Goal: Contribute content: Contribute content

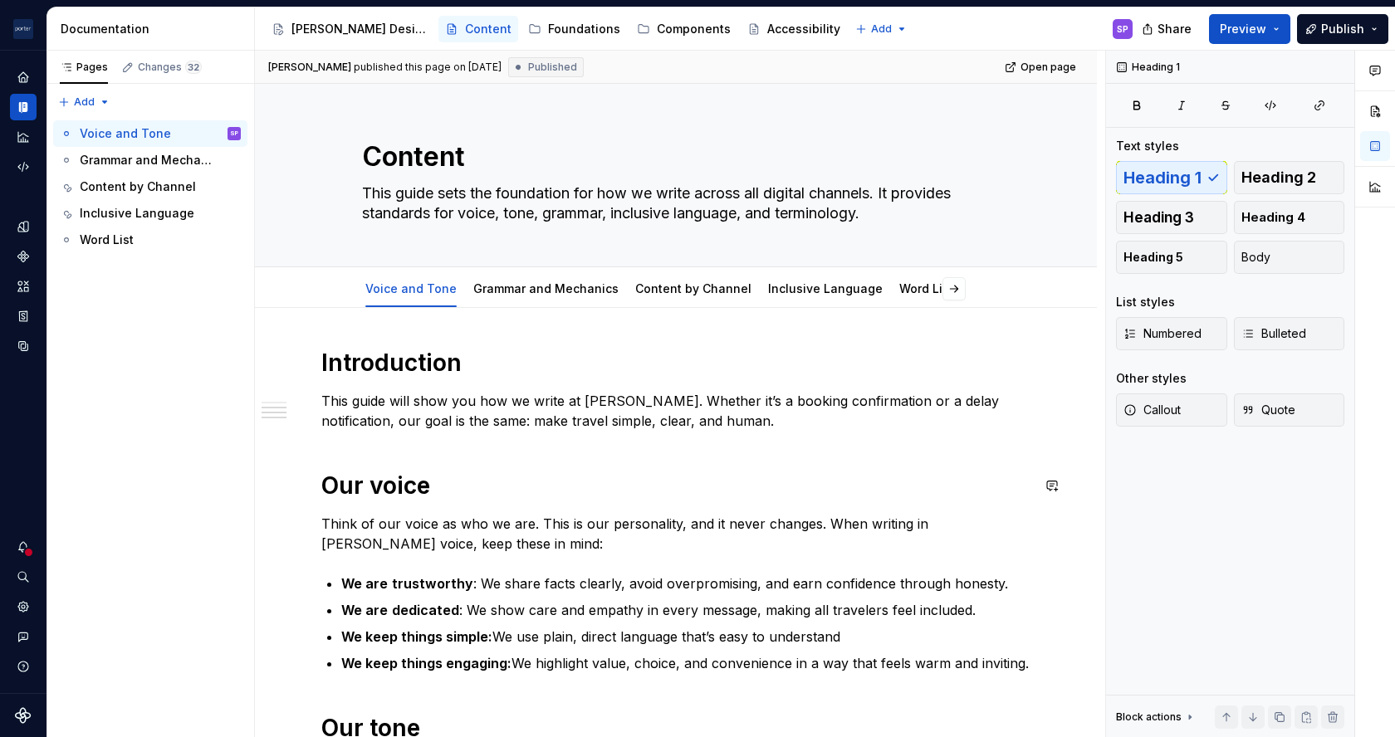
scroll to position [394, 0]
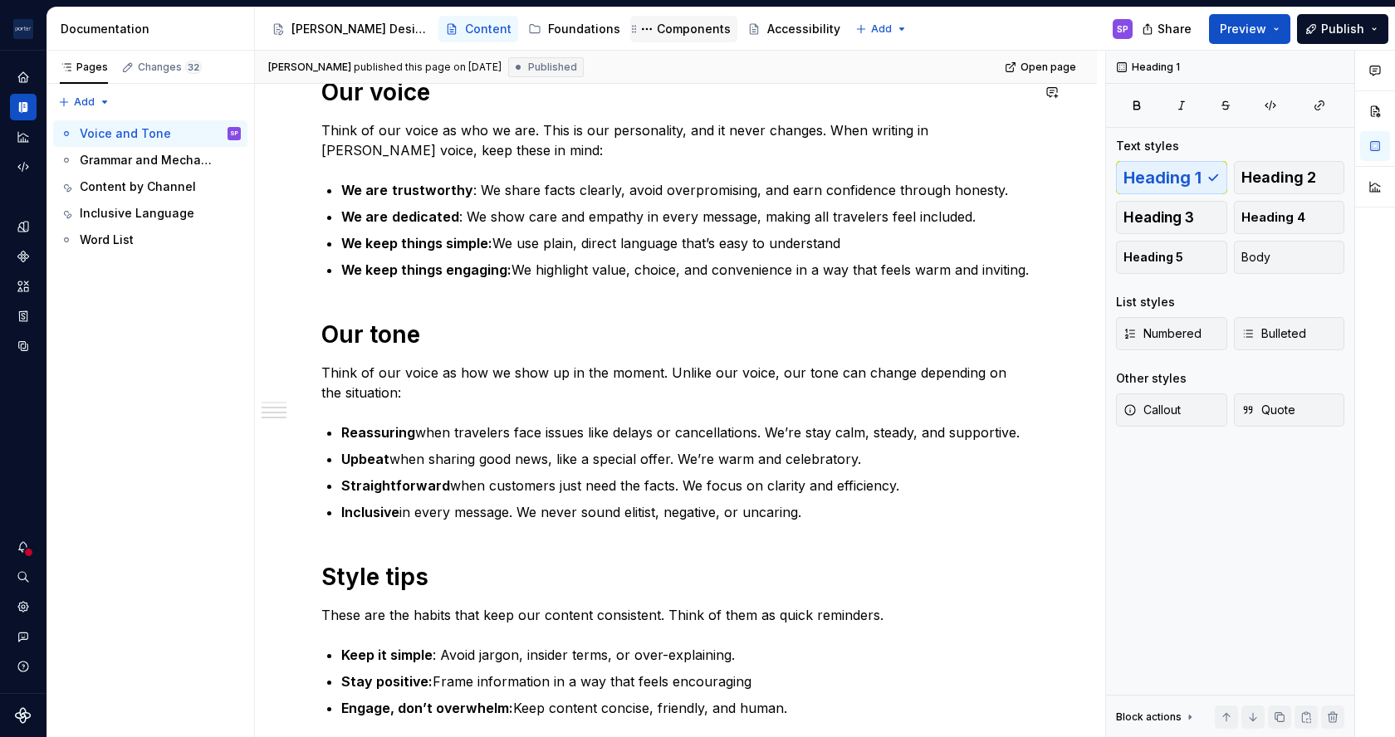
click at [657, 32] on div "Components" at bounding box center [694, 29] width 74 height 17
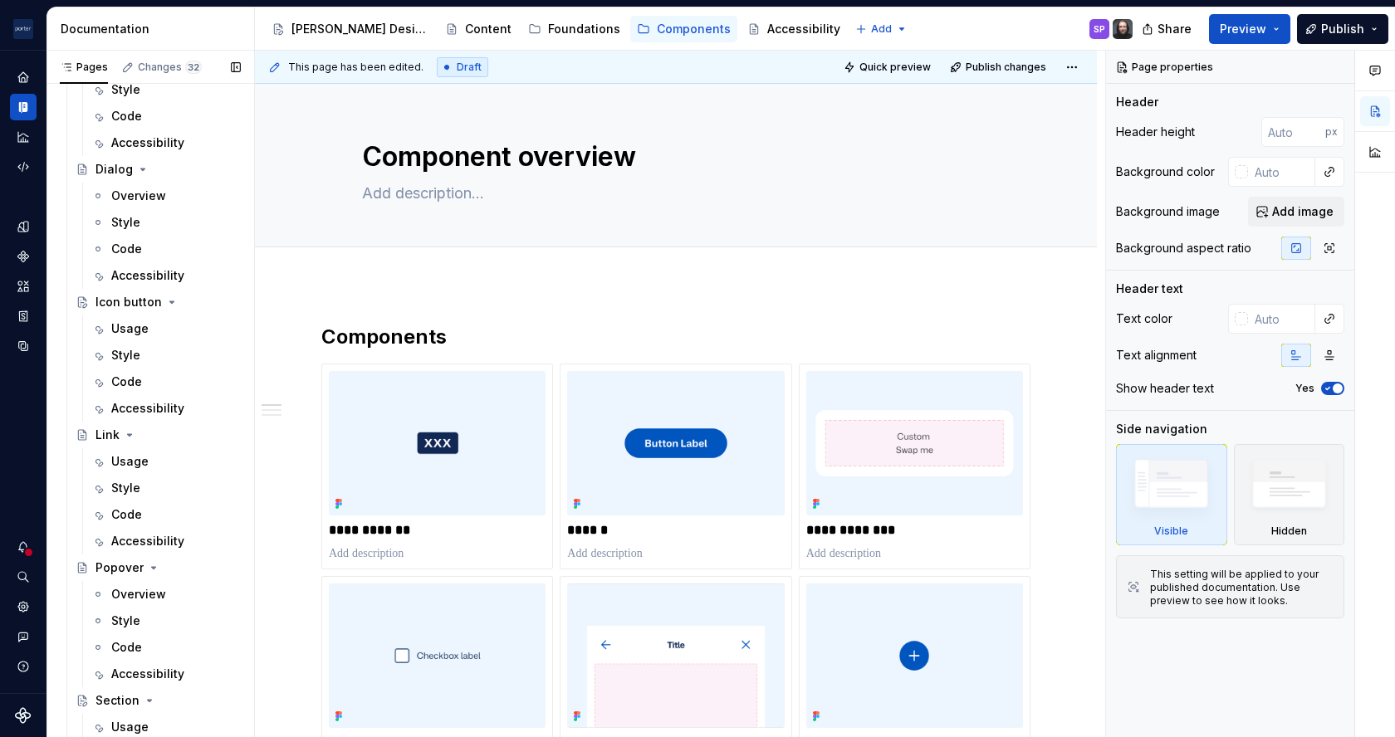
scroll to position [547, 0]
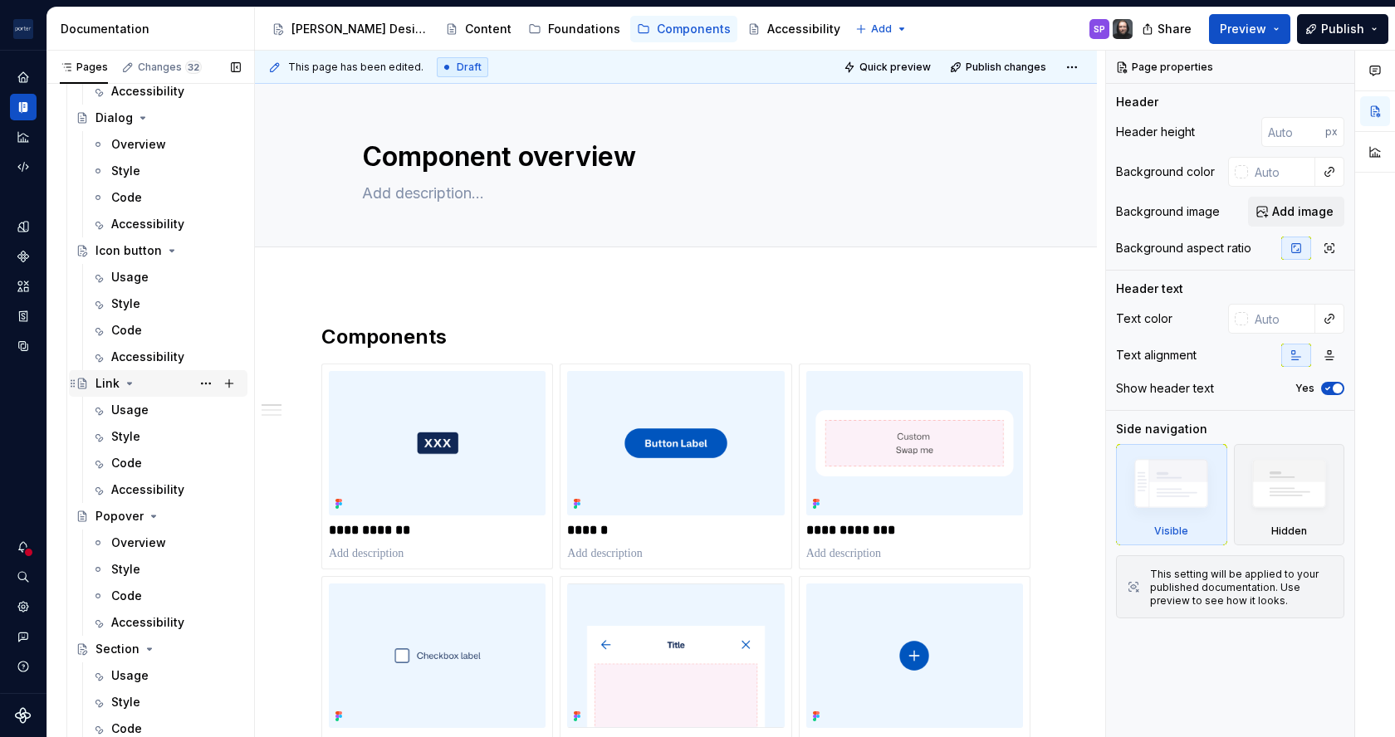
click at [104, 377] on div "Link" at bounding box center [107, 383] width 24 height 17
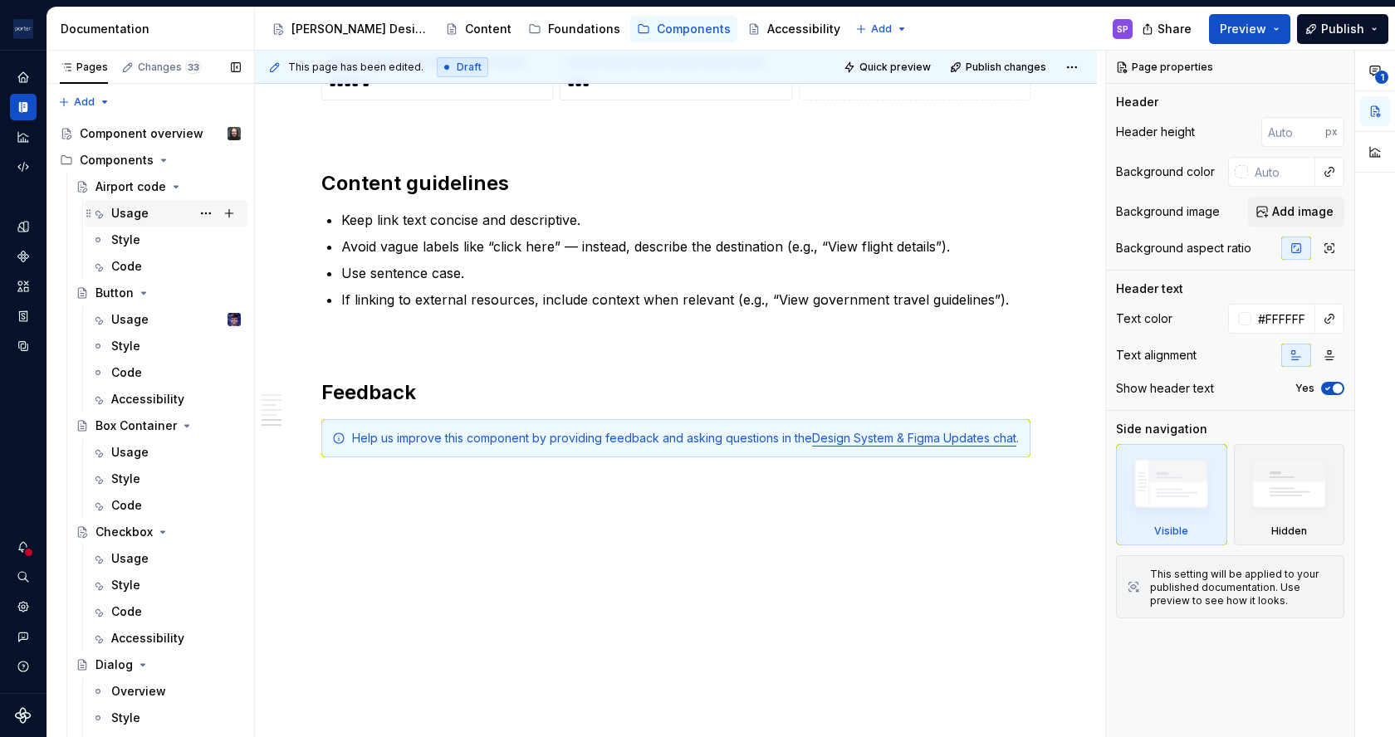
click at [152, 215] on div "Usage" at bounding box center [176, 213] width 130 height 23
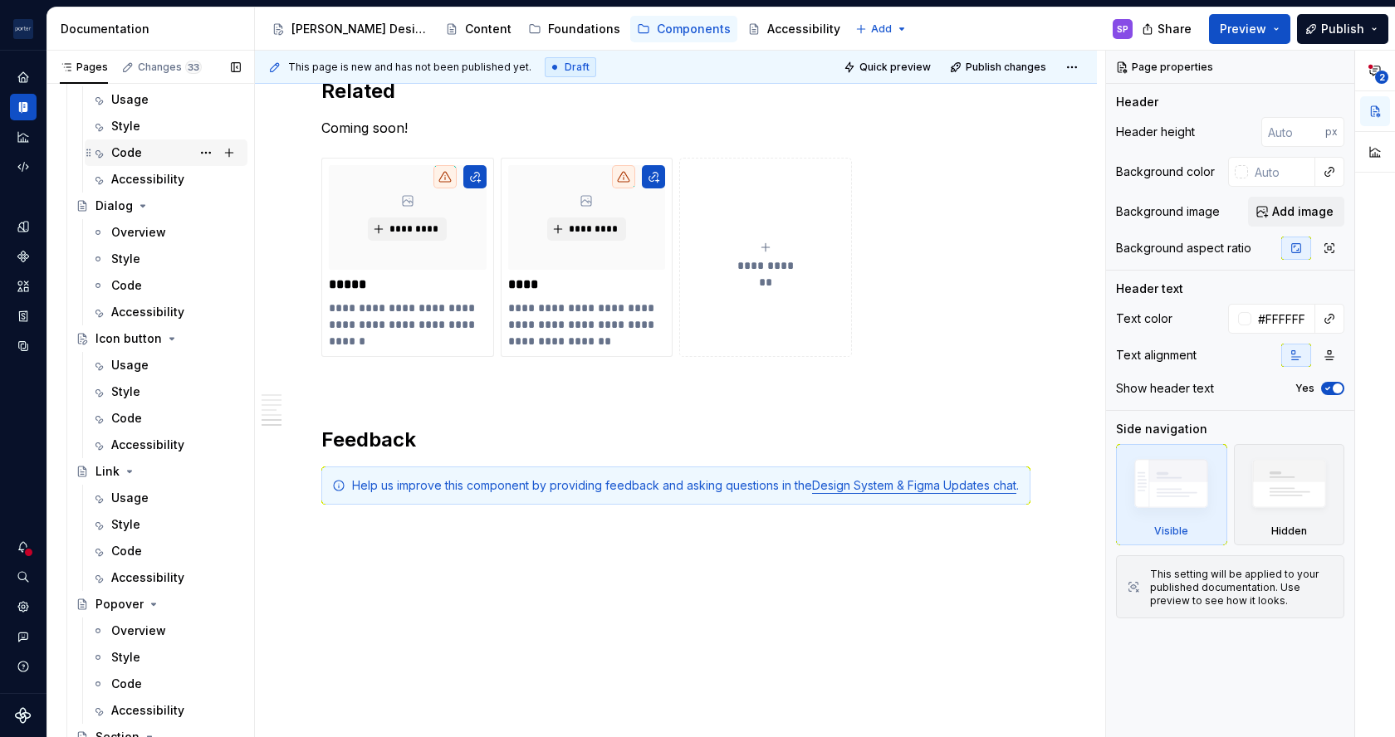
scroll to position [512, 0]
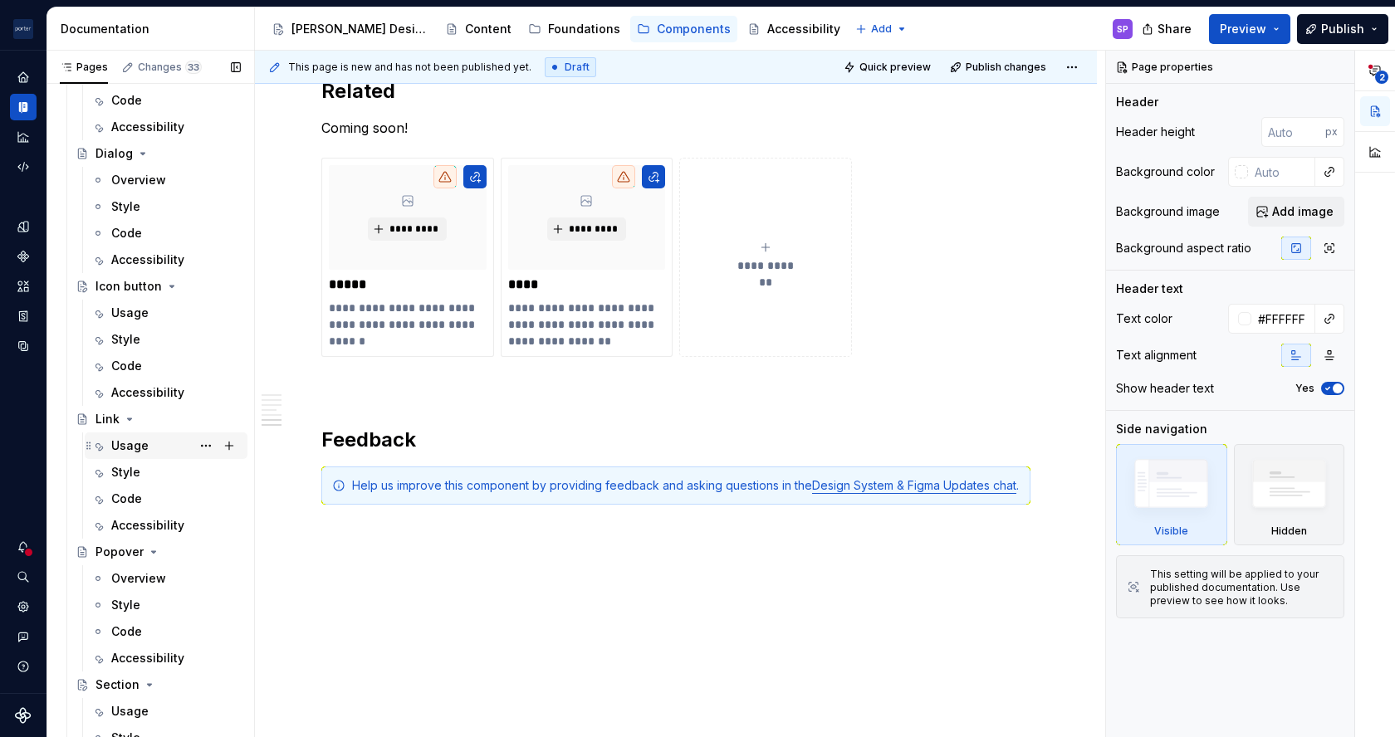
click at [122, 436] on div "Usage" at bounding box center [176, 445] width 130 height 23
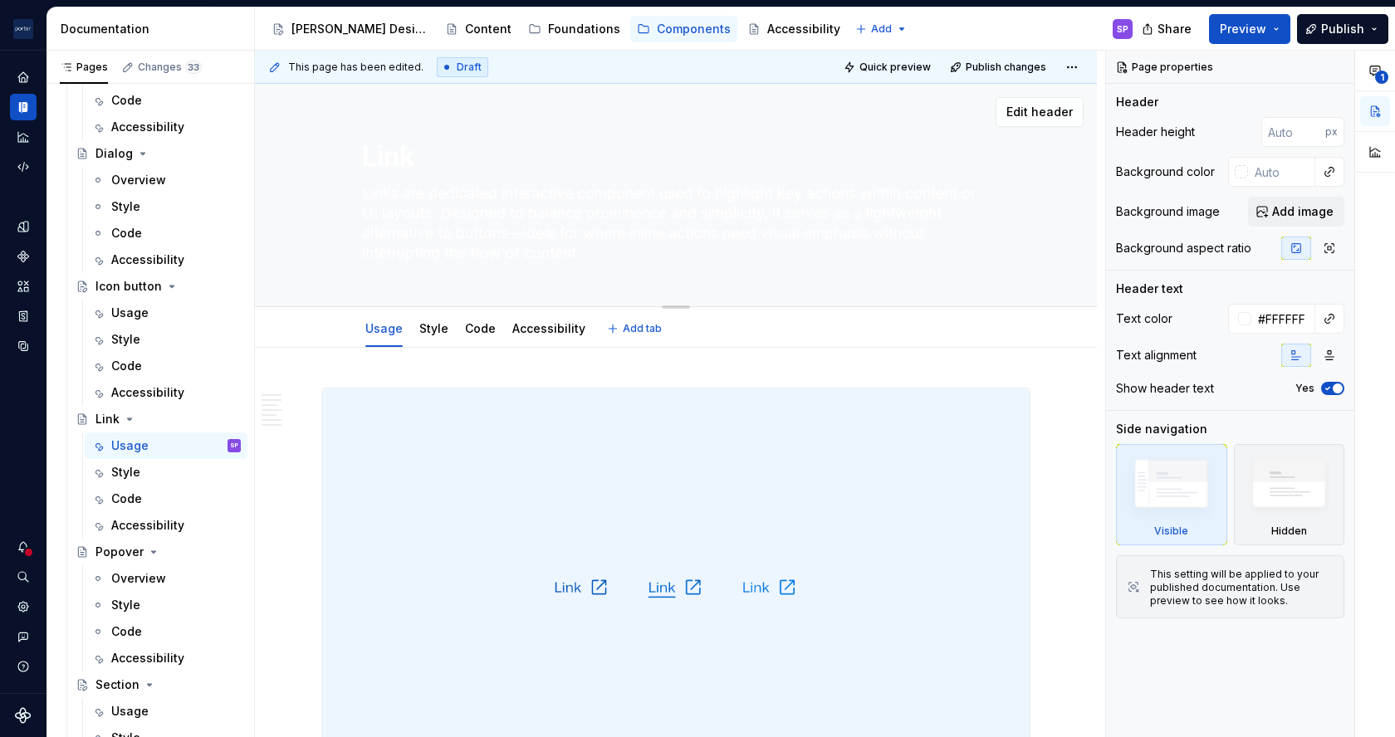
click at [446, 229] on textarea "Links are dedicated interactive component used to highlight key actions within …" at bounding box center [673, 223] width 628 height 86
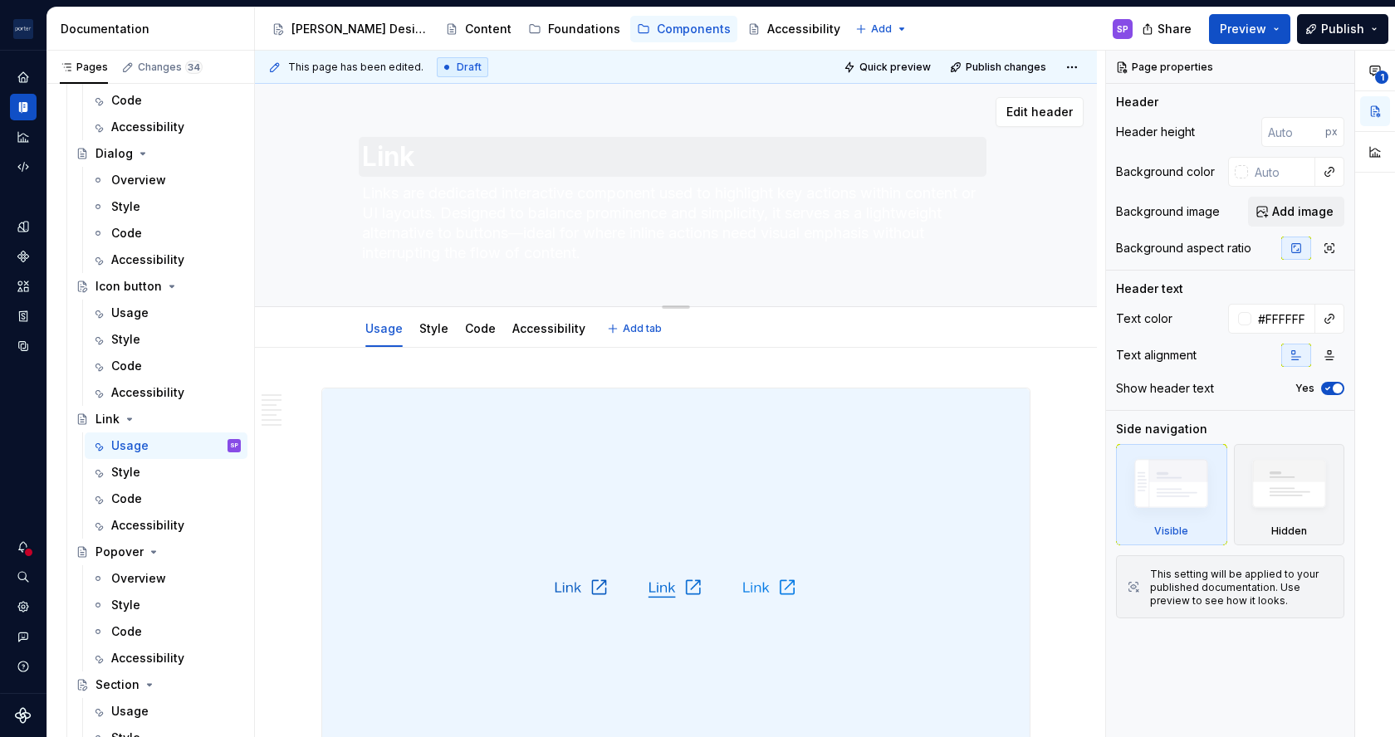
type textarea "*"
type textarea "A"
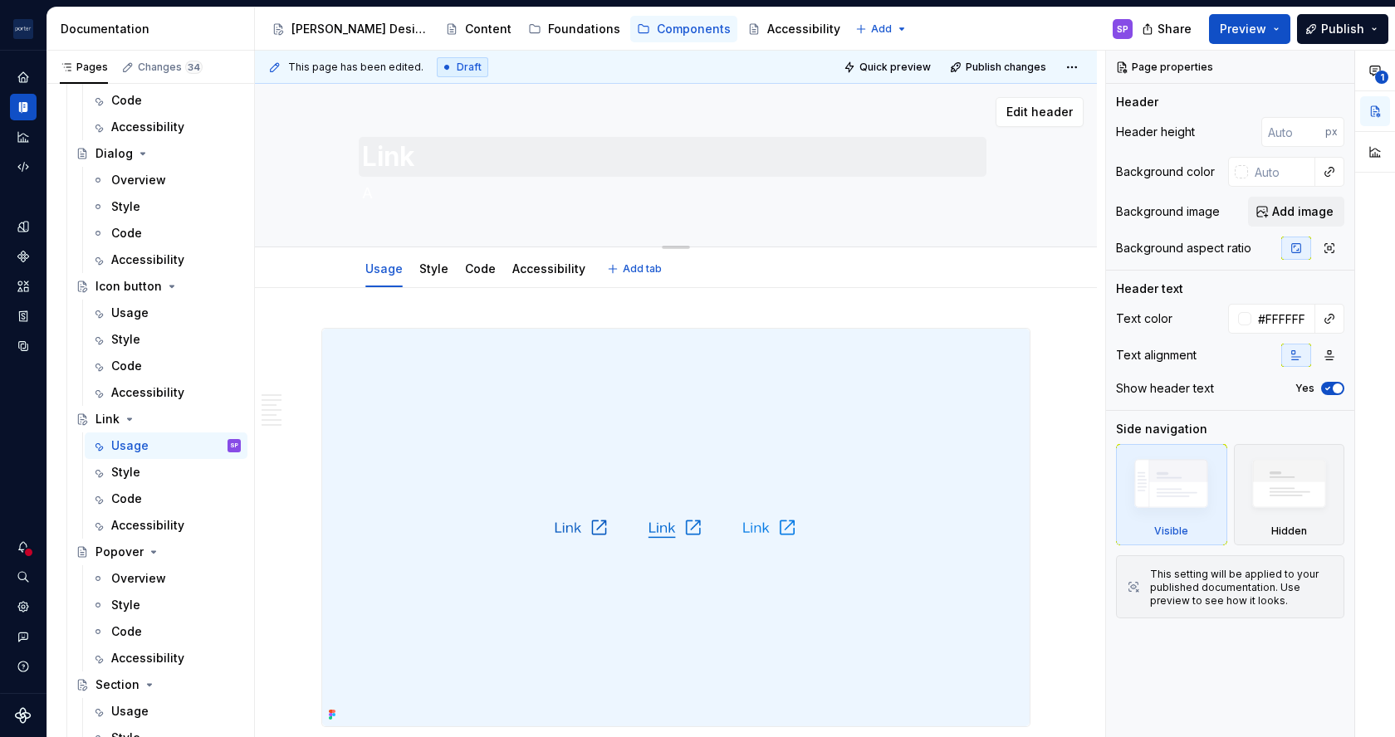
type textarea "*"
type textarea "A"
type textarea "*"
type textarea "A l"
type textarea "*"
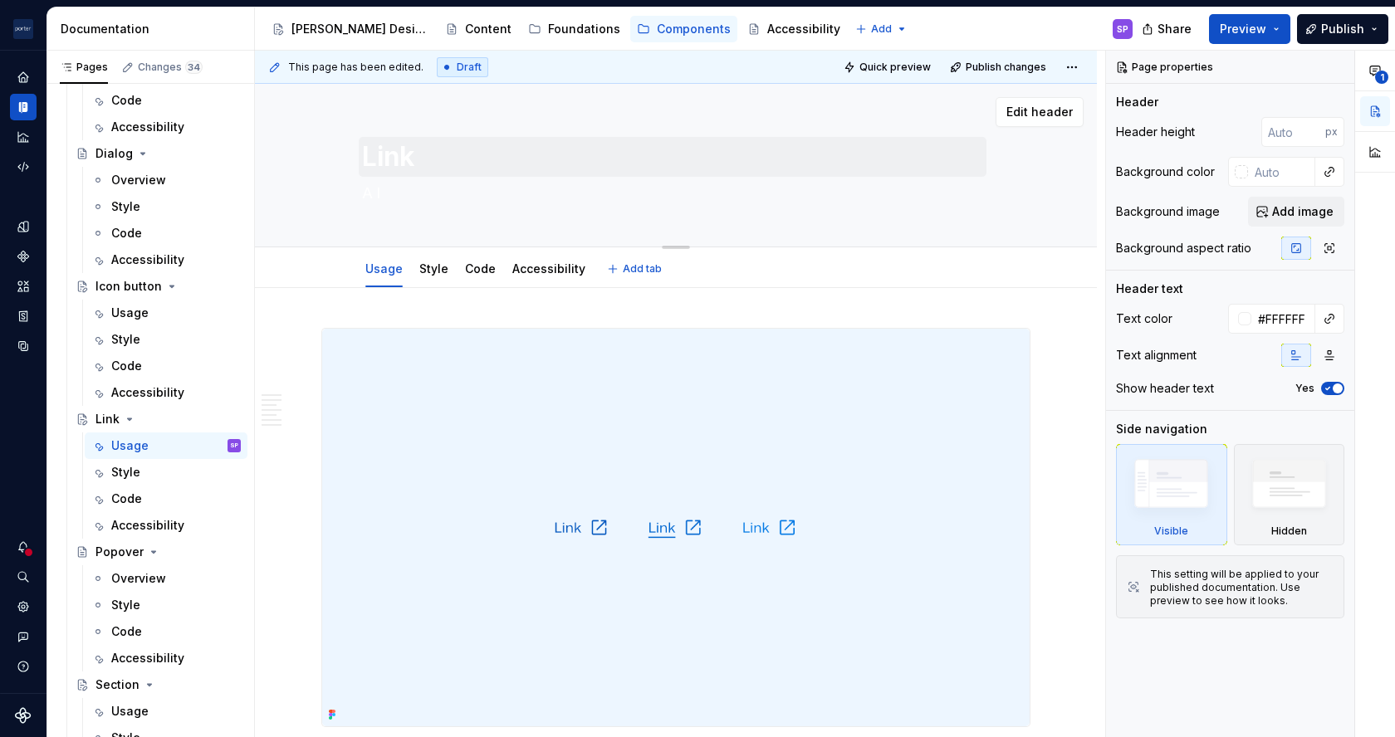
type textarea "A li"
type textarea "*"
type textarea "A link"
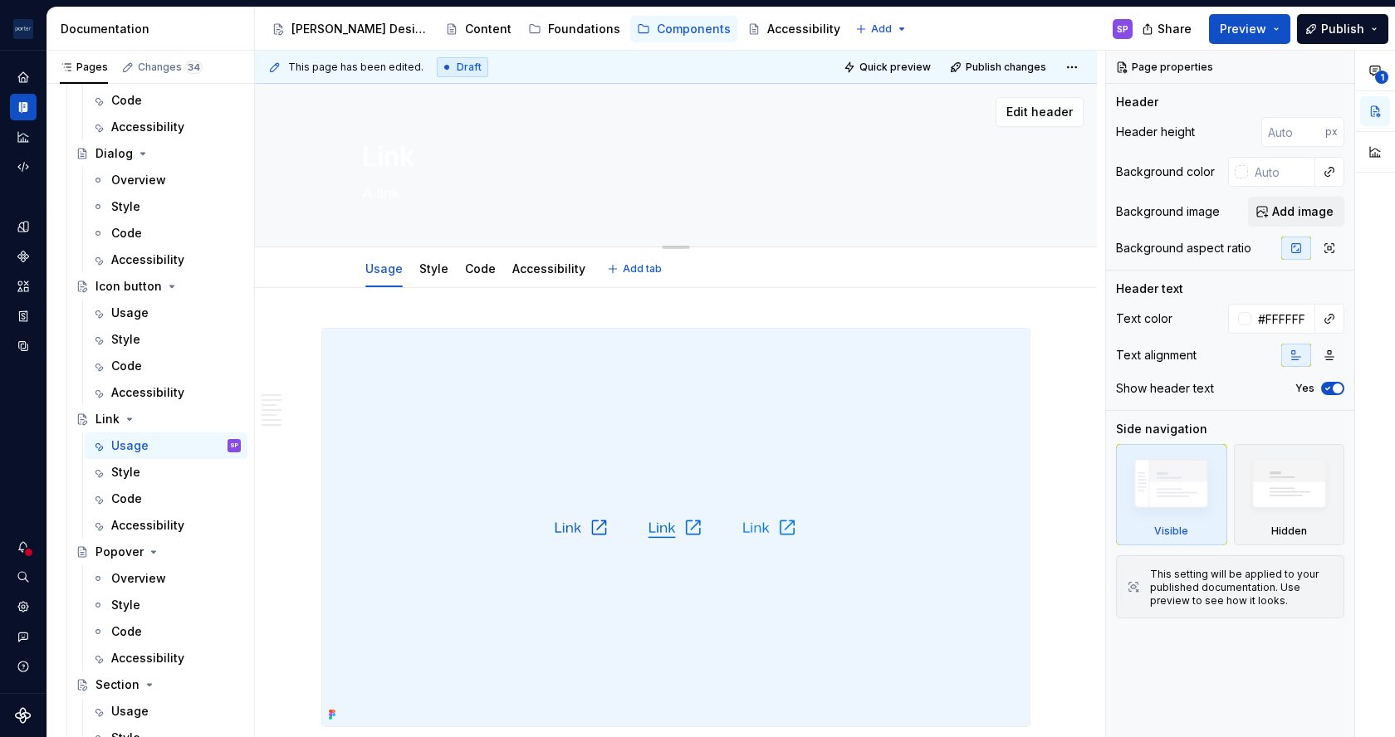
type textarea "*"
type textarea "A link"
type textarea "*"
type textarea "A link n"
type textarea "*"
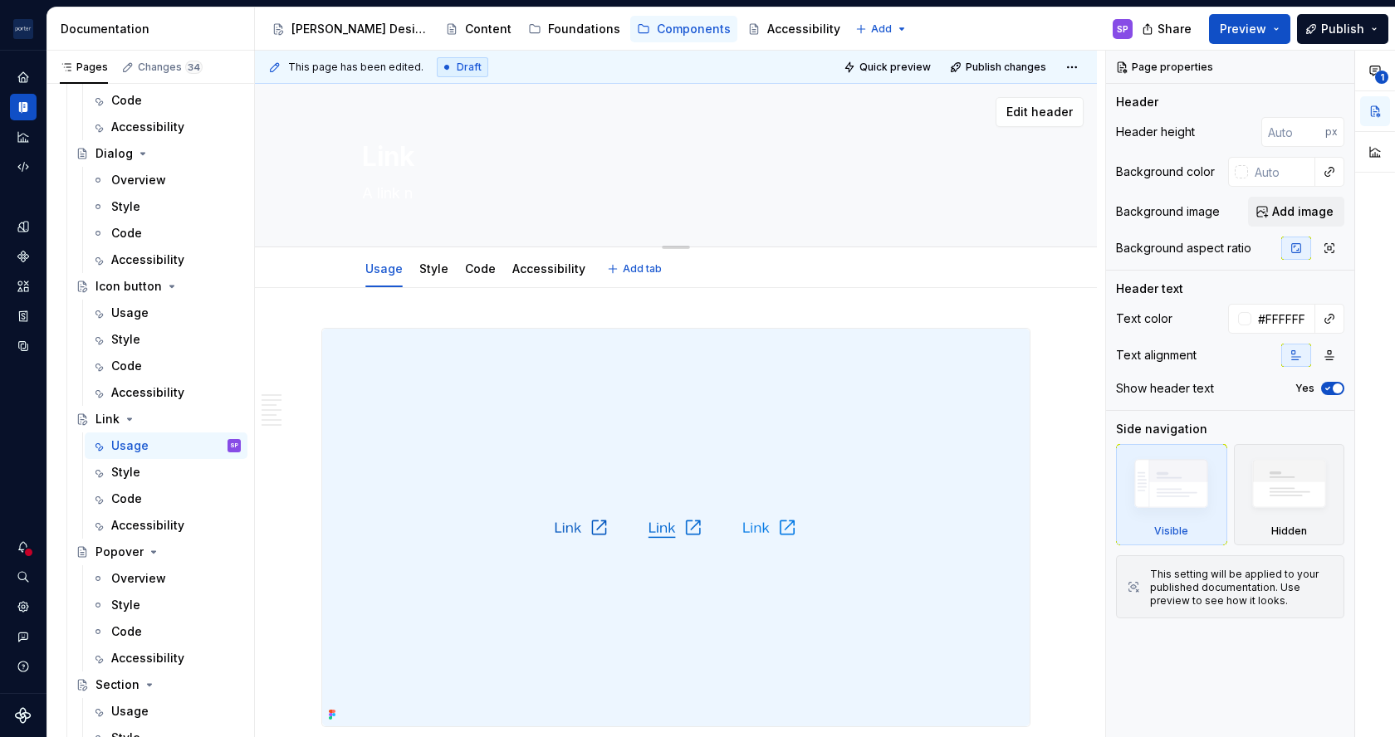
type textarea "A link na"
type textarea "*"
type textarea "A link navi"
type textarea "*"
type textarea "A link navig"
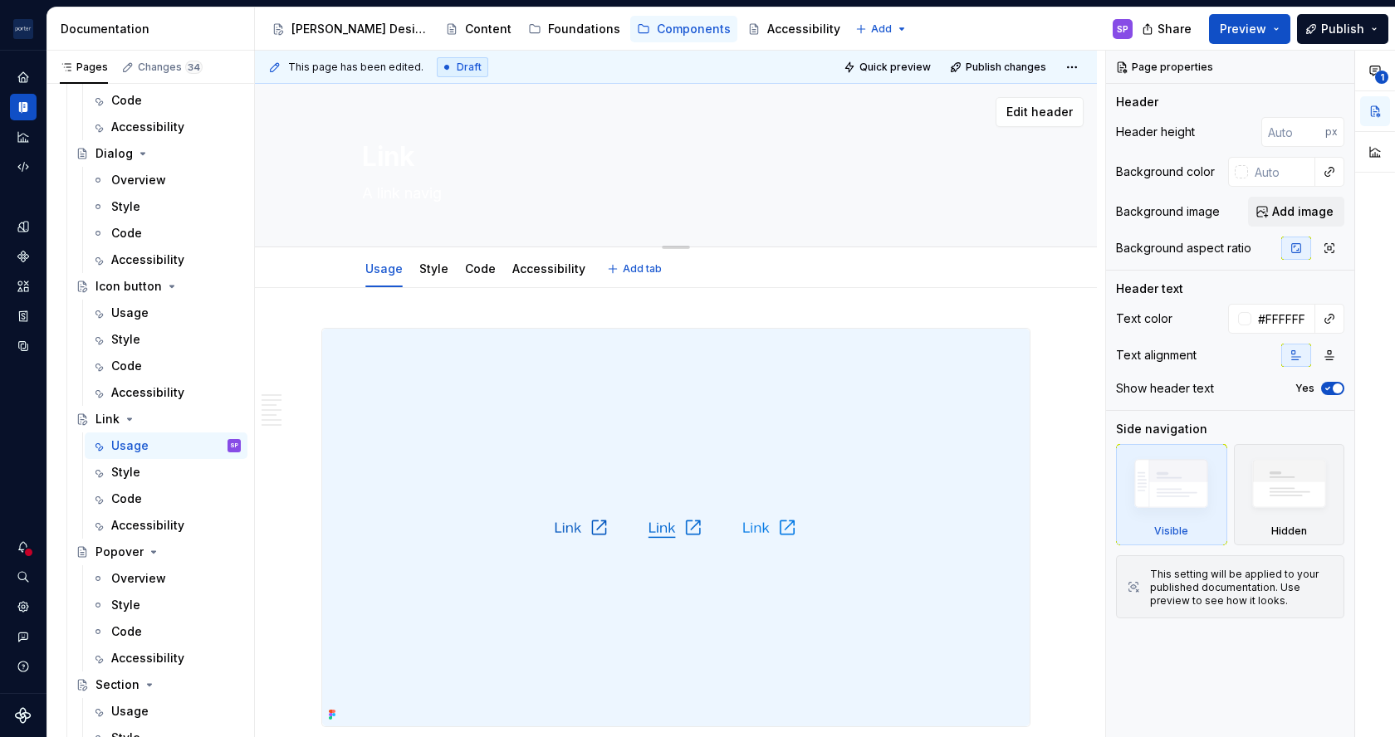
type textarea "*"
type textarea "A link naviga"
type textarea "*"
type textarea "A link navigat"
type textarea "*"
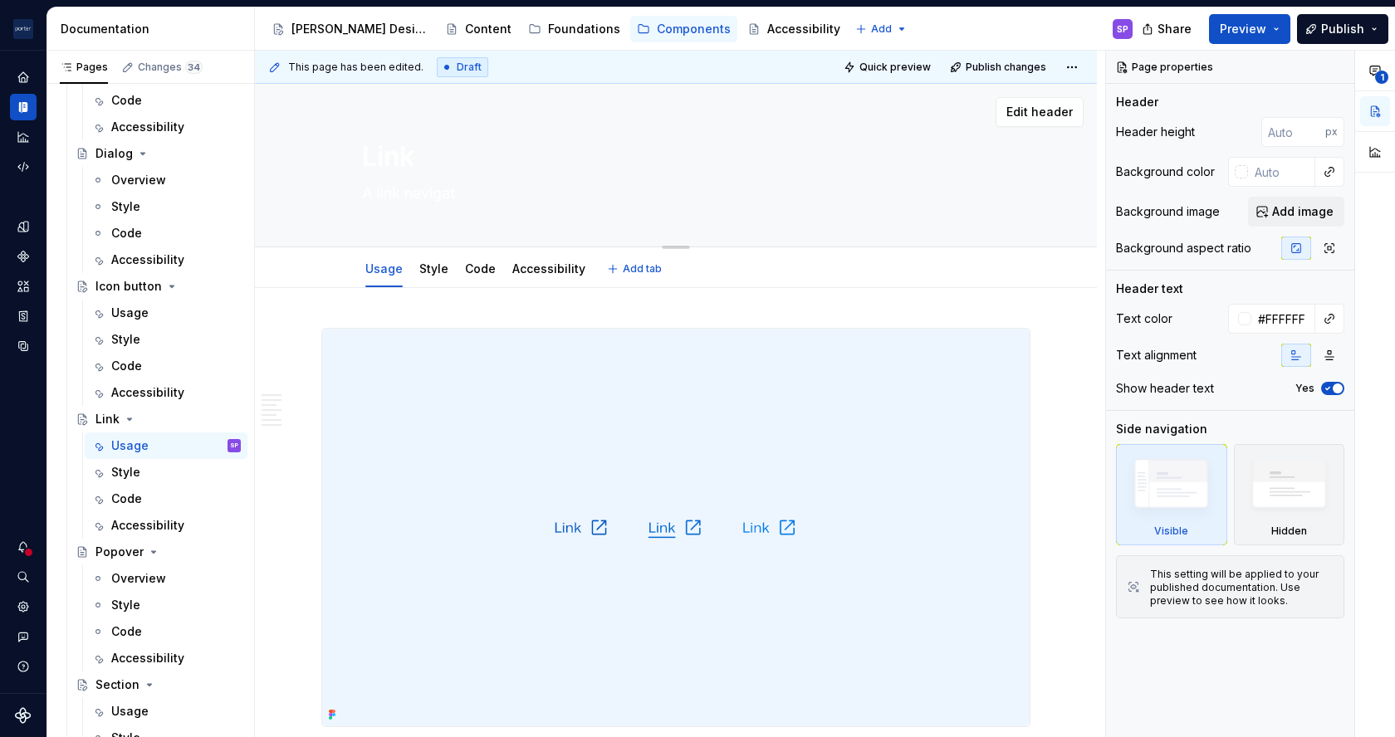
type textarea "A link navigate"
type textarea "*"
type textarea "A link navigates"
type textarea "*"
type textarea "A link navigates"
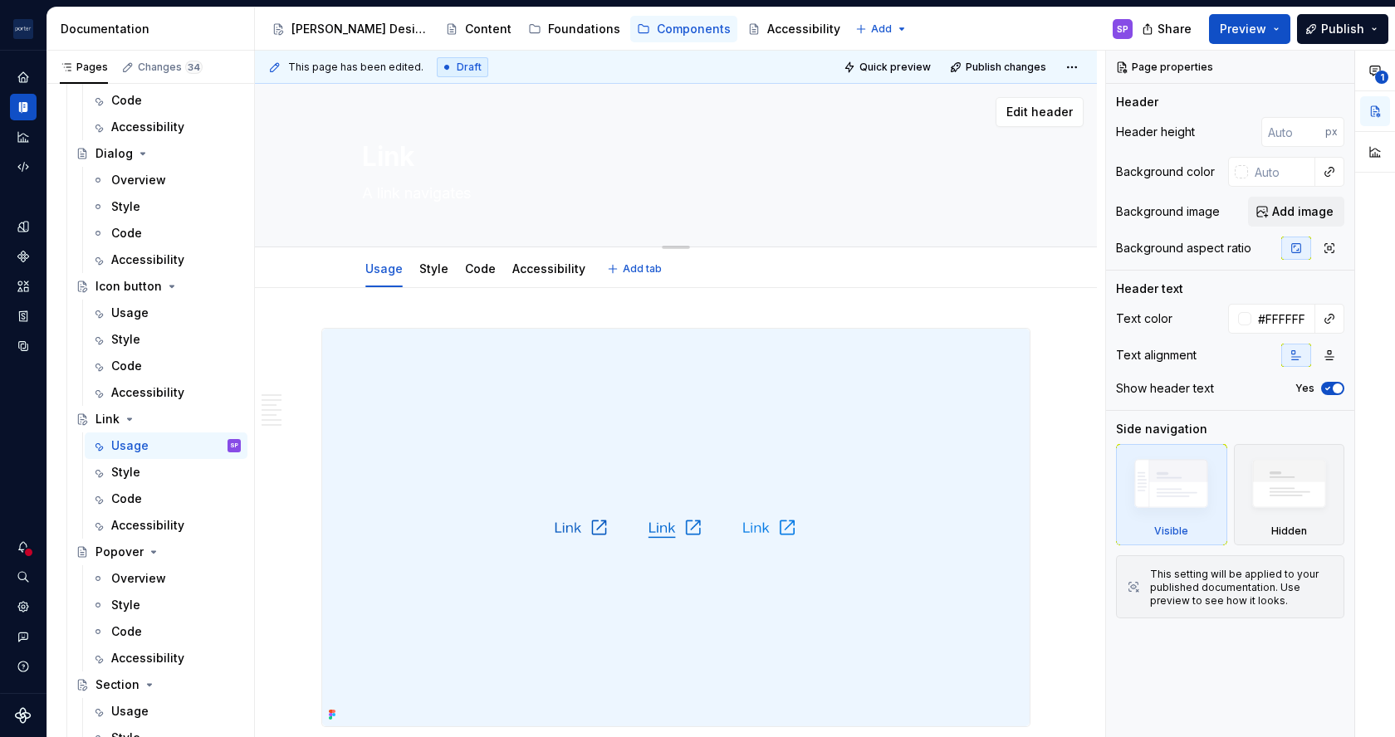
type textarea "*"
type textarea "A link navigates u"
type textarea "*"
type textarea "A link navigates us"
type textarea "*"
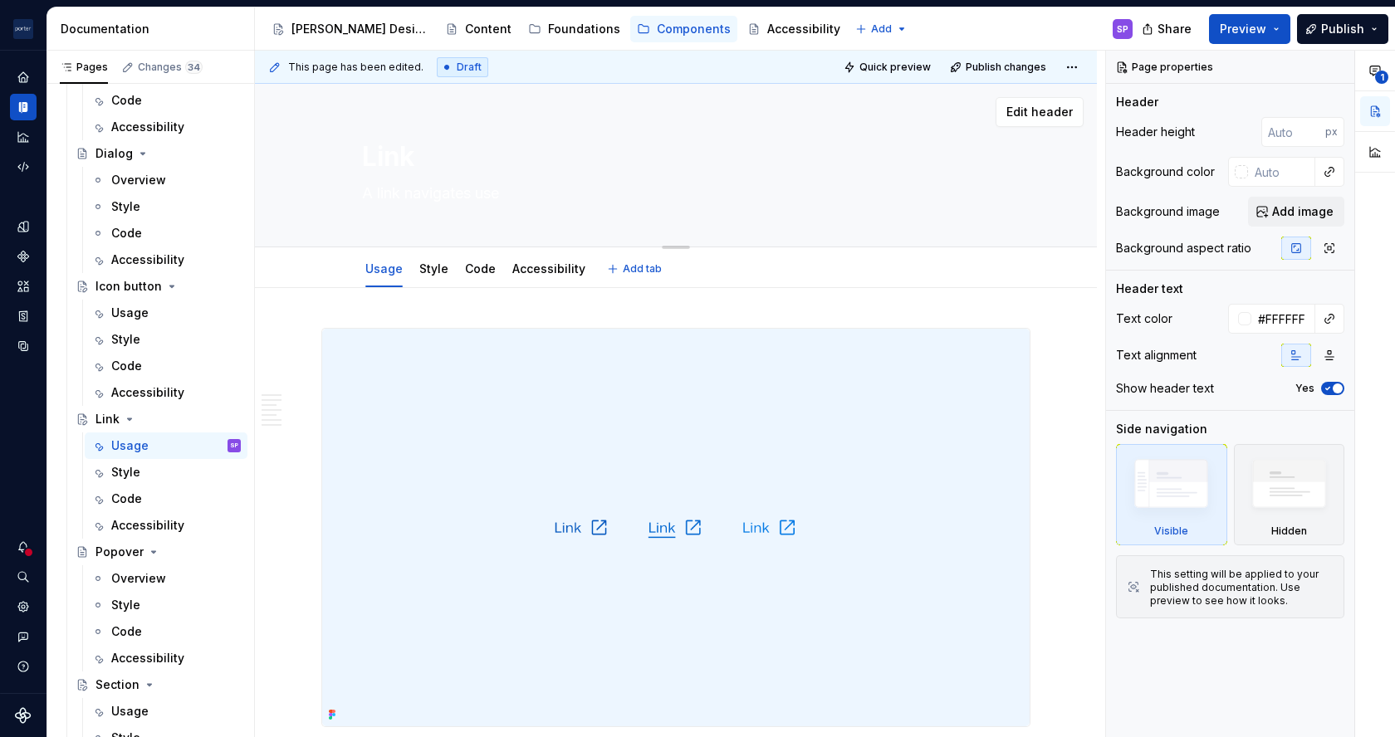
type textarea "A link navigates user"
type textarea "*"
type textarea "A link navigates users"
type textarea "*"
type textarea "A link navigates users"
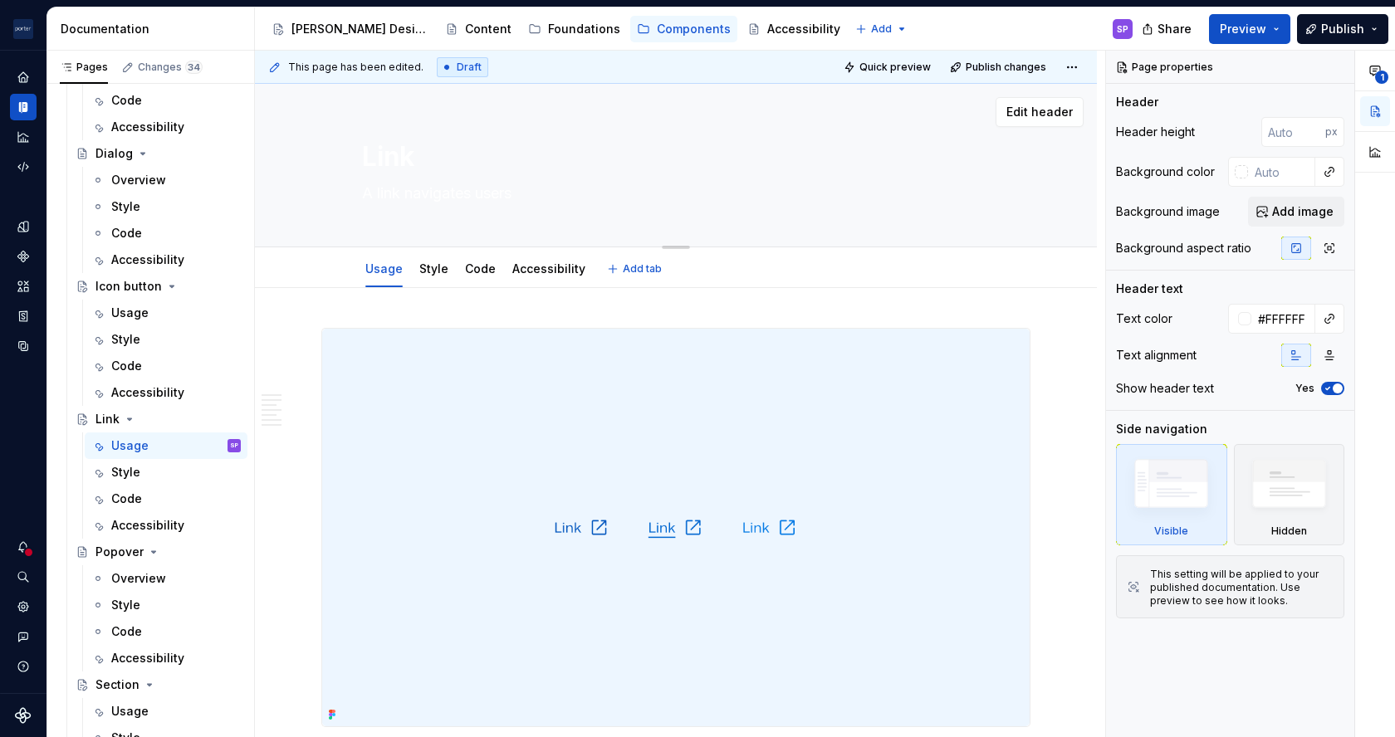
type textarea "*"
type textarea "A link navigates users t"
type textarea "*"
type textarea "A link navigates users to"
type textarea "*"
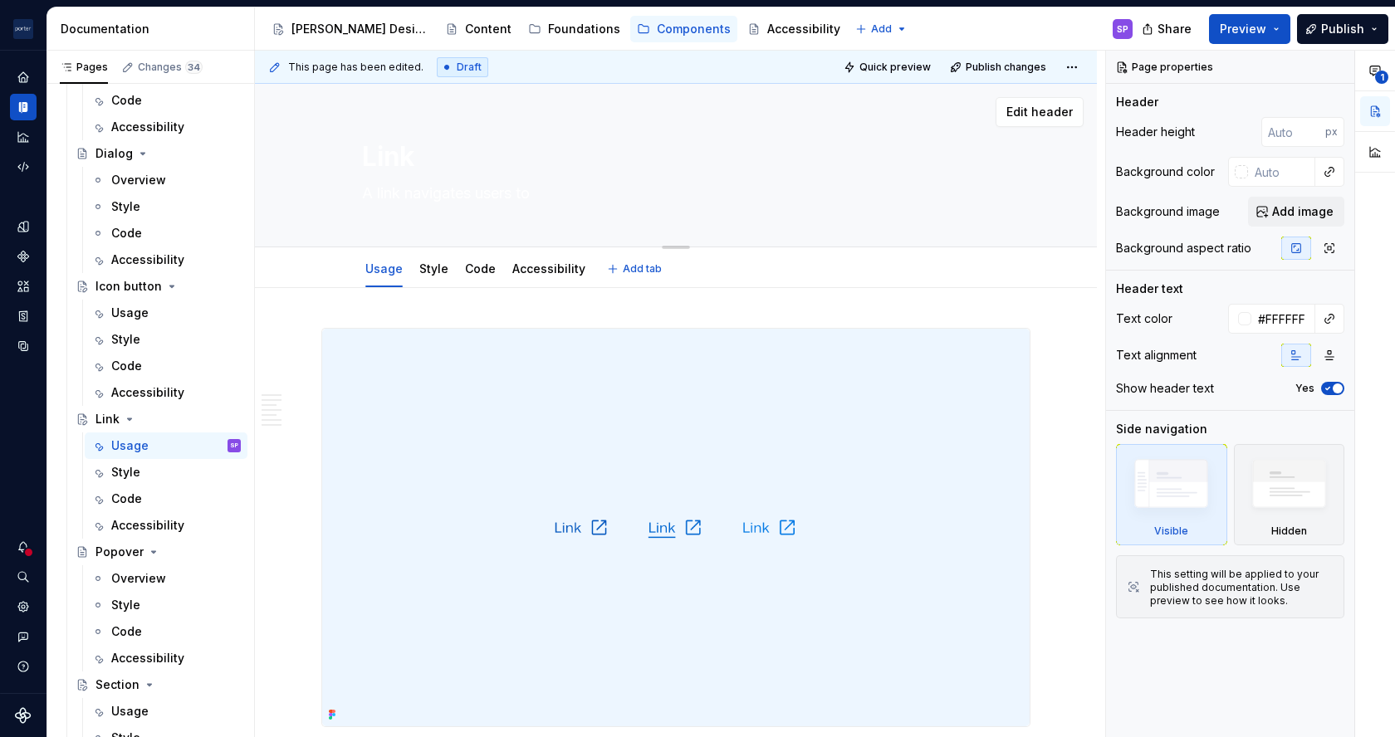
type textarea "A link navigates users to"
type textarea "*"
type textarea "A link navigates users to a"
type textarea "*"
type textarea "A link navigates users to a"
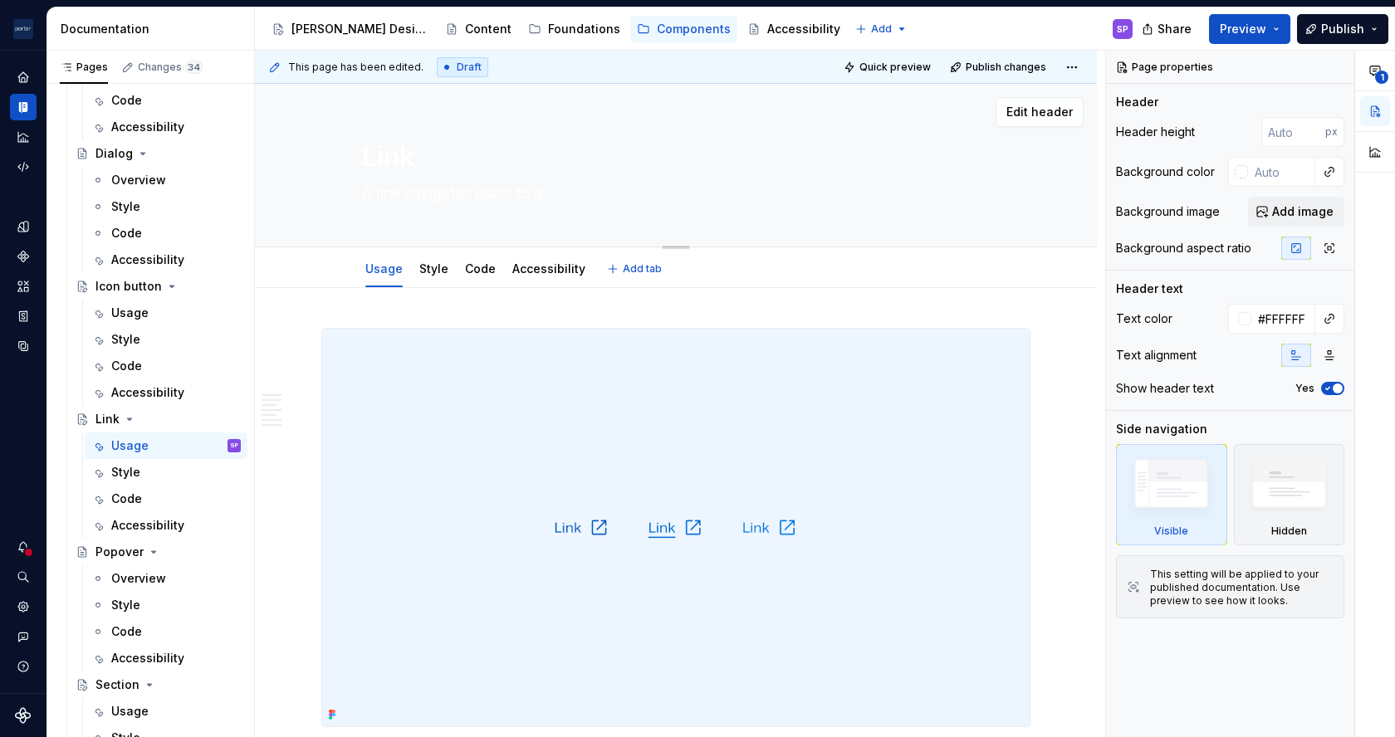
type textarea "*"
type textarea "A link navigates users to a n"
type textarea "*"
type textarea "A link navigates users to a ne"
type textarea "*"
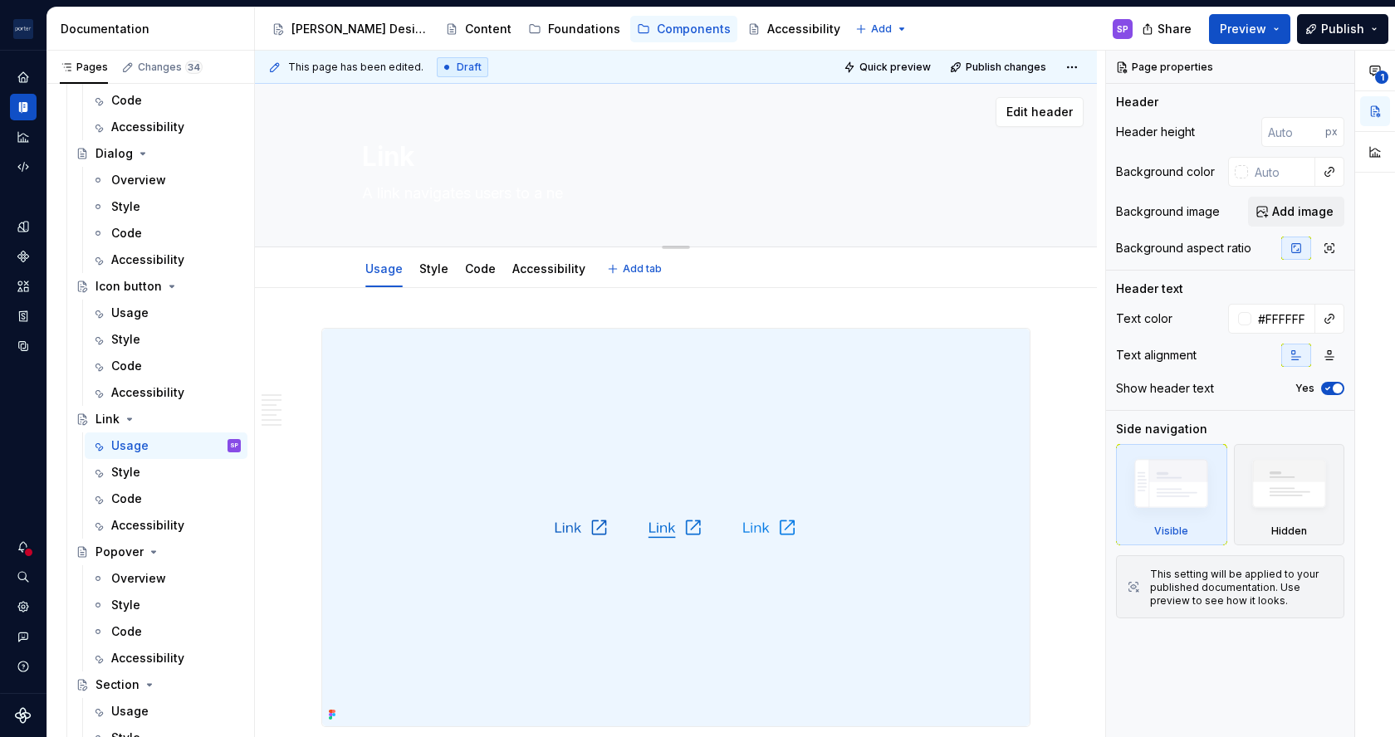
type textarea "A link navigates users to a new"
type textarea "*"
type textarea "A link navigates users to a new"
type textarea "*"
type textarea "A link navigates users to a new l"
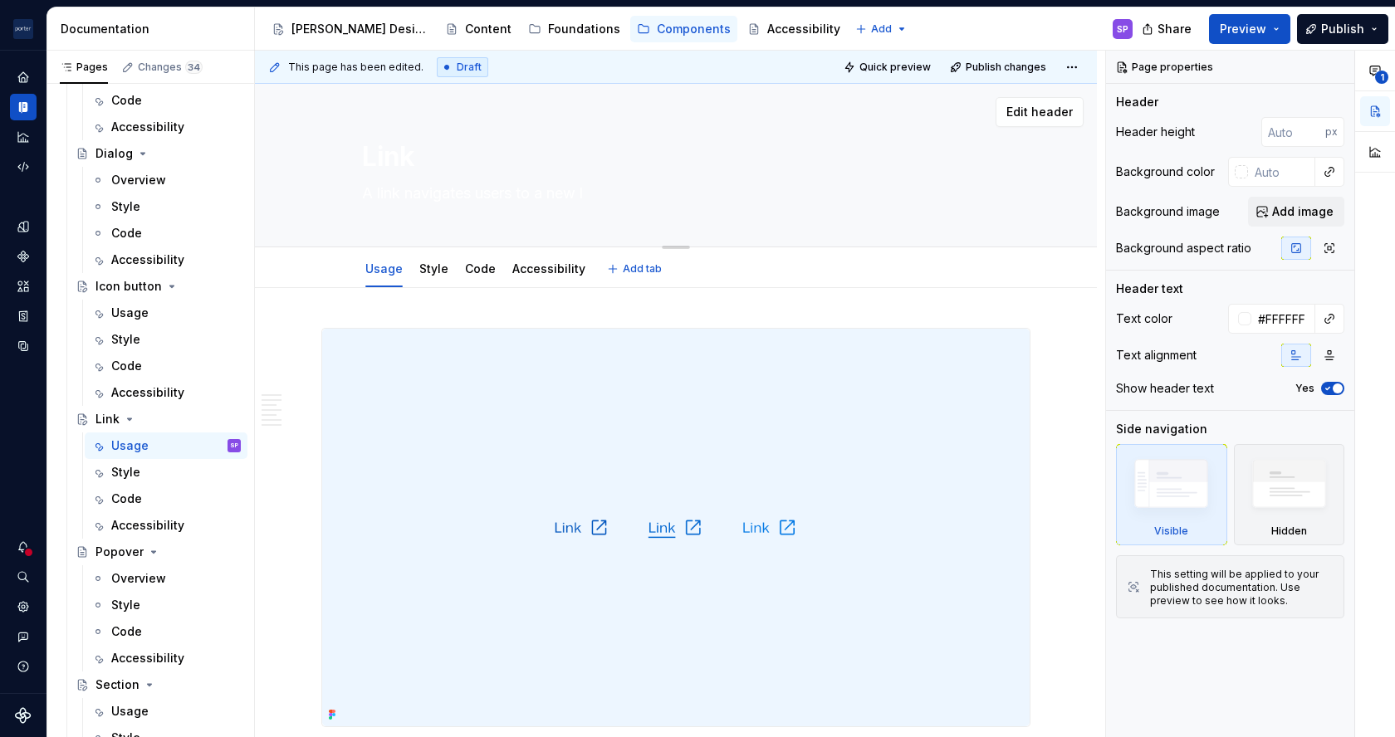
type textarea "*"
type textarea "A link navigates users to a new lo"
type textarea "*"
type textarea "A link navigates users to a new loc"
type textarea "*"
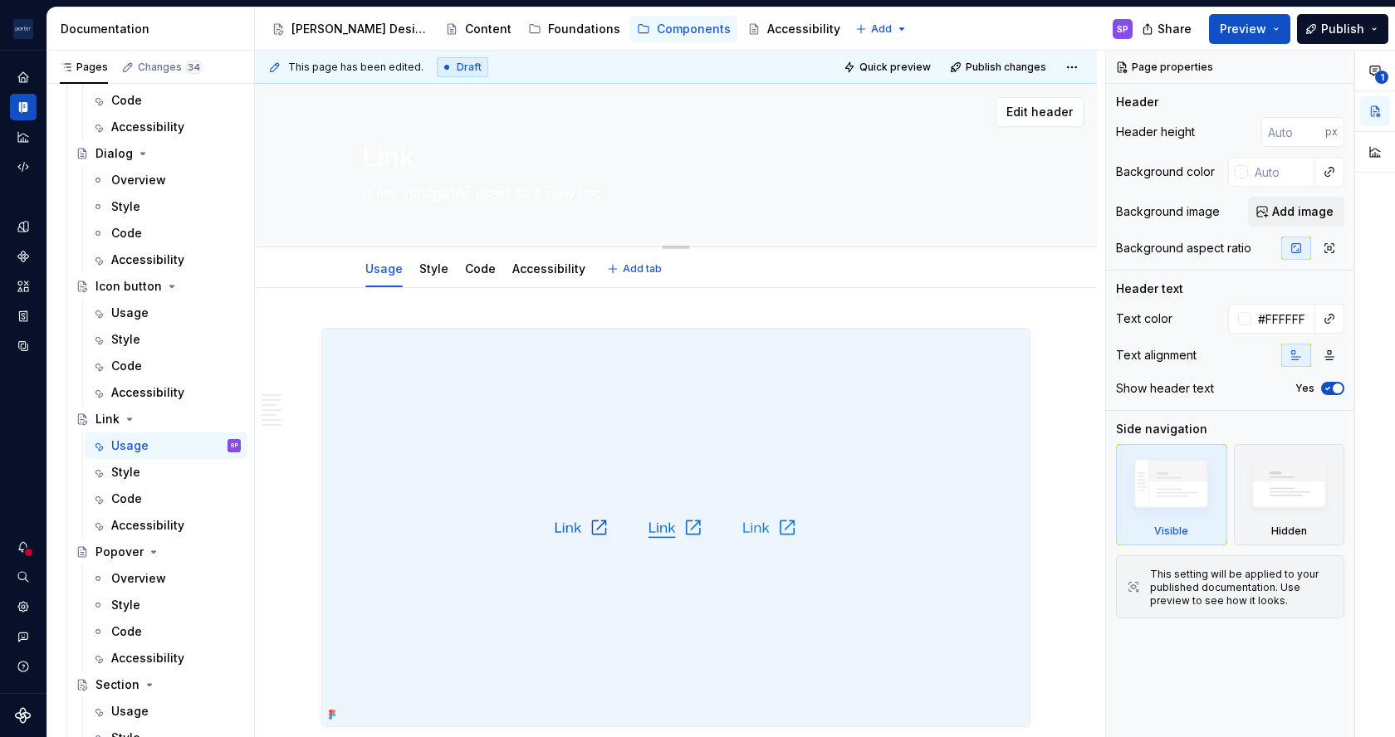
type textarea "A link navigates users to a new loca"
type textarea "*"
type textarea "A link navigates users to a new locati"
type textarea "*"
type textarea "A link navigates users to a new locatio"
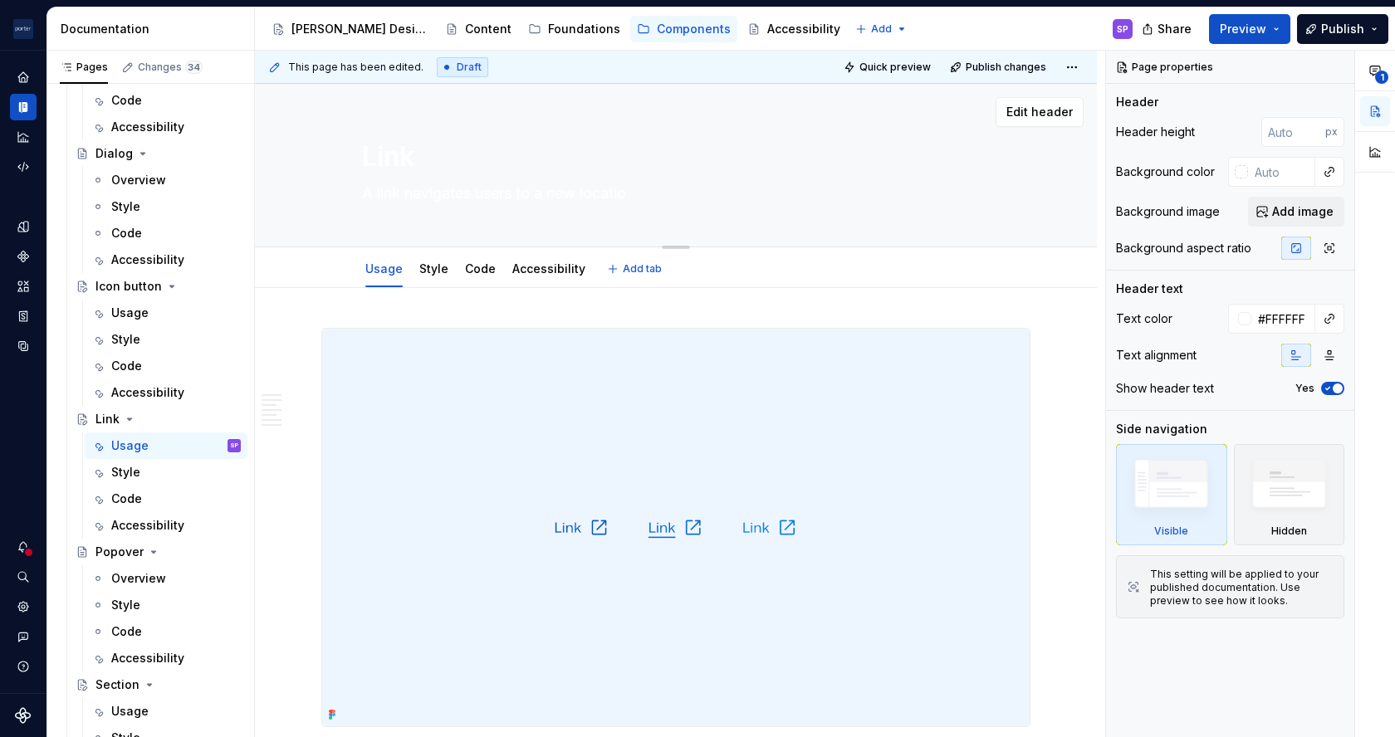
type textarea "*"
type textarea "A link navigates users to a new location"
type textarea "*"
type textarea "A link navigates users to a new location;"
type textarea "*"
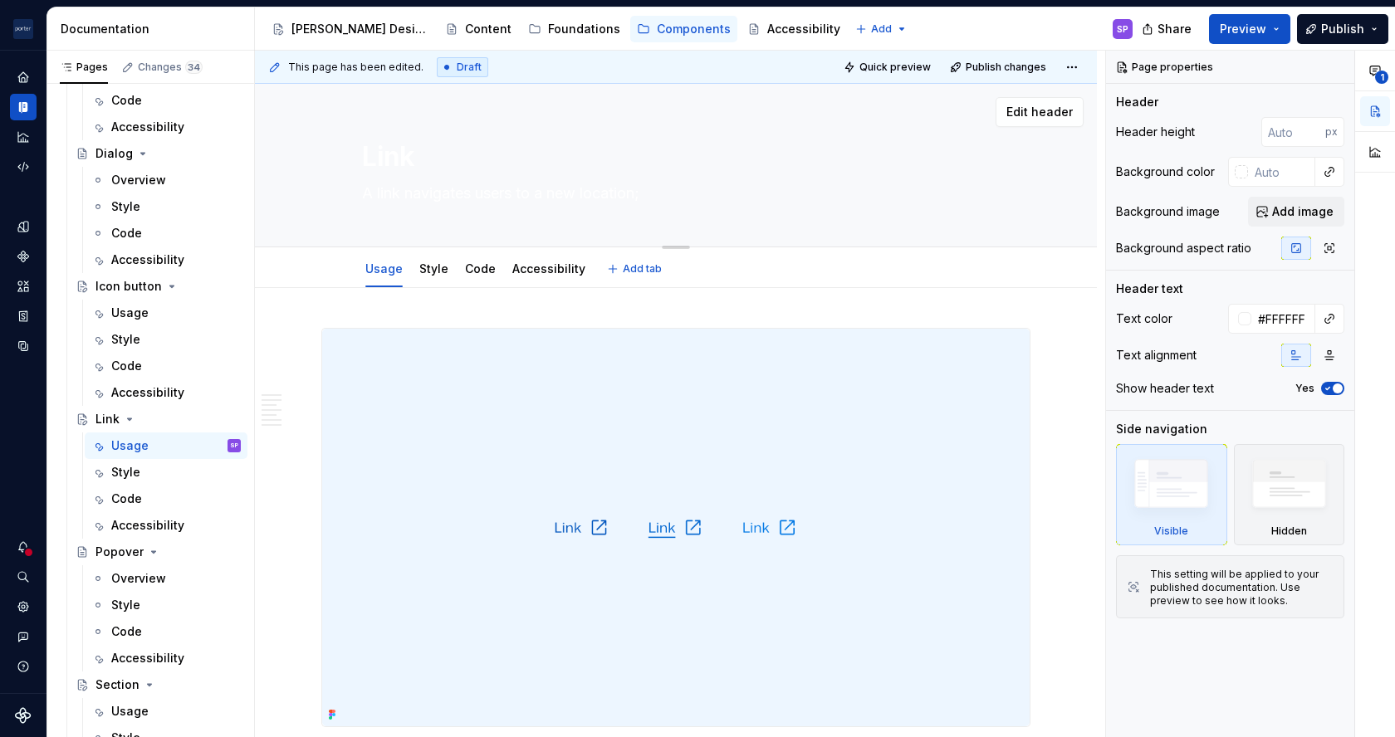
type textarea "A link navigates users to a new location;"
type textarea "*"
type textarea "A link navigates users to a new location;"
type textarea "*"
type textarea "A link navigates users to a new location"
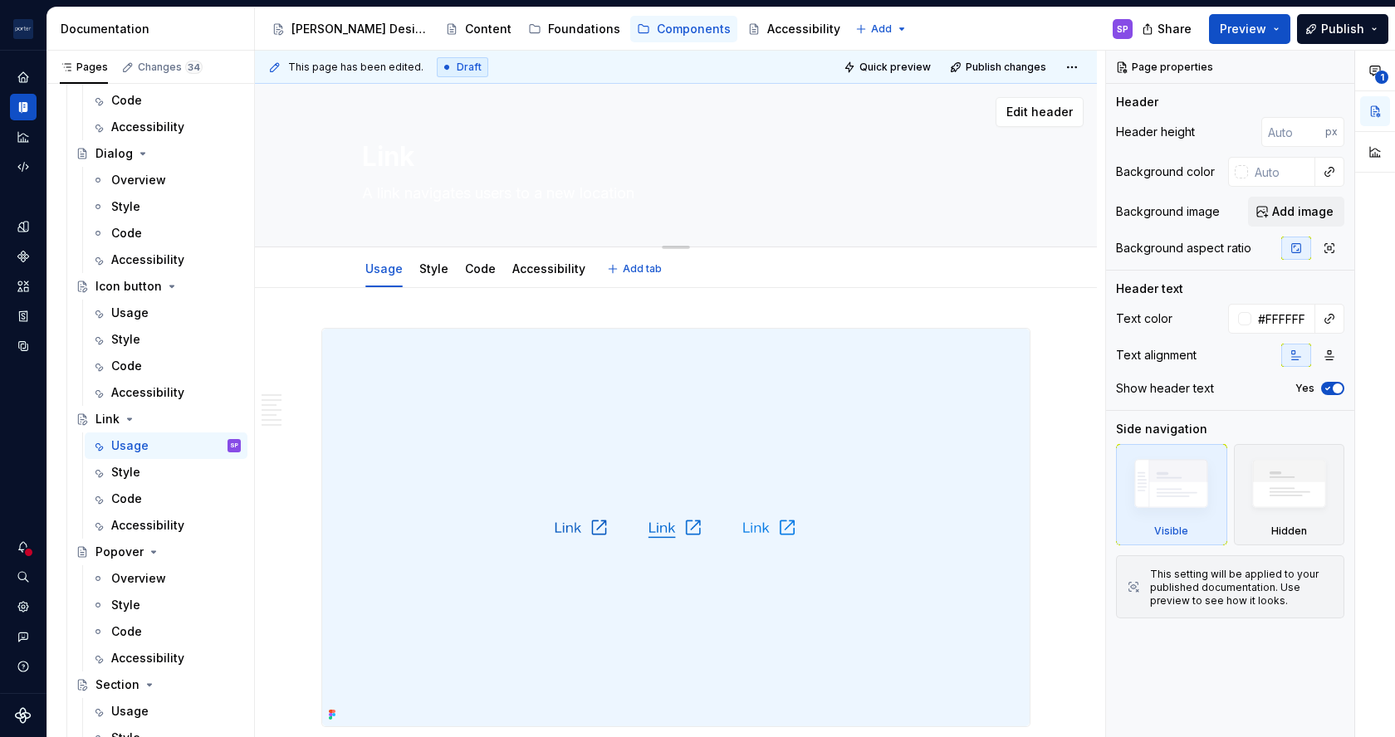
click at [680, 192] on textarea "A link navigates users to a new location" at bounding box center [673, 193] width 628 height 27
click at [677, 192] on textarea "A link navigates users to a new location" at bounding box center [673, 193] width 628 height 27
type textarea "*"
type textarea "A link navigates users to a new location,"
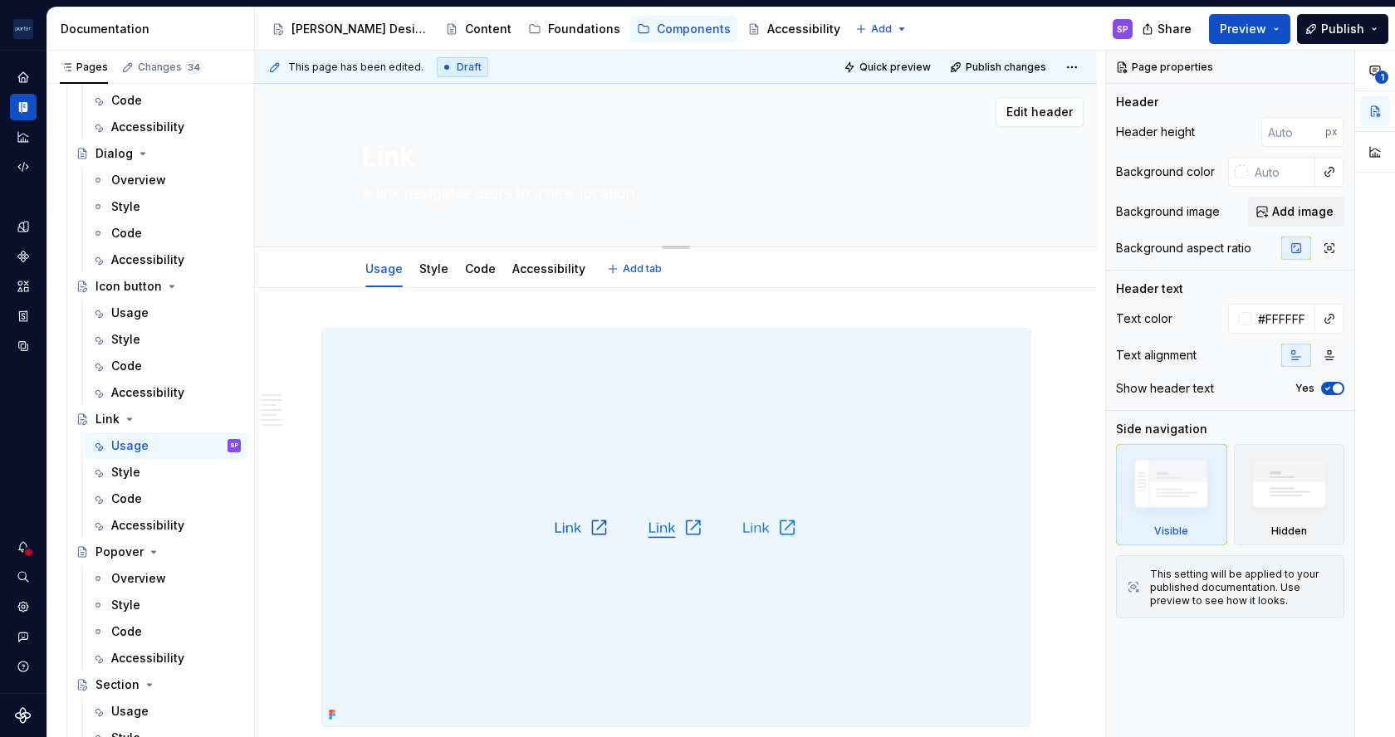
type textarea "*"
type textarea "A link navigates users to a new location,"
type textarea "*"
type textarea "A link navigates users to a new location, w"
type textarea "*"
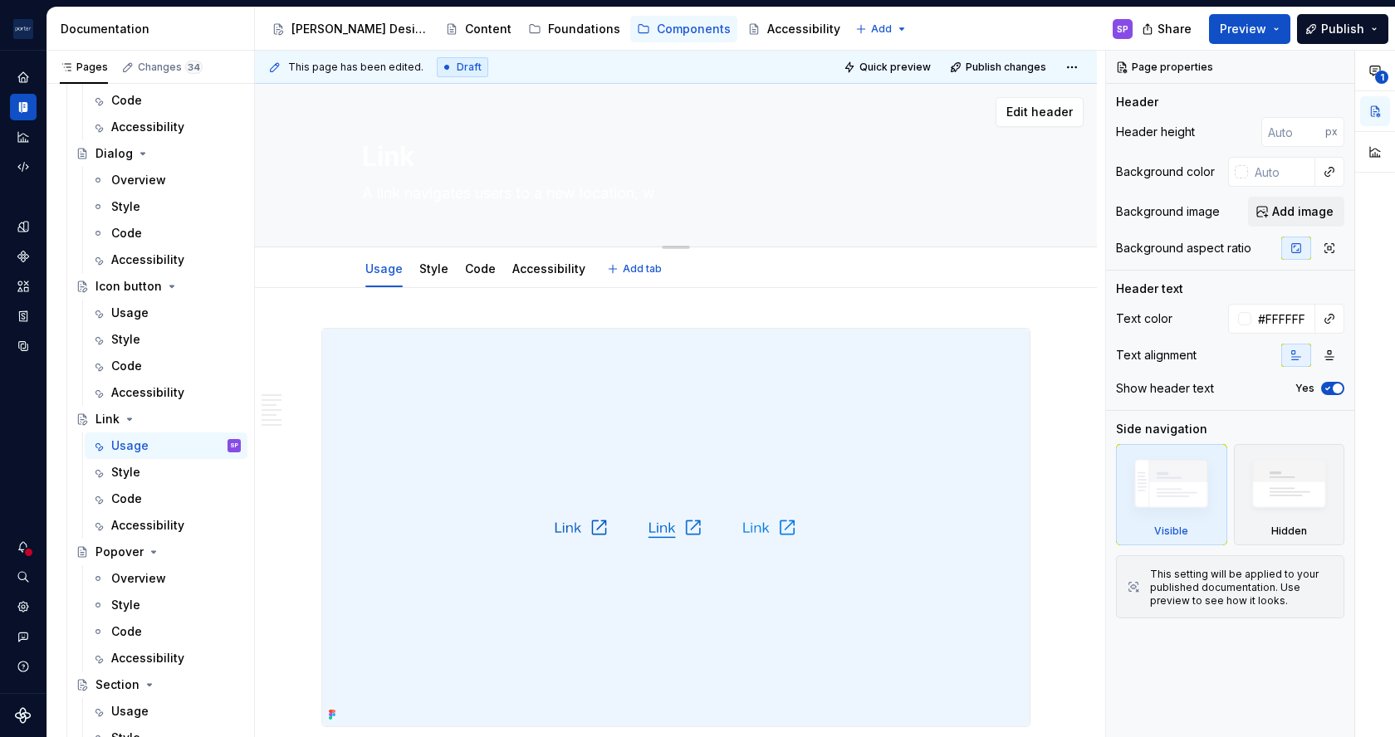
type textarea "A link navigates users to a new location, wh"
type textarea "*"
type textarea "A link navigates users to a new location, whe"
type textarea "*"
type textarea "A link navigates users to a new location, whet"
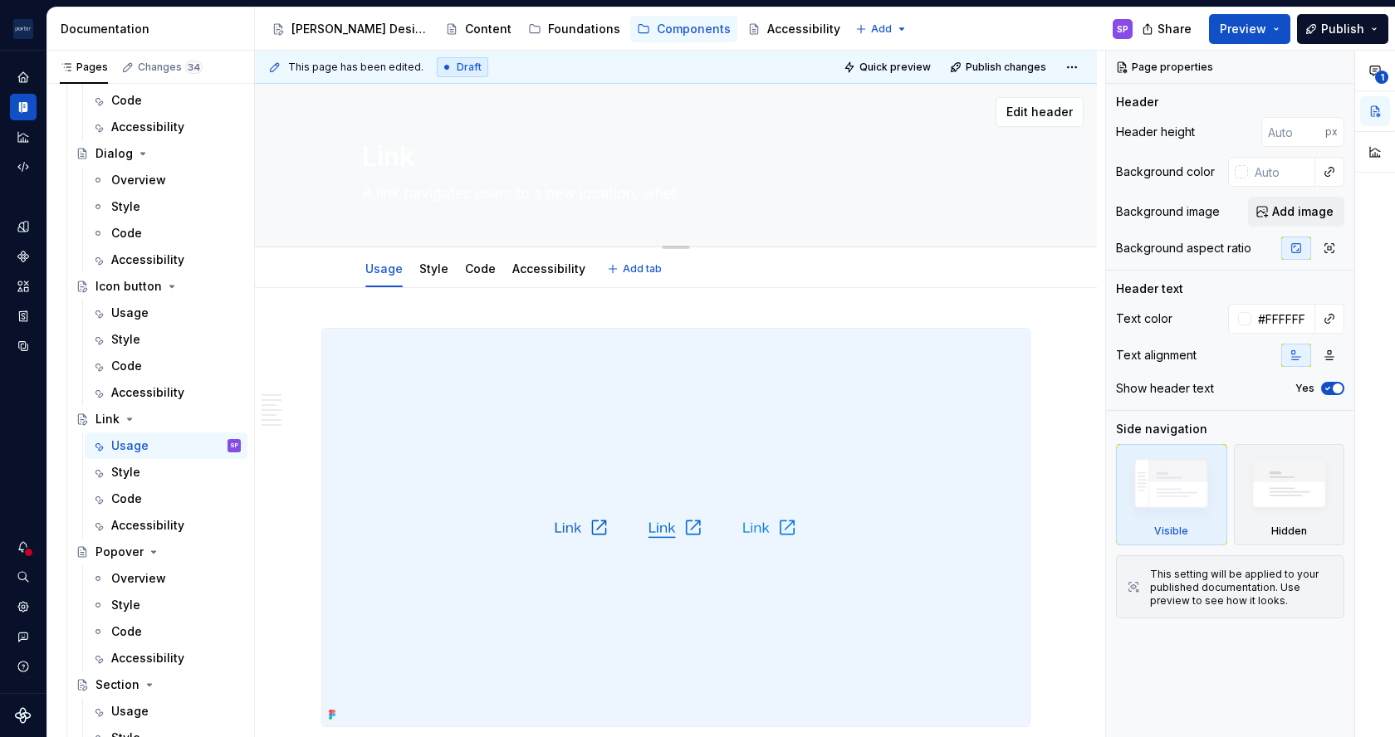
type textarea "*"
type textarea "A link navigates users to a new location, wheth"
type textarea "*"
type textarea "A link navigates users to a new location, whethe"
type textarea "*"
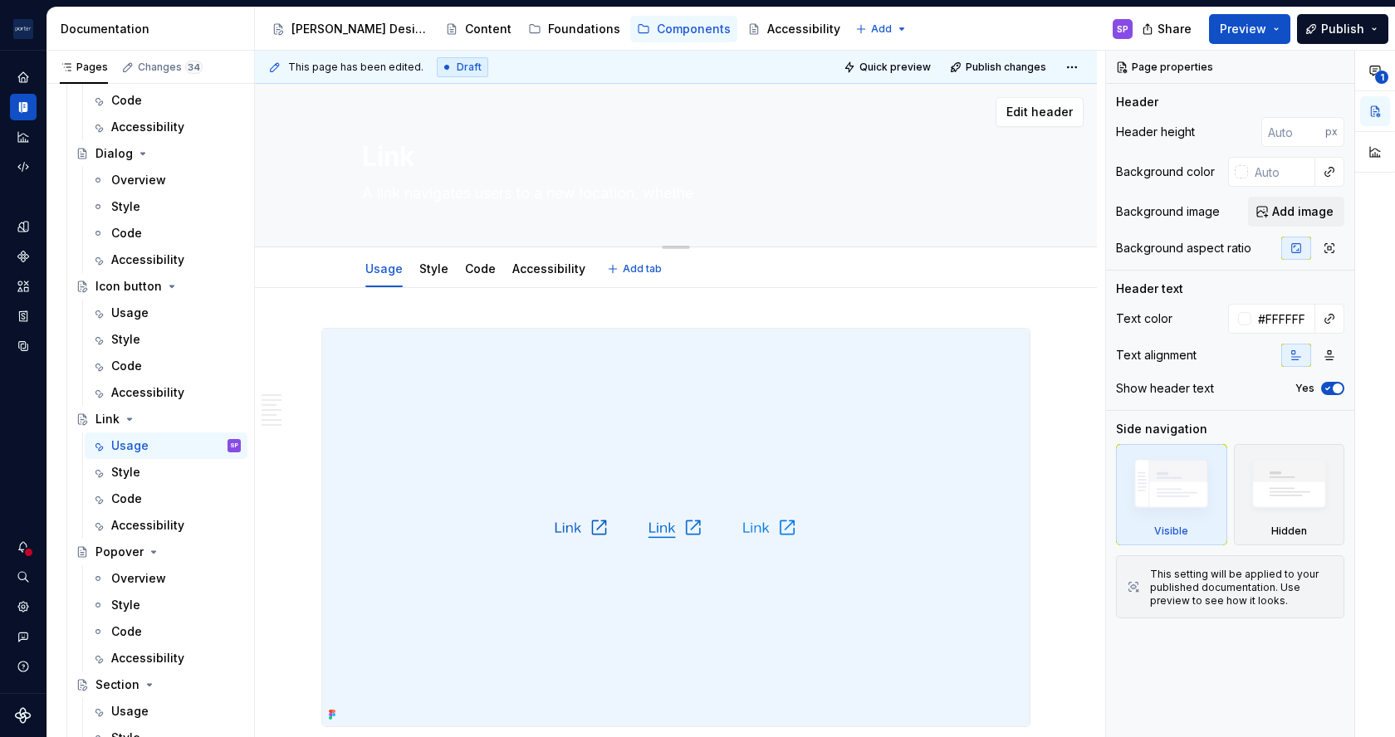
type textarea "A link navigates users to a new location, whether"
type textarea "*"
type textarea "A link navigates users to a new location, whether"
type textarea "*"
type textarea "A link navigates users to a new location, whether i"
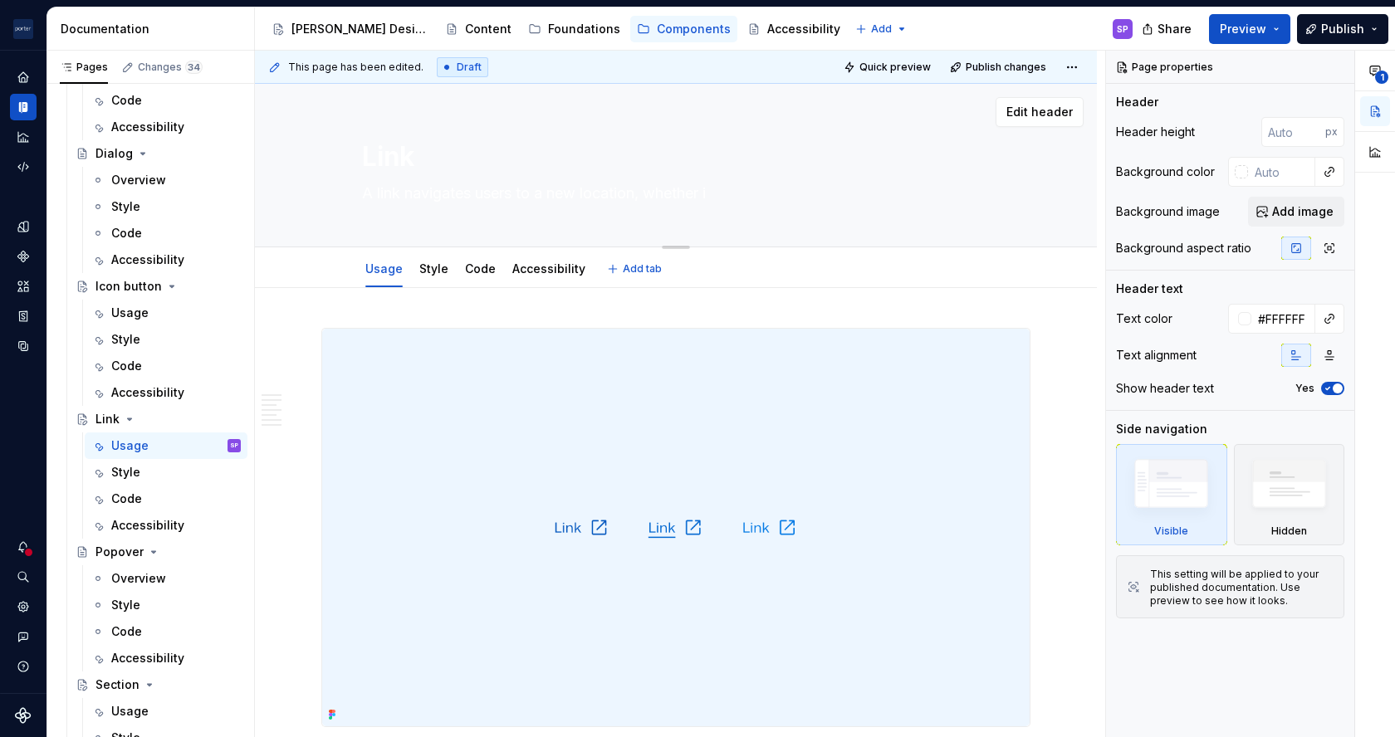
type textarea "*"
type textarea "A link navigates users to a new location, whether it"
type textarea "*"
type textarea "A link navigates users to a new location, whether it b"
type textarea "*"
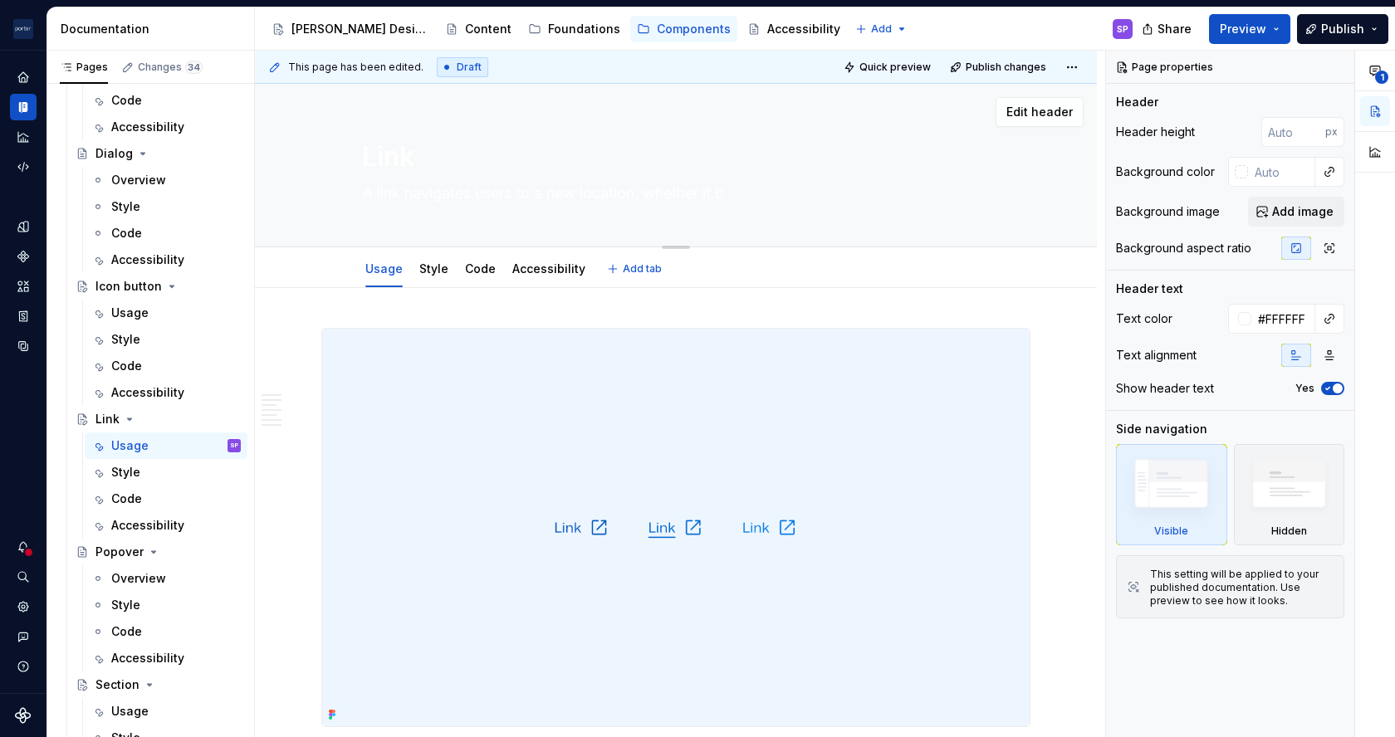
type textarea "A link navigates users to a new location, whether it be"
type textarea "*"
type textarea "A link navigates users to a new location, whether it be"
type textarea "*"
type textarea "A link navigates users to a new location, whether it be t"
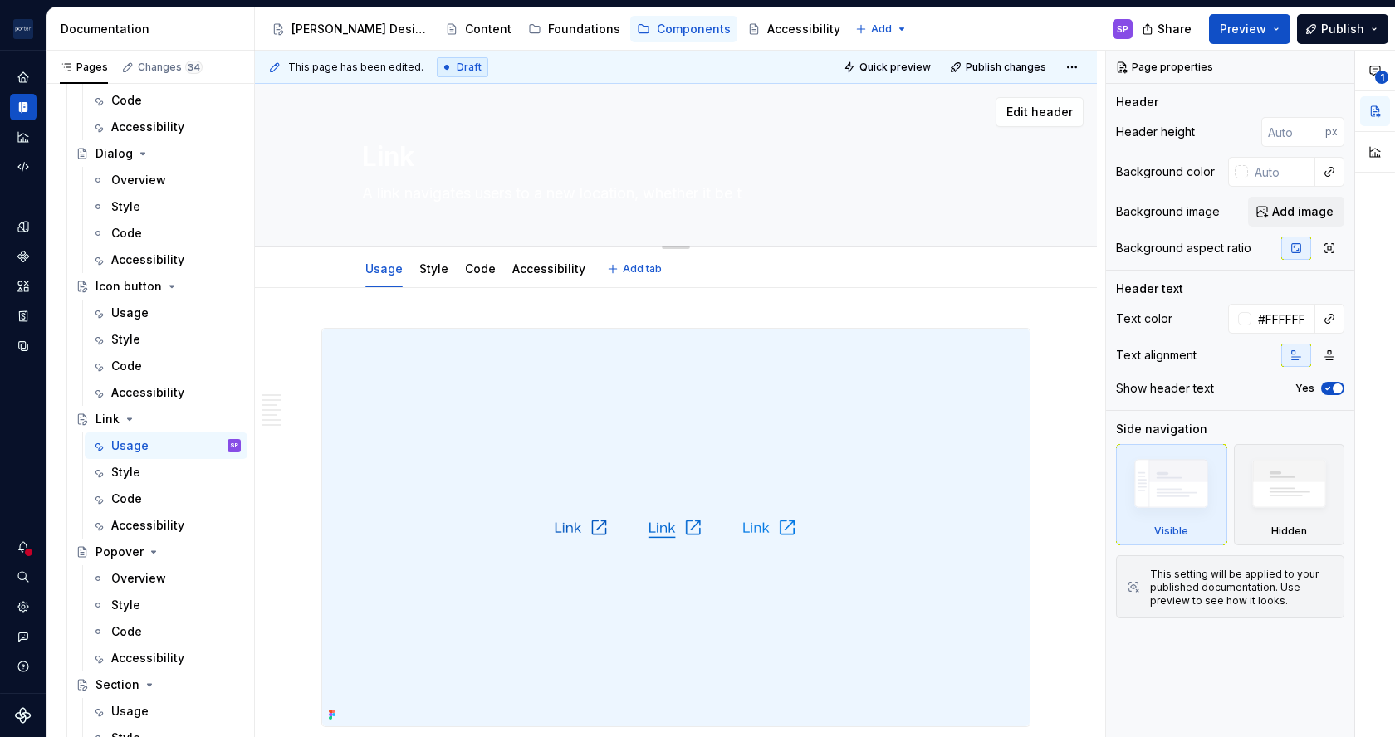
type textarea "*"
type textarea "A link navigates users to a new location, whether it be th"
type textarea "*"
type textarea "A link navigates users to a new location, whether it be the"
type textarea "*"
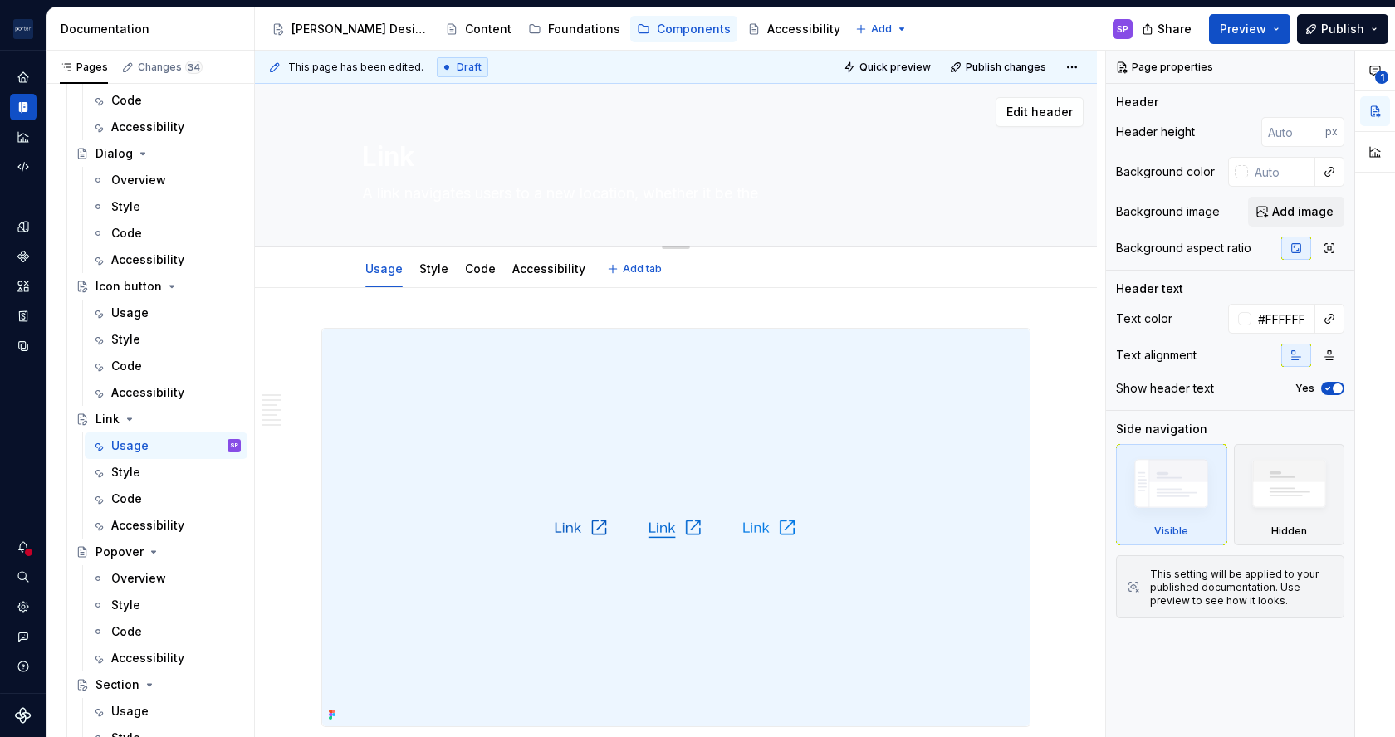
type textarea "A link navigates users to a new location, whether it be the s"
type textarea "*"
type textarea "A link navigates users to a new location, whether it be the sa"
type textarea "*"
type textarea "A link navigates users to a new location, whether it be the sam"
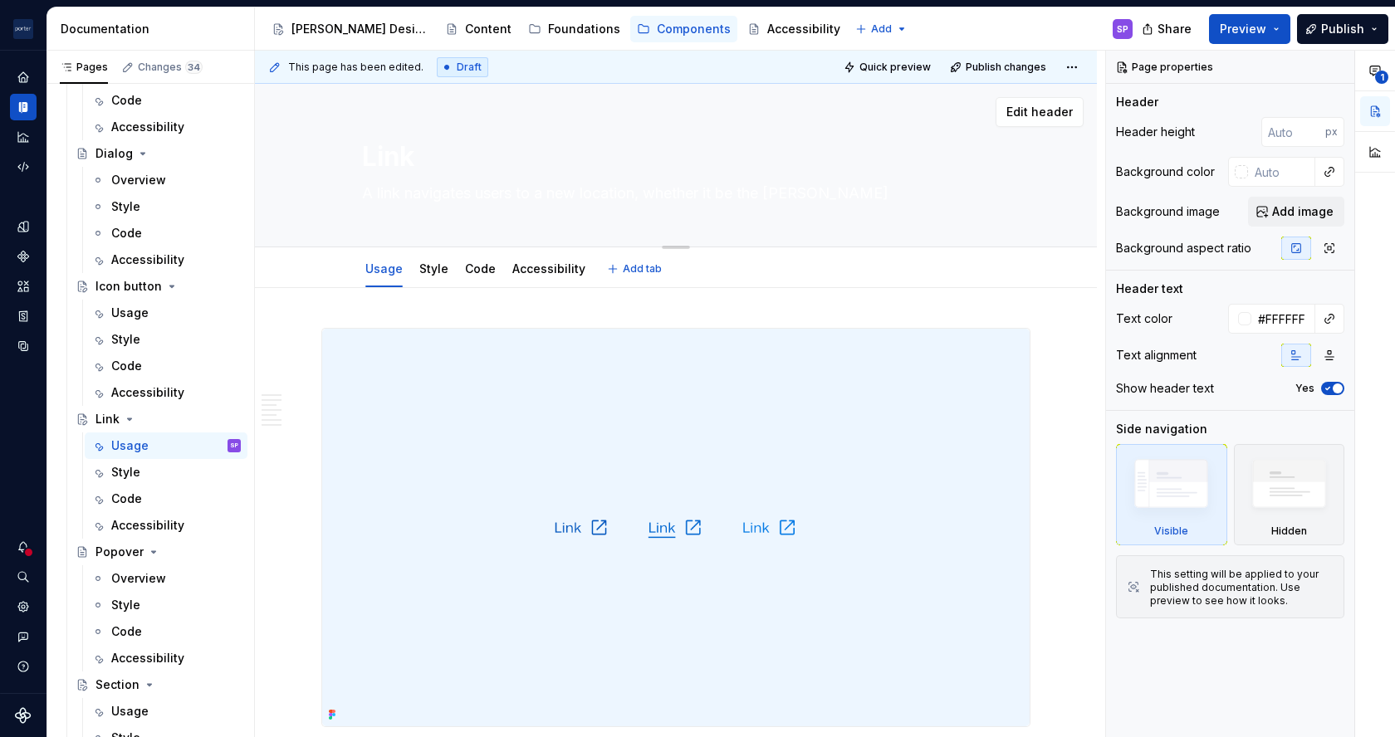
type textarea "*"
type textarea "A link navigates users to a new location, whether it be the same"
type textarea "*"
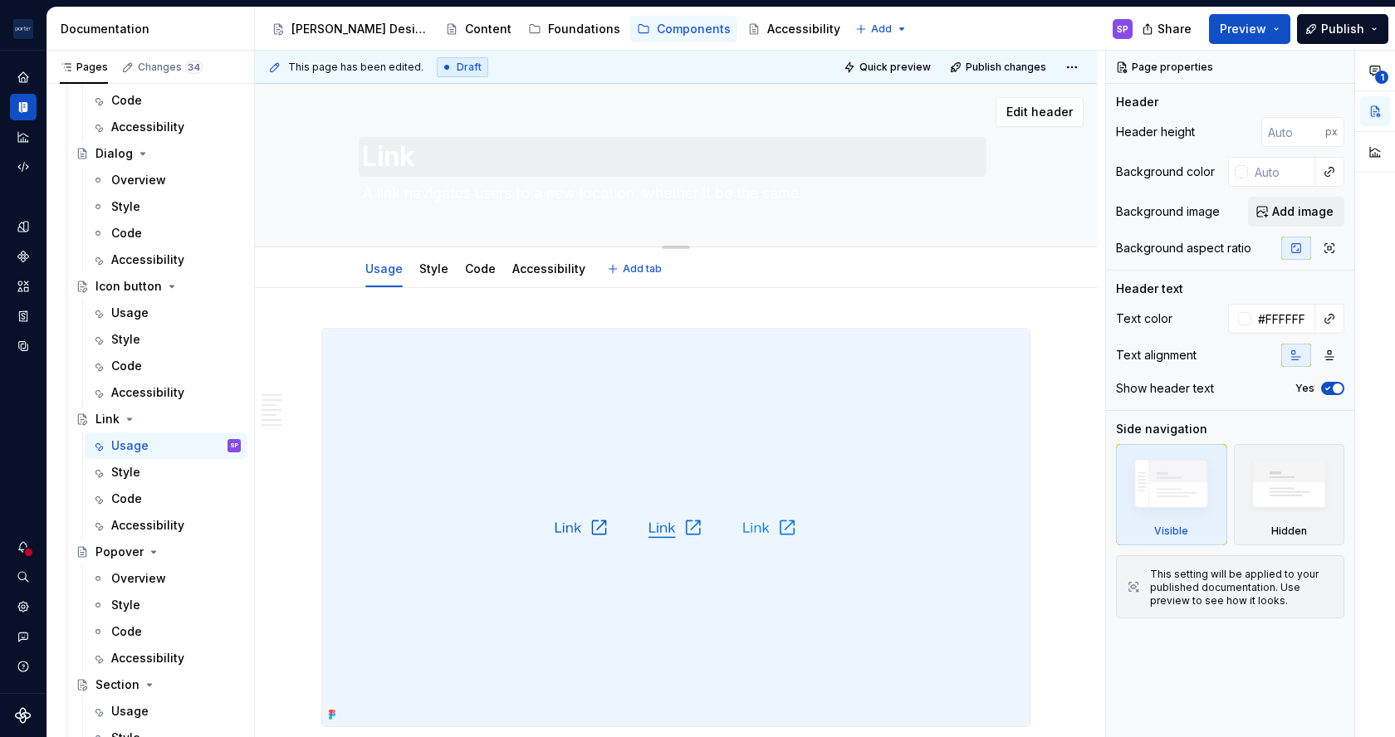
type textarea "A link navigates users to a new location, whether it be the same"
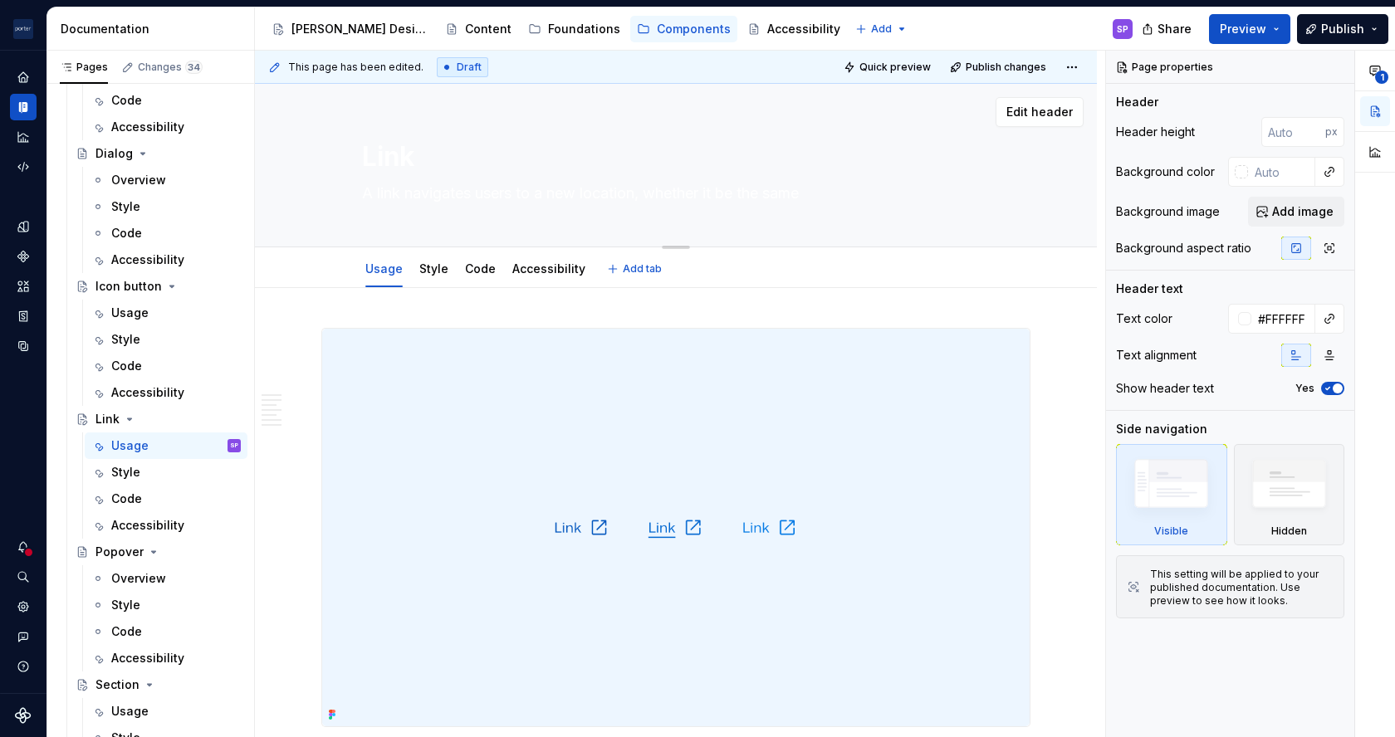
click at [605, 173] on textarea "Link" at bounding box center [673, 157] width 628 height 40
click at [616, 201] on textarea "A link navigates users to a new location, whether it be the same" at bounding box center [673, 193] width 628 height 27
paste textarea "’s within the same page, another page, or an external site."
type textarea "*"
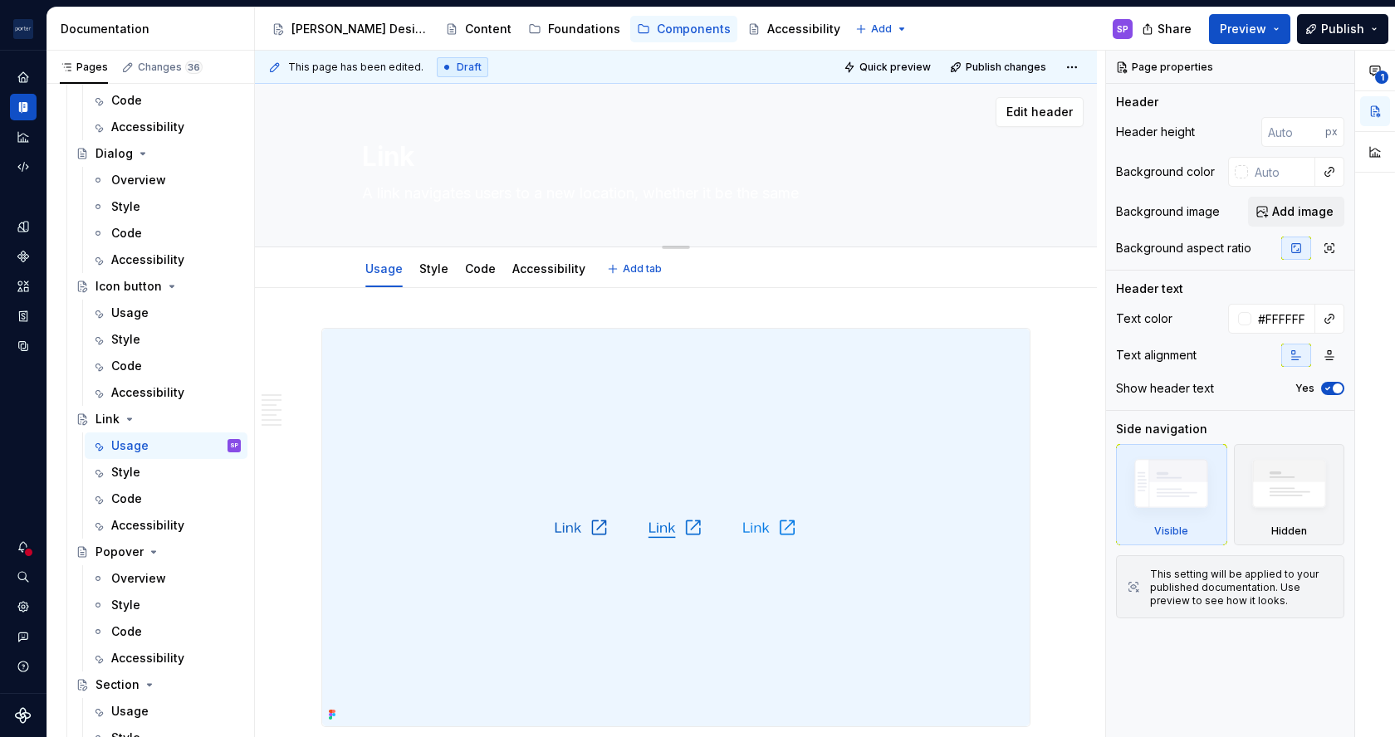
type textarea "A link navigates users to a new location, whether it’s within the same page, an…"
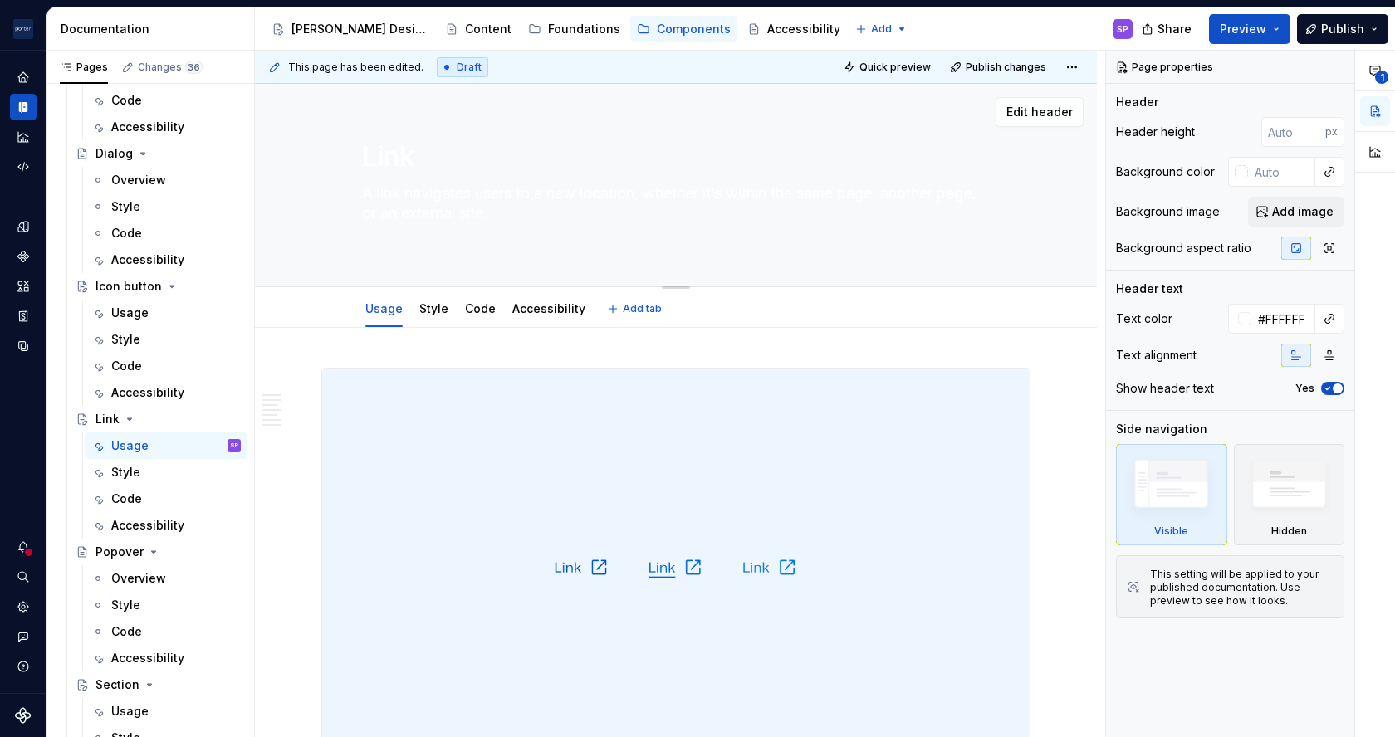
click at [663, 184] on textarea "A link navigates users to a new location, whether it’s within the same page, an…" at bounding box center [673, 213] width 628 height 66
click at [678, 192] on textarea "A link navigates users to a new location, whether it’s within the same page, an…" at bounding box center [673, 213] width 628 height 66
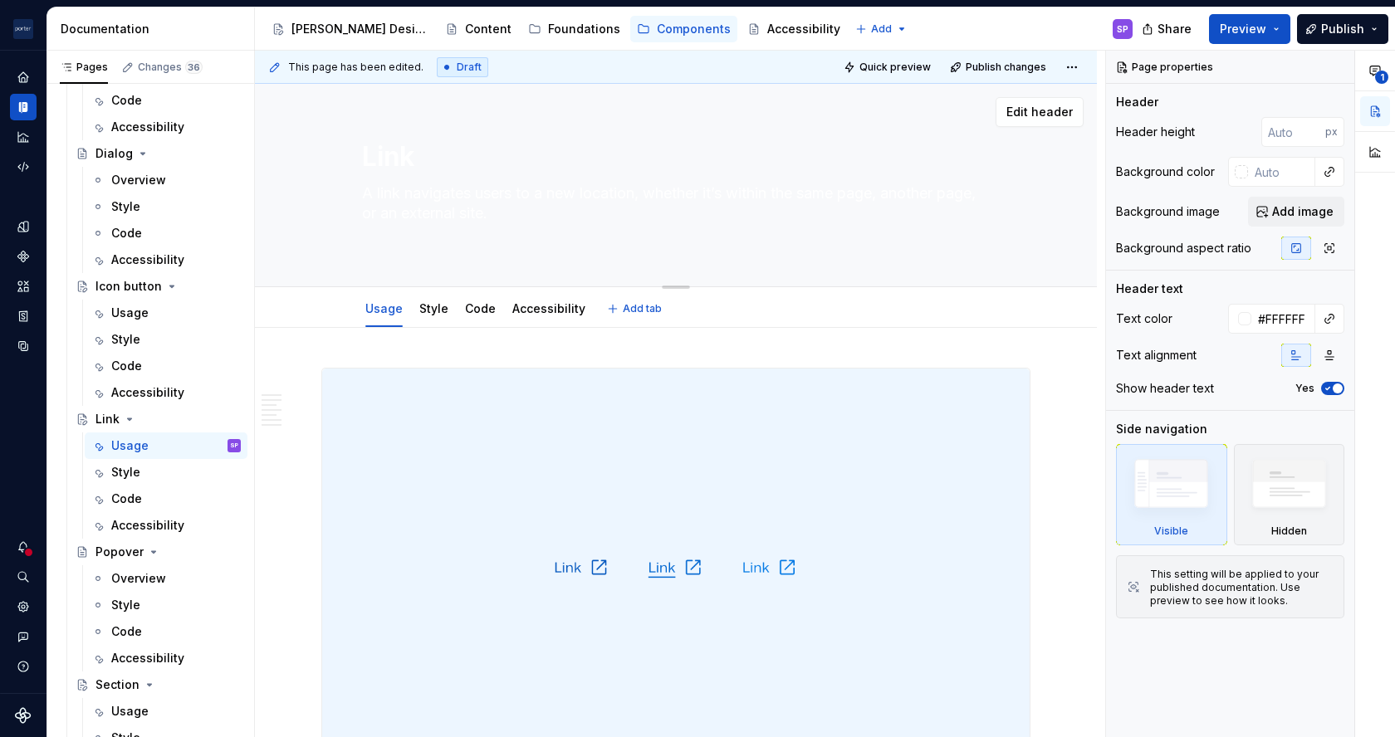
click at [678, 192] on textarea "A link navigates users to a new location, whether it’s within the same page, an…" at bounding box center [673, 213] width 628 height 66
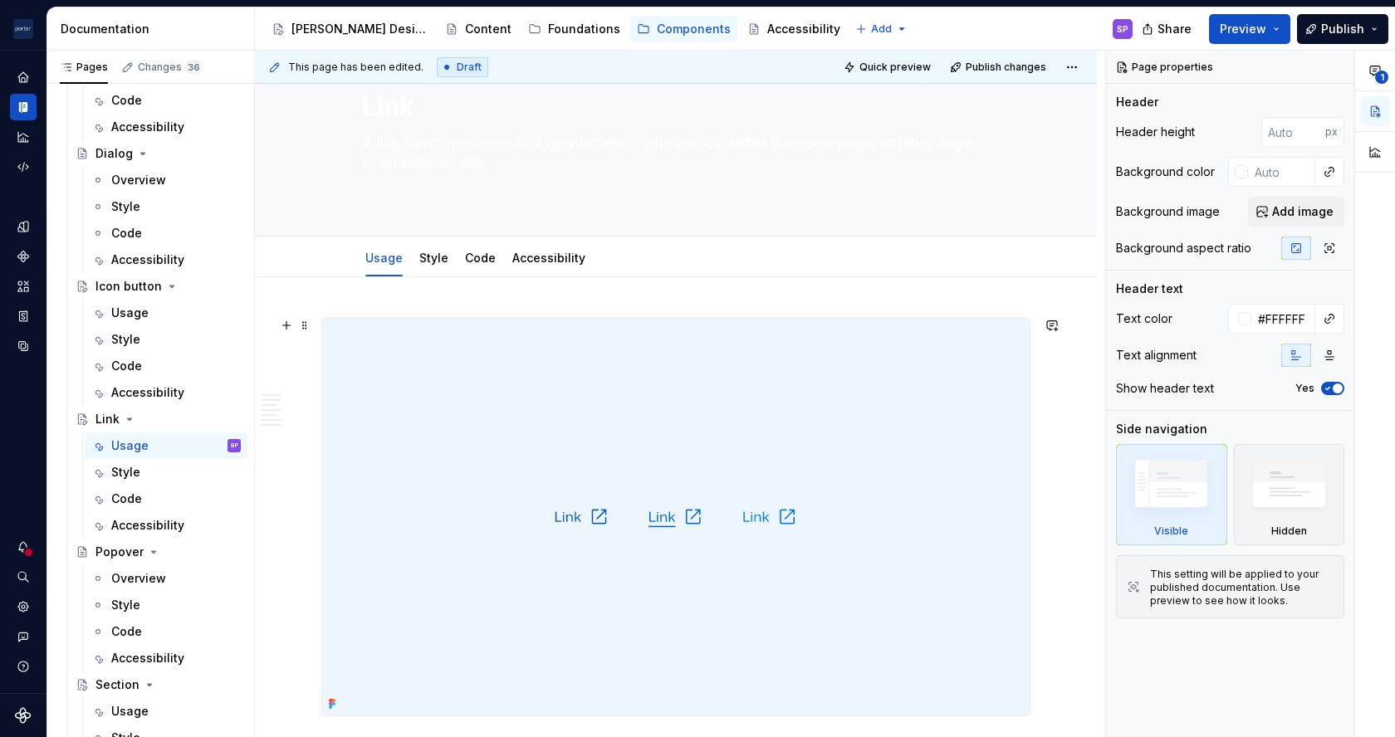
scroll to position [57, 0]
click at [887, 140] on textarea "A link navigates users to a new location, whether it’s within the same page, an…" at bounding box center [673, 156] width 628 height 66
type textarea "*"
type textarea "A link navigates users to a new location, whether it’s within the same page ano…"
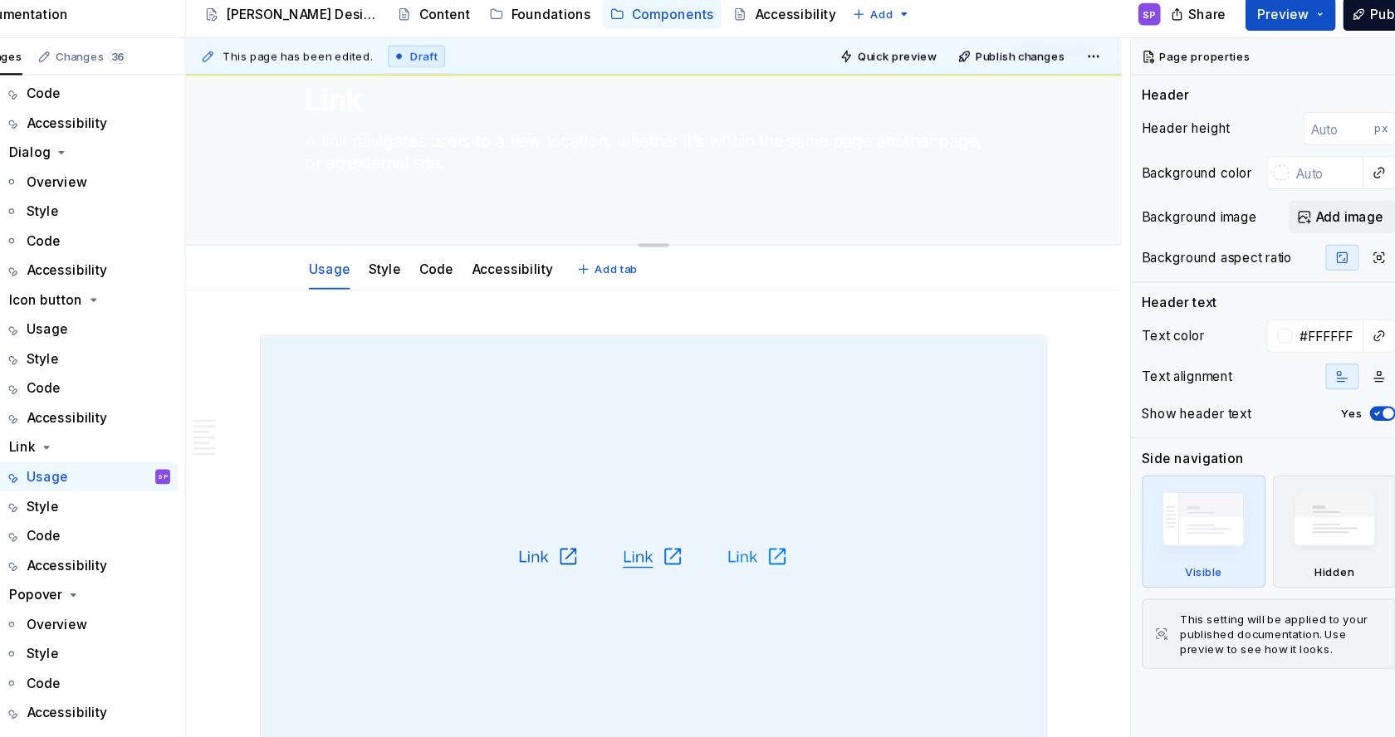
type textarea "*"
type textarea "A link navigates users to a new location, whether it’s within the same page, an…"
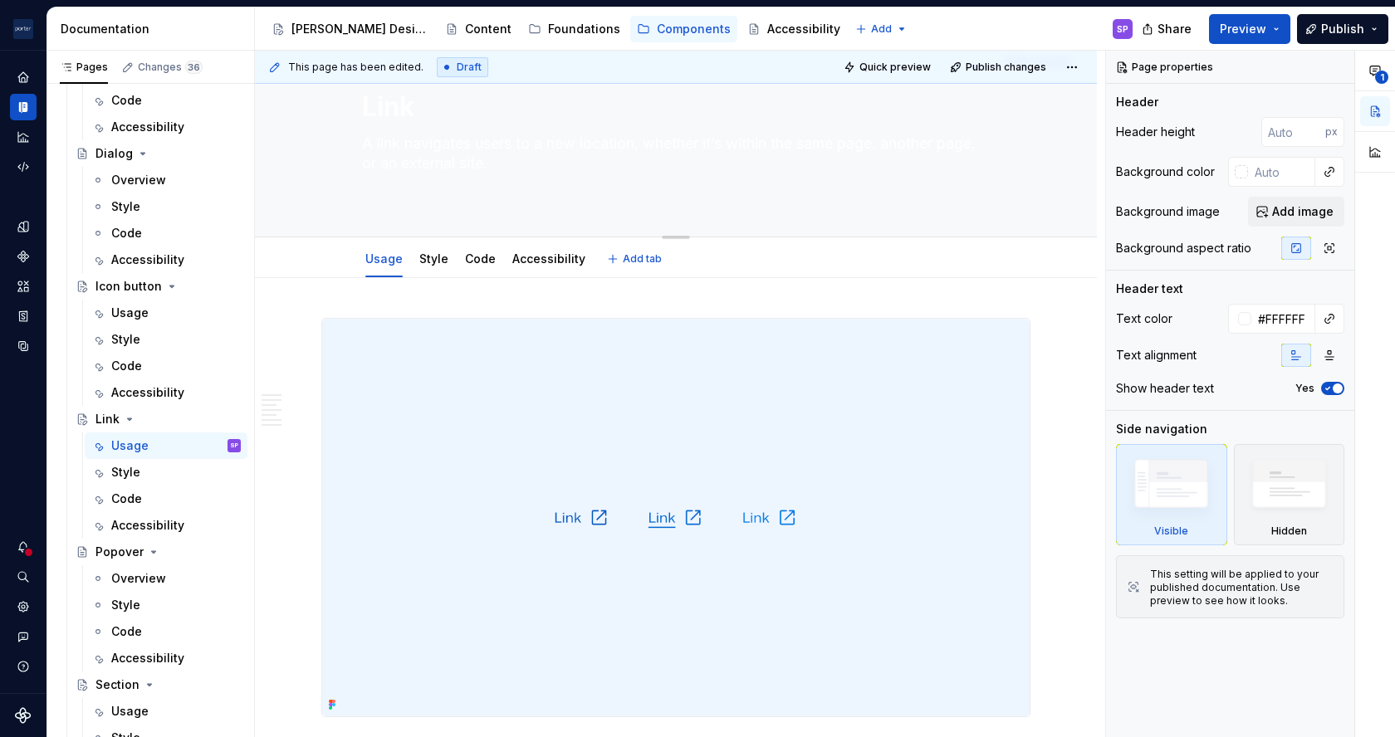
click at [841, 140] on textarea "A link navigates users to a new location, whether it’s within the same page, an…" at bounding box center [673, 163] width 628 height 66
type textarea "*"
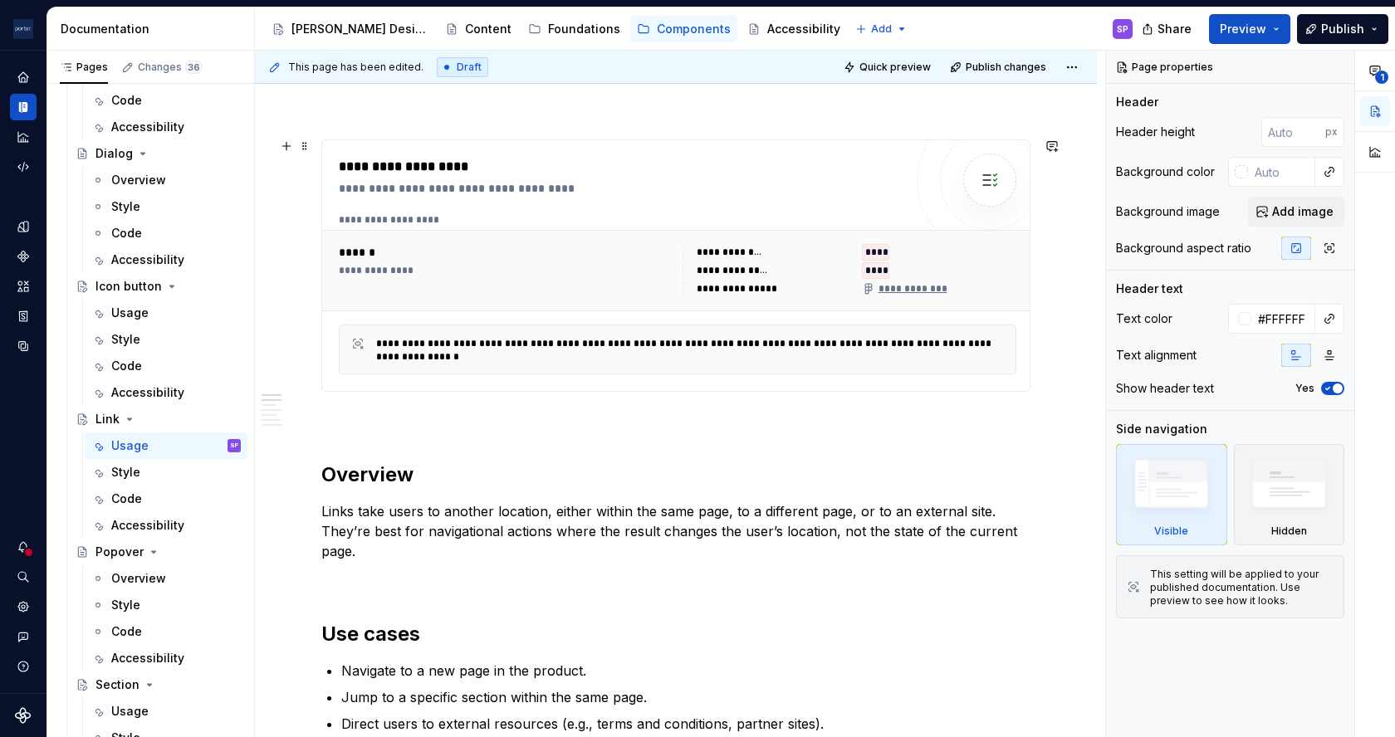
scroll to position [716, 0]
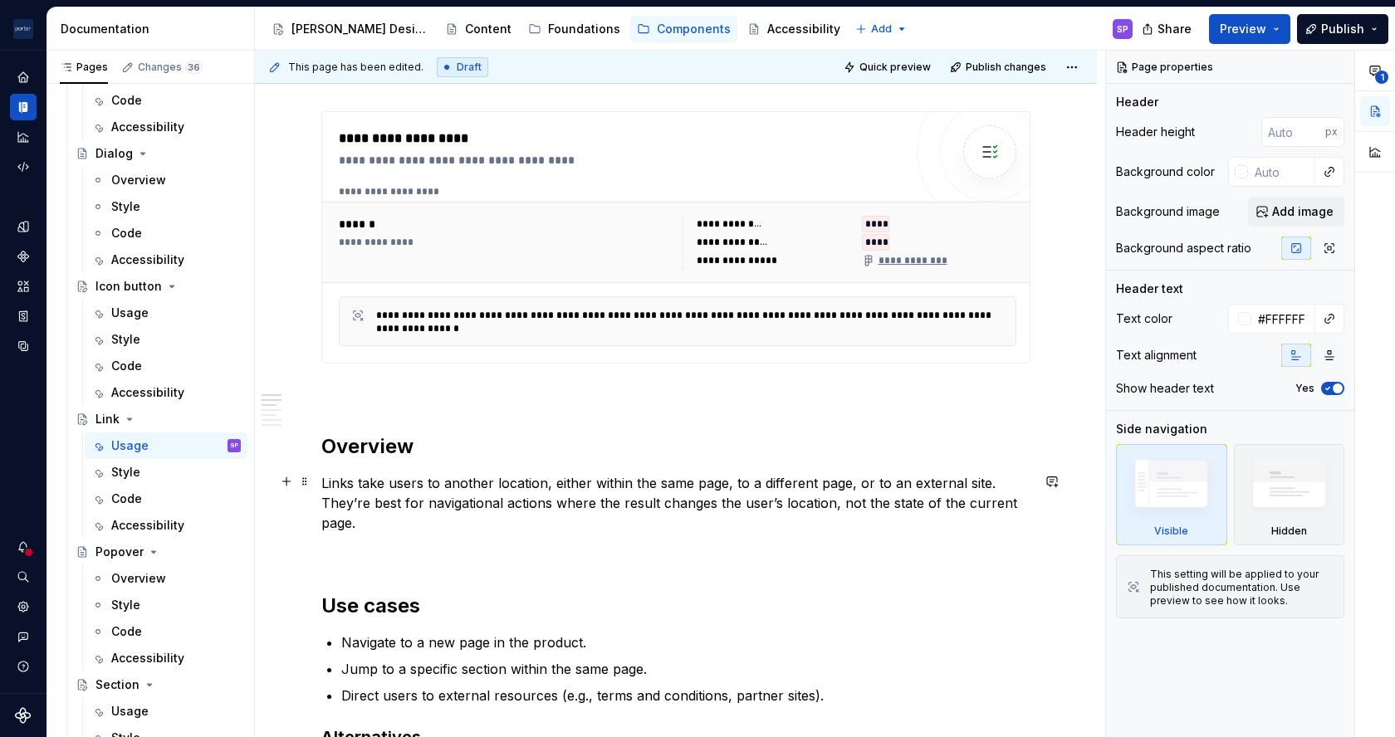
type textarea "A link navigates users to a new location, whether it’s within the same page, an…"
click at [323, 482] on p "Links take users to another location, either within the same page, to a differe…" at bounding box center [675, 503] width 709 height 60
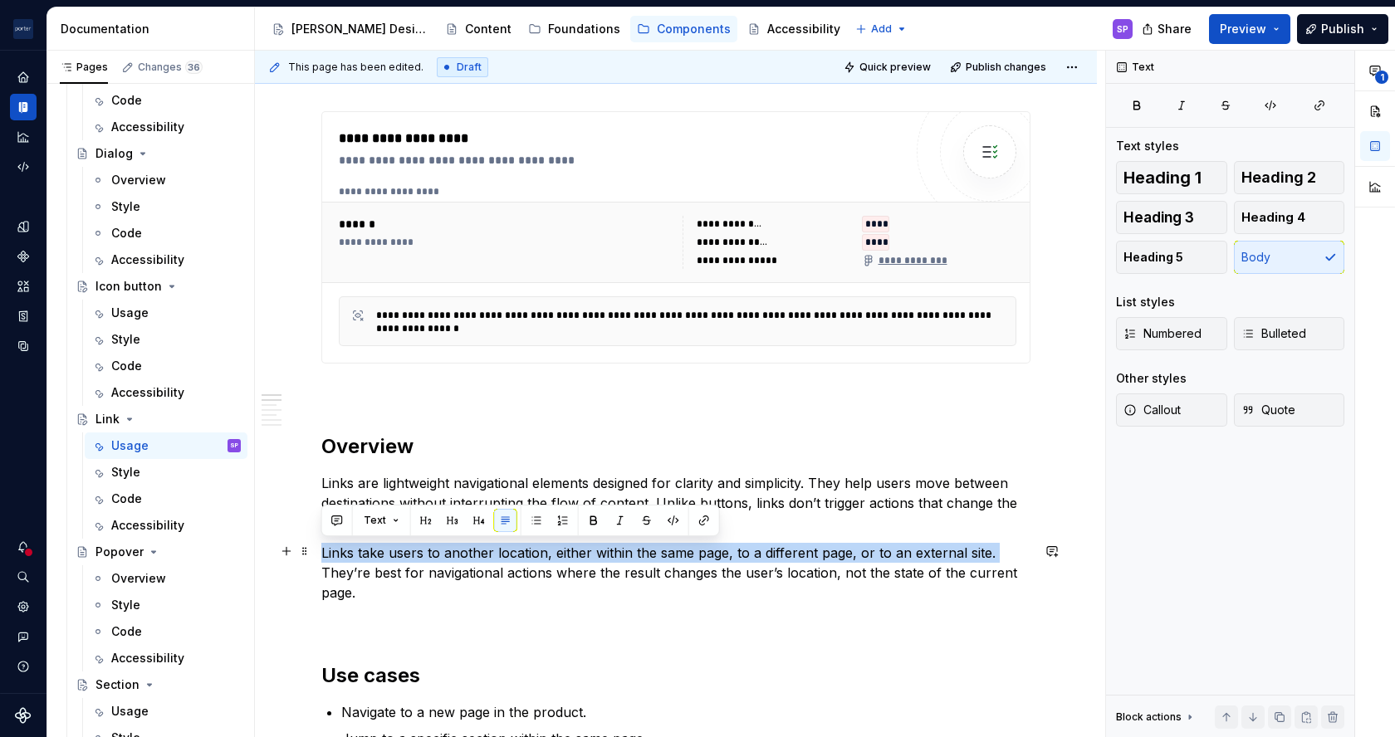
drag, startPoint x: 321, startPoint y: 554, endPoint x: 1036, endPoint y: 554, distance: 715.8
copy p "Links take users to another location, either within the same page, to a differe…"
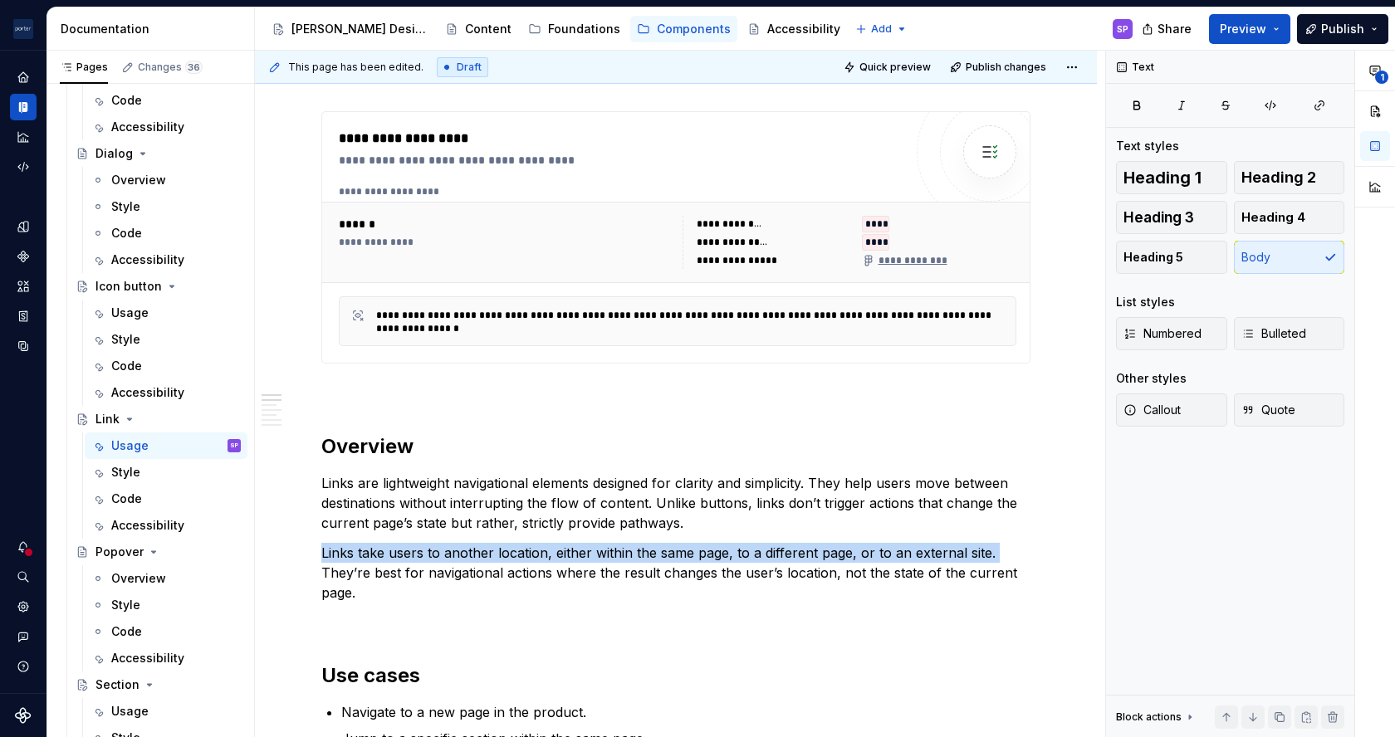
scroll to position [0, 0]
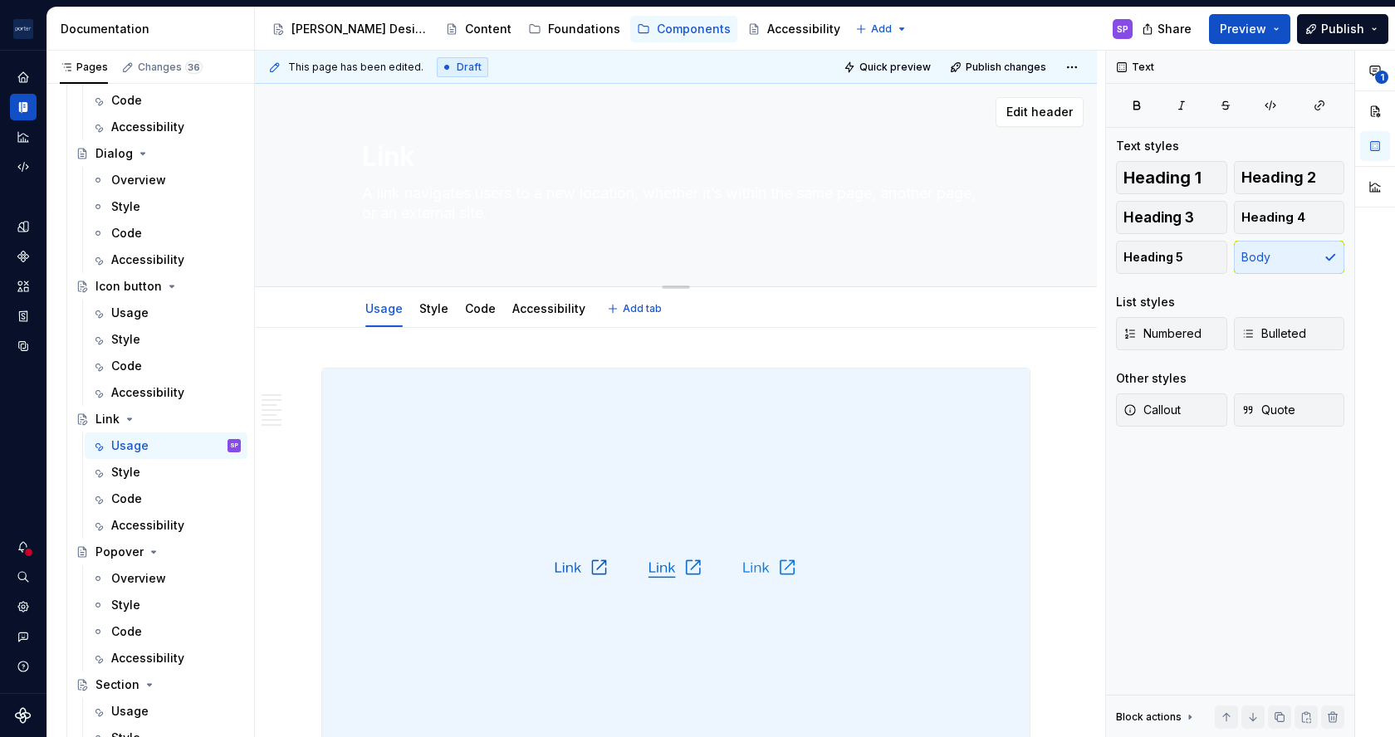
click at [429, 216] on textarea "A link navigates users to a new location, whether it’s within the same page, an…" at bounding box center [673, 213] width 628 height 66
paste textarea "Links take users to another location, either within the same page, to a differe…"
type textarea "*"
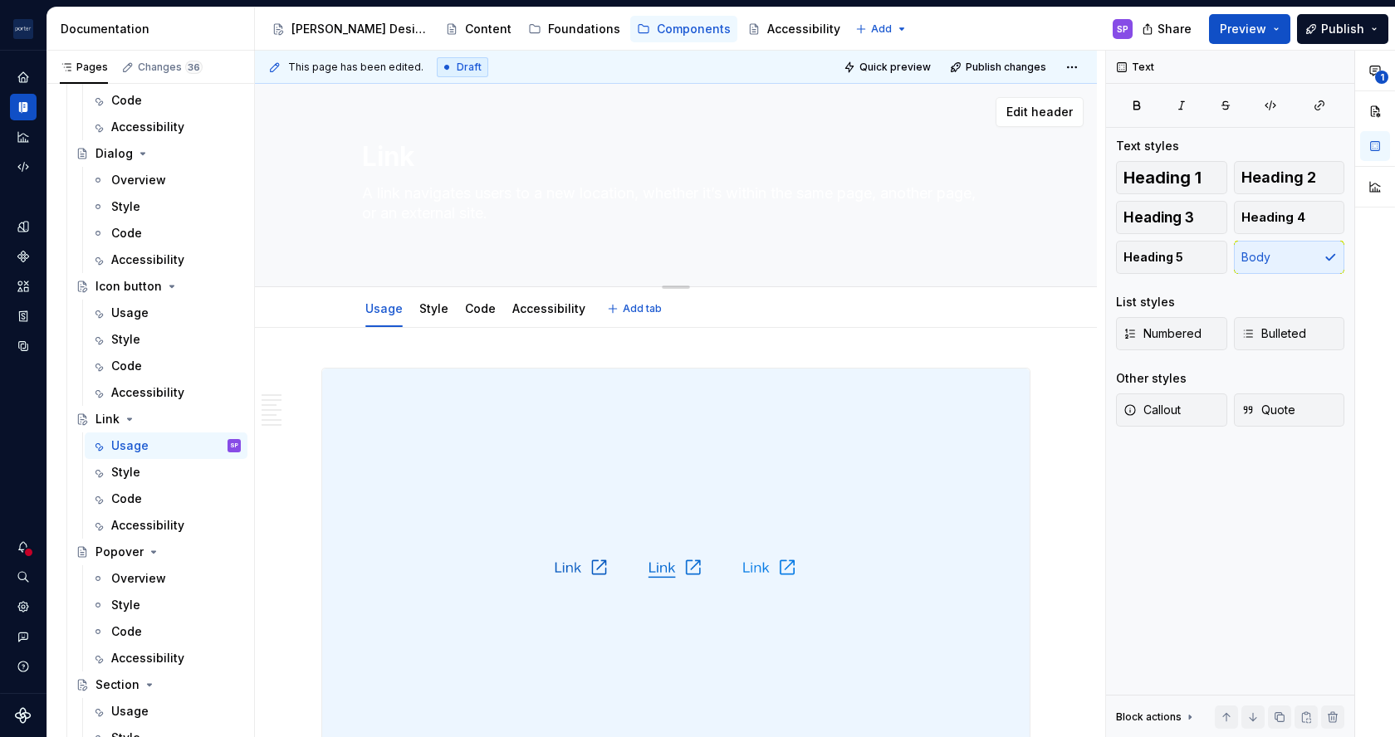
type textarea "Links take users to another location, either within the same page, to a differe…"
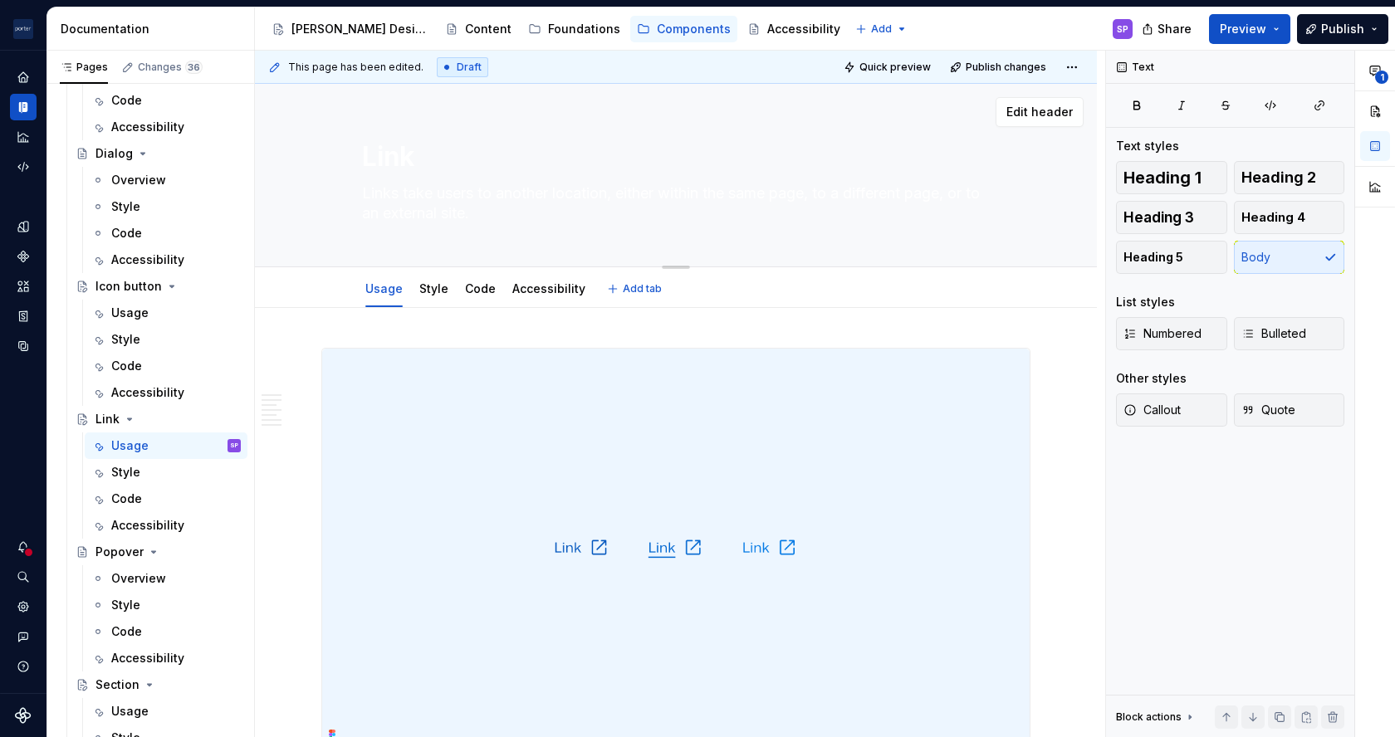
click at [402, 199] on textarea "Links take users to another location, either within the same page, to a differe…" at bounding box center [673, 203] width 628 height 47
click at [374, 197] on textarea "Links take users to another location, either within the same page, to a differe…" at bounding box center [673, 203] width 628 height 47
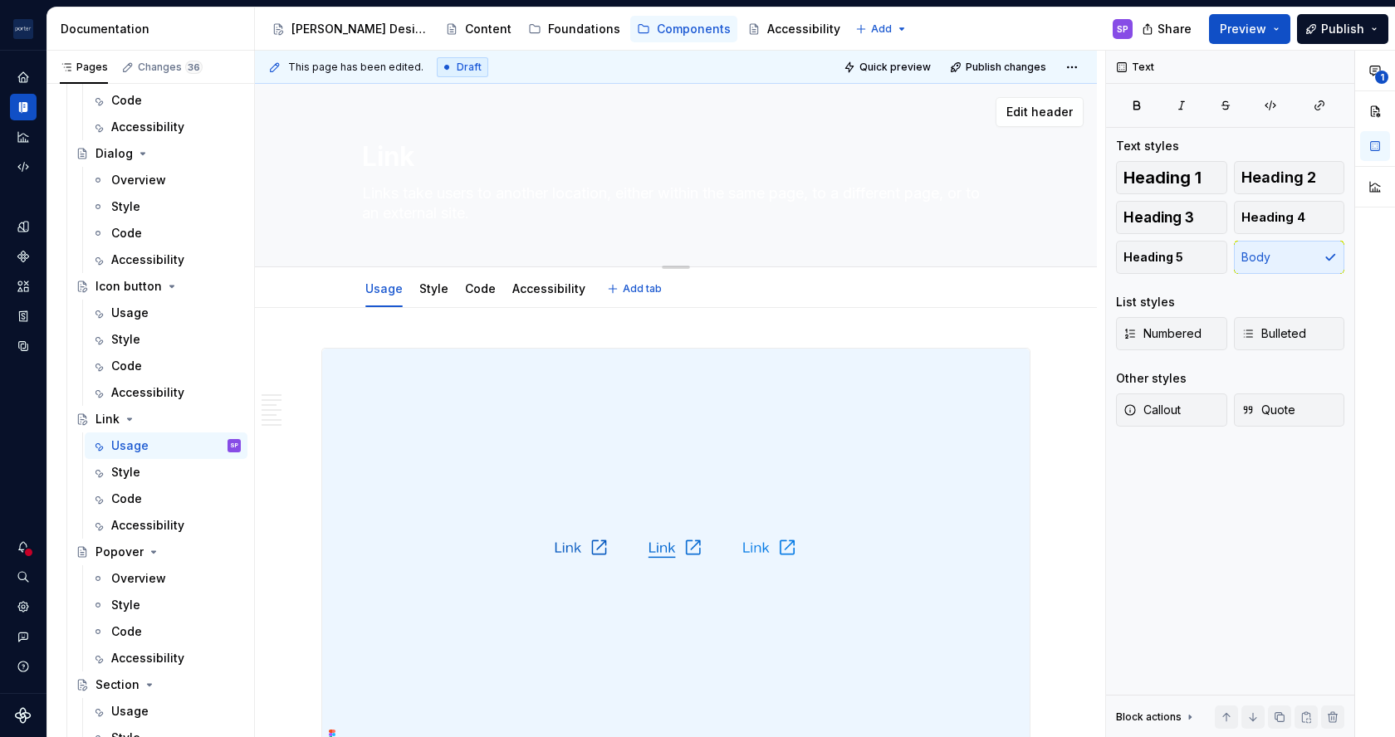
type textarea "*"
type textarea "atake users to another location, either within the same page, to a different pa…"
click at [374, 197] on textarea "atake users to another location, either within the same page, to a different pa…" at bounding box center [673, 203] width 628 height 47
type textarea "*"
type textarea "aake users to another location, either within the same page, to a different pag…"
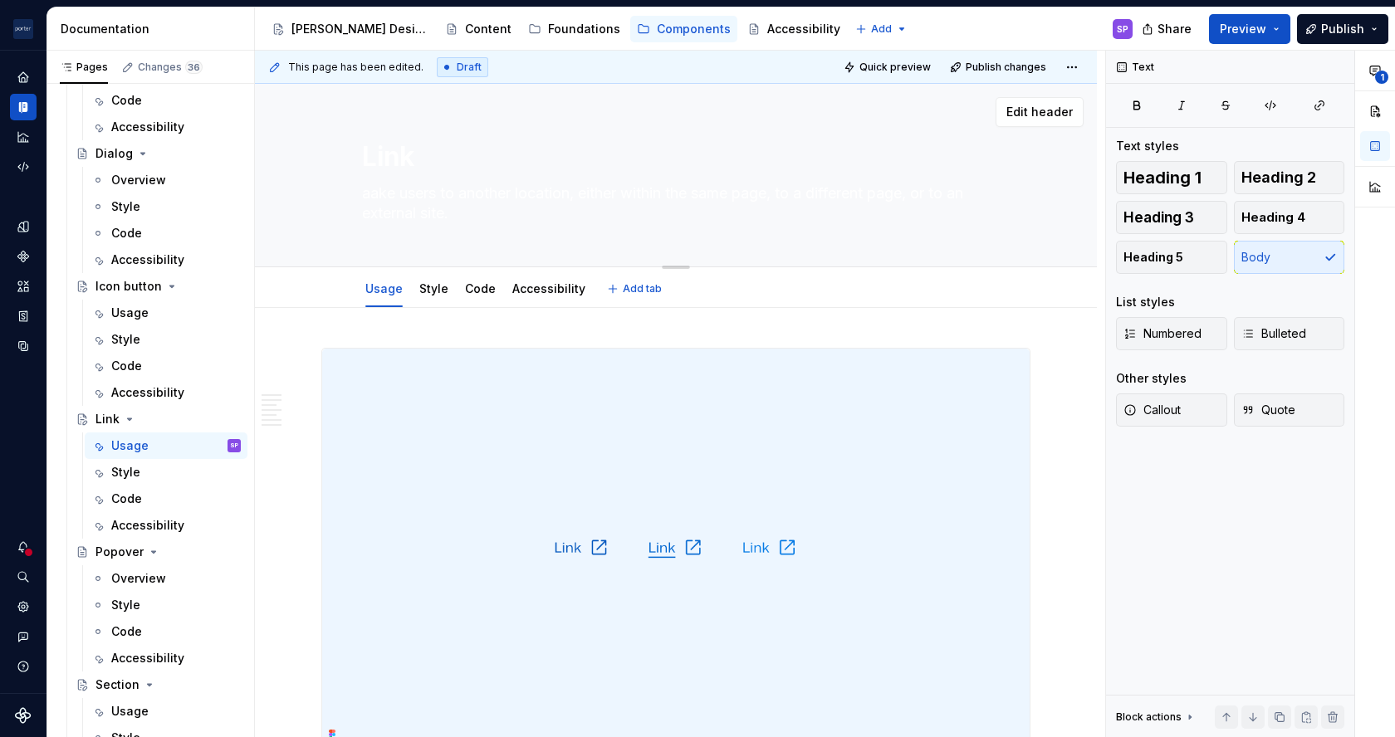
type textarea "*"
type textarea "ake users to another location, either within the same page, to a different page…"
click at [379, 186] on textarea "ake users to another location, either within the same page, to a different page…" at bounding box center [673, 203] width 628 height 47
type textarea "*"
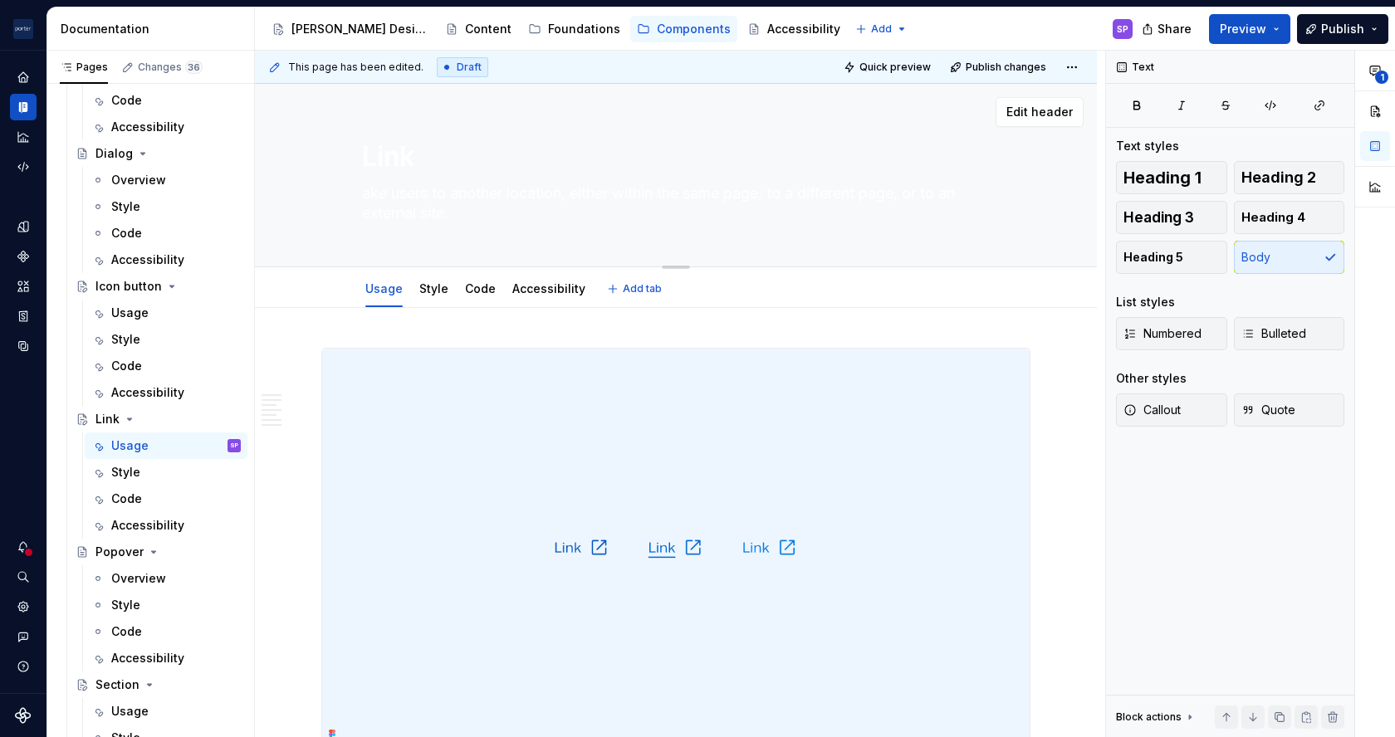
type textarea "Ausers to another location, either within the same page, to a different page, o…"
type textarea "*"
type textarea "A users to another location, either within the same page, to a different page, …"
type textarea "*"
type textarea "A lusers to another location, either within the same page, to a different page,…"
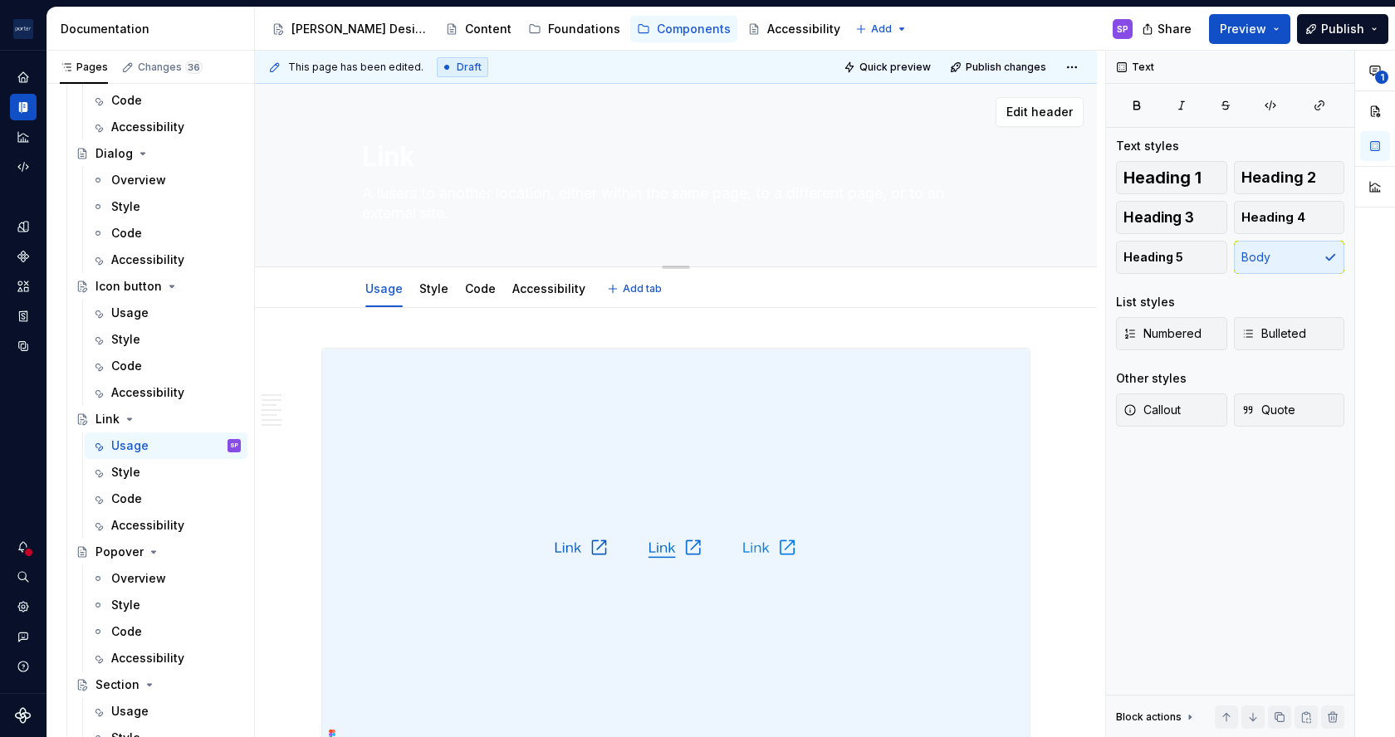
type textarea "*"
type textarea "A liusers to another location, either within the same page, to a different page…"
type textarea "*"
type textarea "A linusers to another location, either within the same page, to a different pag…"
type textarea "*"
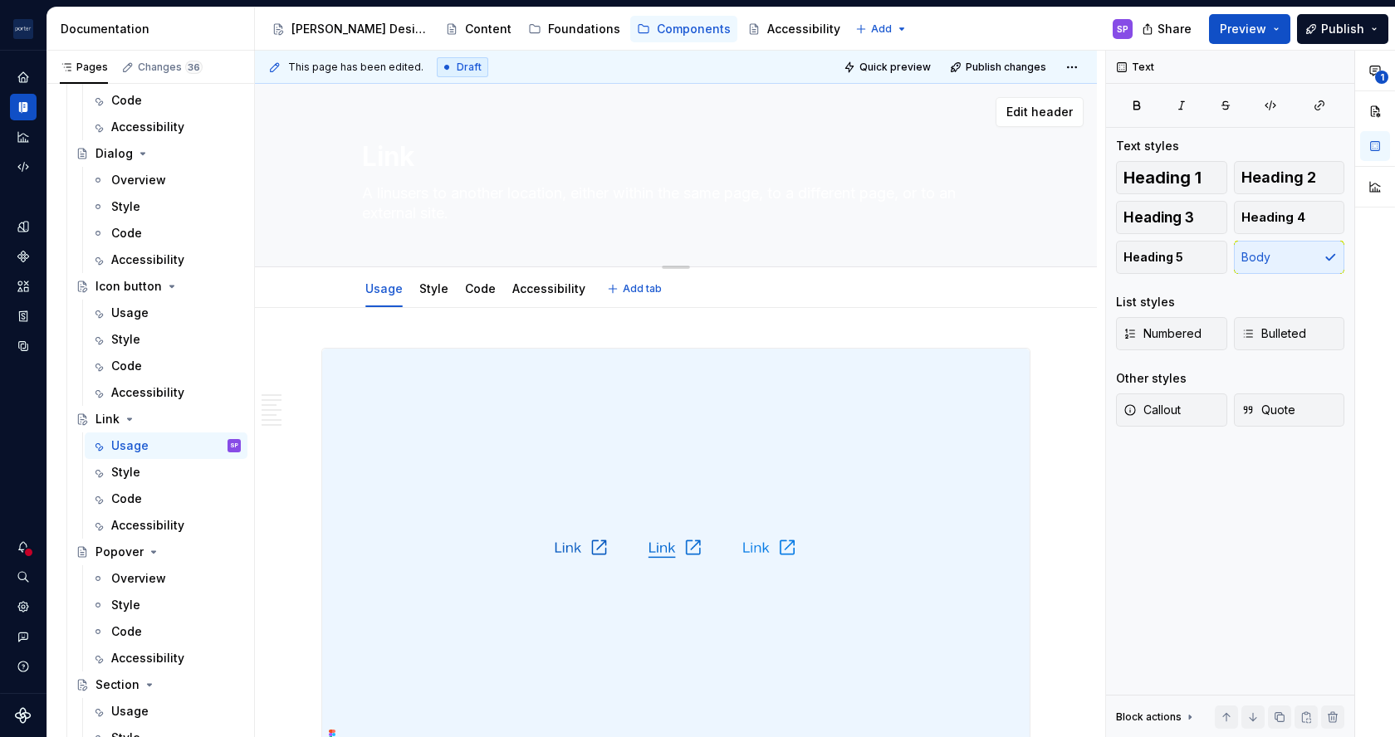
type textarea "A linkusers to another location, either within the same page, to a different pa…"
click at [401, 190] on textarea "A linkusers to another location, either within the same page, to a different pa…" at bounding box center [673, 203] width 628 height 47
type textarea "*"
type textarea "A lto another location, either within the same page, to a different page, or to…"
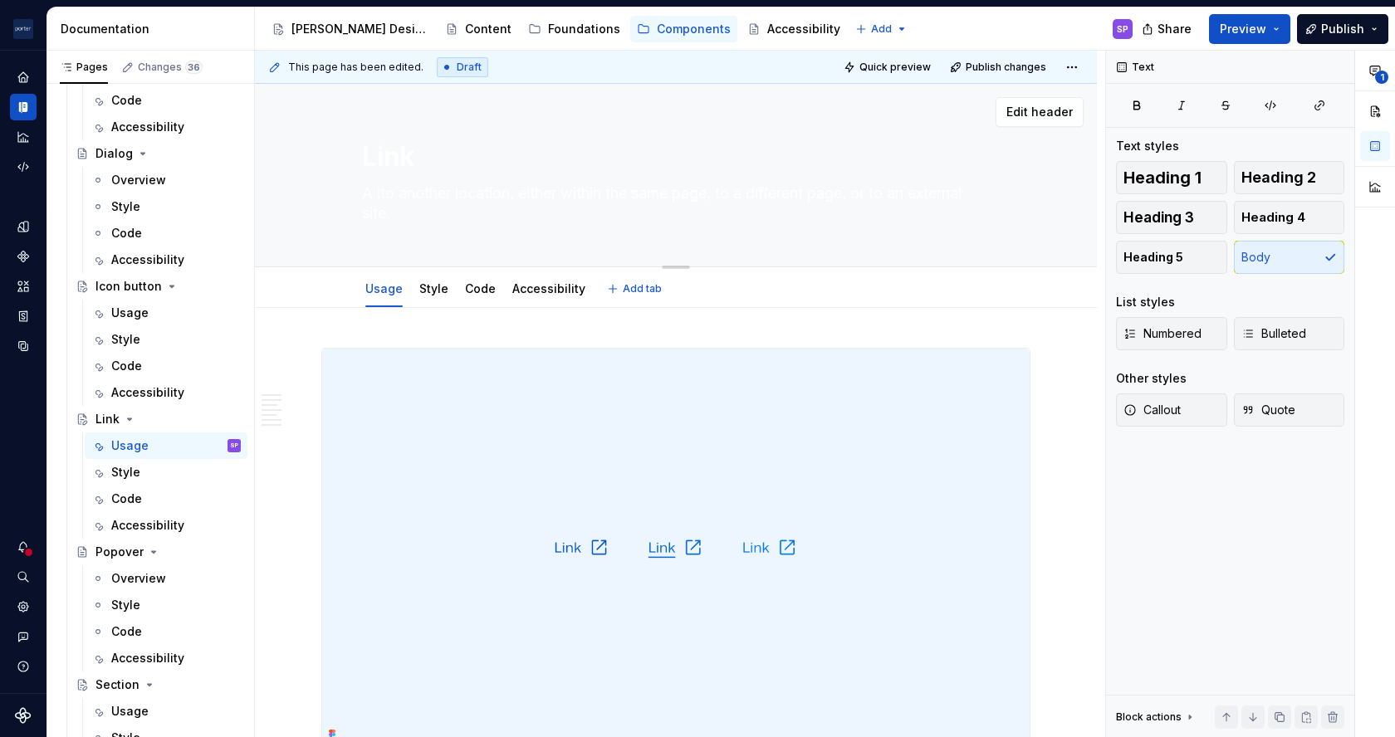
type textarea "*"
type textarea "A lito another location, either within the same page, to a different page, or t…"
type textarea "*"
type textarea "A linkto another location, either within the same page, to a different page, or…"
type textarea "*"
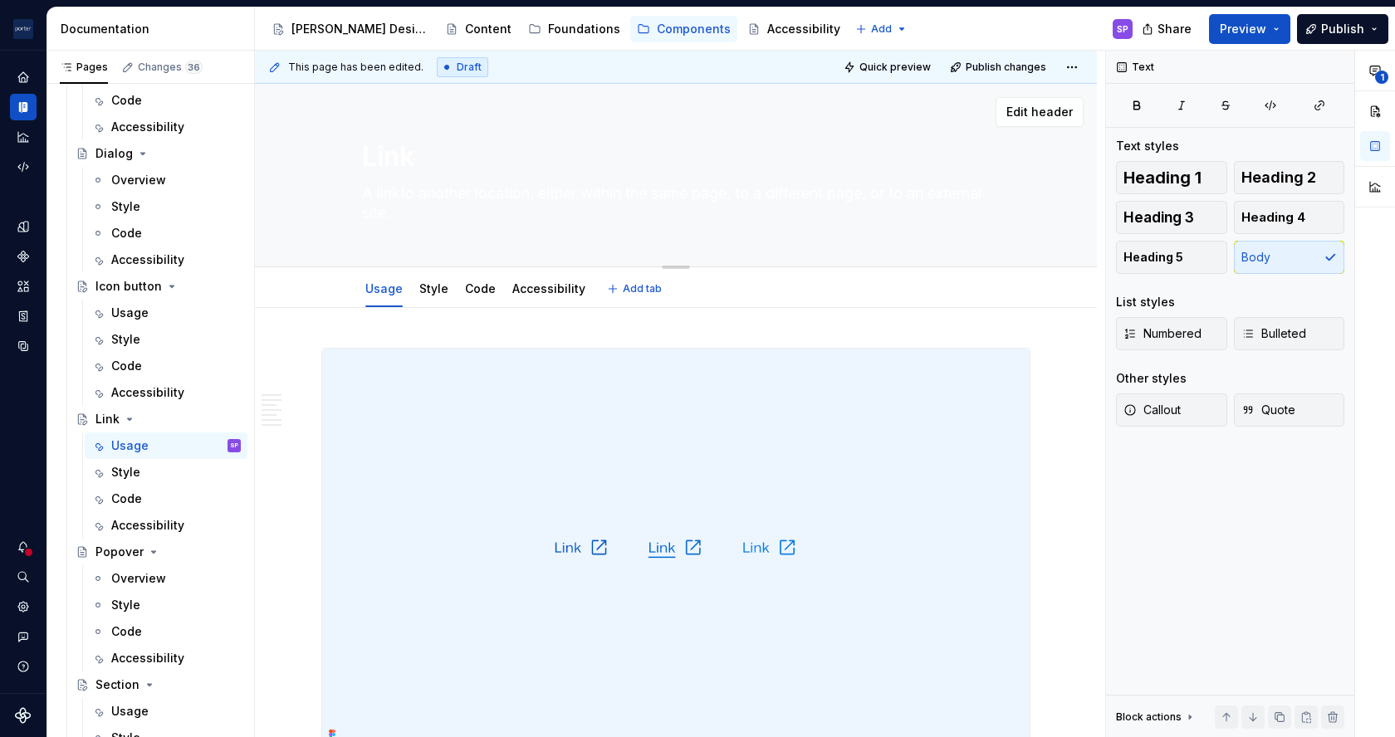
type textarea "A link to another location, either within the same page, to a different page, o…"
type textarea "*"
type textarea "A link tto another location, either within the same page, to a different page, …"
type textarea "*"
type textarea "A link tato another location, either within the same page, to a different page,…"
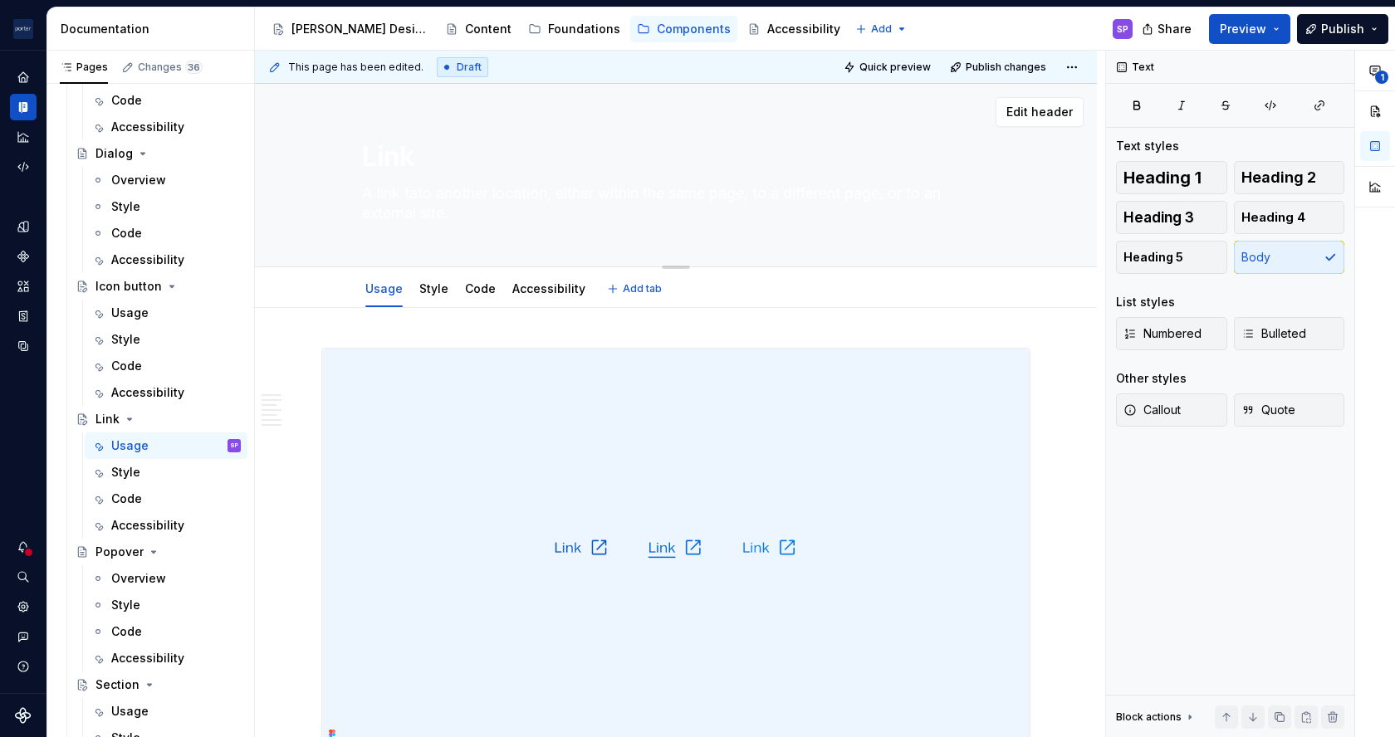
type textarea "*"
type textarea "A link takto another location, either within the same page, to a different page…"
type textarea "*"
type textarea "A link taketo another location, either within the same page, to a different pag…"
type textarea "*"
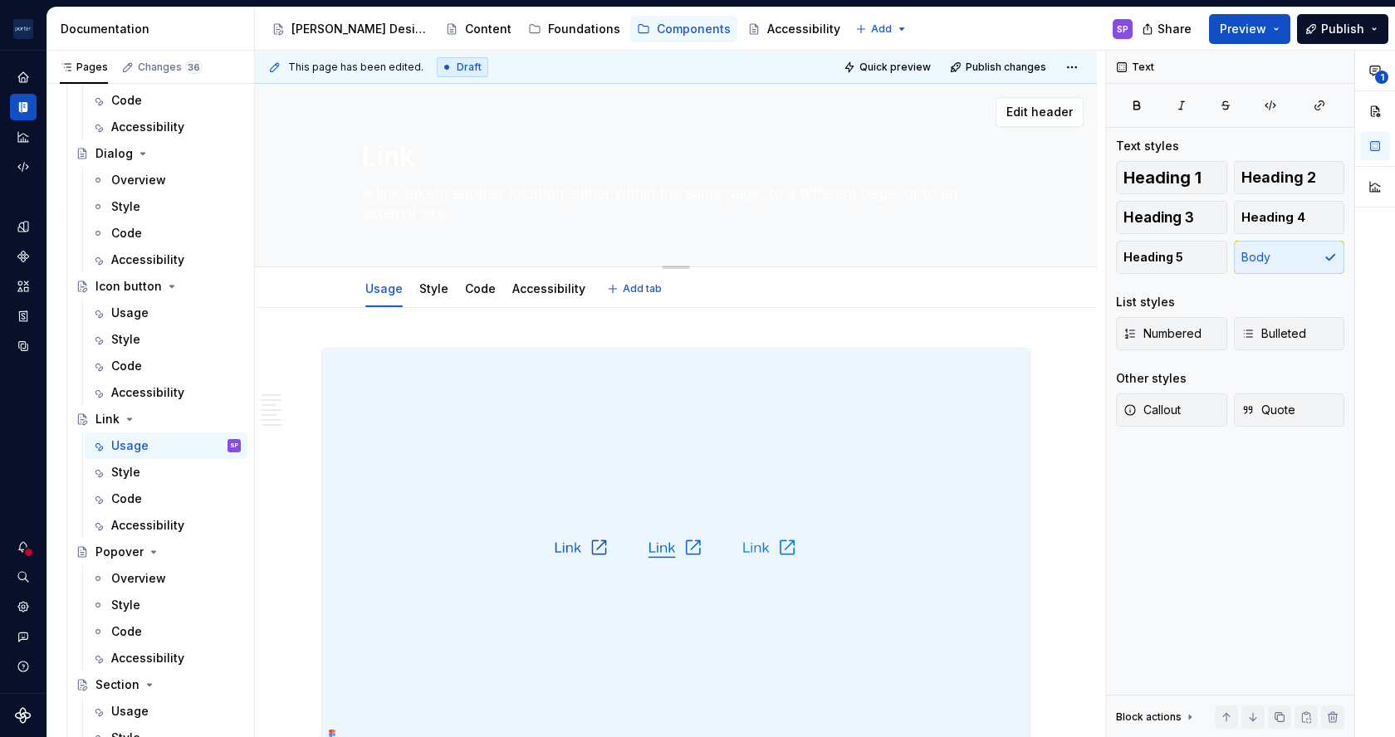
type textarea "A link takesto another location, either within the same page, to a different pa…"
click at [401, 190] on textarea "A link takesto another location, either within the same page, to a different pa…" at bounding box center [673, 203] width 628 height 47
click at [445, 198] on textarea "A link takesto another location, either within the same page, to a different pa…" at bounding box center [673, 203] width 628 height 47
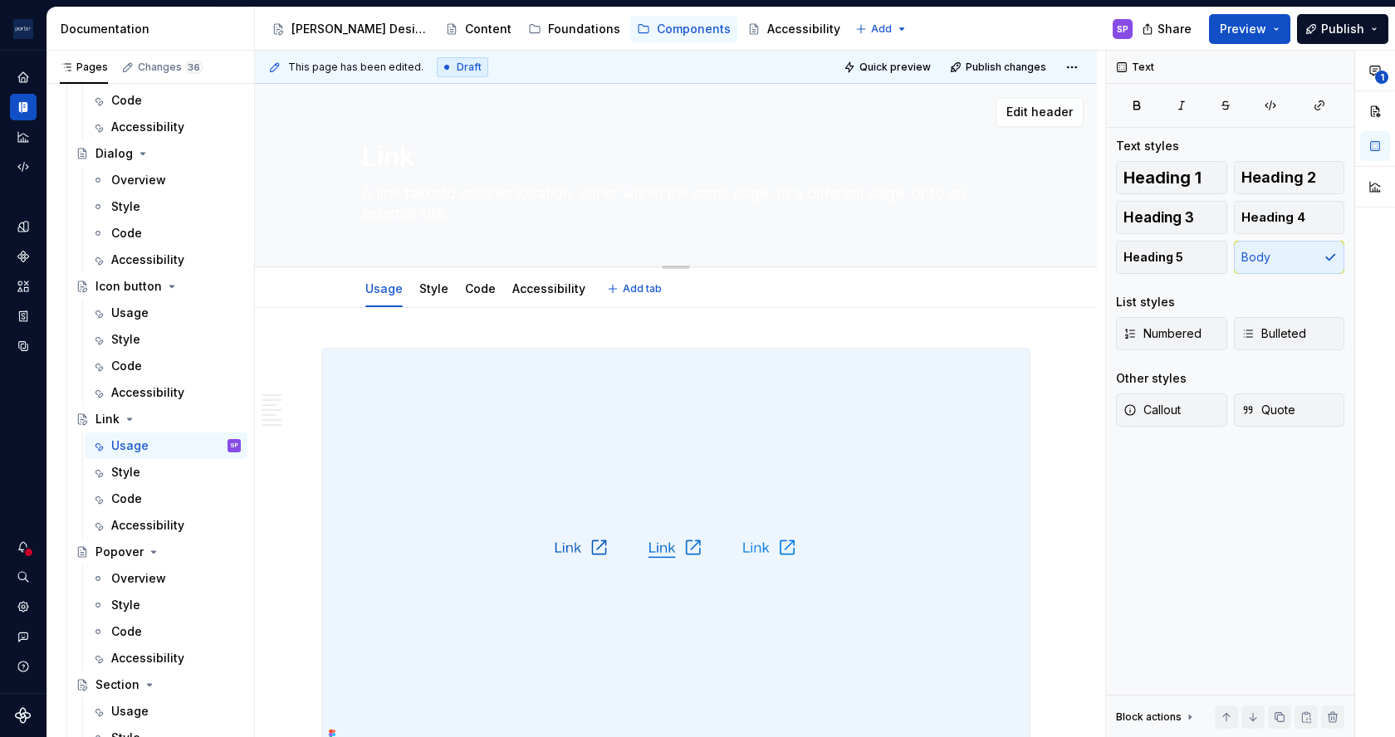
type textarea "*"
type textarea "A link takes to another location, either within the same page, to a different p…"
click at [445, 198] on textarea "A link takes to another location, either within the same page, to a different p…" at bounding box center [673, 203] width 628 height 47
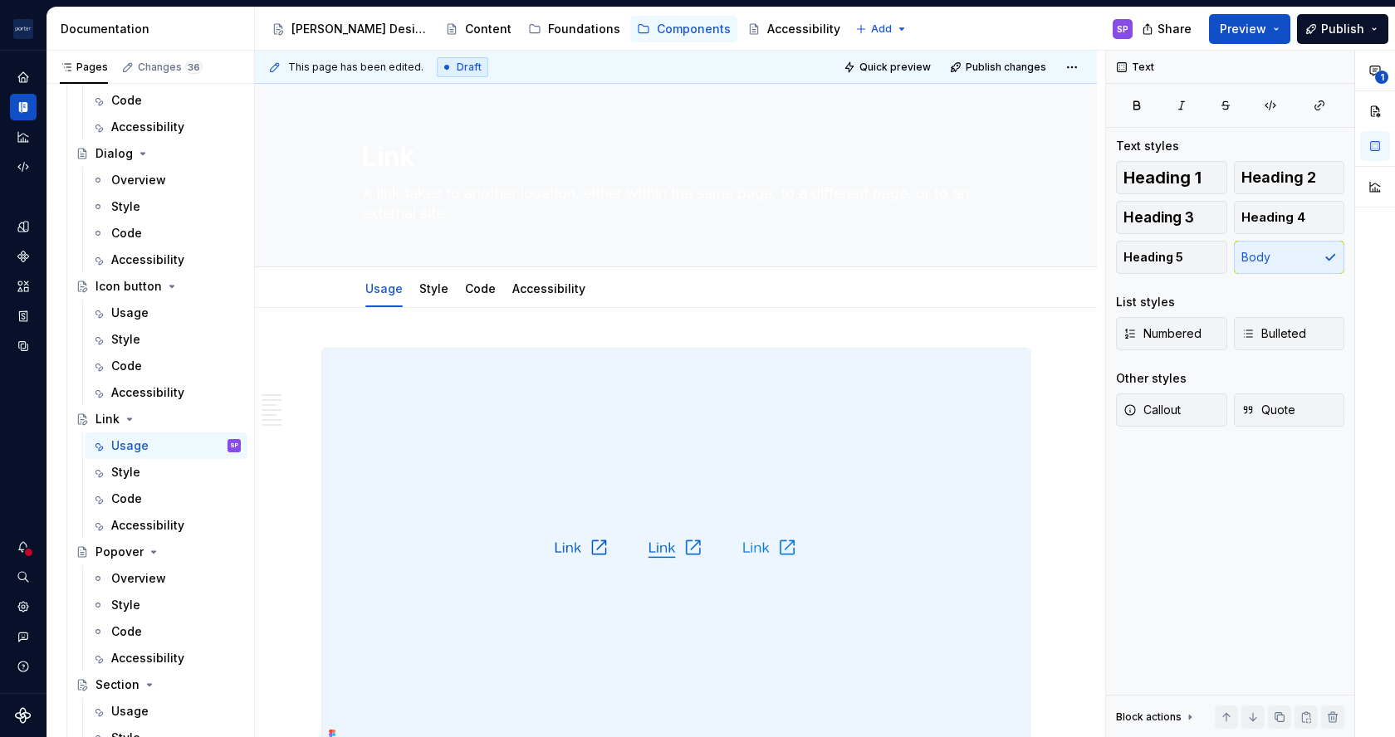
type textarea "*"
type textarea "A link takes to another location, either within the same page, to a different p…"
click at [526, 219] on textarea "A link takes to another location, either within the same page, to a different p…" at bounding box center [673, 203] width 628 height 47
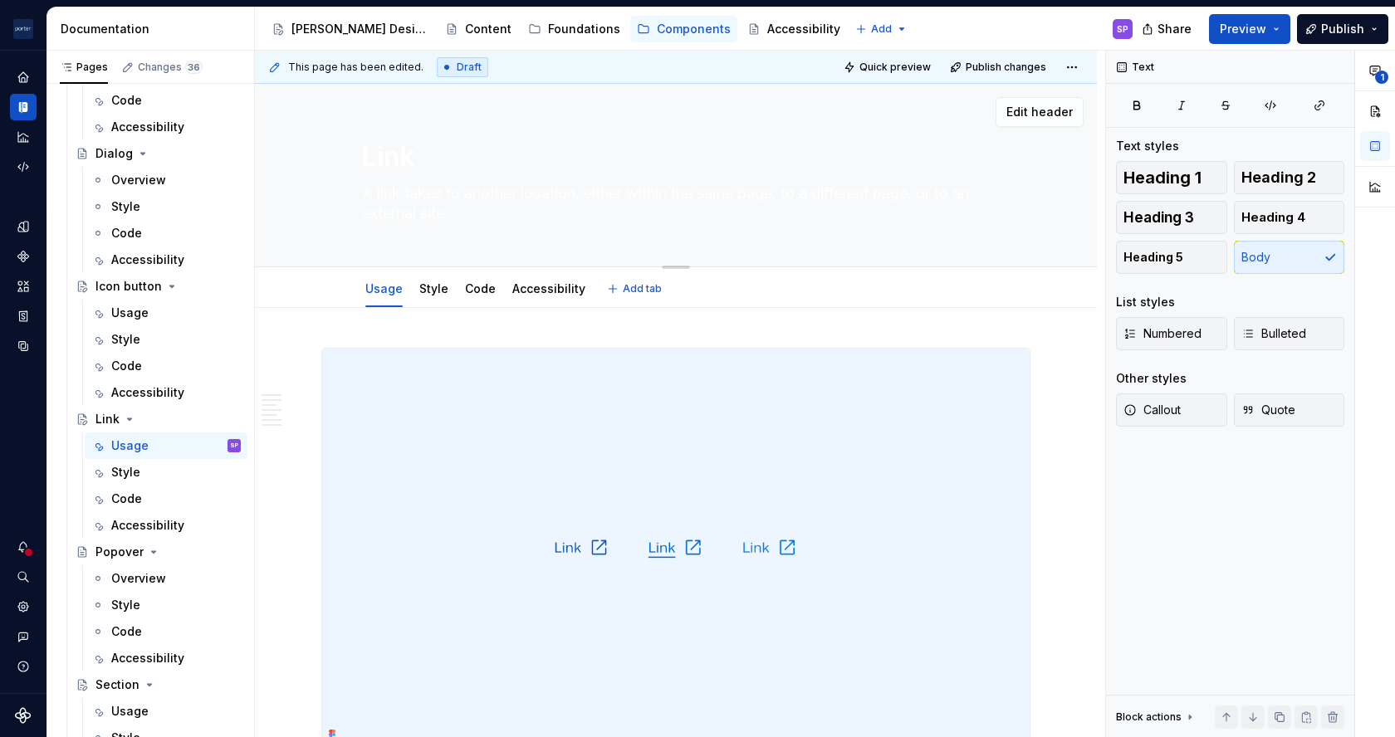
paste textarea "navigates users to a new location, either within the same page, another page, o…"
type textarea "*"
type textarea "A link navigates users to a new location, either within the same page, another …"
type textarea "*"
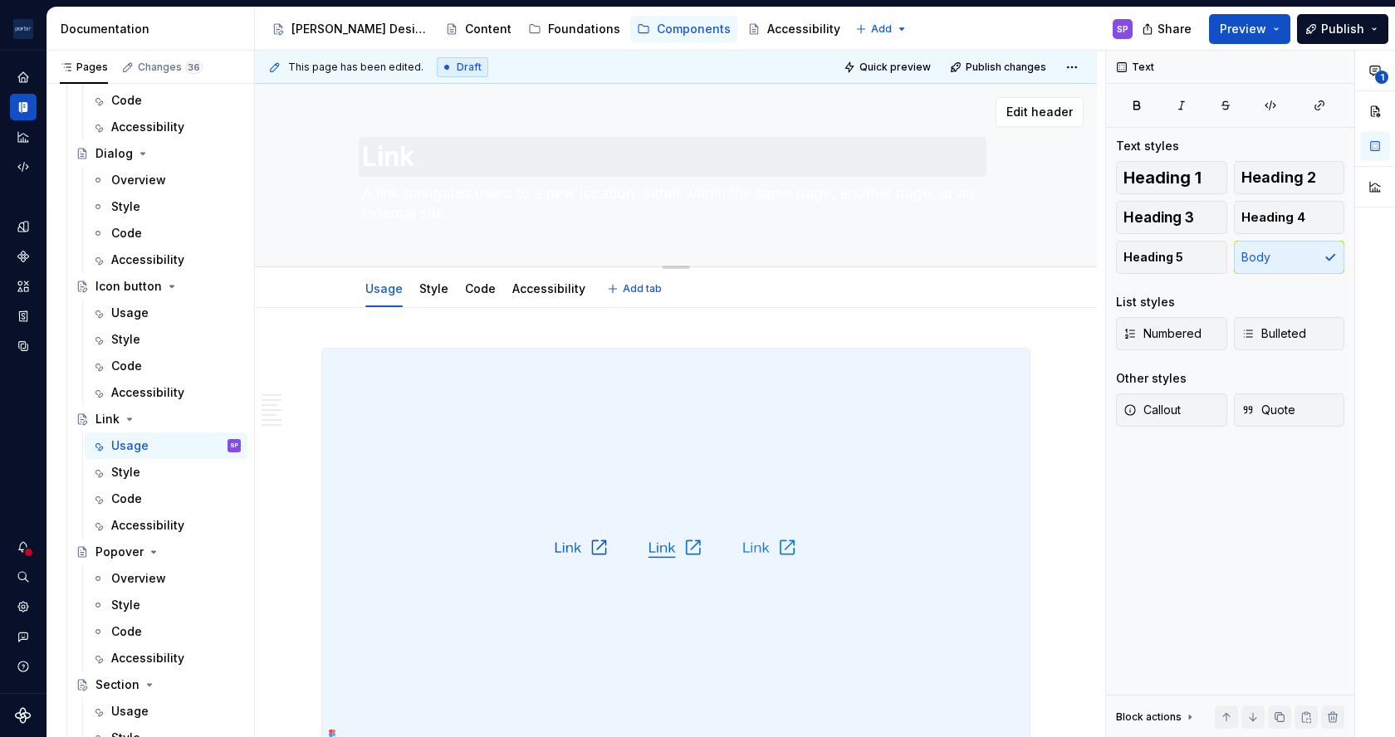
type textarea "A link navigates users to a new location, either within the same page, another …"
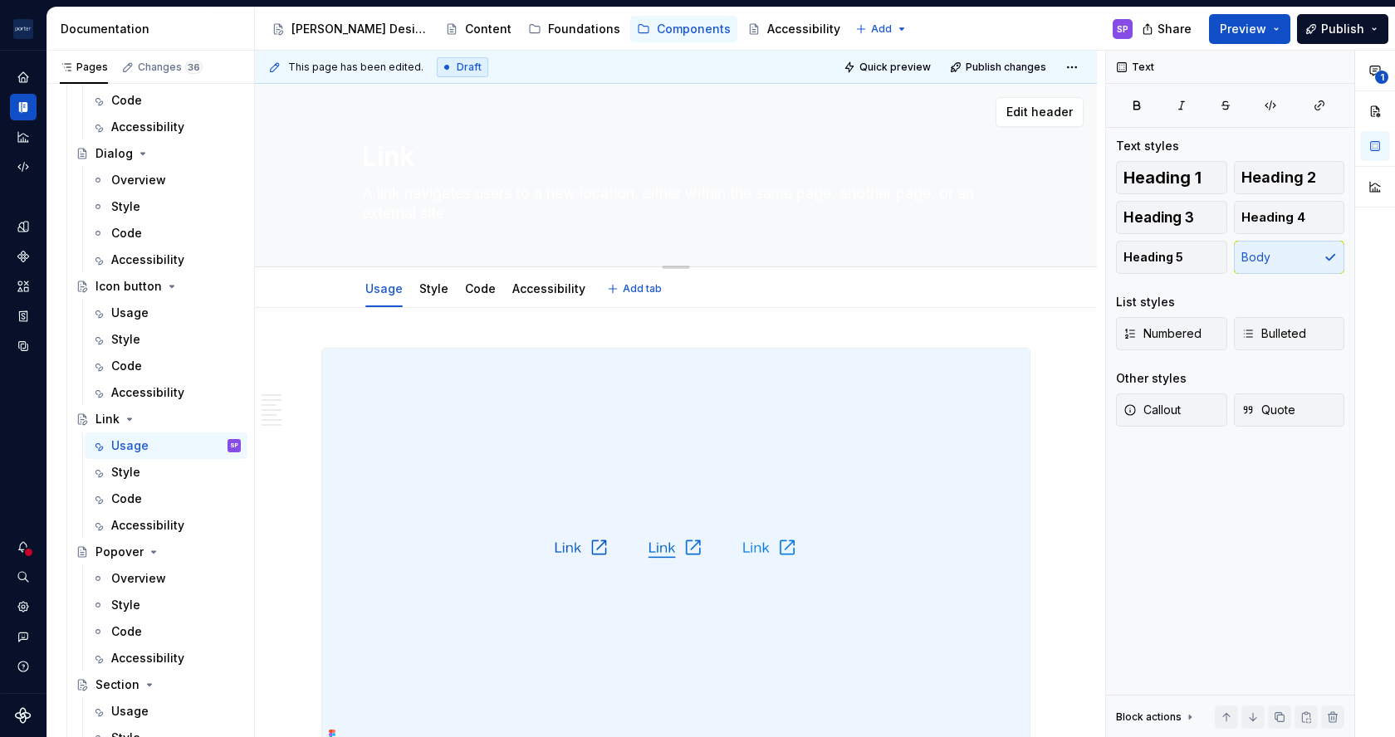
click at [403, 140] on textarea "Link" at bounding box center [673, 157] width 628 height 40
click at [388, 233] on div "Link A link navigates users to a new location, either within the same page, ano…" at bounding box center [676, 175] width 628 height 183
click at [388, 183] on textarea "A link navigates users to a new location, either within the same page, another …" at bounding box center [673, 203] width 628 height 47
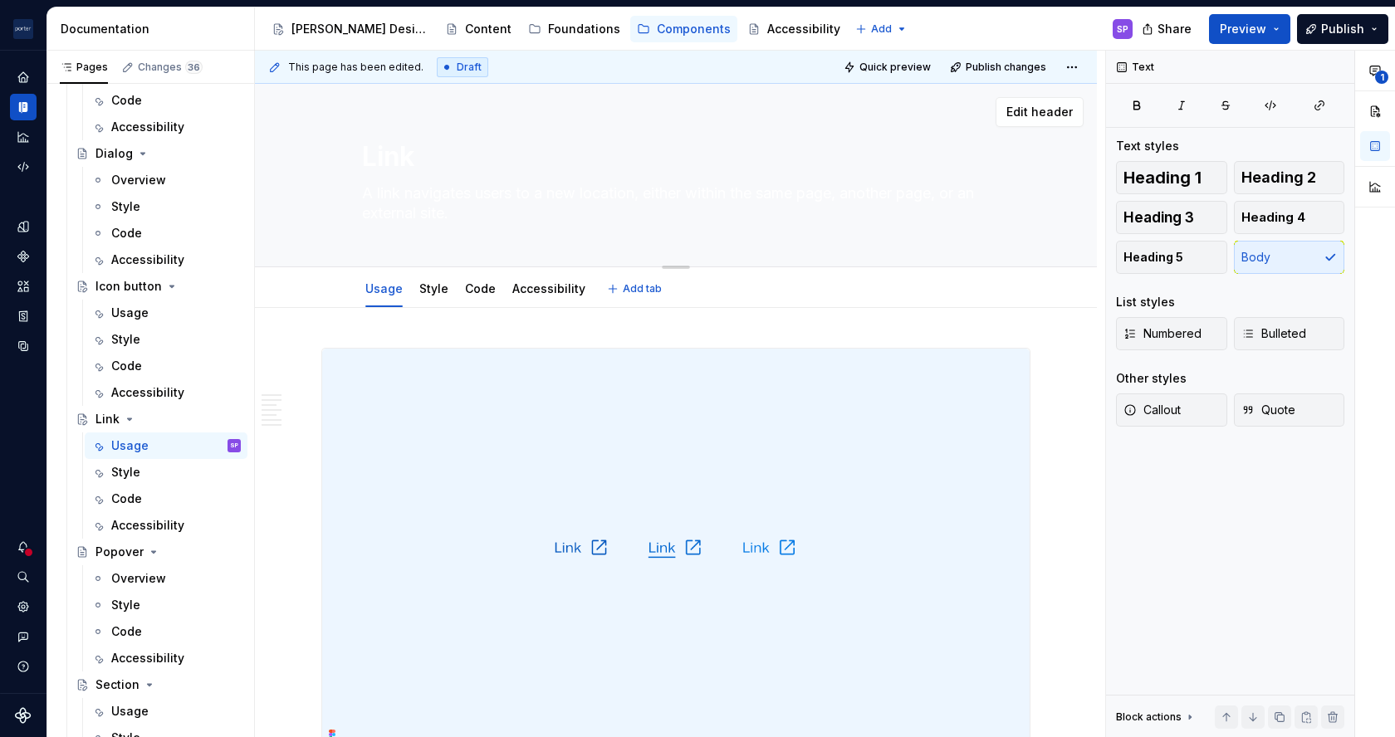
click at [388, 183] on textarea "A link navigates users to a new location, either within the same page, another …" at bounding box center [673, 203] width 628 height 47
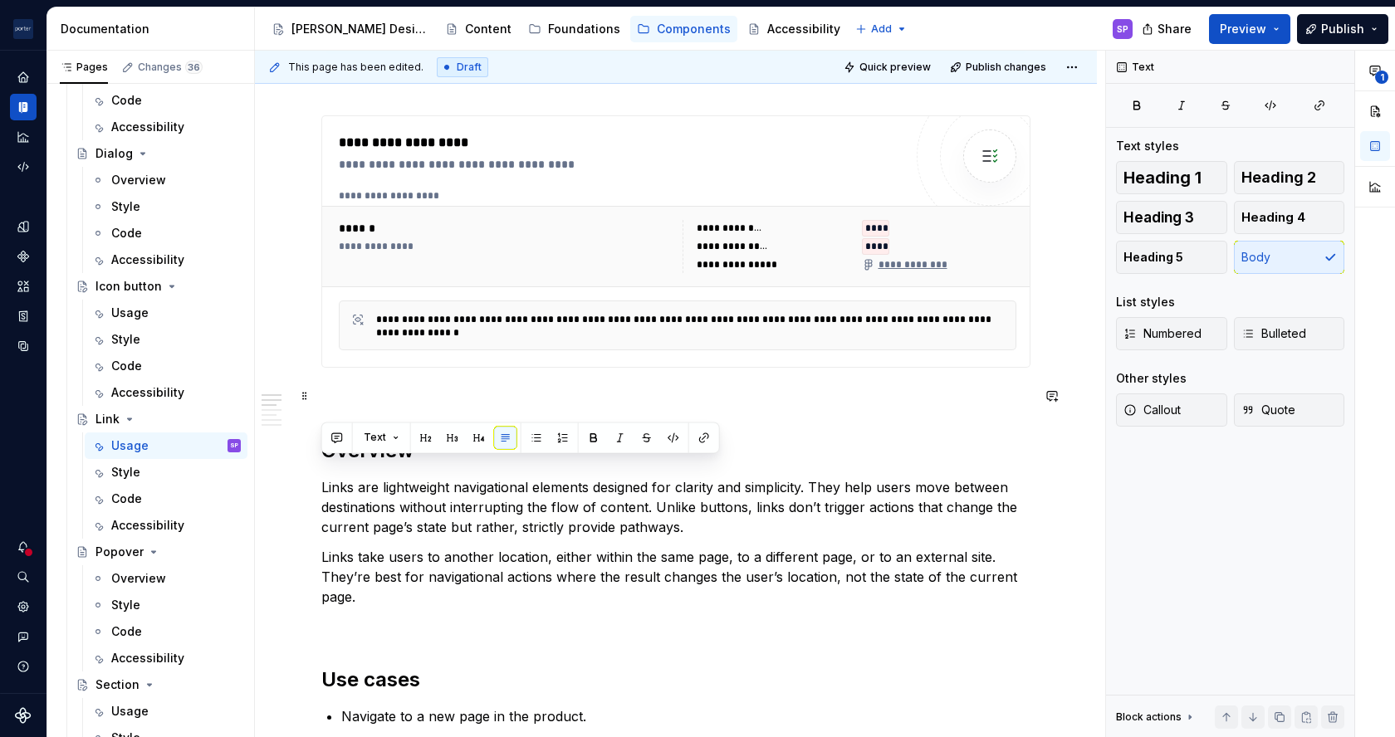
scroll to position [795, 0]
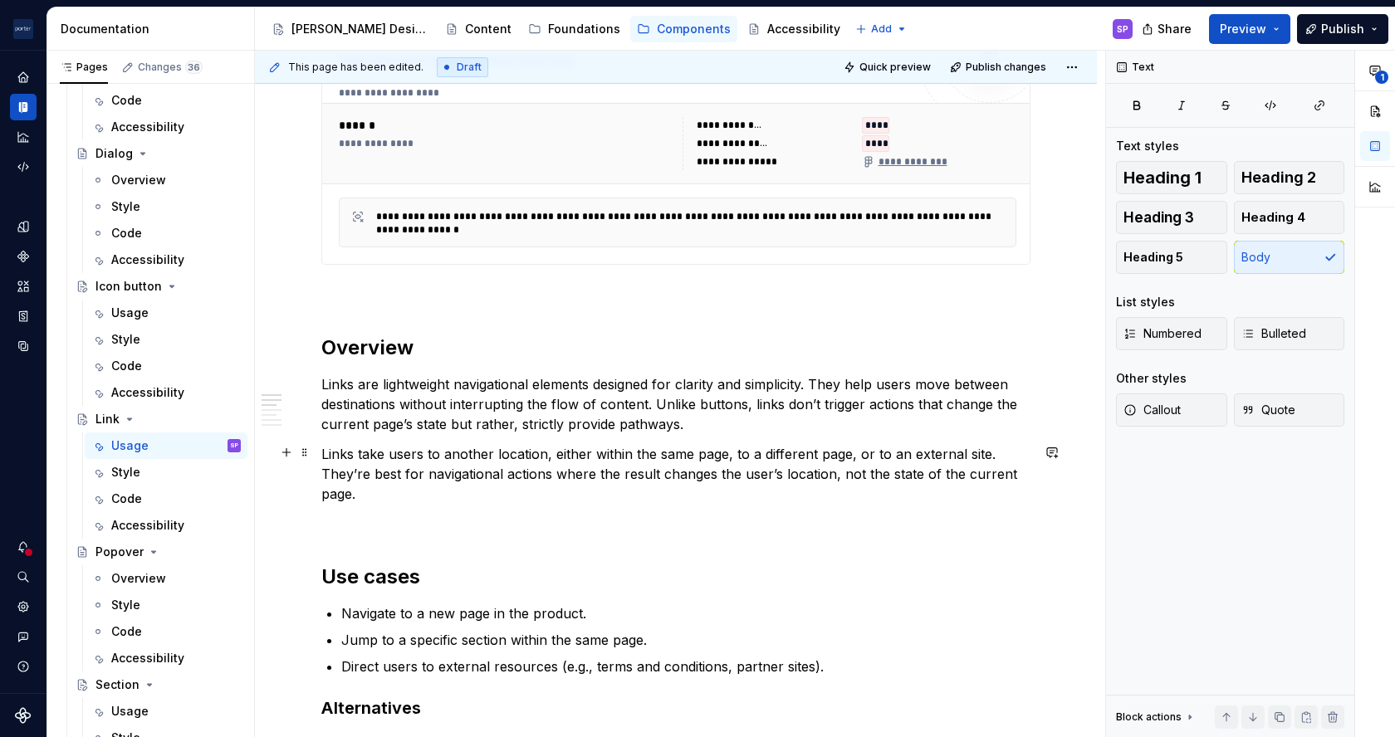
click at [455, 456] on p "Links take users to another location, either within the same page, to a differe…" at bounding box center [675, 474] width 709 height 60
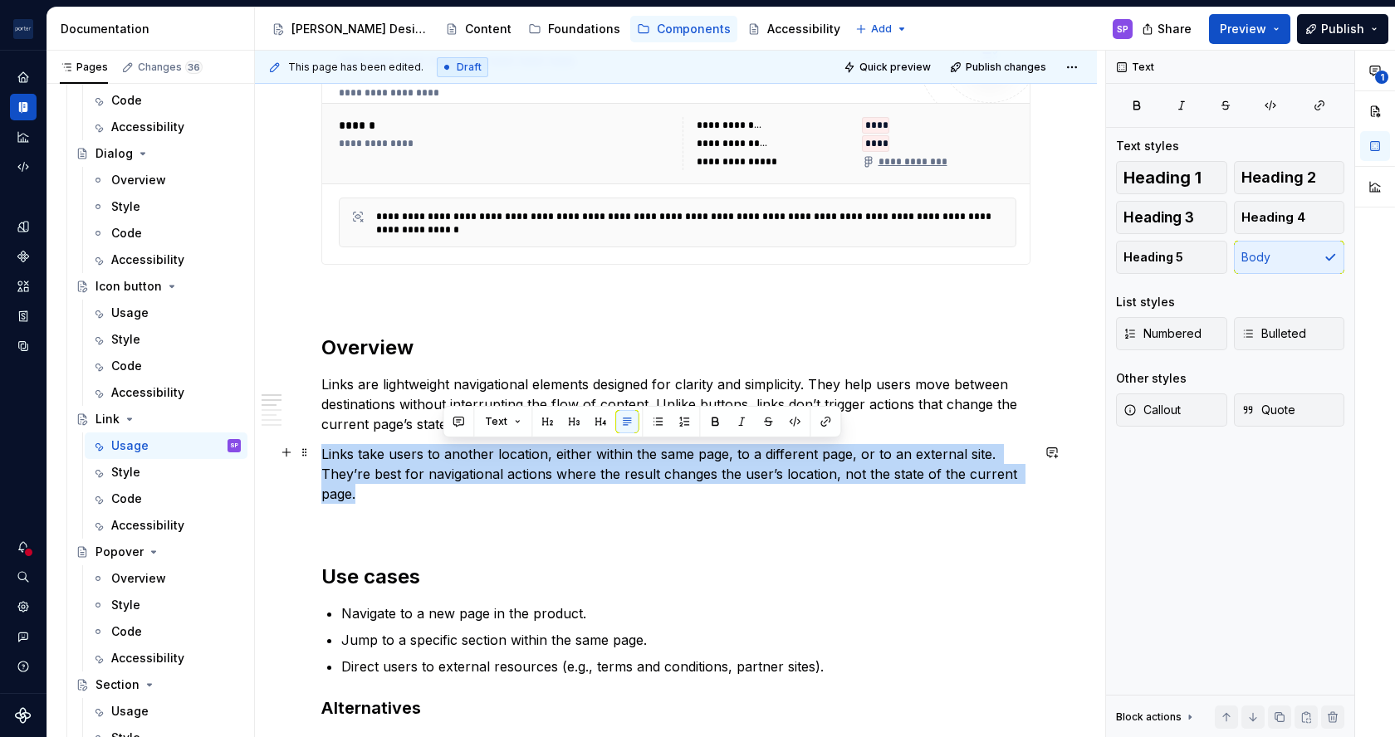
click at [455, 456] on p "Links take users to another location, either within the same page, to a differe…" at bounding box center [675, 474] width 709 height 60
click at [640, 419] on button "button" at bounding box center [646, 421] width 23 height 23
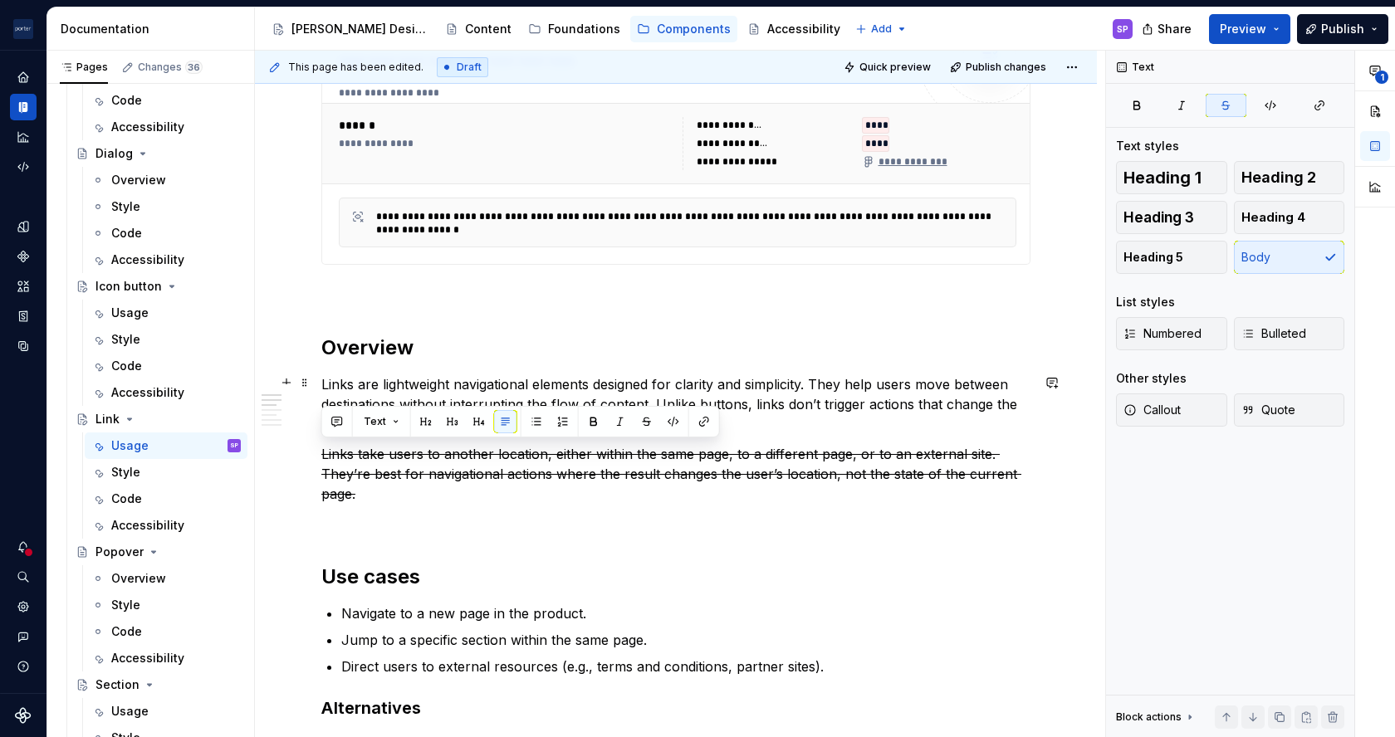
click at [654, 389] on p "Links are lightweight navigational elements designed for clarity and simplicity…" at bounding box center [675, 404] width 709 height 60
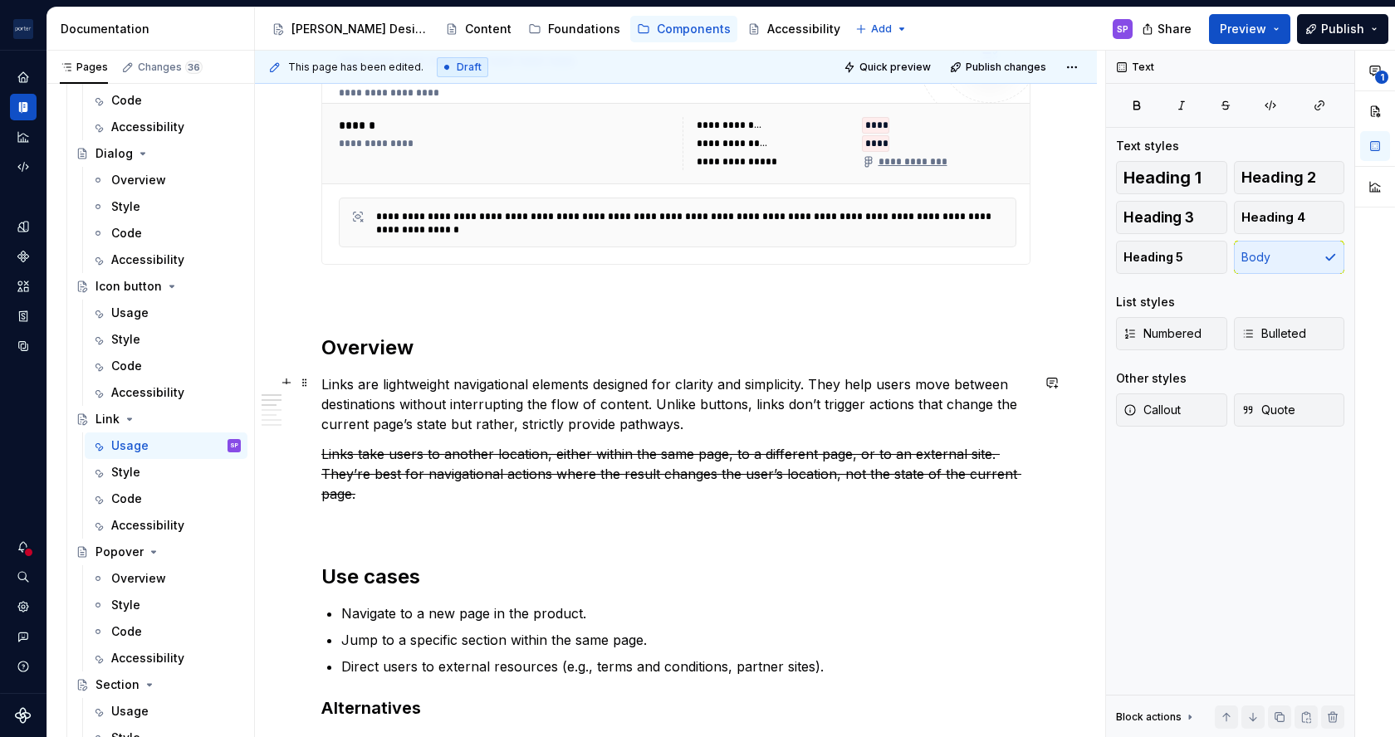
click at [743, 409] on p "Links are lightweight navigational elements designed for clarity and simplicity…" at bounding box center [675, 404] width 709 height 60
click at [737, 424] on p "Links are lightweight navigational elements designed for clarity and simplicity…" at bounding box center [675, 404] width 709 height 60
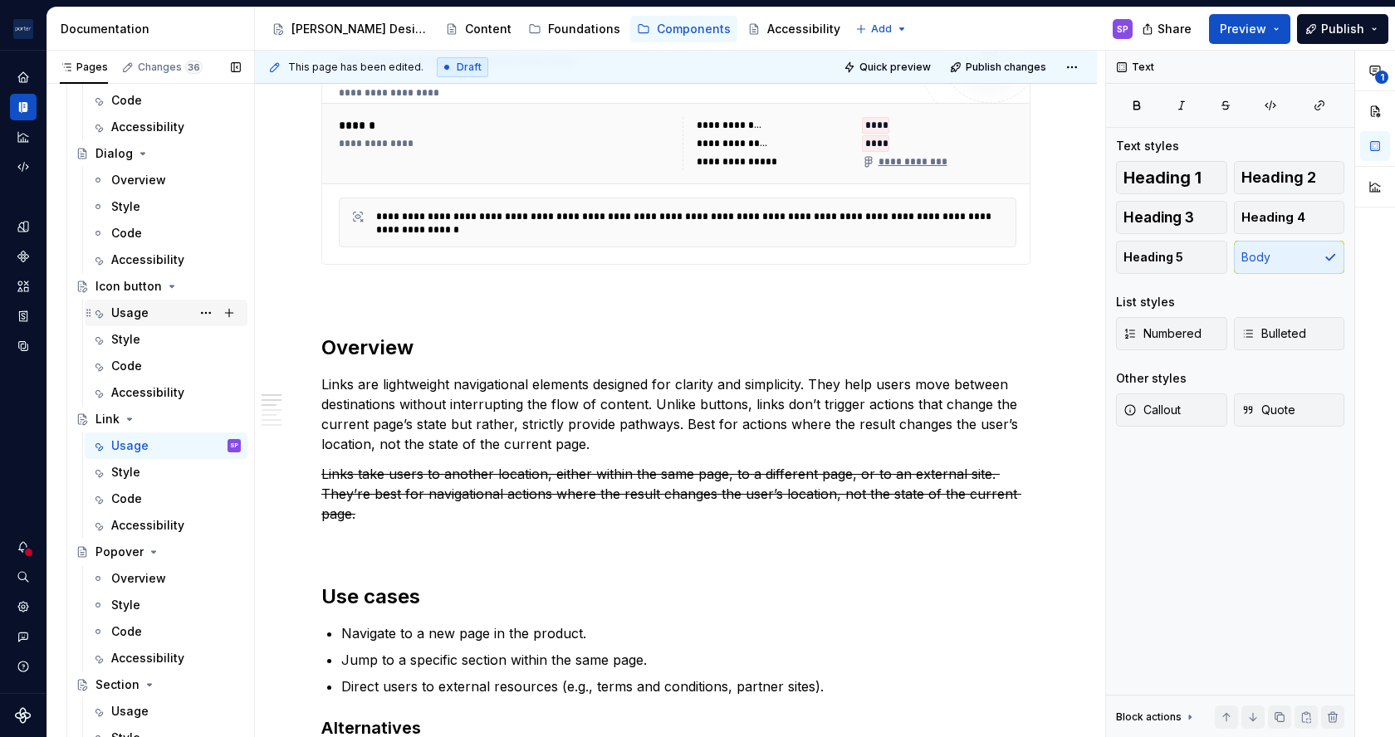
click at [115, 311] on div "Usage" at bounding box center [129, 313] width 37 height 17
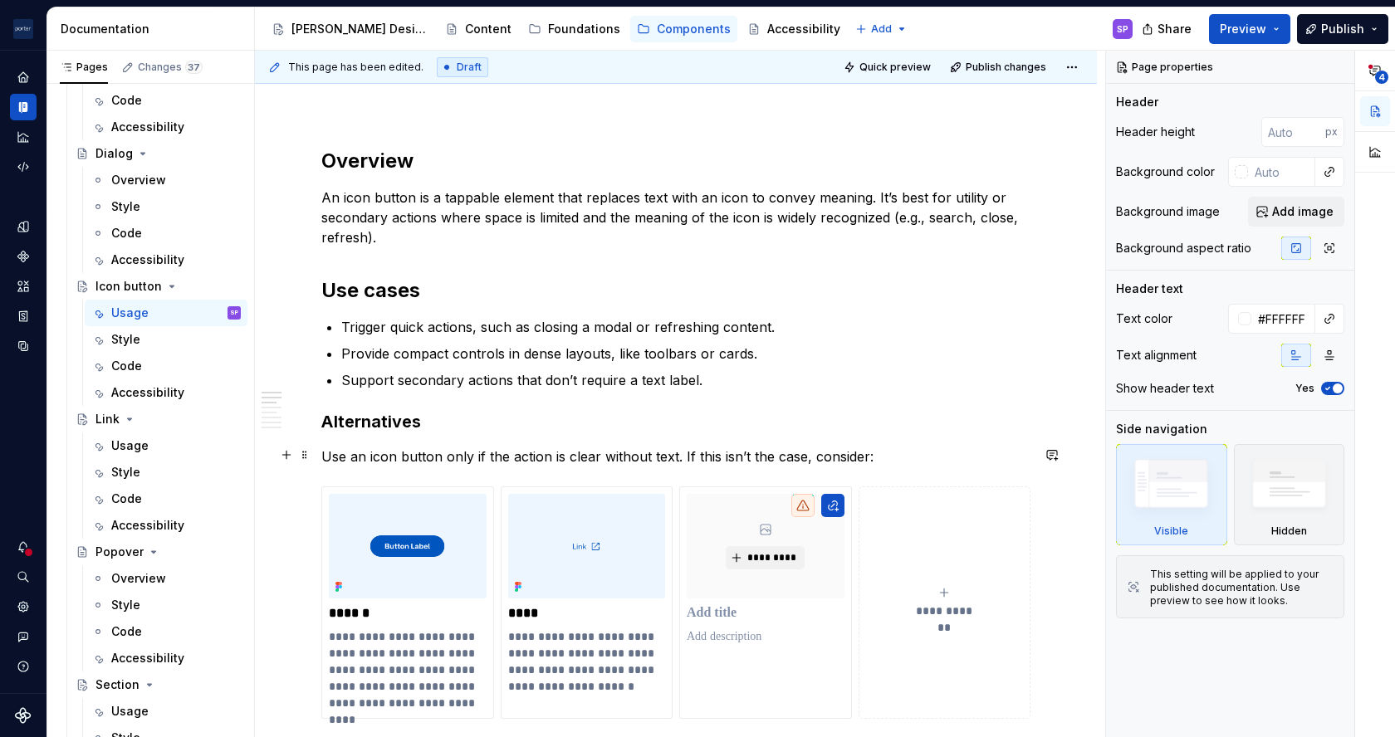
scroll to position [830, 0]
click at [130, 447] on div "Usage" at bounding box center [129, 446] width 37 height 17
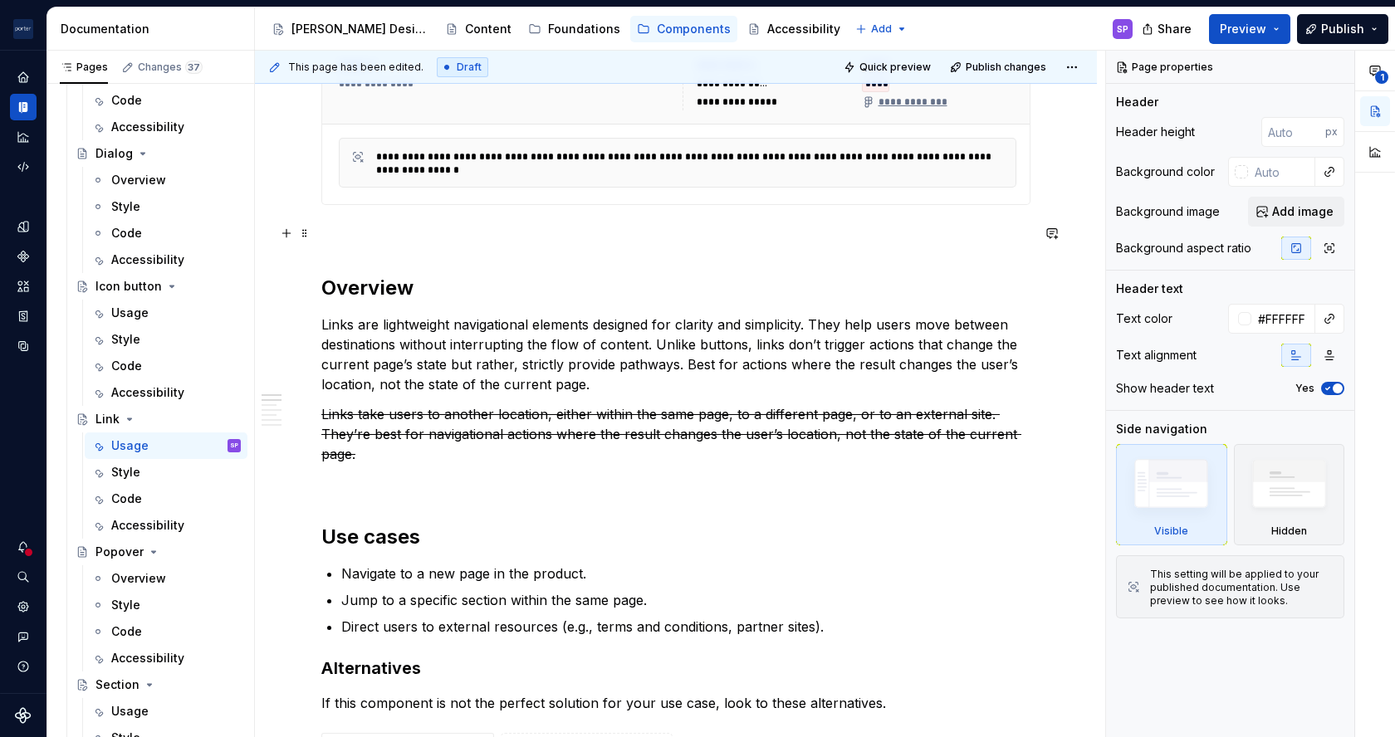
scroll to position [884, 0]
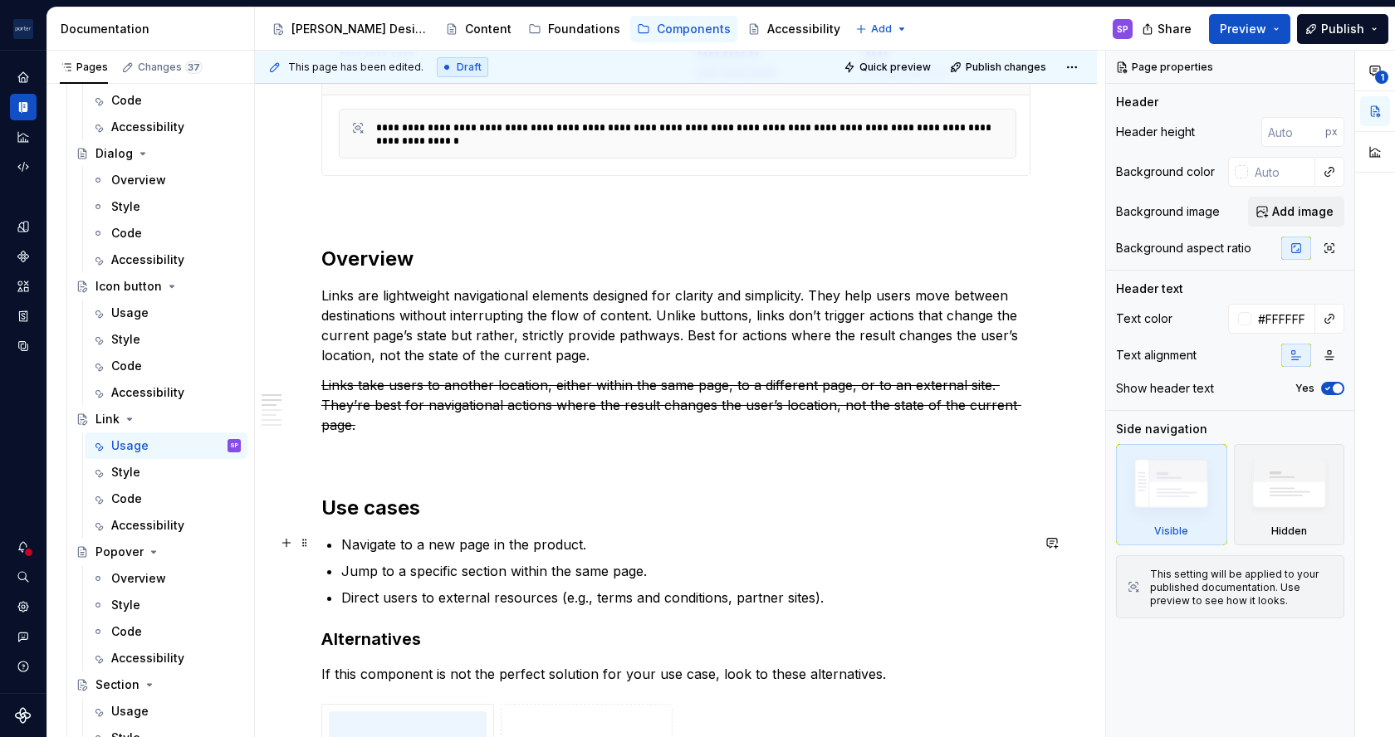
click at [341, 551] on li "Navigate to a new page in the product." at bounding box center [685, 545] width 689 height 20
type textarea "*"
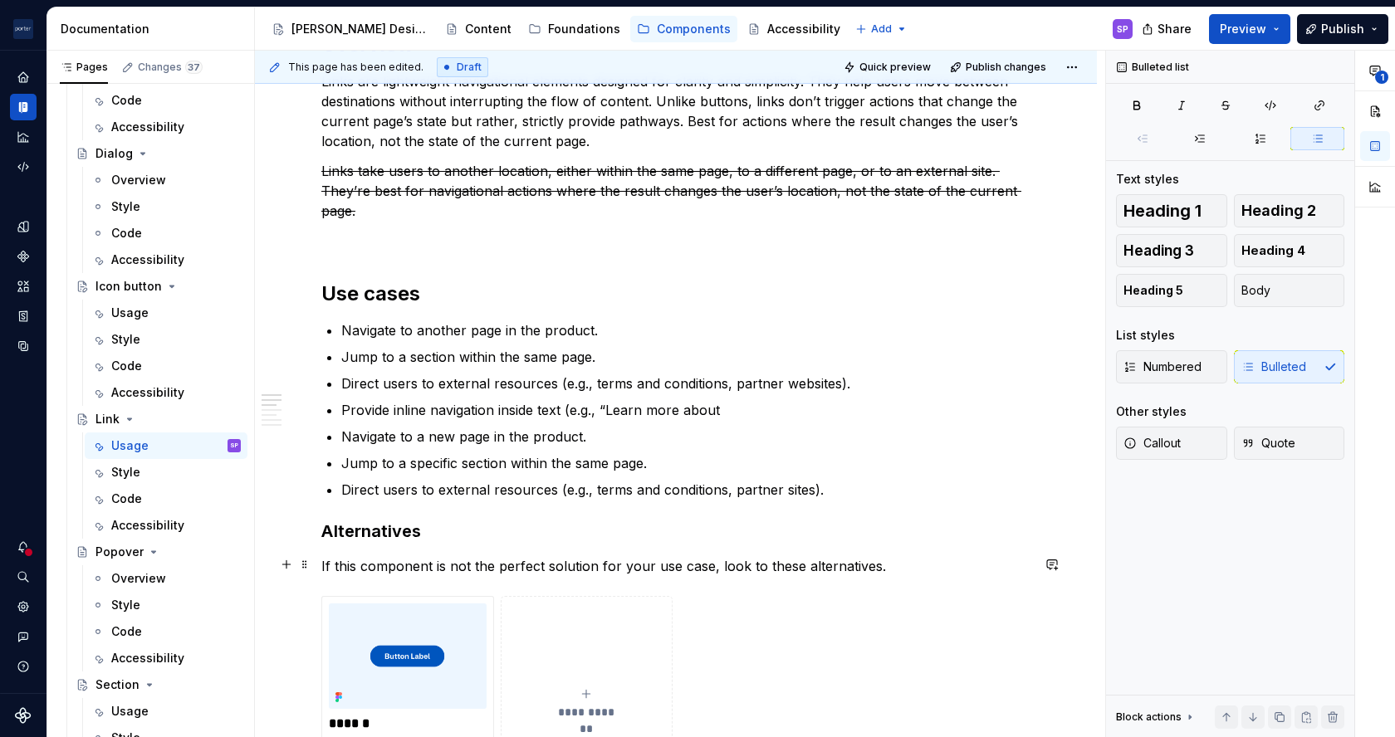
scroll to position [1109, 0]
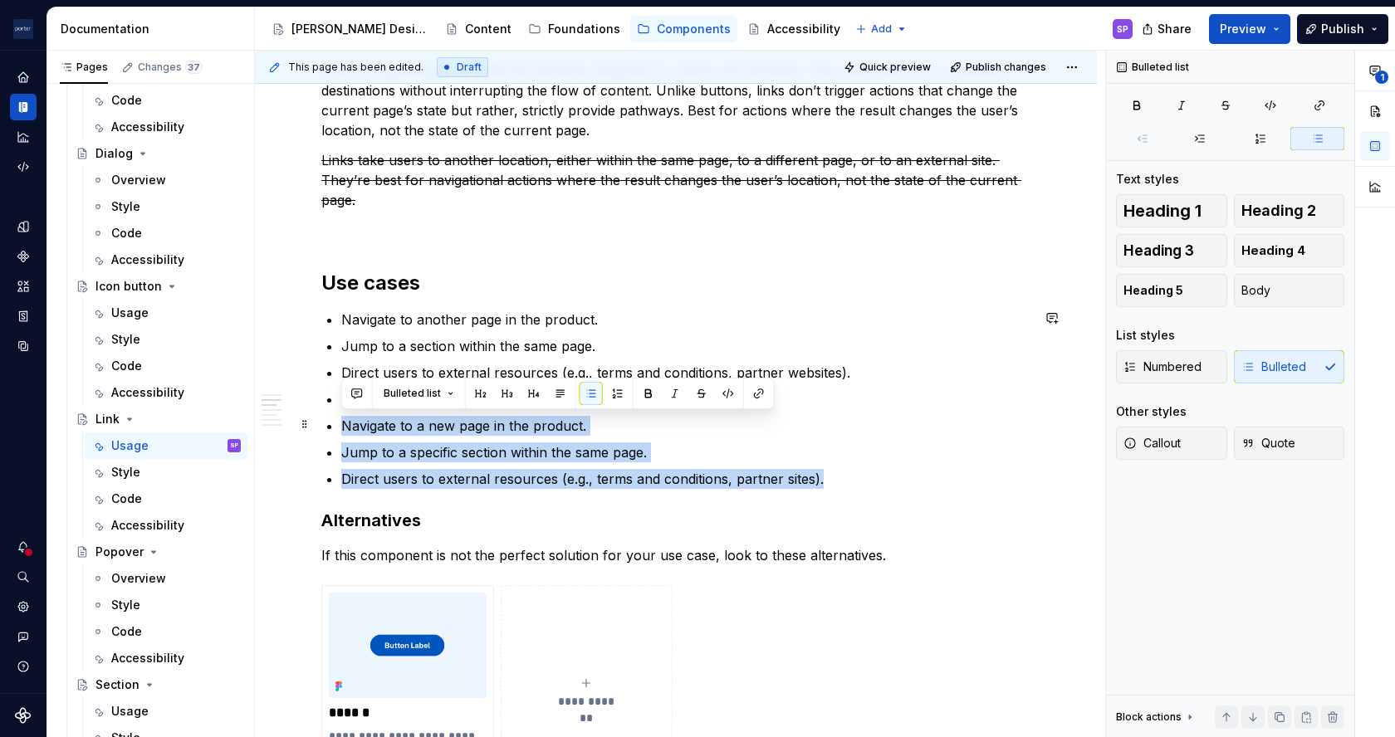
drag, startPoint x: 850, startPoint y: 482, endPoint x: 329, endPoint y: 418, distance: 525.4
click at [341, 418] on ul "Navigate to another page in the product. Jump to a section within the same page…" at bounding box center [685, 399] width 689 height 179
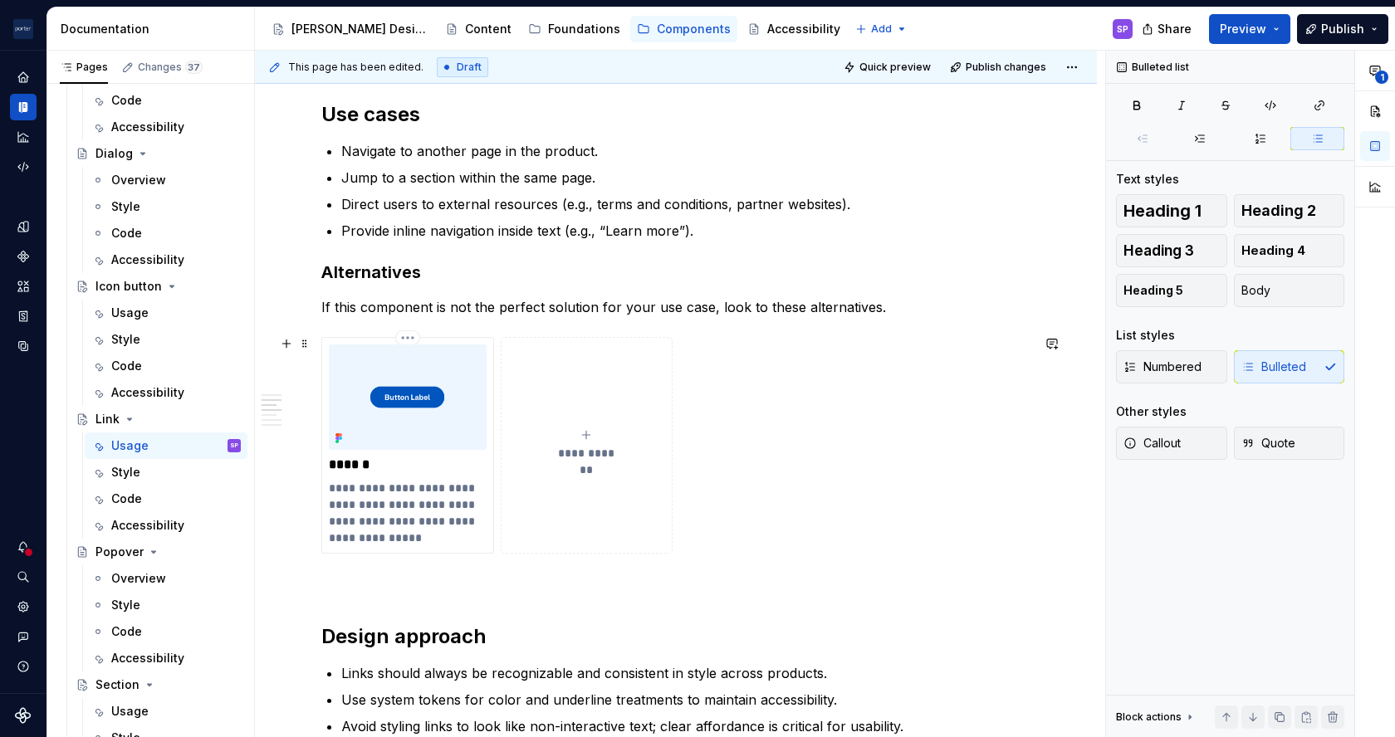
scroll to position [1279, 0]
click at [136, 298] on div "Icon button" at bounding box center [158, 286] width 179 height 27
click at [135, 310] on div "Usage" at bounding box center [129, 313] width 37 height 17
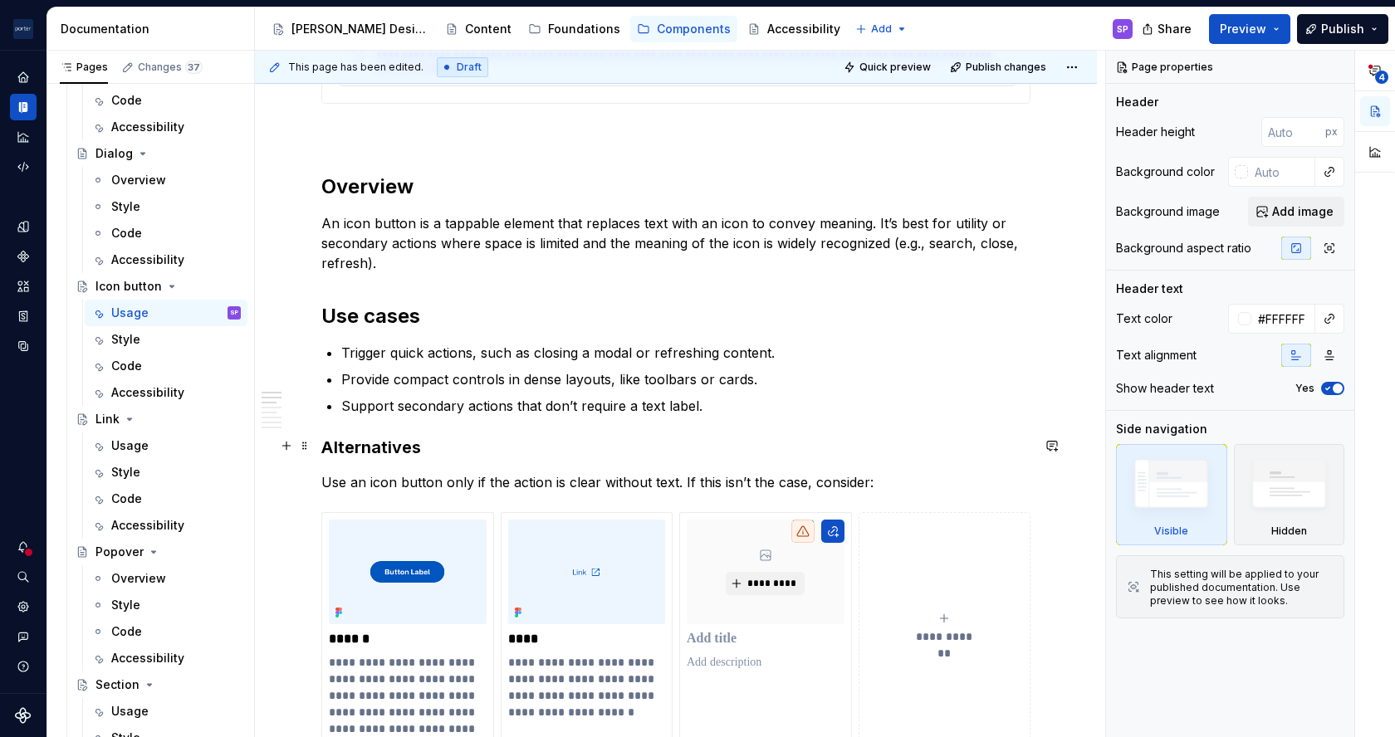
scroll to position [820, 0]
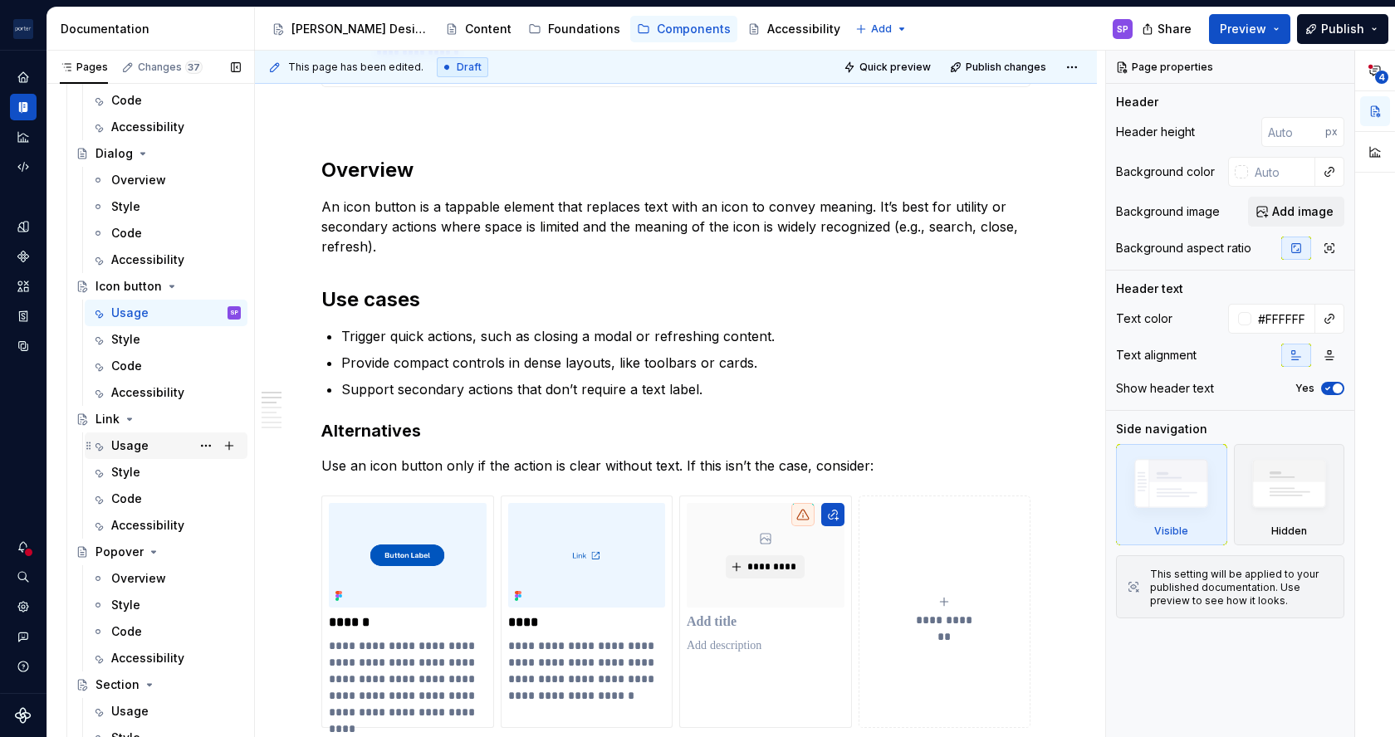
click at [127, 442] on div "Usage" at bounding box center [129, 446] width 37 height 17
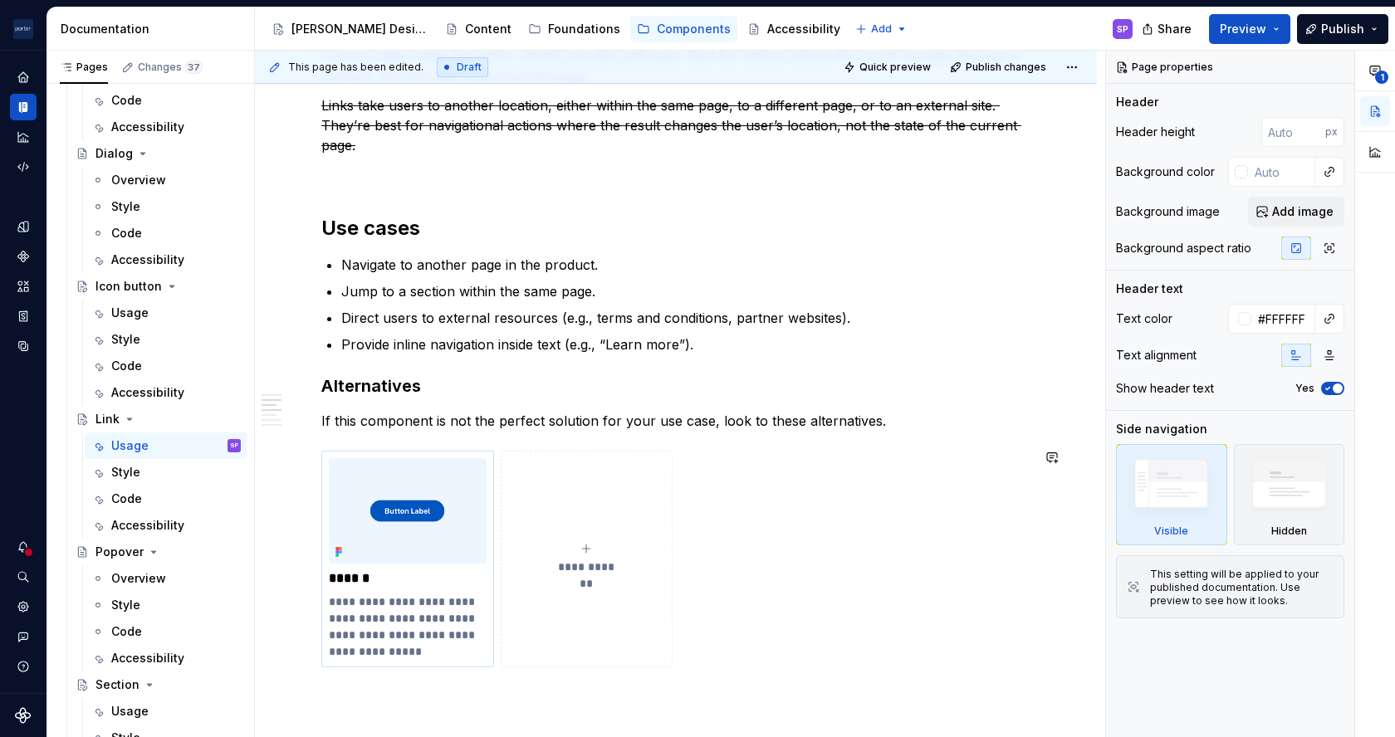
scroll to position [1310, 0]
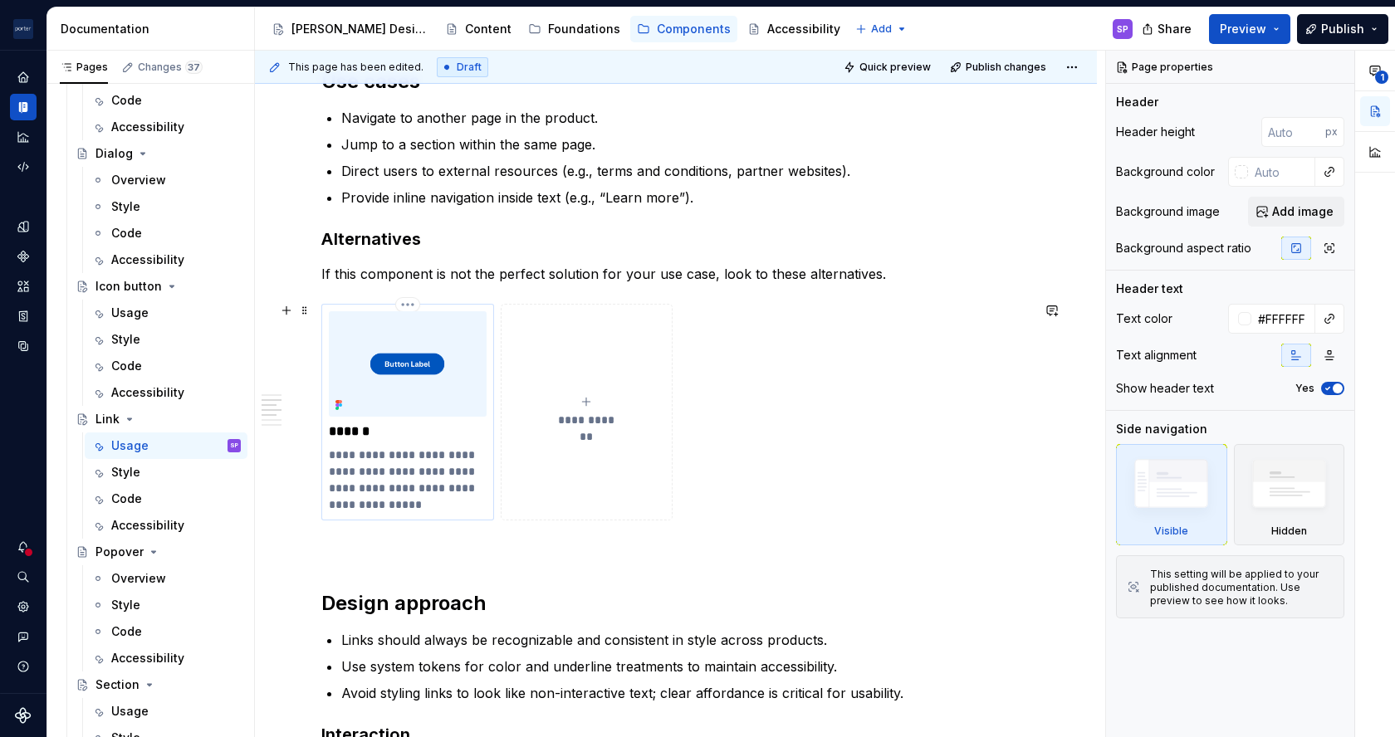
click at [354, 465] on p "**********" at bounding box center [407, 480] width 157 height 66
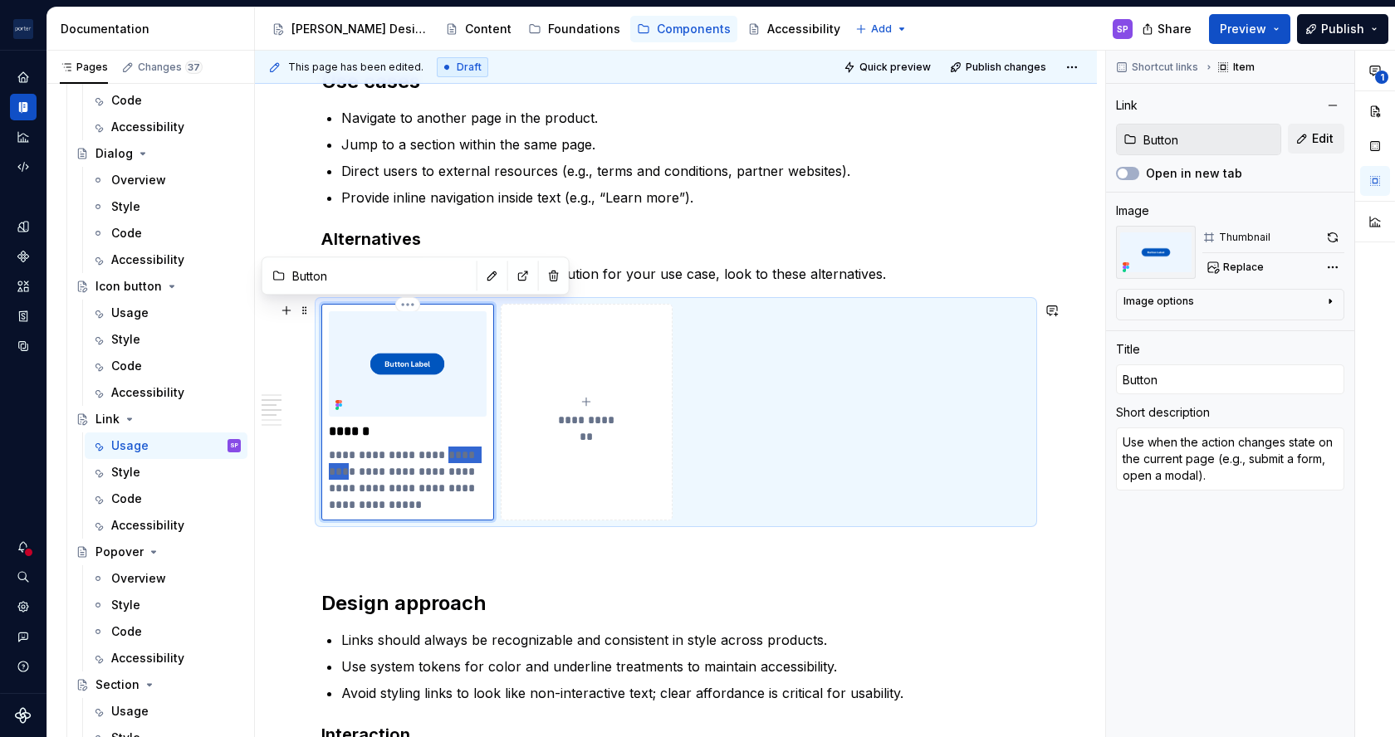
click at [354, 465] on p "**********" at bounding box center [407, 480] width 157 height 66
click at [345, 447] on p "**********" at bounding box center [407, 480] width 157 height 66
type textarea "*"
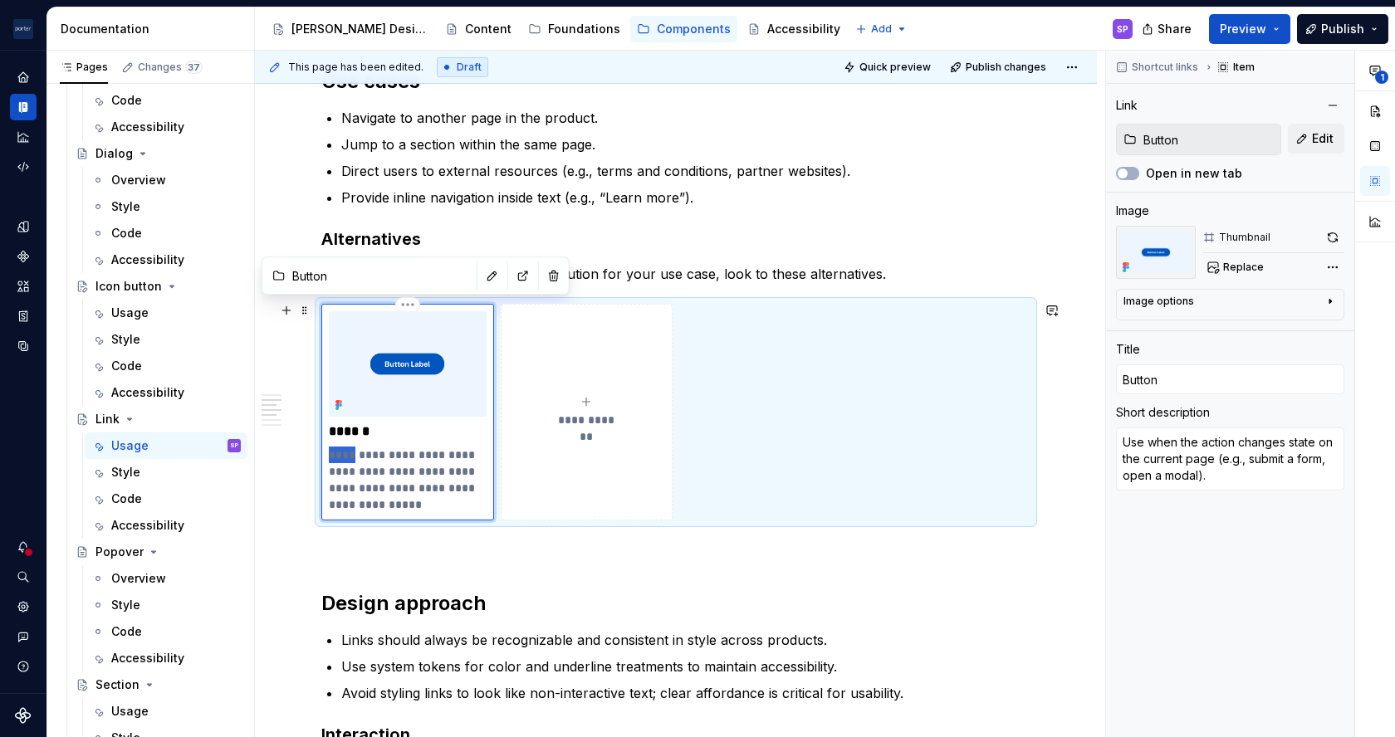
type textarea "Bwhen the action changes state on the current page (e.g., submit a form, open a…"
type textarea "*"
type textarea "Bewhen the action changes state on the current page (e.g., submit a form, open …"
type textarea "*"
type textarea "Beswhen the action changes state on the current page (e.g., submit a form, open…"
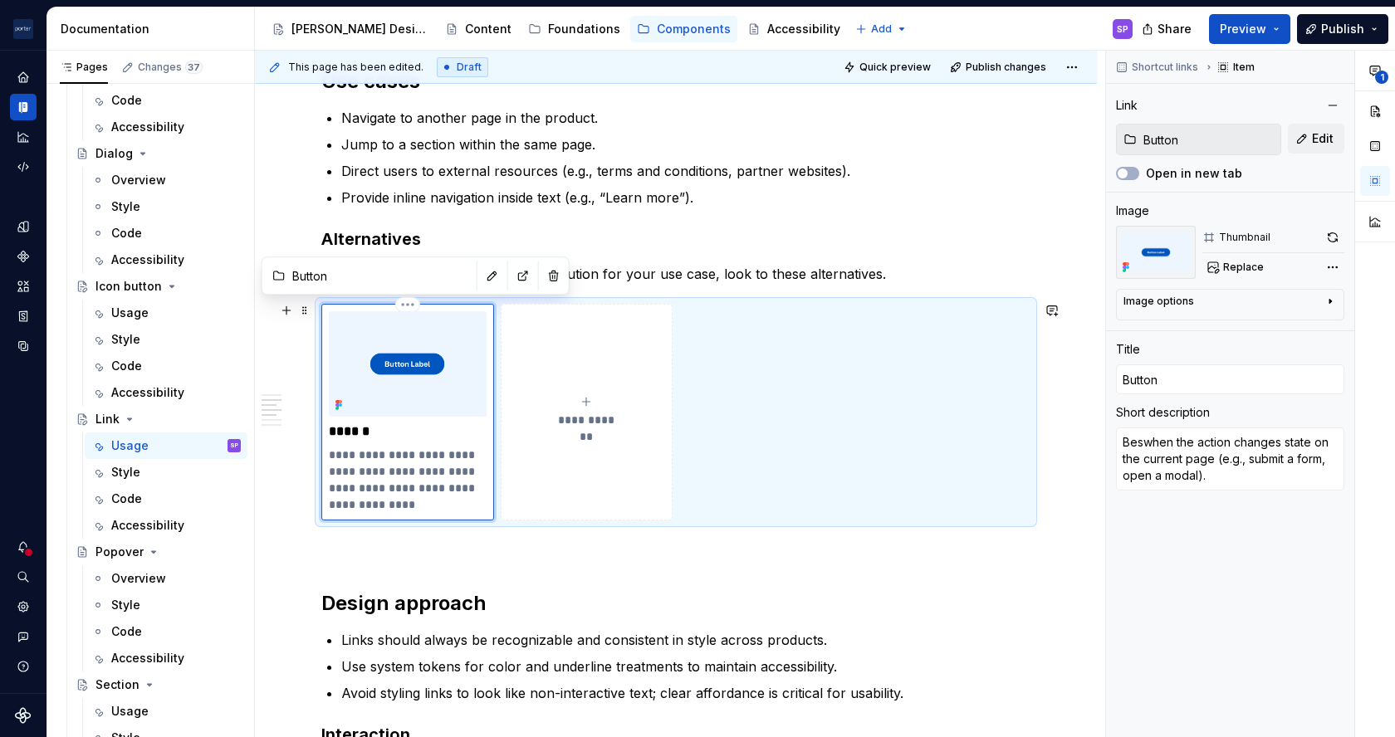
type textarea "*"
type textarea "Bestwhen the action changes state on the current page (e.g., submit a form, ope…"
type textarea "*"
type textarea "Best when the action changes state on the current page (e.g., submit a form, op…"
type textarea "*"
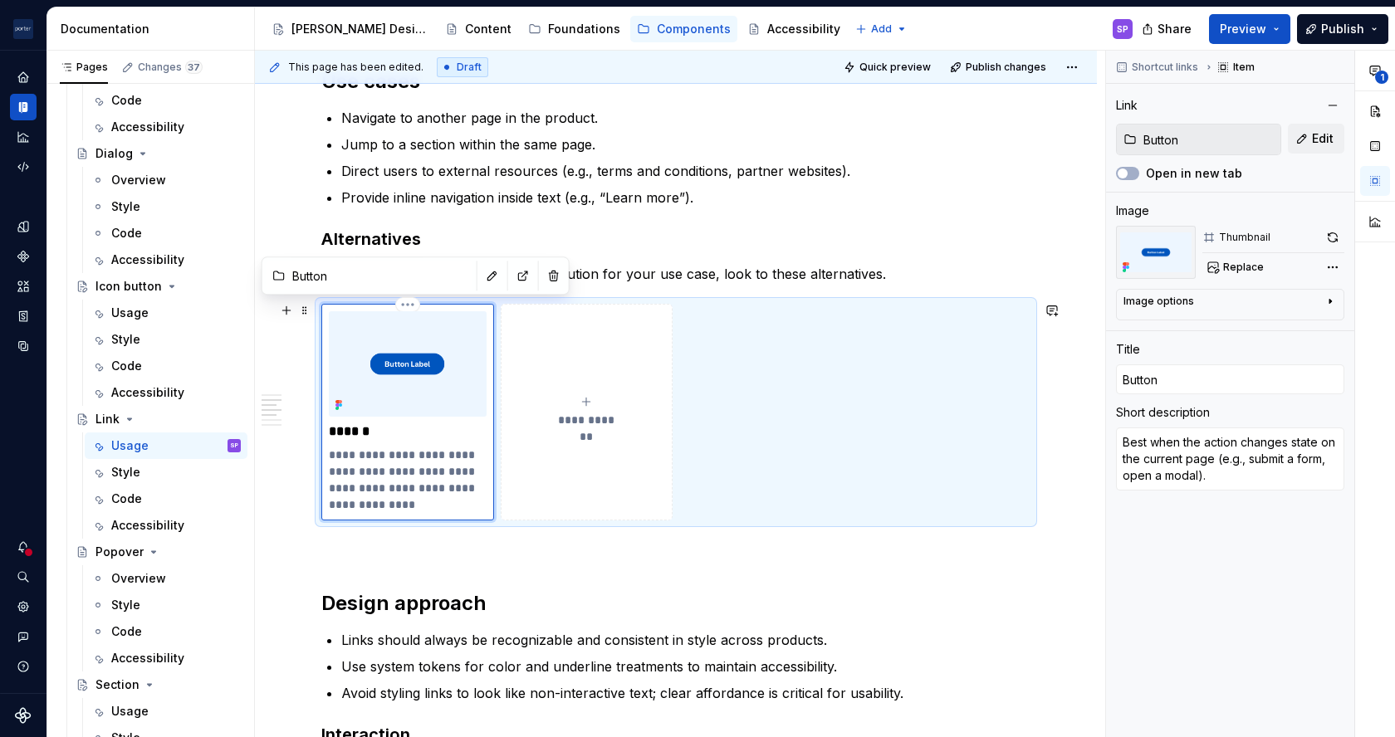
type textarea "Best fwhen the action changes state on the current page (e.g., submit a form, o…"
type textarea "*"
type textarea "Best fowhen the action changes state on the current page (e.g., submit a form, …"
type textarea "*"
type textarea "Best forwhen the action changes state on the current page (e.g., submit a form,…"
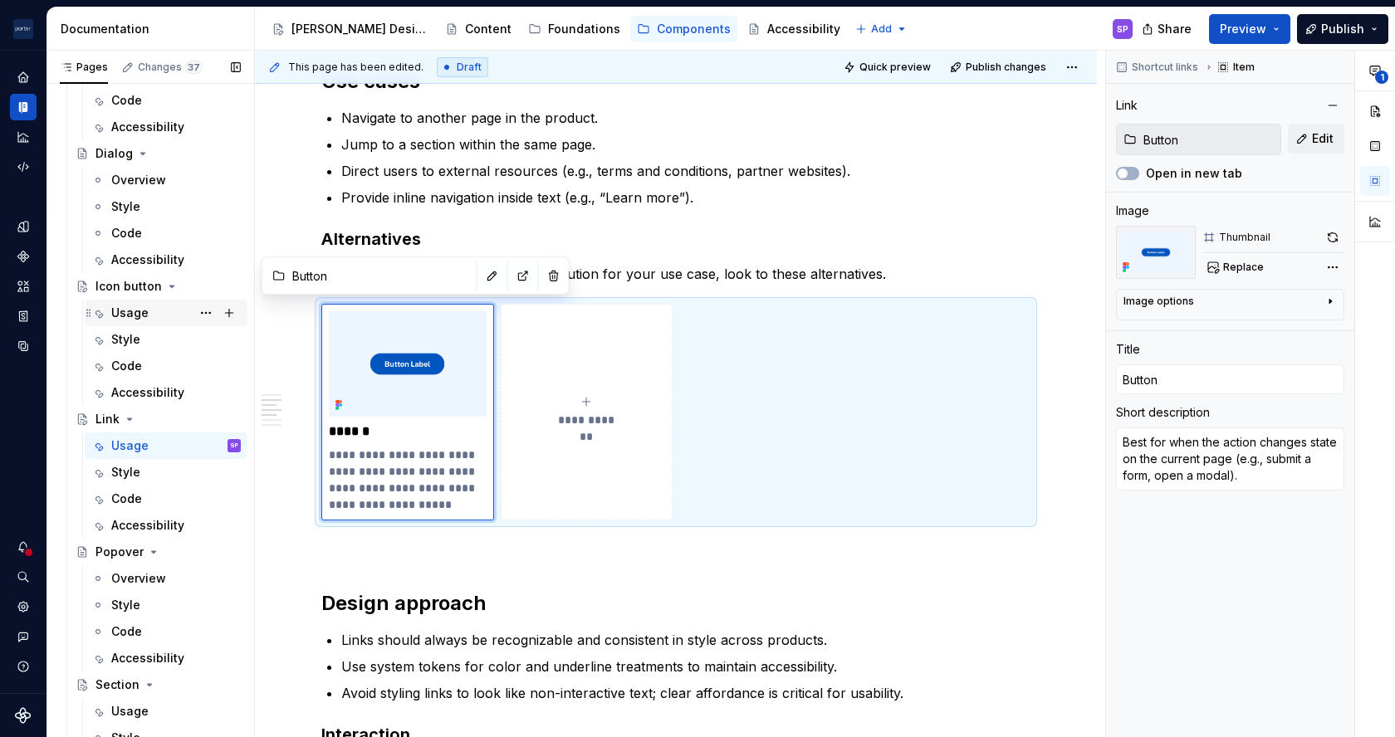
click at [148, 309] on div "Usage" at bounding box center [176, 312] width 130 height 23
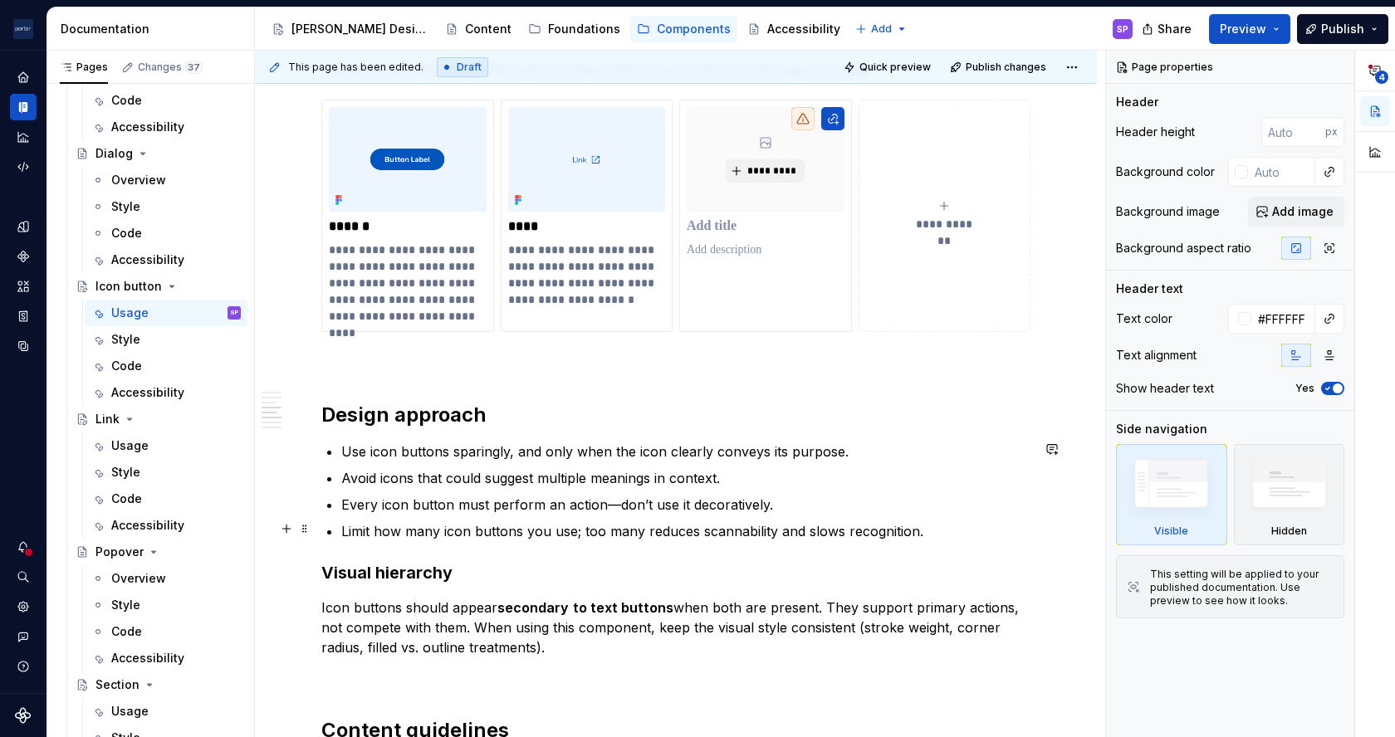
scroll to position [1244, 0]
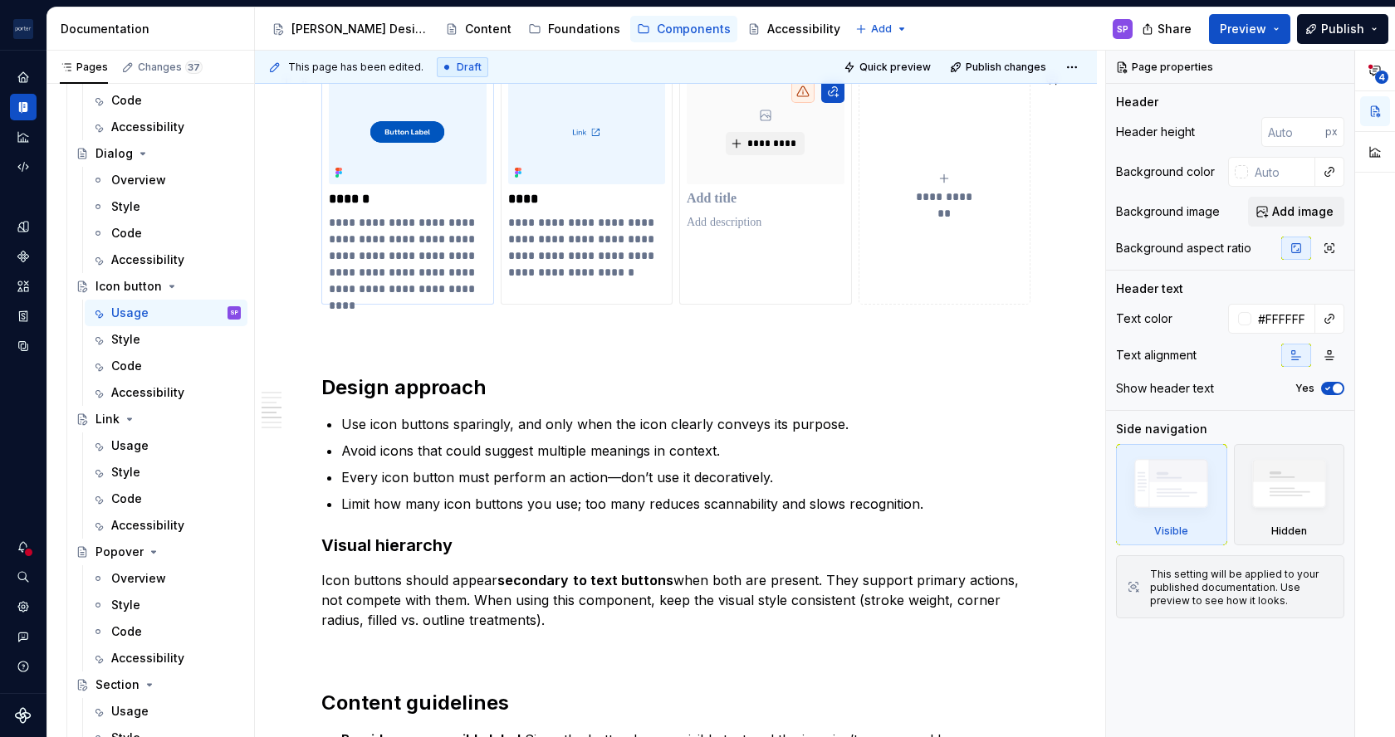
click at [412, 248] on p "**********" at bounding box center [407, 255] width 157 height 83
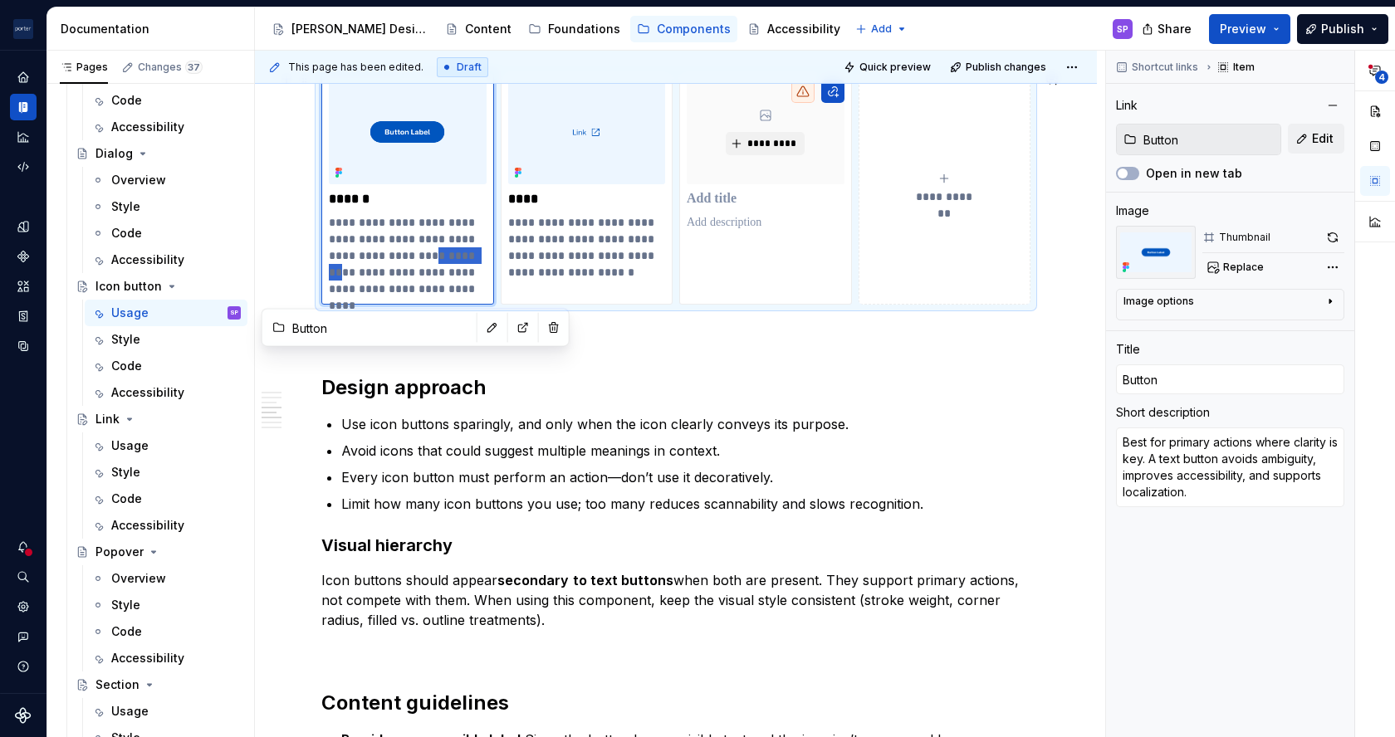
click at [412, 248] on p "**********" at bounding box center [407, 255] width 157 height 83
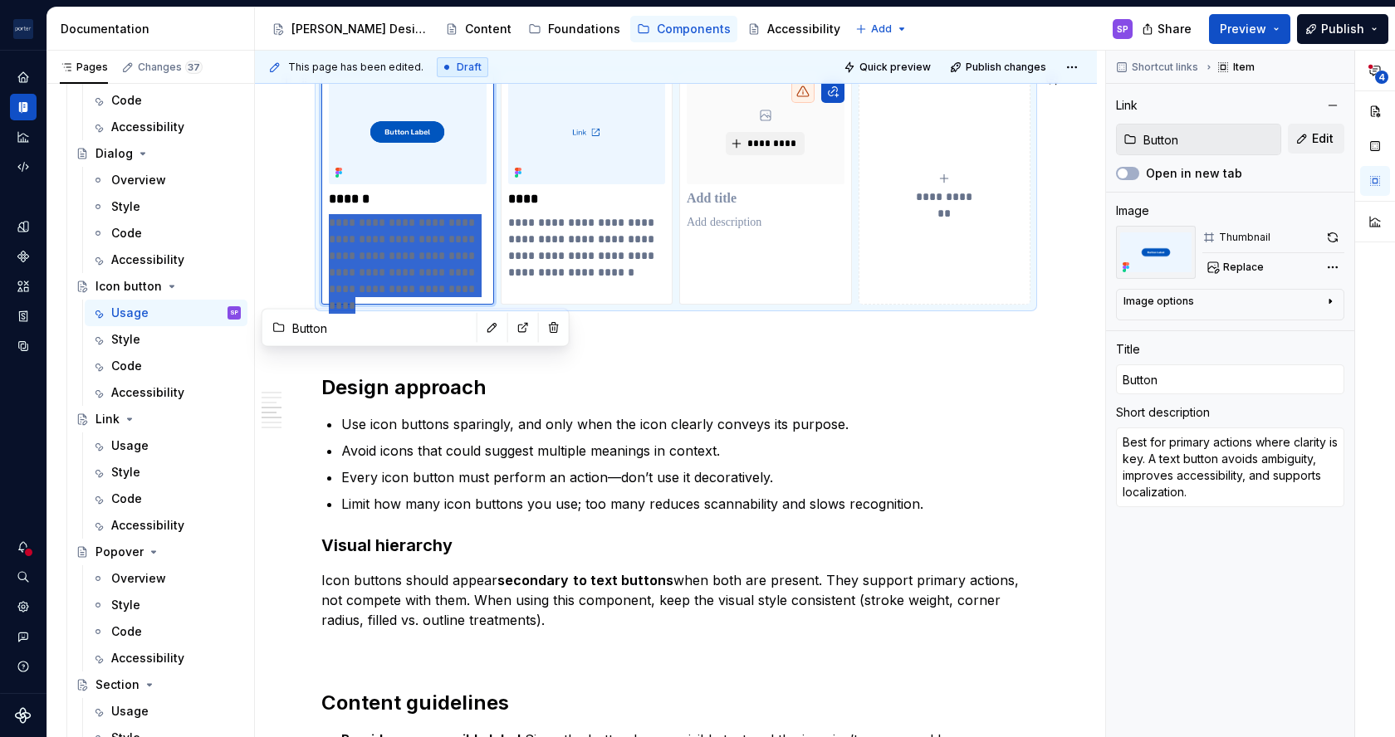
click at [412, 248] on p "**********" at bounding box center [407, 255] width 157 height 83
click at [126, 447] on div "Usage" at bounding box center [129, 446] width 37 height 17
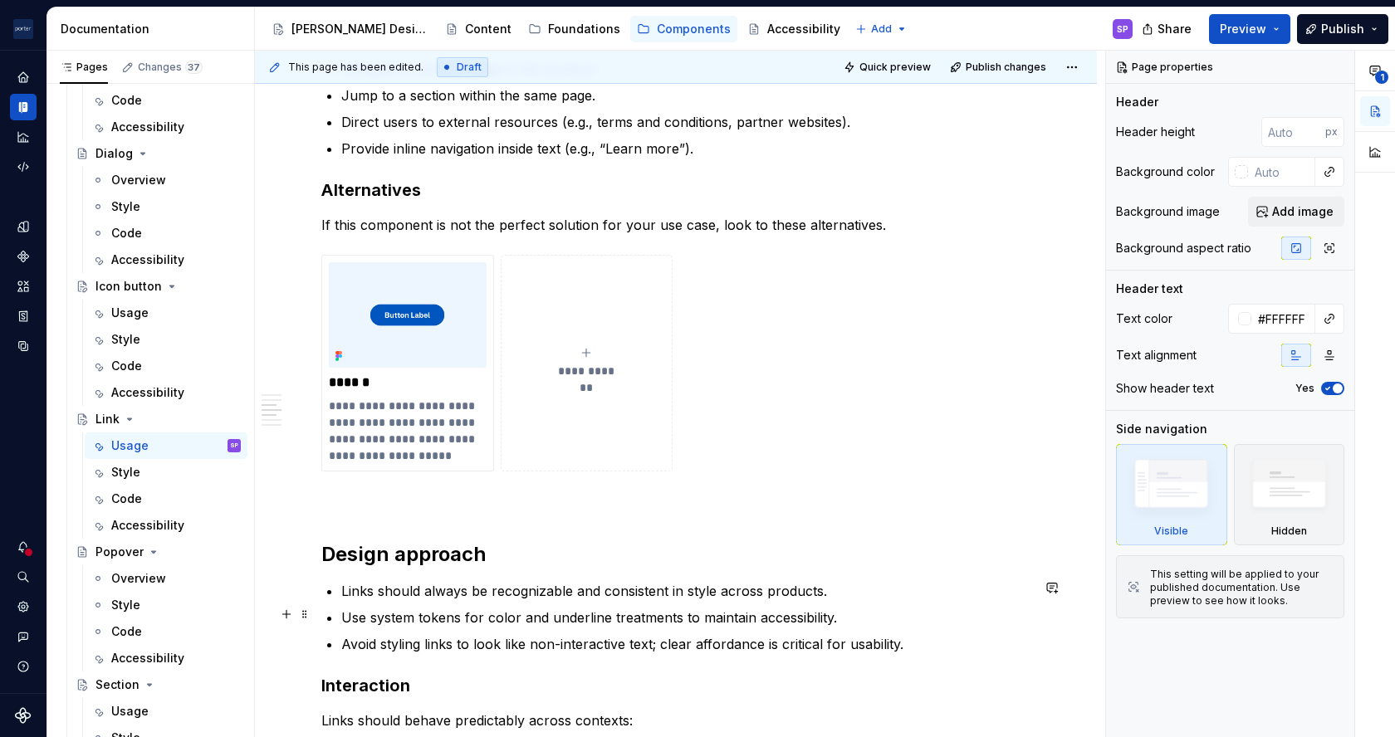
scroll to position [1361, 0]
click at [379, 409] on p "**********" at bounding box center [407, 429] width 157 height 66
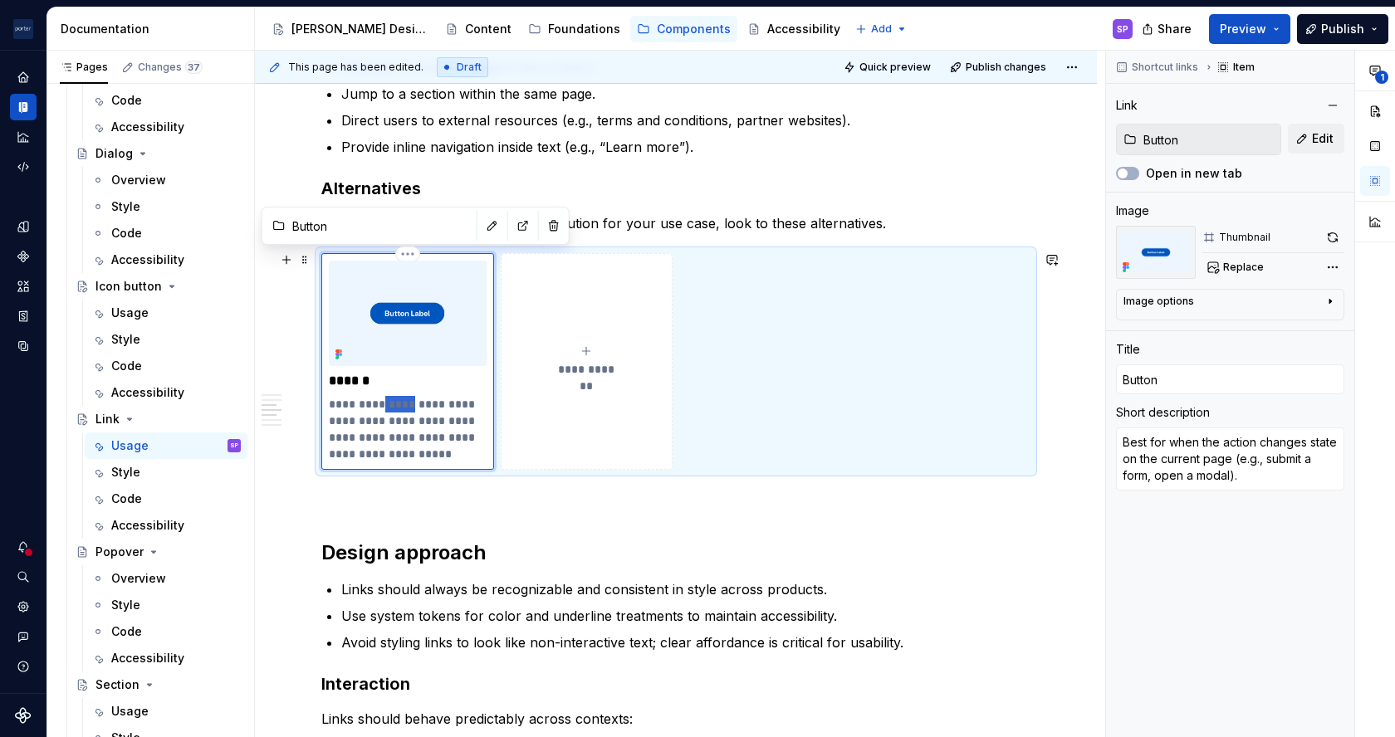
click at [379, 409] on p "**********" at bounding box center [407, 429] width 157 height 66
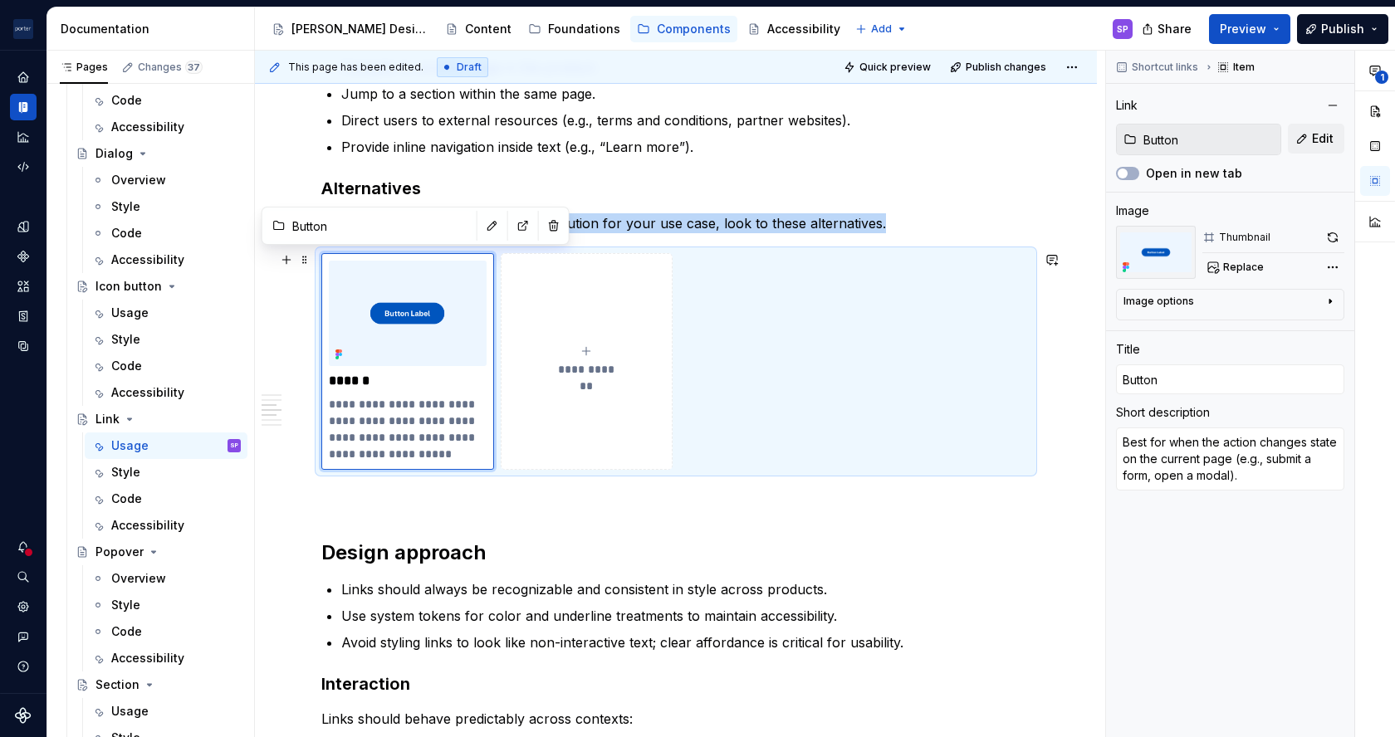
click at [462, 463] on div "**********" at bounding box center [407, 361] width 173 height 216
click at [403, 403] on p "**********" at bounding box center [407, 429] width 157 height 66
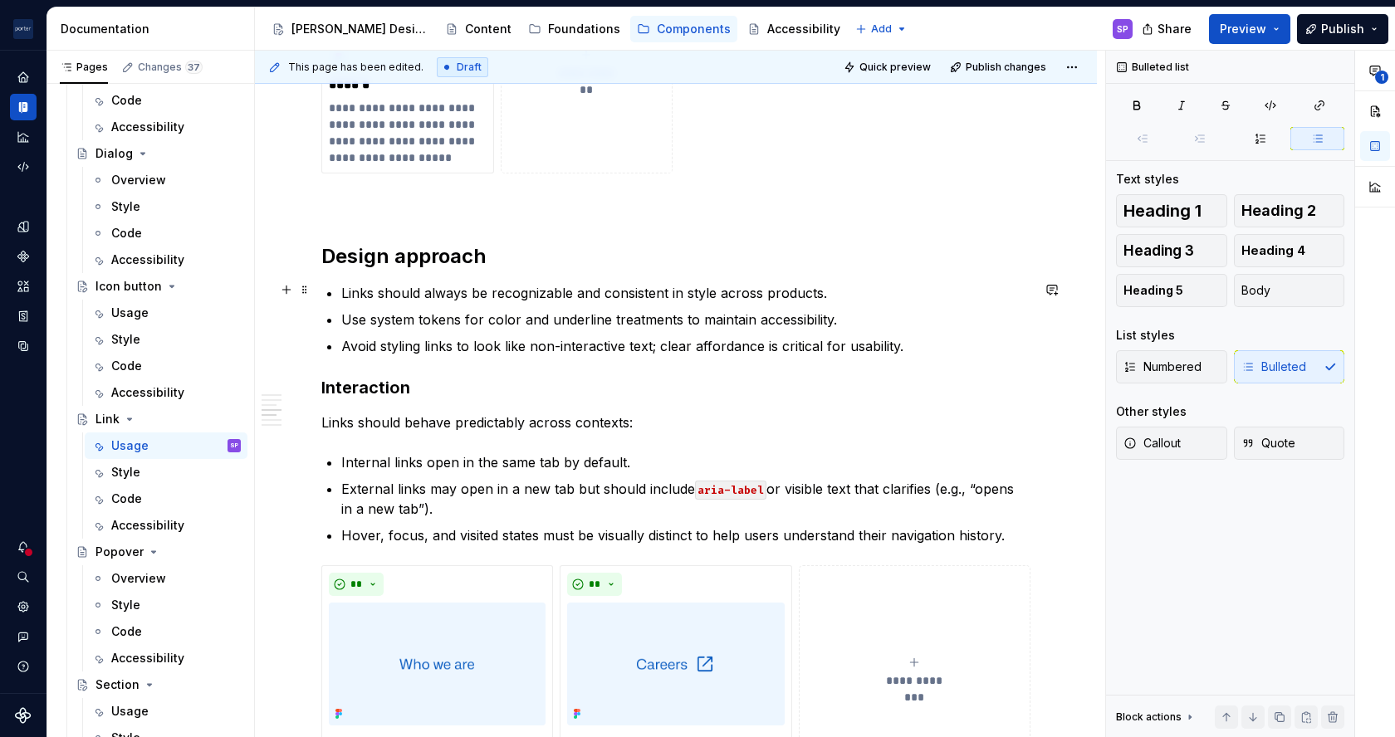
click at [341, 286] on li "Links should always be recognizable and consistent in style across products." at bounding box center [685, 293] width 689 height 20
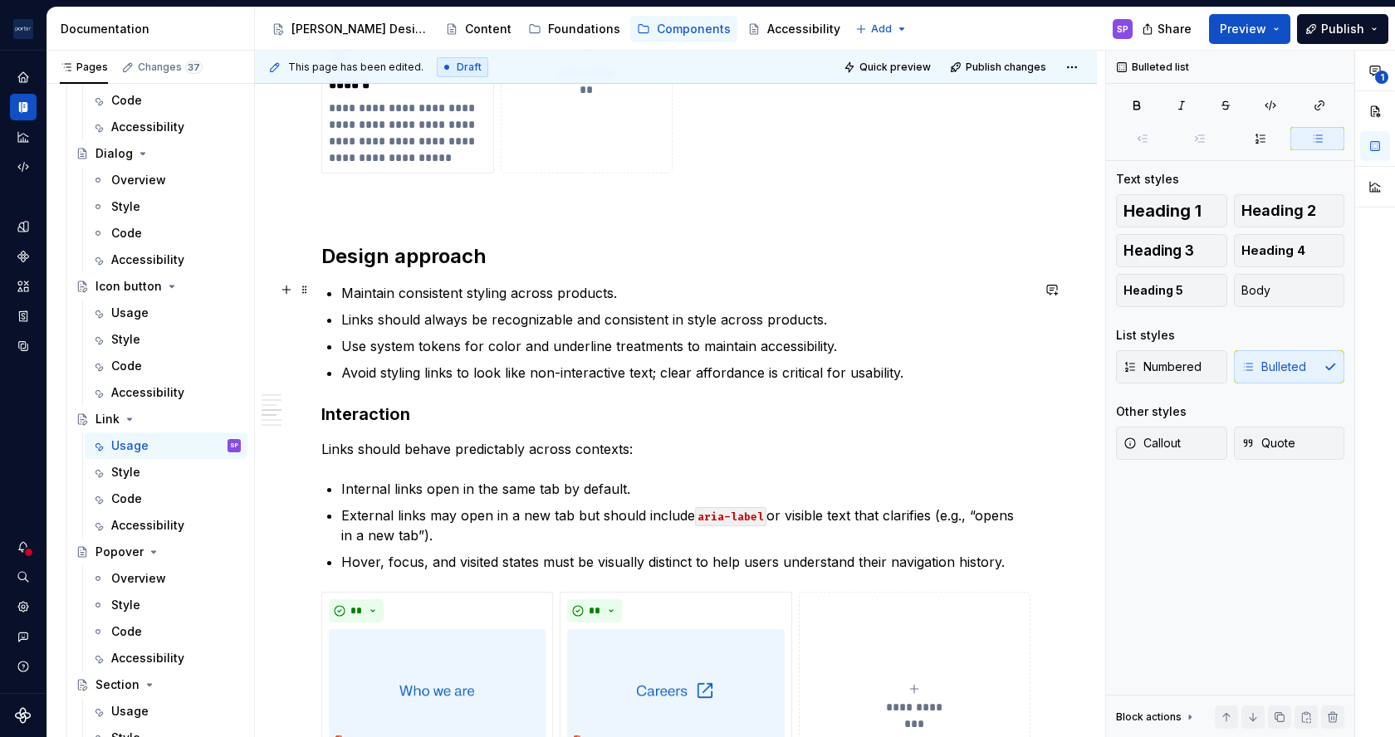
click at [395, 296] on p "Maintain consistent styling across products." at bounding box center [685, 293] width 689 height 20
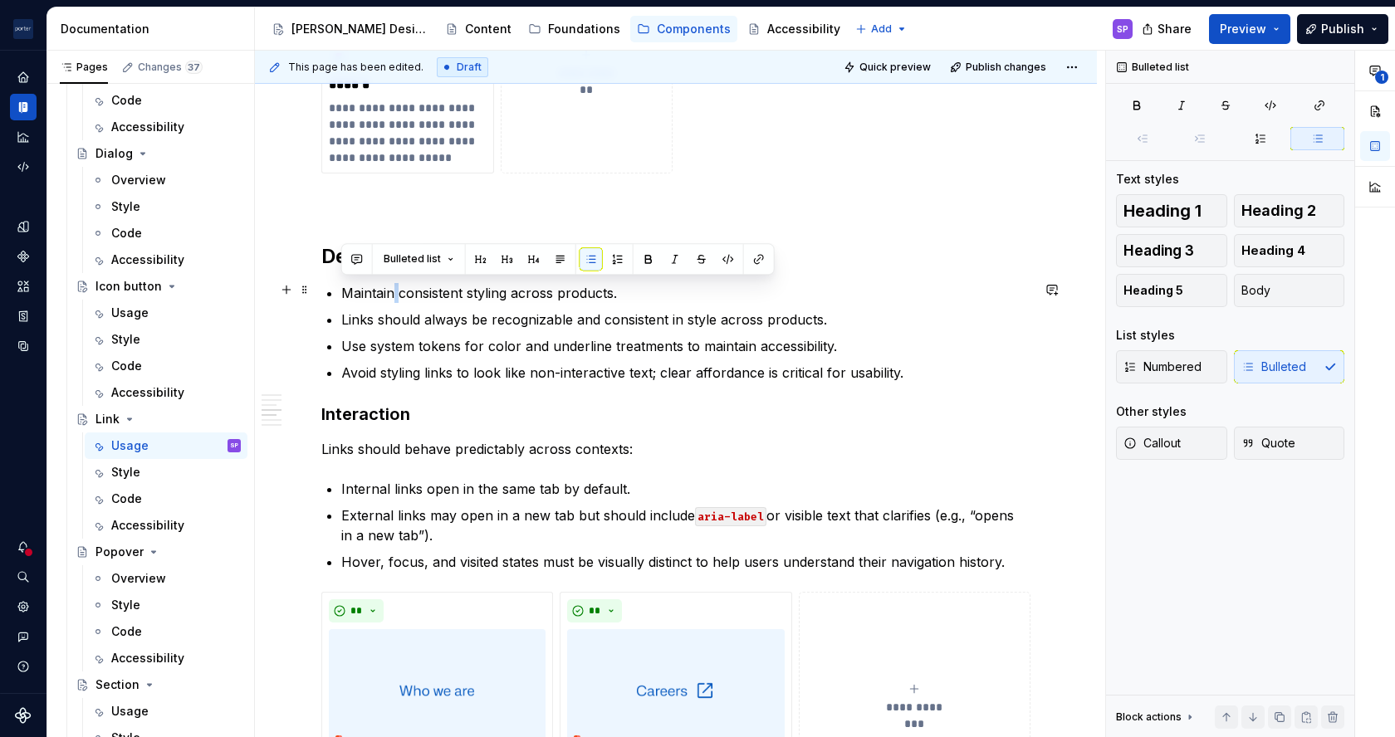
click at [395, 296] on p "Maintain consistent styling across products." at bounding box center [685, 293] width 689 height 20
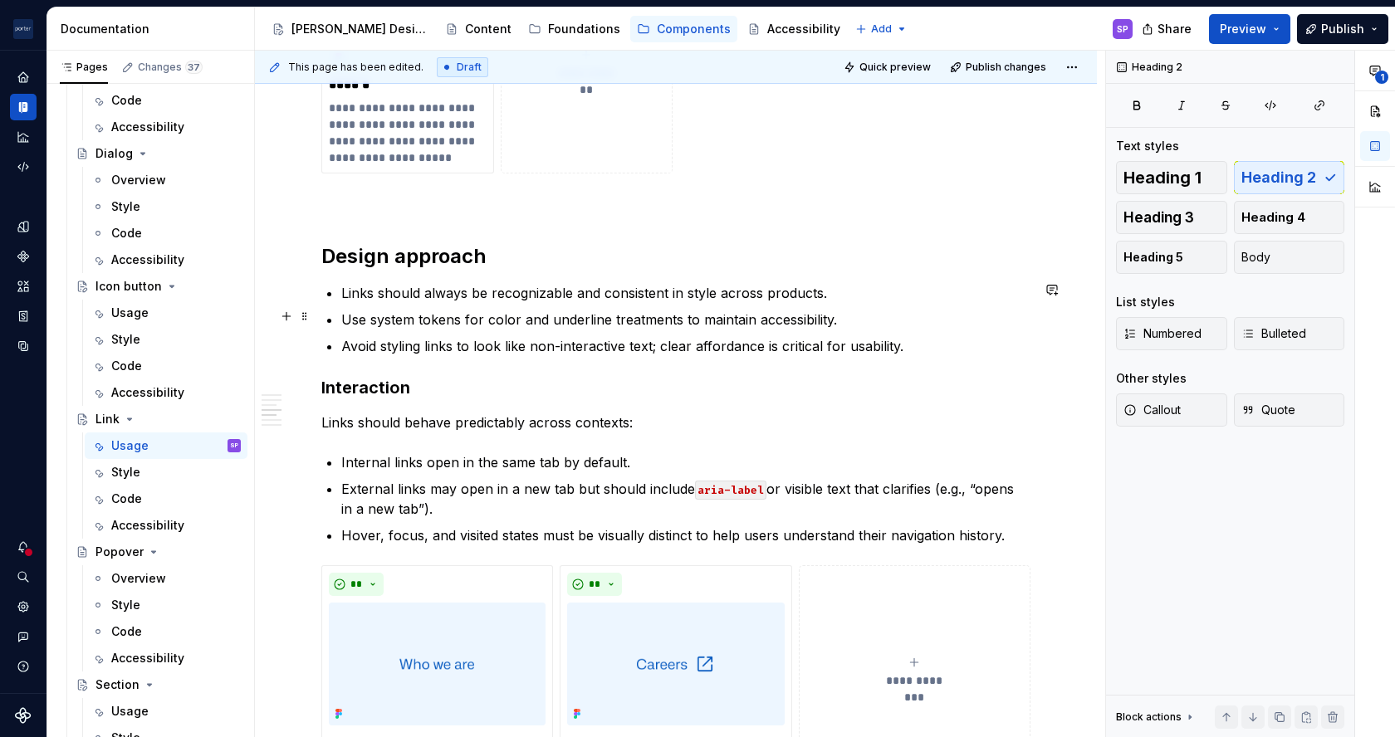
click at [526, 321] on p "Use system tokens for color and underline treatments to maintain accessibility." at bounding box center [685, 320] width 689 height 20
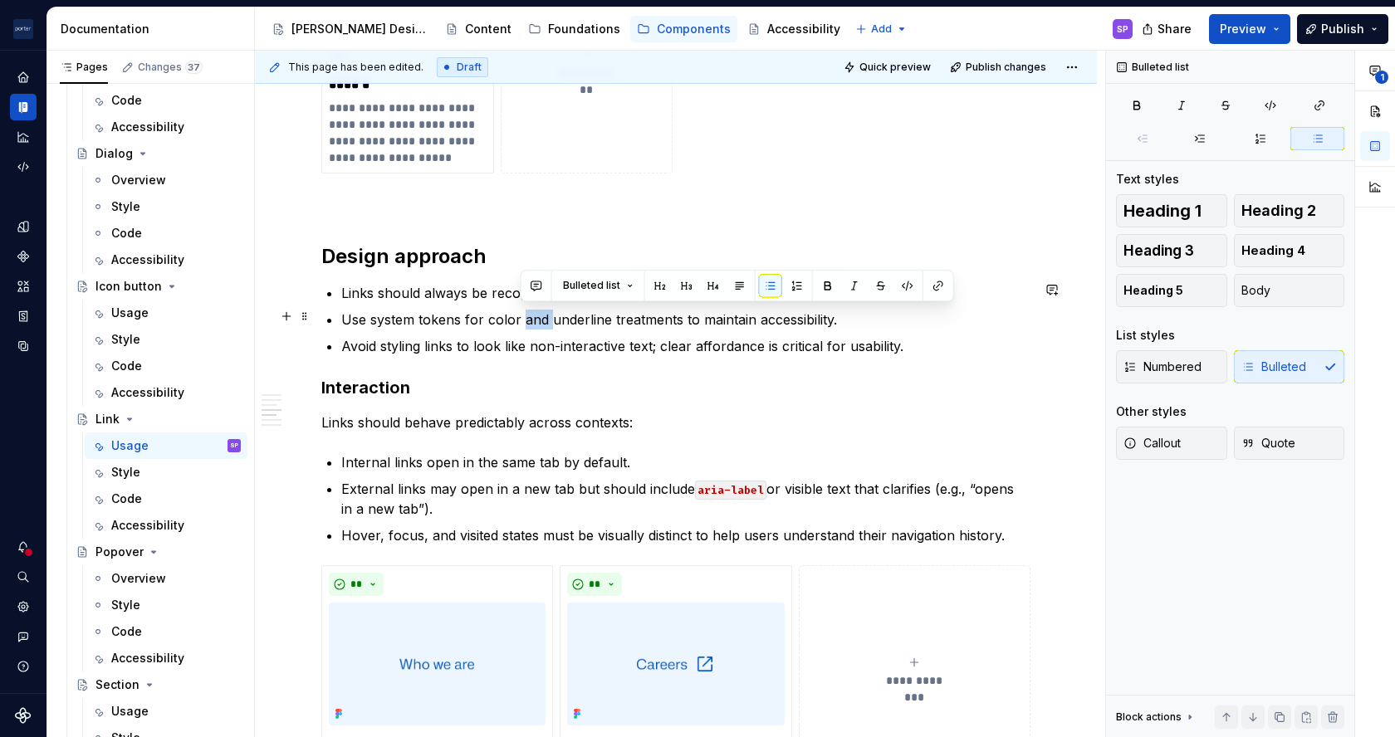
click at [526, 321] on p "Use system tokens for color and underline treatments to maintain accessibility." at bounding box center [685, 320] width 689 height 20
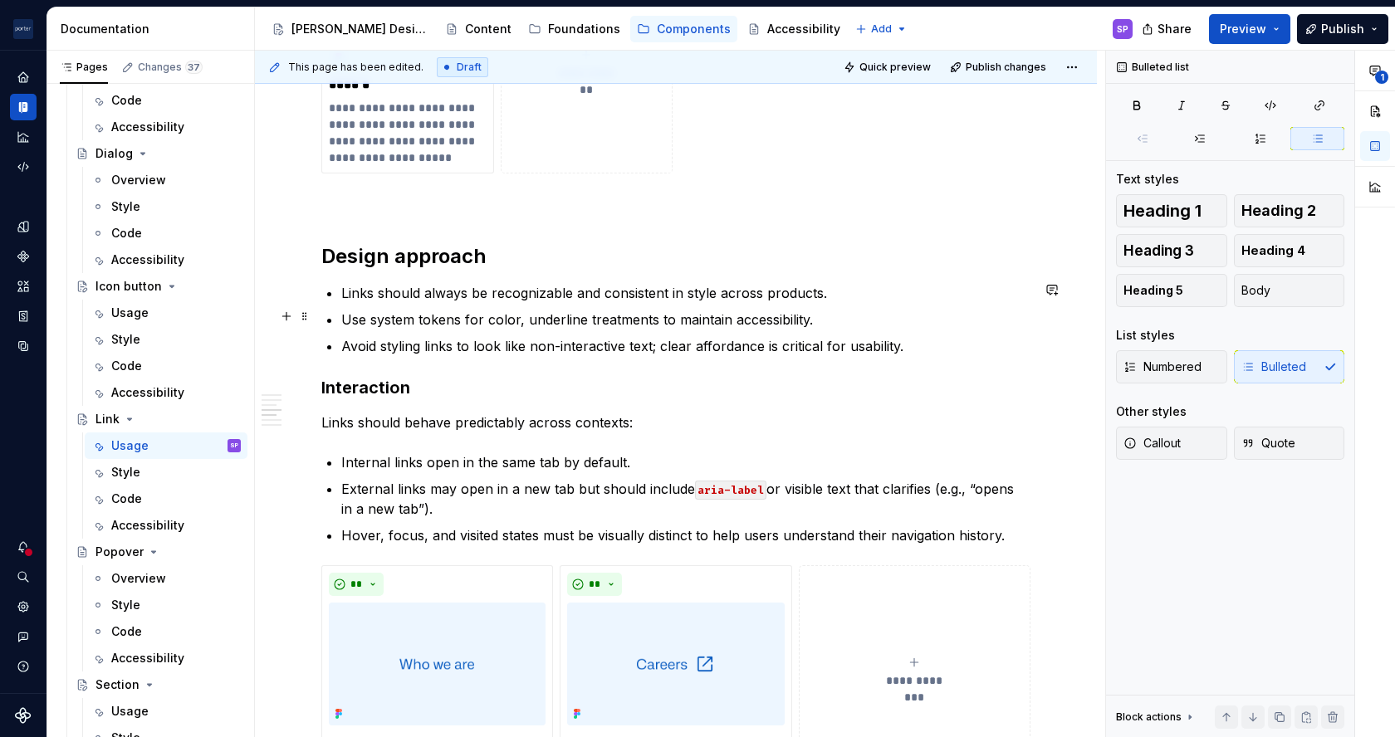
click at [654, 316] on p "Use system tokens for color, underline treatments to maintain accessibility." at bounding box center [685, 320] width 689 height 20
click at [526, 319] on p "Use system tokens for color, underline treatments to maintain accessibility." at bounding box center [685, 320] width 689 height 20
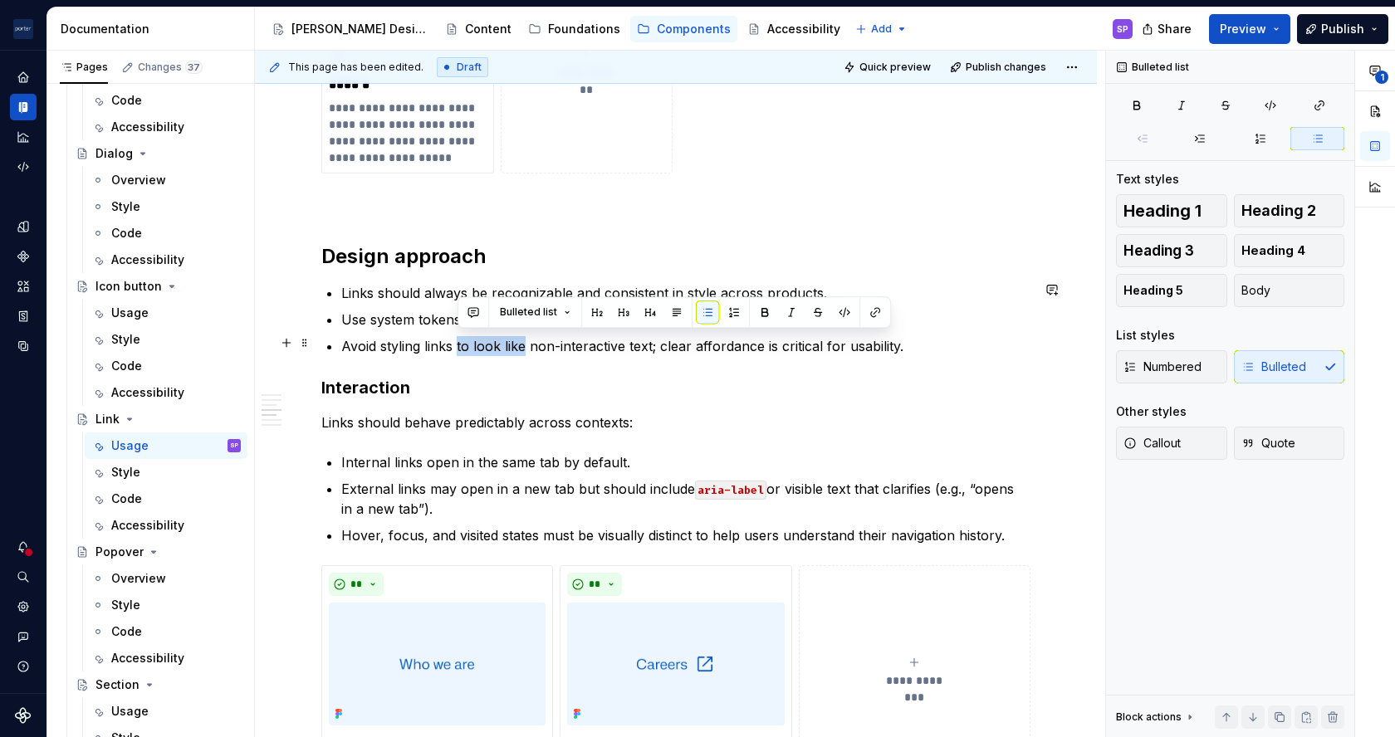
drag, startPoint x: 458, startPoint y: 345, endPoint x: 522, endPoint y: 347, distance: 64.0
click at [522, 347] on p "Avoid styling links to look like non-interactive text; clear affordance is crit…" at bounding box center [685, 346] width 689 height 20
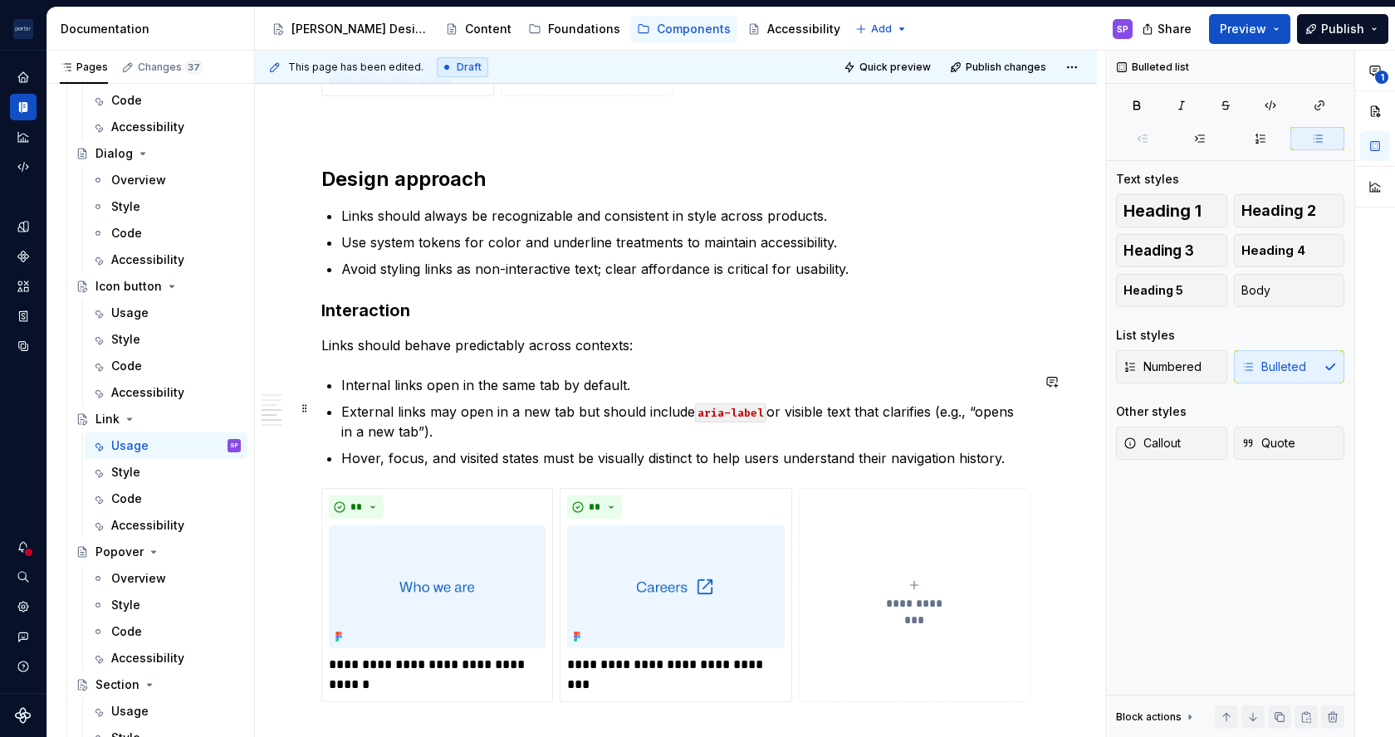
scroll to position [1802, 0]
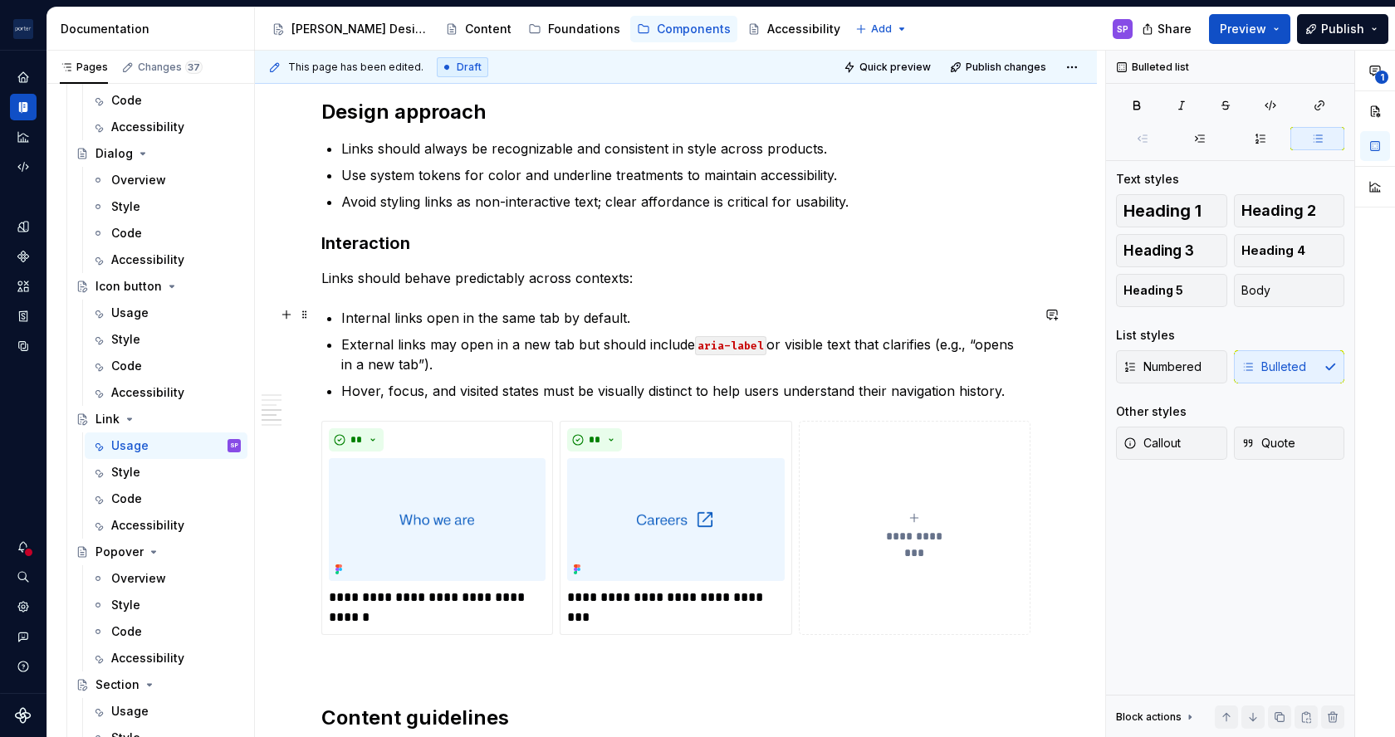
click at [612, 315] on p "Internal links open in the same tab by default." at bounding box center [685, 318] width 689 height 20
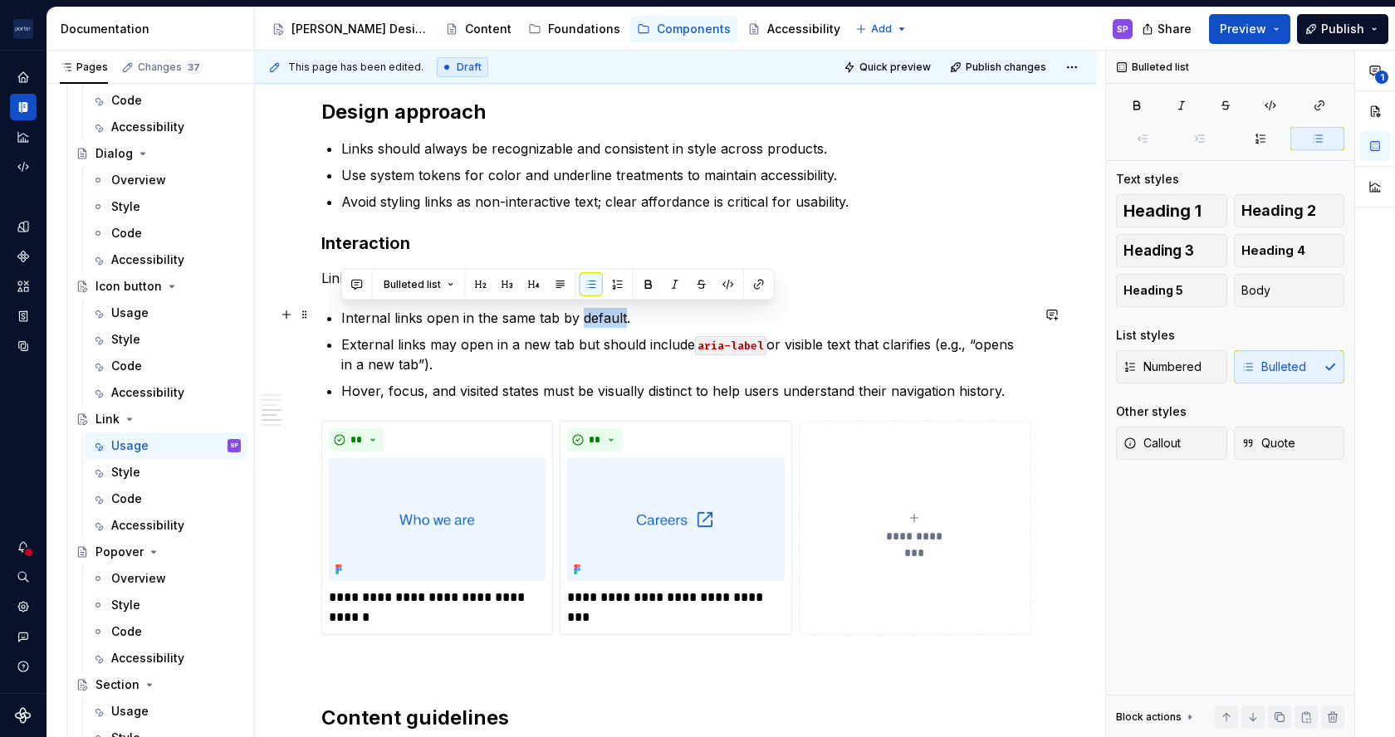
click at [612, 315] on p "Internal links open in the same tab by default." at bounding box center [685, 318] width 689 height 20
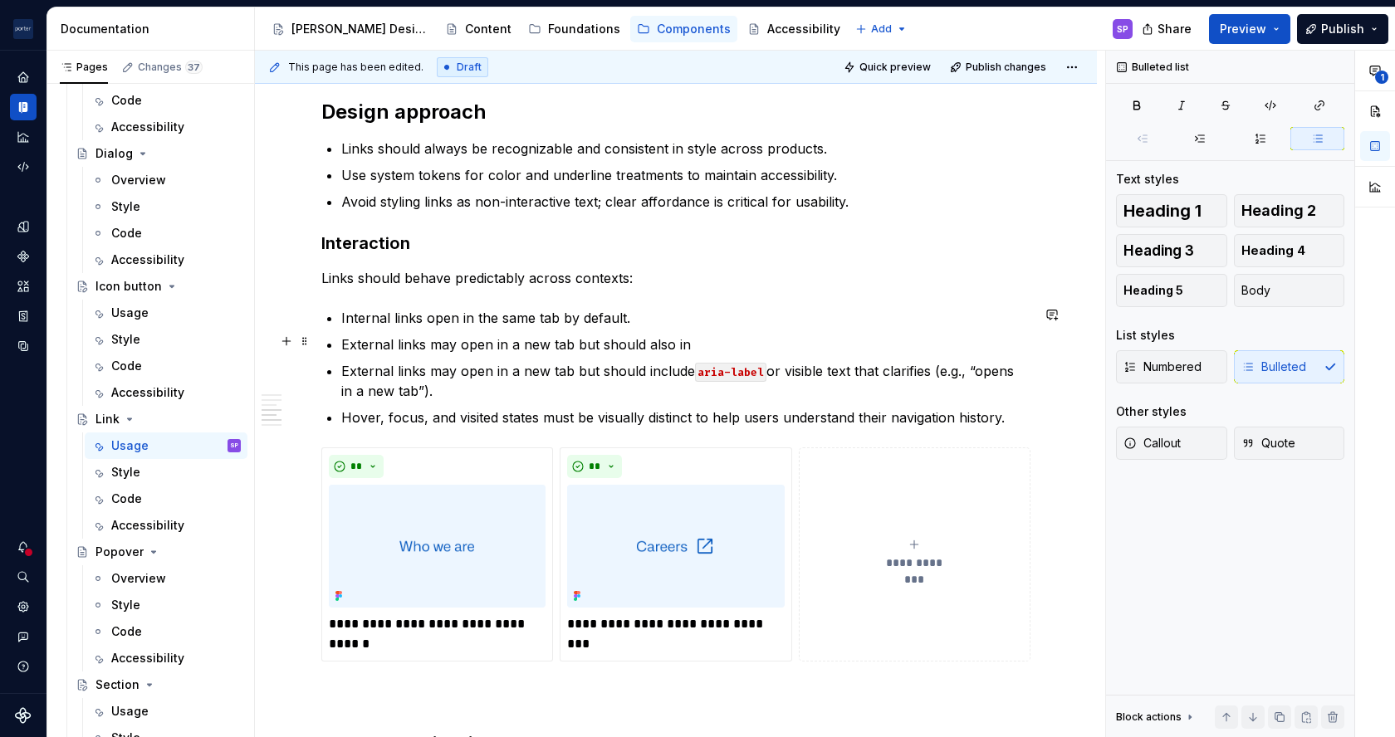
click at [527, 326] on ul "Internal links open in the same tab by default. External links may open in a ne…" at bounding box center [685, 368] width 689 height 120
click at [498, 336] on p "External links may open in a new tab but should also in" at bounding box center [685, 345] width 689 height 20
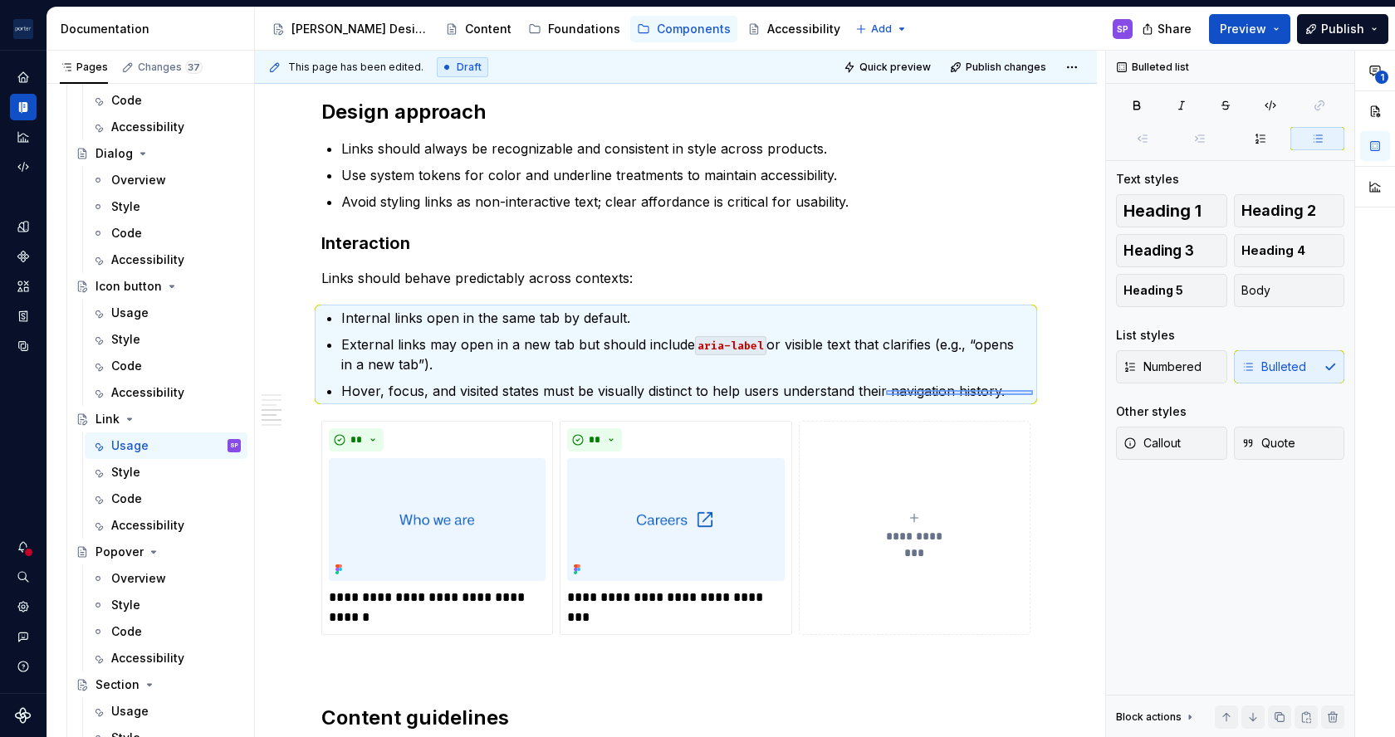
drag, startPoint x: 1033, startPoint y: 395, endPoint x: 822, endPoint y: 385, distance: 211.1
click at [822, 385] on div "**********" at bounding box center [680, 395] width 850 height 688
click at [822, 385] on p "Hover, focus, and visited states must be visually distinct to help users unders…" at bounding box center [685, 391] width 689 height 20
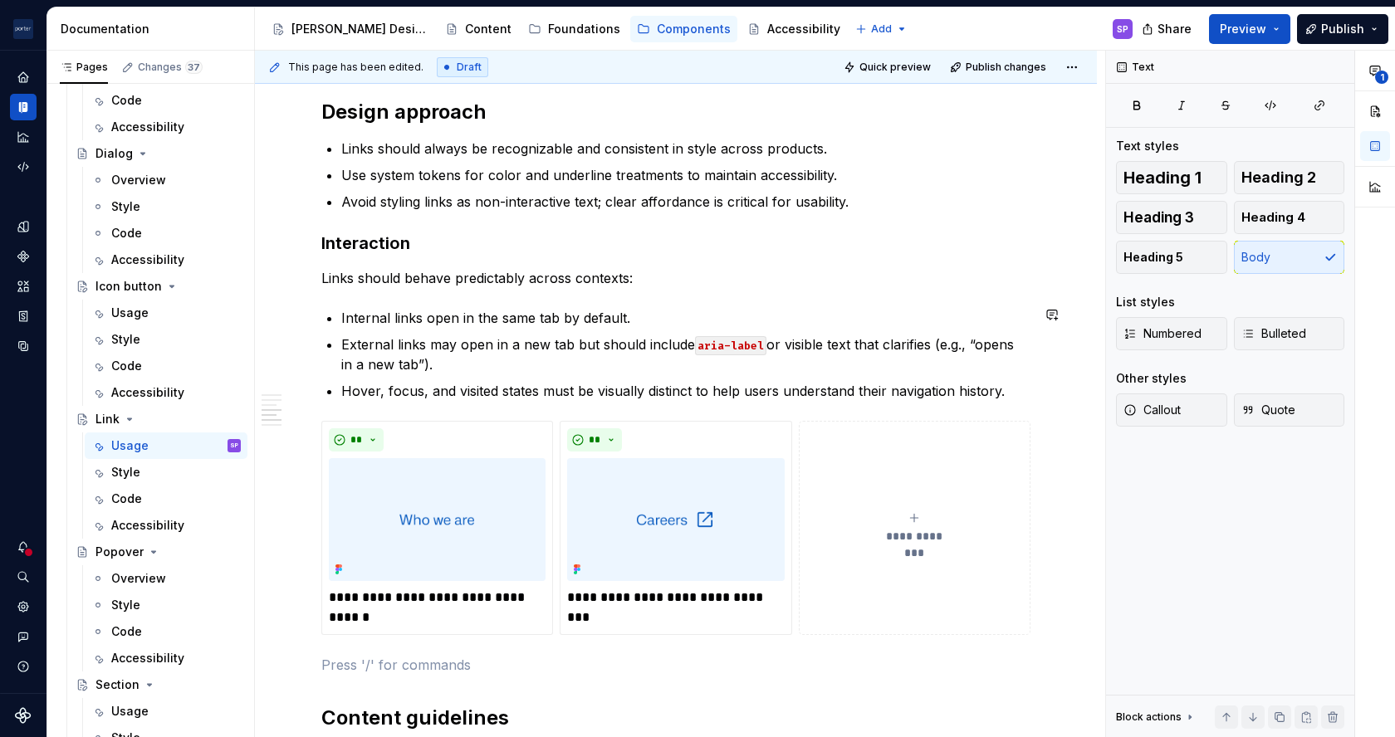
click at [1016, 381] on p "Hover, focus, and visited states must be visually distinct to help users unders…" at bounding box center [685, 391] width 689 height 20
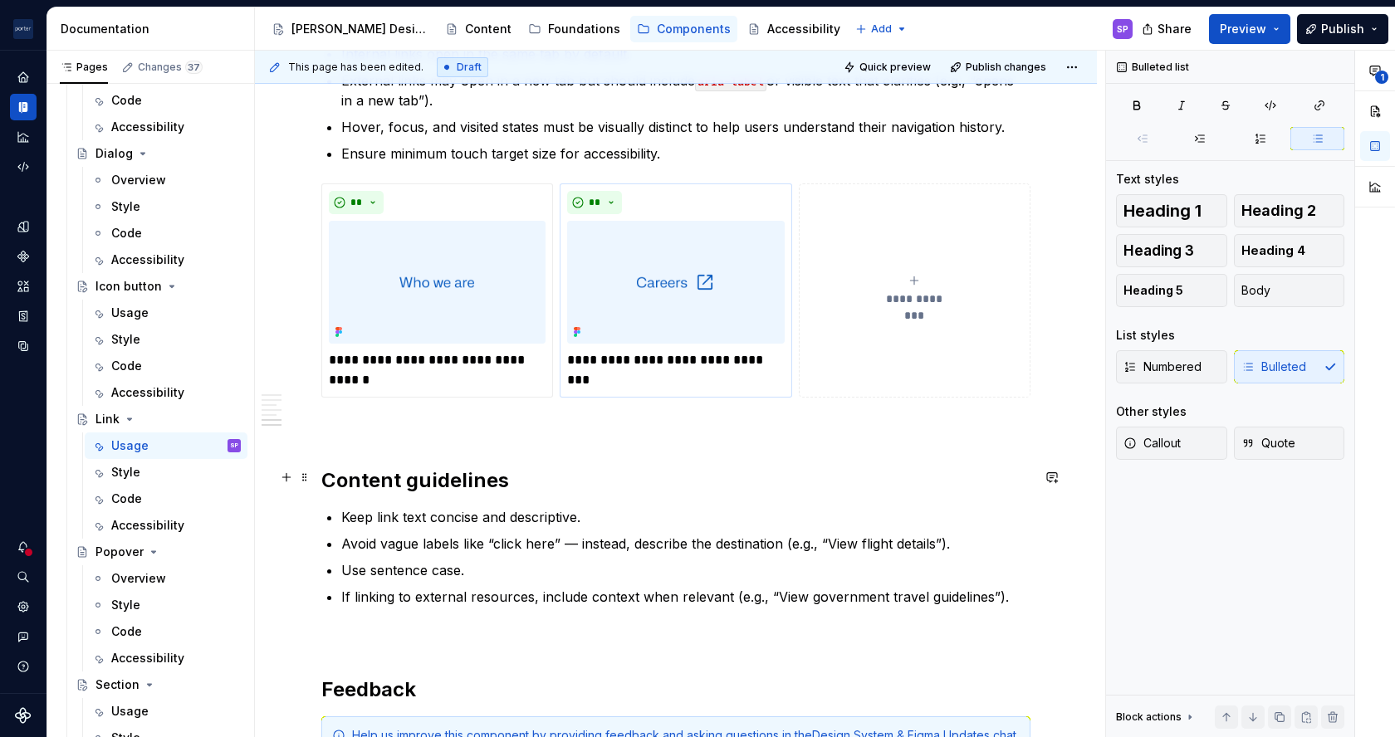
scroll to position [2067, 0]
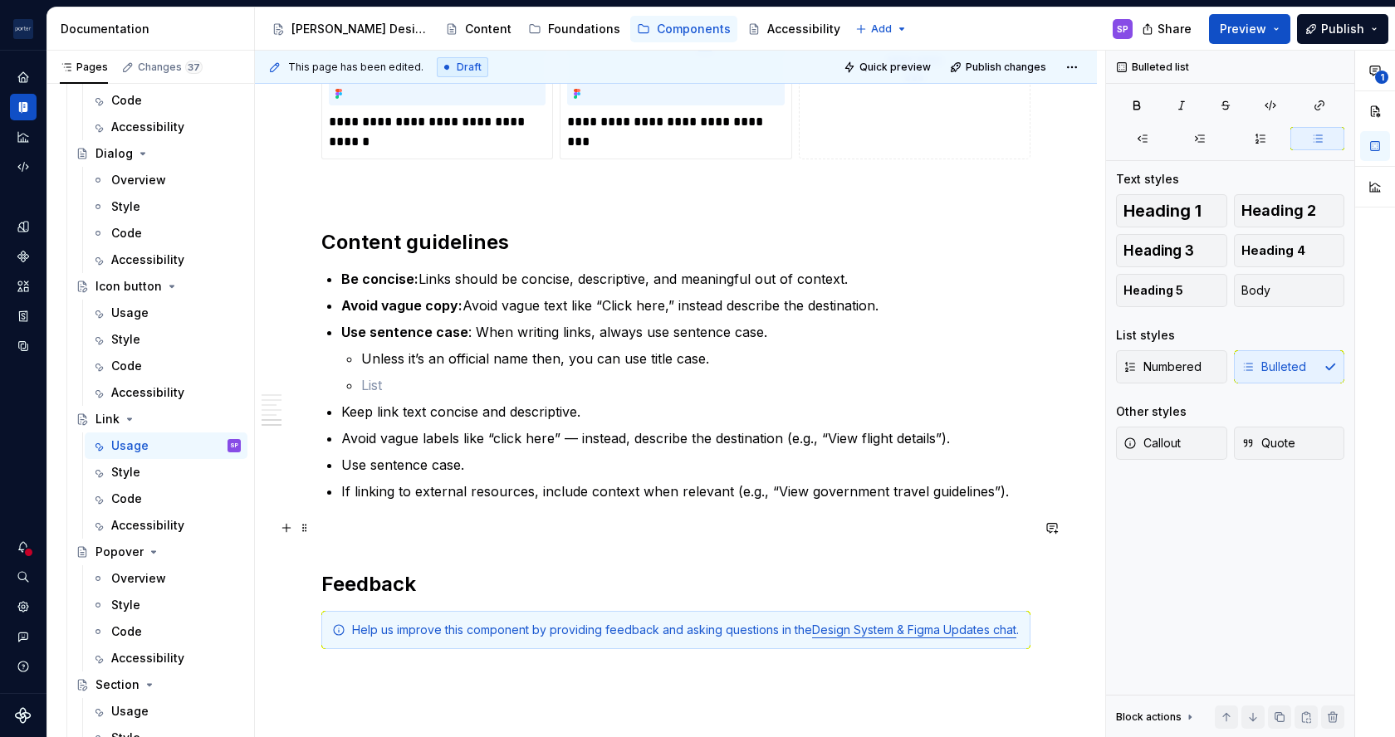
scroll to position [2308, 0]
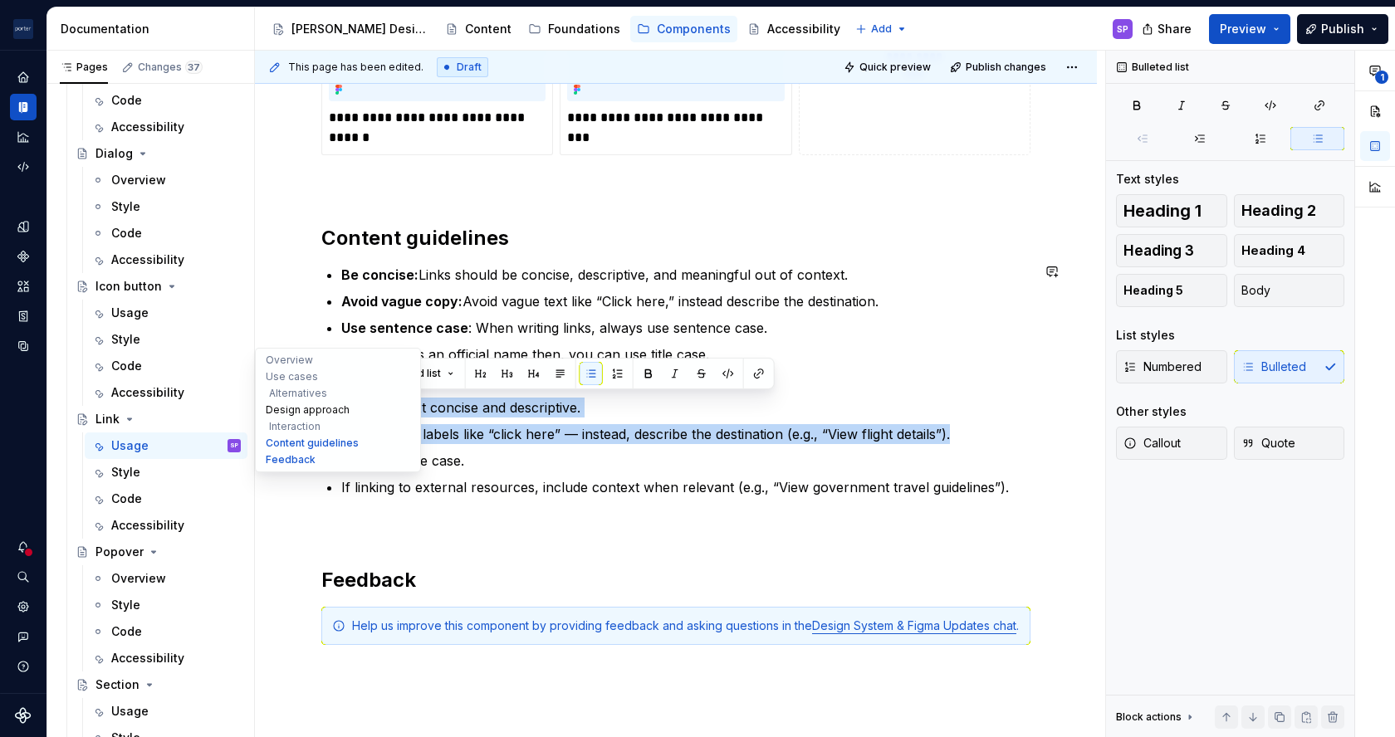
drag, startPoint x: 978, startPoint y: 432, endPoint x: 316, endPoint y: 402, distance: 662.5
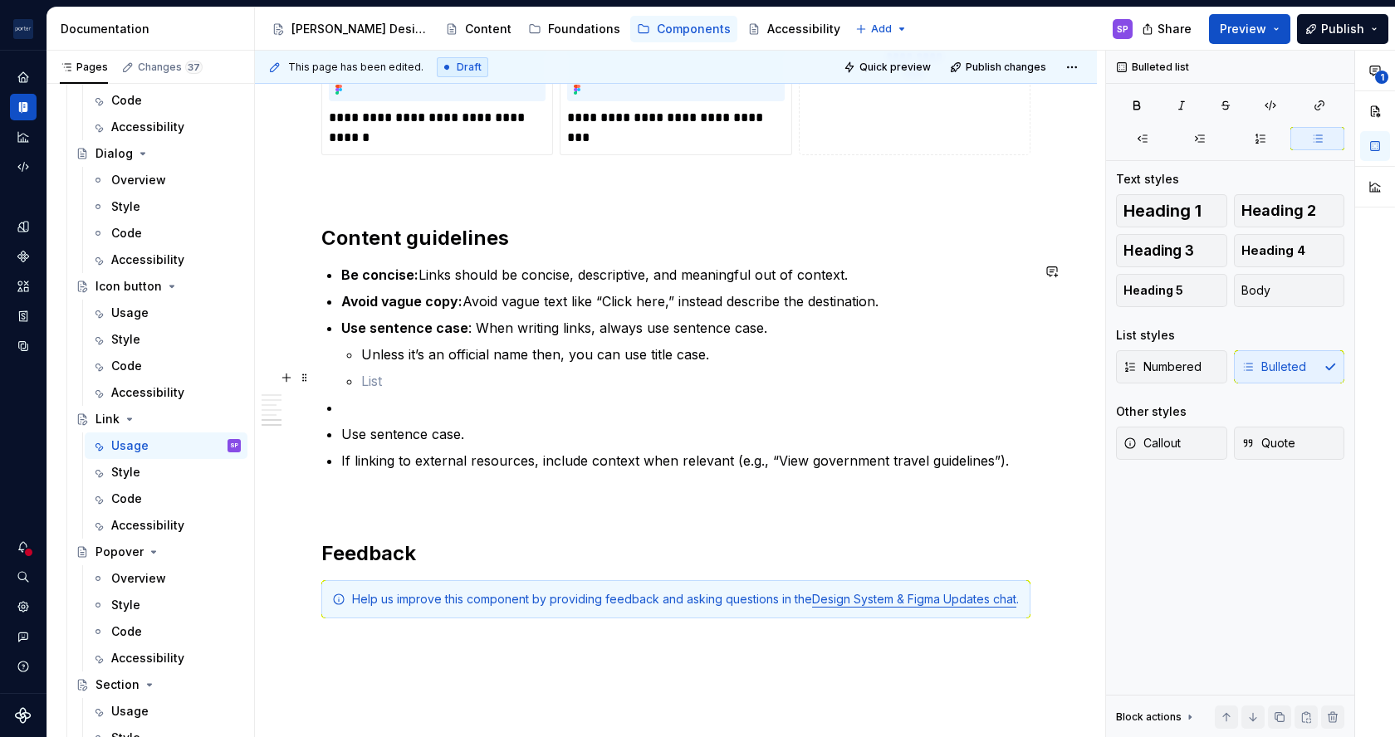
click at [666, 371] on p at bounding box center [695, 381] width 669 height 20
click at [355, 429] on p "Use sentence case." at bounding box center [685, 434] width 689 height 20
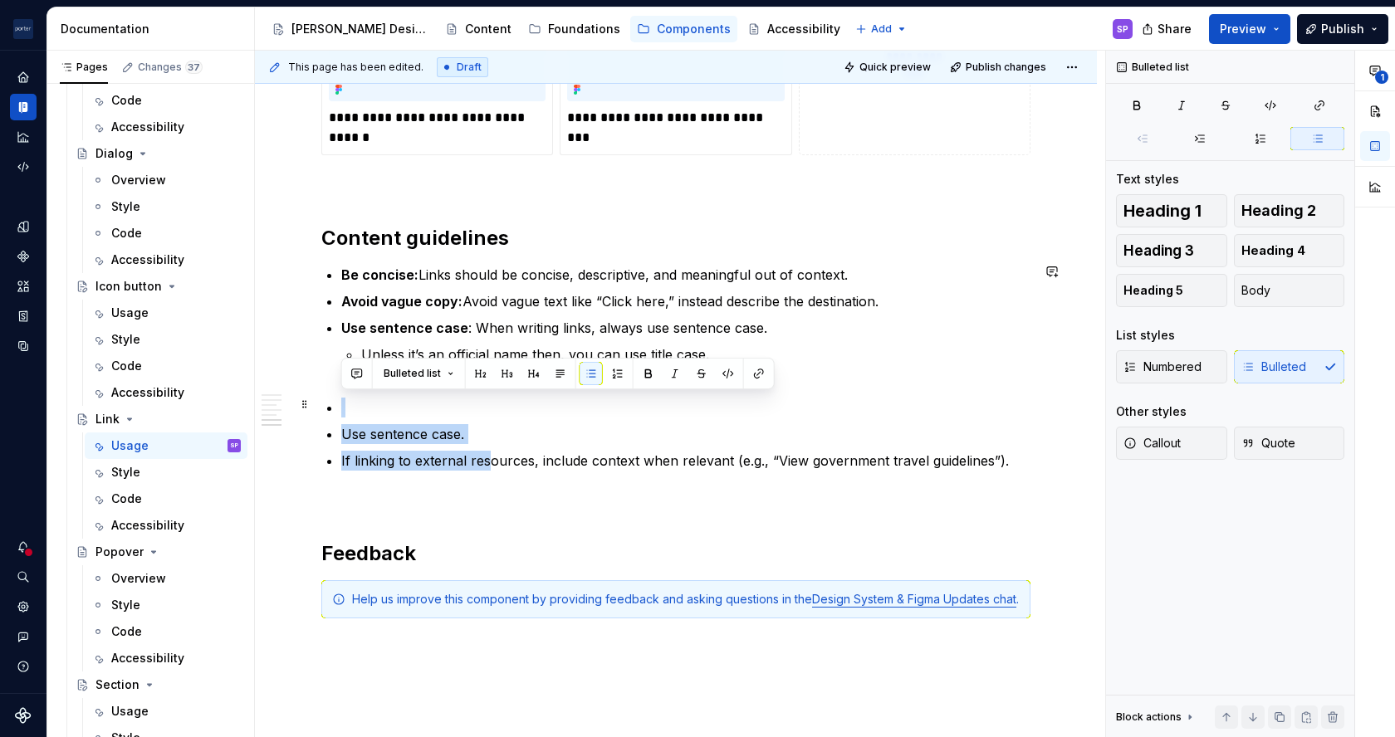
drag, startPoint x: 486, startPoint y: 453, endPoint x: 415, endPoint y: 410, distance: 82.7
click at [415, 410] on ul "Be concise: Links should be concise, descriptive, and meaningful out of context…" at bounding box center [685, 368] width 689 height 206
click at [438, 414] on ul "Be concise: Links should be concise, descriptive, and meaningful out of context…" at bounding box center [685, 368] width 689 height 206
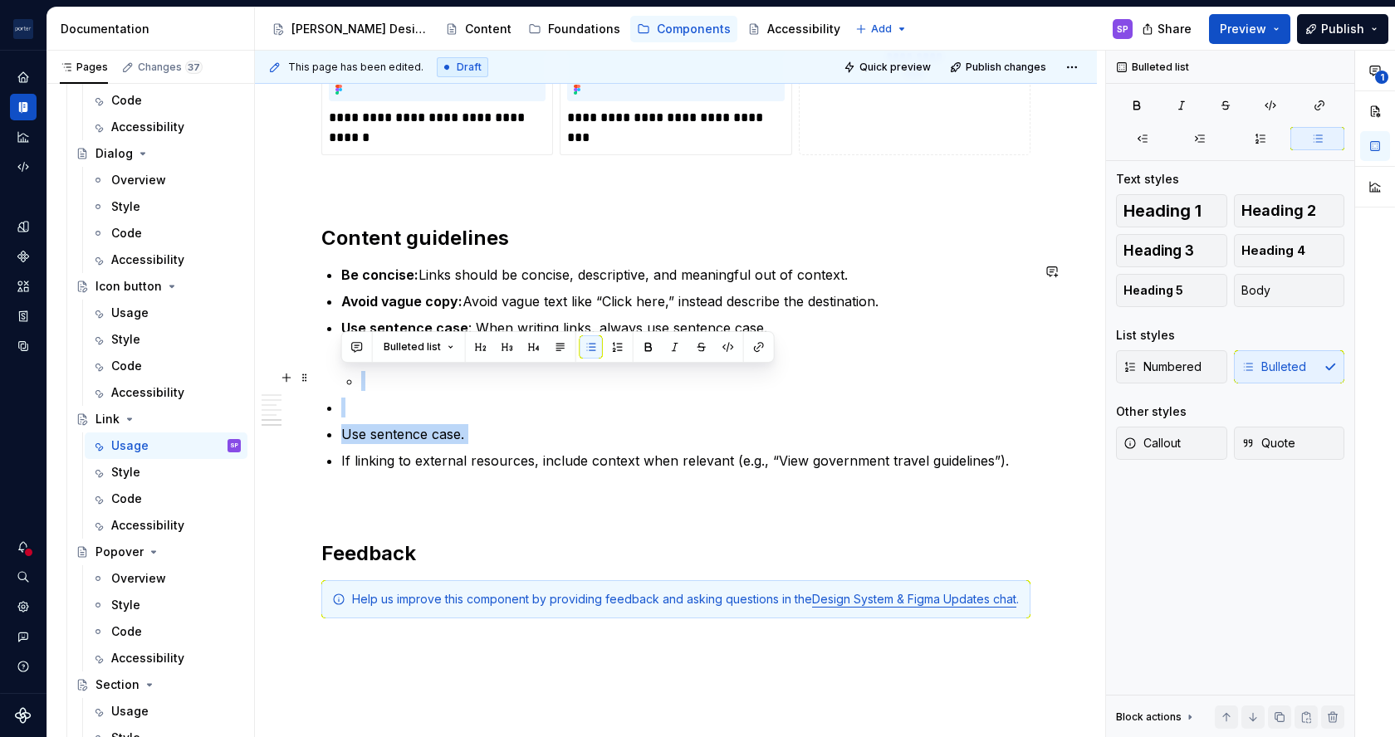
drag, startPoint x: 518, startPoint y: 443, endPoint x: 389, endPoint y: 377, distance: 144.8
click at [389, 377] on ul "Be concise: Links should be concise, descriptive, and meaningful out of context…" at bounding box center [685, 368] width 689 height 206
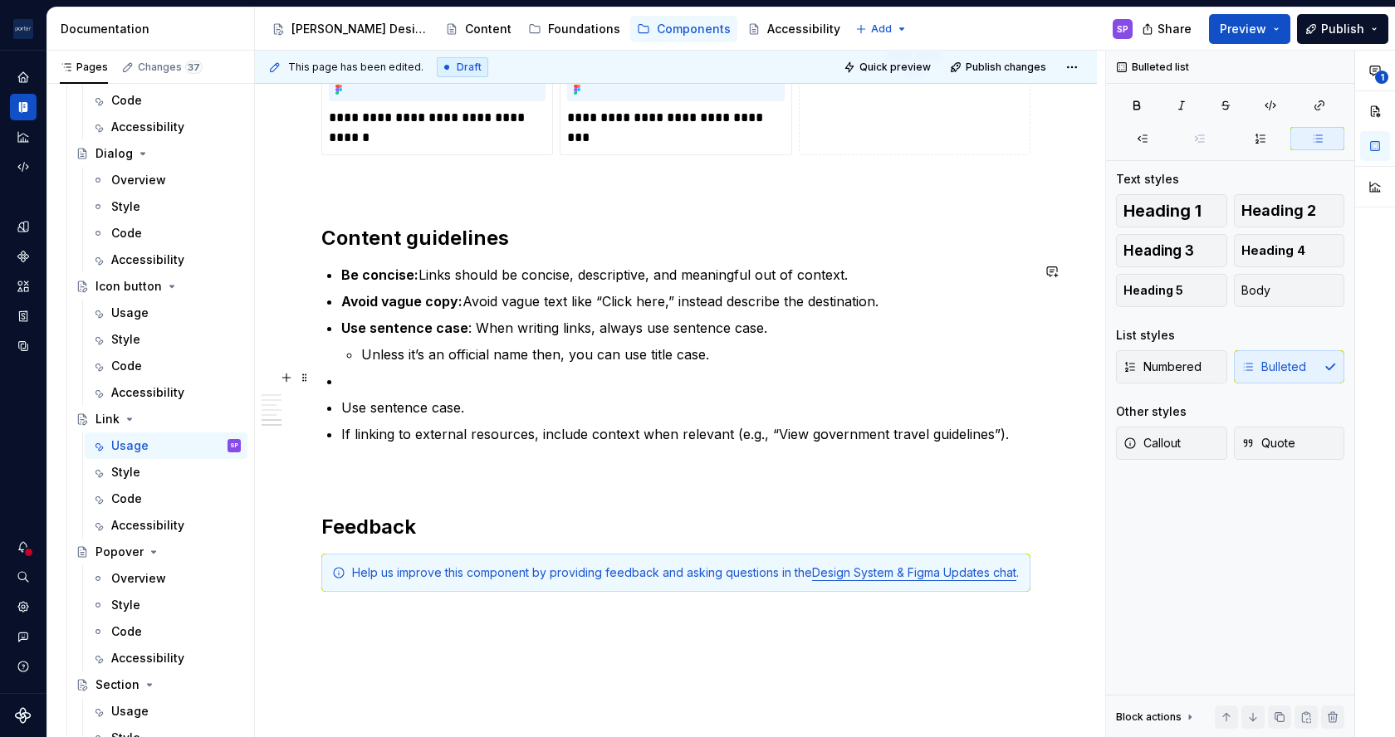
click at [400, 373] on p at bounding box center [685, 381] width 689 height 20
drag, startPoint x: 527, startPoint y: 406, endPoint x: 345, endPoint y: 374, distance: 184.7
click at [345, 374] on ul "Be concise: Links should be concise, descriptive, and meaningful out of context…" at bounding box center [685, 354] width 689 height 179
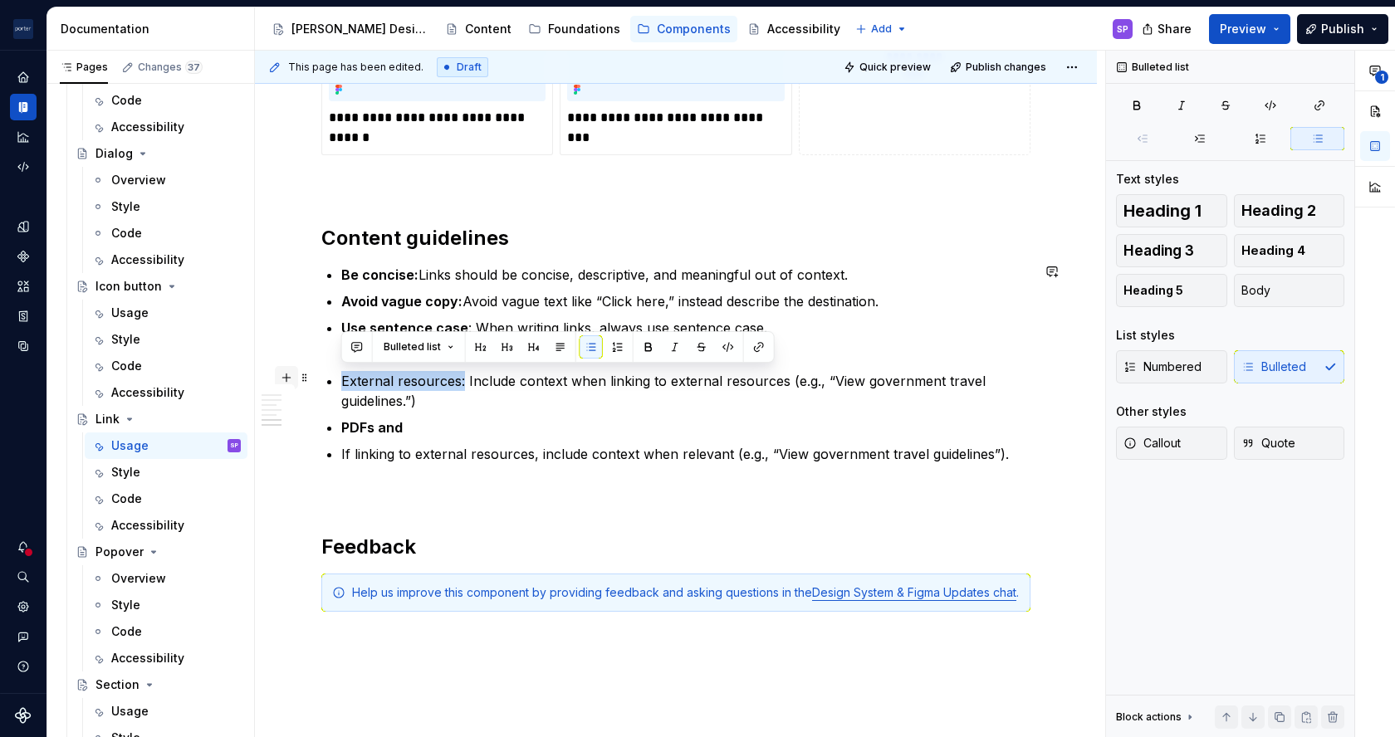
drag, startPoint x: 464, startPoint y: 375, endPoint x: 292, endPoint y: 379, distance: 171.9
click at [367, 419] on strong "PDFs and" at bounding box center [371, 427] width 61 height 17
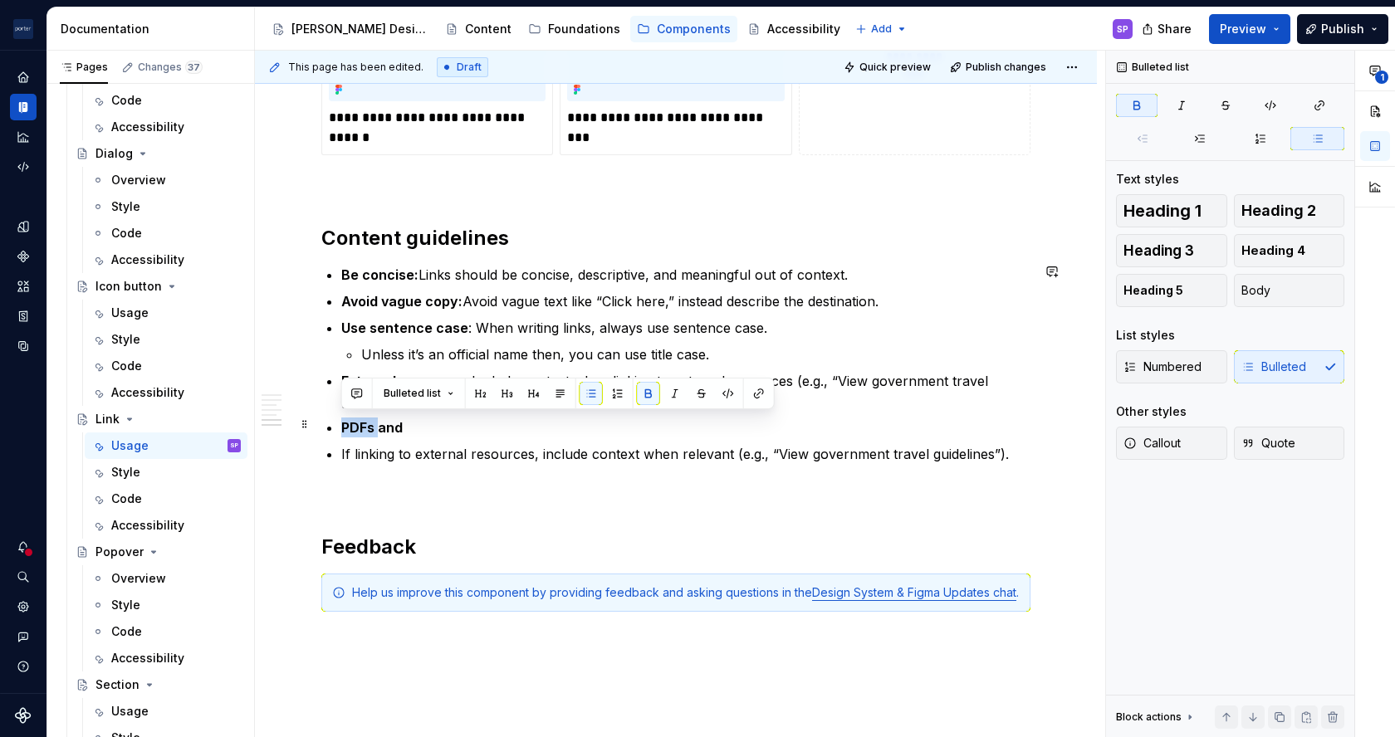
click at [367, 419] on strong "PDFs and" at bounding box center [371, 427] width 61 height 17
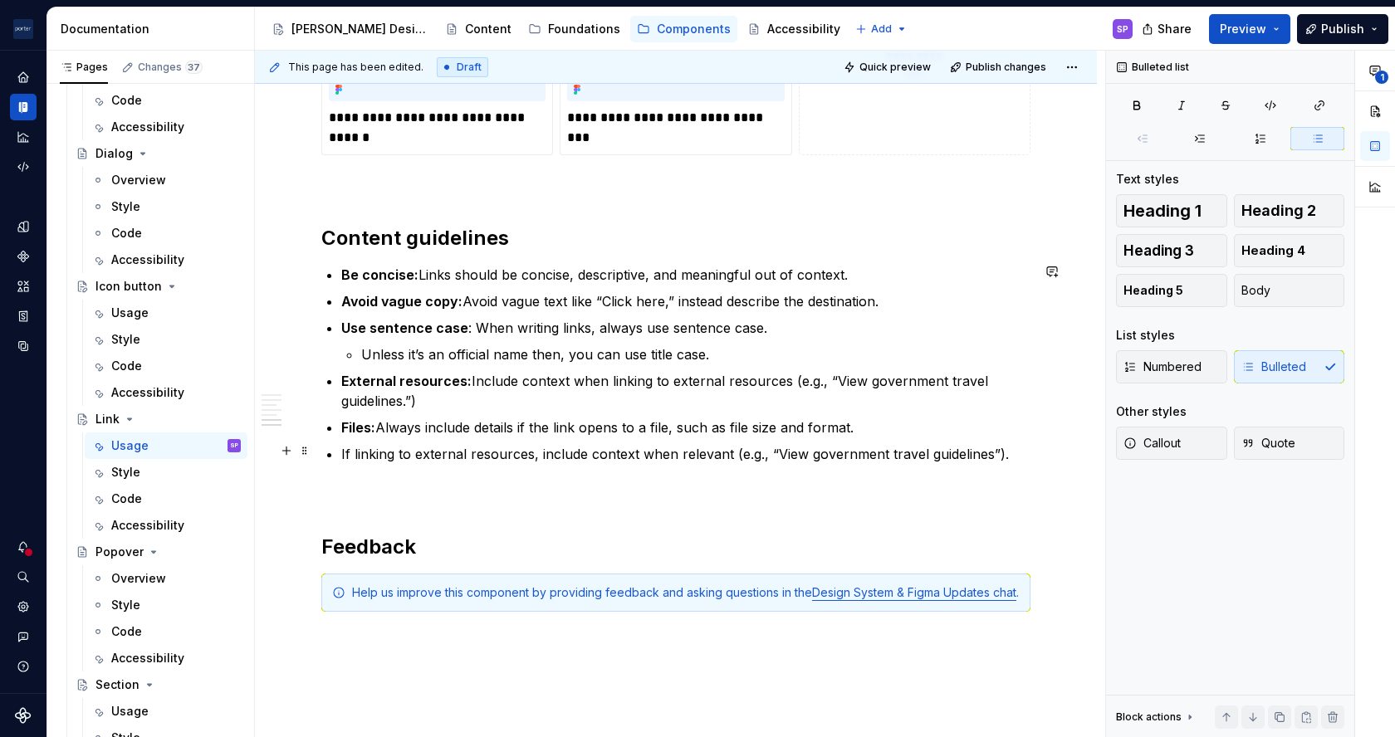
click at [373, 444] on p "If linking to external resources, include context when relevant (e.g., “View go…" at bounding box center [685, 454] width 689 height 20
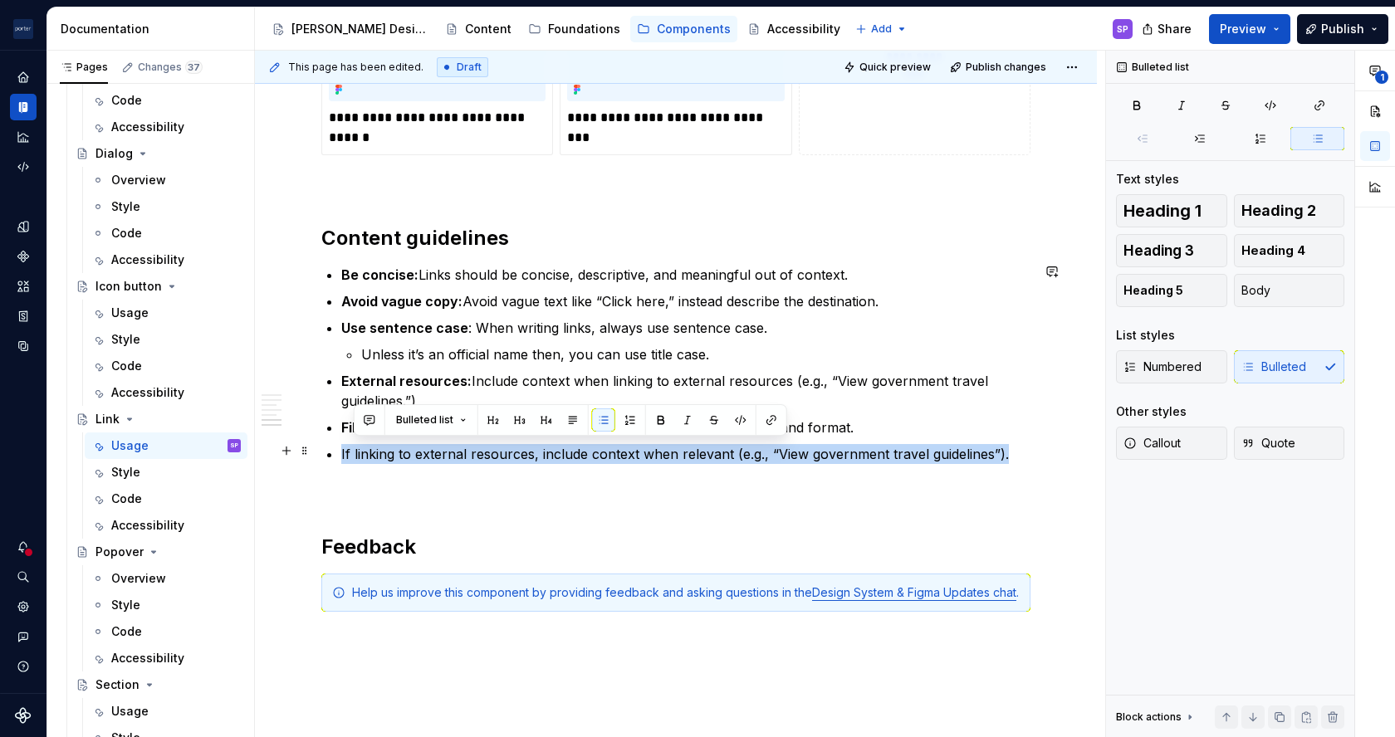
click at [373, 444] on p "If linking to external resources, include context when relevant (e.g., “View go…" at bounding box center [685, 454] width 689 height 20
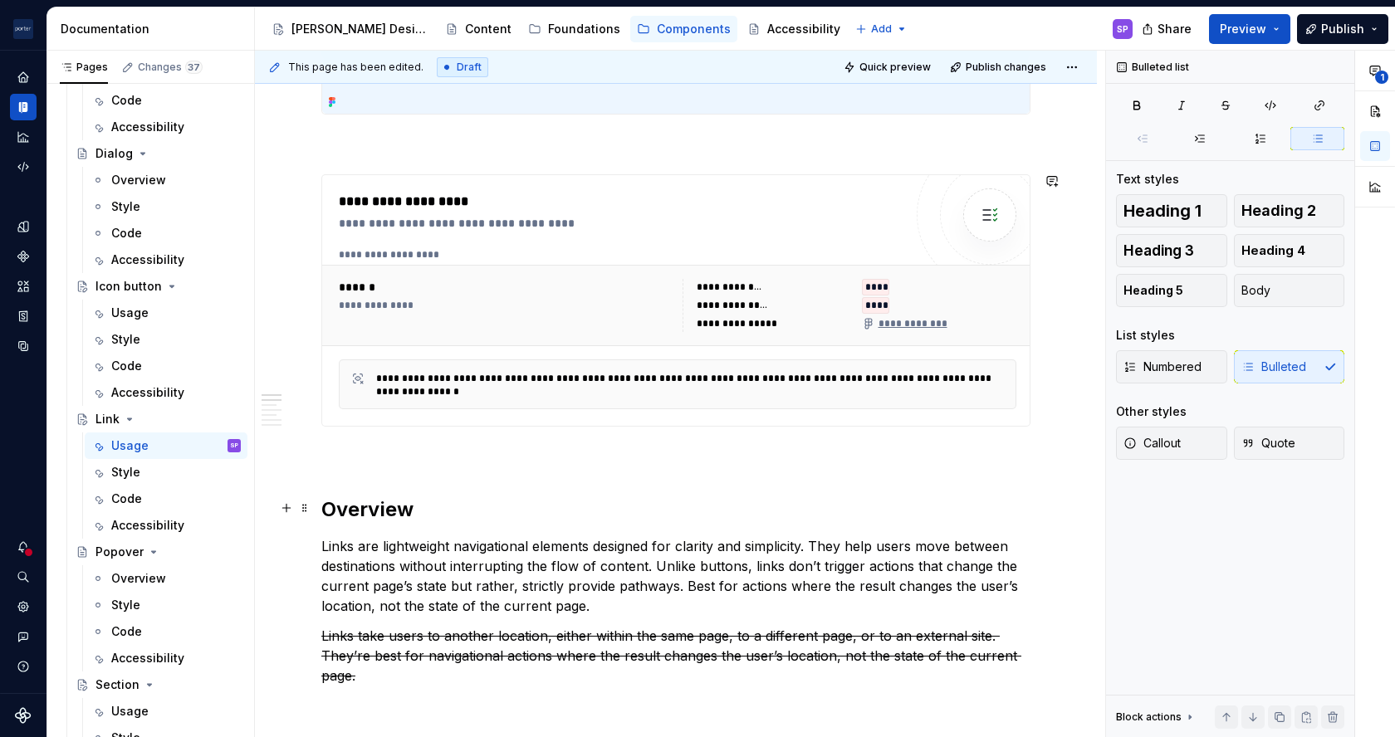
scroll to position [790, 0]
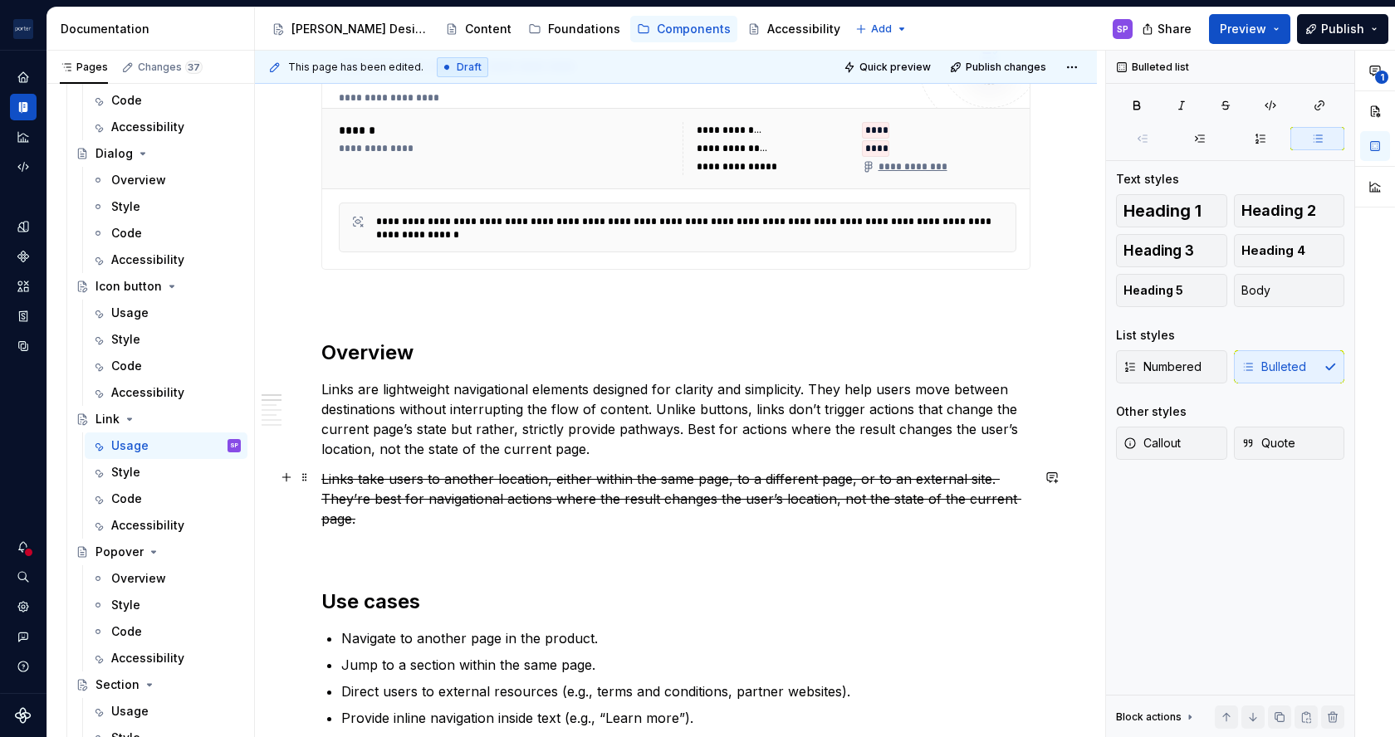
click at [444, 506] on p "Links take users to another location, either within the same page, to a differe…" at bounding box center [675, 499] width 709 height 60
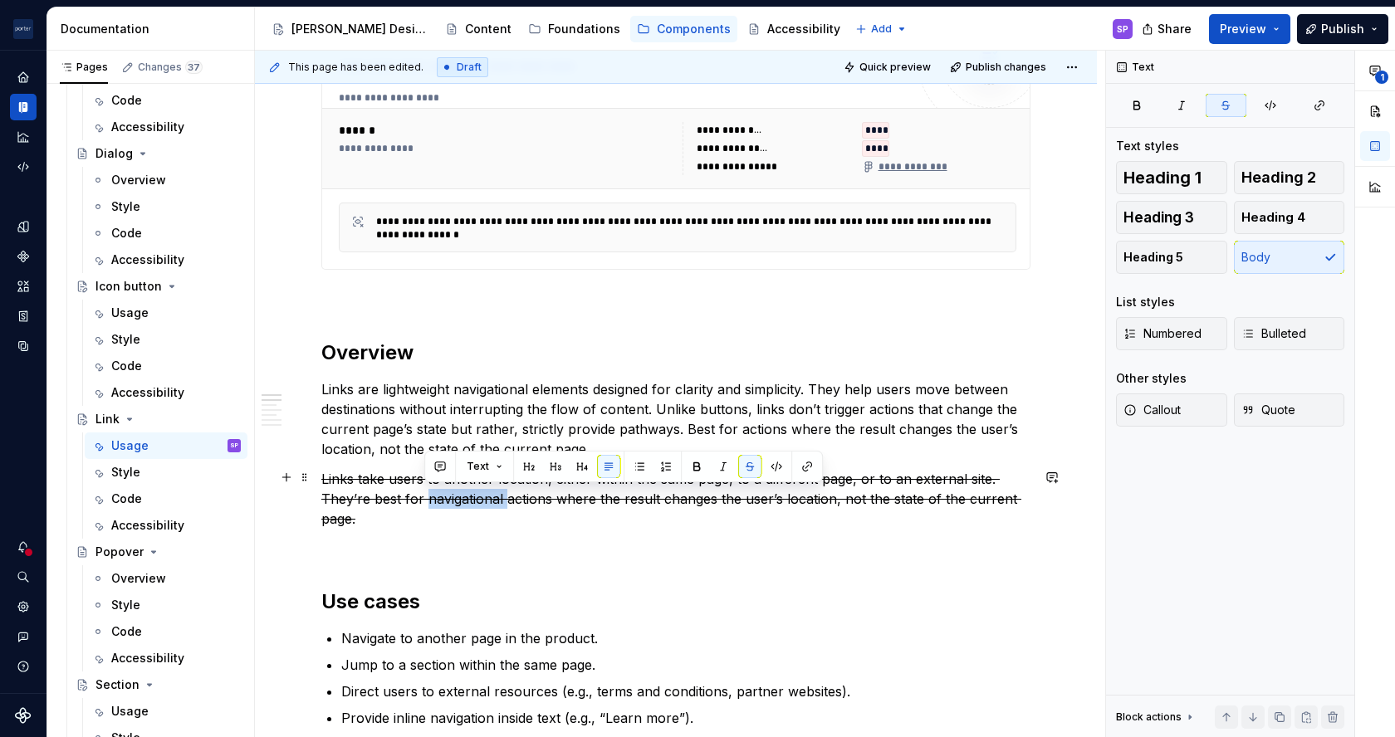
click at [444, 506] on p "Links take users to another location, either within the same page, to a differe…" at bounding box center [675, 499] width 709 height 60
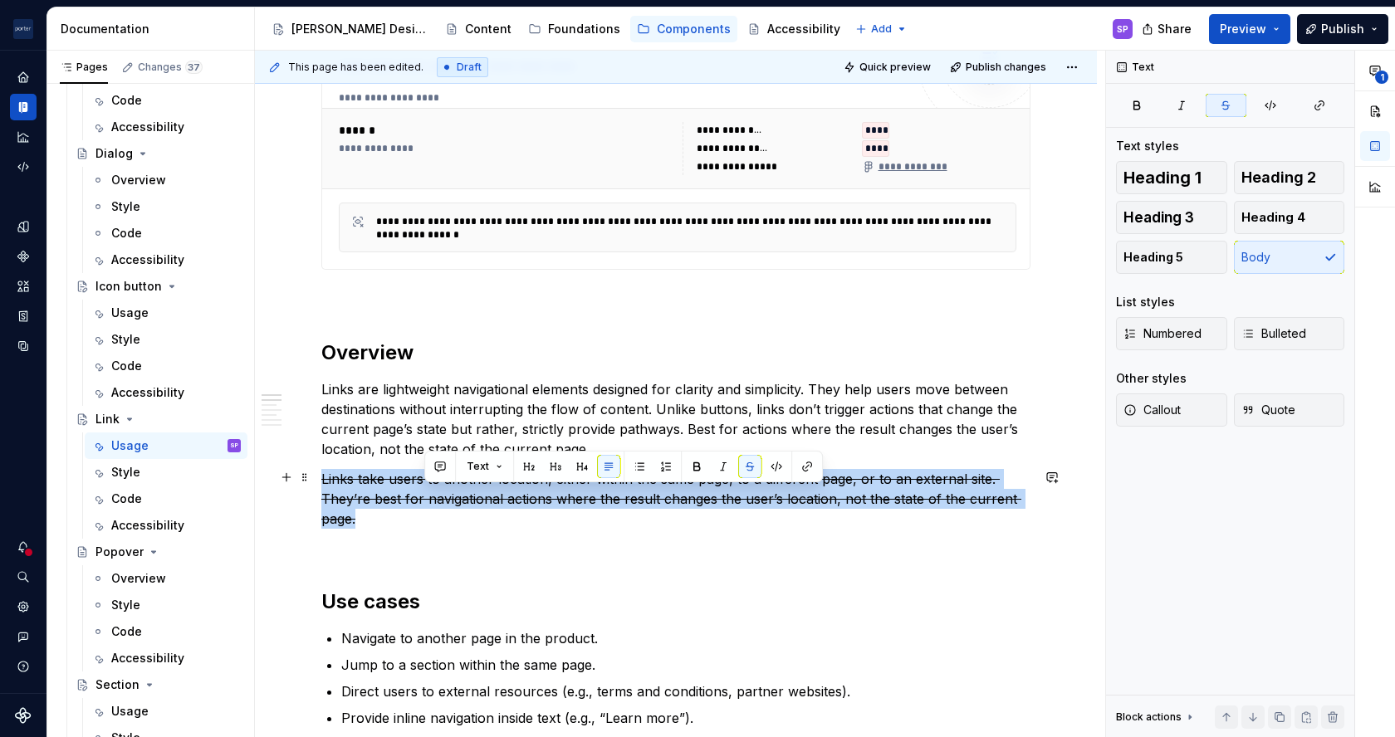
click at [444, 506] on p "Links take users to another location, either within the same page, to a differe…" at bounding box center [675, 499] width 709 height 60
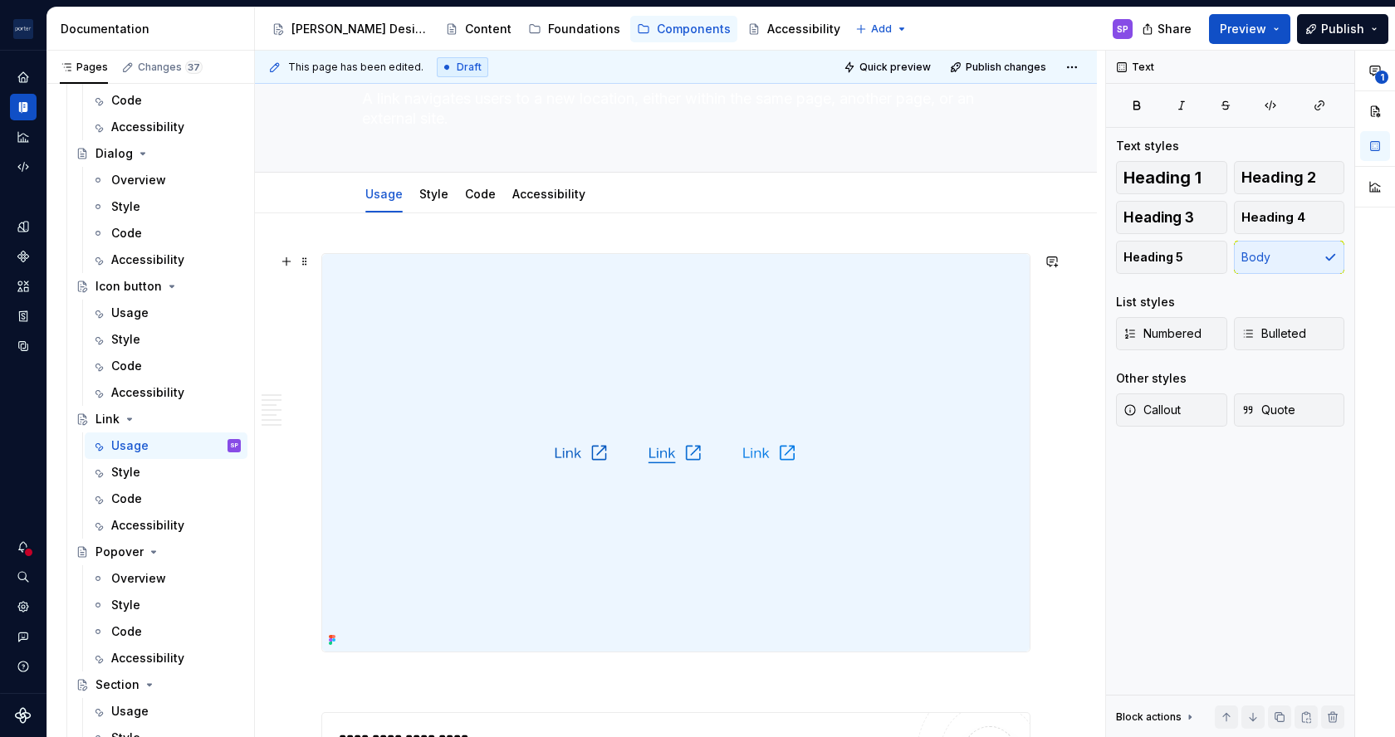
scroll to position [0, 0]
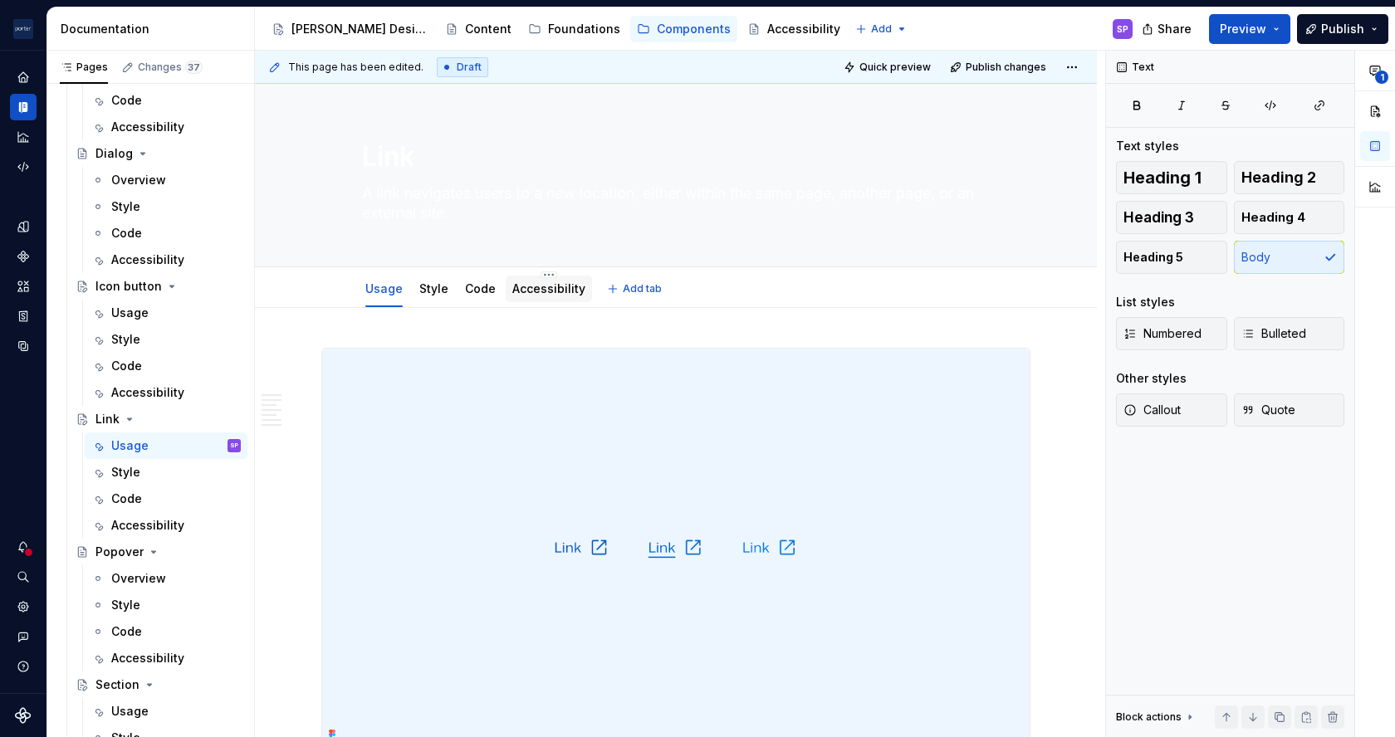
click at [545, 287] on link "Accessibility" at bounding box center [548, 288] width 73 height 14
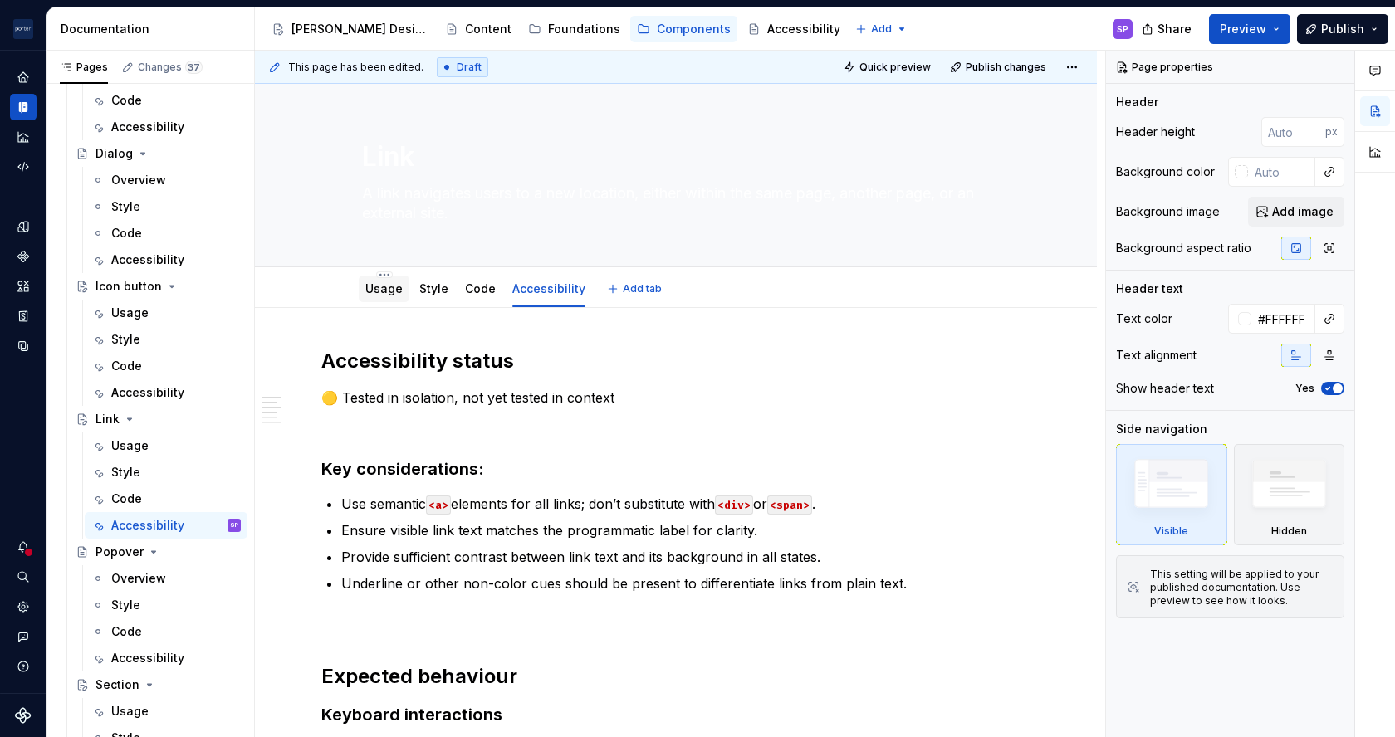
click at [383, 282] on link "Usage" at bounding box center [383, 288] width 37 height 14
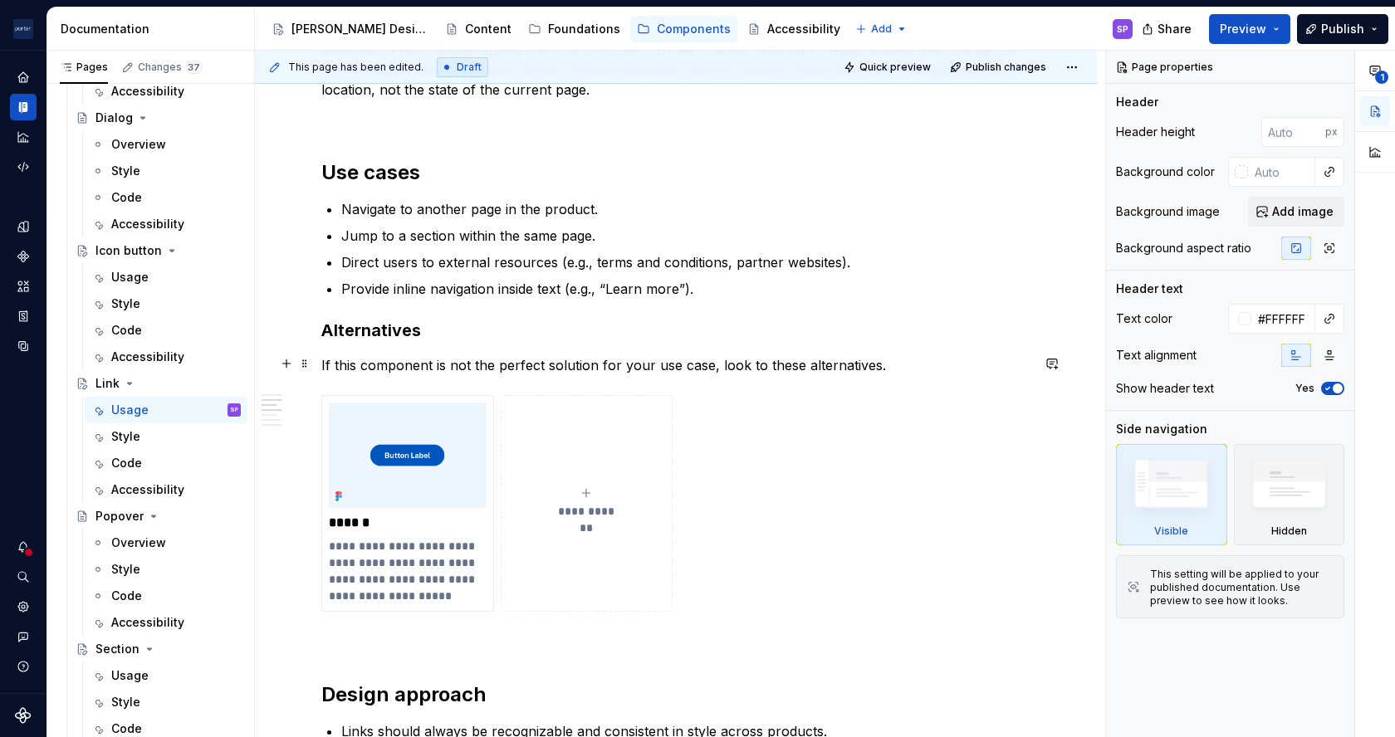
scroll to position [1148, 0]
click at [874, 67] on span "Quick preview" at bounding box center [894, 67] width 71 height 13
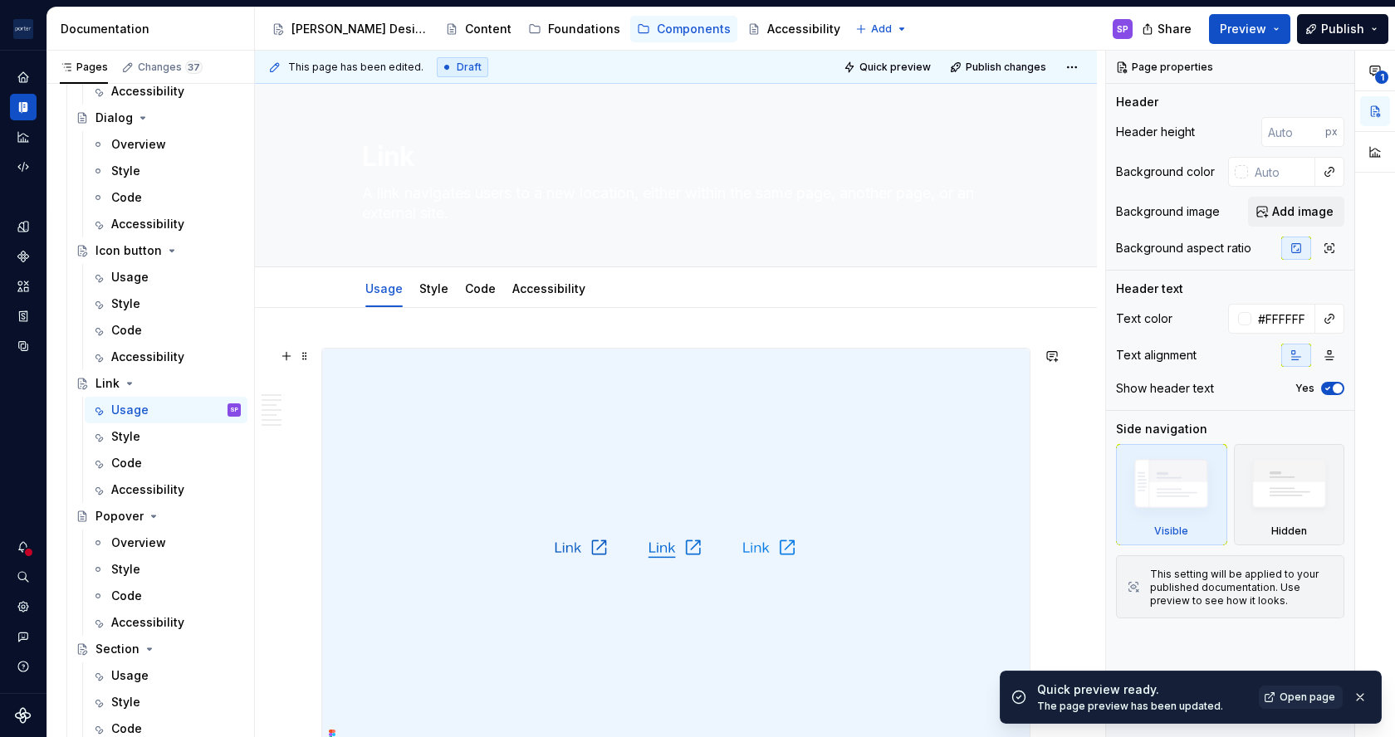
scroll to position [213, 0]
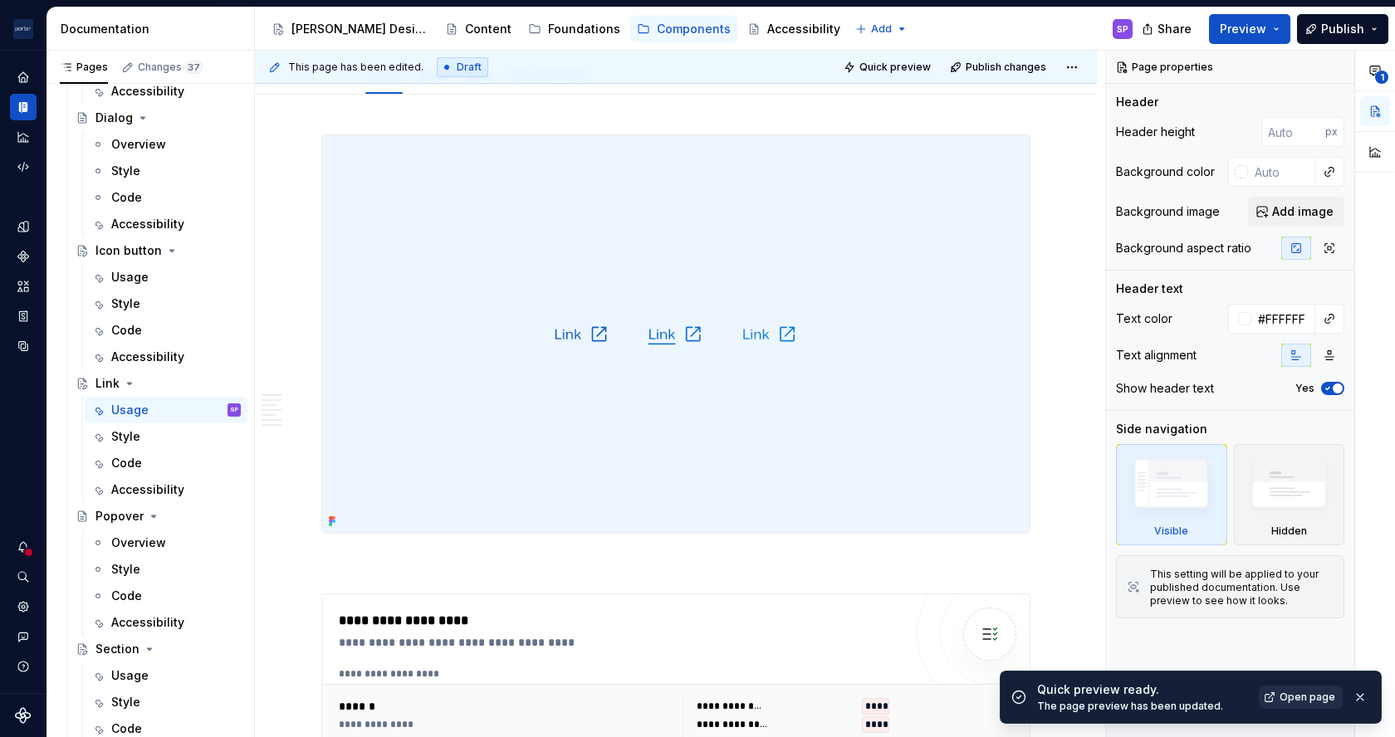
click at [1317, 691] on span "Open page" at bounding box center [1308, 697] width 56 height 13
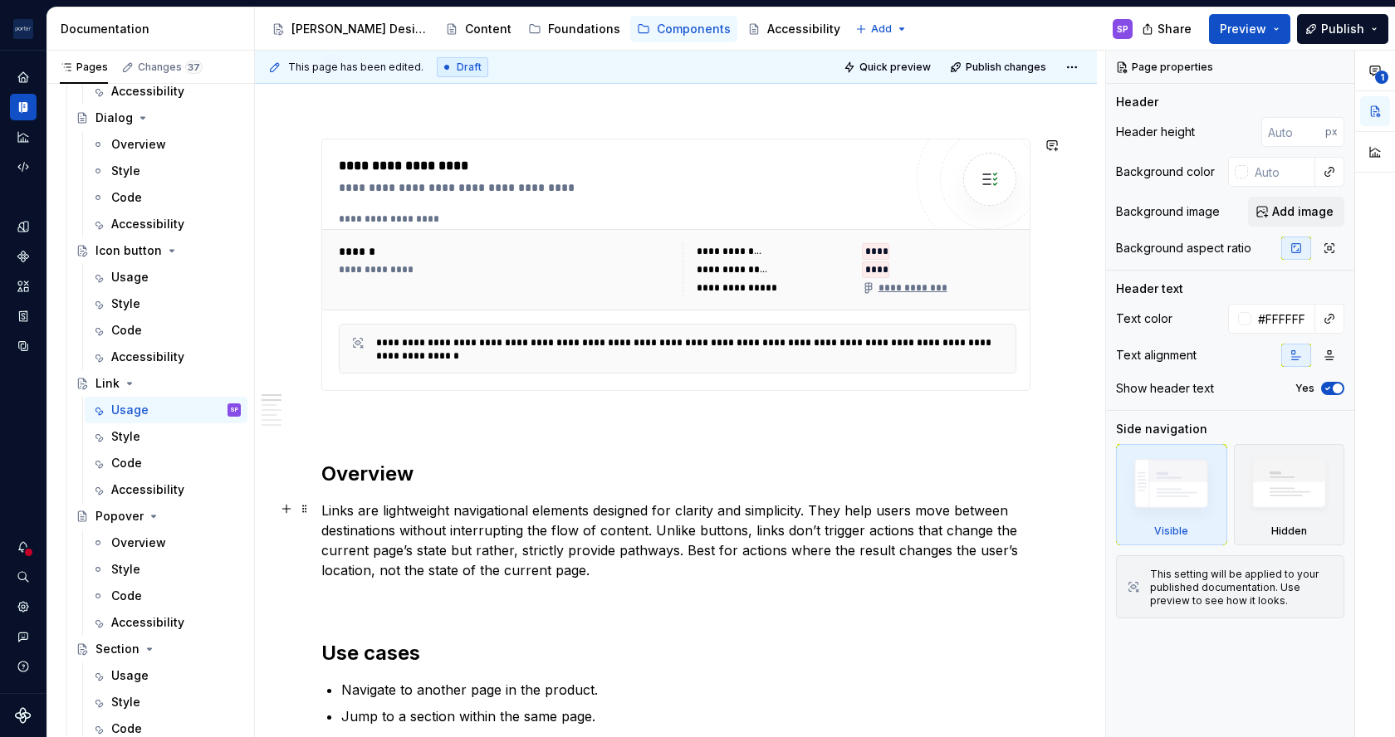
scroll to position [692, 0]
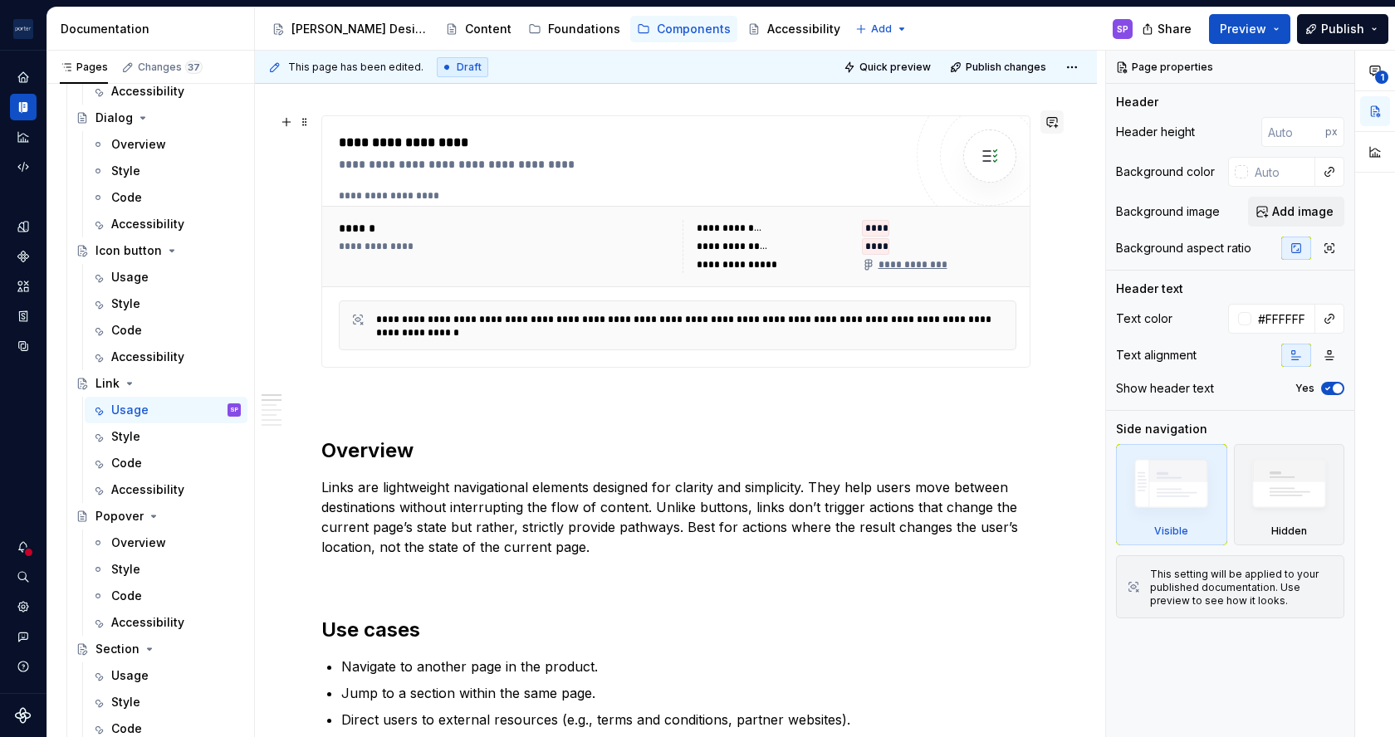
click at [1045, 114] on button "button" at bounding box center [1051, 121] width 23 height 23
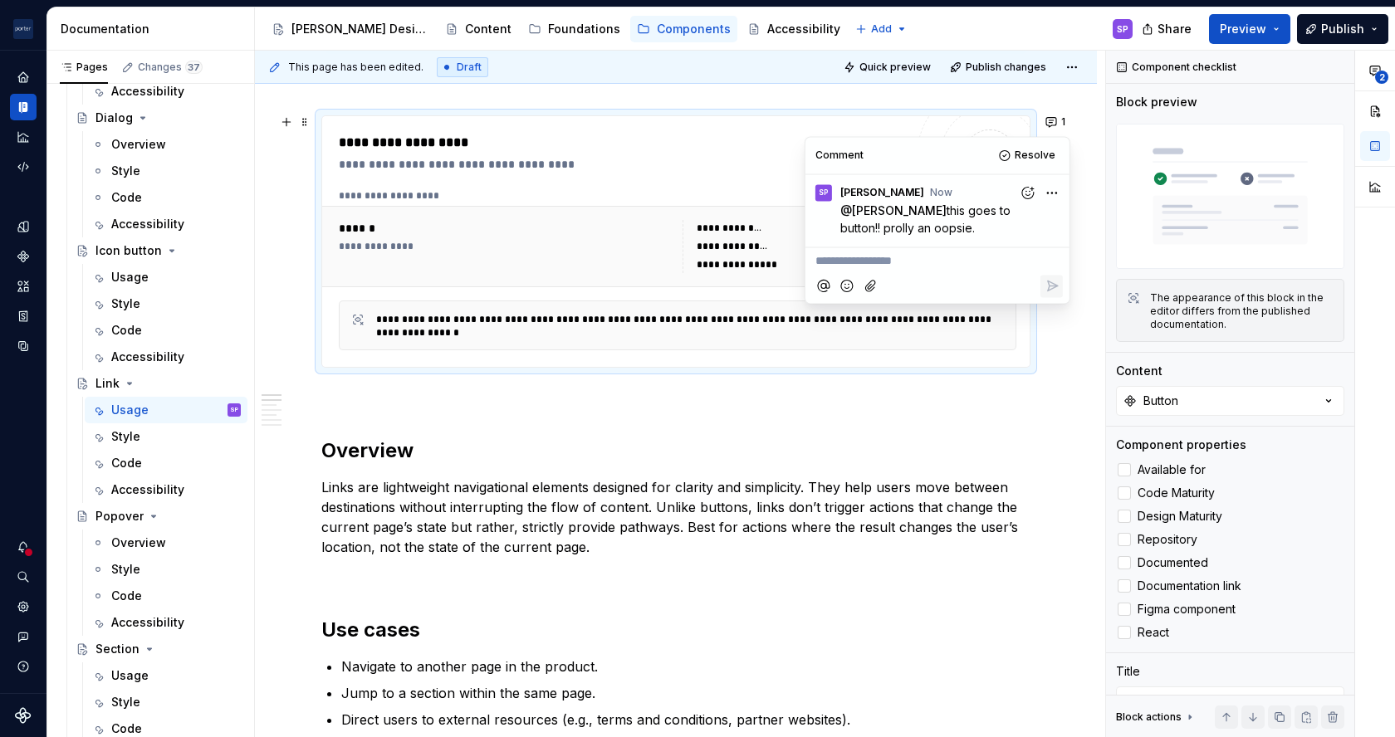
click at [667, 402] on p at bounding box center [675, 398] width 709 height 20
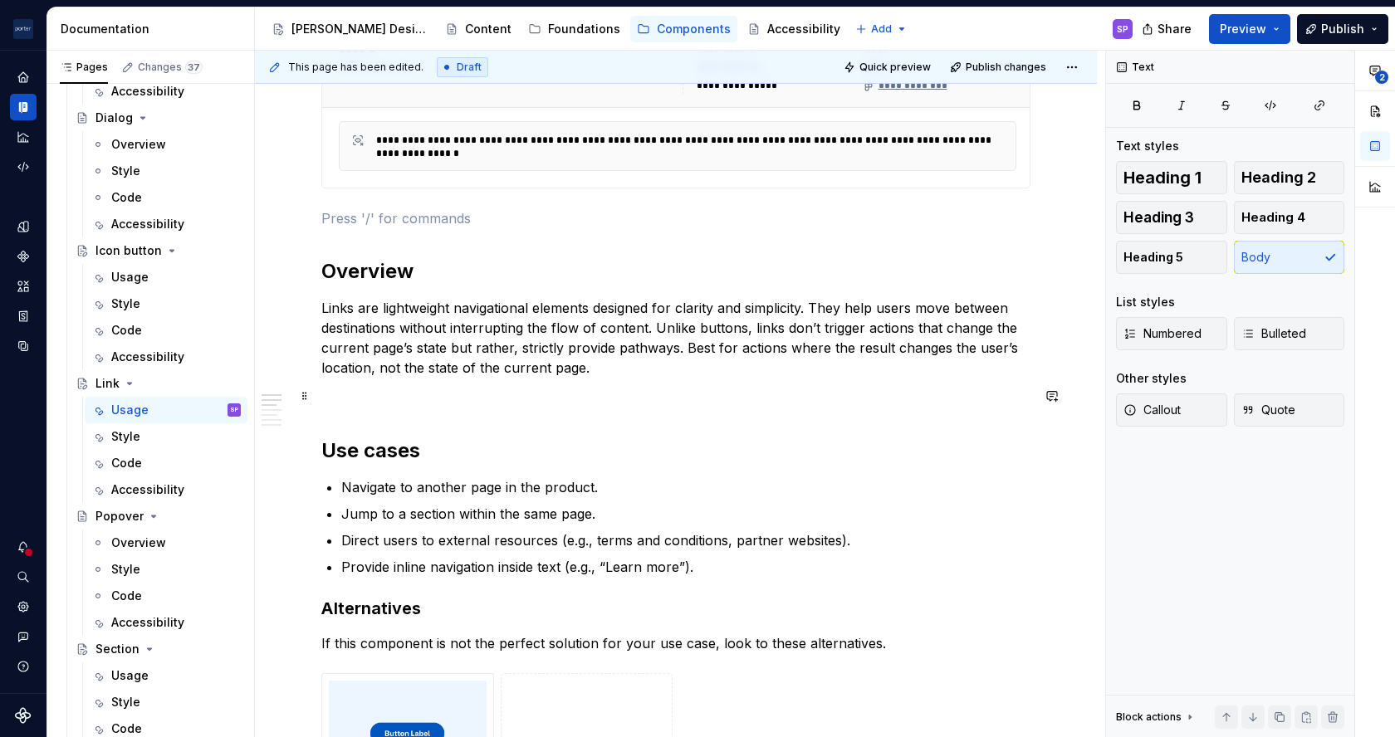
scroll to position [874, 0]
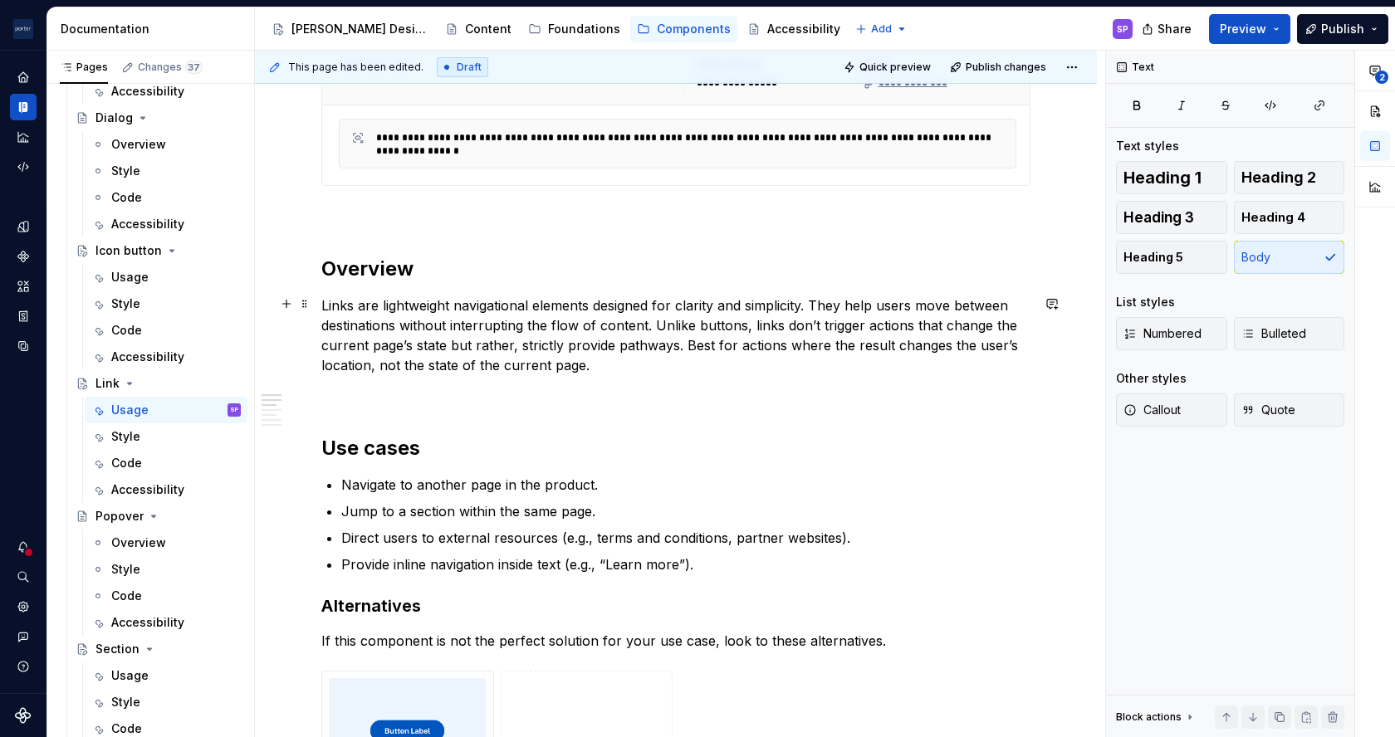
click at [572, 301] on p "Links are lightweight navigational elements designed for clarity and simplicity…" at bounding box center [675, 336] width 709 height 80
click at [608, 304] on p "Links are lightweight navigational elements designed for clarity and simplicity…" at bounding box center [675, 336] width 709 height 80
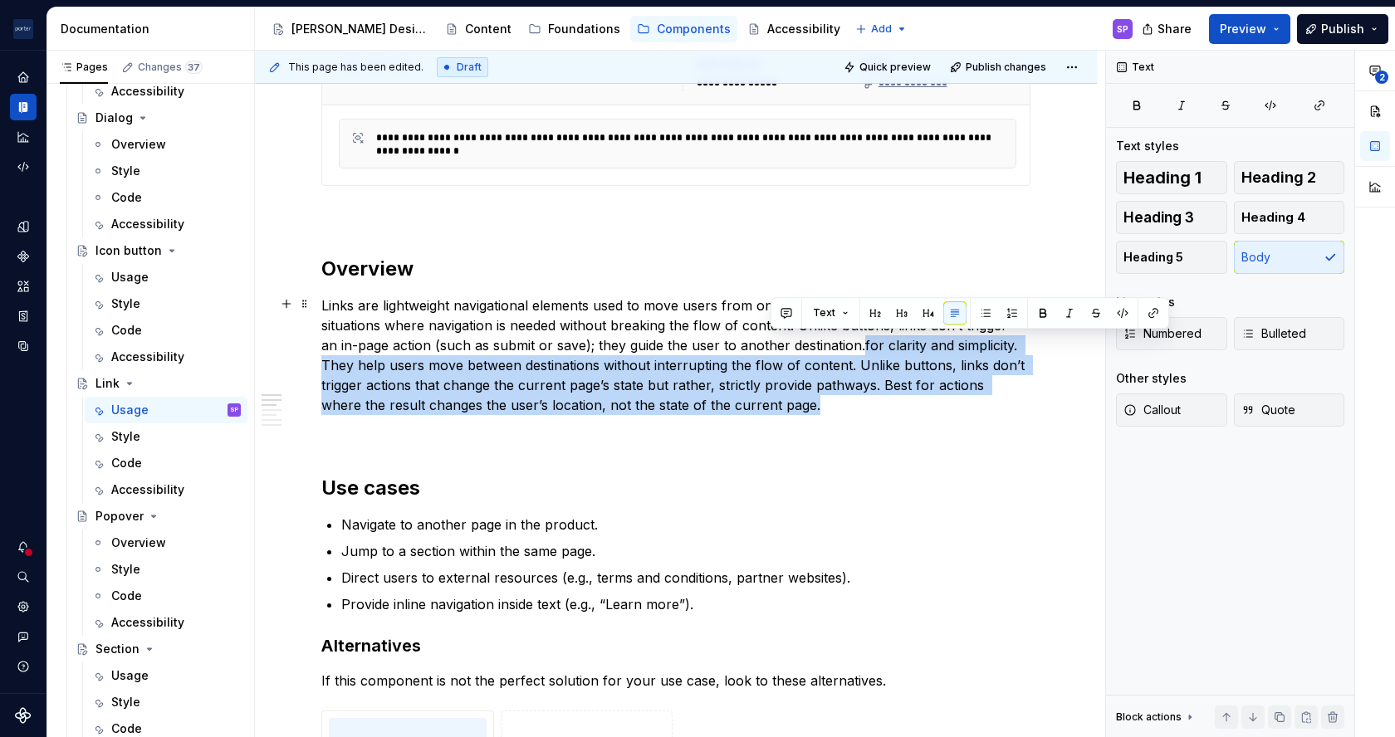
drag, startPoint x: 859, startPoint y: 409, endPoint x: 844, endPoint y: 347, distance: 63.2
click at [844, 347] on p "Links are lightweight navigational elements used to move users from one place t…" at bounding box center [675, 356] width 709 height 120
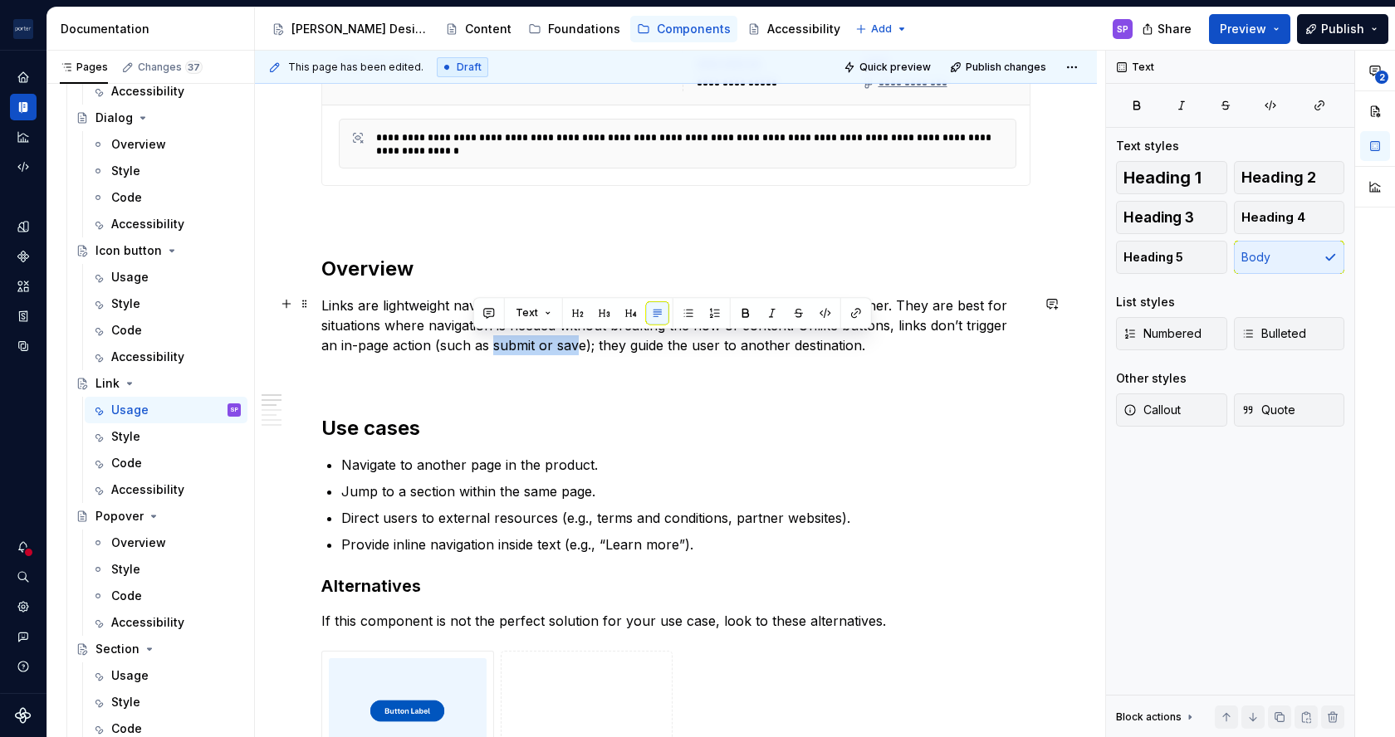
drag, startPoint x: 472, startPoint y: 345, endPoint x: 557, endPoint y: 344, distance: 84.7
click at [557, 344] on p "Links are lightweight navigational elements used to move users from one place t…" at bounding box center [675, 326] width 709 height 60
click at [596, 367] on p at bounding box center [675, 375] width 709 height 20
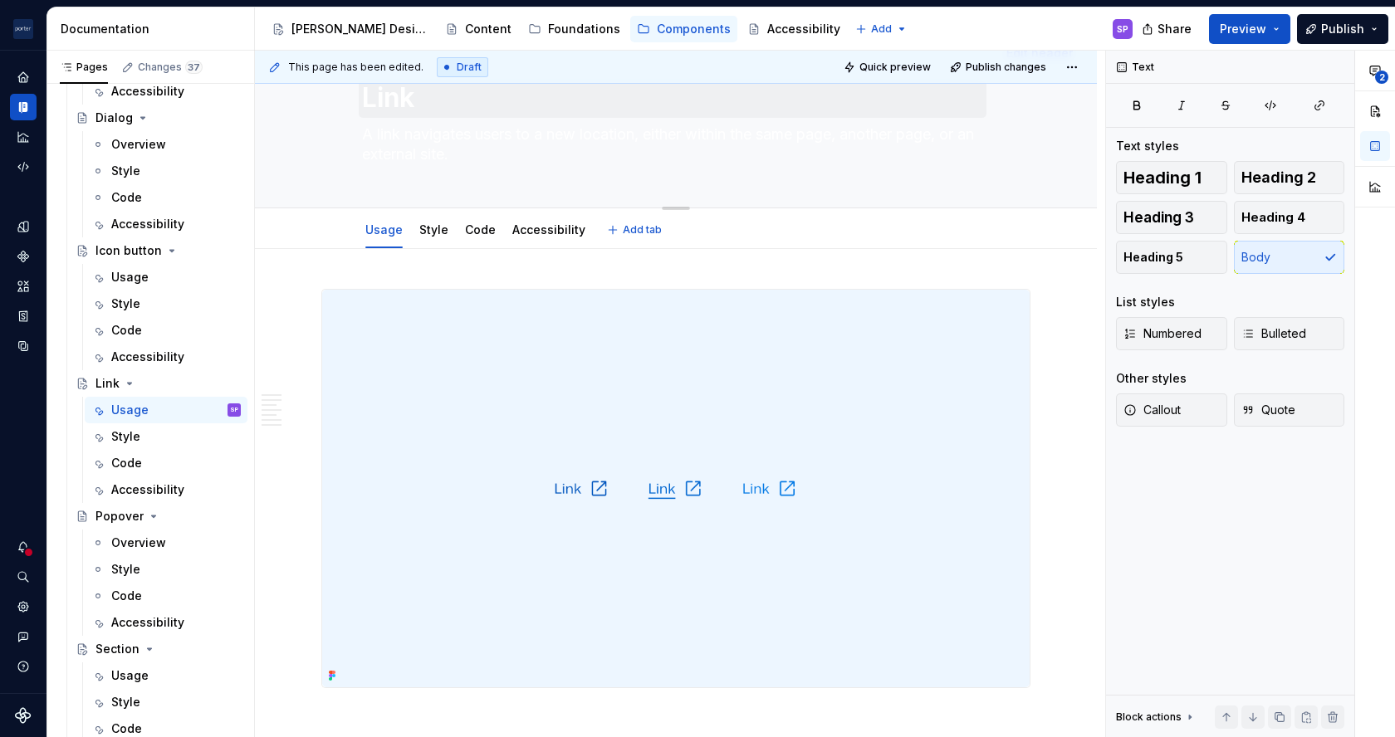
scroll to position [0, 0]
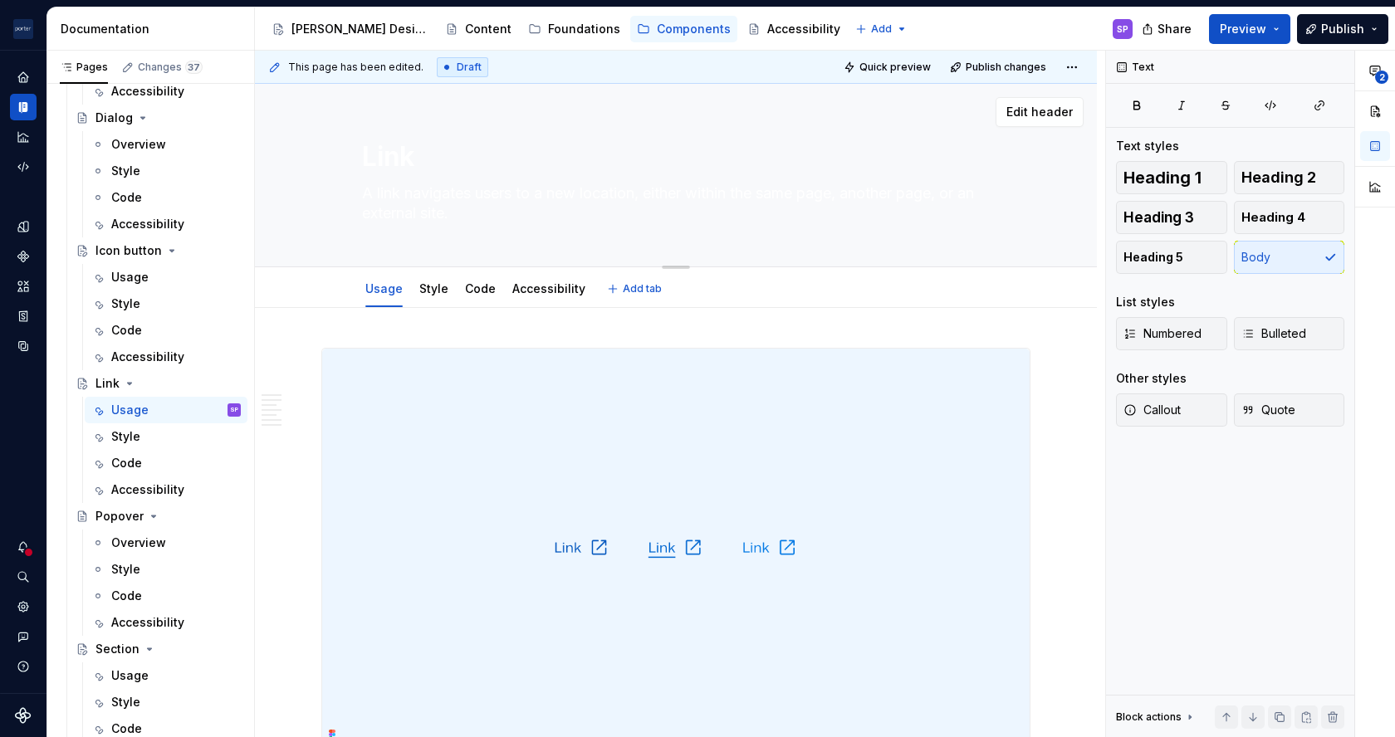
click at [474, 208] on textarea "A link navigates users to a new location, either within the same page, another …" at bounding box center [673, 203] width 628 height 47
click at [546, 196] on textarea "A link navigates users to a new location, either within the same page, another …" at bounding box center [673, 203] width 628 height 47
click at [554, 196] on textarea "A link navigates users to a new location, either within the same page, another …" at bounding box center [673, 203] width 628 height 47
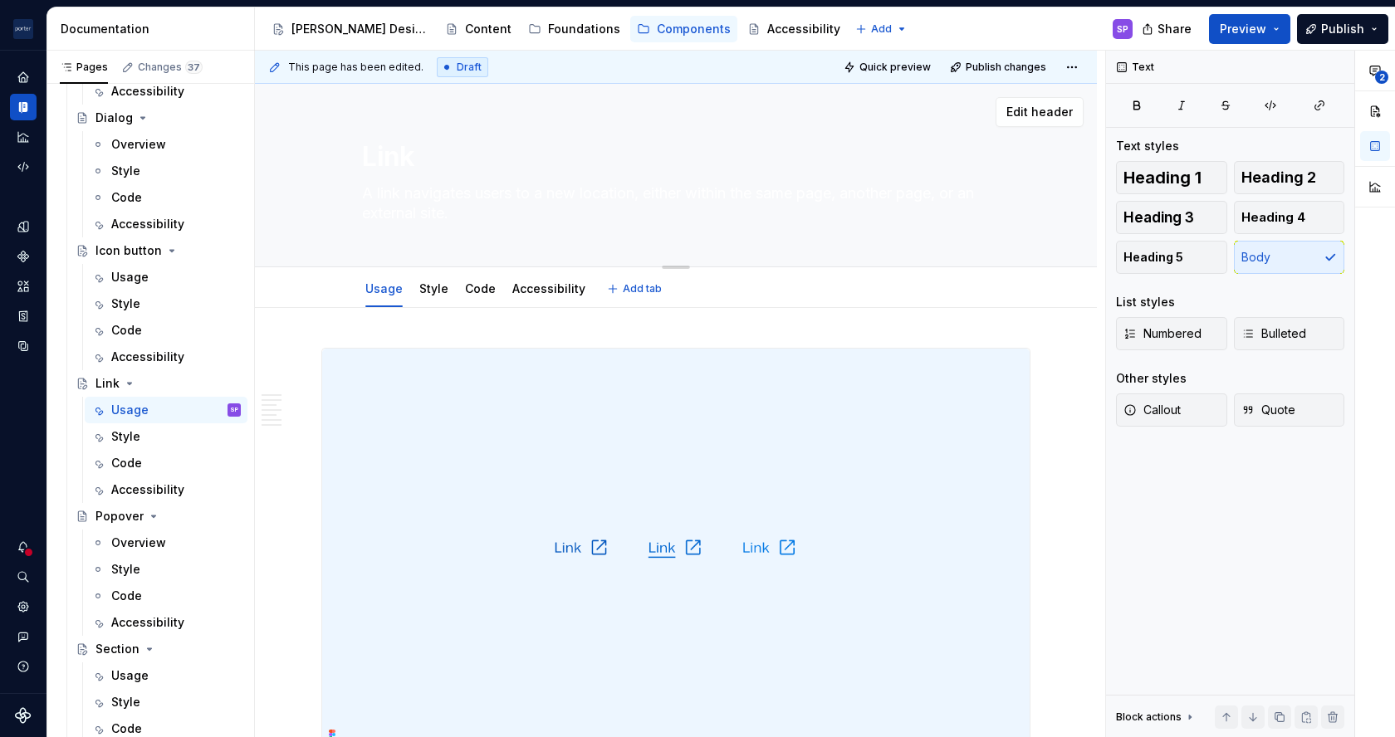
click at [554, 196] on textarea "A link navigates users to a new location, either within the same page, another …" at bounding box center [673, 203] width 628 height 47
drag, startPoint x: 554, startPoint y: 196, endPoint x: 542, endPoint y: 196, distance: 11.6
click at [542, 196] on textarea "A link navigates users to amnlocation, either within the same page, another pag…" at bounding box center [673, 203] width 628 height 47
click at [636, 206] on textarea "A link navigates users to another location, either within the same page, anothe…" at bounding box center [673, 203] width 628 height 47
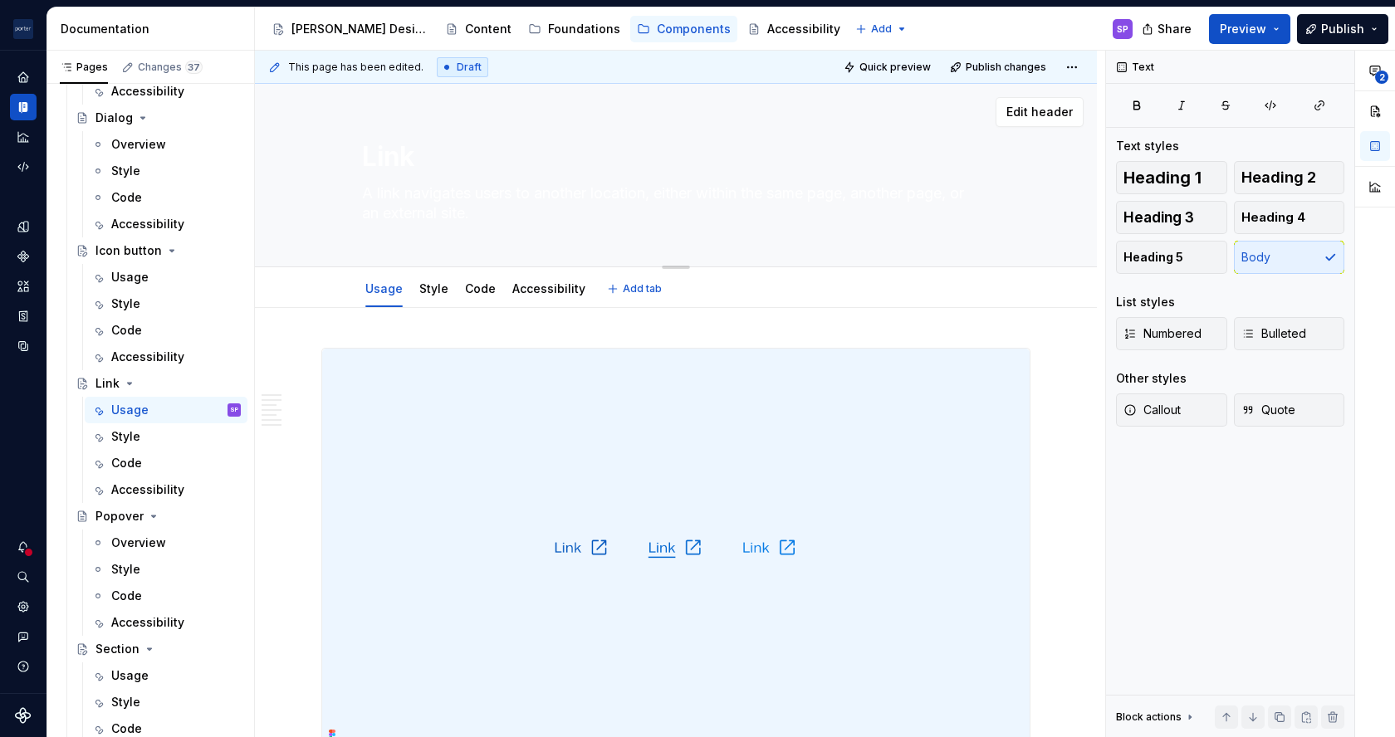
click at [636, 206] on textarea "A link navigates users to another location, either within the same page, anothe…" at bounding box center [673, 203] width 628 height 47
drag, startPoint x: 636, startPoint y: 206, endPoint x: 684, endPoint y: 213, distance: 48.6
click at [684, 213] on textarea "A link navigates users to another location, either within the same page, anothe…" at bounding box center [673, 203] width 628 height 47
click at [711, 242] on div "Link A link navigates users to another location, either within the same page, a…" at bounding box center [676, 175] width 628 height 183
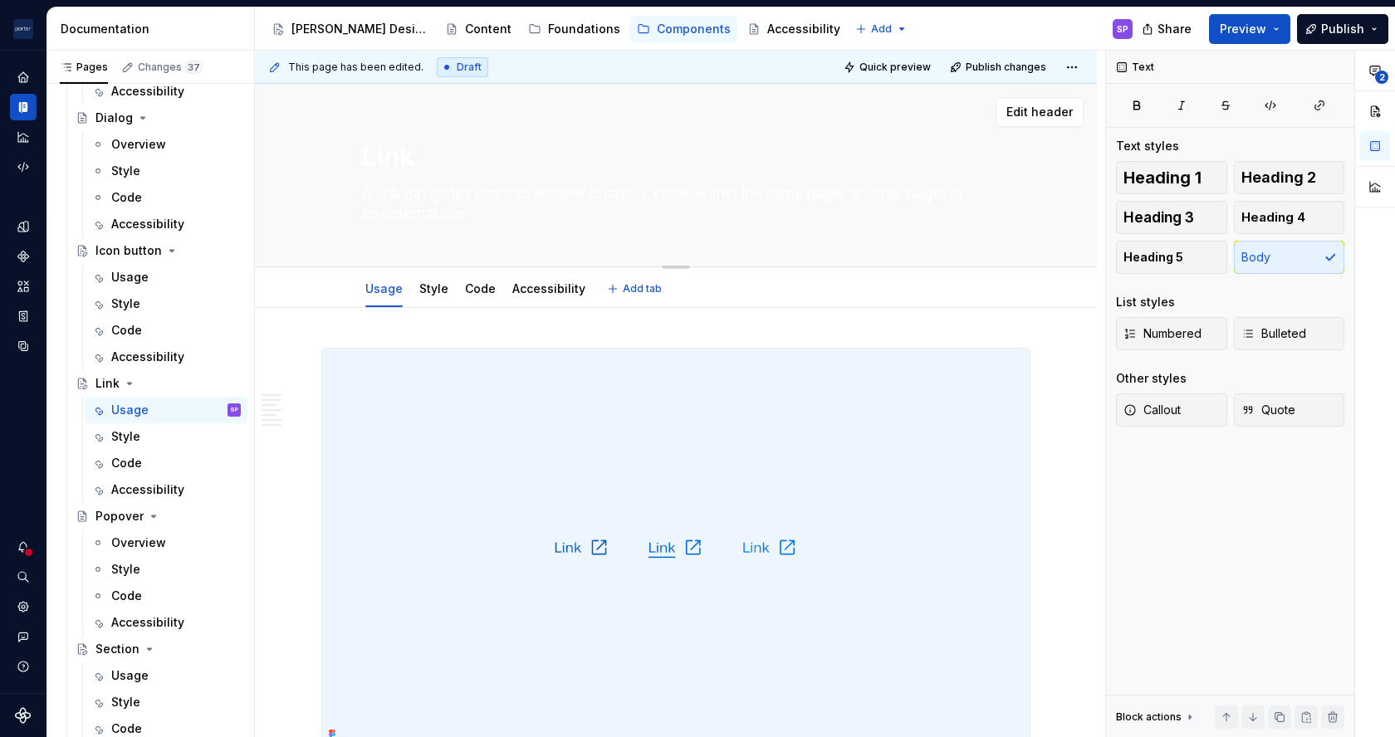
click at [672, 200] on textarea "A link navigates users to another location, either within the same page, anothe…" at bounding box center [673, 203] width 628 height 47
click at [671, 193] on textarea "A link navigates users to another location, either within the same page, anothe…" at bounding box center [673, 203] width 628 height 47
click at [671, 193] on textarea "A link navigates users to another location, within the same page, another page,…" at bounding box center [673, 203] width 628 height 47
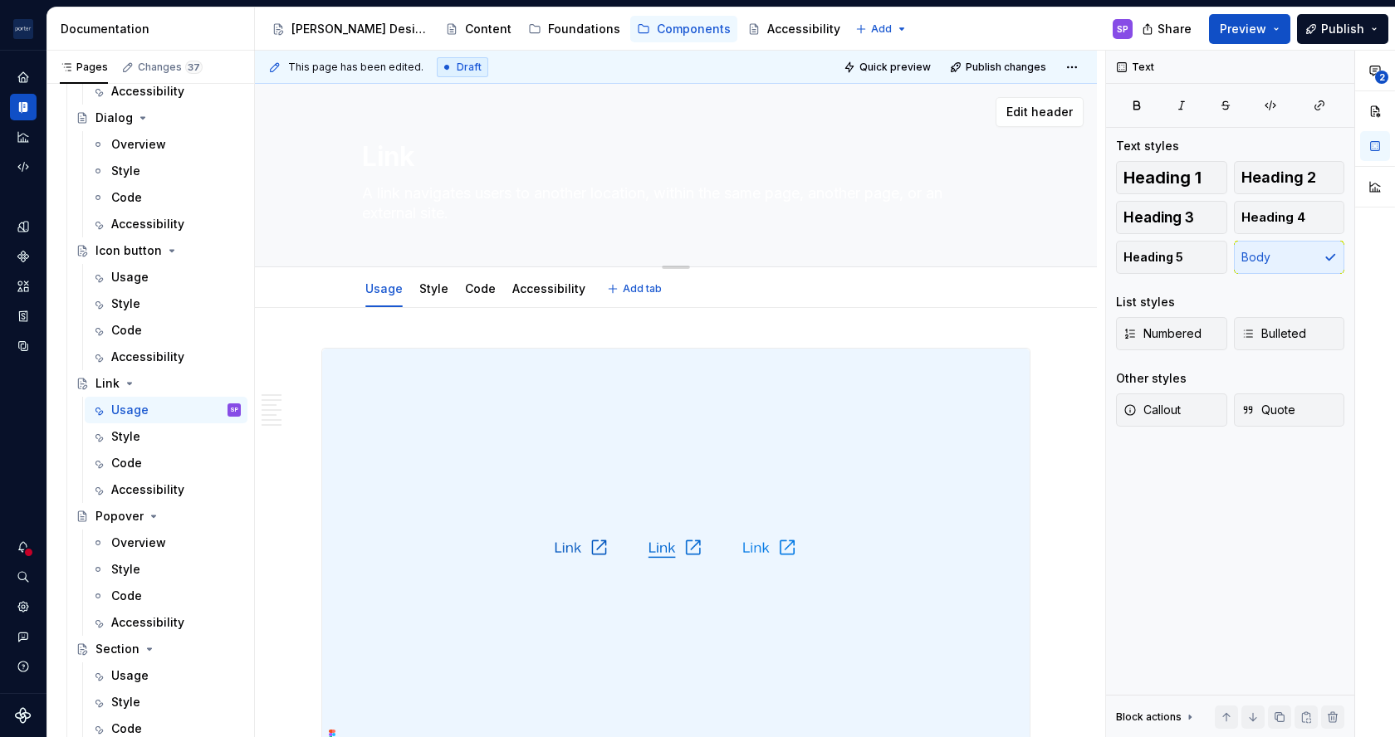
click at [671, 193] on textarea "A link navigates users to another location, within the same page, another page,…" at bounding box center [673, 203] width 628 height 47
click at [657, 192] on textarea "A link navigates users to another location, within the same page, another page,…" at bounding box center [673, 203] width 628 height 47
click at [657, 192] on textarea "A link navigates users to another locatio within the same page, another page, o…" at bounding box center [673, 203] width 628 height 47
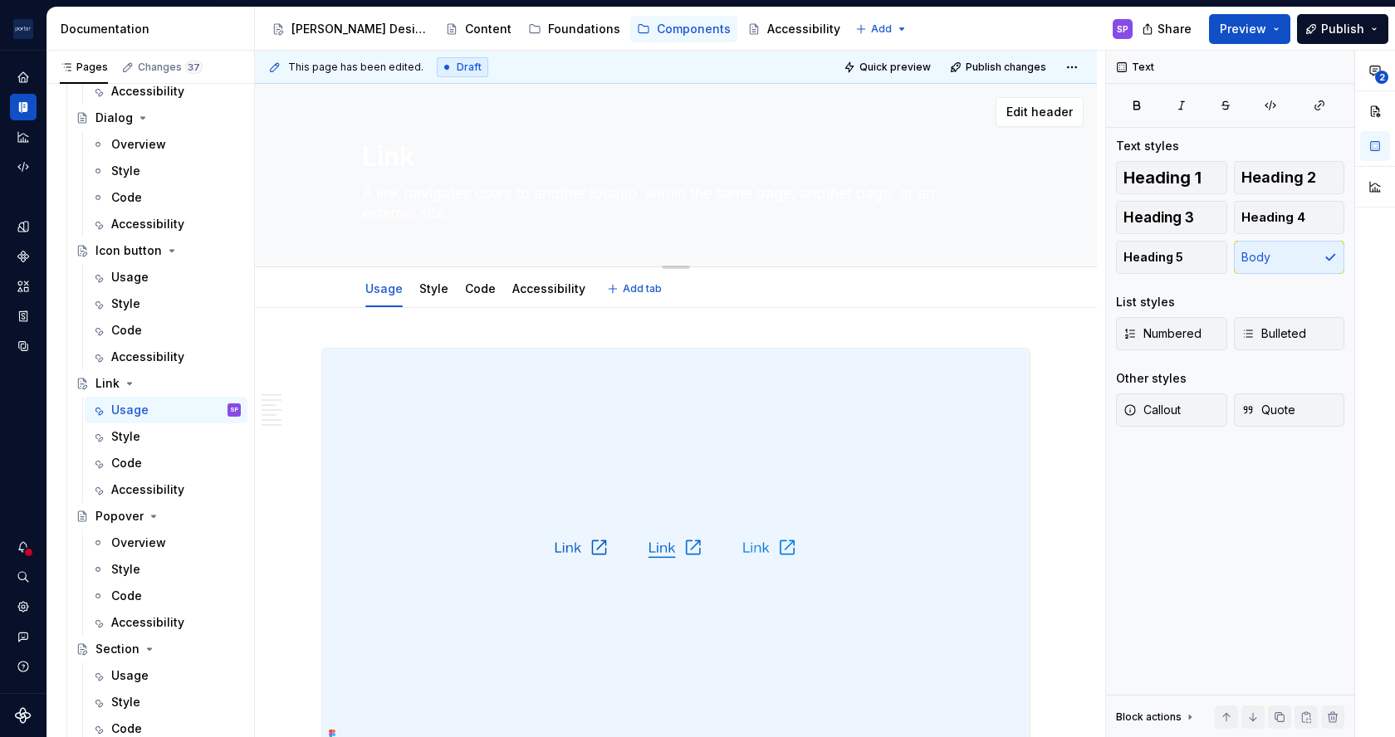
click at [657, 192] on textarea "A link navigates users to another locatio within the same page, another page, o…" at bounding box center [673, 203] width 628 height 47
click at [650, 198] on textarea "A link navigates users to another locatio within the same page, another page, o…" at bounding box center [673, 203] width 628 height 47
click at [650, 198] on textarea "A link navigates users to another location within the same page, another page, …" at bounding box center [673, 203] width 628 height 47
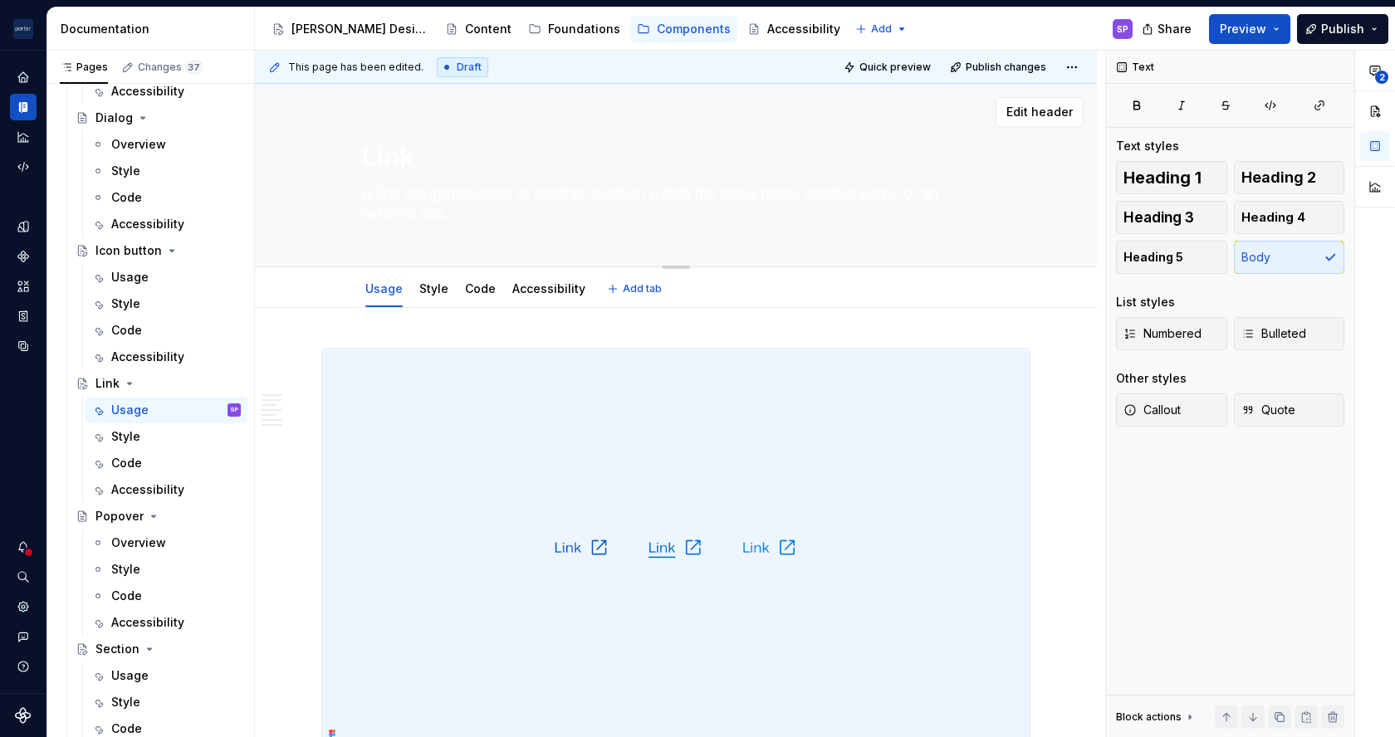
click at [559, 193] on textarea "A link navigates users to another location within the same page, another page, …" at bounding box center [673, 203] width 628 height 47
click at [559, 193] on textarea "A link navigates users to a newlocation within the same page, another page, or …" at bounding box center [673, 203] width 628 height 47
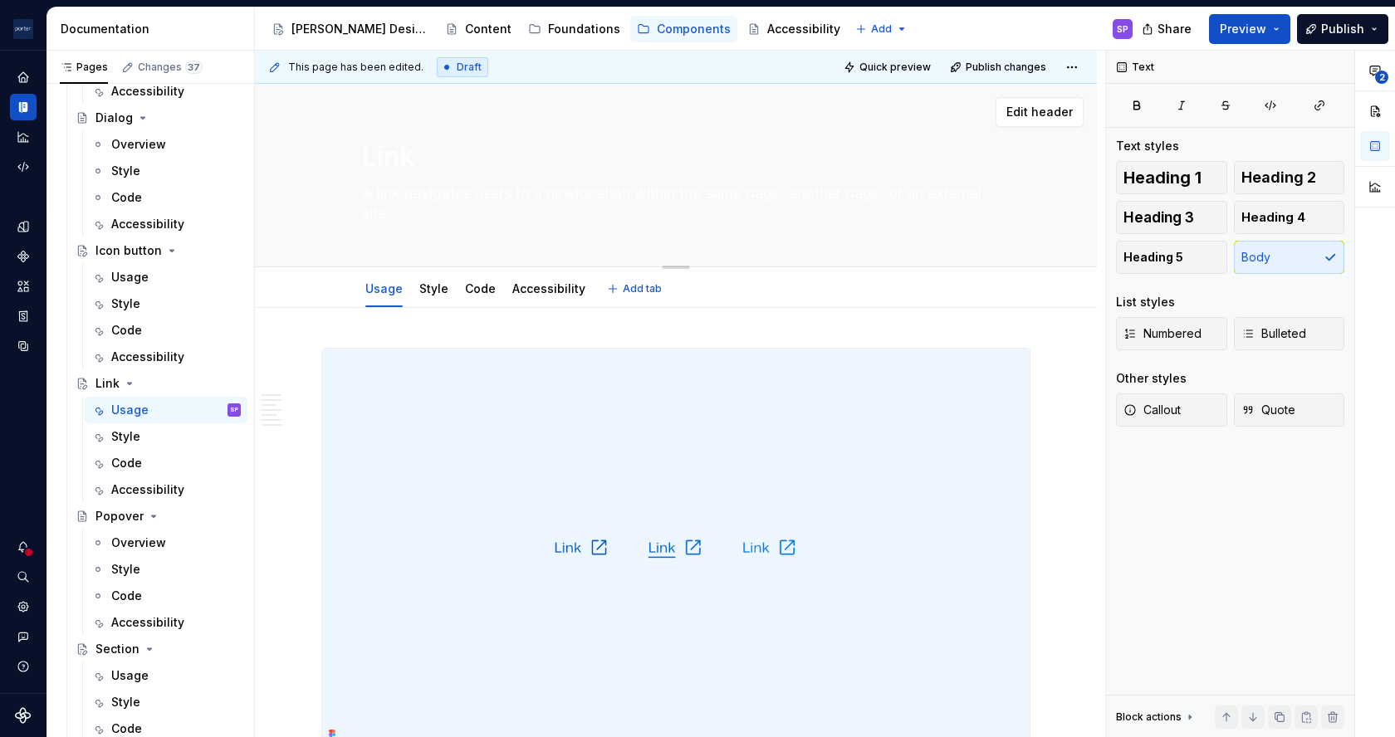
click at [574, 197] on textarea "A link navigates users to a newlocation within the same page, another page, or …" at bounding box center [673, 203] width 628 height 47
click at [574, 197] on textarea "A link navigates users to a new location within the same page, another page, or…" at bounding box center [673, 203] width 628 height 47
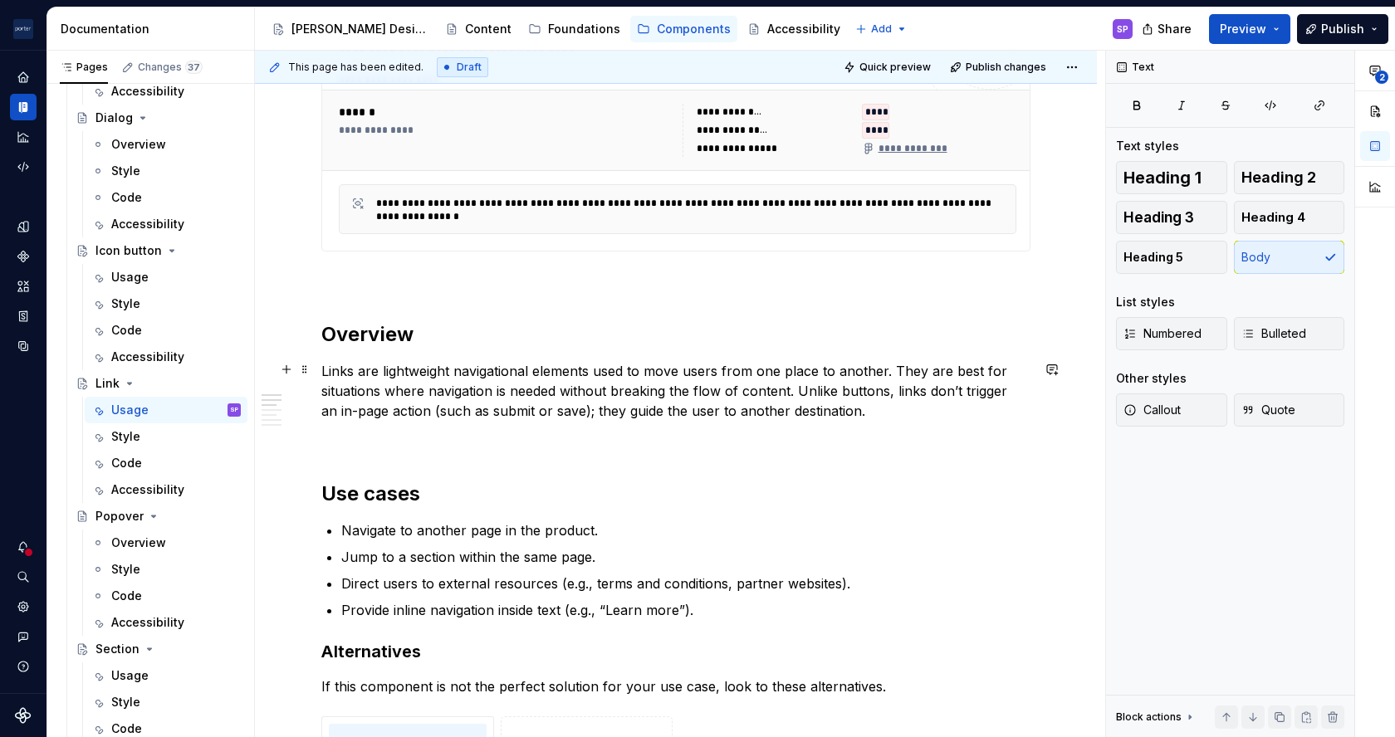
scroll to position [810, 0]
click at [610, 366] on p "Links are lightweight navigational elements used to move users from one place t…" at bounding box center [675, 389] width 709 height 60
click at [736, 370] on p "Links are lightweight navigational elements that guide move users from one plac…" at bounding box center [675, 389] width 709 height 60
click at [764, 375] on p "Links are lightweight navigational elements that guide move users from one plac…" at bounding box center [675, 389] width 709 height 60
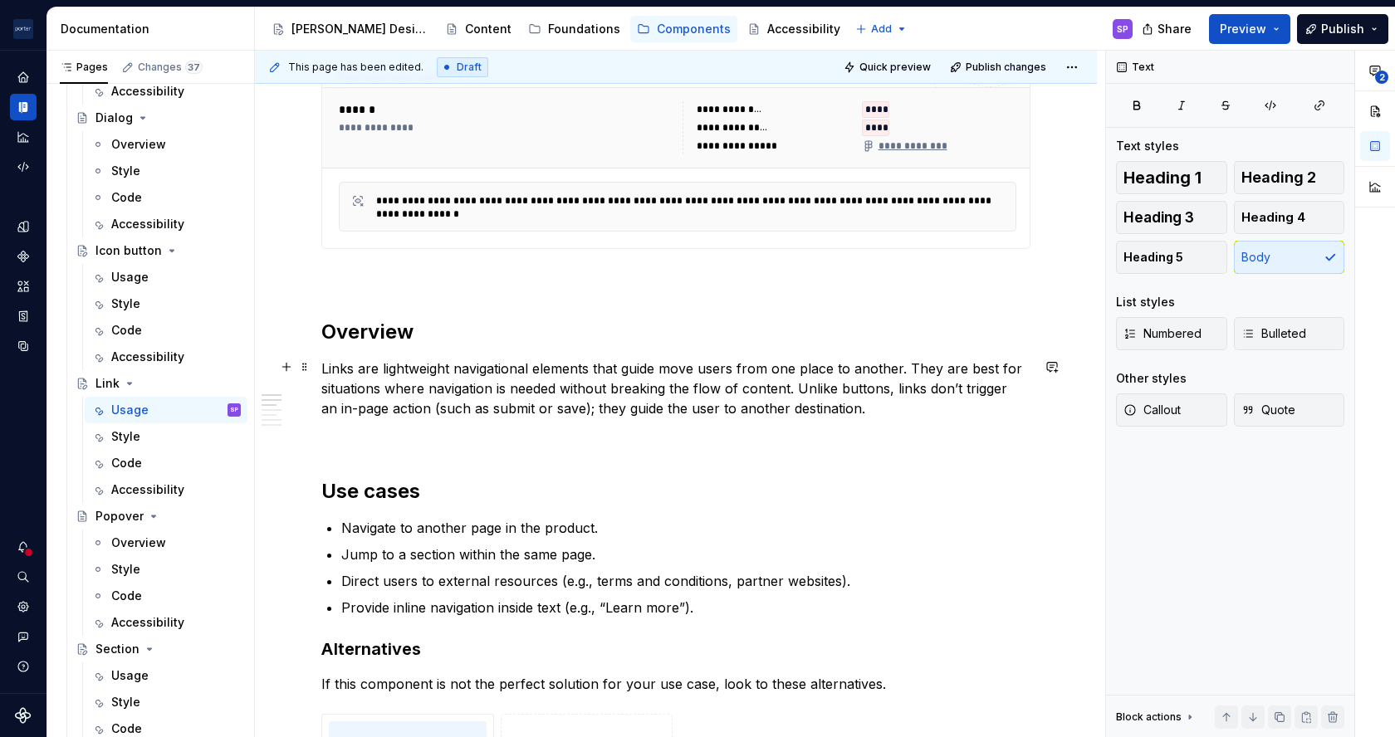
click at [908, 371] on p "Links are lightweight navigational elements that guide move users from one plac…" at bounding box center [675, 389] width 709 height 60
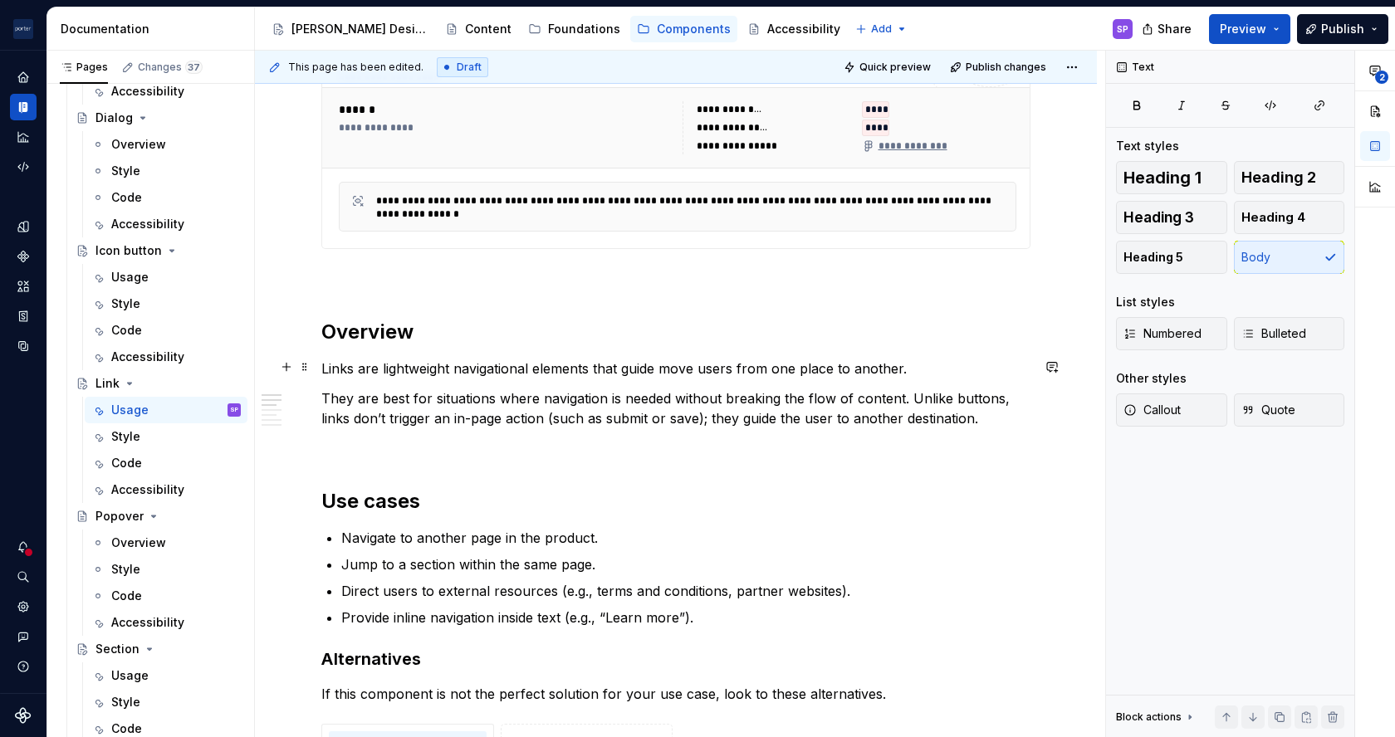
click at [917, 370] on p "Links are lightweight navigational elements that guide move users from one plac…" at bounding box center [675, 369] width 709 height 20
click at [430, 368] on p "Links are lightweight navigational elements that guide move users from one plac…" at bounding box center [675, 369] width 709 height 20
drag, startPoint x: 860, startPoint y: 364, endPoint x: 546, endPoint y: 364, distance: 313.9
click at [546, 364] on p "Links are navigational elements that guide move users from one place to another." at bounding box center [675, 369] width 709 height 20
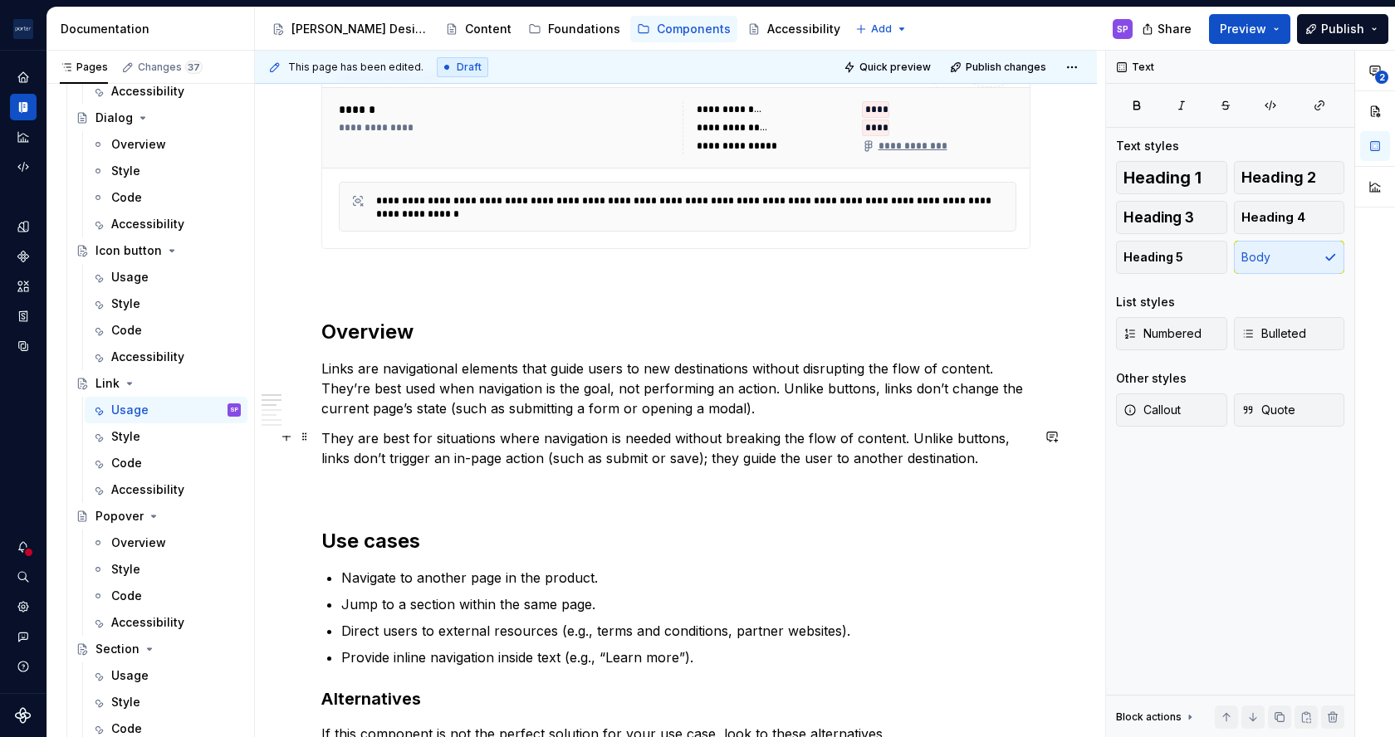
click at [533, 433] on p "They are best for situations where navigation is needed without breaking the fl…" at bounding box center [675, 448] width 709 height 40
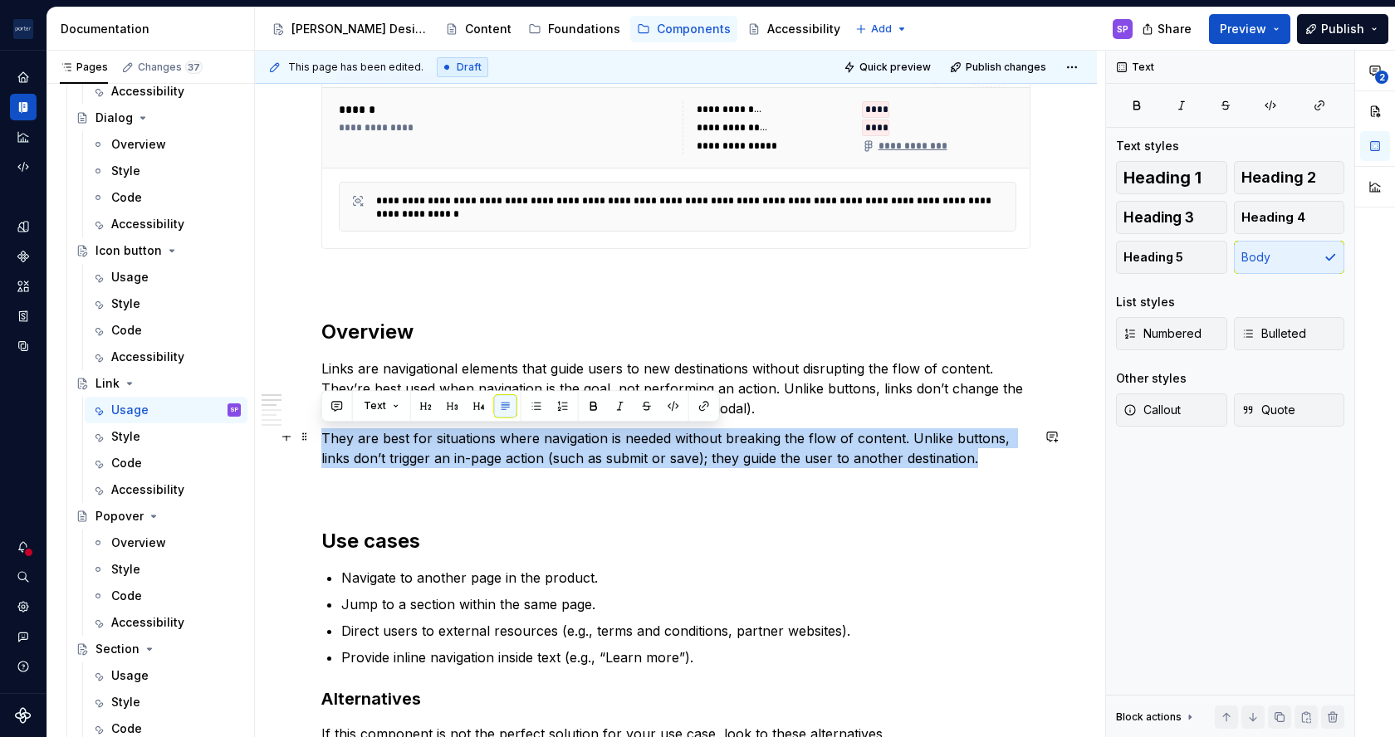
click at [533, 433] on p "They are best for situations where navigation is needed without breaking the fl…" at bounding box center [675, 448] width 709 height 40
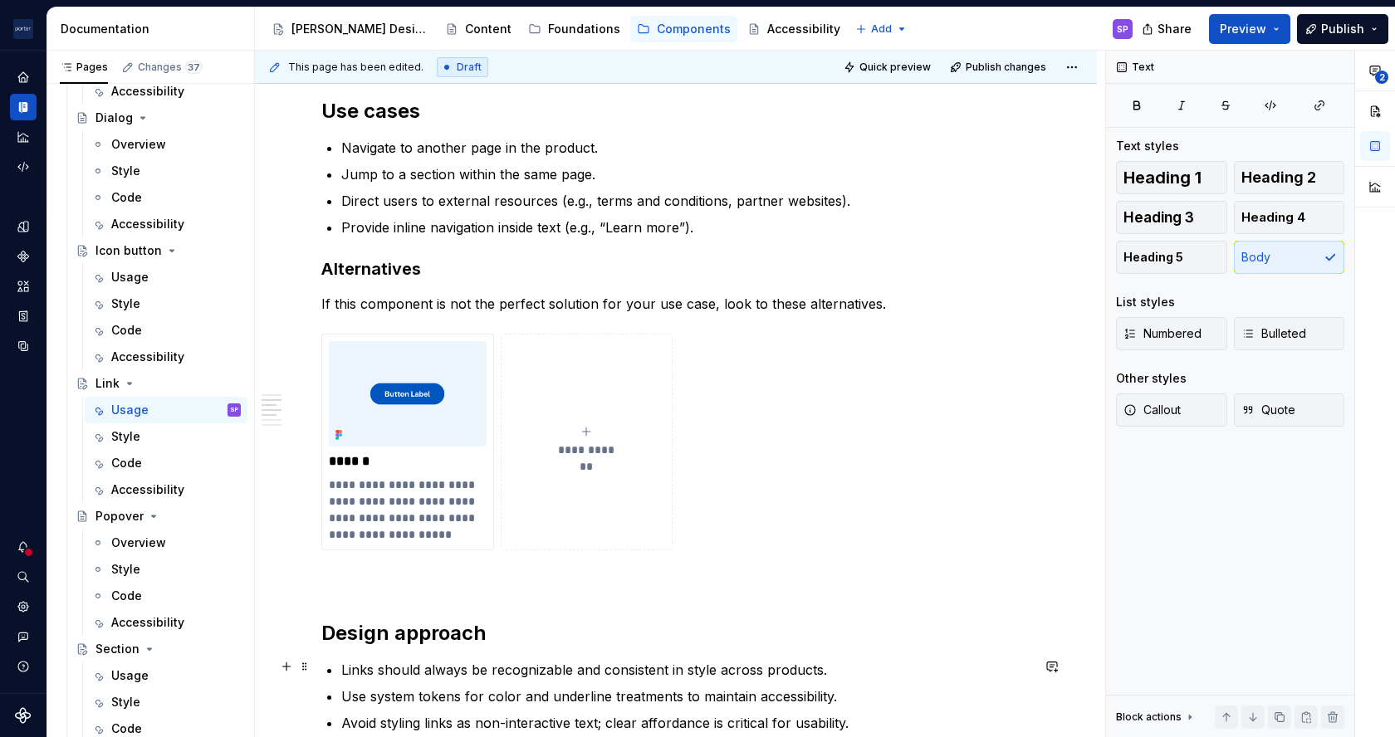
scroll to position [1263, 0]
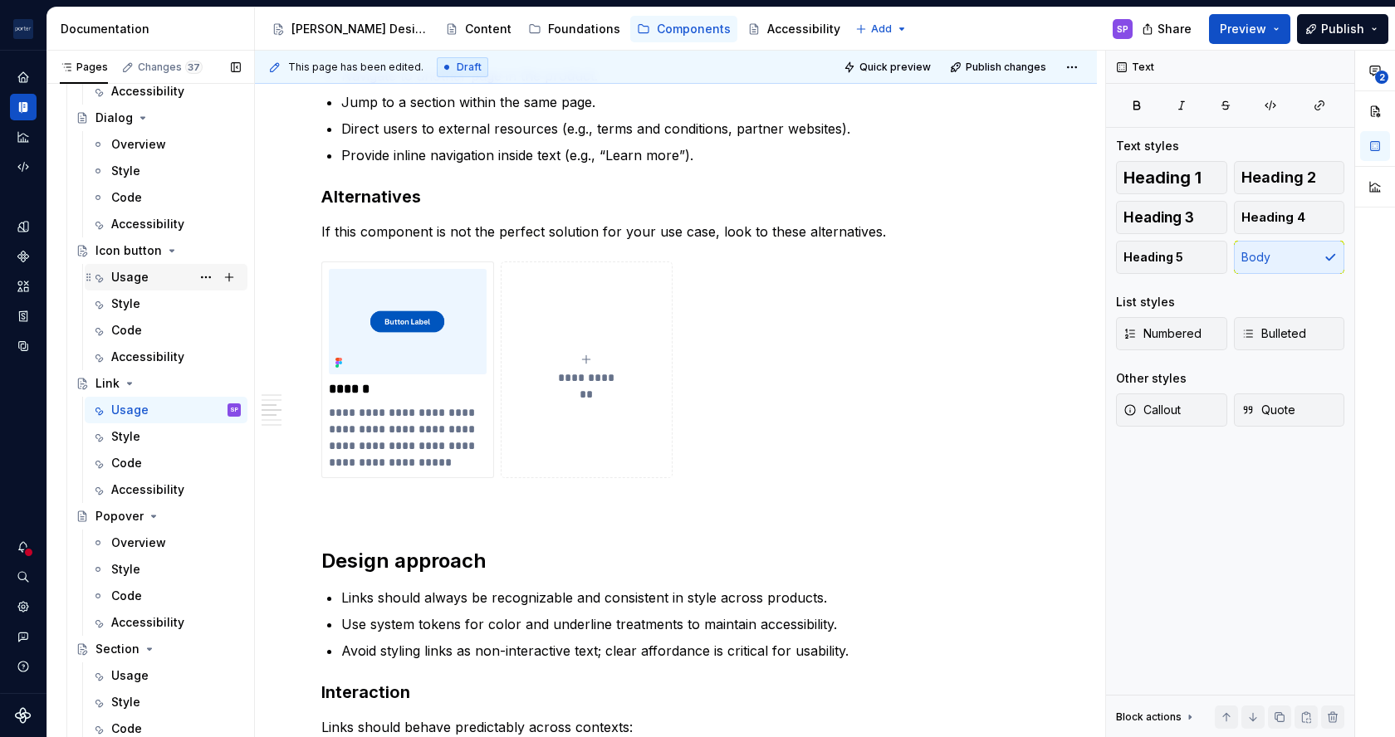
click at [116, 282] on div "Usage" at bounding box center [129, 277] width 37 height 17
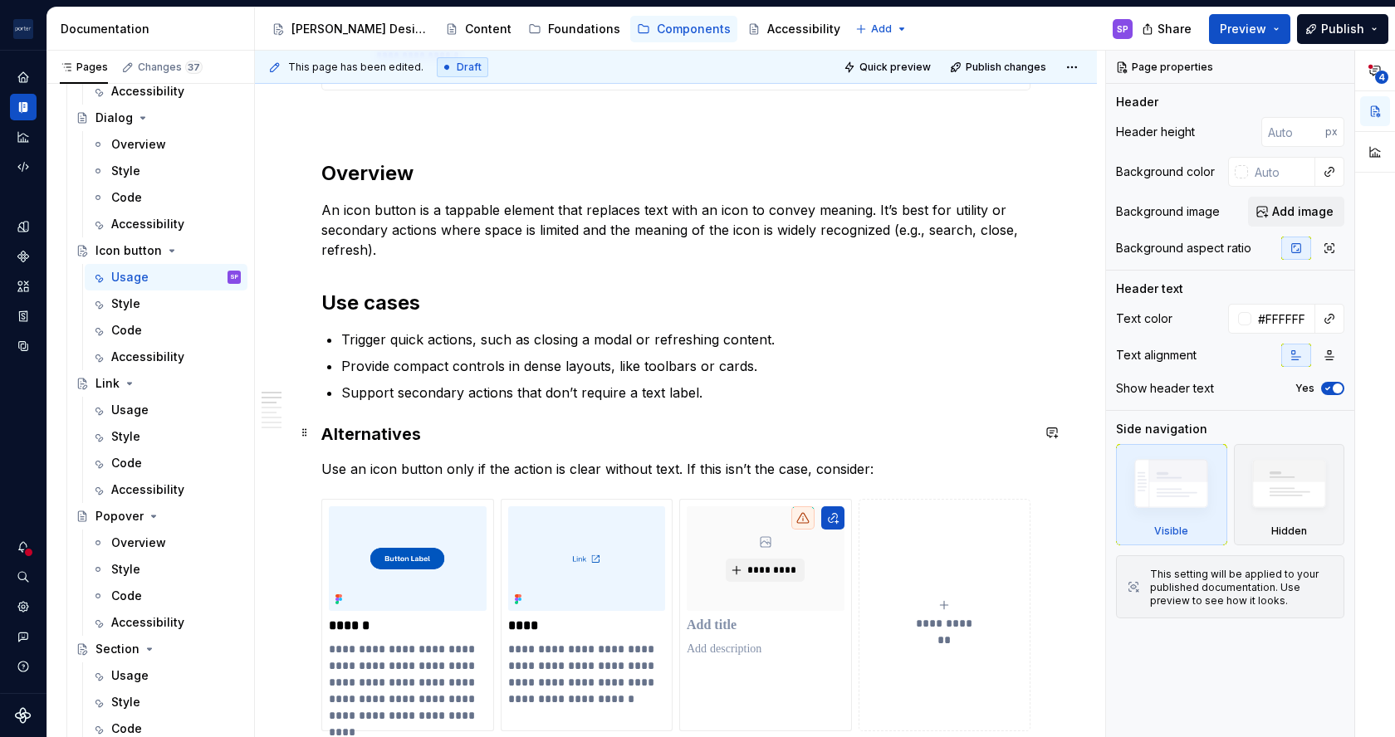
scroll to position [818, 0]
click at [439, 463] on p "Use an icon button only if the action is clear without text. If this isn’t the …" at bounding box center [675, 468] width 709 height 20
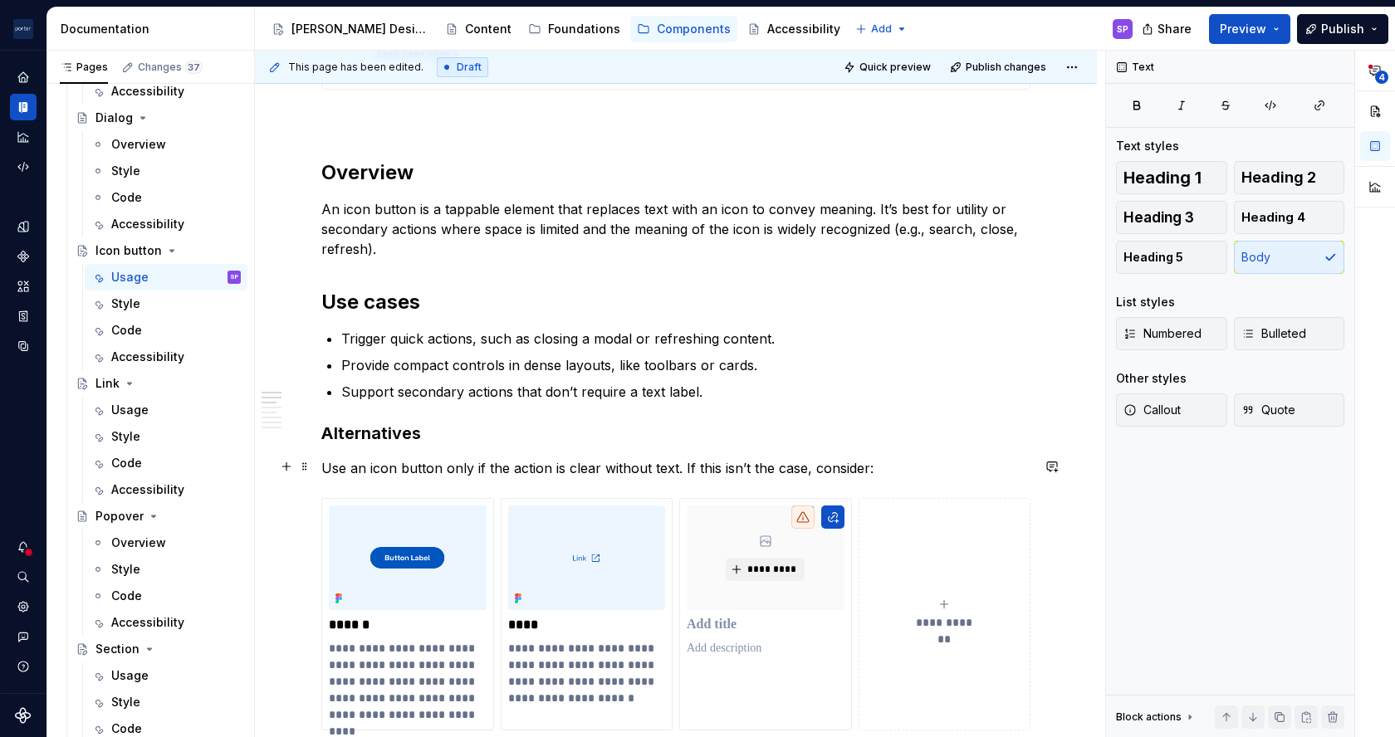
click at [439, 463] on p "Use an icon button only if the action is clear without text. If this isn’t the …" at bounding box center [675, 468] width 709 height 20
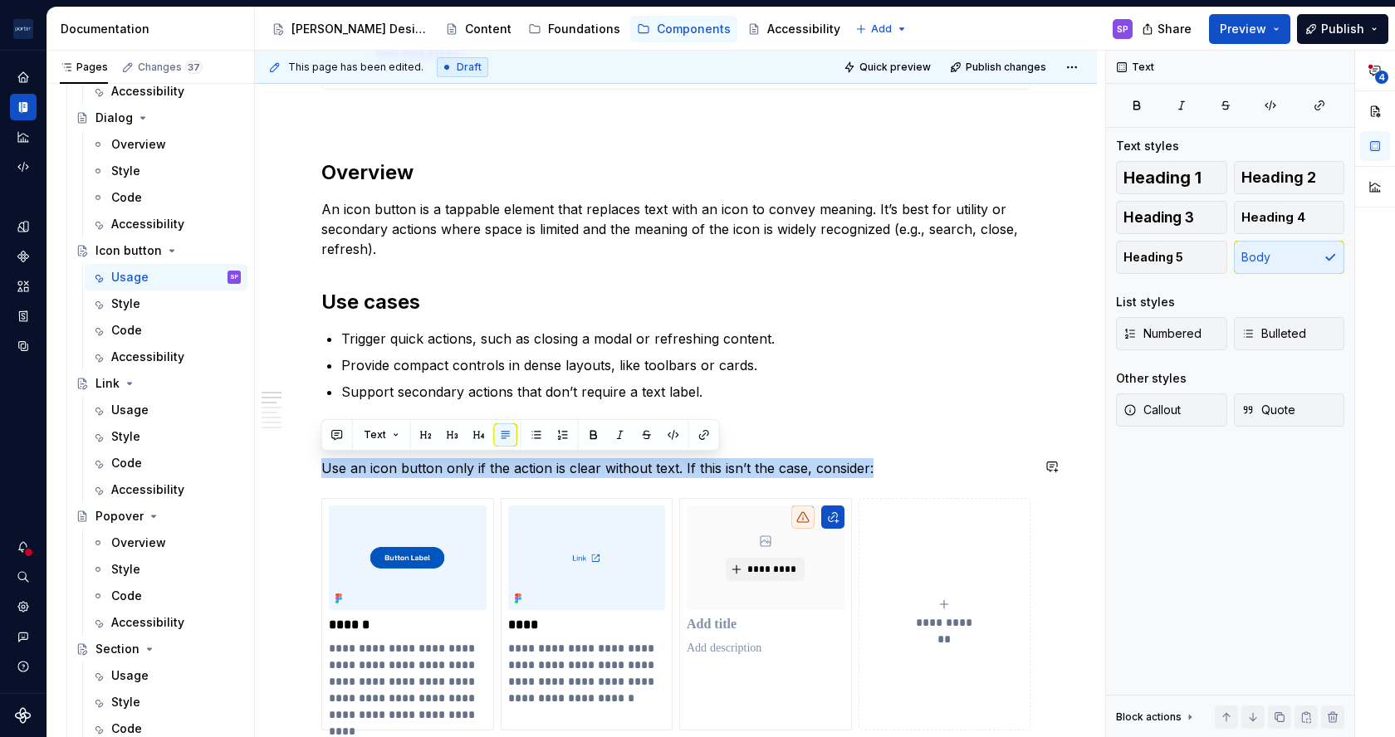
copy p "Use an icon button only if the action is clear without text. If this isn’t the …"
click at [141, 675] on div "Usage" at bounding box center [129, 676] width 37 height 17
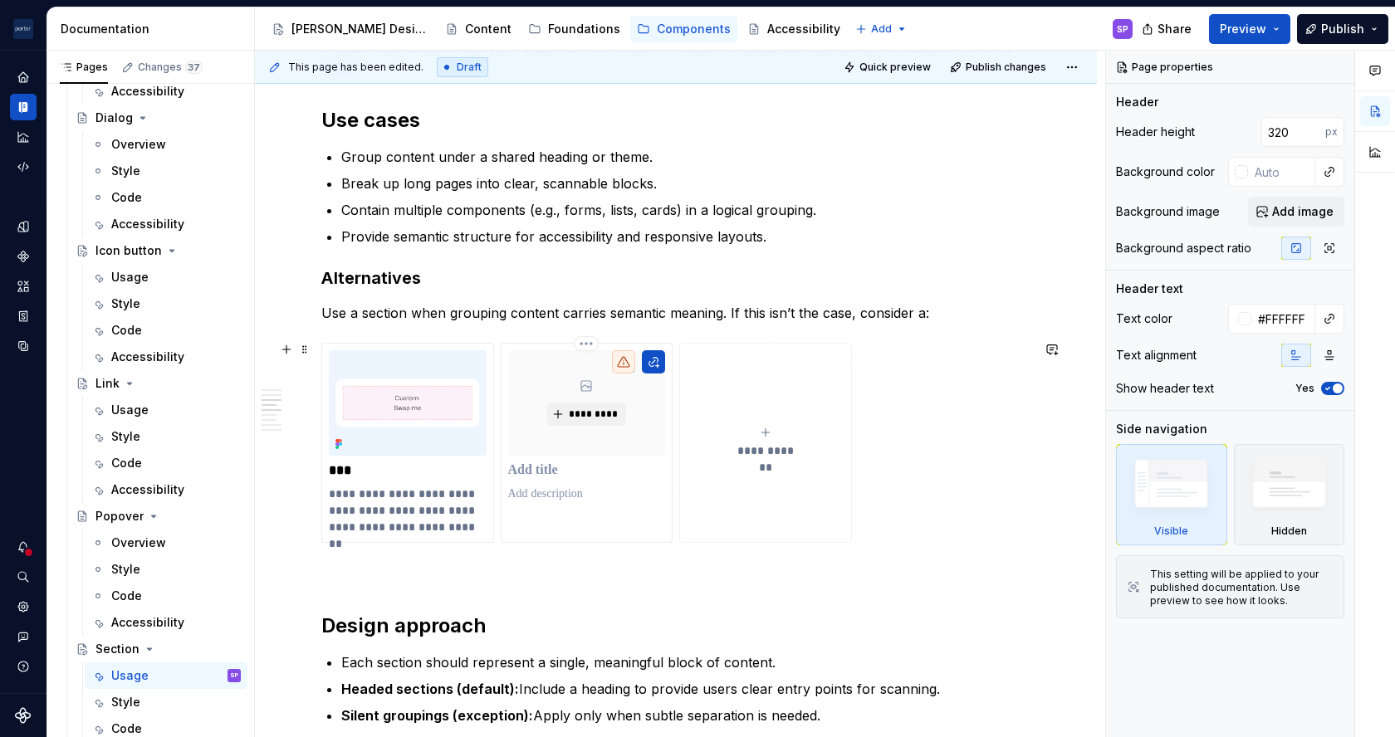
scroll to position [1329, 0]
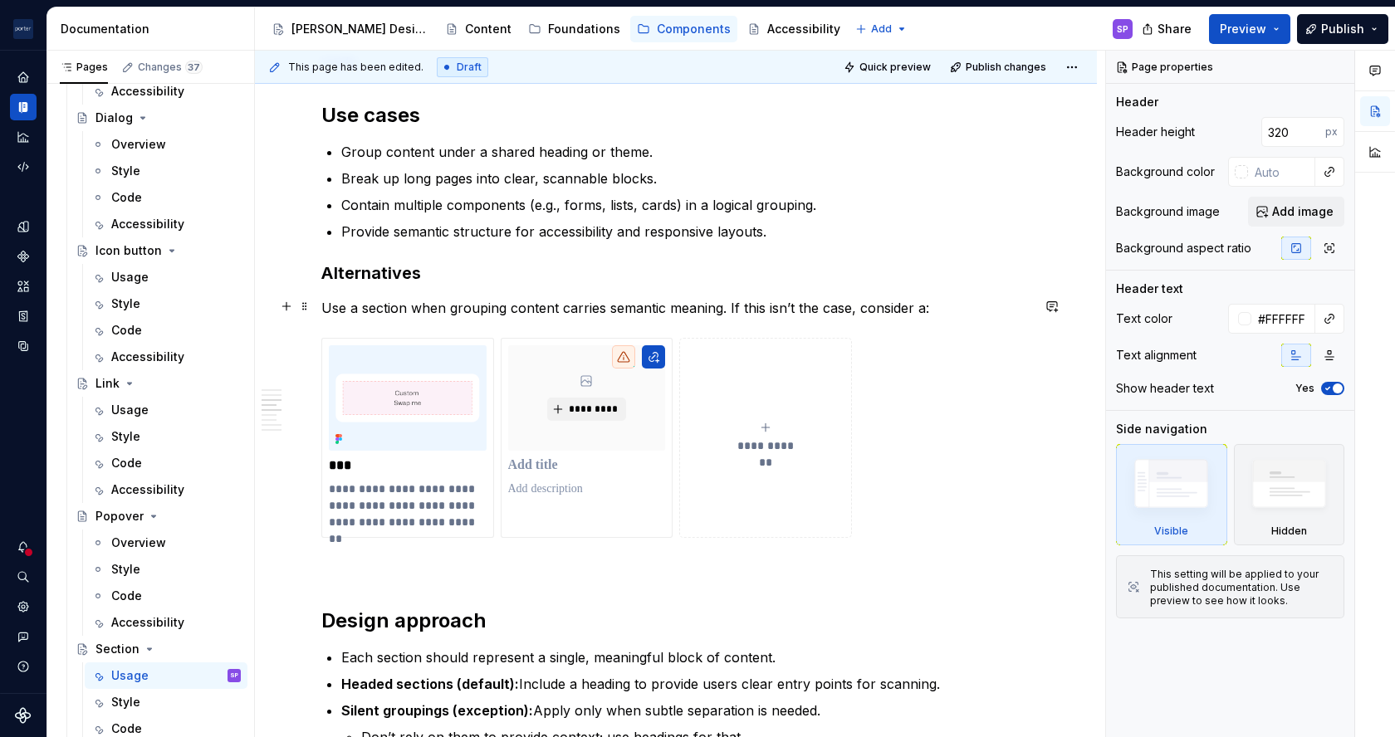
click at [536, 314] on p "Use a section when grouping content carries semantic meaning. If this isn’t the…" at bounding box center [675, 308] width 709 height 20
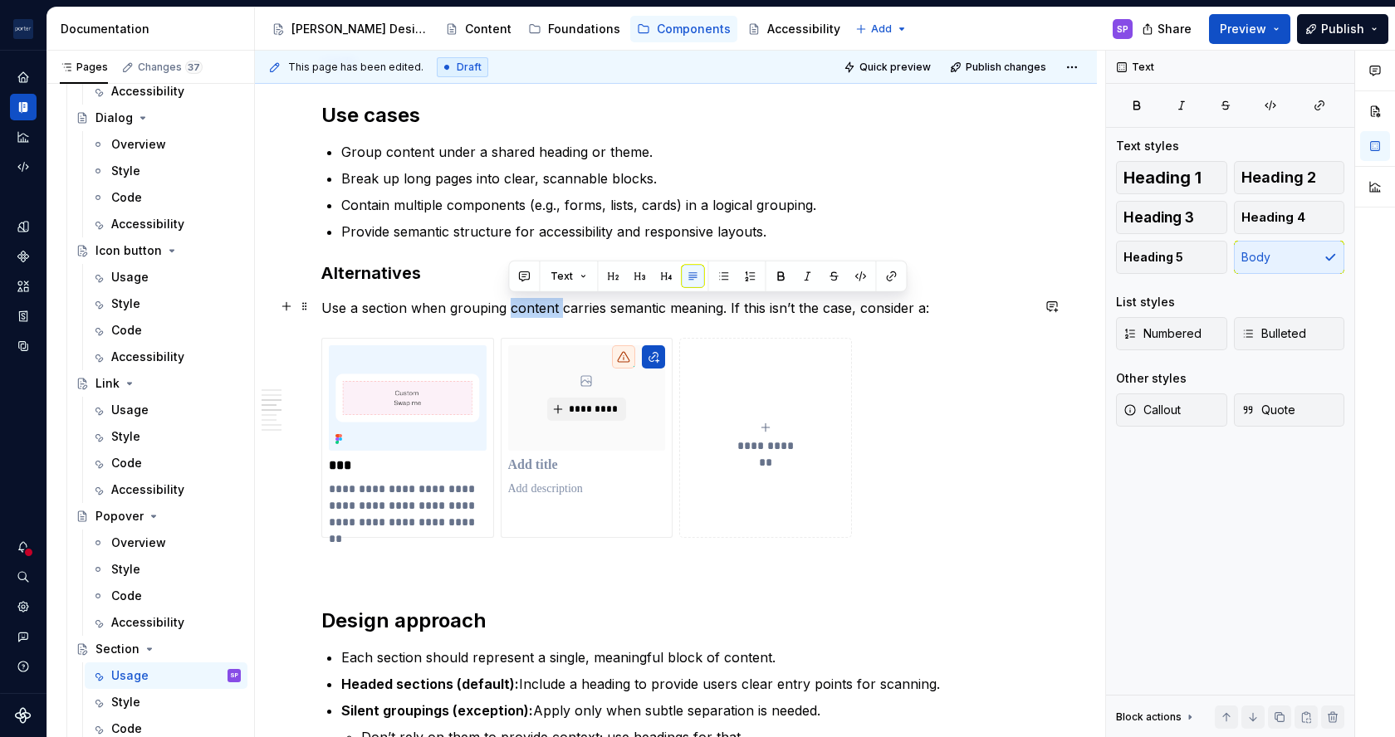
click at [536, 314] on p "Use a section when grouping content carries semantic meaning. If this isn’t the…" at bounding box center [675, 308] width 709 height 20
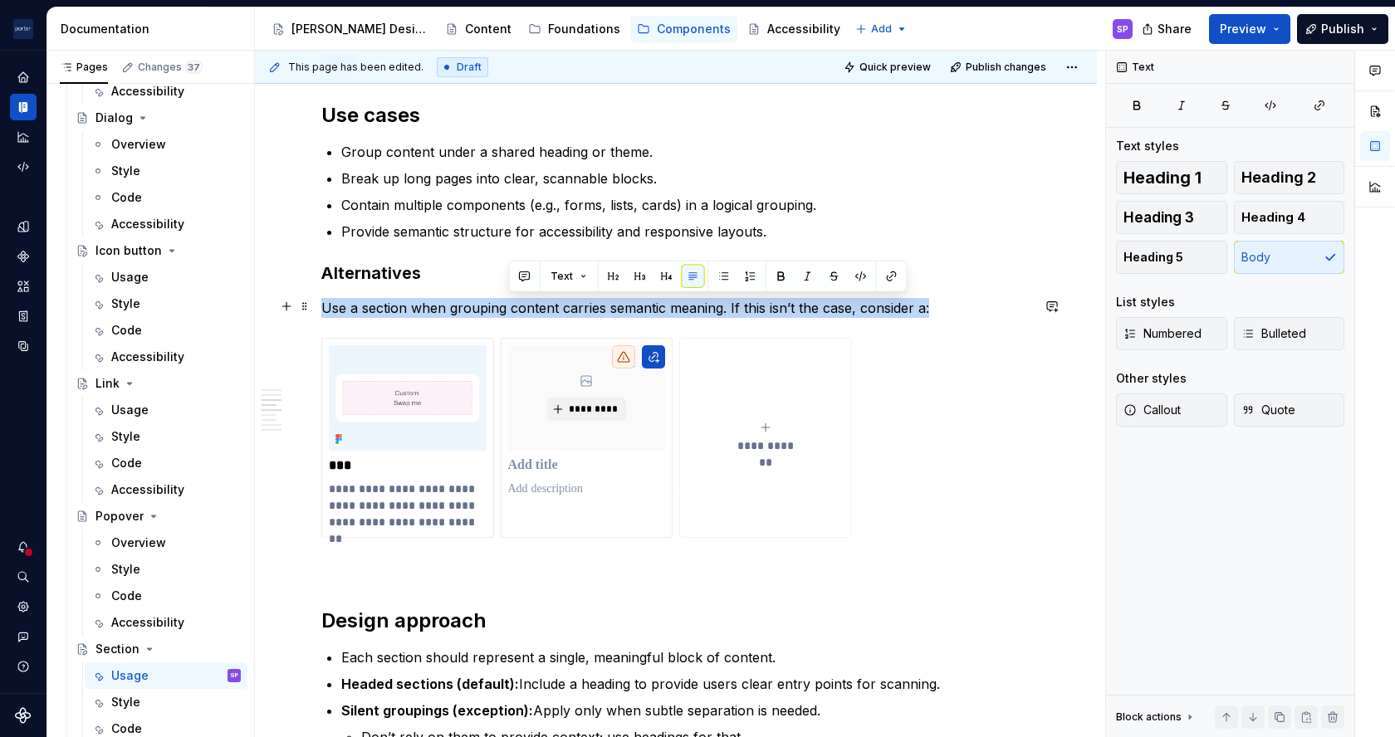
click at [536, 314] on p "Use a section when grouping content carries semantic meaning. If this isn’t the…" at bounding box center [675, 308] width 709 height 20
copy p "Use a section when grouping content carries semantic meaning. If this isn’t the…"
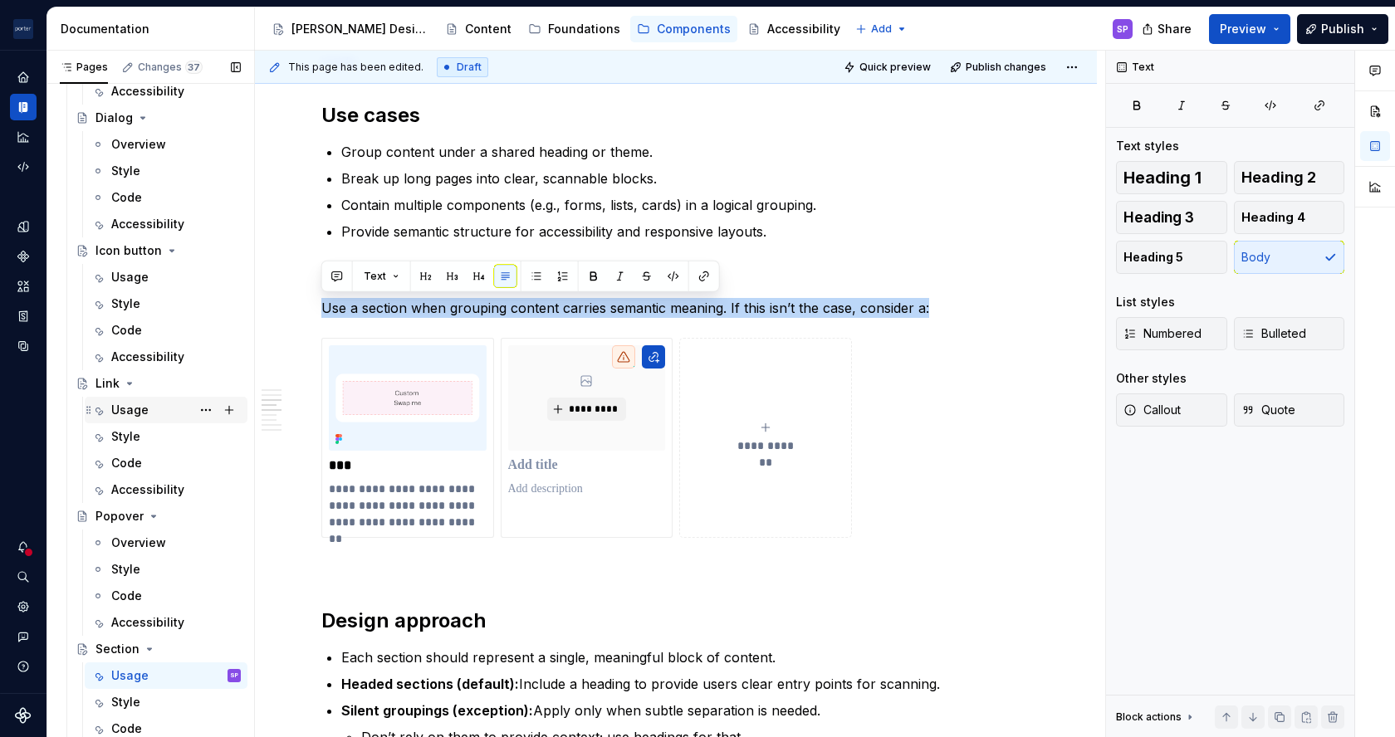
click at [123, 408] on div "Usage" at bounding box center [129, 410] width 37 height 17
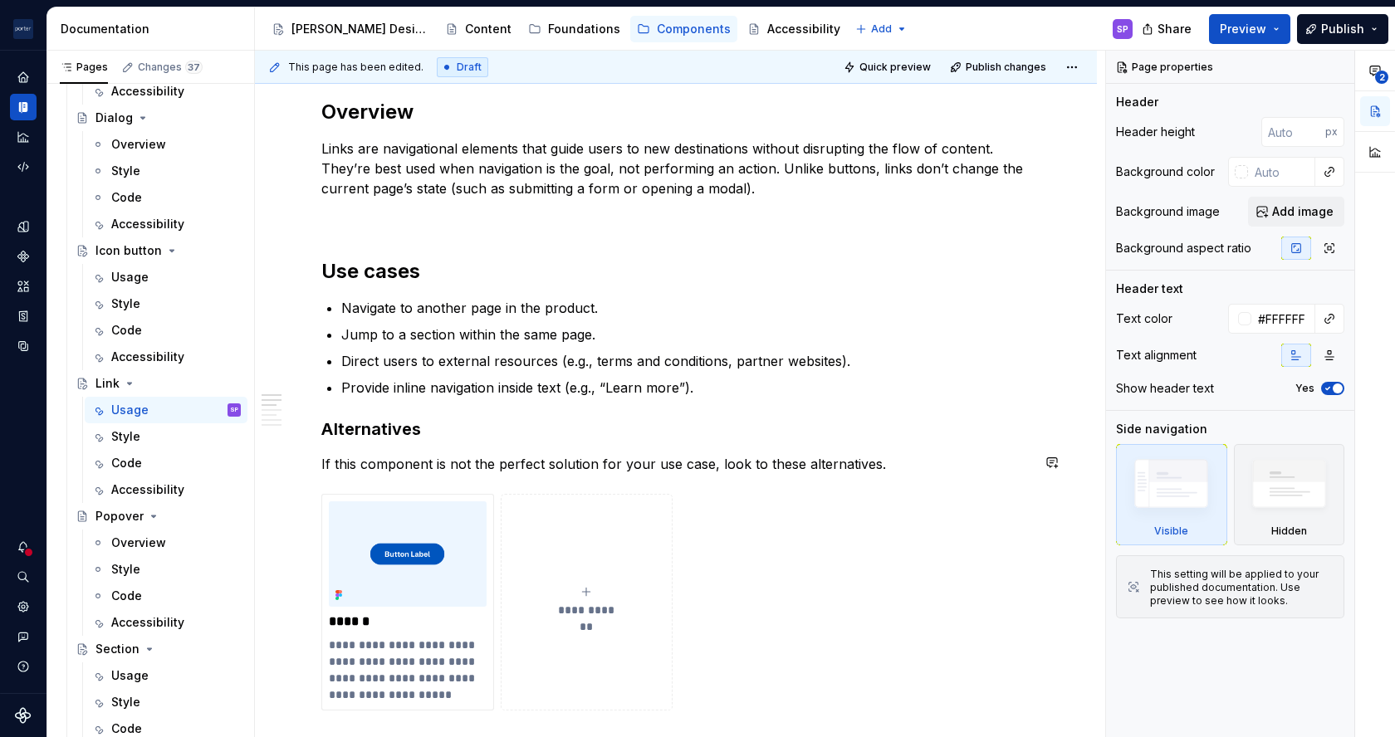
scroll to position [1033, 0]
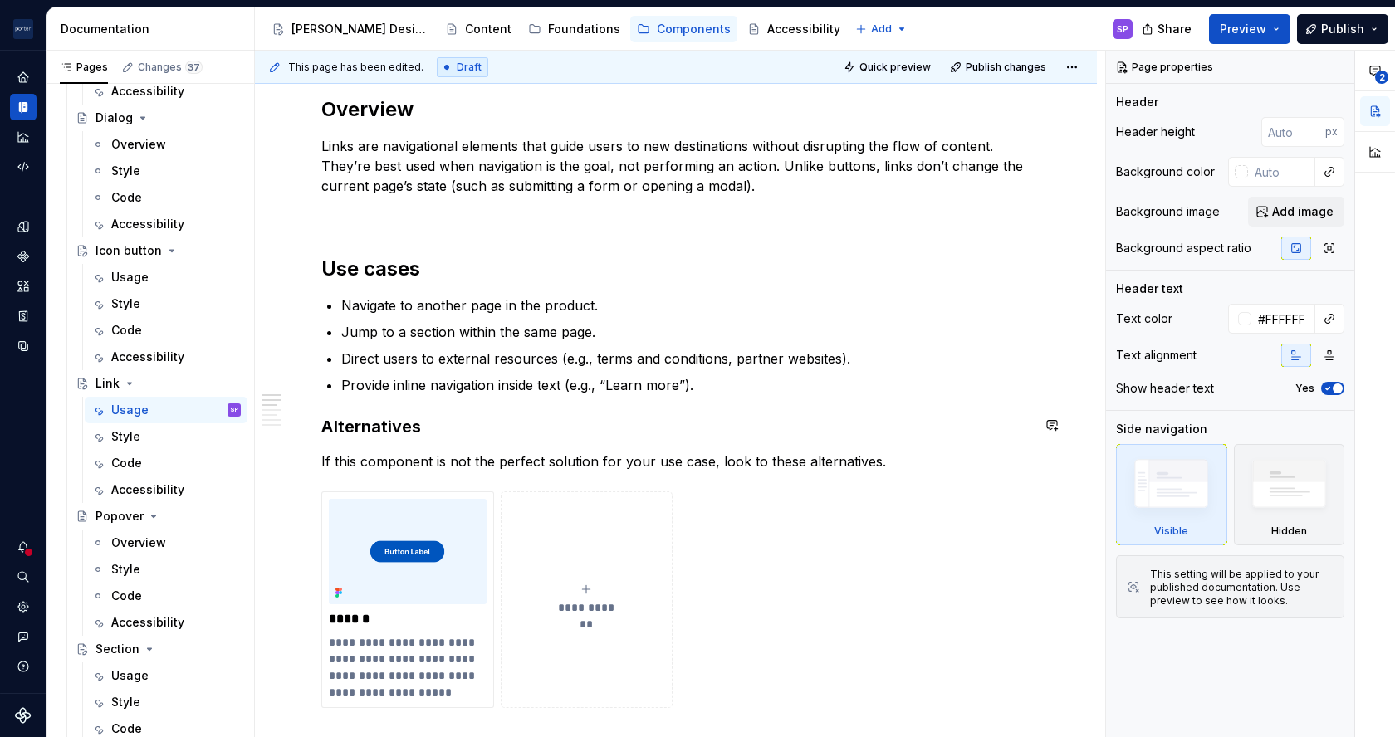
click at [477, 447] on div "**********" at bounding box center [675, 563] width 709 height 2496
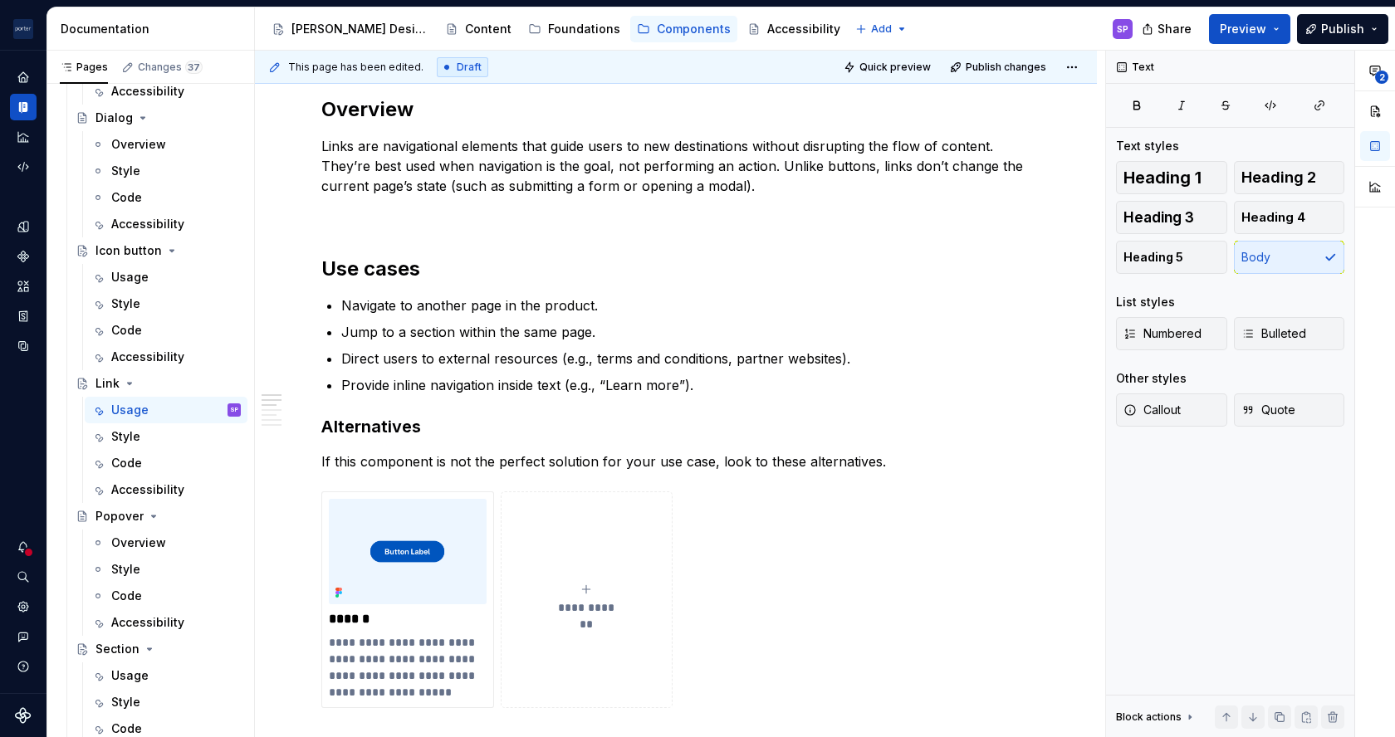
click at [1016, 411] on div "**********" at bounding box center [675, 563] width 709 height 2496
click at [946, 467] on p "If this component is not the perfect solution for your use case, look to these …" at bounding box center [675, 462] width 709 height 20
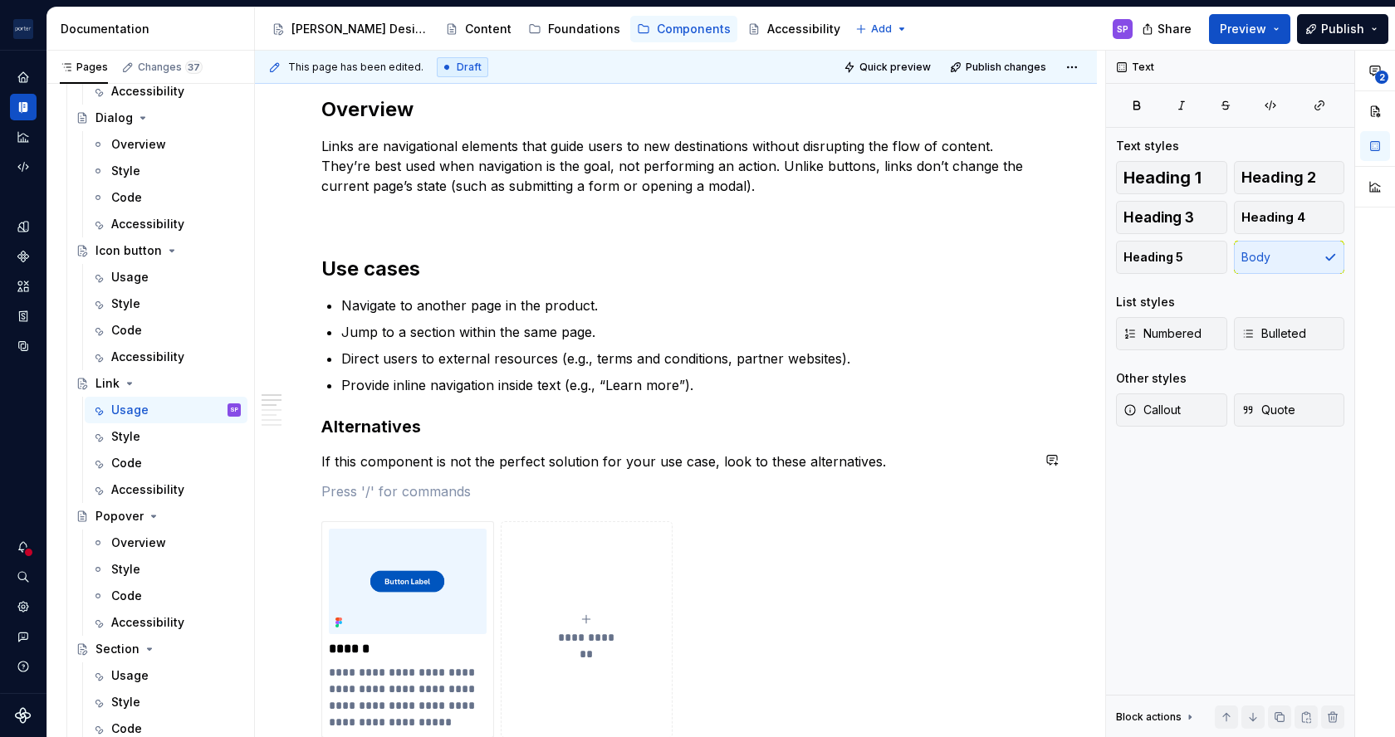
paste div
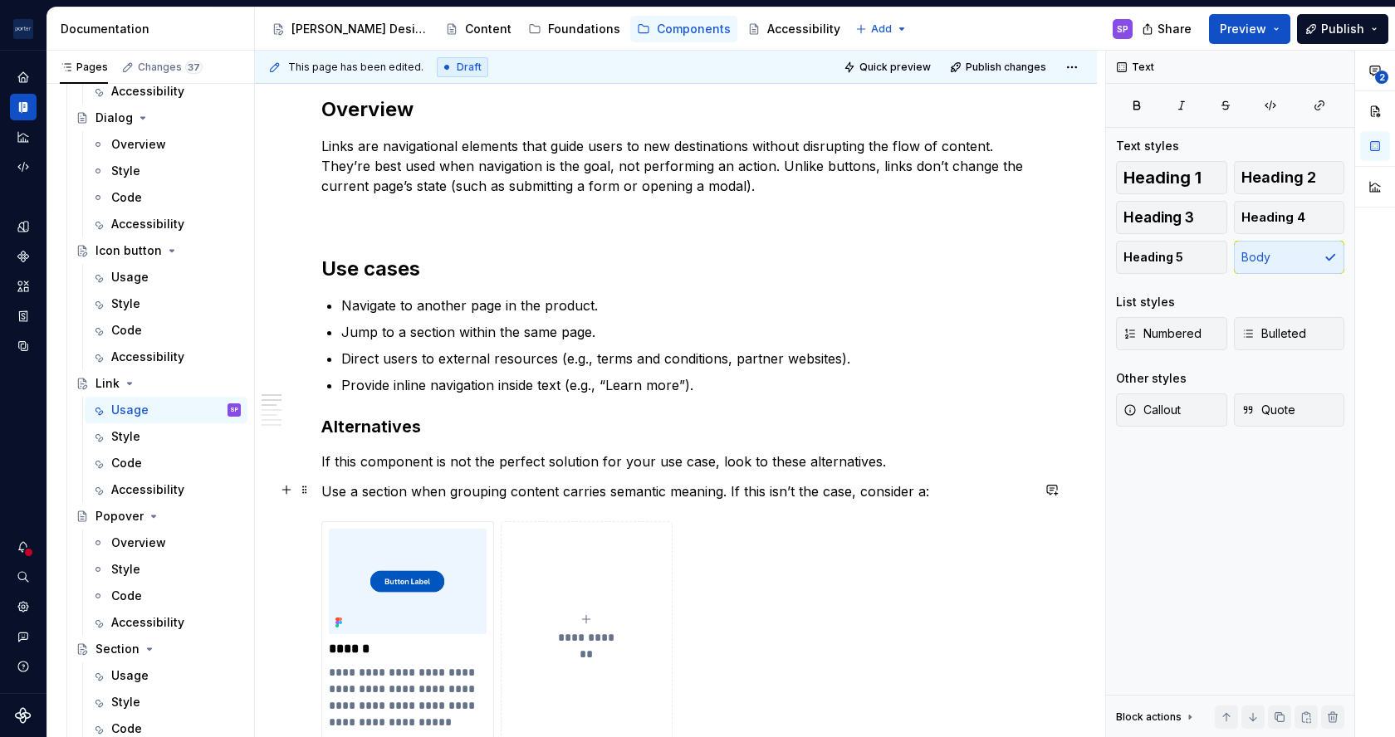
click at [386, 492] on p "Use a section when grouping content carries semantic meaning. If this isn’t the…" at bounding box center [675, 492] width 709 height 20
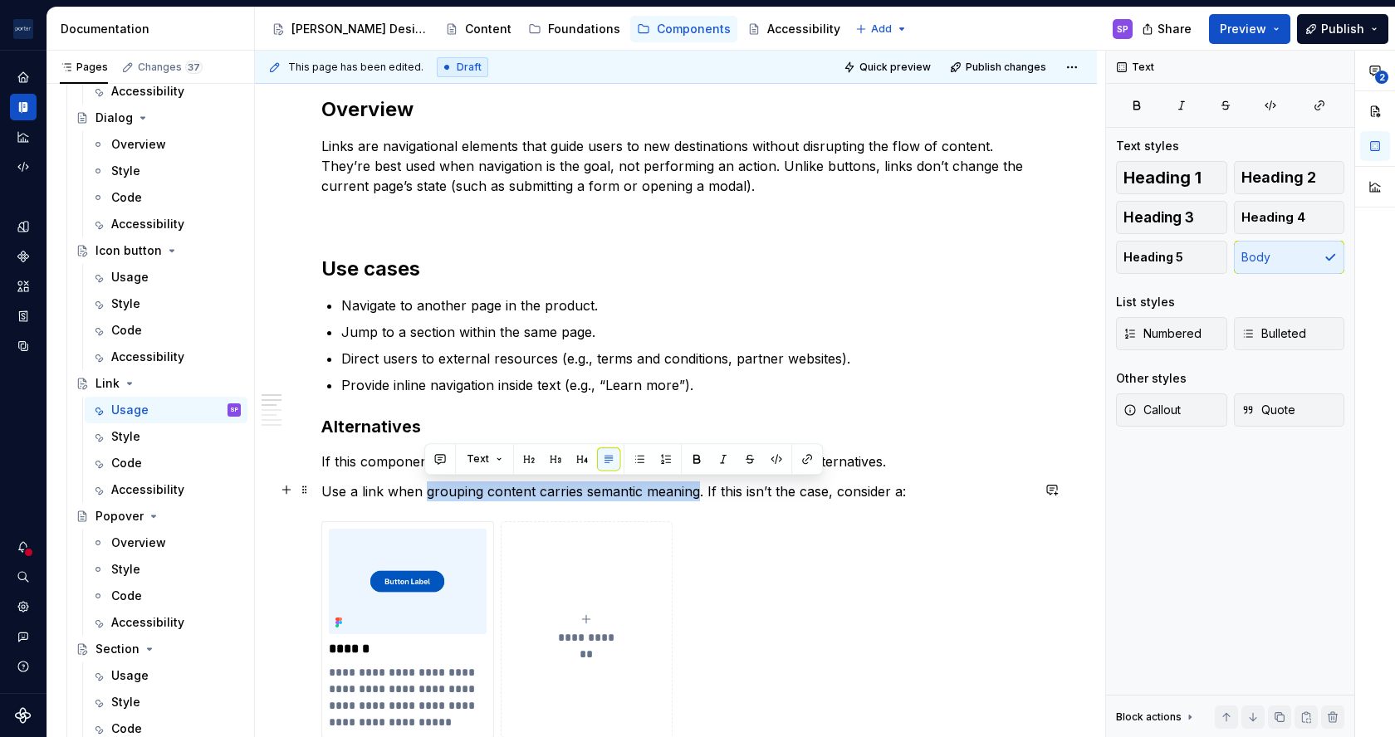
drag, startPoint x: 426, startPoint y: 492, endPoint x: 695, endPoint y: 492, distance: 269.0
click at [695, 492] on p "Use a link when grouping content carries semantic meaning. If this isn’t the ca…" at bounding box center [675, 492] width 709 height 20
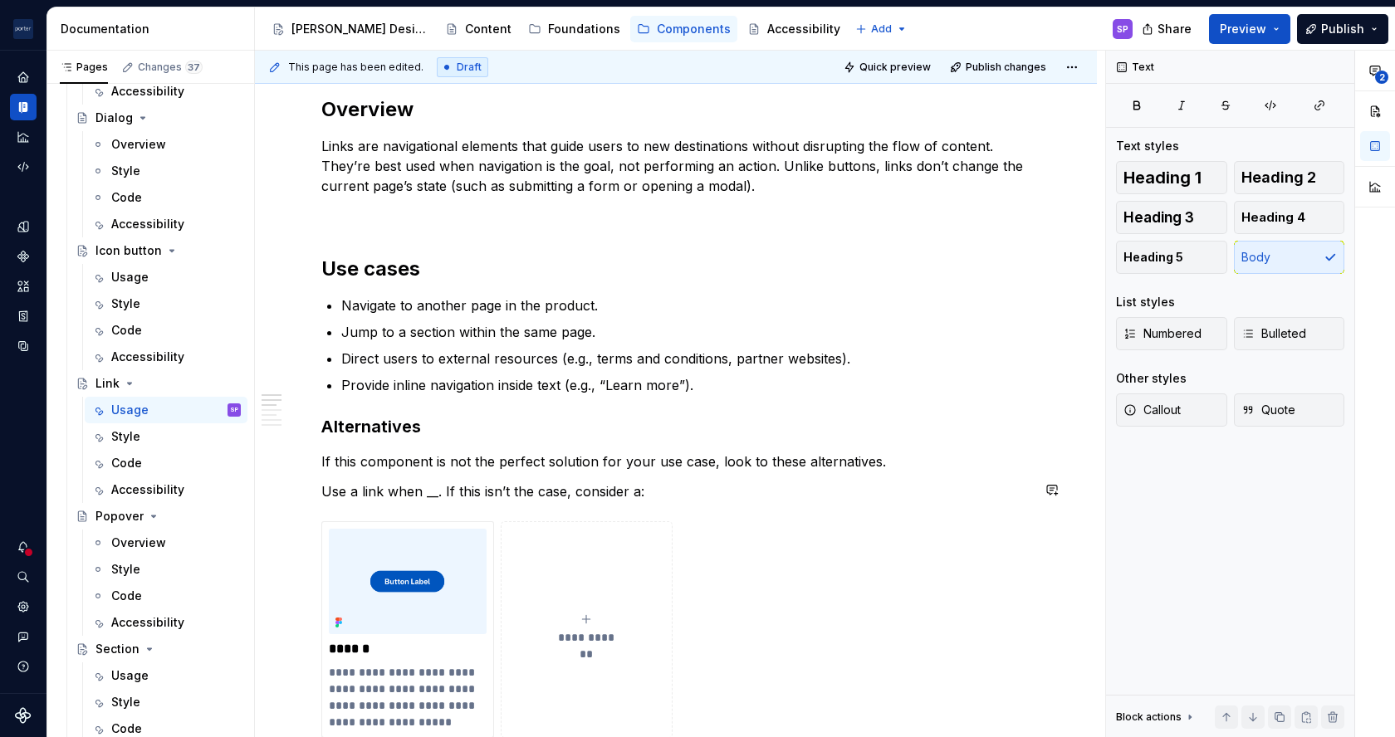
click at [691, 492] on p "Use a link when __. If this isn’t the case, consider a:" at bounding box center [675, 492] width 709 height 20
click at [607, 462] on p "If this component is not the perfect solution for your use case, look to these …" at bounding box center [675, 462] width 709 height 20
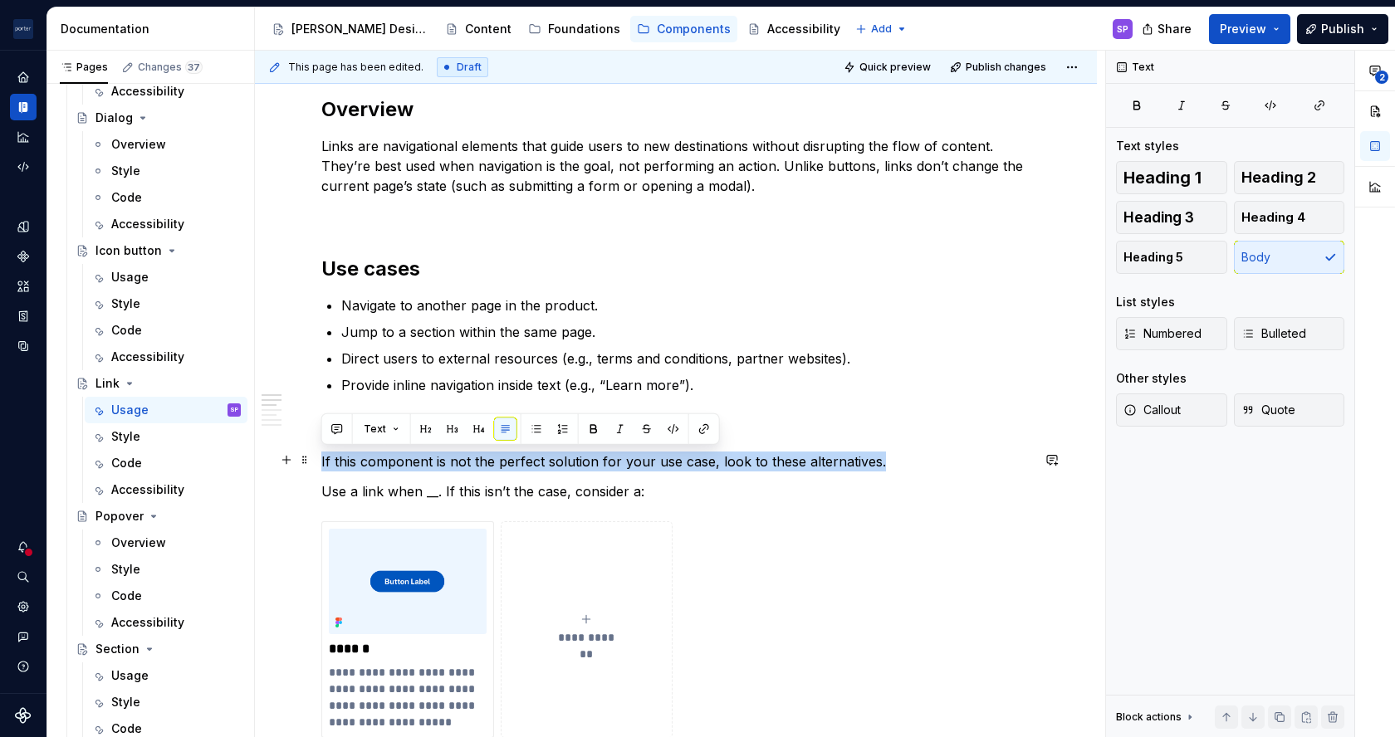
click at [607, 462] on p "If this component is not the perfect solution for your use case, look to these …" at bounding box center [675, 462] width 709 height 20
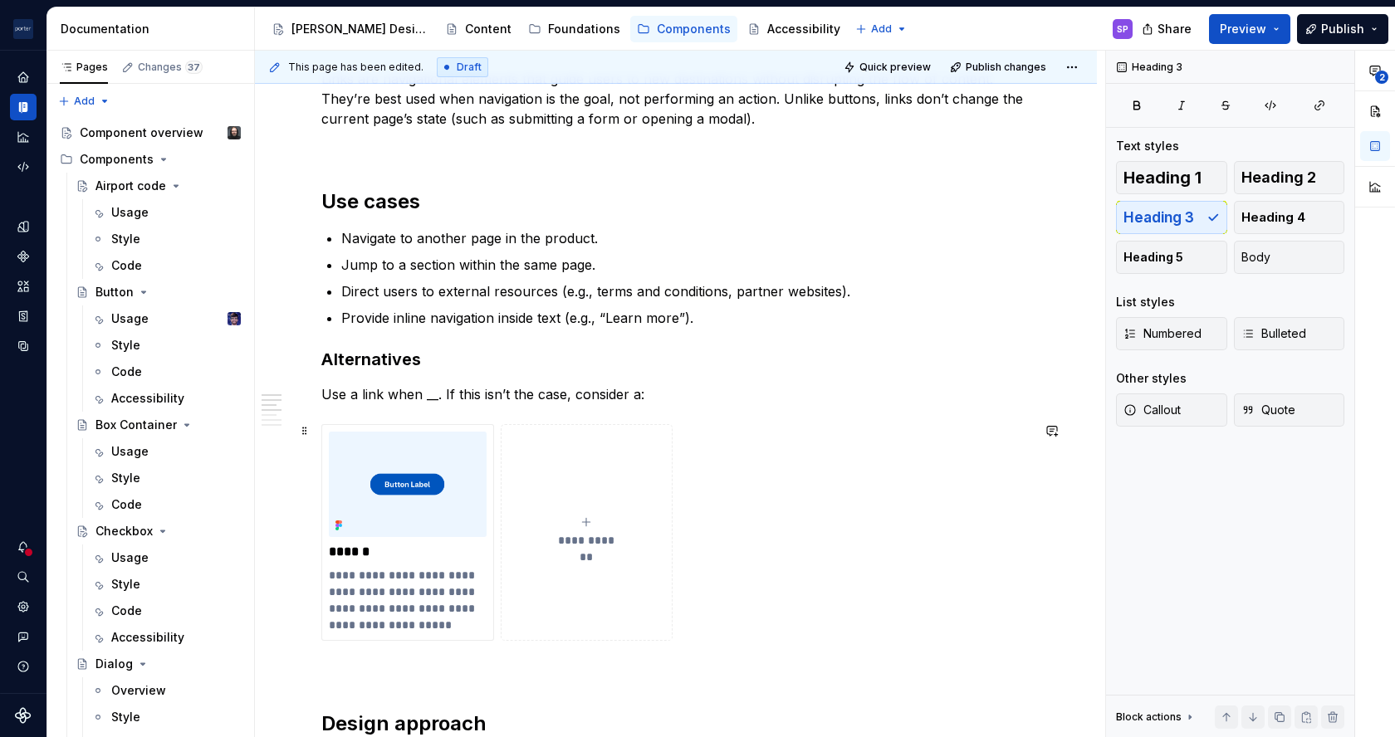
scroll to position [1102, 0]
drag, startPoint x: 369, startPoint y: 576, endPoint x: 345, endPoint y: 576, distance: 23.3
click at [345, 576] on p "**********" at bounding box center [407, 598] width 157 height 66
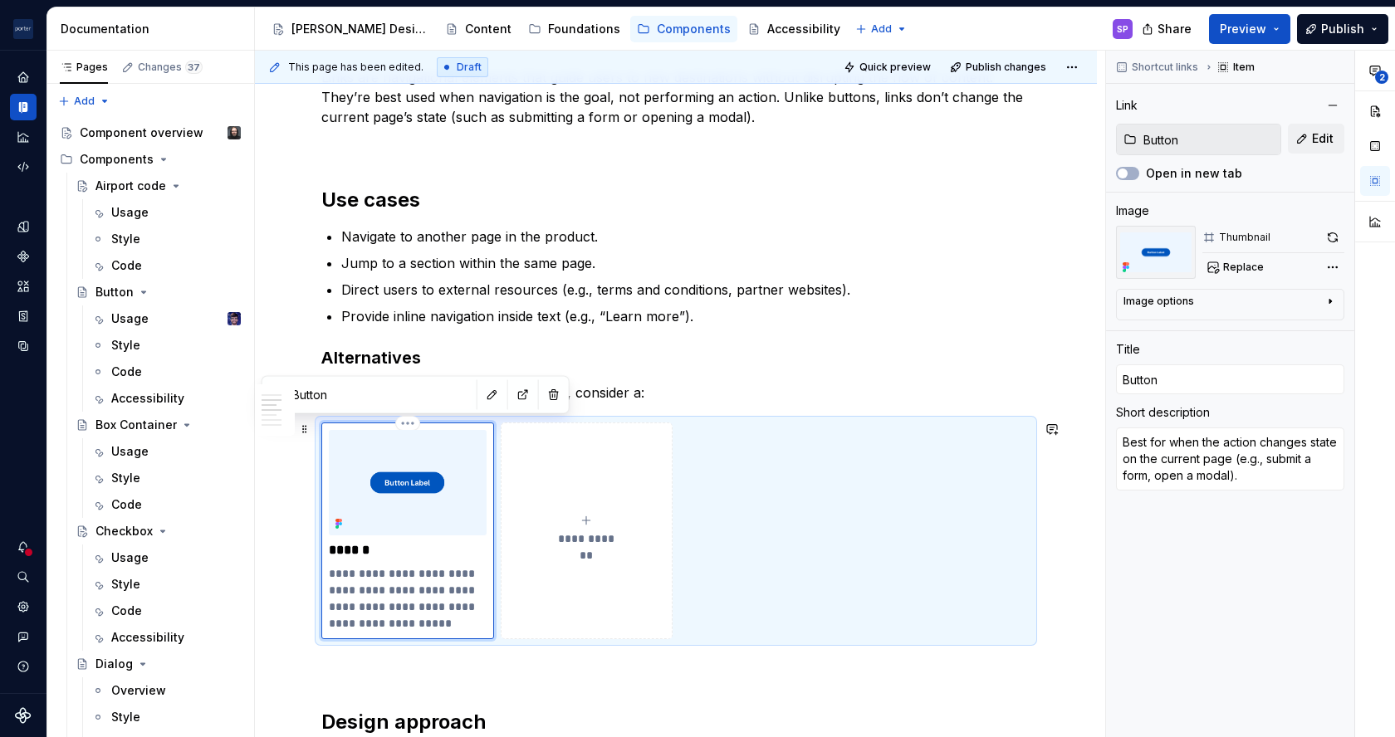
click at [407, 572] on p "**********" at bounding box center [407, 598] width 157 height 66
click at [359, 580] on p "**********" at bounding box center [407, 598] width 157 height 66
drag, startPoint x: 432, startPoint y: 595, endPoint x: 485, endPoint y: 639, distance: 69.5
click at [485, 639] on div "**********" at bounding box center [675, 531] width 709 height 216
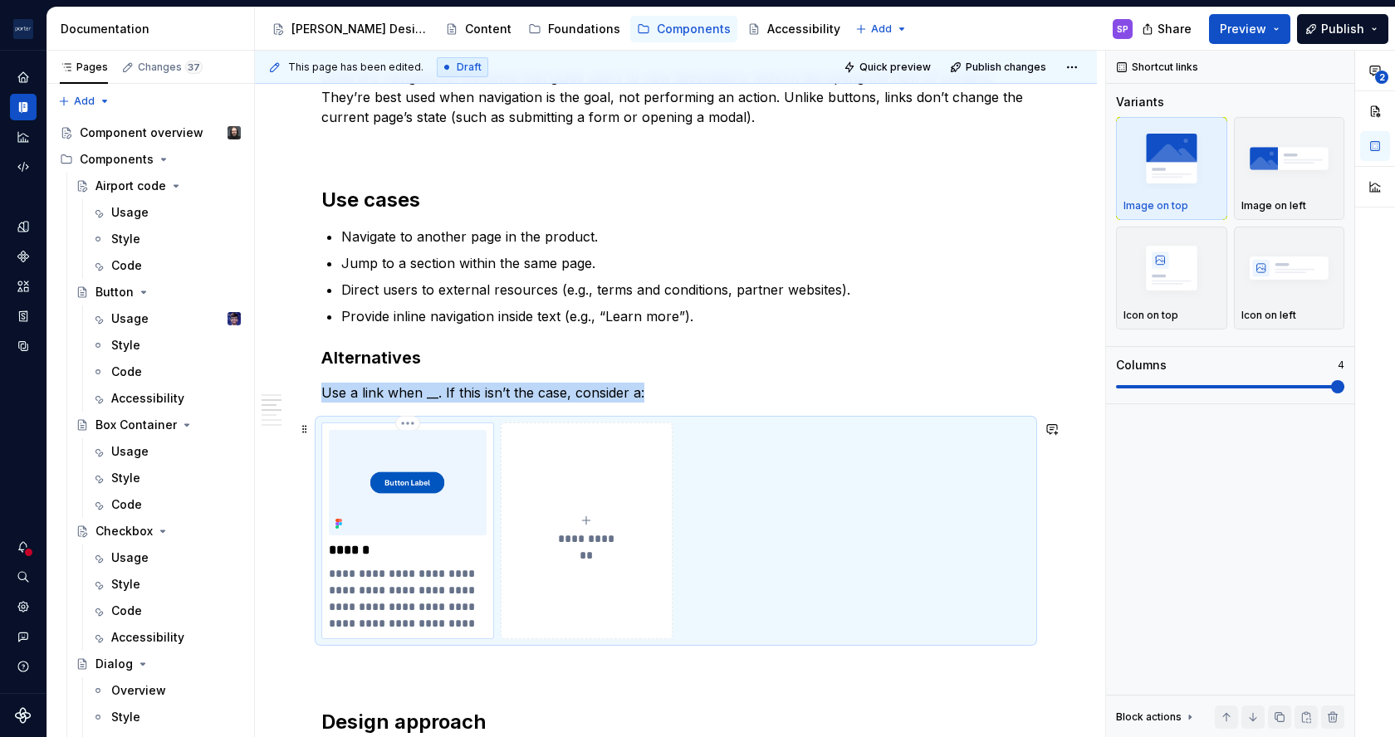
click at [435, 586] on p "**********" at bounding box center [407, 598] width 157 height 66
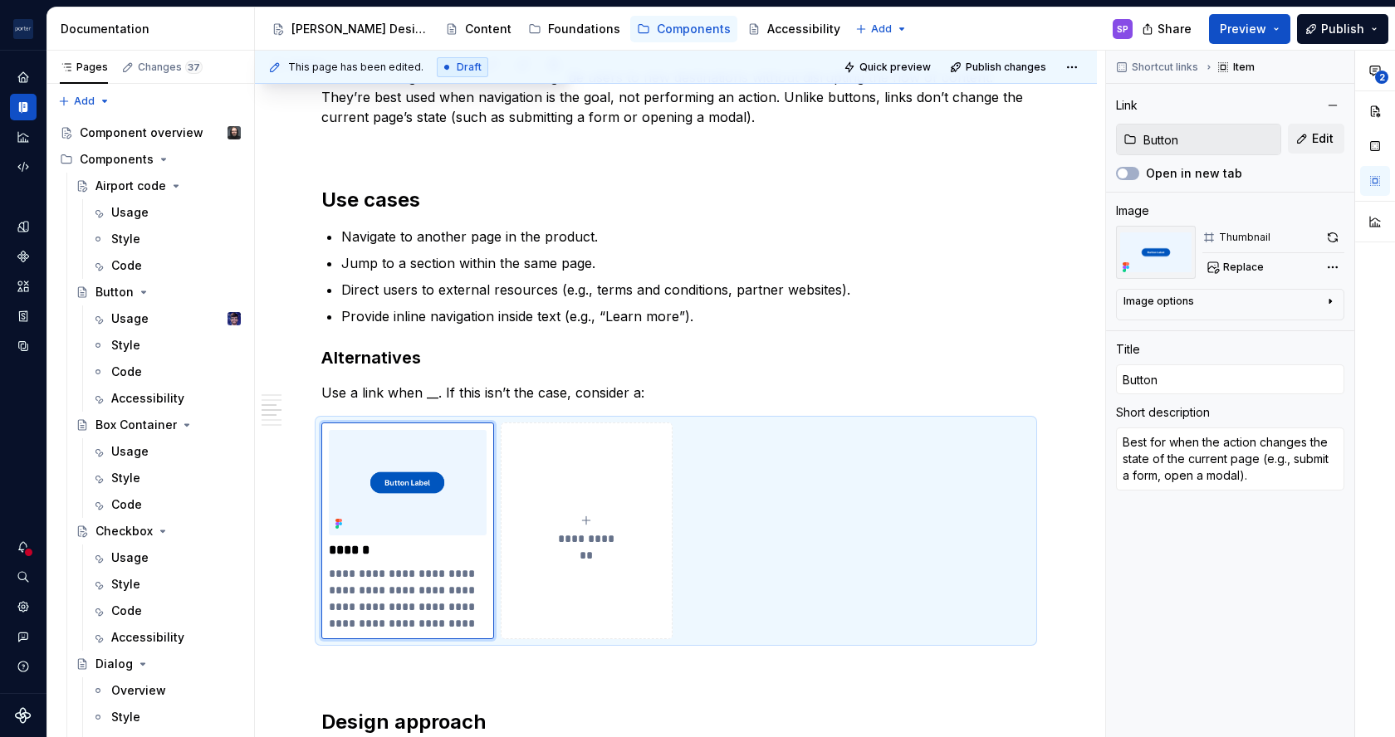
scroll to position [1470, 0]
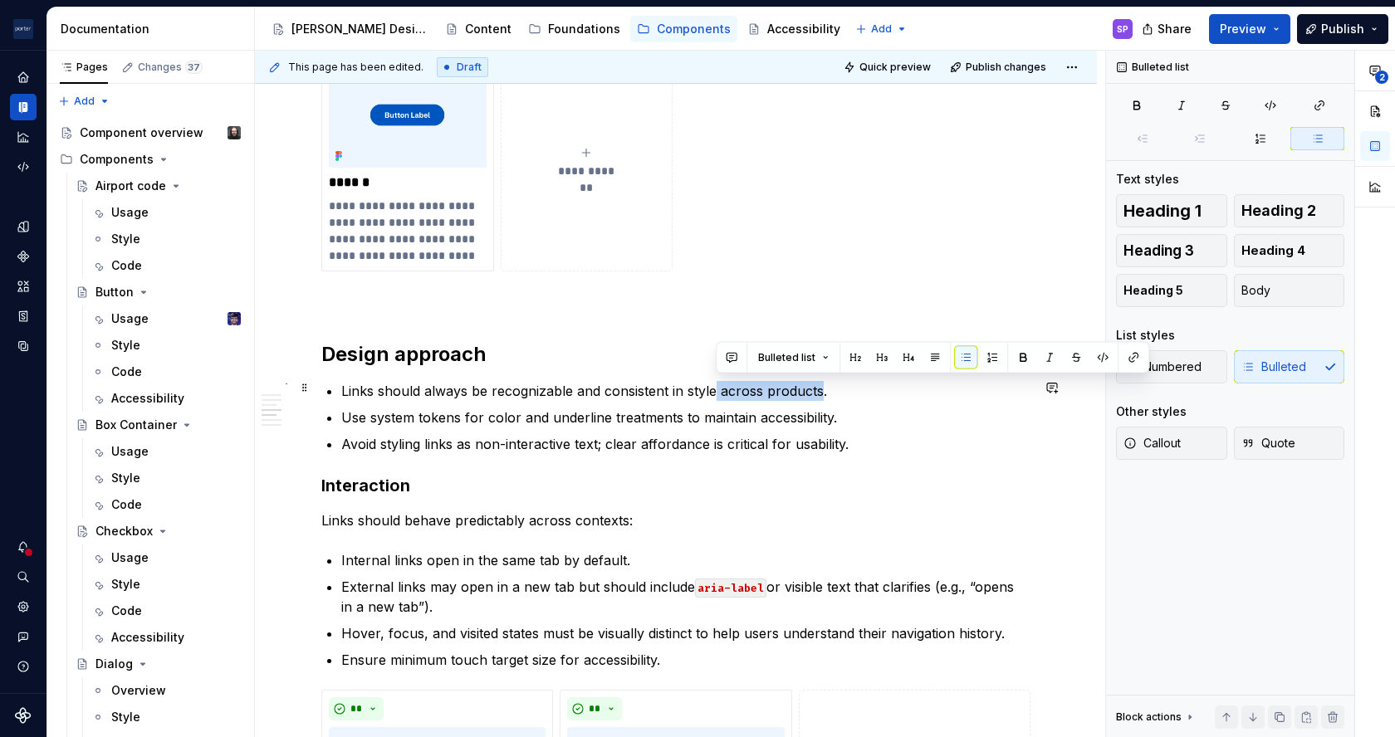
drag, startPoint x: 714, startPoint y: 394, endPoint x: 818, endPoint y: 385, distance: 104.2
click at [818, 385] on p "Links should always be recognizable and consistent in style across products." at bounding box center [685, 391] width 689 height 20
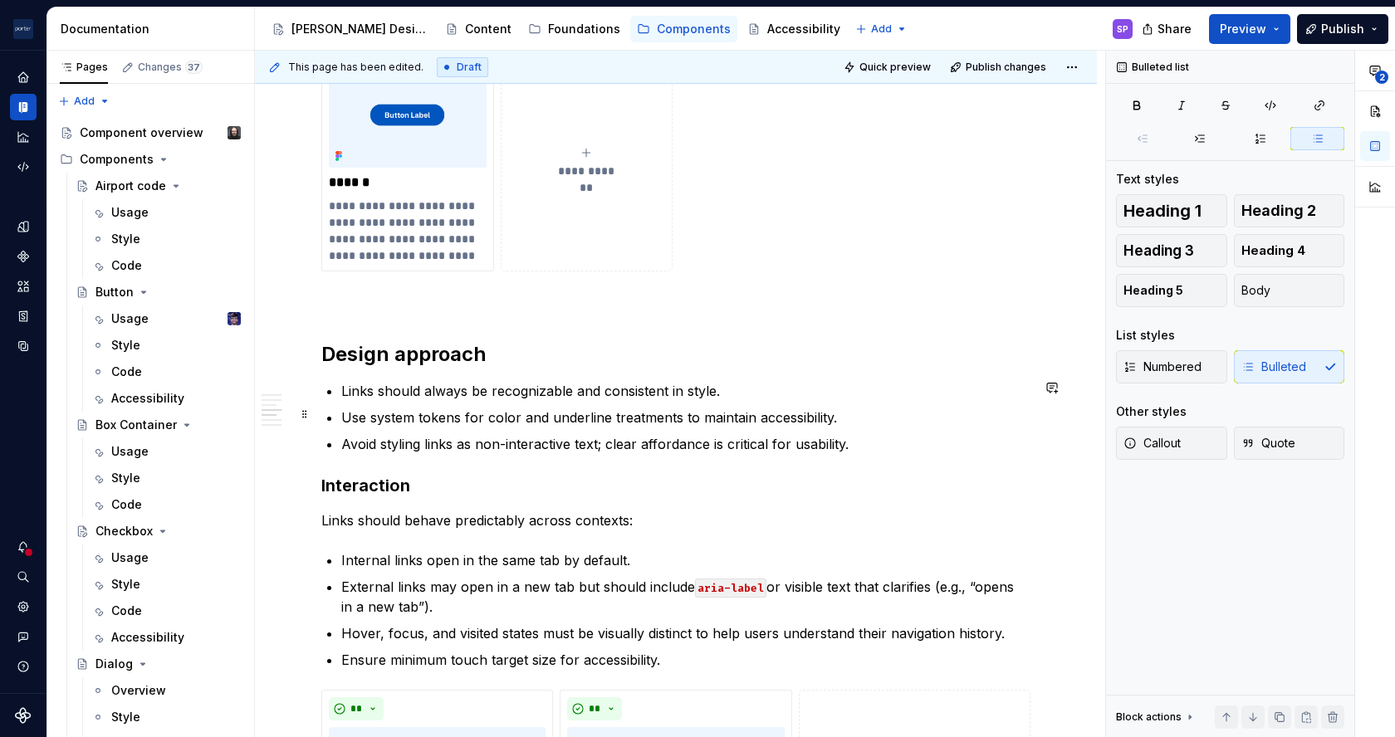
click at [527, 418] on p "Use system tokens for color and underline treatments to maintain accessibility." at bounding box center [685, 418] width 689 height 20
click at [890, 421] on p "Use system tokens for color and underline treatments to maintain accessibility." at bounding box center [685, 418] width 689 height 20
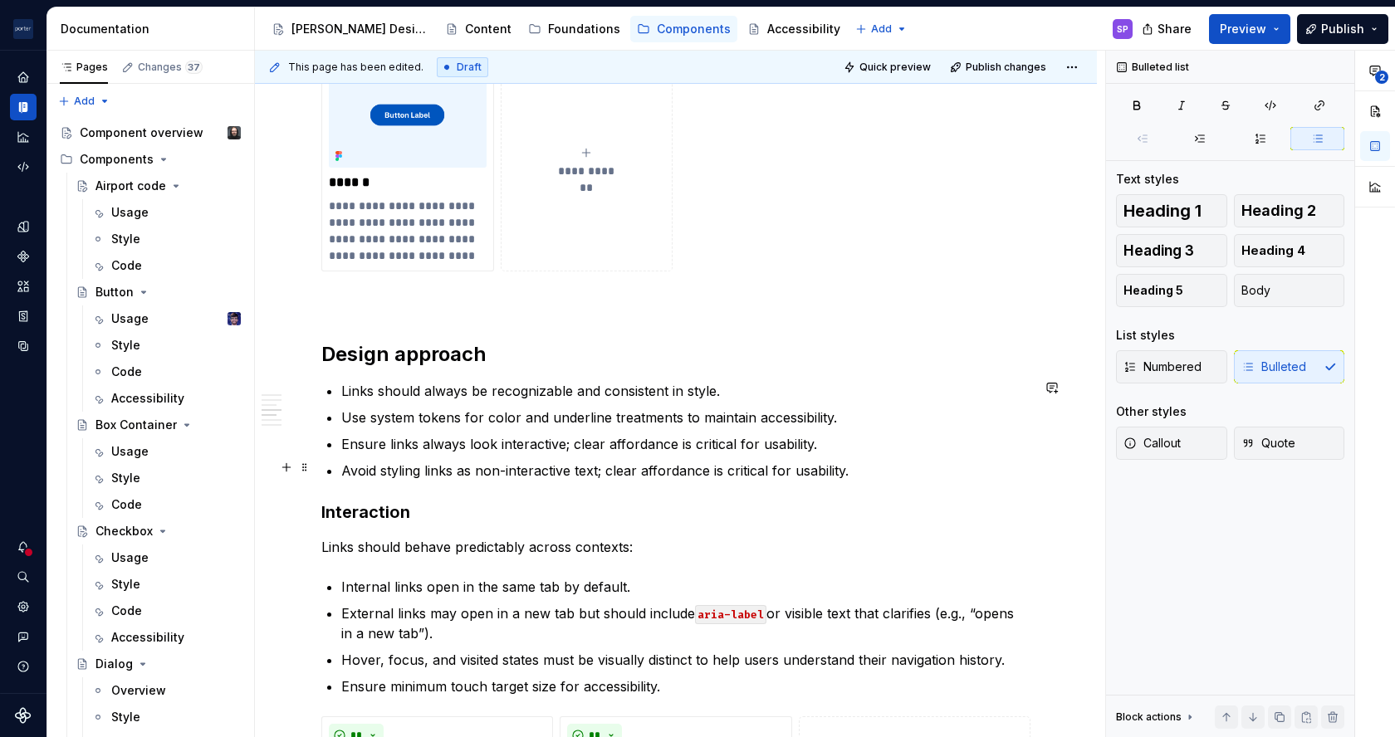
click at [817, 468] on p "Avoid styling links as non-interactive text; clear affordance is critical for u…" at bounding box center [685, 471] width 689 height 20
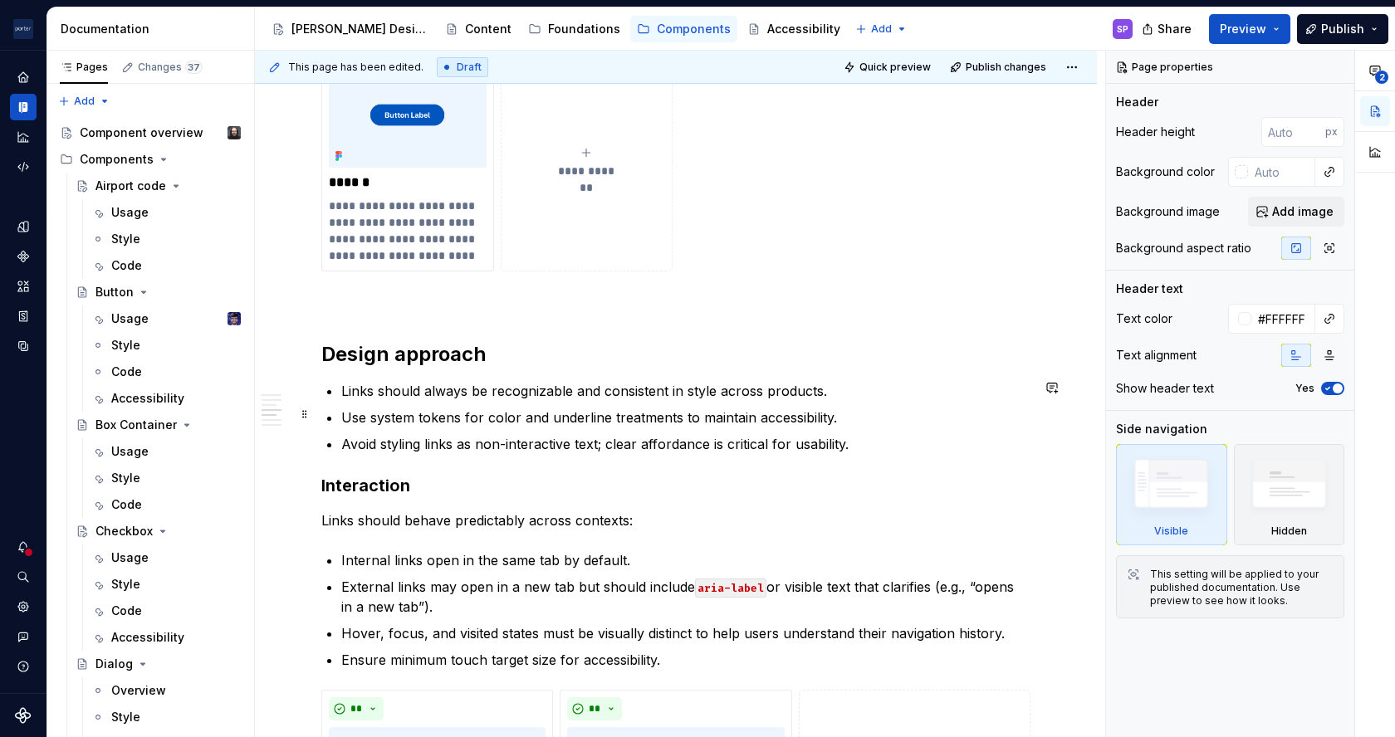
click at [731, 422] on p "Use system tokens for color and underline treatments to maintain accessibility." at bounding box center [685, 418] width 689 height 20
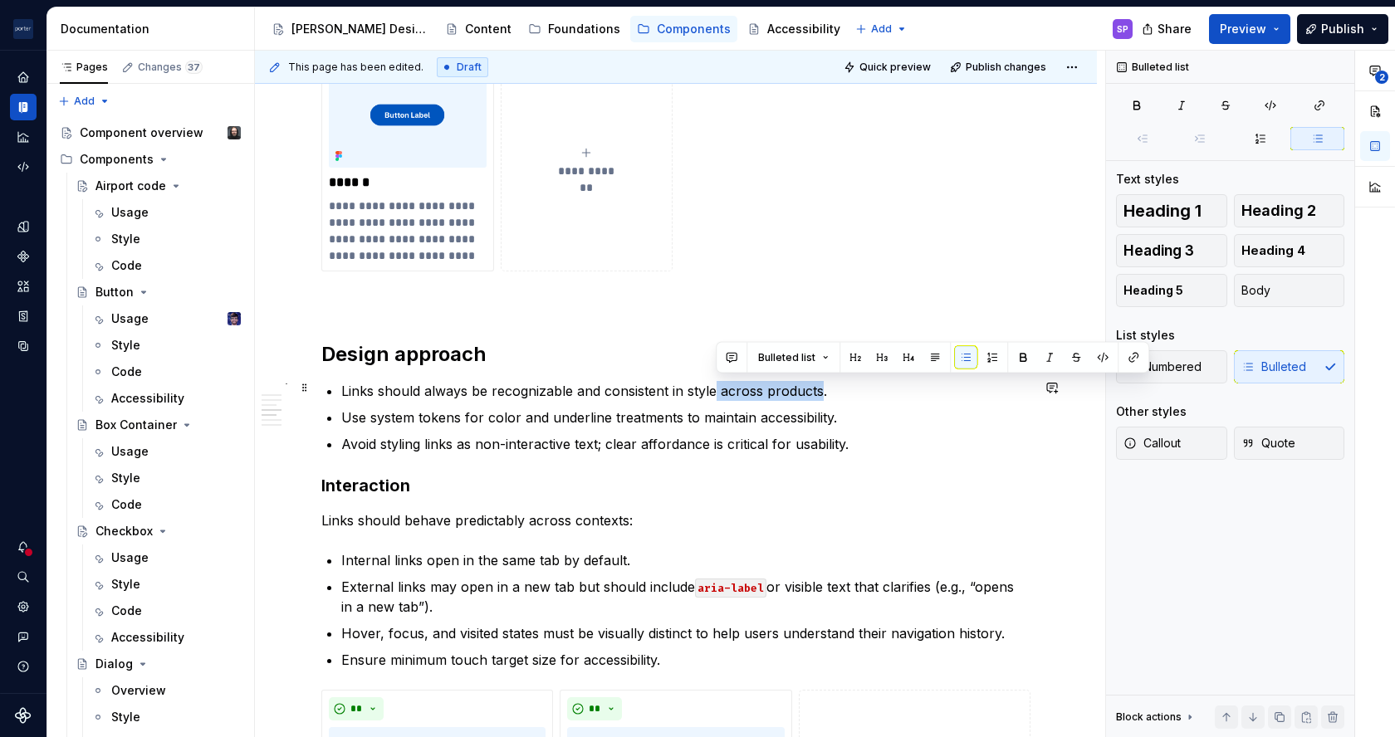
drag, startPoint x: 712, startPoint y: 384, endPoint x: 820, endPoint y: 392, distance: 109.0
click at [820, 392] on p "Links should always be recognizable and consistent in style across products." at bounding box center [685, 391] width 689 height 20
click at [818, 452] on div "**********" at bounding box center [675, 126] width 709 height 2496
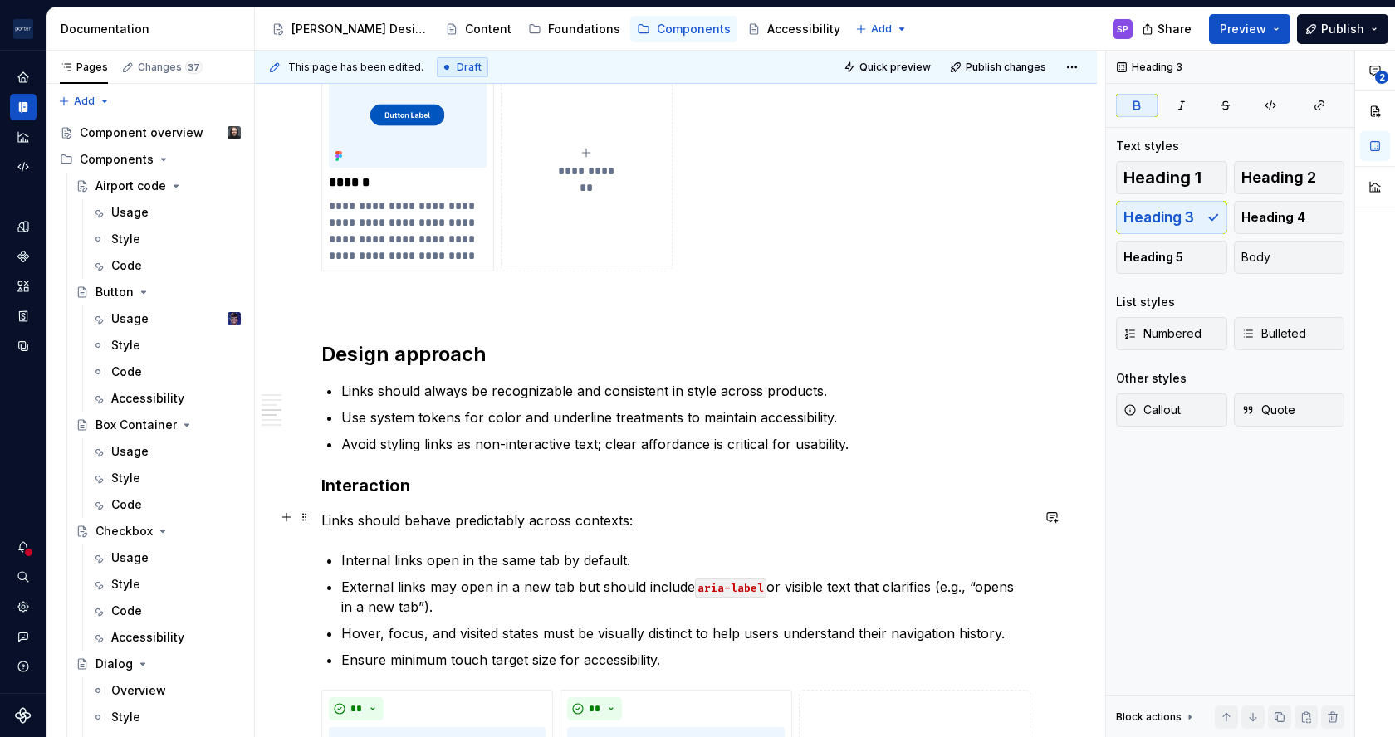
scroll to position [1536, 0]
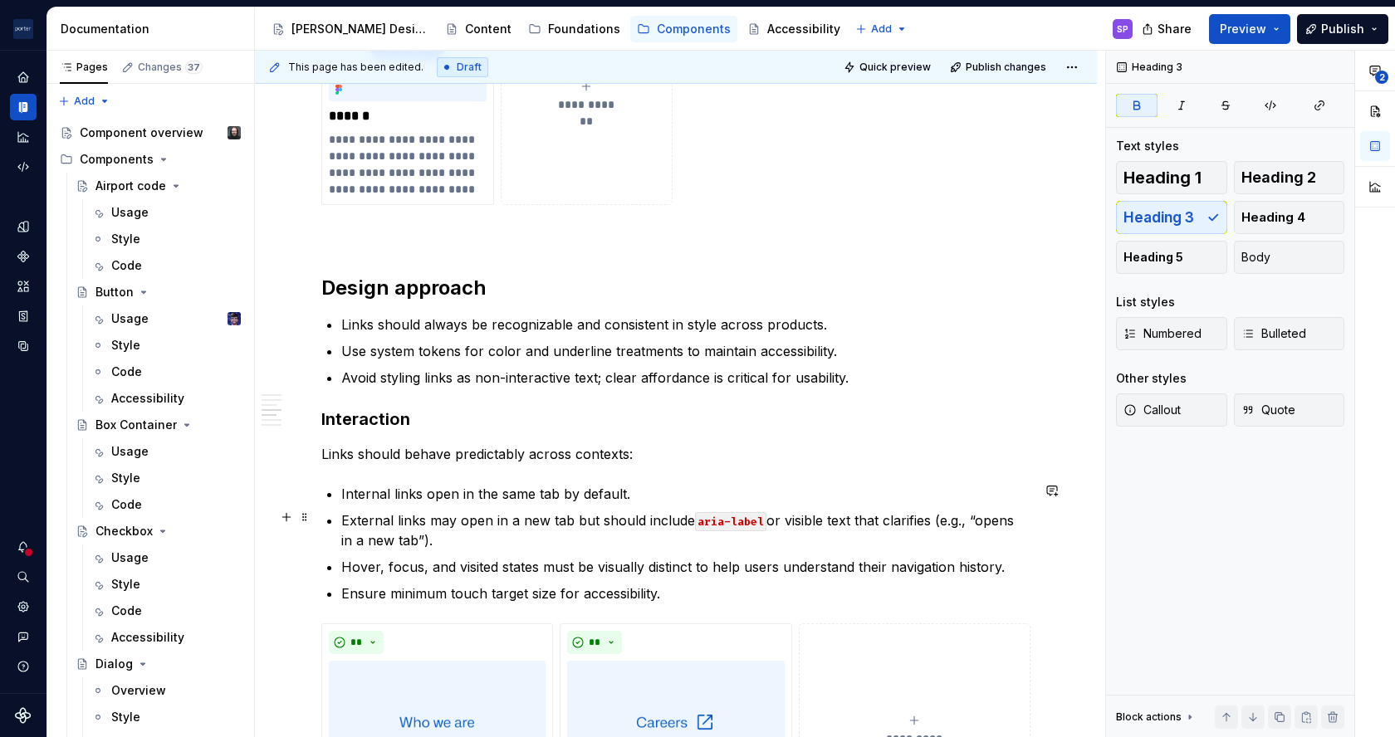
click at [688, 517] on p "External links may open in a new tab but should include aria-label or visible t…" at bounding box center [685, 531] width 689 height 40
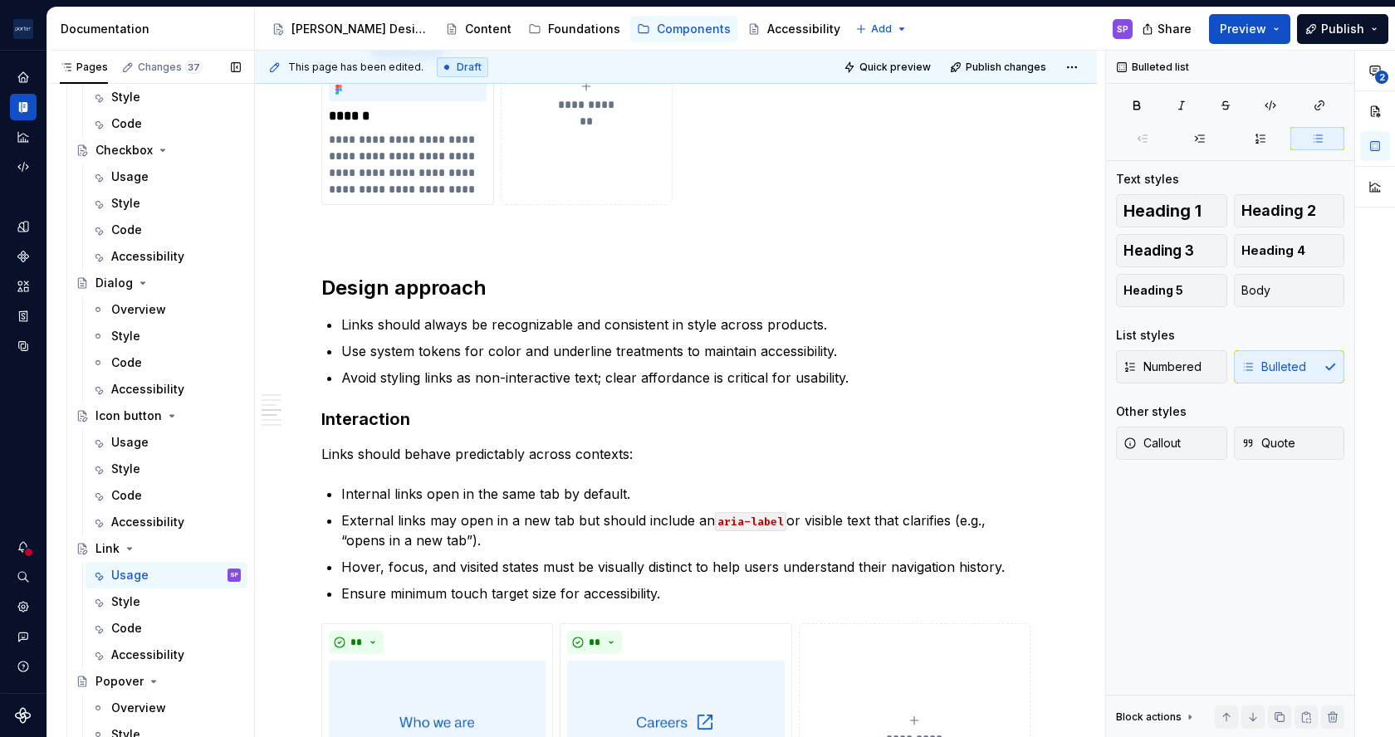
scroll to position [547, 0]
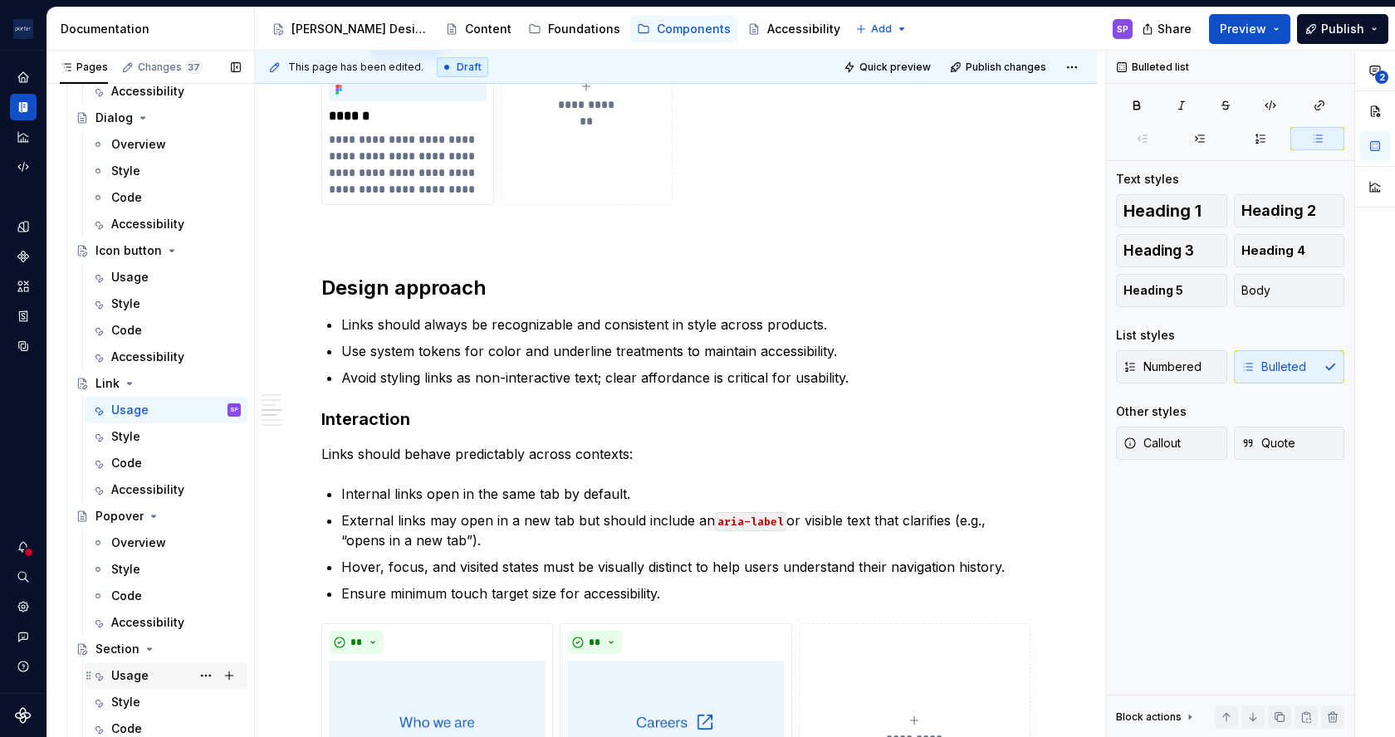
click at [121, 681] on div "Usage" at bounding box center [129, 676] width 37 height 17
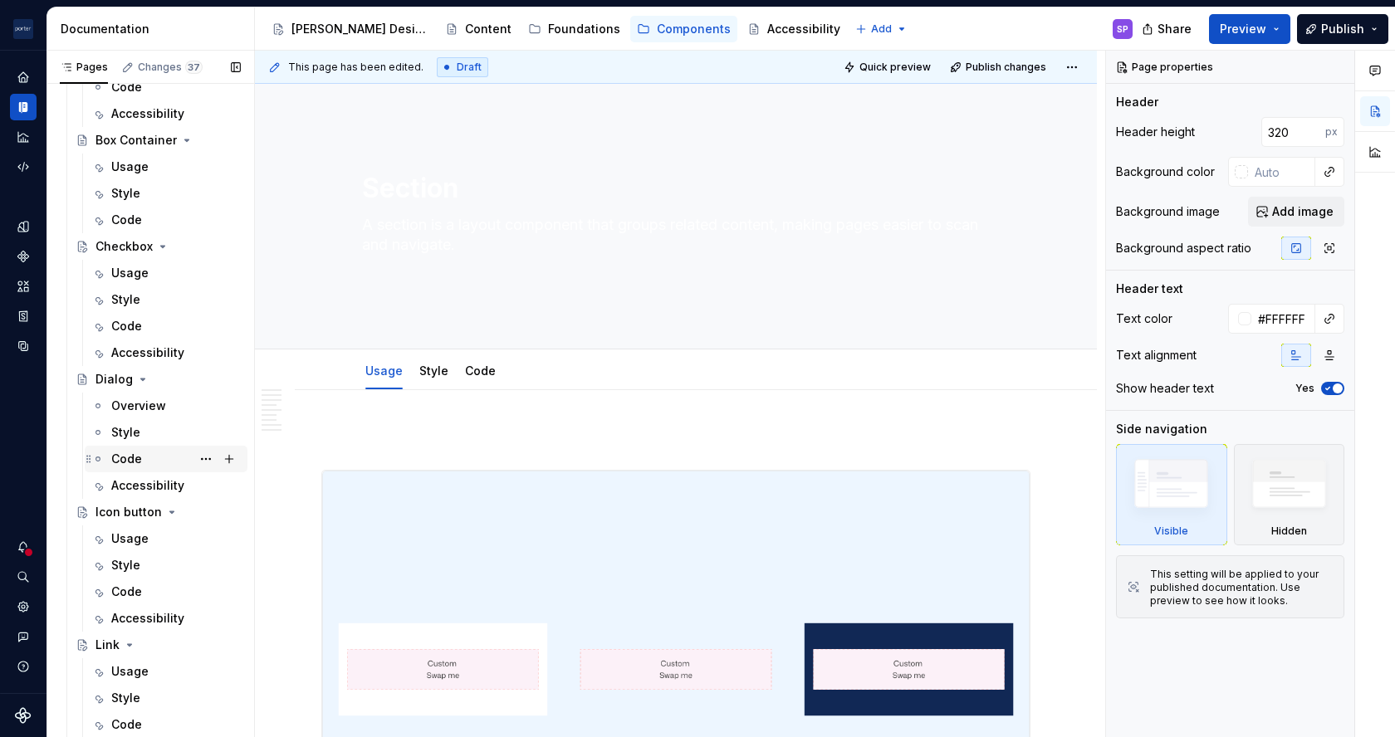
scroll to position [284, 0]
click at [153, 551] on div "Usage" at bounding box center [176, 540] width 130 height 23
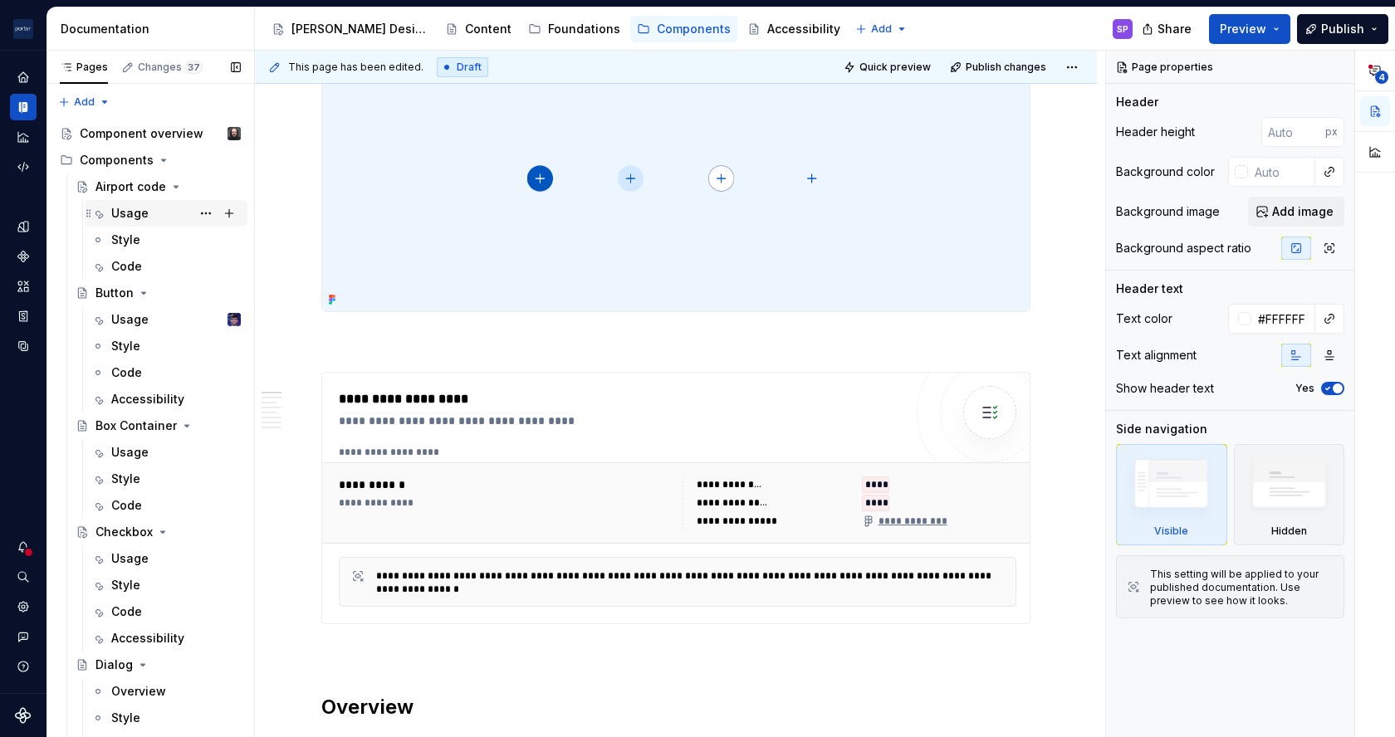
click at [140, 220] on div "Usage" at bounding box center [129, 213] width 37 height 17
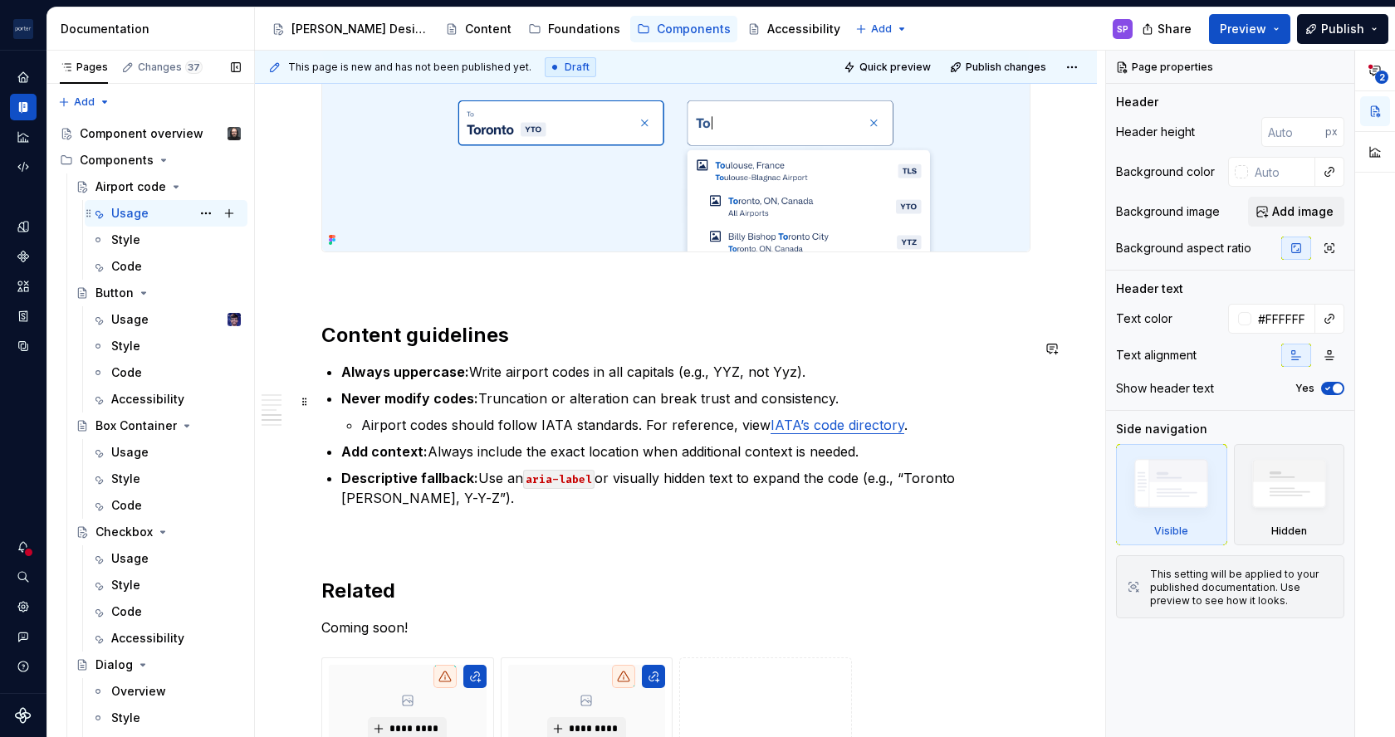
scroll to position [1635, 0]
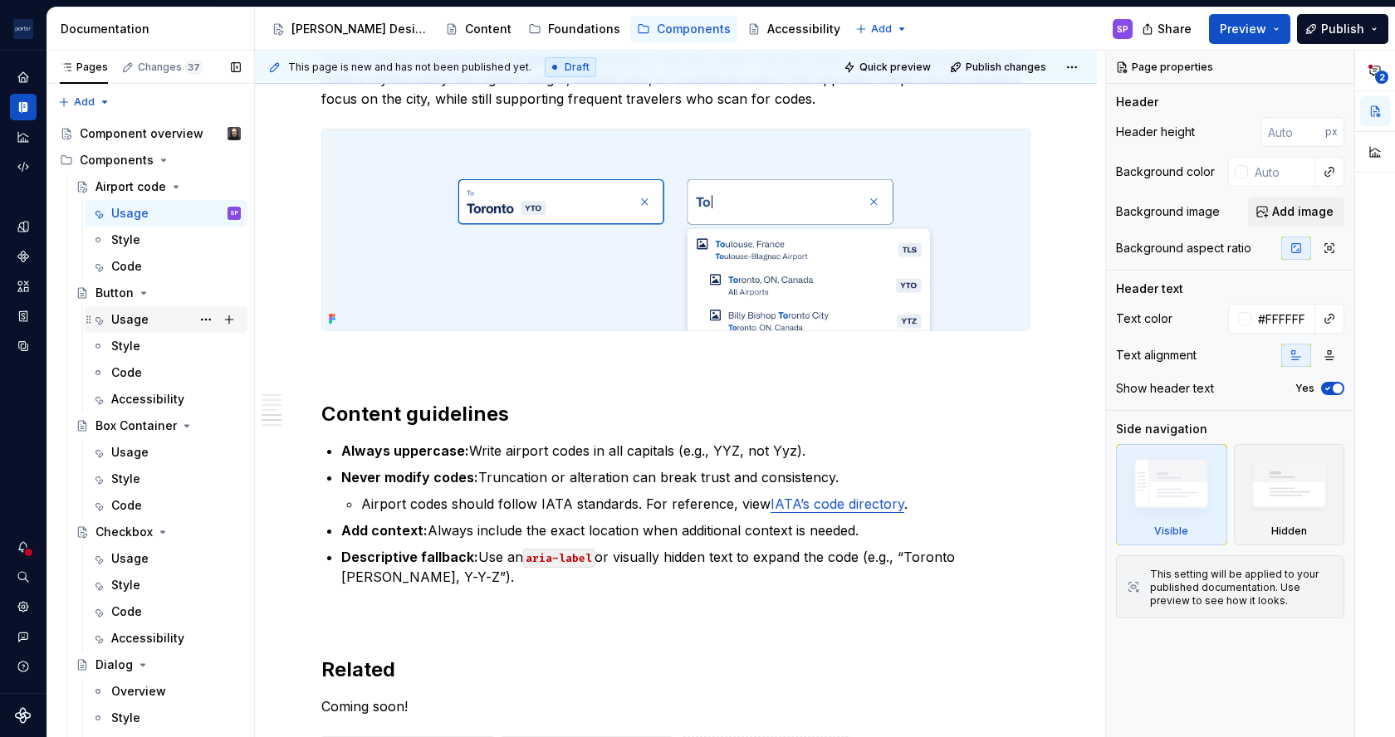
click at [132, 324] on div "Usage" at bounding box center [129, 319] width 37 height 17
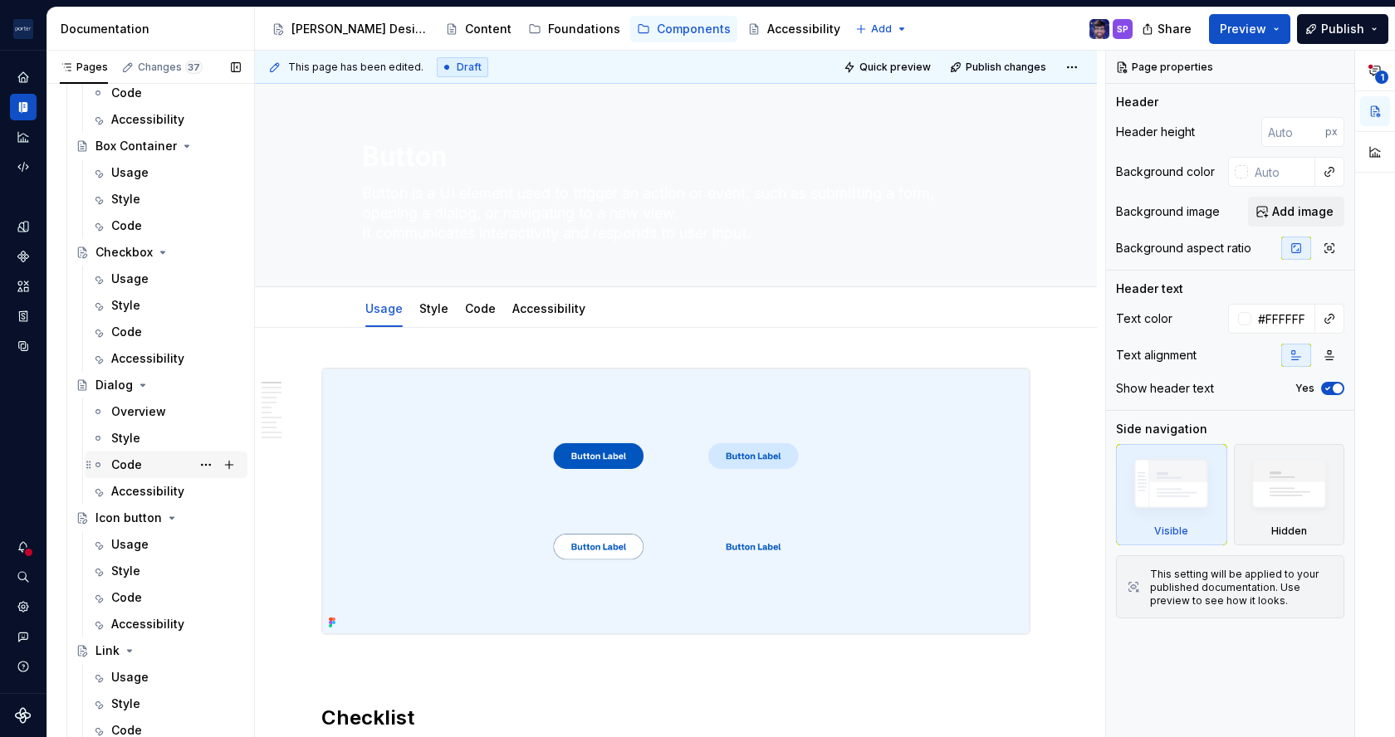
scroll to position [281, 0]
click at [140, 680] on div "Usage" at bounding box center [129, 676] width 37 height 17
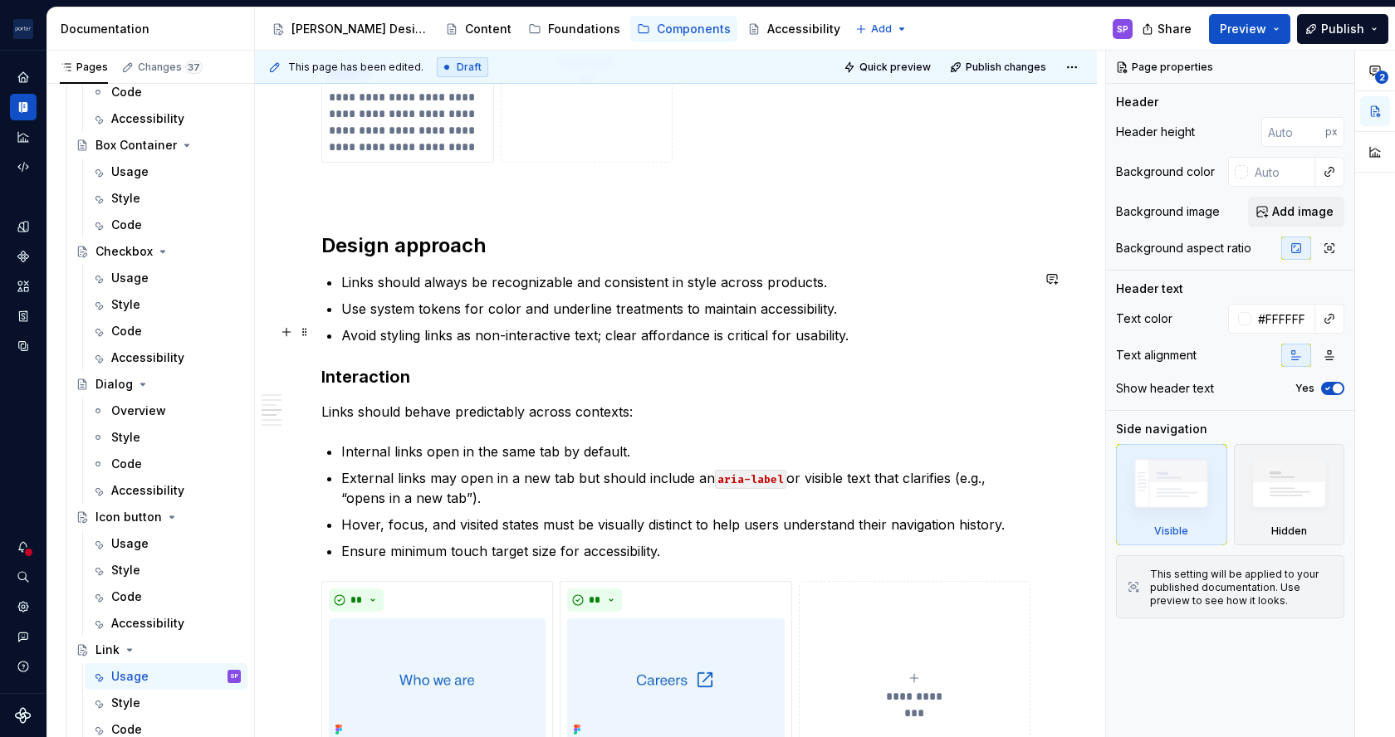
scroll to position [1582, 0]
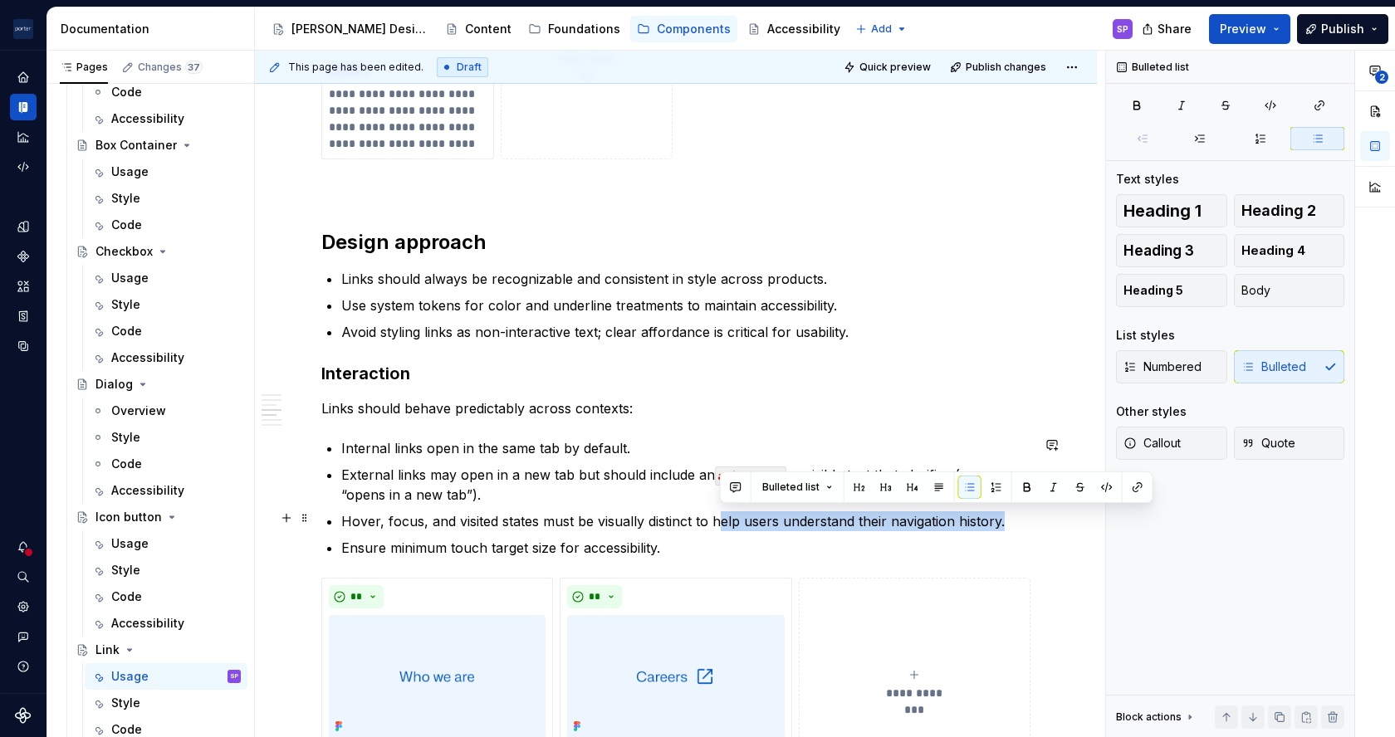
drag, startPoint x: 722, startPoint y: 516, endPoint x: 1001, endPoint y: 512, distance: 279.0
click at [1001, 512] on p "Hover, focus, and visited states must be visually distinct to help users unders…" at bounding box center [685, 522] width 689 height 20
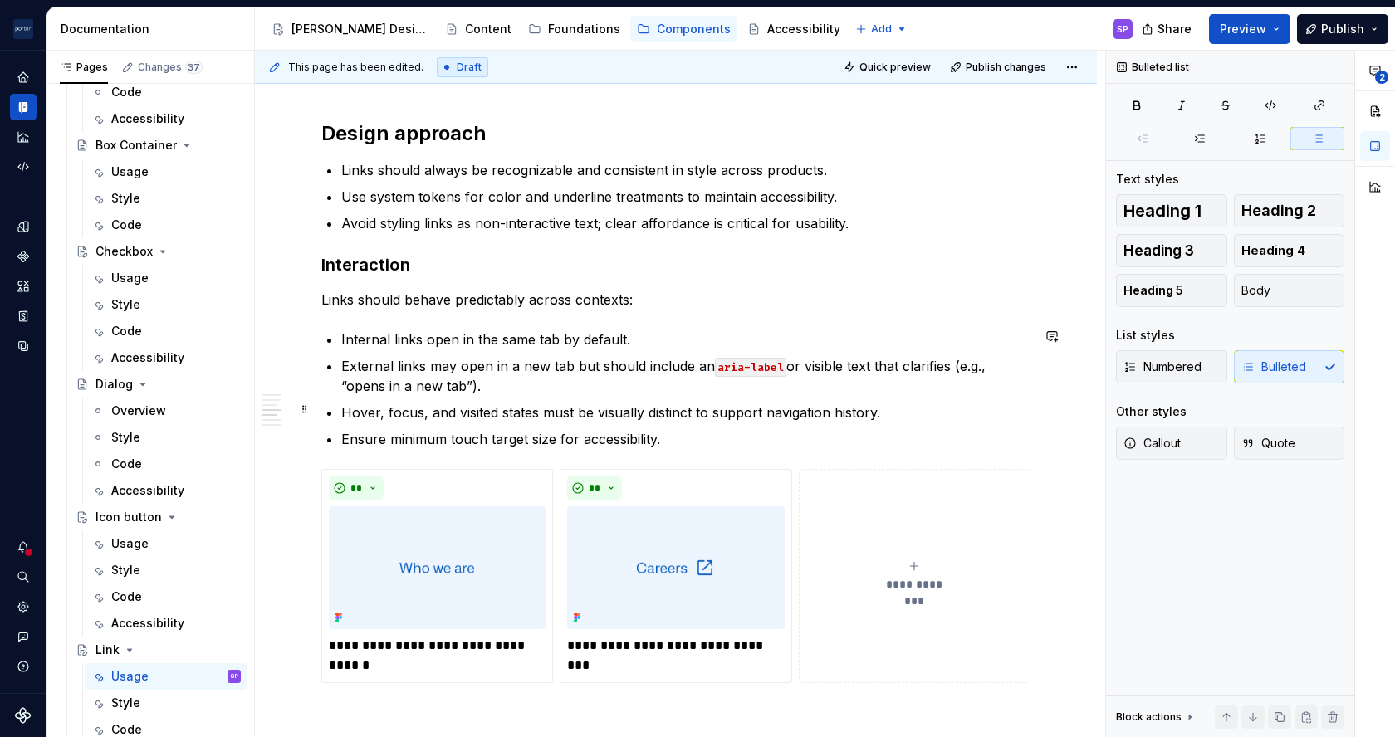
scroll to position [1693, 0]
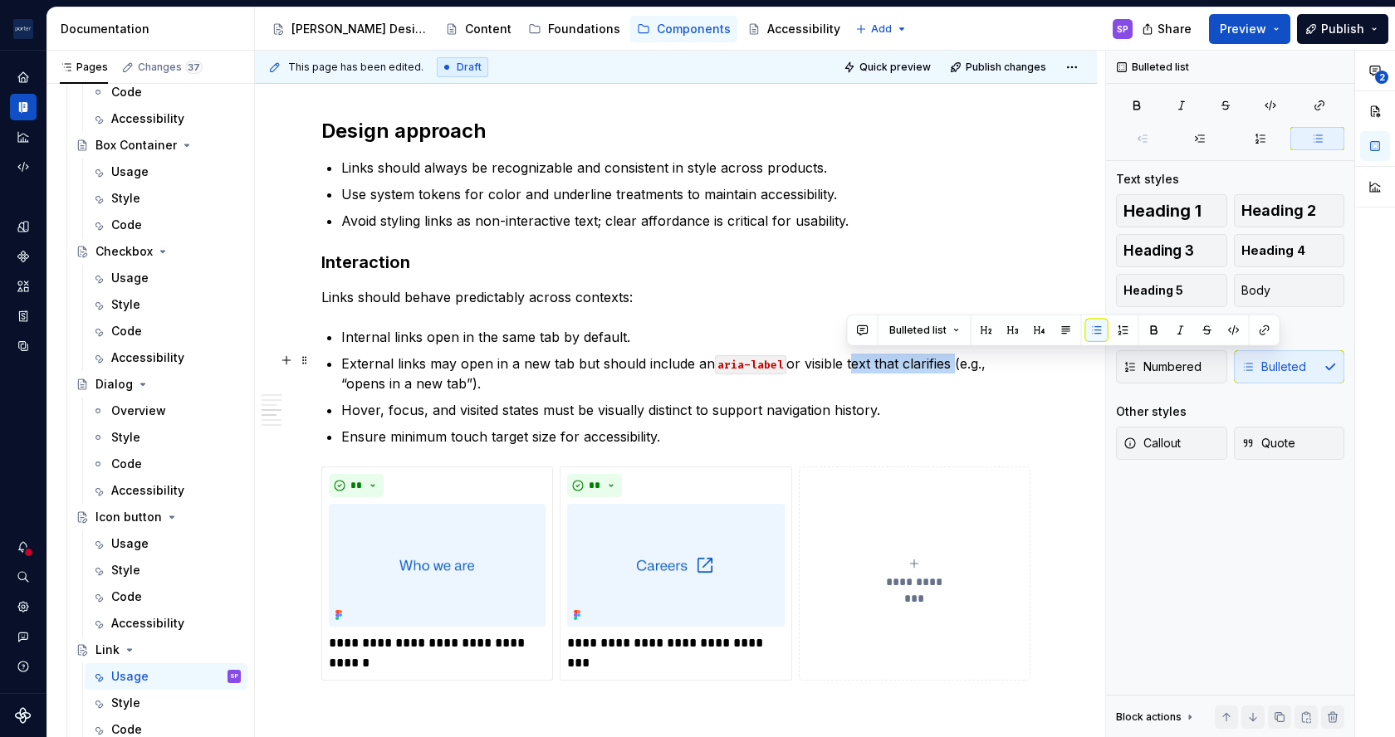
drag, startPoint x: 845, startPoint y: 362, endPoint x: 951, endPoint y: 358, distance: 105.5
click at [951, 358] on p "External links may open in a new tab but should include an aria-label or visibl…" at bounding box center [685, 374] width 689 height 40
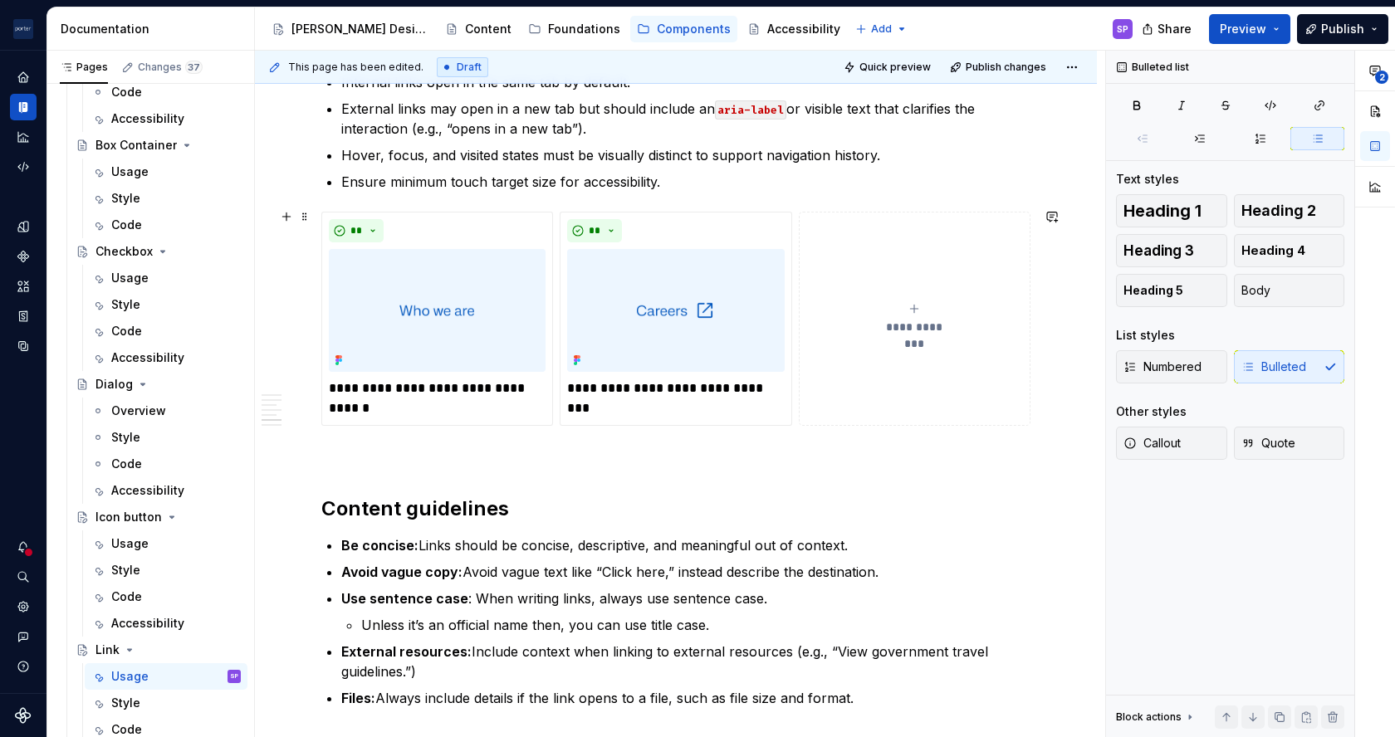
scroll to position [1992, 0]
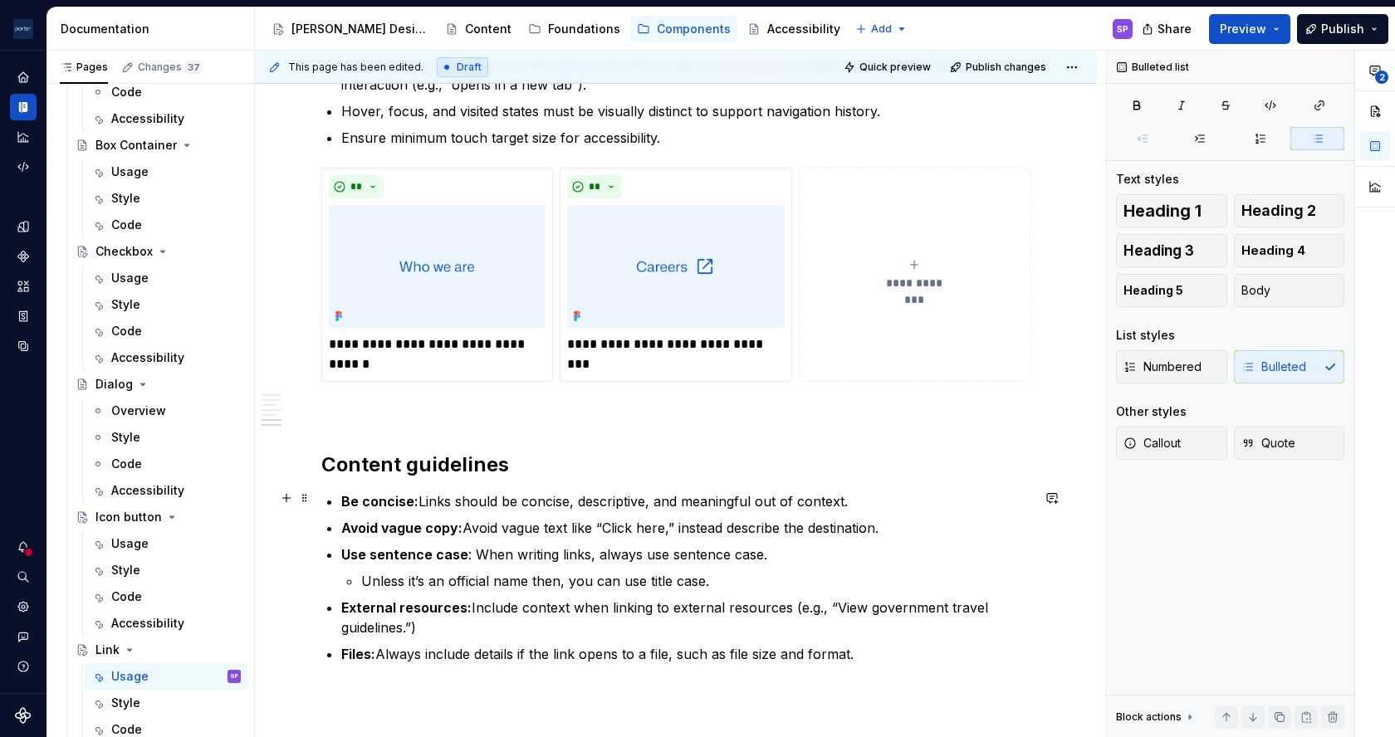
click at [545, 502] on p "Be concise: Links should be concise, descriptive, and meaningful out of context." at bounding box center [685, 502] width 689 height 20
click at [598, 499] on p "Be concise: Links should be clear, descriptive, and meaningful out of context." at bounding box center [685, 502] width 689 height 20
click at [436, 522] on strong "Avoid vague copy:" at bounding box center [401, 528] width 121 height 17
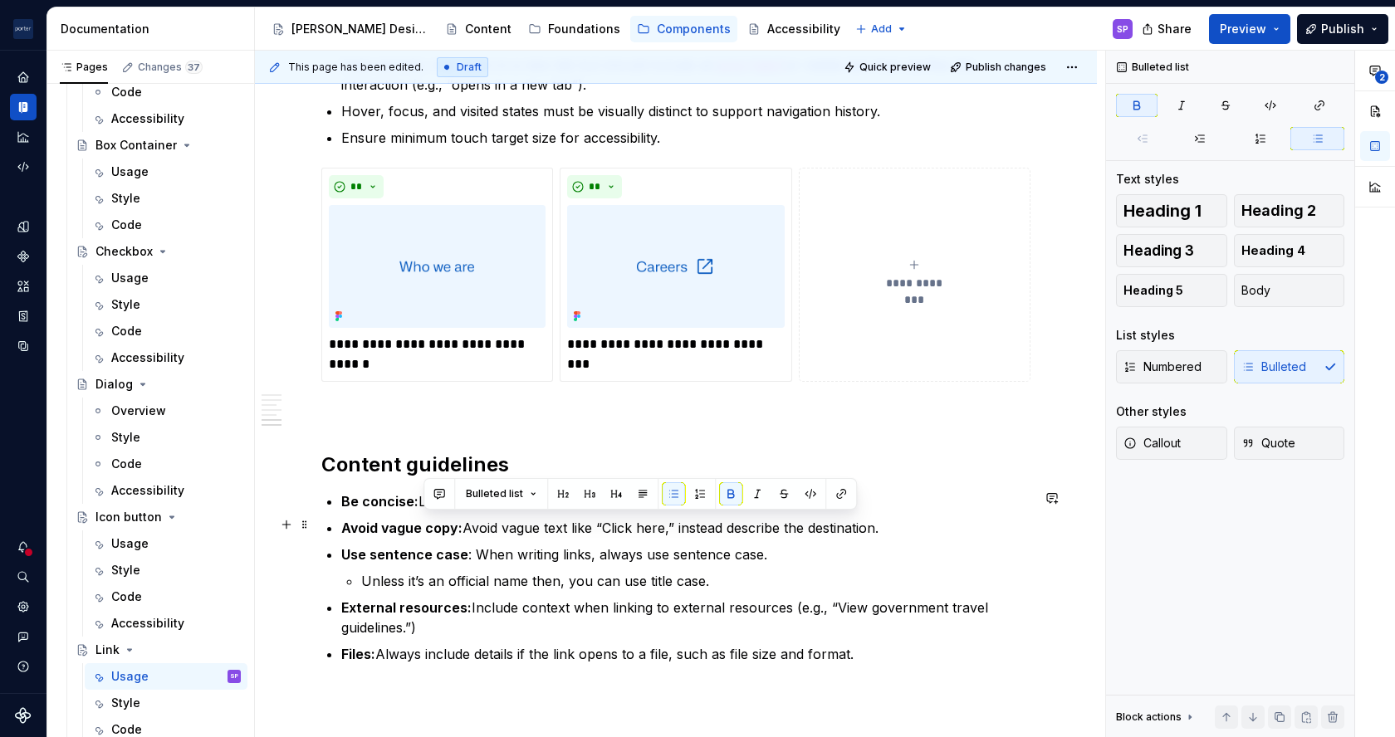
click at [436, 522] on strong "Avoid vague copy:" at bounding box center [401, 528] width 121 height 17
click at [855, 518] on p "Avoid vague labels: Avoid vague text like “Click here,” instead describe the de…" at bounding box center [685, 528] width 689 height 20
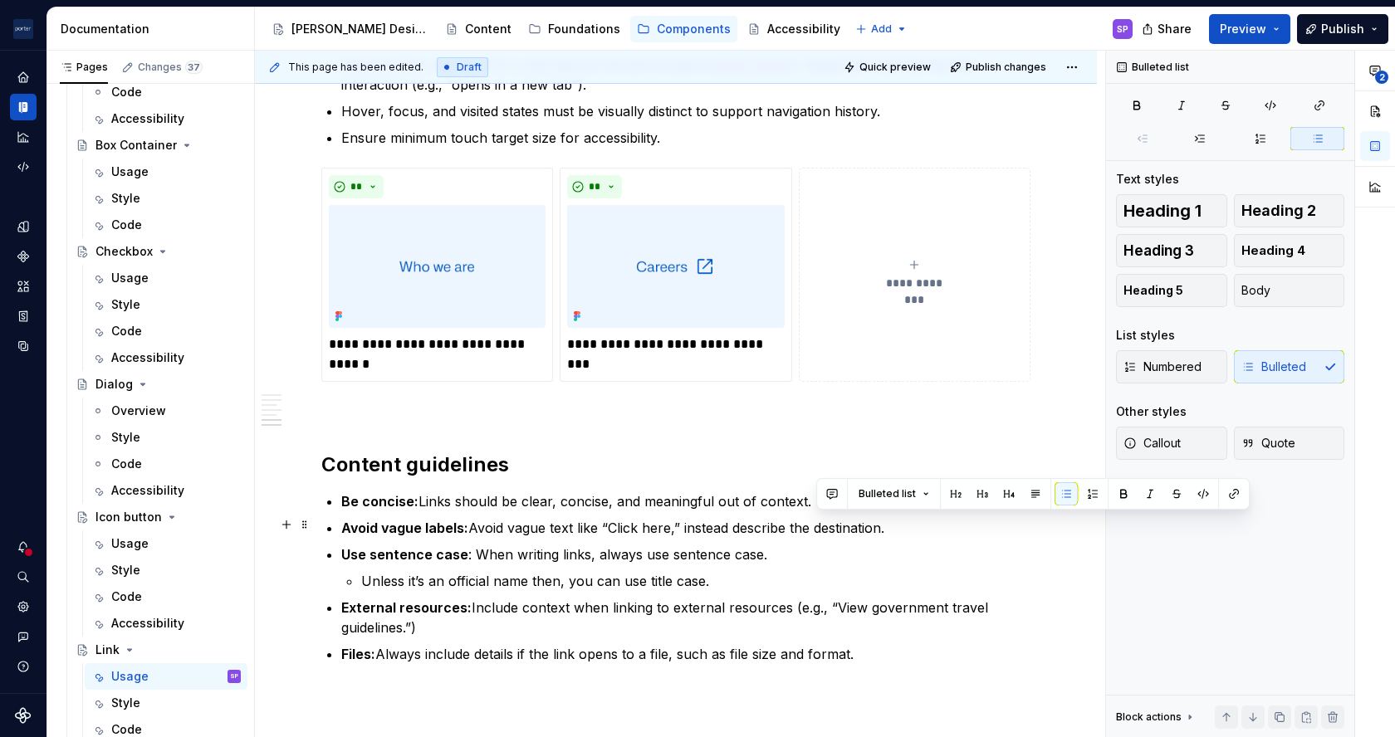
click at [855, 518] on p "Avoid vague labels: Avoid vague text like “Click here,” instead describe the de…" at bounding box center [685, 528] width 689 height 20
click at [931, 518] on p "Avoid vague labels: Avoid vague text like “Click here,” instead describe the de…" at bounding box center [685, 528] width 689 height 20
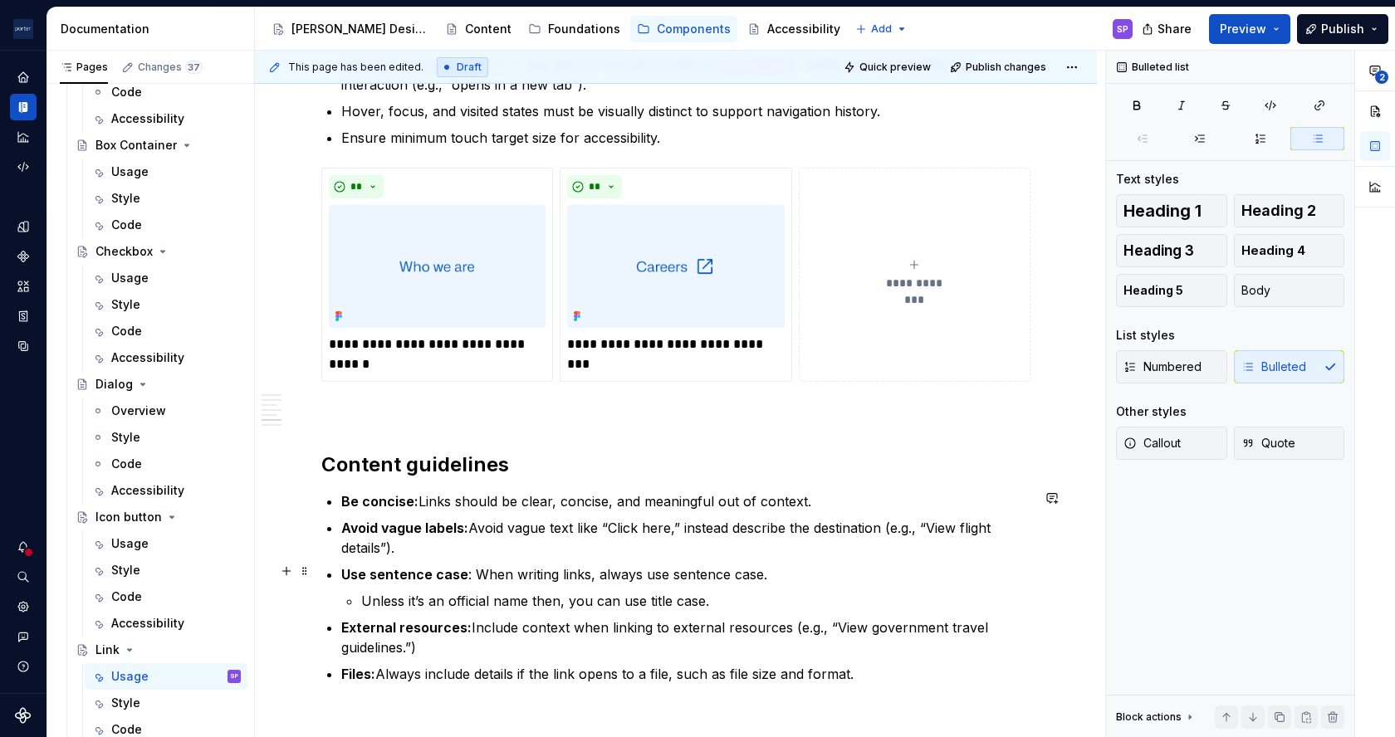
click at [767, 571] on p "Use sentence case : When writing links, always use sentence case." at bounding box center [685, 575] width 689 height 20
click at [651, 600] on p "Unless it’s an official name then, you can use title case." at bounding box center [695, 601] width 669 height 20
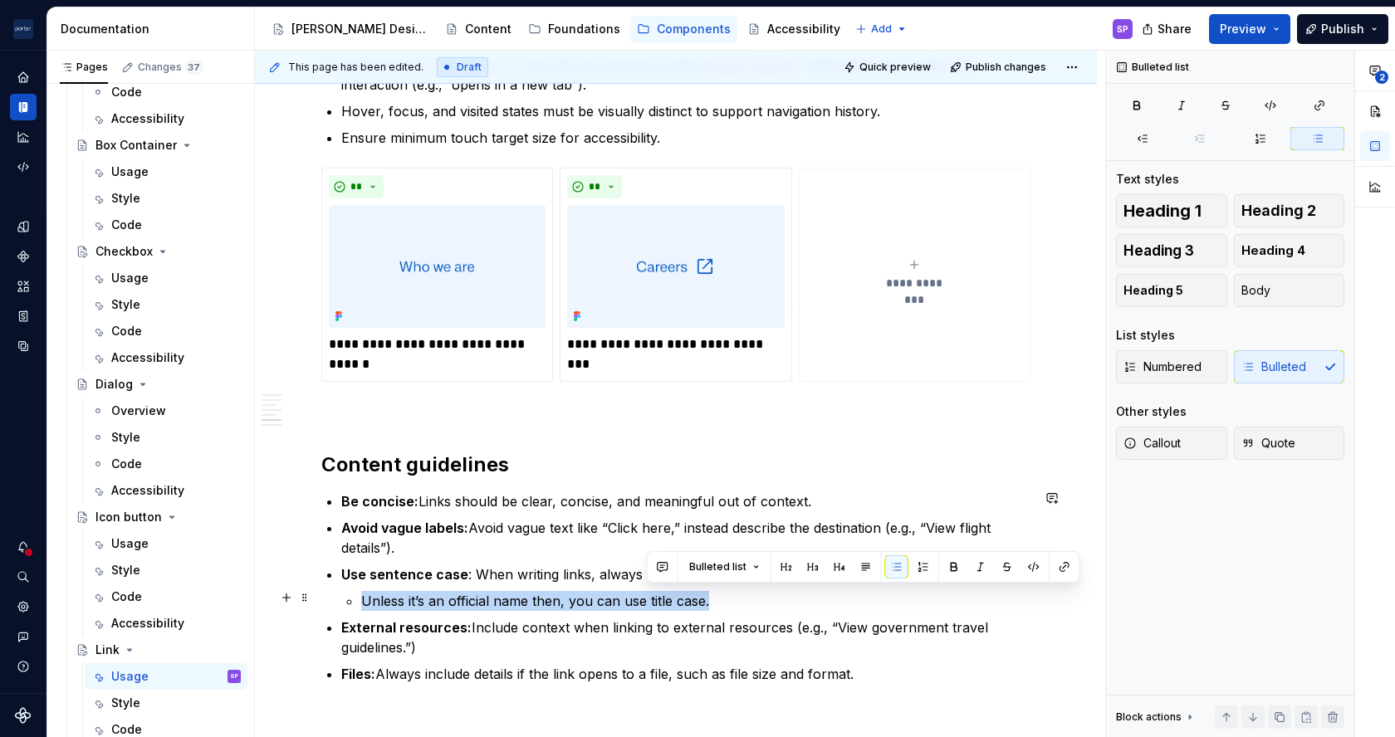
click at [651, 600] on p "Unless it’s an official name then, you can use title case." at bounding box center [695, 601] width 669 height 20
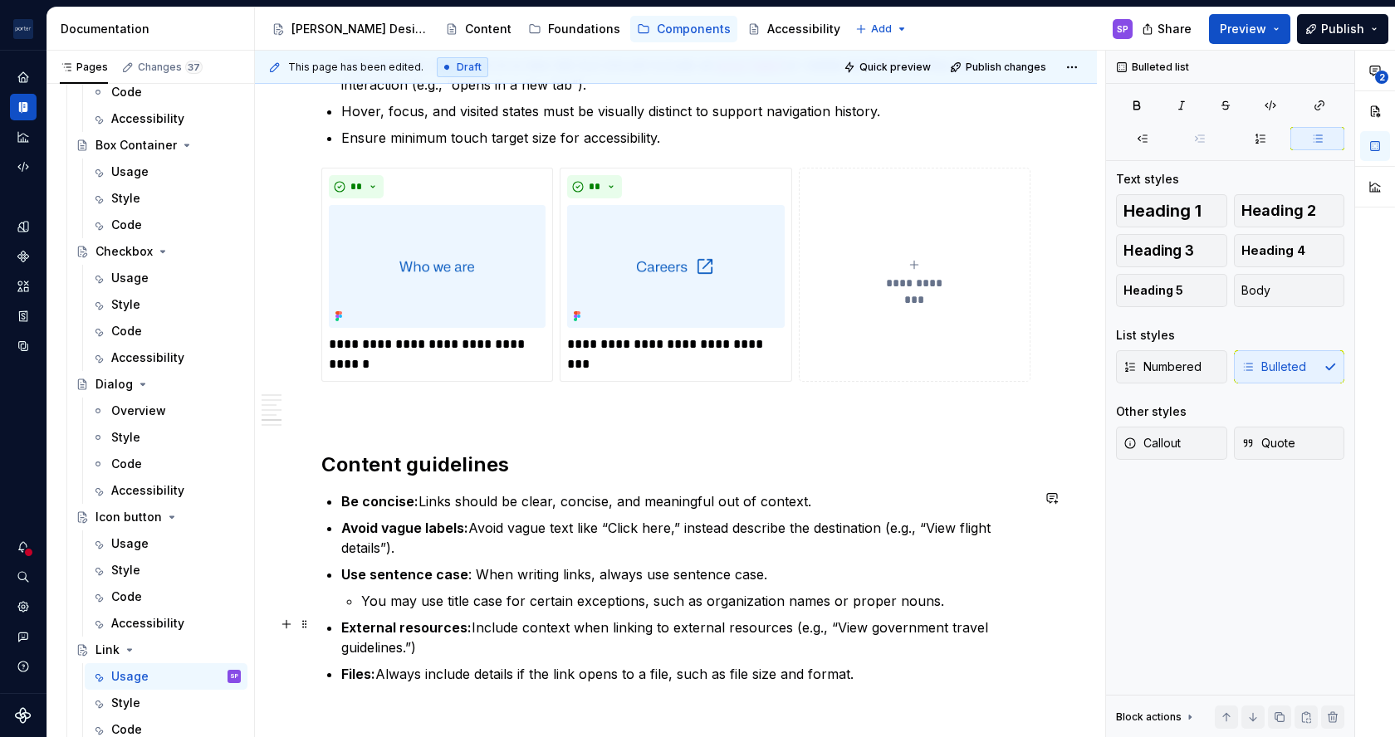
click at [489, 621] on p "External resources: Include context when linking to external resources (e.g., “…" at bounding box center [685, 638] width 689 height 40
click at [952, 621] on p "External resources: Always include context when linking to external resources (…" at bounding box center [685, 638] width 689 height 40
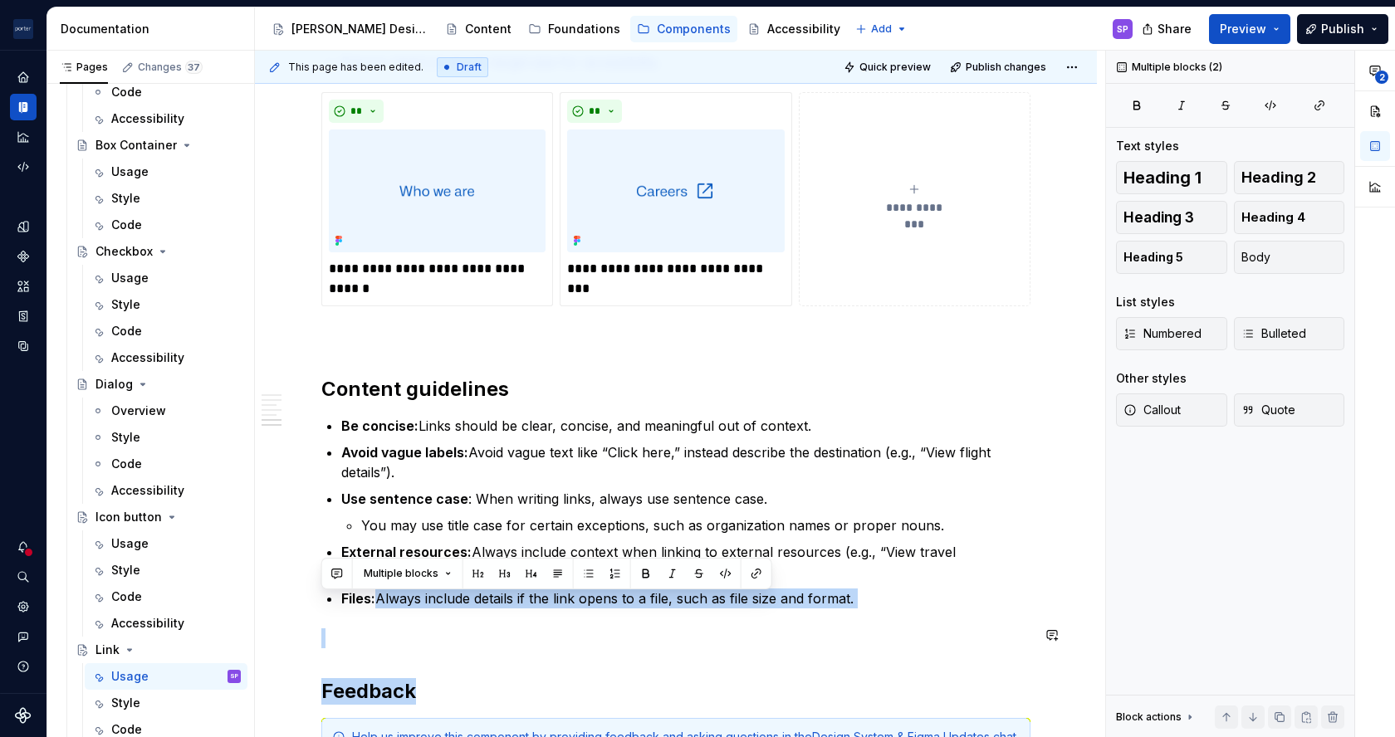
drag, startPoint x: 423, startPoint y: 667, endPoint x: 842, endPoint y: 597, distance: 424.3
click at [842, 597] on p "Files: Always include details if the link opens to a file, such as file size an…" at bounding box center [685, 599] width 689 height 20
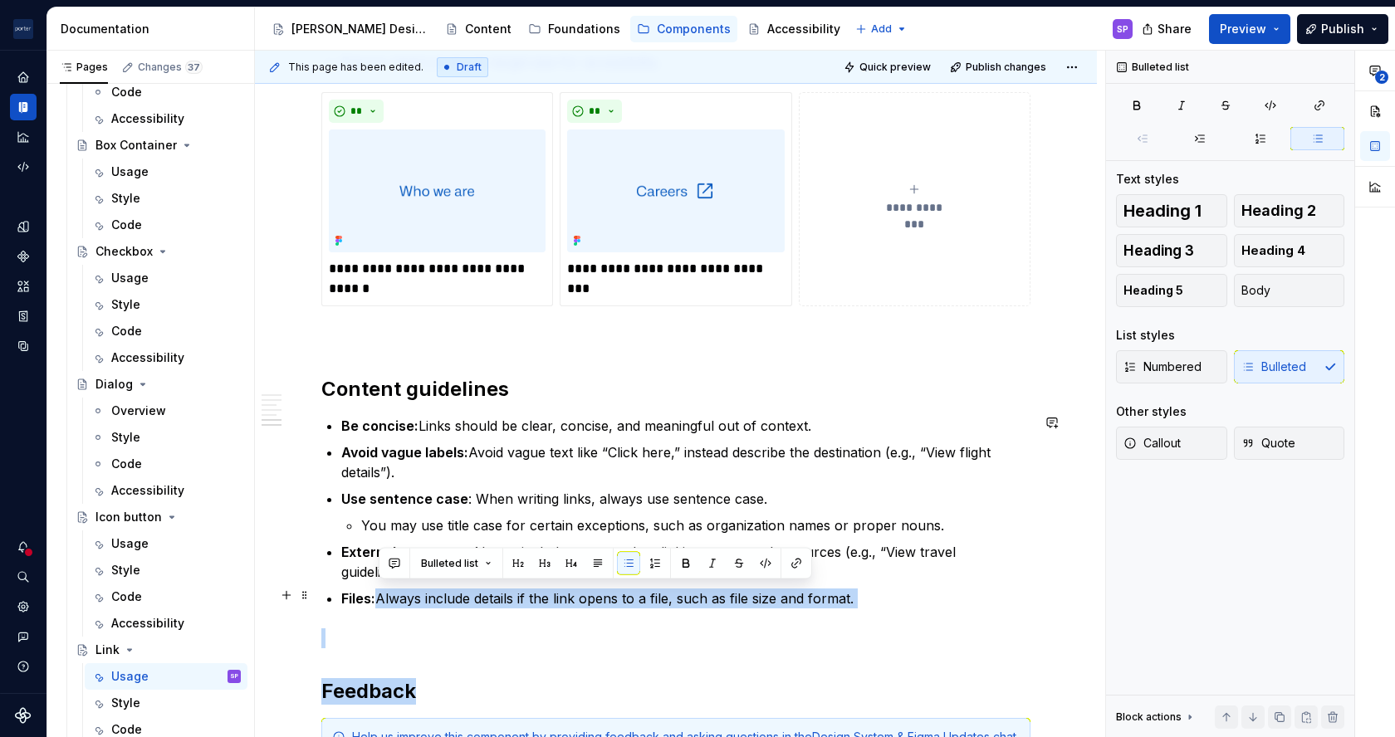
scroll to position [2068, 0]
drag, startPoint x: 872, startPoint y: 599, endPoint x: 379, endPoint y: 595, distance: 493.3
click at [379, 595] on p "Files: Always include details if the link opens to a file, such as file size an…" at bounding box center [685, 598] width 689 height 20
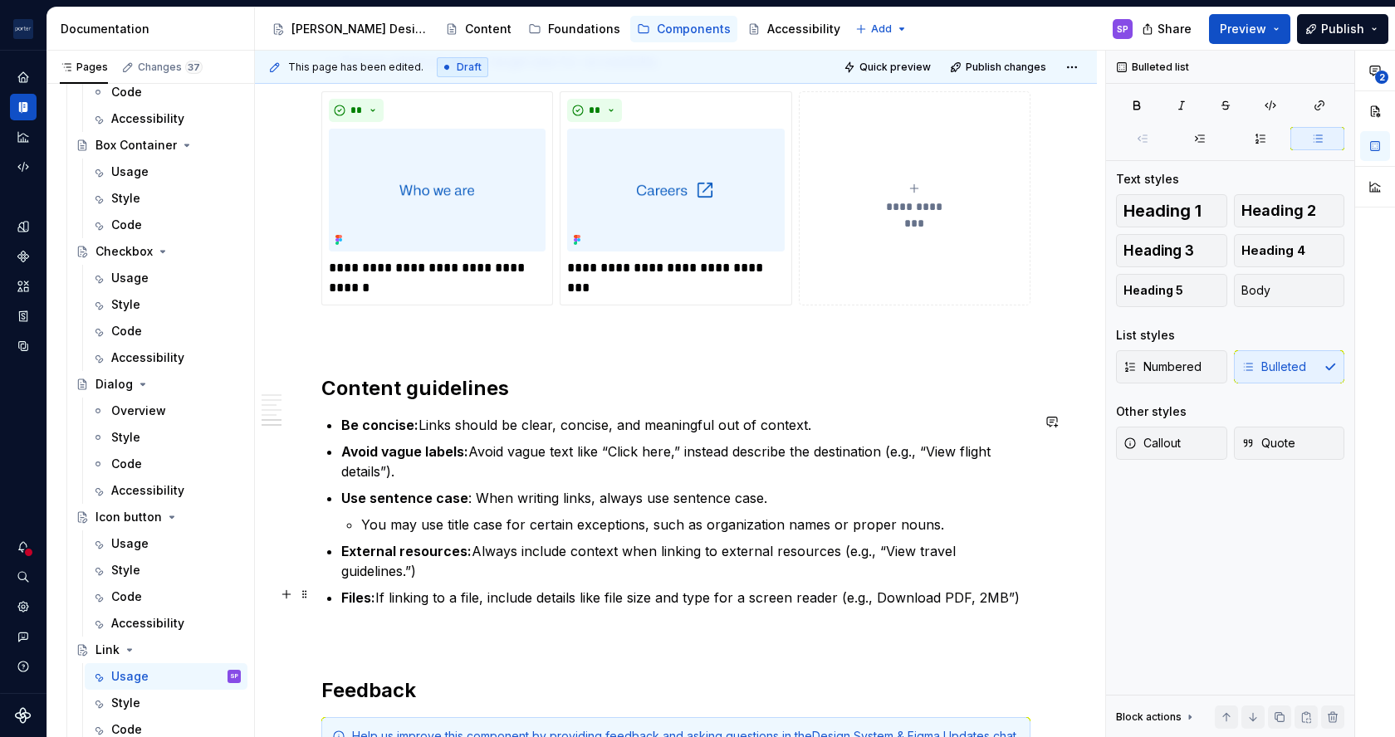
click at [885, 590] on p "Files: If linking to a file, include details like file size and type for a scre…" at bounding box center [685, 598] width 689 height 20
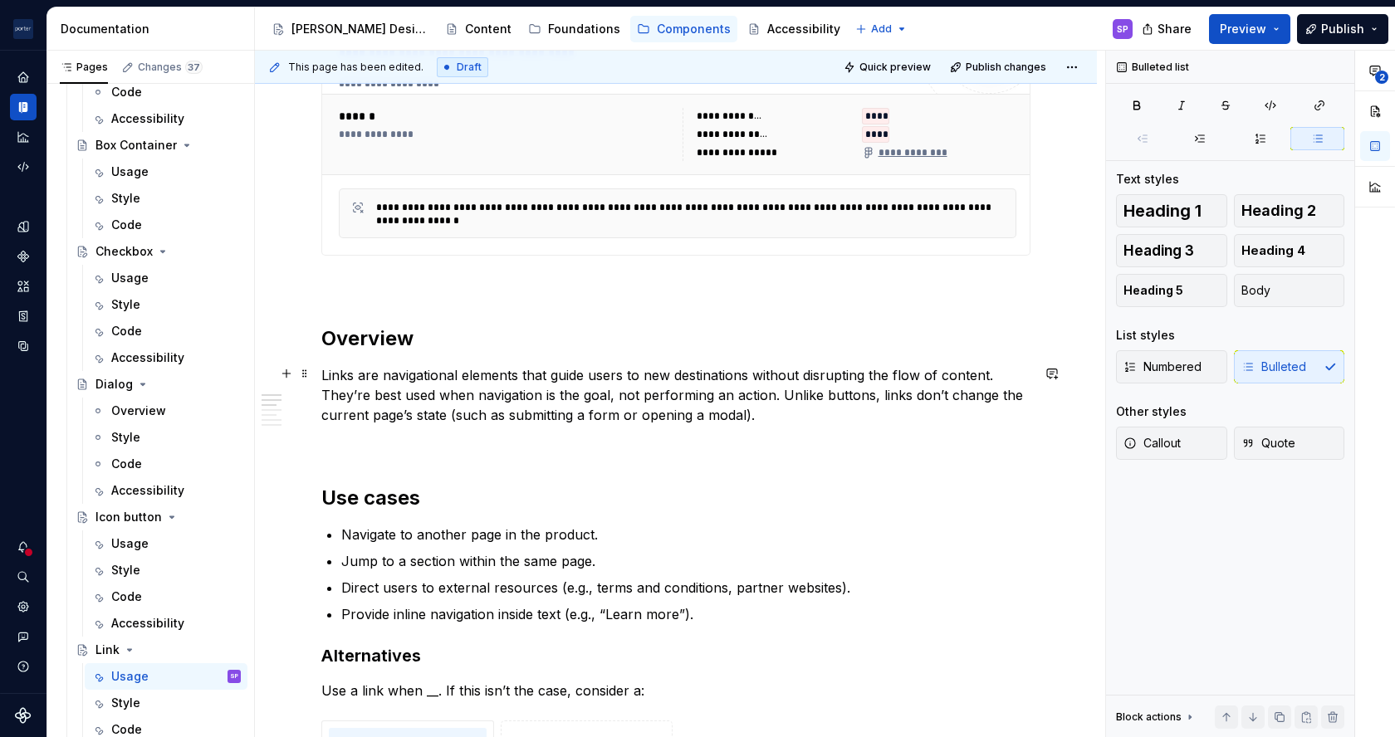
scroll to position [0, 0]
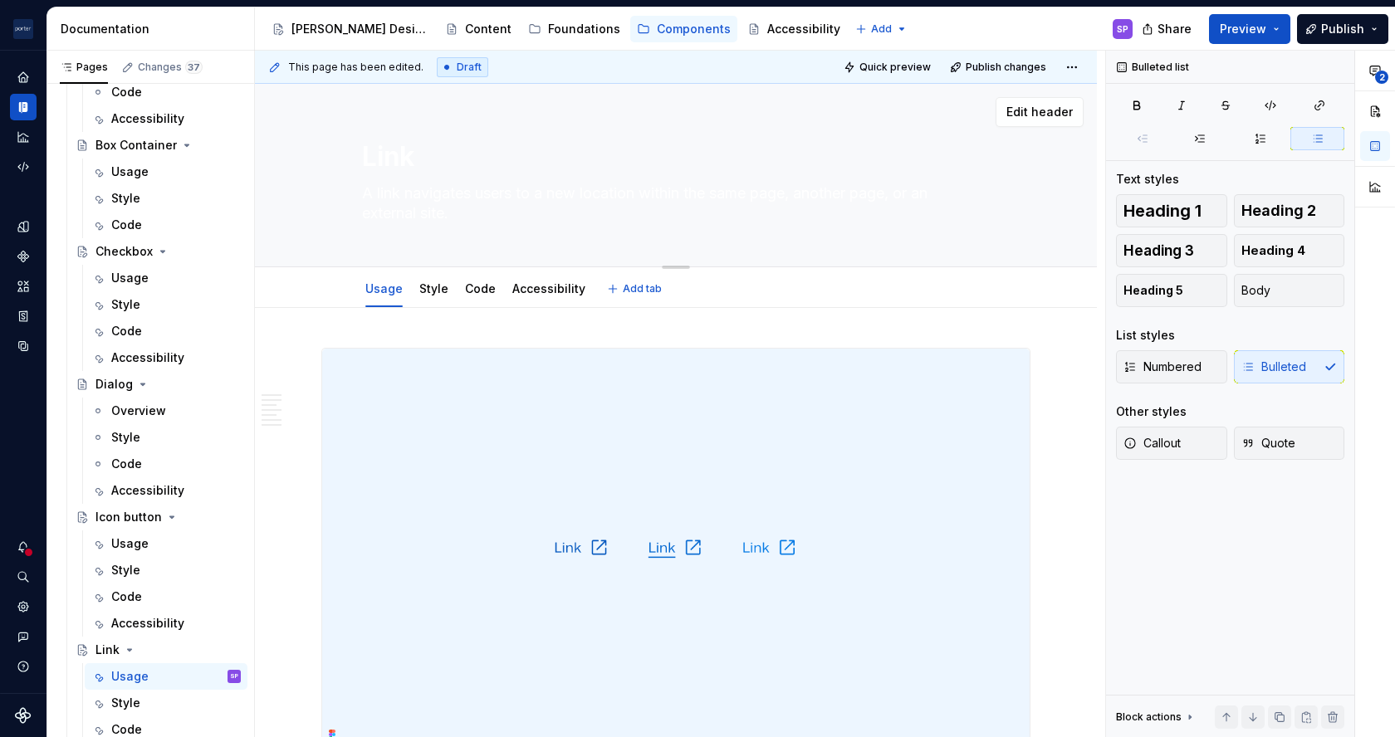
click at [552, 209] on textarea "A link navigates users to a new location within the same page, another page, or…" at bounding box center [673, 203] width 628 height 47
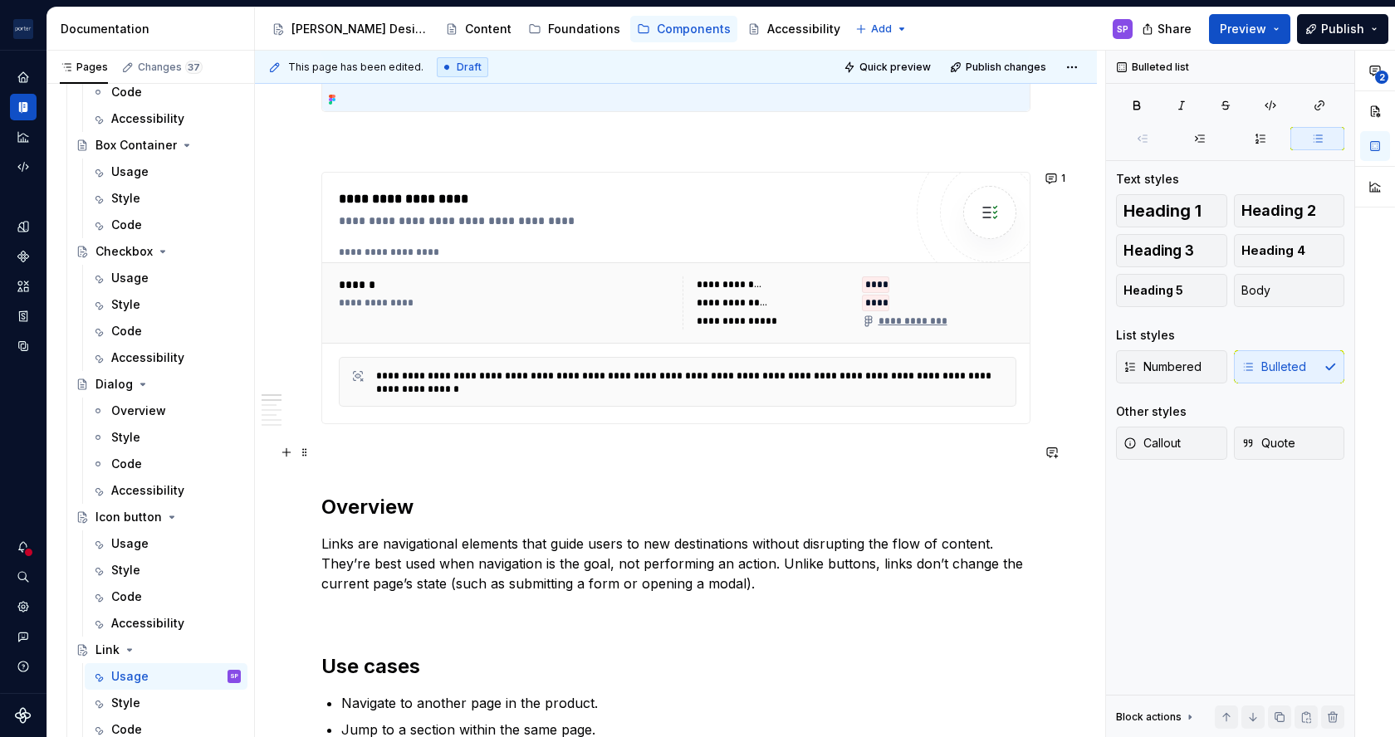
scroll to position [807, 0]
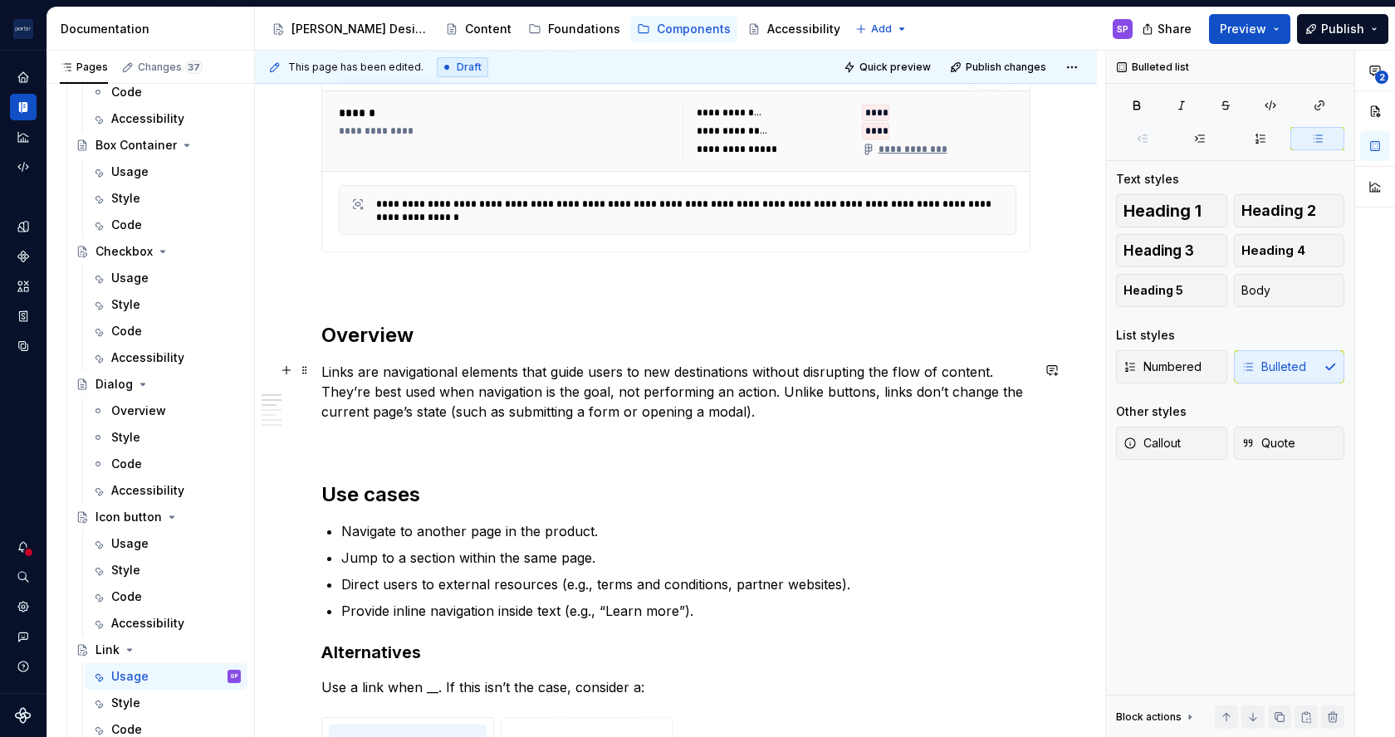
click at [422, 390] on p "Links are navigational elements that guide users to new destinations without di…" at bounding box center [675, 392] width 709 height 60
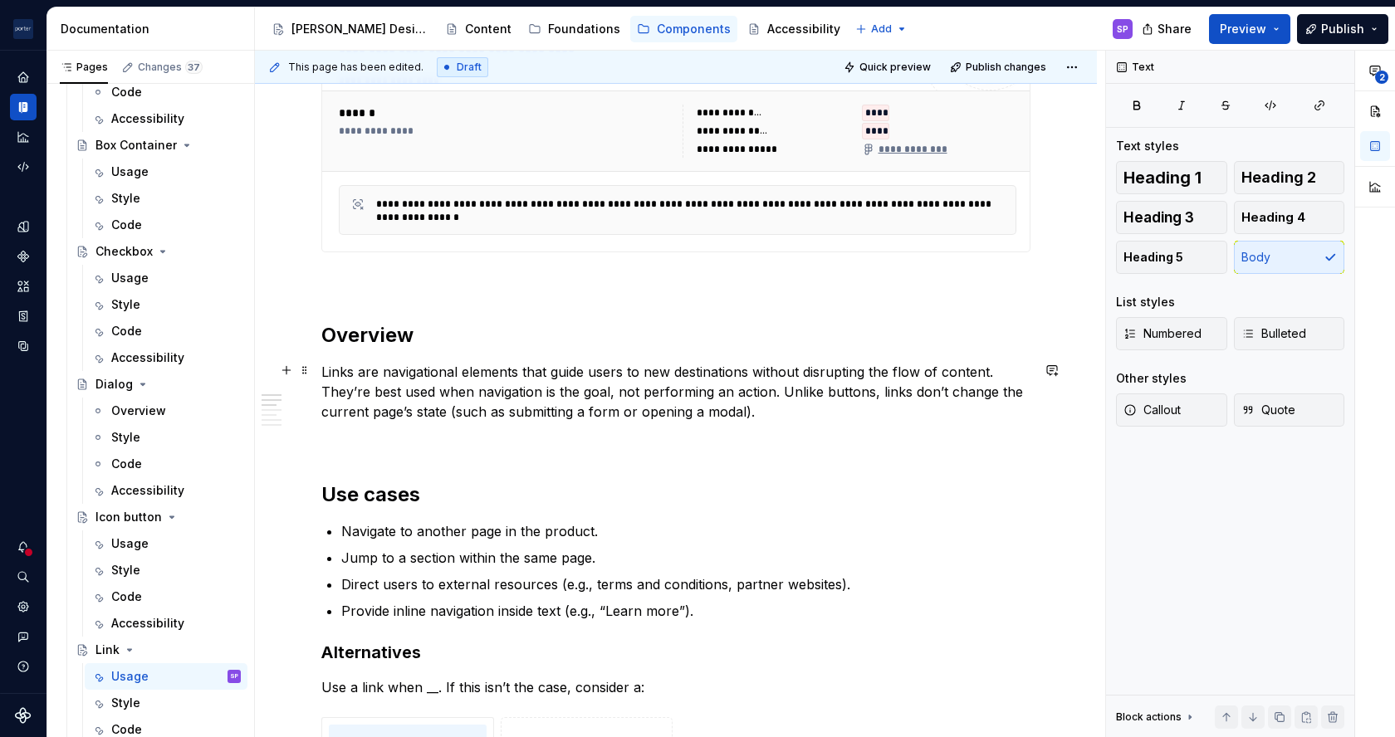
click at [473, 404] on p "Links are navigational elements that guide users to new destinations without di…" at bounding box center [675, 392] width 709 height 60
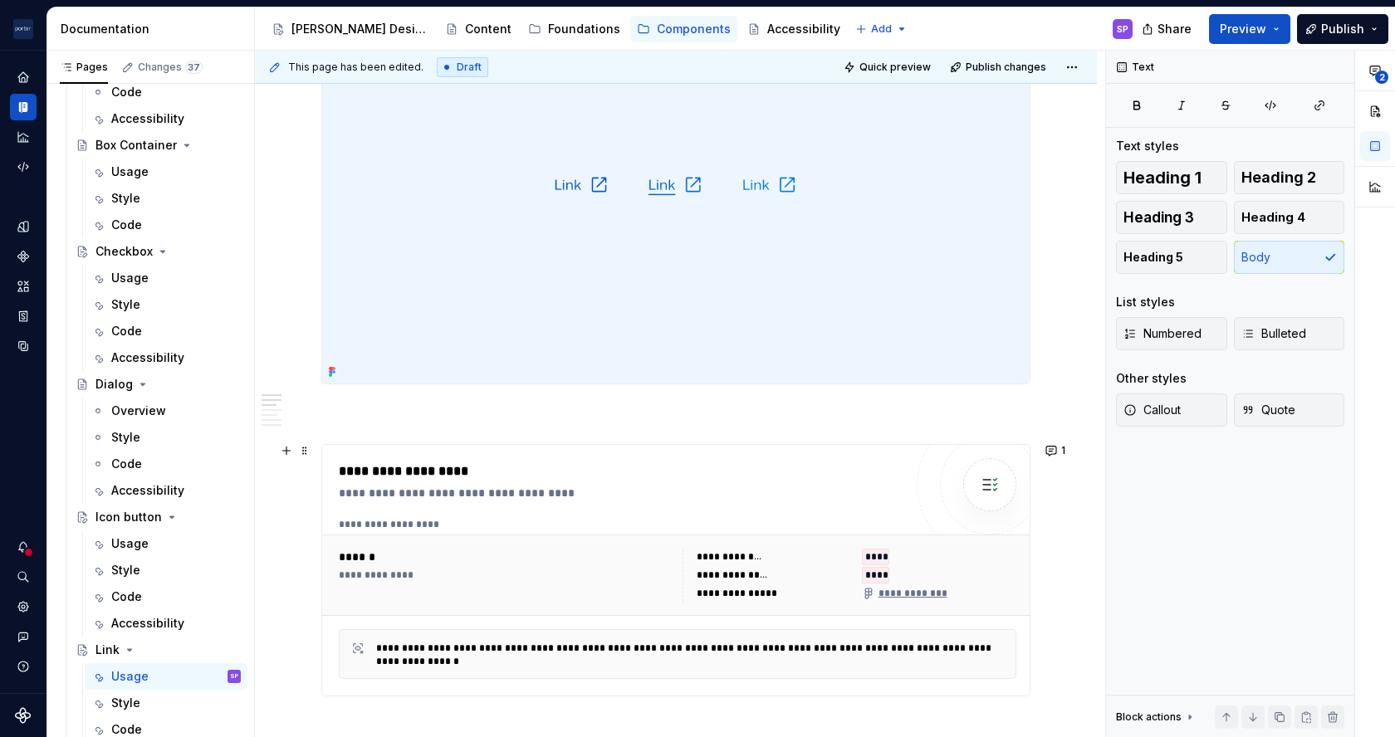
scroll to position [0, 0]
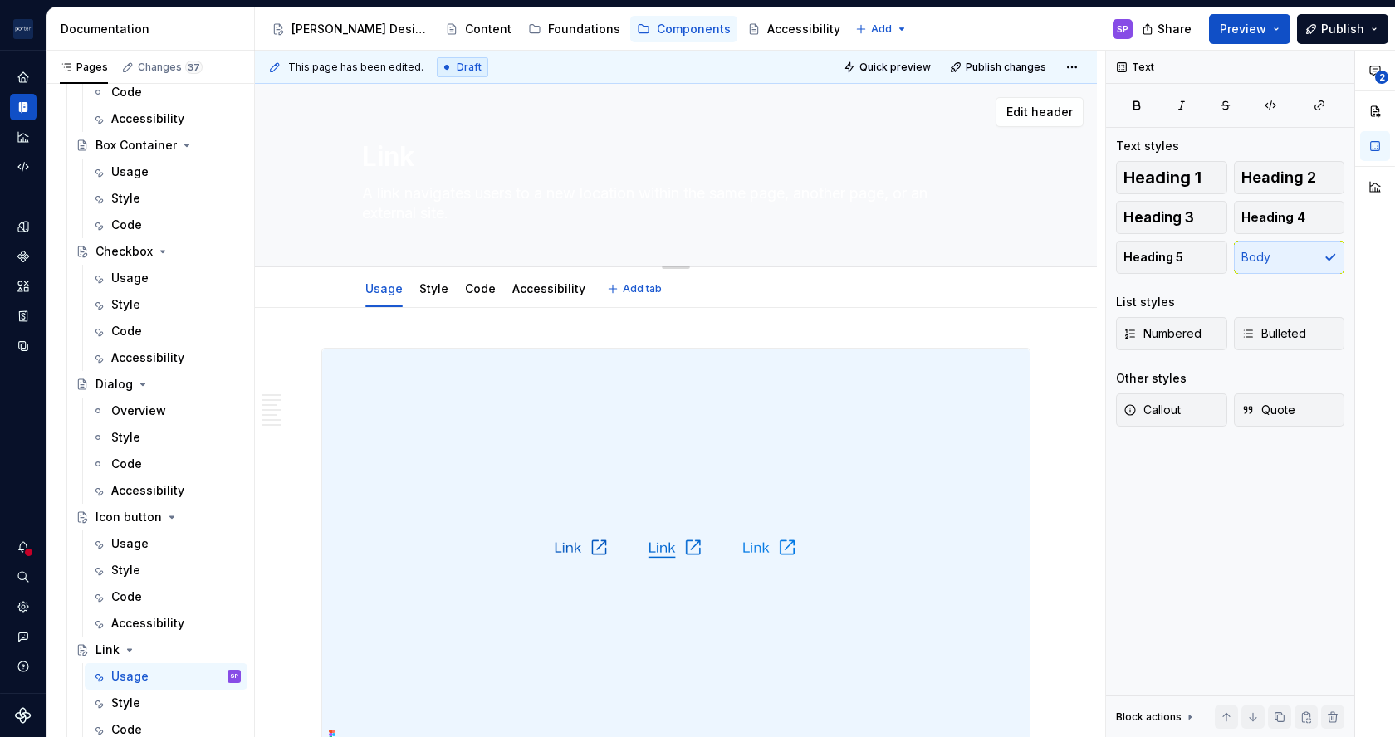
click at [428, 223] on textarea "A link navigates users to a new location within the same page, another page, or…" at bounding box center [673, 203] width 628 height 47
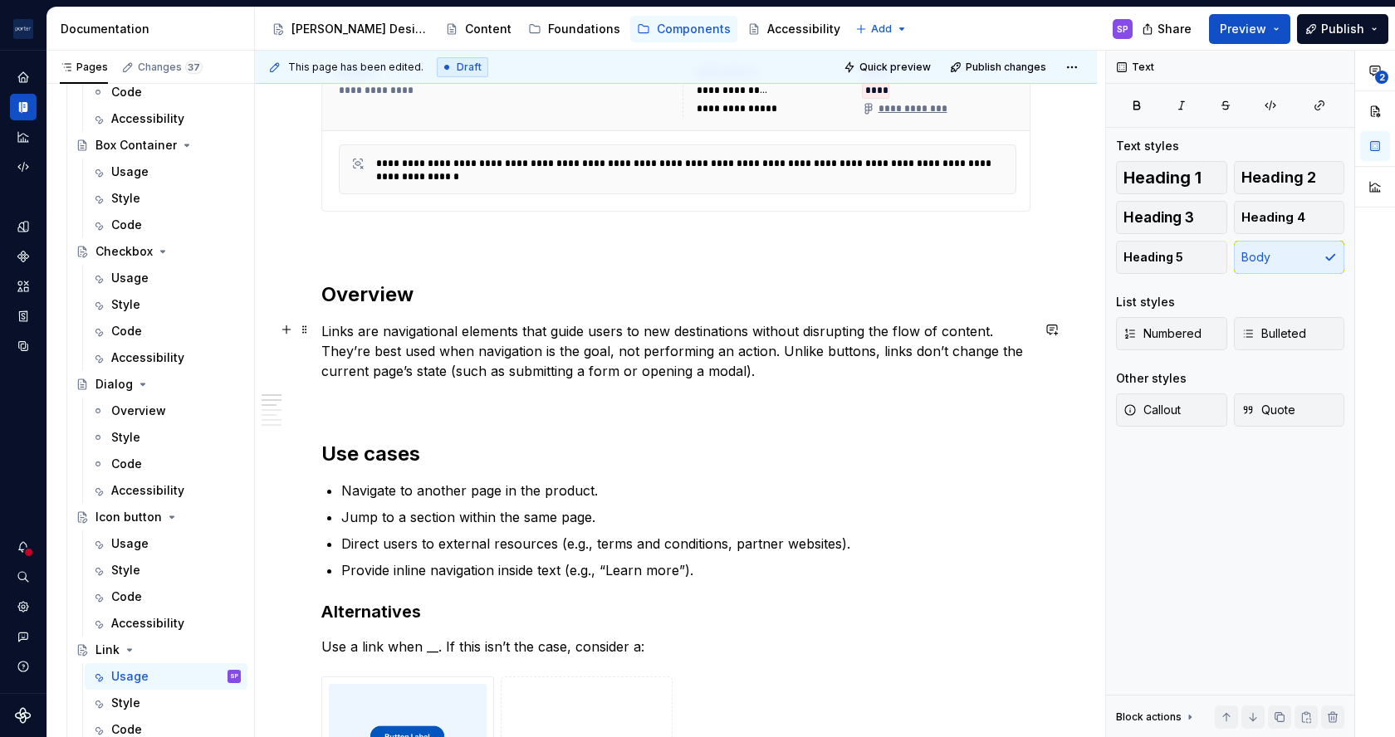
scroll to position [852, 0]
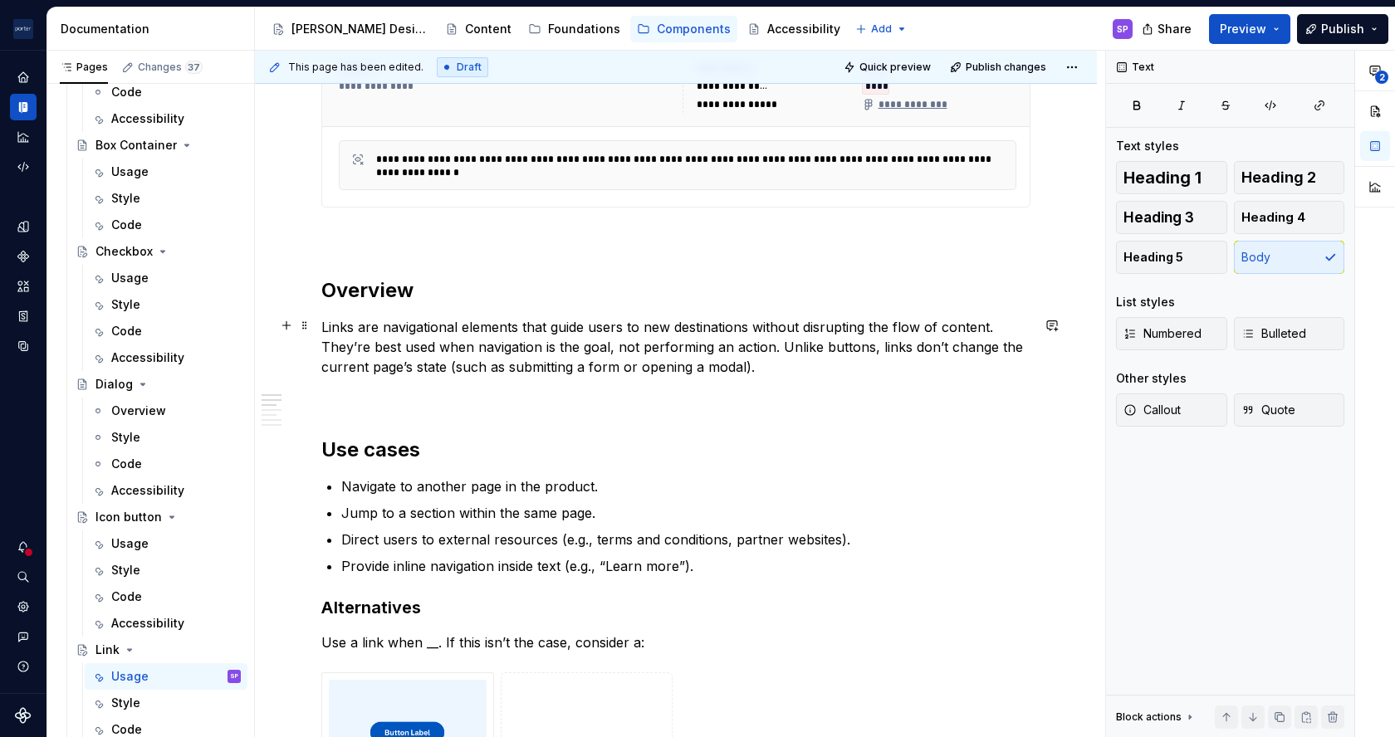
click at [431, 344] on p "Links are navigational elements that guide users to new destinations without di…" at bounding box center [675, 347] width 709 height 60
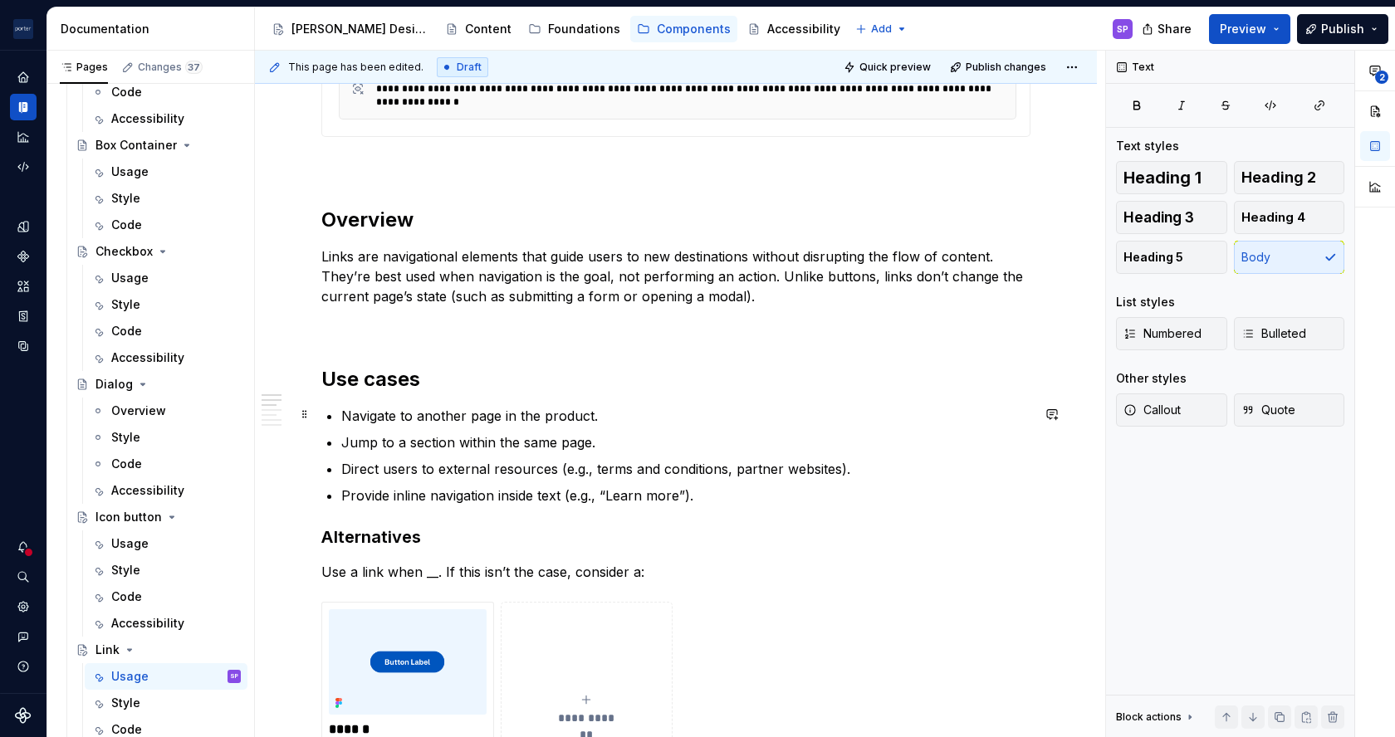
scroll to position [937, 0]
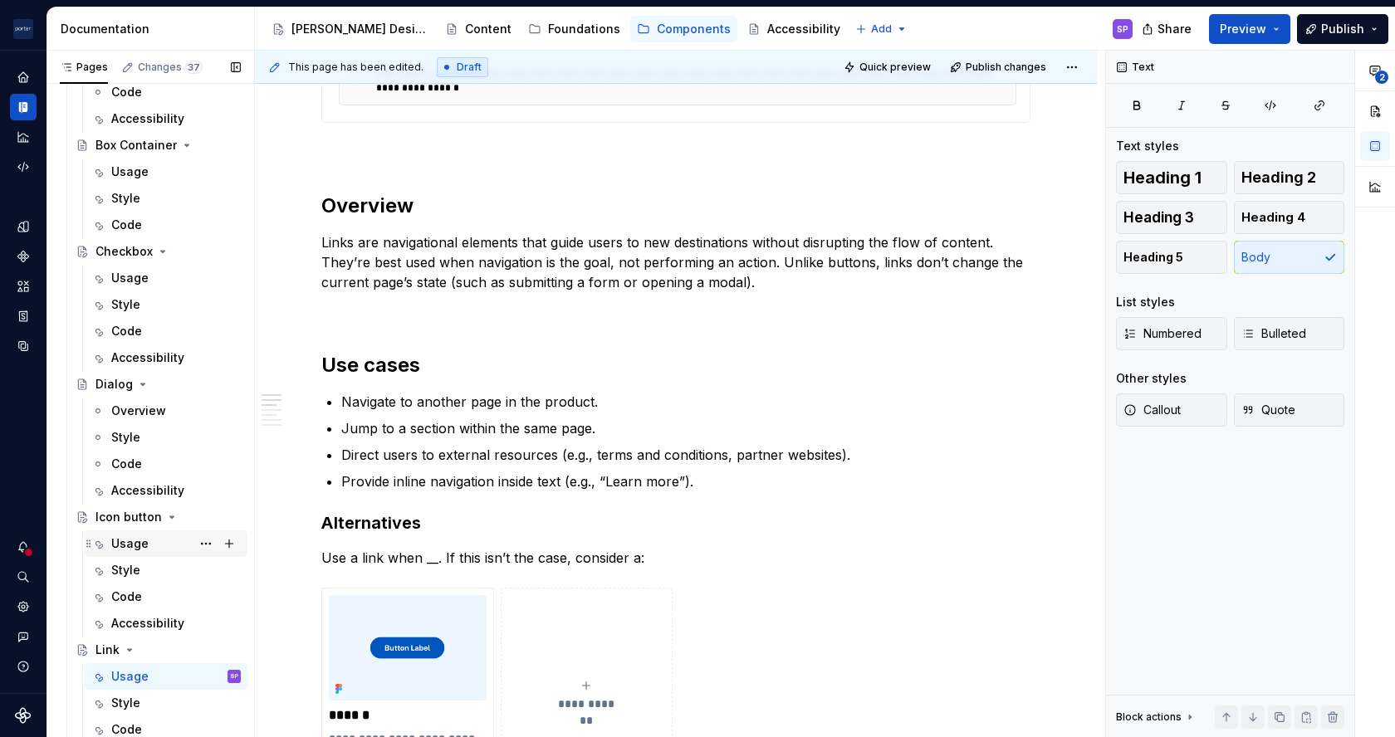
click at [140, 540] on div "Usage" at bounding box center [129, 544] width 37 height 17
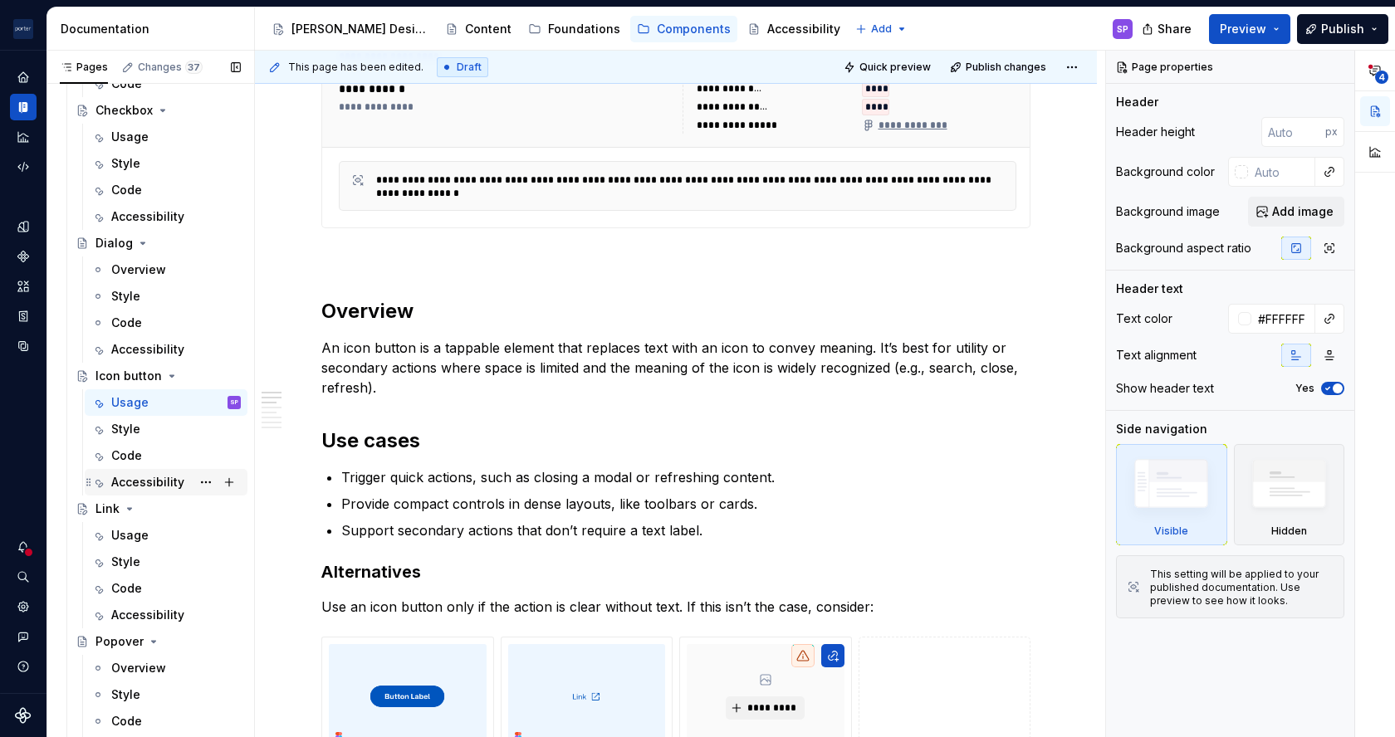
scroll to position [423, 0]
click at [128, 531] on div "Usage" at bounding box center [129, 534] width 37 height 17
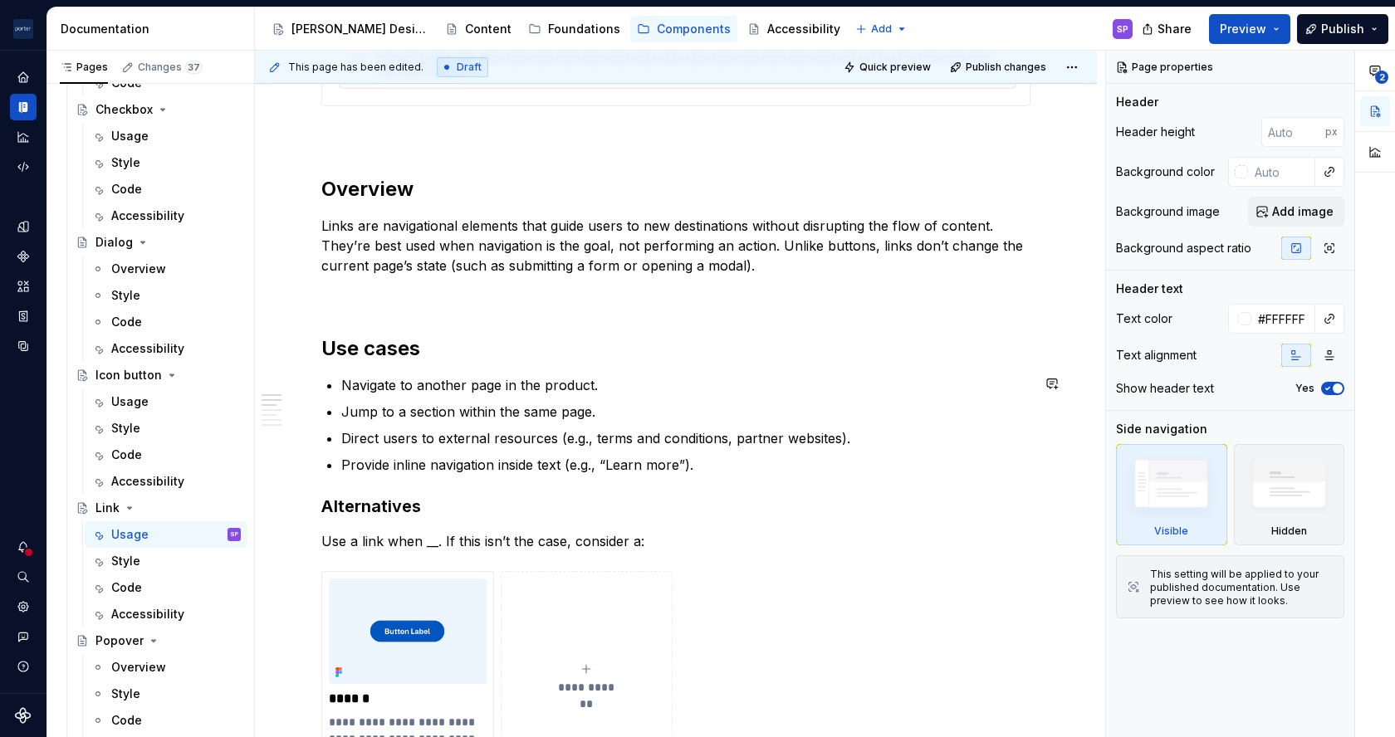
scroll to position [957, 0]
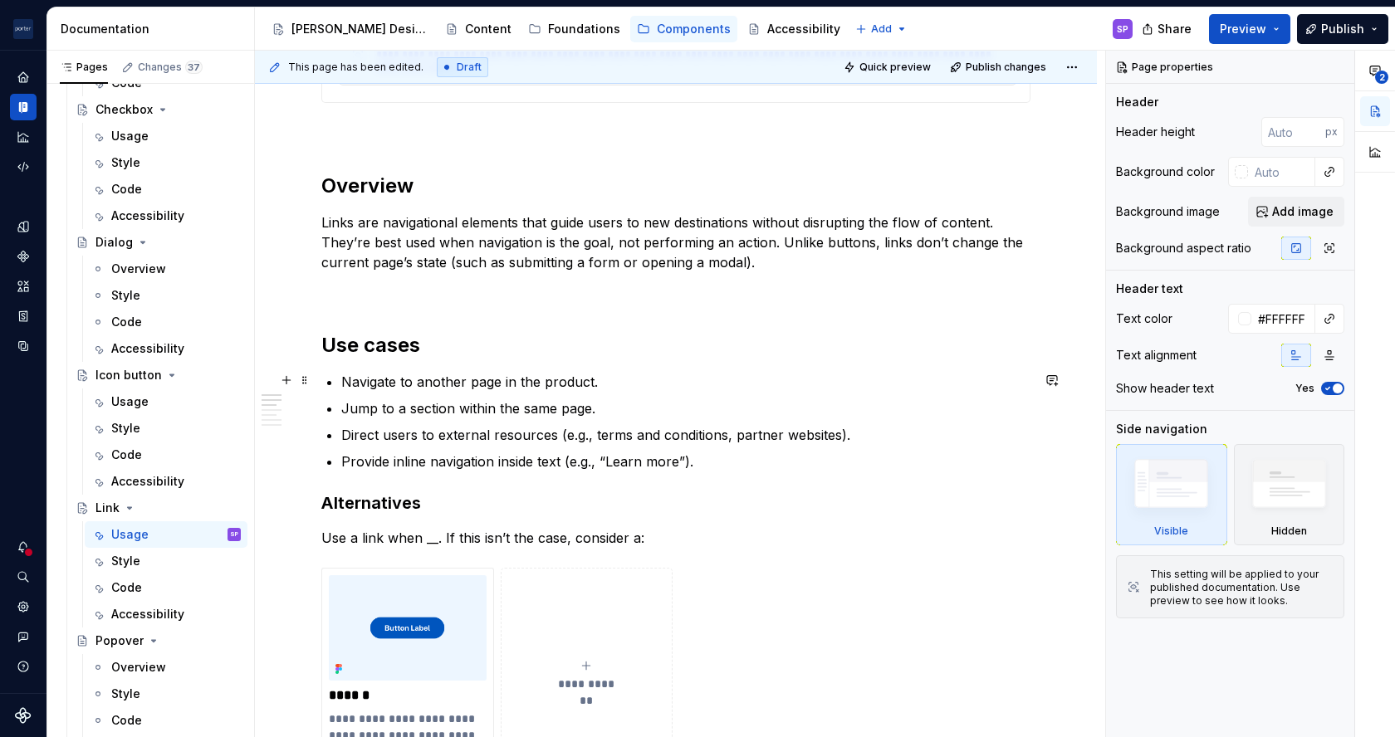
click at [402, 380] on p "Navigate to another page in the product." at bounding box center [685, 382] width 689 height 20
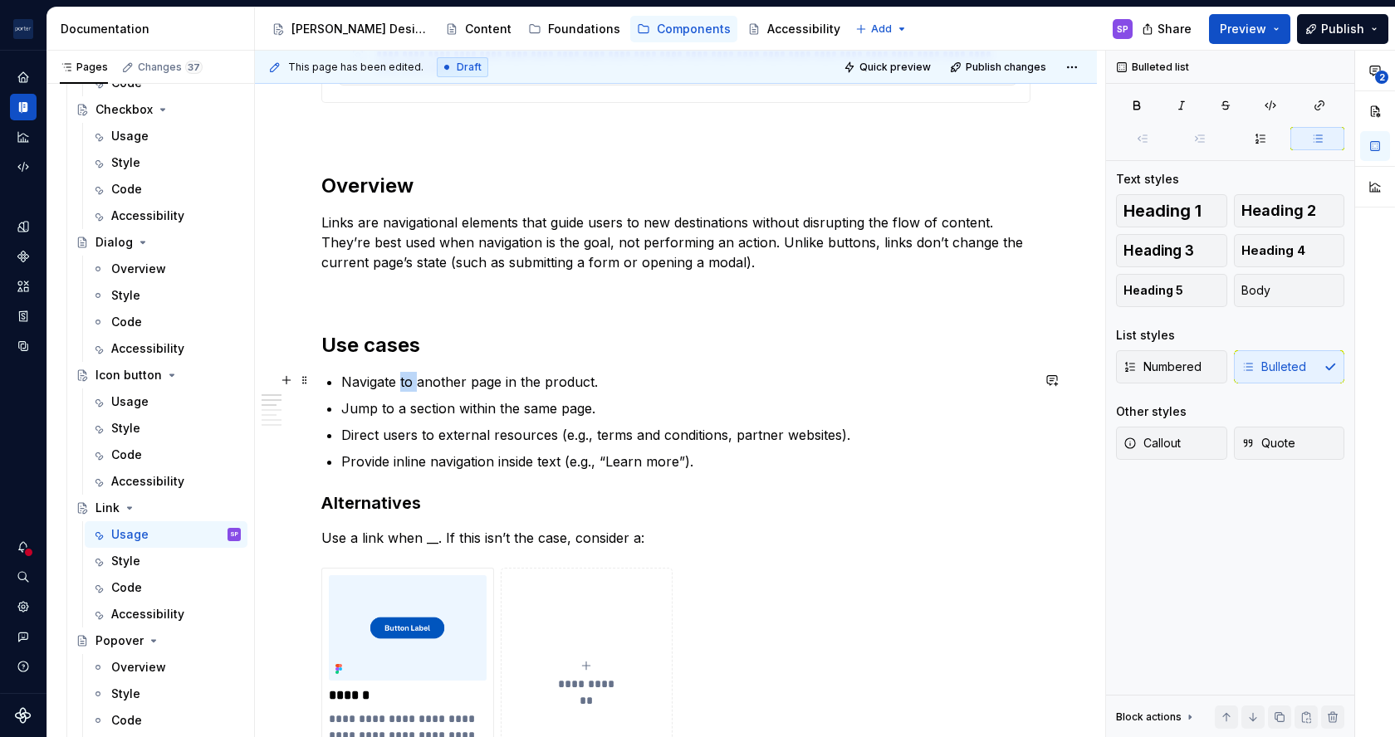
click at [402, 380] on p "Navigate to another page in the product." at bounding box center [685, 382] width 689 height 20
click at [538, 380] on p "Navigate users to another page in the product." at bounding box center [685, 382] width 689 height 20
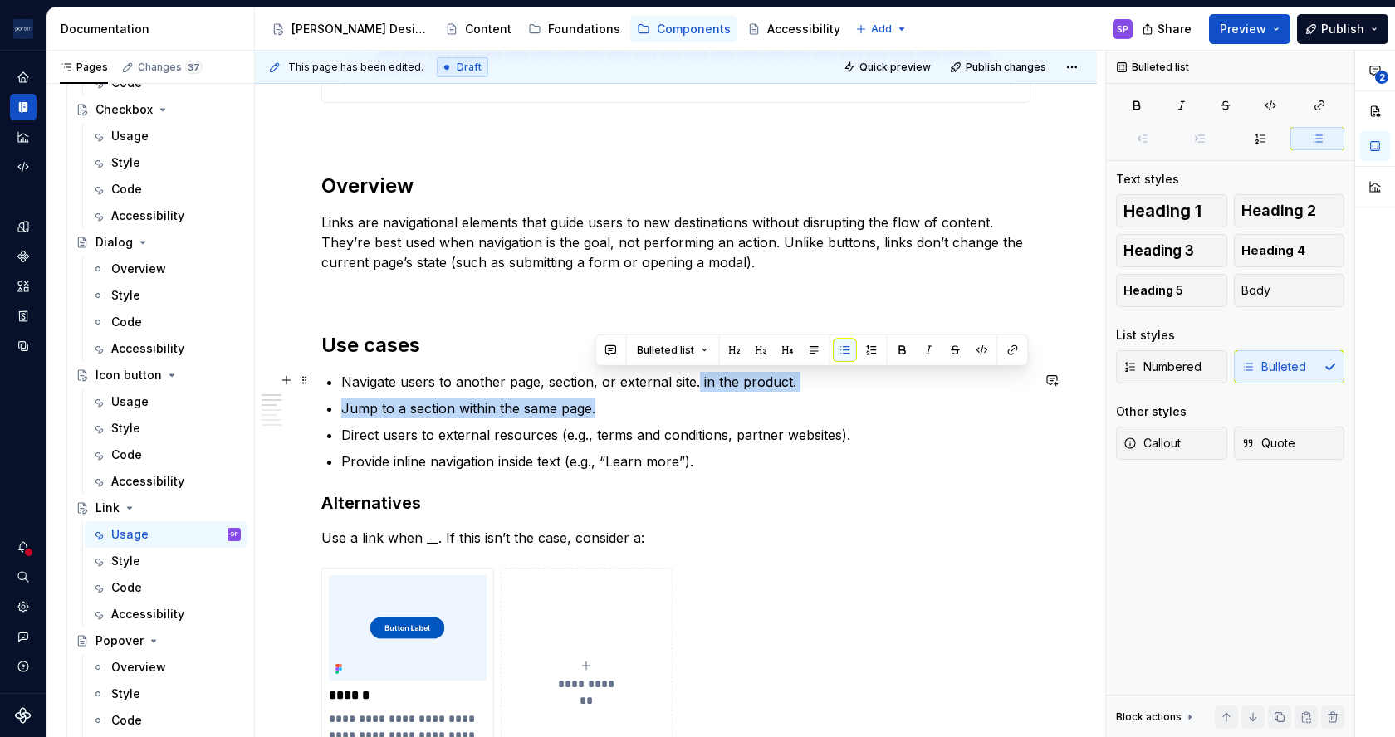
drag, startPoint x: 631, startPoint y: 399, endPoint x: 697, endPoint y: 374, distance: 70.5
click at [697, 374] on ul "Navigate users to another page, section, or external site. in the product. Jump…" at bounding box center [685, 422] width 689 height 100
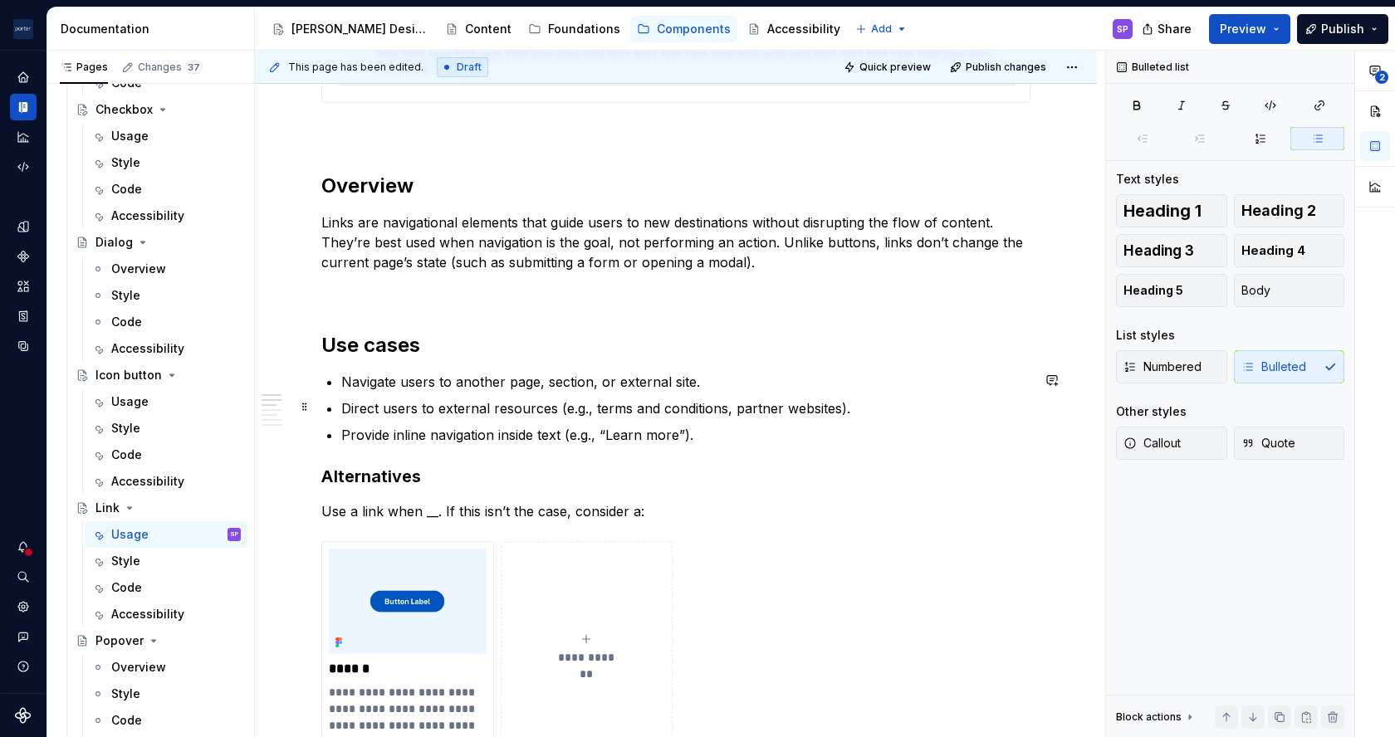
click at [636, 405] on p "Direct users to external resources (e.g., terms and conditions, partner website…" at bounding box center [685, 409] width 689 height 20
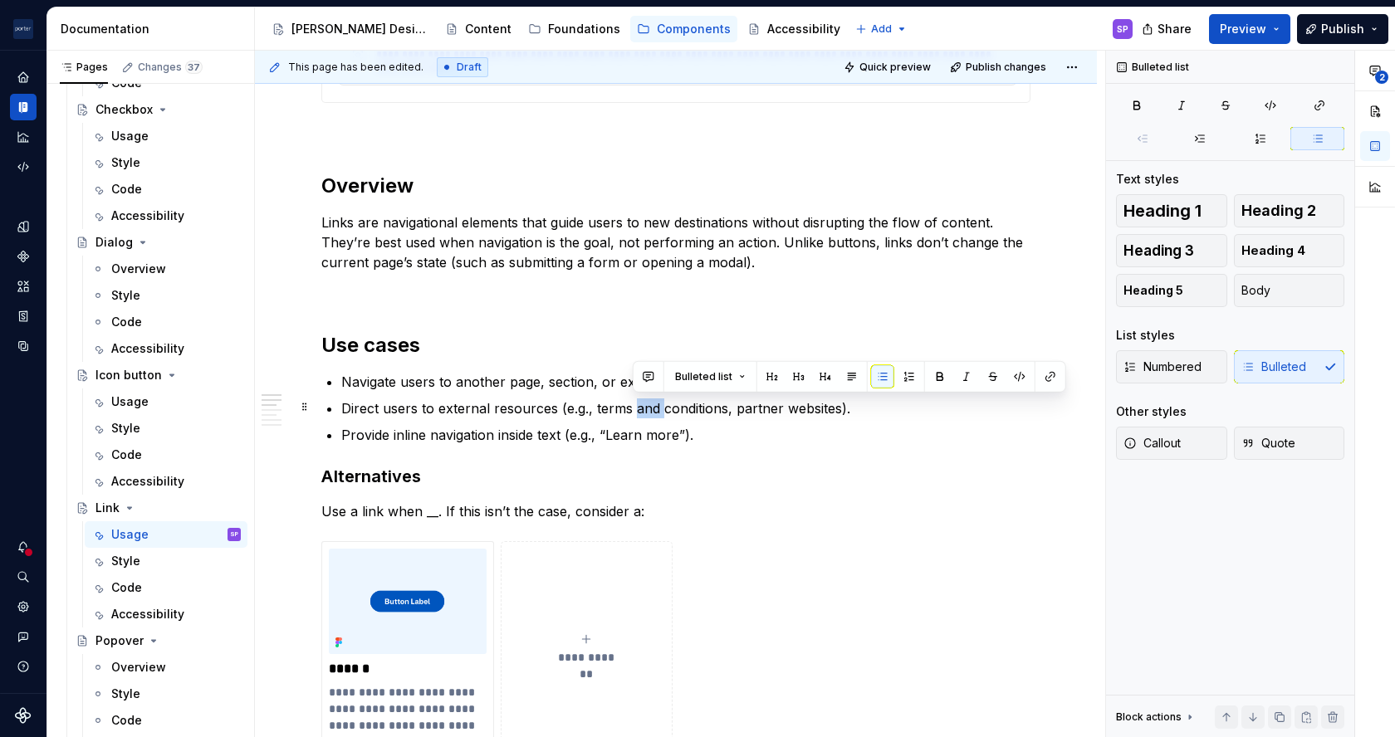
click at [636, 405] on p "Direct users to external resources (e.g., terms and conditions, partner website…" at bounding box center [685, 409] width 689 height 20
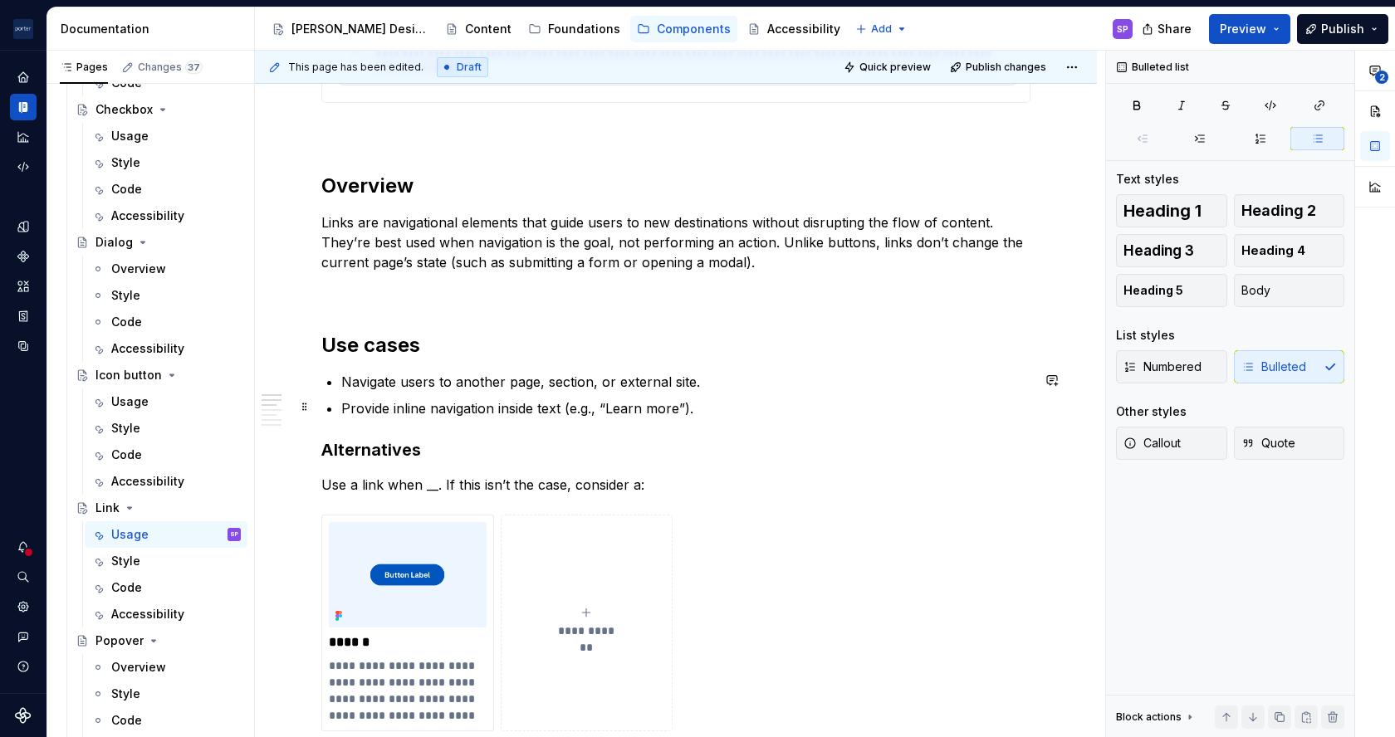
click at [465, 410] on p "Provide inline navigation inside text (e.g., “Learn more”)." at bounding box center [685, 409] width 689 height 20
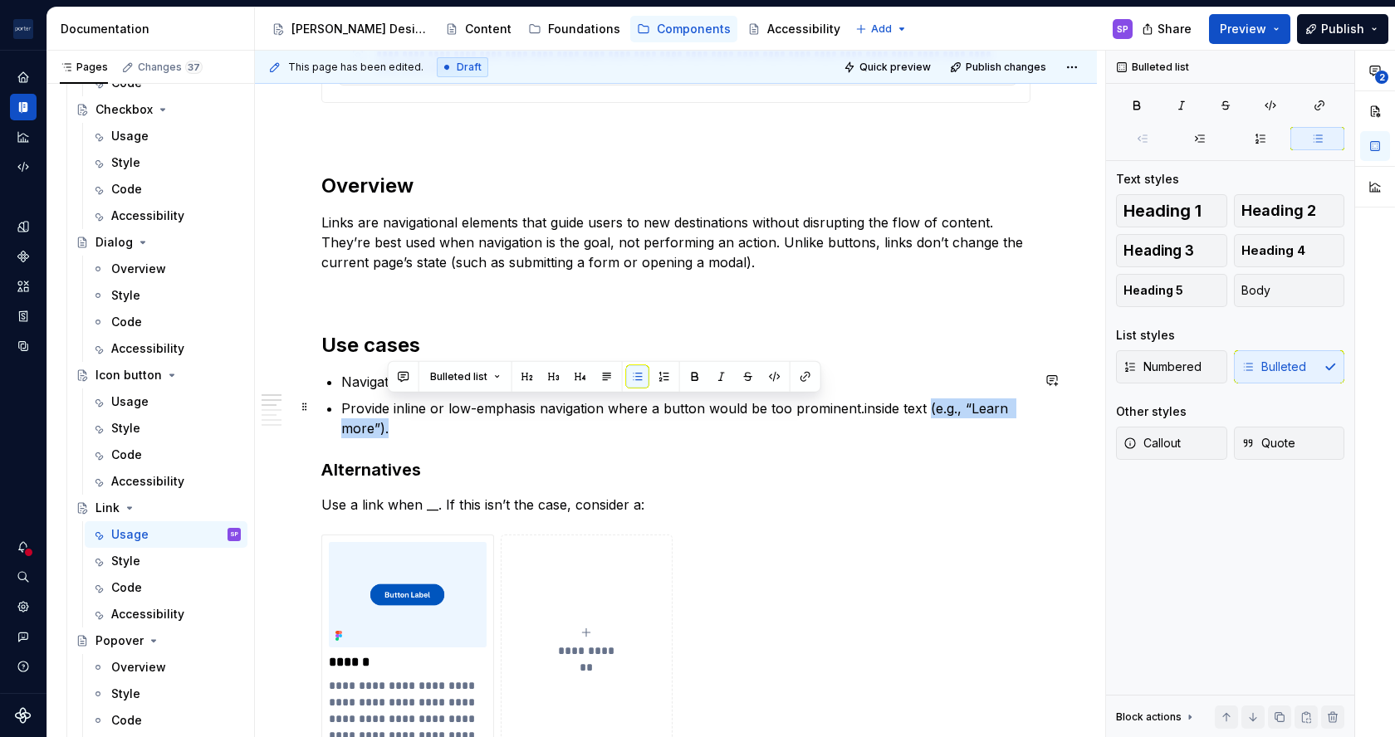
drag, startPoint x: 474, startPoint y: 426, endPoint x: 923, endPoint y: 405, distance: 448.9
click at [923, 405] on p "Provide inline or low-emphasis navigation where a button would be too prominent…" at bounding box center [685, 419] width 689 height 40
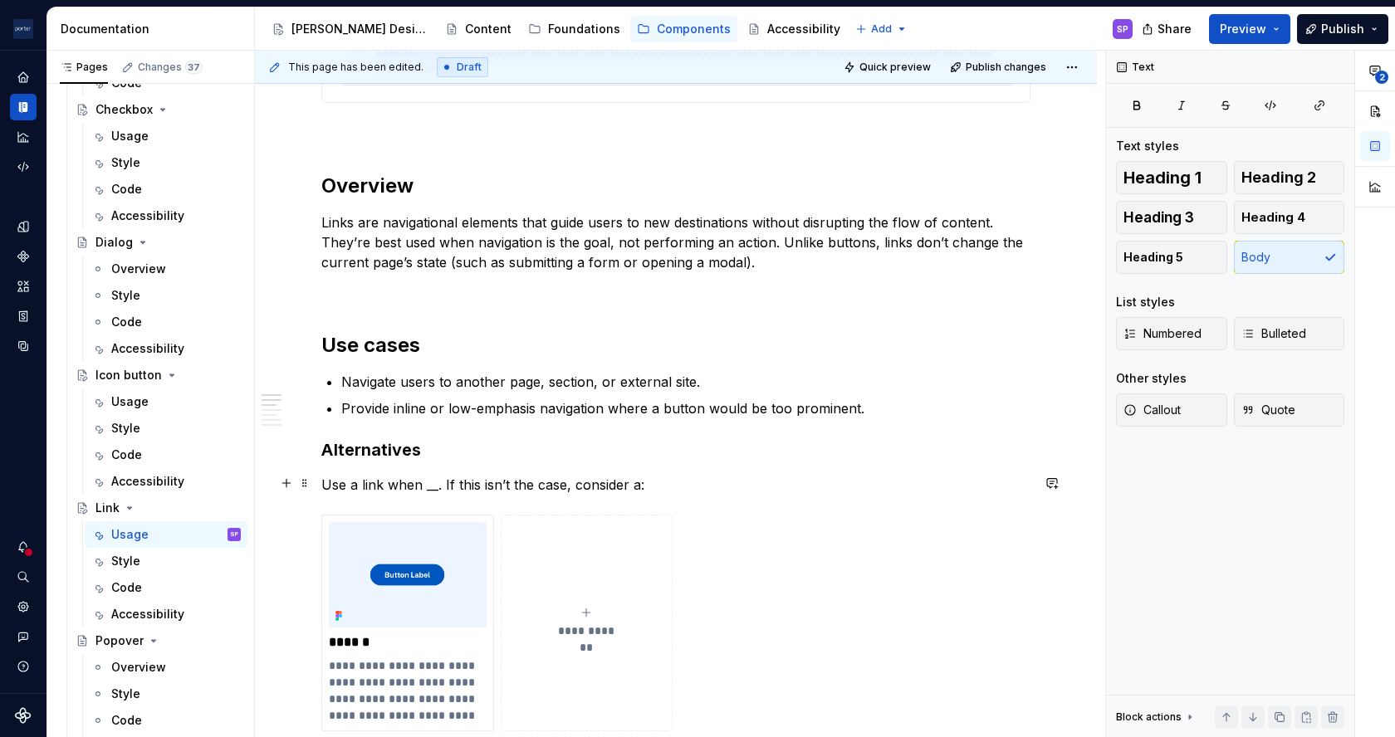
click at [436, 488] on p "Use a link when __. If this isn’t the case, consider a:" at bounding box center [675, 485] width 709 height 20
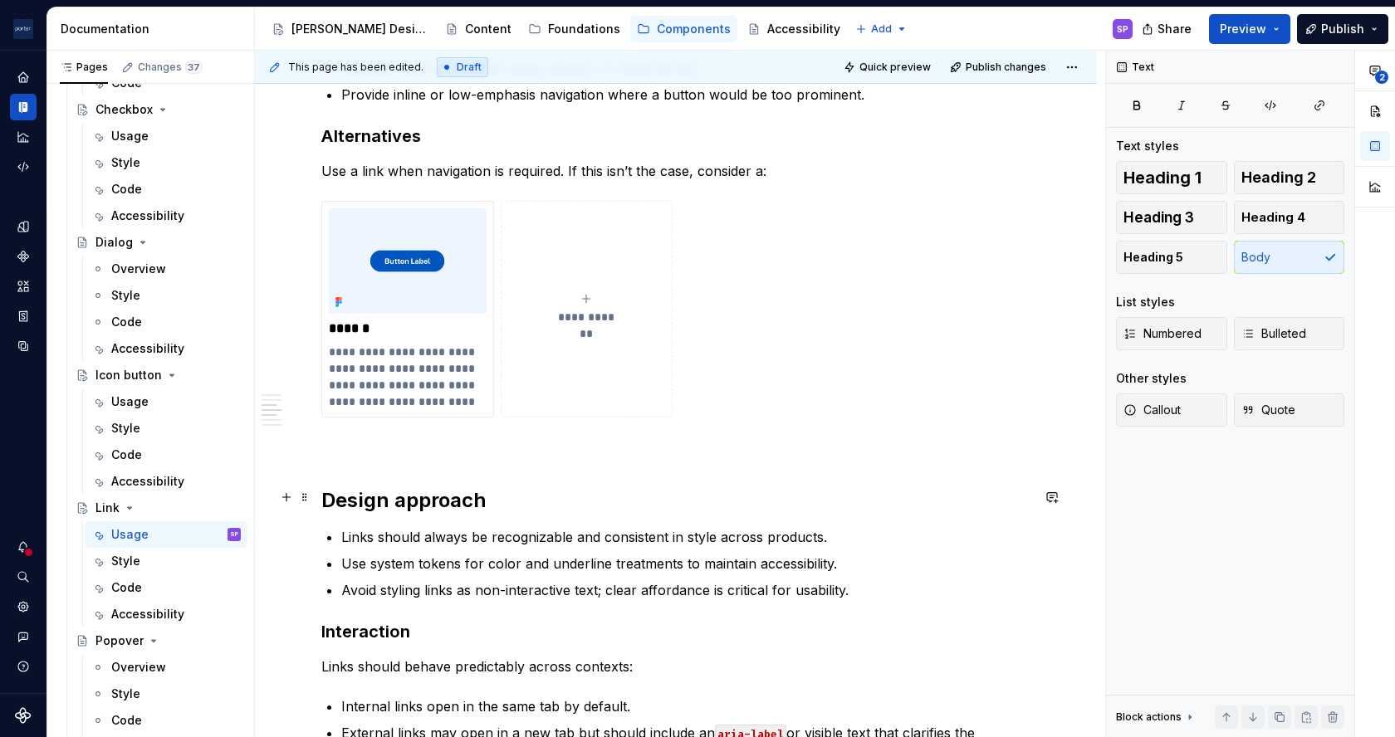
scroll to position [1357, 0]
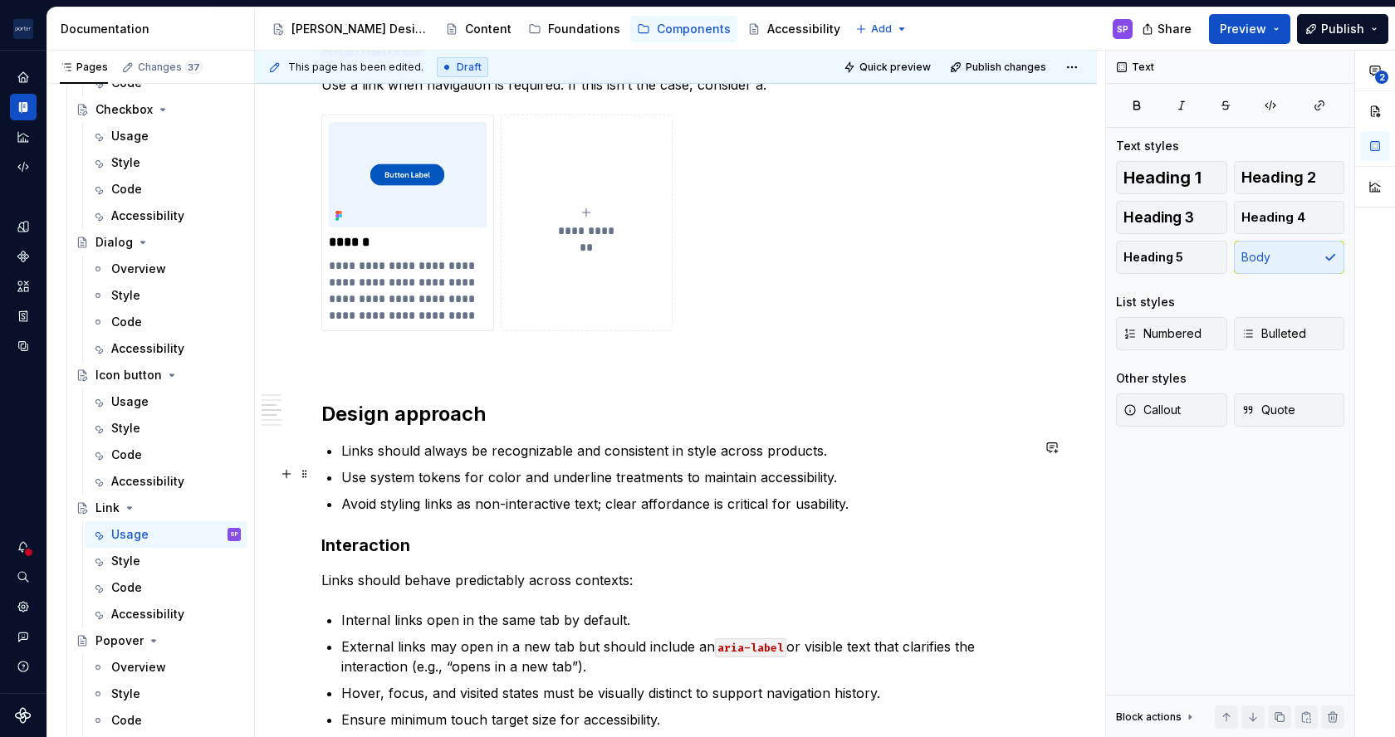
click at [350, 446] on p "Links should always be recognizable and consistent in style across products." at bounding box center [685, 451] width 689 height 20
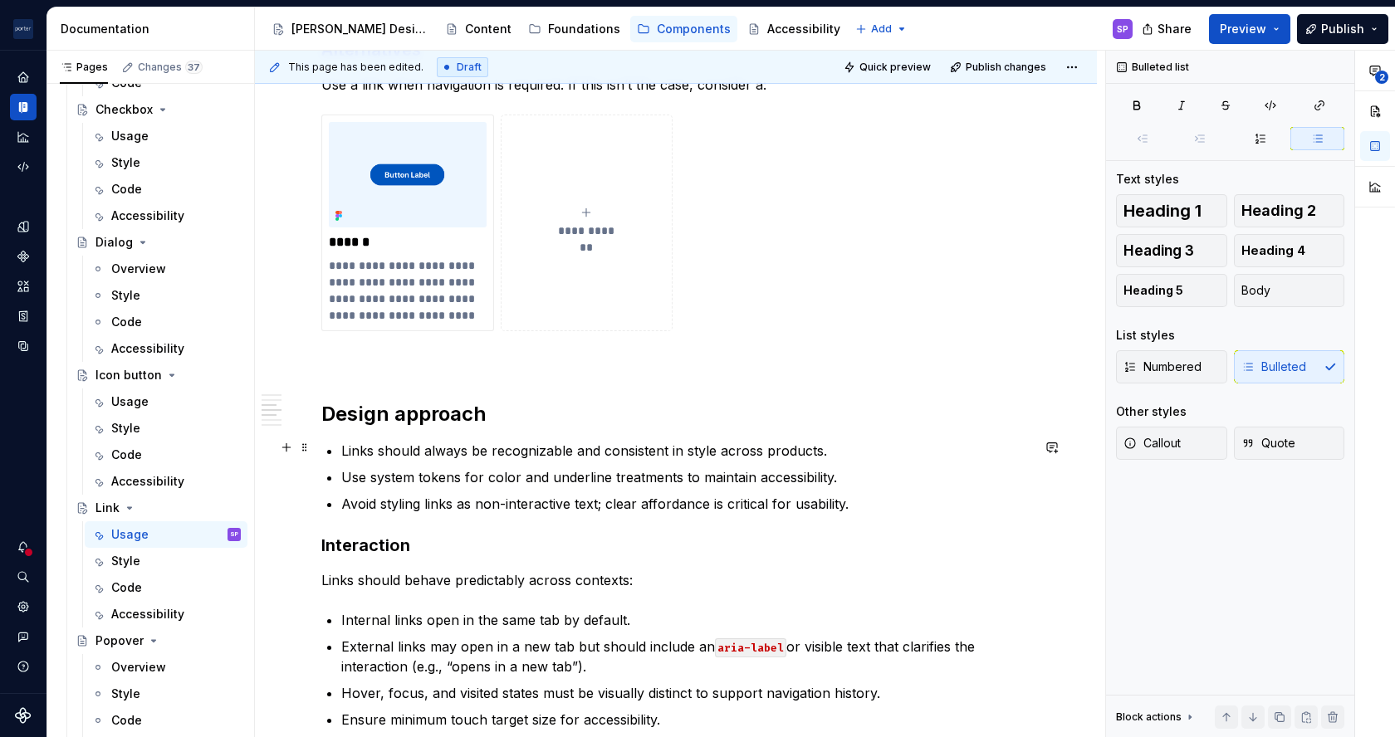
click at [350, 446] on p "Links should always be recognizable and consistent in style across products." at bounding box center [685, 451] width 689 height 20
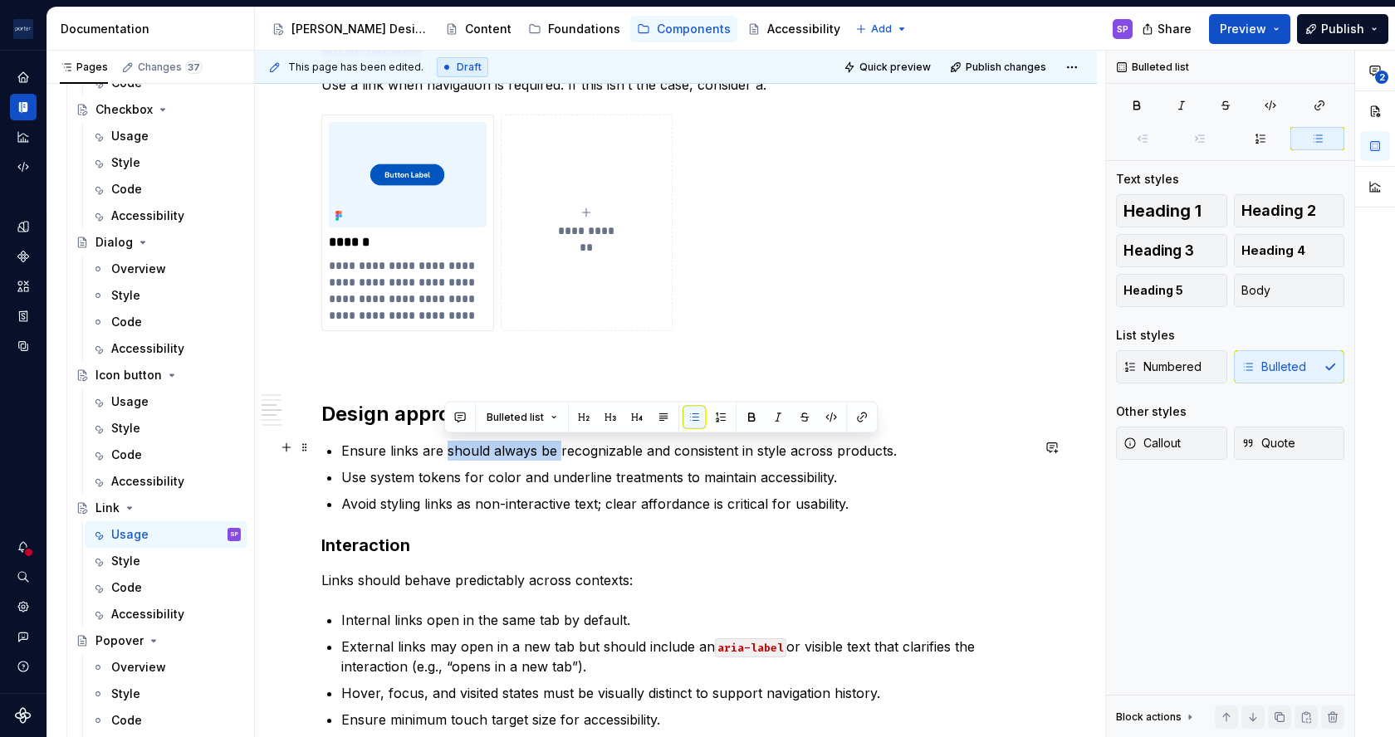
drag, startPoint x: 445, startPoint y: 448, endPoint x: 556, endPoint y: 449, distance: 110.4
click at [556, 449] on p "Ensure links are should always be recognizable and consistent in style across p…" at bounding box center [685, 451] width 689 height 20
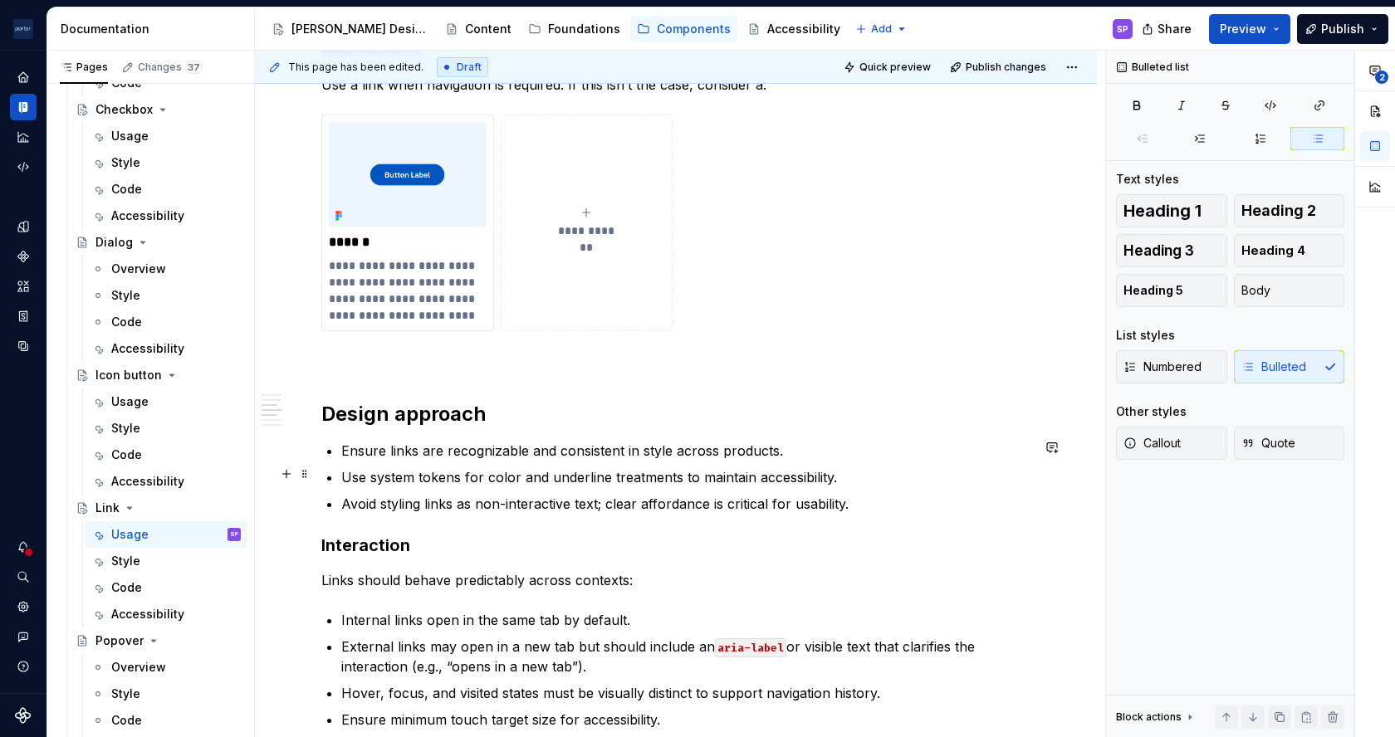
click at [535, 477] on p "Use system tokens for color and underline treatments to maintain accessibility." at bounding box center [685, 477] width 689 height 20
click at [629, 469] on p "Use system tokens for color, underline treatments to maintain accessibility." at bounding box center [685, 477] width 689 height 20
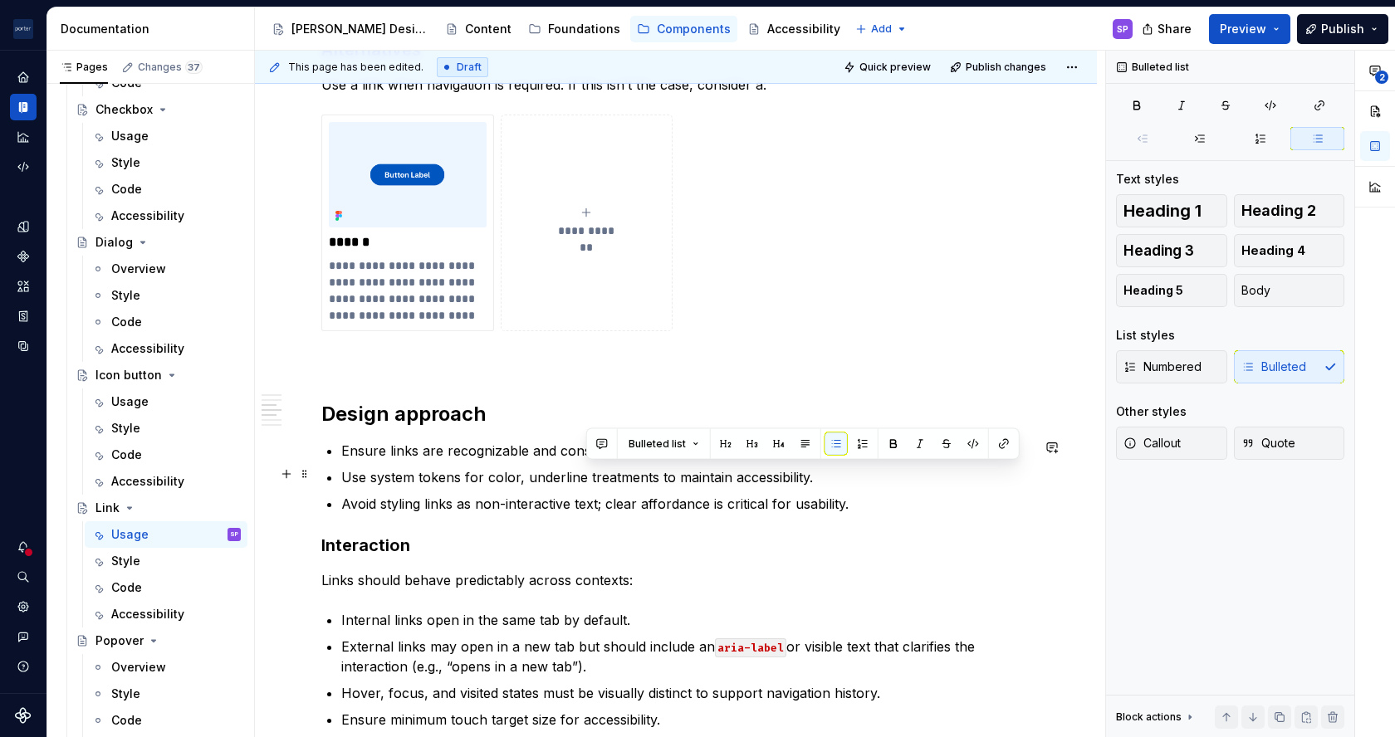
click at [629, 469] on p "Use system tokens for color, underline treatments to maintain accessibility." at bounding box center [685, 477] width 689 height 20
drag, startPoint x: 664, startPoint y: 471, endPoint x: 859, endPoint y: 475, distance: 194.4
click at [859, 475] on p "Use system tokens for color, underline, and spacing to maintain accessibility." at bounding box center [685, 477] width 689 height 20
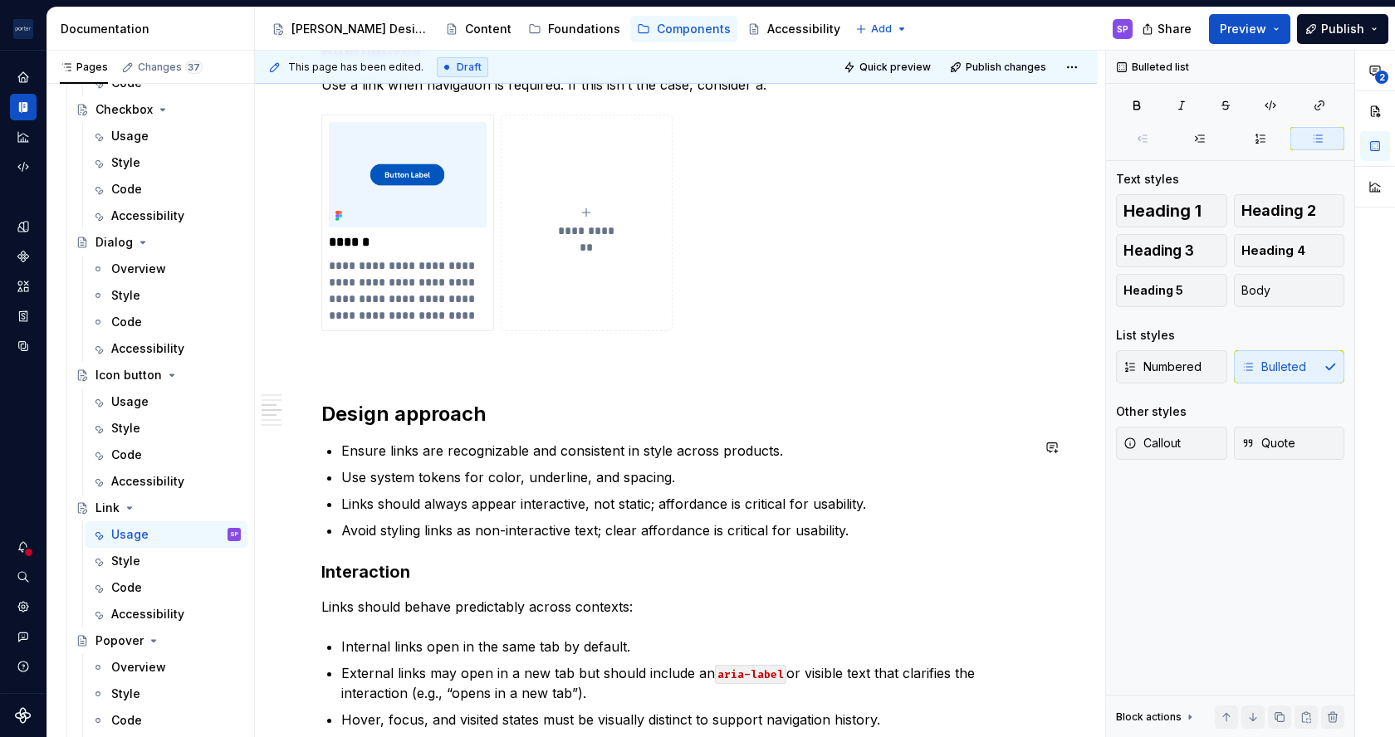
click at [458, 531] on p "Avoid styling links as non-interactive text; clear affordance is critical for u…" at bounding box center [685, 531] width 689 height 20
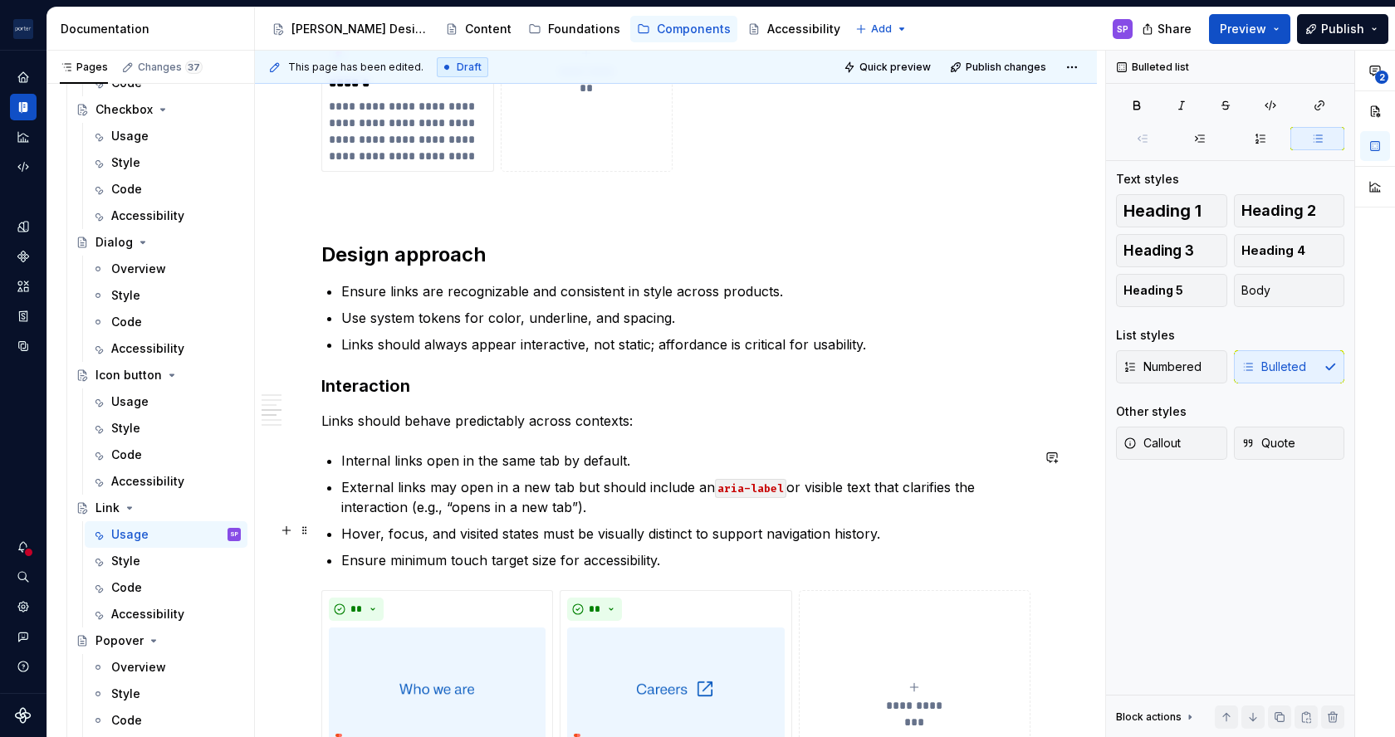
scroll to position [1518, 0]
click at [694, 485] on p "External links may open in a new tab but should include an aria-label or visibl…" at bounding box center [685, 496] width 689 height 40
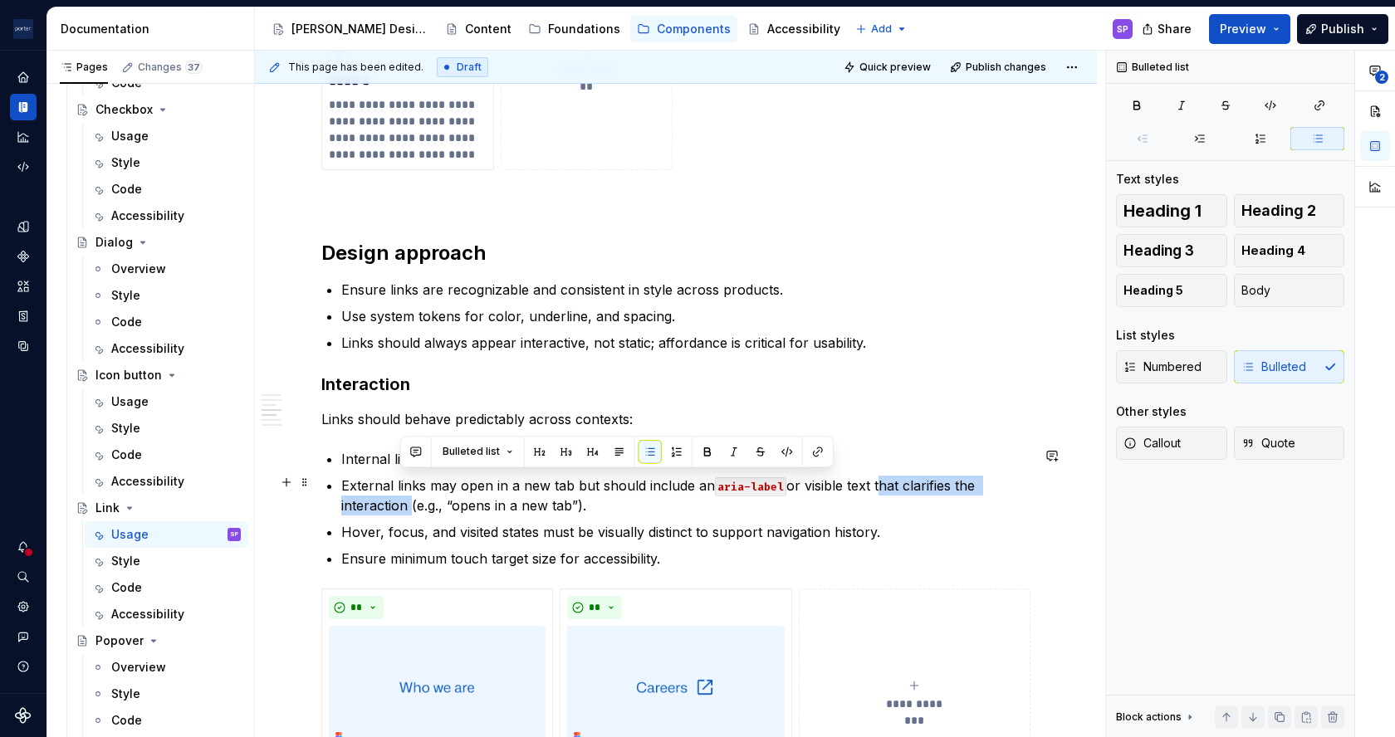
drag, startPoint x: 874, startPoint y: 483, endPoint x: 407, endPoint y: 509, distance: 467.4
click at [407, 509] on p "External links may open in a new tab but should include an aria-label or visibl…" at bounding box center [685, 496] width 689 height 40
click at [978, 463] on p "Internal links open in the same tab by default." at bounding box center [685, 459] width 689 height 20
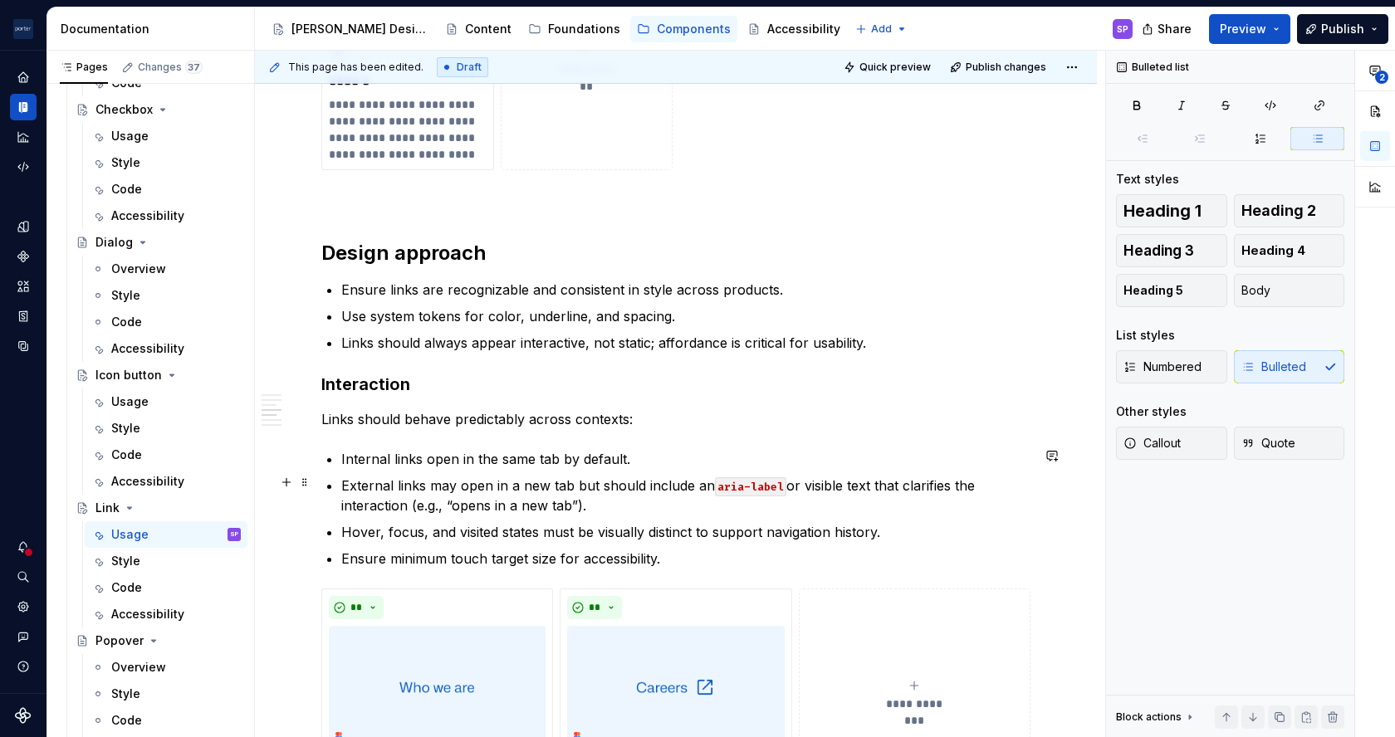
click at [884, 502] on p "External links may open in a new tab but should include an aria-label or visibl…" at bounding box center [685, 496] width 689 height 40
click at [929, 482] on p "External links may open in a new tab but should include an aria-label or visibl…" at bounding box center [685, 496] width 689 height 40
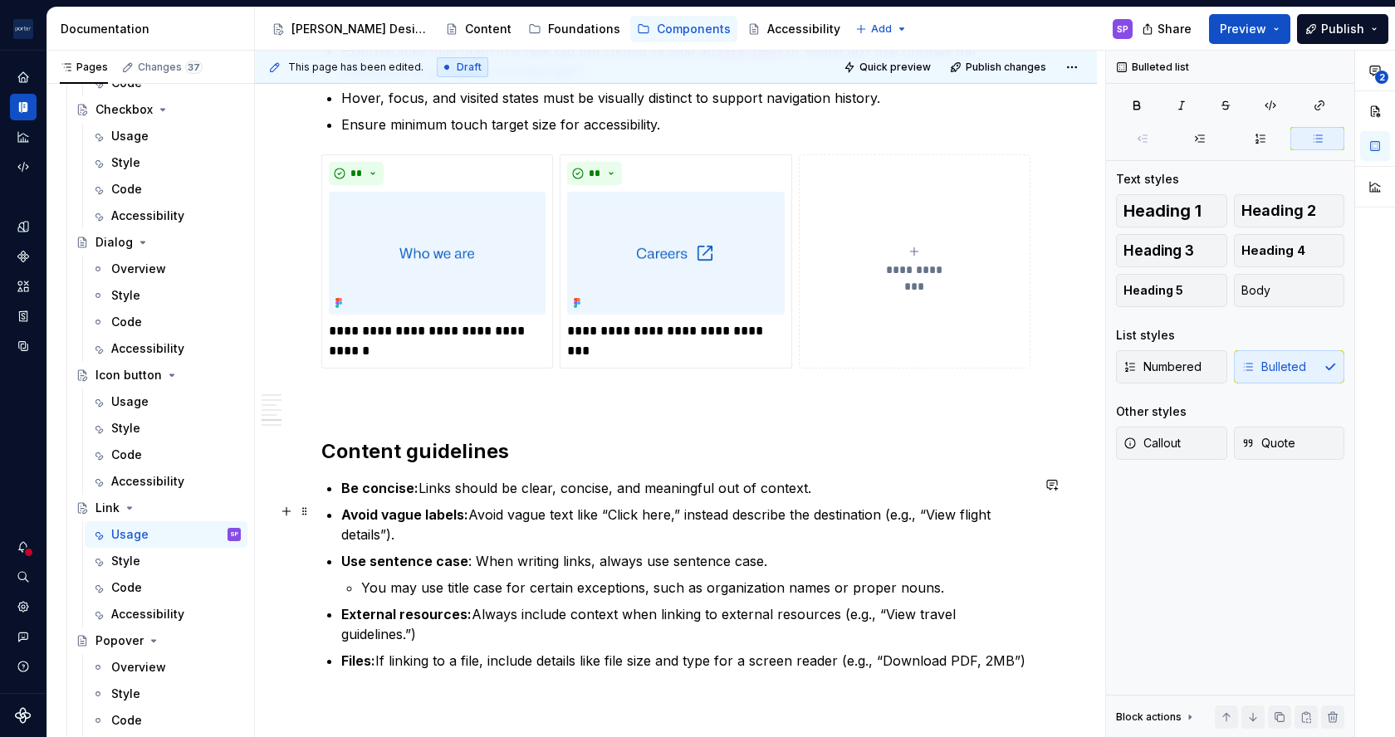
scroll to position [1955, 0]
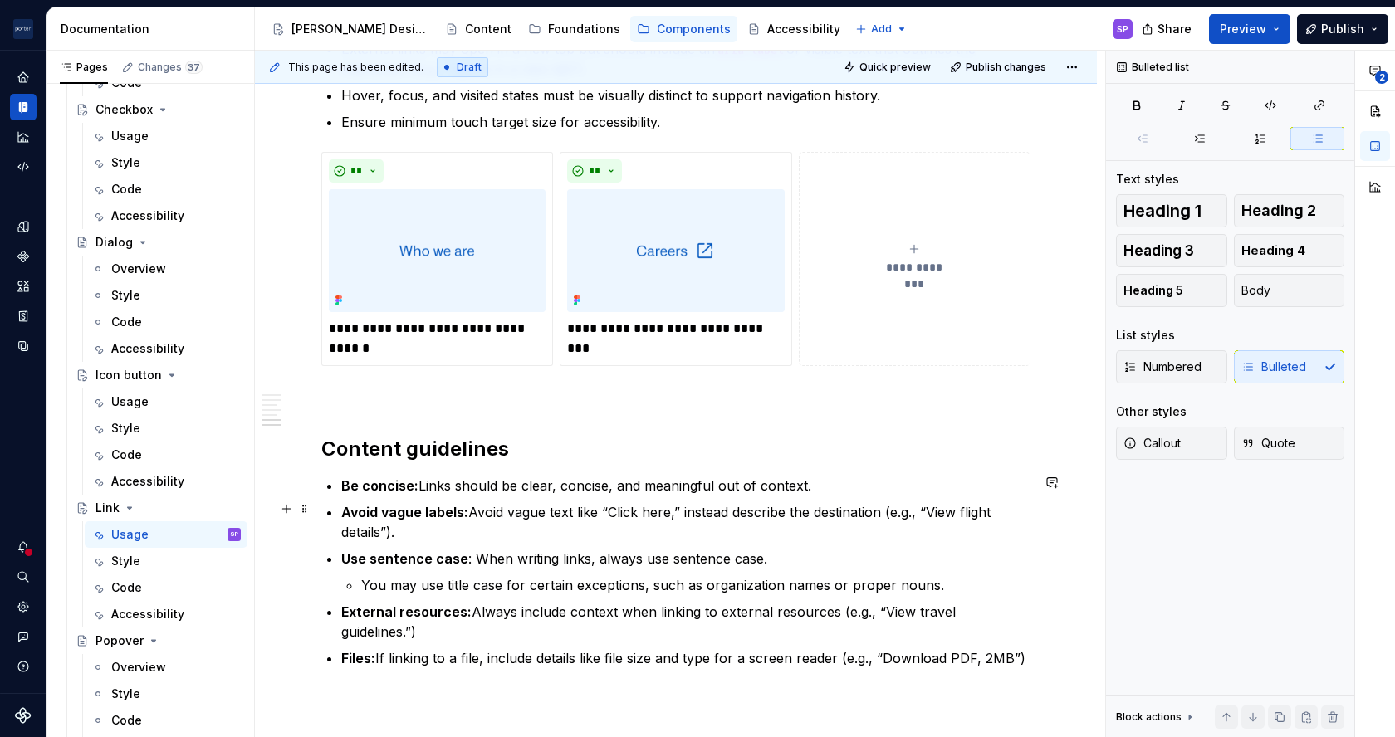
click at [676, 509] on p "Avoid vague labels: Avoid vague text like “Click here,” instead describe the de…" at bounding box center [685, 522] width 689 height 40
click at [830, 512] on p "Avoid vague labels: Avoid vague text like “Click here” or “Read more.” Instead …" at bounding box center [685, 522] width 689 height 40
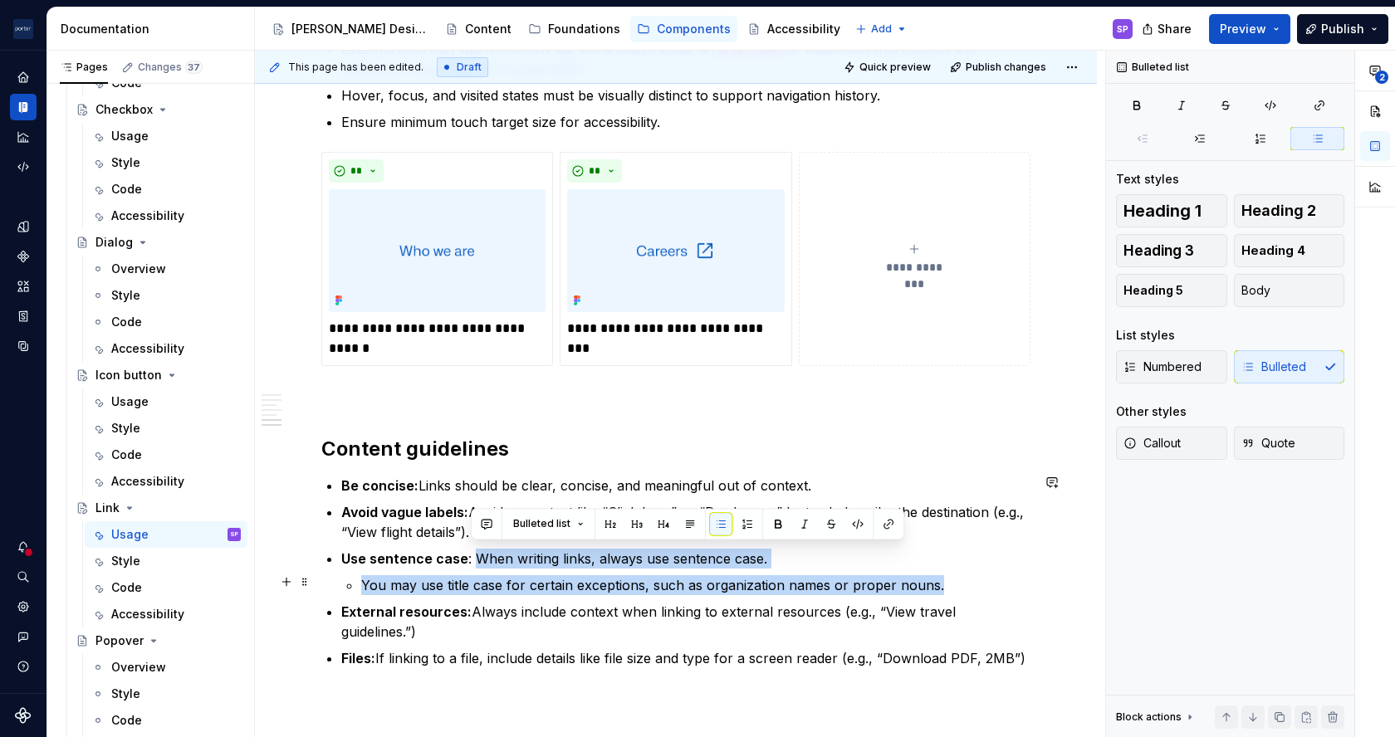
drag, startPoint x: 477, startPoint y: 555, endPoint x: 972, endPoint y: 588, distance: 496.8
click at [972, 588] on li "Use sentence case : When writing links, always use sentence case. You may use t…" at bounding box center [685, 572] width 689 height 47
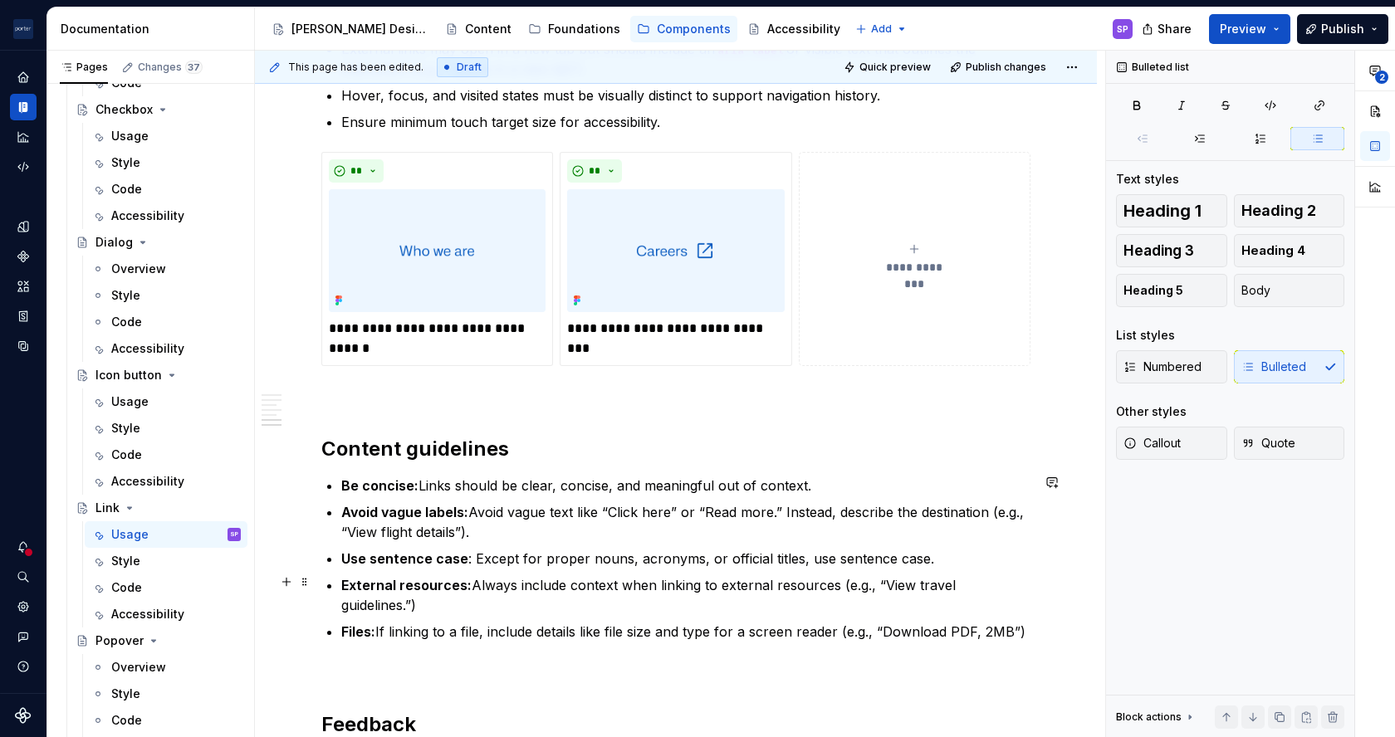
click at [537, 583] on p "External resources: Always include context when linking to external resources (…" at bounding box center [685, 595] width 689 height 40
click at [1012, 593] on p "External resources: Always provide context when linking to external resources (…" at bounding box center [685, 595] width 689 height 40
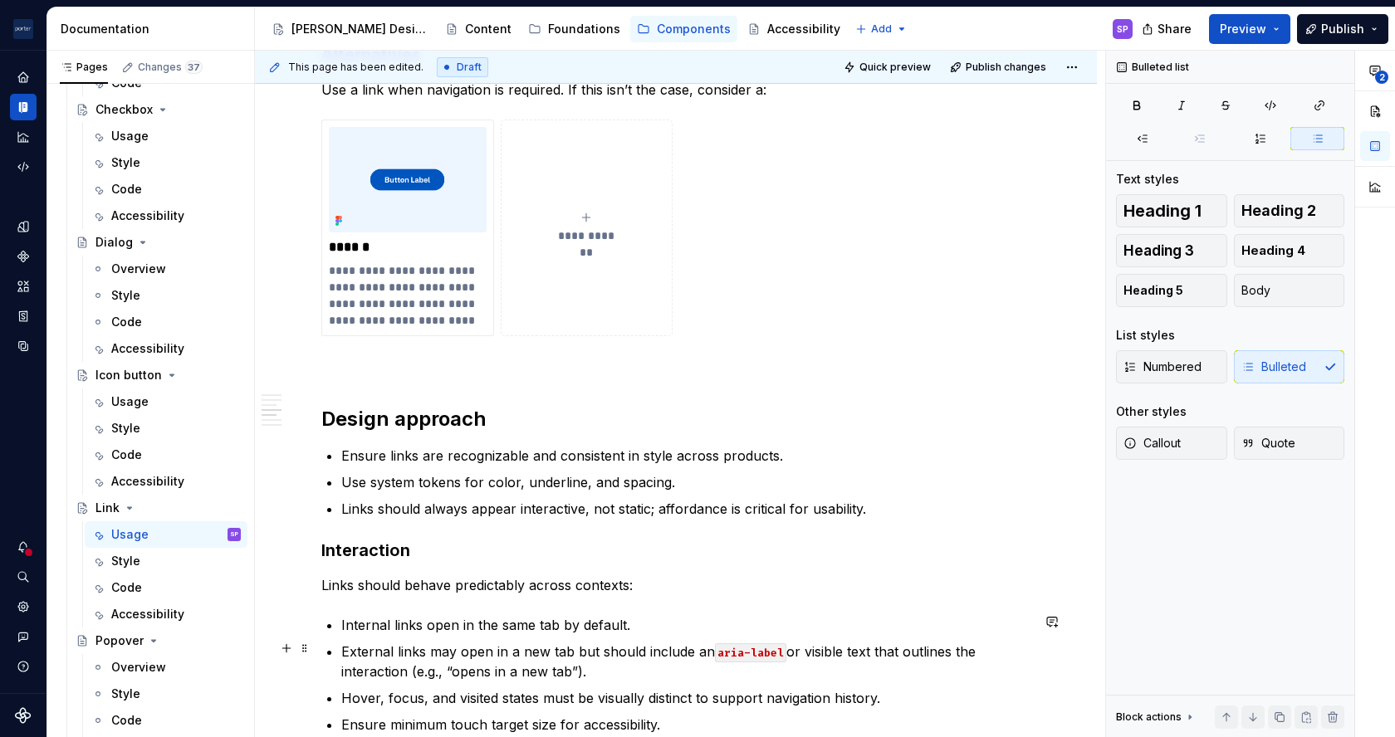
scroll to position [1595, 0]
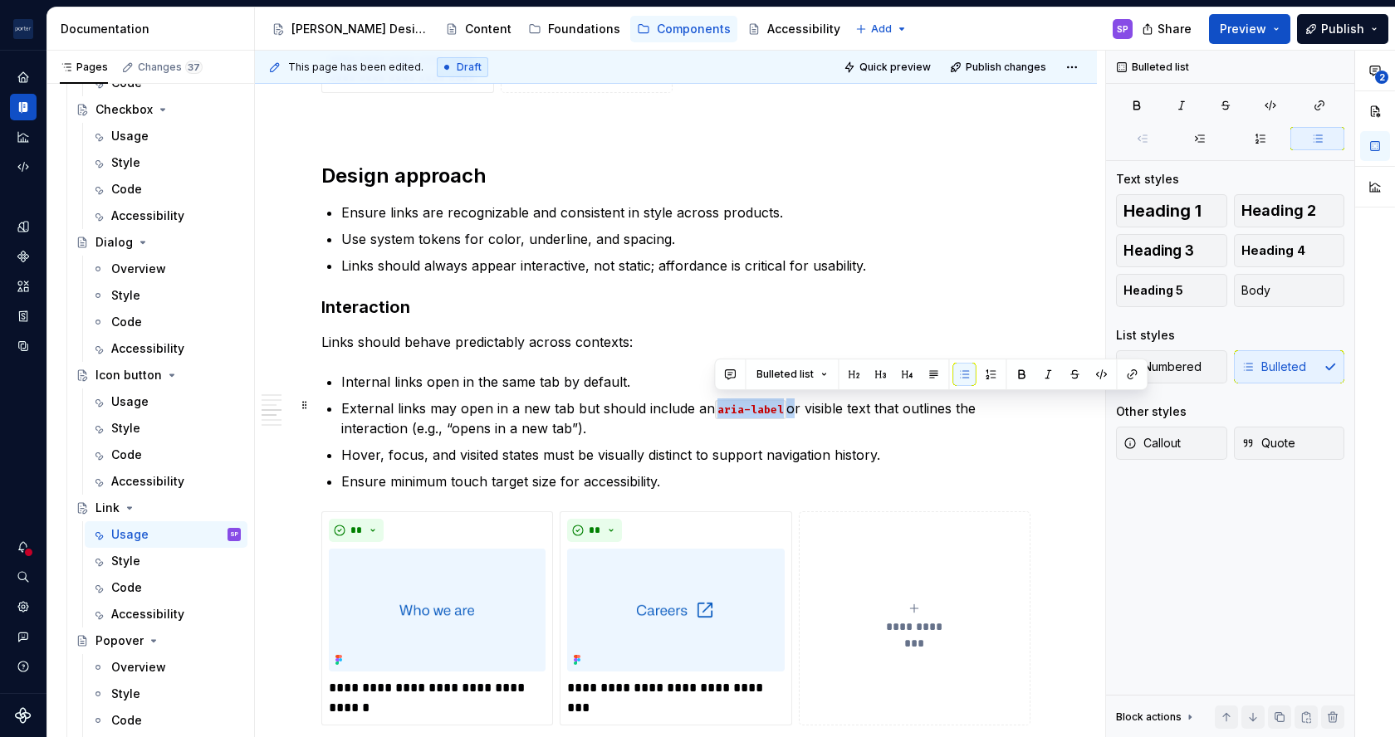
drag, startPoint x: 785, startPoint y: 409, endPoint x: 711, endPoint y: 408, distance: 73.9
click at [711, 408] on p "External links may open in a new tab but should include an aria-label or visibl…" at bounding box center [685, 419] width 689 height 40
copy p "aria-label"
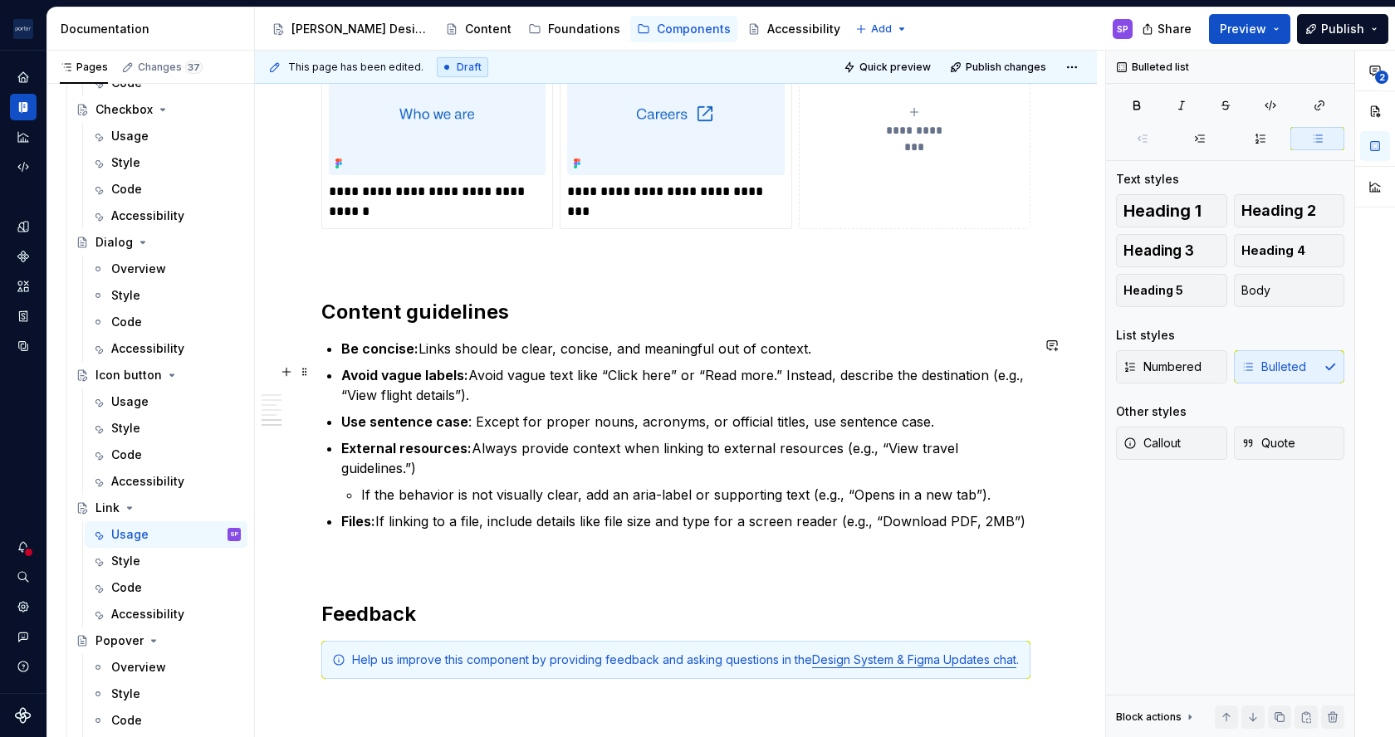
scroll to position [2080, 0]
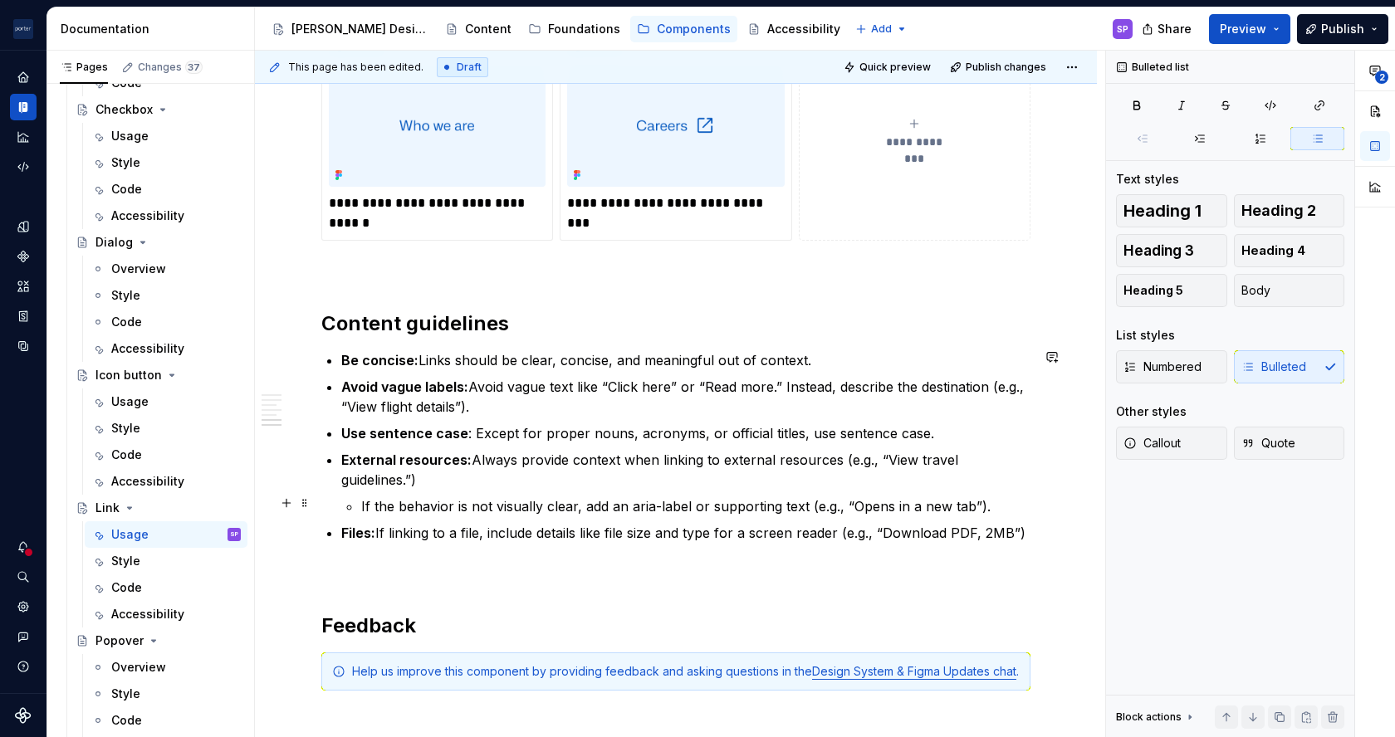
click at [980, 498] on p "If the behavior is not visually clear, add an aria-label or supporting text (e.…" at bounding box center [695, 507] width 669 height 20
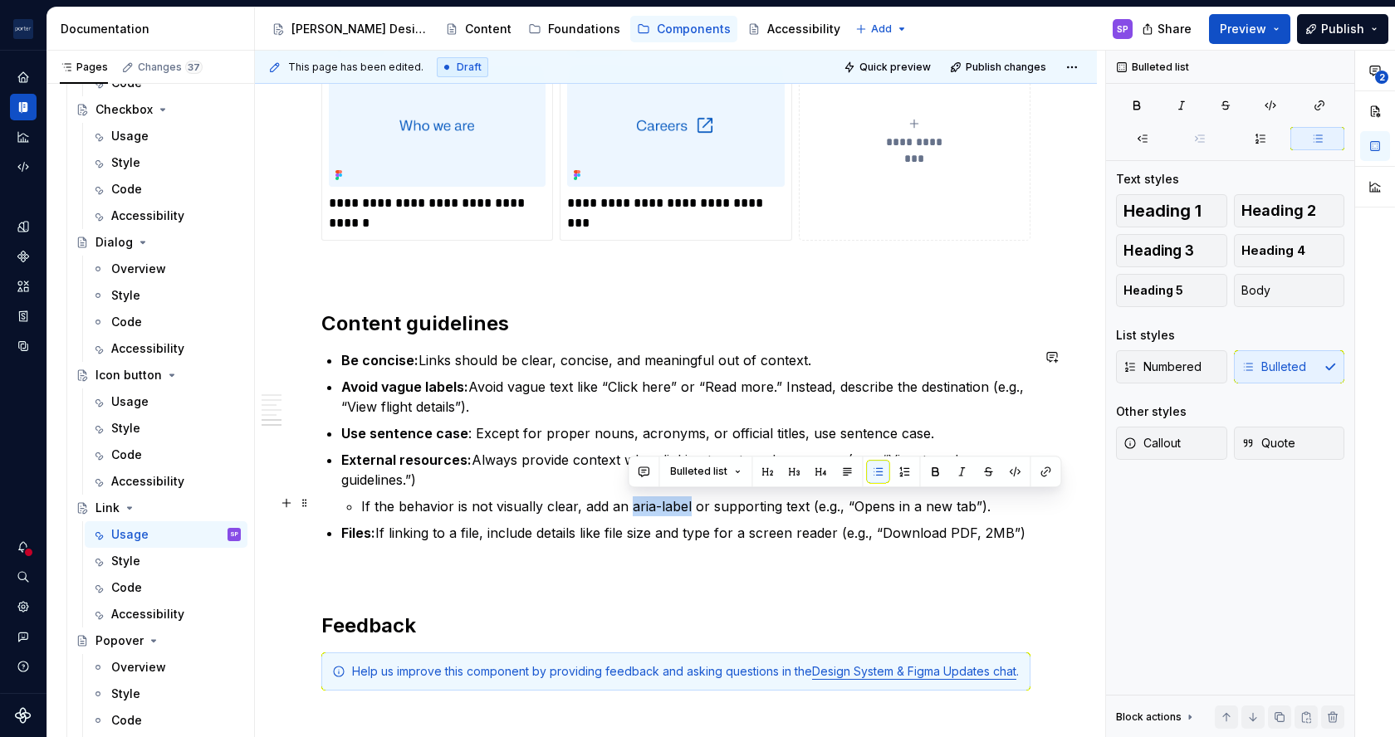
drag, startPoint x: 631, startPoint y: 503, endPoint x: 688, endPoint y: 503, distance: 56.5
click at [688, 503] on p "If the behavior is not visually clear, add an aria-label or supporting text (e.…" at bounding box center [695, 507] width 669 height 20
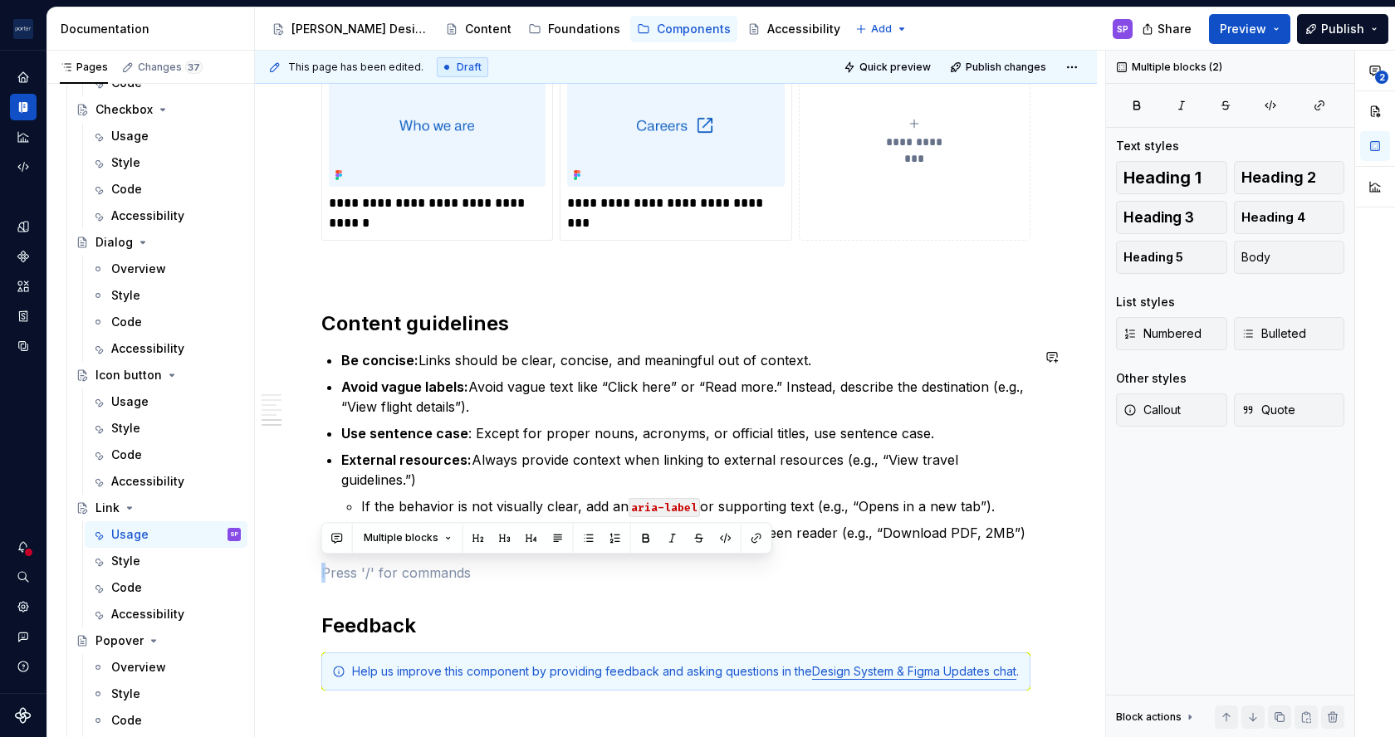
click at [700, 542] on button "button" at bounding box center [699, 537] width 23 height 23
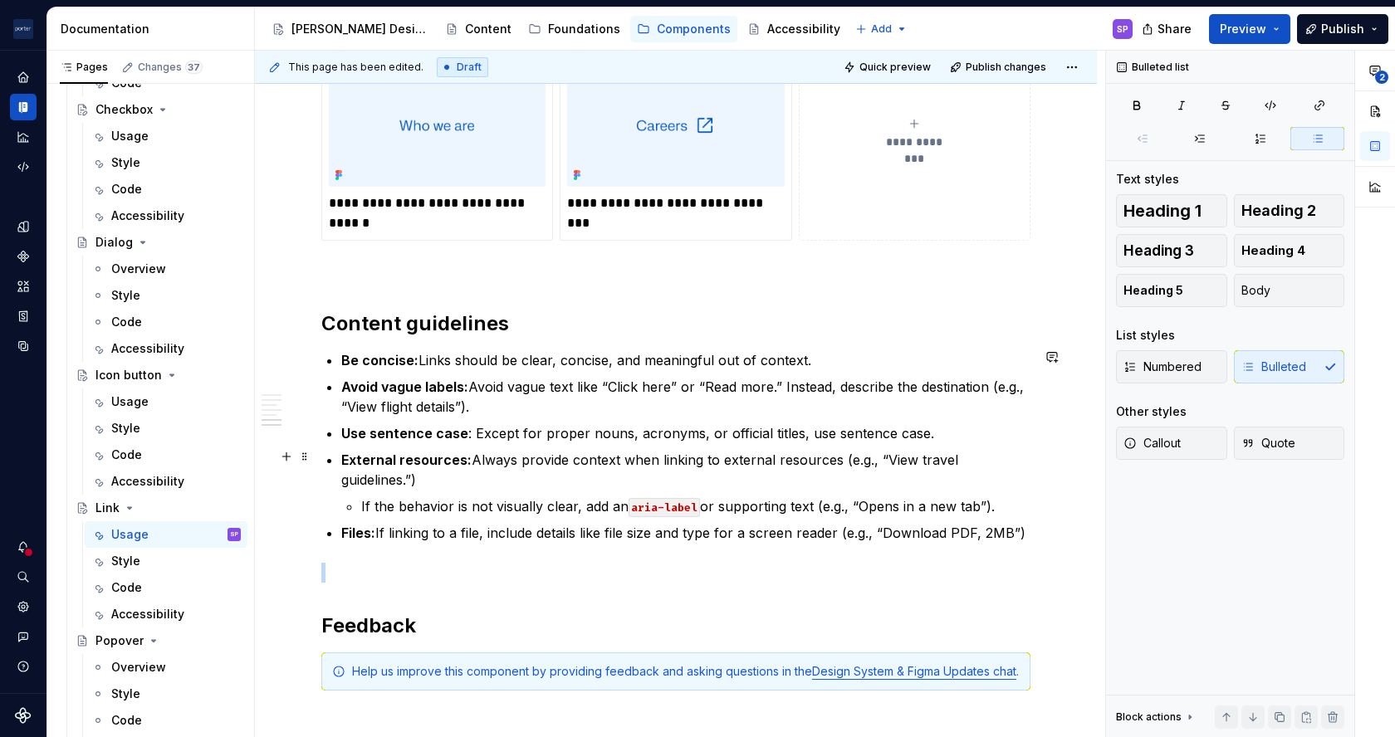
click at [350, 482] on p "External resources: Always provide context when linking to external resources (…" at bounding box center [685, 470] width 689 height 40
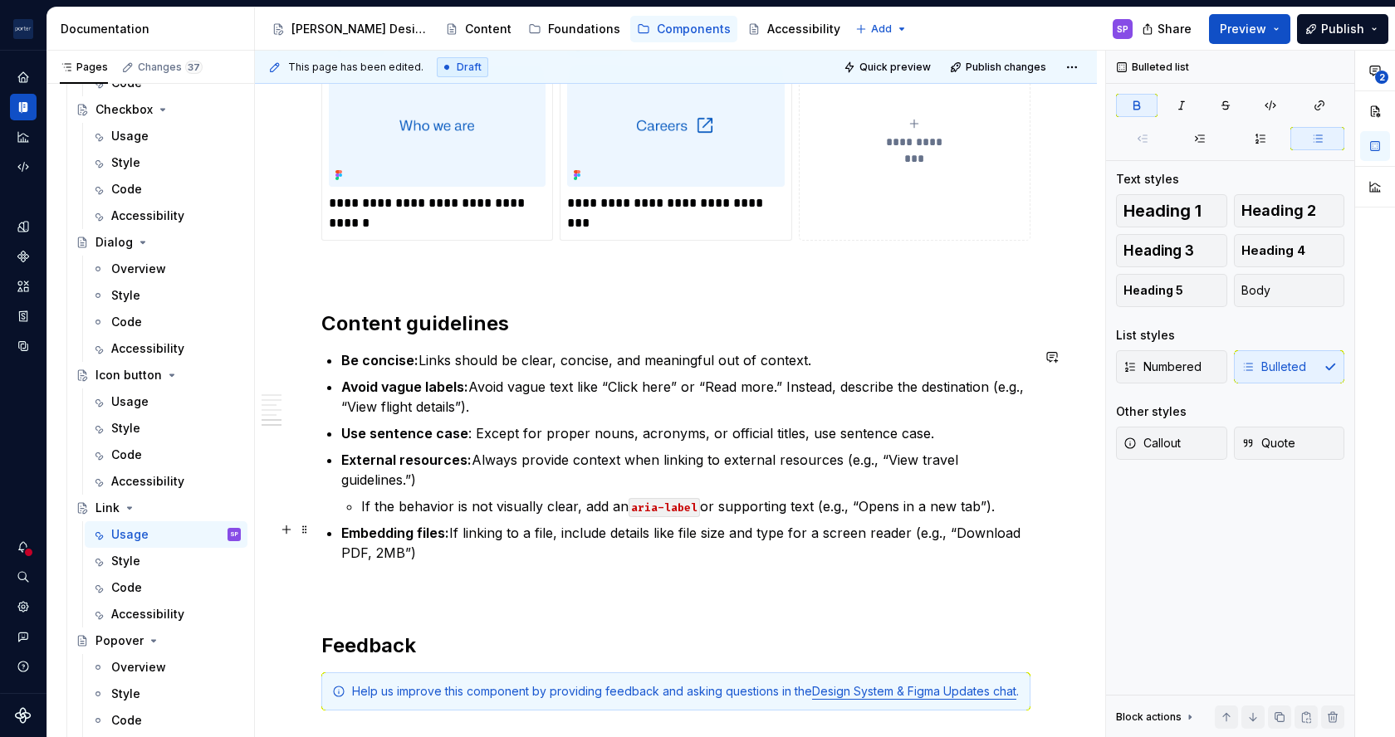
click at [472, 524] on p "Embedding files: If linking to a file, include details like file size and type …" at bounding box center [685, 543] width 689 height 40
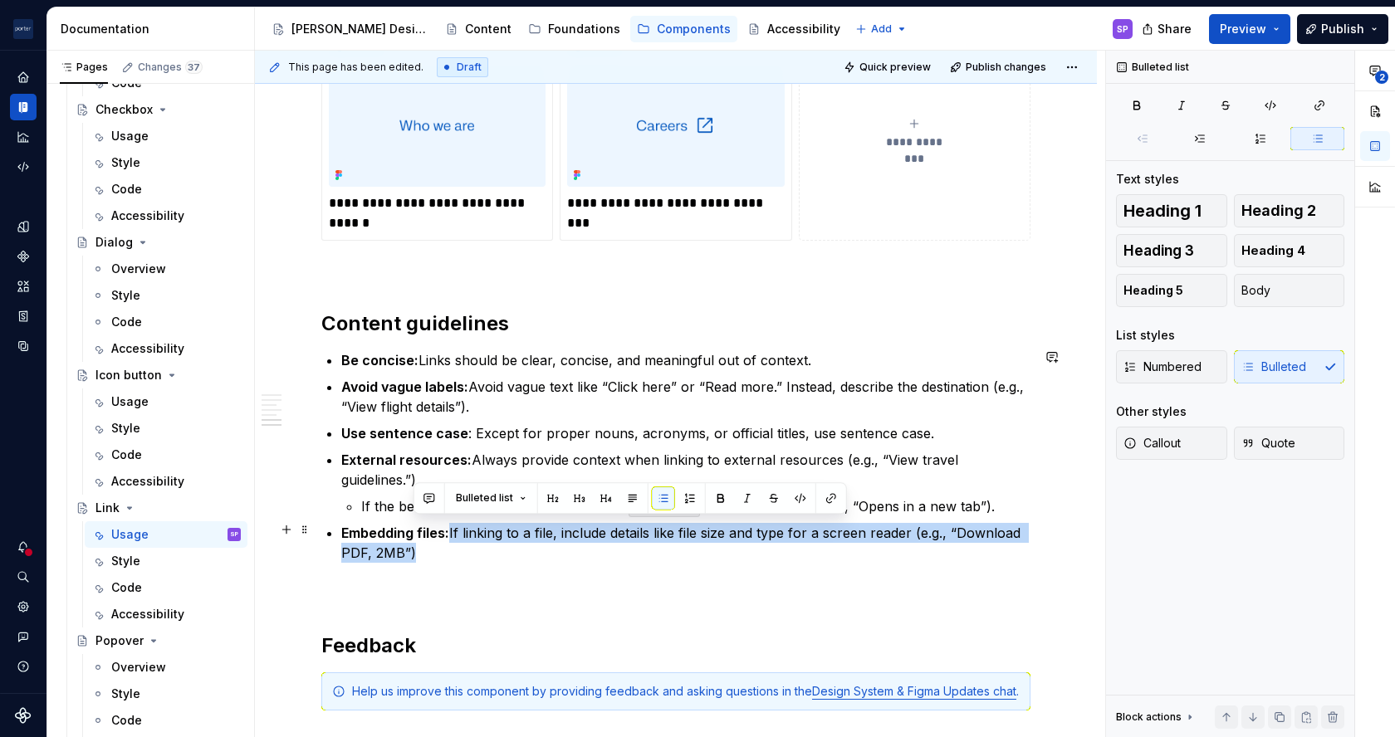
drag, startPoint x: 452, startPoint y: 527, endPoint x: 466, endPoint y: 546, distance: 23.1
click at [466, 546] on p "Embedding files: If linking to a file, include details like file size and type …" at bounding box center [685, 543] width 689 height 40
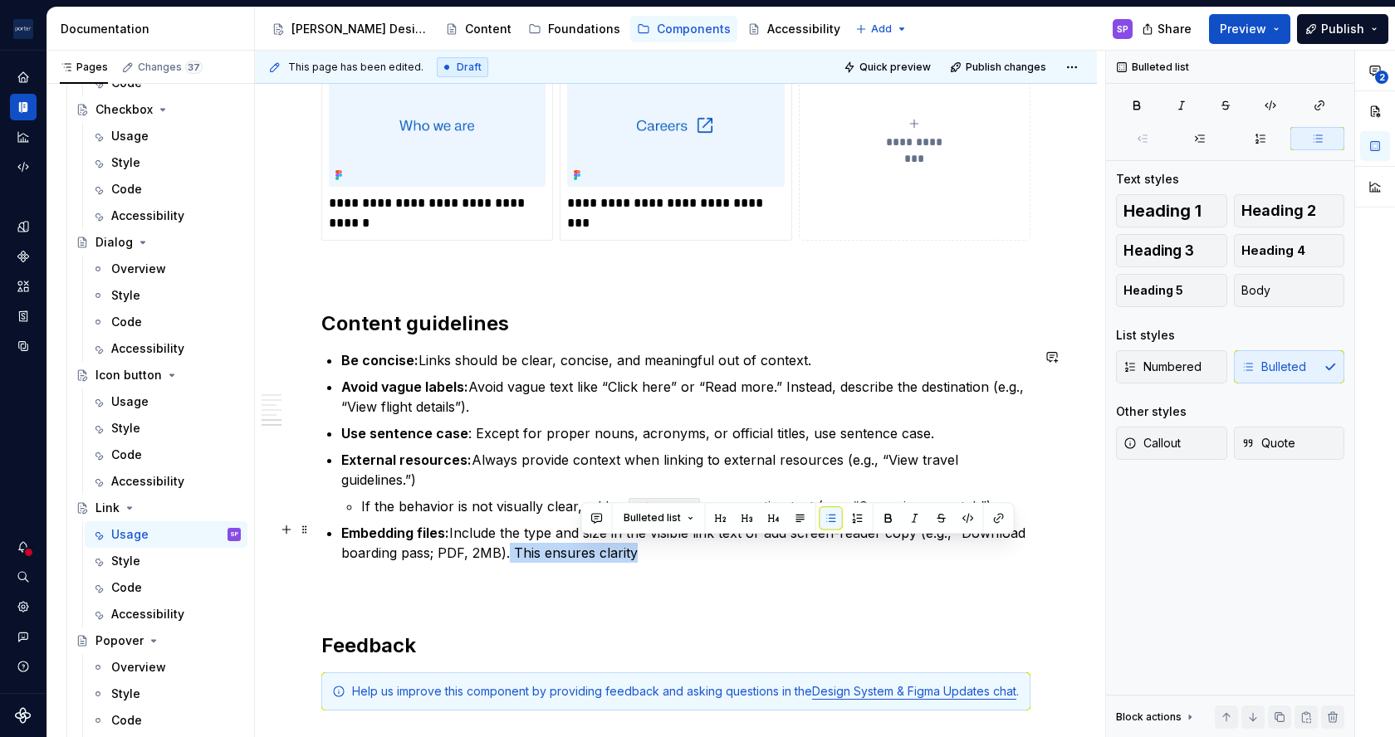
drag, startPoint x: 581, startPoint y: 549, endPoint x: 722, endPoint y: 549, distance: 140.3
click at [722, 549] on p "Embedding files: Include the type and size in the visible link text or add scre…" at bounding box center [685, 543] width 689 height 40
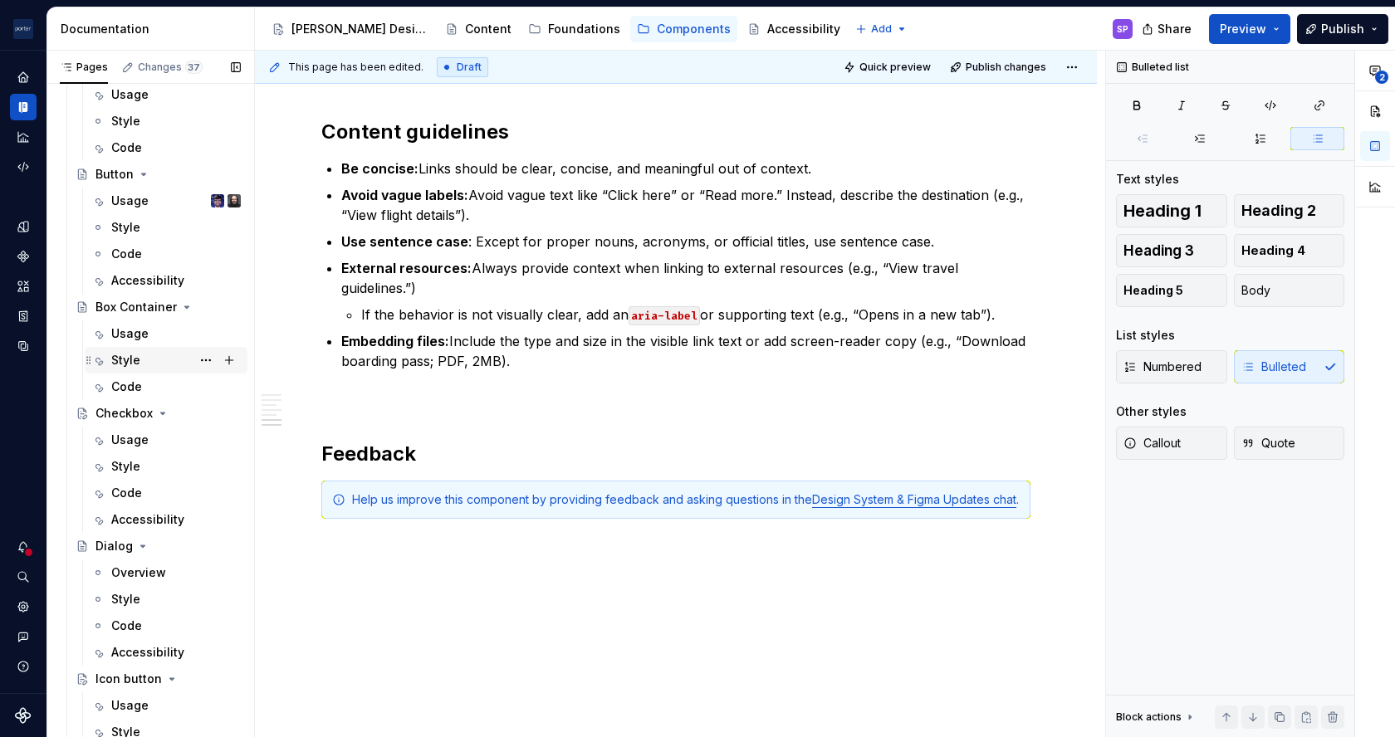
scroll to position [117, 0]
click at [126, 195] on div "Usage" at bounding box center [129, 202] width 37 height 17
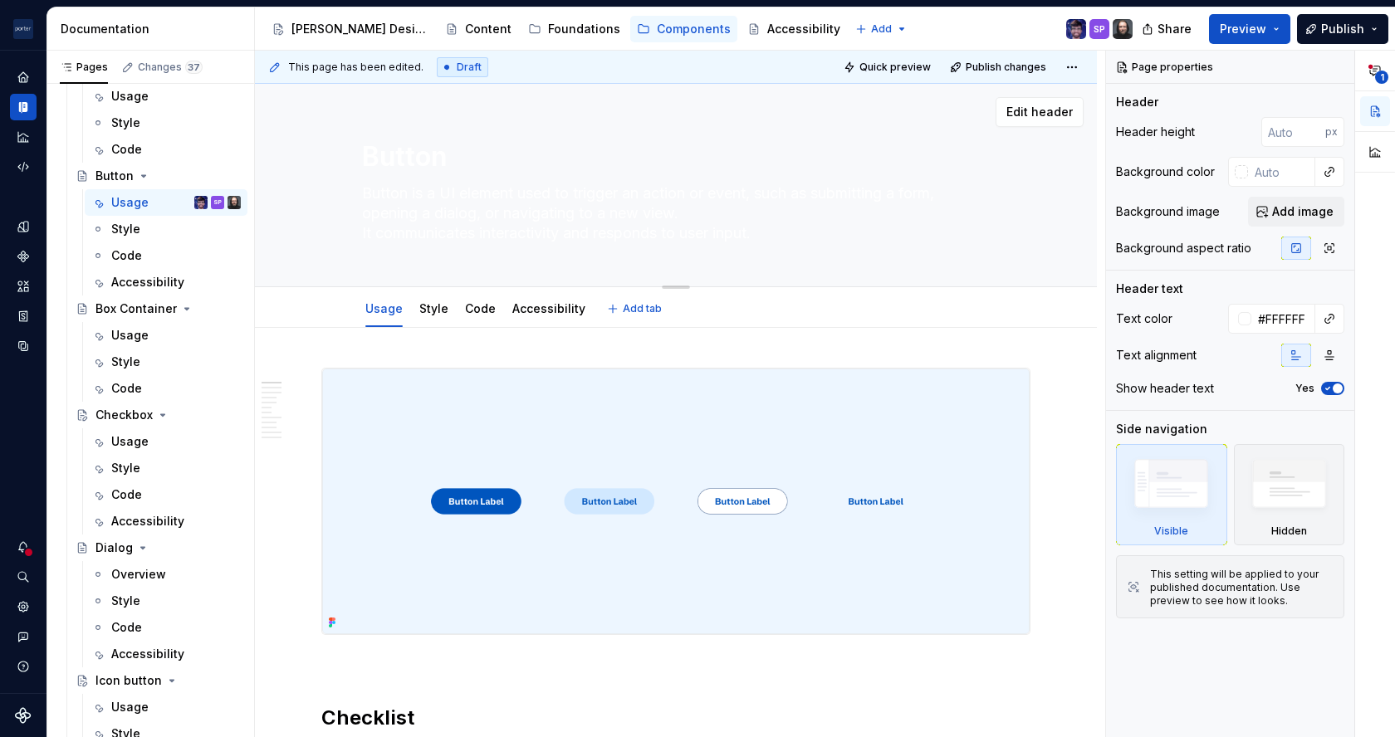
click at [419, 211] on textarea "Button is a UI element used to trigger an action or event, such as submitting a…" at bounding box center [673, 213] width 628 height 66
click at [451, 212] on textarea "Button is a UI element used to trigger an action or event, such as submitting a…" at bounding box center [673, 213] width 628 height 66
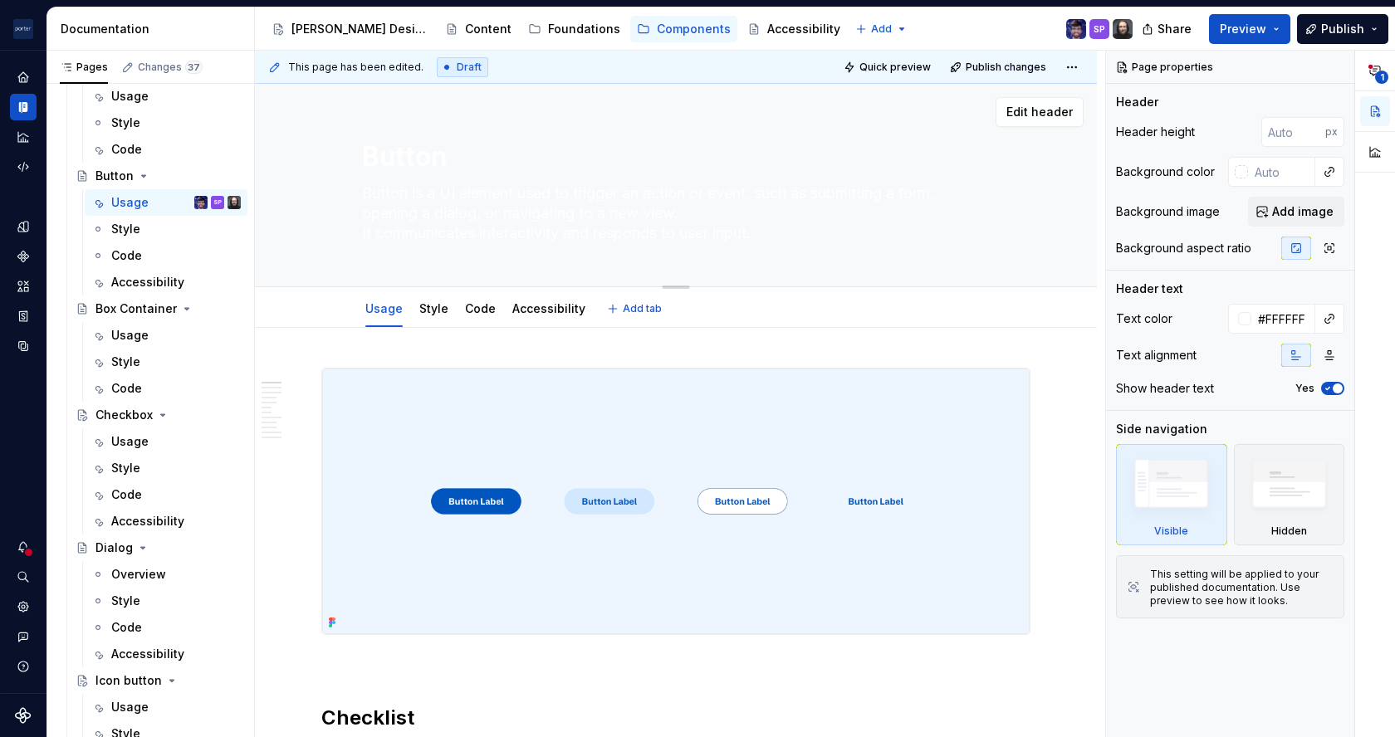
click at [452, 249] on div "Button Button is a UI element used to trigger an action or event, such as submi…" at bounding box center [676, 185] width 628 height 203
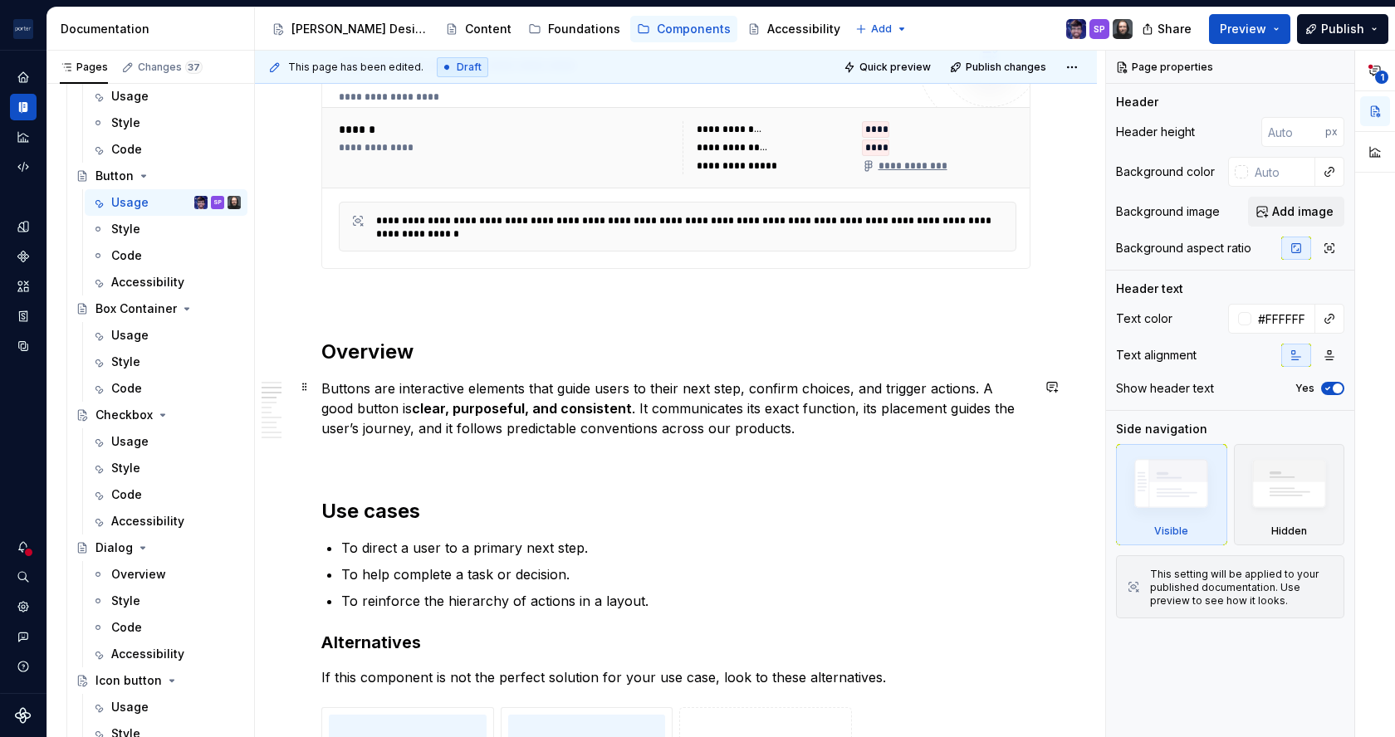
scroll to position [730, 0]
click at [569, 414] on p "Buttons are interactive elements that guide users to their next step, confirm c…" at bounding box center [675, 407] width 709 height 60
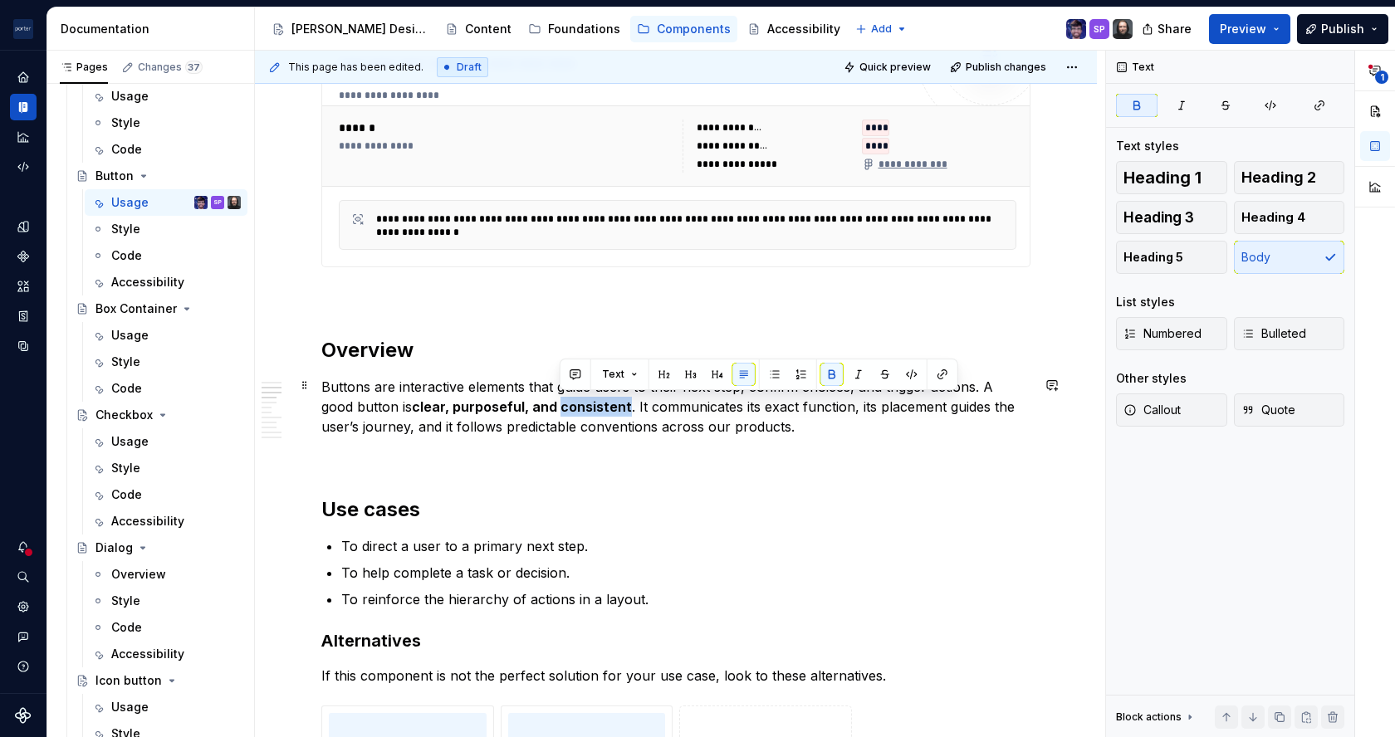
click at [569, 414] on p "Buttons are interactive elements that guide users to their next step, confirm c…" at bounding box center [675, 407] width 709 height 60
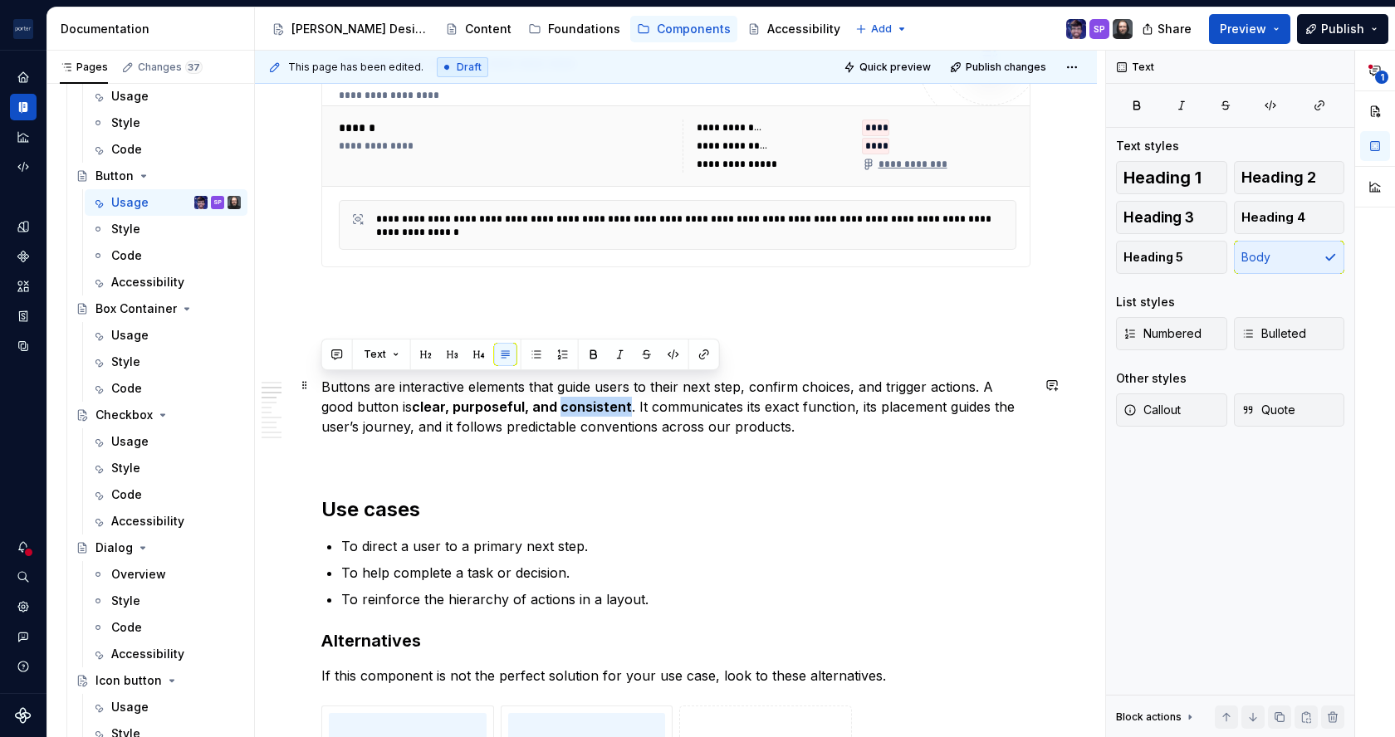
click at [569, 414] on p "Buttons are interactive elements that guide users to their next step, confirm c…" at bounding box center [675, 407] width 709 height 60
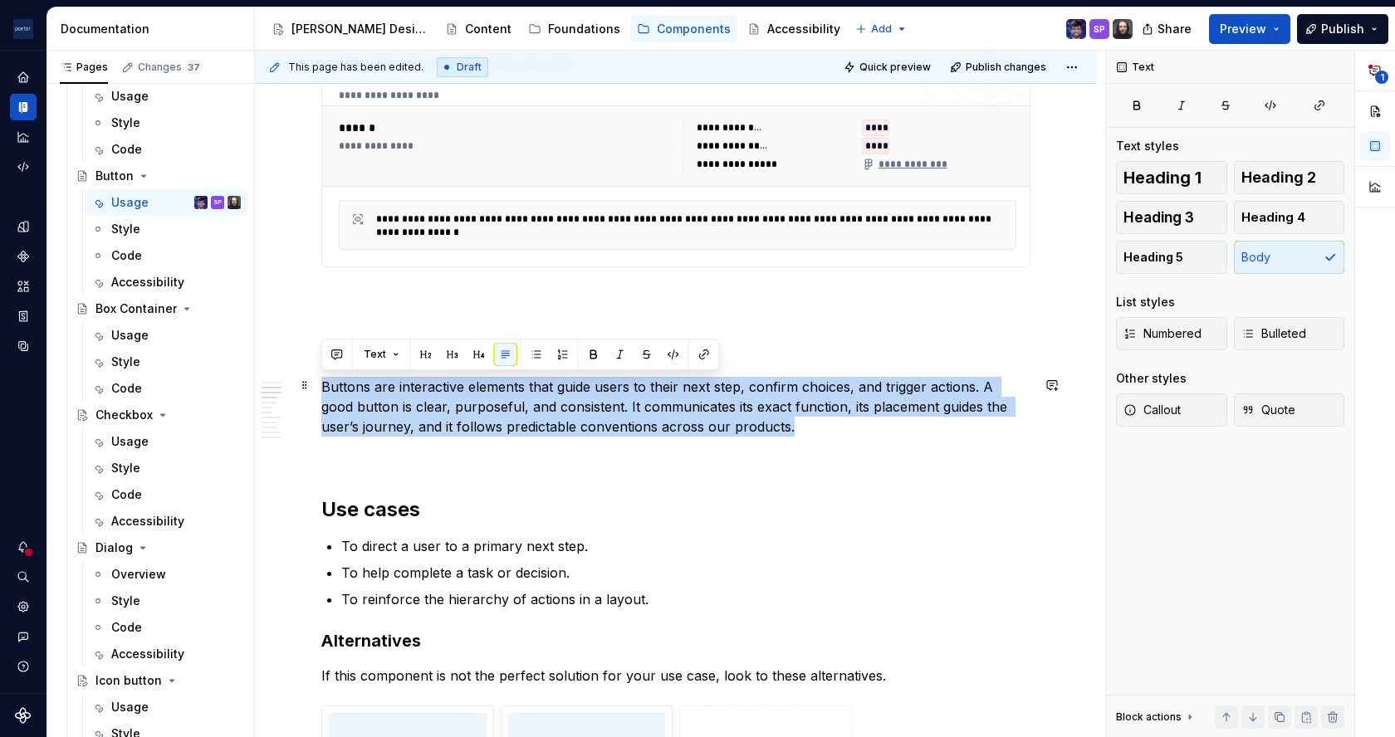
click at [696, 414] on p "Buttons are interactive elements that guide users to their next step, confirm c…" at bounding box center [675, 407] width 709 height 60
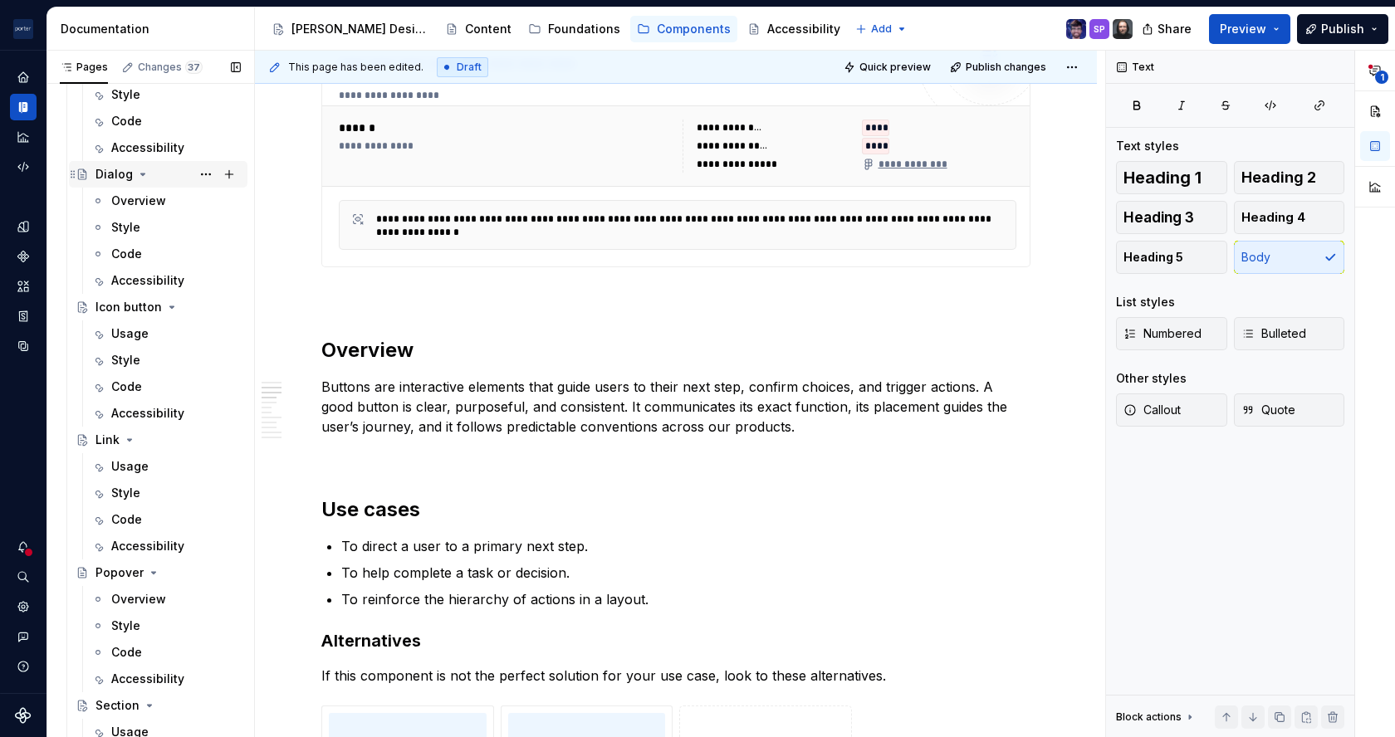
scroll to position [546, 0]
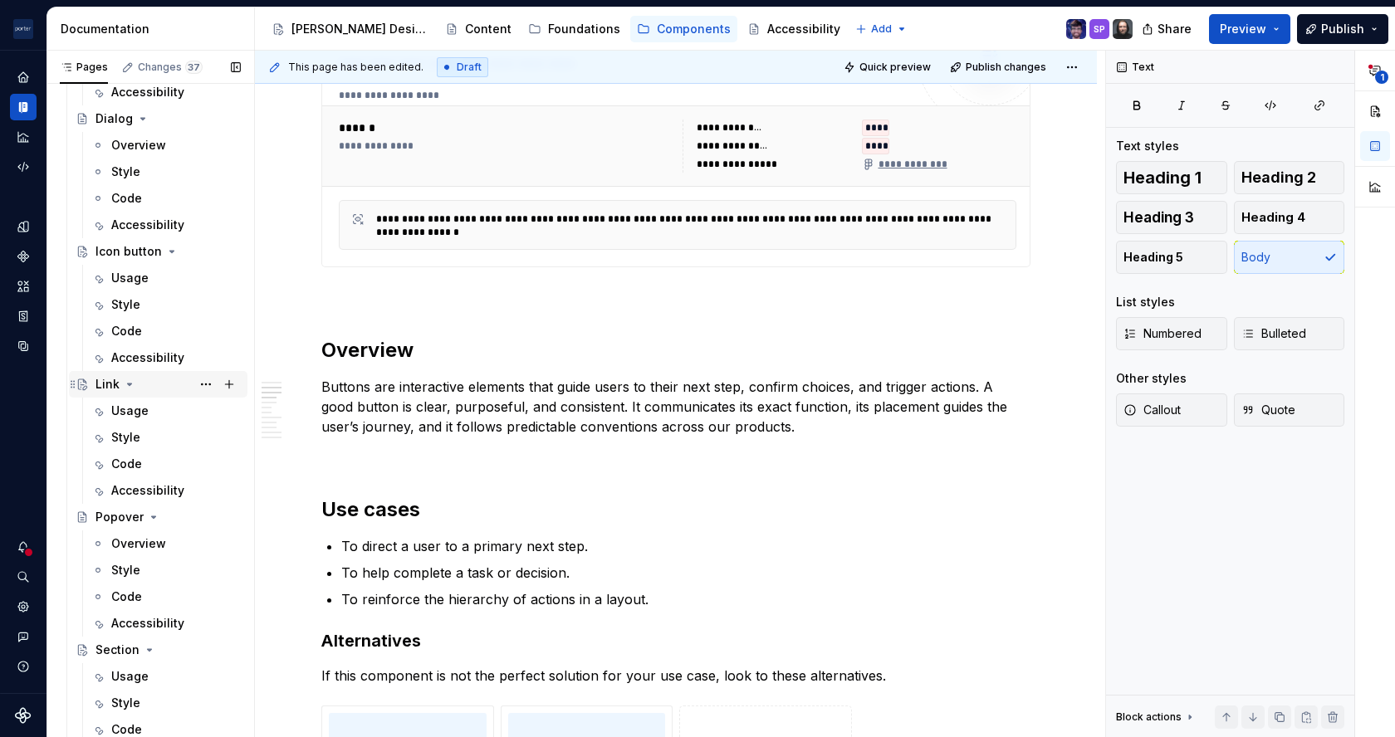
click at [146, 394] on div "Link" at bounding box center [167, 384] width 145 height 23
click at [145, 418] on div "Usage" at bounding box center [129, 411] width 37 height 17
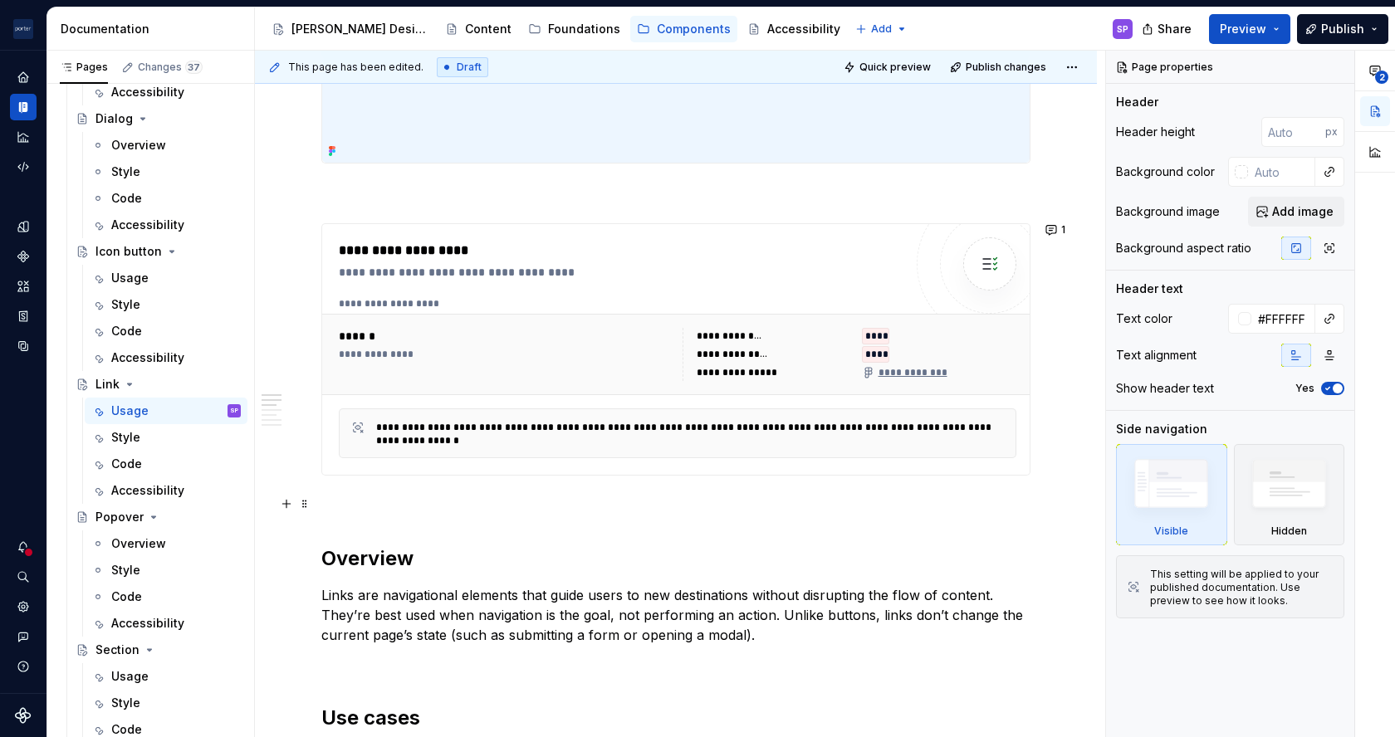
scroll to position [820, 0]
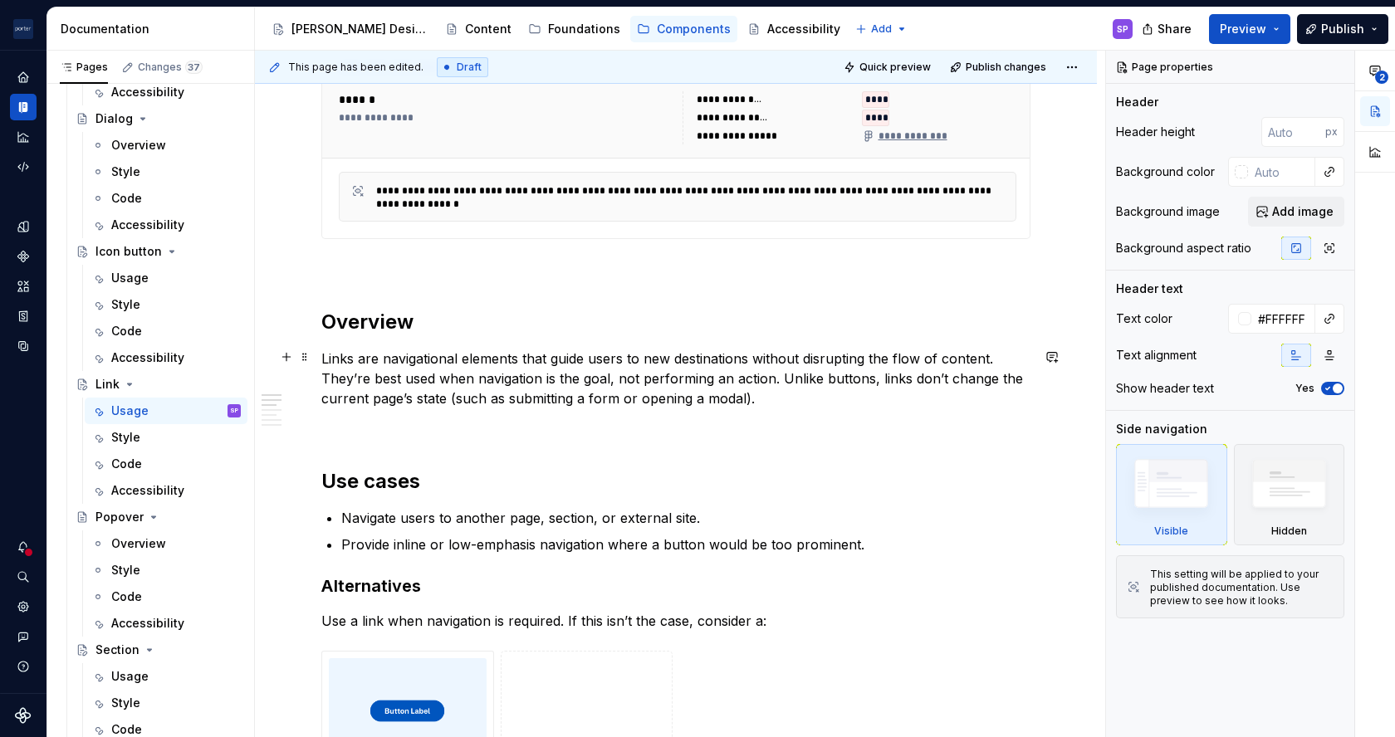
click at [366, 378] on p "Links are navigational elements that guide users to new destinations without di…" at bounding box center [675, 379] width 709 height 60
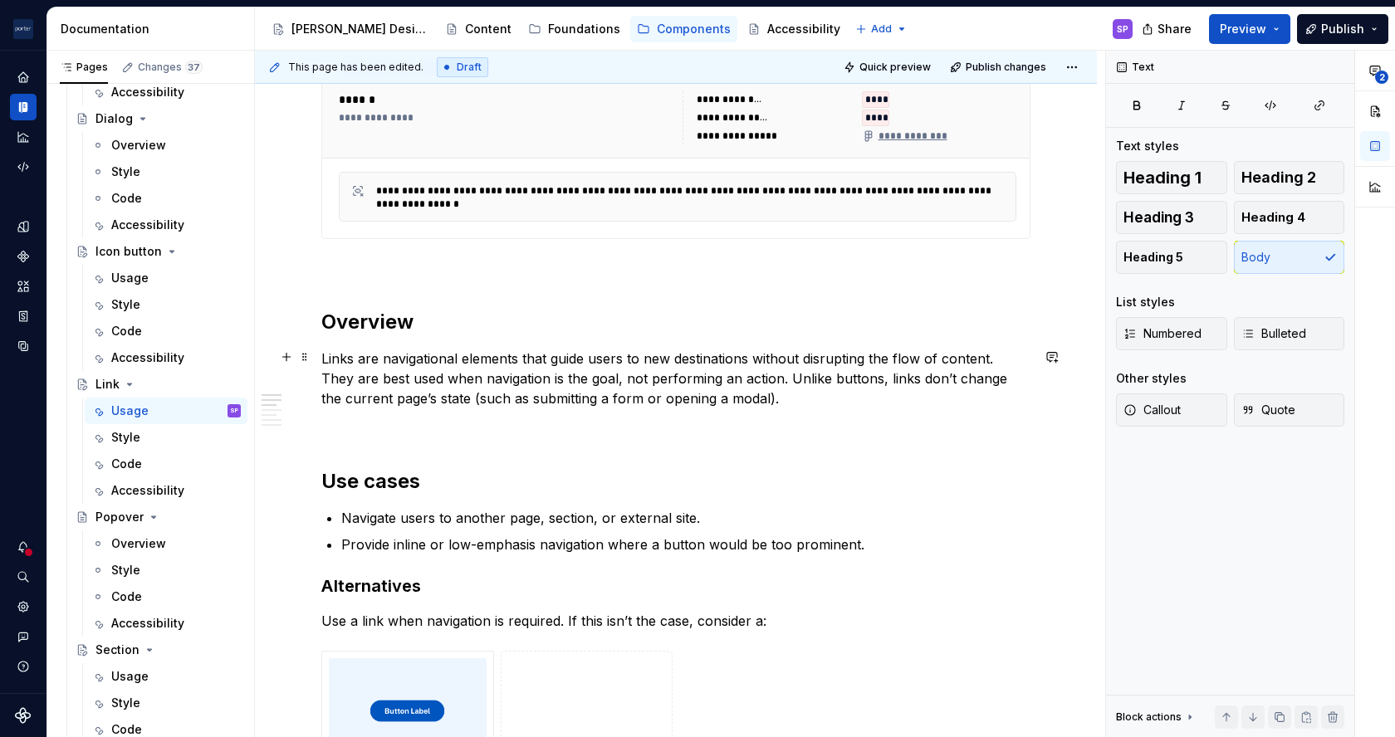
click at [360, 384] on p "Links are navigational elements that guide users to new destinations without di…" at bounding box center [675, 379] width 709 height 60
click at [368, 369] on p "Links are navigational elements that guide users to new destinations without di…" at bounding box center [675, 379] width 709 height 60
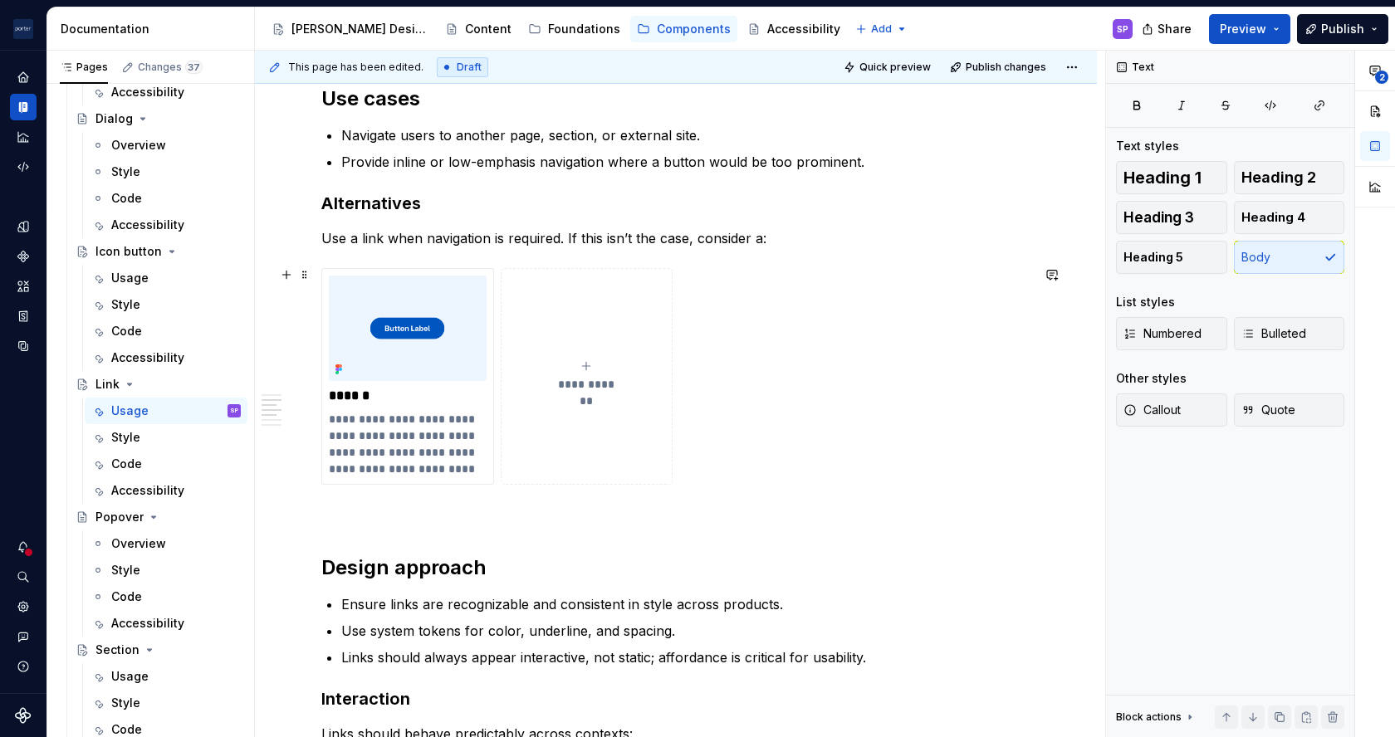
scroll to position [1206, 0]
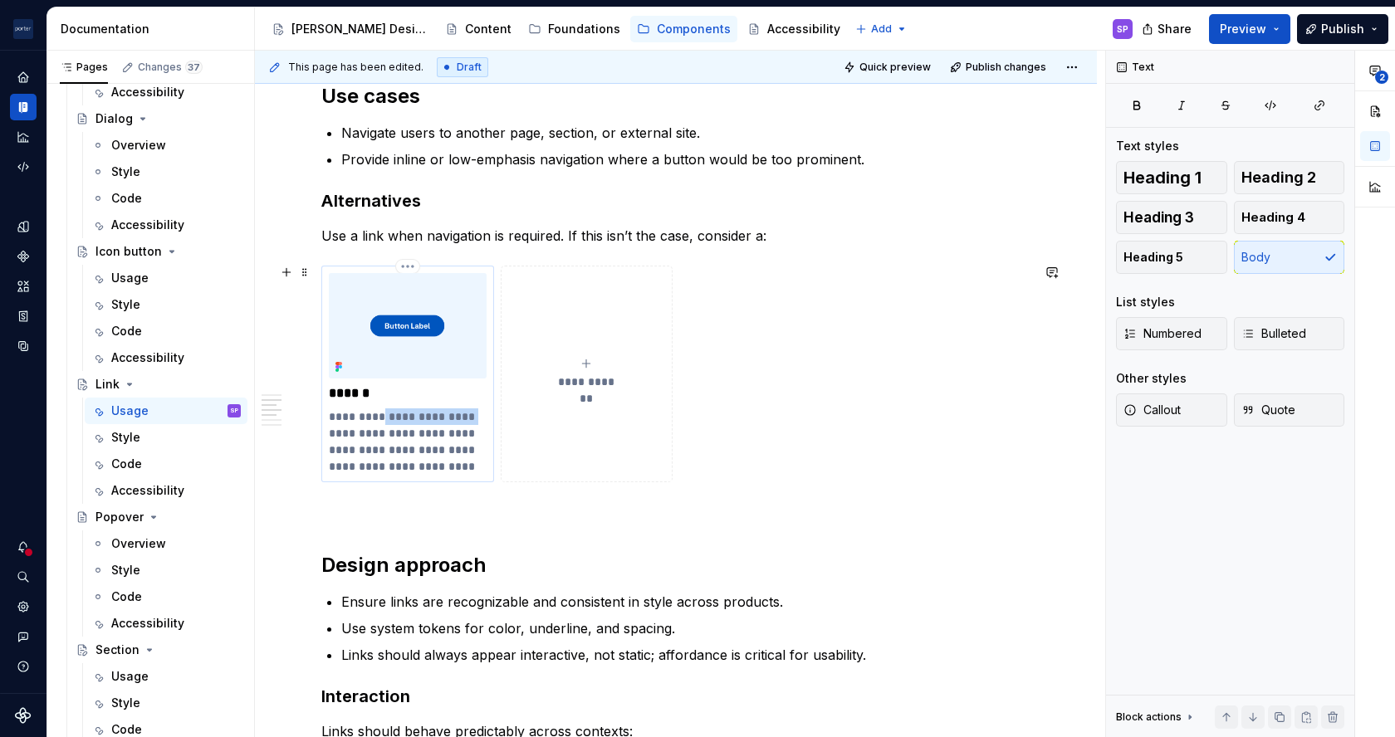
drag, startPoint x: 376, startPoint y: 412, endPoint x: 472, endPoint y: 414, distance: 96.3
click at [472, 414] on p "**********" at bounding box center [407, 442] width 157 height 66
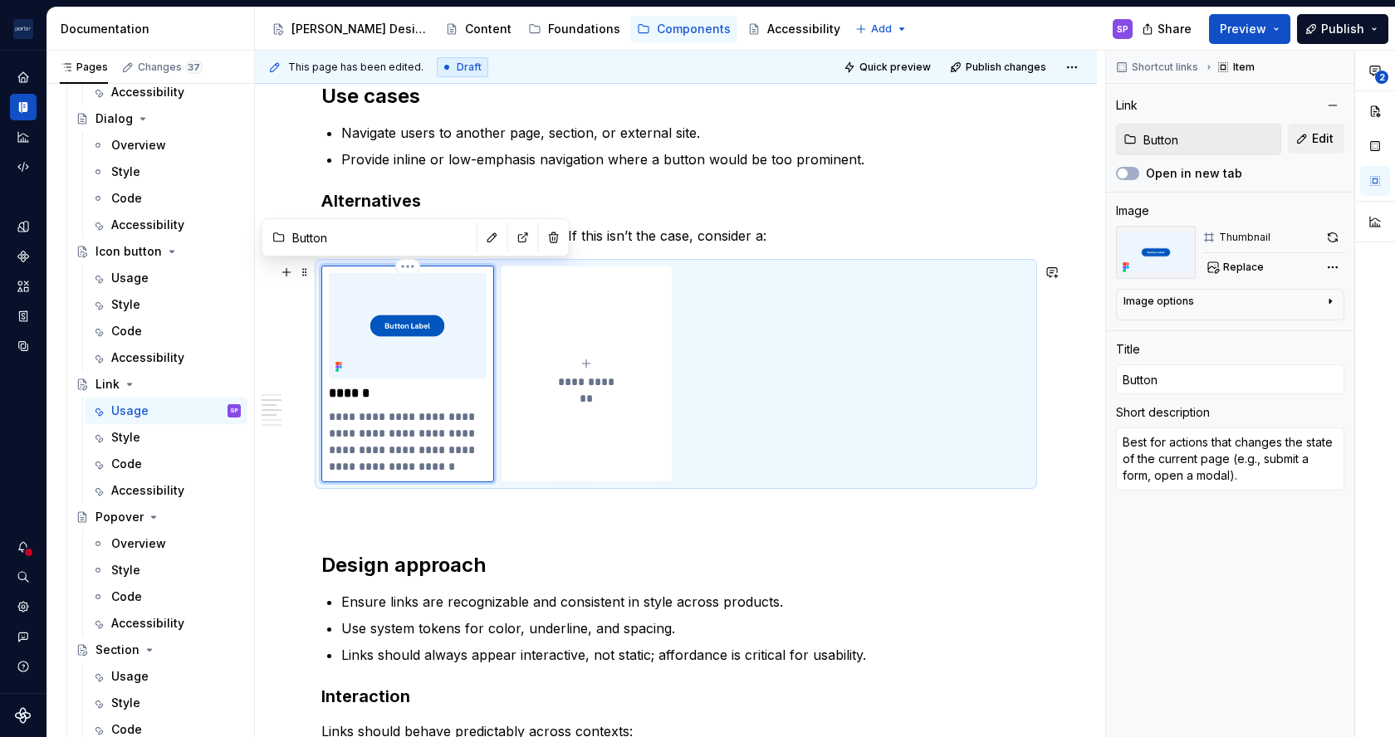
click at [372, 433] on p "**********" at bounding box center [407, 442] width 157 height 66
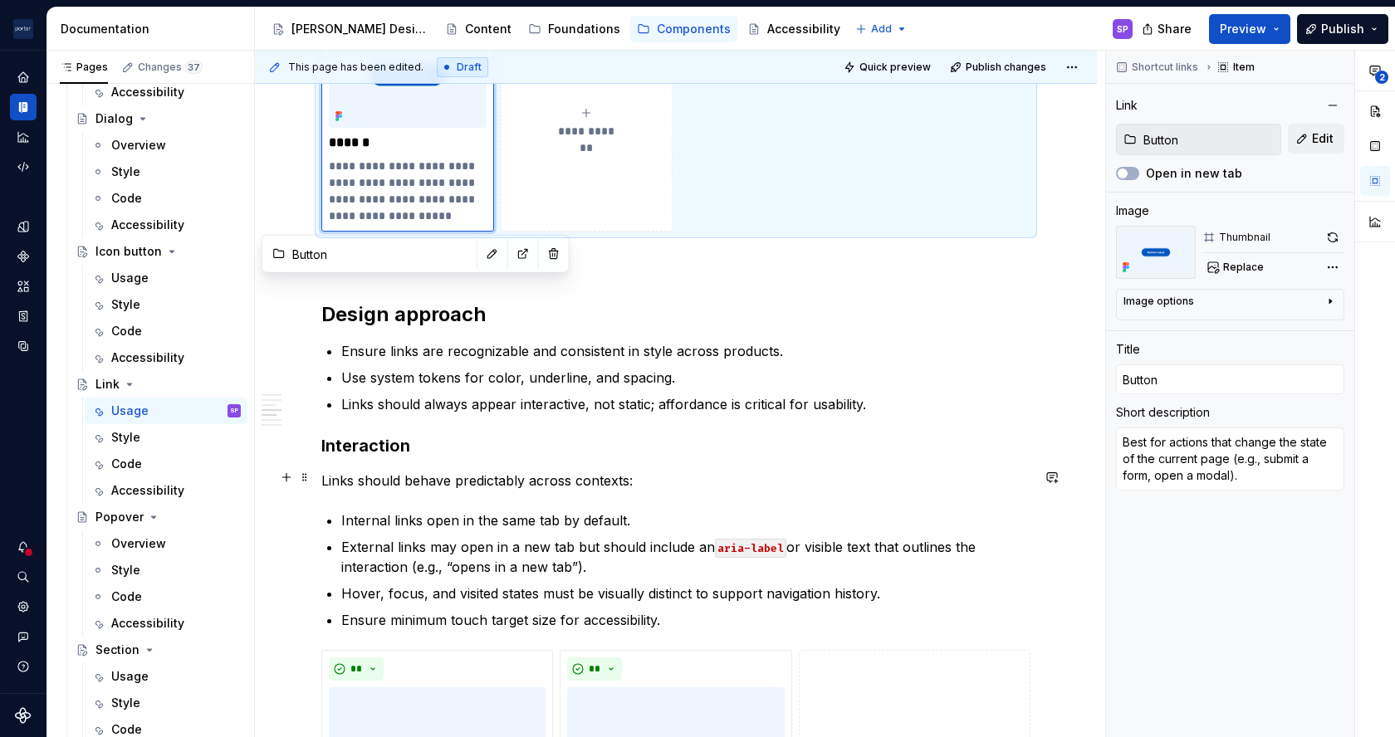
scroll to position [1462, 0]
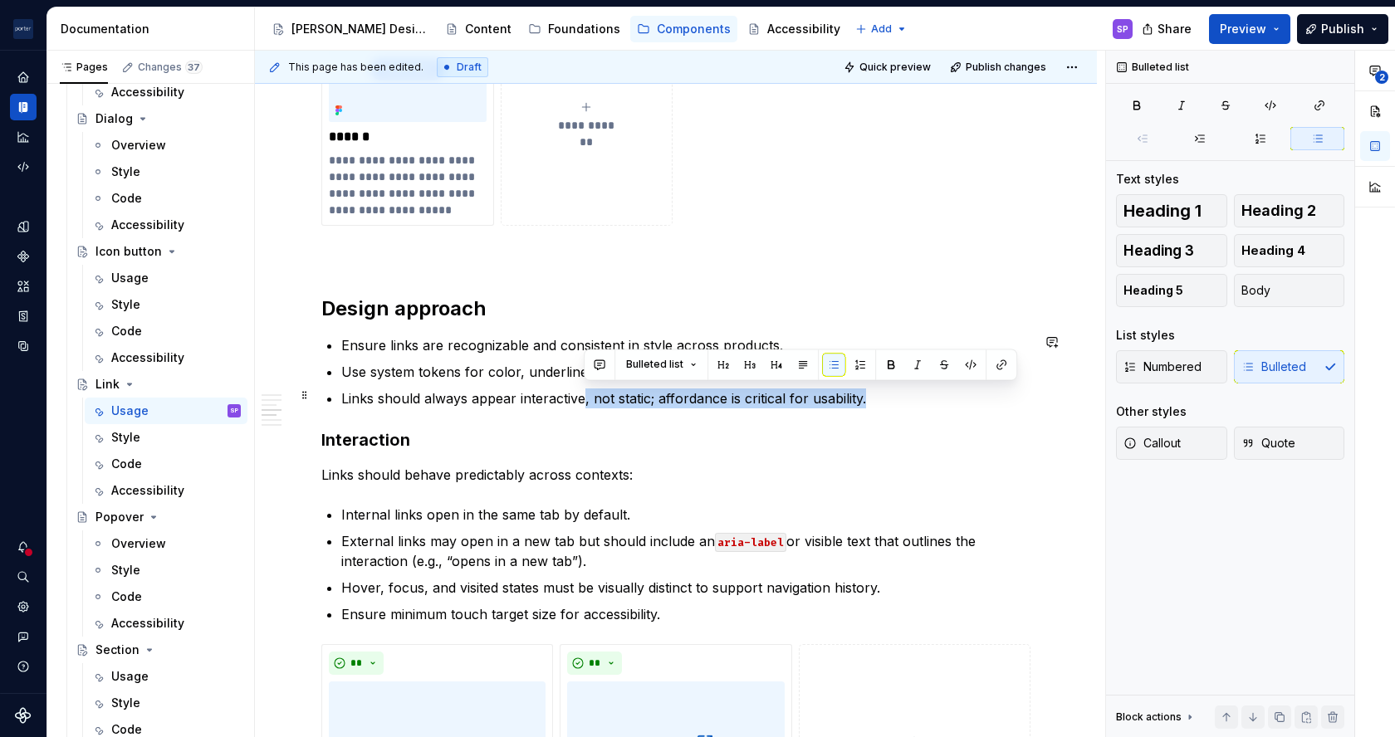
drag, startPoint x: 584, startPoint y: 400, endPoint x: 888, endPoint y: 393, distance: 304.8
click at [888, 393] on p "Links should always appear interactive, not static; affordance is critical for …" at bounding box center [685, 399] width 689 height 20
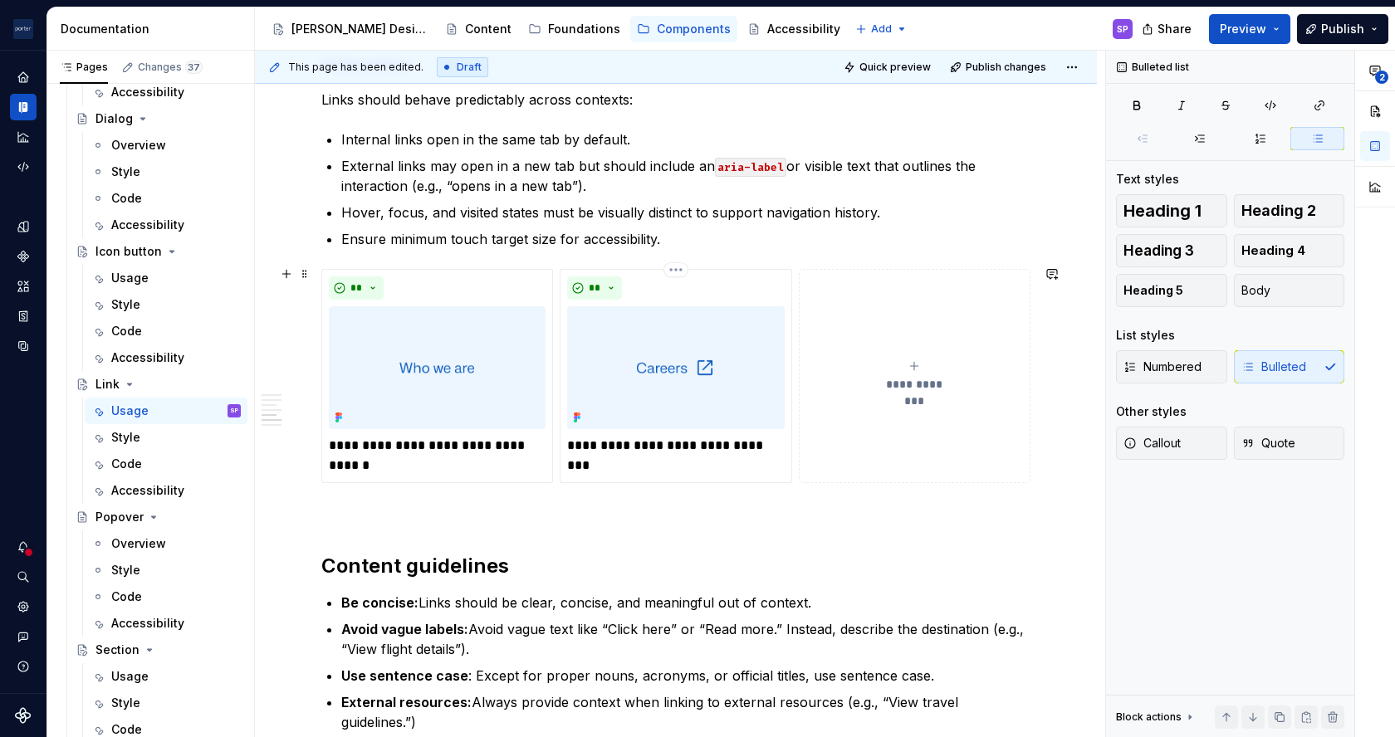
scroll to position [1867, 0]
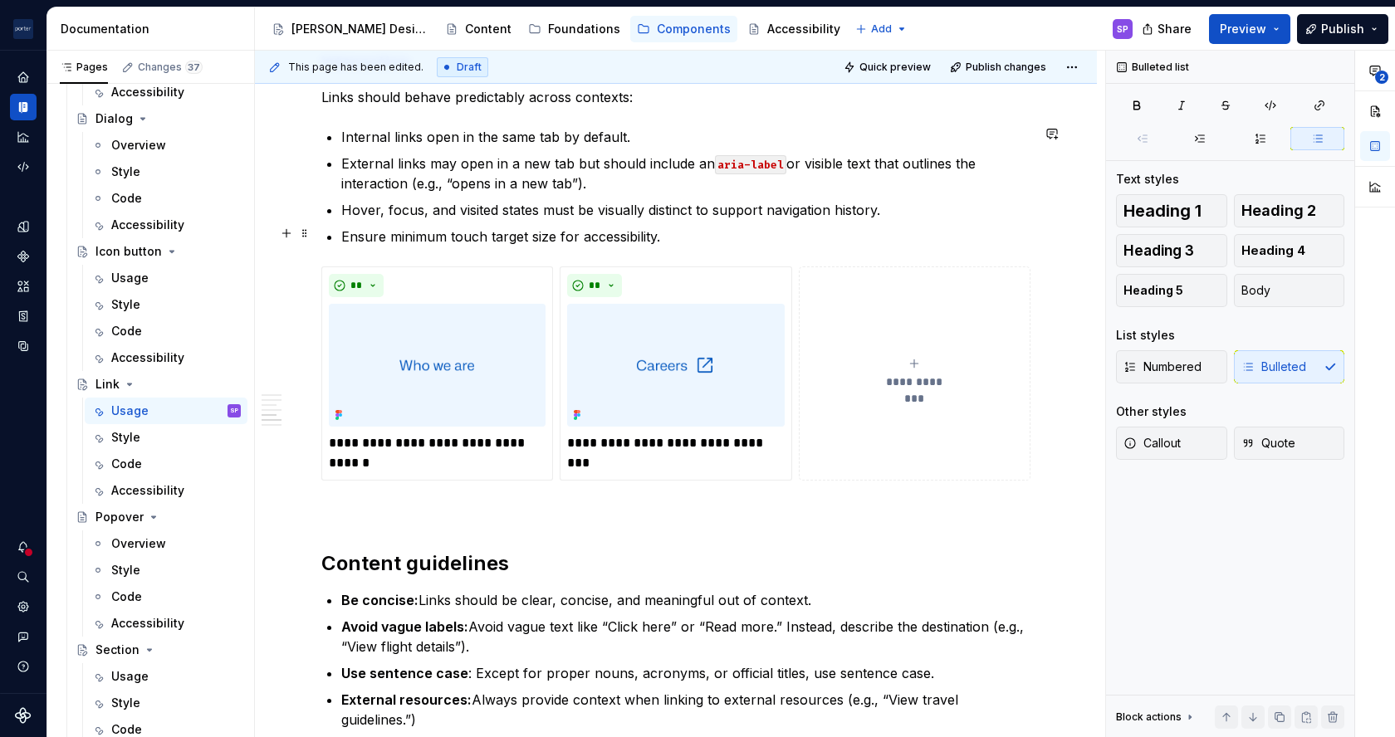
click at [408, 237] on p "Ensure minimum touch target size for accessibility." at bounding box center [685, 237] width 689 height 20
click at [569, 240] on p "Ensure a minimum touch target size for accessibility." at bounding box center [685, 237] width 689 height 20
click at [570, 240] on p "Ensure a minimum touch target size of __ for accessibility." at bounding box center [685, 237] width 689 height 20
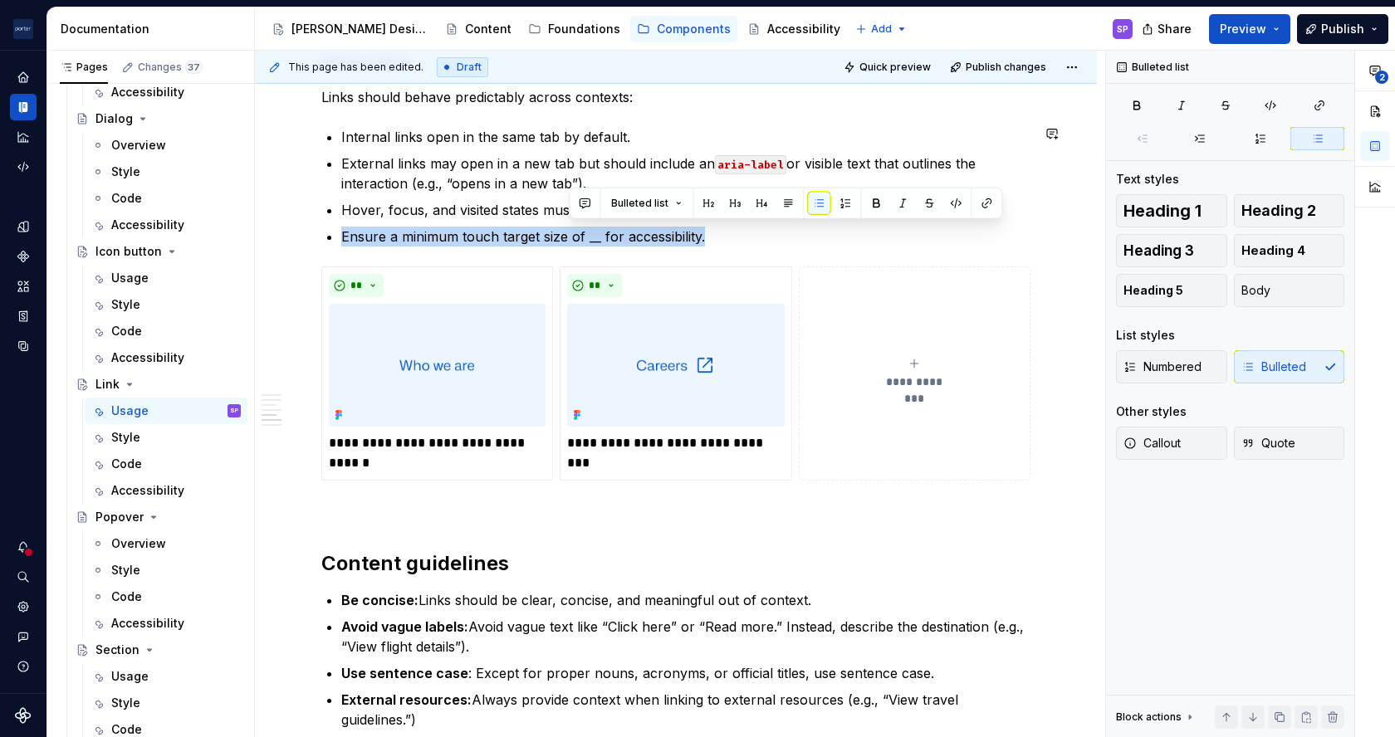
click at [570, 240] on p "Ensure a minimum touch target size of __ for accessibility." at bounding box center [685, 237] width 689 height 20
drag, startPoint x: 569, startPoint y: 240, endPoint x: 586, endPoint y: 233, distance: 19.0
click at [586, 233] on p "Ensure a minimum touch target size of __ for accessibility." at bounding box center [685, 237] width 689 height 20
click at [358, 207] on button "button" at bounding box center [356, 203] width 23 height 23
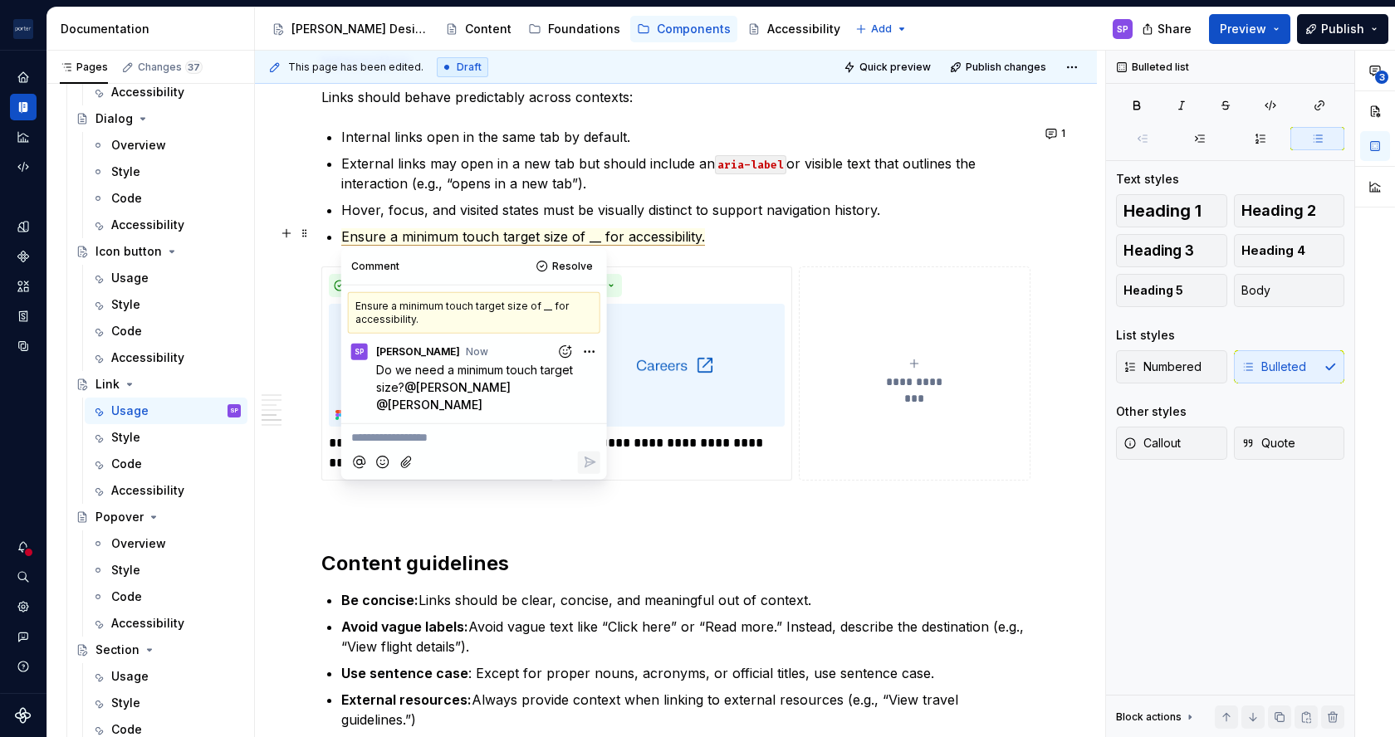
click at [814, 227] on p "Ensure a minimum touch target size of __ for accessibility." at bounding box center [685, 237] width 689 height 20
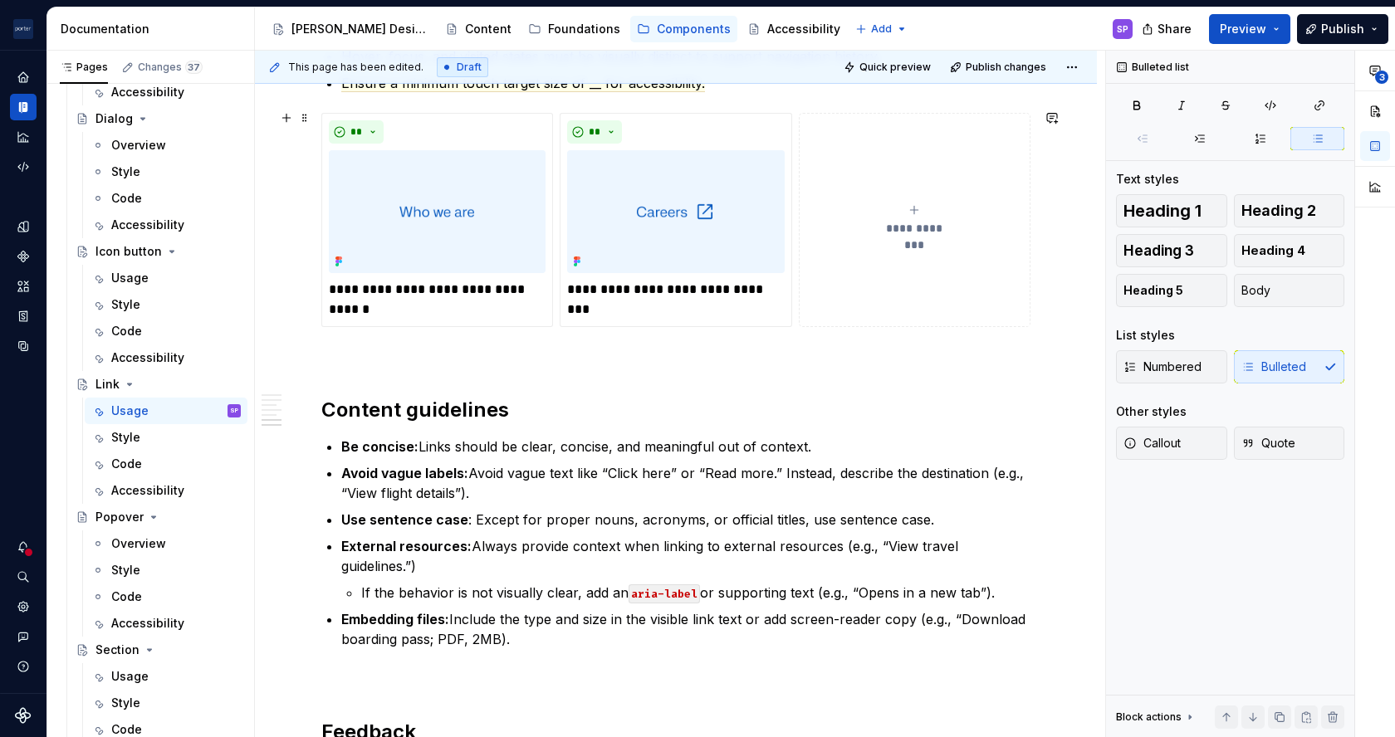
scroll to position [2021, 0]
click at [507, 310] on p "**********" at bounding box center [437, 299] width 217 height 40
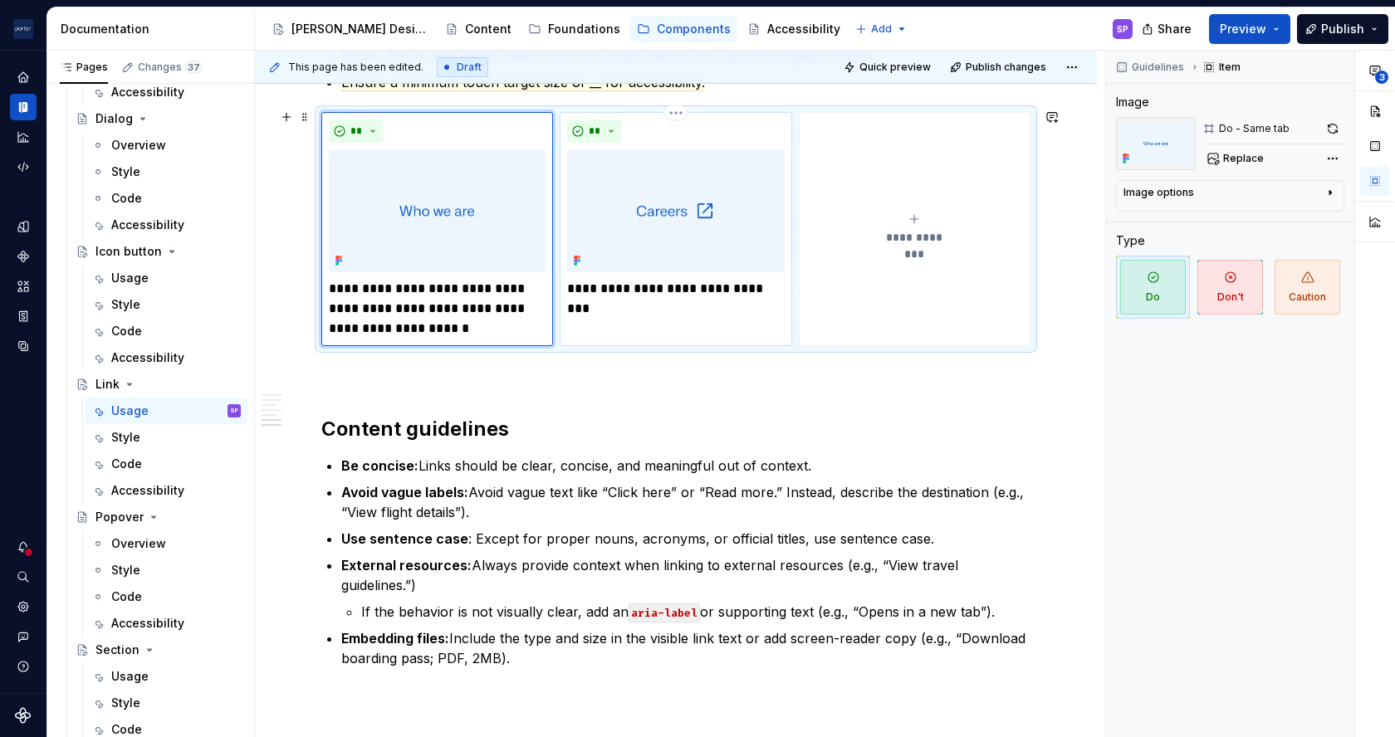
click at [775, 284] on p "**********" at bounding box center [675, 289] width 217 height 20
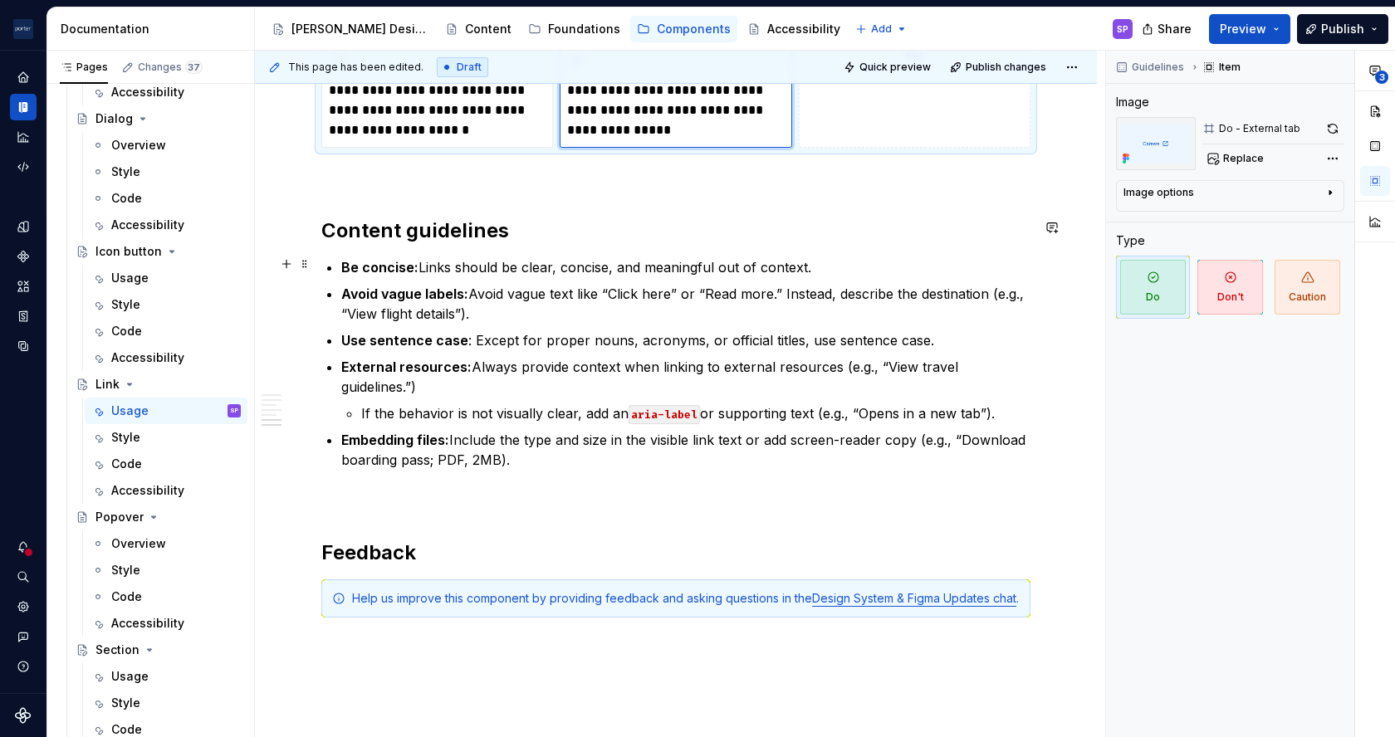
scroll to position [2226, 0]
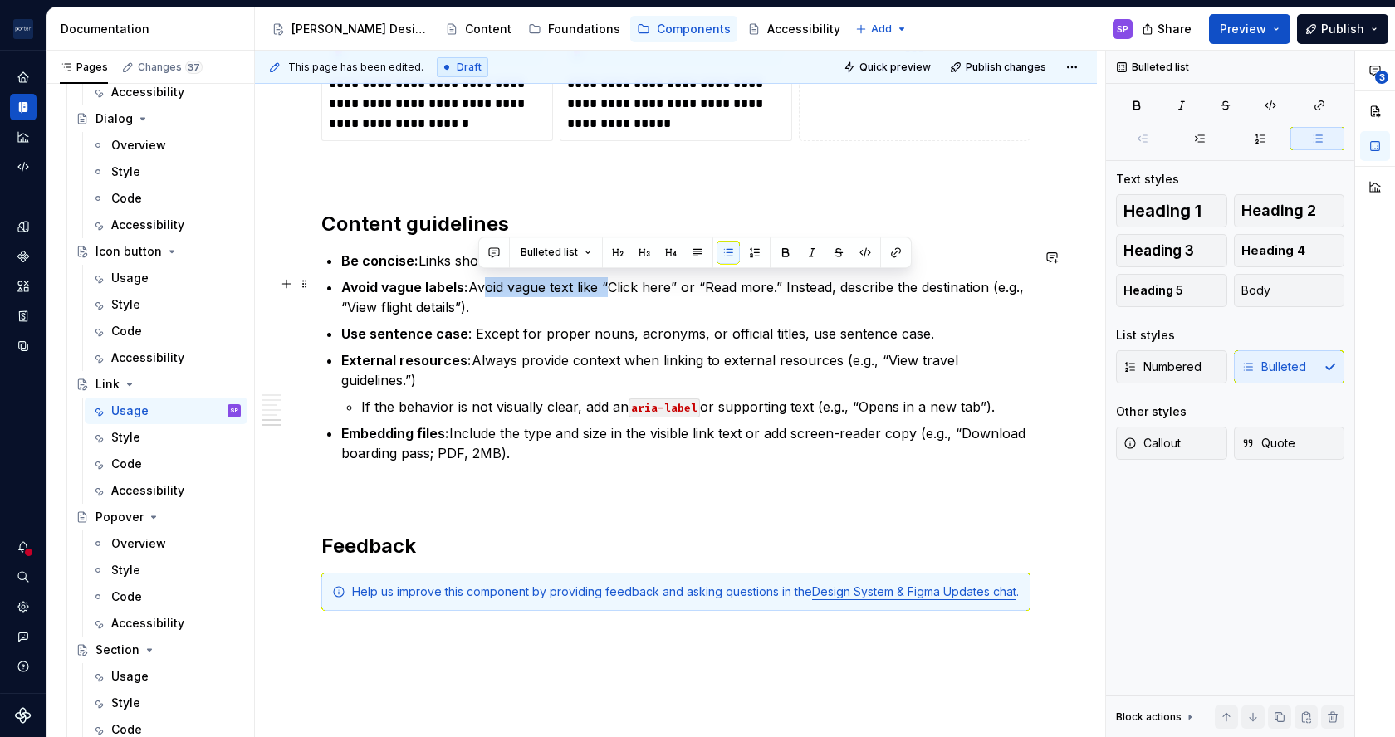
drag, startPoint x: 523, startPoint y: 286, endPoint x: 603, endPoint y: 285, distance: 79.7
click at [603, 285] on p "Avoid vague labels: Avoid vague text like “Click here” or “Read more.” Instead,…" at bounding box center [685, 297] width 689 height 40
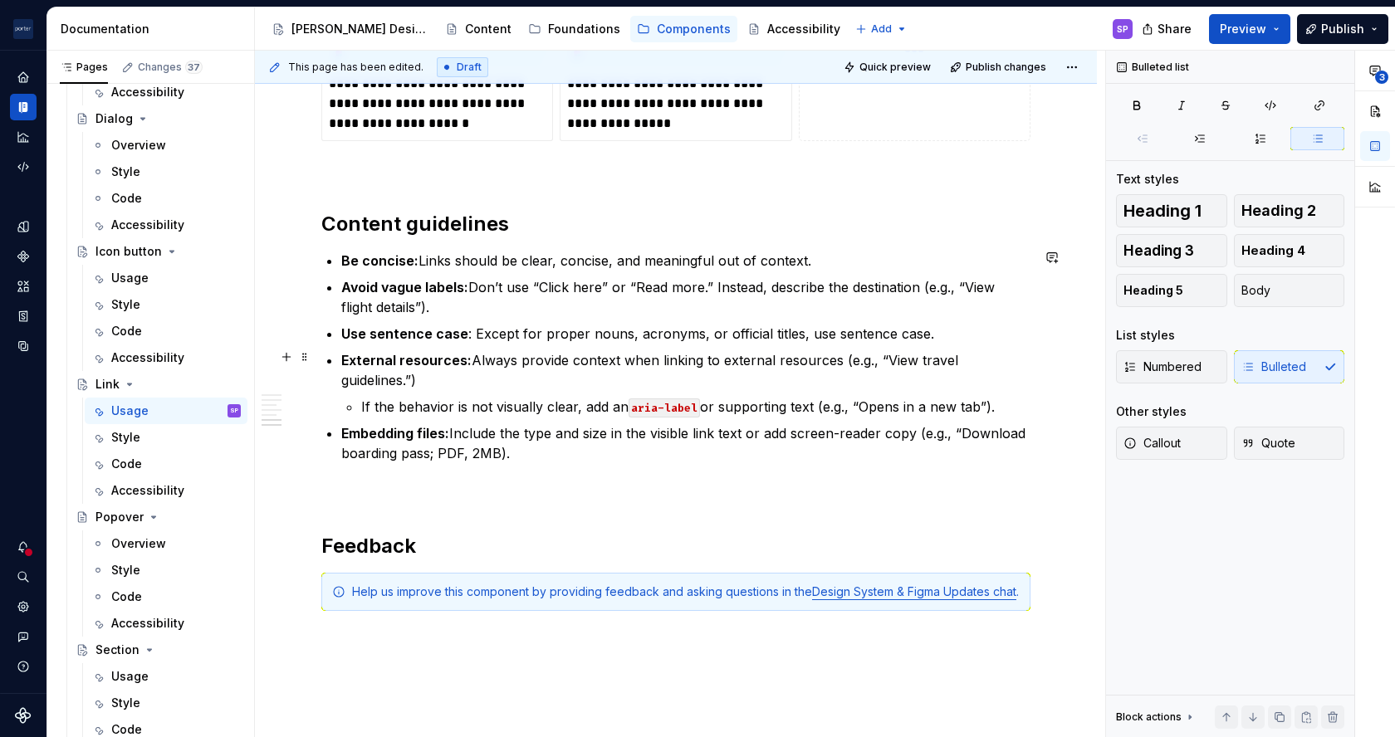
scroll to position [2245, 0]
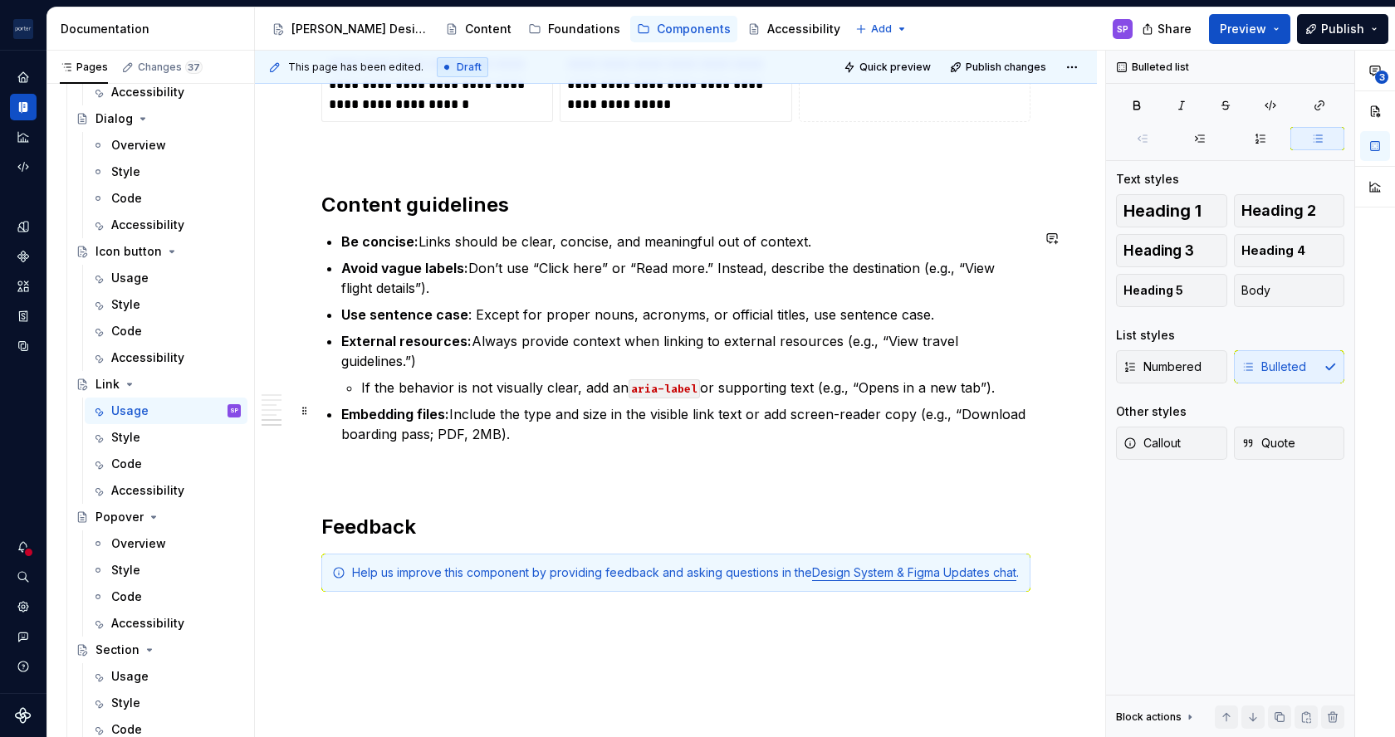
click at [533, 411] on p "Embedding files: Include the type and size in the visible link text or add scre…" at bounding box center [685, 424] width 689 height 40
click at [791, 409] on p "Embedding files: Include the file type and size in the visible link text or add…" at bounding box center [685, 424] width 689 height 40
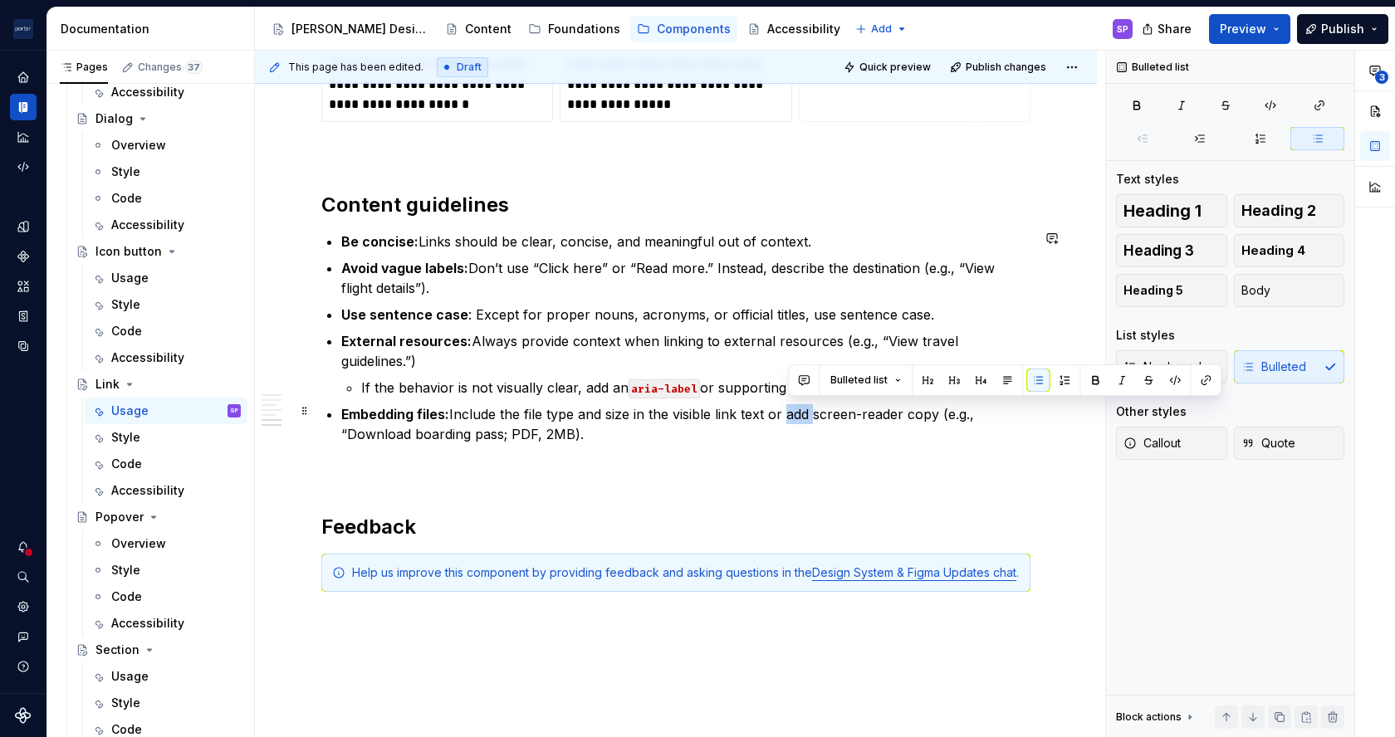
click at [791, 409] on p "Embedding files: Include the file type and size in the visible link text or add…" at bounding box center [685, 424] width 689 height 40
click at [591, 439] on p "Embedding files: Include the file type and size in the visible link text or as …" at bounding box center [685, 424] width 689 height 40
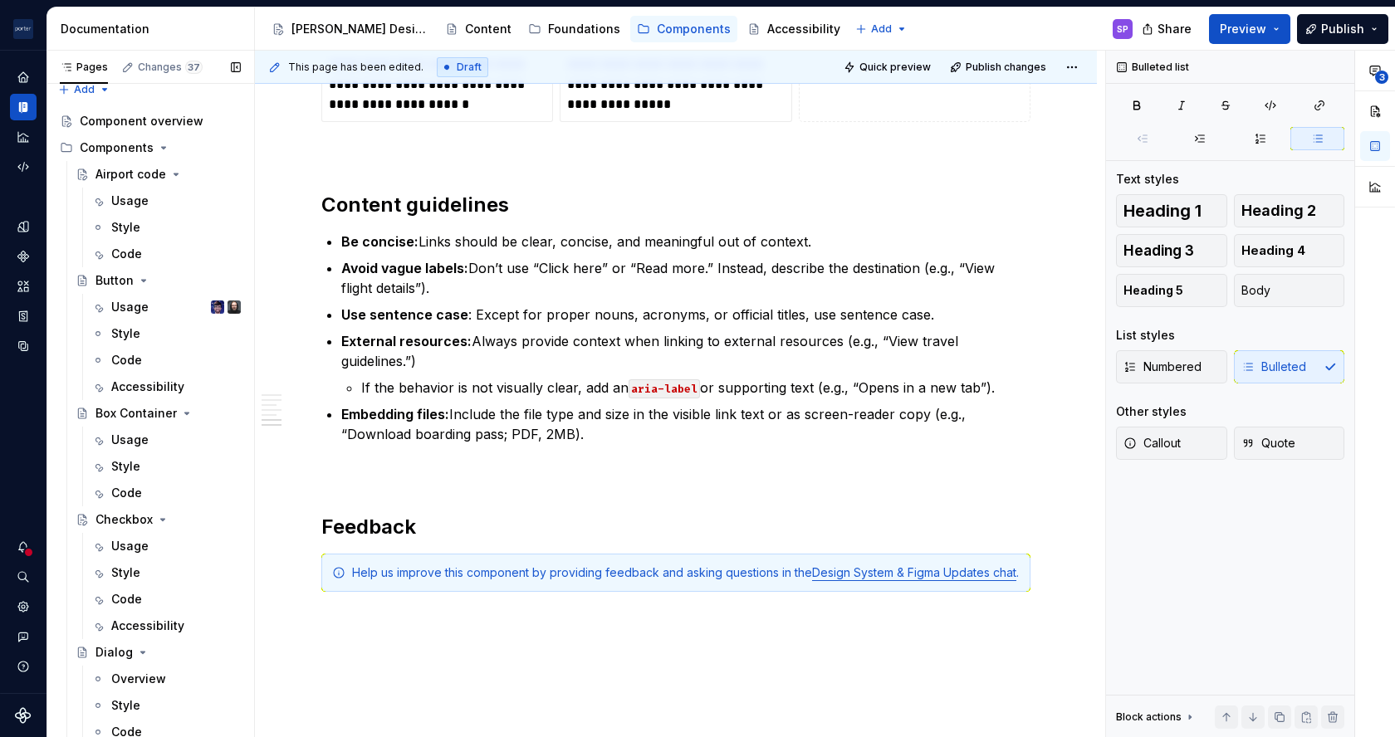
scroll to position [0, 0]
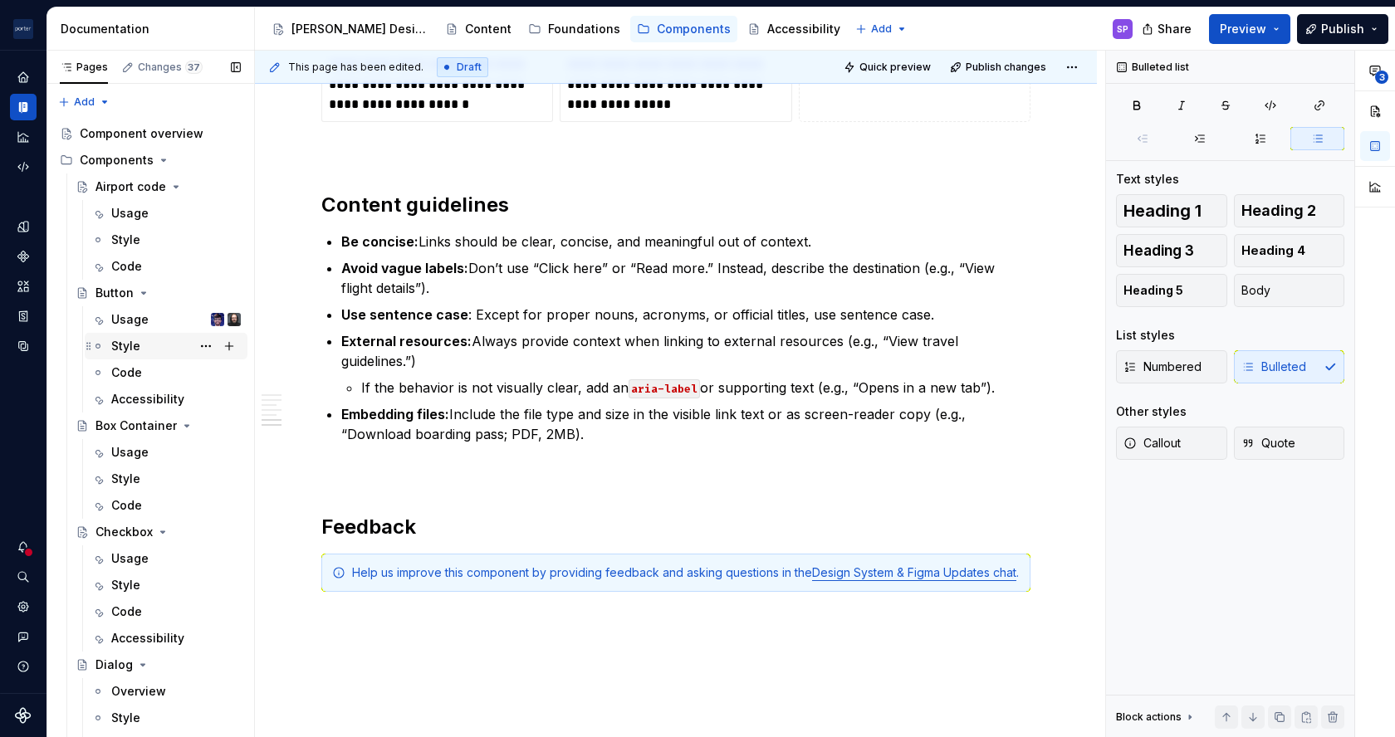
click at [141, 333] on div "Style" at bounding box center [166, 346] width 163 height 27
click at [135, 321] on div "Usage" at bounding box center [129, 319] width 37 height 17
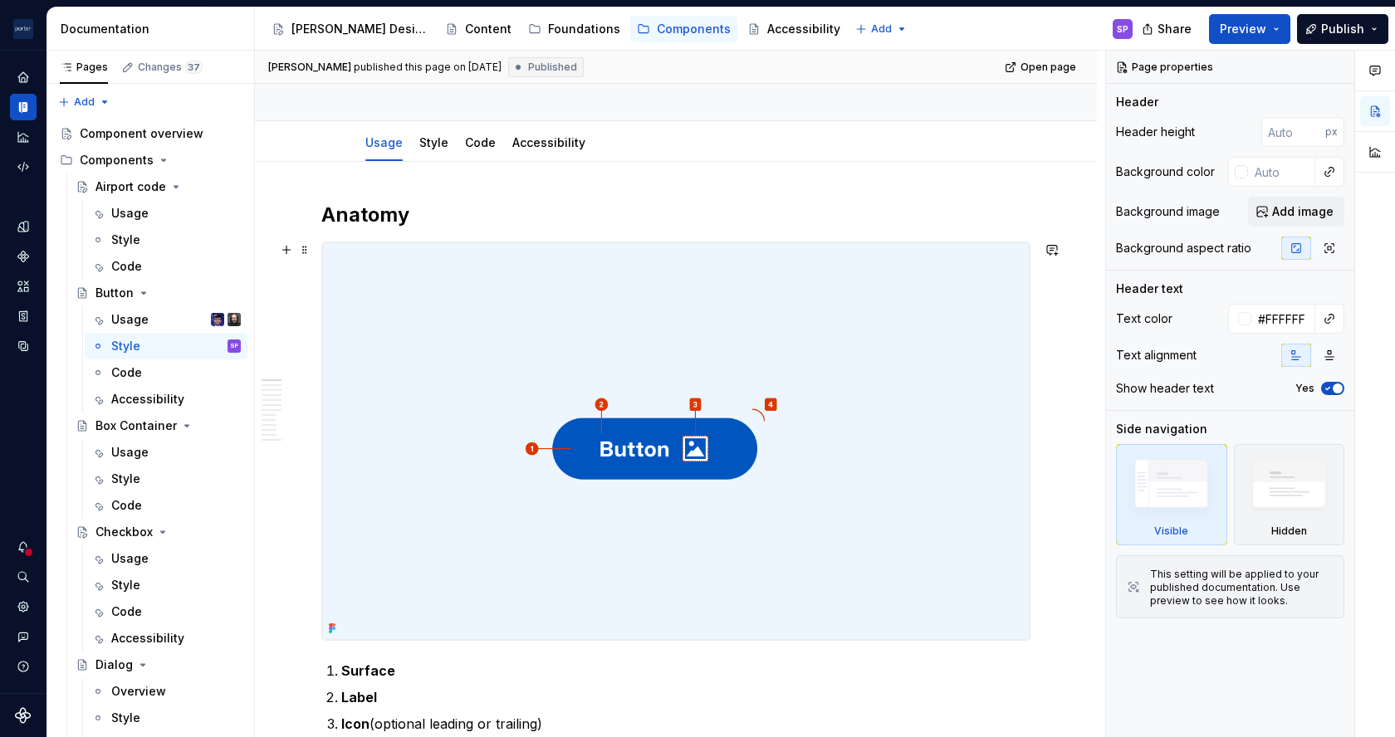
scroll to position [159, 0]
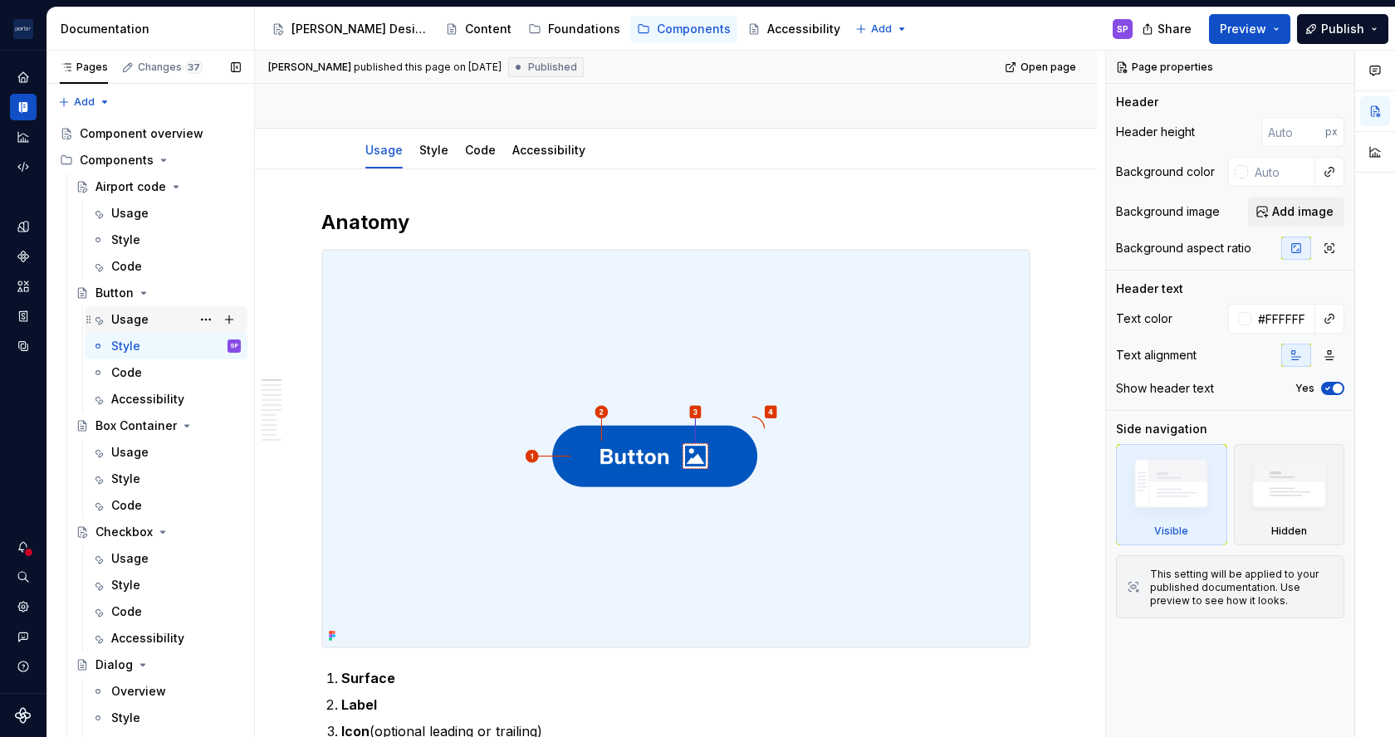
click at [102, 313] on icon "Page tree" at bounding box center [97, 319] width 13 height 13
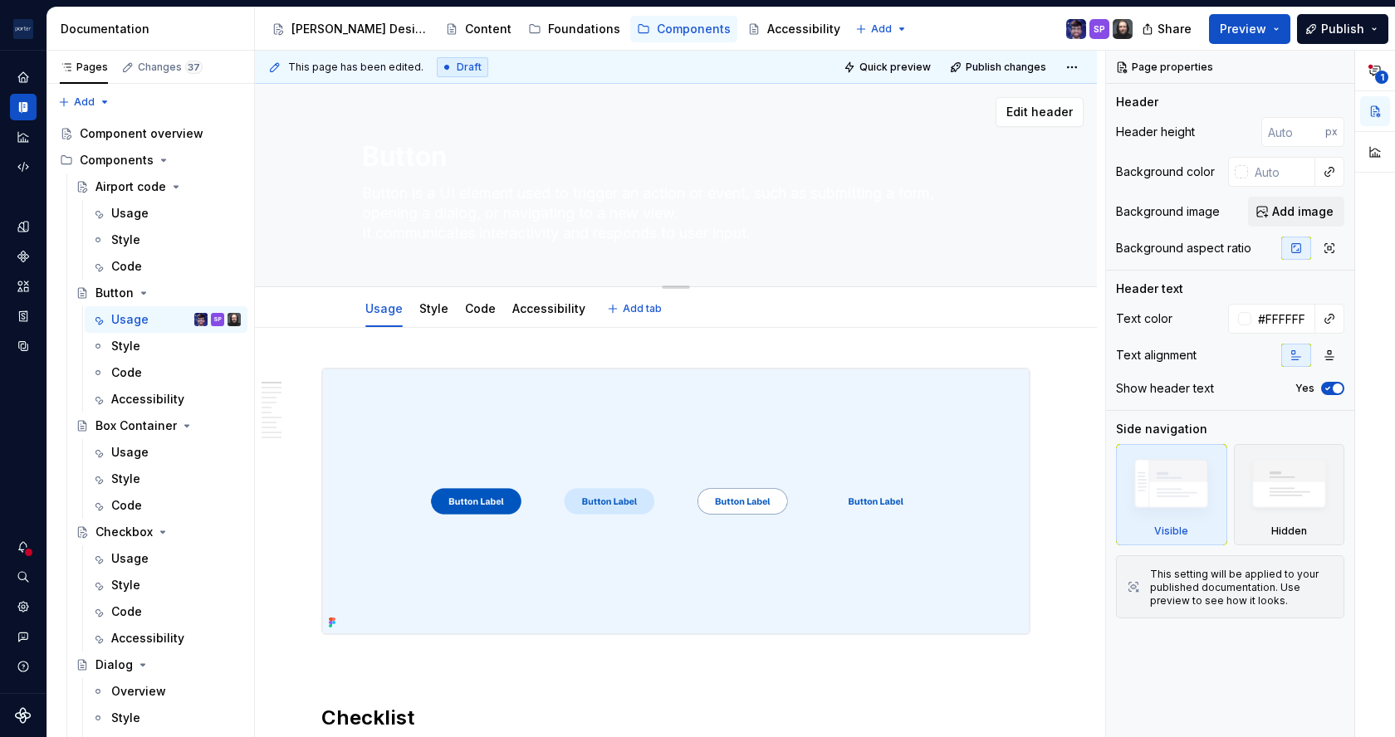
click at [488, 219] on textarea "Button is a UI element used to trigger an action or event, such as submitting a…" at bounding box center [673, 213] width 628 height 66
paste textarea "A button triggers an action or event, such as submitting a form or confirming a…"
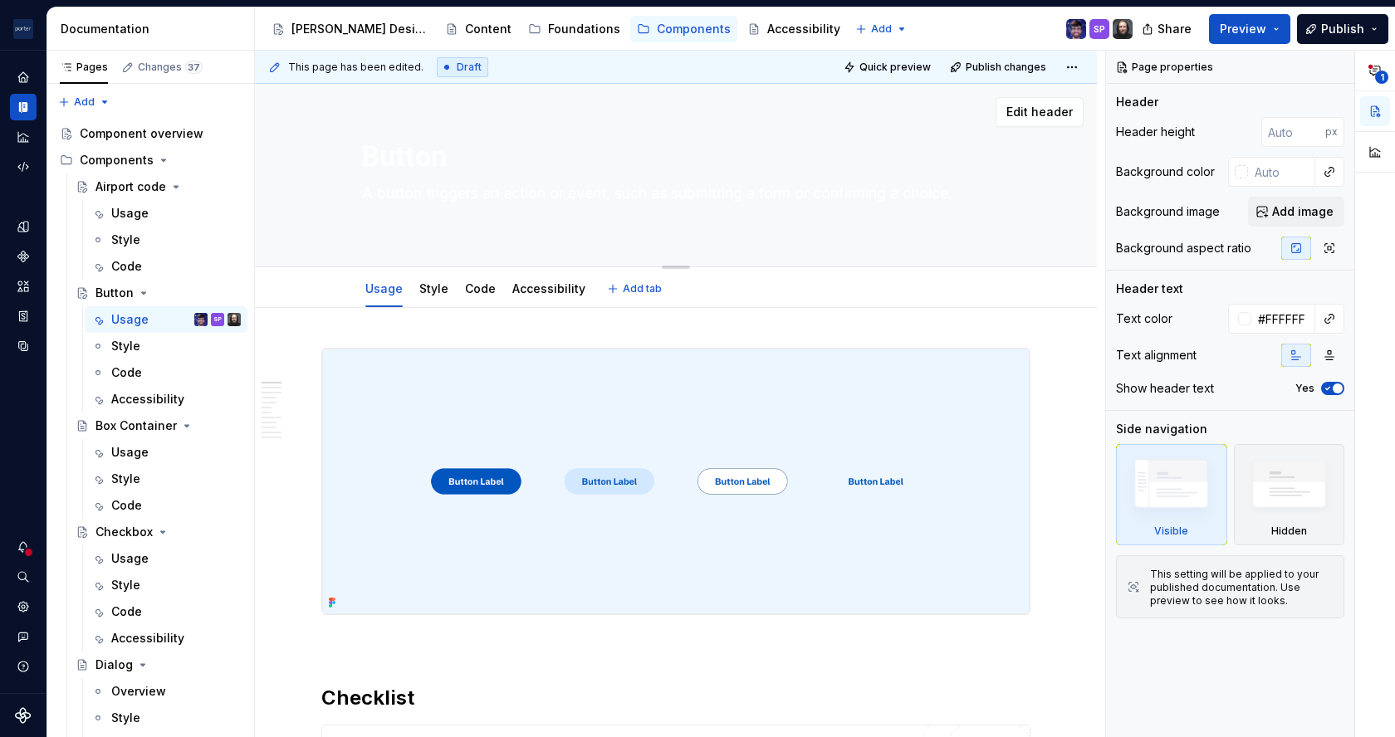
click at [455, 216] on textarea "A button triggers an action or event, such as submitting a form or confirming a…" at bounding box center [673, 203] width 628 height 47
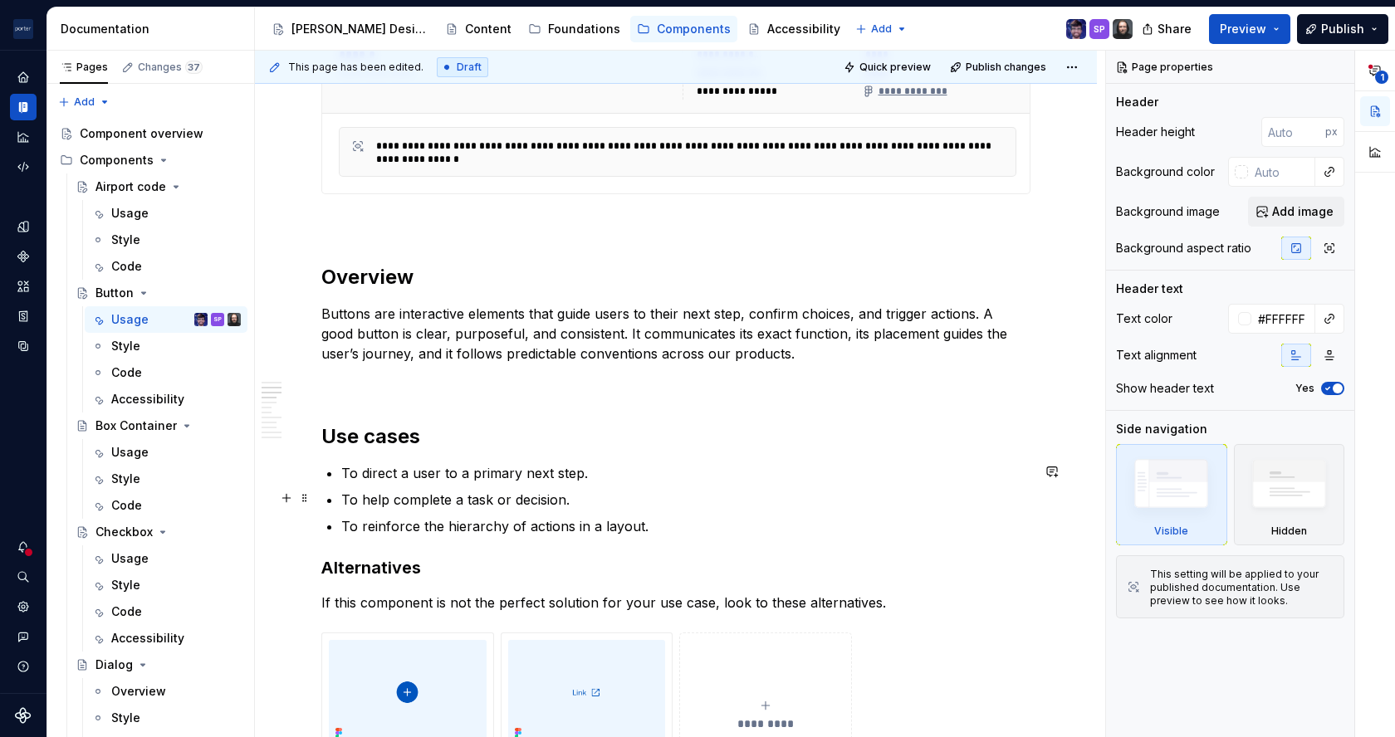
scroll to position [784, 0]
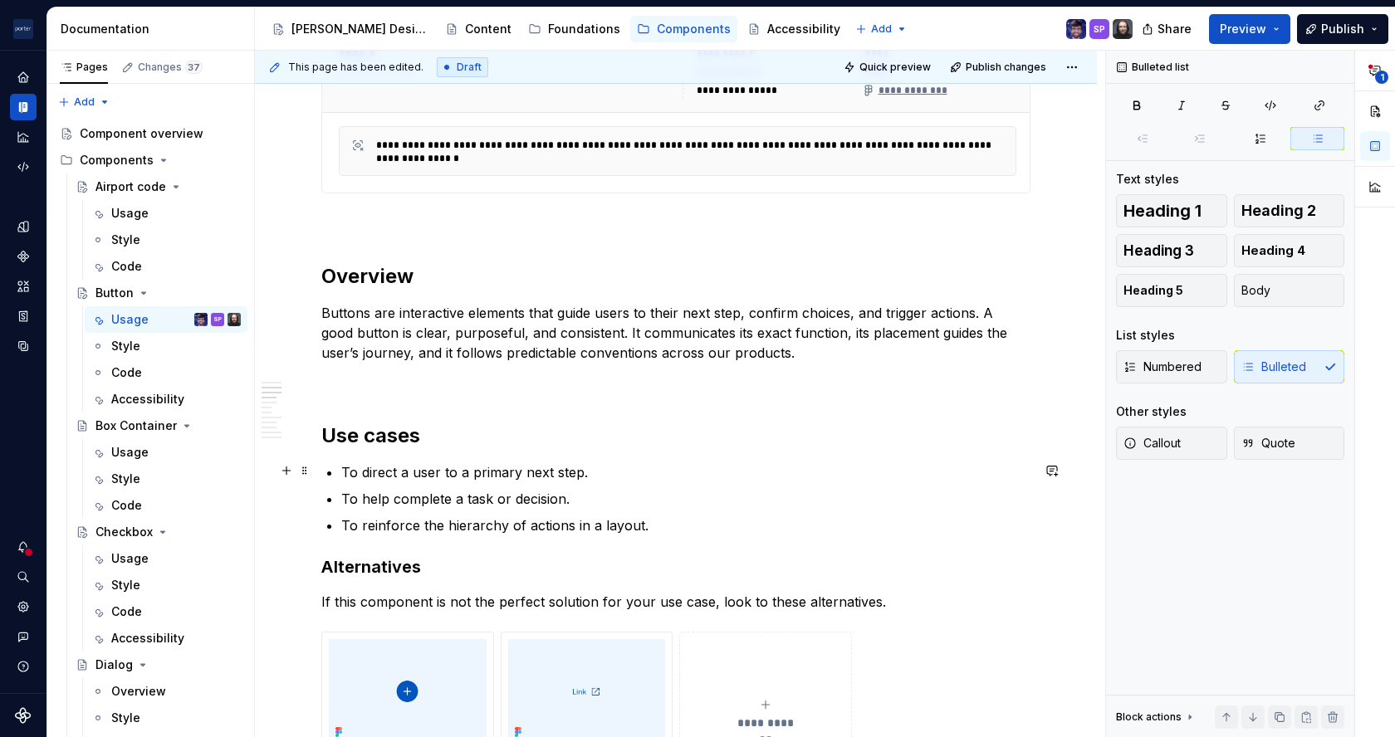
click at [394, 473] on p "To direct a user to a primary next step." at bounding box center [685, 473] width 689 height 20
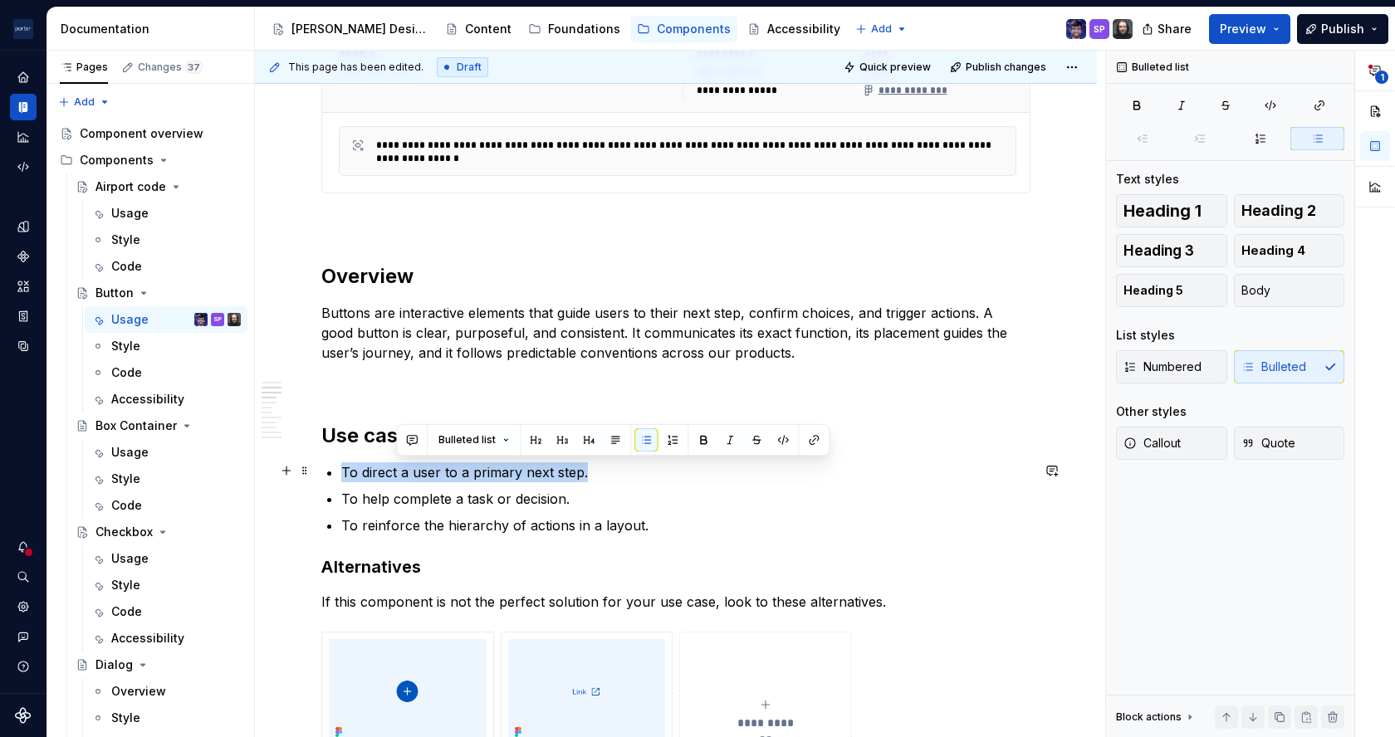
click at [394, 473] on p "To direct a user to a primary next step." at bounding box center [685, 473] width 689 height 20
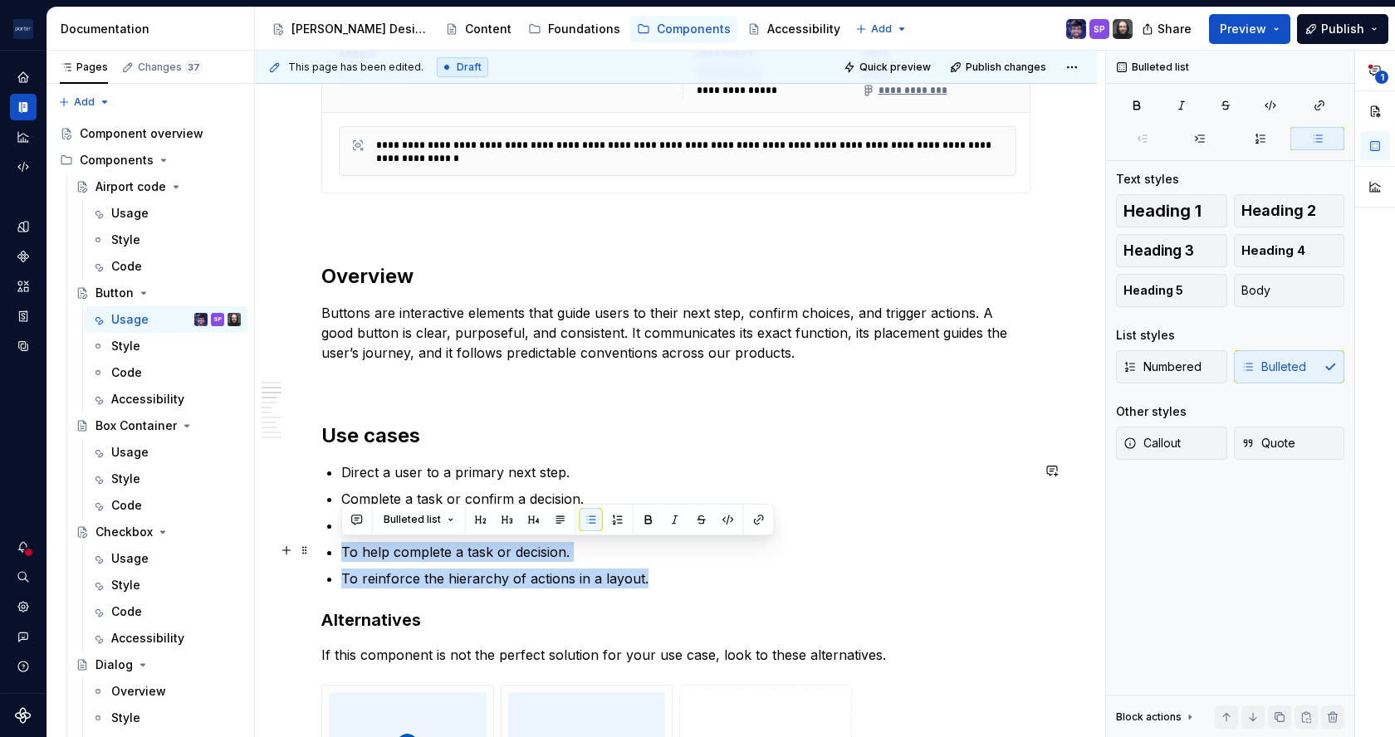
drag, startPoint x: 399, startPoint y: 528, endPoint x: 314, endPoint y: 545, distance: 87.1
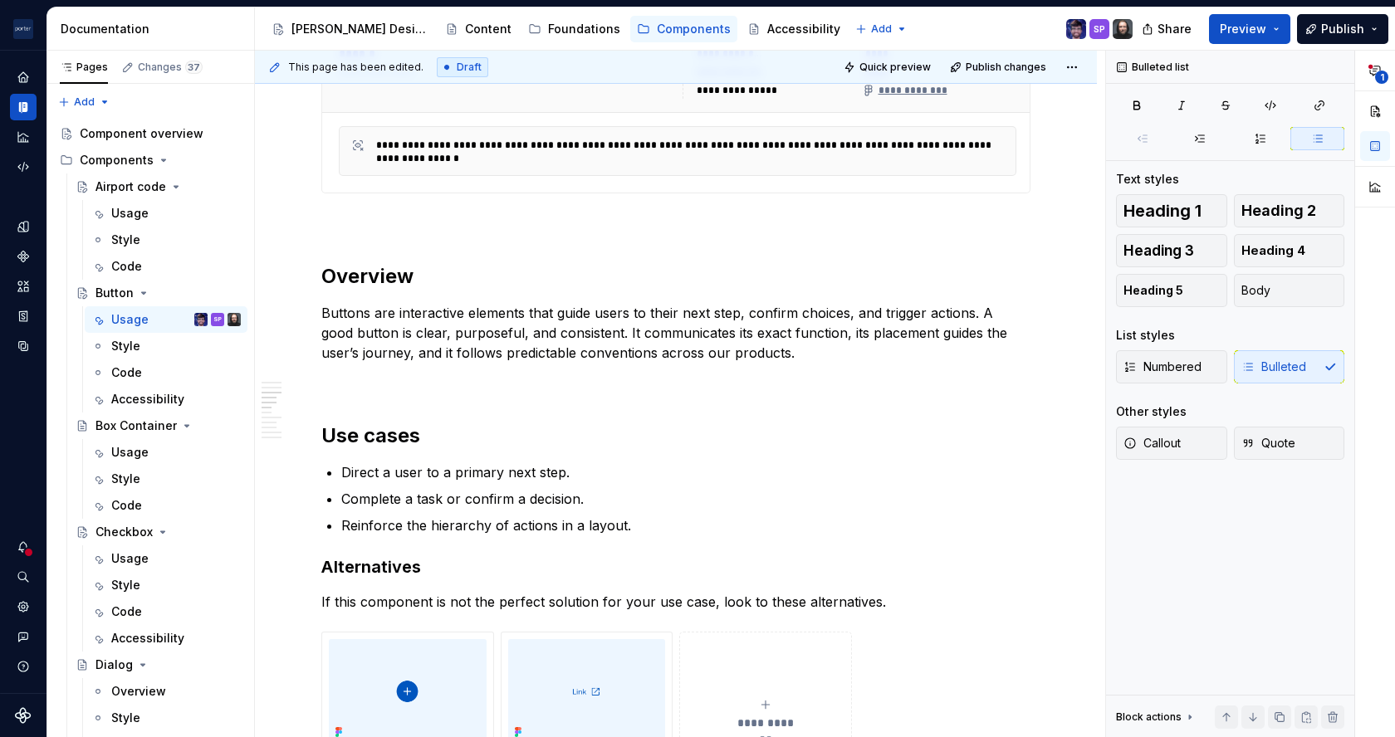
scroll to position [1038, 0]
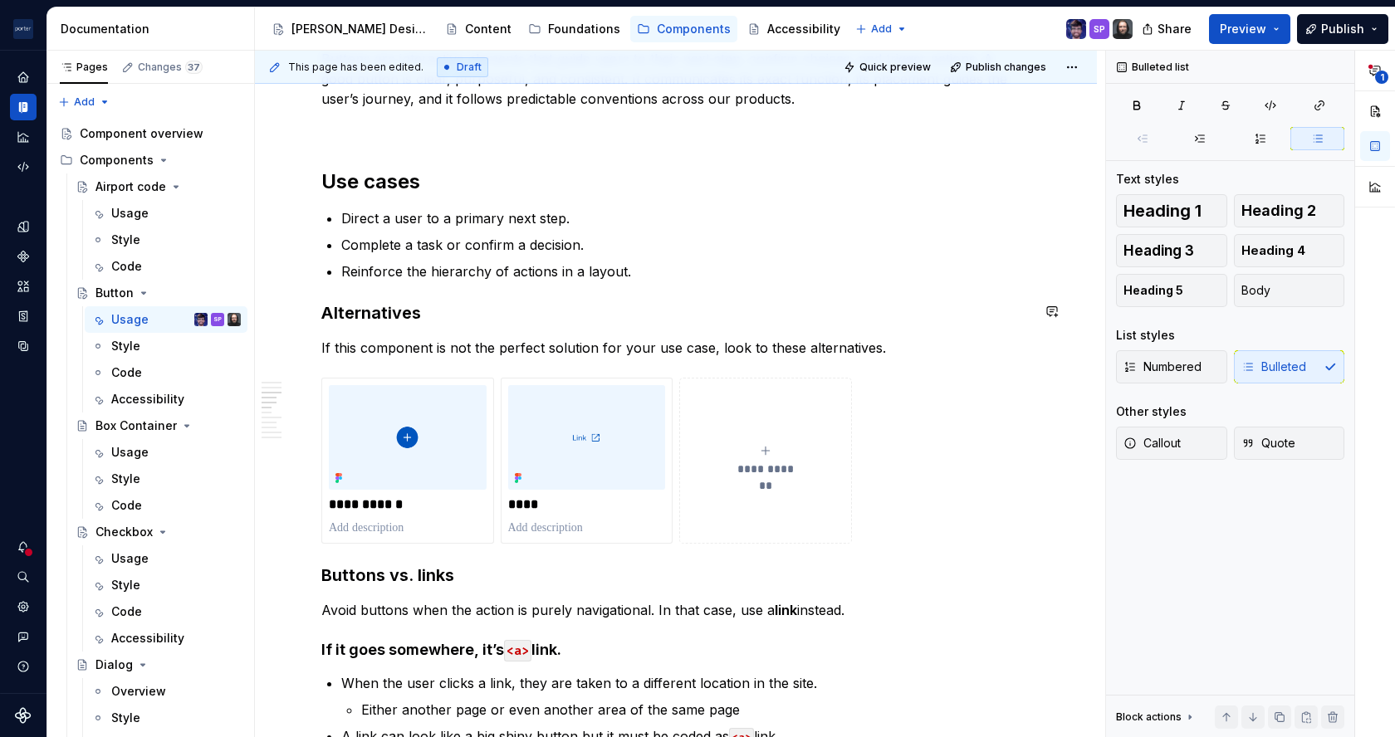
click at [421, 345] on p "If this component is not the perfect solution for your use case, look to these …" at bounding box center [675, 348] width 709 height 20
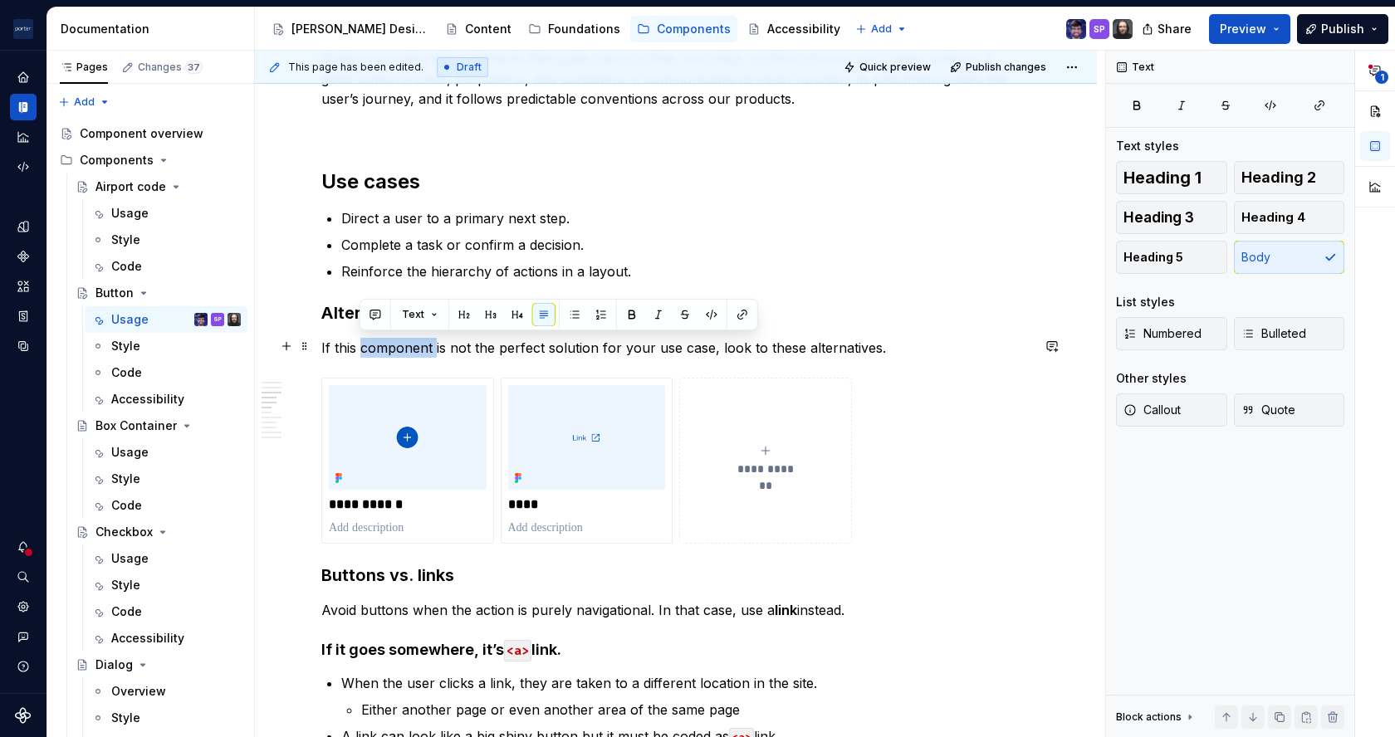
click at [421, 345] on p "If this component is not the perfect solution for your use case, look to these …" at bounding box center [675, 348] width 709 height 20
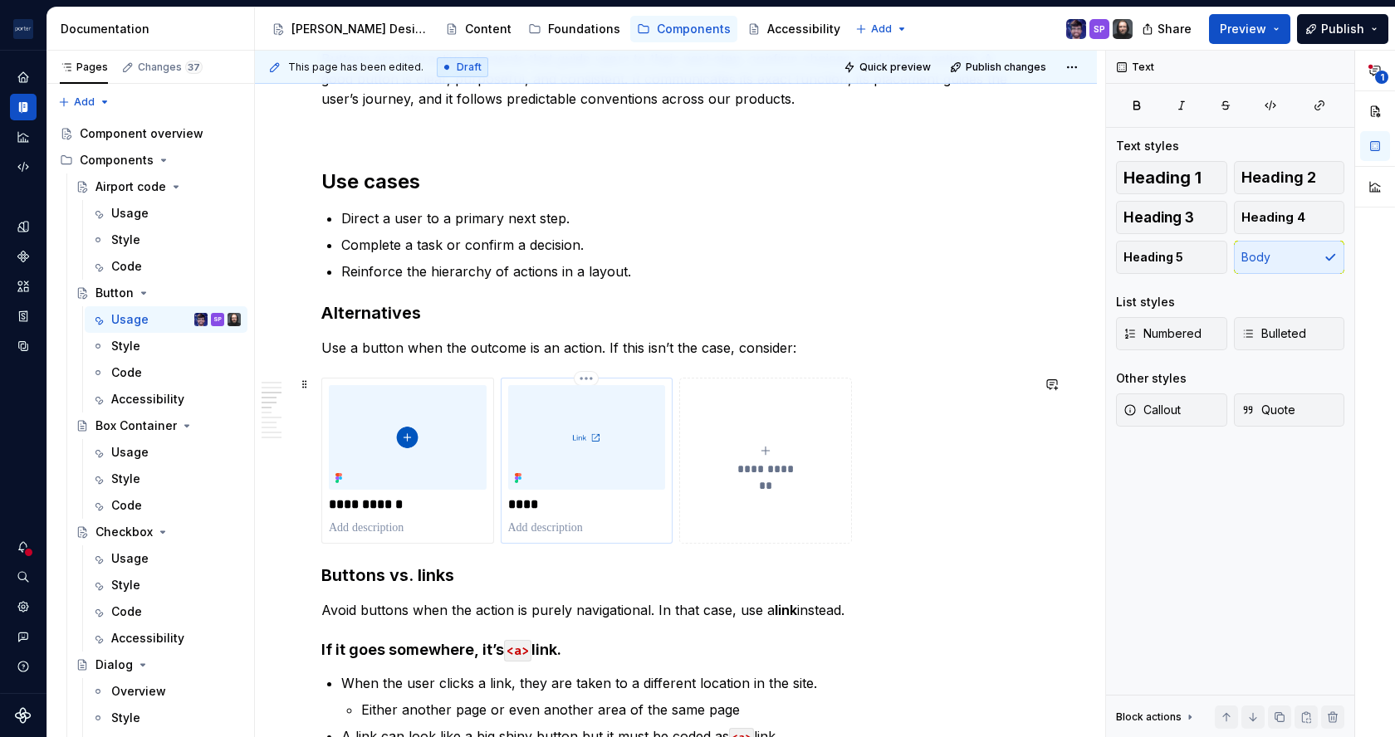
click at [557, 520] on p at bounding box center [587, 528] width 158 height 17
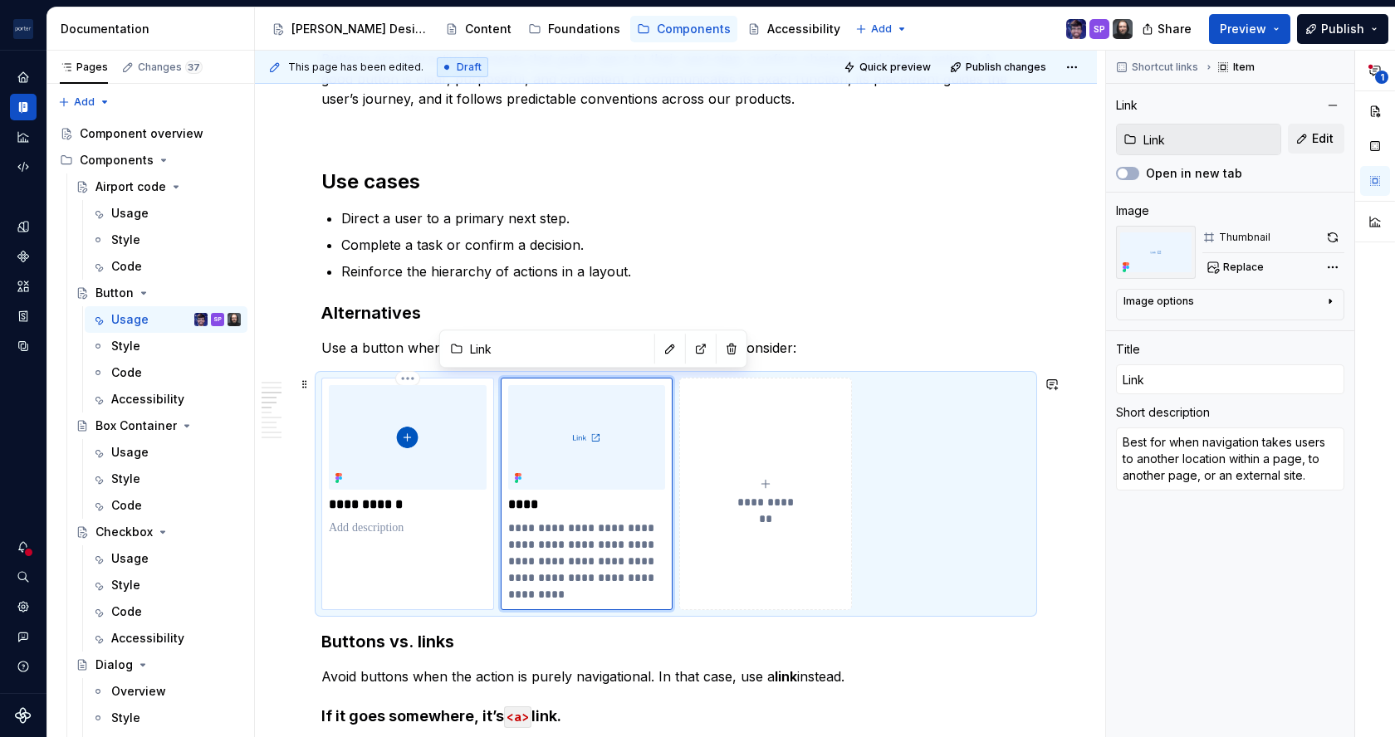
click at [379, 497] on p "**********" at bounding box center [407, 505] width 157 height 17
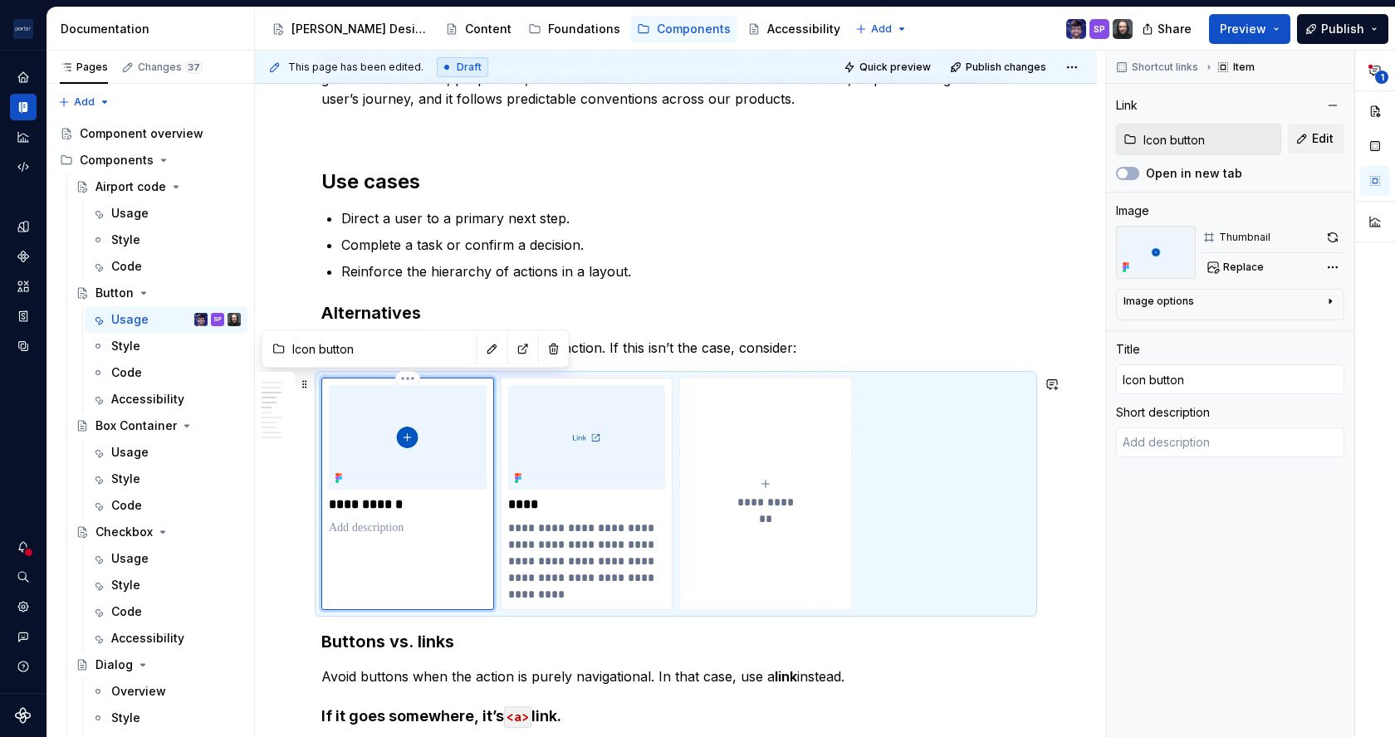
click at [381, 528] on p at bounding box center [408, 528] width 158 height 17
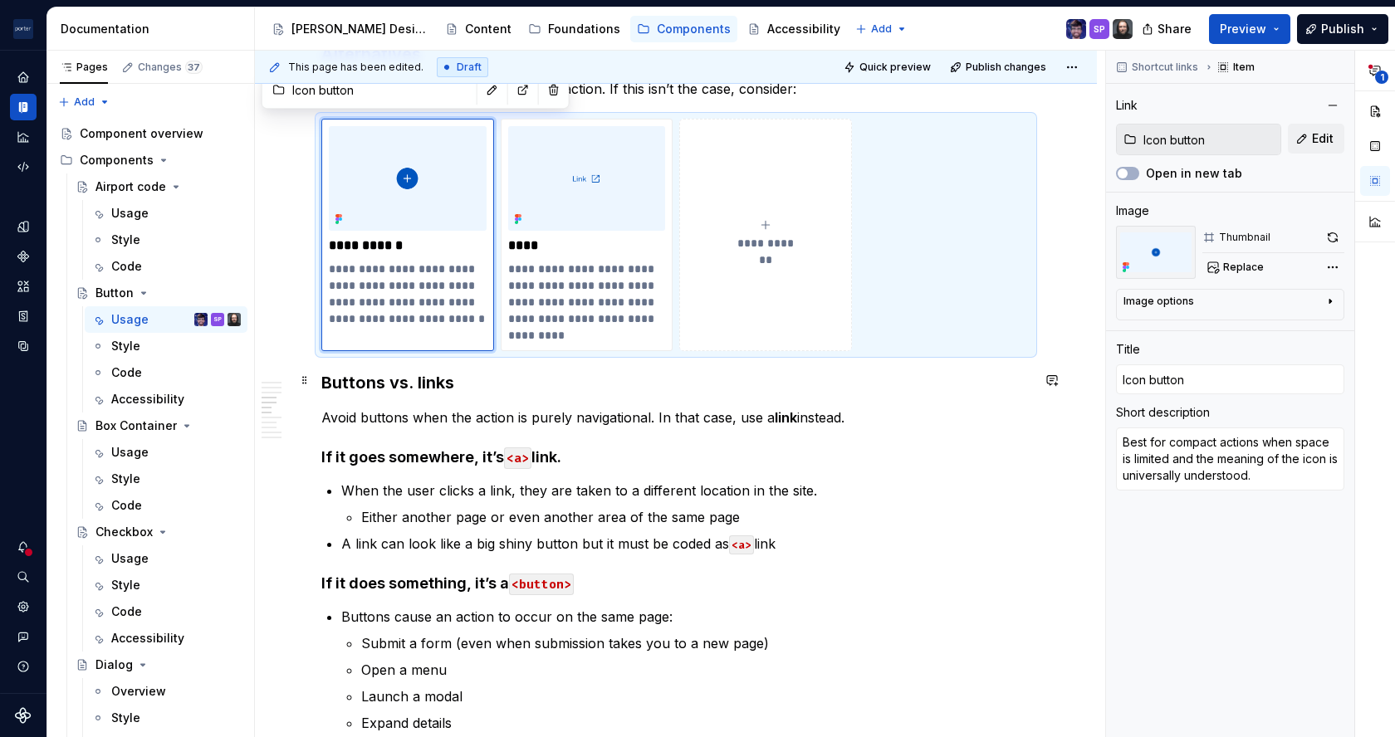
scroll to position [1226, 0]
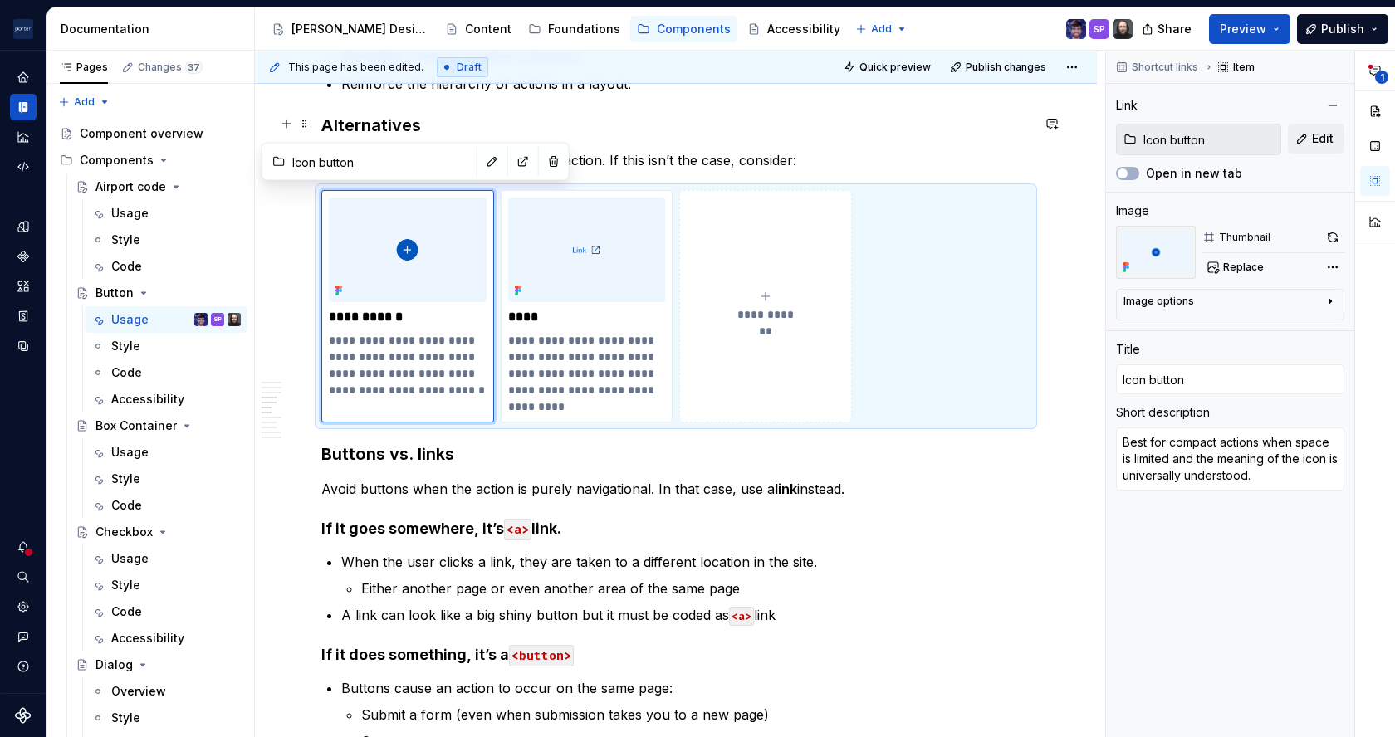
click at [598, 121] on h3 "Alternatives" at bounding box center [675, 125] width 709 height 23
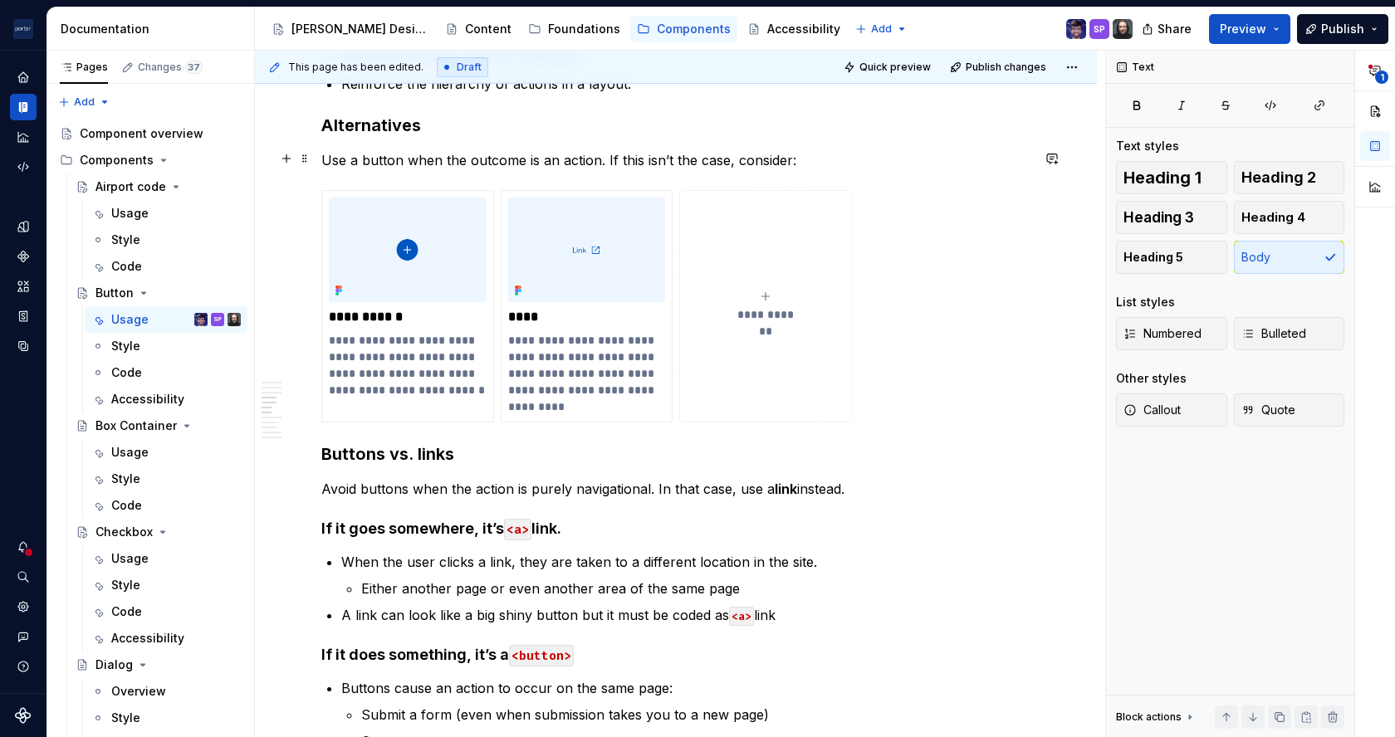
click at [335, 158] on p "Use a button when the outcome is an action. If this isn’t the case, consider:" at bounding box center [675, 160] width 709 height 20
click at [378, 160] on p "Use a button when the outcome is an action. If this isn’t the case, consider:" at bounding box center [675, 160] width 709 height 20
click at [597, 156] on p "Use a button when the outcome is an action. If this isn’t the case, consider:" at bounding box center [675, 160] width 709 height 20
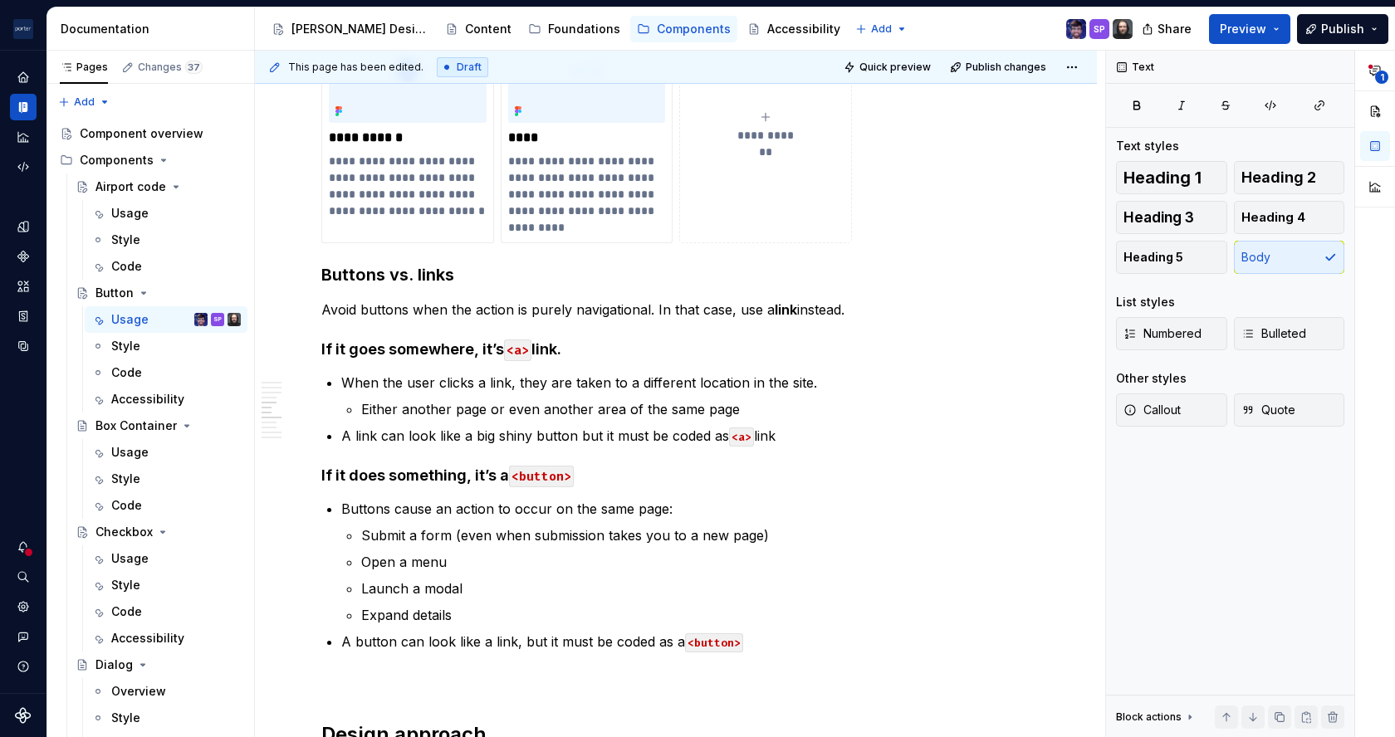
scroll to position [1410, 0]
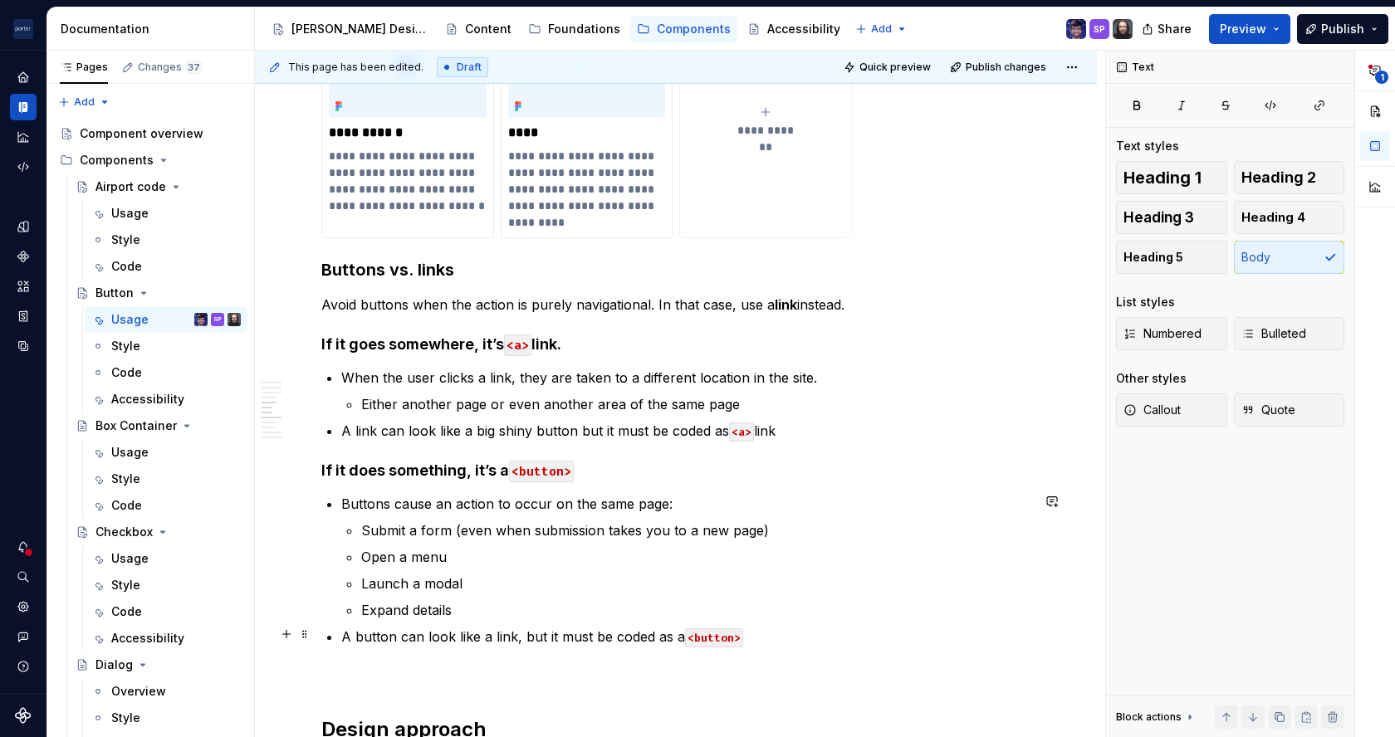
click at [505, 631] on p "A button can look like a link, but it must be coded as a <button>" at bounding box center [685, 637] width 689 height 20
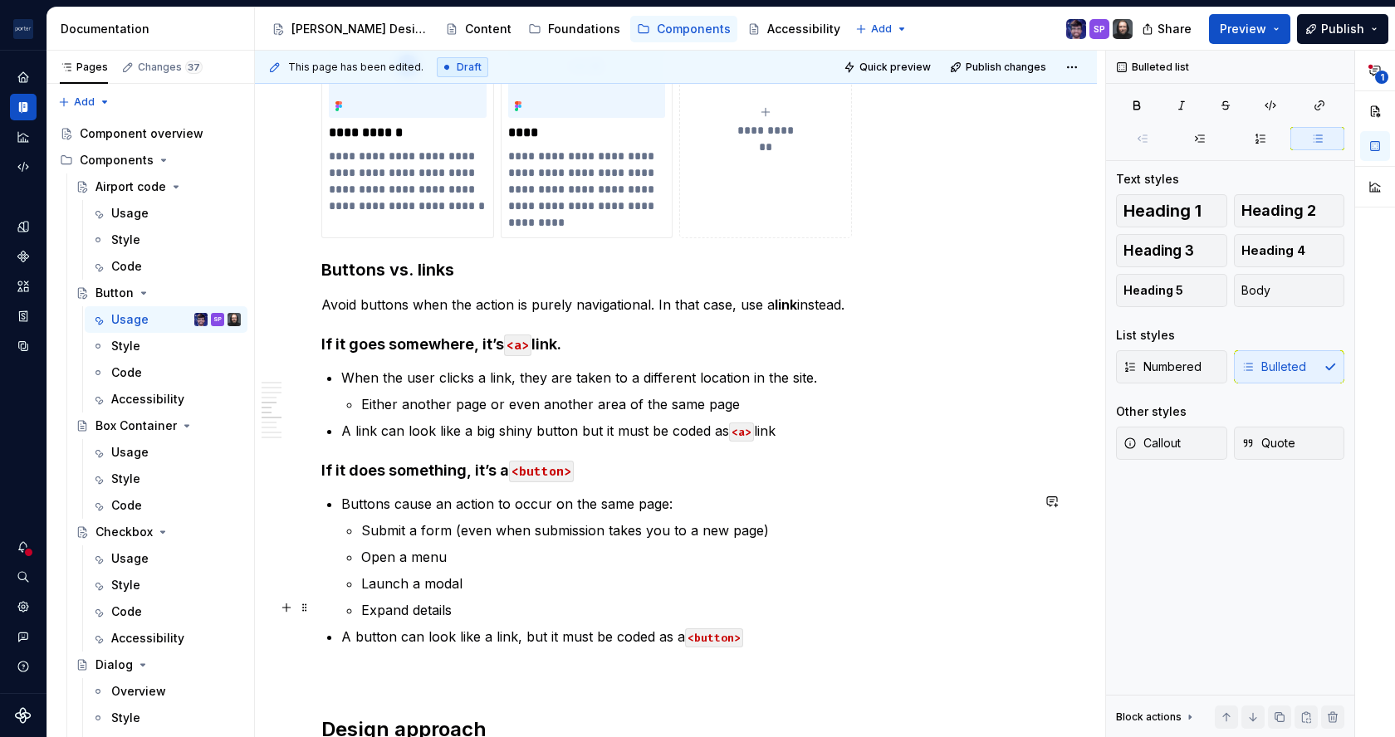
click at [872, 608] on p "Expand details" at bounding box center [695, 610] width 669 height 20
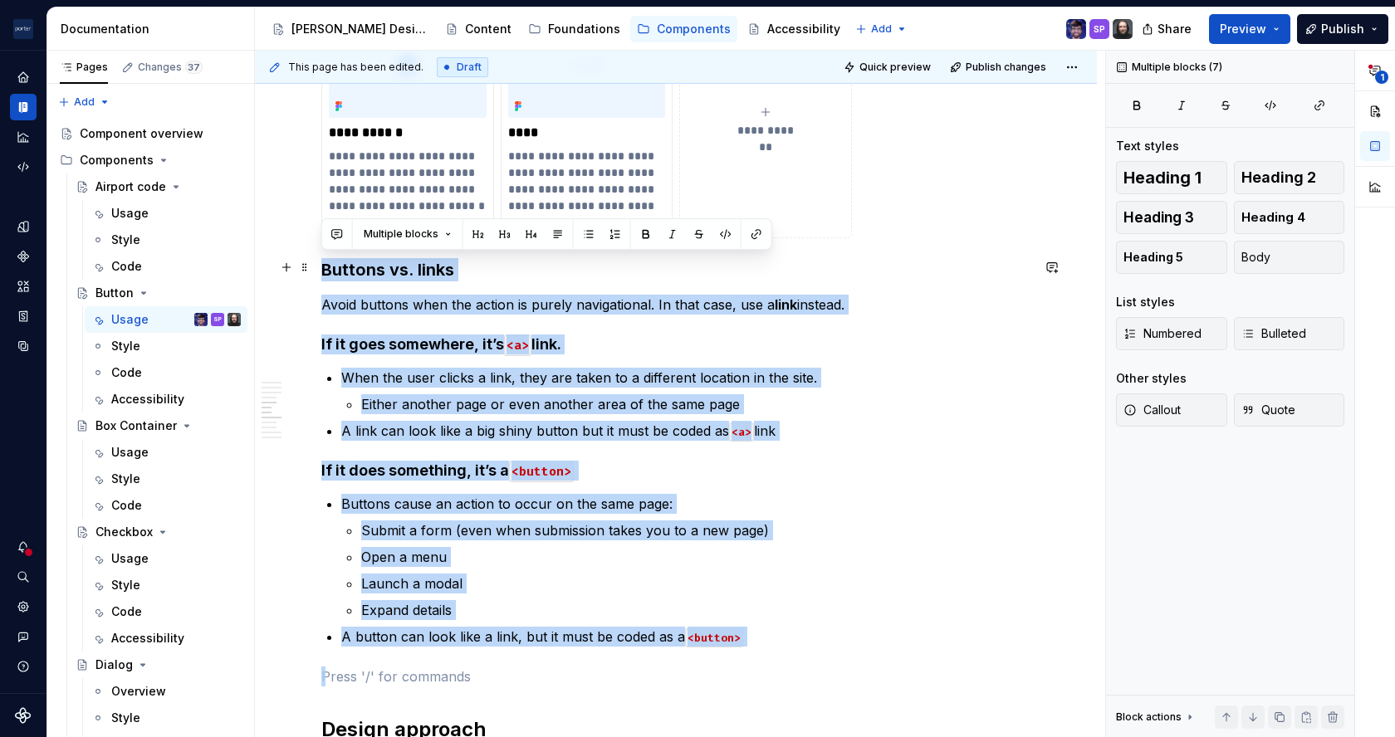
drag, startPoint x: 835, startPoint y: 647, endPoint x: 319, endPoint y: 262, distance: 643.9
click at [319, 262] on div "**********" at bounding box center [676, 710] width 842 height 3625
click at [331, 232] on button "button" at bounding box center [337, 234] width 23 height 23
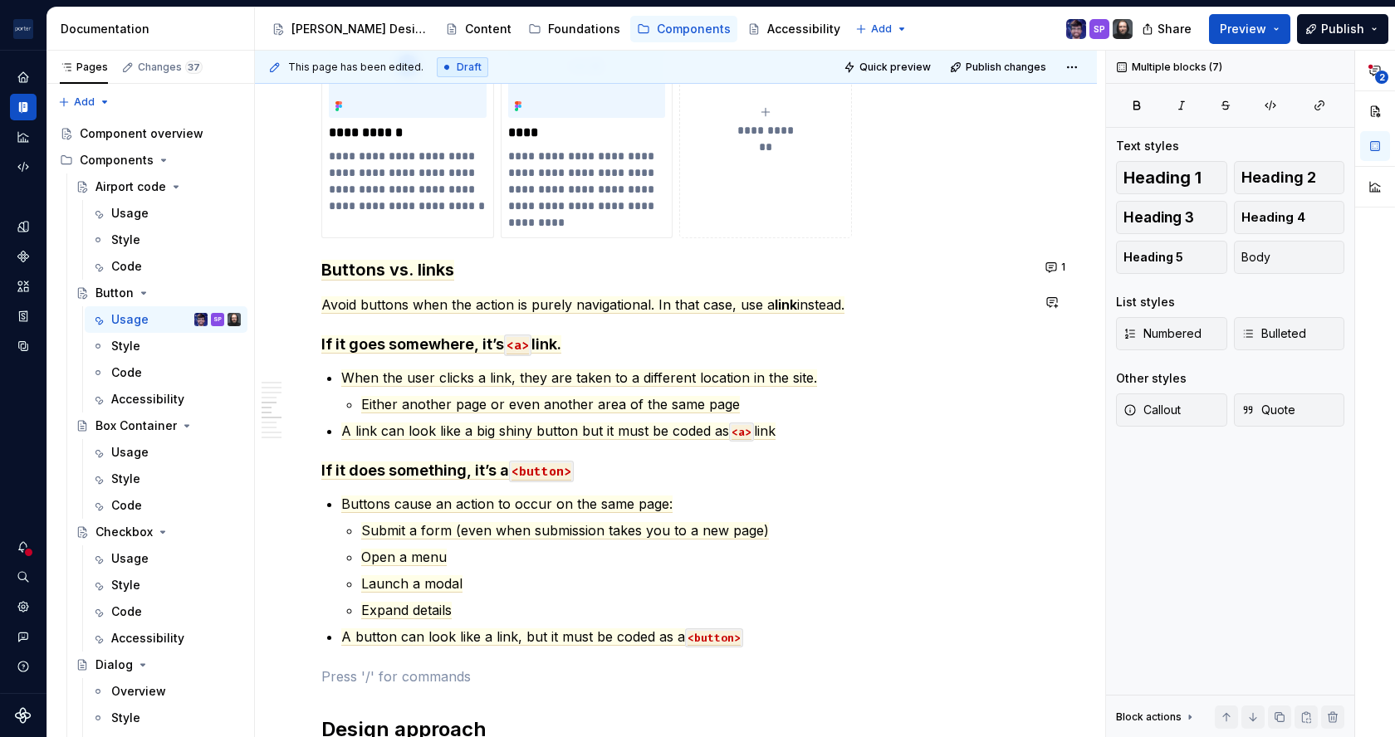
click at [731, 321] on div "**********" at bounding box center [675, 610] width 709 height 3345
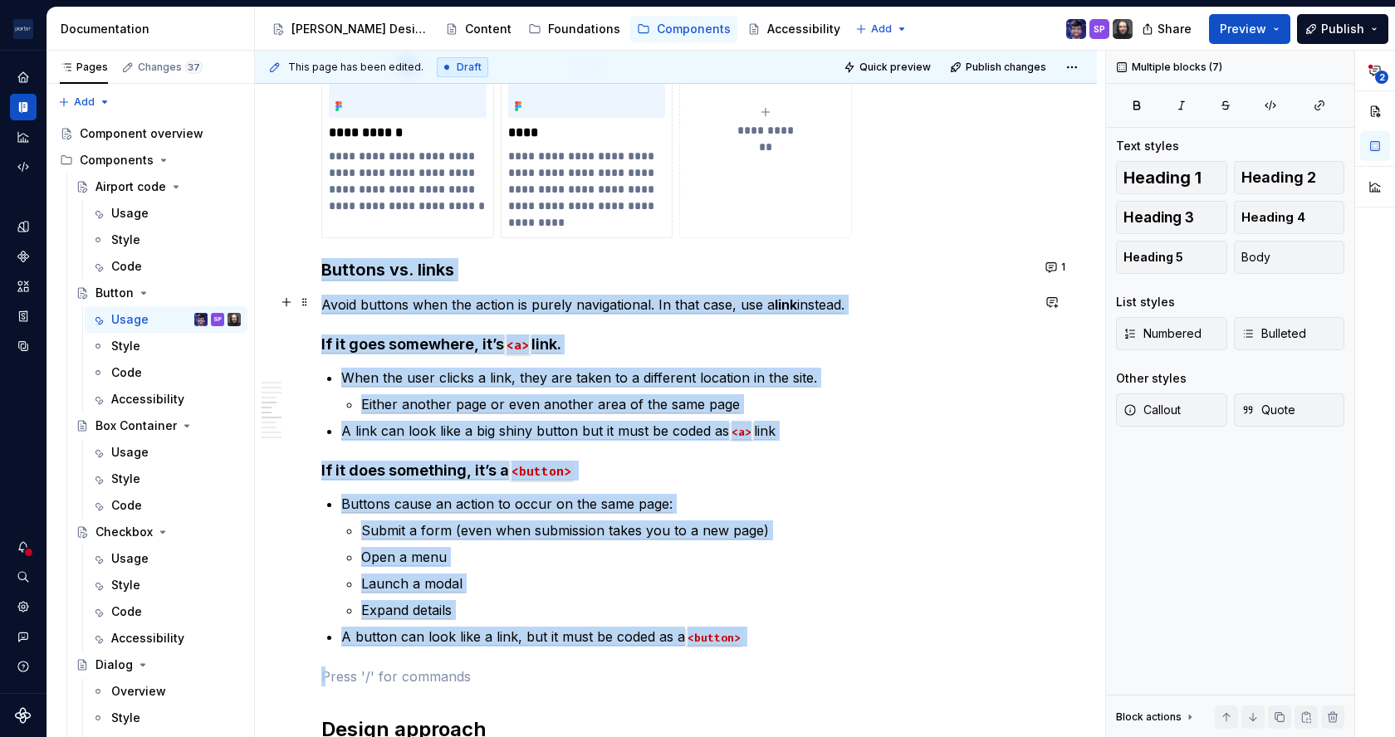
click at [749, 327] on div "**********" at bounding box center [675, 610] width 709 height 3345
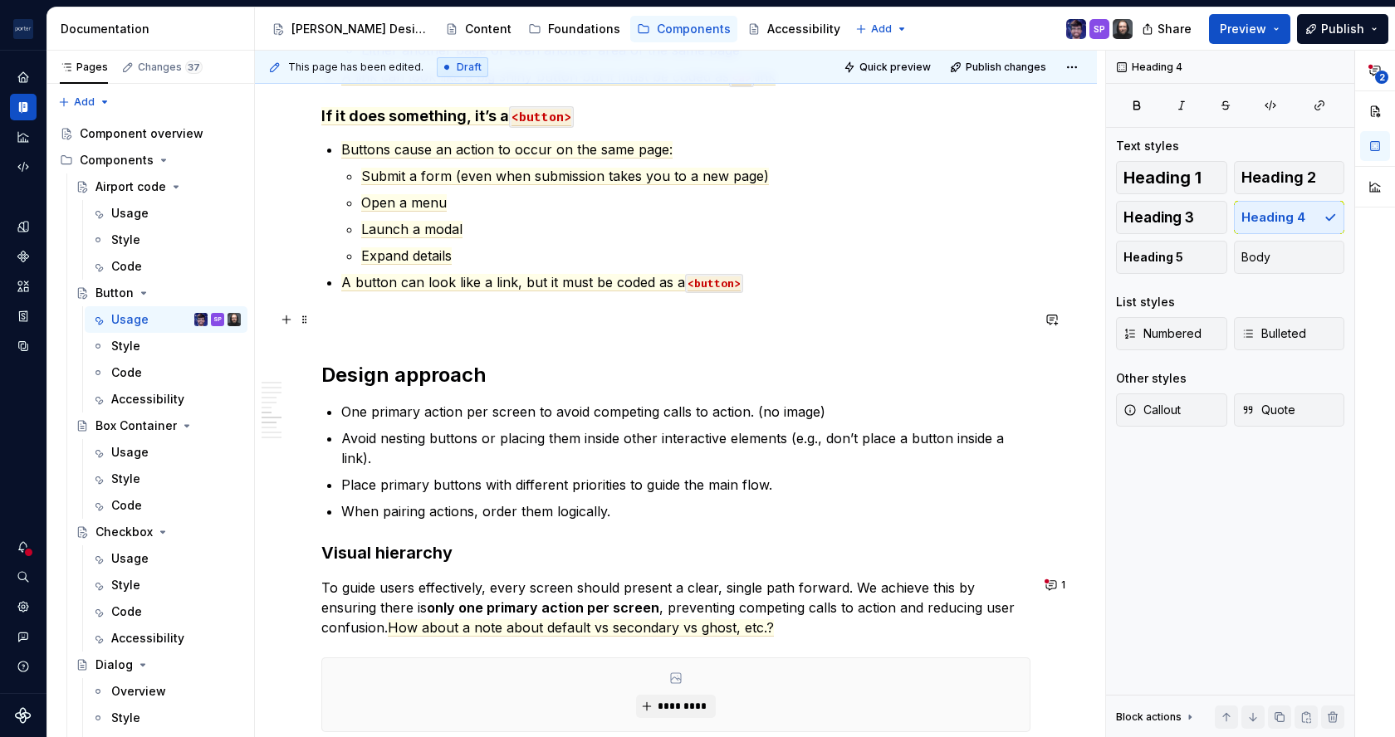
scroll to position [1850, 0]
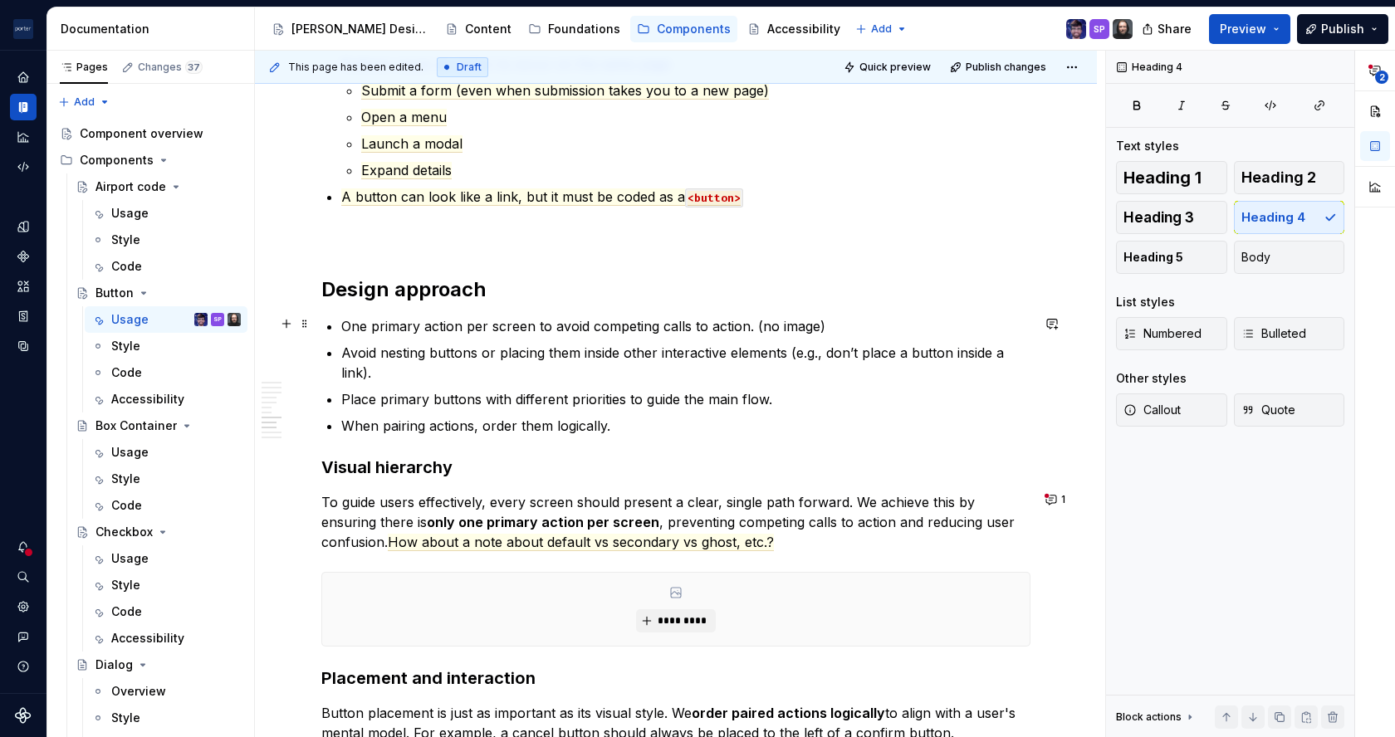
click at [352, 326] on p "One primary action per screen to avoid competing calls to action. (no image)" at bounding box center [685, 326] width 689 height 20
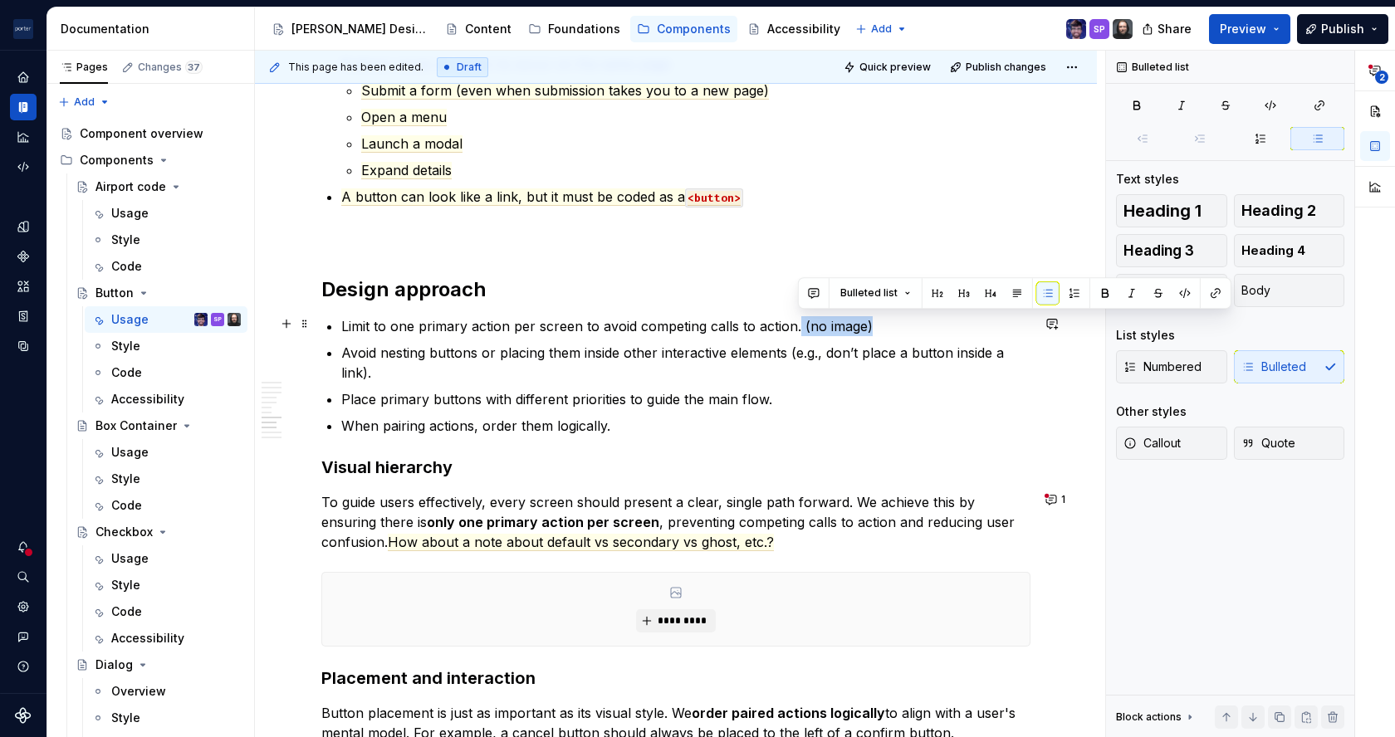
drag, startPoint x: 906, startPoint y: 324, endPoint x: 796, endPoint y: 328, distance: 109.7
click at [796, 328] on p "Limit to one primary action per screen to avoid competing calls to action. (no …" at bounding box center [685, 326] width 689 height 20
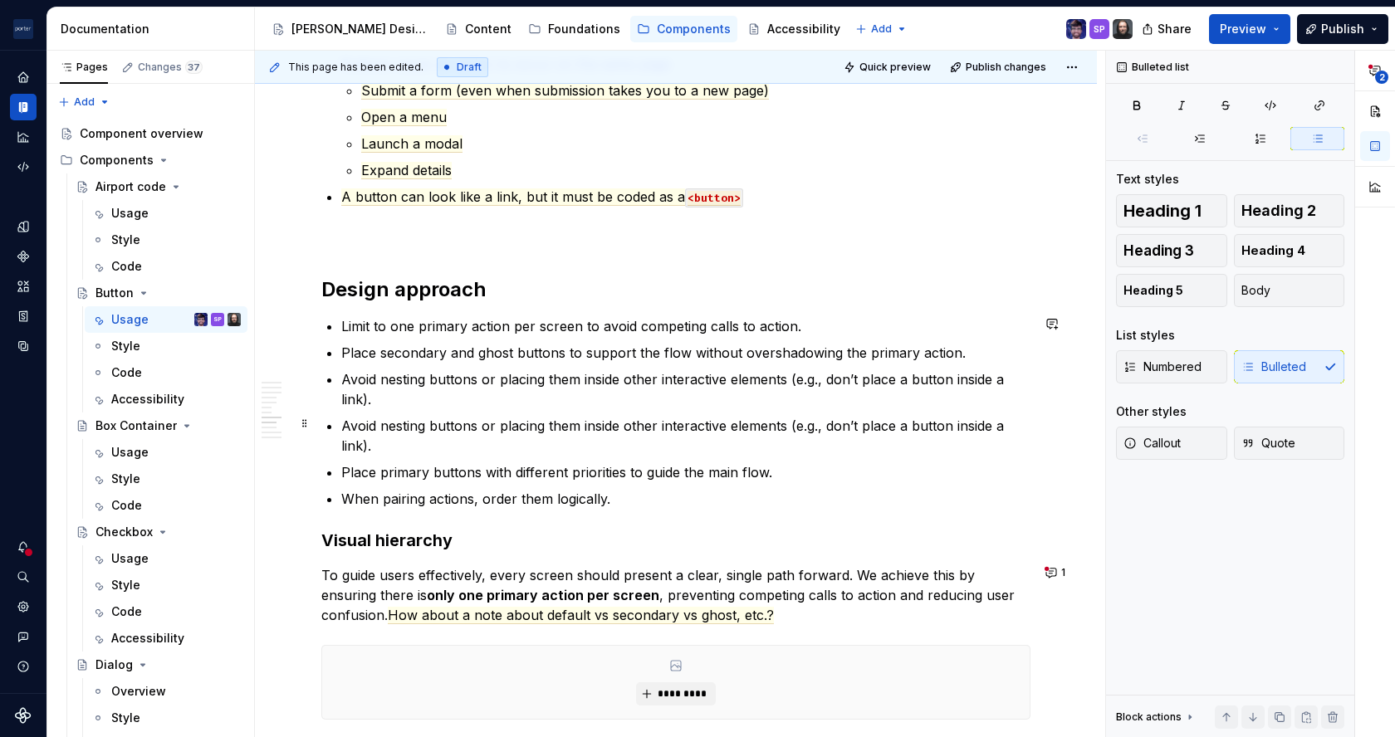
click at [614, 427] on p "Avoid nesting buttons or placing them inside other interactive elements (e.g., …" at bounding box center [685, 436] width 689 height 40
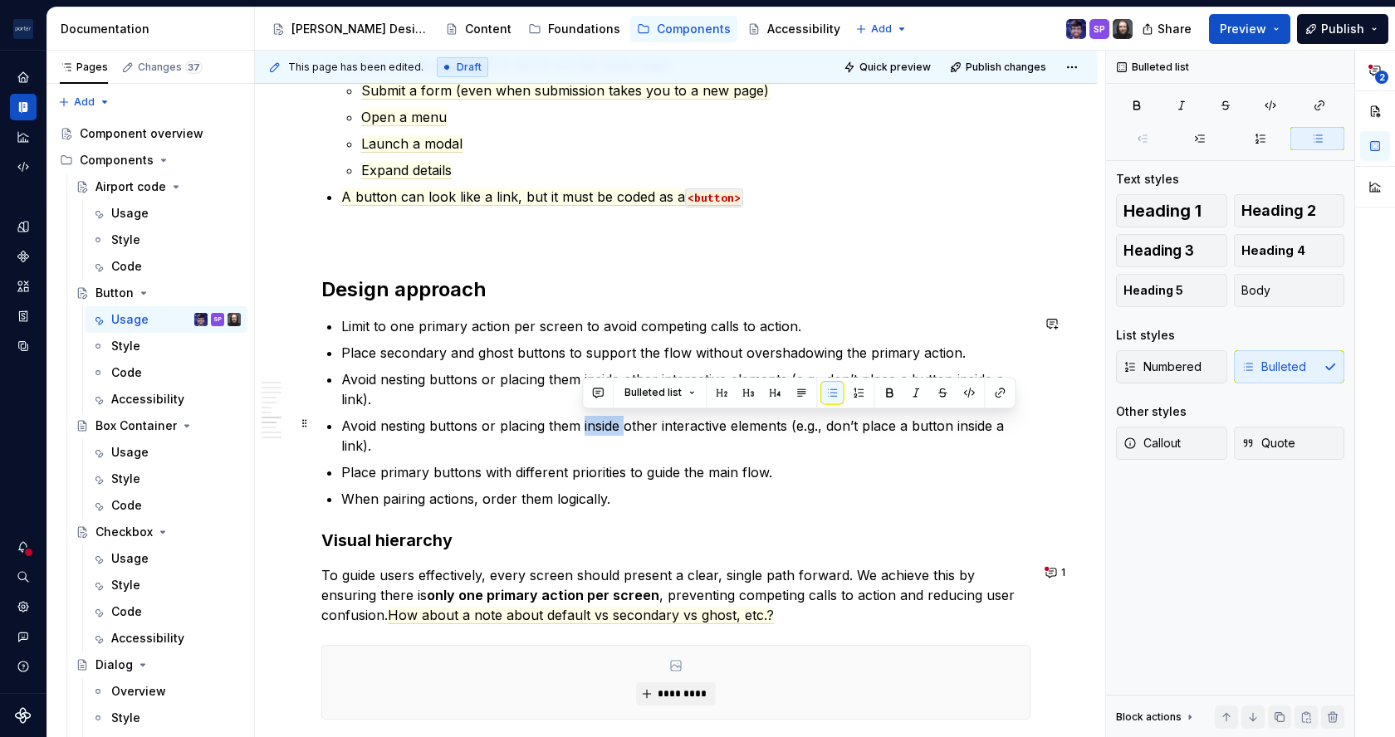
click at [614, 427] on p "Avoid nesting buttons or placing them inside other interactive elements (e.g., …" at bounding box center [685, 436] width 689 height 40
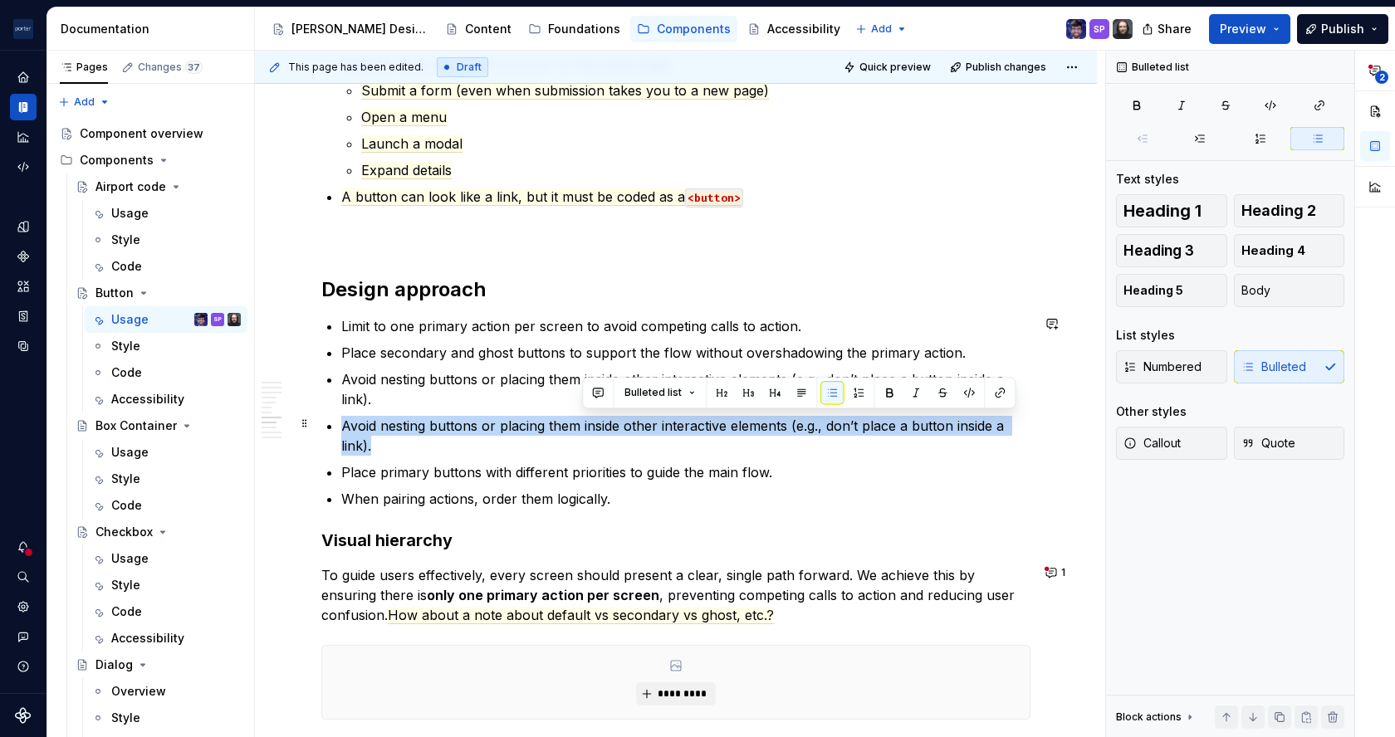
click at [614, 427] on p "Avoid nesting buttons or placing them inside other interactive elements (e.g., …" at bounding box center [685, 436] width 689 height 40
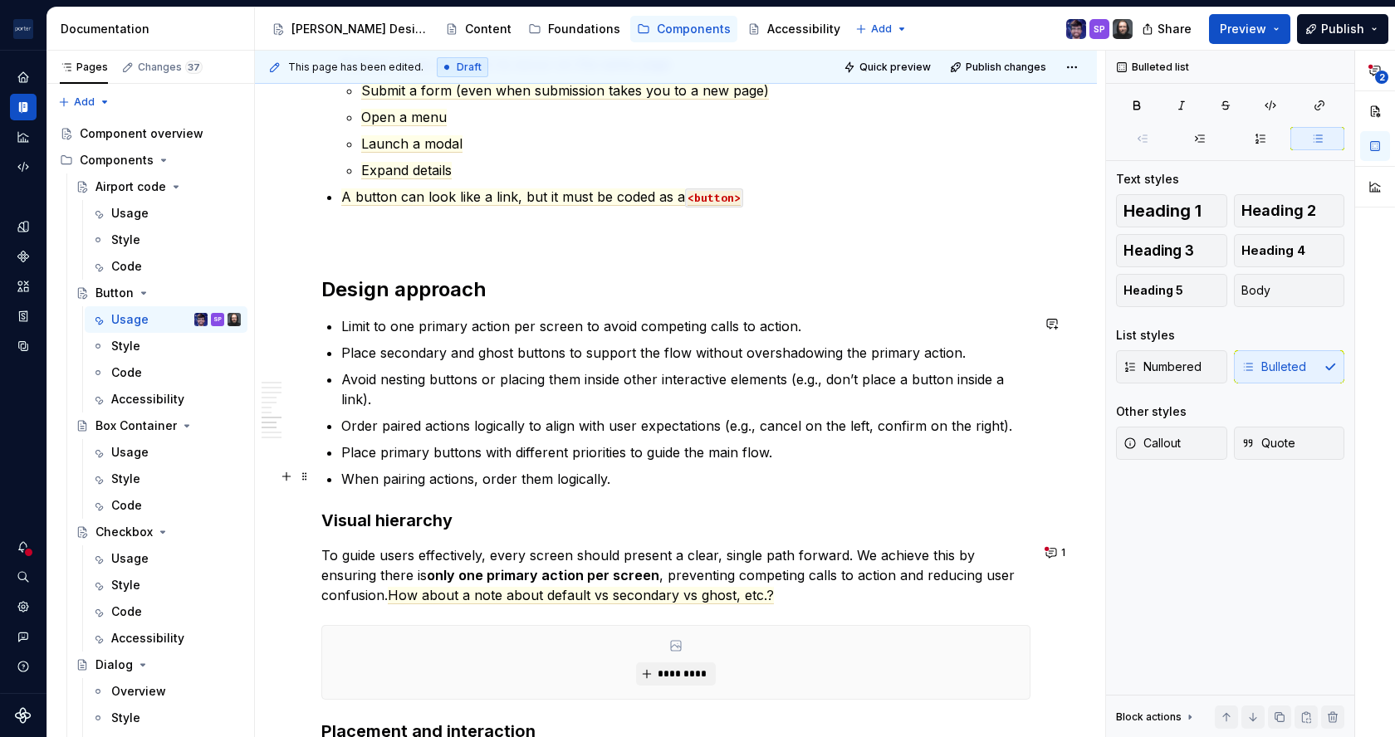
click at [600, 465] on ul "Limit to one primary action per screen to avoid competing calls to action. Plac…" at bounding box center [685, 402] width 689 height 173
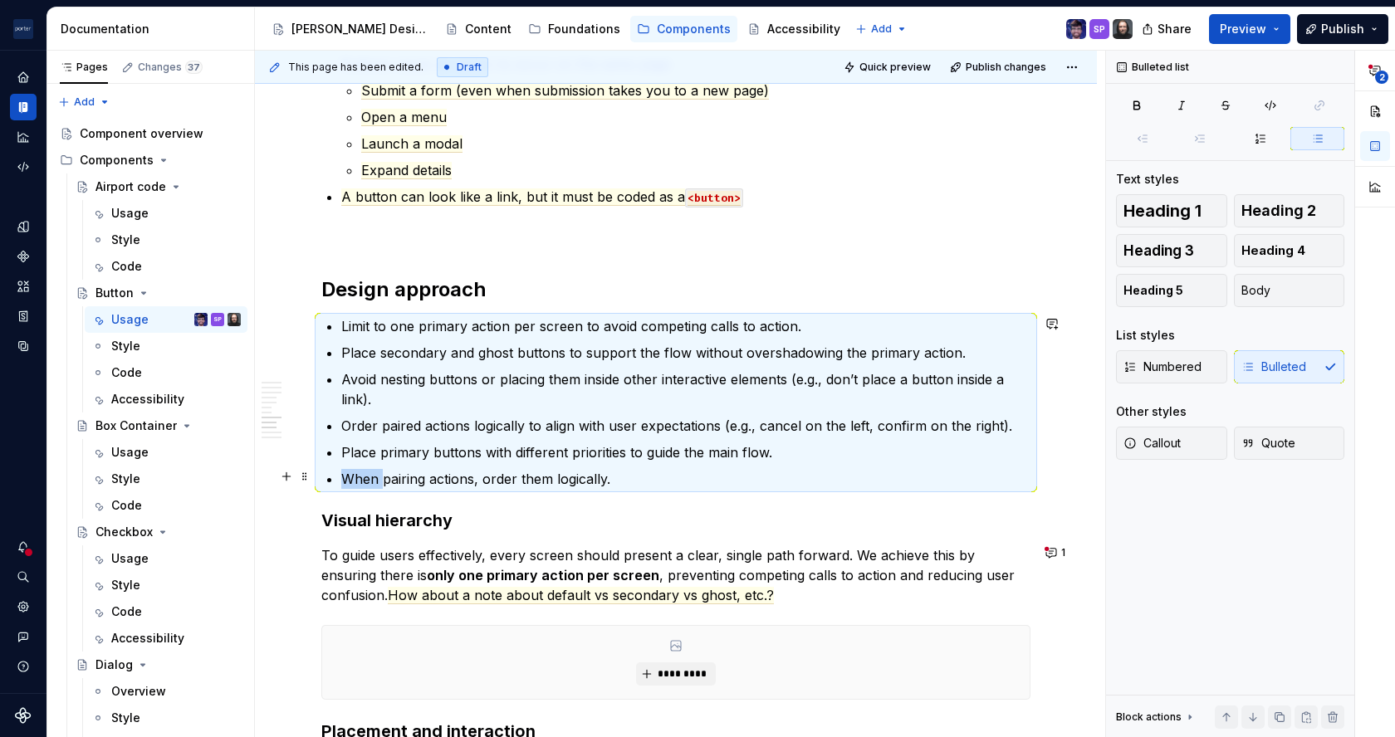
click at [600, 465] on ul "Limit to one primary action per screen to avoid competing calls to action. Plac…" at bounding box center [685, 402] width 689 height 173
click at [583, 475] on p "When pairing actions, order them logically." at bounding box center [685, 479] width 689 height 20
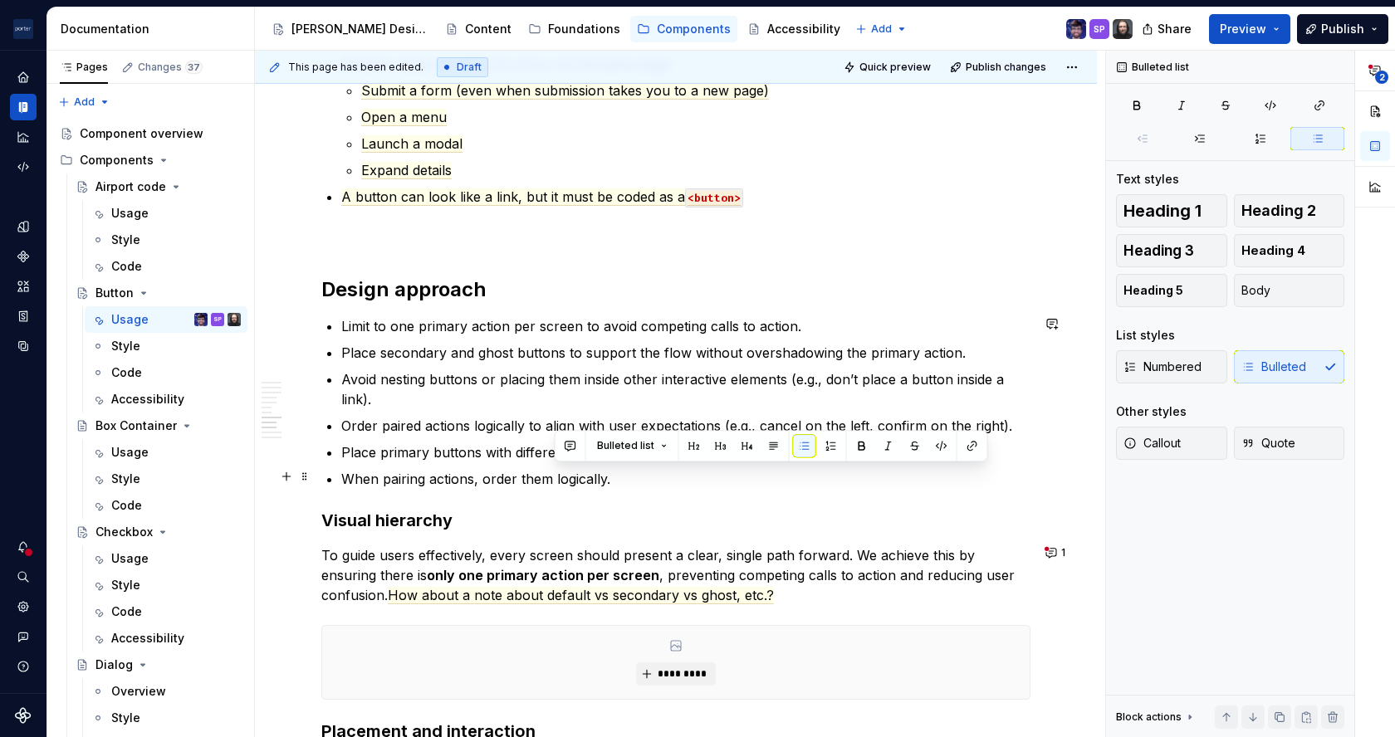
click at [583, 475] on p "When pairing actions, order them logically." at bounding box center [685, 479] width 689 height 20
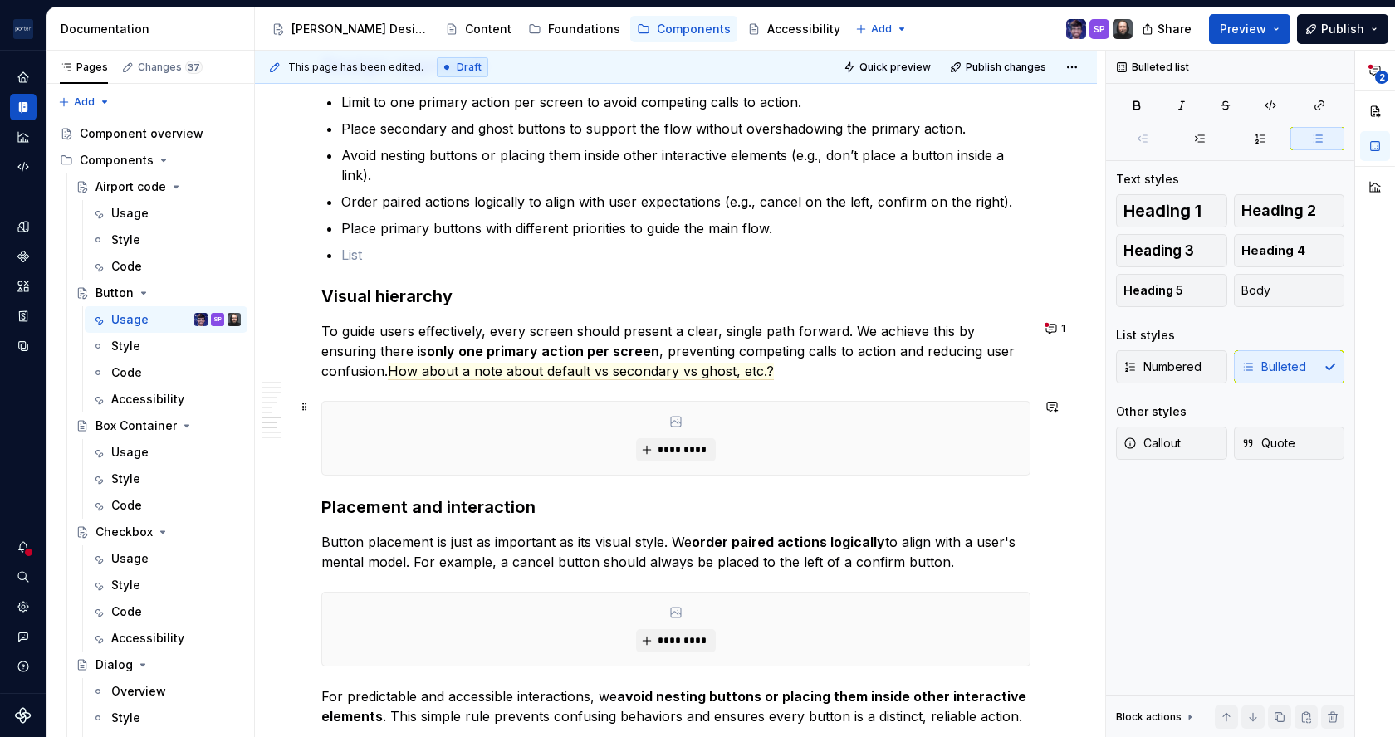
scroll to position [2080, 0]
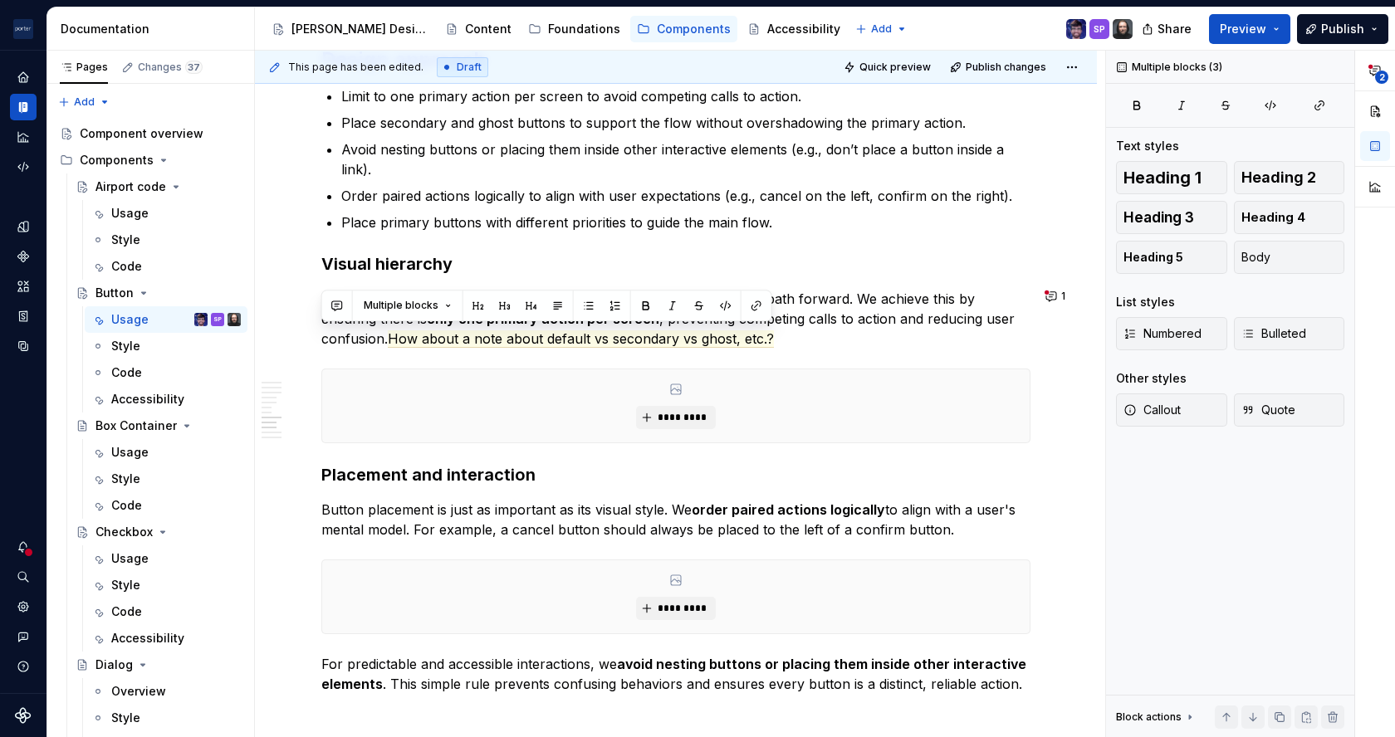
drag, startPoint x: 824, startPoint y: 333, endPoint x: 387, endPoint y: 349, distance: 437.1
click at [394, 342] on span "How about a note about default vs secondary vs ghost, etc.?" at bounding box center [581, 338] width 386 height 17
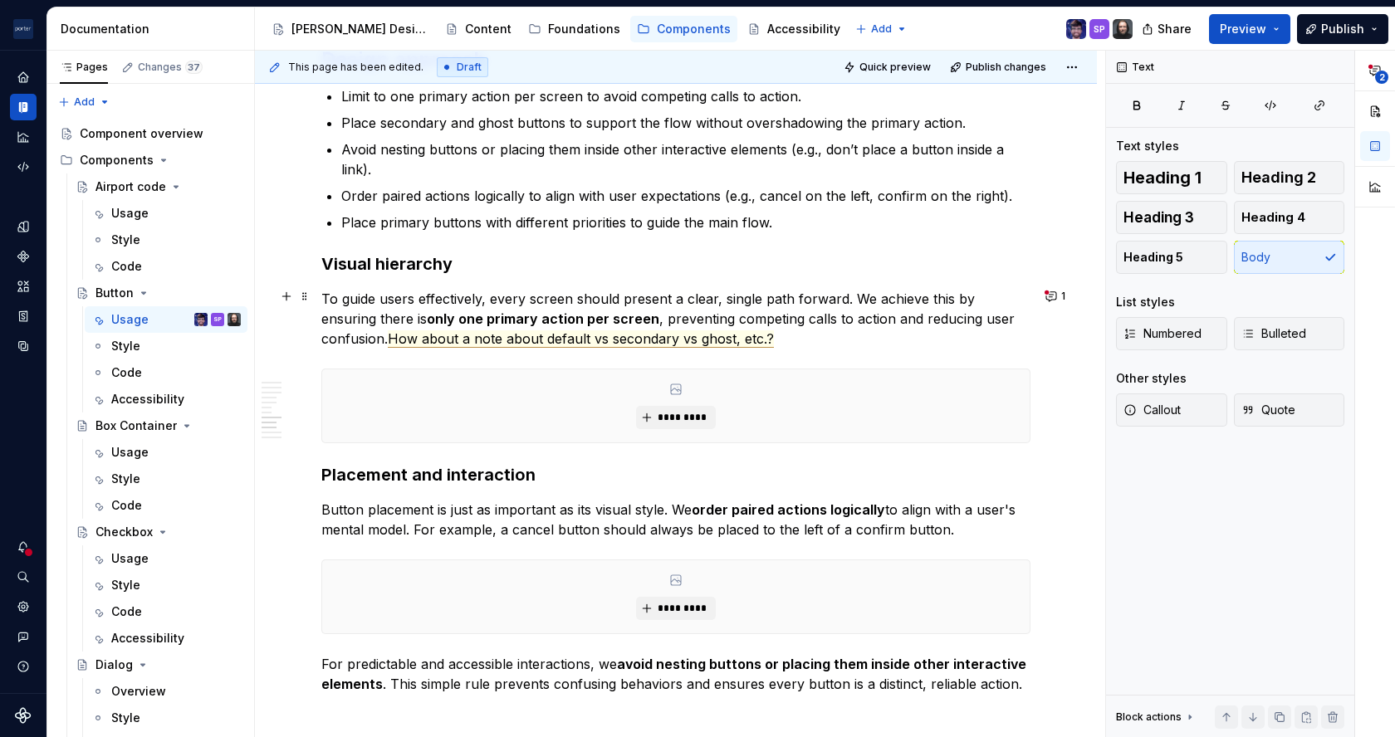
click at [415, 331] on span "How about a note about default vs secondary vs ghost, etc.?" at bounding box center [581, 338] width 386 height 17
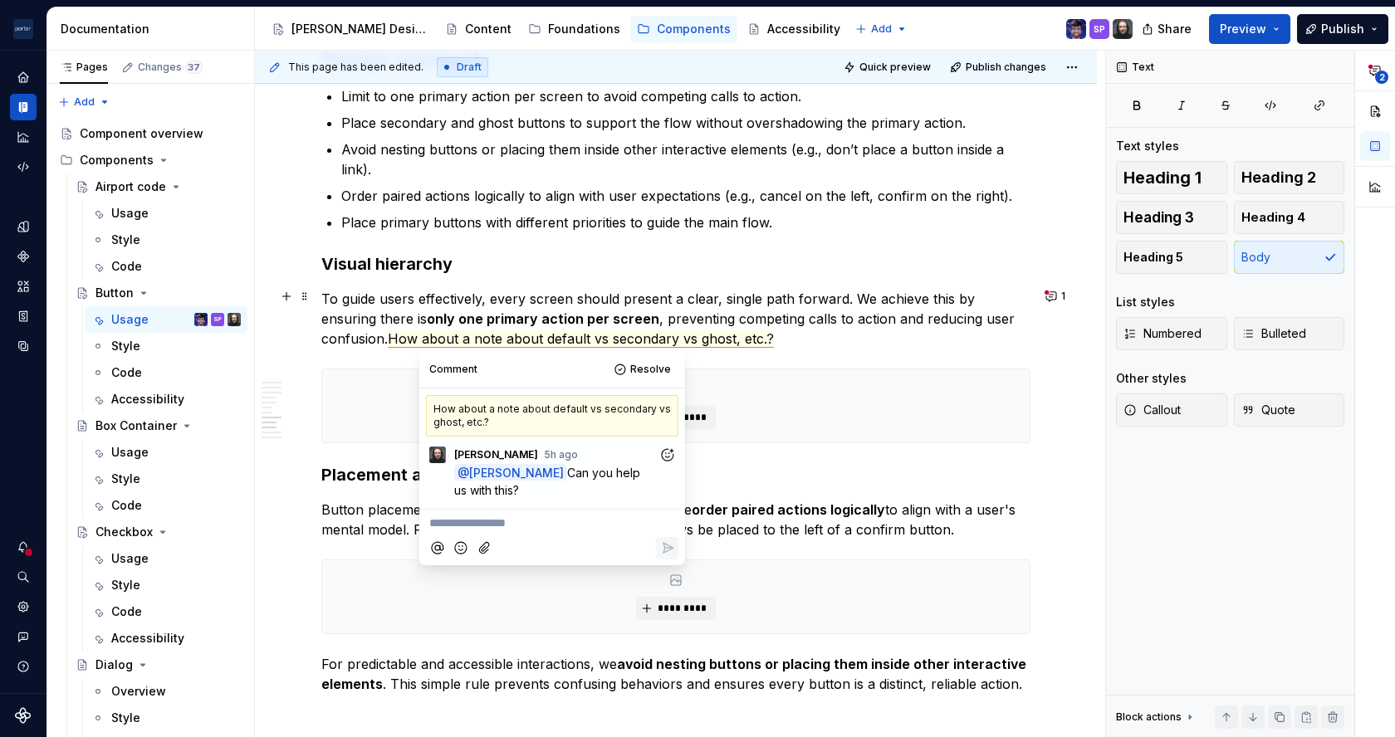
scroll to position [2076, 0]
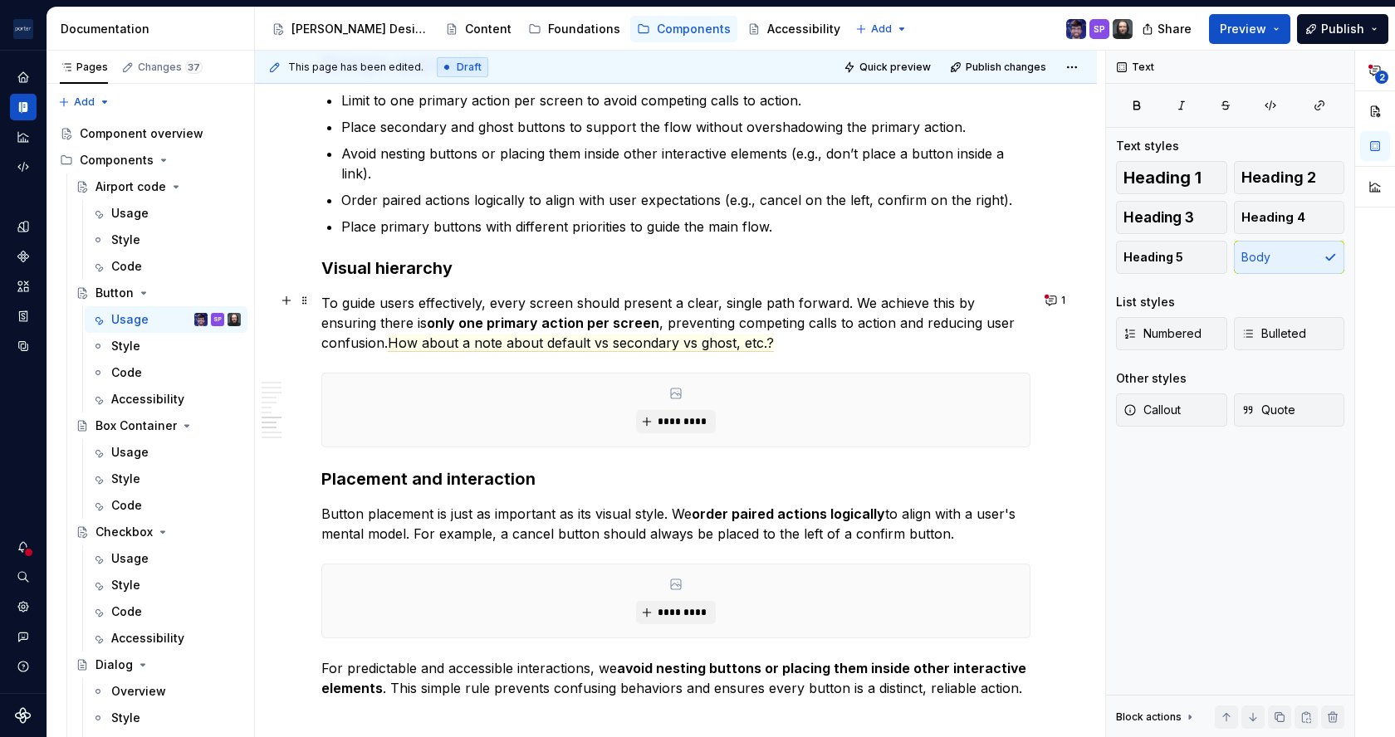
click at [781, 329] on p "To guide users effectively, every screen should present a clear, single path fo…" at bounding box center [675, 323] width 709 height 60
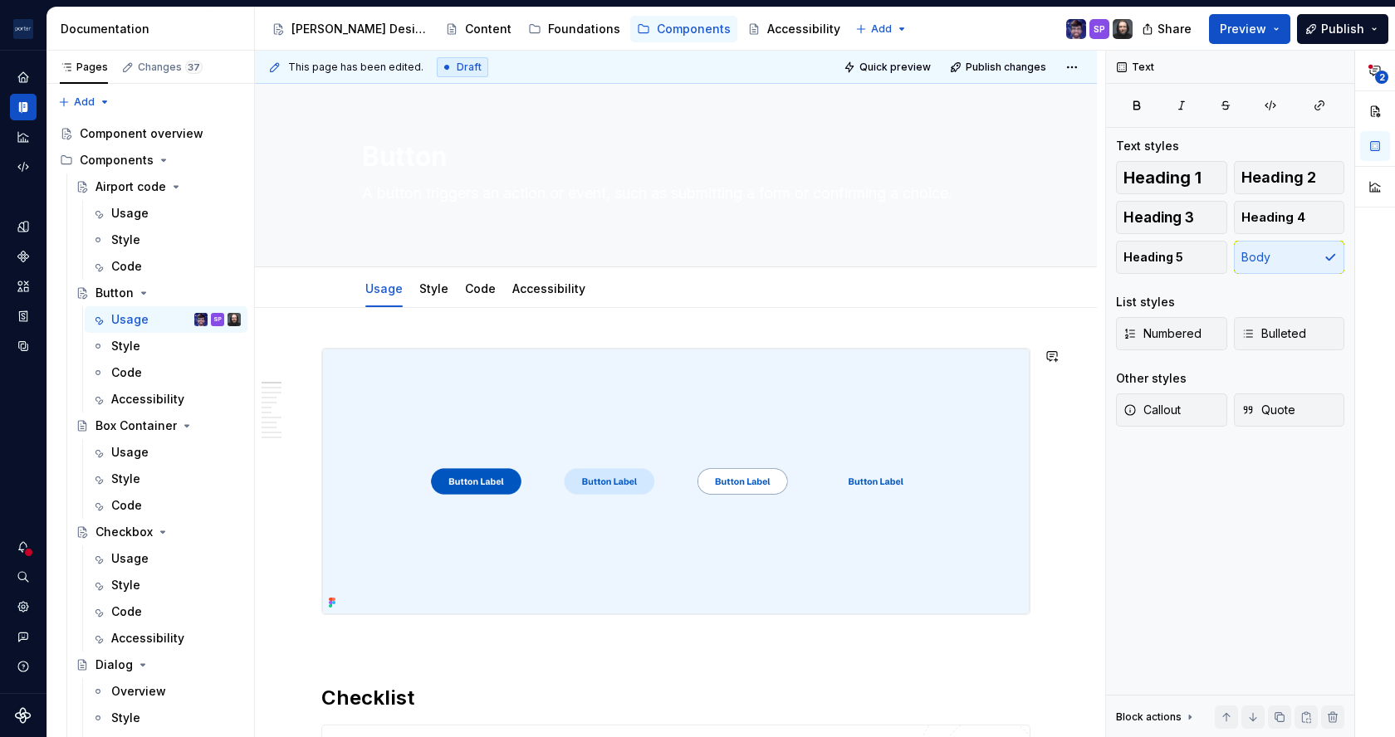
scroll to position [0, 0]
click at [515, 205] on textarea "A button triggers an action or event, such as submitting a form or confirming a…" at bounding box center [673, 203] width 628 height 47
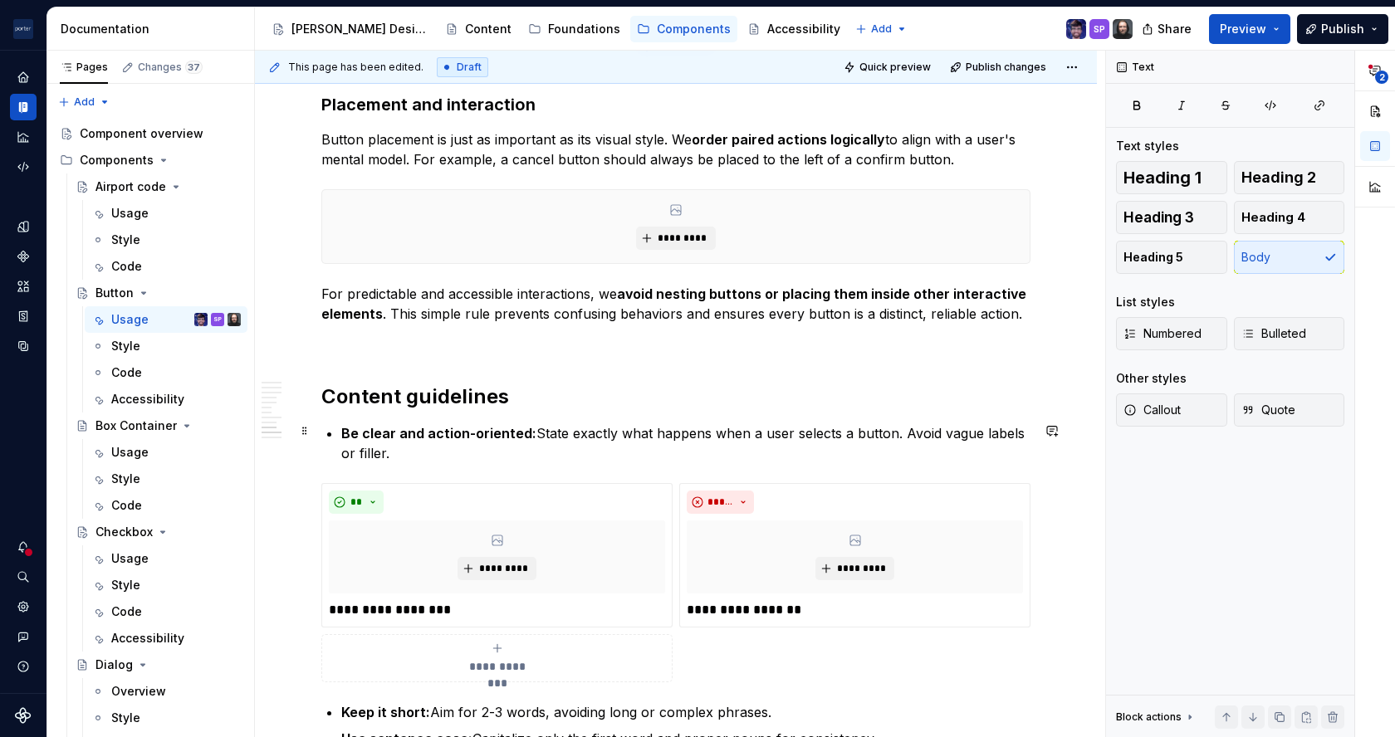
scroll to position [2442, 0]
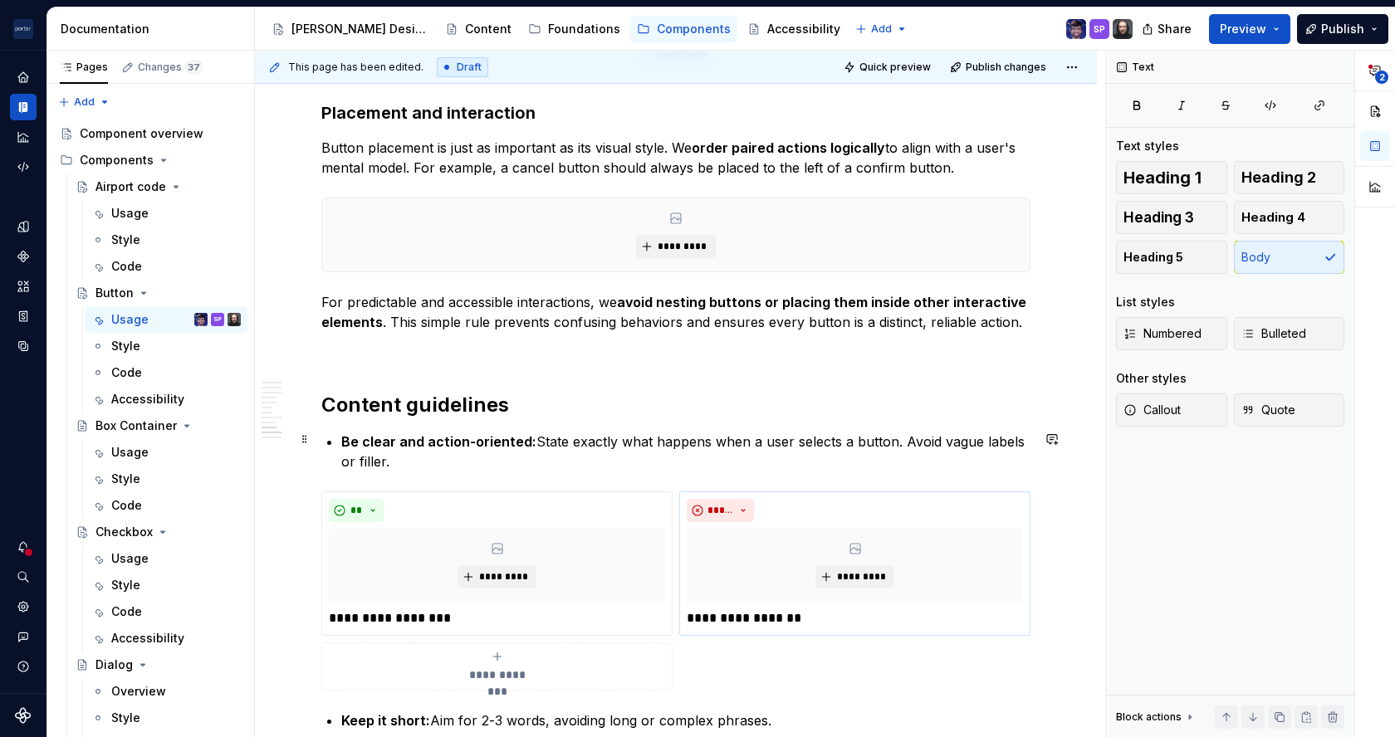
click at [902, 506] on div "*****" at bounding box center [855, 510] width 336 height 23
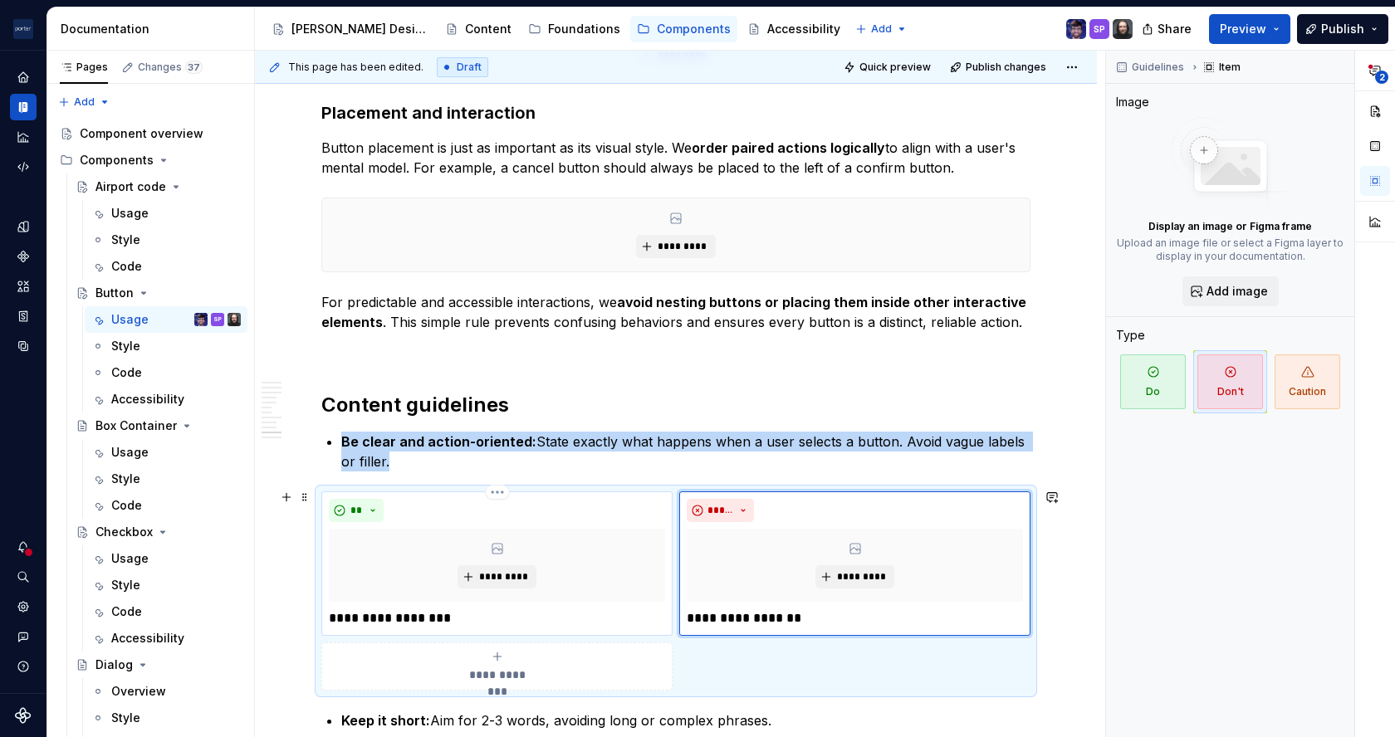
scroll to position [2591, 0]
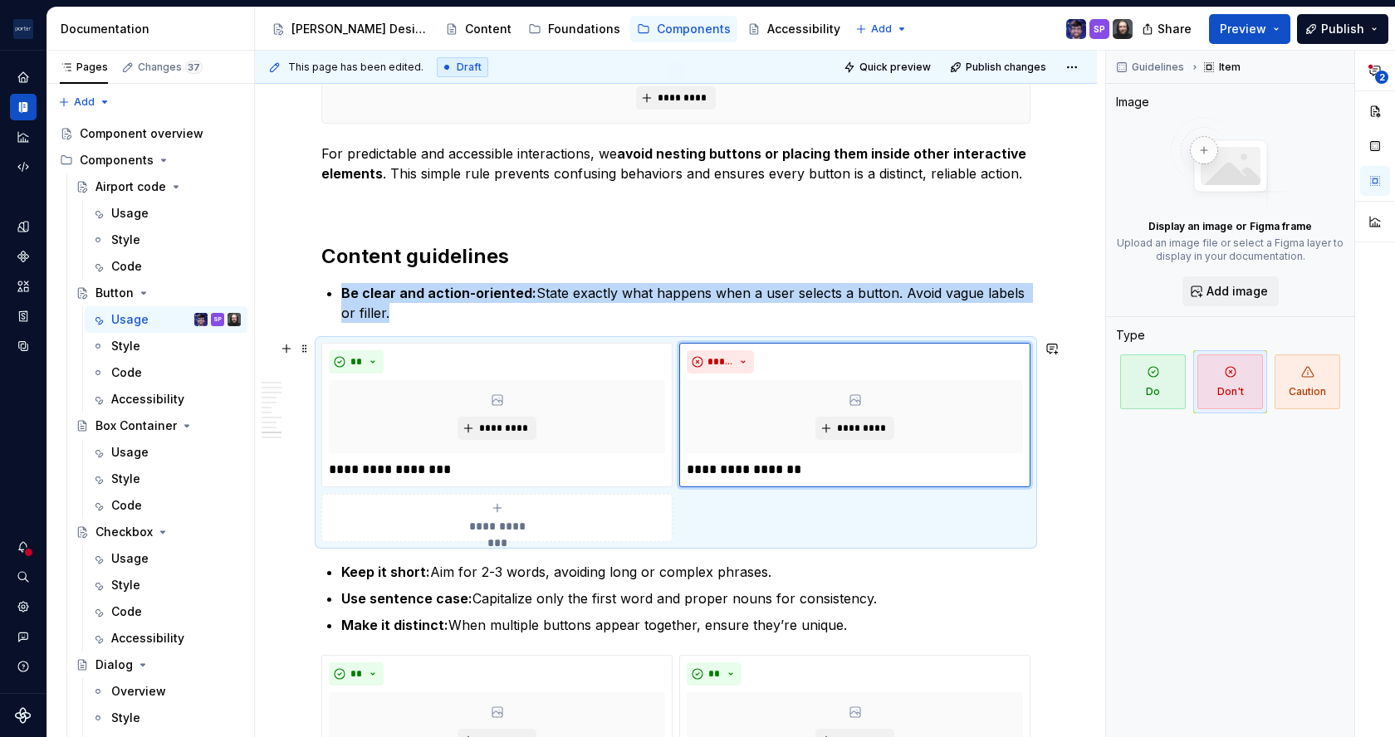
click at [910, 509] on div "**********" at bounding box center [675, 442] width 709 height 199
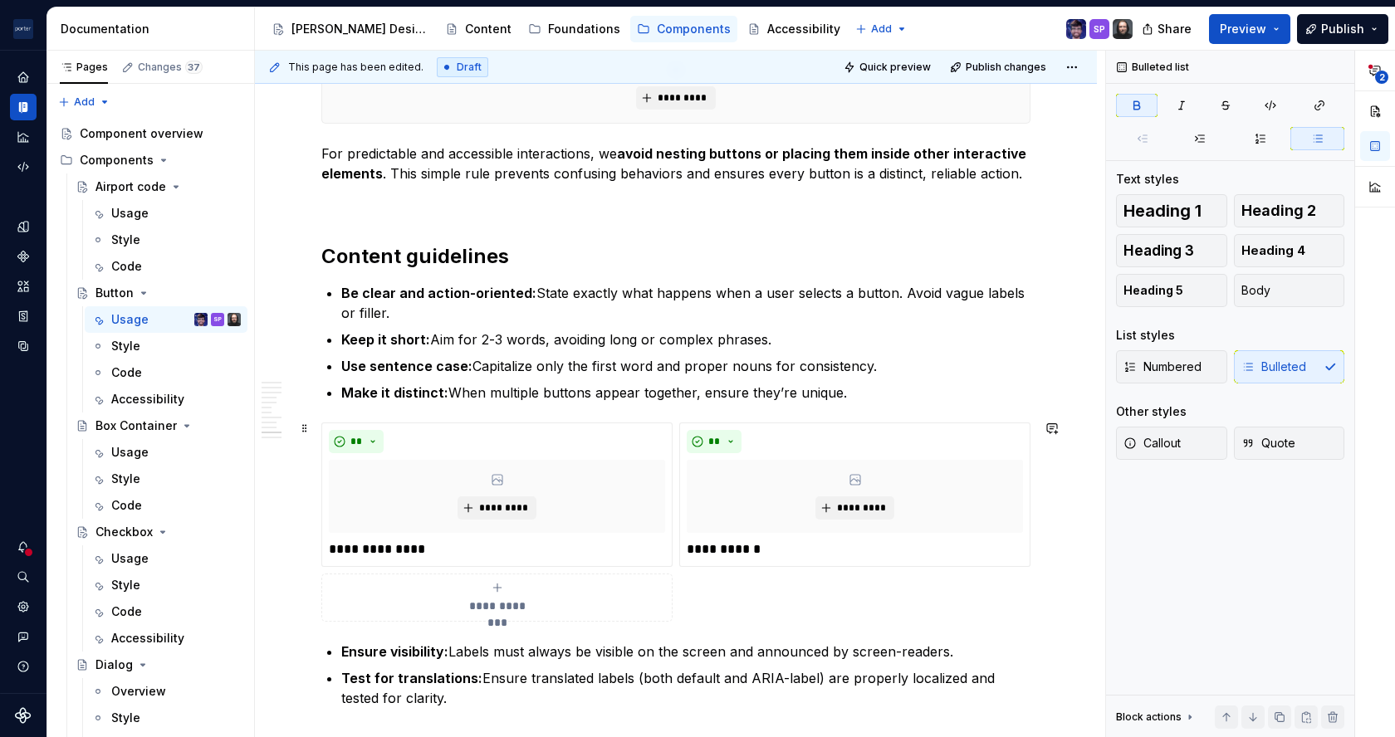
click at [381, 603] on div "**********" at bounding box center [497, 597] width 336 height 33
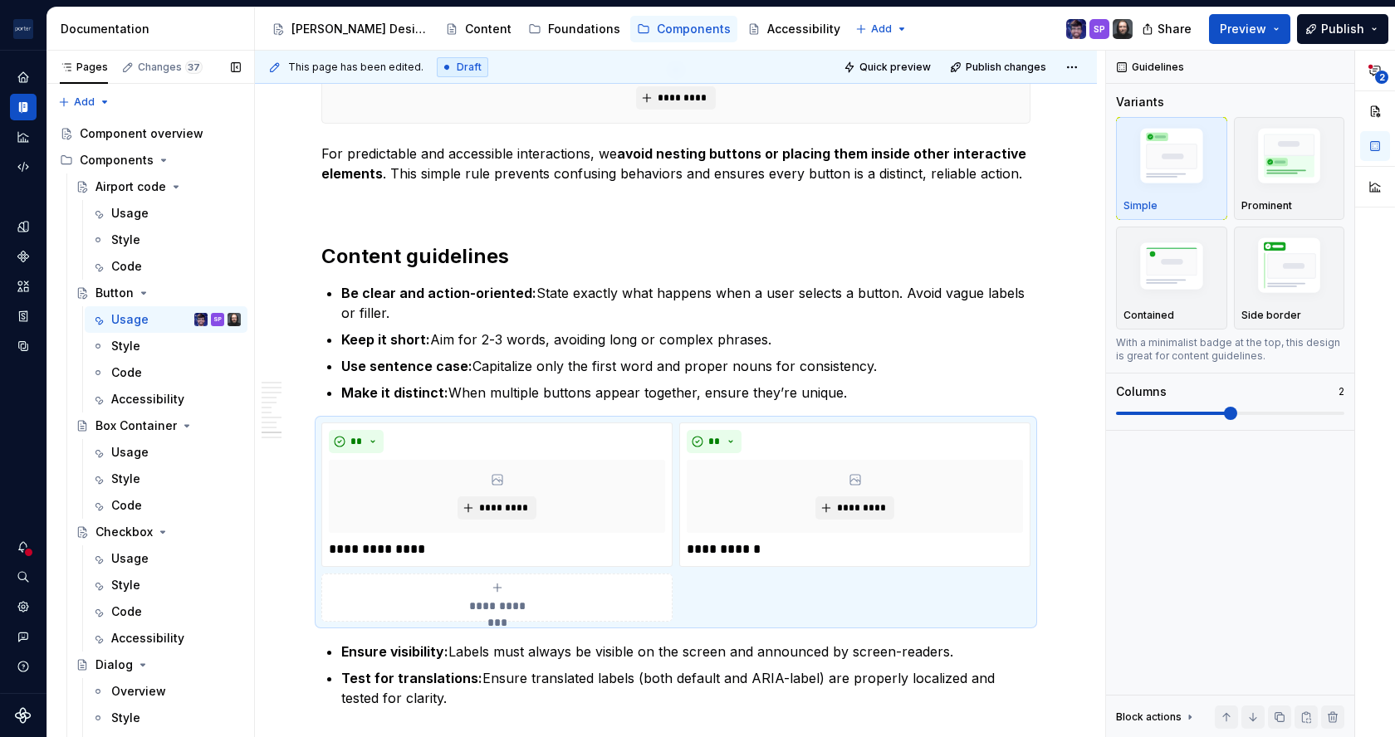
scroll to position [2704, 0]
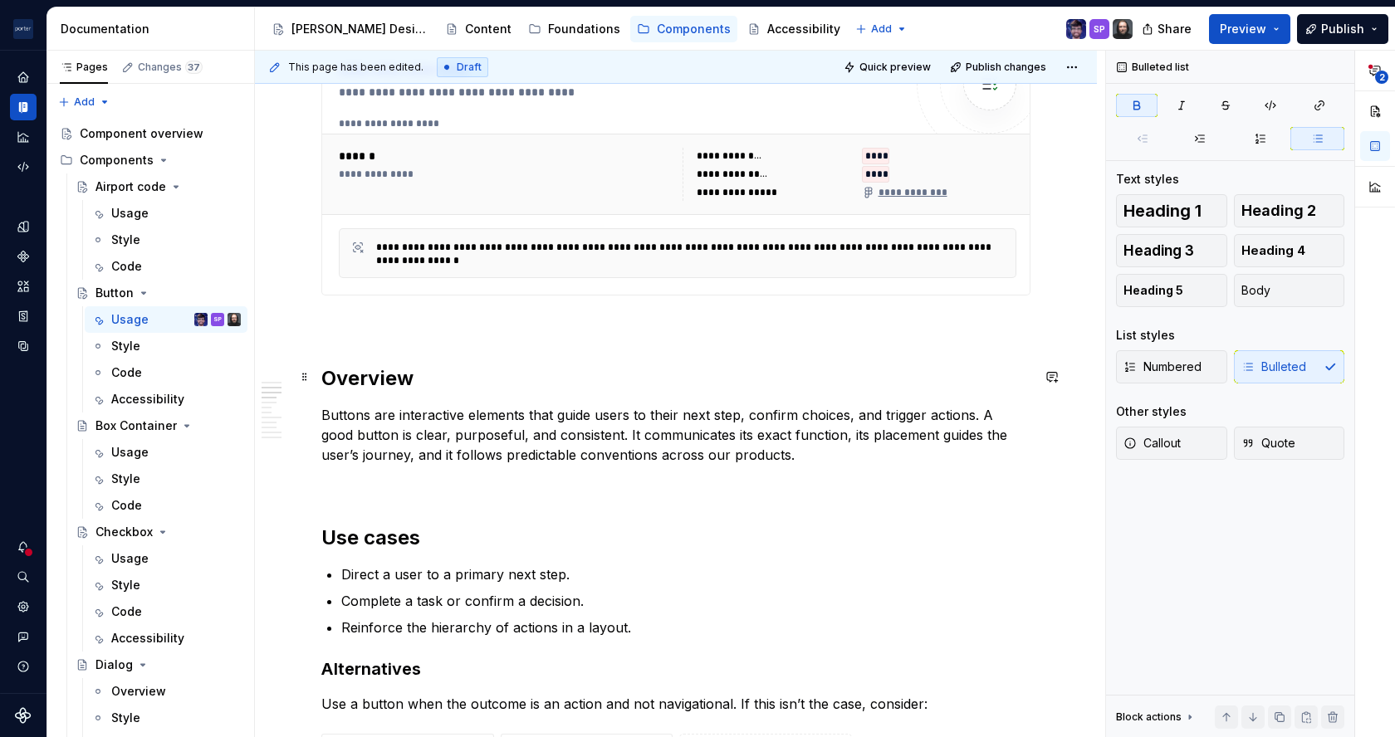
scroll to position [0, 0]
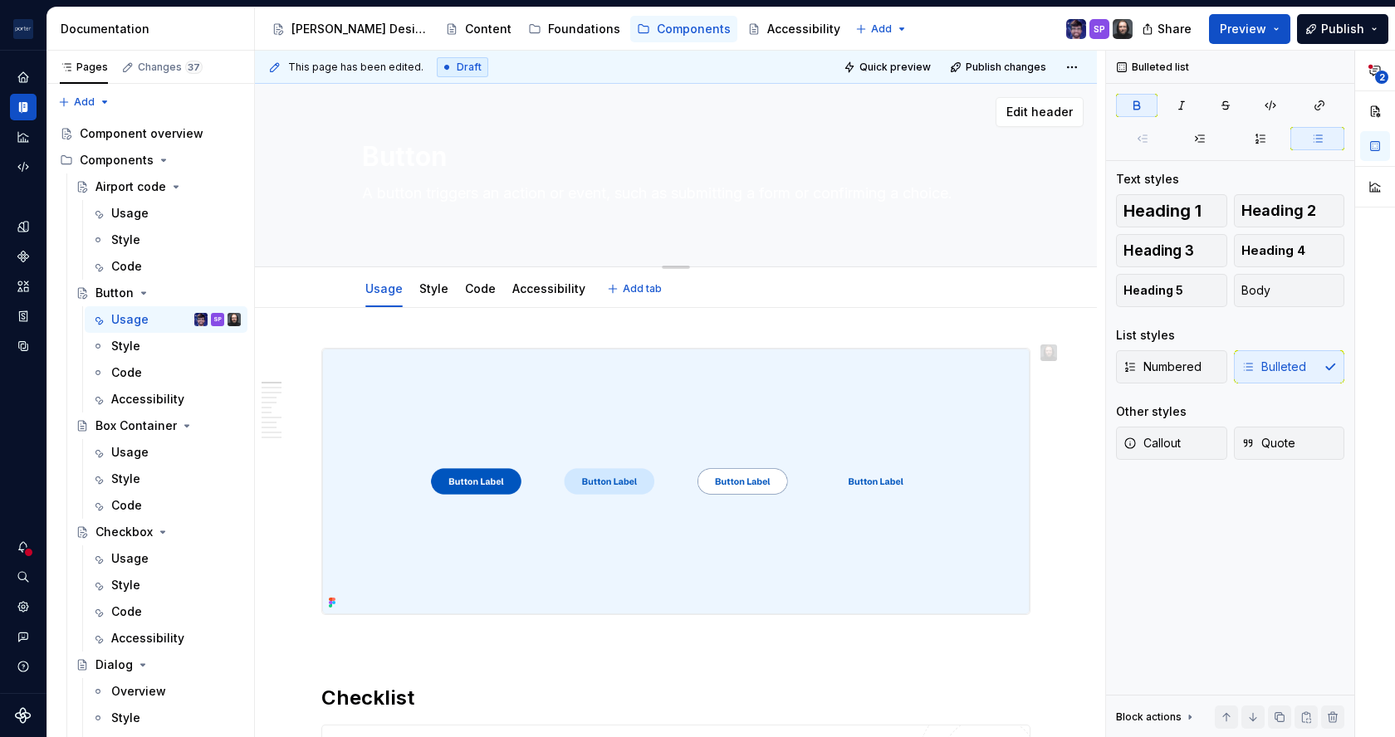
click at [439, 213] on textarea "A button triggers an action or event, such as submitting a form or confirming a…" at bounding box center [673, 203] width 628 height 47
click at [461, 224] on textarea "A button triggers an action or event, such as submitting a form or confirming a…" at bounding box center [673, 203] width 628 height 47
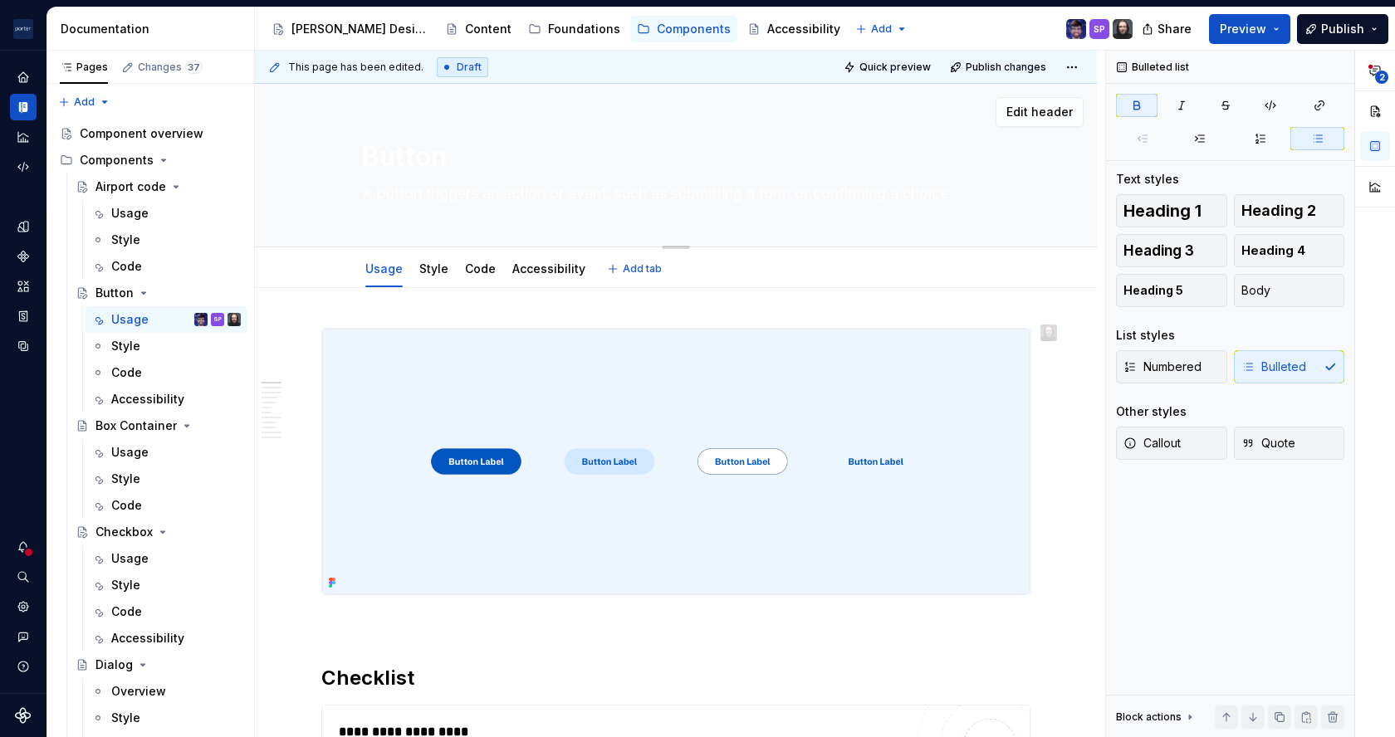
click at [465, 195] on textarea "A button triggers an action or event, such as submitting a form or confirming a…" at bounding box center [673, 193] width 628 height 27
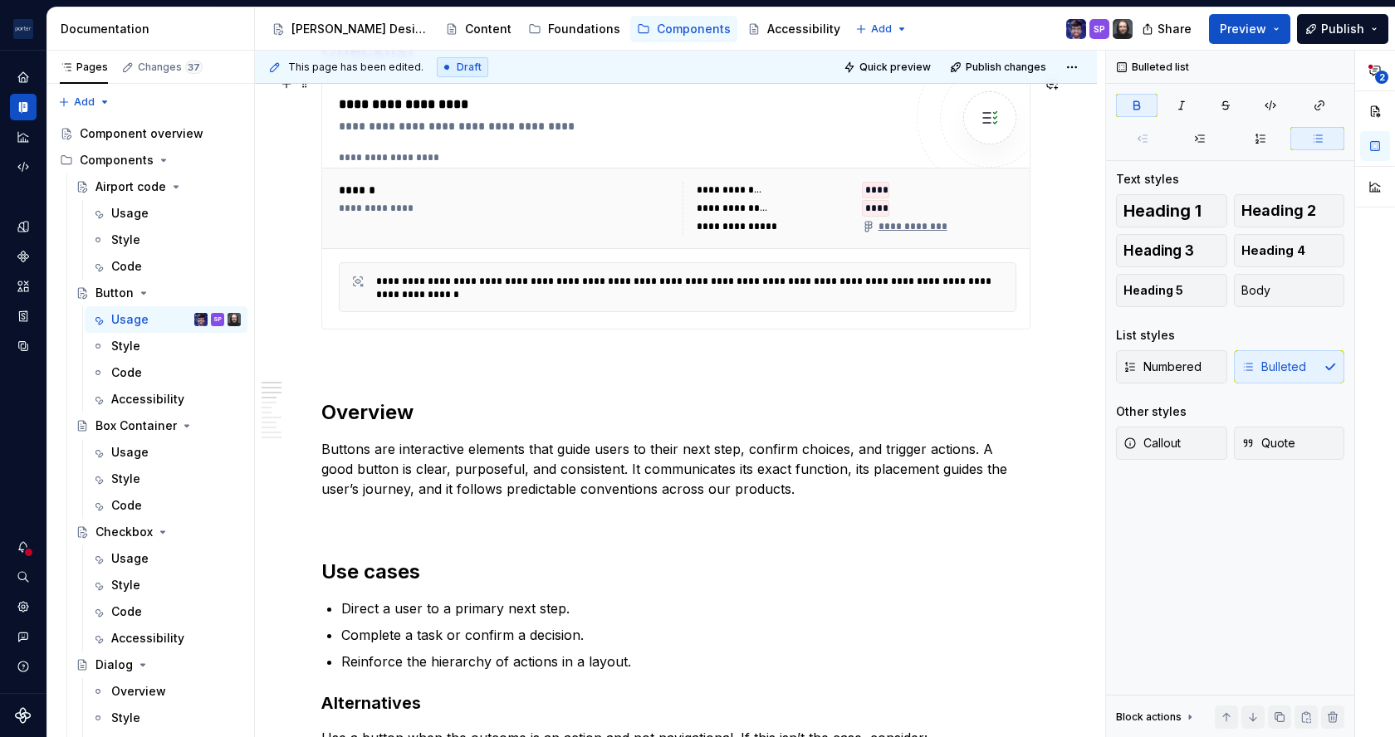
scroll to position [631, 0]
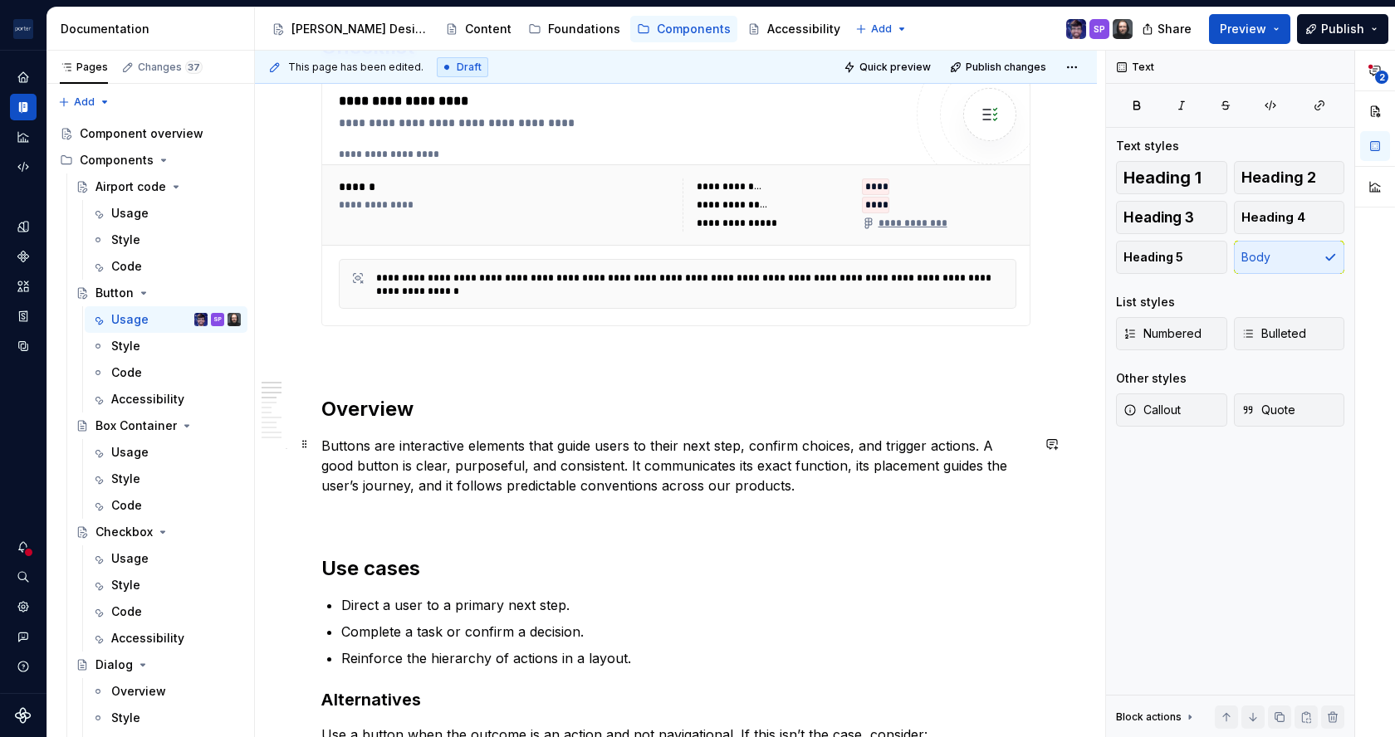
click at [977, 444] on p "Buttons are interactive elements that guide users to their next step, confirm c…" at bounding box center [675, 466] width 709 height 60
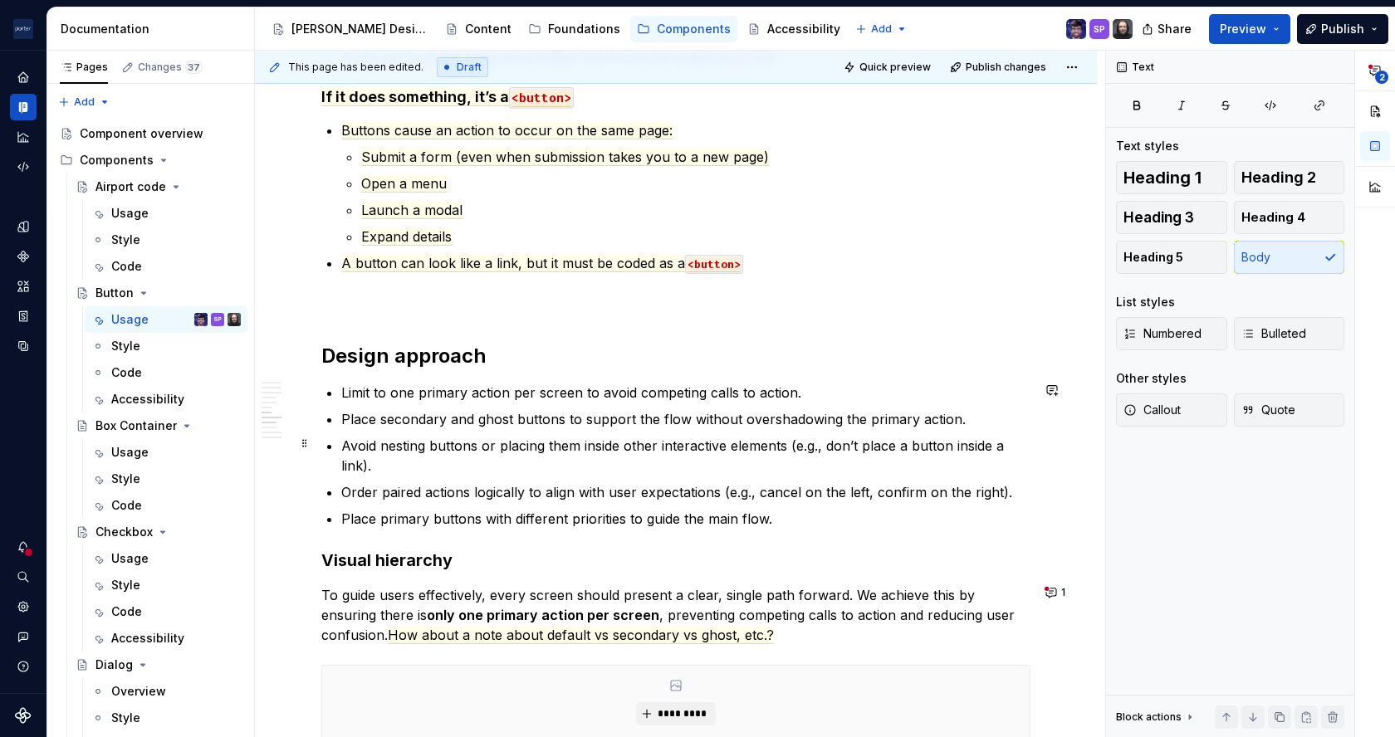
scroll to position [1765, 0]
click at [1055, 588] on button "1" at bounding box center [1056, 591] width 32 height 23
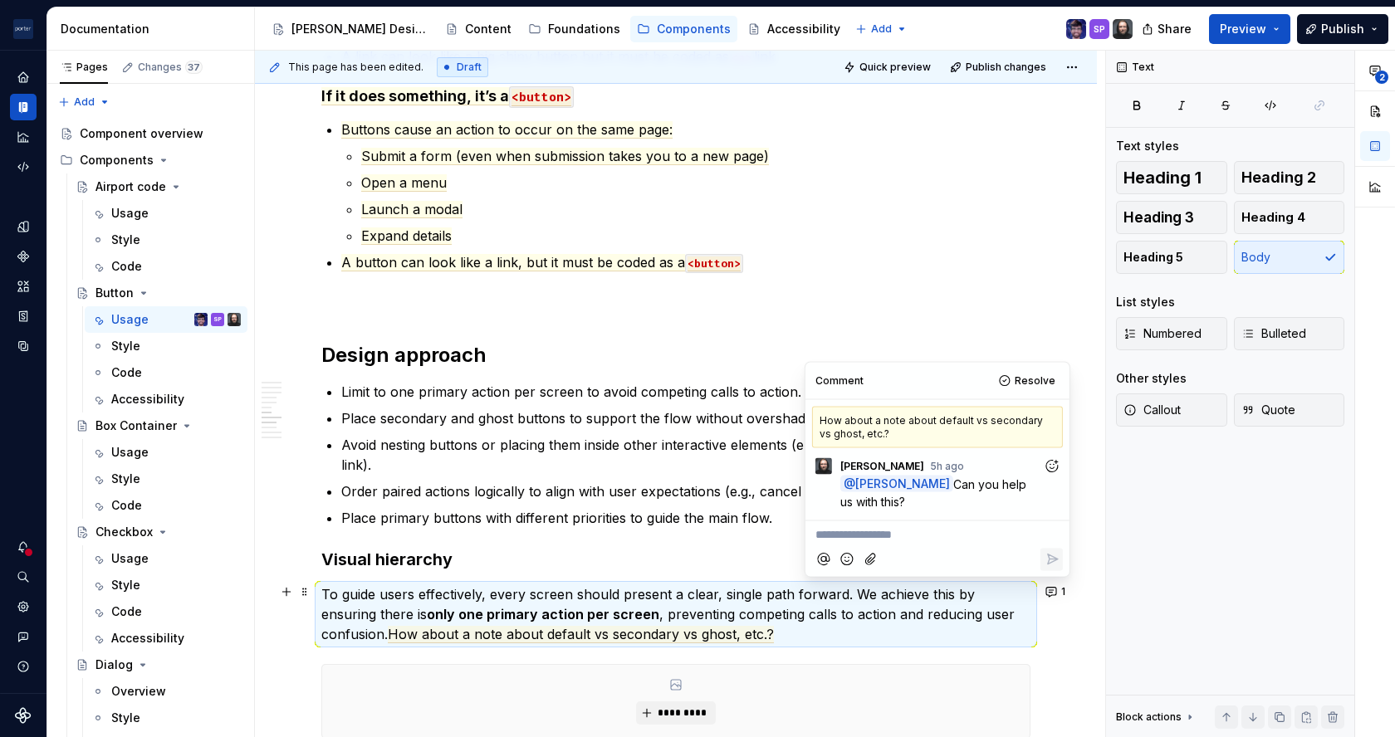
click at [1047, 466] on icon "Add reaction" at bounding box center [1051, 466] width 17 height 17
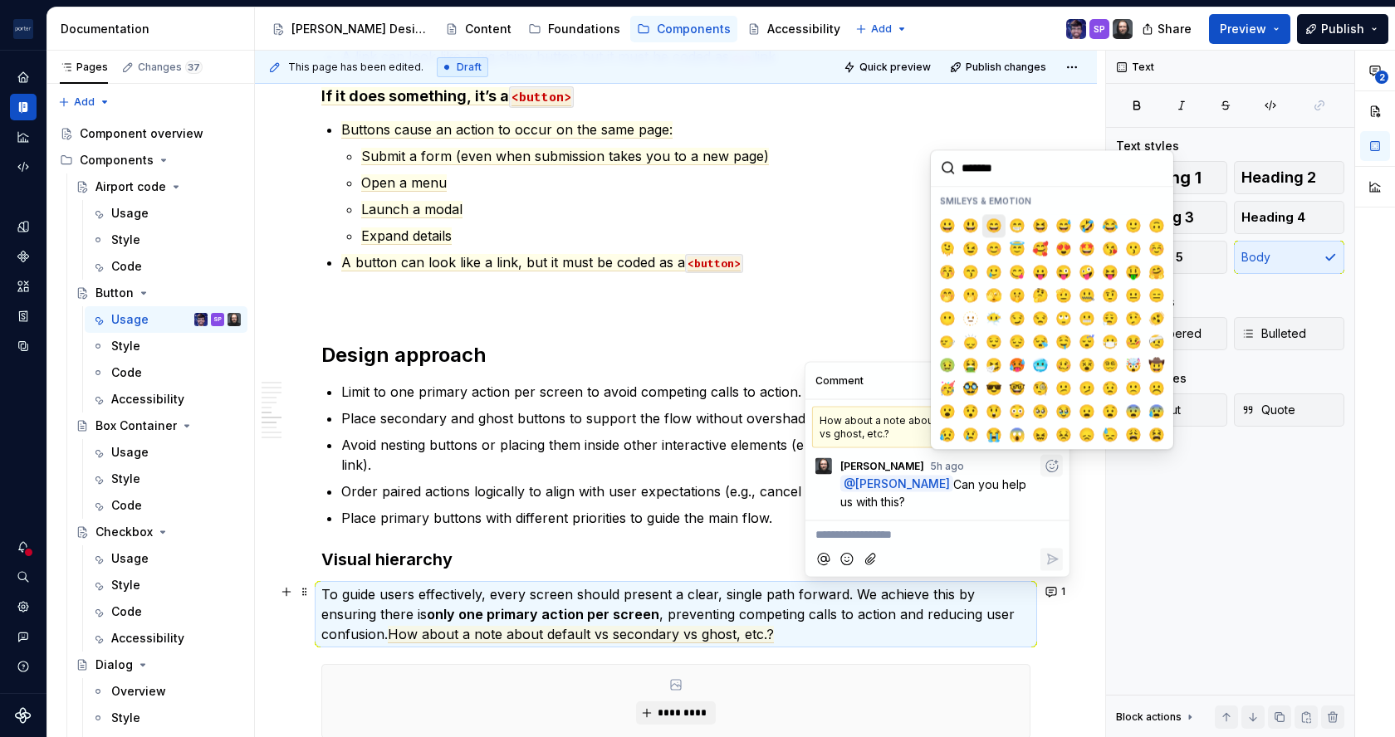
click at [996, 224] on span "😄" at bounding box center [993, 226] width 13 height 17
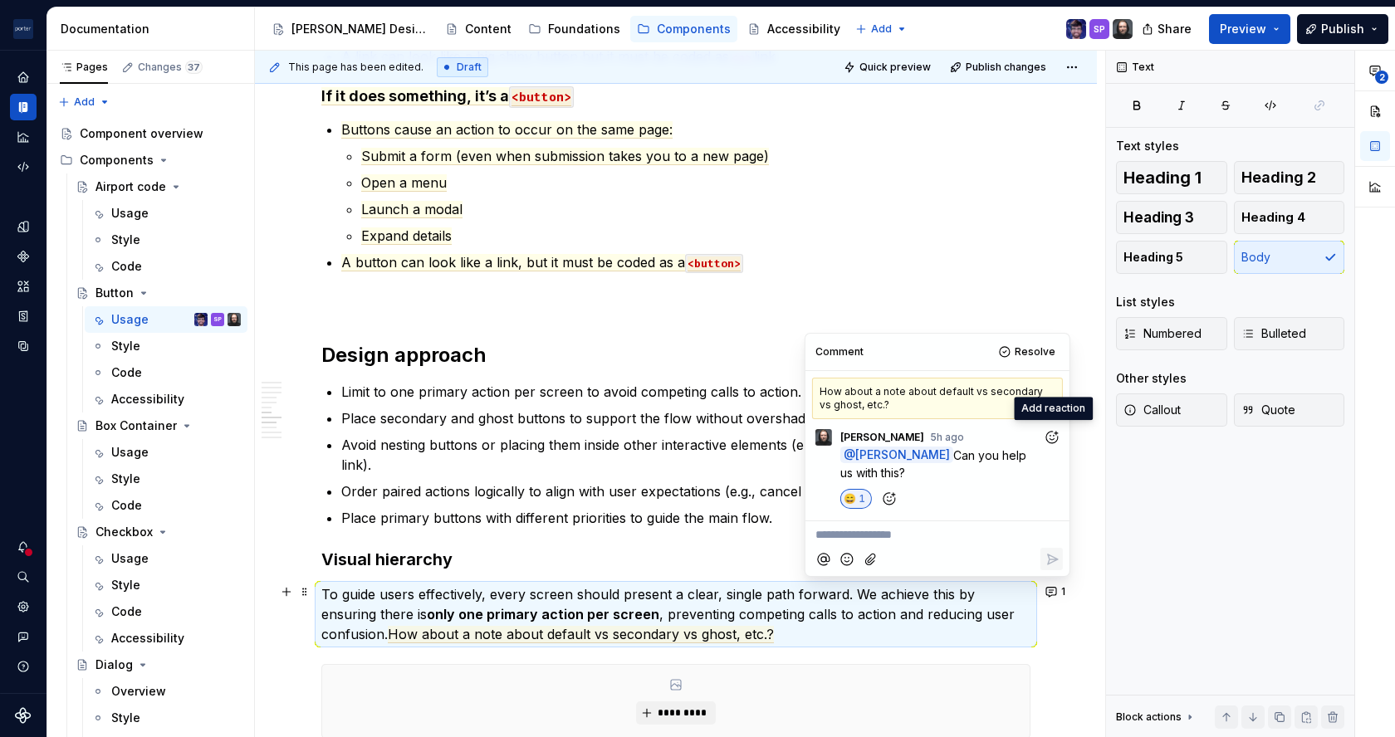
click at [678, 389] on p "Limit to one primary action per screen to avoid competing calls to action." at bounding box center [685, 392] width 689 height 20
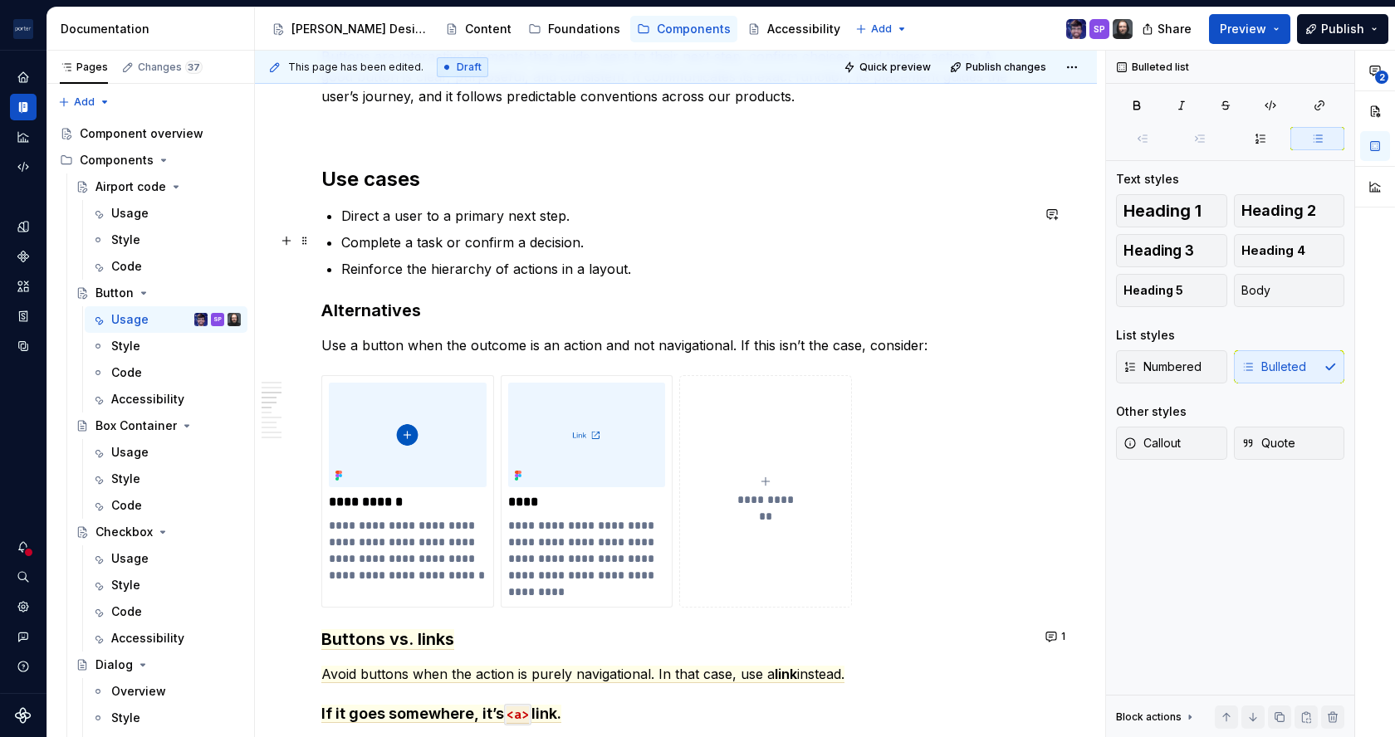
scroll to position [1023, 0]
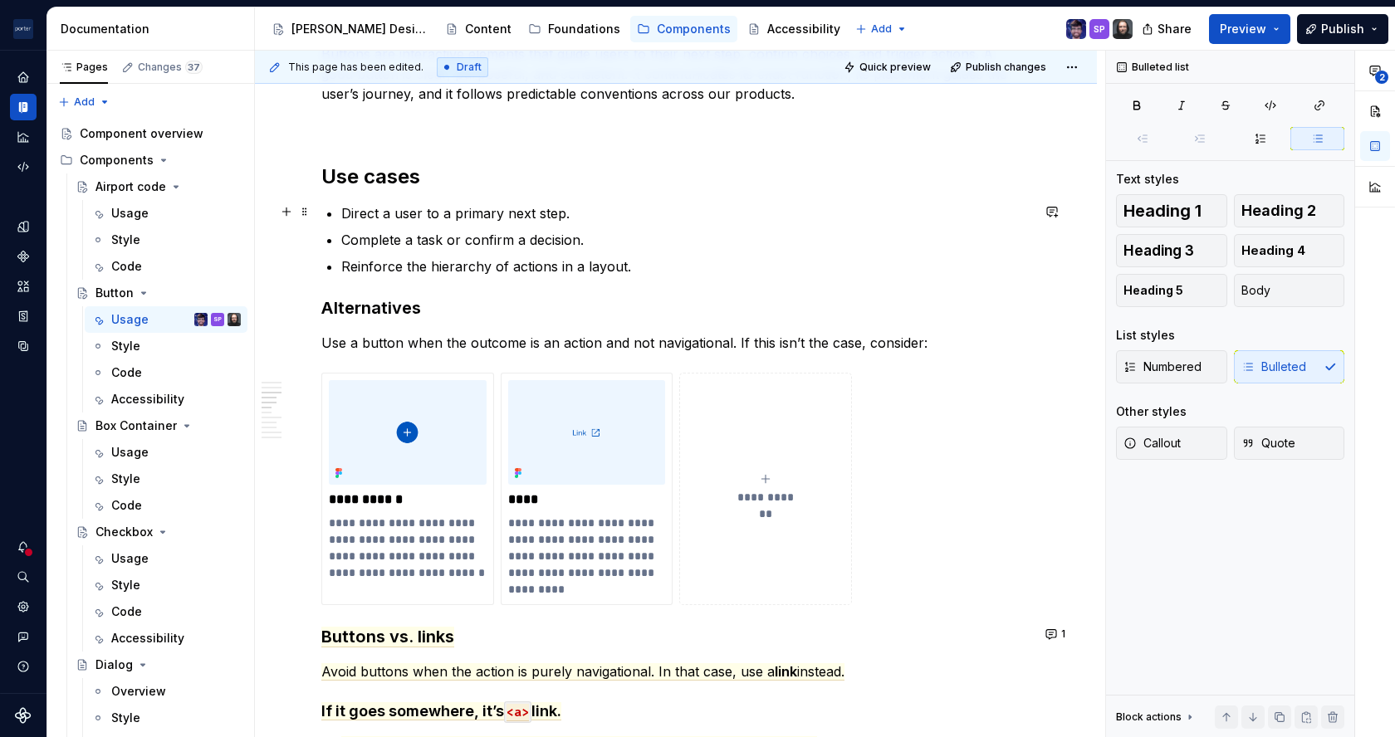
click at [391, 211] on p "Direct a user to a primary next step." at bounding box center [685, 213] width 689 height 20
click at [404, 212] on p "Direct user to a primary next step." at bounding box center [685, 213] width 689 height 20
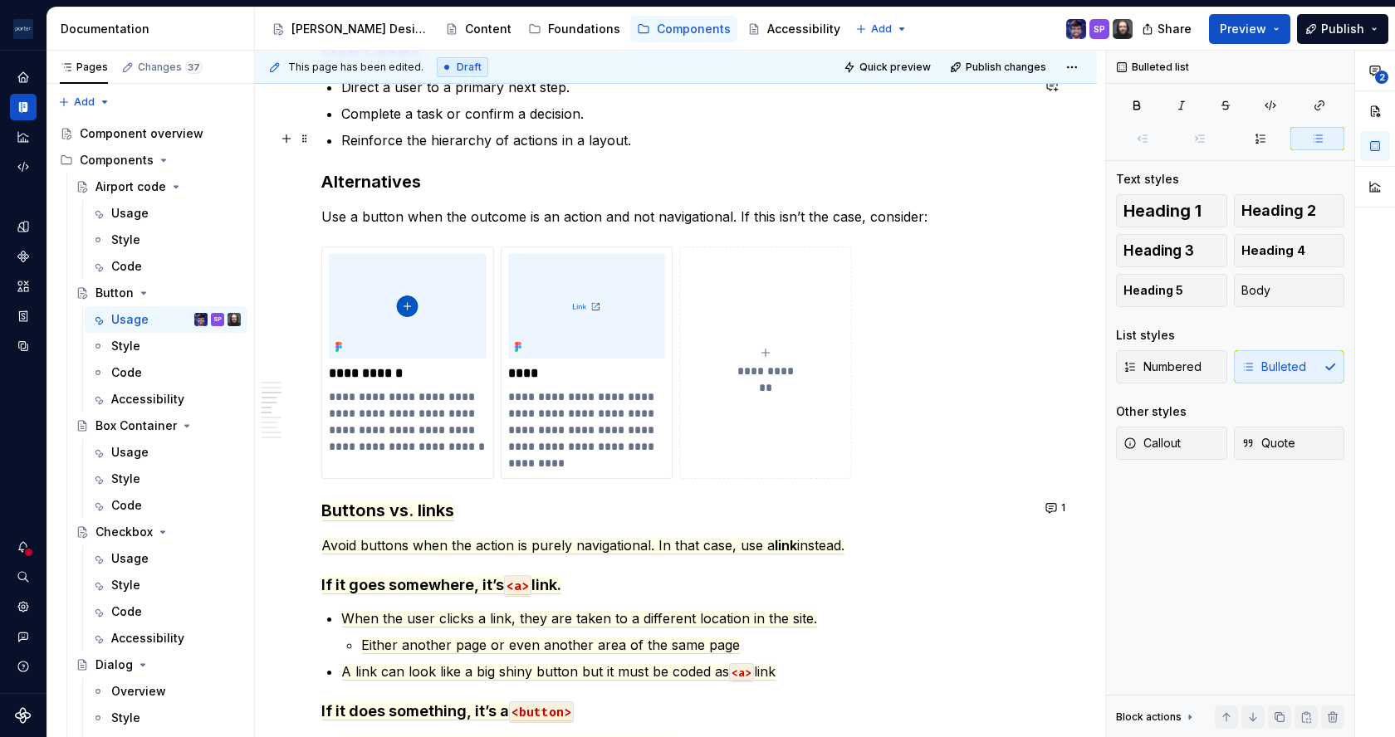
click at [659, 140] on p "Reinforce the hierarchy of actions in a layout." at bounding box center [685, 140] width 689 height 20
click at [609, 215] on p "Use a button when the outcome is an action and not navigational. If this isn’t …" at bounding box center [675, 217] width 709 height 20
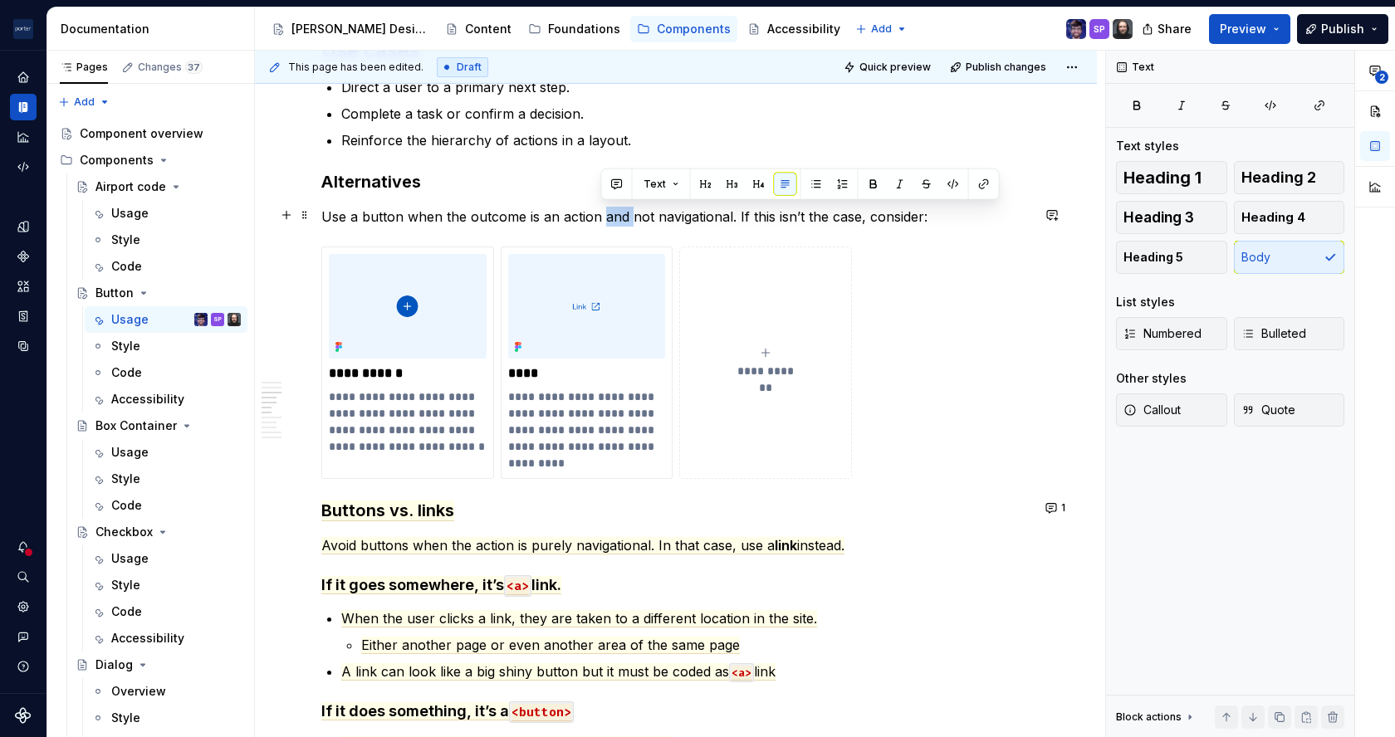
click at [609, 215] on p "Use a button when the outcome is an action and not navigational. If this isn’t …" at bounding box center [675, 217] width 709 height 20
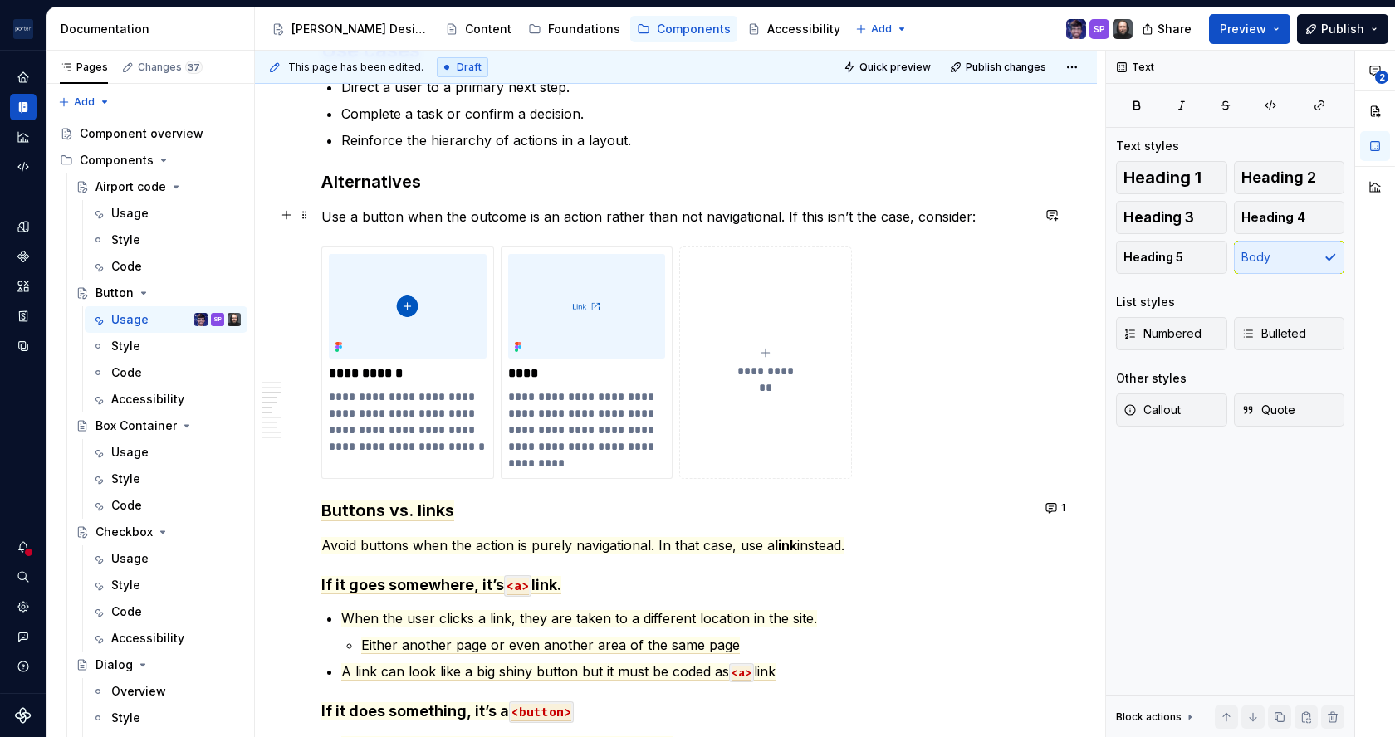
click at [680, 213] on p "Use a button when the outcome is an action rather than not navigational. If thi…" at bounding box center [675, 217] width 709 height 20
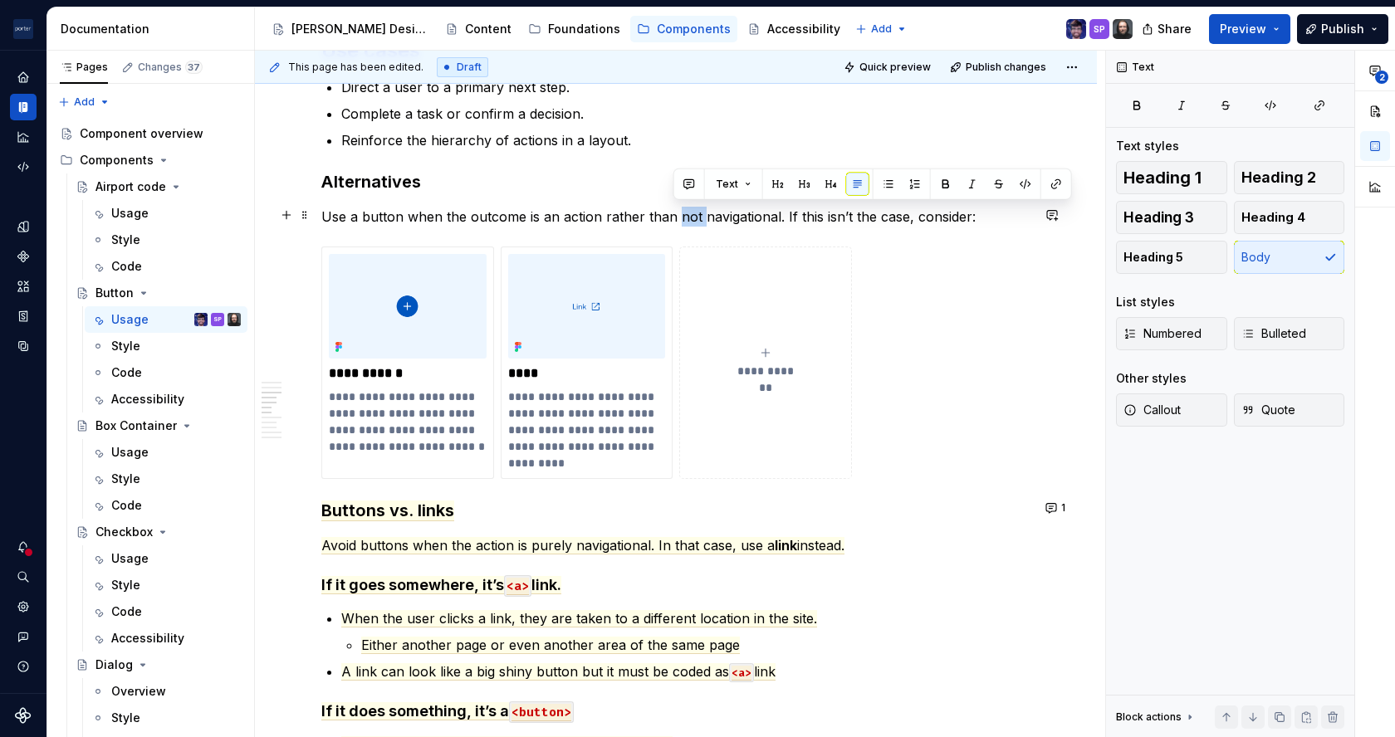
click at [680, 213] on p "Use a button when the outcome is an action rather than not navigational. If thi…" at bounding box center [675, 217] width 709 height 20
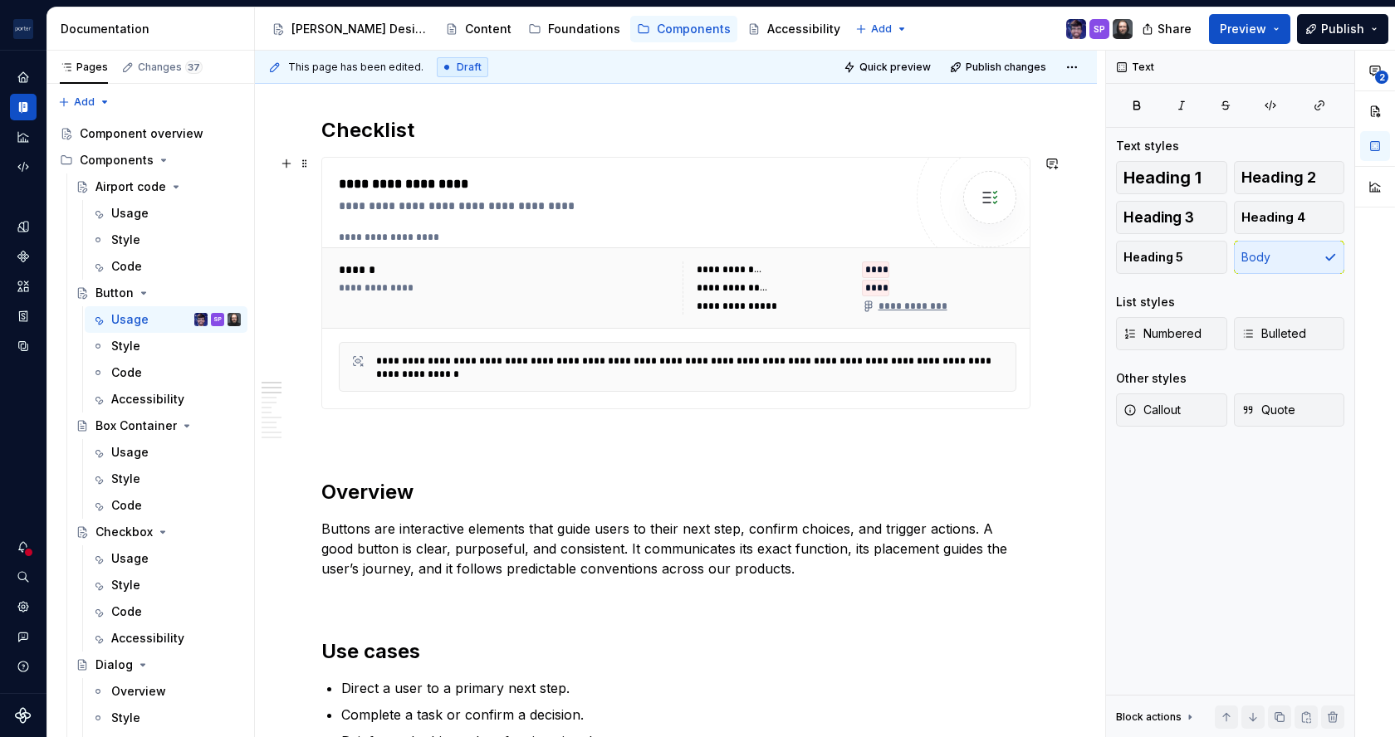
scroll to position [549, 0]
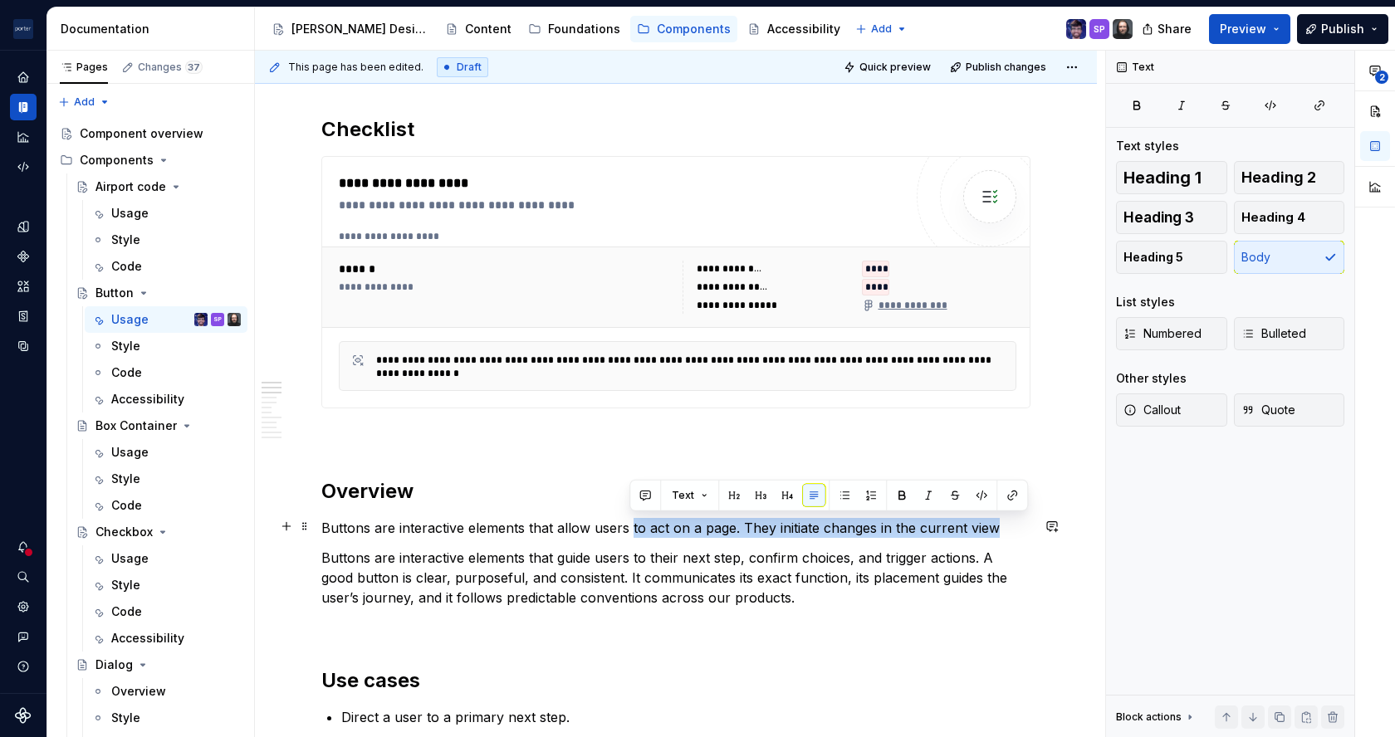
drag, startPoint x: 630, startPoint y: 525, endPoint x: 998, endPoint y: 524, distance: 367.9
click at [998, 524] on p "Buttons are interactive elements that allow users to act on a page. They initia…" at bounding box center [675, 528] width 709 height 20
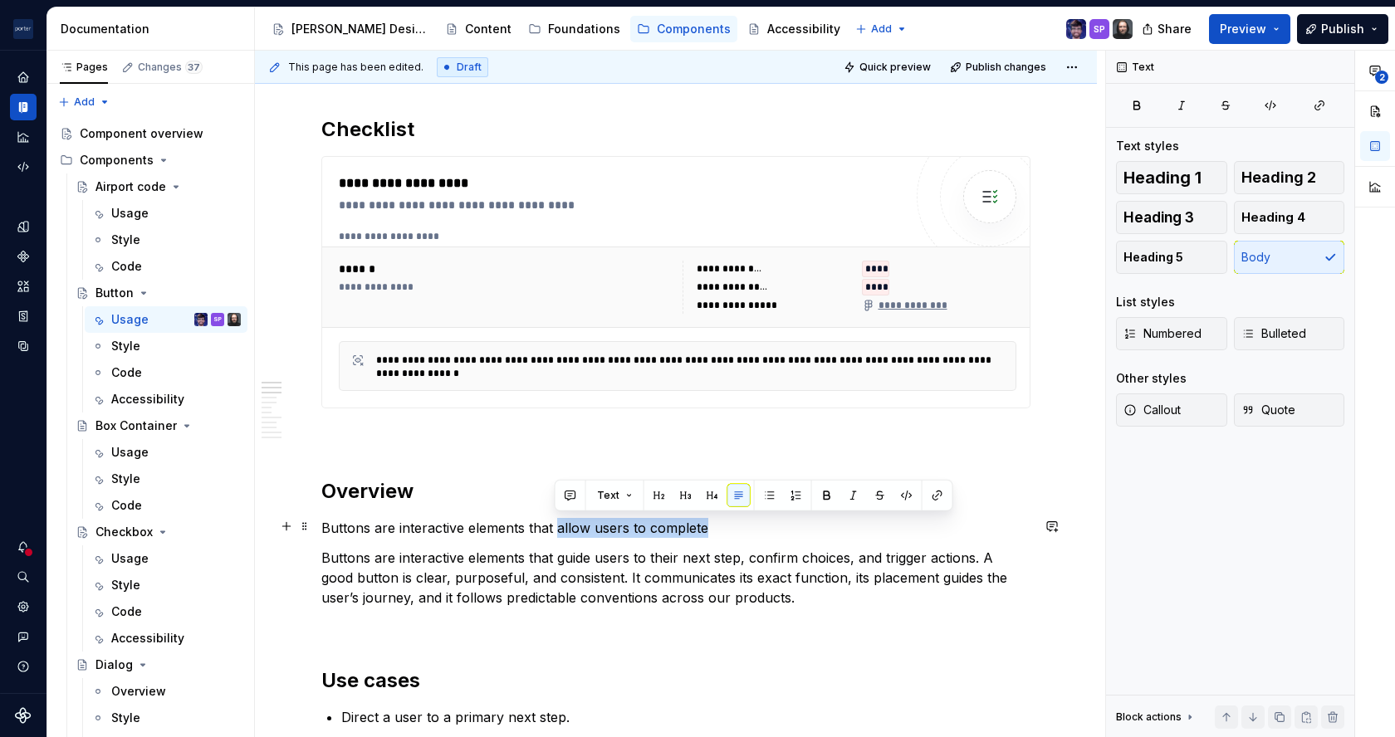
drag, startPoint x: 732, startPoint y: 534, endPoint x: 552, endPoint y: 532, distance: 180.2
click at [552, 532] on p "Buttons are interactive elements that allow users to complete" at bounding box center [675, 528] width 709 height 20
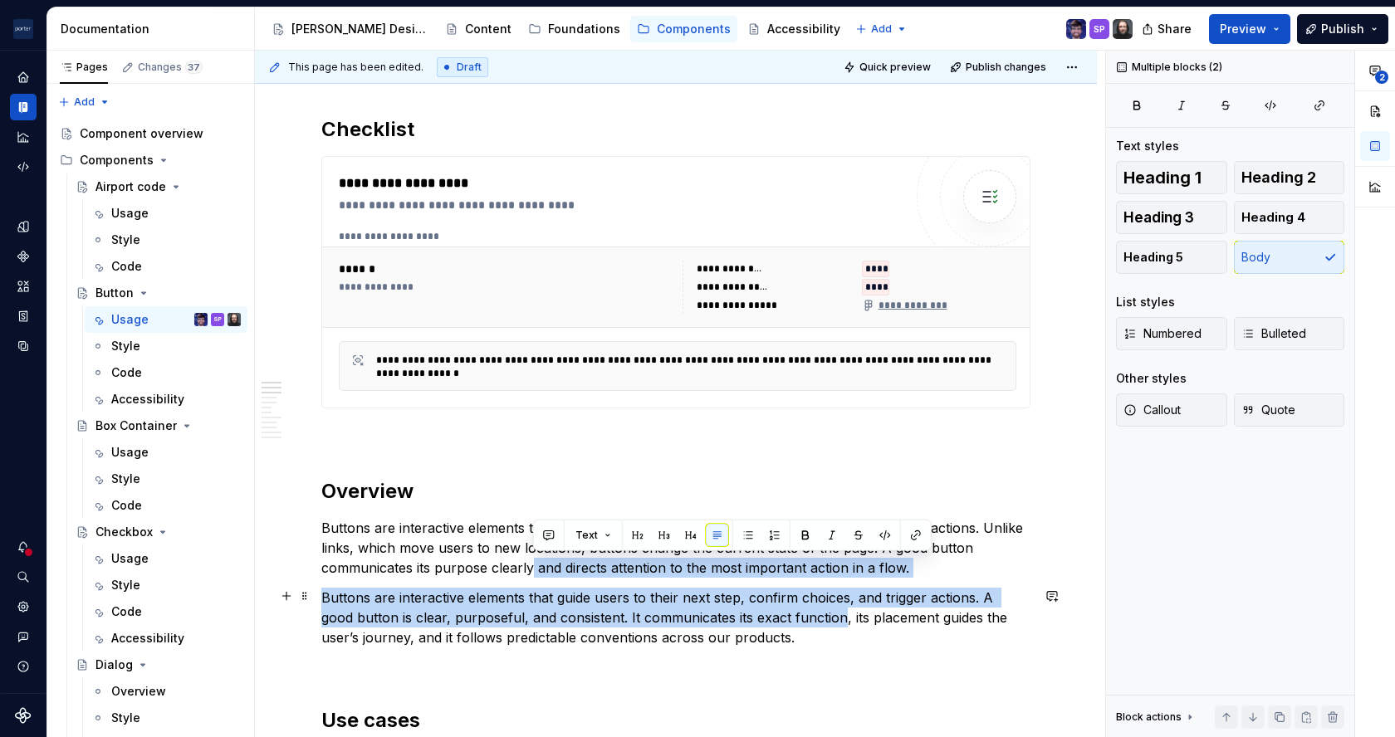
drag, startPoint x: 532, startPoint y: 568, endPoint x: 844, endPoint y: 608, distance: 313.9
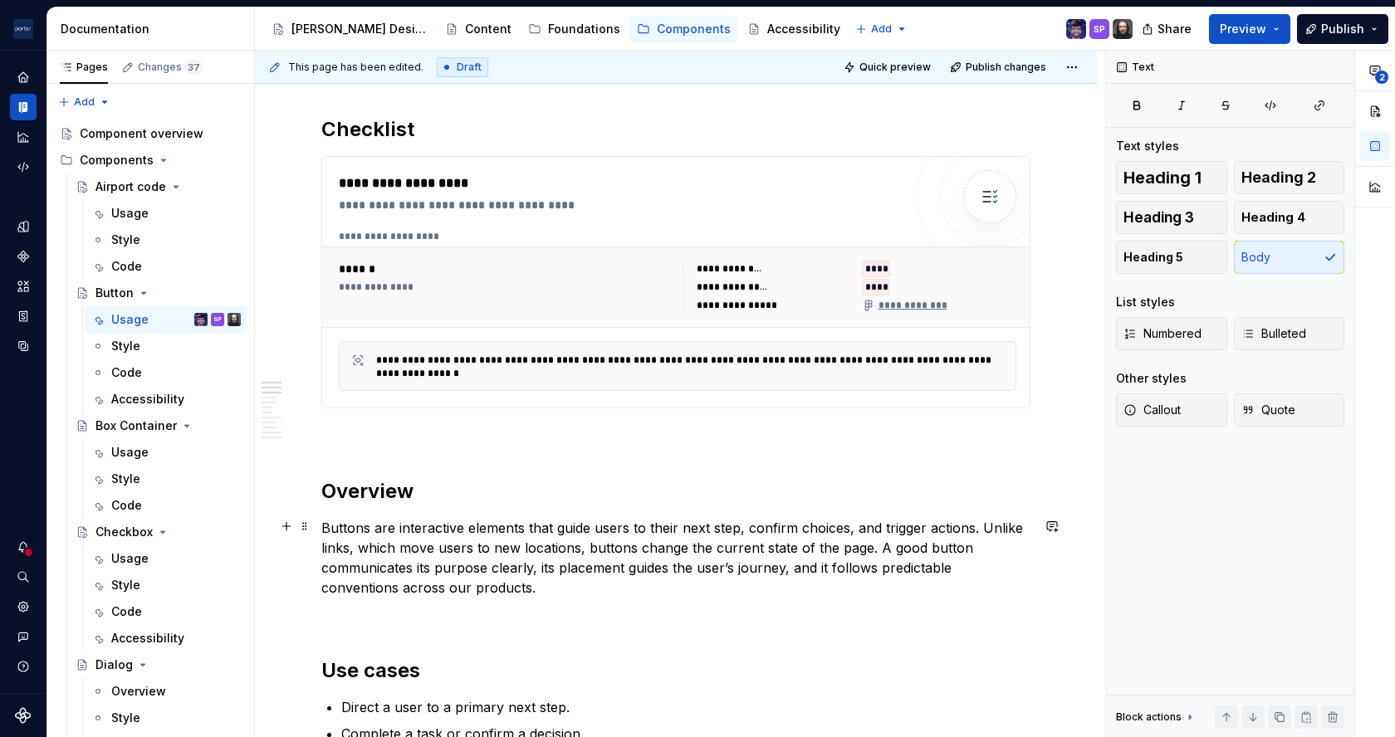
click at [707, 562] on p "Buttons are interactive elements that guide users to their next step, confirm c…" at bounding box center [675, 558] width 709 height 80
click at [742, 582] on p "Buttons are interactive elements that guide users to their next step, confirm c…" at bounding box center [675, 558] width 709 height 80
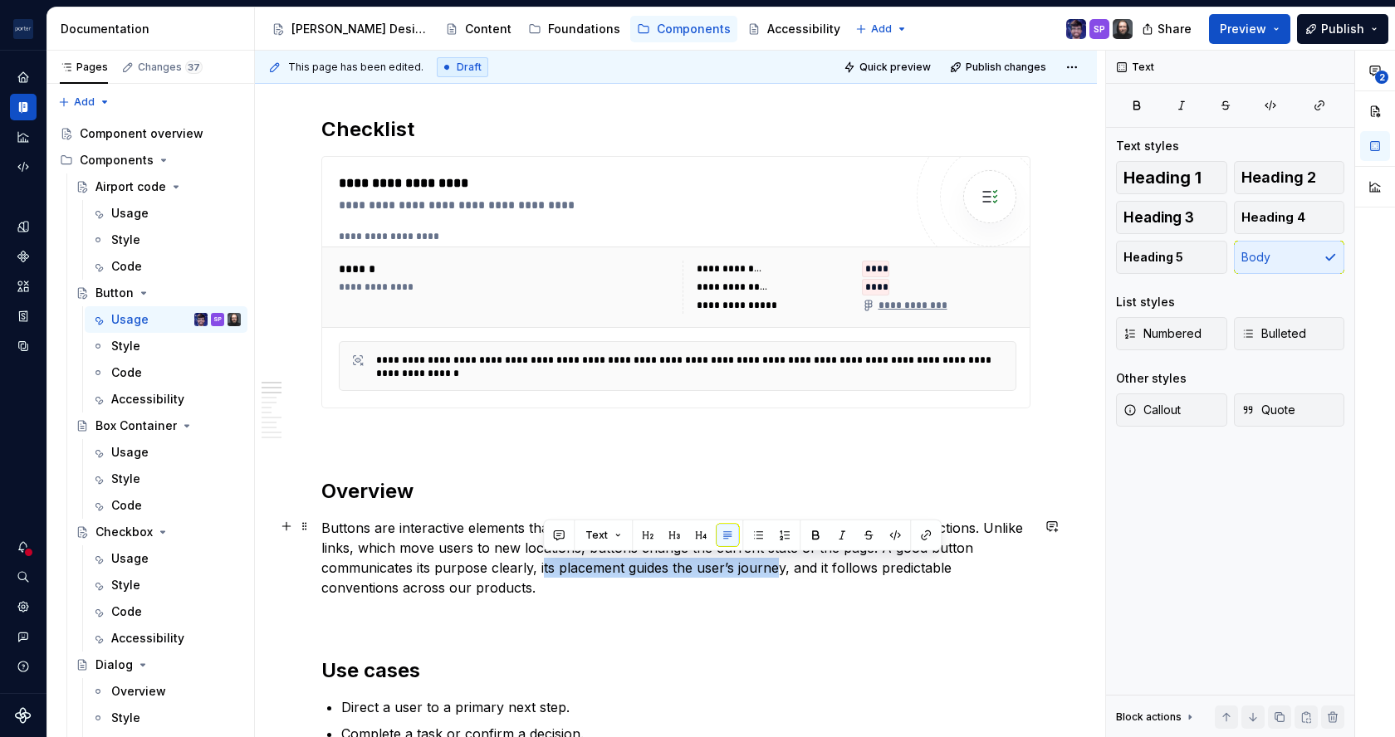
drag, startPoint x: 543, startPoint y: 565, endPoint x: 778, endPoint y: 567, distance: 235.0
click at [778, 567] on p "Buttons are interactive elements that guide users to their next step, confirm c…" at bounding box center [675, 558] width 709 height 80
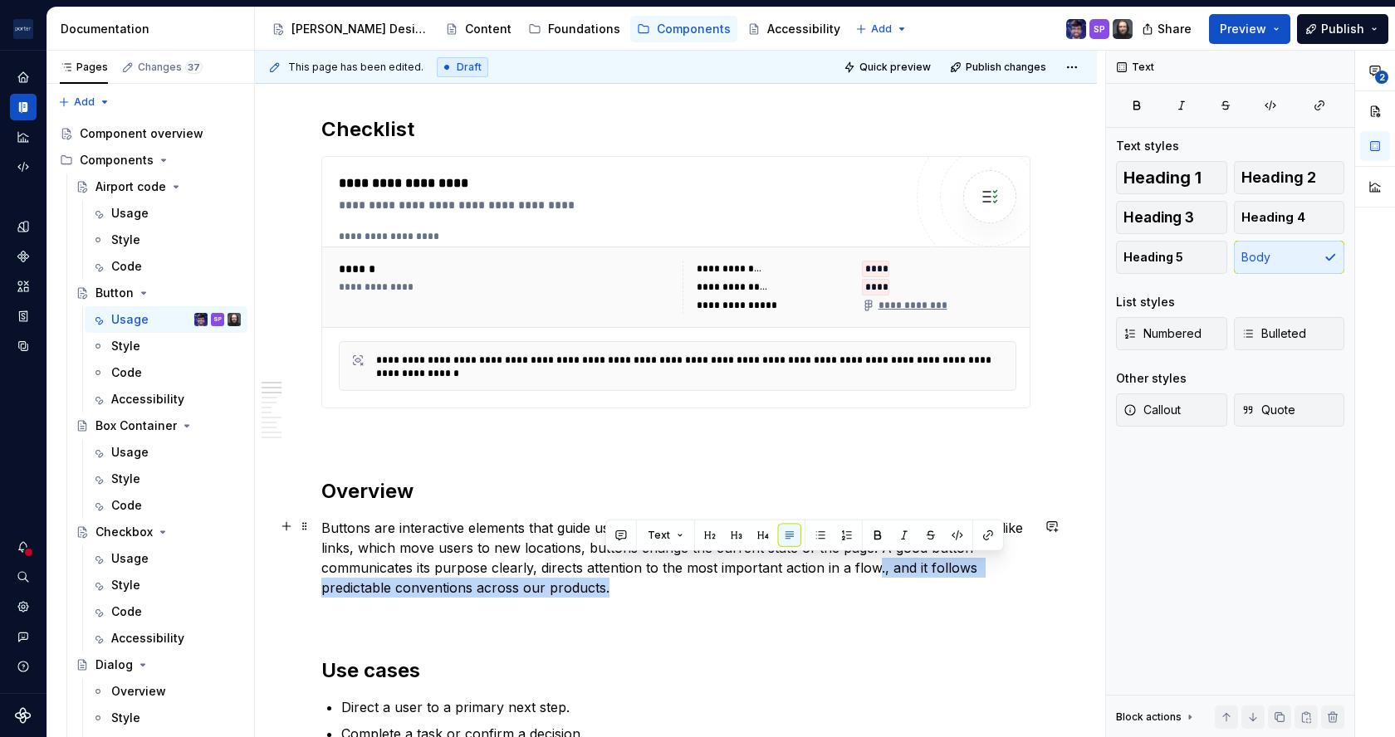
drag, startPoint x: 766, startPoint y: 581, endPoint x: 878, endPoint y: 567, distance: 112.2
click at [878, 567] on p "Buttons are interactive elements that guide users to their next step, confirm c…" at bounding box center [675, 558] width 709 height 80
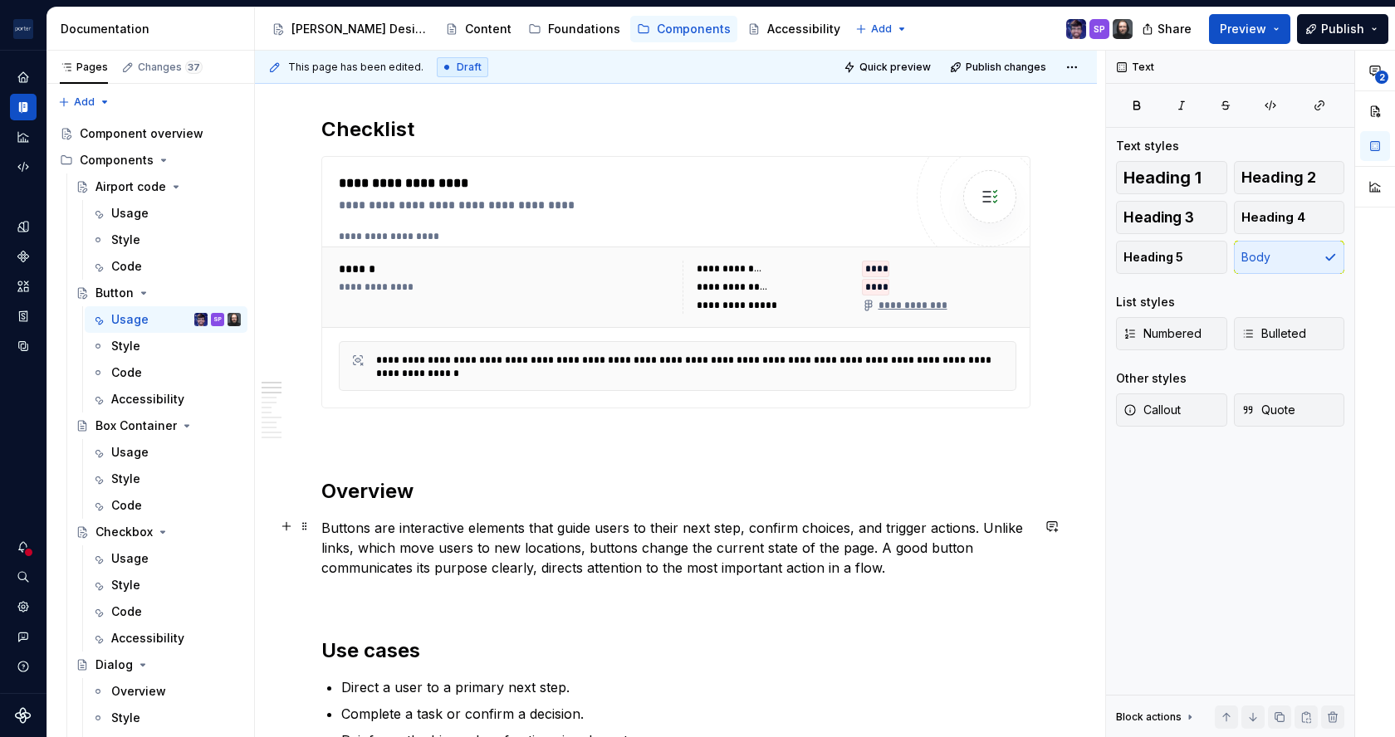
click at [536, 561] on p "Buttons are interactive elements that guide users to their next step, confirm c…" at bounding box center [675, 548] width 709 height 60
click at [560, 528] on p "Buttons are interactive elements that guide users to their next step, confirm c…" at bounding box center [675, 548] width 709 height 60
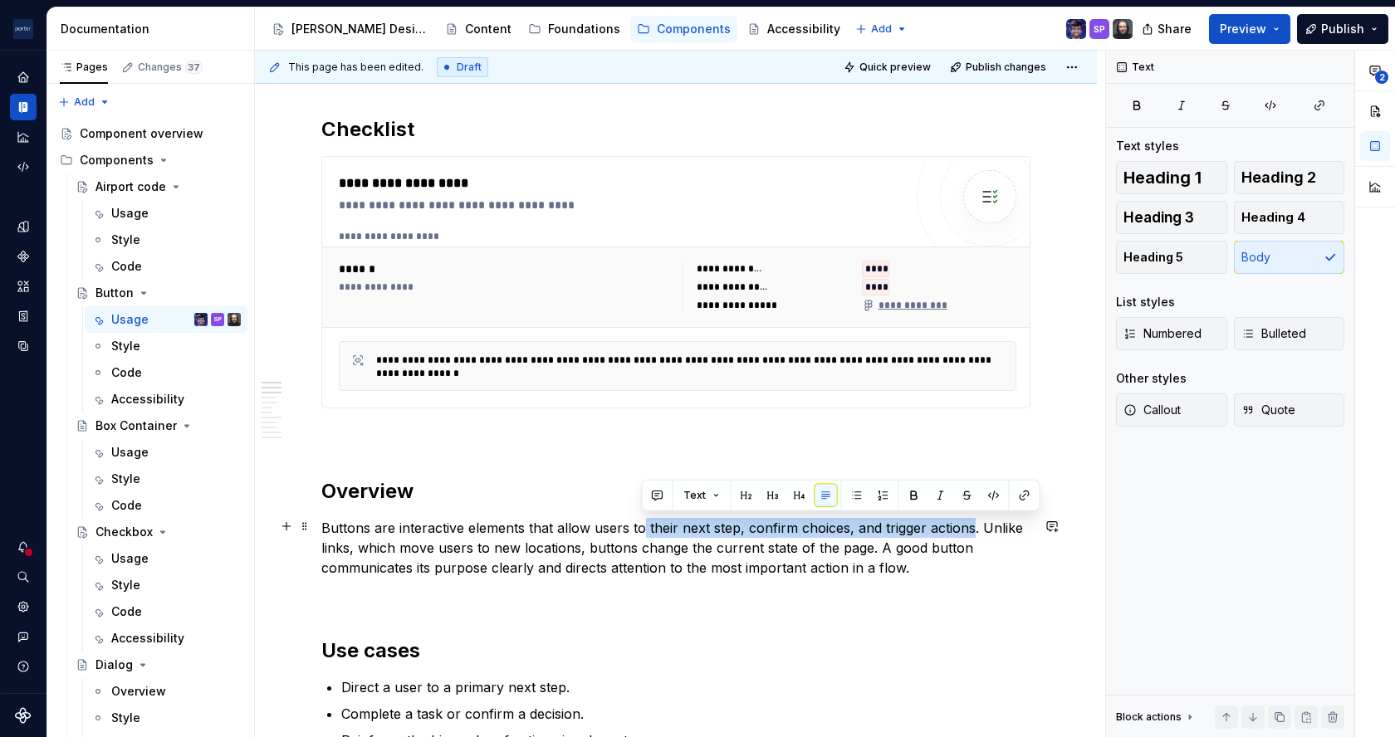
drag, startPoint x: 640, startPoint y: 528, endPoint x: 969, endPoint y: 521, distance: 328.9
click at [969, 521] on p "Buttons are interactive elements that allow users to their next step, confirm c…" at bounding box center [675, 548] width 709 height 60
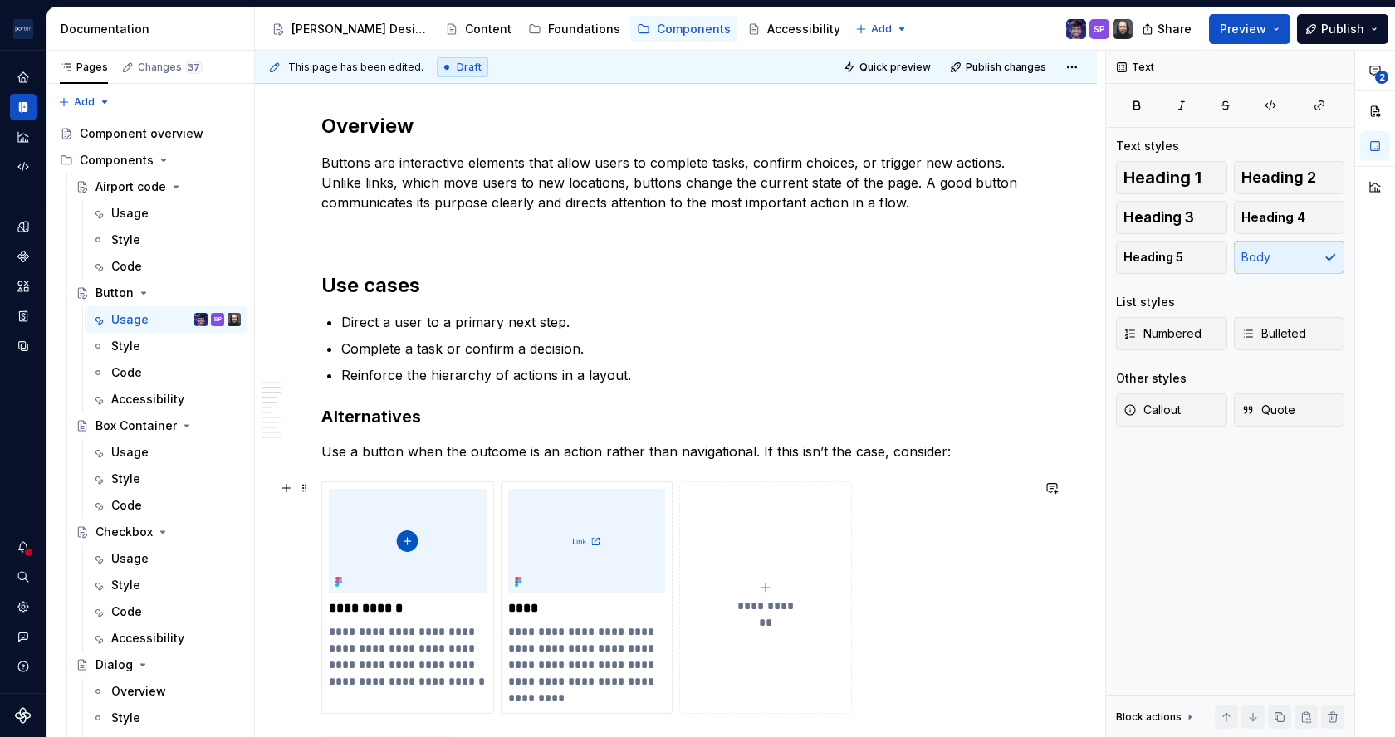
scroll to position [917, 0]
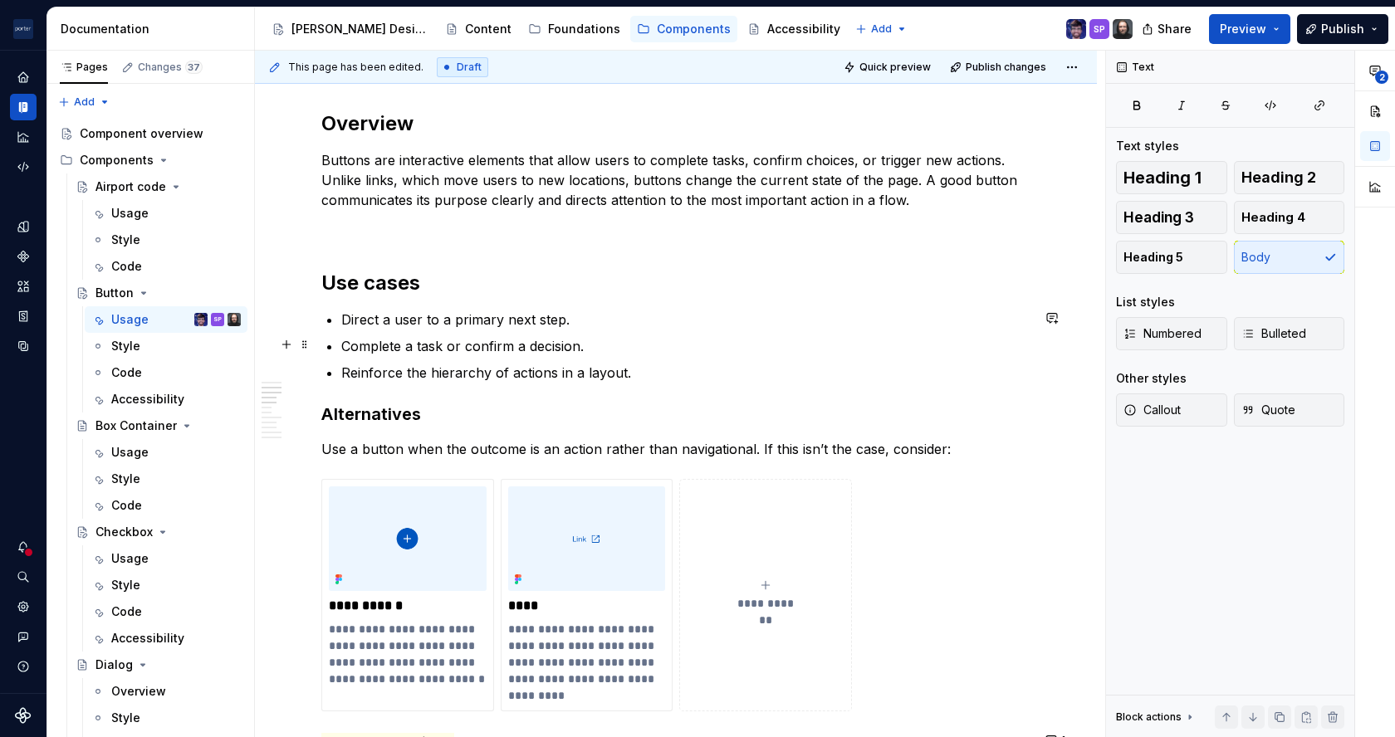
click at [605, 344] on p "Complete a task or confirm a decision." at bounding box center [685, 346] width 689 height 20
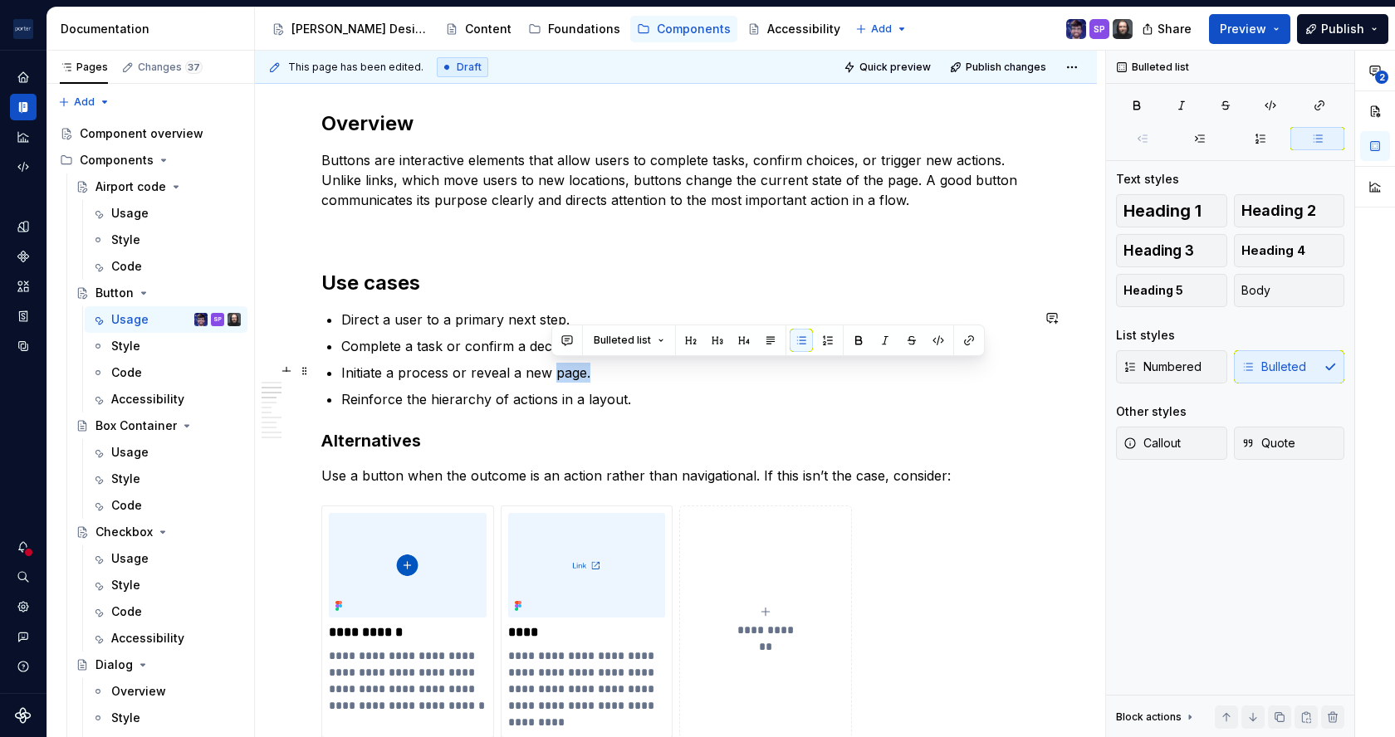
drag, startPoint x: 593, startPoint y: 369, endPoint x: 553, endPoint y: 372, distance: 40.0
click at [553, 372] on p "Initiate a process or reveal a new page." at bounding box center [685, 373] width 689 height 20
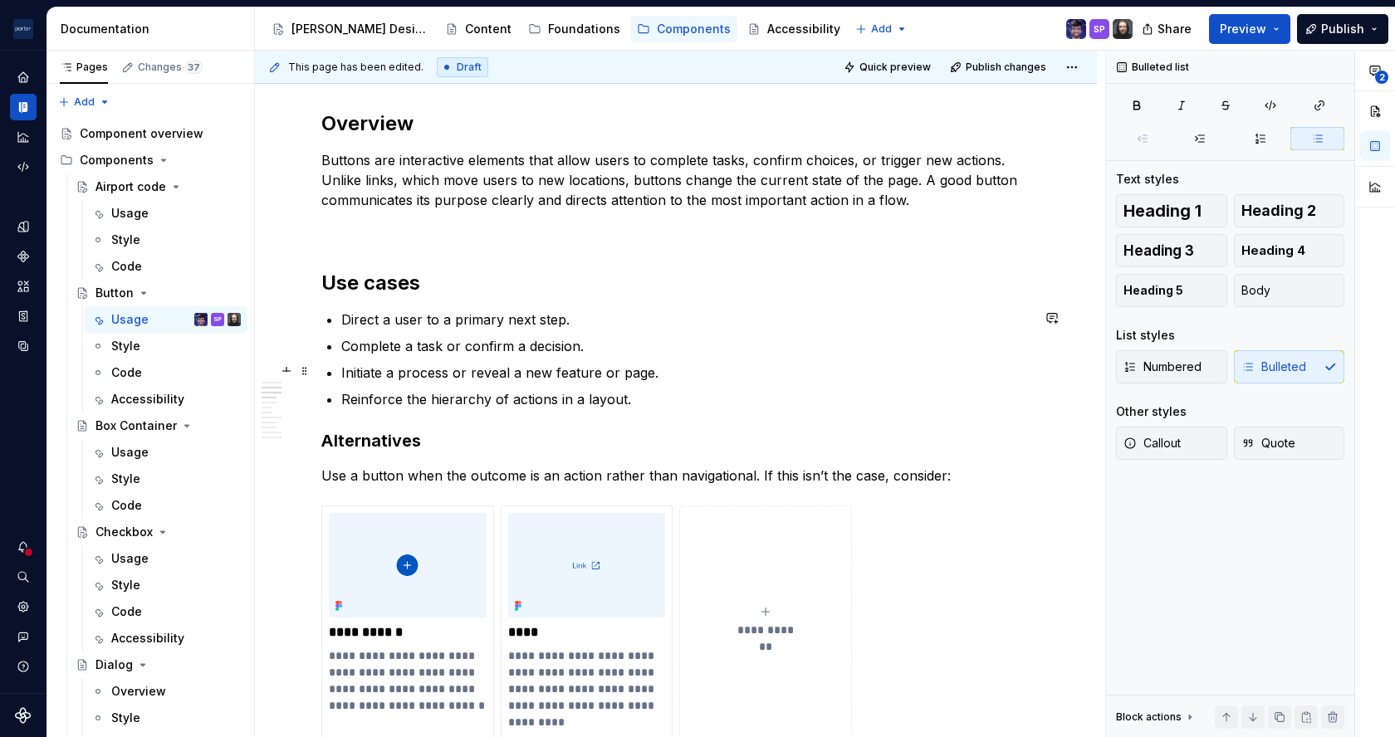
click at [455, 372] on p "Initiate a process or reveal a new feature or page." at bounding box center [685, 373] width 689 height 20
click at [571, 374] on p "Initiate a process or reveal a new feature or page." at bounding box center [685, 373] width 689 height 20
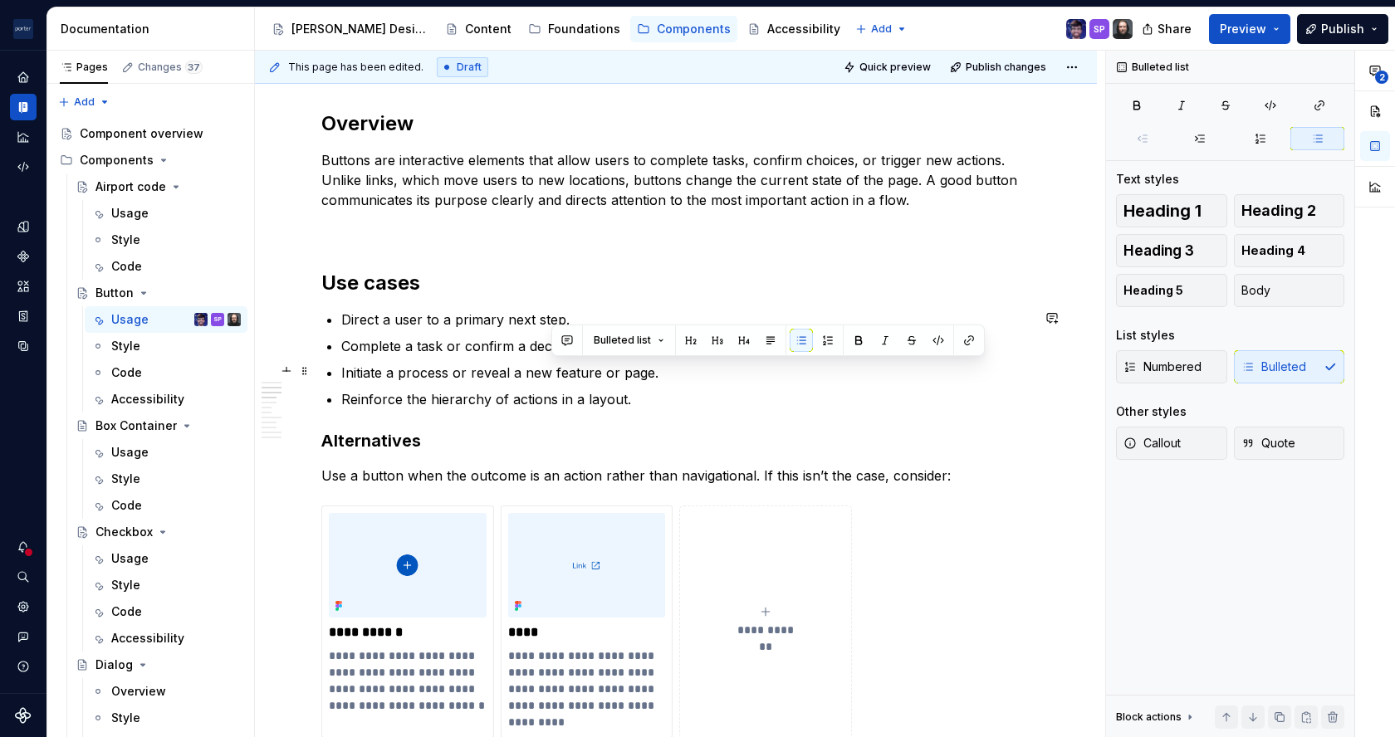
click at [549, 374] on p "Initiate a process or reveal a new feature or page." at bounding box center [685, 373] width 689 height 20
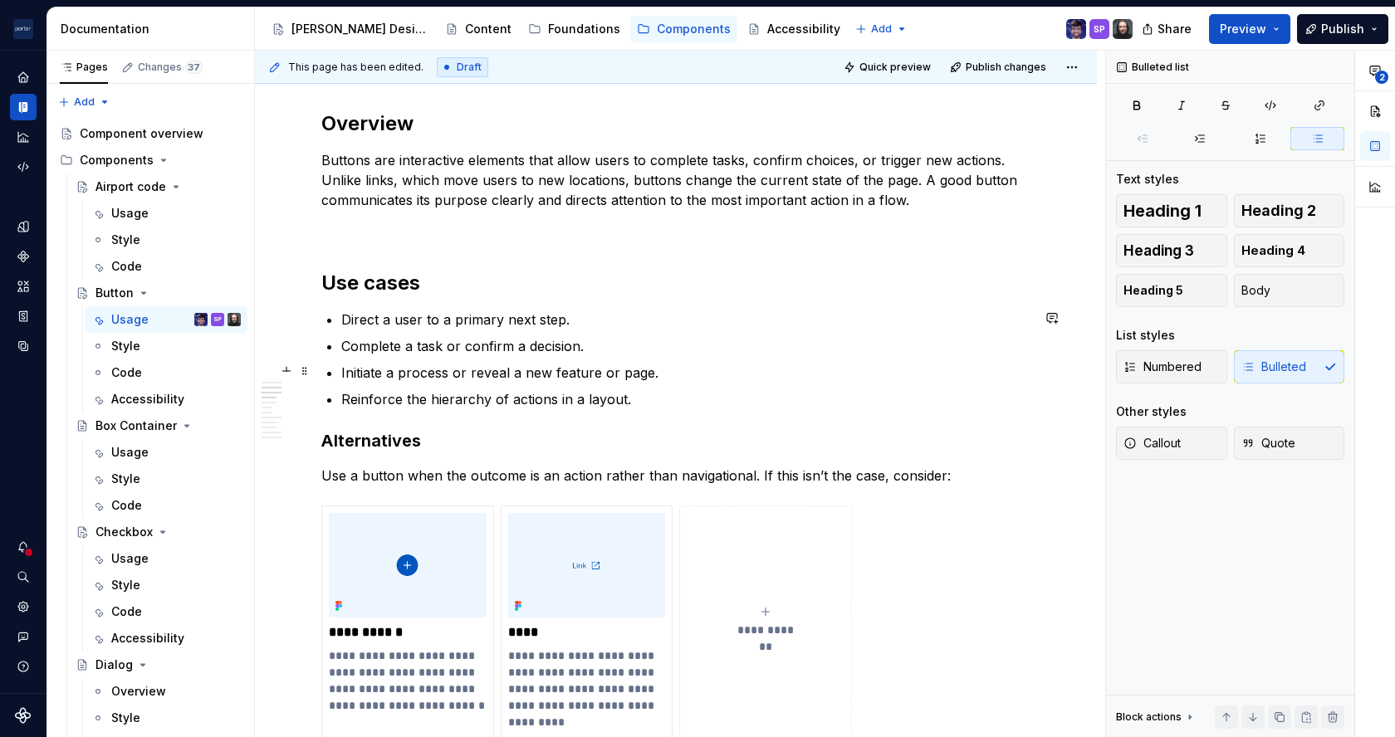
click at [556, 372] on p "Initiate a process or reveal a new feature or page." at bounding box center [685, 373] width 689 height 20
click at [708, 385] on ul "Direct a user to a primary next step. Complete a task or confirm a decision. In…" at bounding box center [685, 360] width 689 height 100
click at [709, 379] on p "Initiate a process or reveal a new component or page." at bounding box center [685, 373] width 689 height 20
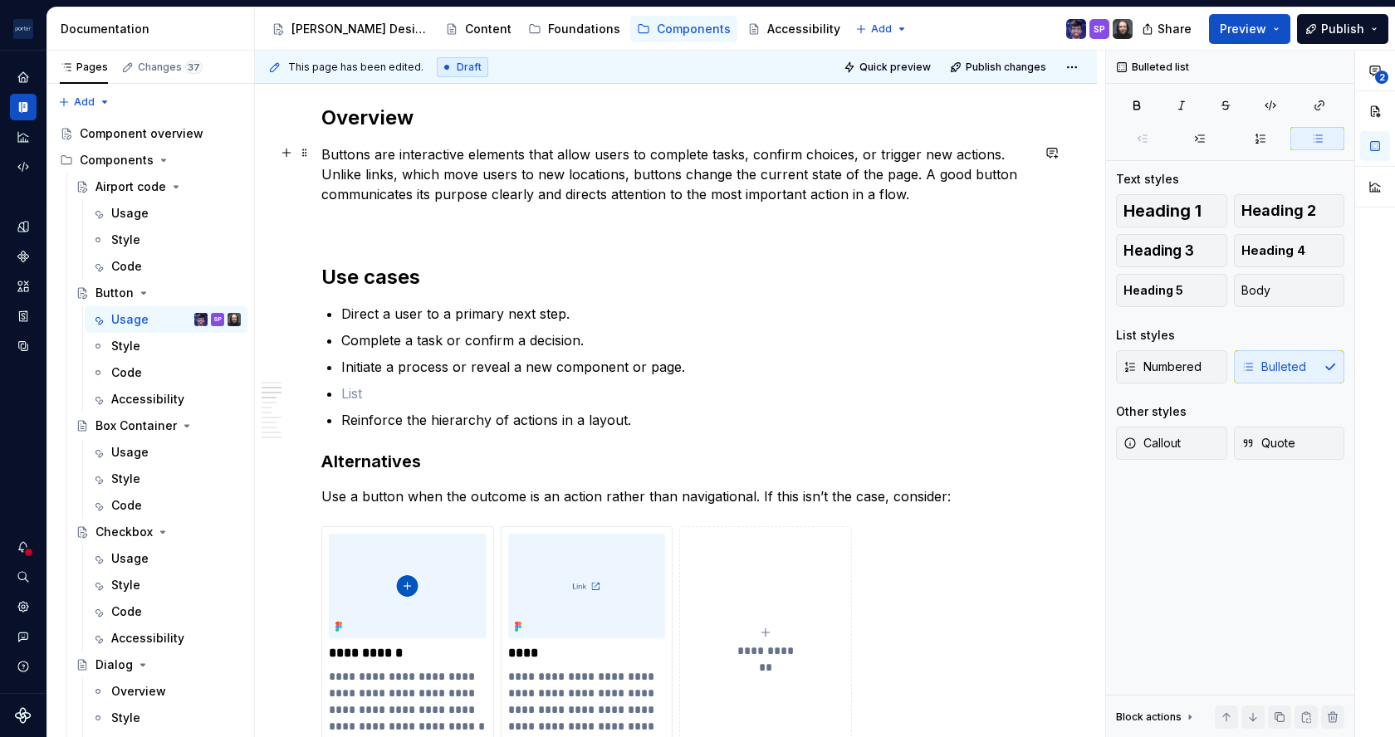
scroll to position [0, 0]
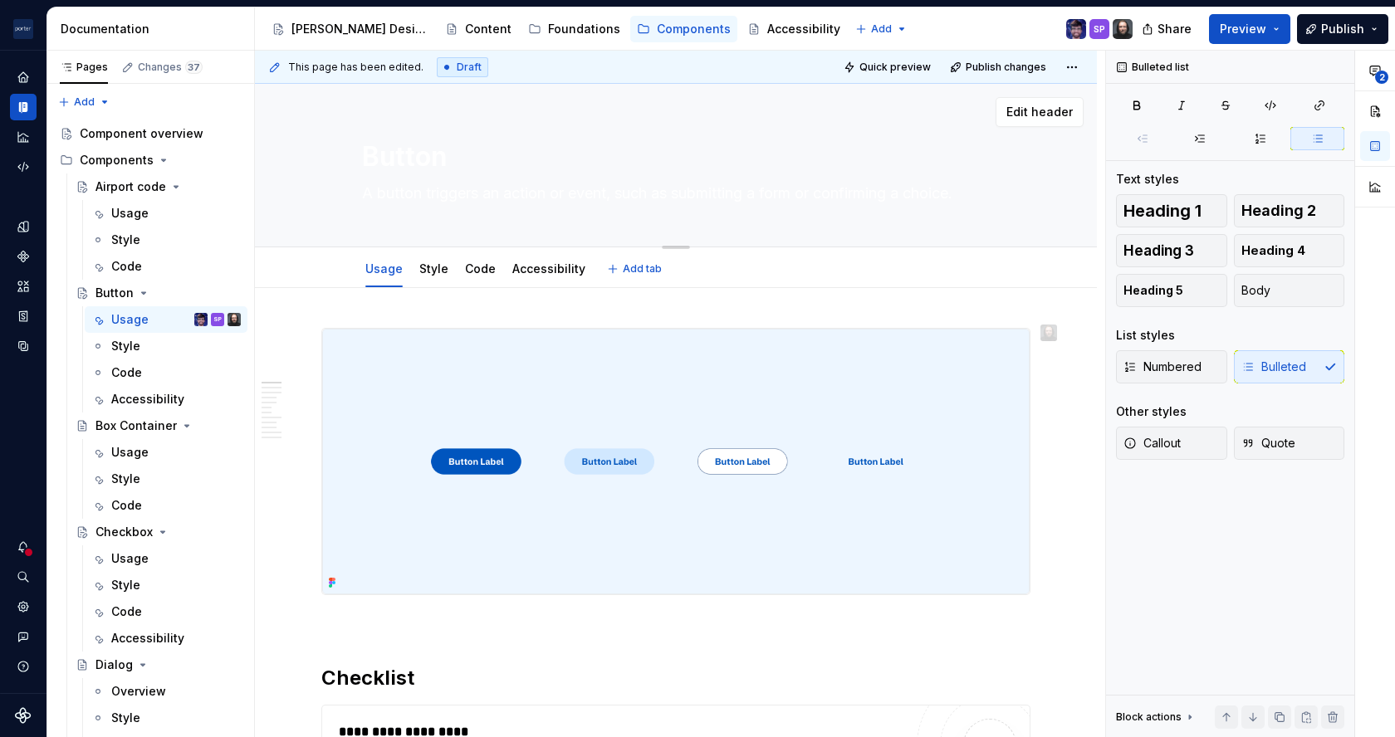
click at [513, 195] on textarea "A button triggers an action or event, such as submitting a form or confirming a…" at bounding box center [673, 193] width 628 height 27
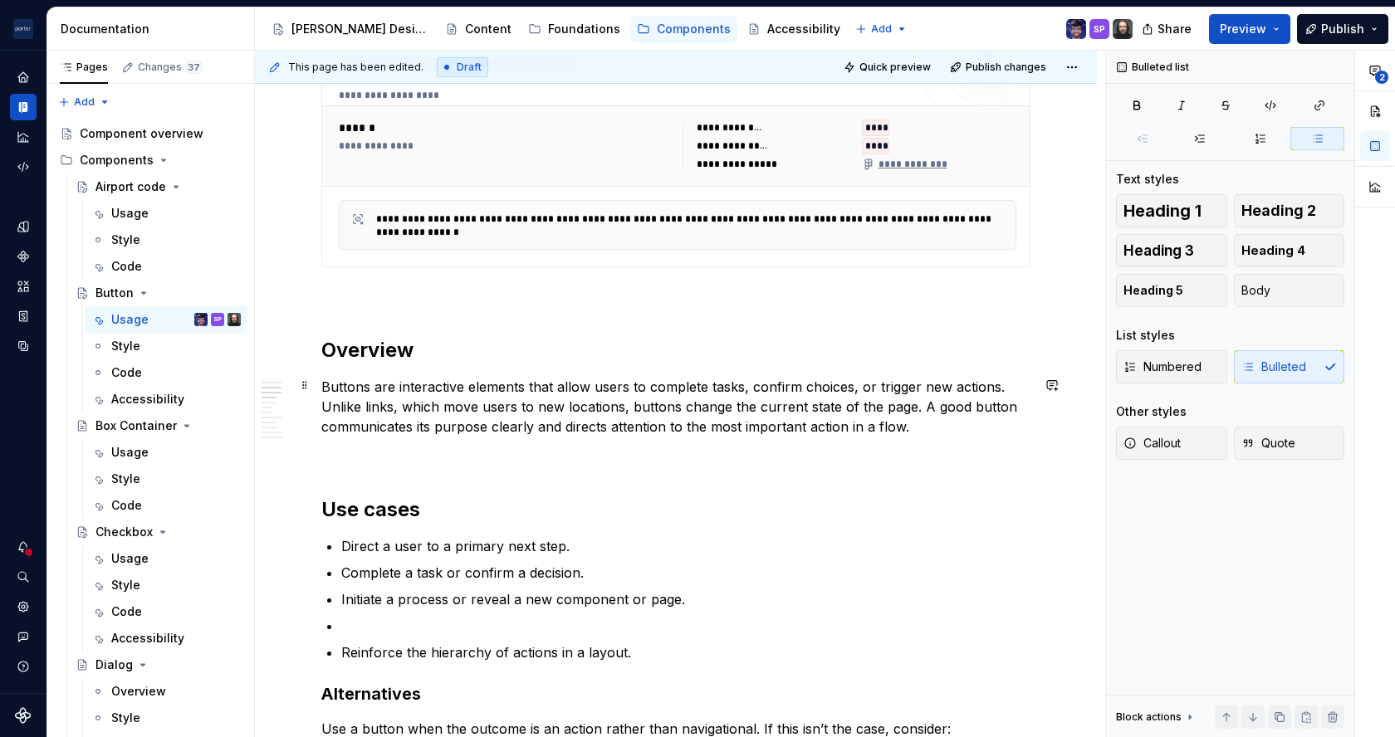
scroll to position [50, 0]
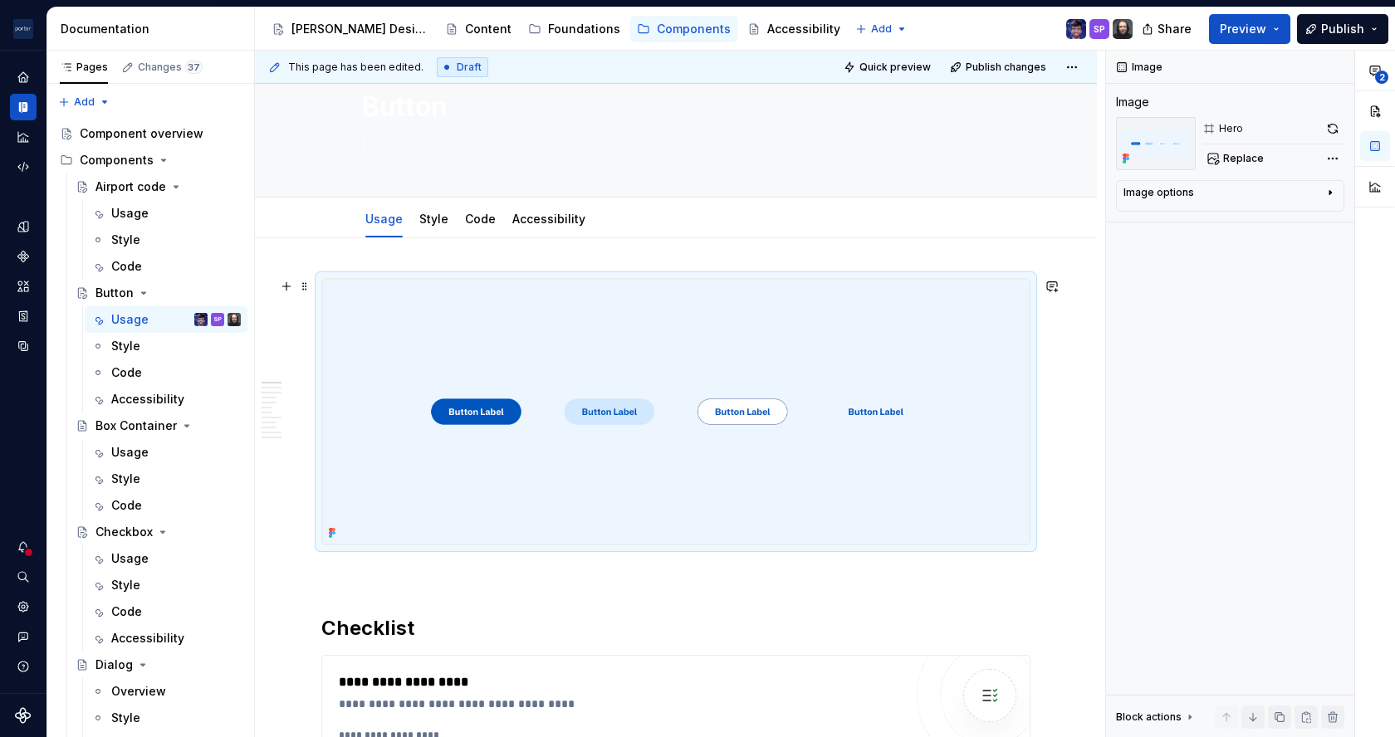
click at [672, 322] on img at bounding box center [675, 412] width 707 height 266
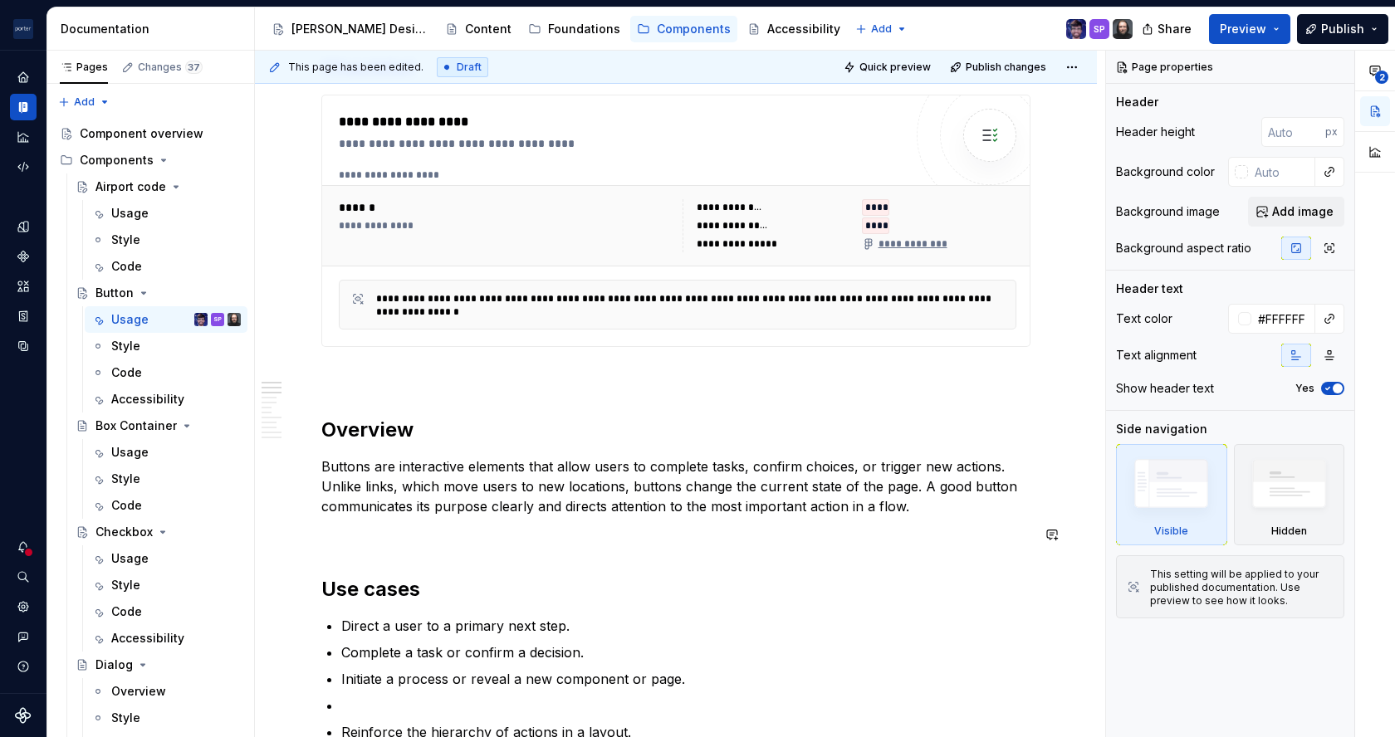
scroll to position [618, 0]
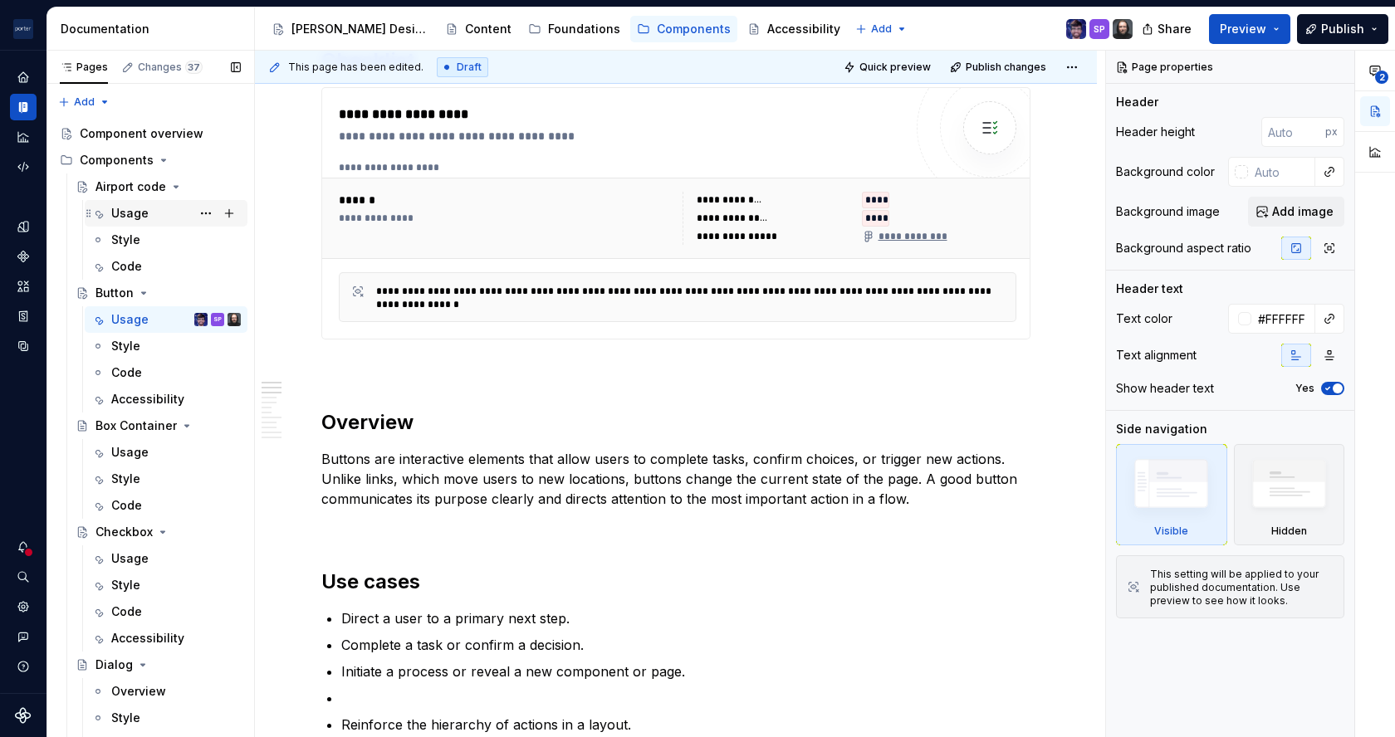
click at [147, 216] on div "Usage" at bounding box center [176, 213] width 130 height 23
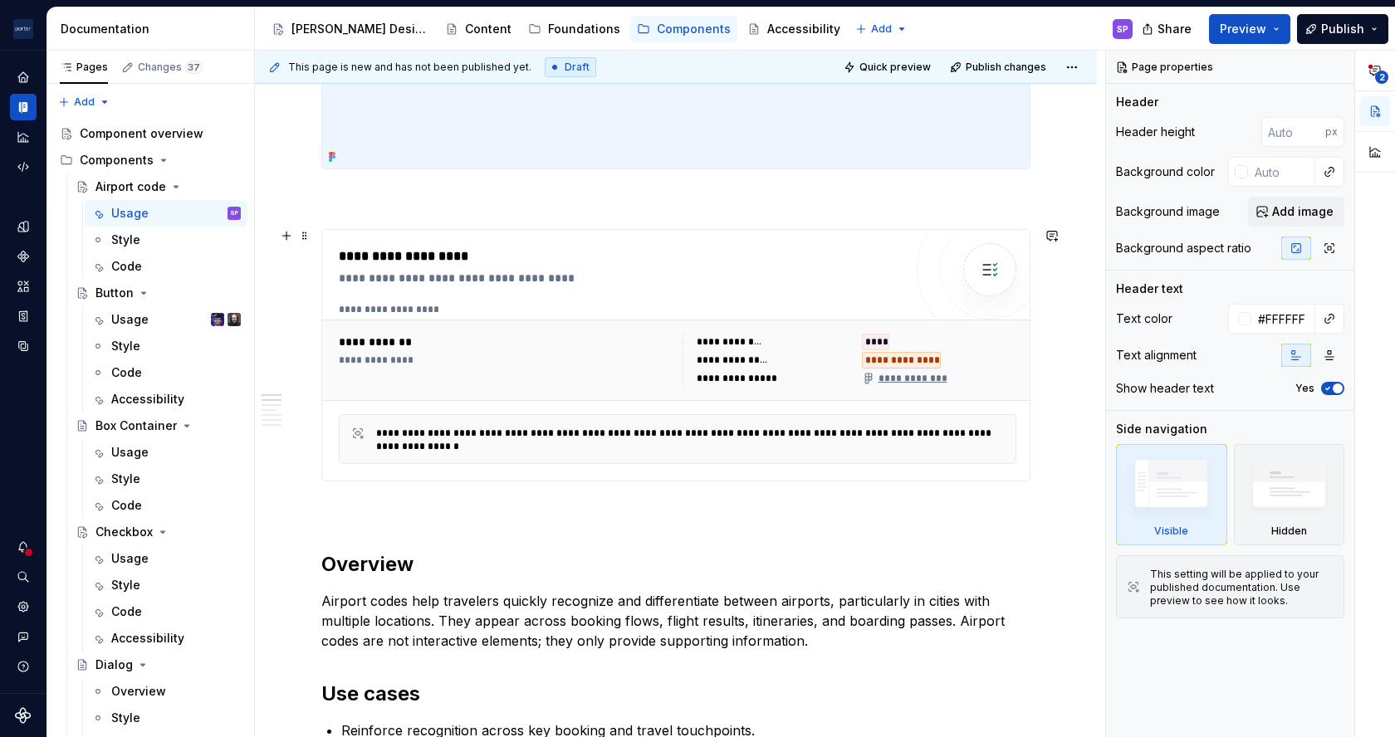
scroll to position [595, 0]
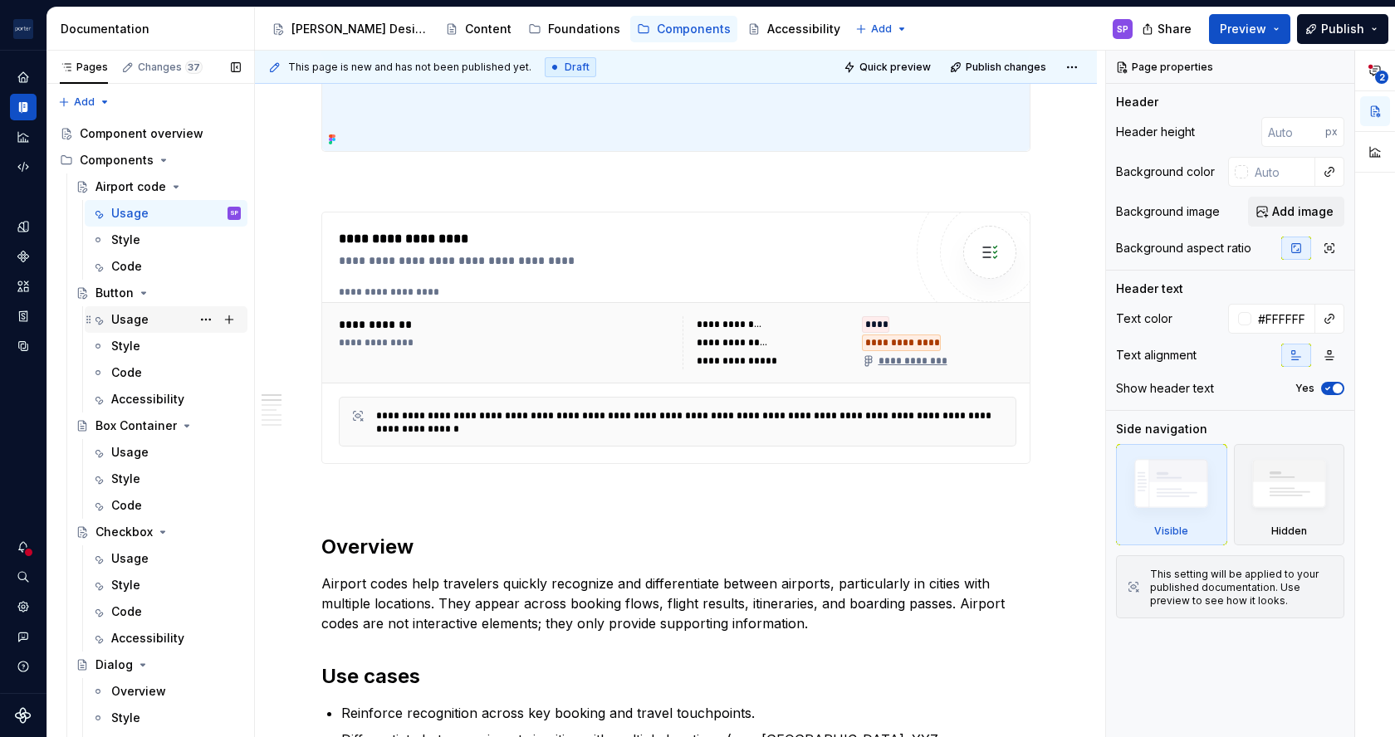
click at [139, 321] on div "Usage" at bounding box center [129, 319] width 37 height 17
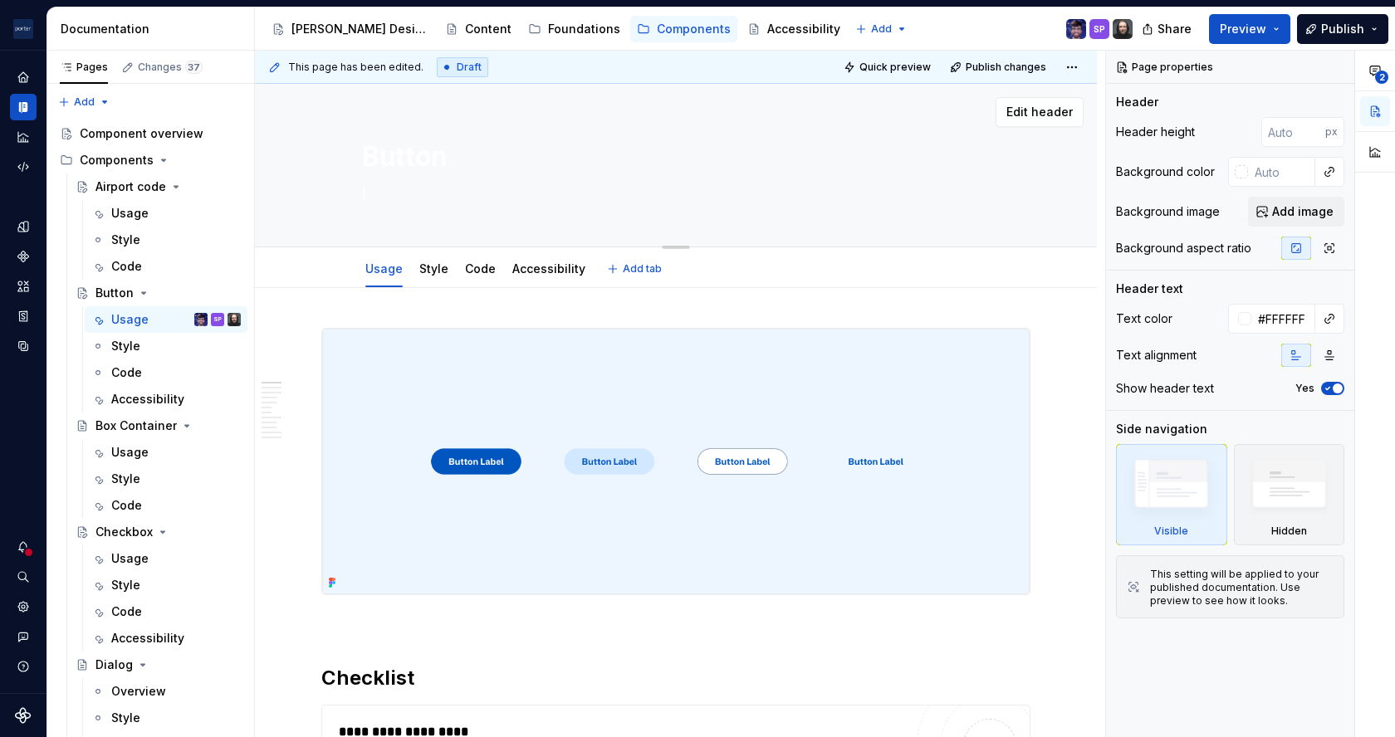
click at [472, 185] on textarea "l" at bounding box center [673, 193] width 628 height 27
type textarea "*"
type textarea "A"
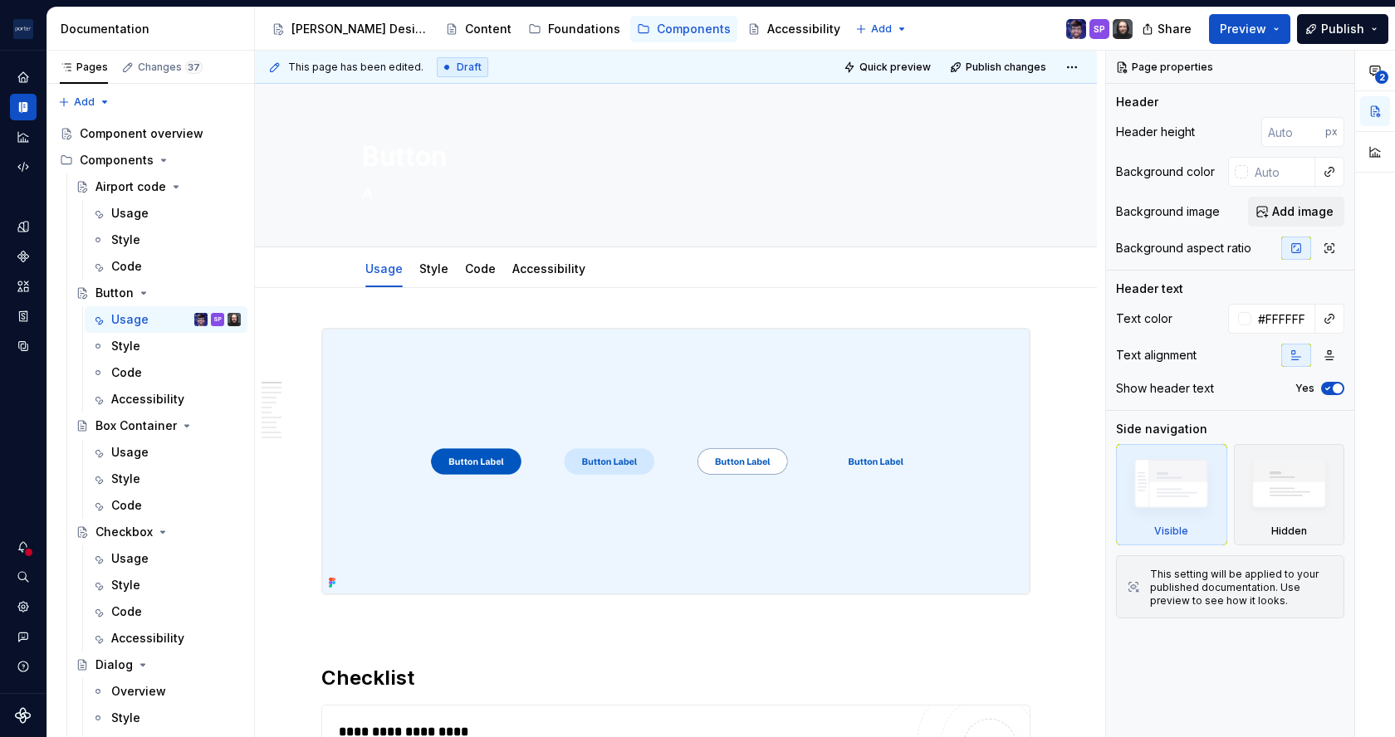
type textarea "*"
type textarea "A"
type textarea "*"
type textarea "A bu"
type textarea "*"
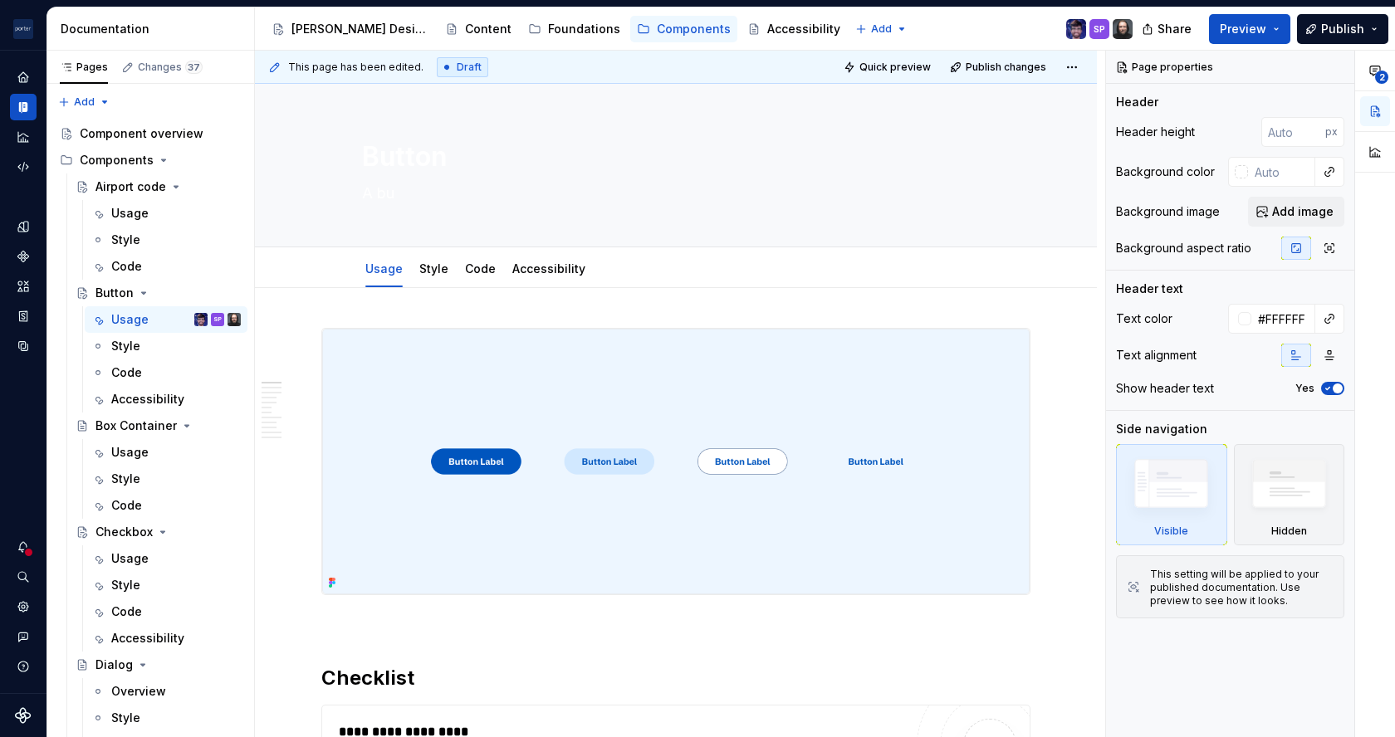
type textarea "A but"
type textarea "*"
type textarea "A butt"
type textarea "*"
type textarea "A butto"
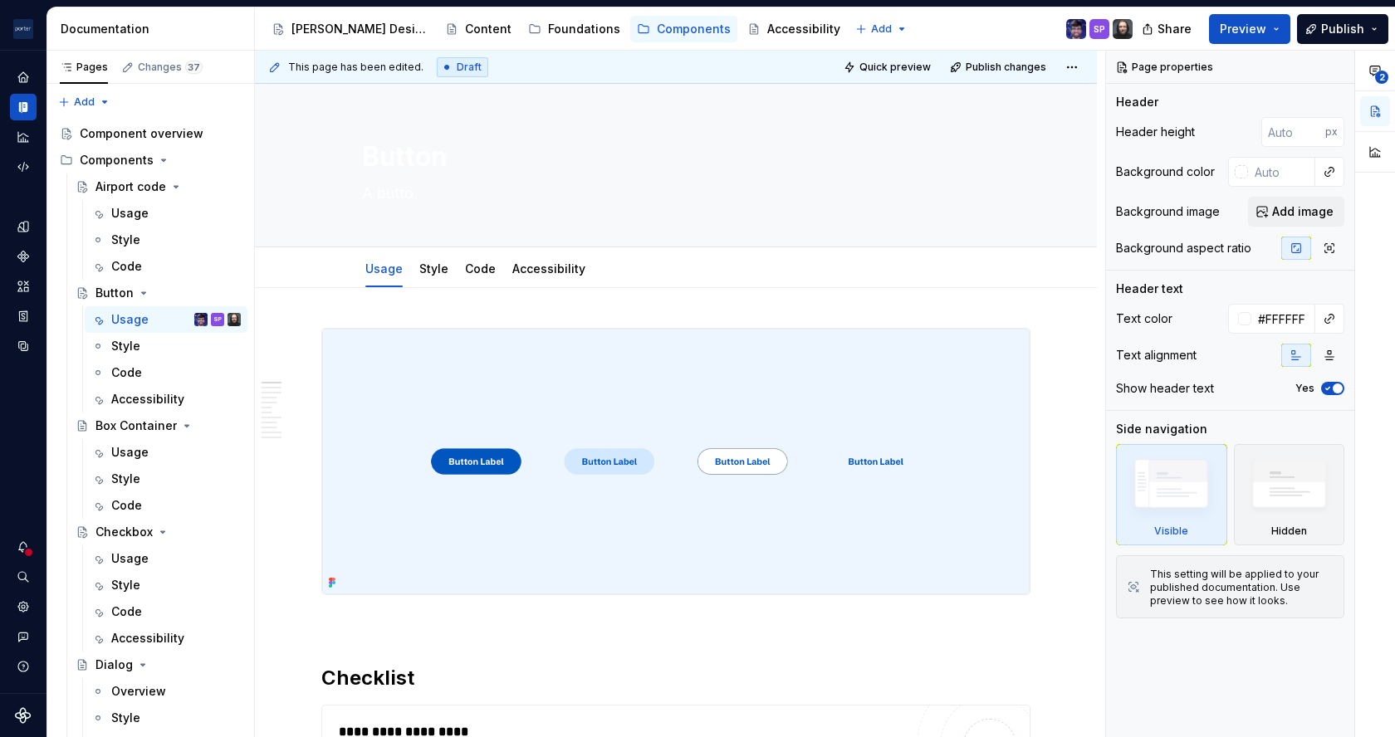
type textarea "*"
type textarea "A button"
type textarea "*"
type textarea "A button"
type textarea "*"
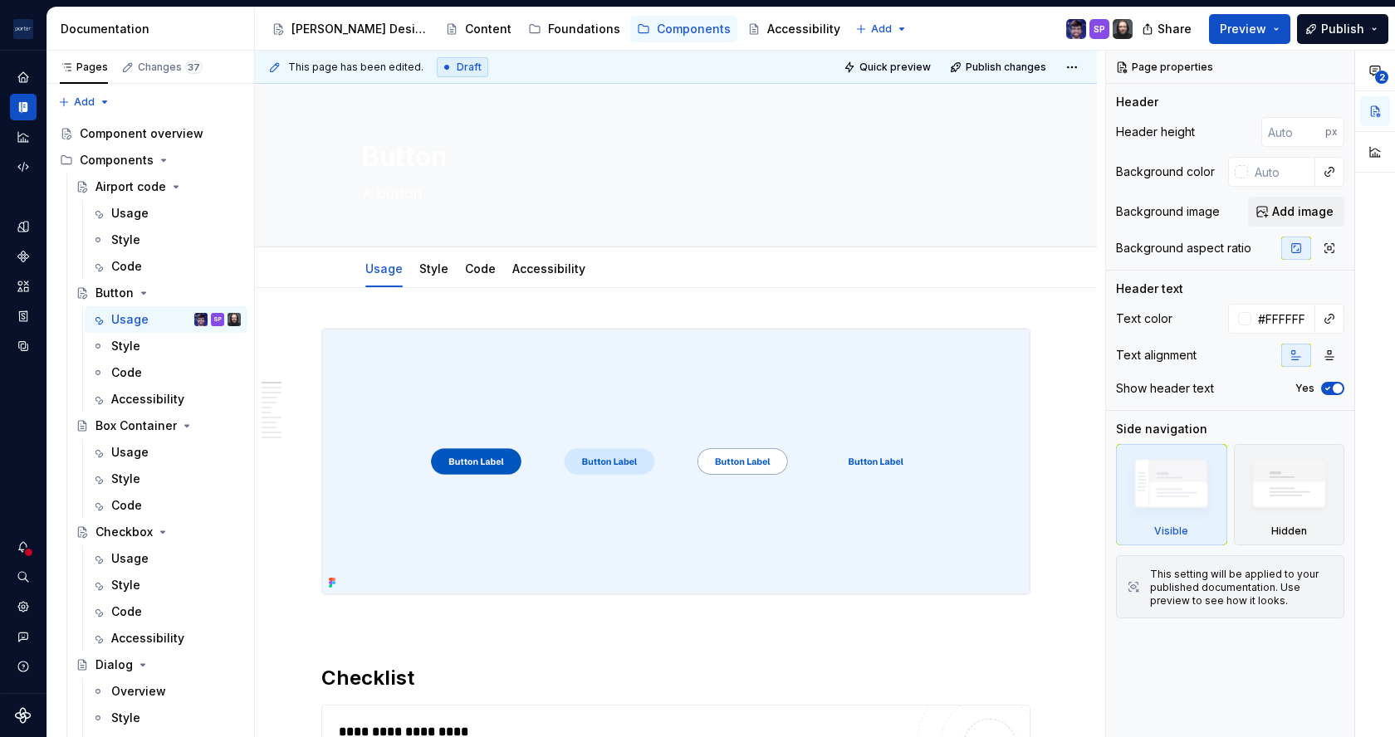
type textarea "A button t"
type textarea "*"
type textarea "A button tr"
type textarea "*"
type textarea "A button tri"
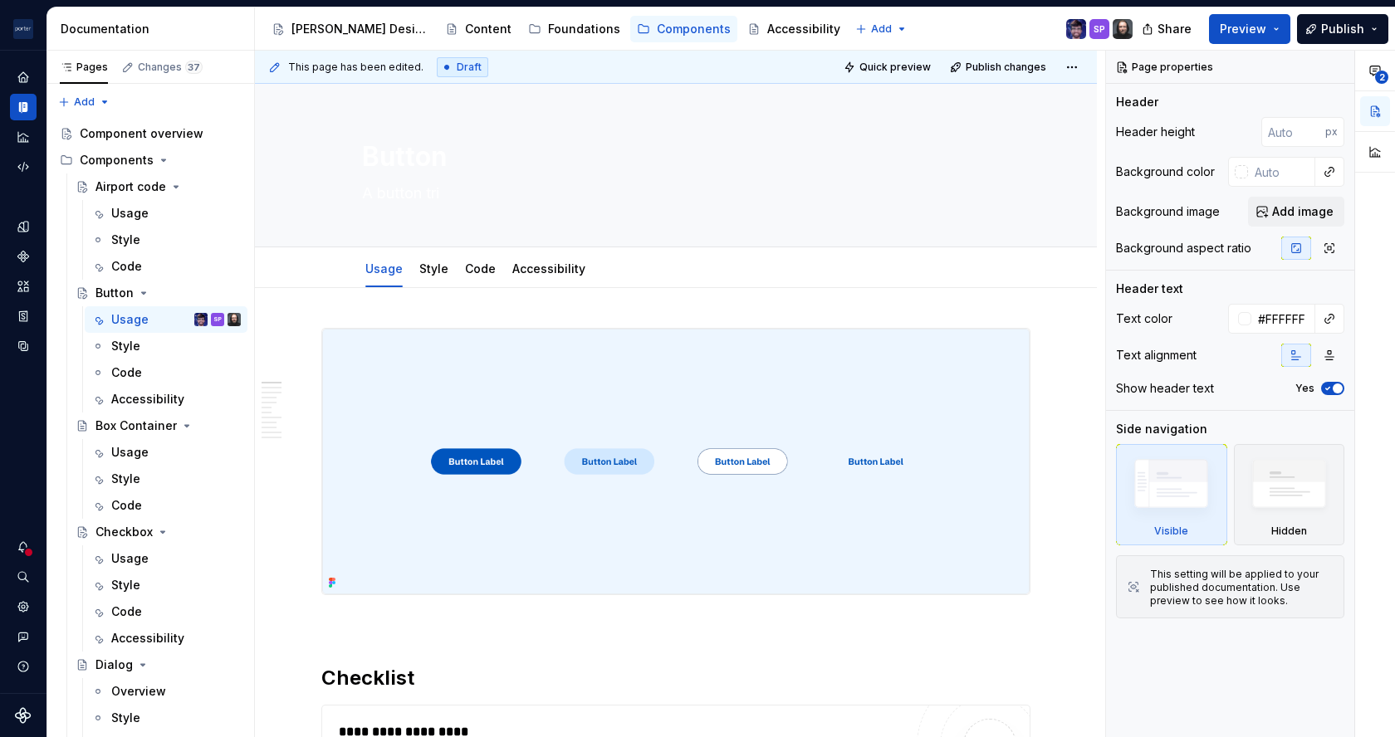
type textarea "*"
type textarea "A button trig"
type textarea "*"
type textarea "A button [PERSON_NAME]"
type textarea "*"
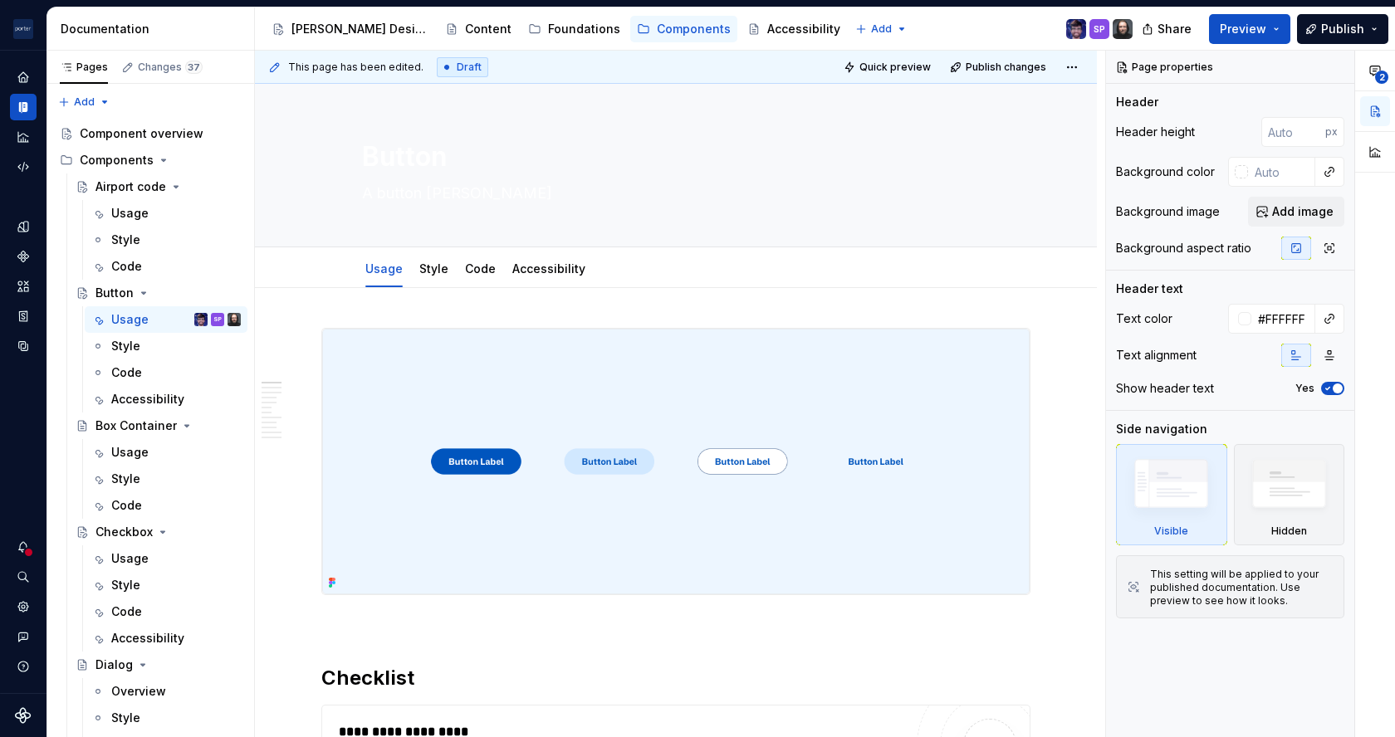
type textarea "A button trigge"
type textarea "*"
type textarea "A button trigger"
type textarea "*"
type textarea "A button triggers"
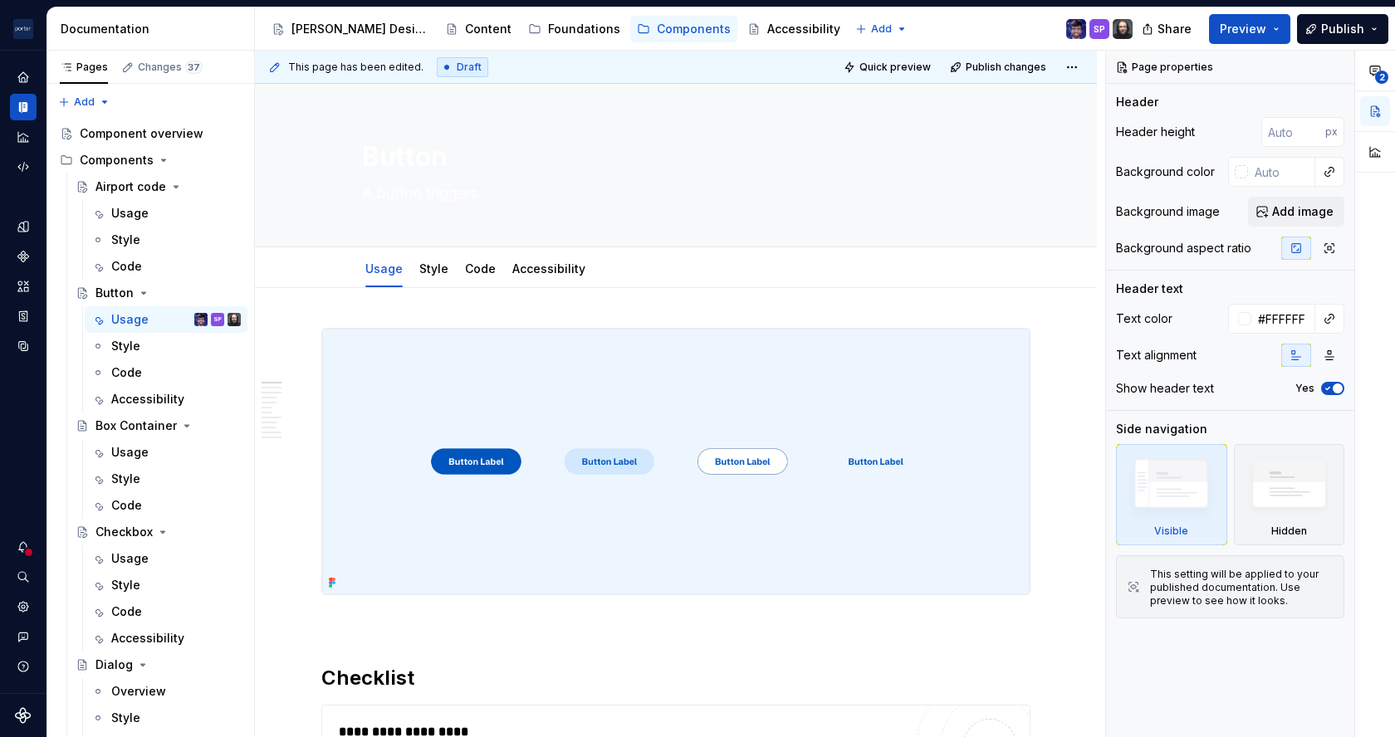
type textarea "*"
type textarea "A button triggers"
click at [499, 196] on textarea "A button triggers" at bounding box center [673, 193] width 628 height 27
type textarea "*"
type textarea "A button triggers"
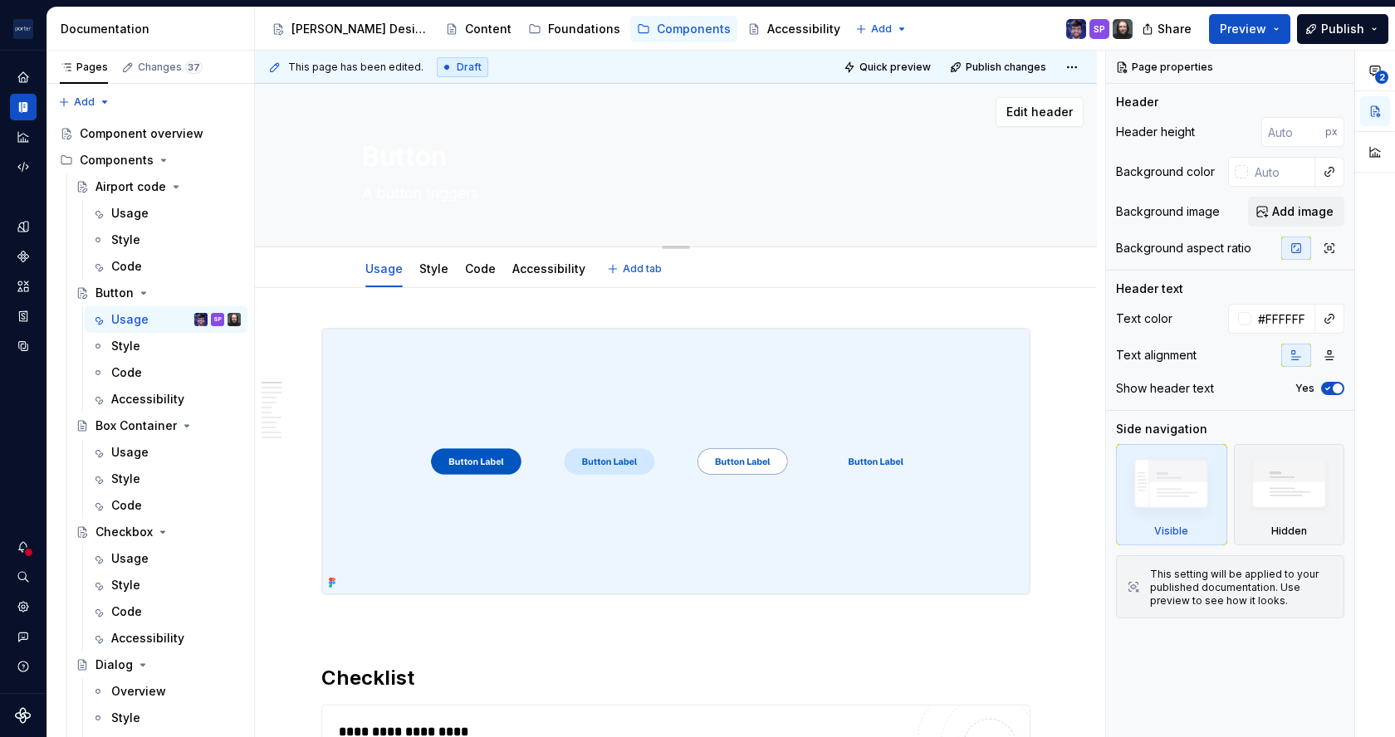
type textarea "*"
type textarea "A button triggers a"
type textarea "*"
type textarea "A button triggers an"
type textarea "*"
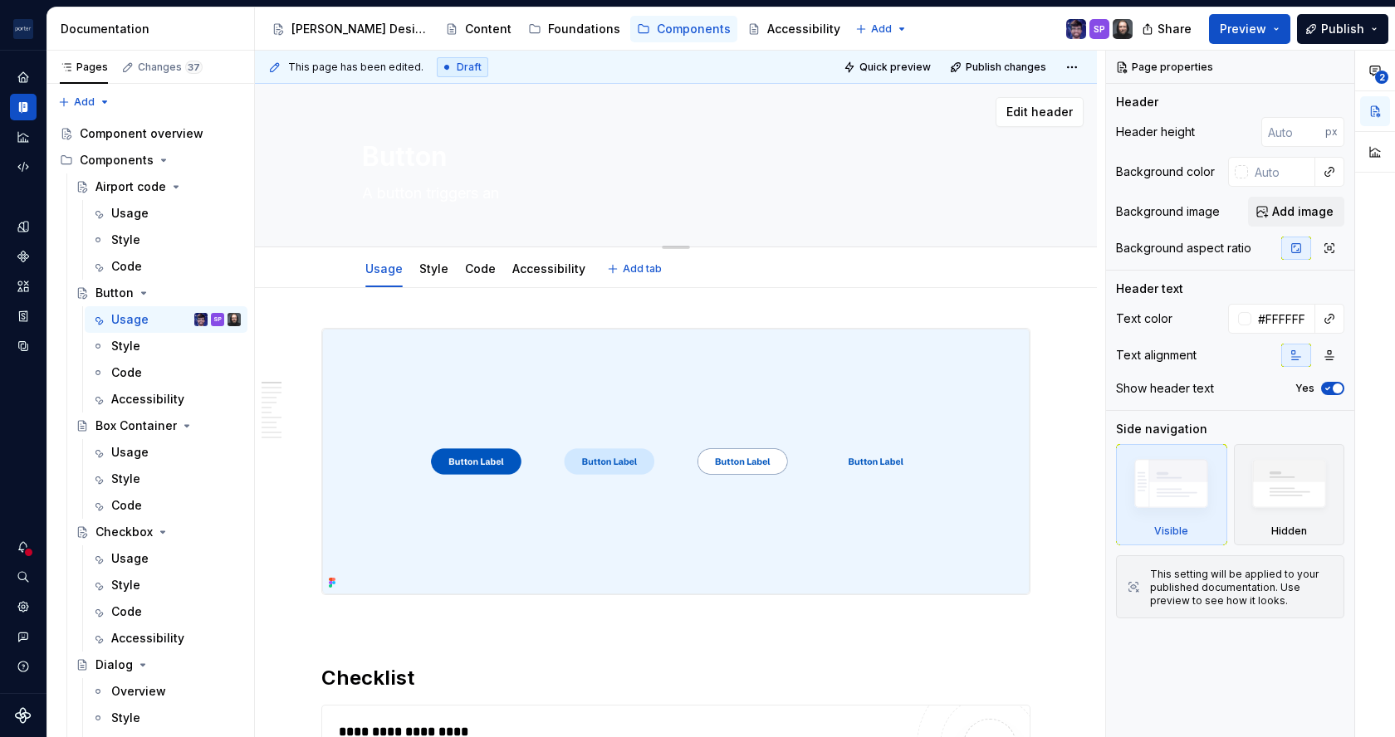
type textarea "A button triggers an"
type textarea "*"
type textarea "A button triggers an a"
type textarea "*"
type textarea "A button triggers an ac"
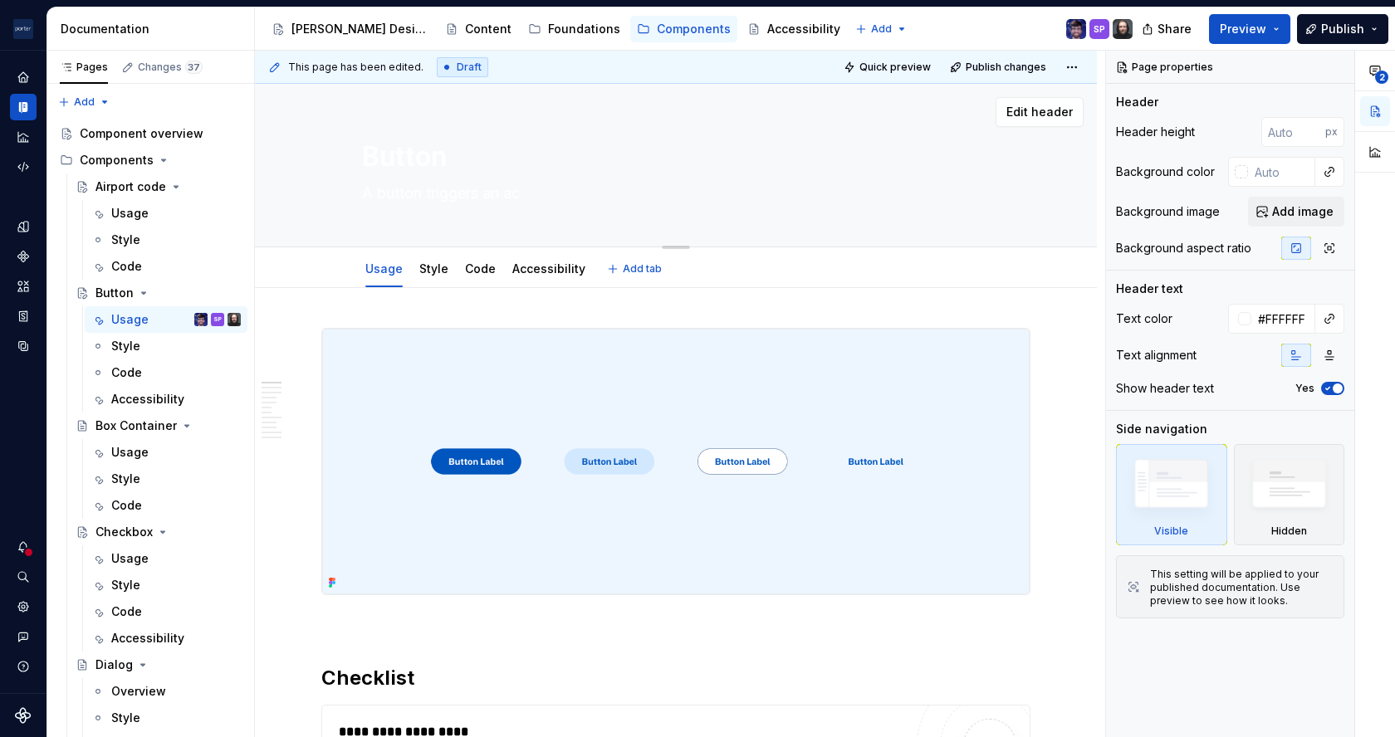
type textarea "*"
type textarea "A button triggers an act"
type textarea "*"
type textarea "A button triggers an acti"
type textarea "*"
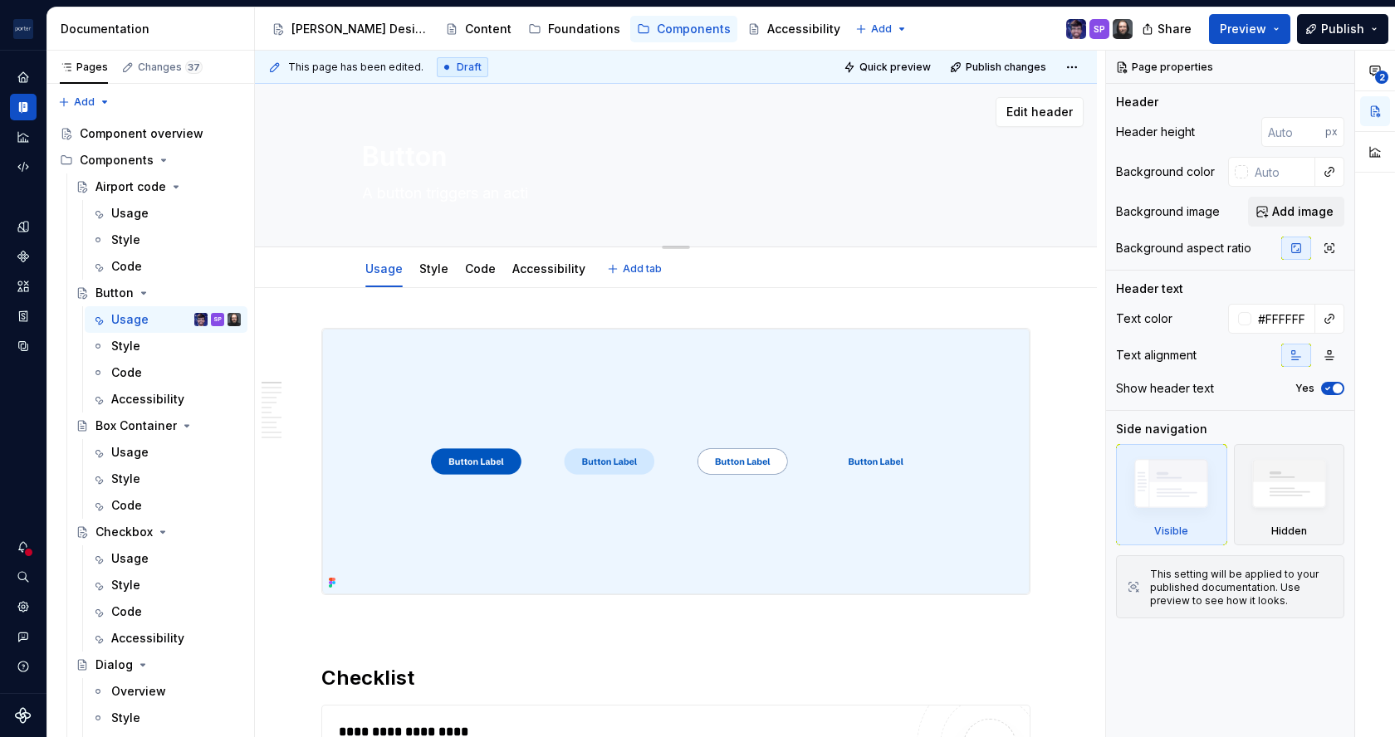
type textarea "A button triggers an actio"
type textarea "*"
type textarea "A button triggers an action"
click at [499, 196] on textarea "A button triggers an action" at bounding box center [673, 193] width 628 height 27
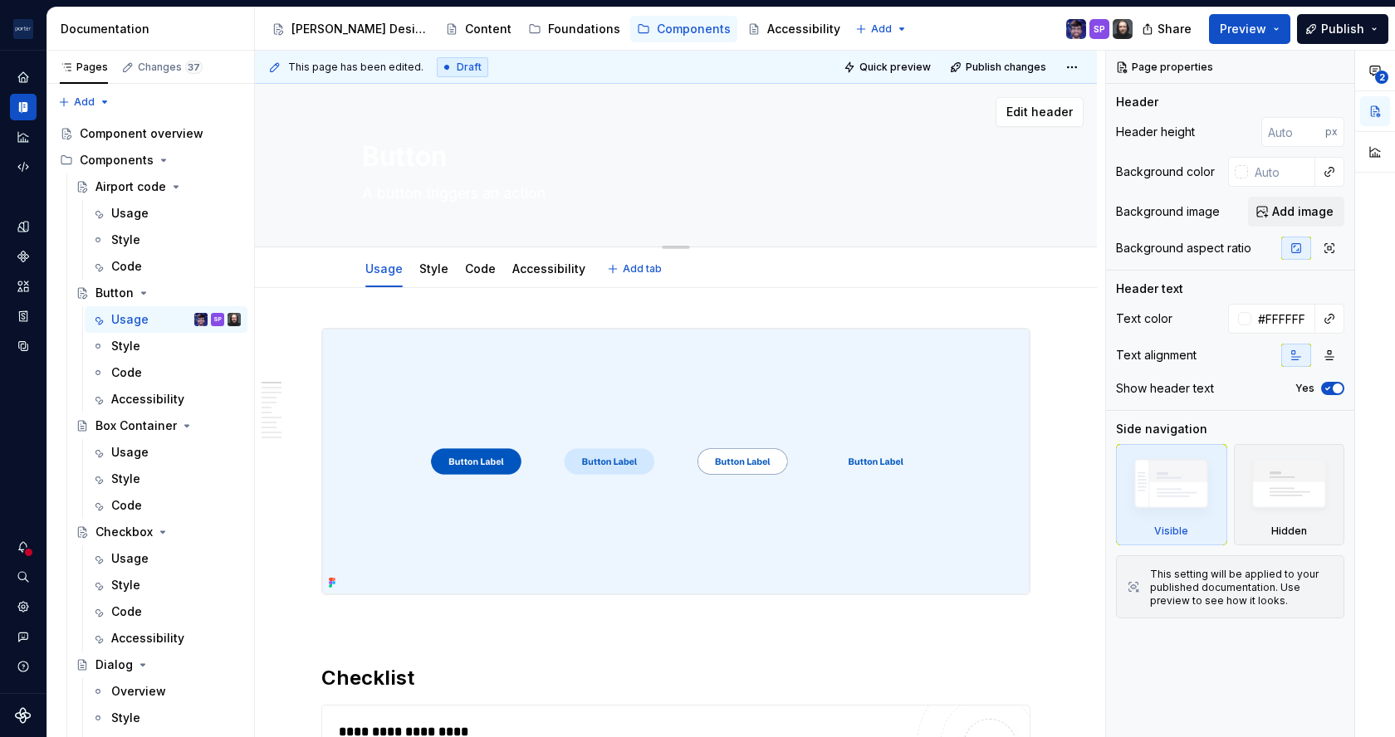
click at [499, 196] on textarea "A button triggers an action" at bounding box center [673, 193] width 628 height 27
click at [565, 196] on textarea "A button triggers an action" at bounding box center [673, 193] width 628 height 27
type textarea "*"
type textarea "A button triggers an action"
type textarea "*"
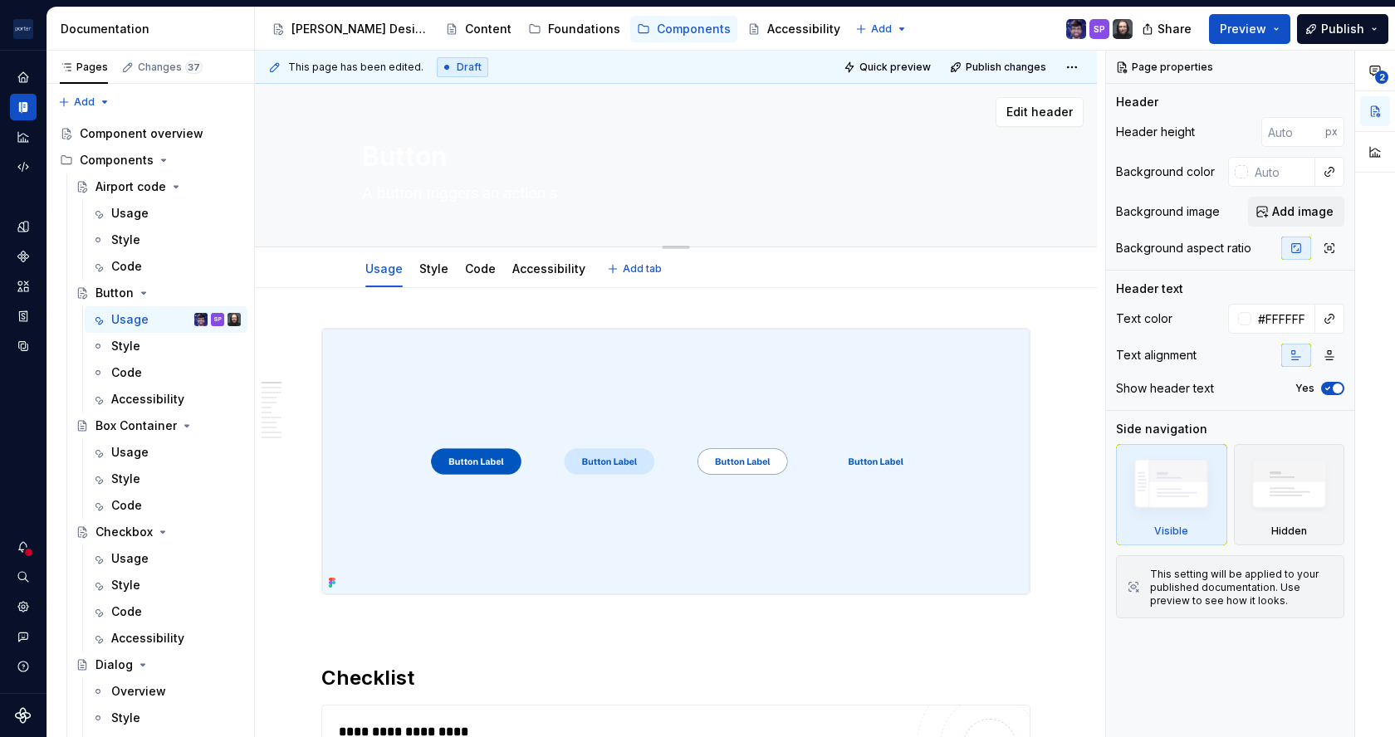
type textarea "A button triggers an action su"
type textarea "*"
type textarea "A button triggers an action suc"
type textarea "*"
type textarea "A button triggers an action such"
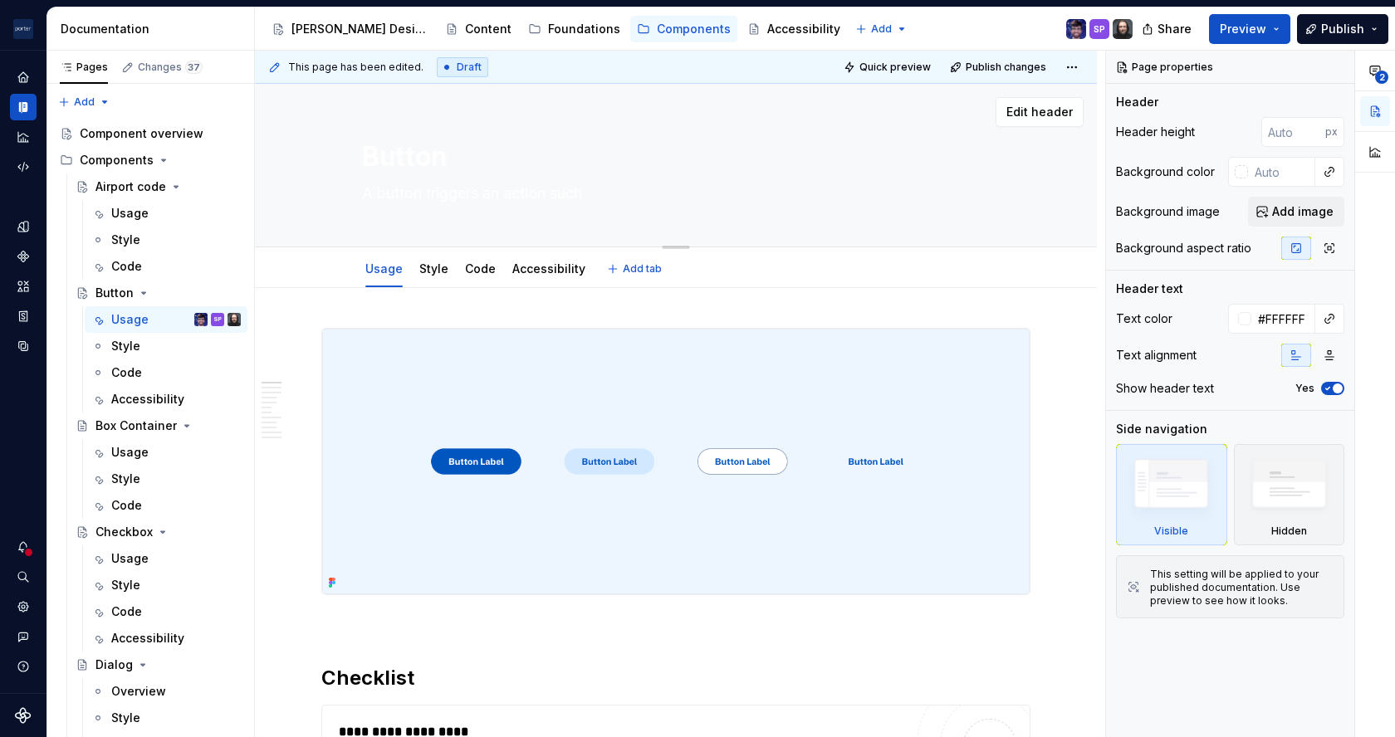
type textarea "*"
type textarea "A button triggers an action such"
type textarea "*"
type textarea "A button triggers an action such a"
type textarea "*"
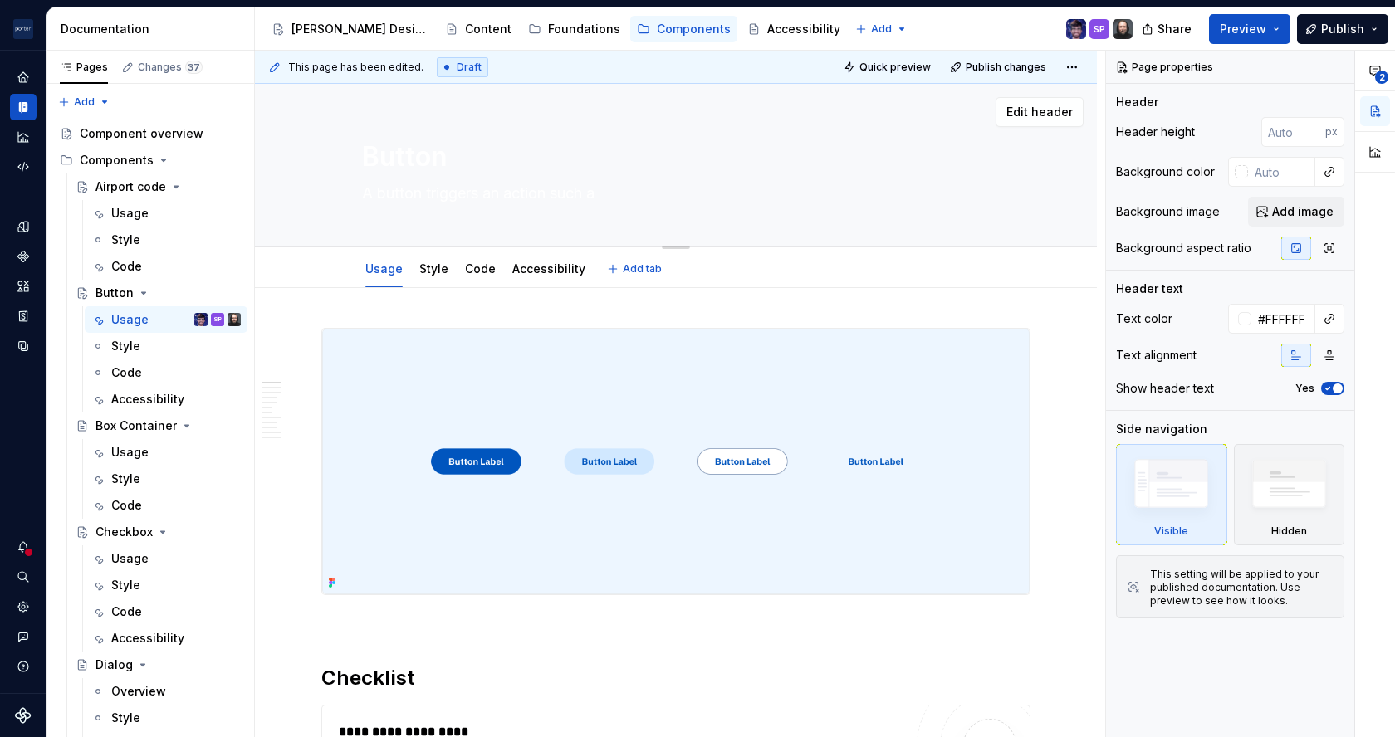
type textarea "A button triggers an action such as"
type textarea "*"
type textarea "A button triggers an action such as"
type textarea "*"
type textarea "A button triggers an action such as s"
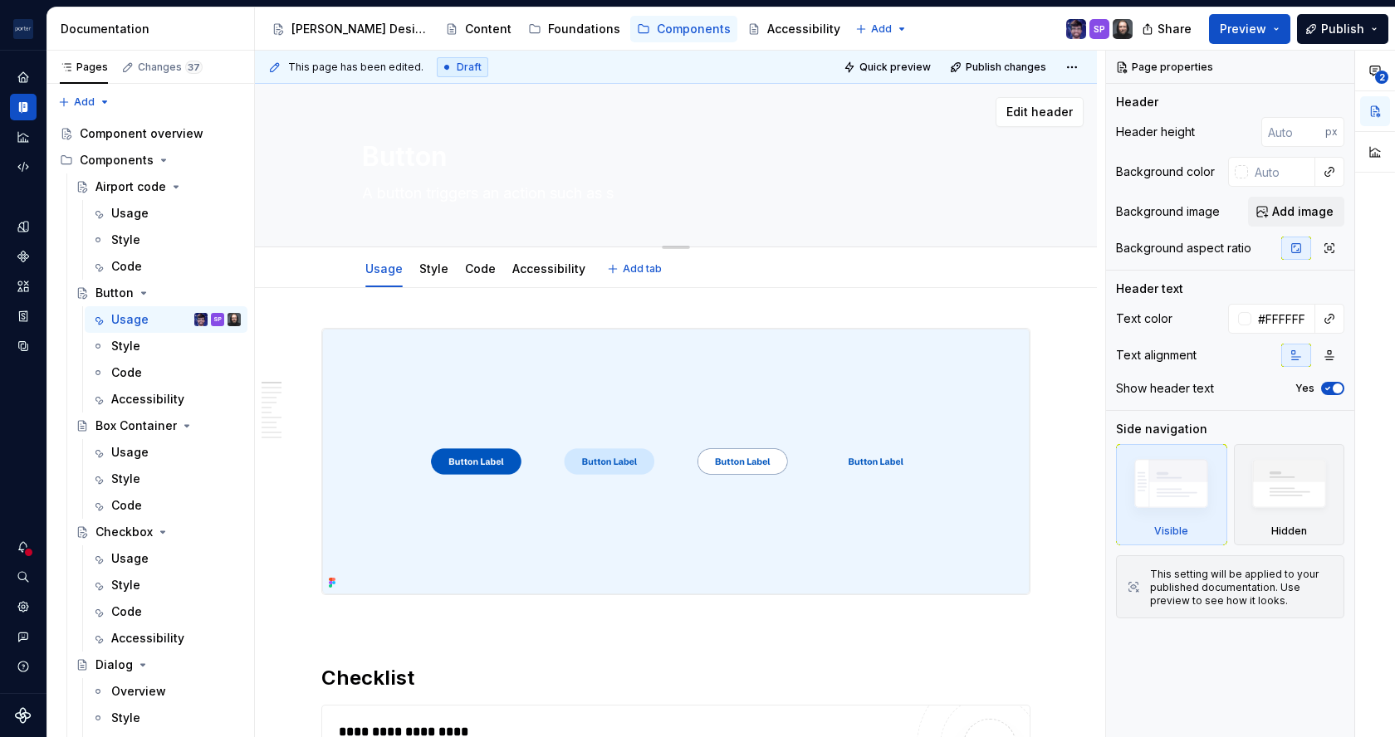
type textarea "*"
type textarea "A button triggers an action such as sub"
type textarea "*"
type textarea "A button triggers an action such as subm"
type textarea "*"
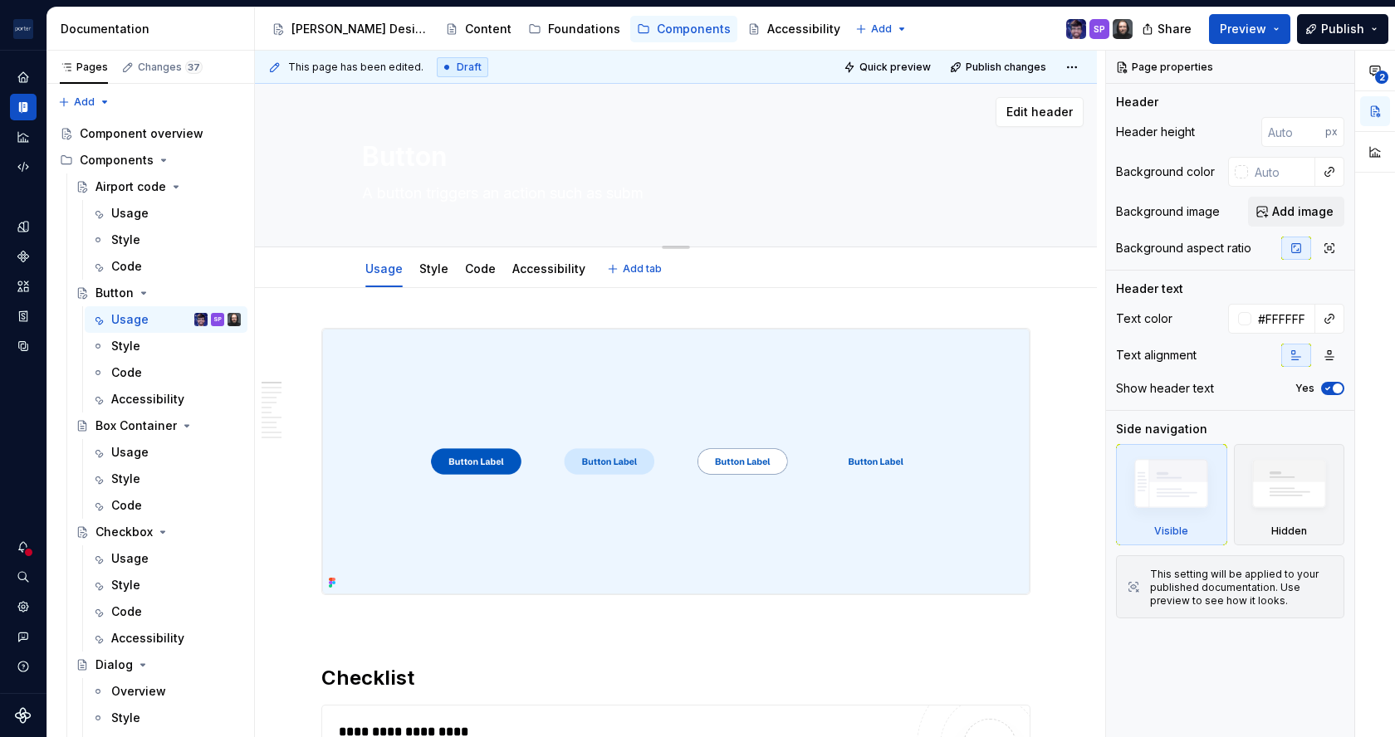
type textarea "A button triggers an action such as submi"
type textarea "*"
type textarea "A button triggers an action such as submit"
type textarea "*"
type textarea "A button triggers an action such as submitt"
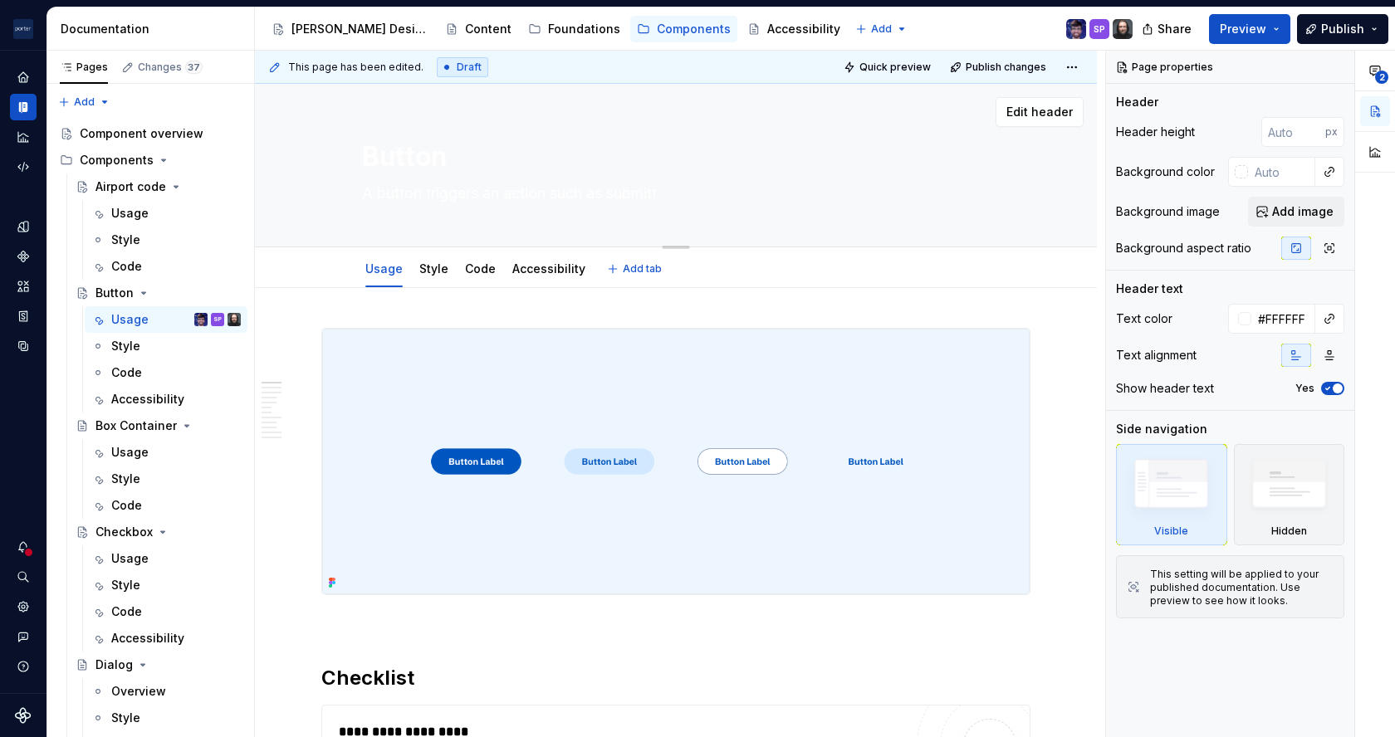
type textarea "*"
type textarea "A button triggers an action such as submittin"
type textarea "*"
type textarea "A button triggers an action such as submitting"
type textarea "*"
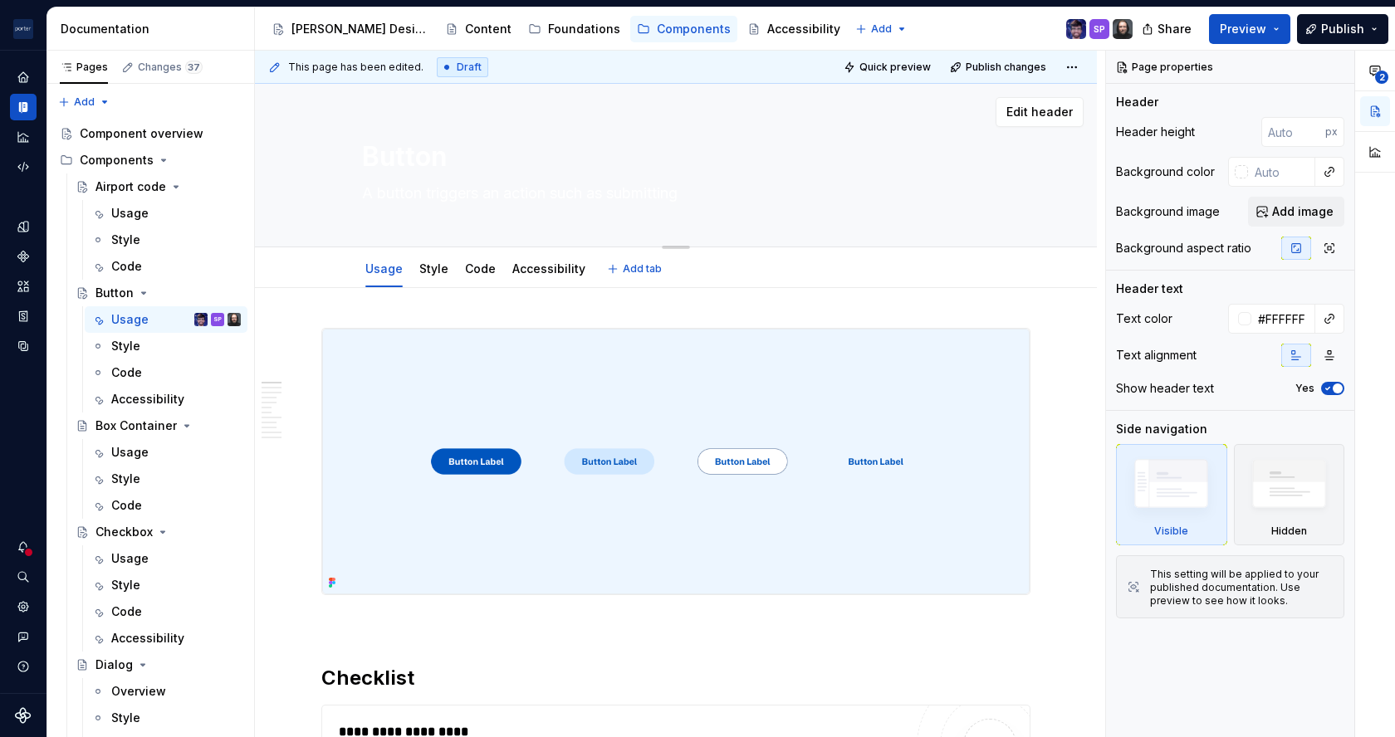
type textarea "A button triggers an action such as submitting a"
type textarea "*"
type textarea "A button triggers an action such as submitting a"
type textarea "*"
type textarea "A button triggers an action such as submitting a fo"
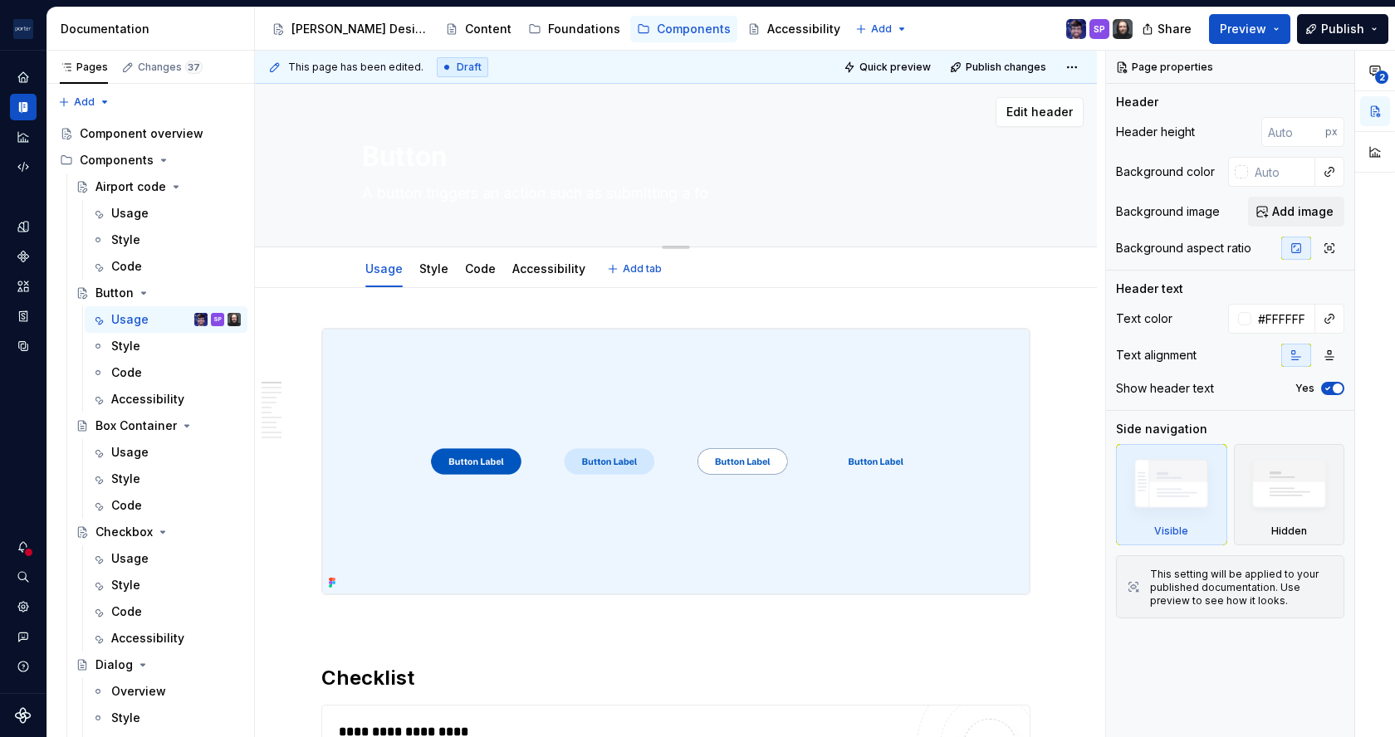
type textarea "*"
type textarea "A button triggers an action such as submitting a for"
type textarea "*"
type textarea "A button triggers an action such as submitting a form"
type textarea "*"
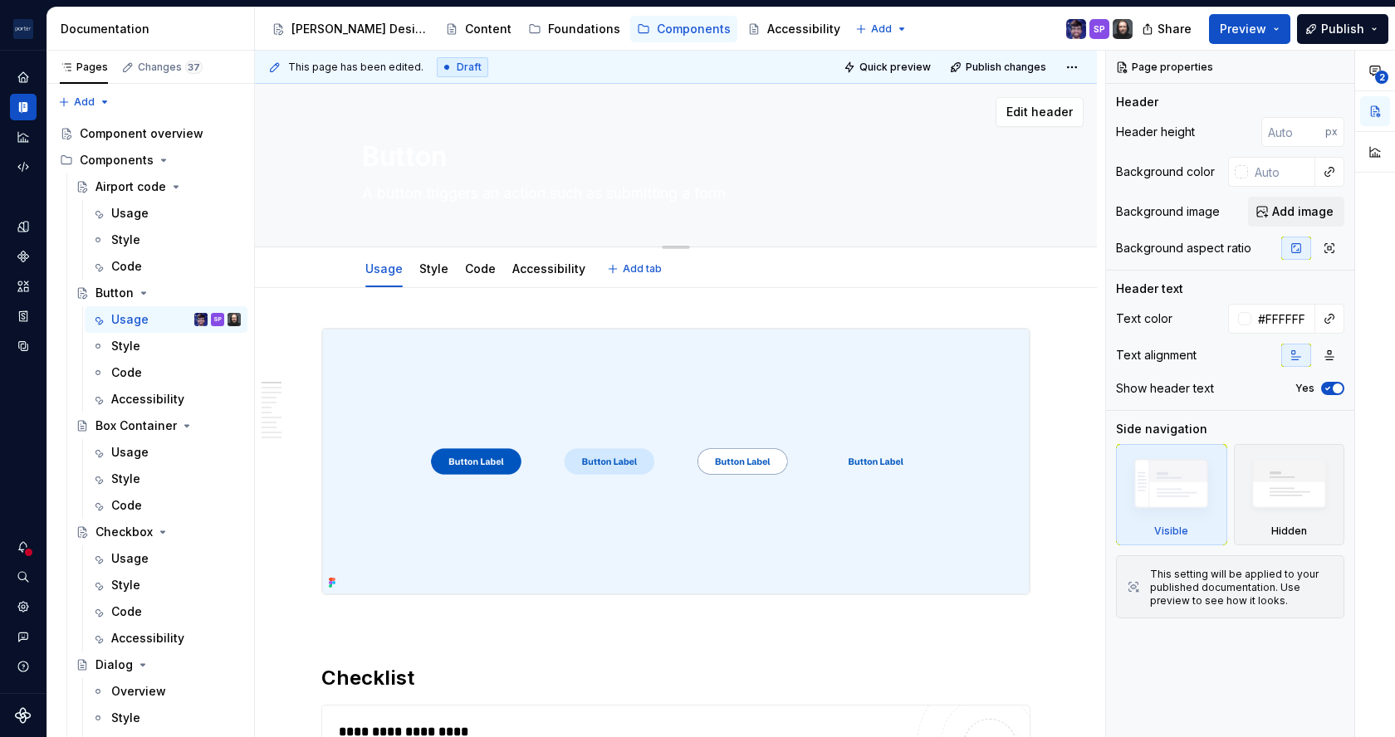
type textarea "A button triggers an action such as submitting a form"
type textarea "*"
type textarea "A button triggers an action such as submitting a form o"
type textarea "*"
type textarea "A button triggers an action such as submitting a form or"
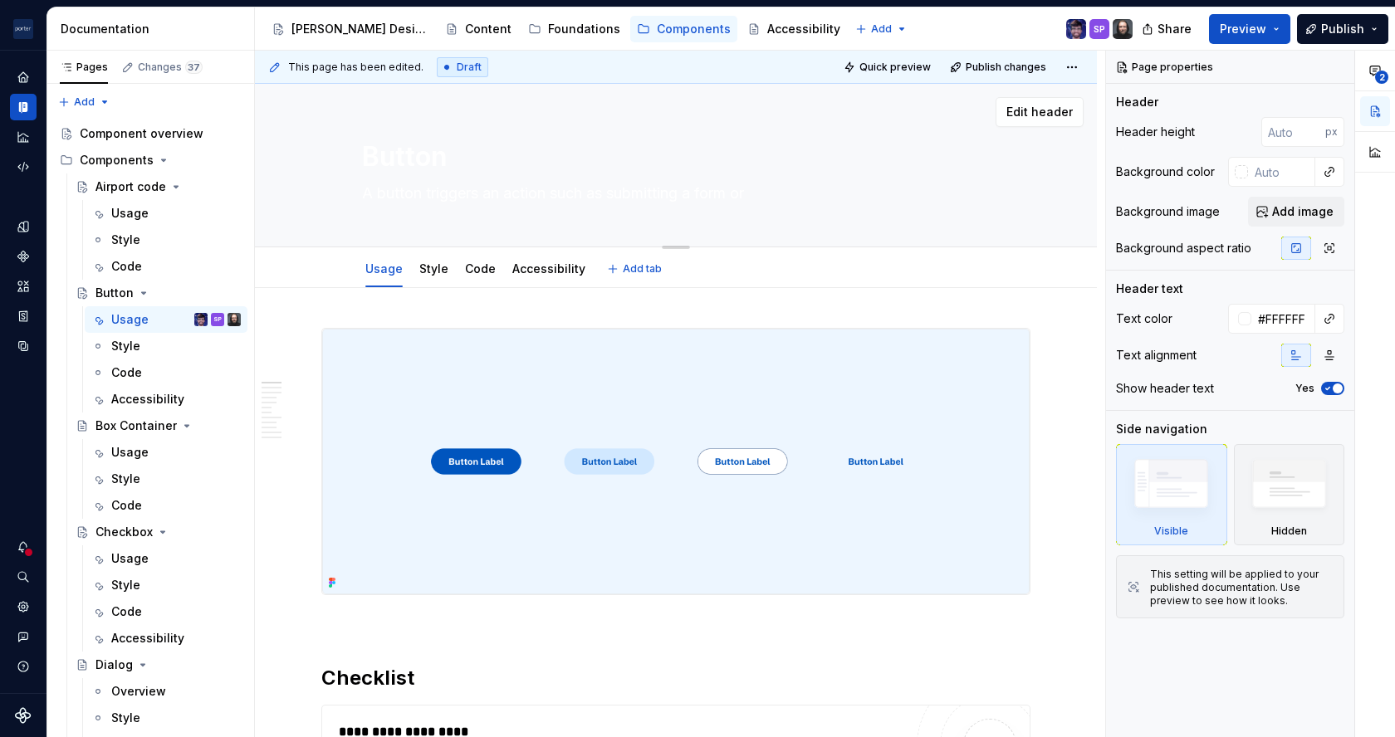
type textarea "*"
type textarea "A button triggers an action such as submitting a form or c"
type textarea "*"
type textarea "A button triggers an action such as submitting a form or co"
type textarea "*"
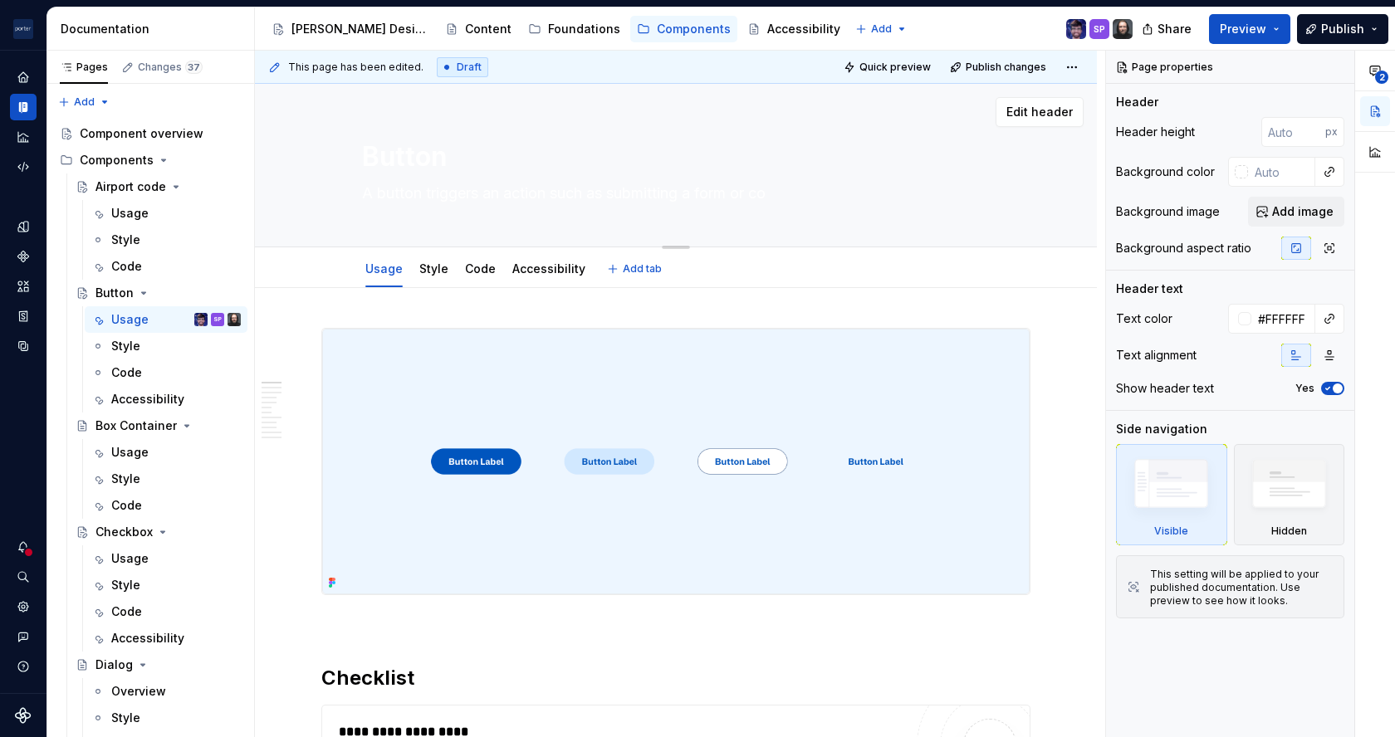
type textarea "A button triggers an action such as submitting a form or con"
type textarea "*"
type textarea "A button triggers an action such as submitting a form or confi"
type textarea "*"
type textarea "A button triggers an action such as submitting a form or confirm"
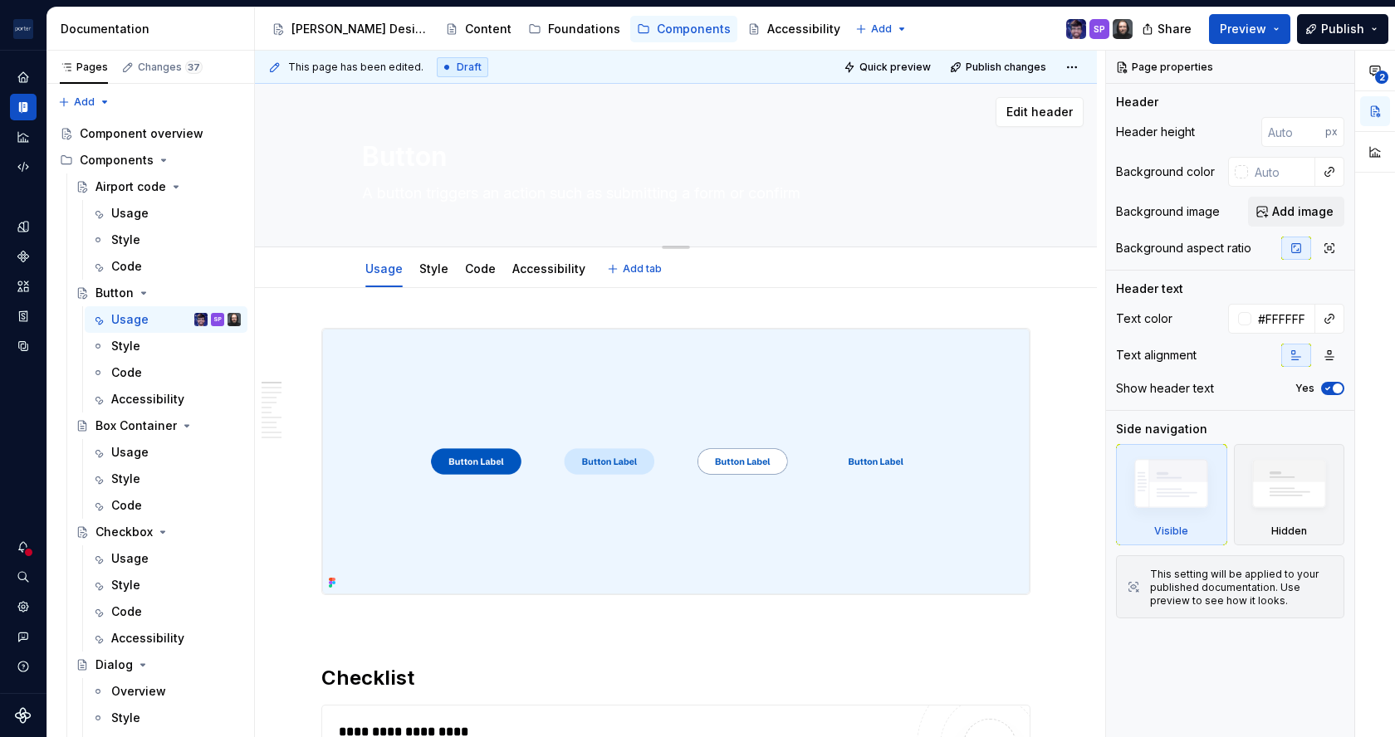
type textarea "*"
type textarea "A button triggers an action such as submitting a form or confirmi"
type textarea "*"
type textarea "A button triggers an action such as submitting a form or confirmin"
type textarea "*"
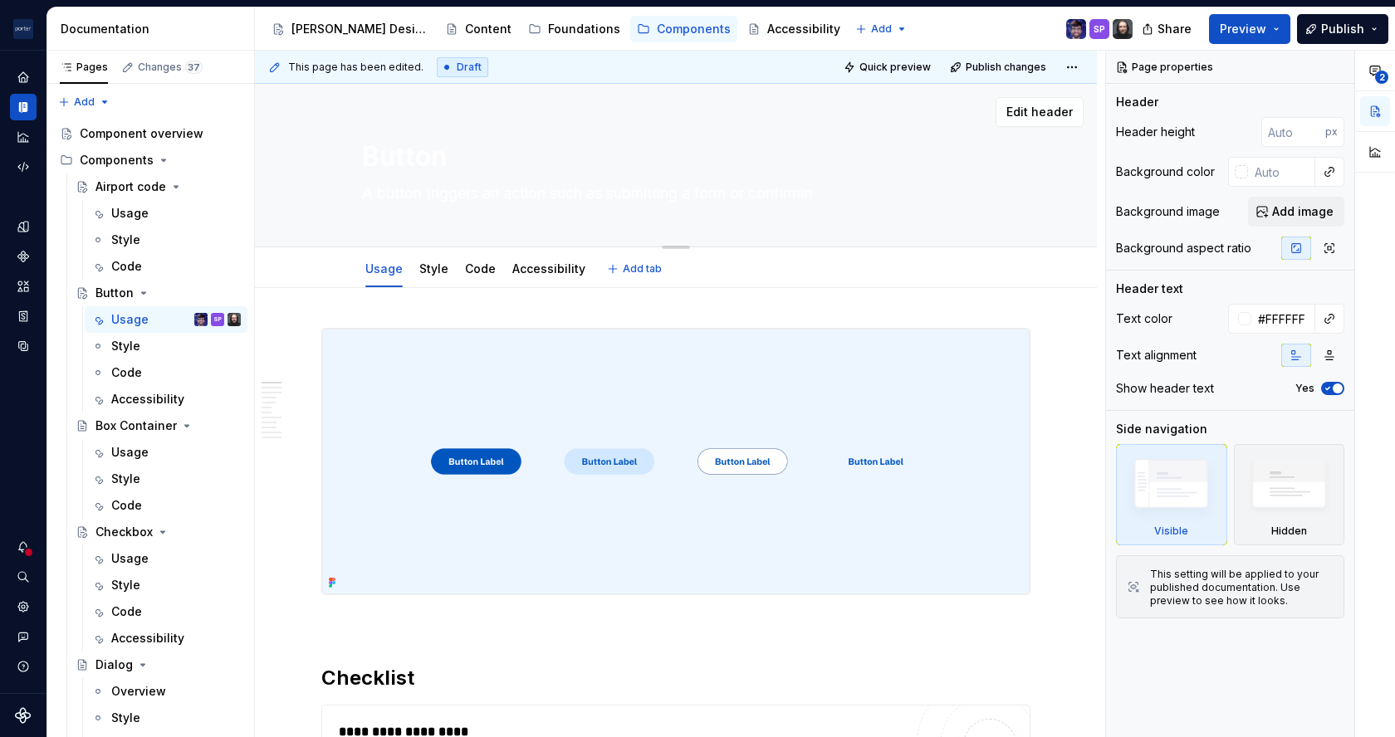
type textarea "A button triggers an action such as submitting a form or confirming"
type textarea "*"
type textarea "A button triggers an action such as submitting a form or confirming"
type textarea "*"
type textarea "A button triggers an action such as submitting a form or confirming a"
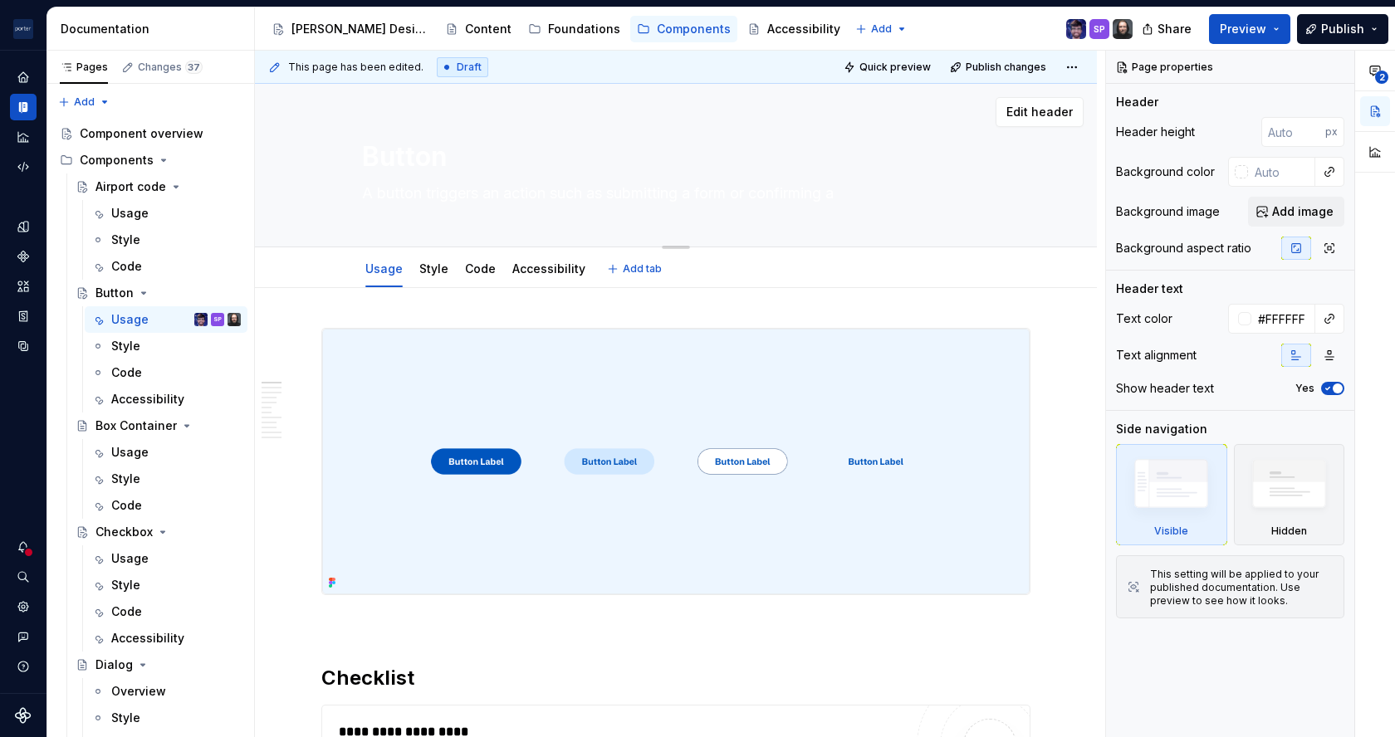
type textarea "*"
type textarea "A button triggers an action such as submitting a form or confirming a c"
type textarea "*"
type textarea "A button triggers an action such as submitting a form or confirming a ch"
type textarea "*"
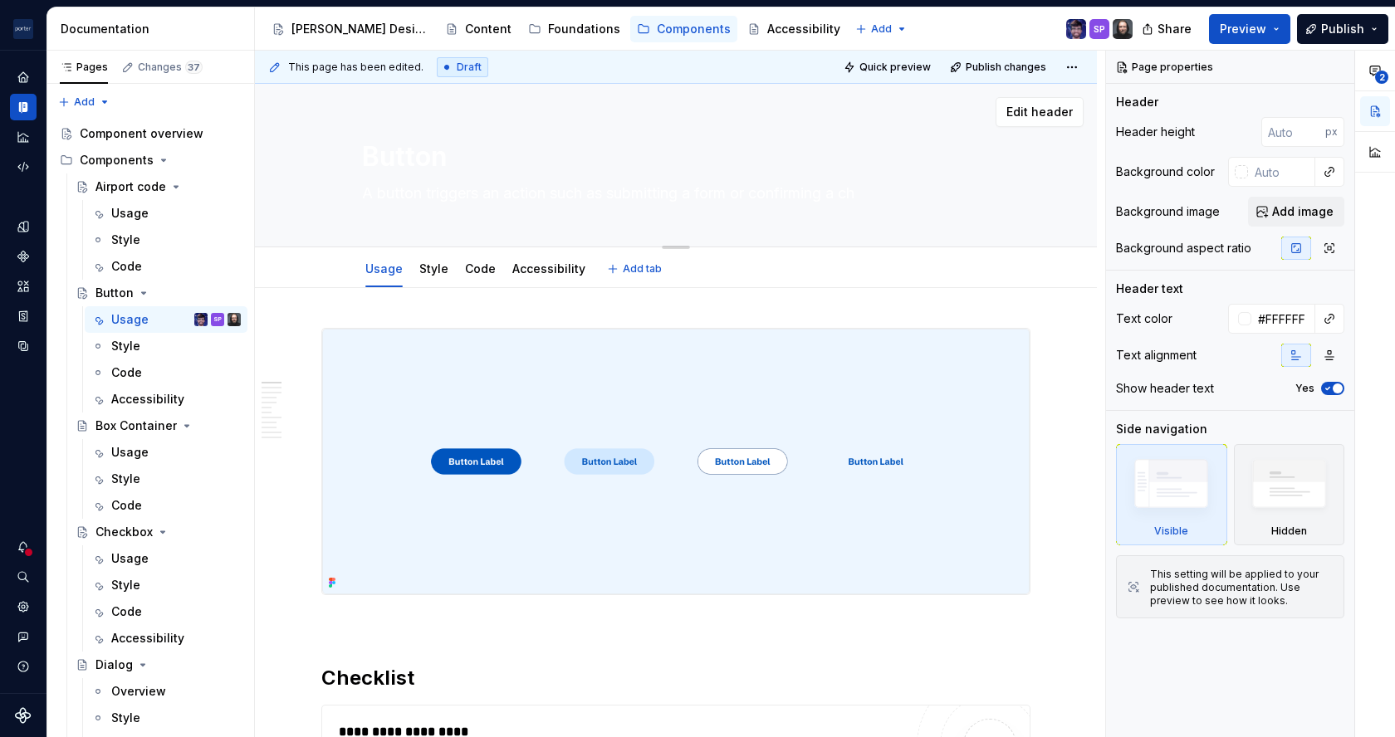
type textarea "A button triggers an action such as submitting a form or confirming a cho"
type textarea "*"
type textarea "A button triggers an action such as submitting a form or confirming a [PERSON_N…"
type textarea "*"
type textarea "A button triggers an action such as submitting a form or confirming a choic"
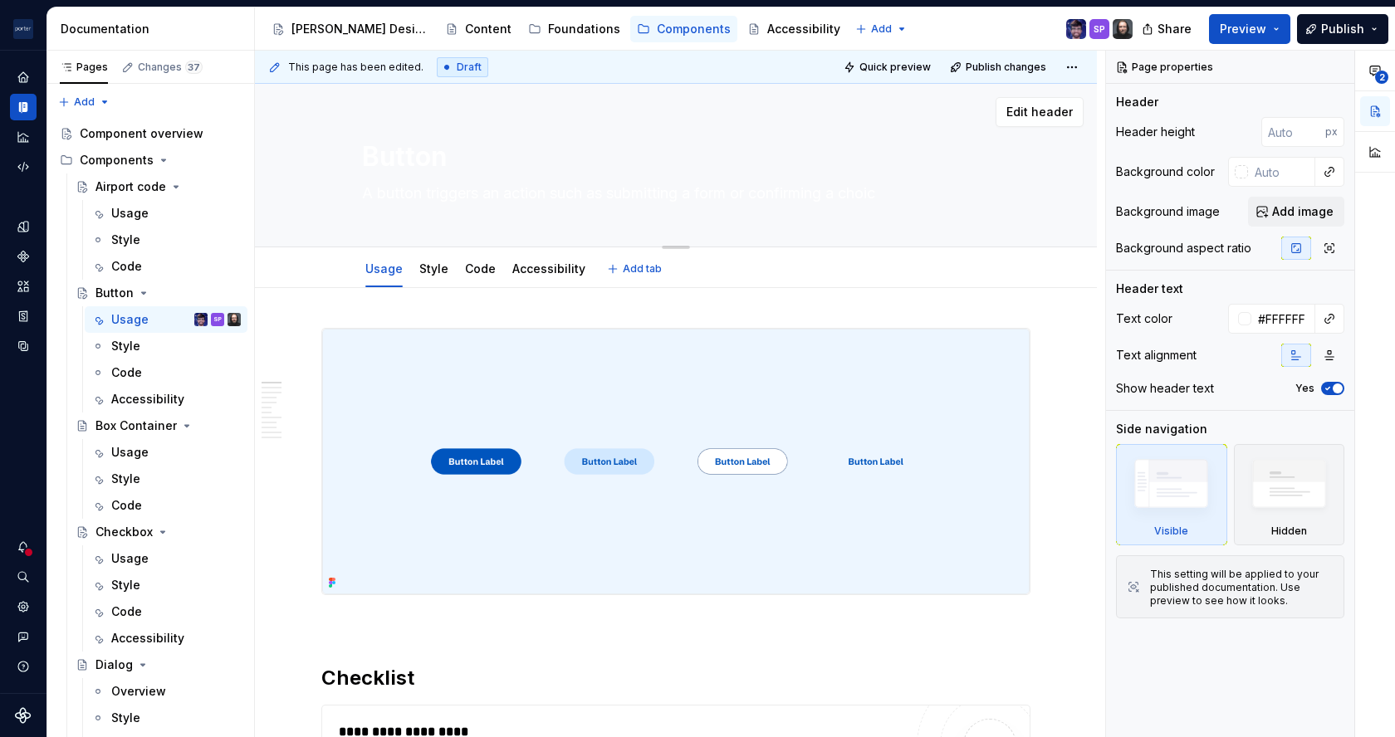
type textarea "*"
type textarea "A button triggers an action such as submitting a form or confirming a choice"
type textarea "*"
type textarea "A button triggers an action such as submitting a form or confirming a choice."
click at [558, 188] on textarea "A button triggers an action such as submitting a form or confirming a choice." at bounding box center [673, 193] width 628 height 27
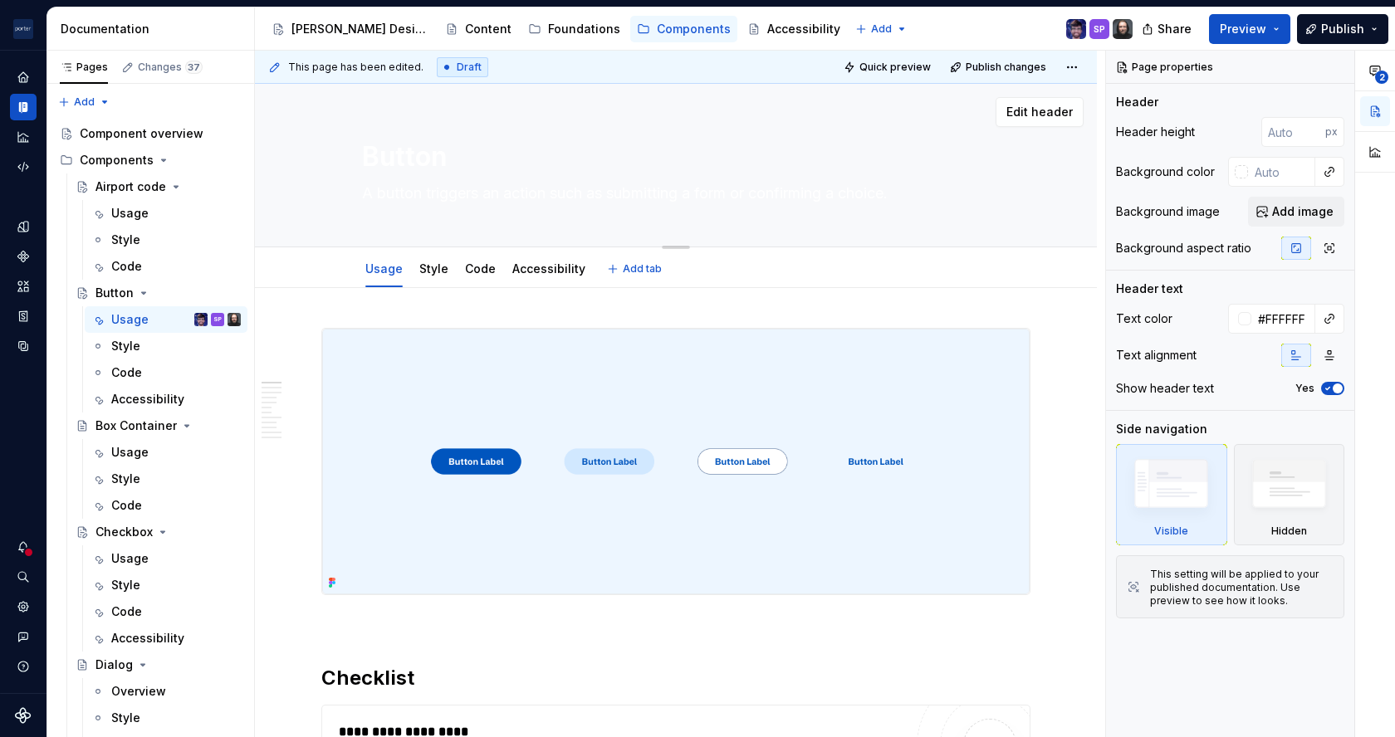
click at [558, 188] on textarea "A button triggers an action such as submitting a form or confirming a choice." at bounding box center [673, 193] width 628 height 27
type textarea "*"
type textarea "A button triggers an action such as submitting a form or confirming a choice."
click at [804, 198] on textarea "A button triggers an action such as submitting a form or confirming a choice." at bounding box center [673, 193] width 628 height 27
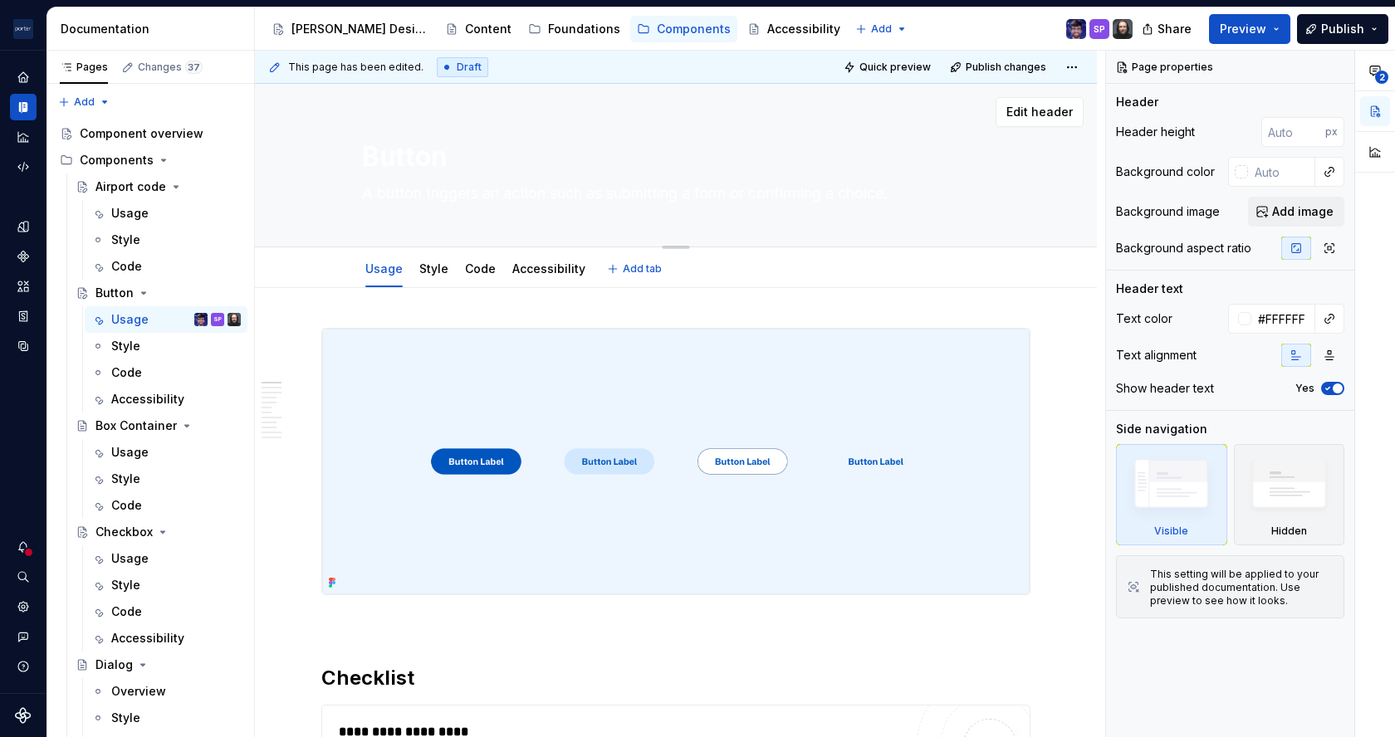
click at [804, 198] on textarea "A button triggers an action such as submitting a form or confirming a choice." at bounding box center [673, 193] width 628 height 27
paste textarea "or event such as submitting a form or opening a modal"
type textarea "*"
type textarea "A button triggers an action or event such as submitting a form or opening a mod…"
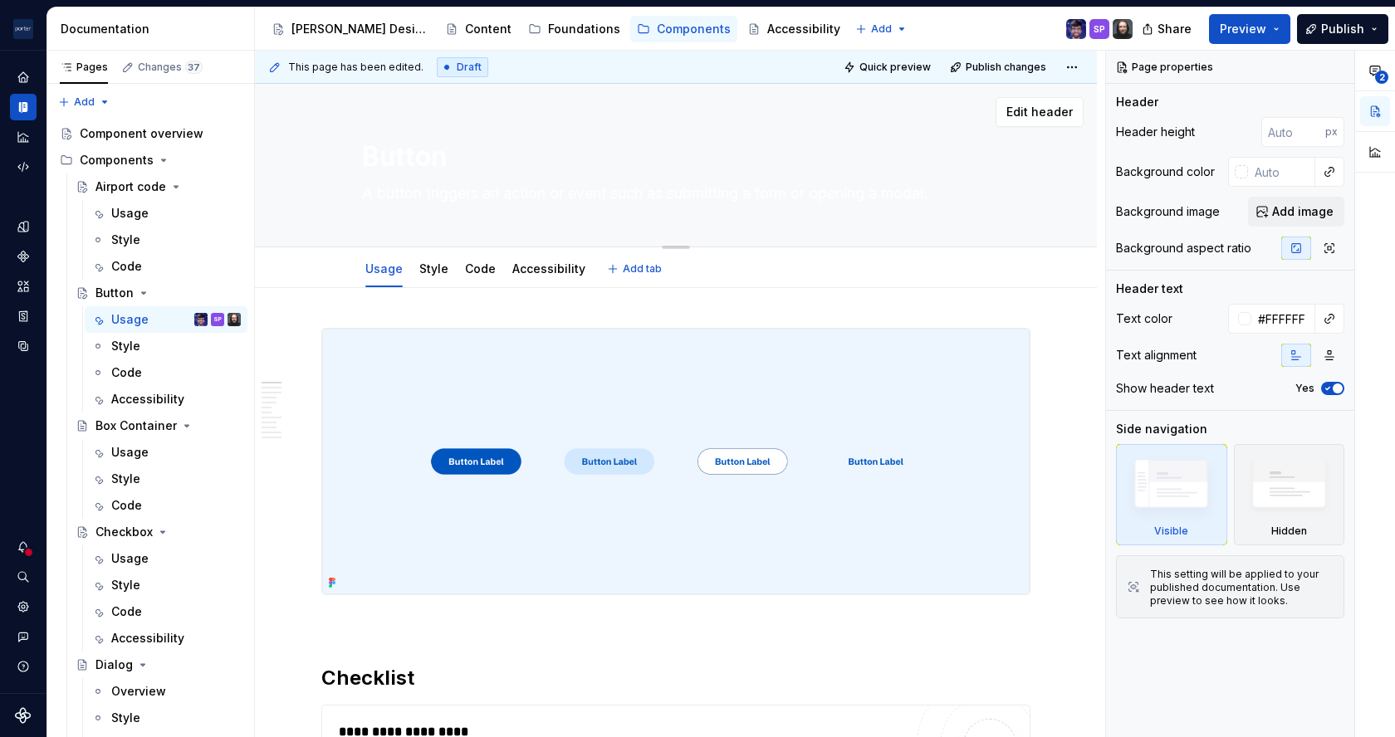
type textarea "*"
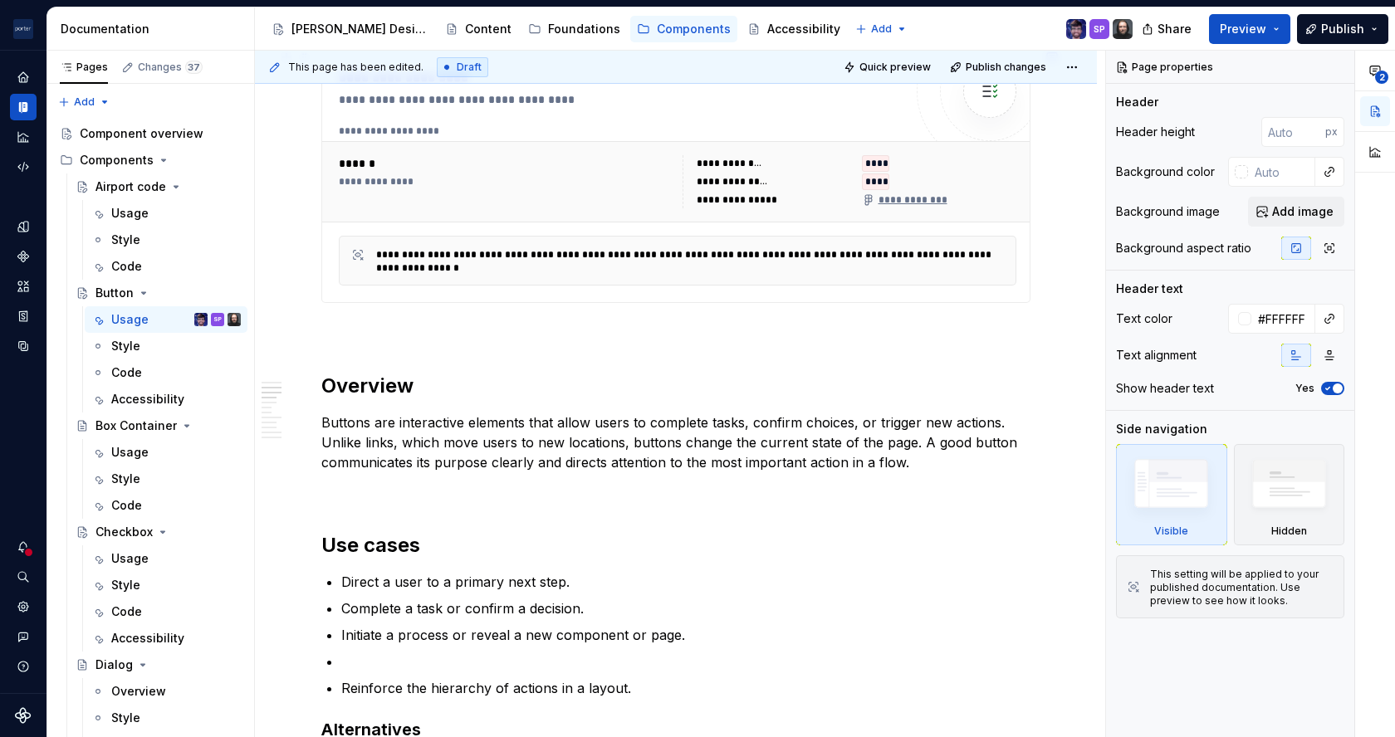
scroll to position [701, 0]
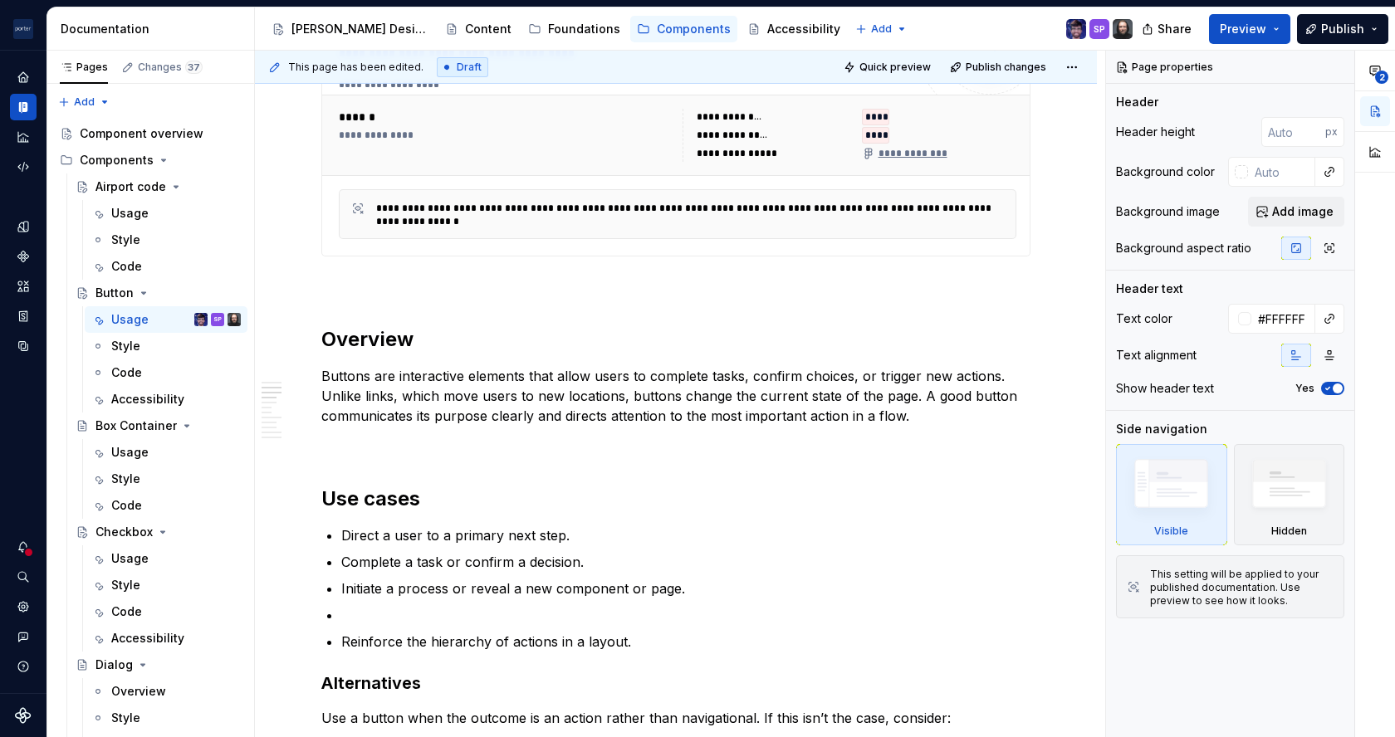
type textarea "A button triggers an action or event such as submitting a form or opening a mod…"
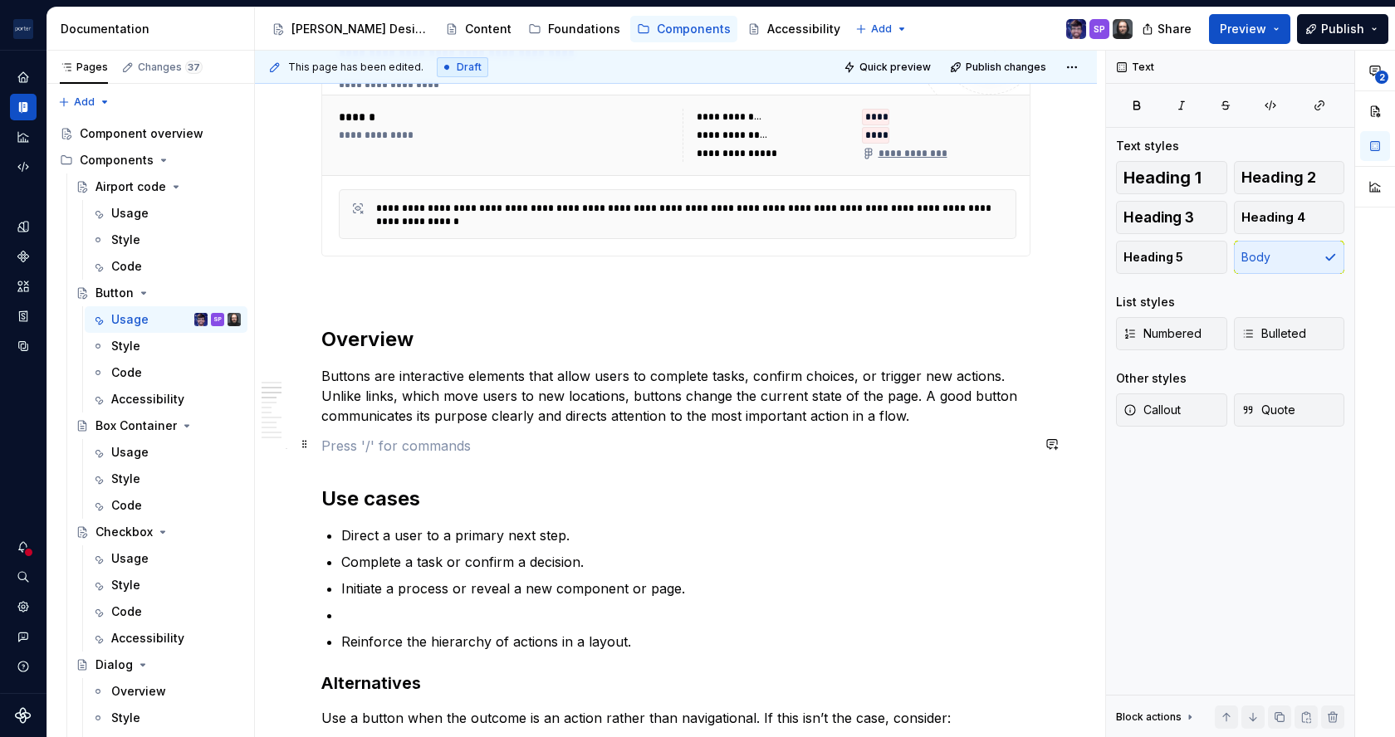
click at [710, 448] on p at bounding box center [675, 446] width 709 height 20
click at [602, 369] on p "Buttons are interactive elements that allow users to complete tasks, confirm ch…" at bounding box center [675, 396] width 709 height 60
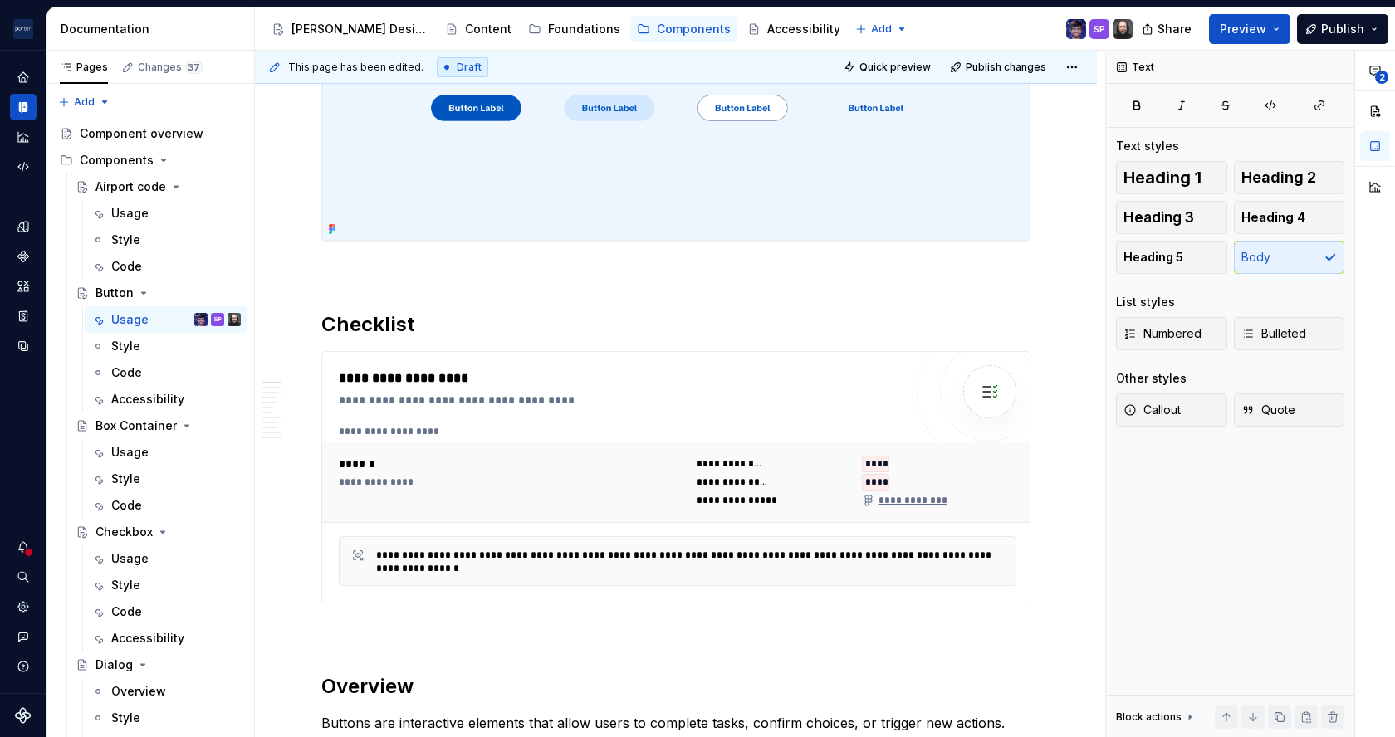
scroll to position [44, 0]
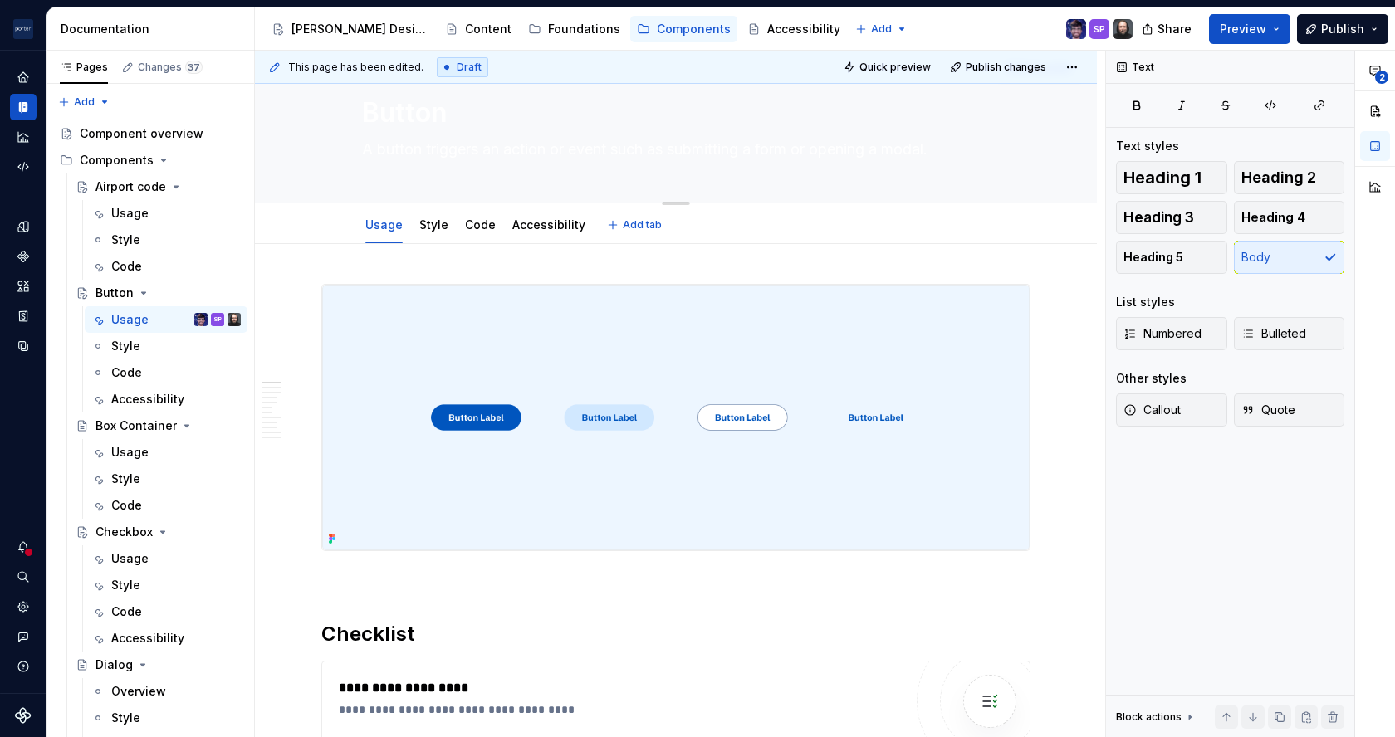
click at [473, 144] on textarea "A button triggers an action or event such as submitting a form or opening a mod…" at bounding box center [673, 149] width 628 height 27
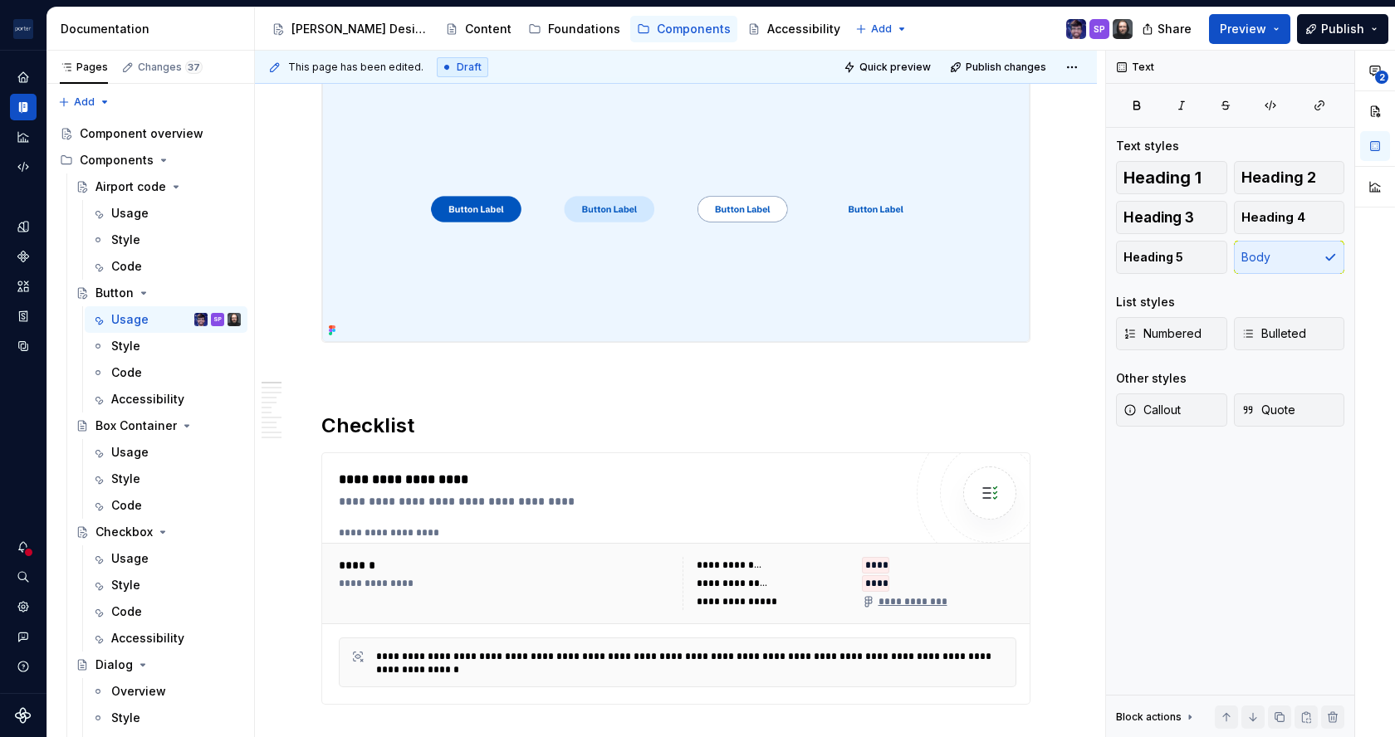
scroll to position [0, 0]
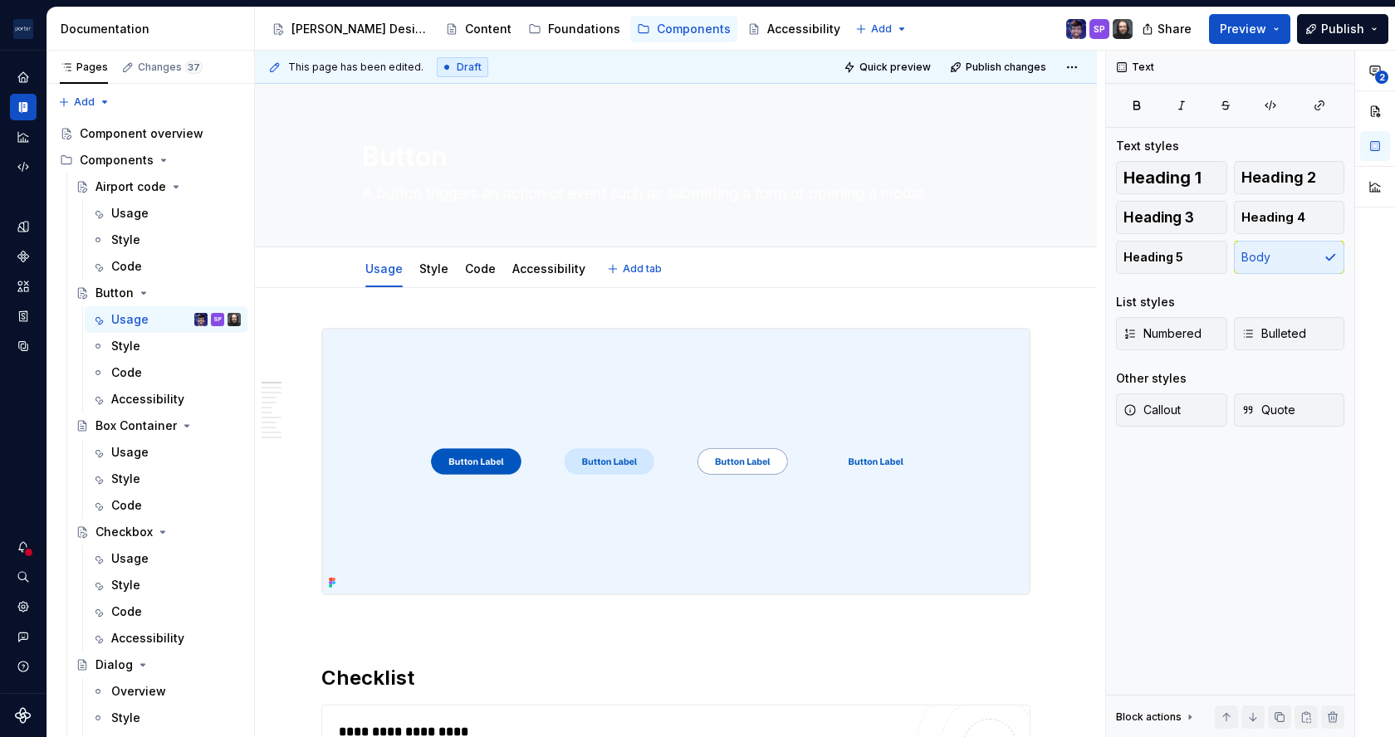
type textarea "*"
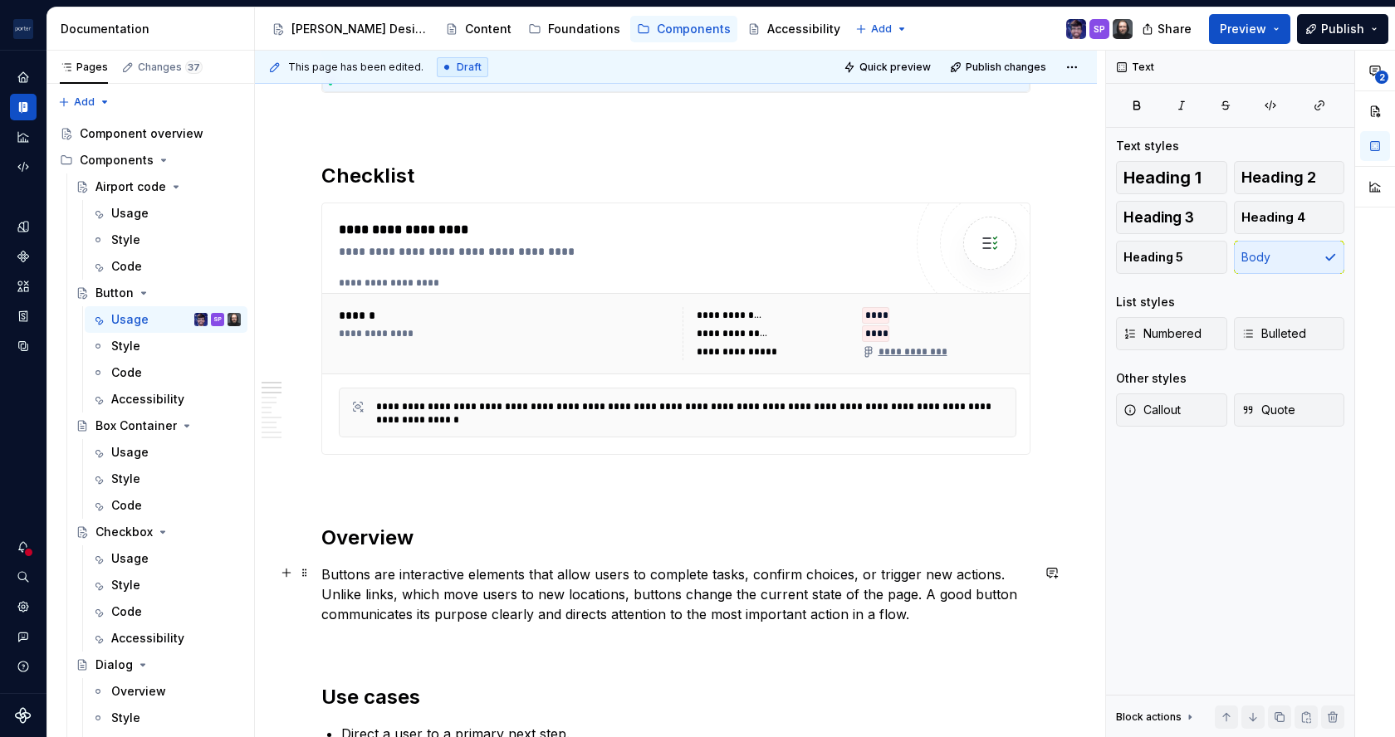
click at [658, 588] on p "Buttons are interactive elements that allow users to complete tasks, confirm ch…" at bounding box center [675, 595] width 709 height 60
click at [579, 575] on p "Buttons are interactive elements that allow users to complete tasks, confirm ch…" at bounding box center [675, 595] width 709 height 60
click at [897, 568] on p "Buttons are interactive elements that allow users to complete tasks, confirm ch…" at bounding box center [675, 595] width 709 height 60
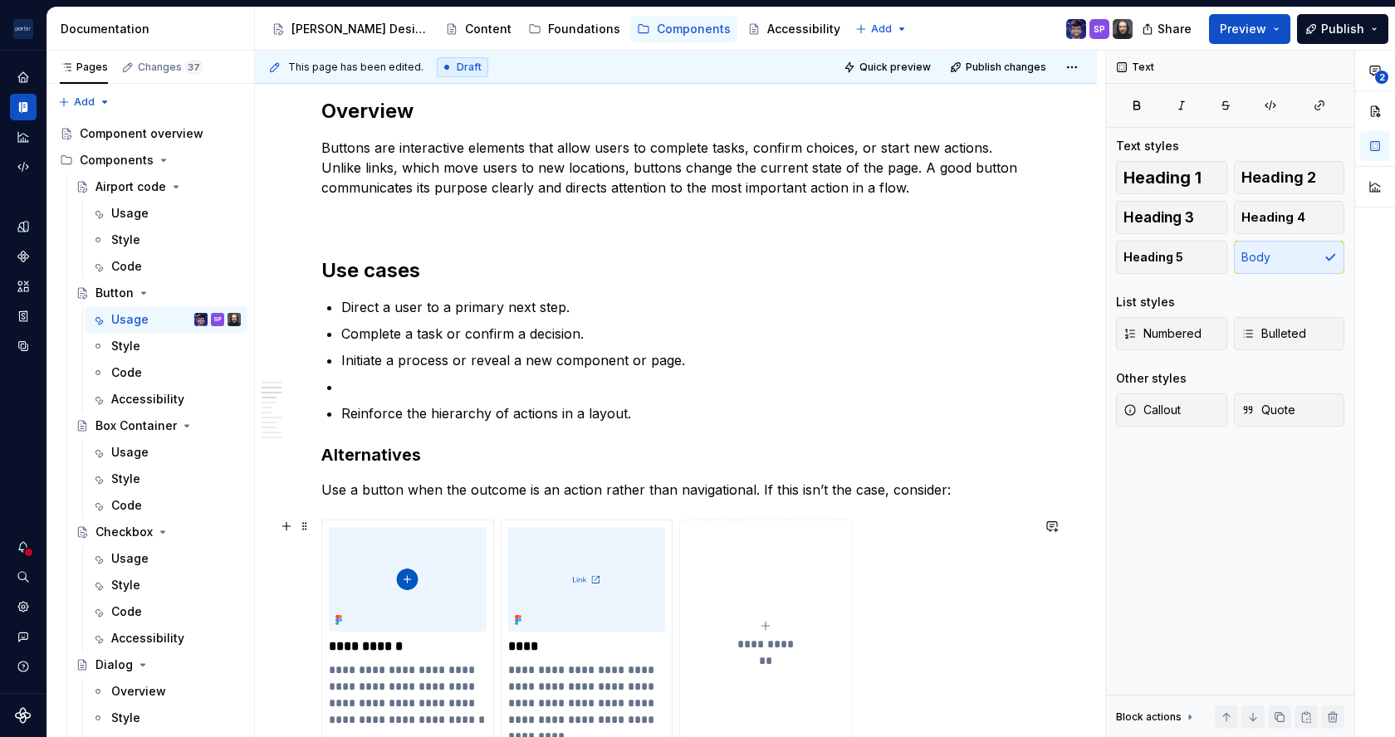
scroll to position [930, 0]
click at [353, 357] on p "Initiate a process or reveal a new component or page." at bounding box center [685, 360] width 689 height 20
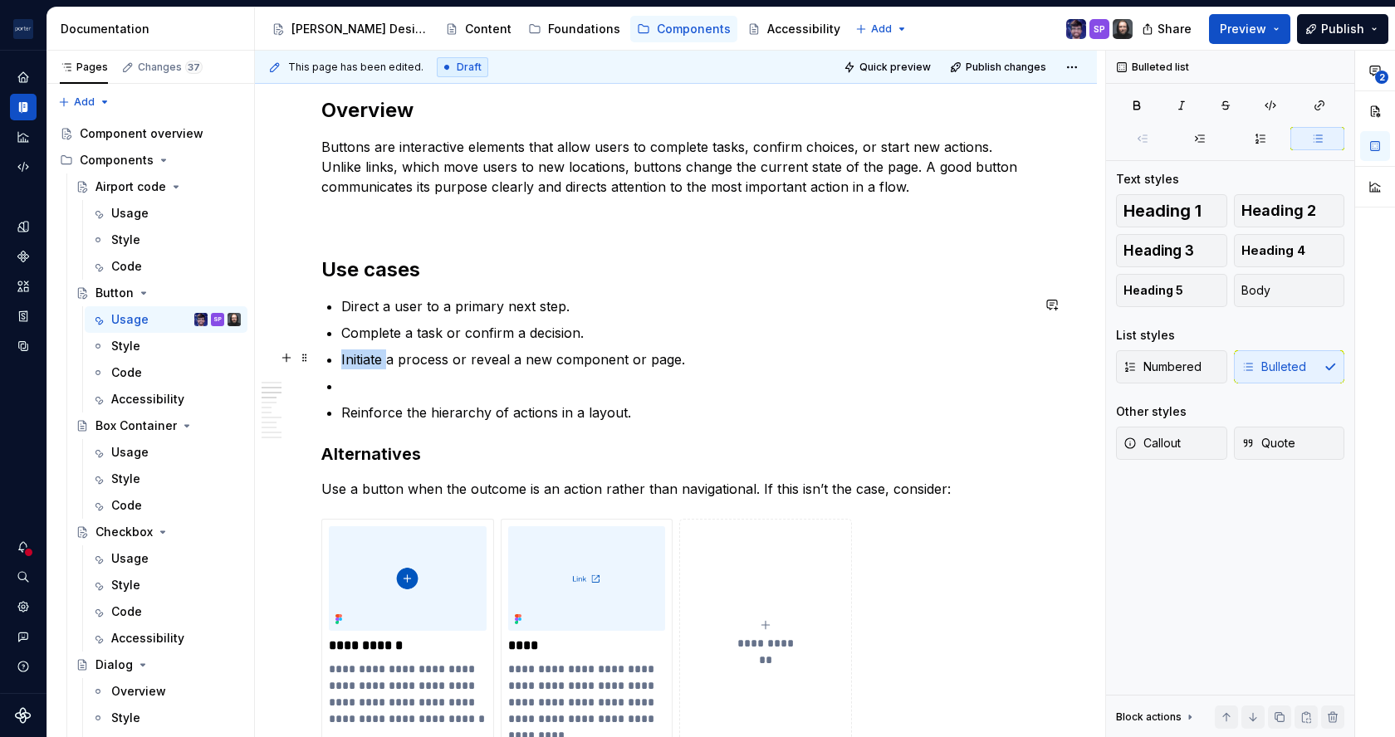
click at [353, 357] on p "Initiate a process or reveal a new component or page." at bounding box center [685, 360] width 689 height 20
click at [471, 367] on ul "Direct a user to a primary next step. Complete a task or confirm a decision. In…" at bounding box center [685, 359] width 689 height 126
click at [477, 361] on p "Initiate a process or reveal a new component or page." at bounding box center [685, 360] width 689 height 20
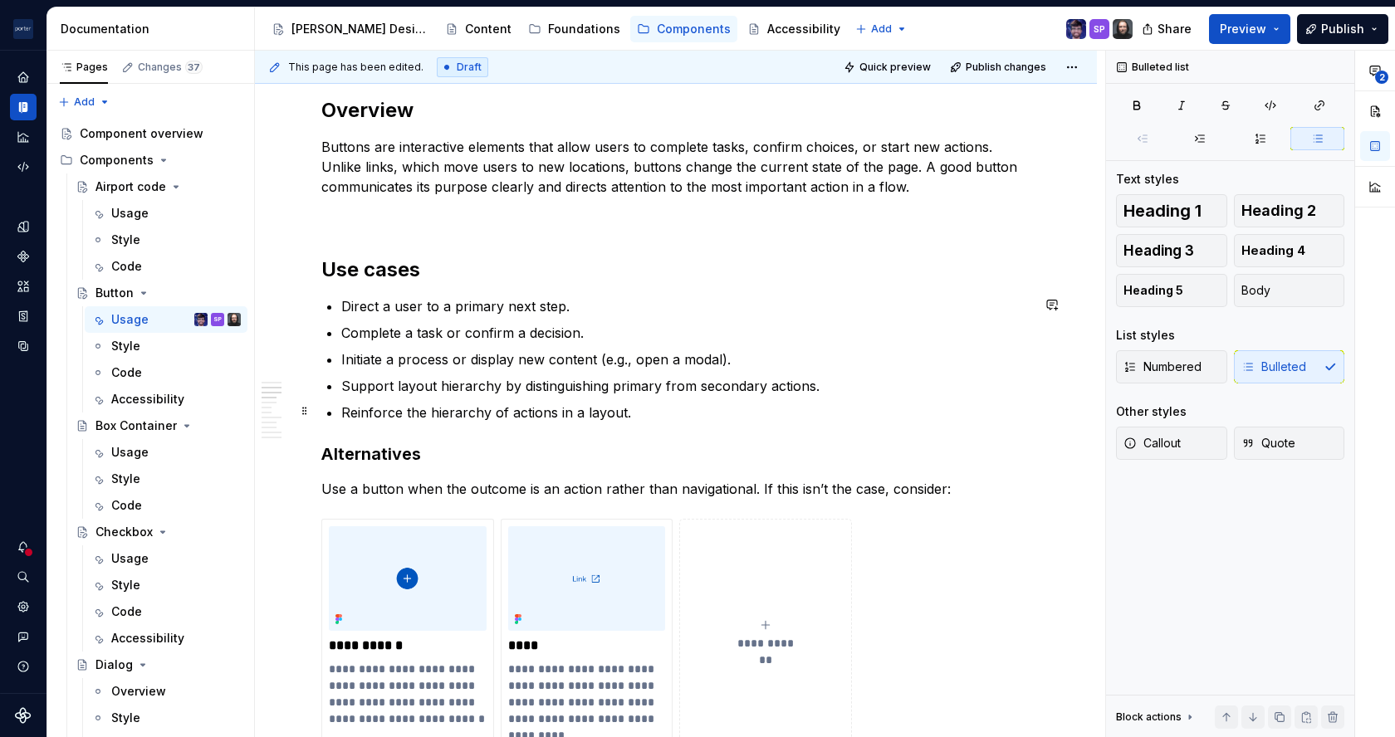
click at [469, 413] on p "Reinforce the hierarchy of actions in a layout." at bounding box center [685, 413] width 689 height 20
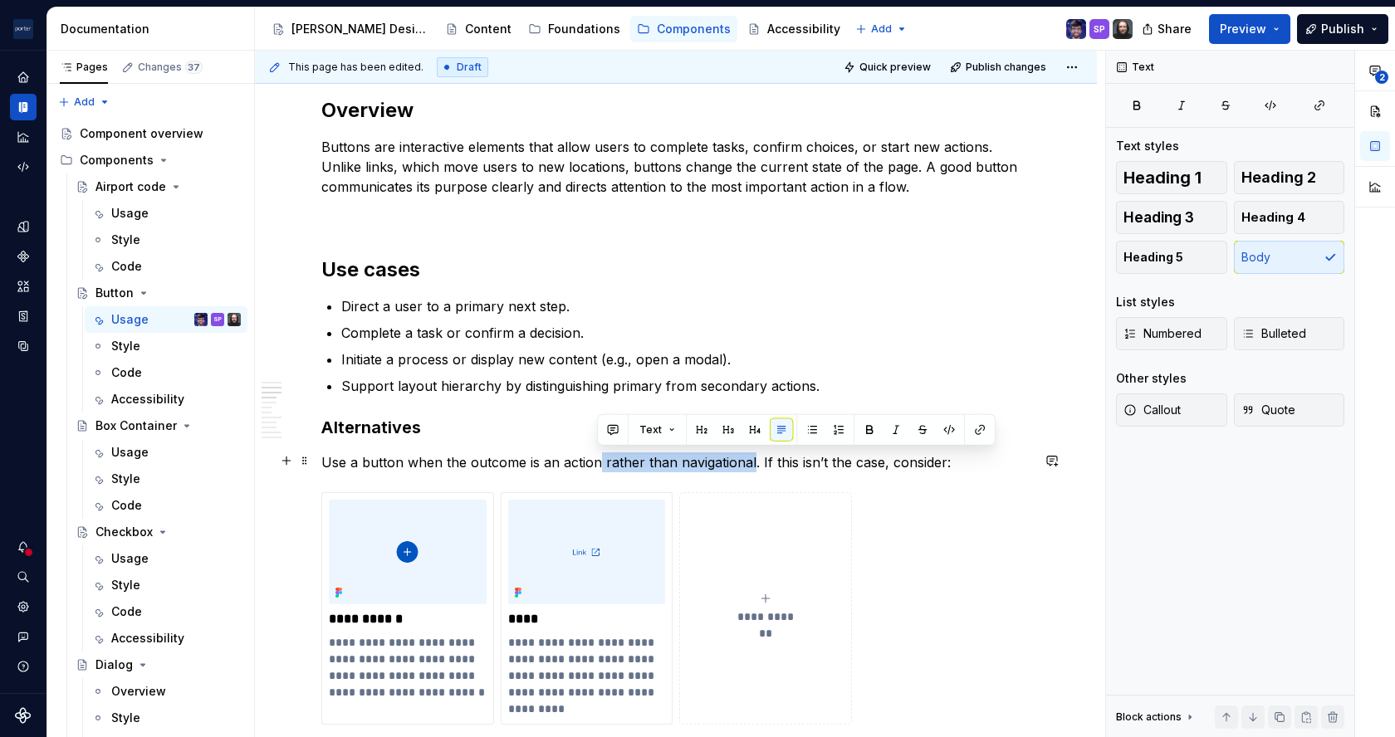
drag, startPoint x: 594, startPoint y: 462, endPoint x: 748, endPoint y: 455, distance: 154.6
click at [748, 455] on p "Use a button when the outcome is an action rather than navigational. If this is…" at bounding box center [675, 463] width 709 height 20
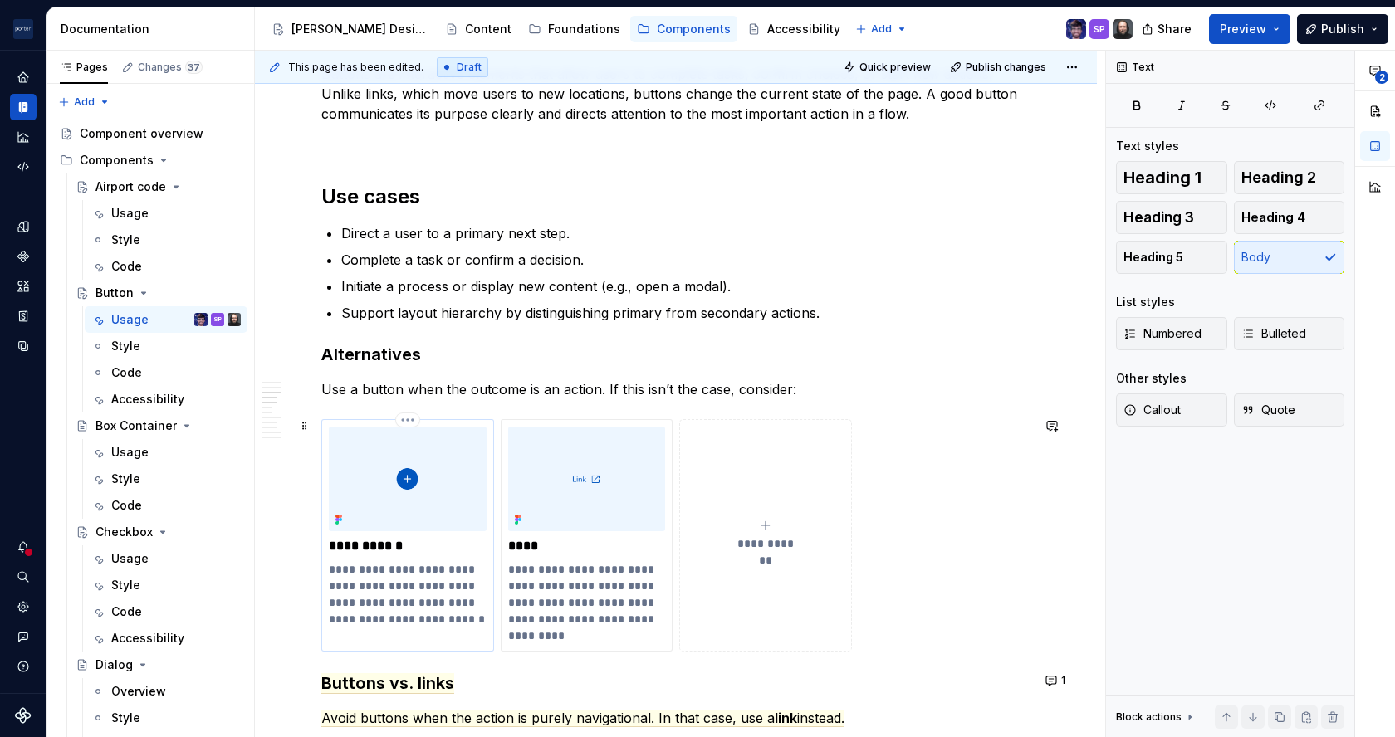
scroll to position [1056, 0]
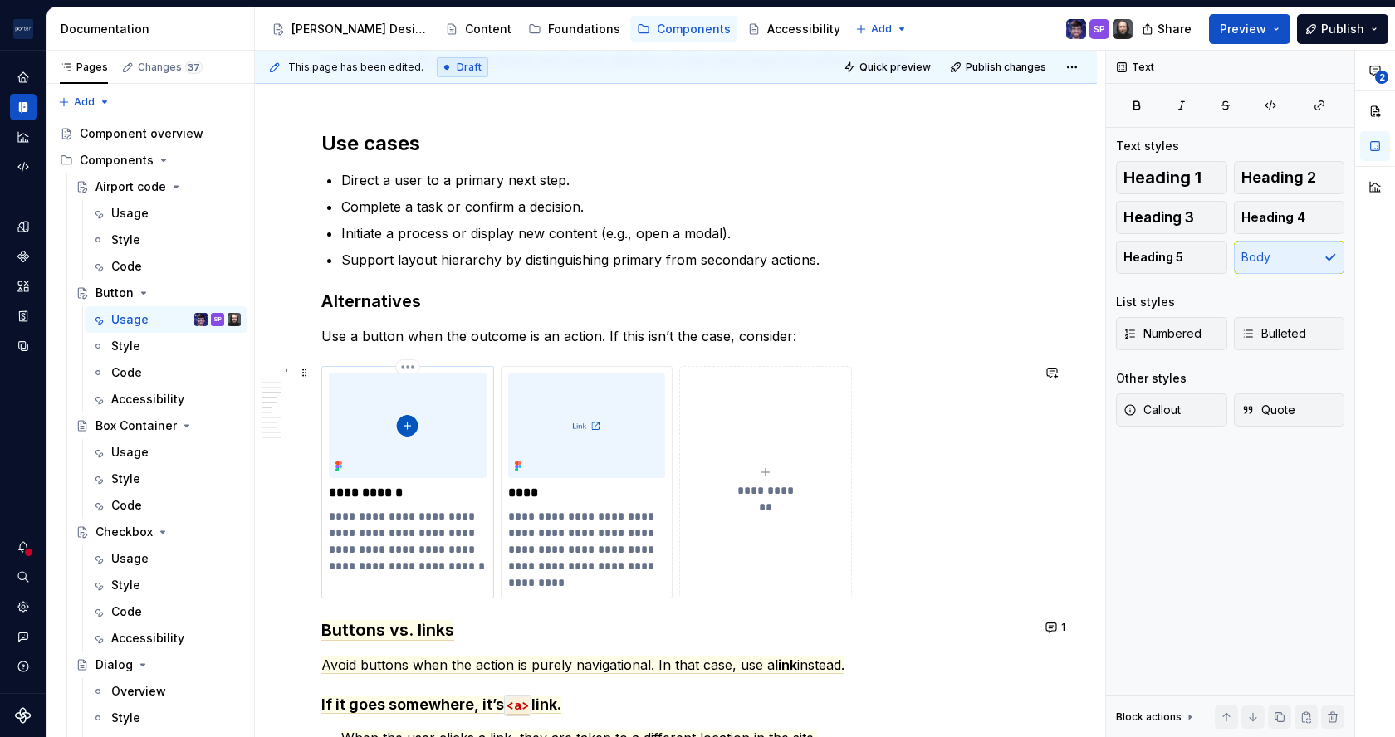
click at [400, 513] on p "**********" at bounding box center [407, 541] width 157 height 66
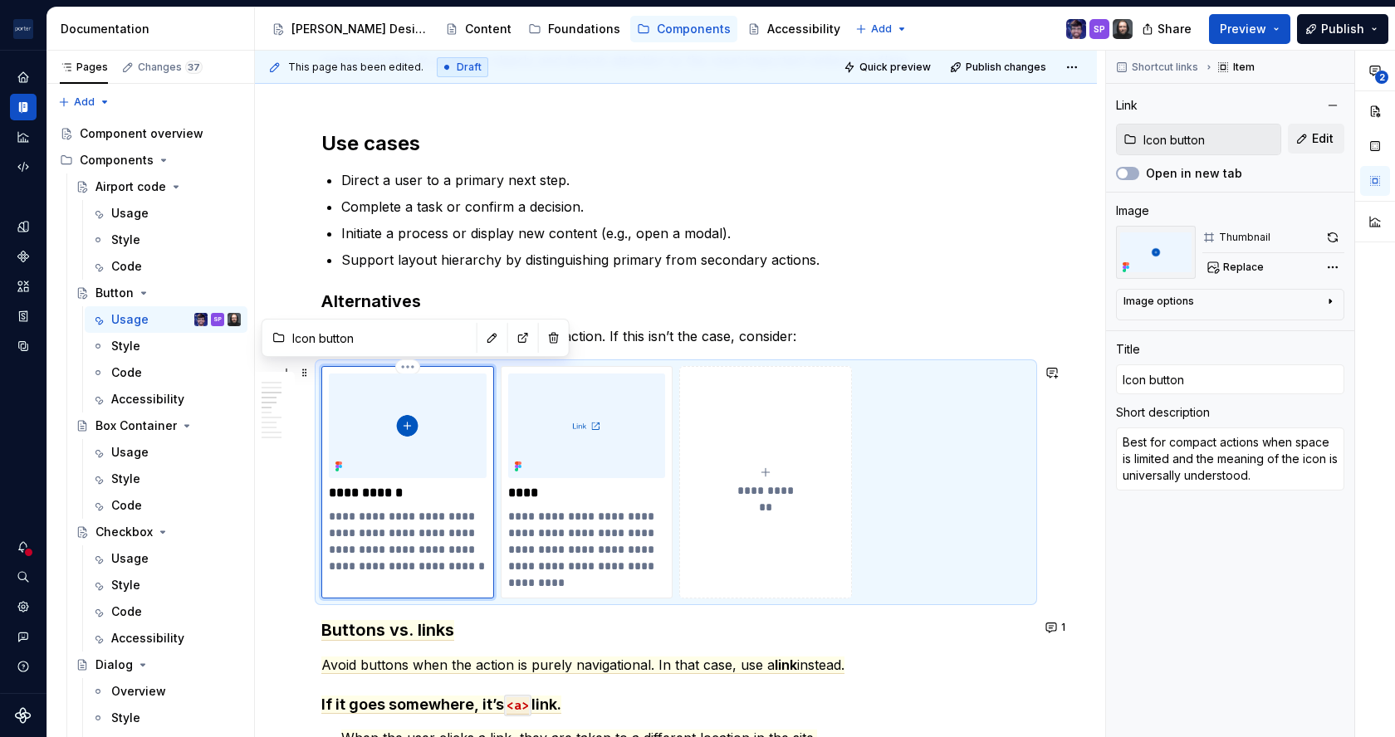
click at [413, 523] on p "**********" at bounding box center [407, 541] width 157 height 66
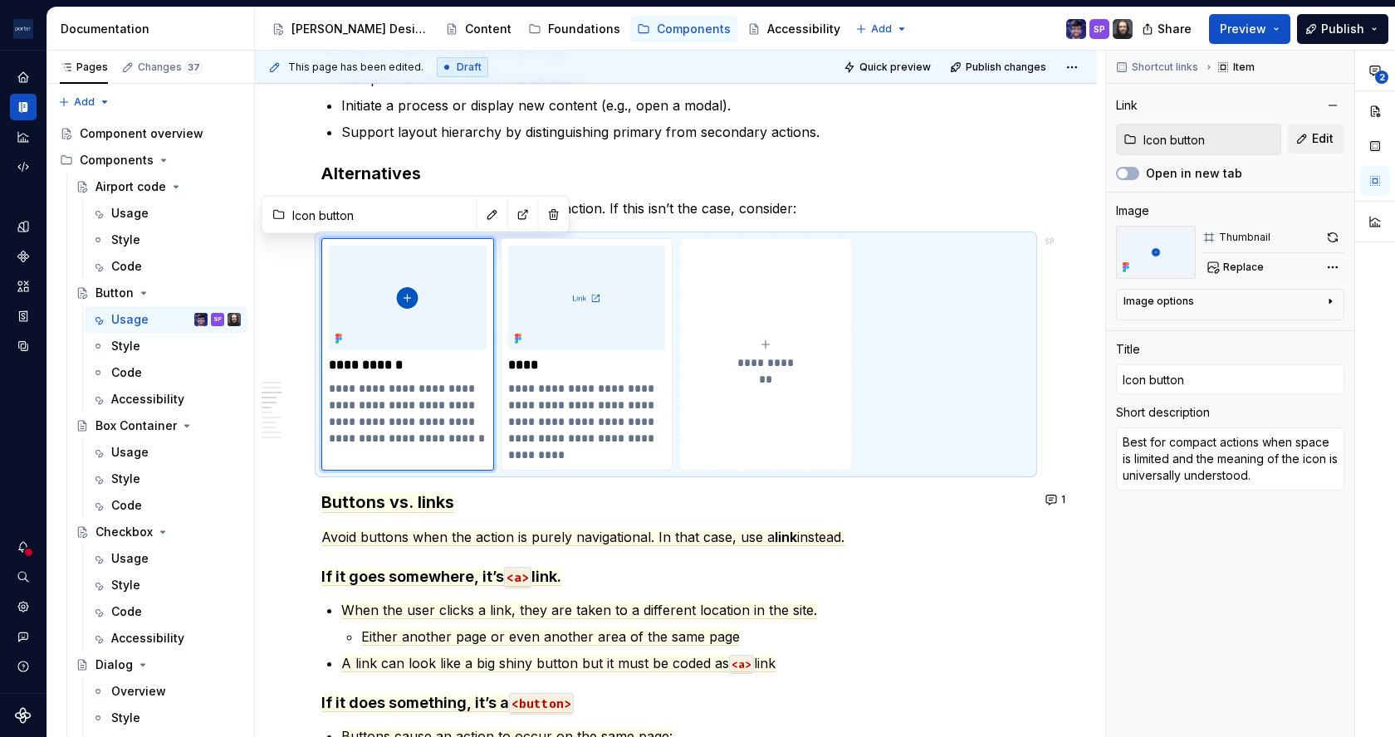
scroll to position [1191, 0]
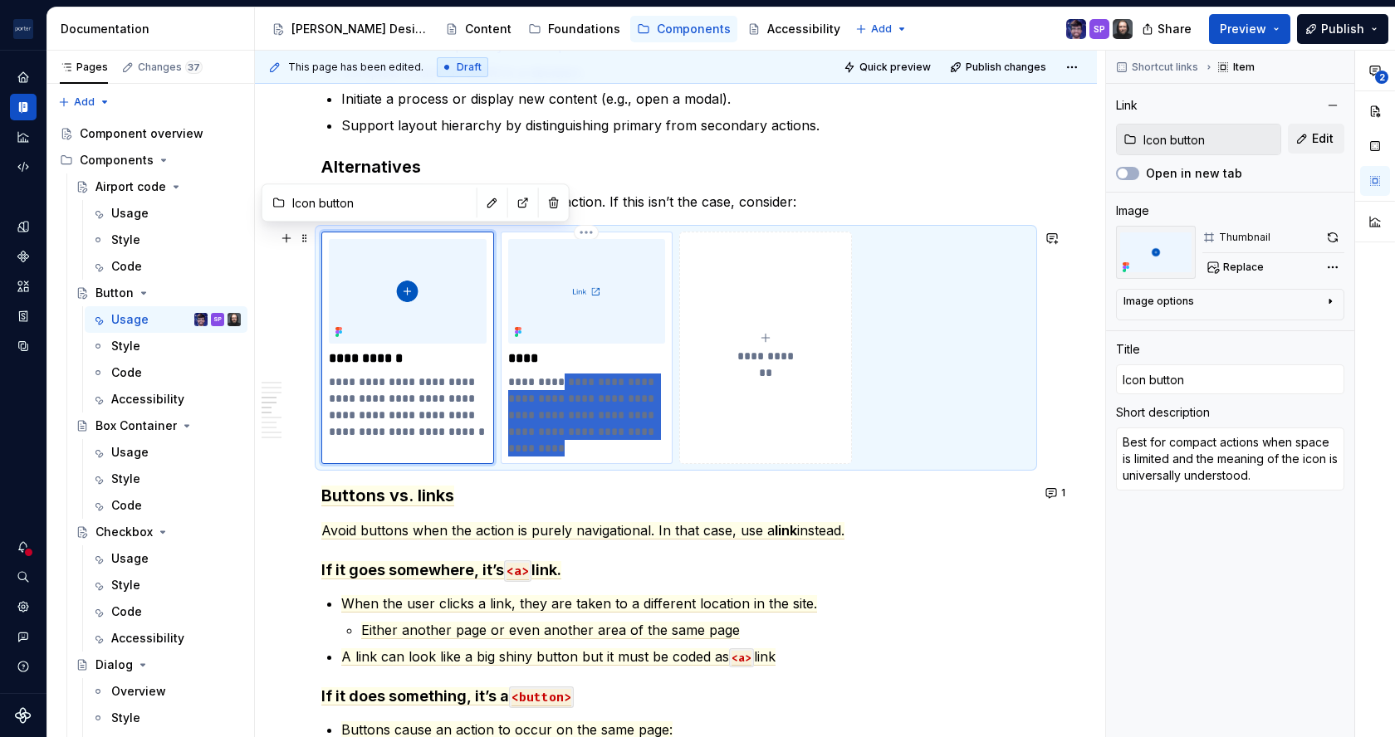
drag, startPoint x: 573, startPoint y: 445, endPoint x: 552, endPoint y: 374, distance: 73.6
click at [552, 374] on p "**********" at bounding box center [586, 415] width 157 height 83
type textarea "*"
type input "Link"
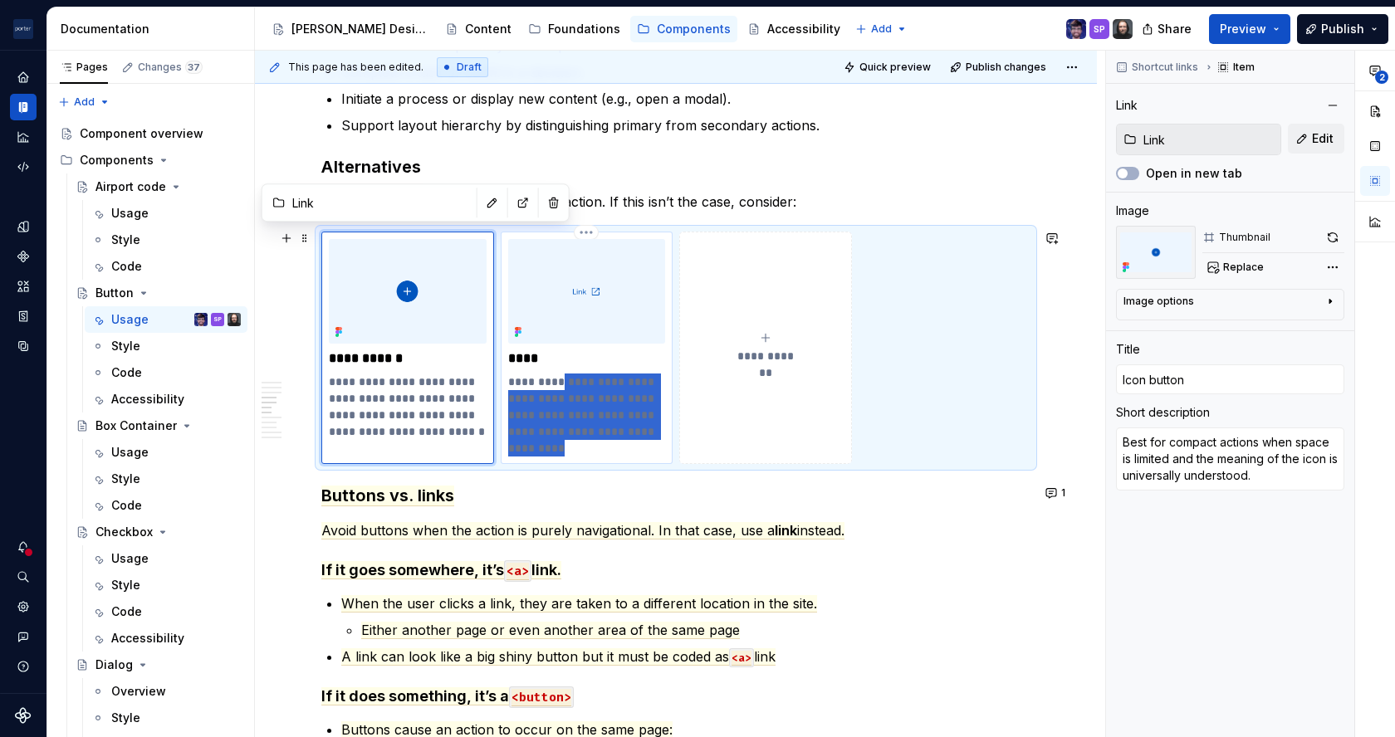
type input "Link"
type textarea "Best for when navigation takes users to another location within a page, to anot…"
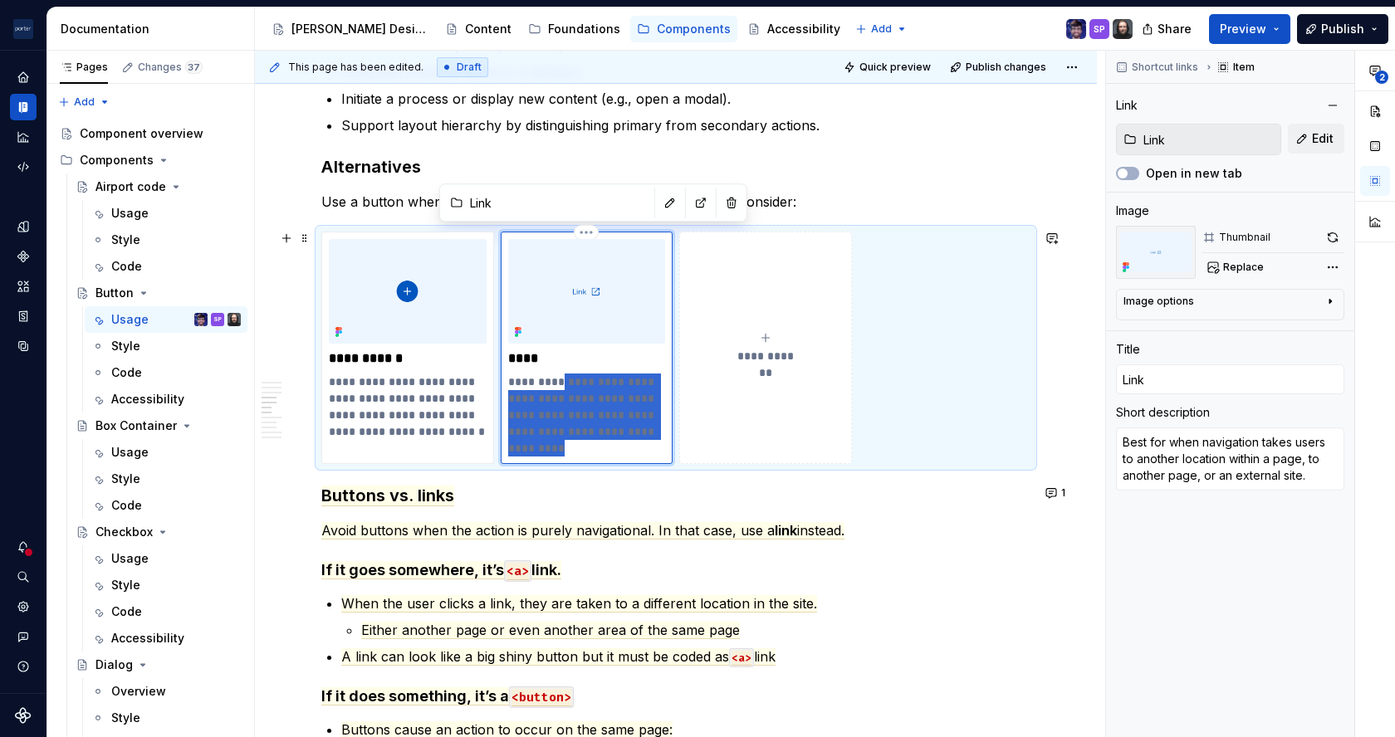
click at [552, 374] on p "**********" at bounding box center [586, 415] width 157 height 83
click at [611, 378] on p "**********" at bounding box center [586, 415] width 157 height 83
type textarea "*"
type textarea "Best for when ttakes users to another location within a page, to another page, …"
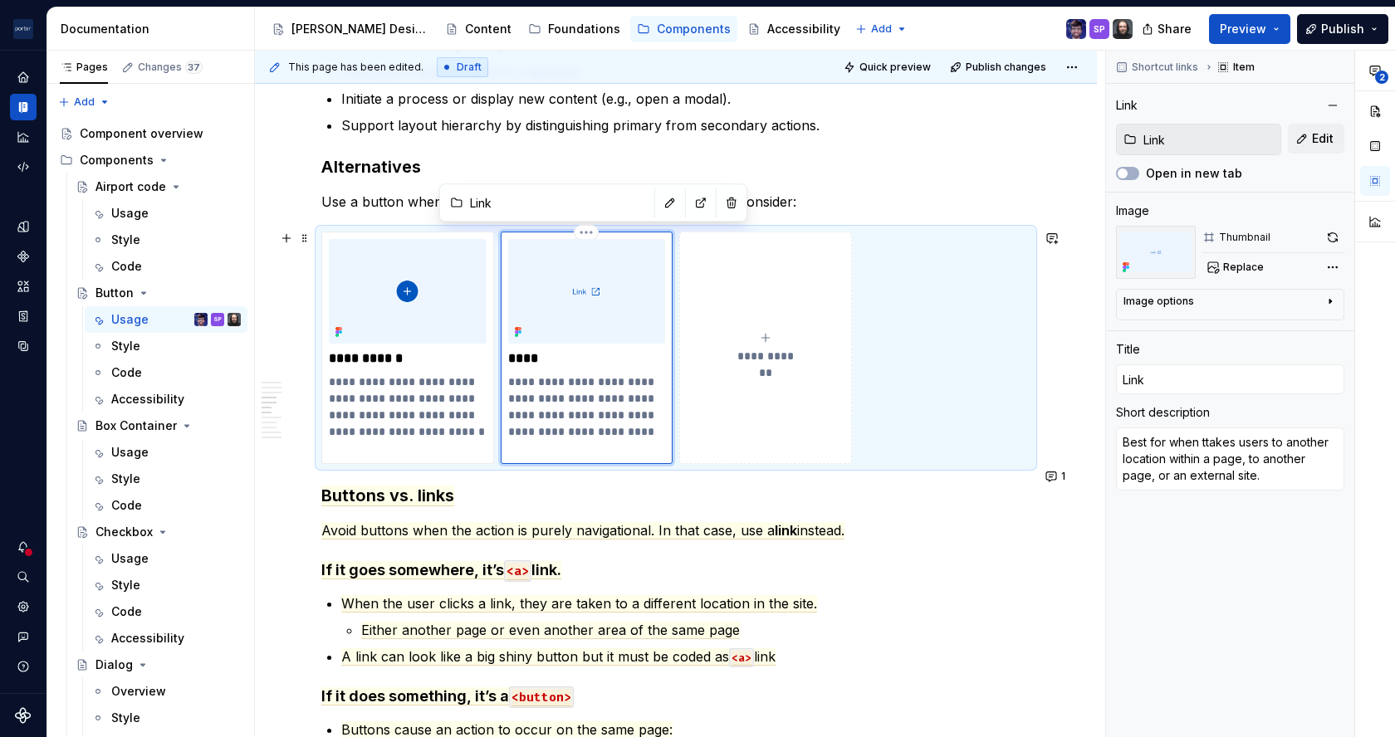
type textarea "*"
type textarea "Best for when thtakes users to another location within a page, to another page,…"
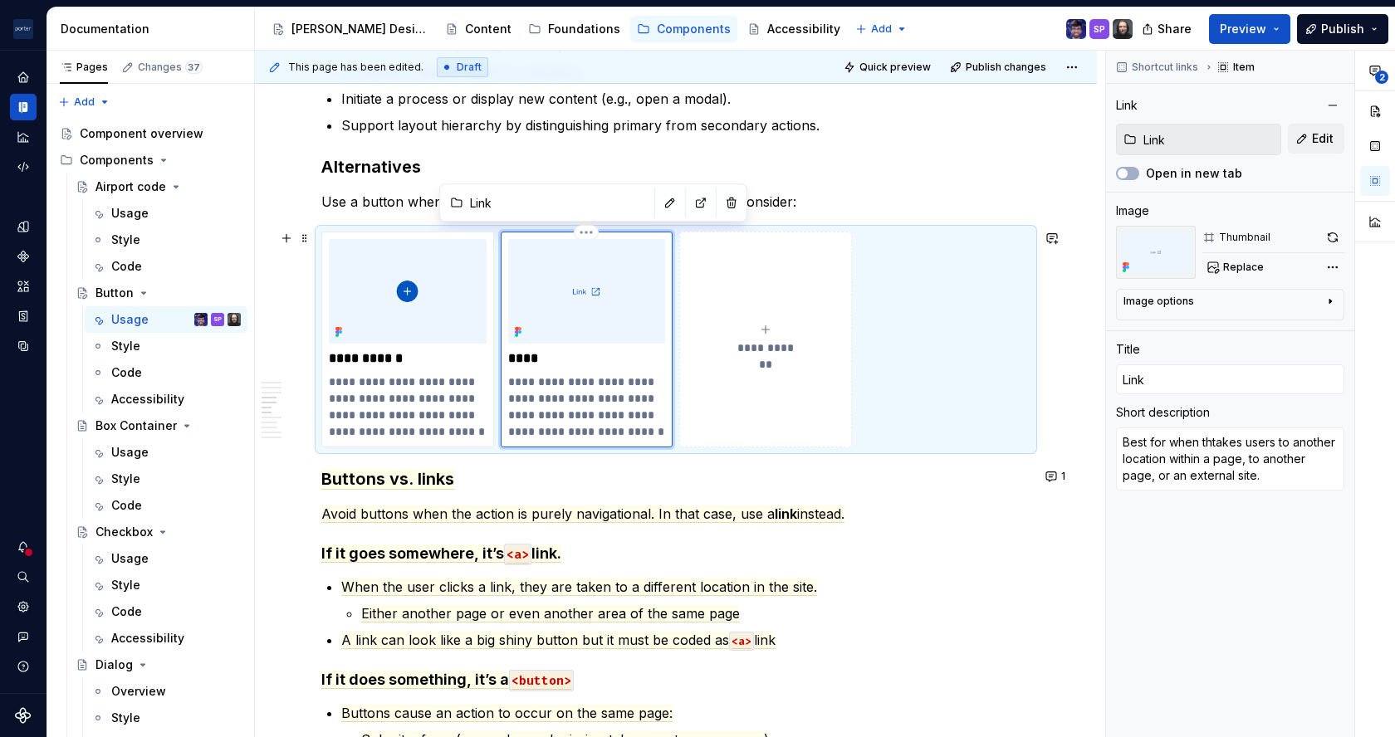
type textarea "*"
type textarea "Best for when thetakes users to another location within a page, to another page…"
type textarea "*"
type textarea "Best for when the takes users to another location within a page, to another pag…"
type textarea "*"
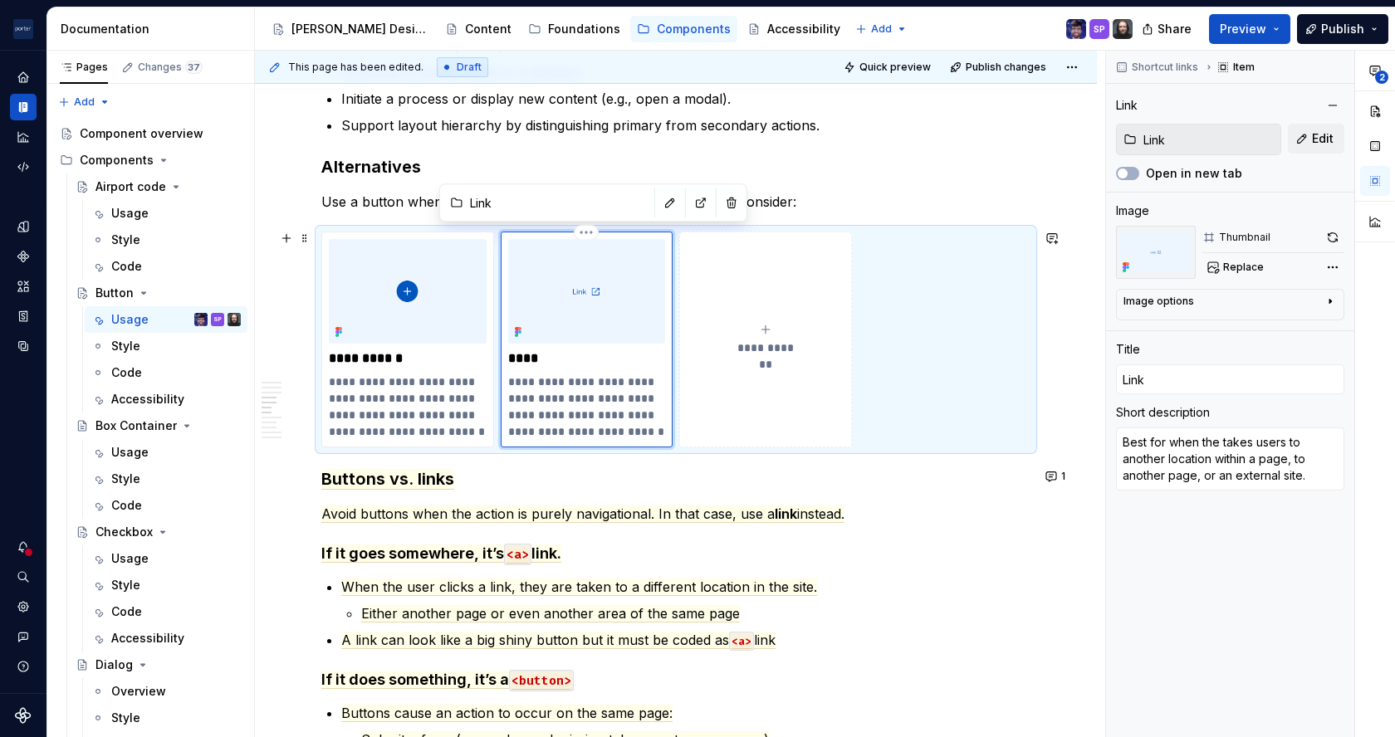
type textarea "Best for when the atakes users to another location within a page, to another pa…"
type textarea "*"
type textarea "Best for when the actakes users to another location within a page, to another p…"
type textarea "*"
type textarea "Best for when the acttakes users to another location within a page, to another …"
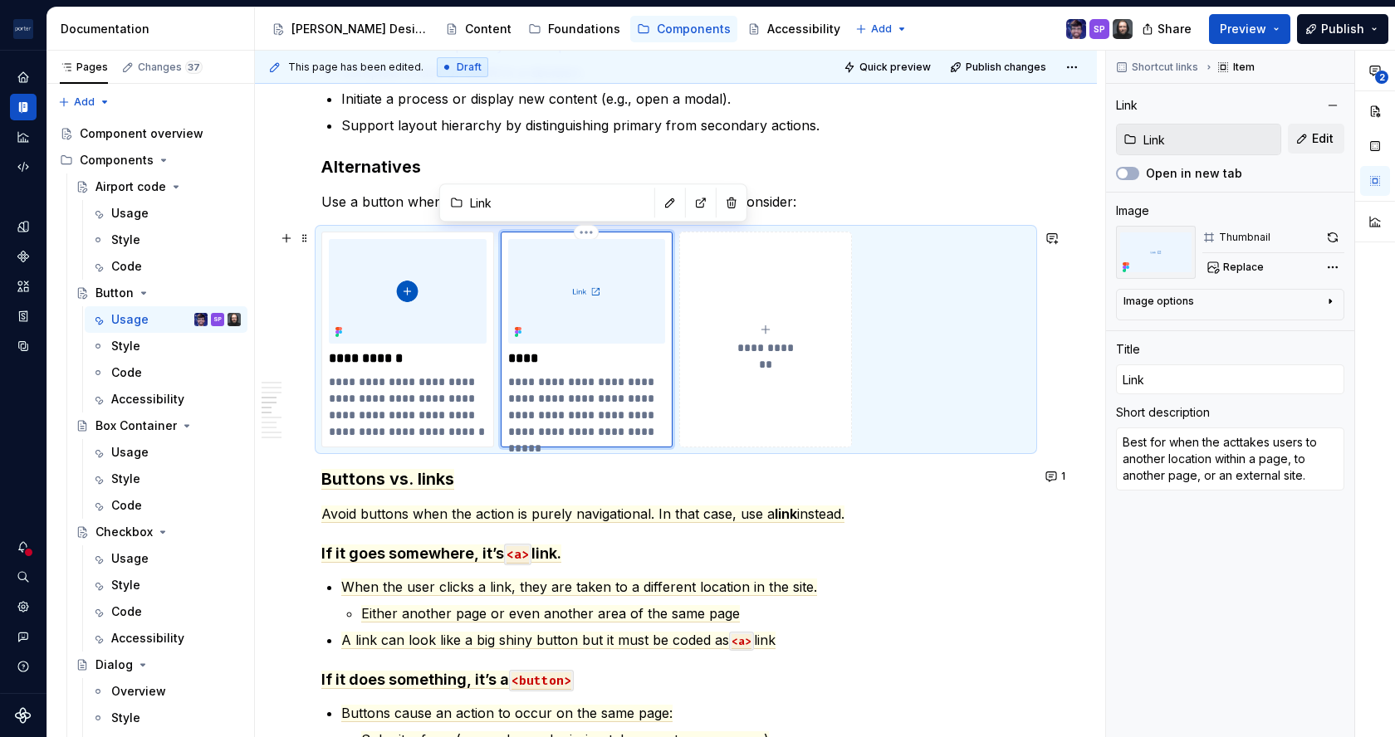
type textarea "*"
type textarea "Best for when the actitakes users to another location within a page, to another…"
type textarea "*"
type textarea "Best for when the actiotakes users to another location within a page, to anothe…"
type textarea "*"
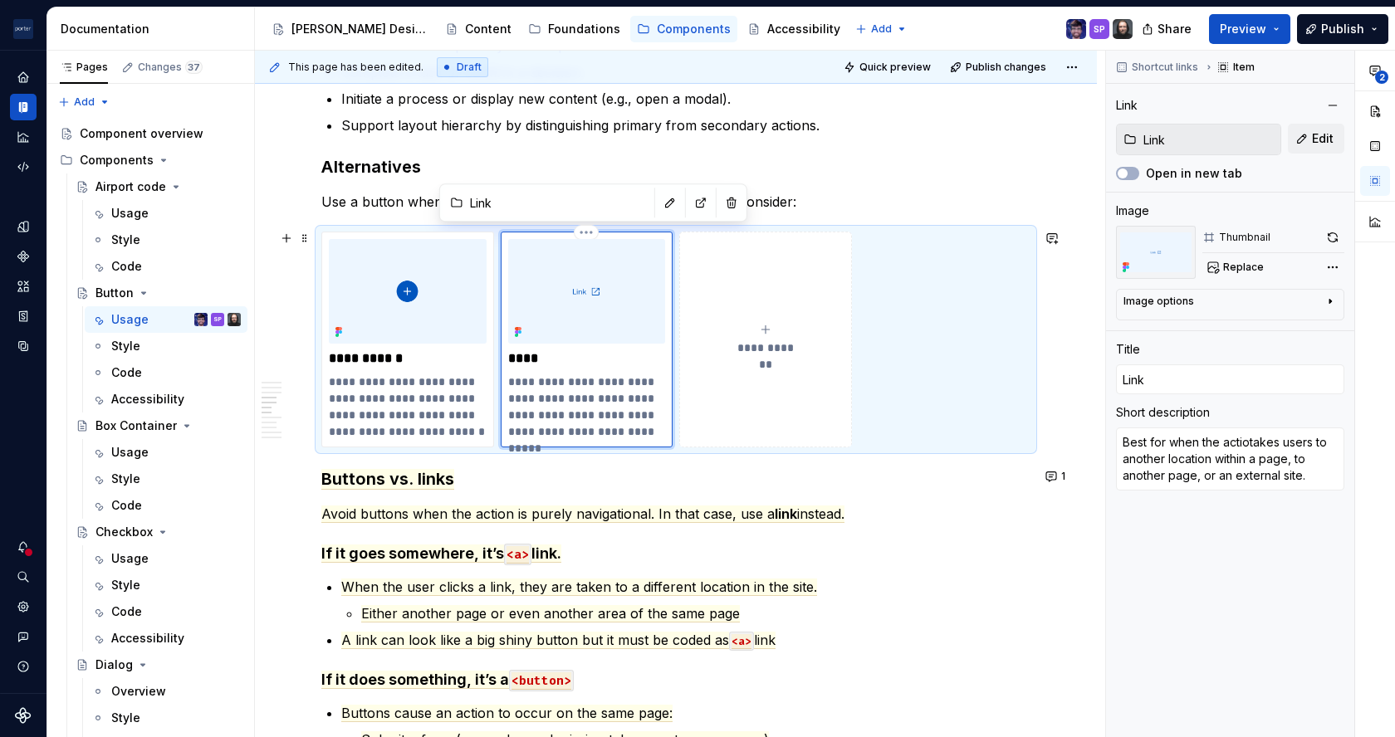
type textarea "Best for when the actiontakes users to another location within a page, to anoth…"
type textarea "*"
type textarea "Best for when the action takes users to another location within a page, to anot…"
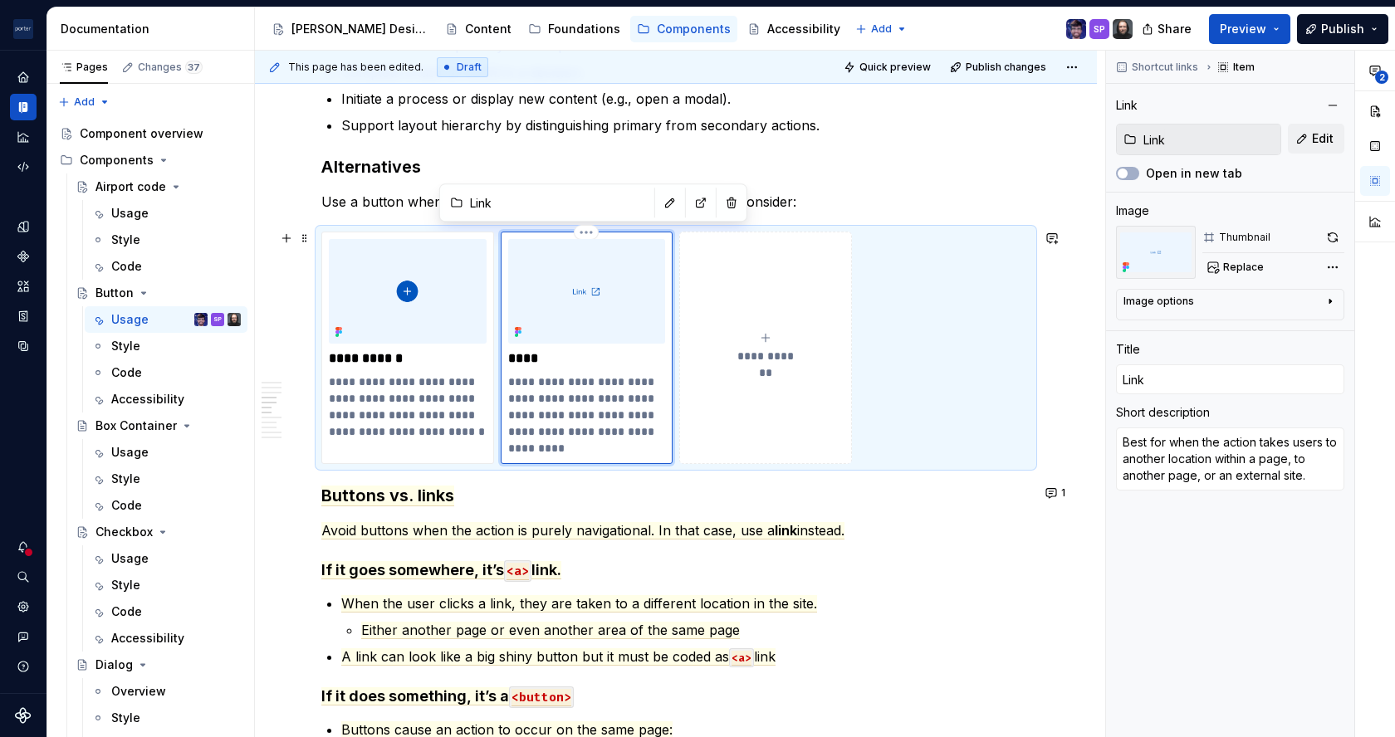
type textarea "*"
type textarea "Best for when the action itakes users to another location within a page, to ano…"
type textarea "*"
type textarea "Best for when the action istakes users to another location within a page, to an…"
type textarea "*"
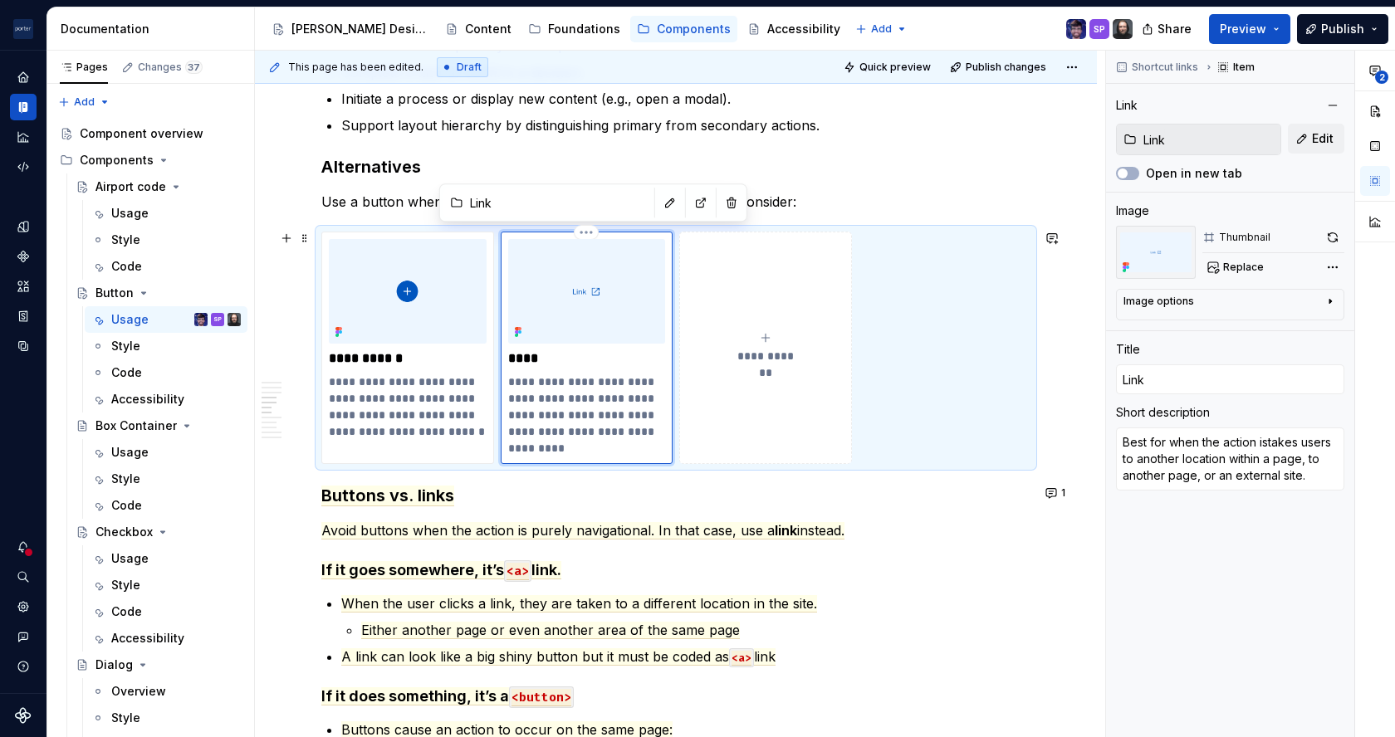
type textarea "Best for when the action is takes users to another location within a page, to a…"
type textarea "*"
type textarea "Best for when the action is ptakes users to another location within a page, to …"
type textarea "*"
type textarea "Best for when the action is putakes users to another location within a page, to…"
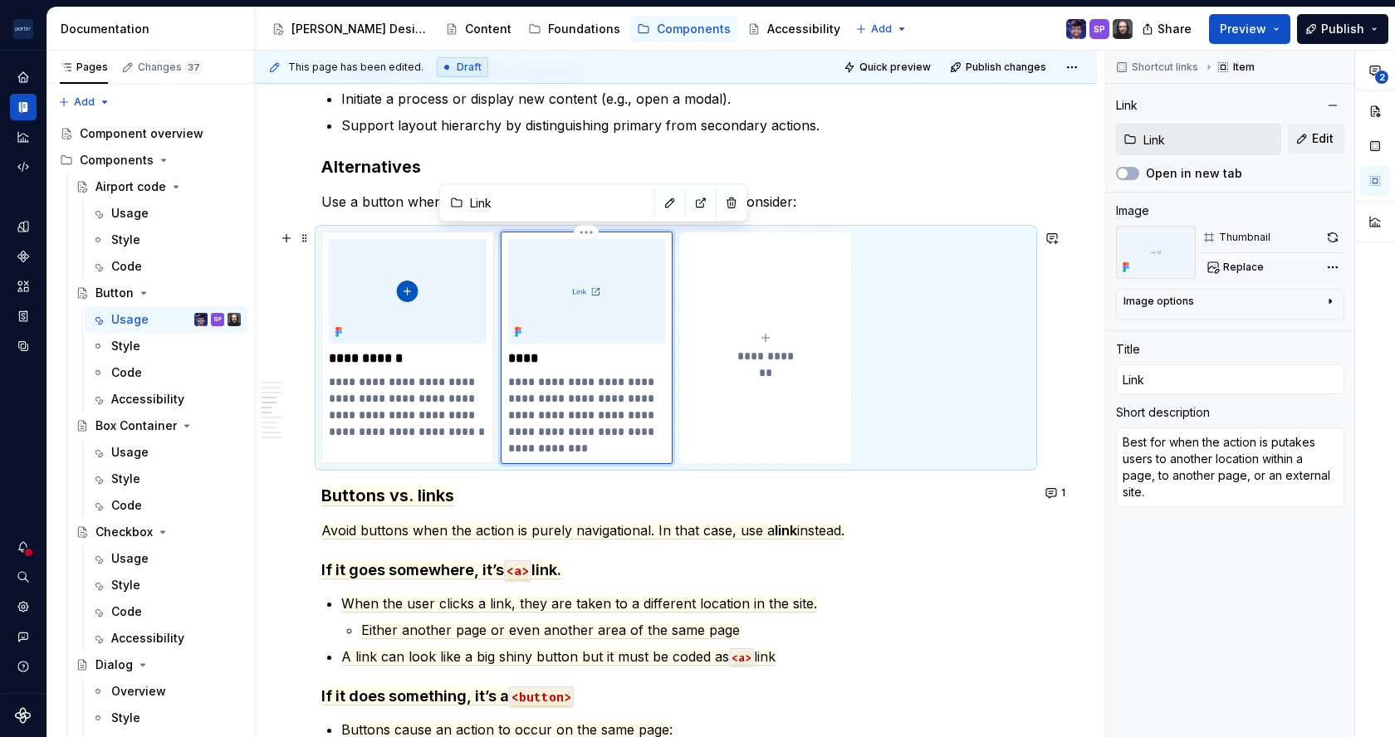
type textarea "*"
type textarea "Best for when the action is purtakes users to another location within a page, t…"
type textarea "*"
type textarea "Best for when the action is puretakes users to another location within a page, …"
type textarea "*"
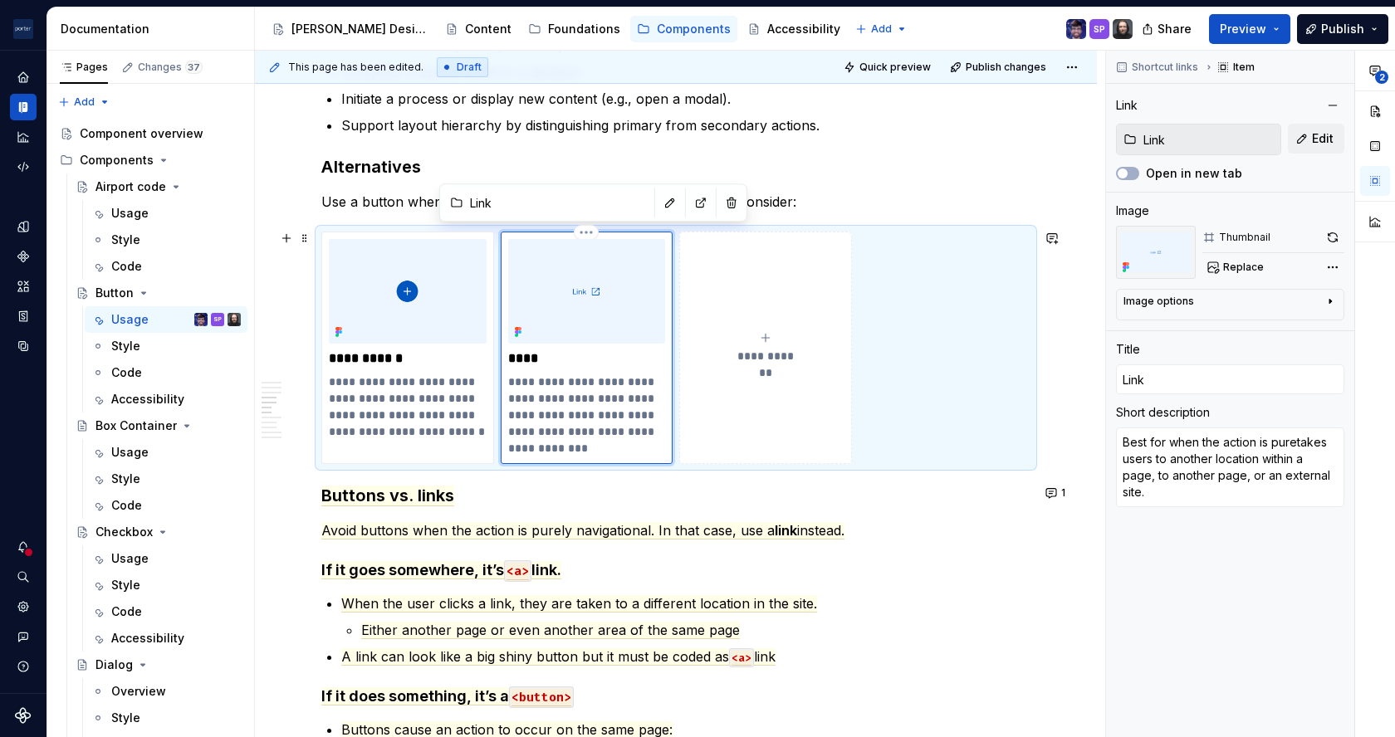
type textarea "Best for when the action is pureltakes users to another location within a page,…"
type textarea "*"
type textarea "Best for when the action is purelytakes users to another location within a page…"
type textarea "*"
type textarea "Best for when the action is purely takes users to another location within a pag…"
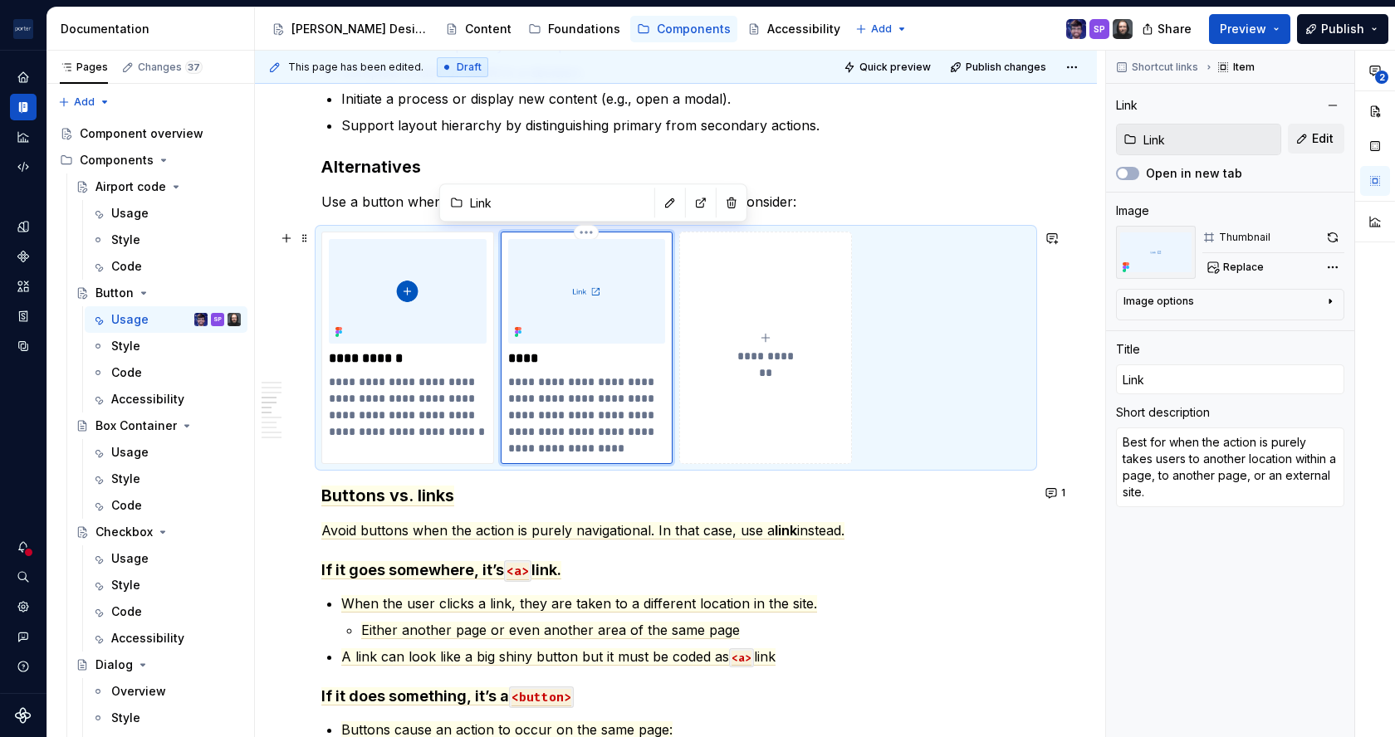
type textarea "*"
type textarea "Best for when the action is purely ntakes users to another location within a pa…"
type textarea "*"
type textarea "Best for when the action is purely natakes users to another location within a p…"
type textarea "*"
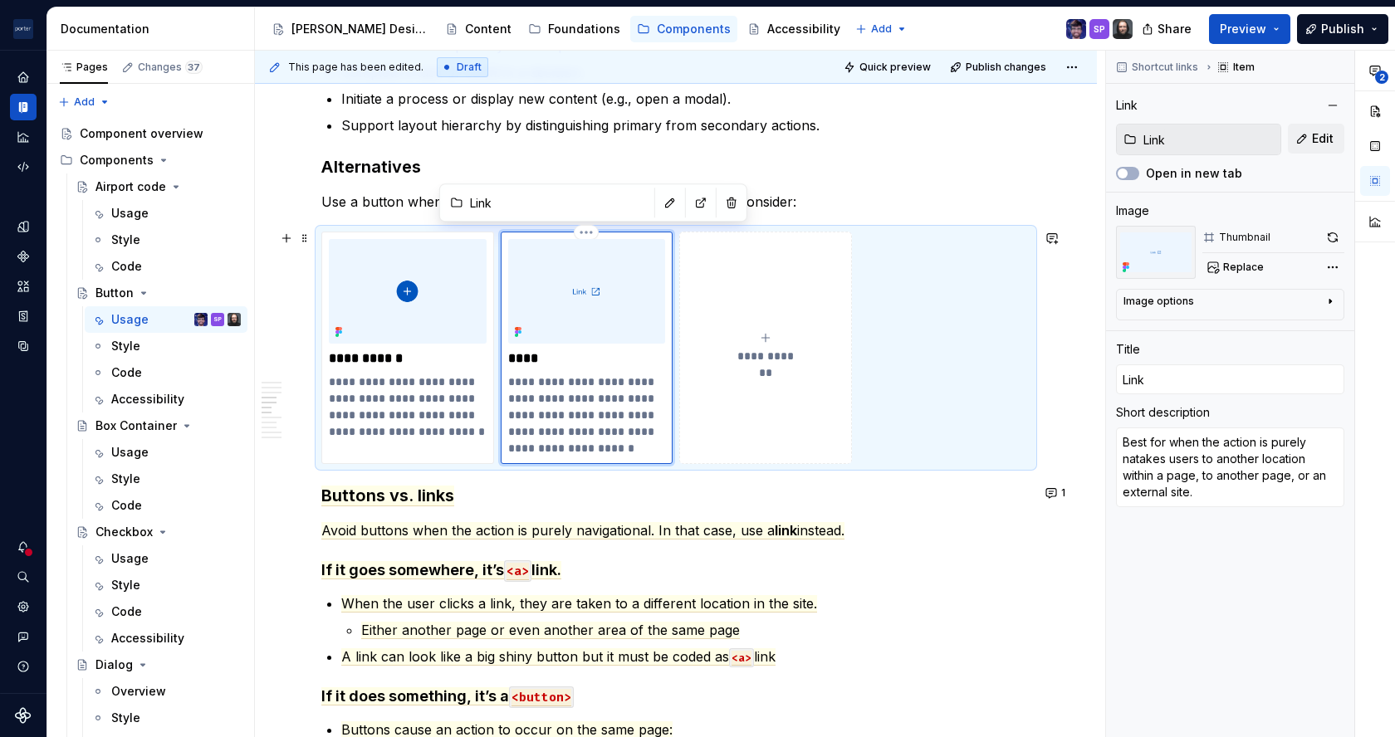
type textarea "Best for when the action is purely navtakes users to another location within a …"
type textarea "*"
type textarea "Best for when the action is purely navitakes users to another location within a…"
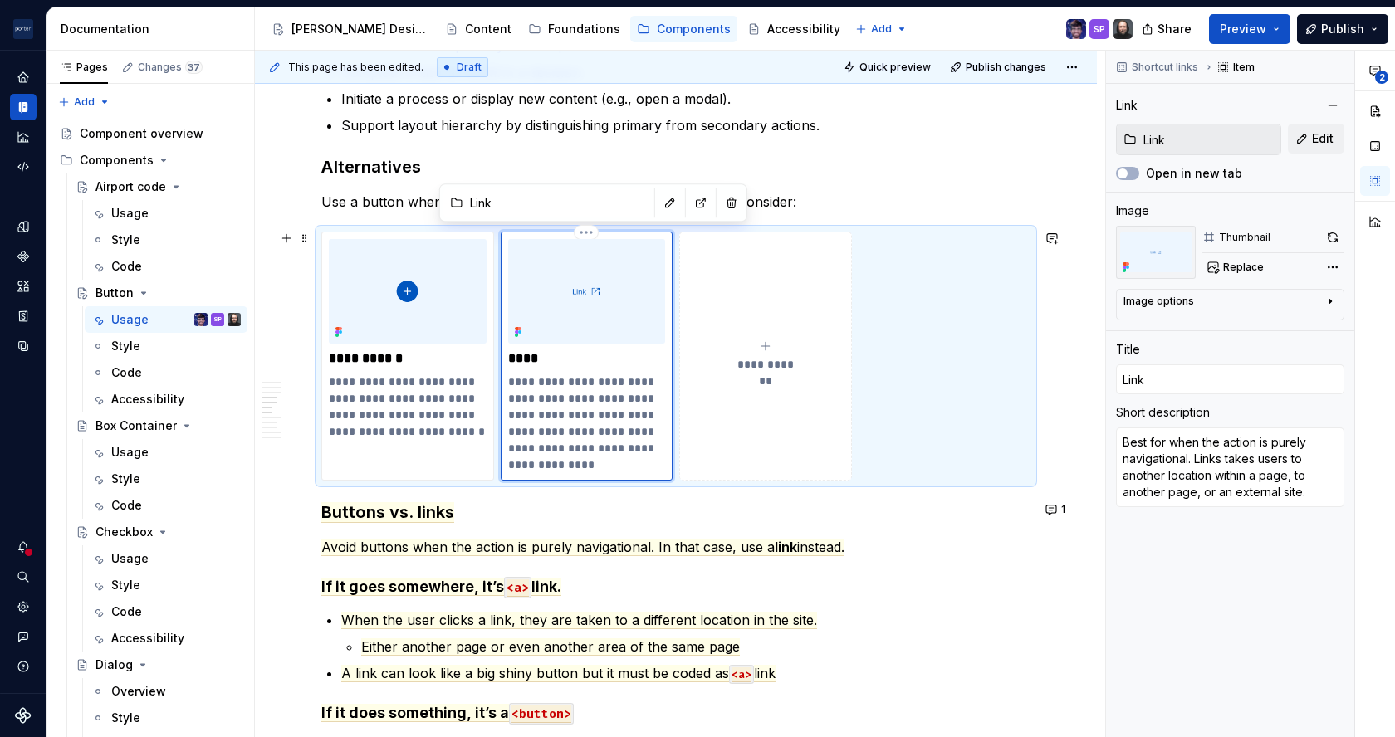
click at [531, 411] on p "**********" at bounding box center [586, 424] width 157 height 100
click at [534, 426] on p "**********" at bounding box center [586, 424] width 157 height 100
click at [608, 442] on p "**********" at bounding box center [586, 424] width 157 height 100
click at [639, 422] on p "**********" at bounding box center [586, 424] width 157 height 100
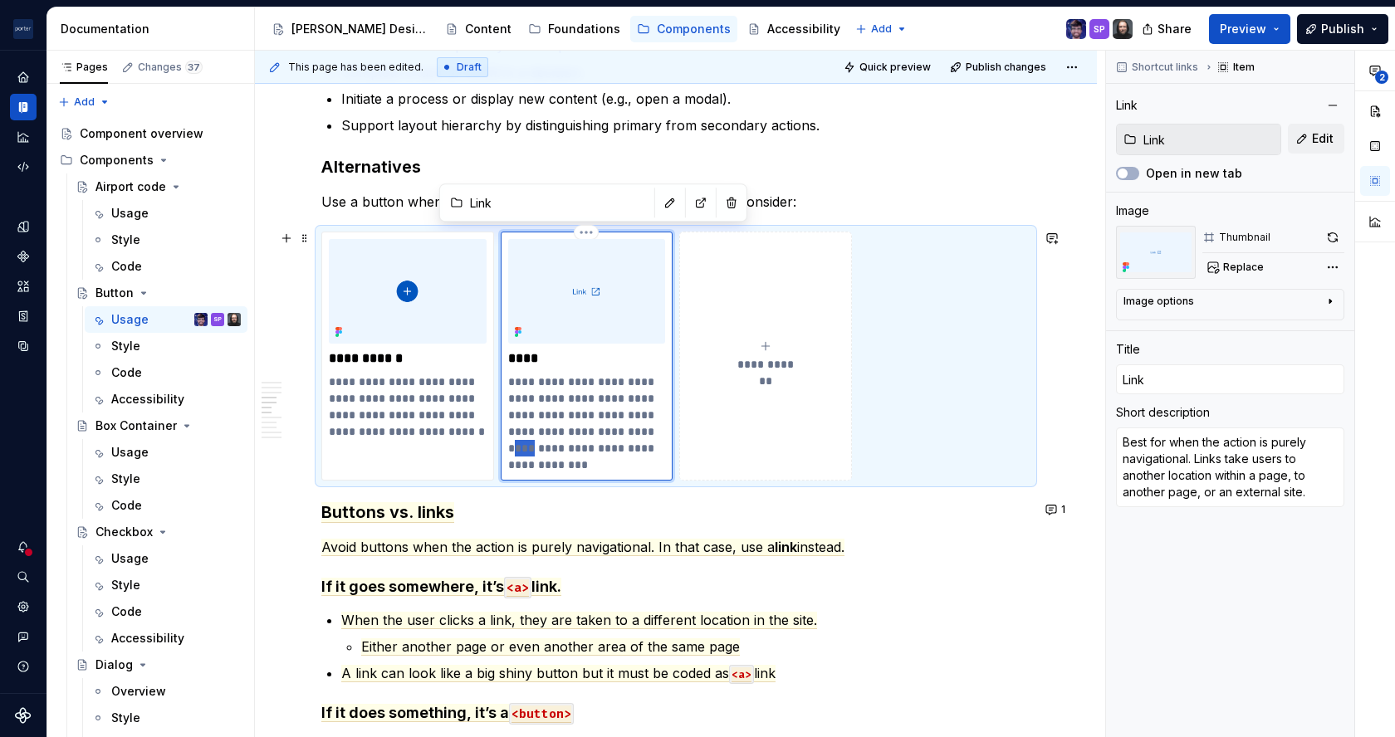
click at [639, 422] on p "**********" at bounding box center [586, 424] width 157 height 100
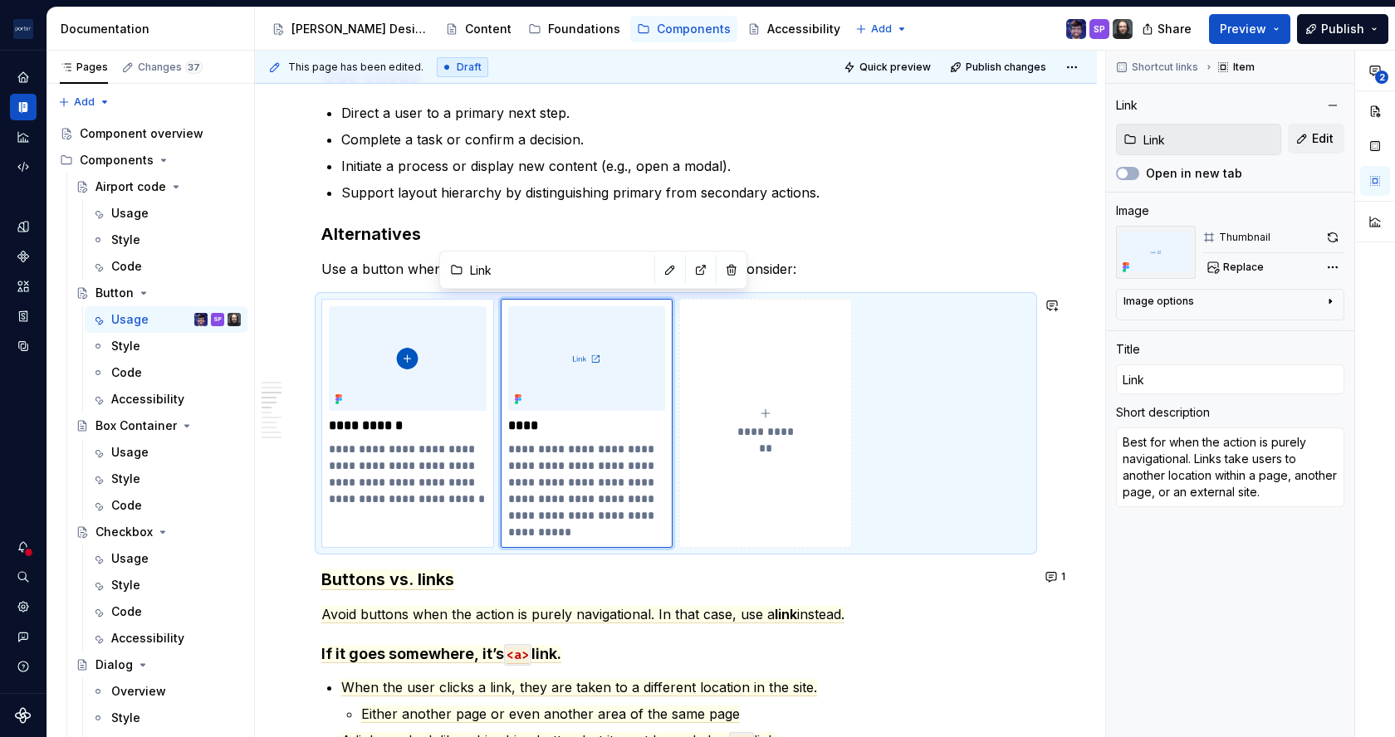
scroll to position [1123, 0]
click at [463, 495] on p "**********" at bounding box center [407, 475] width 157 height 66
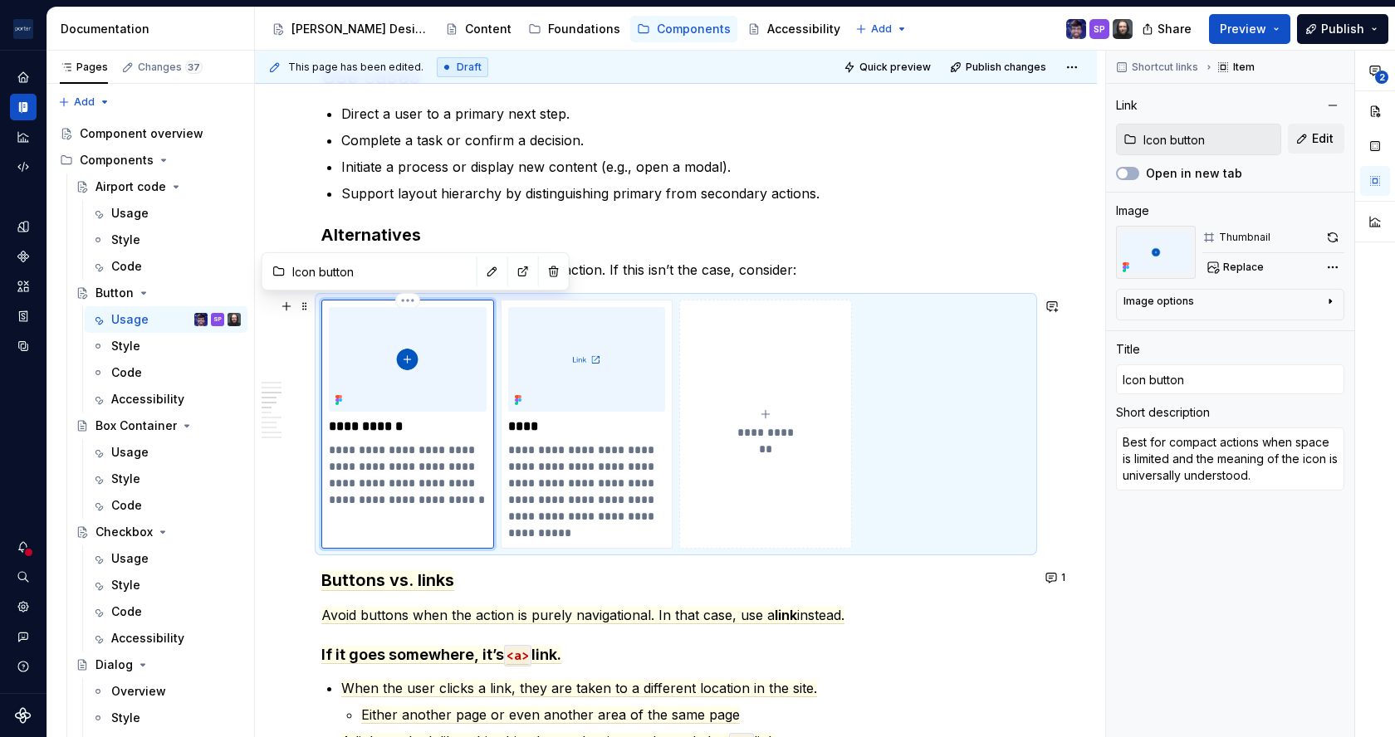
click at [472, 447] on p "**********" at bounding box center [407, 475] width 157 height 66
click at [472, 499] on p "**********" at bounding box center [407, 475] width 157 height 66
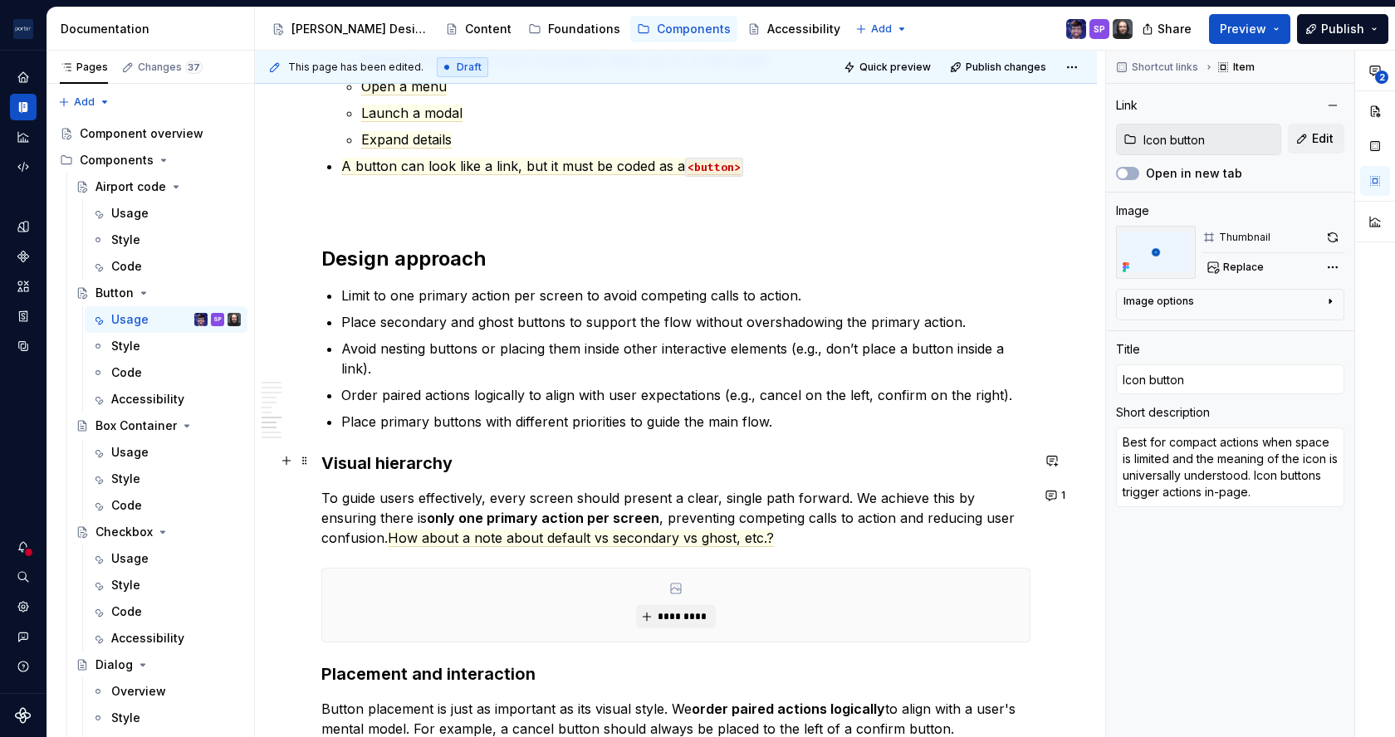
scroll to position [1906, 0]
click at [376, 293] on p "Limit to one primary action per screen to avoid competing calls to action." at bounding box center [685, 294] width 689 height 20
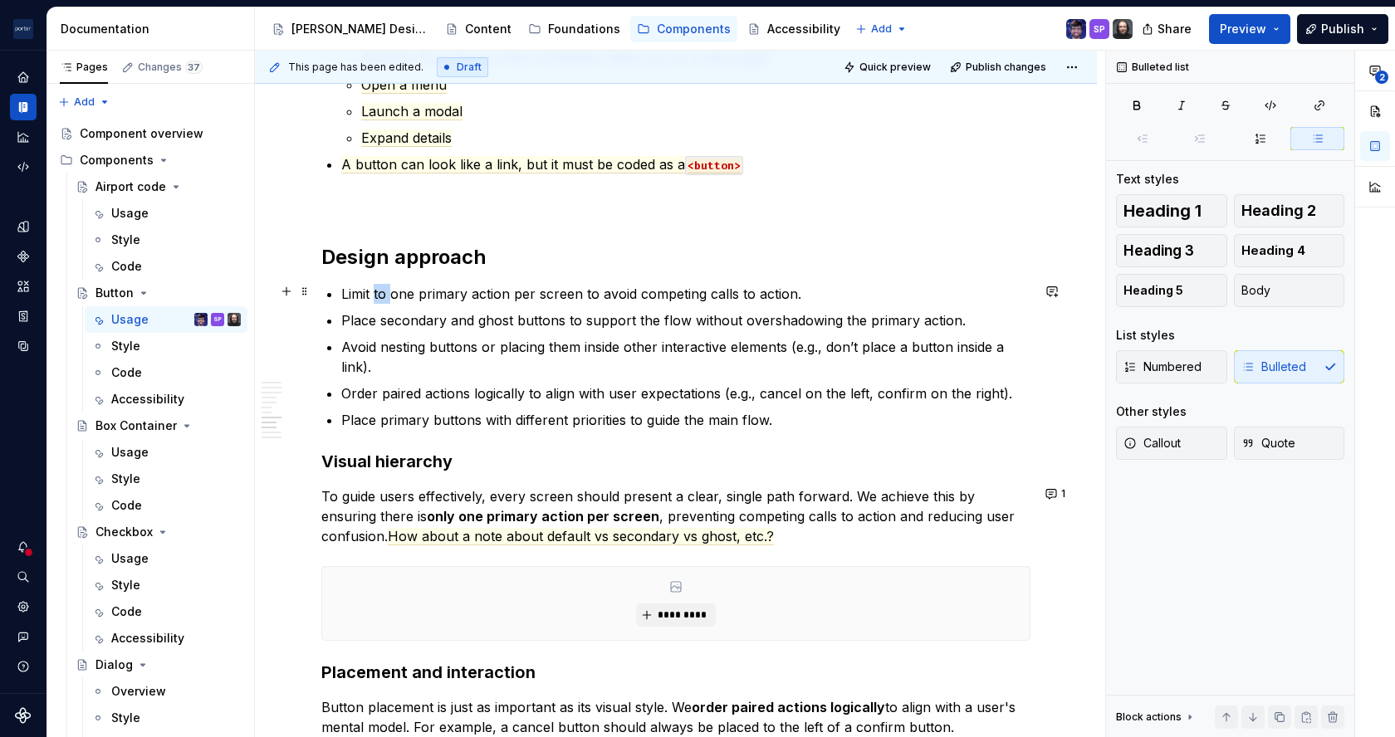
click at [376, 293] on p "Limit to one primary action per screen to avoid competing calls to action." at bounding box center [685, 294] width 689 height 20
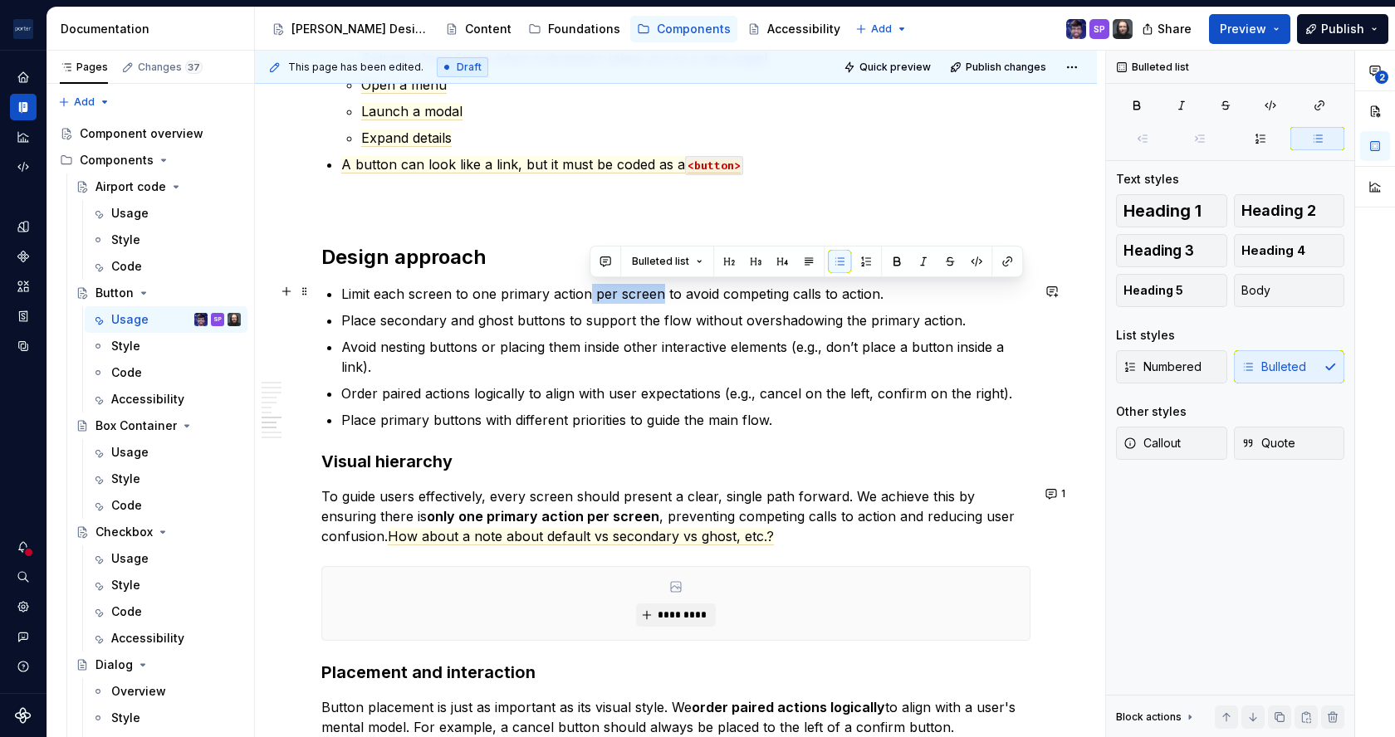
drag, startPoint x: 590, startPoint y: 293, endPoint x: 660, endPoint y: 289, distance: 70.7
click at [660, 289] on p "Limit each screen to one primary action per screen to avoid competing calls to …" at bounding box center [685, 294] width 689 height 20
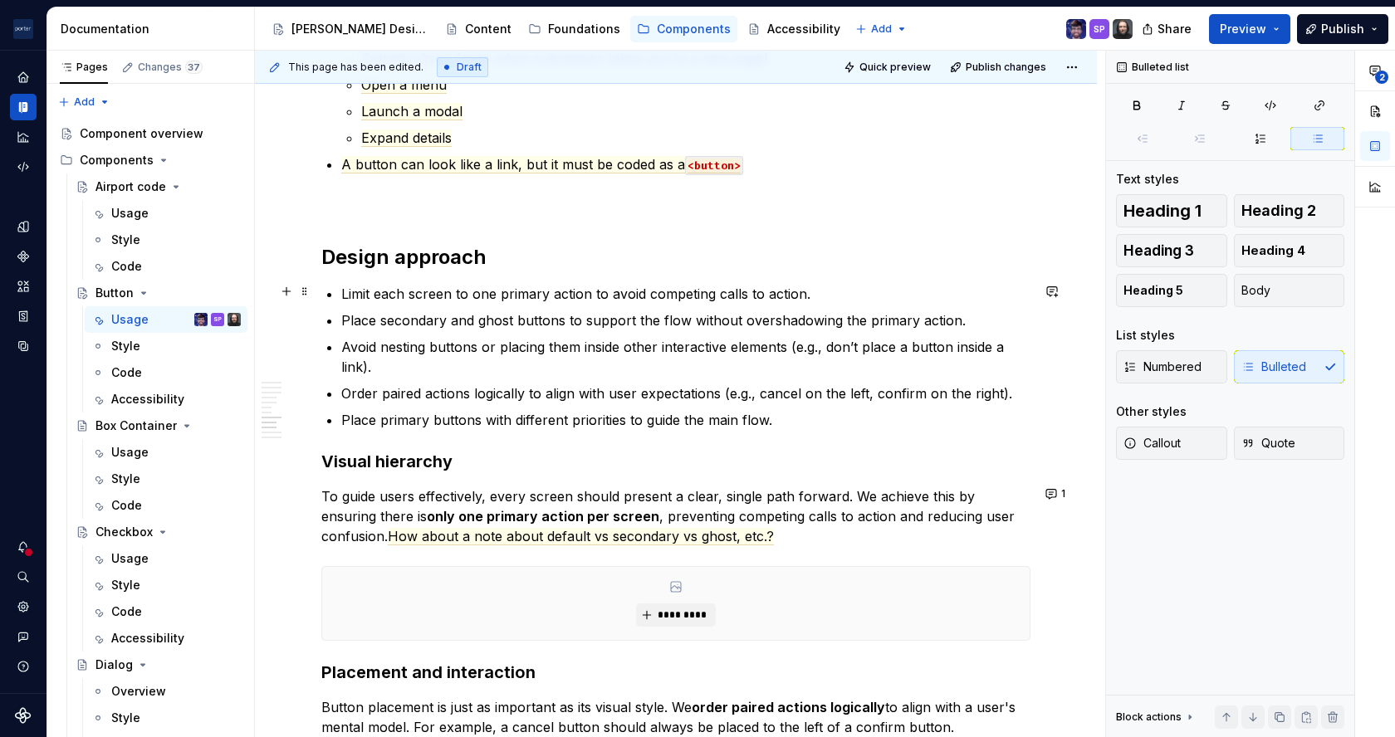
click at [873, 296] on p "Limit each screen to one primary action to avoid competing calls to action." at bounding box center [685, 294] width 689 height 20
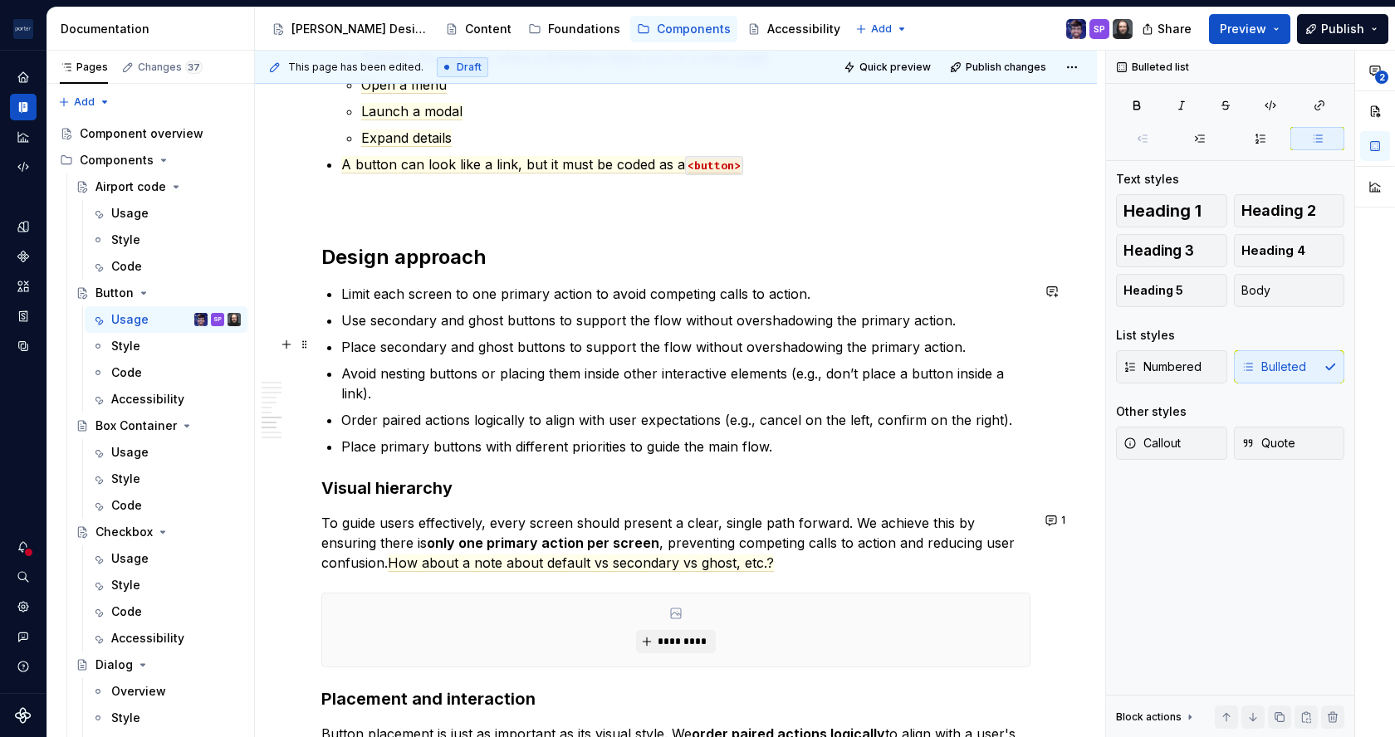
click at [815, 340] on p "Place secondary and ghost buttons to support the flow without overshadowing the…" at bounding box center [685, 347] width 689 height 20
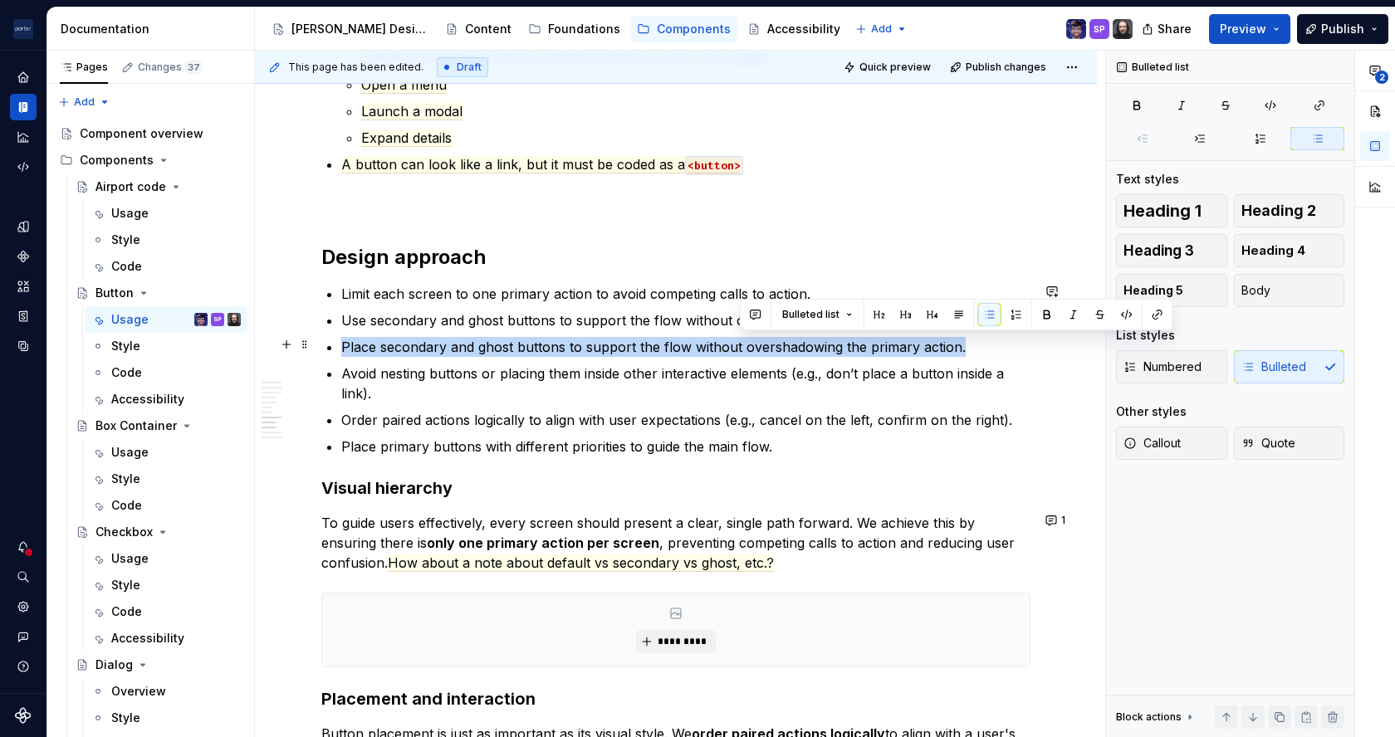
click at [815, 340] on p "Place secondary and ghost buttons to support the flow without overshadowing the…" at bounding box center [685, 347] width 689 height 20
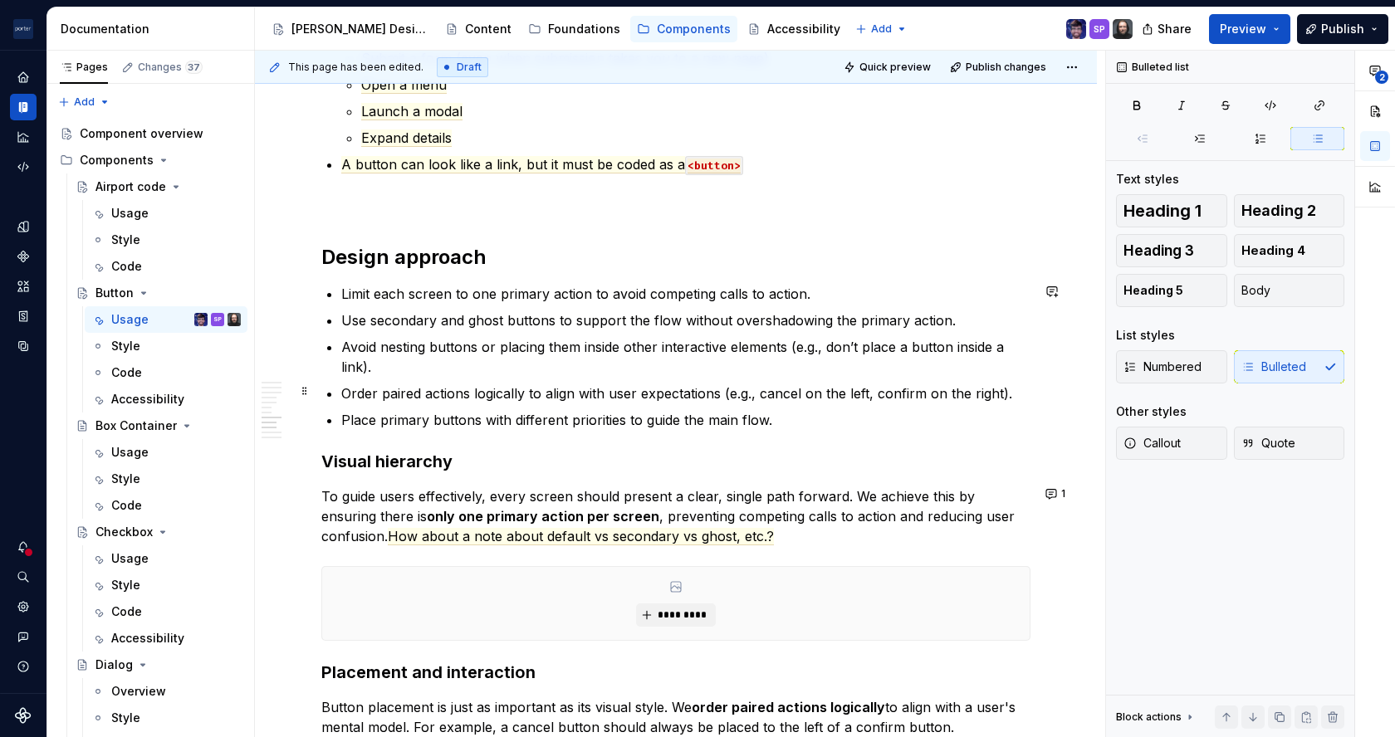
click at [553, 393] on p "Order paired actions logically to align with user expectations (e.g., cancel on…" at bounding box center [685, 394] width 689 height 20
click at [602, 394] on p "Order paired actions logically to match with user expectations (e.g., cancel on…" at bounding box center [685, 394] width 689 height 20
click at [718, 422] on p "Place primary buttons with different priorities to guide the main flow." at bounding box center [685, 420] width 689 height 20
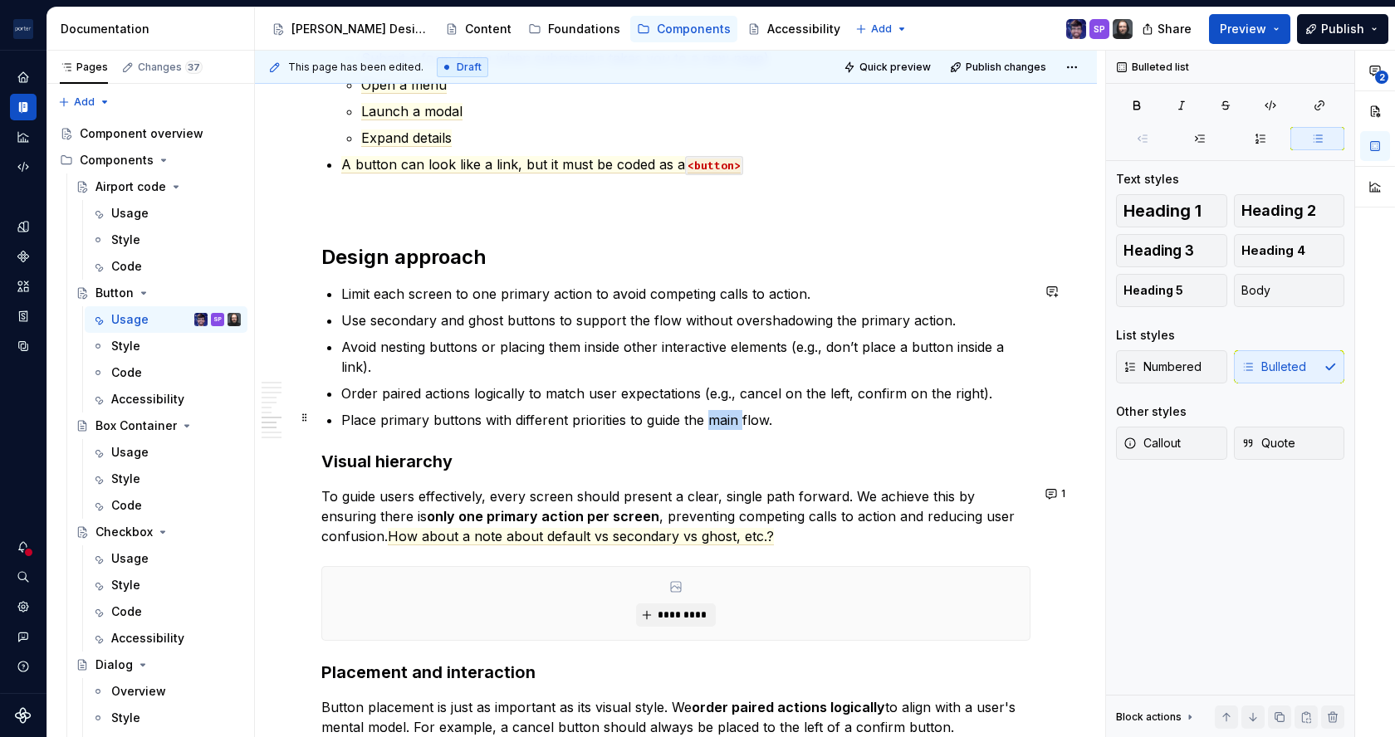
click at [718, 422] on p "Place primary buttons with different priorities to guide the main flow." at bounding box center [685, 420] width 689 height 20
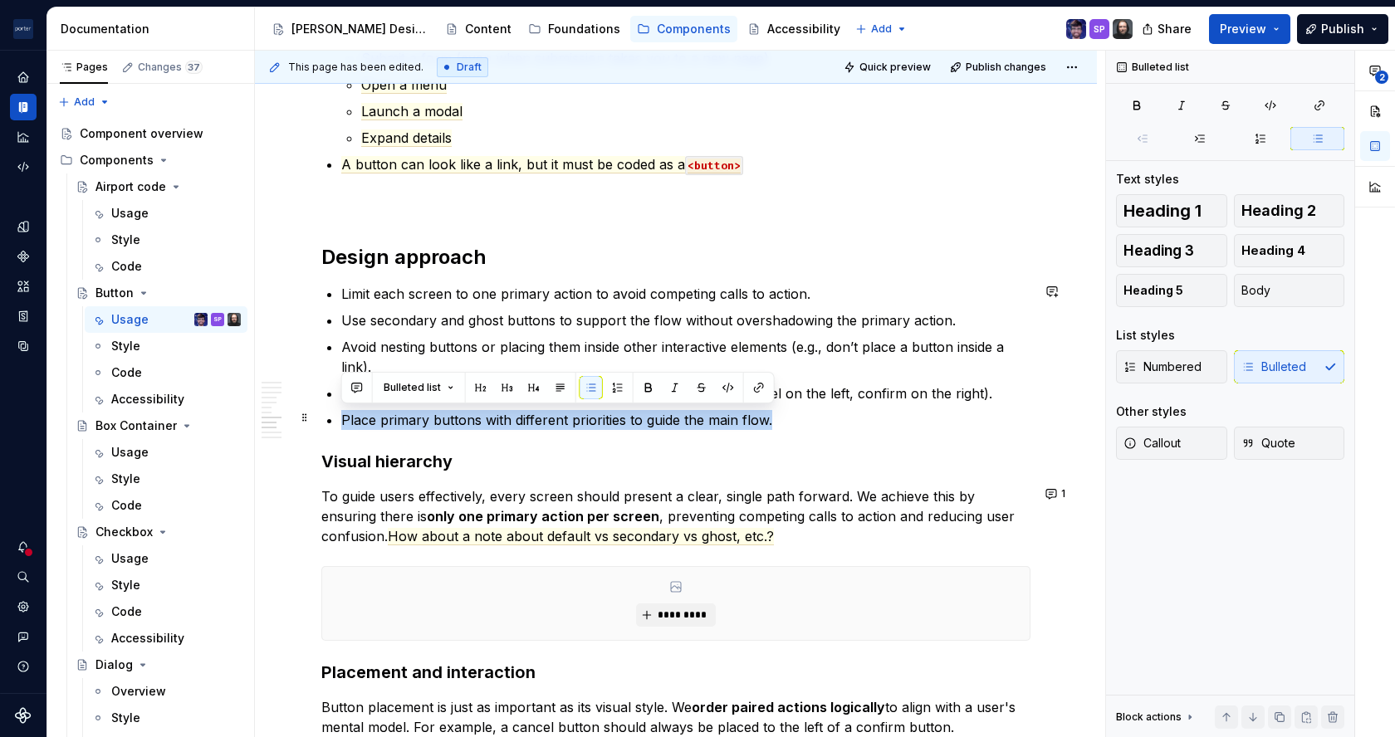
click at [718, 422] on p "Place primary buttons with different priorities to guide the main flow." at bounding box center [685, 420] width 689 height 20
click at [817, 423] on p "Place primary buttons with different priorities to guide the main flow." at bounding box center [685, 420] width 689 height 20
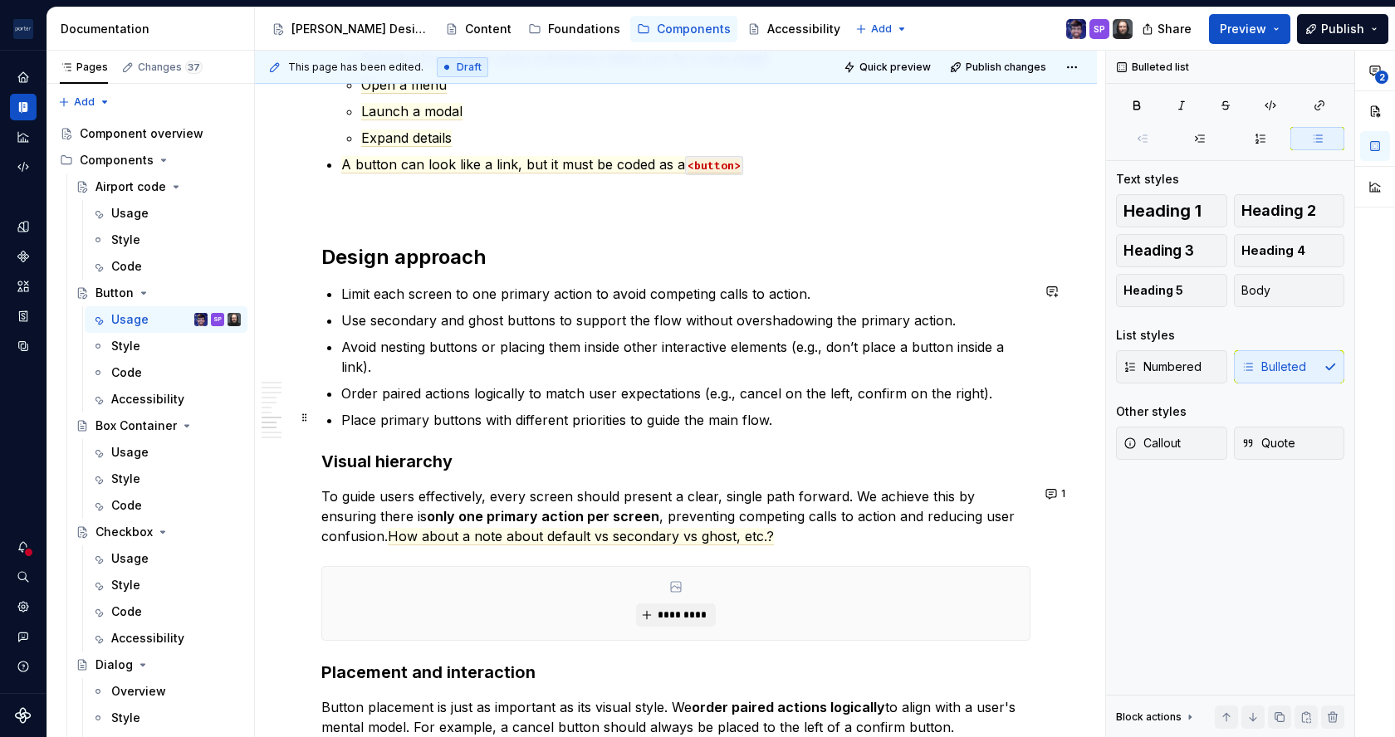
click at [624, 421] on p "Place primary buttons with different priorities to guide the main flow." at bounding box center [685, 420] width 689 height 20
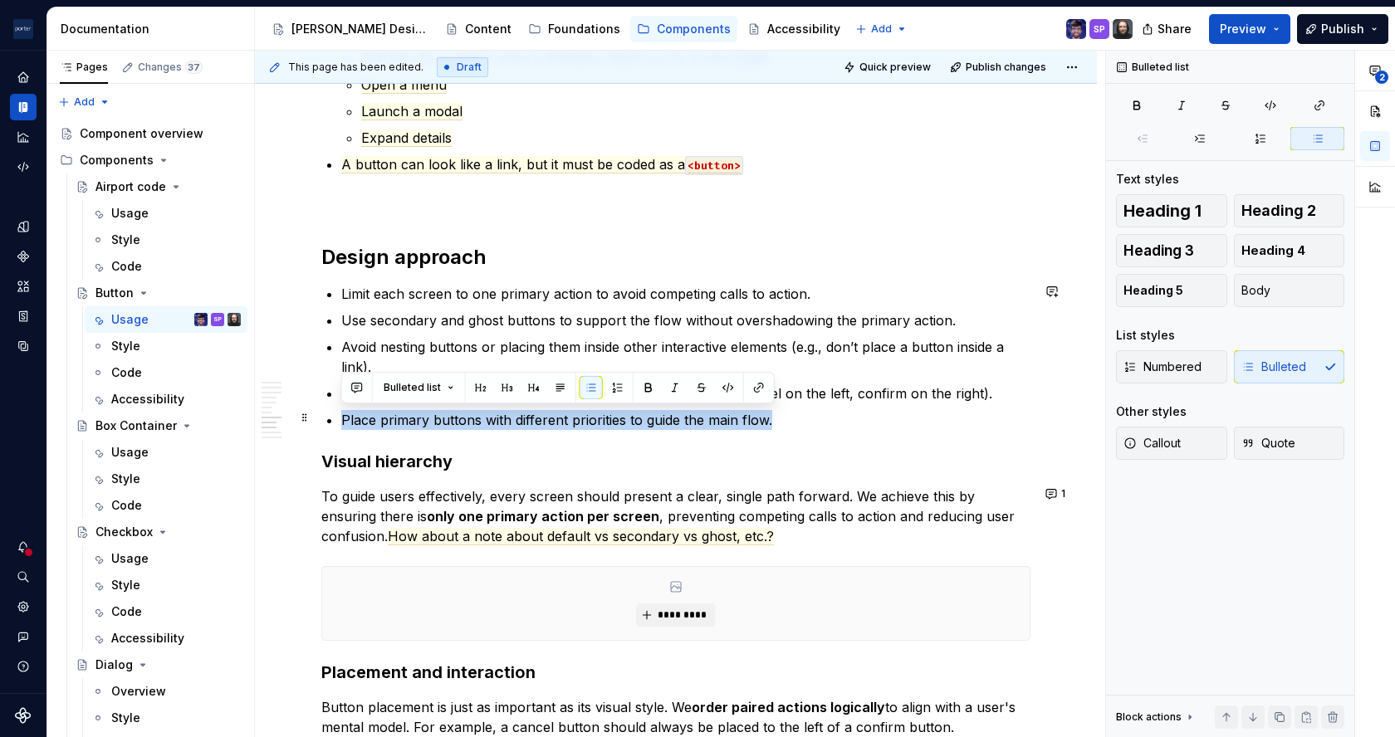
click at [624, 421] on p "Place primary buttons with different priorities to guide the main flow." at bounding box center [685, 420] width 689 height 20
click at [699, 389] on button "button" at bounding box center [701, 387] width 23 height 23
click at [825, 410] on p "Place primary buttons with different priorities to guide the main flow." at bounding box center [685, 420] width 689 height 20
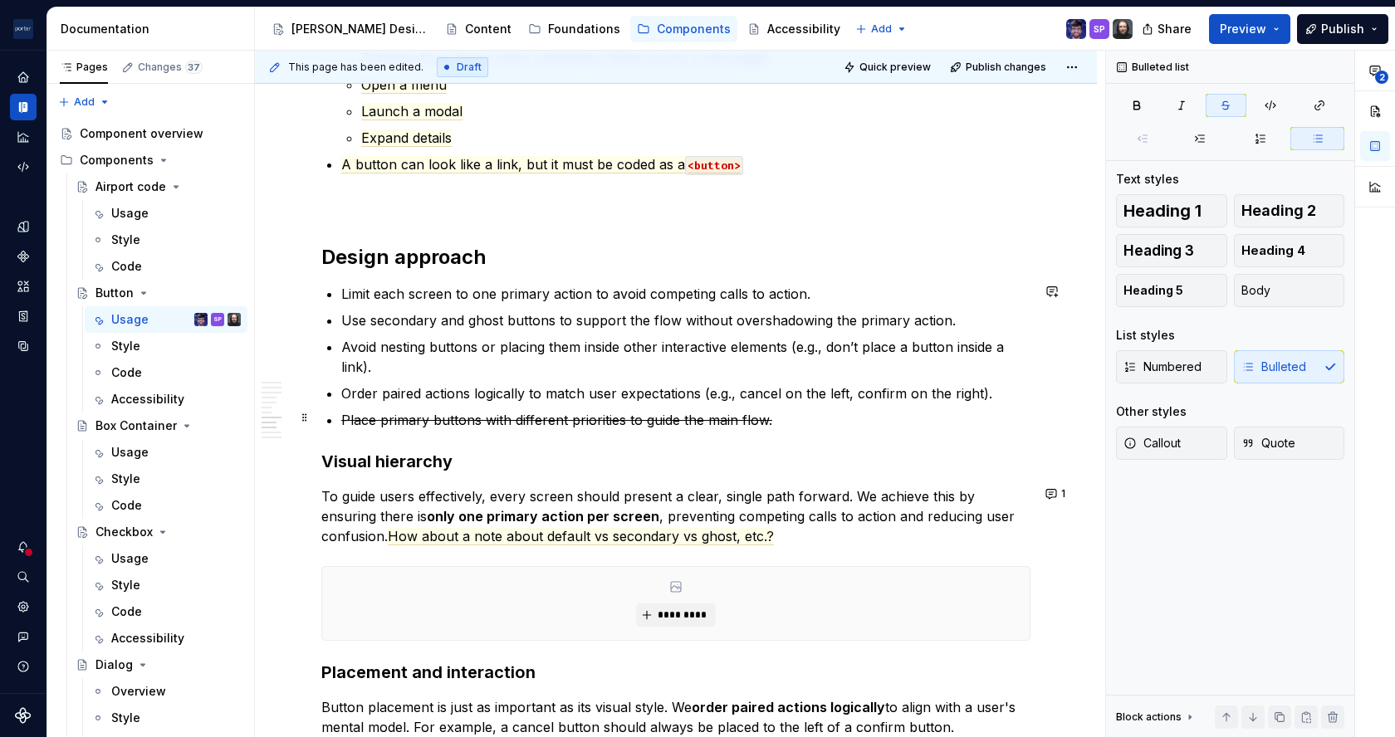
click at [702, 423] on s "Place primary buttons with different priorities to guide the main flow." at bounding box center [556, 420] width 431 height 17
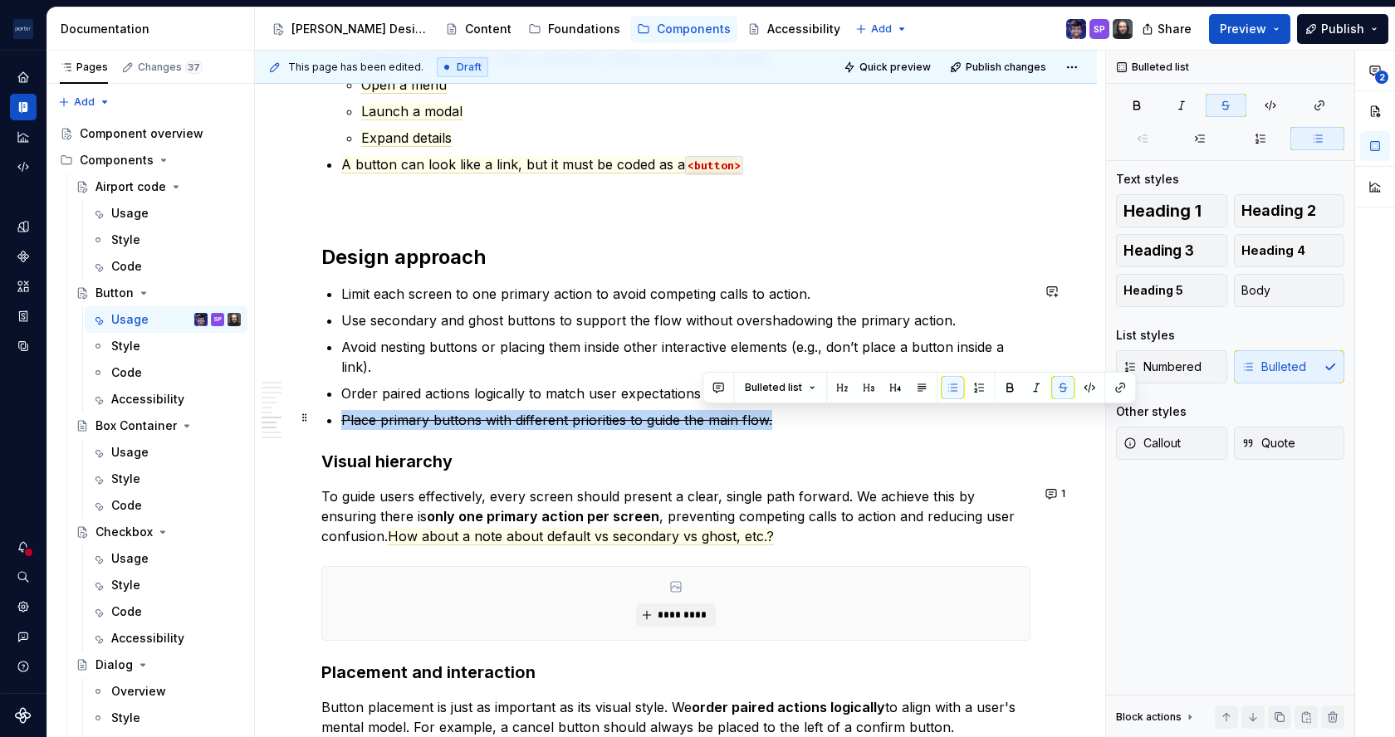
click at [702, 423] on s "Place primary buttons with different priorities to guide the main flow." at bounding box center [556, 420] width 431 height 17
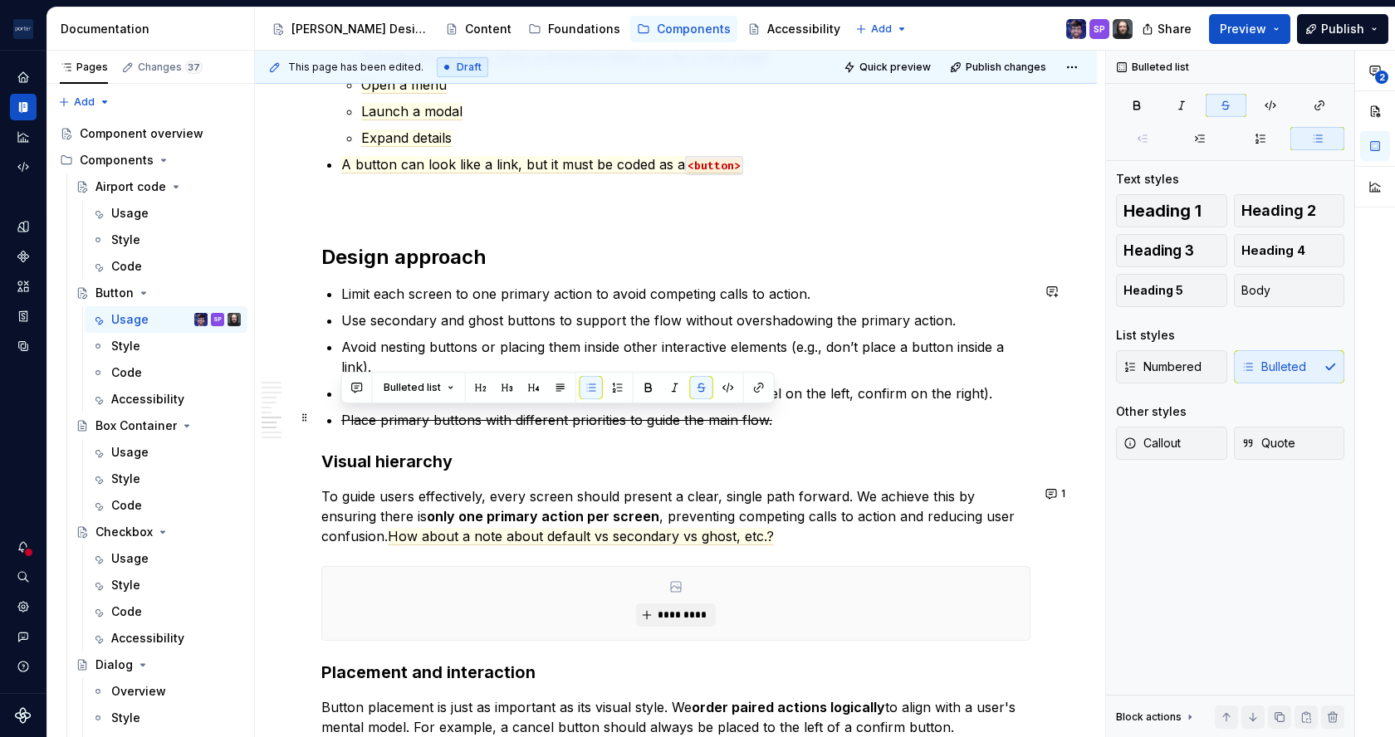
drag, startPoint x: 702, startPoint y: 423, endPoint x: 622, endPoint y: 406, distance: 82.2
click at [622, 406] on ul "Limit each screen to one primary action to avoid competing calls to action. Use…" at bounding box center [685, 357] width 689 height 146
click at [651, 418] on s "Place primary buttons with different priorities to guide the main flow." at bounding box center [556, 420] width 431 height 17
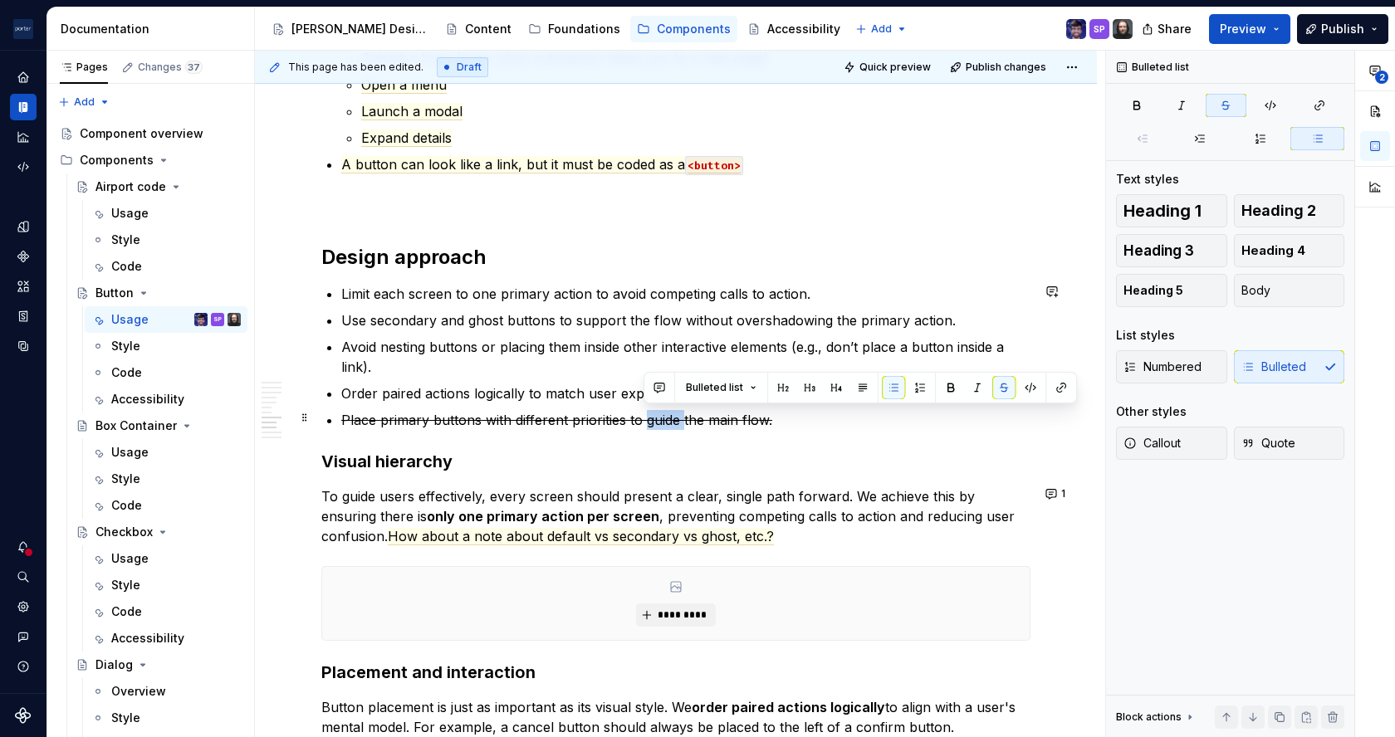
click at [651, 418] on s "Place primary buttons with different priorities to guide the main flow." at bounding box center [556, 420] width 431 height 17
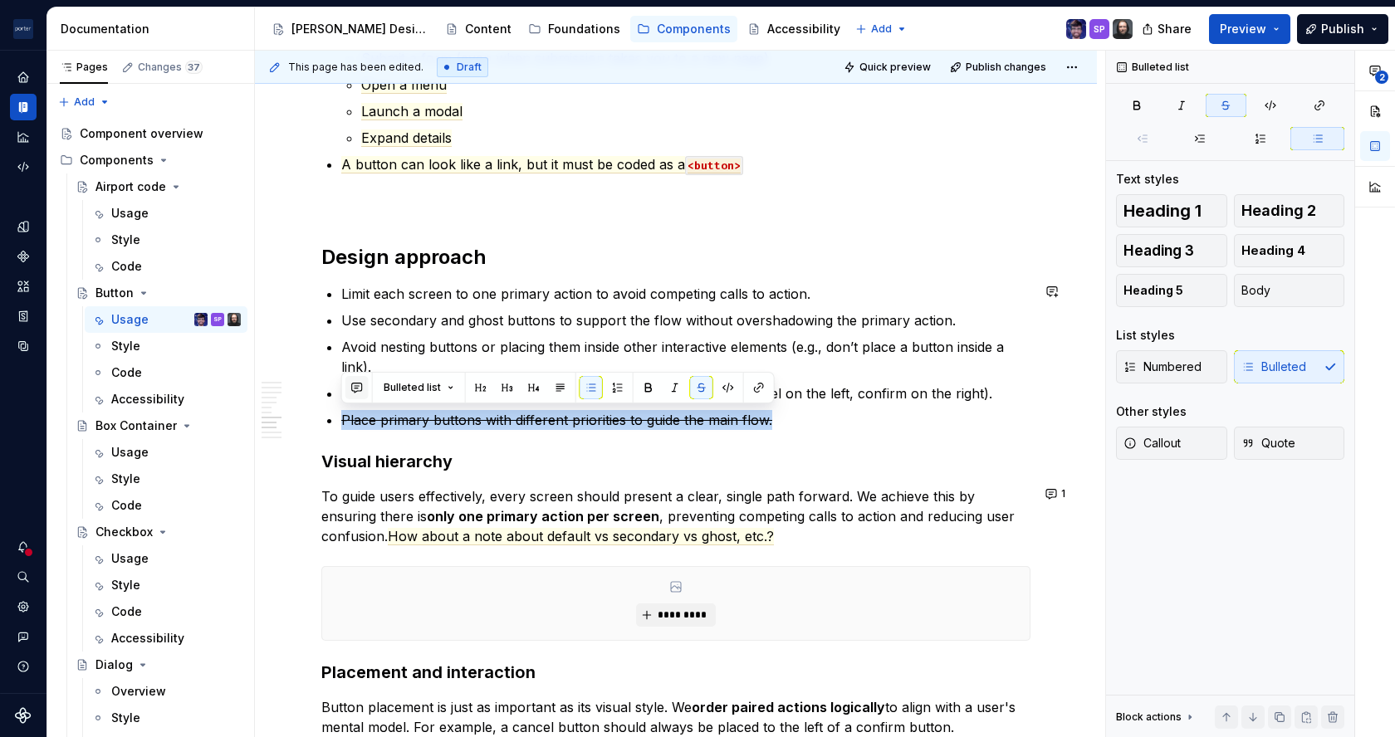
click at [355, 382] on button "button" at bounding box center [356, 387] width 23 height 23
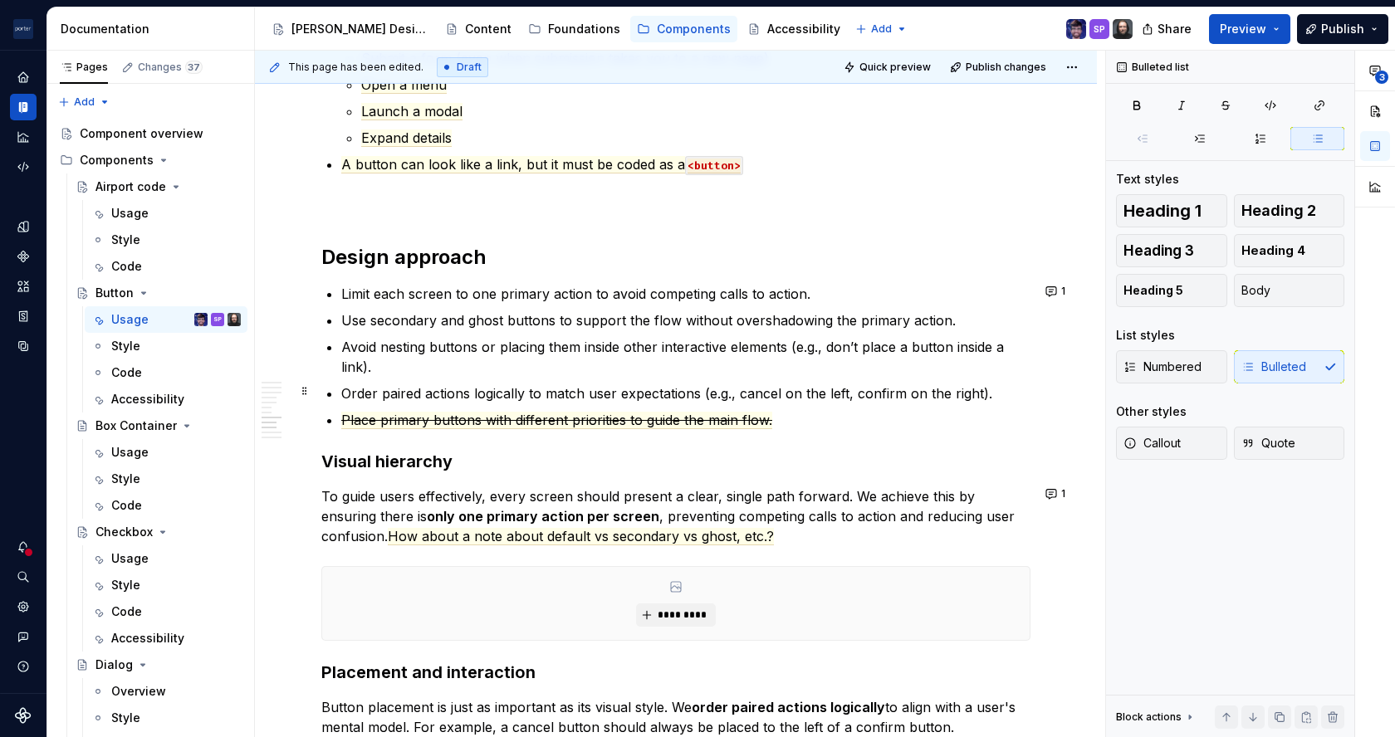
click at [718, 384] on p "Order paired actions logically to match user expectations (e.g., cancel on the …" at bounding box center [685, 394] width 689 height 20
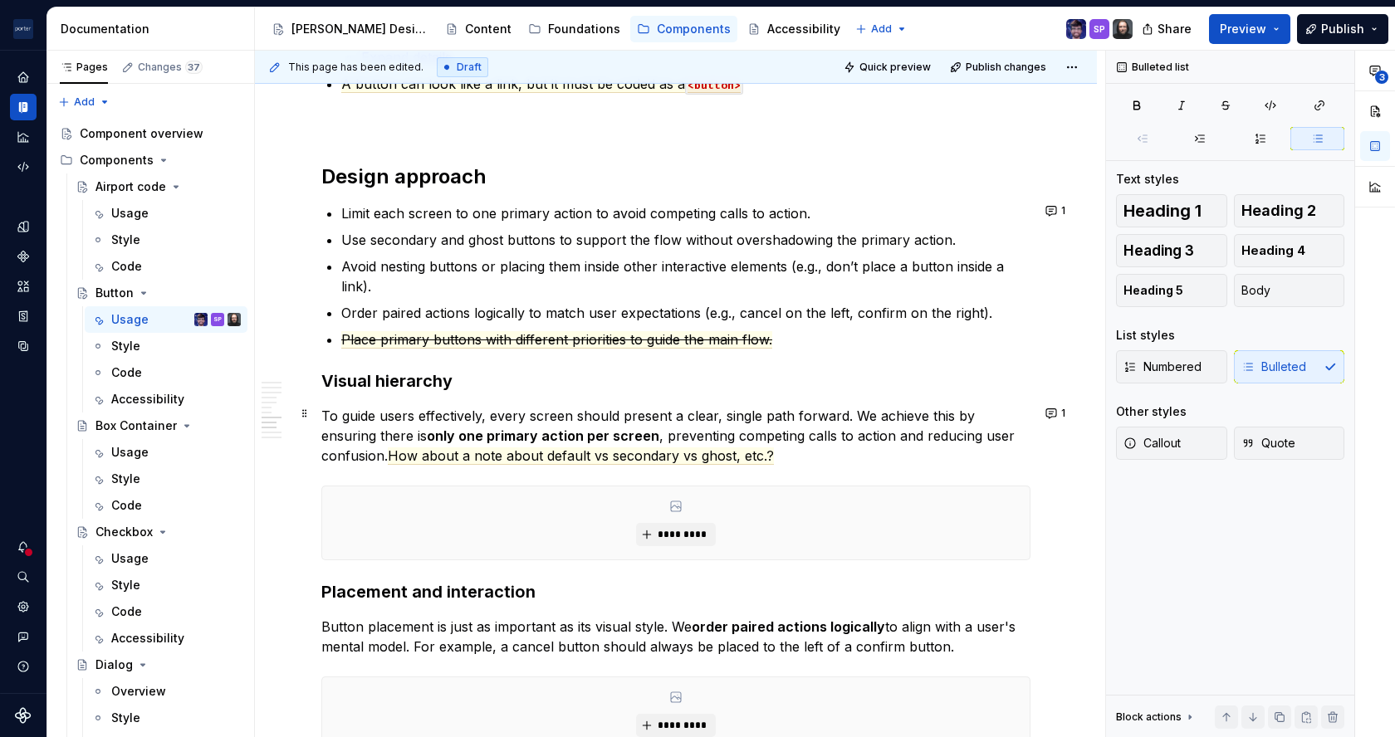
click at [321, 411] on p "To guide users effectively, every screen should present a clear, single path fo…" at bounding box center [675, 436] width 709 height 60
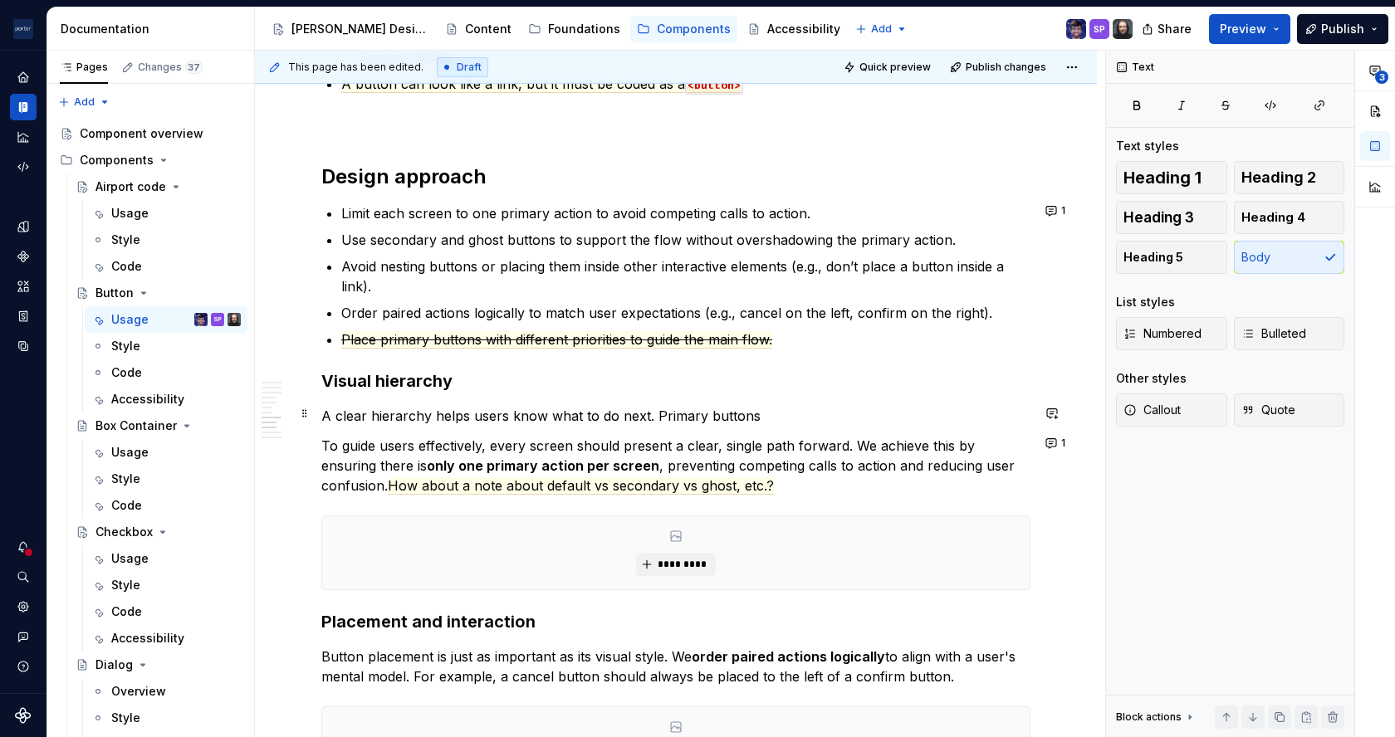
click at [671, 414] on p "A clear hierarchy helps users know what to do next. Primary buttons" at bounding box center [675, 416] width 709 height 20
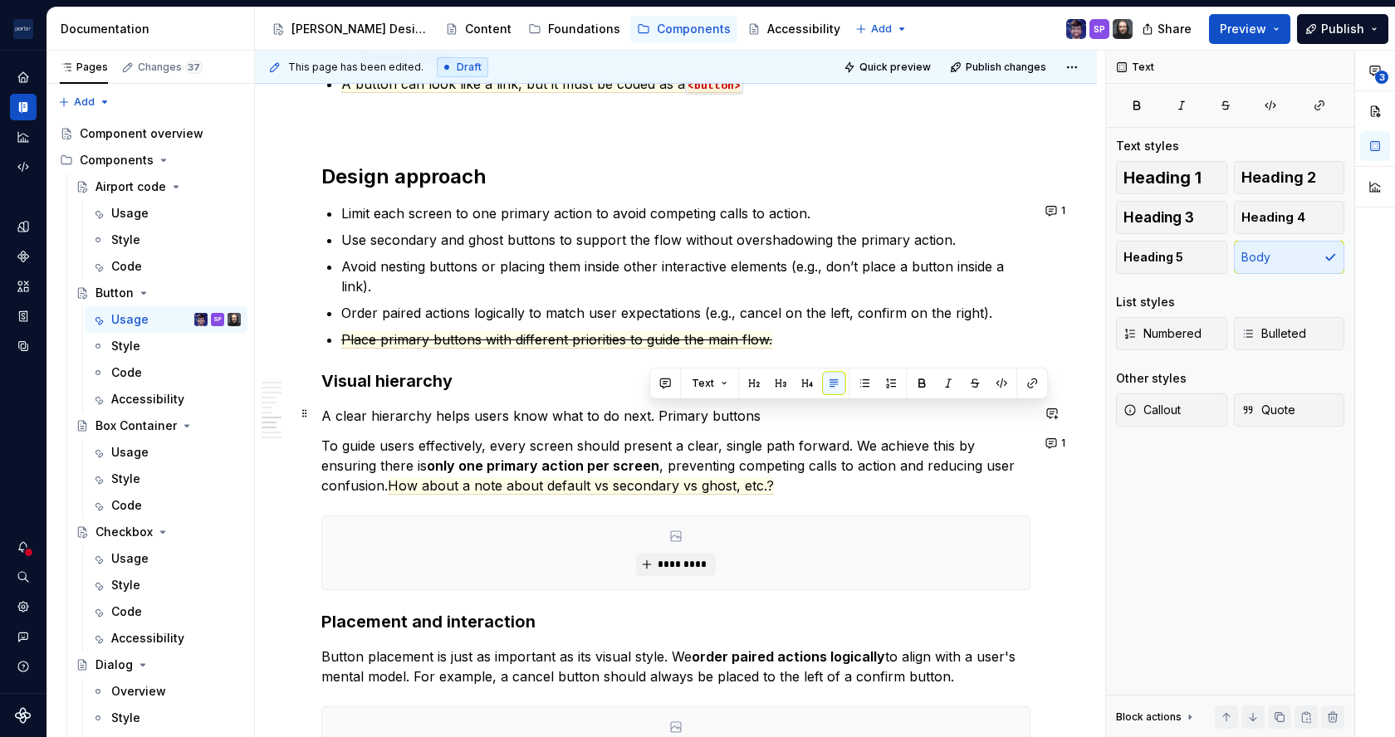
click at [671, 414] on p "A clear hierarchy helps users know what to do next. Primary buttons" at bounding box center [675, 416] width 709 height 20
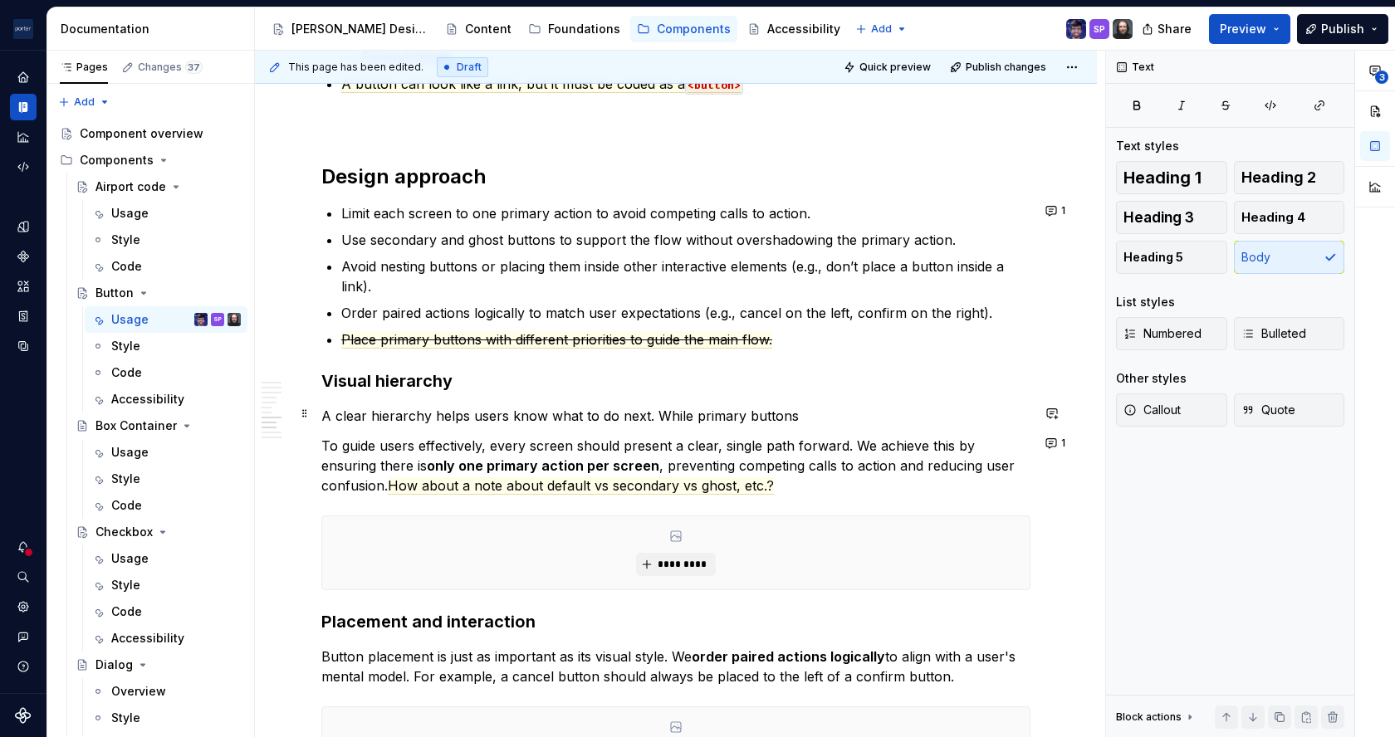
click at [825, 418] on p "A clear hierarchy helps users know what to do next. While primary buttons" at bounding box center [675, 416] width 709 height 20
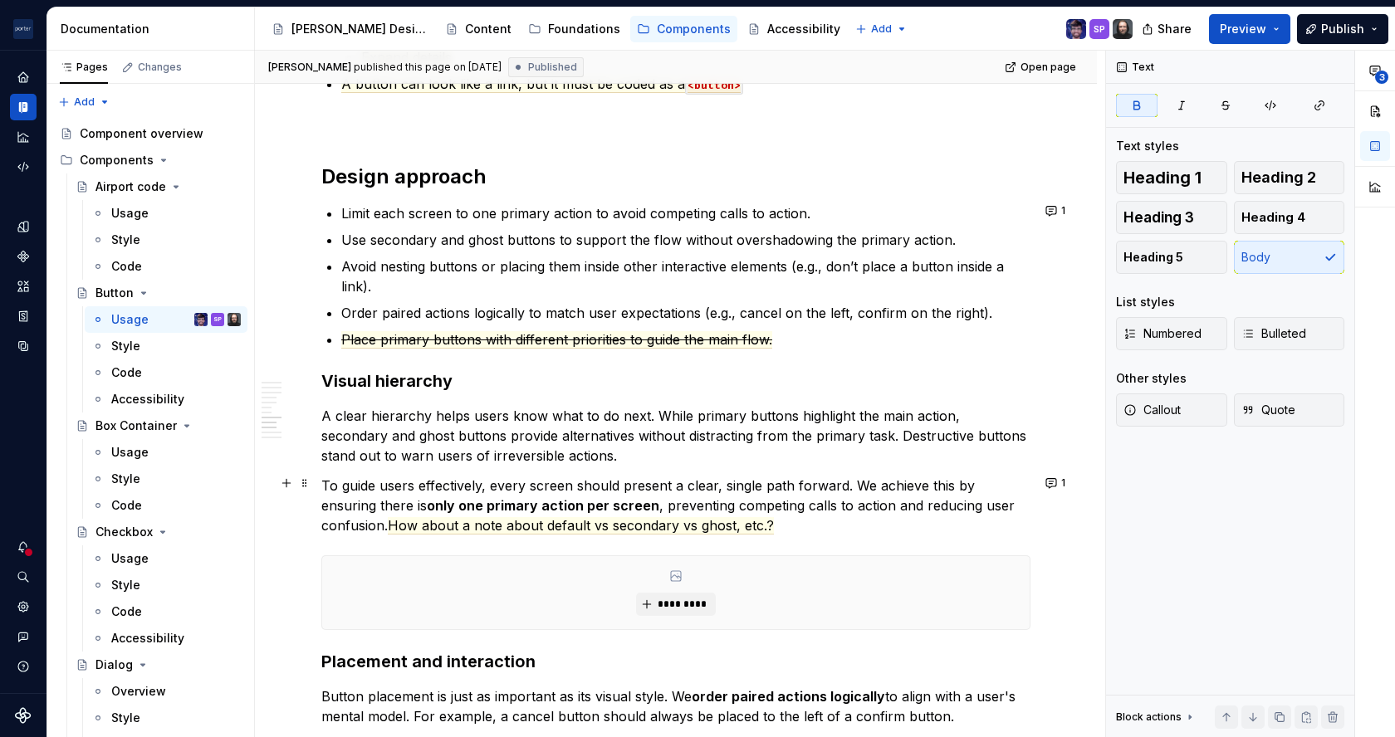
drag, startPoint x: 810, startPoint y: 521, endPoint x: 642, endPoint y: 495, distance: 170.5
click at [642, 495] on p "To guide users effectively, every screen should present a clear, single path fo…" at bounding box center [675, 506] width 709 height 60
click at [1050, 477] on button "1" at bounding box center [1056, 483] width 32 height 23
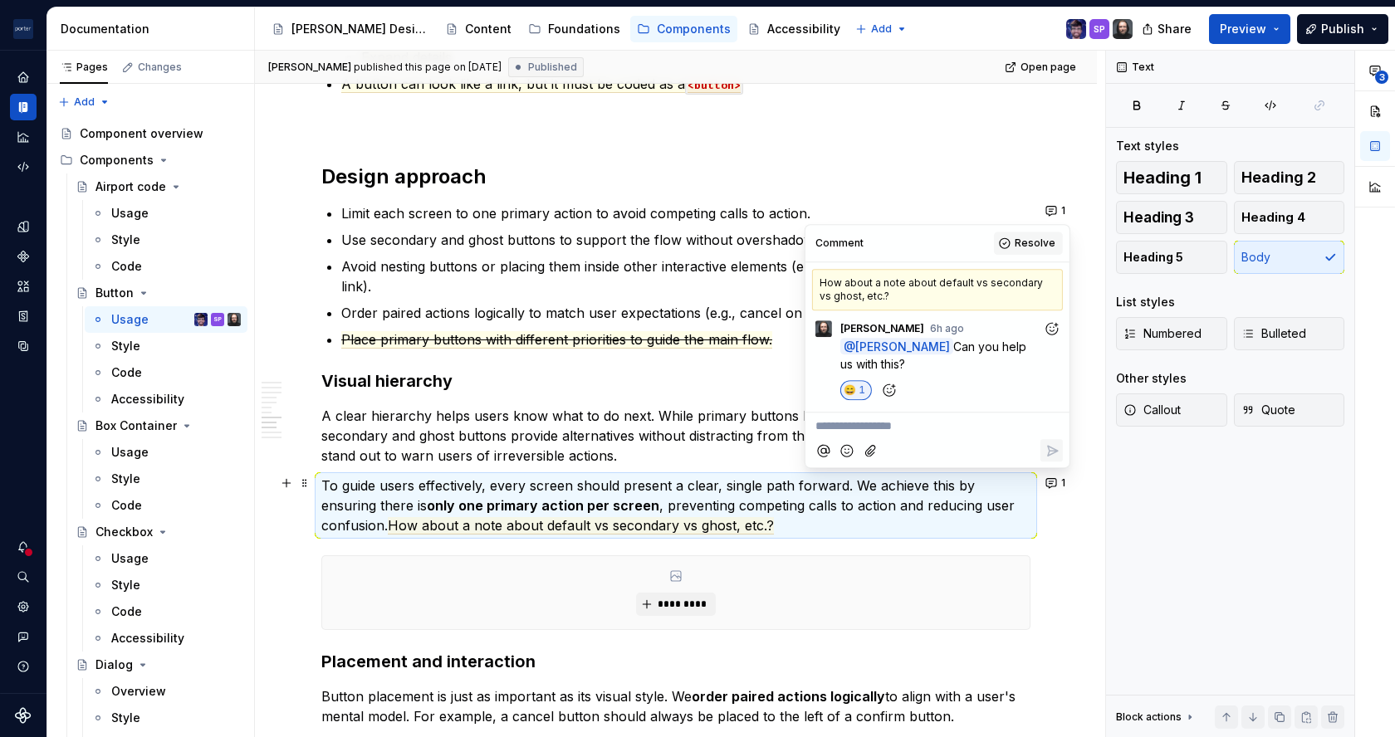
click at [1032, 238] on span "Resolve" at bounding box center [1035, 243] width 41 height 13
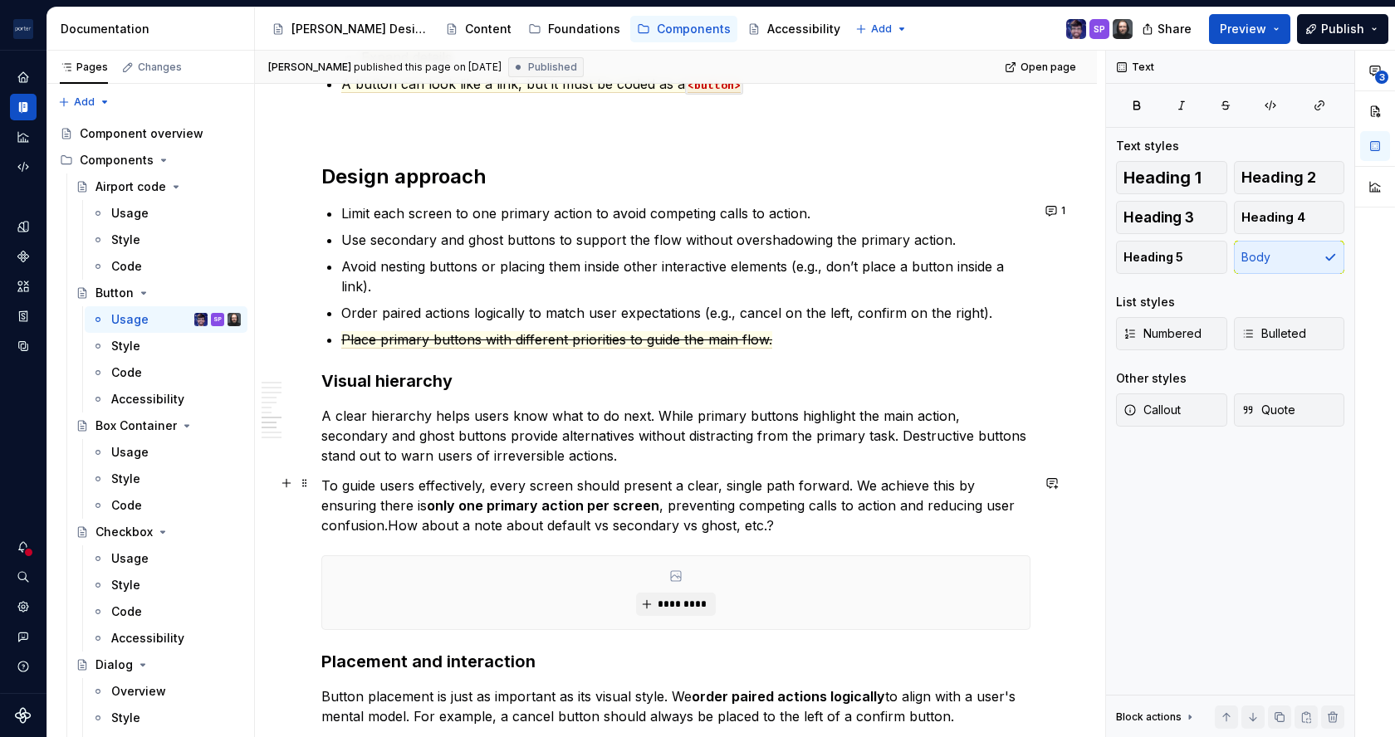
click at [655, 521] on commenthighlight "How about a note about default vs secondary vs ghost, etc.?" at bounding box center [581, 525] width 386 height 17
click at [795, 521] on p "To guide users effectively, every screen should present a clear, single path fo…" at bounding box center [675, 506] width 709 height 60
click at [595, 389] on h3 "Visual hierarchy" at bounding box center [675, 381] width 709 height 23
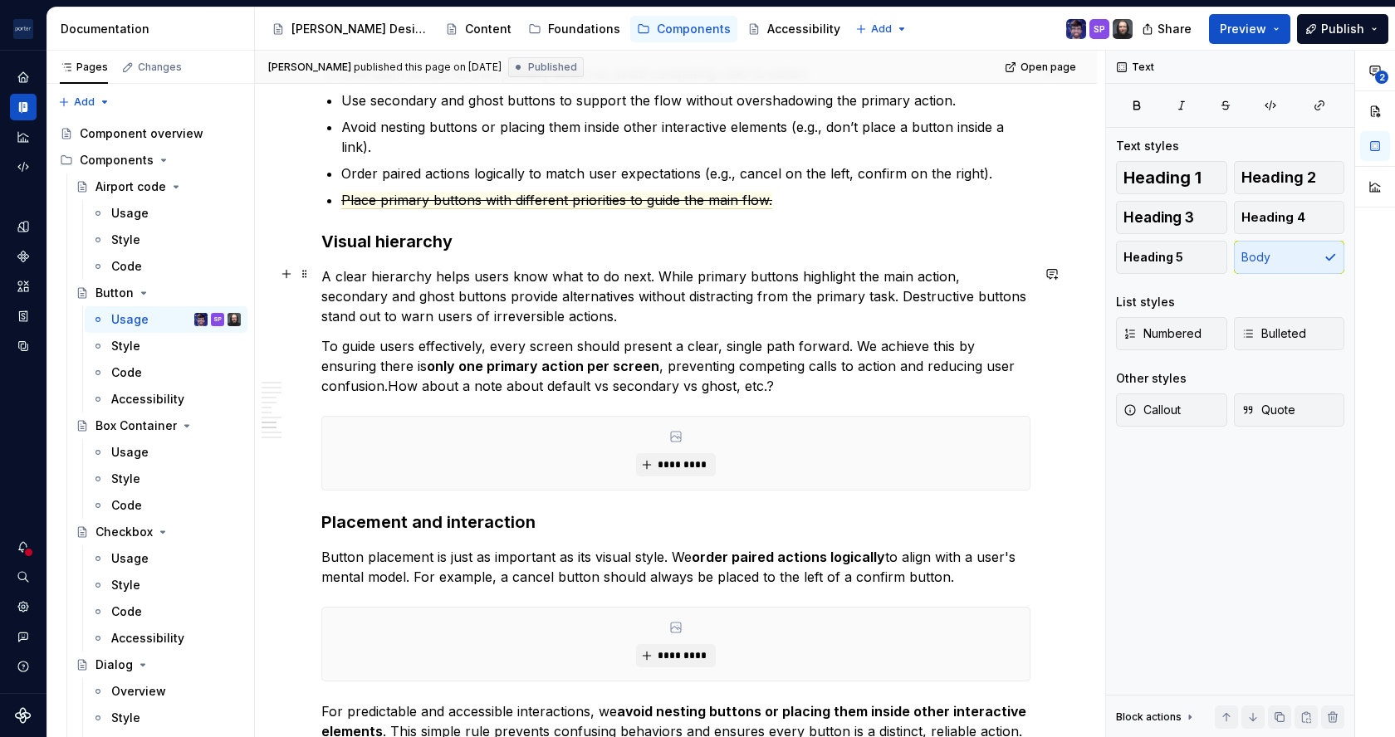
click at [527, 302] on p "A clear hierarchy helps users know what to do next. While primary buttons highl…" at bounding box center [675, 297] width 709 height 60
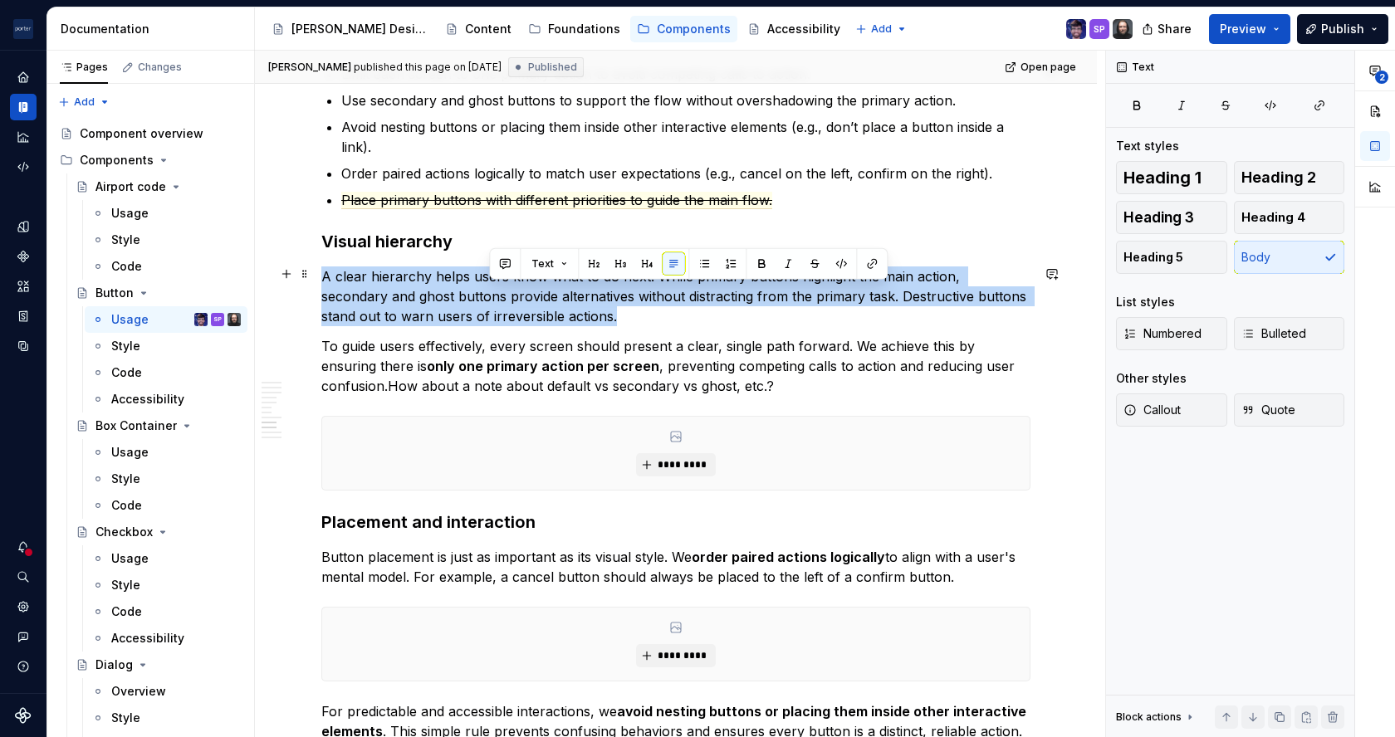
click at [527, 302] on p "A clear hierarchy helps users know what to do next. While primary buttons highl…" at bounding box center [675, 297] width 709 height 60
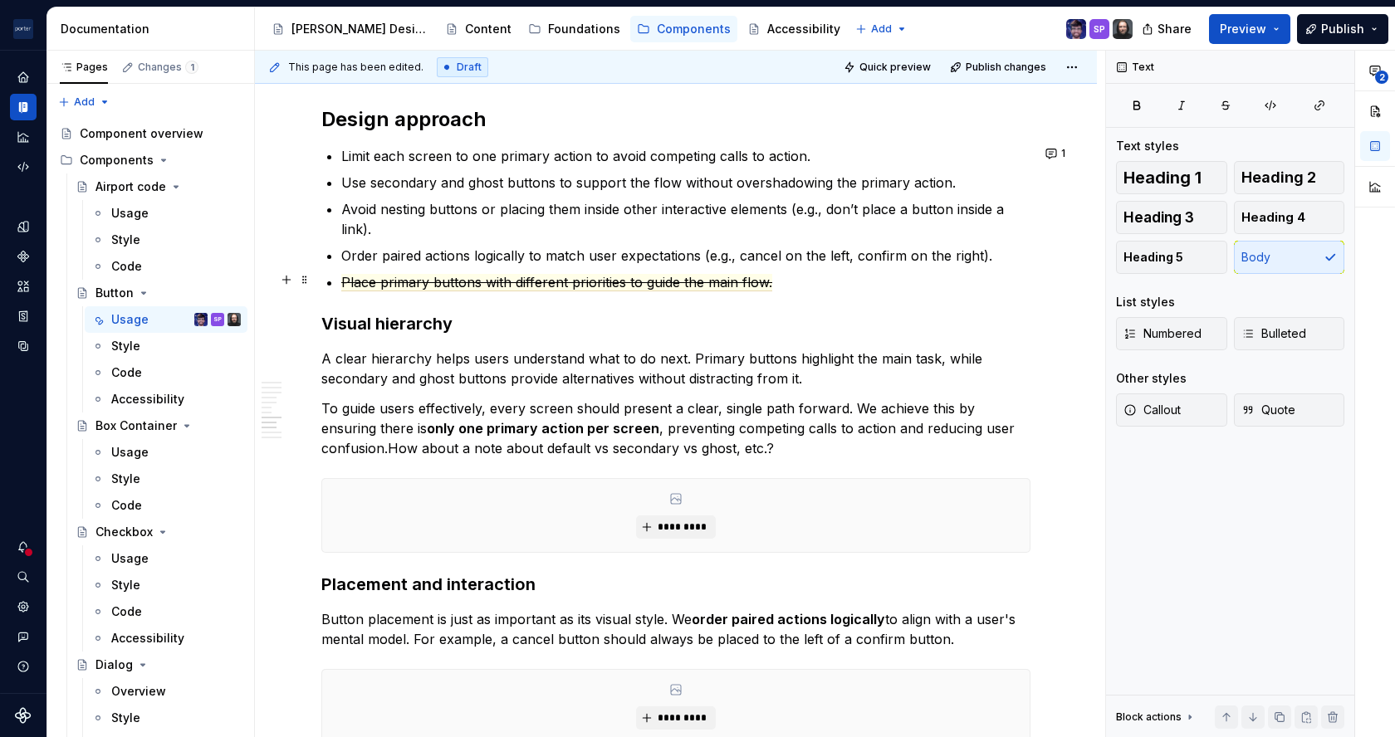
scroll to position [2044, 0]
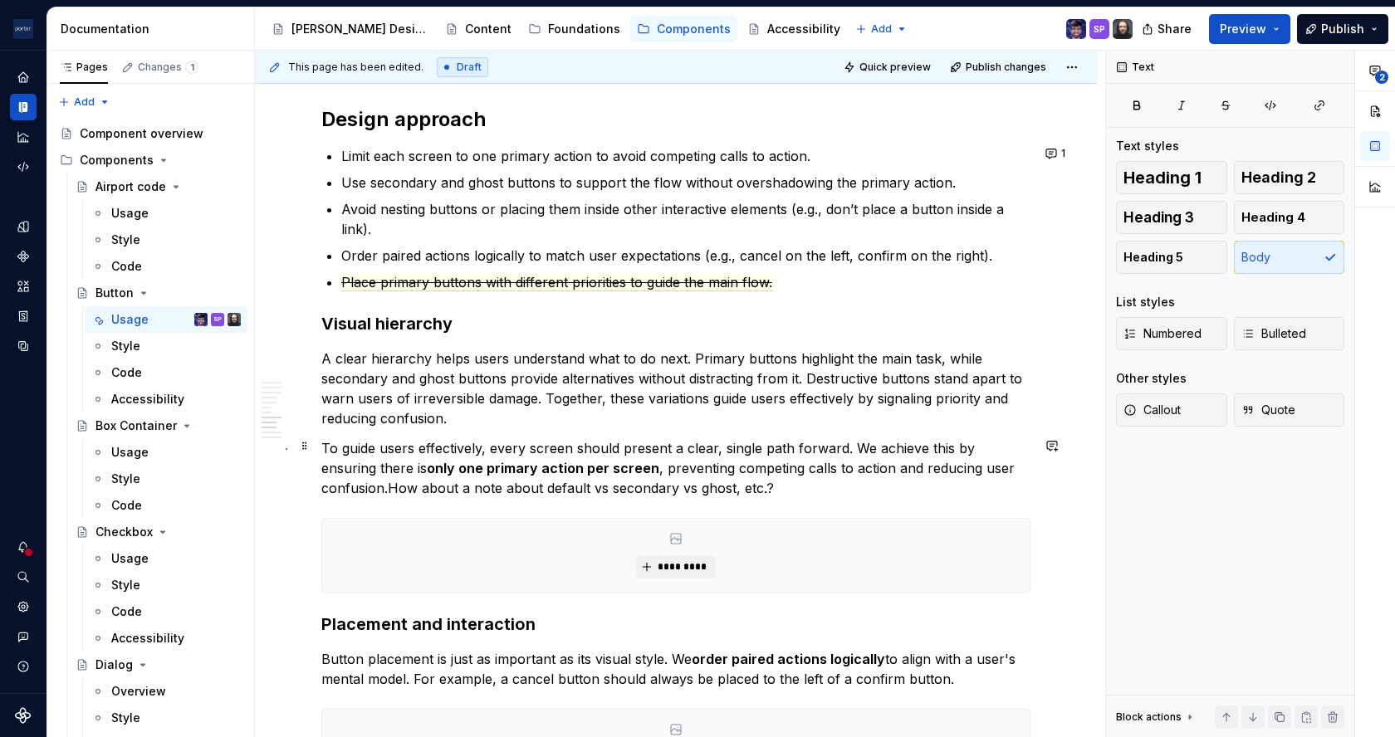
click at [786, 468] on p "To guide users effectively, every screen should present a clear, single path fo…" at bounding box center [675, 468] width 709 height 60
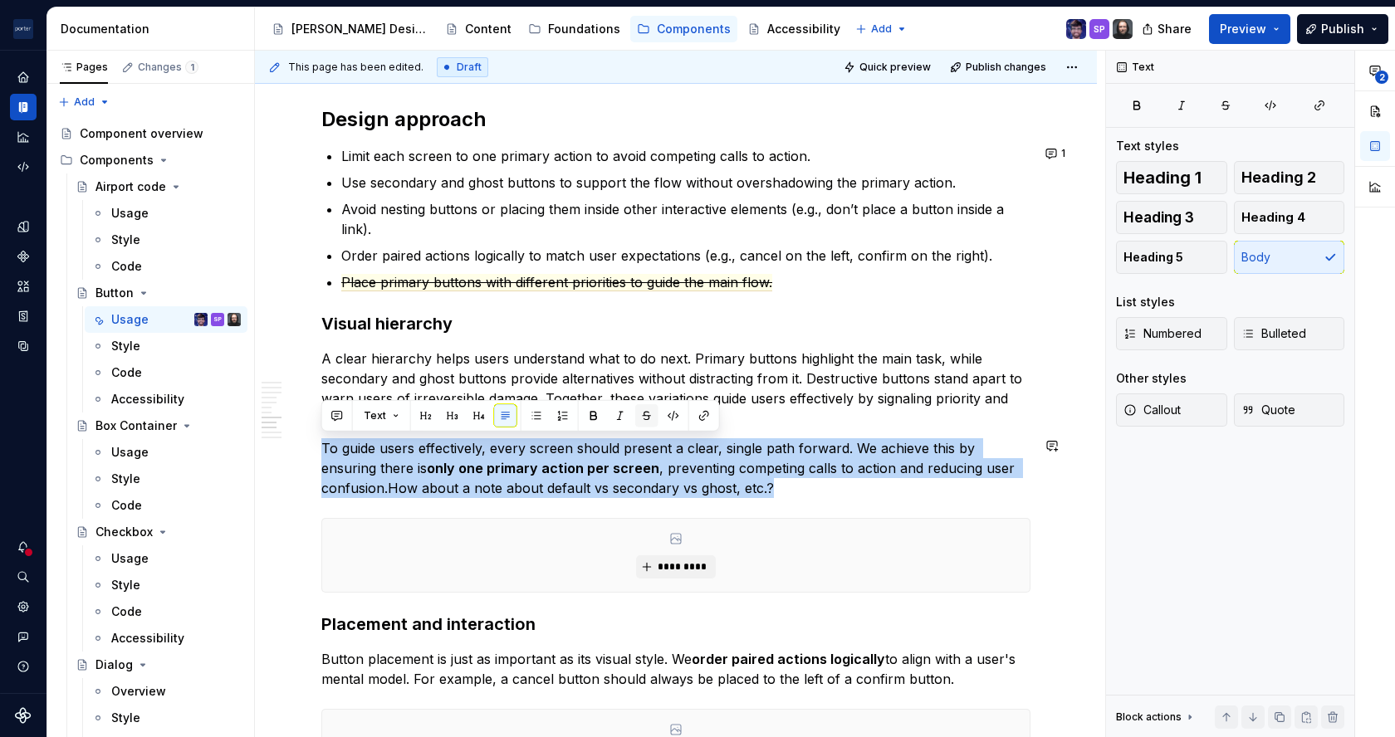
click at [648, 422] on button "button" at bounding box center [646, 415] width 23 height 23
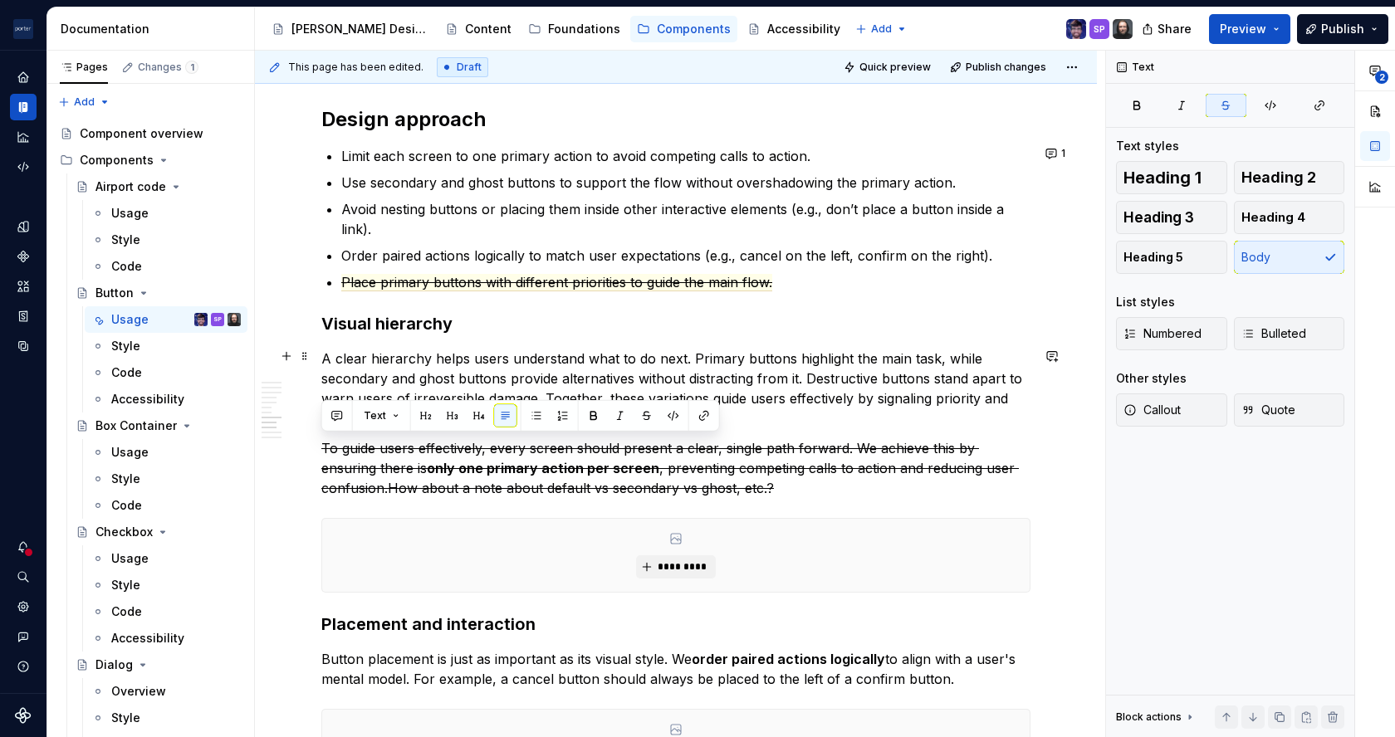
click at [646, 376] on p "A clear hierarchy helps users understand what to do next. Primary buttons highl…" at bounding box center [675, 389] width 709 height 80
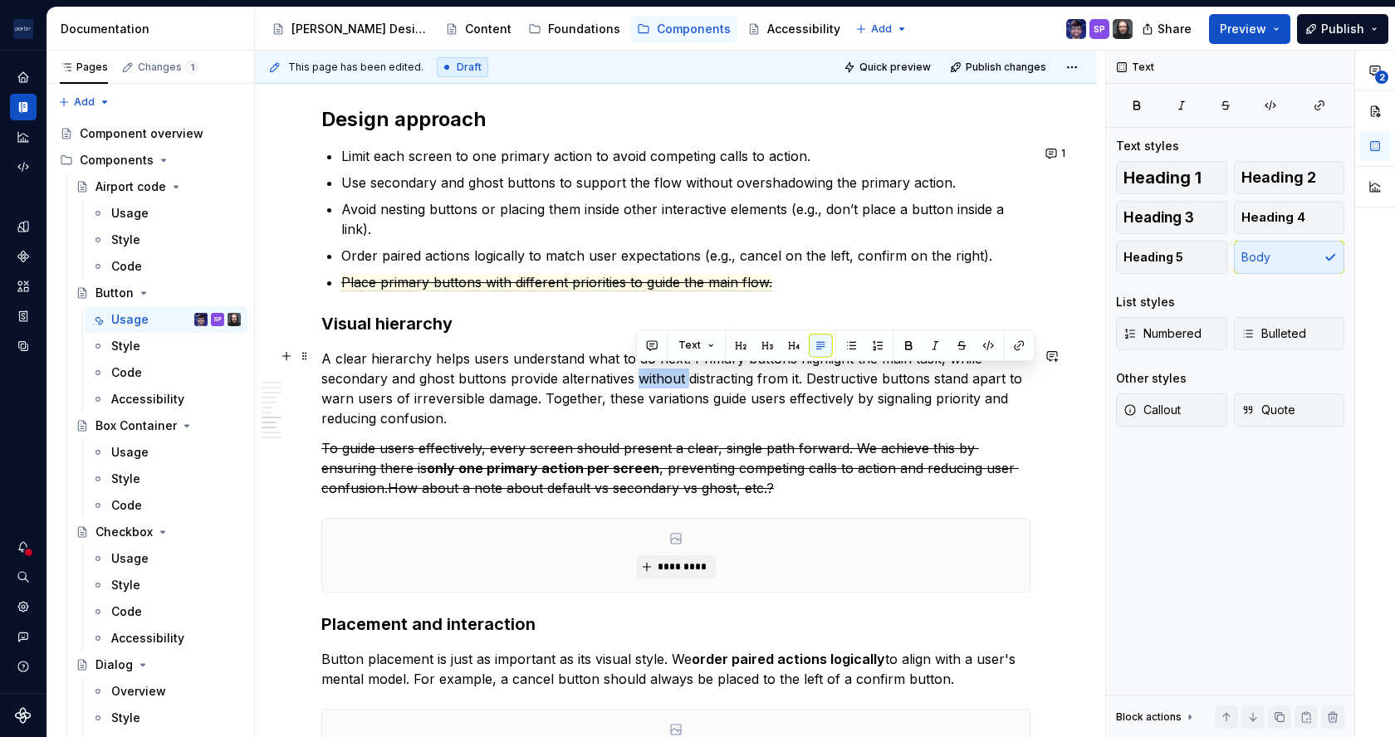
click at [646, 376] on p "A clear hierarchy helps users understand what to do next. Primary buttons highl…" at bounding box center [675, 389] width 709 height 80
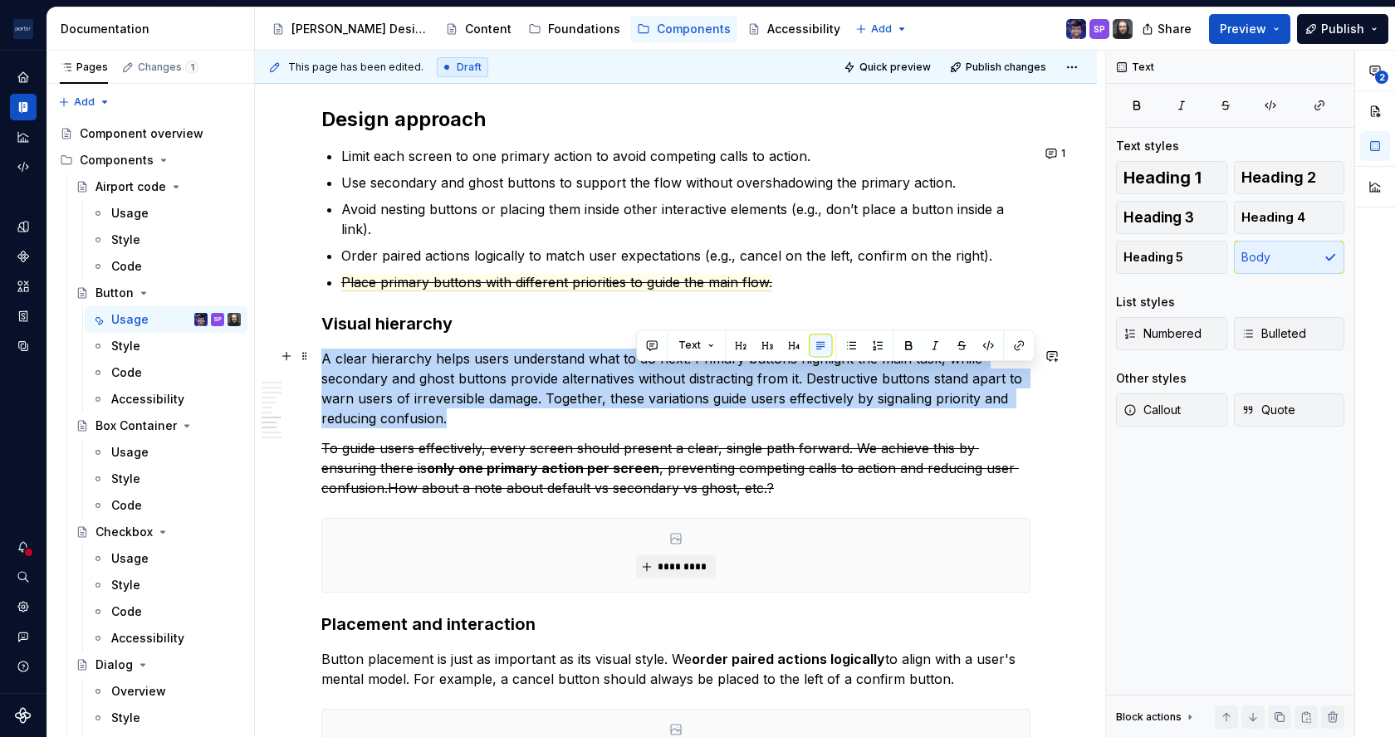
click at [646, 376] on p "A clear hierarchy helps users understand what to do next. Primary buttons highl…" at bounding box center [675, 389] width 709 height 80
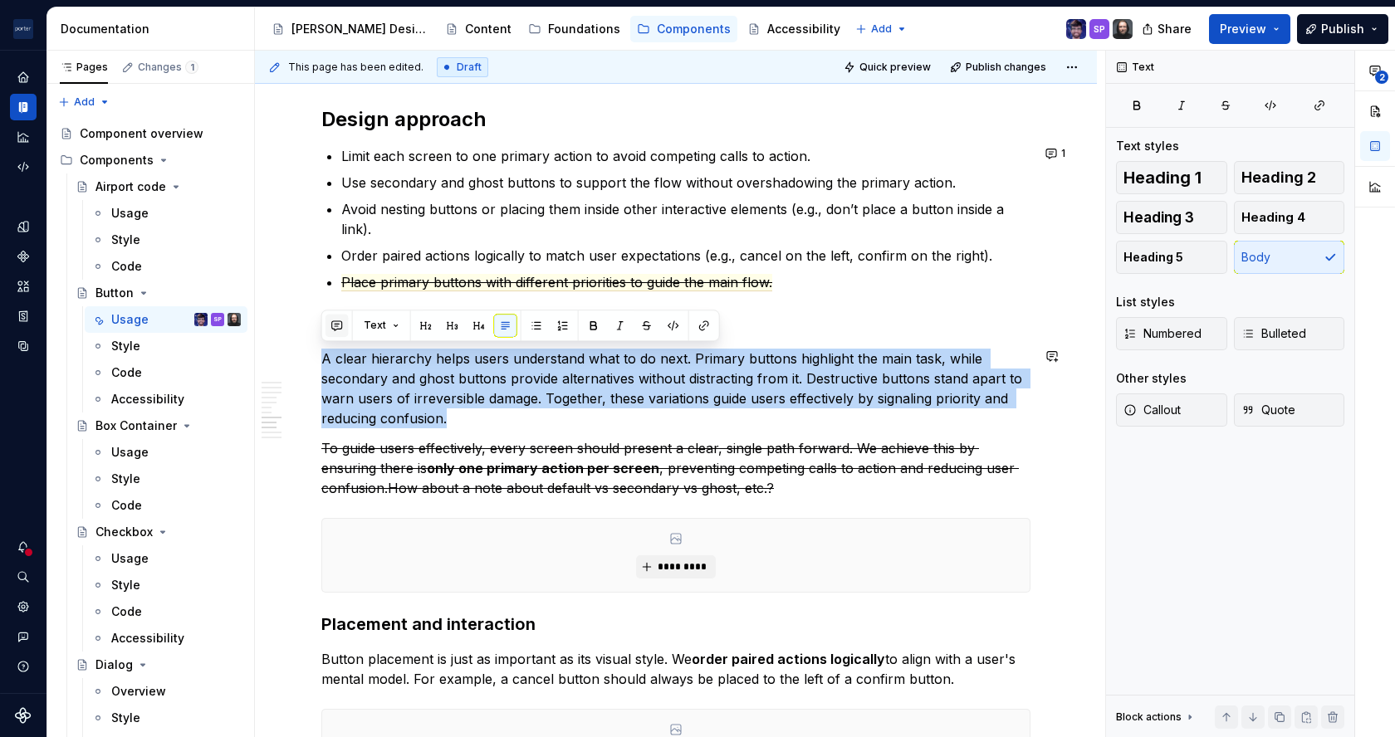
drag, startPoint x: 646, startPoint y: 376, endPoint x: 326, endPoint y: 323, distance: 324.9
click at [326, 323] on button "button" at bounding box center [337, 325] width 23 height 23
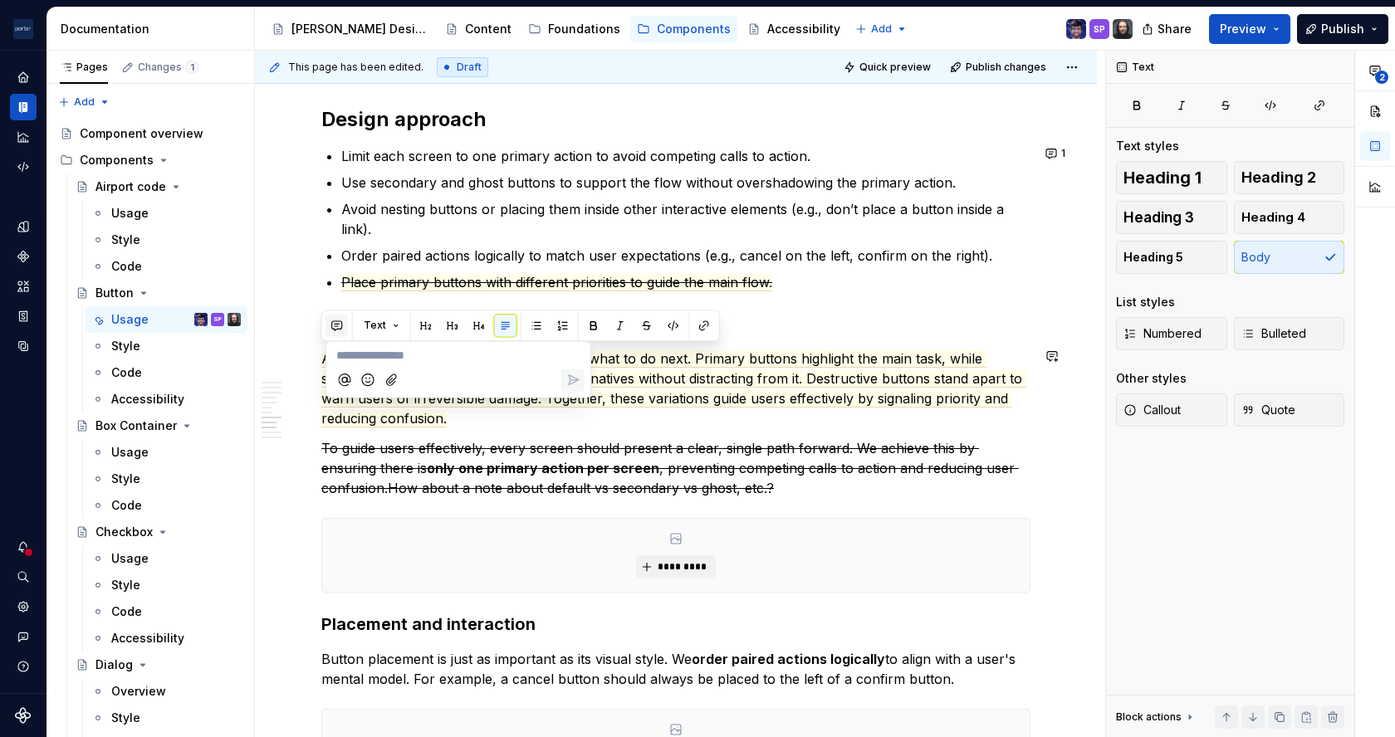
click at [336, 318] on button "button" at bounding box center [337, 325] width 23 height 23
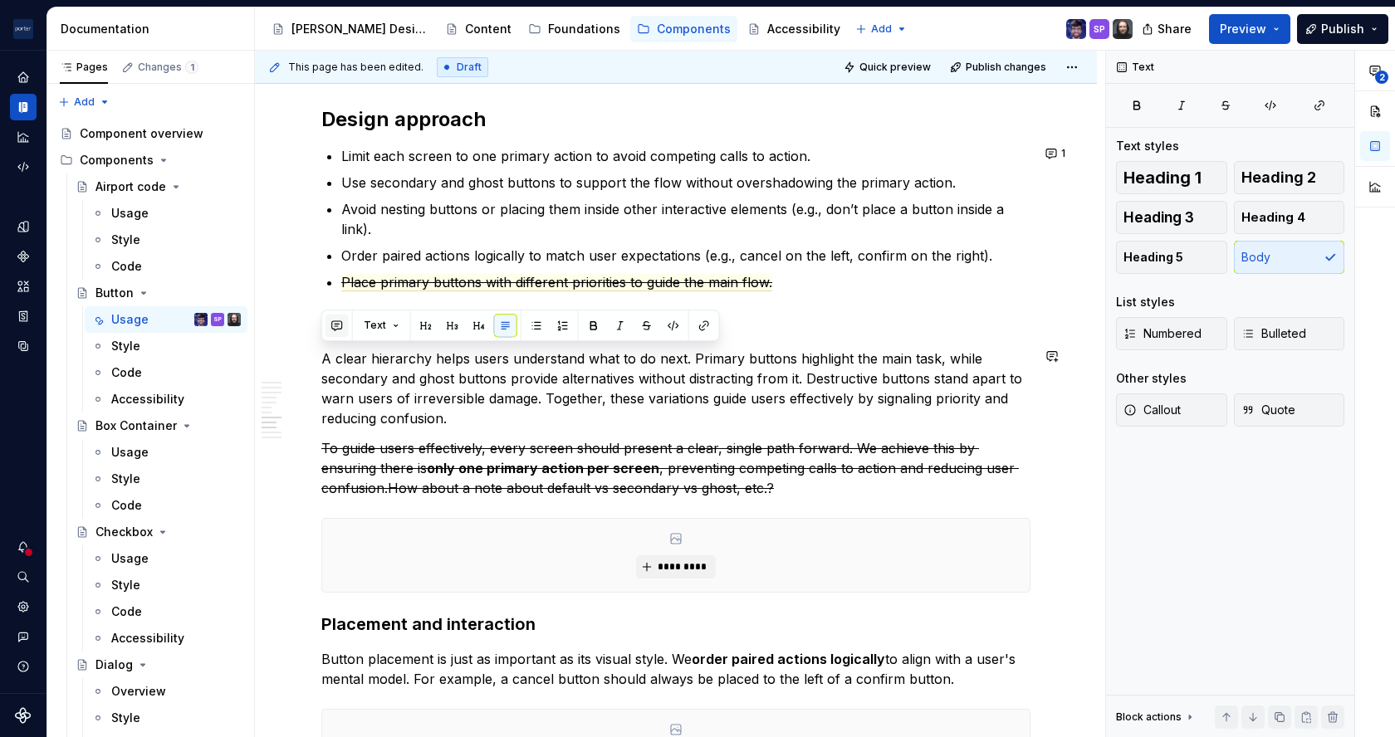
click at [336, 318] on button "button" at bounding box center [337, 325] width 23 height 23
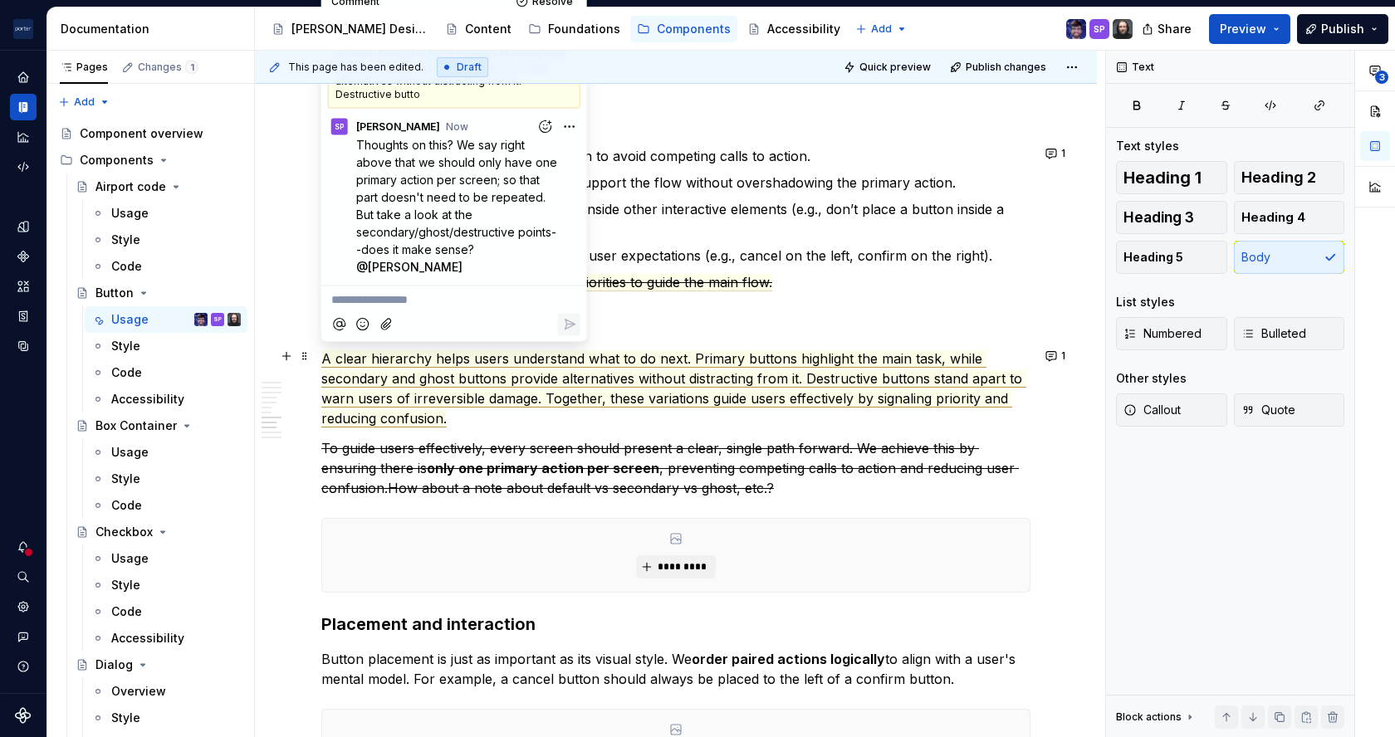
click at [433, 423] on span "A clear hierarchy helps users understand what to do next. Primary buttons highl…" at bounding box center [673, 388] width 705 height 77
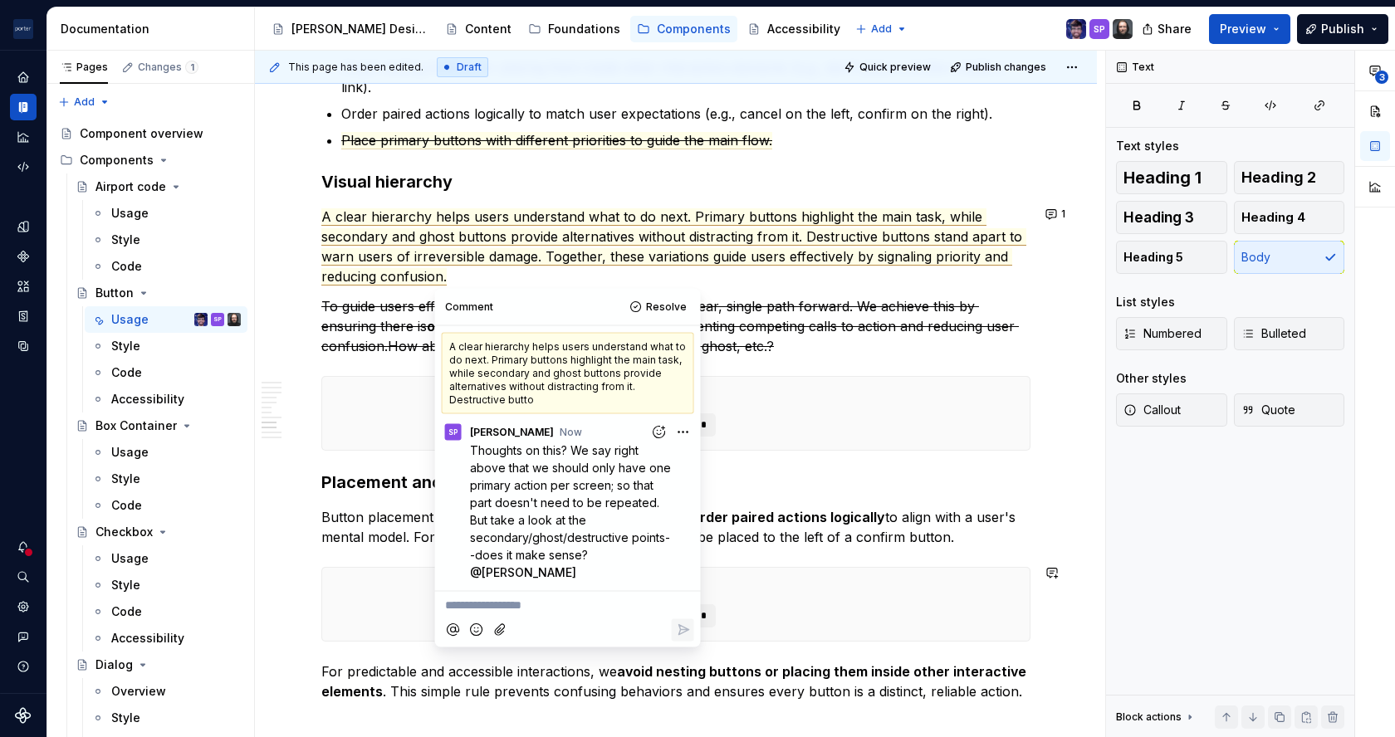
scroll to position [2193, 0]
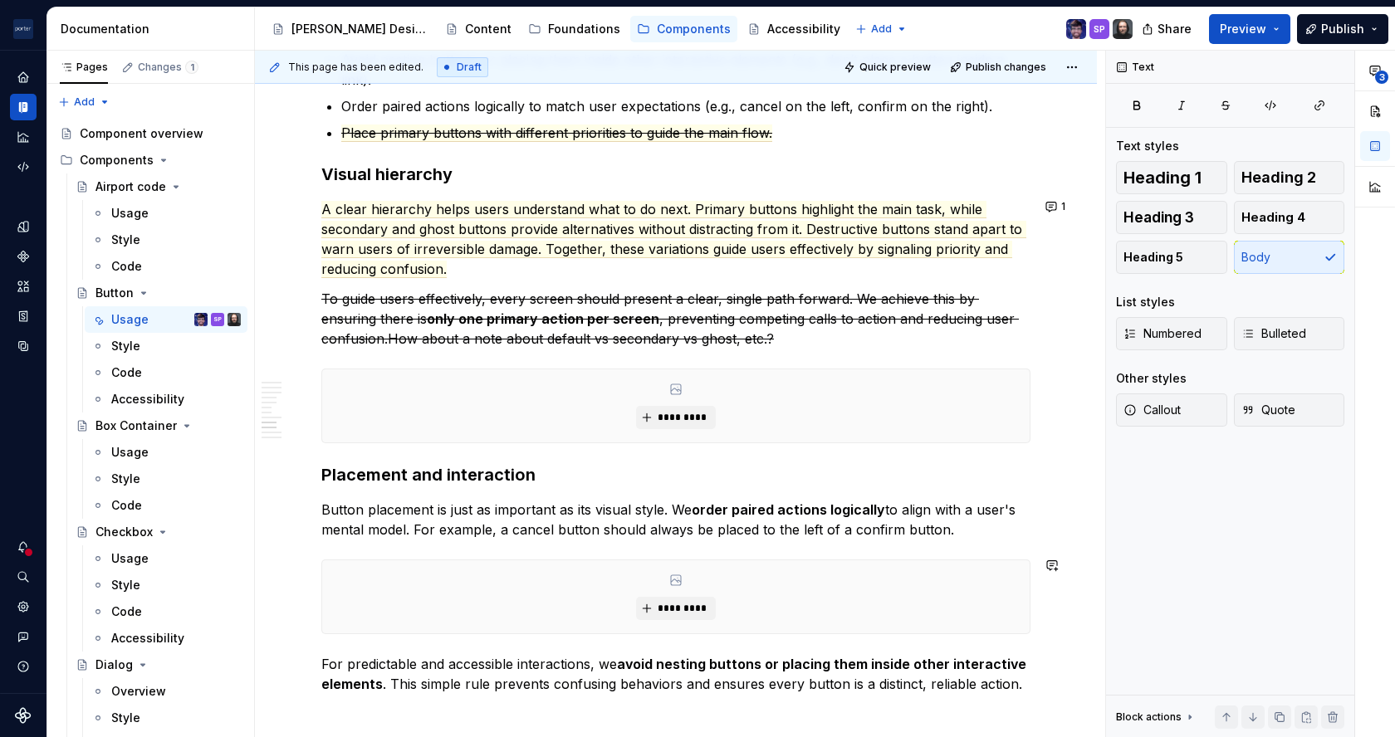
click at [323, 515] on p "Button placement is just as important as its visual style. We order paired acti…" at bounding box center [675, 520] width 709 height 40
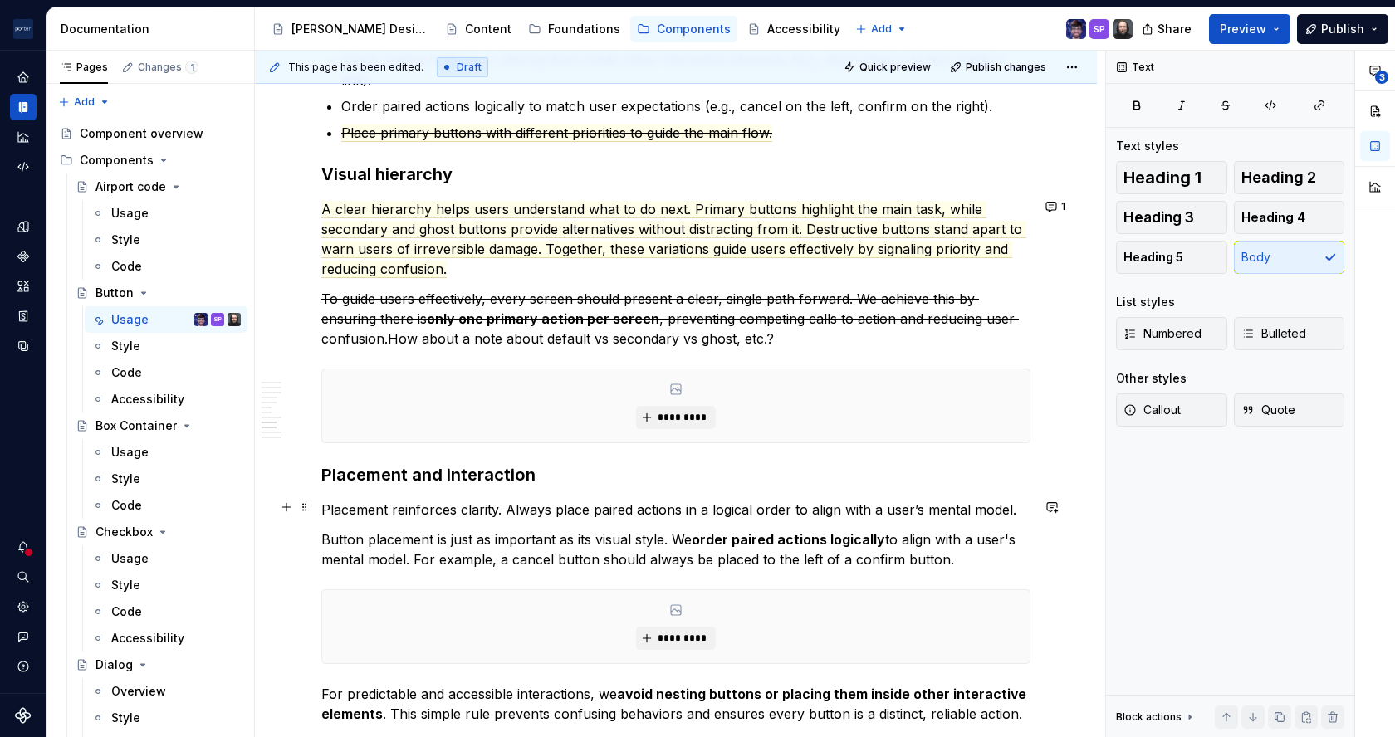
click at [683, 501] on p "Placement reinforces clarity. Always place paired actions in a logical order to…" at bounding box center [675, 510] width 709 height 20
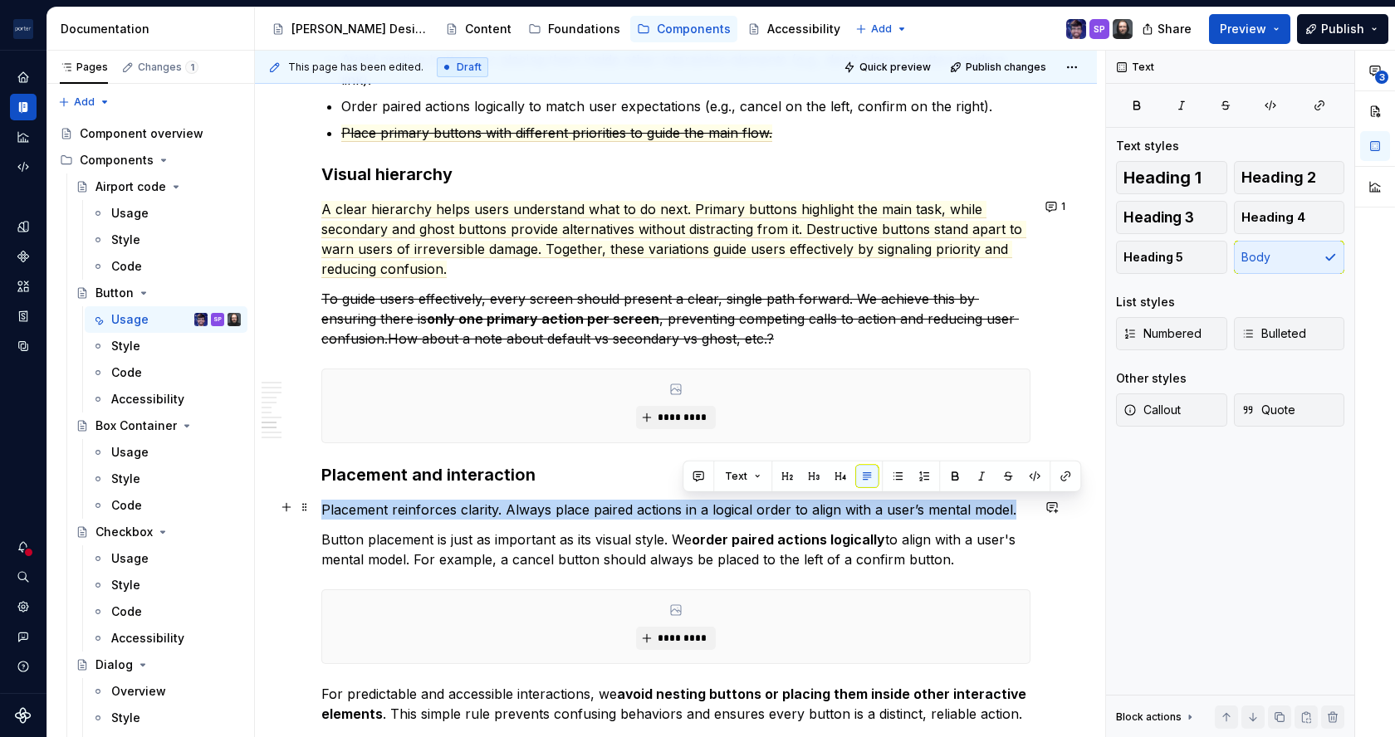
click at [683, 501] on p "Placement reinforces clarity. Always place paired actions in a logical order to…" at bounding box center [675, 510] width 709 height 20
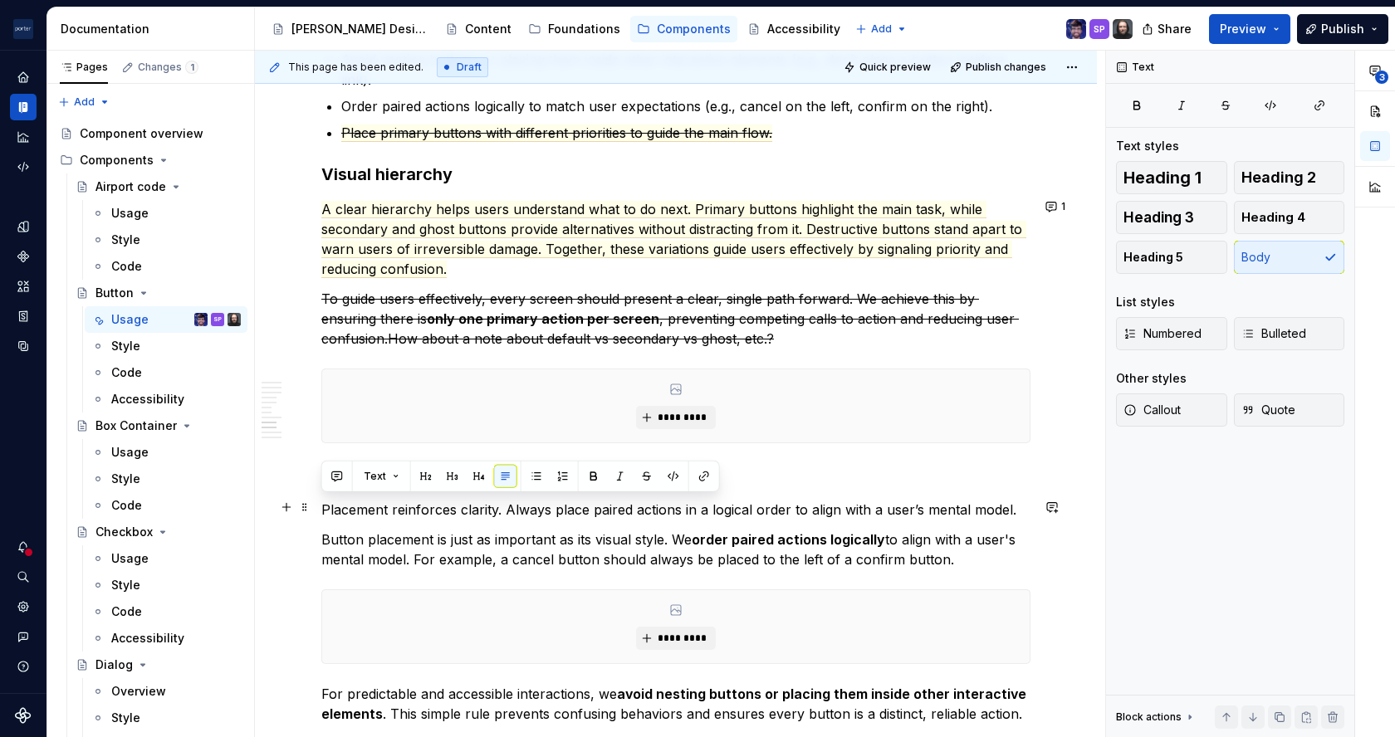
click at [711, 530] on p "Button placement is just as important as its visual style. We order paired acti…" at bounding box center [675, 550] width 709 height 40
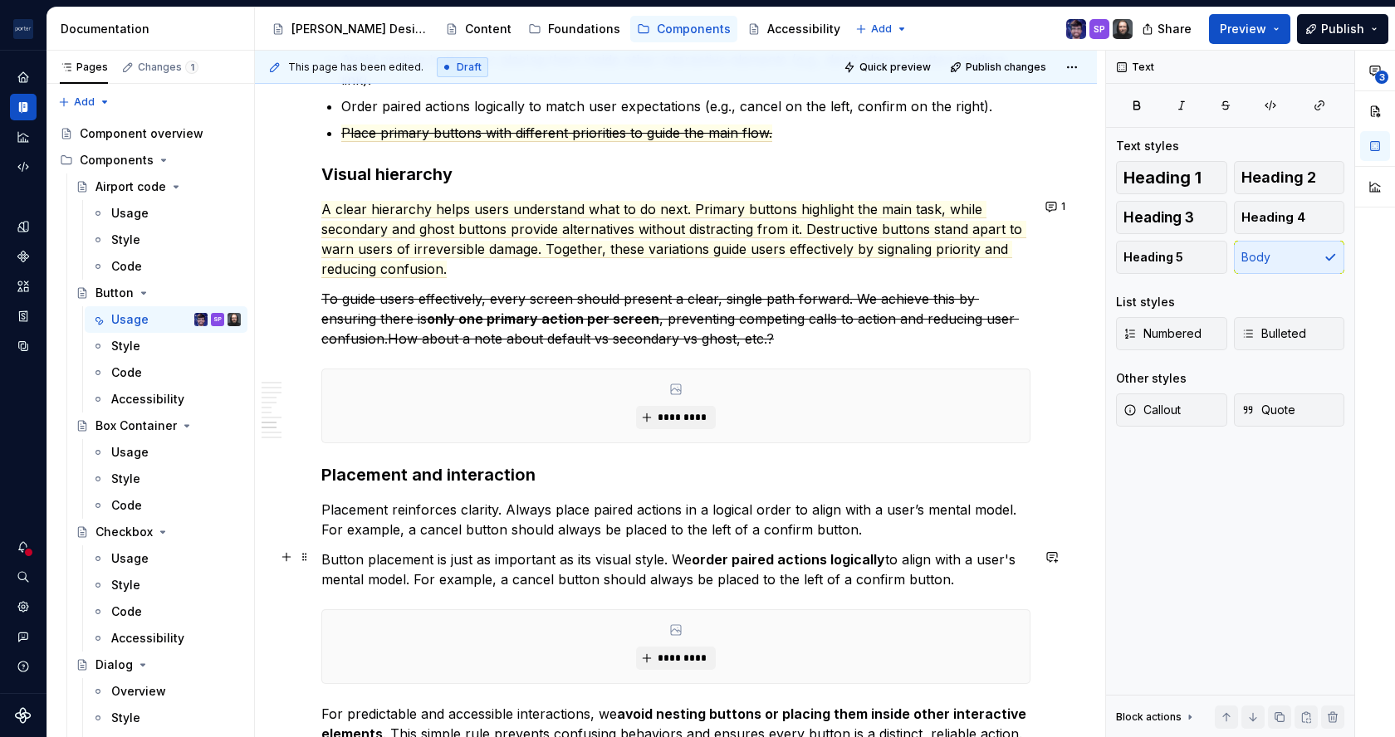
scroll to position [2279, 0]
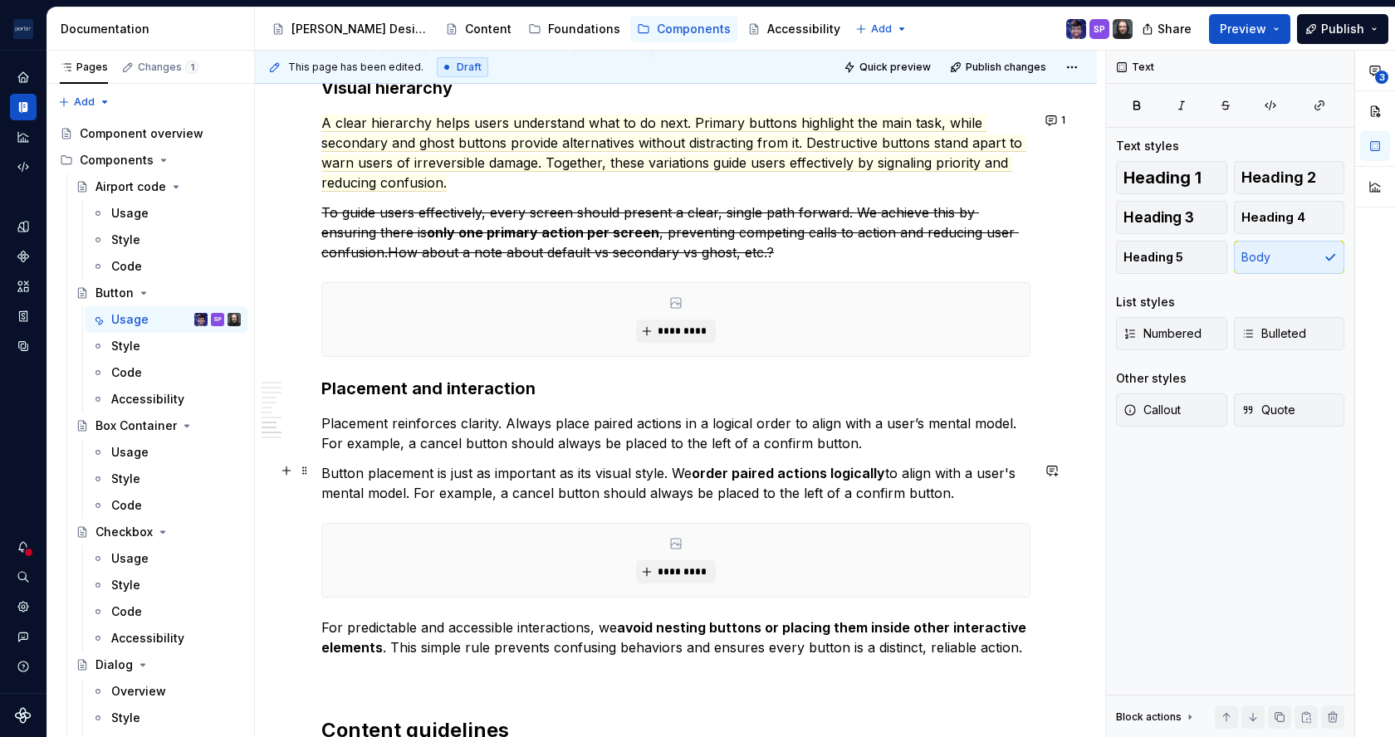
click at [884, 489] on p "Button placement is just as important as its visual style. We order paired acti…" at bounding box center [675, 483] width 709 height 40
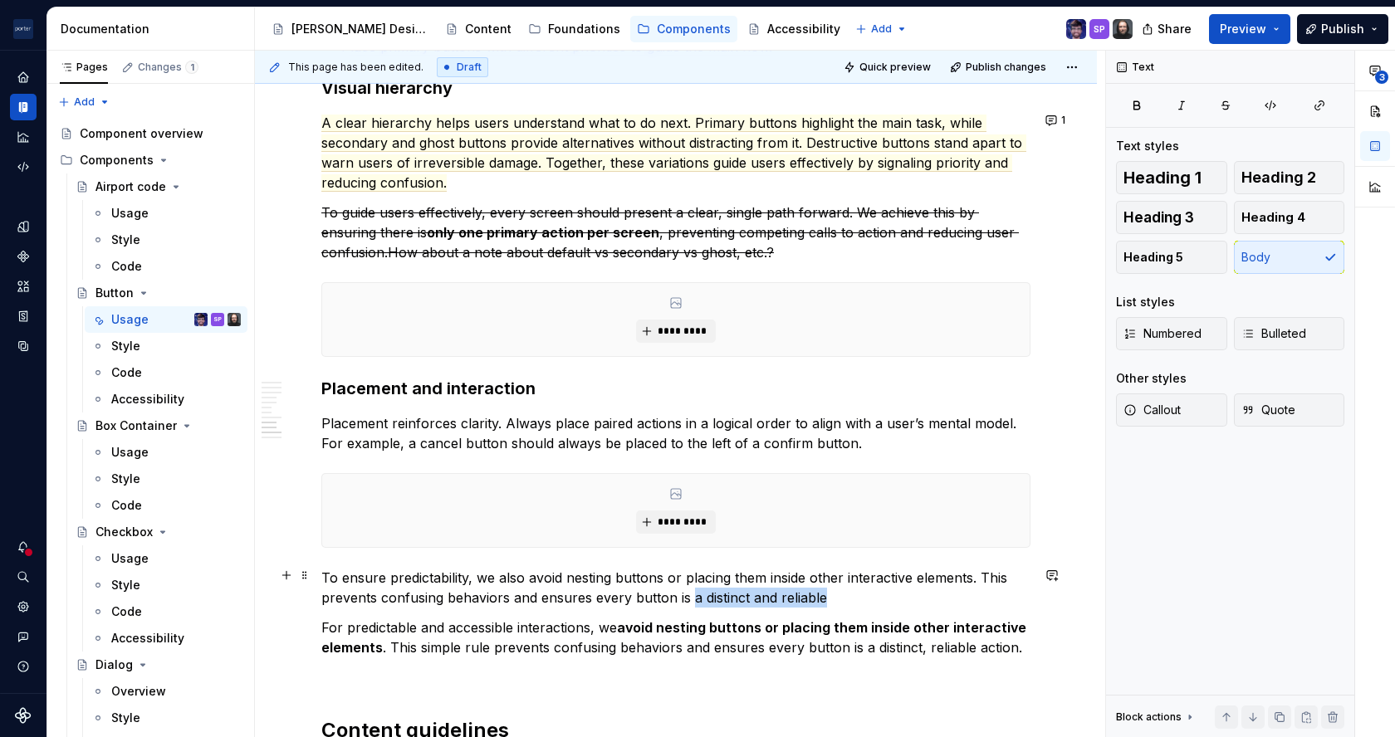
drag, startPoint x: 689, startPoint y: 598, endPoint x: 954, endPoint y: 590, distance: 265.0
click at [954, 590] on p "To ensure predictability, we also avoid nesting buttons or placing them inside …" at bounding box center [675, 588] width 709 height 40
click at [952, 634] on p "For predictable and accessible interactions, we avoid nesting buttons or placin…" at bounding box center [675, 638] width 709 height 40
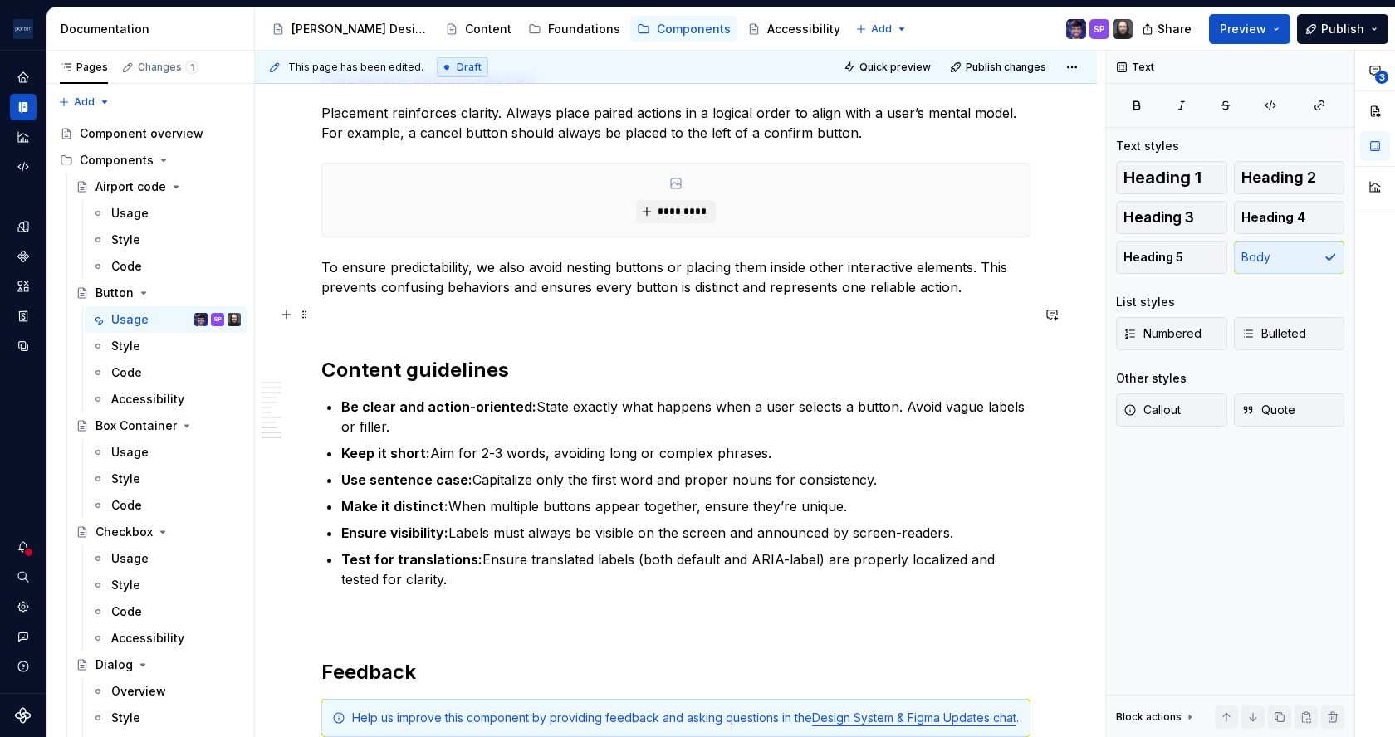
scroll to position [2592, 0]
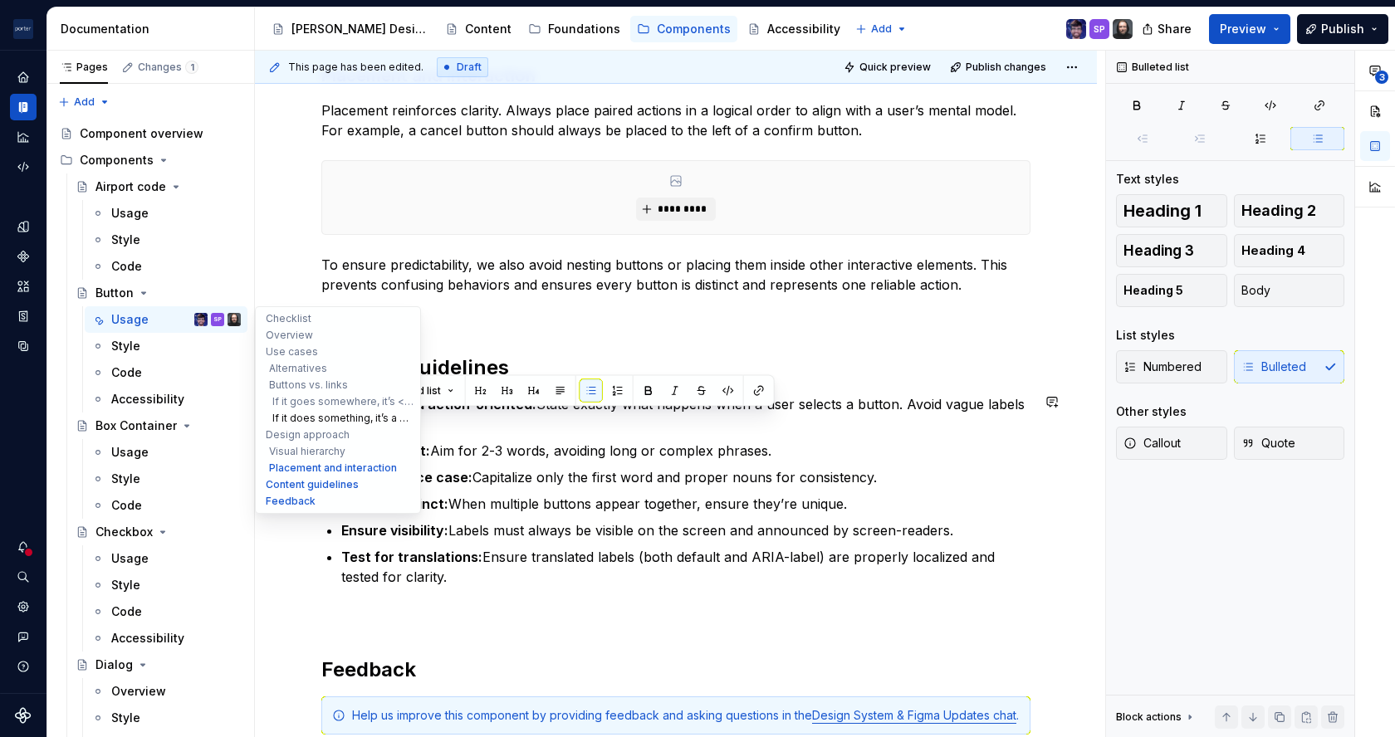
drag, startPoint x: 478, startPoint y: 423, endPoint x: 281, endPoint y: 425, distance: 197.6
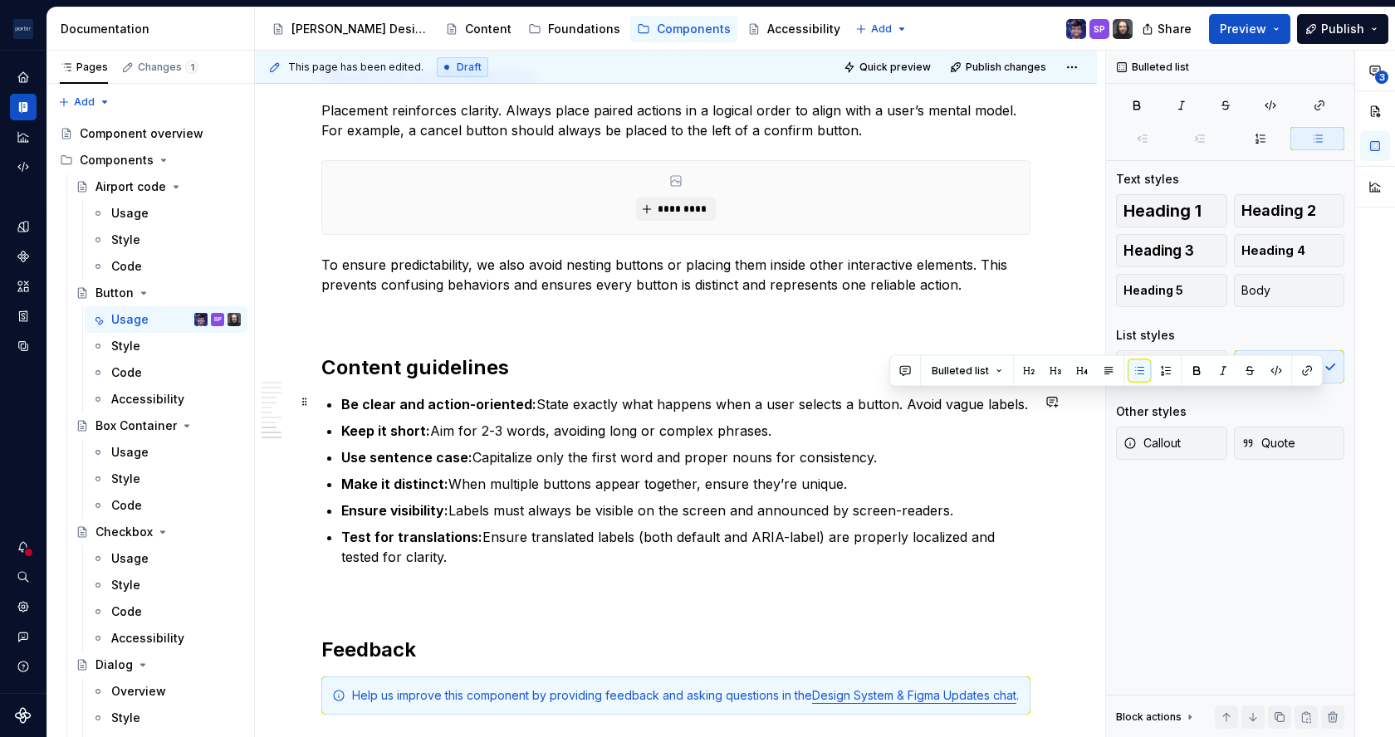
drag, startPoint x: 885, startPoint y: 401, endPoint x: 1018, endPoint y: 404, distance: 132.9
click at [1018, 404] on p "Be clear and action-oriented: State exactly what happens when a user selects a …" at bounding box center [685, 404] width 689 height 20
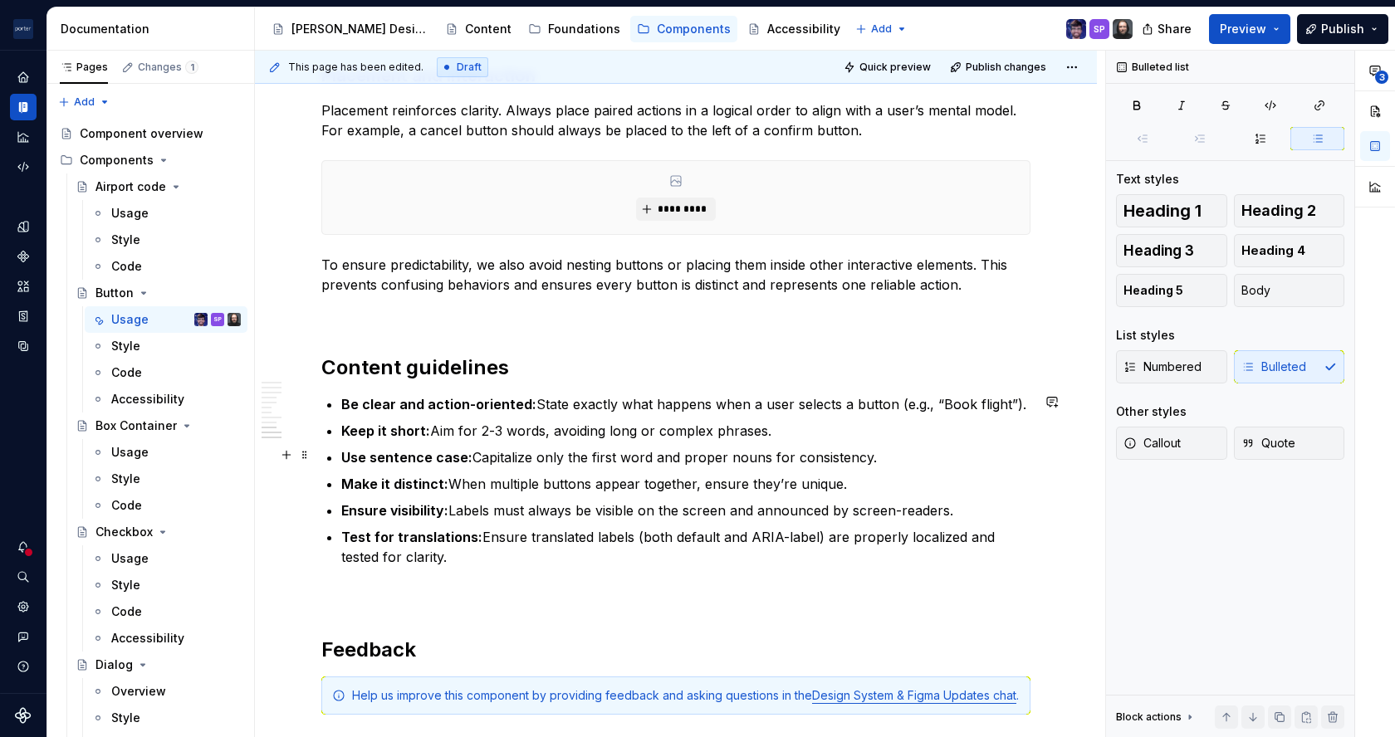
click at [470, 455] on p "Use sentence case: Capitalize only the first word and proper nouns for consiste…" at bounding box center [685, 458] width 689 height 20
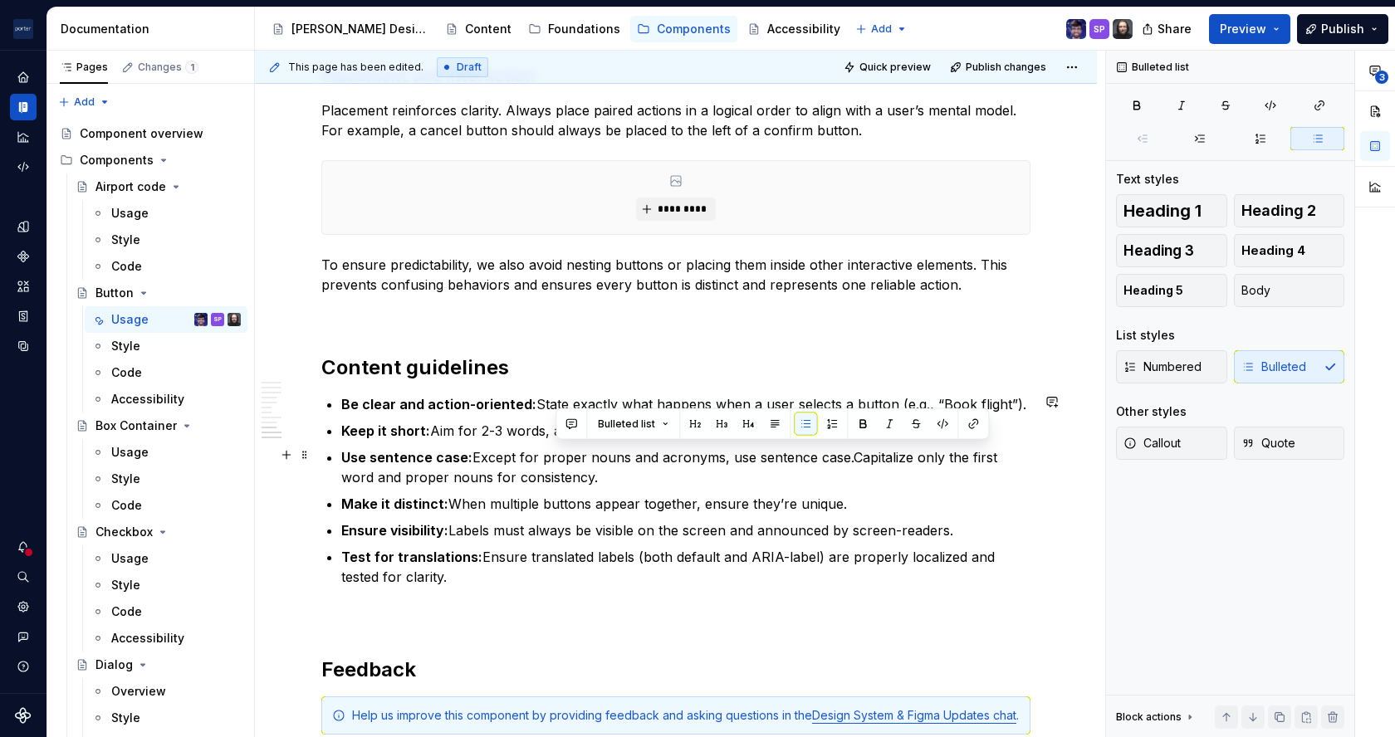
drag, startPoint x: 649, startPoint y: 472, endPoint x: 844, endPoint y: 456, distance: 195.8
click at [844, 456] on p "Use sentence case: Except for proper nouns and acronyms, use sentence case.Capi…" at bounding box center [685, 468] width 689 height 40
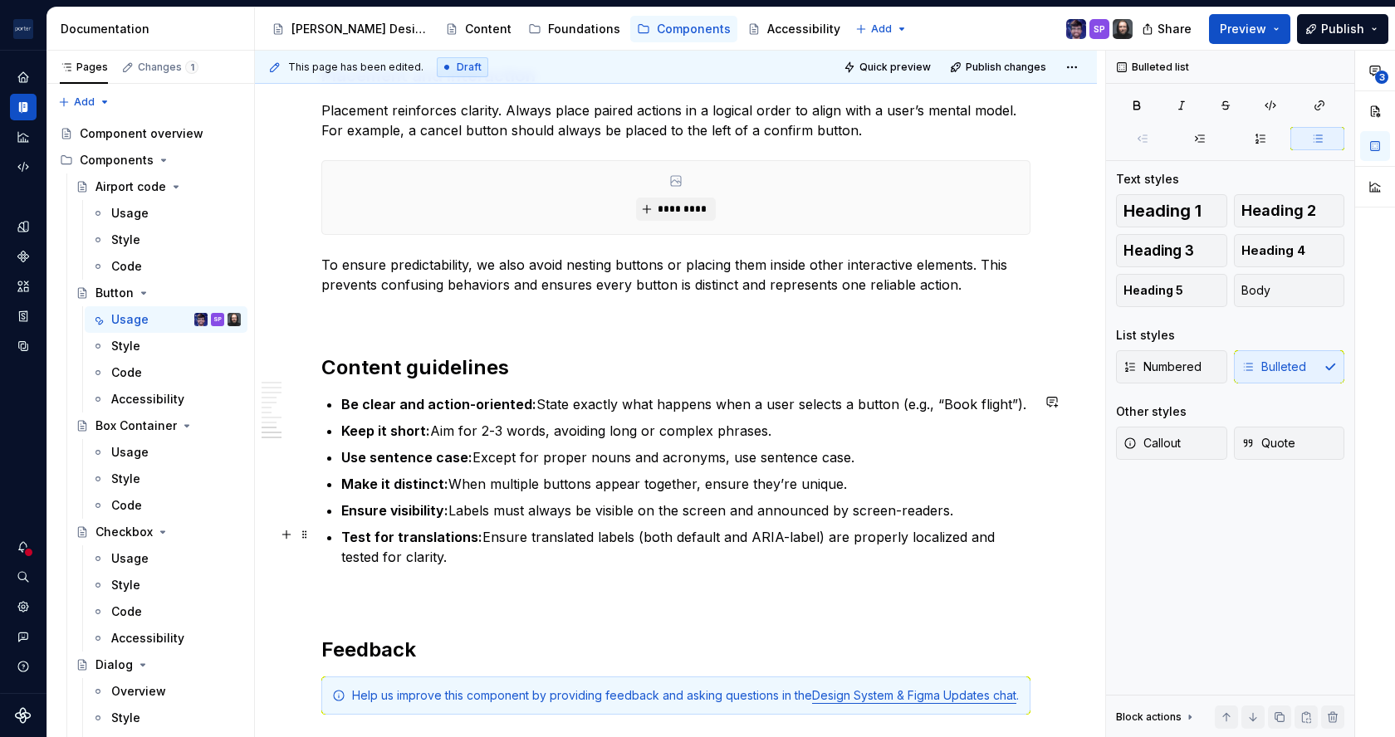
click at [761, 535] on p "Test for translations: Ensure translated labels (both default and ARIA-label) a…" at bounding box center [685, 547] width 689 height 40
click at [837, 549] on p "Test for translations: Ensure translated labels (both default and ARIA-label) a…" at bounding box center [685, 547] width 689 height 40
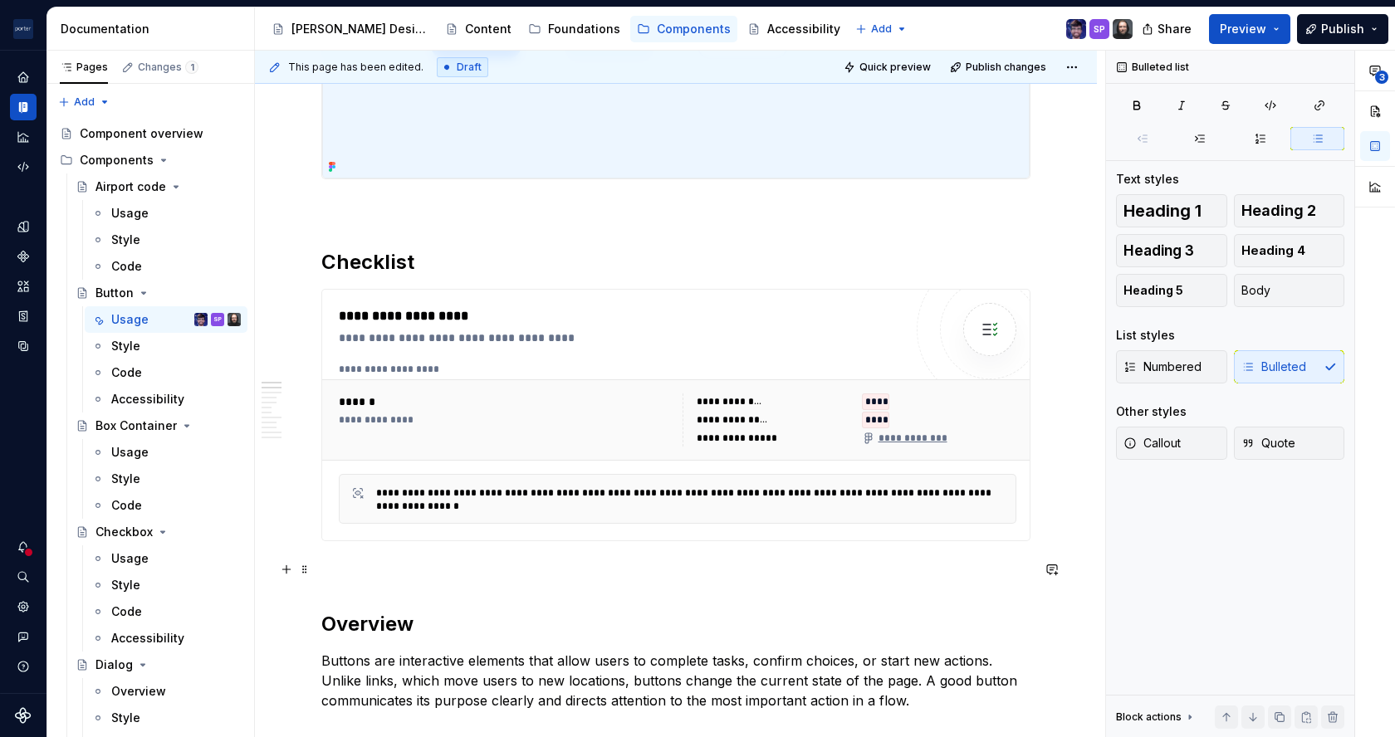
scroll to position [0, 0]
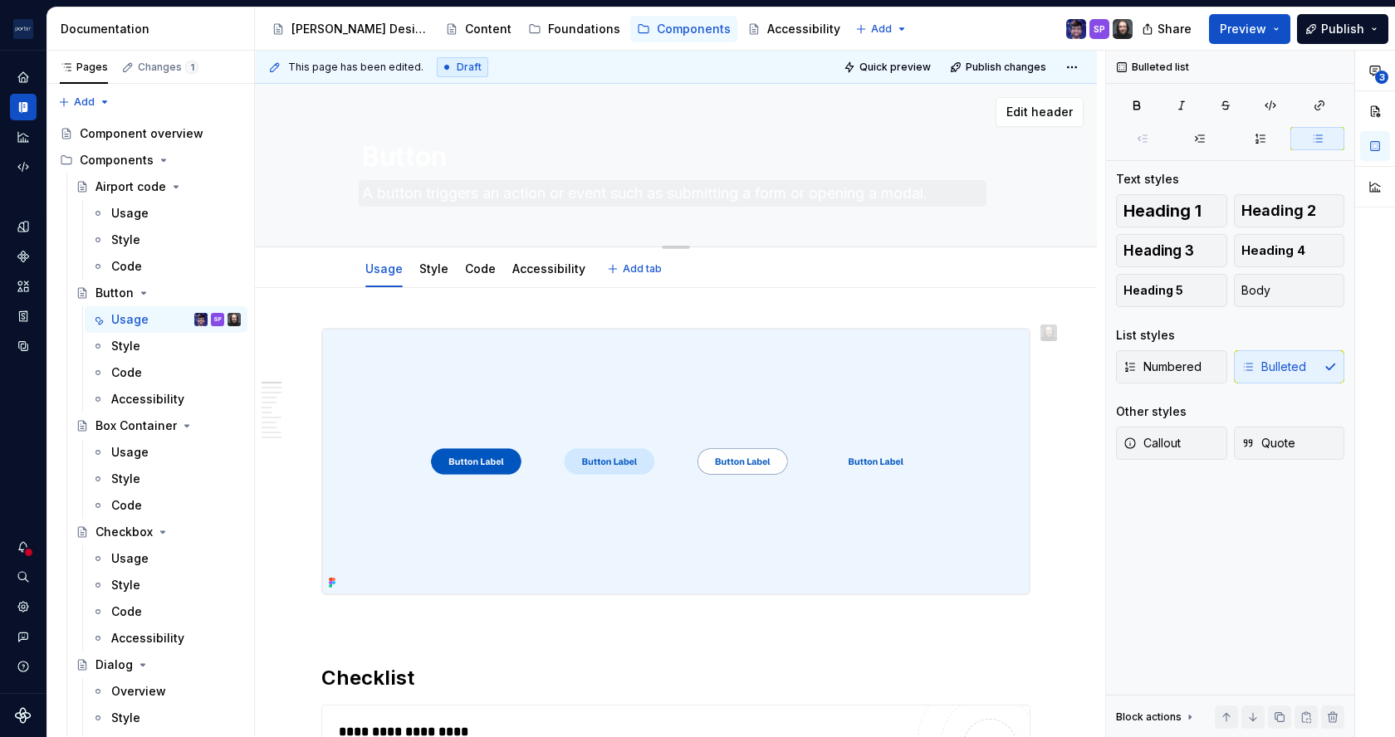
drag, startPoint x: 448, startPoint y: 215, endPoint x: 441, endPoint y: 195, distance: 21.0
click at [441, 195] on div "Button A button triggers an action or event such as submitting a form or openin…" at bounding box center [676, 165] width 628 height 163
click at [441, 195] on textarea "A button triggers an action or event such as submitting a form or opening a mod…" at bounding box center [673, 193] width 628 height 27
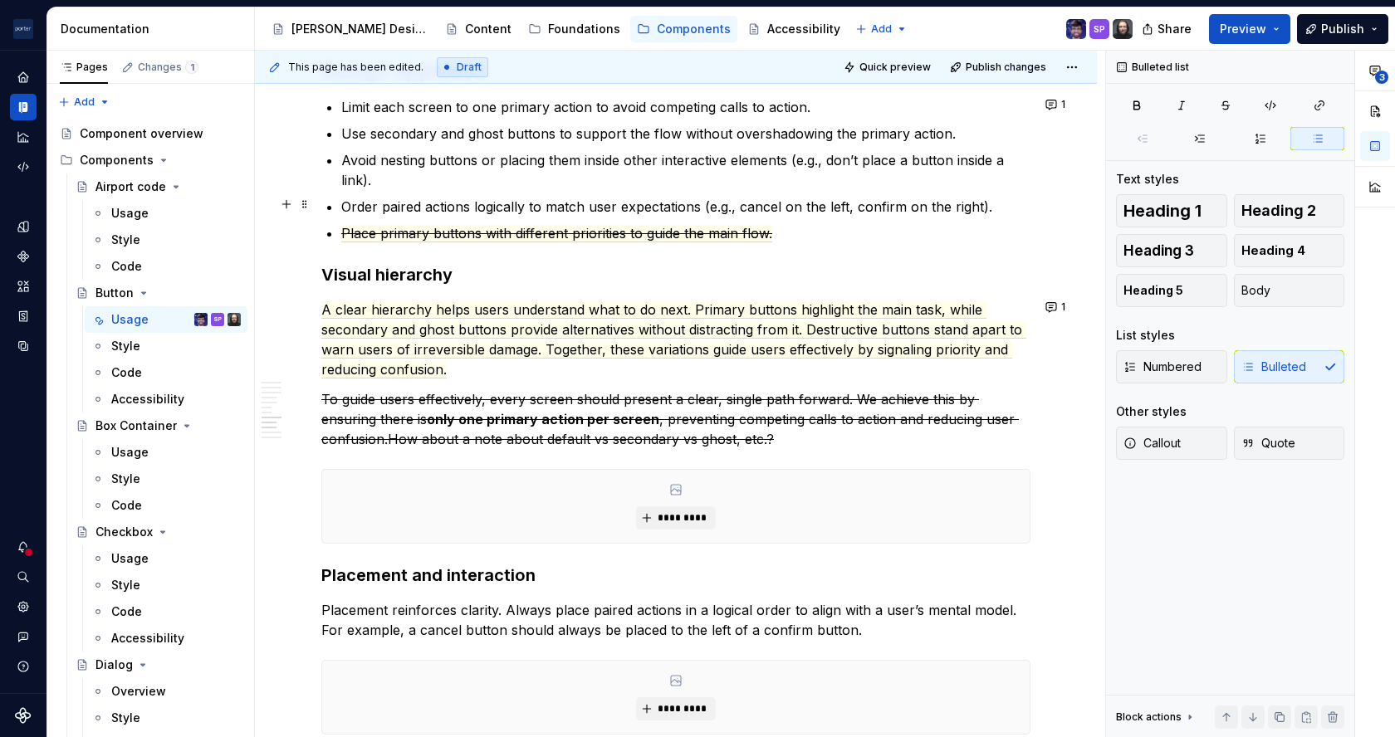
scroll to position [2050, 0]
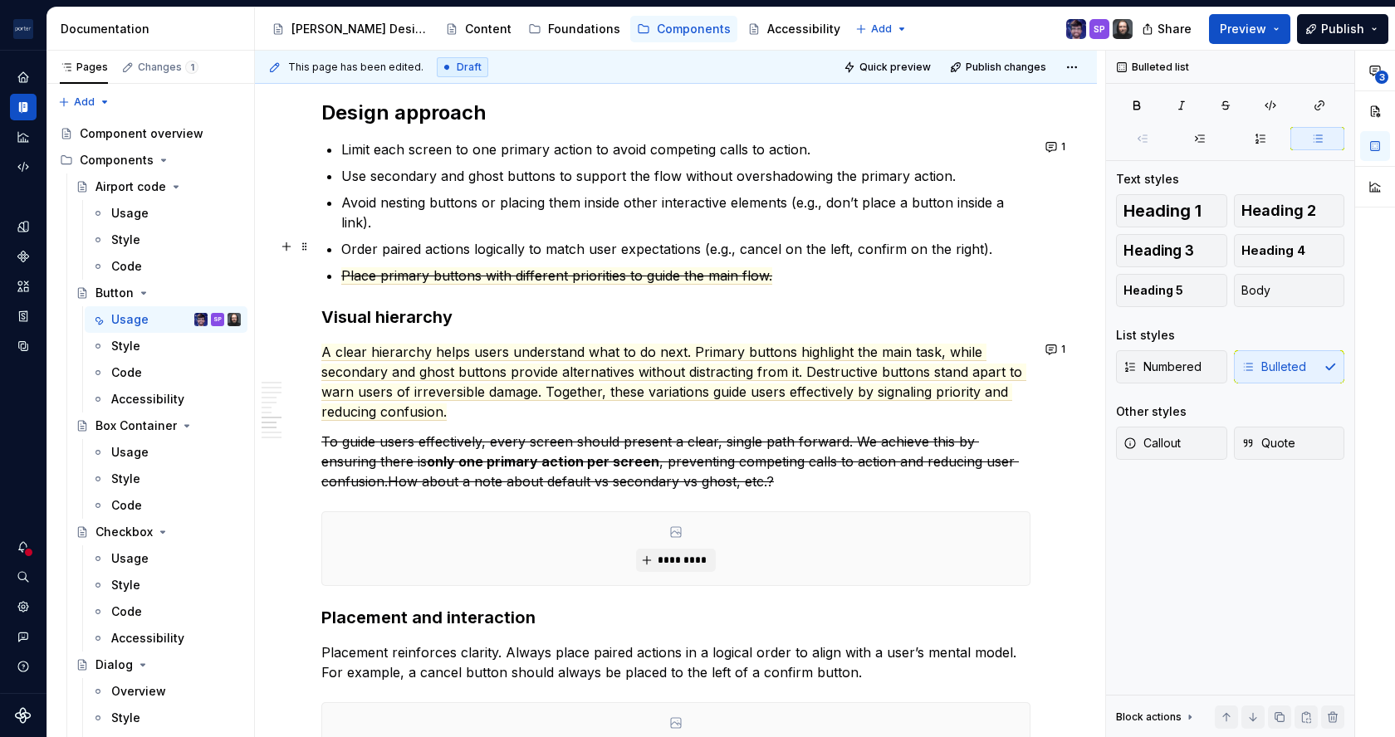
click at [565, 249] on p "Order paired actions logically to match user expectations (e.g., cancel on the …" at bounding box center [685, 249] width 689 height 20
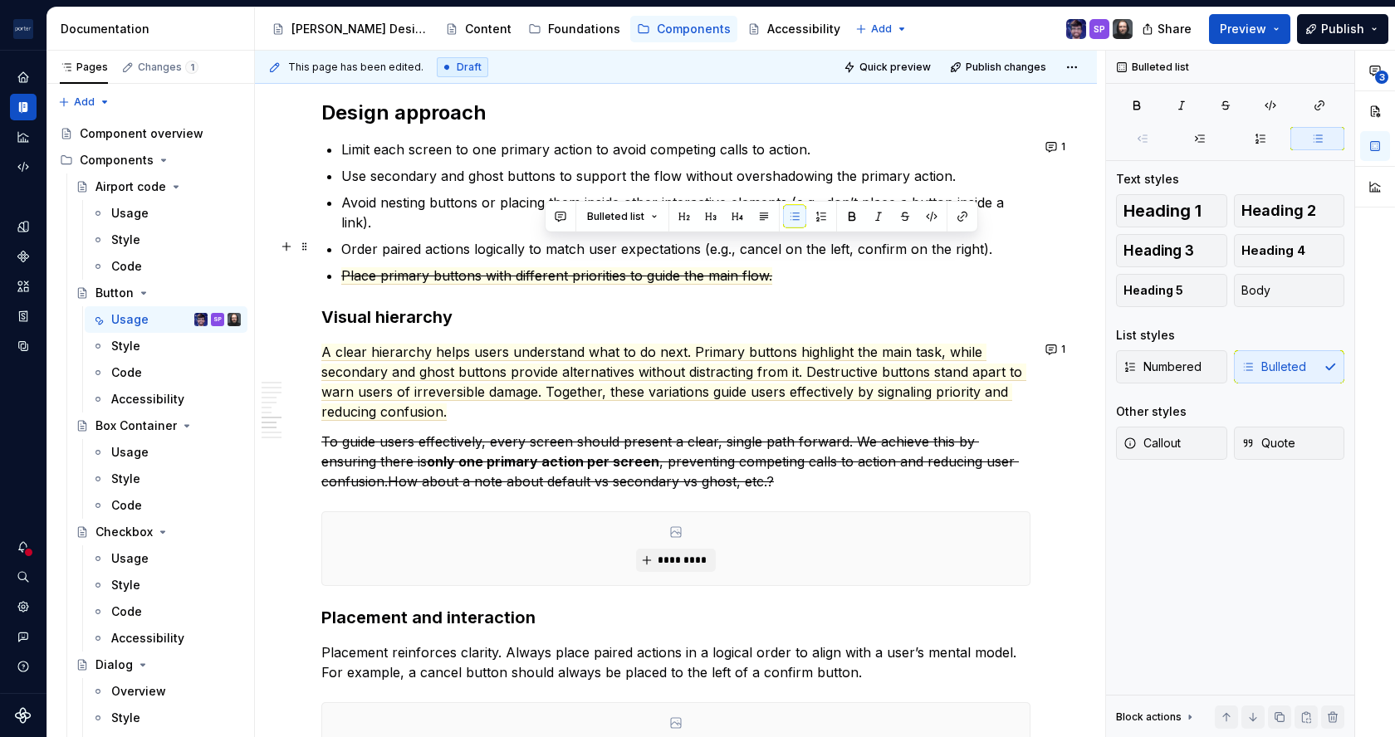
click at [712, 252] on p "Order paired actions logically to match user expectations (e.g., cancel on the …" at bounding box center [685, 249] width 689 height 20
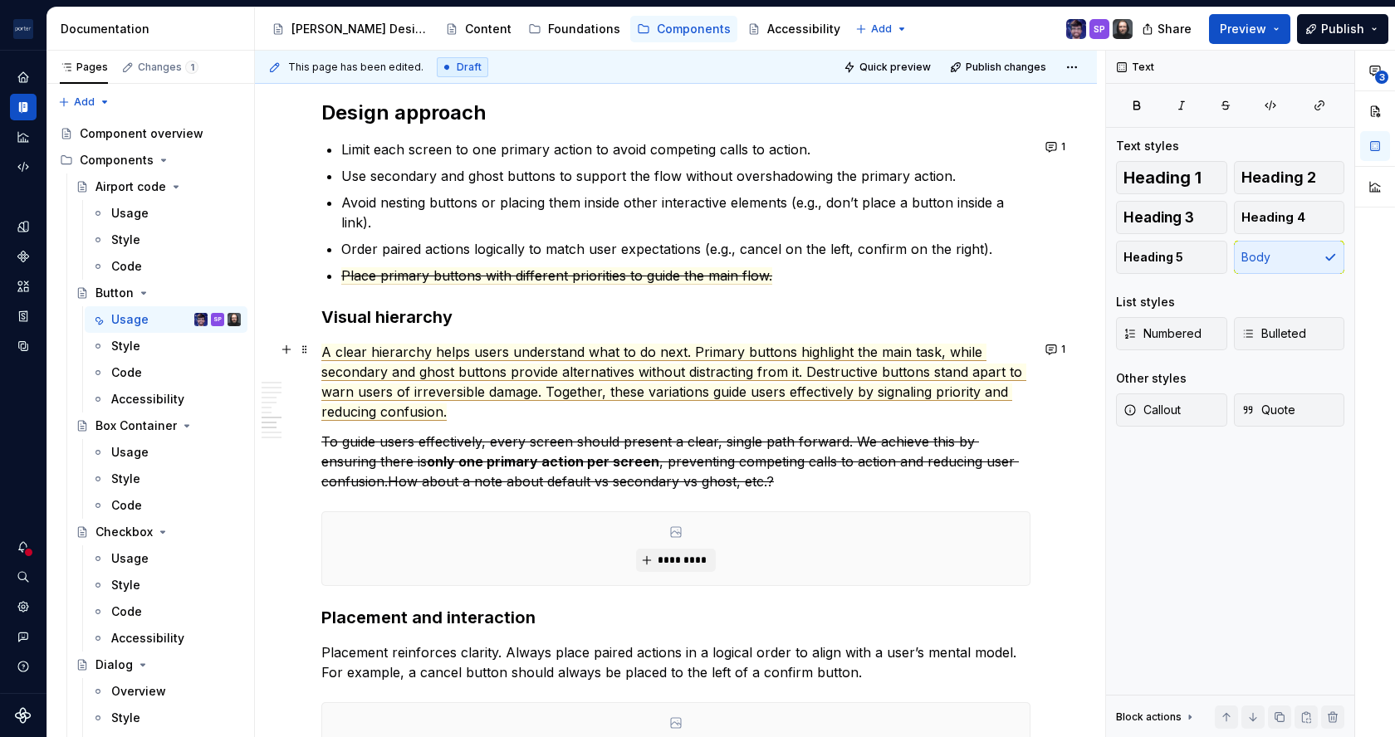
click at [545, 393] on span "A clear hierarchy helps users understand what to do next. Primary buttons highl…" at bounding box center [673, 382] width 705 height 77
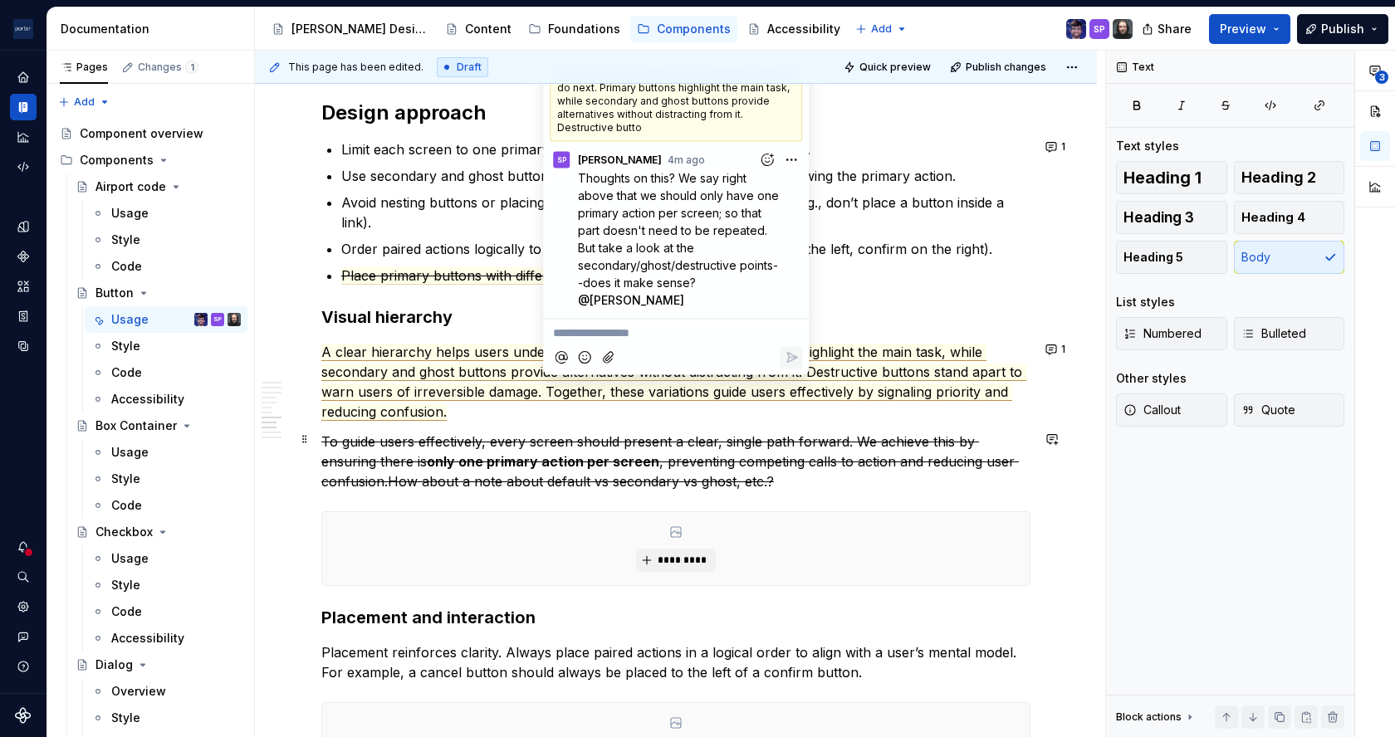
click at [565, 443] on s "To guide users effectively, every screen should present a clear, single path fo…" at bounding box center [650, 451] width 658 height 37
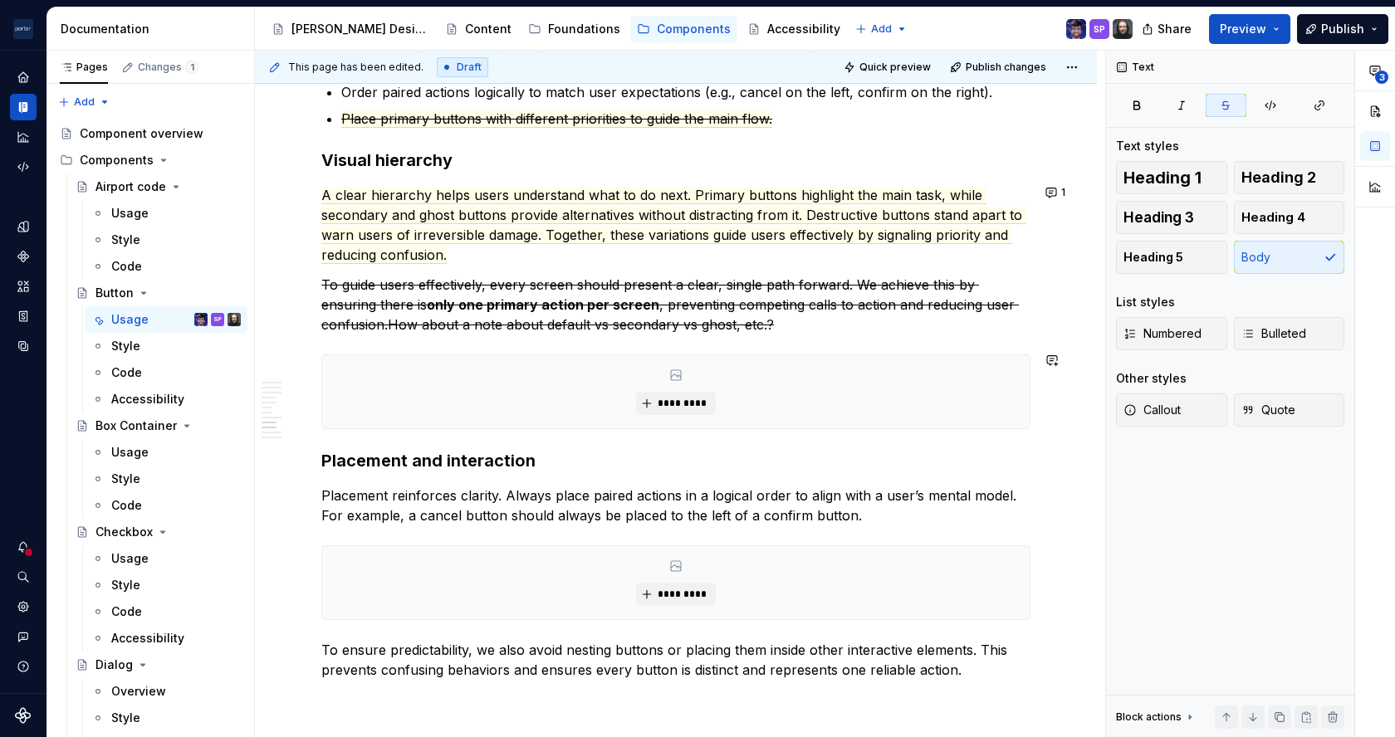
scroll to position [2210, 0]
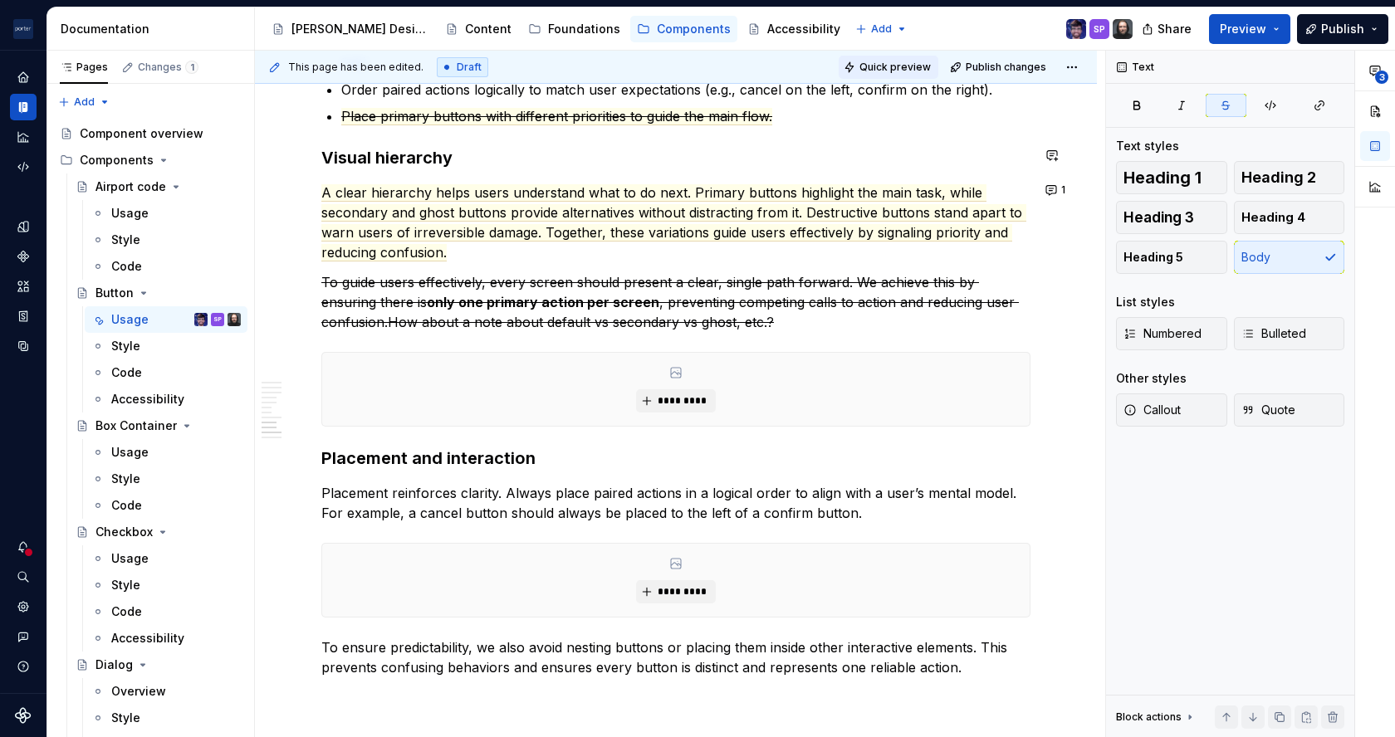
click at [864, 63] on span "Quick preview" at bounding box center [894, 67] width 71 height 13
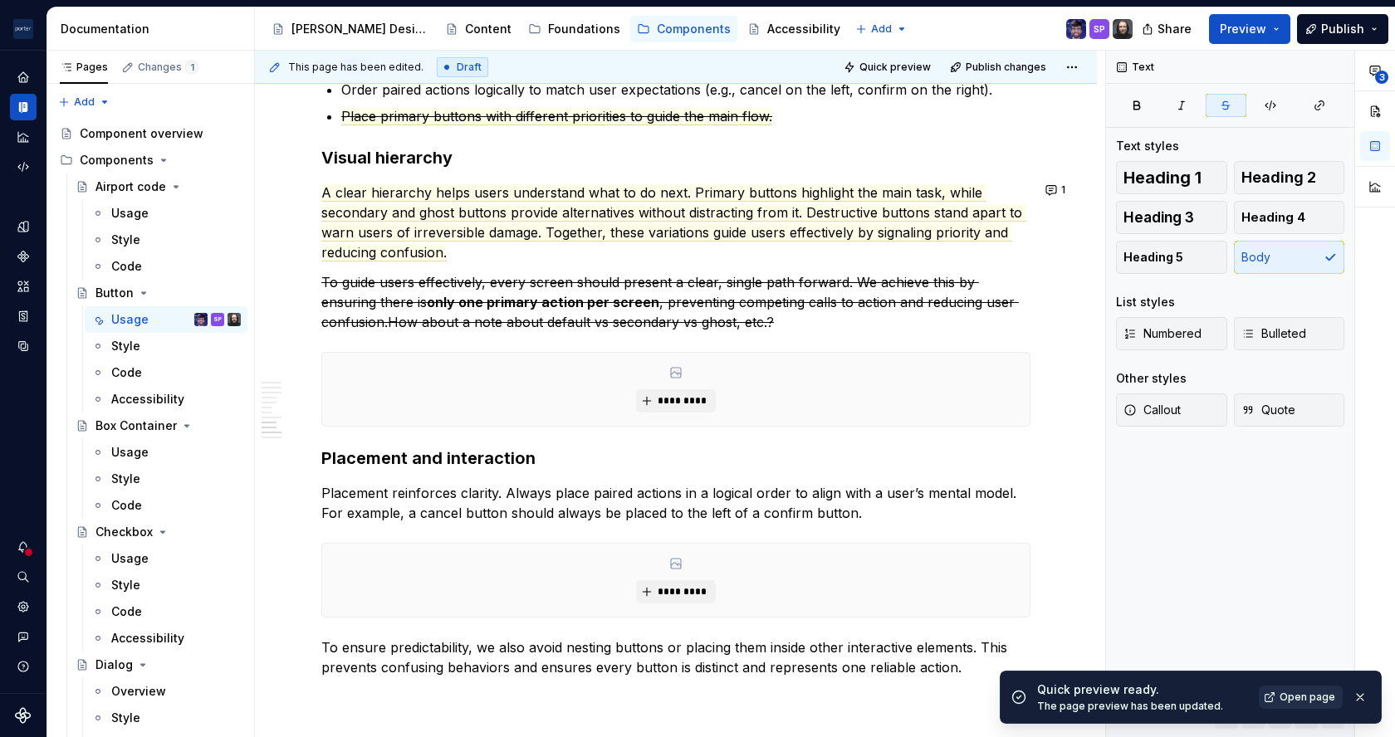
click at [1284, 698] on span "Open page" at bounding box center [1308, 697] width 56 height 13
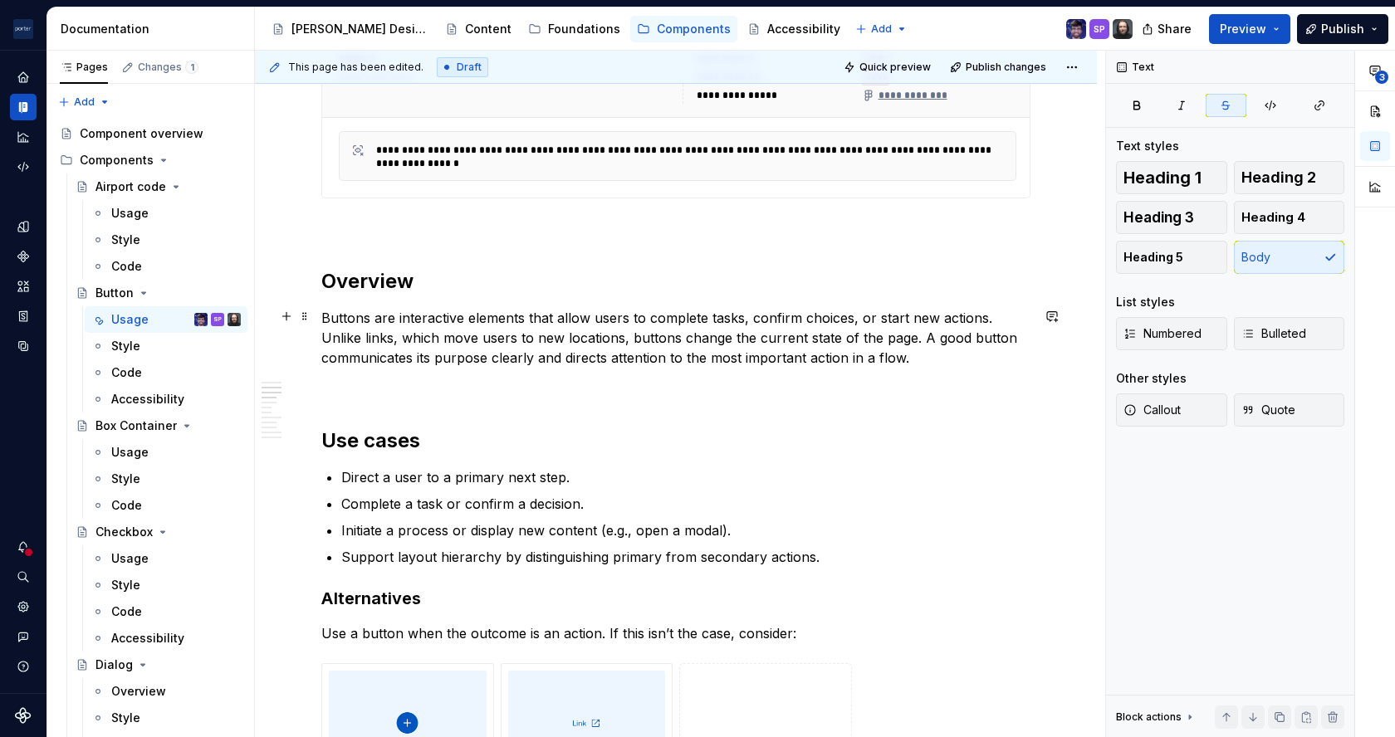
scroll to position [801, 0]
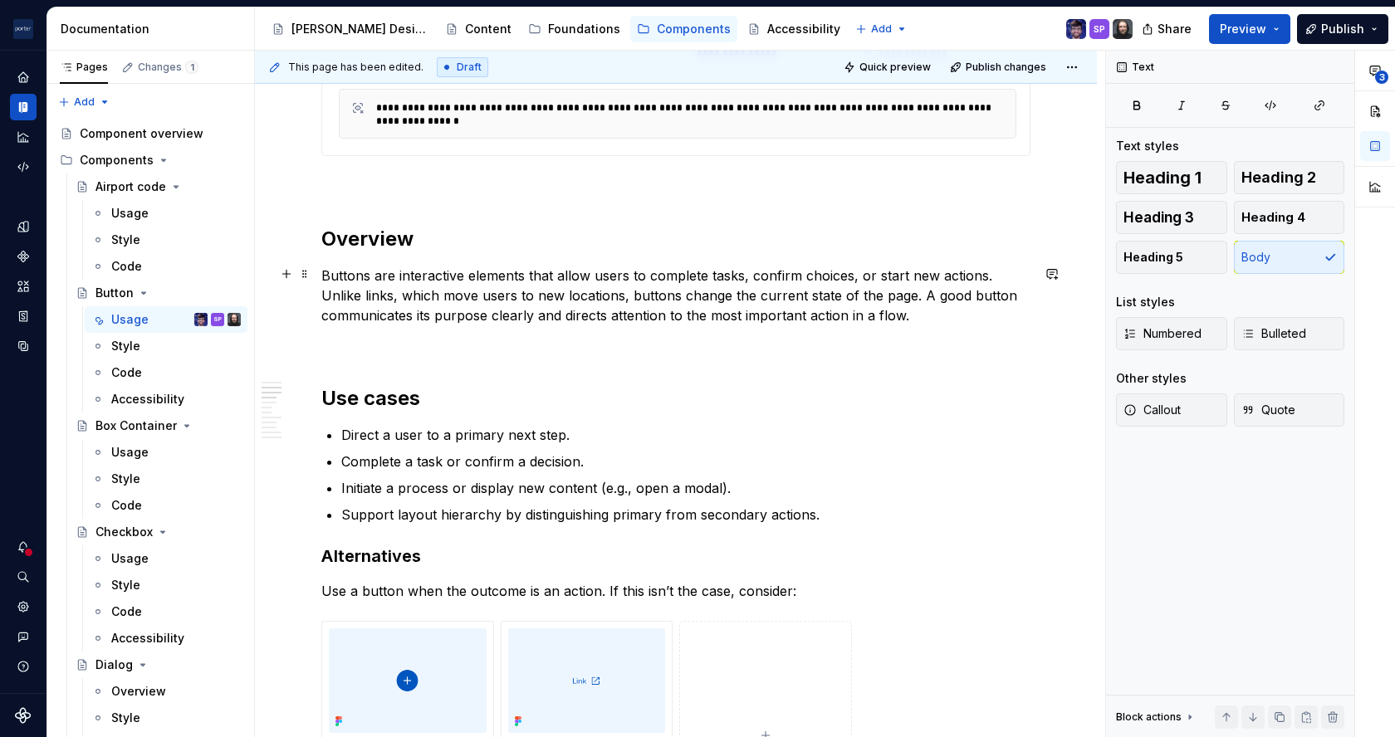
click at [882, 272] on p "Buttons are interactive elements that allow users to complete tasks, confirm ch…" at bounding box center [675, 296] width 709 height 60
click at [379, 311] on p "Buttons are interactive elements that allow users to complete tasks, confirm ch…" at bounding box center [675, 296] width 709 height 60
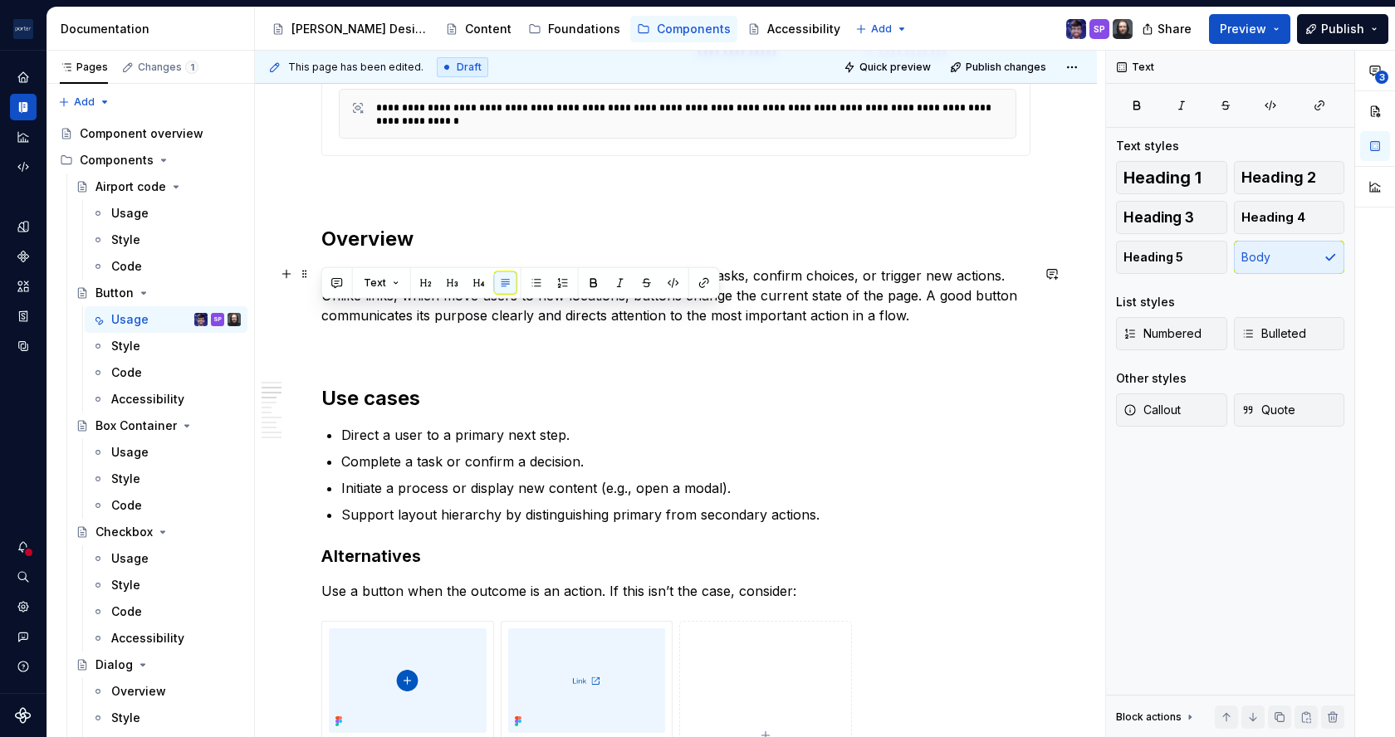
click at [379, 311] on p "Buttons are interactive elements that allow users to complete tasks, confirm ch…" at bounding box center [675, 296] width 709 height 60
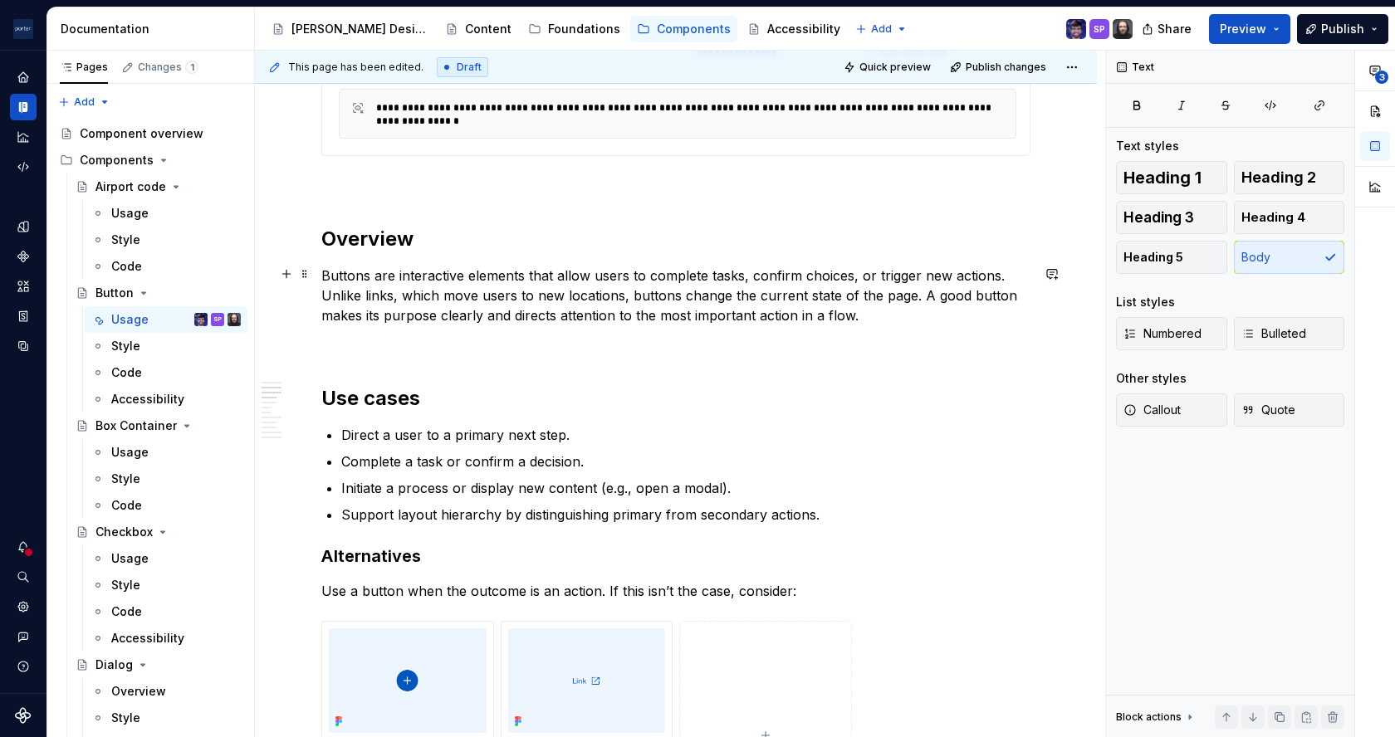
click at [543, 309] on p "Buttons are interactive elements that allow users to complete tasks, confirm ch…" at bounding box center [675, 296] width 709 height 60
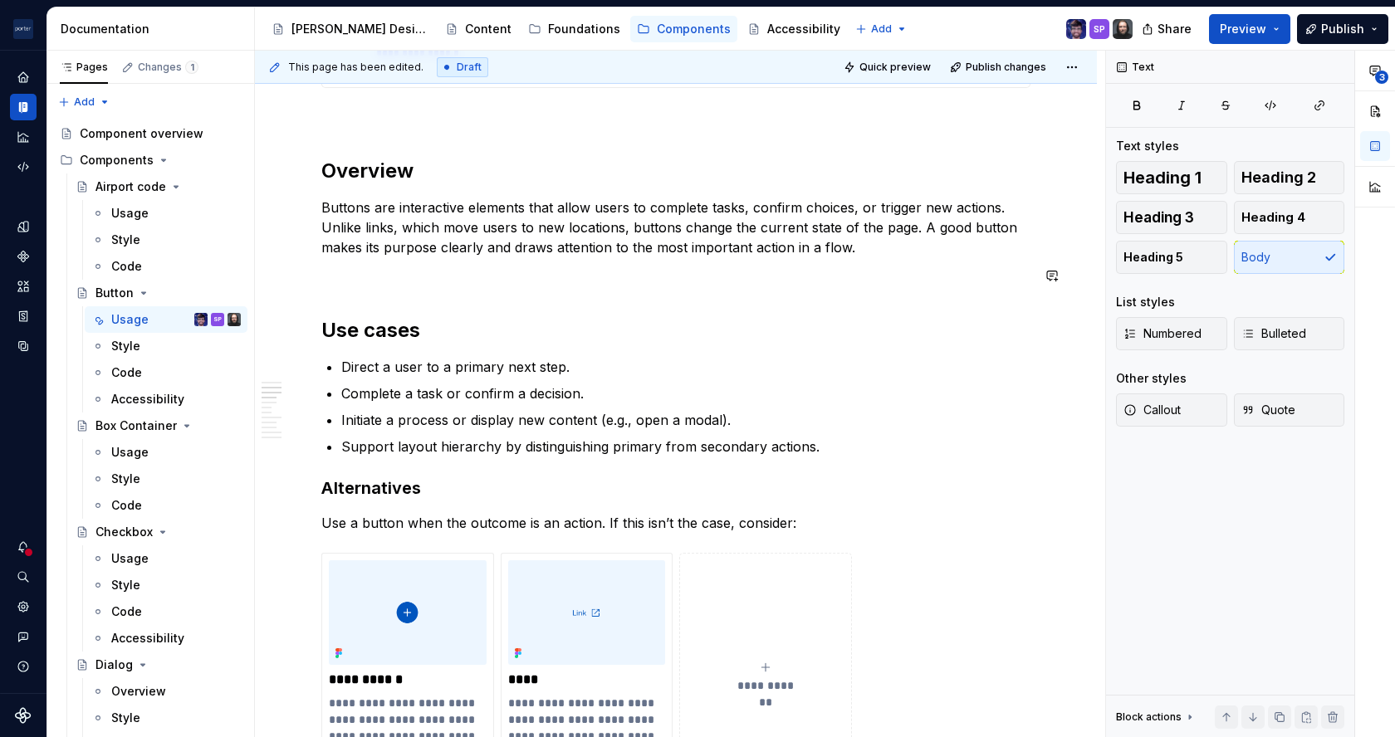
scroll to position [874, 0]
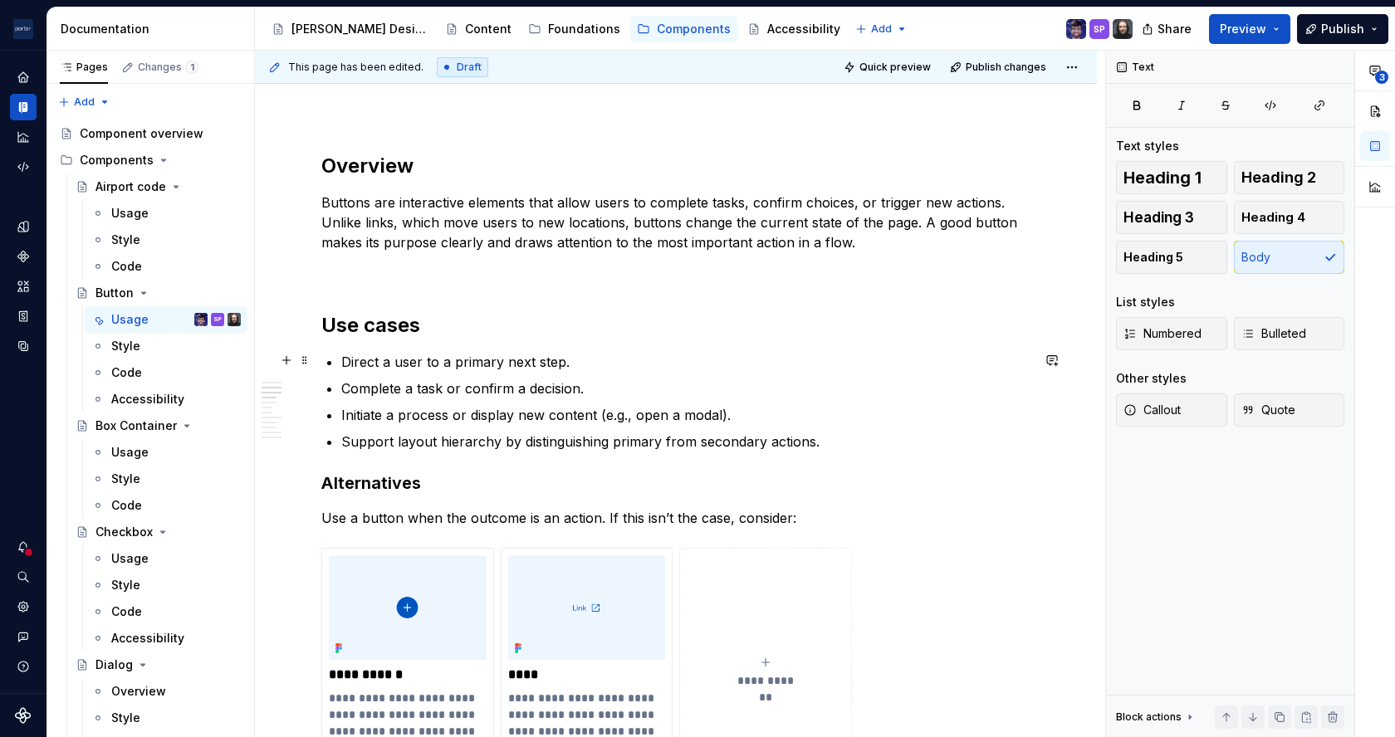
click at [385, 363] on p "Direct a user to a primary next step." at bounding box center [685, 362] width 689 height 20
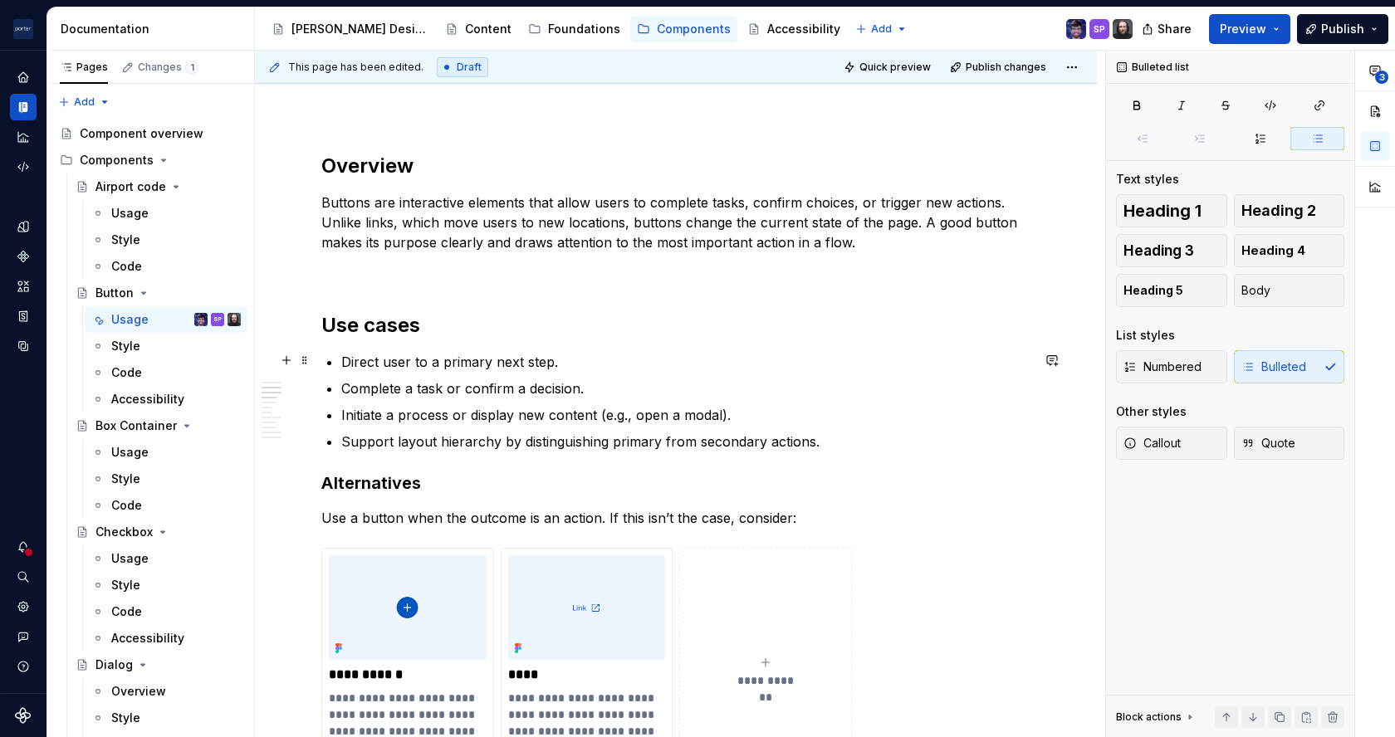
click at [404, 363] on p "Direct user to a primary next step." at bounding box center [685, 362] width 689 height 20
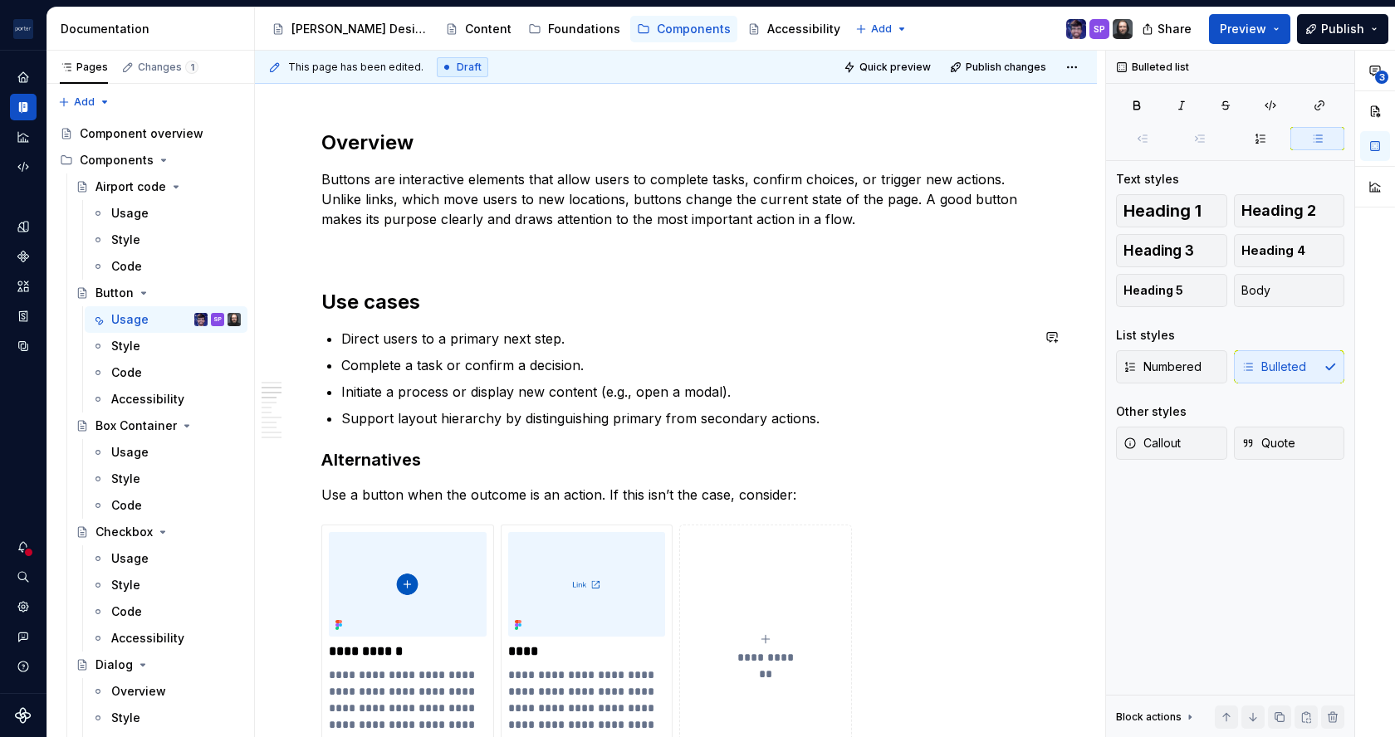
scroll to position [913, 0]
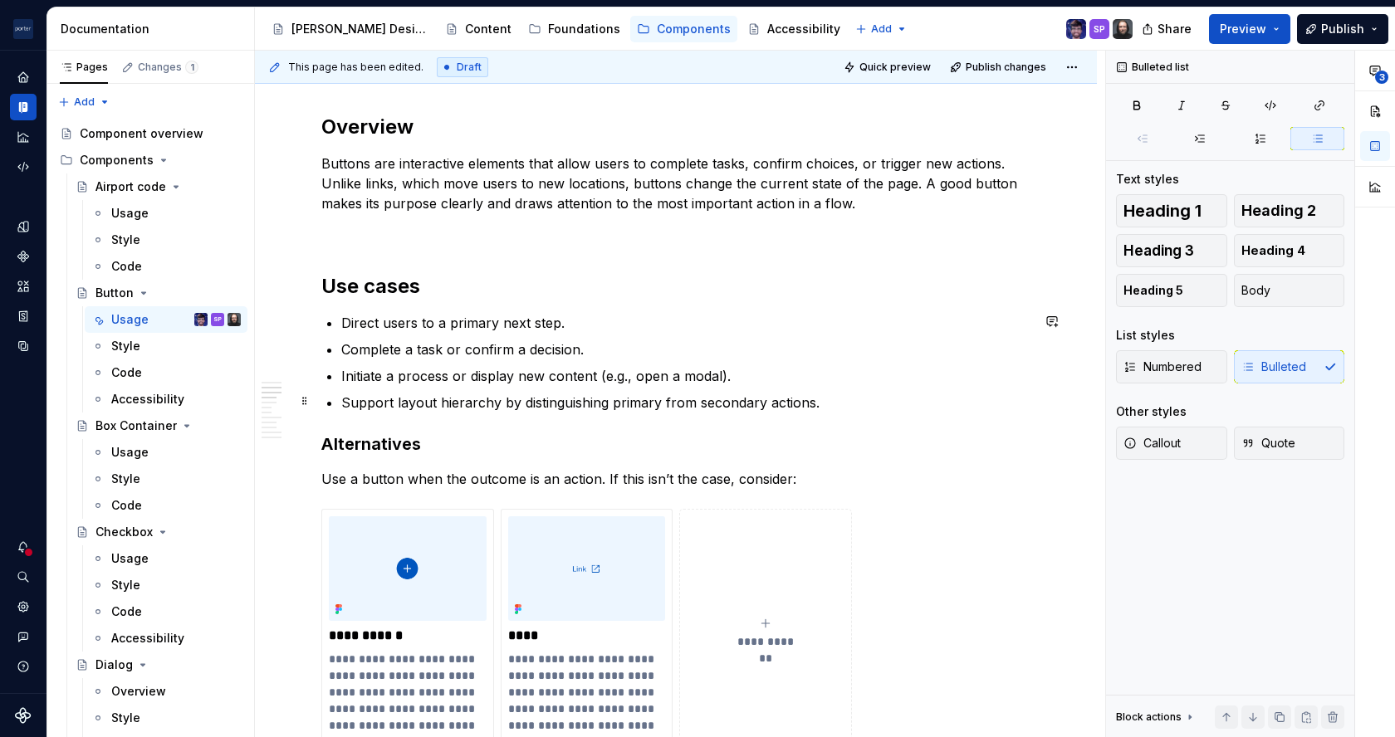
click at [384, 397] on p "Support layout hierarchy by distinguishing primary from secondary actions." at bounding box center [685, 403] width 689 height 20
click at [414, 395] on p "Support layout hierarchy by distinguishing primary from secondary actions." at bounding box center [685, 403] width 689 height 20
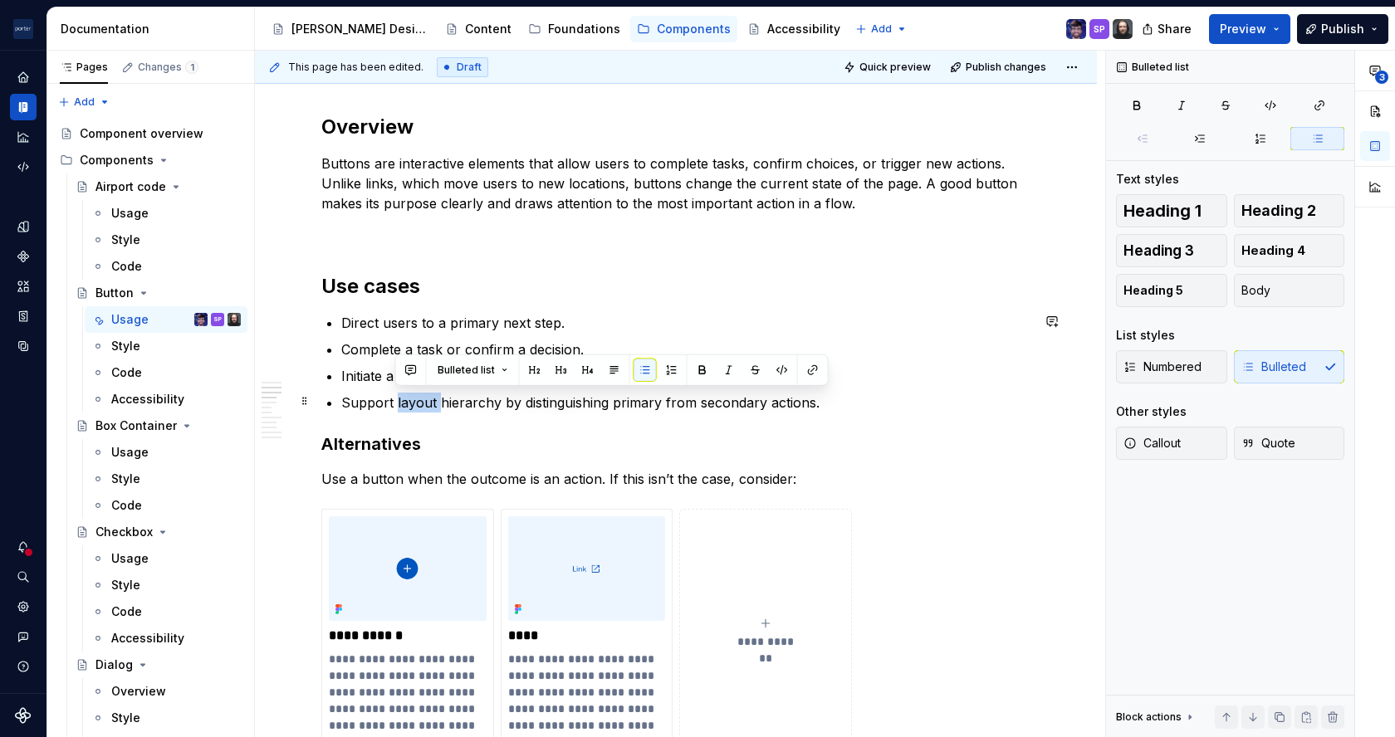
click at [414, 395] on p "Support layout hierarchy by distinguishing primary from secondary actions." at bounding box center [685, 403] width 689 height 20
click at [573, 396] on p "Support layout hierarchy by distinguishing primary from secondary actions." at bounding box center [685, 403] width 689 height 20
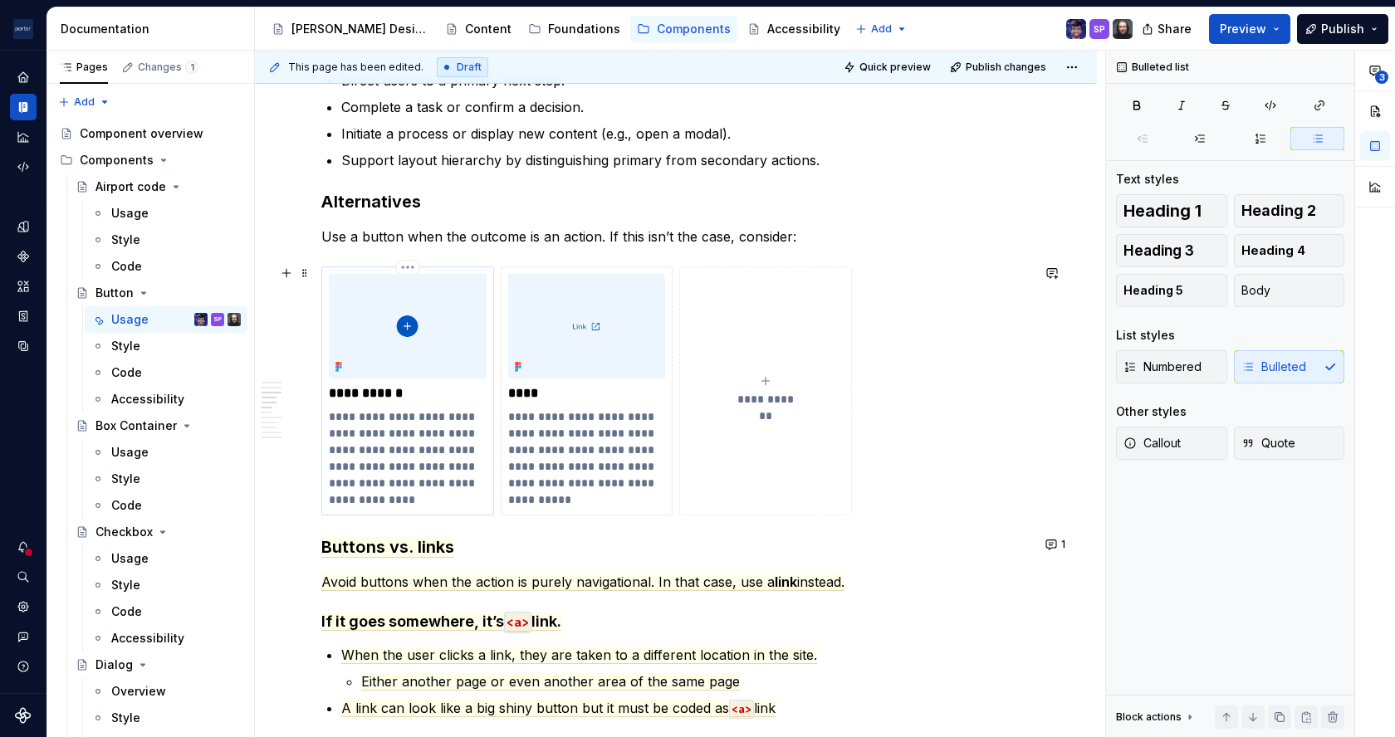
scroll to position [1157, 0]
drag, startPoint x: 555, startPoint y: 462, endPoint x: 651, endPoint y: 495, distance: 101.9
click at [651, 495] on p "**********" at bounding box center [586, 458] width 157 height 100
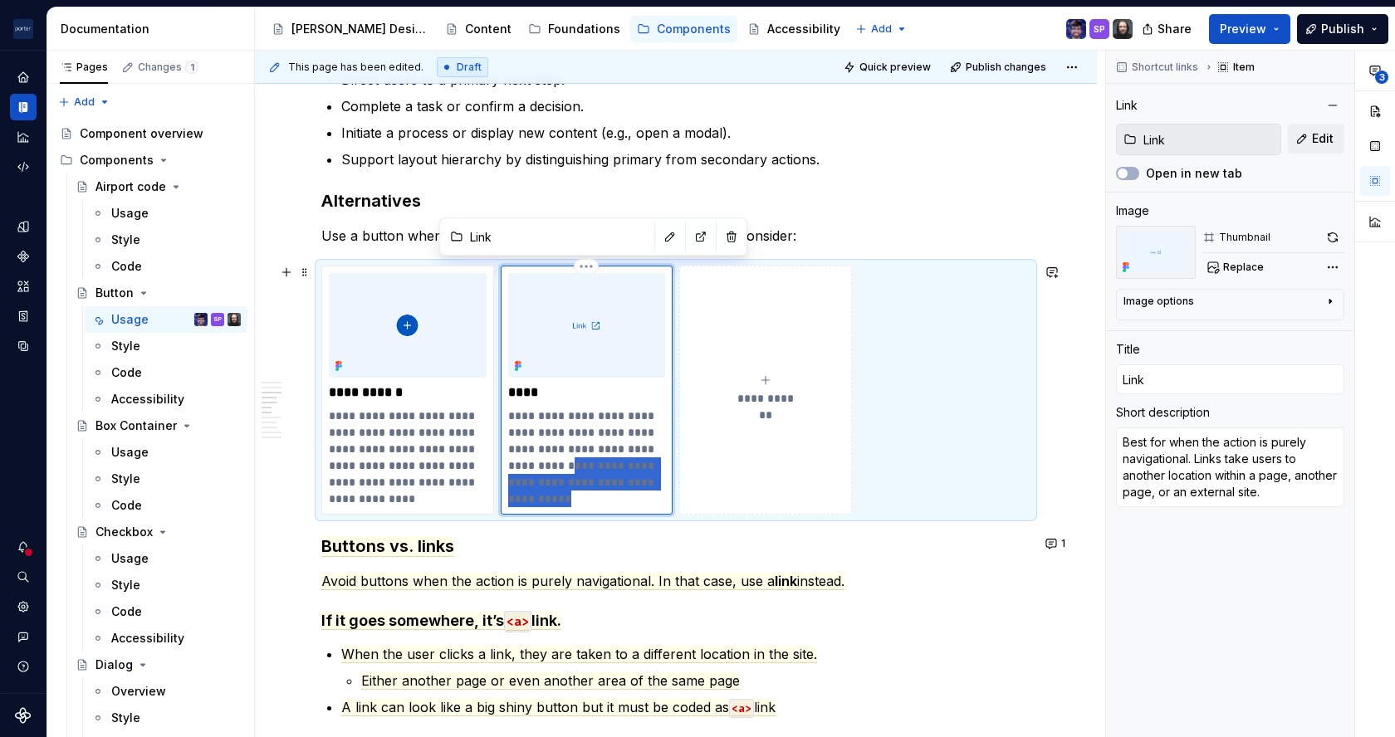
click at [651, 495] on p "**********" at bounding box center [586, 458] width 157 height 100
click at [559, 471] on p "**********" at bounding box center [586, 458] width 157 height 100
click at [552, 463] on p "**********" at bounding box center [586, 458] width 157 height 100
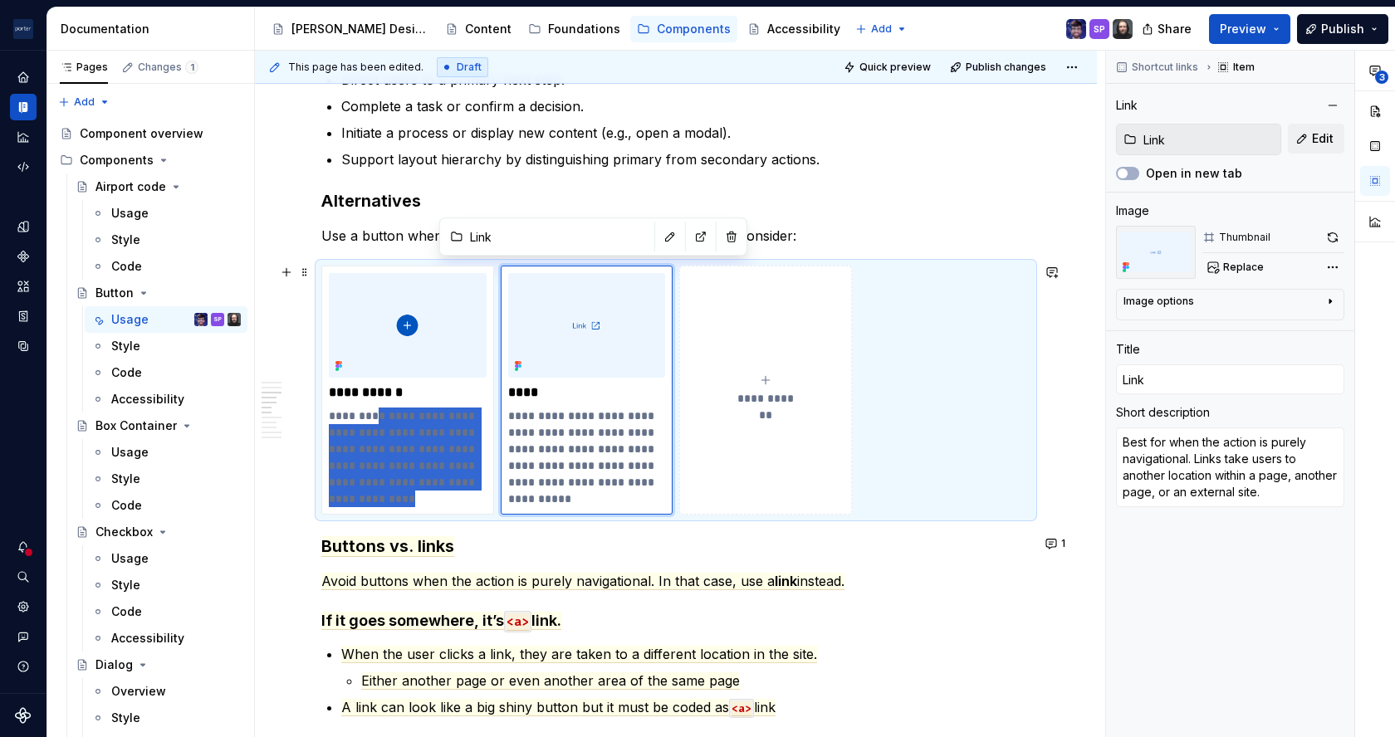
drag, startPoint x: 372, startPoint y: 417, endPoint x: 404, endPoint y: 515, distance: 103.2
click at [404, 515] on div "**********" at bounding box center [675, 390] width 709 height 249
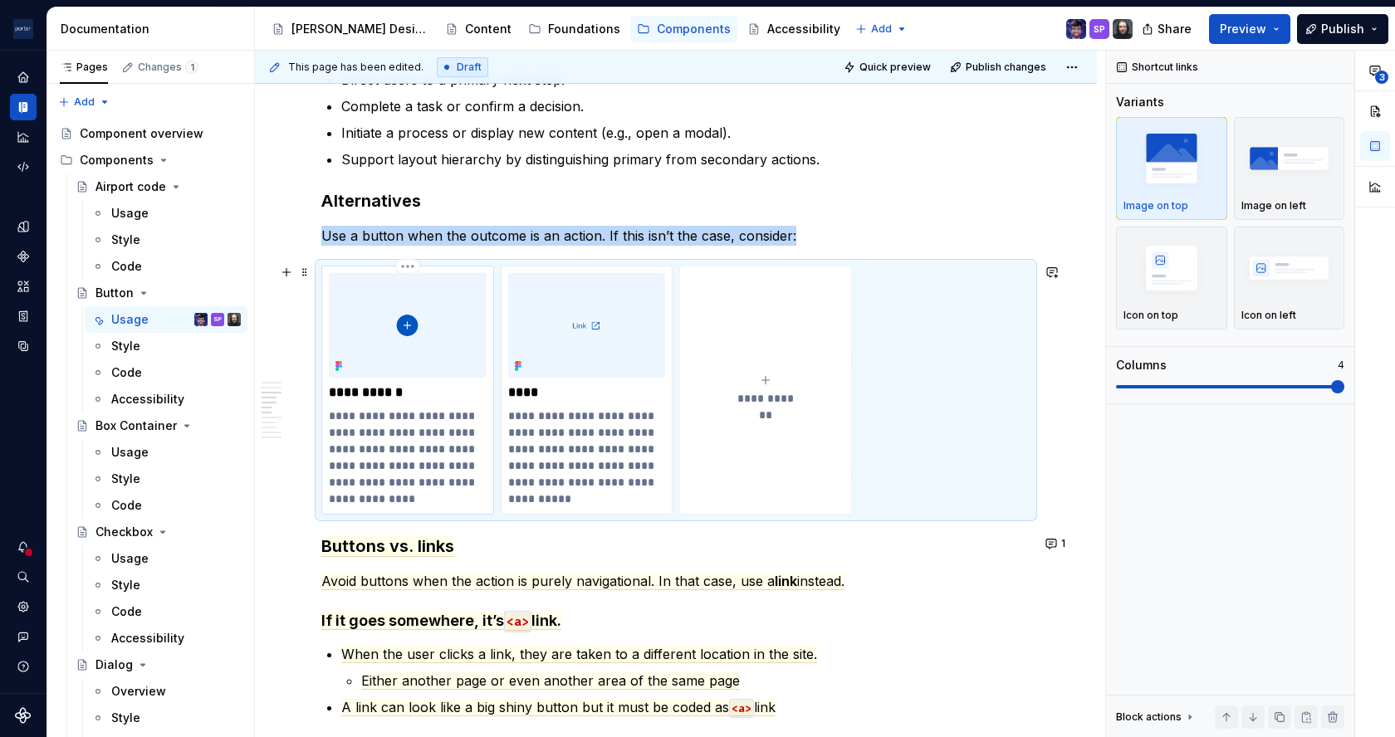
click at [404, 488] on p "**********" at bounding box center [407, 458] width 157 height 100
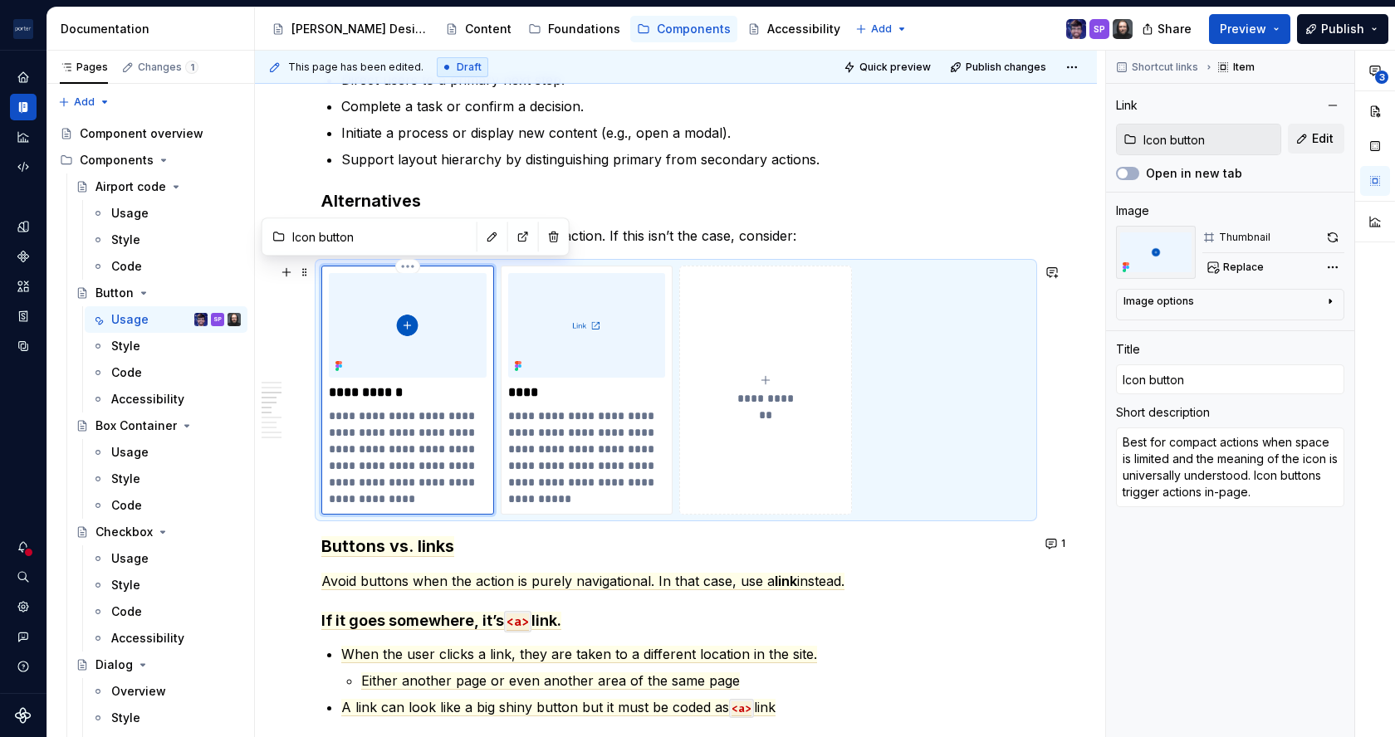
click at [436, 410] on p "**********" at bounding box center [407, 458] width 157 height 100
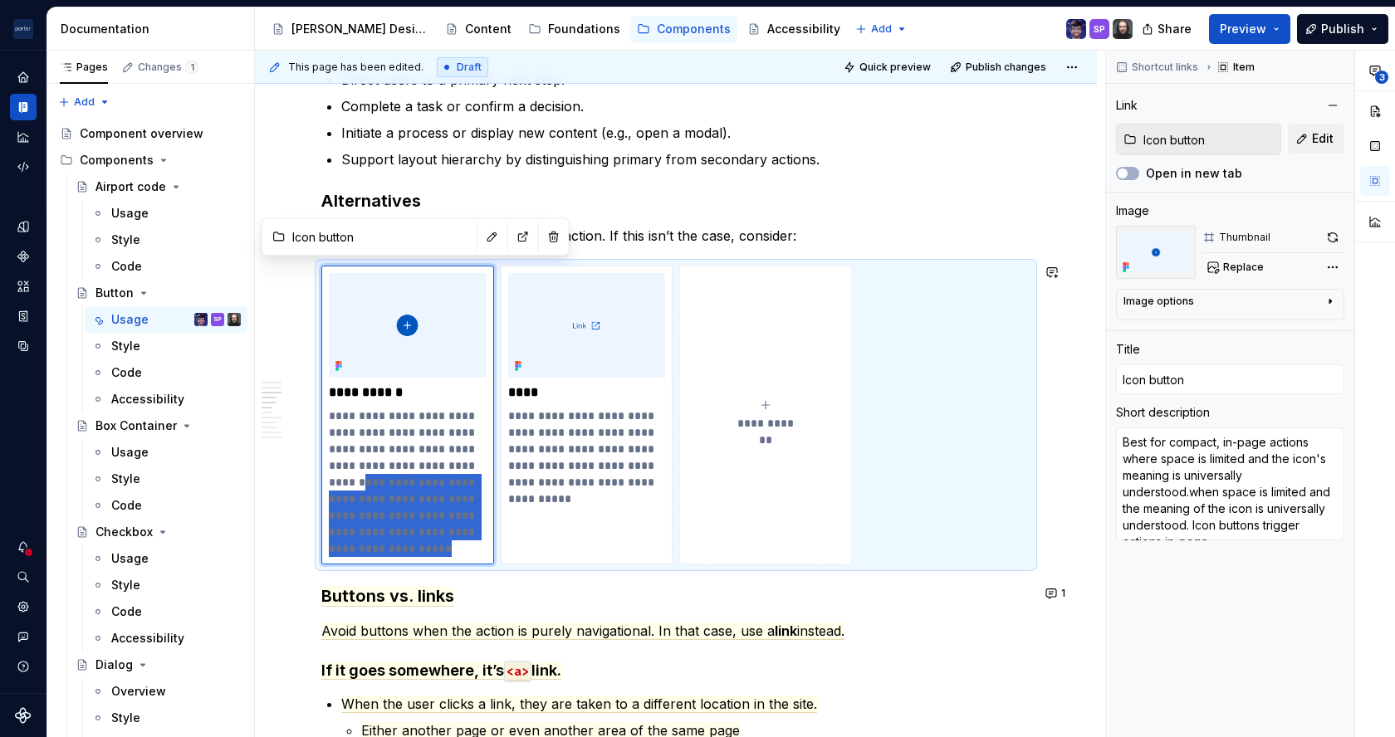
drag, startPoint x: 399, startPoint y: 477, endPoint x: 496, endPoint y: 568, distance: 133.3
click at [496, 568] on div "**********" at bounding box center [675, 705] width 709 height 3069
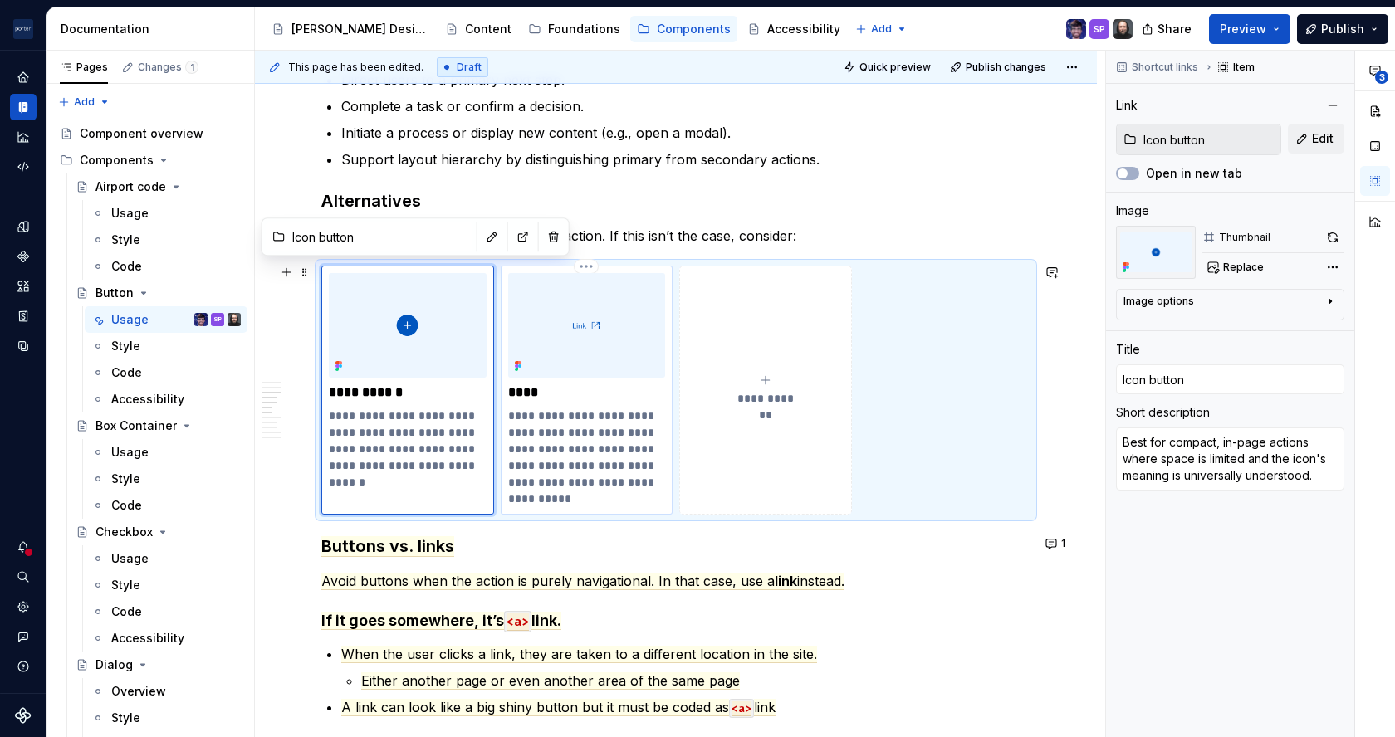
click at [637, 481] on p "**********" at bounding box center [586, 458] width 157 height 100
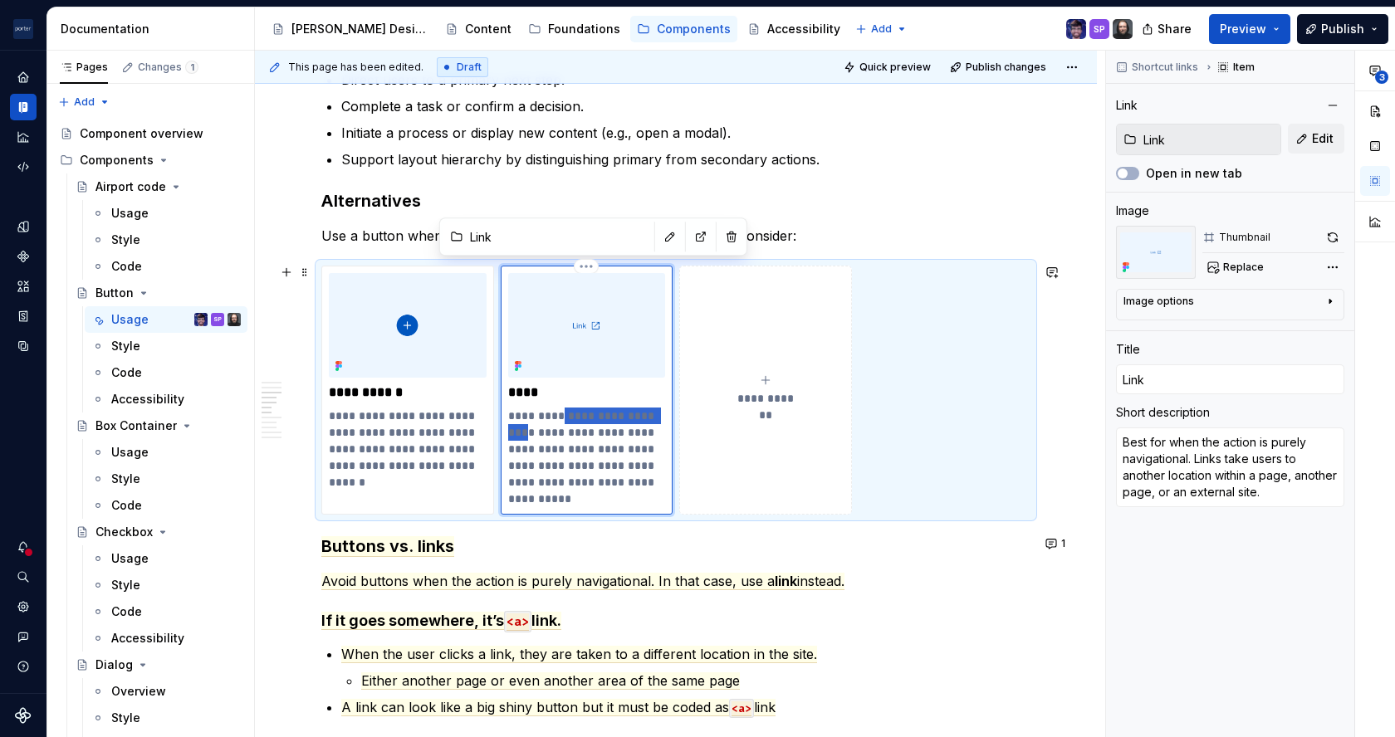
drag, startPoint x: 551, startPoint y: 413, endPoint x: 666, endPoint y: 414, distance: 114.6
click at [666, 414] on div "**********" at bounding box center [587, 390] width 173 height 249
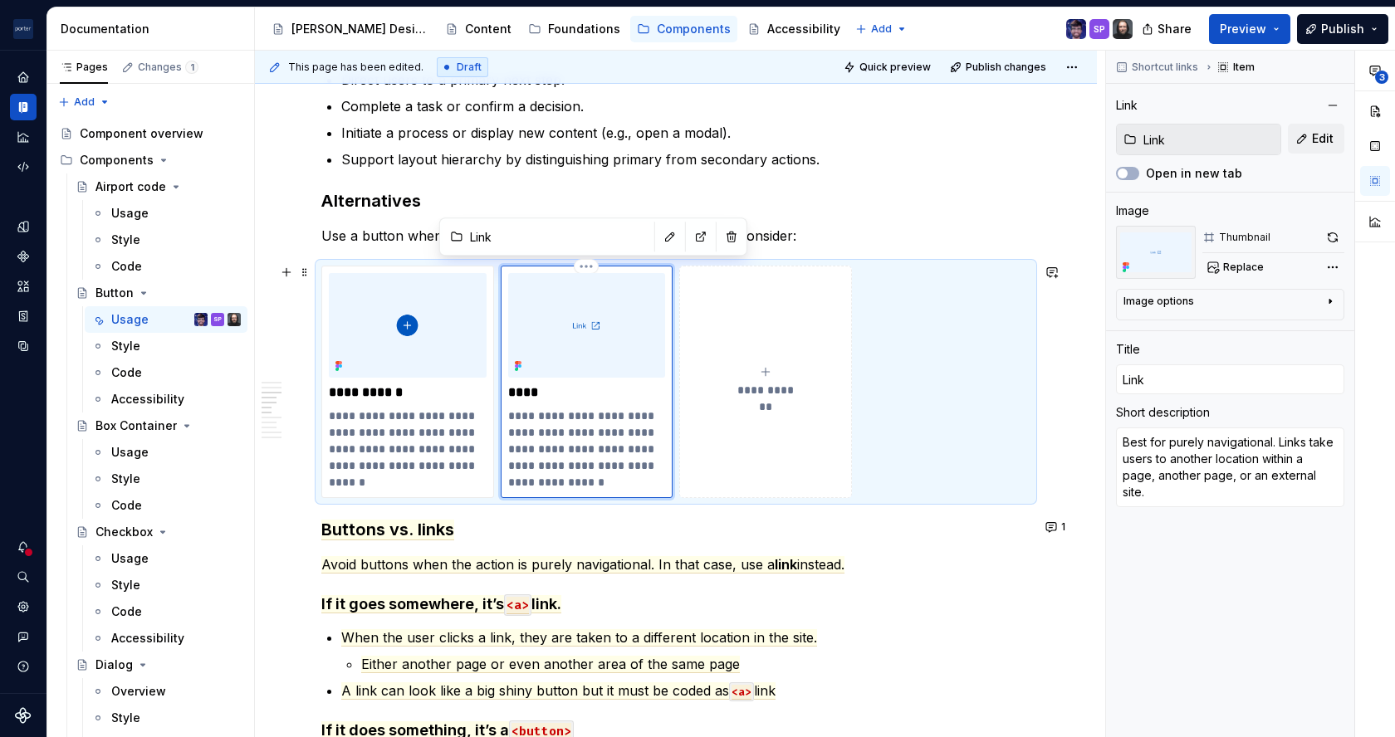
click at [658, 415] on p "**********" at bounding box center [586, 449] width 157 height 83
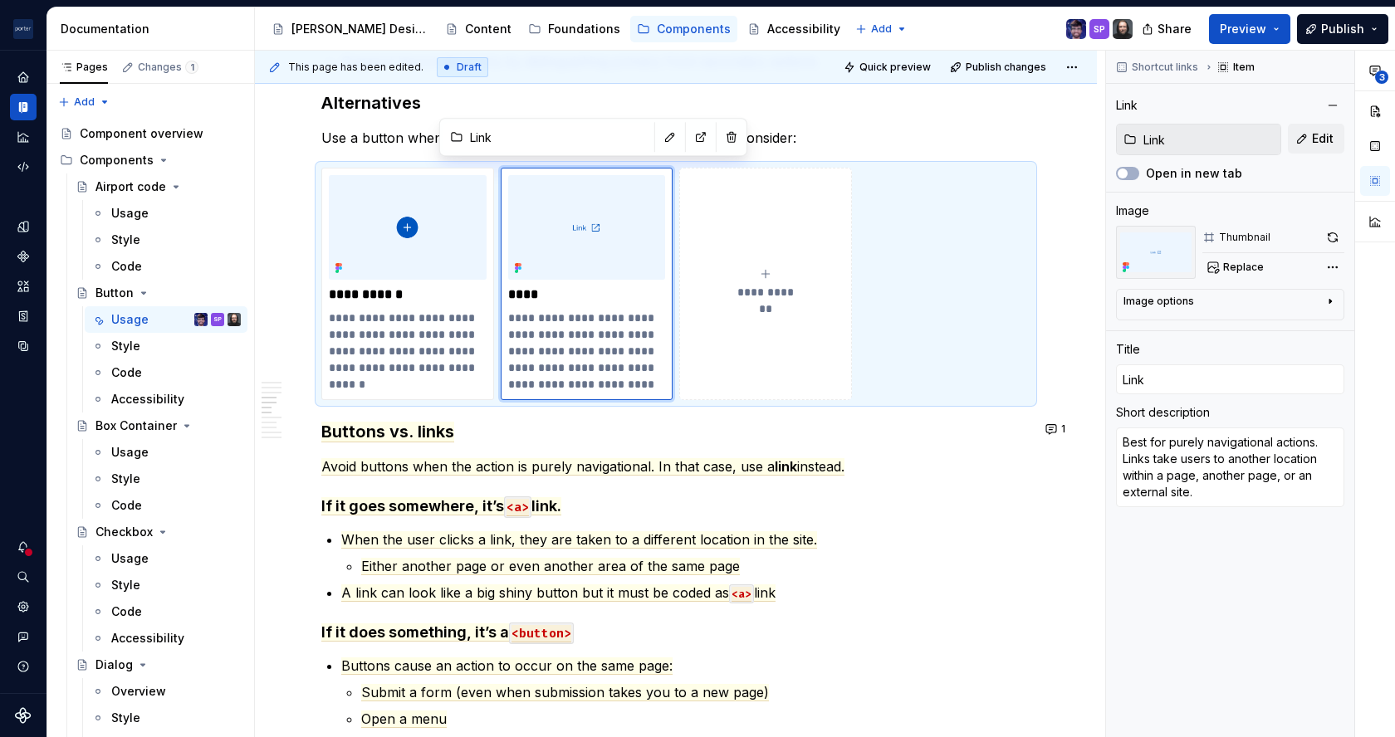
scroll to position [1257, 0]
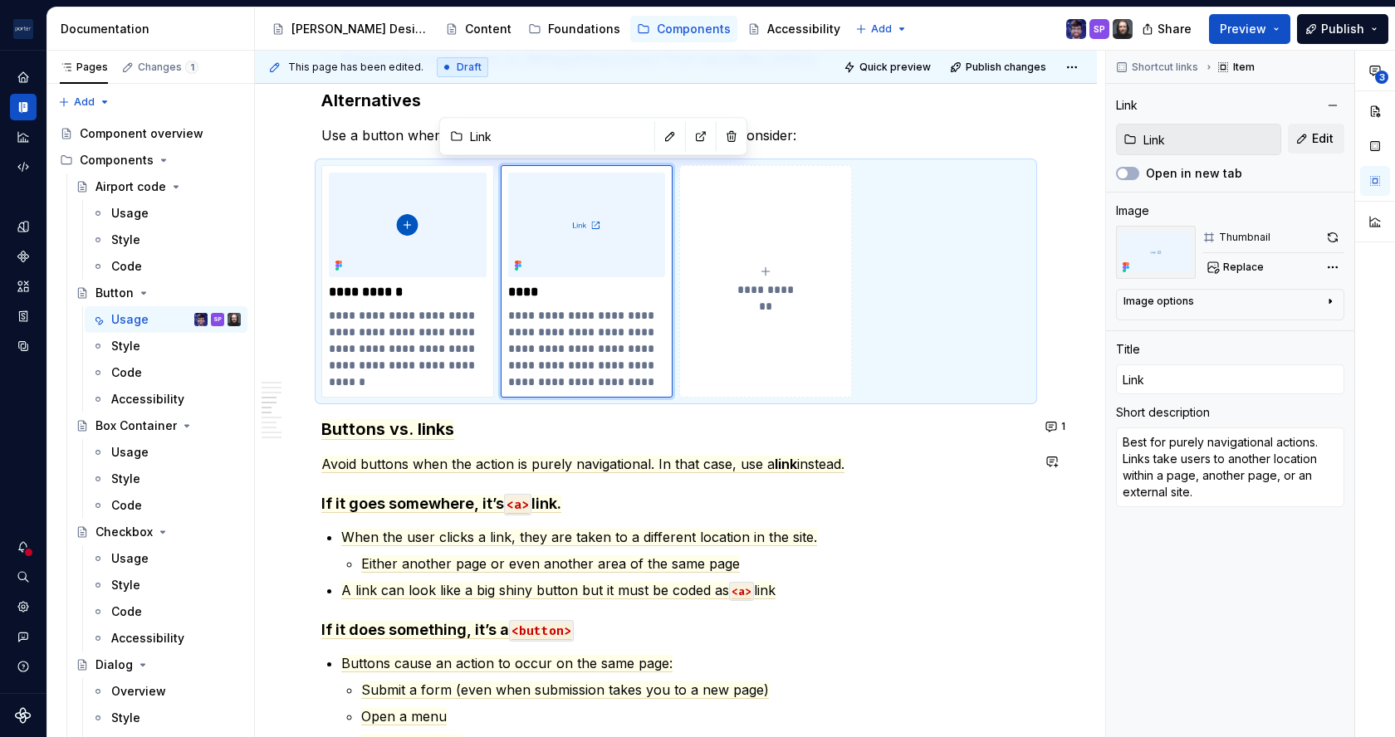
click at [424, 456] on span "Avoid buttons when the action is purely navigational. In that case, use a" at bounding box center [547, 464] width 453 height 17
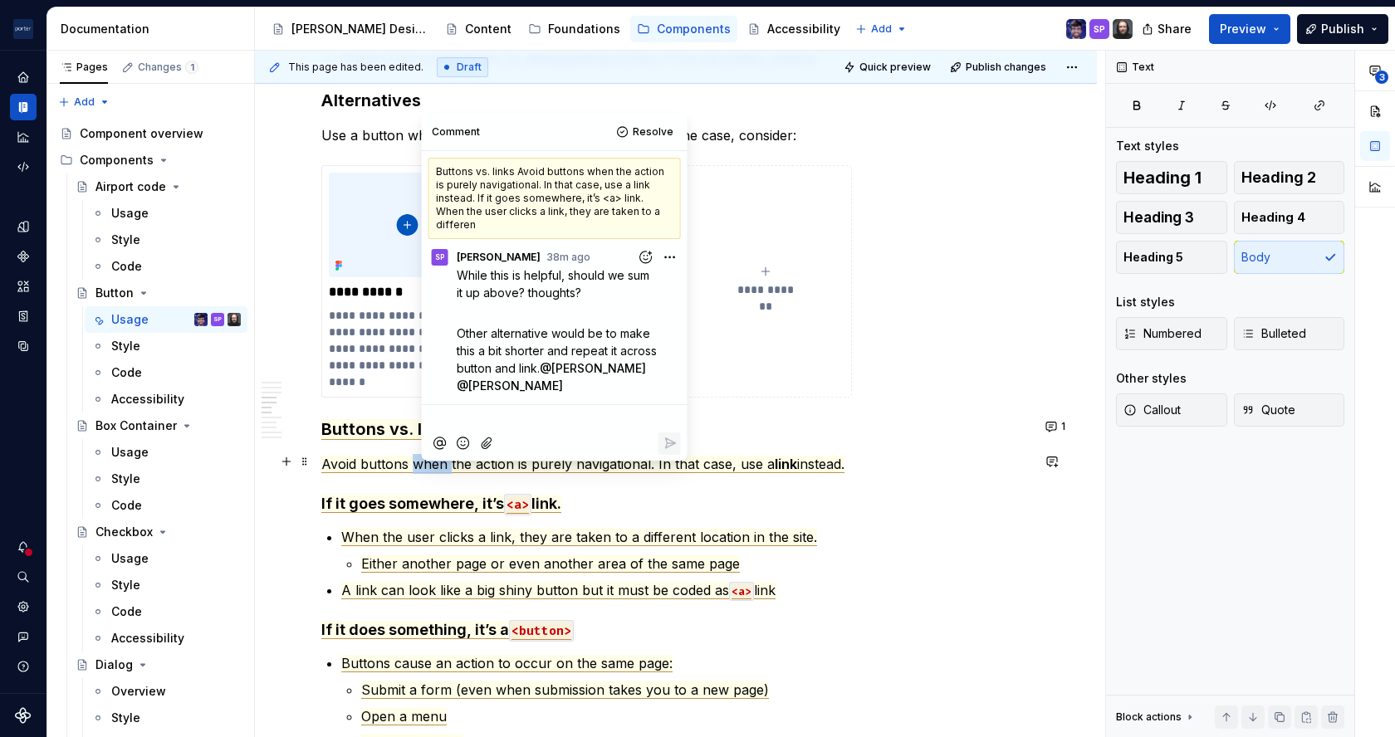
click at [424, 456] on span "Avoid buttons when the action is purely navigational. In that case, use a" at bounding box center [547, 464] width 453 height 17
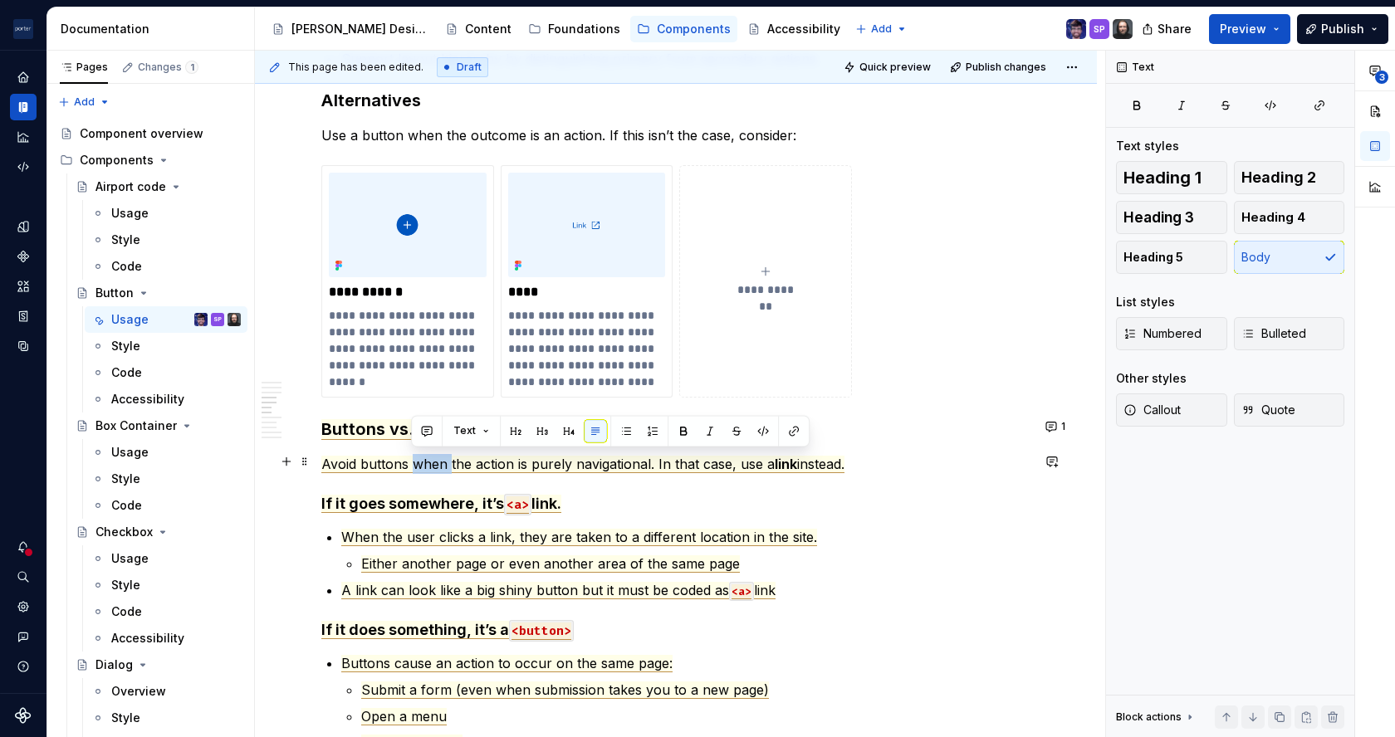
click at [424, 456] on span "Avoid buttons when the action is purely navigational. In that case, use a" at bounding box center [547, 464] width 453 height 17
click at [442, 467] on span "Avoid buttons when the action is purely navigational. In that case, use a" at bounding box center [547, 464] width 453 height 17
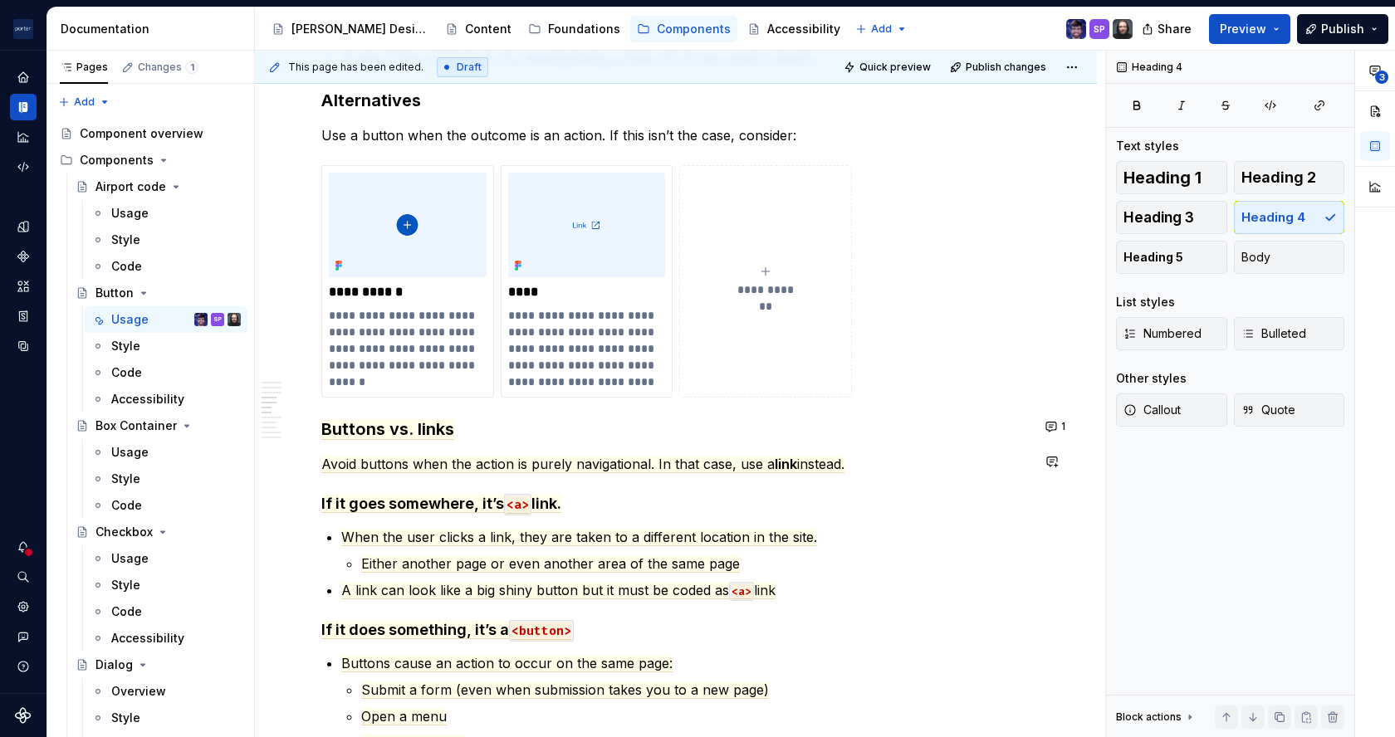
click at [422, 472] on div "**********" at bounding box center [675, 572] width 709 height 3003
click at [345, 454] on p "Avoid buttons when the action is purely navigational. In that case, use a link …" at bounding box center [675, 464] width 709 height 20
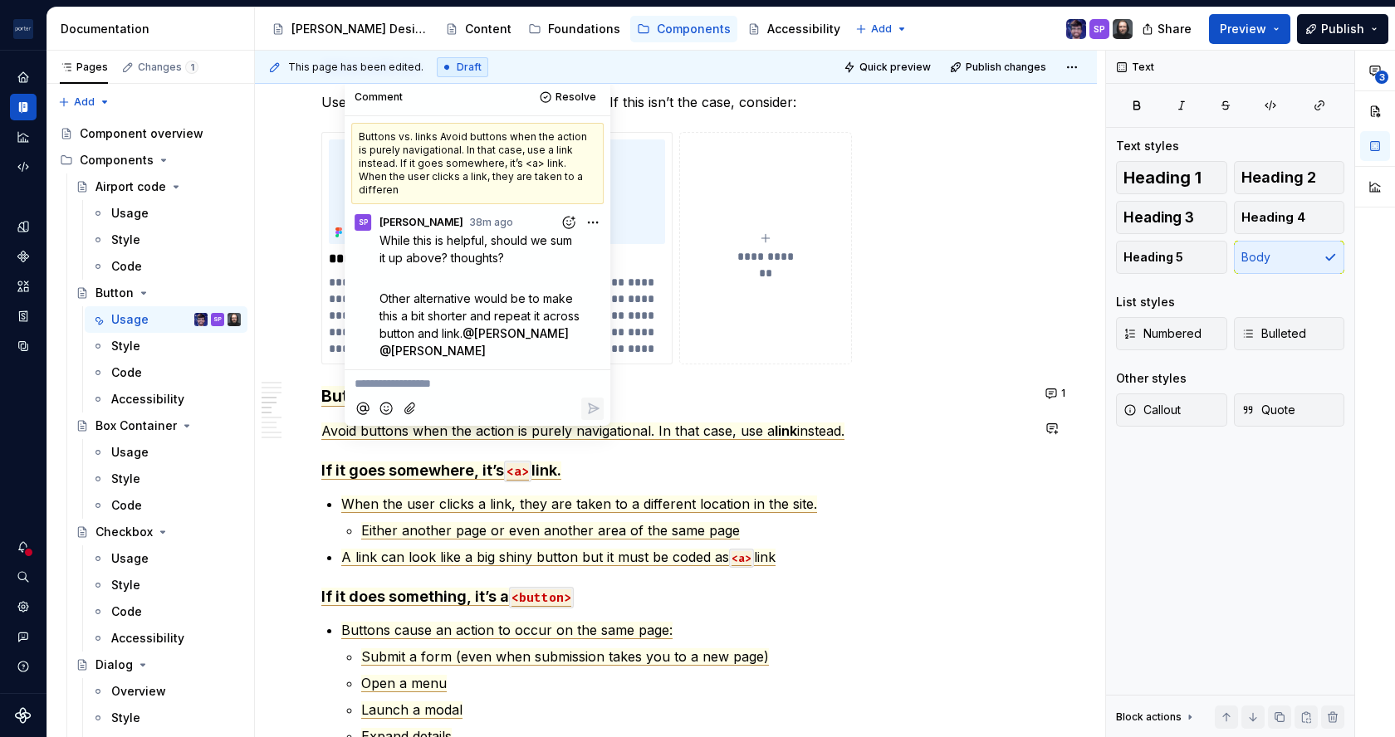
scroll to position [1292, 0]
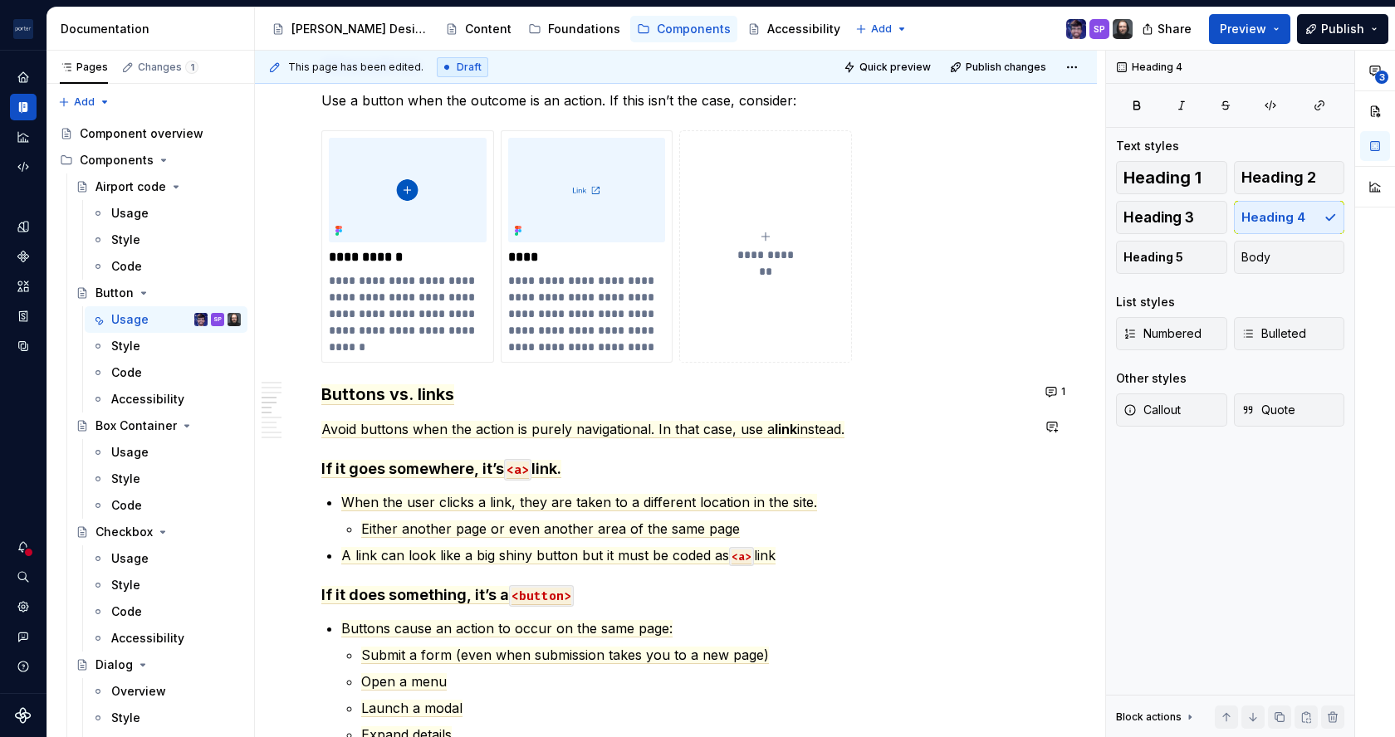
click at [394, 448] on div "**********" at bounding box center [675, 537] width 709 height 3003
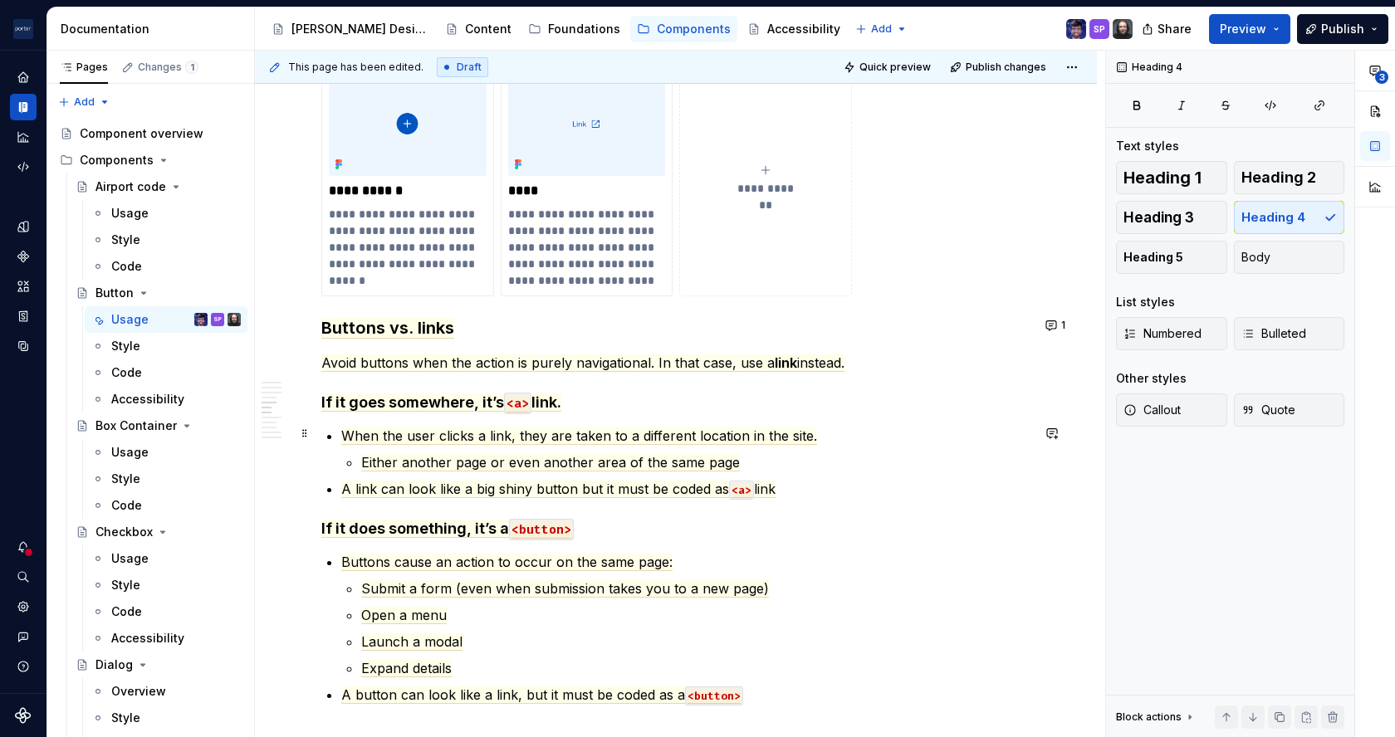
click at [341, 436] on li "When the user clicks a link, they are taken to a different location in the site…" at bounding box center [685, 449] width 689 height 47
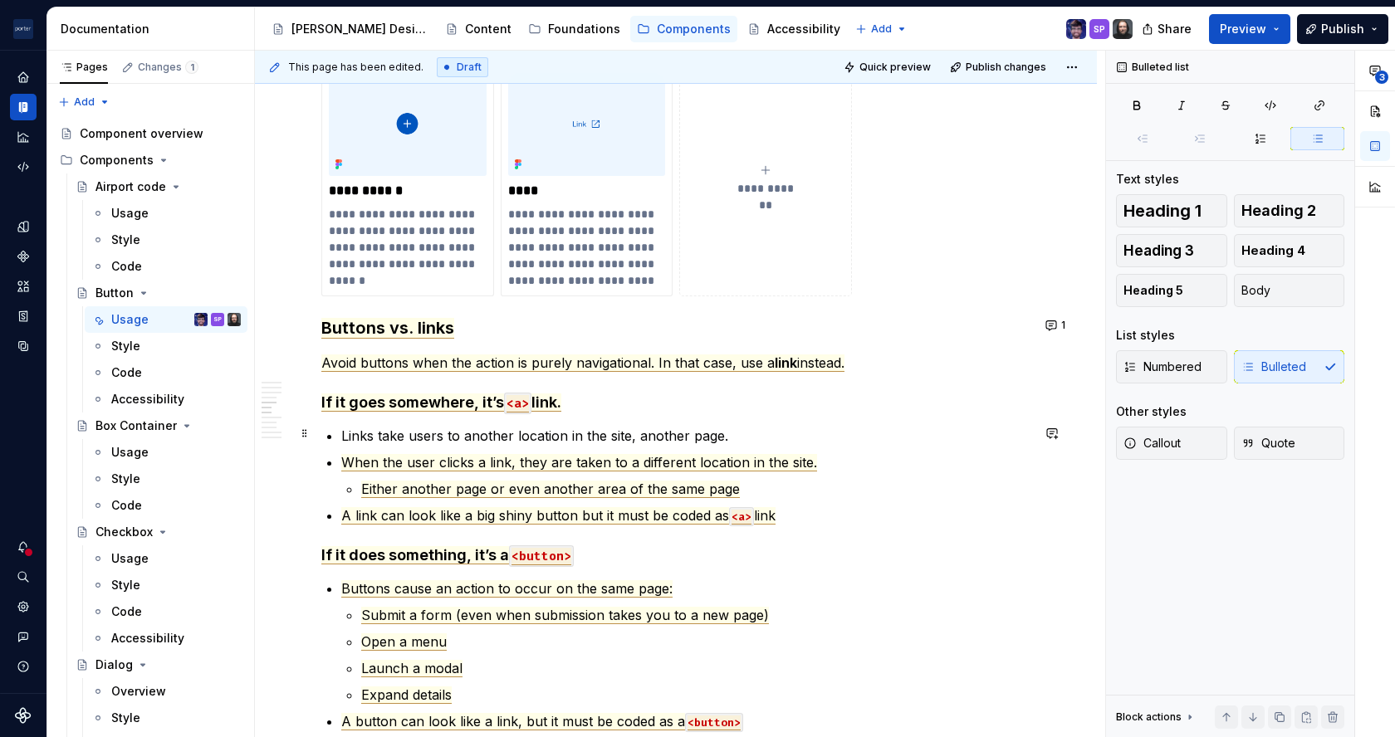
click at [498, 436] on p "Links take users to another location in the site, another page." at bounding box center [685, 436] width 689 height 20
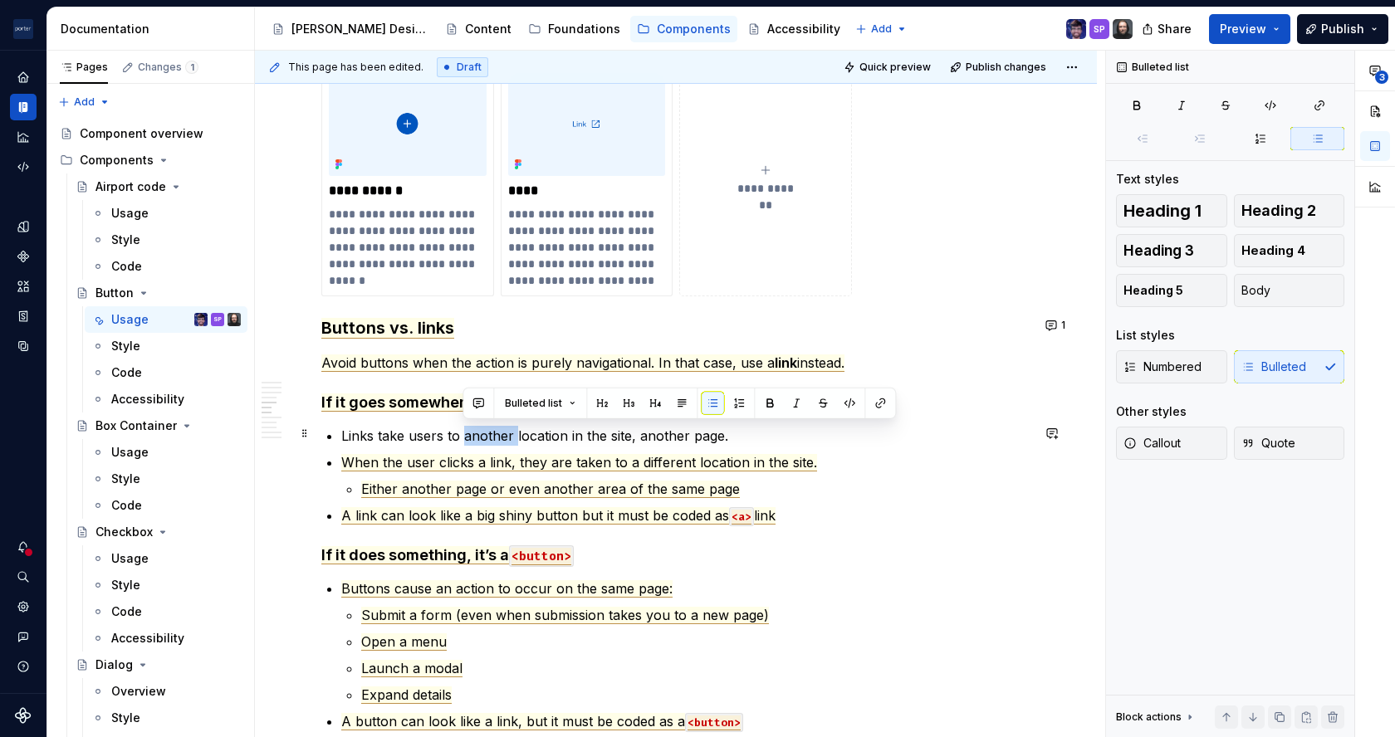
click at [498, 436] on p "Links take users to another location in the site, another page." at bounding box center [685, 436] width 689 height 20
drag, startPoint x: 463, startPoint y: 436, endPoint x: 805, endPoint y: 427, distance: 341.4
click at [805, 427] on p "Links take users to a section of the salocation in the site, another page." at bounding box center [685, 436] width 689 height 20
click at [684, 441] on p "Links take users to a section of the salocation in the site, another page." at bounding box center [685, 436] width 689 height 20
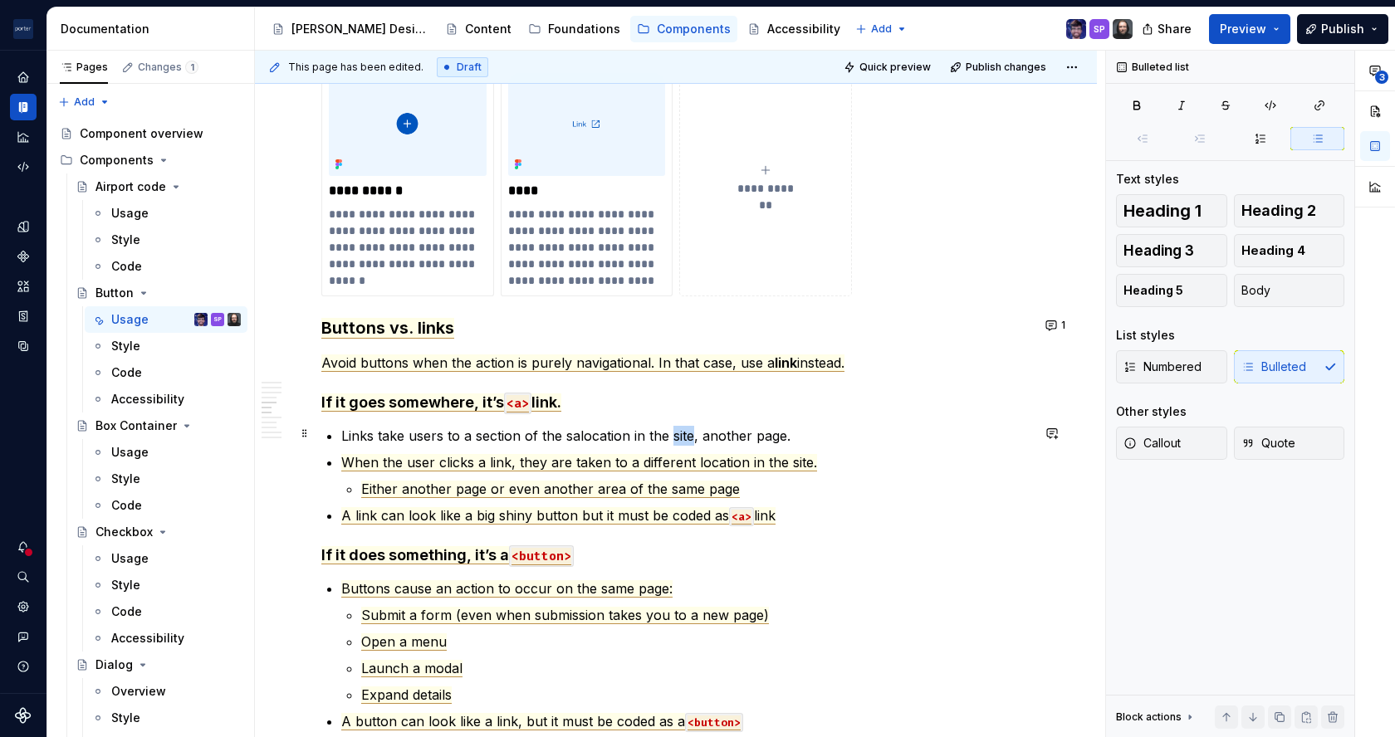
click at [684, 441] on p "Links take users to a section of the salocation in the site, another page." at bounding box center [685, 436] width 689 height 20
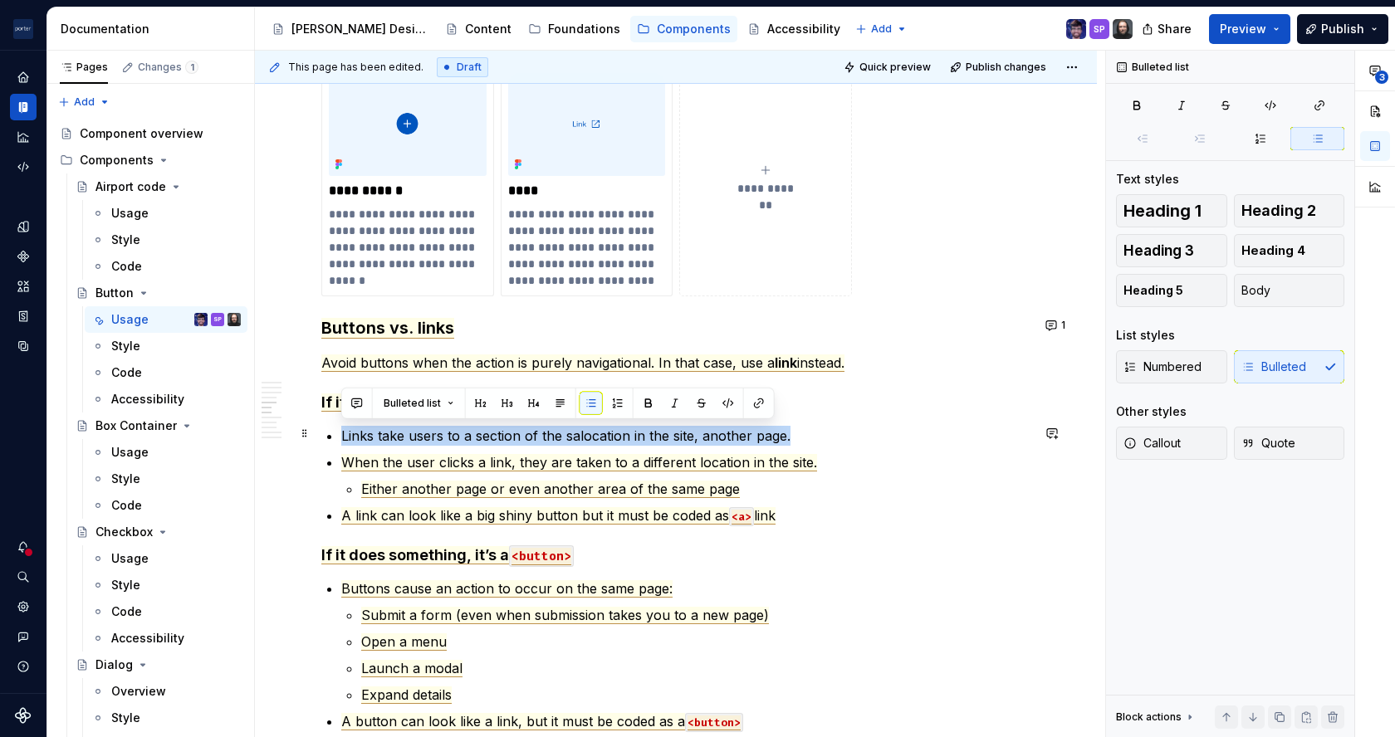
click at [684, 441] on p "Links take users to a section of the salocation in the site, another page." at bounding box center [685, 436] width 689 height 20
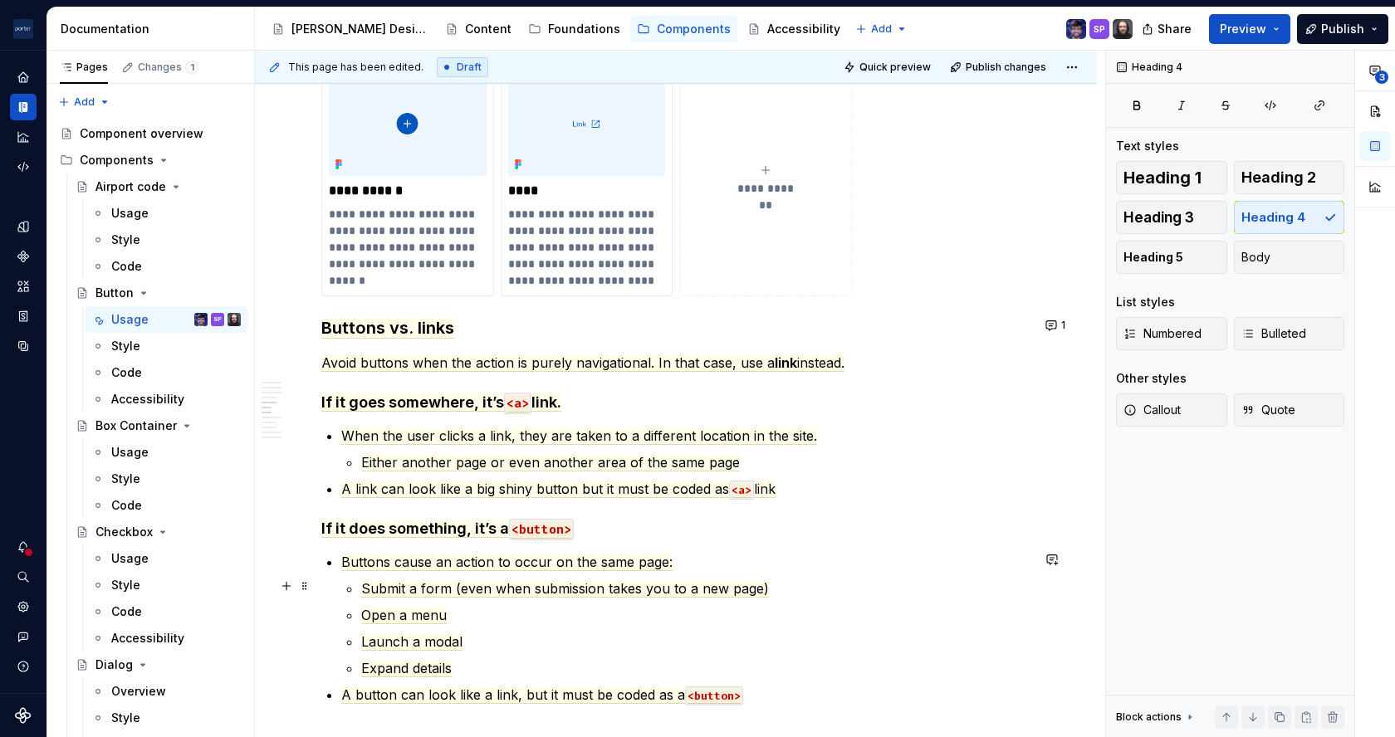
scroll to position [1425, 0]
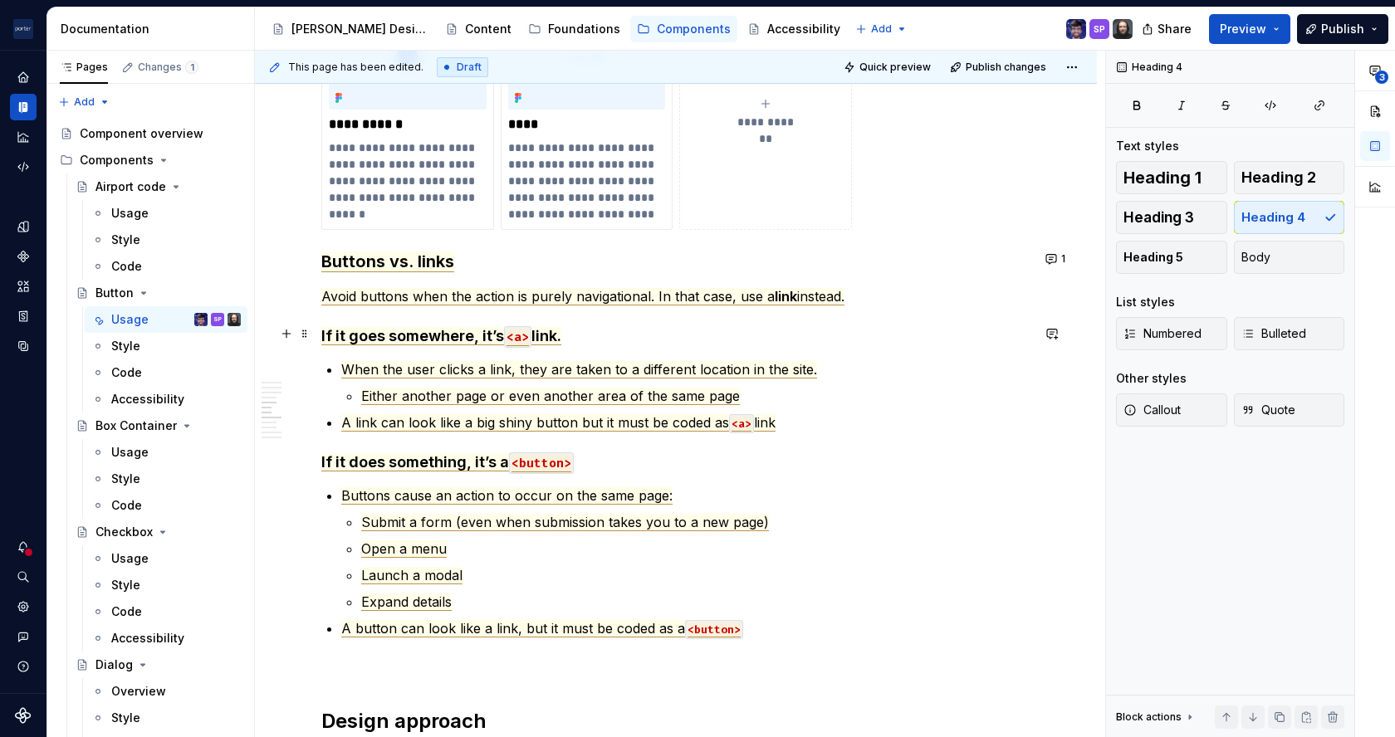
click at [486, 335] on span "If it goes somewhere, it’s" at bounding box center [412, 336] width 183 height 18
click at [482, 458] on span "If it does something, it’s a" at bounding box center [415, 462] width 188 height 18
click at [787, 290] on span "link" at bounding box center [786, 296] width 22 height 17
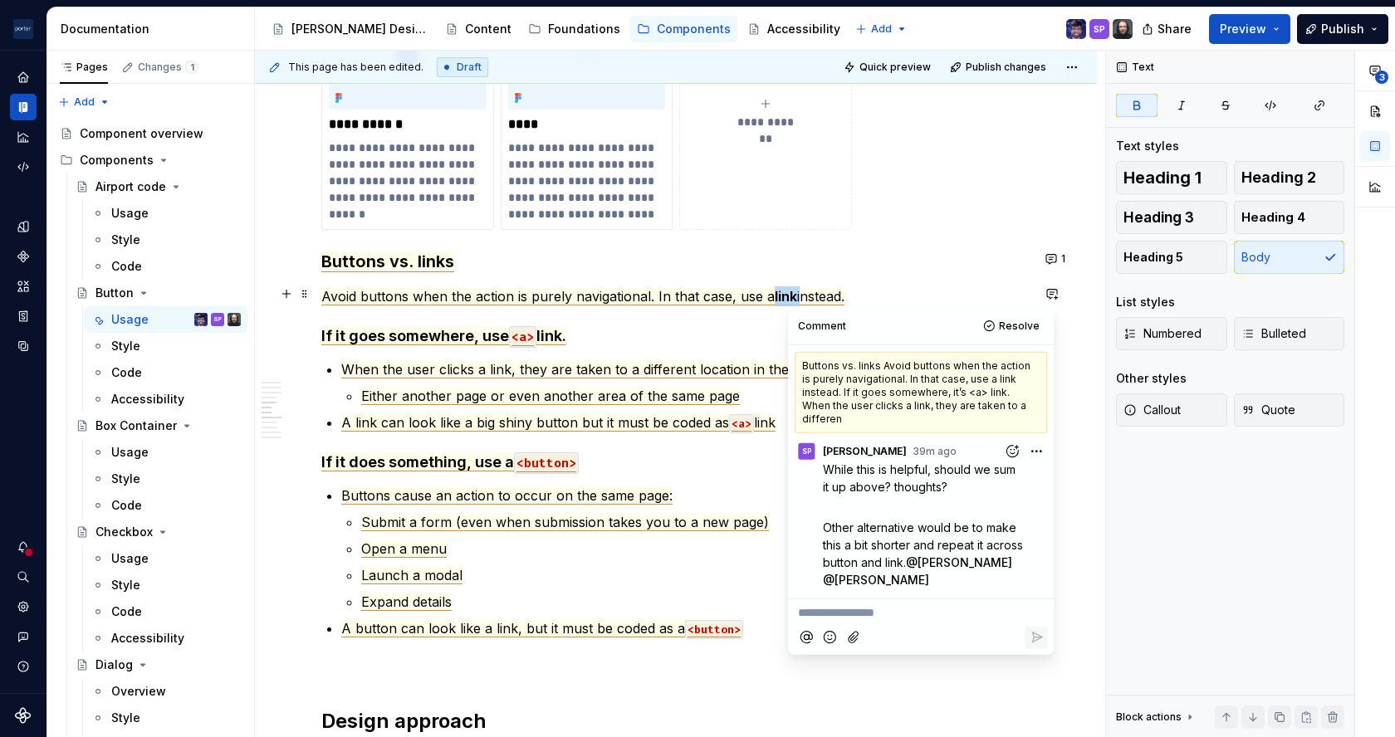
click at [787, 290] on span "link" at bounding box center [786, 296] width 22 height 17
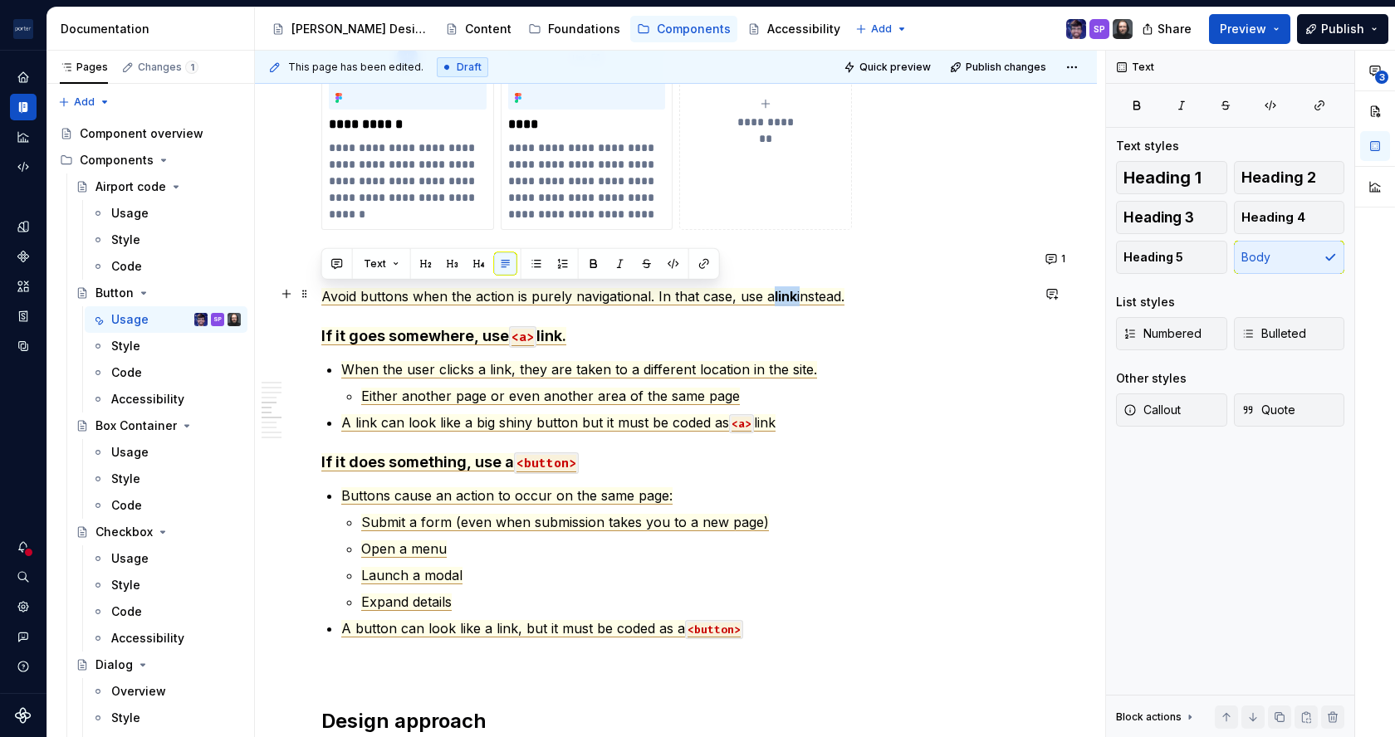
click at [787, 290] on span "link" at bounding box center [786, 296] width 22 height 17
click at [600, 293] on span "Avoid buttons when the action is purely navigational. In that case, use a" at bounding box center [547, 296] width 453 height 17
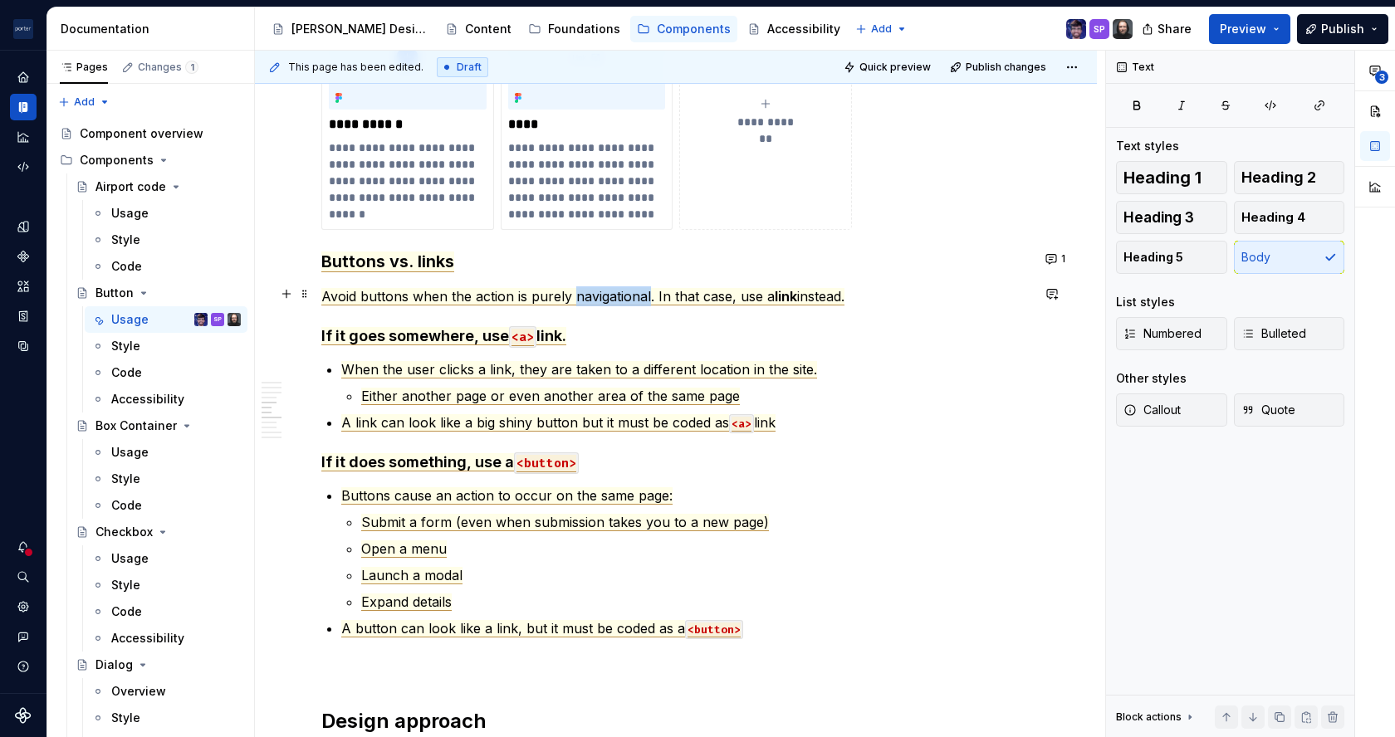
click at [600, 293] on span "Avoid buttons when the action is purely navigational. In that case, use a" at bounding box center [547, 296] width 453 height 17
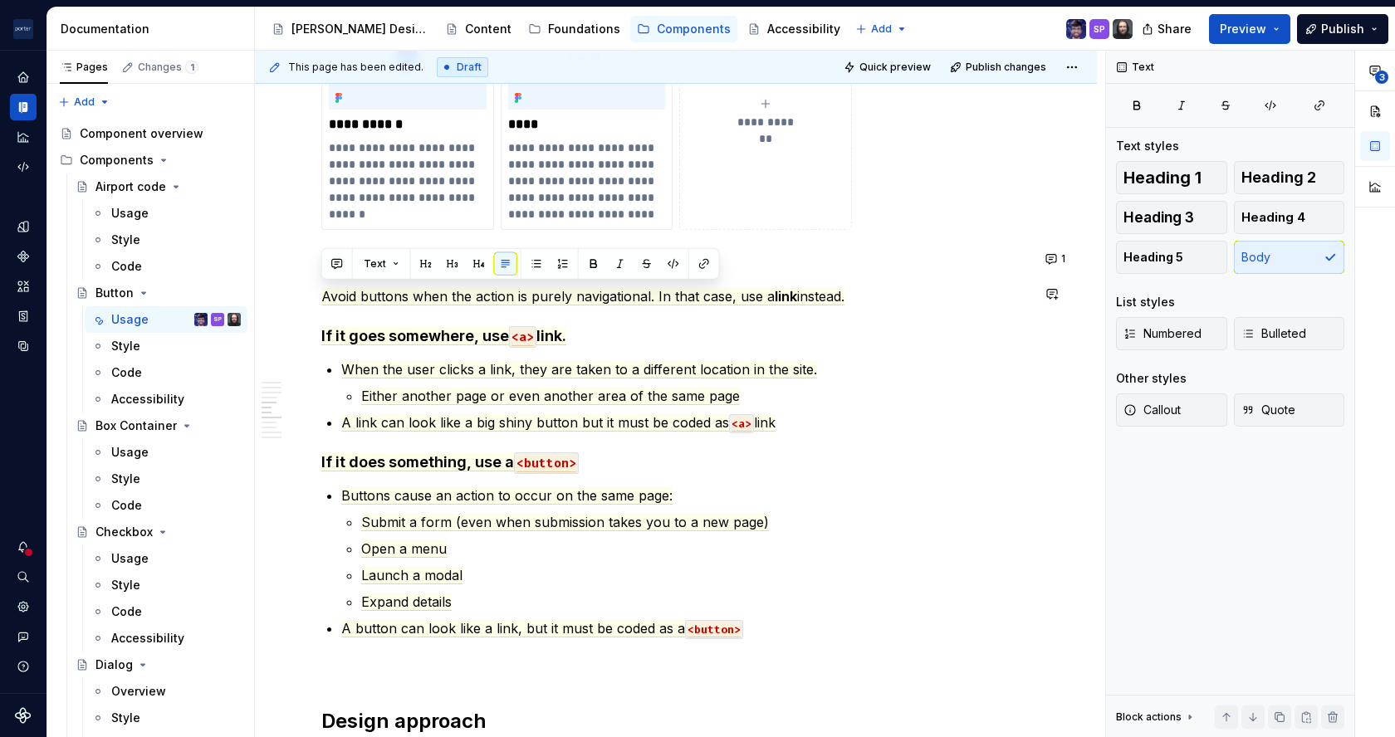
click at [663, 316] on div "**********" at bounding box center [675, 404] width 709 height 3003
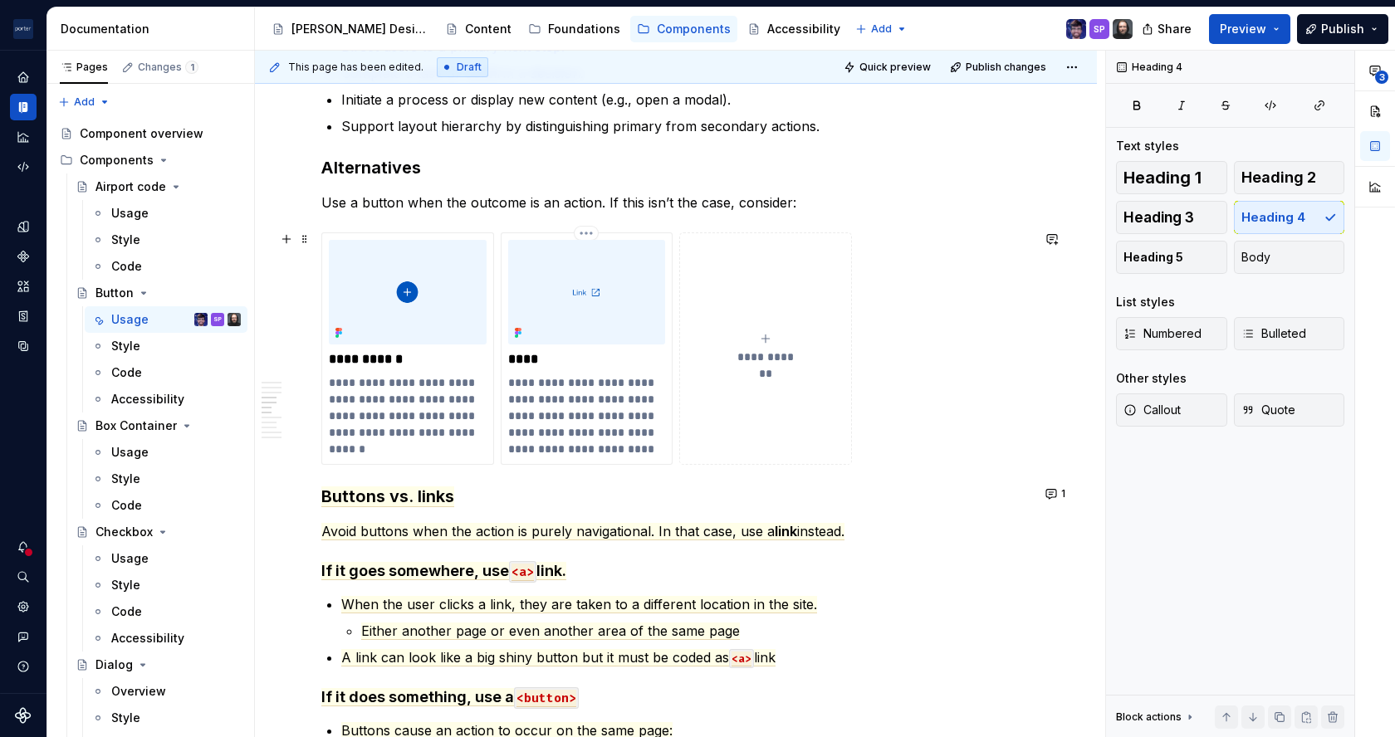
scroll to position [1202, 0]
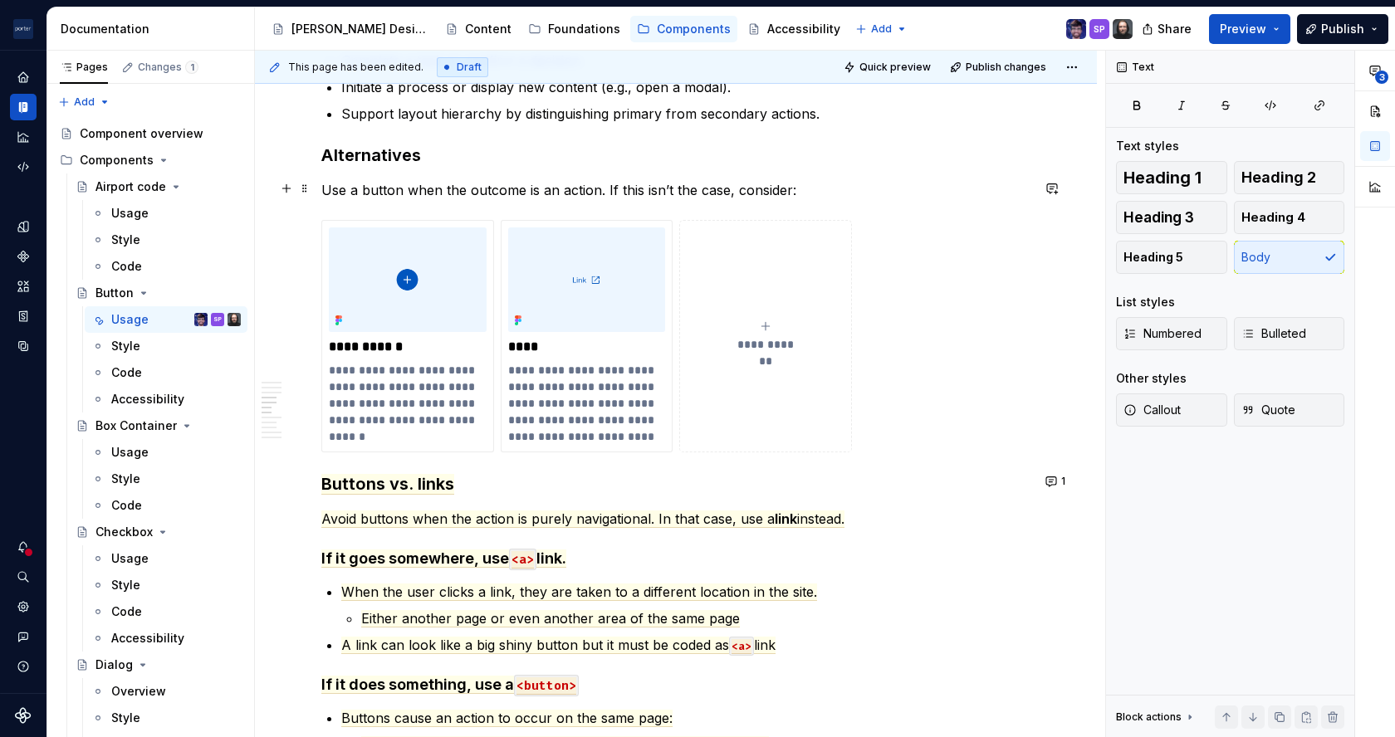
click at [595, 190] on p "Use a button when the outcome is an action. If this isn’t the case, consider:" at bounding box center [675, 190] width 709 height 20
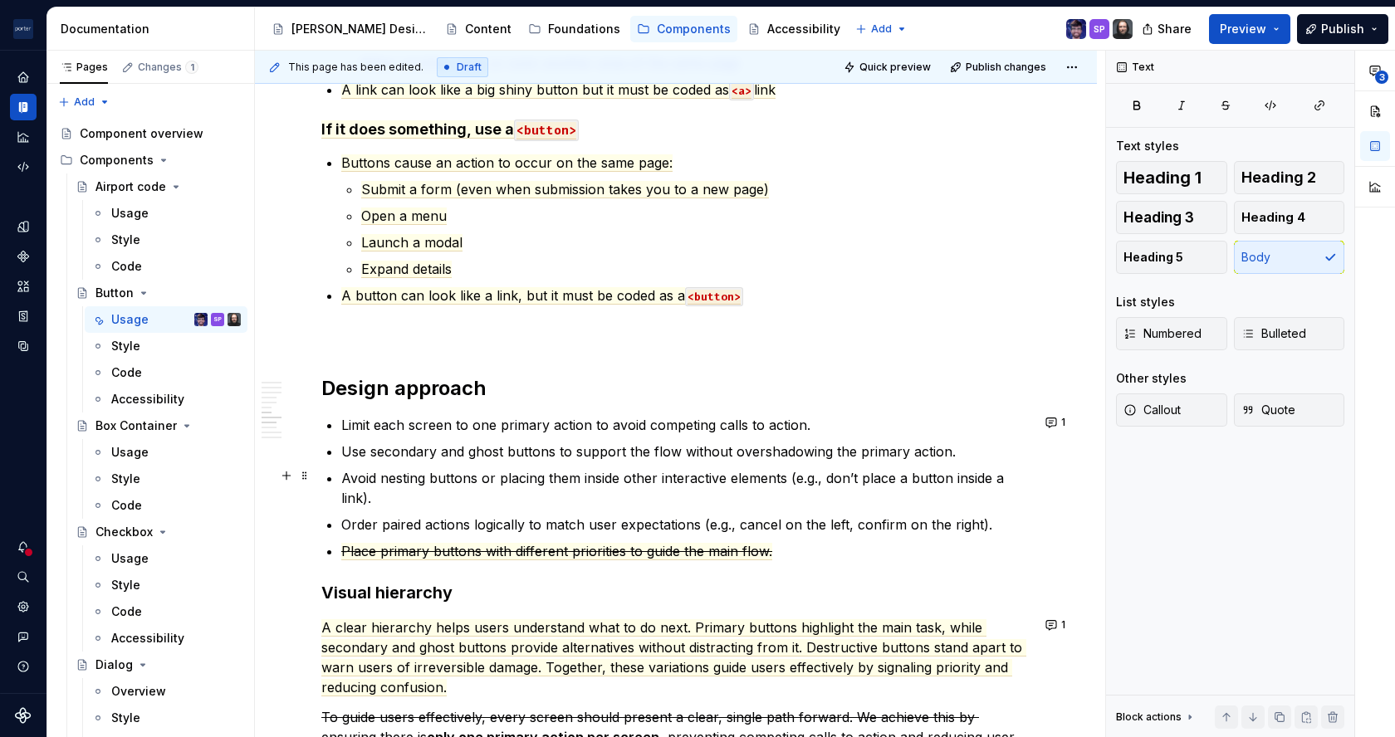
scroll to position [1760, 0]
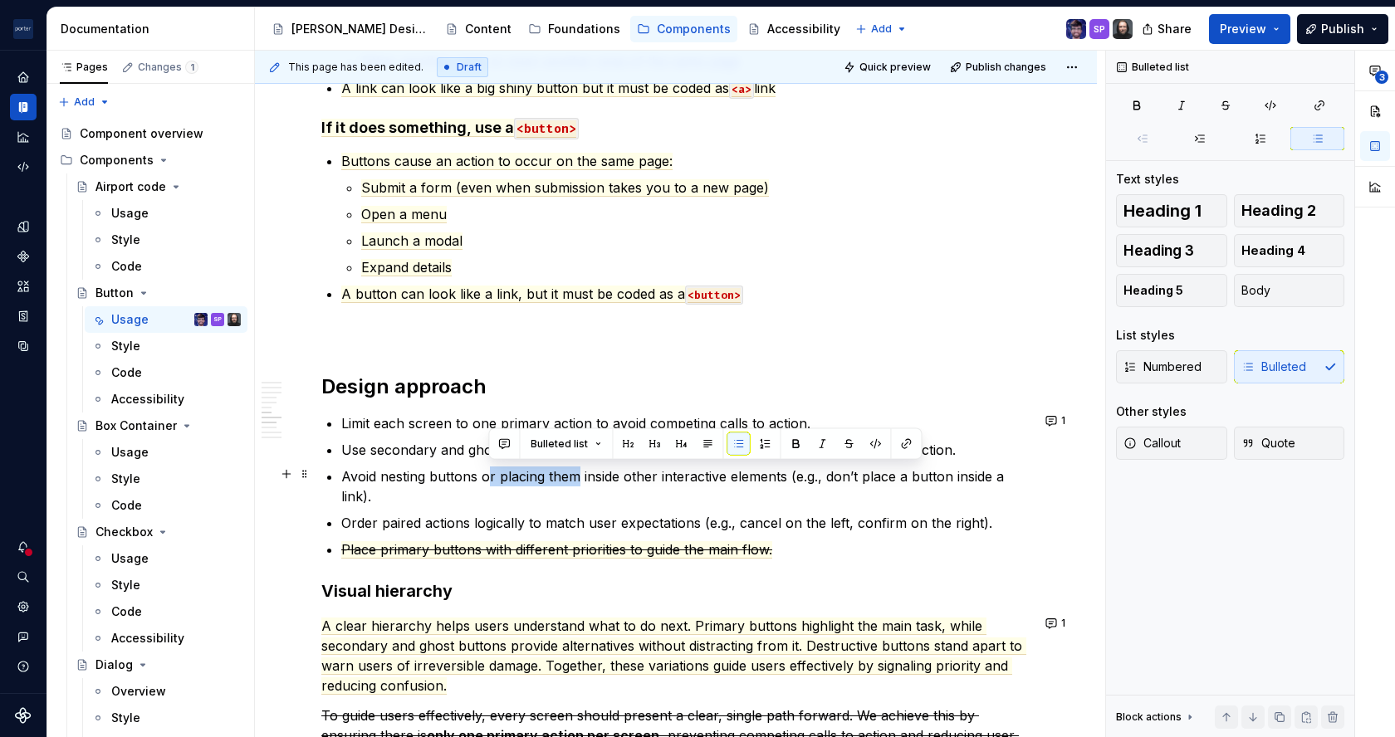
drag, startPoint x: 487, startPoint y: 475, endPoint x: 575, endPoint y: 471, distance: 88.9
click at [575, 471] on p "Avoid nesting buttons or placing them inside other interactive elements (e.g., …" at bounding box center [685, 487] width 689 height 40
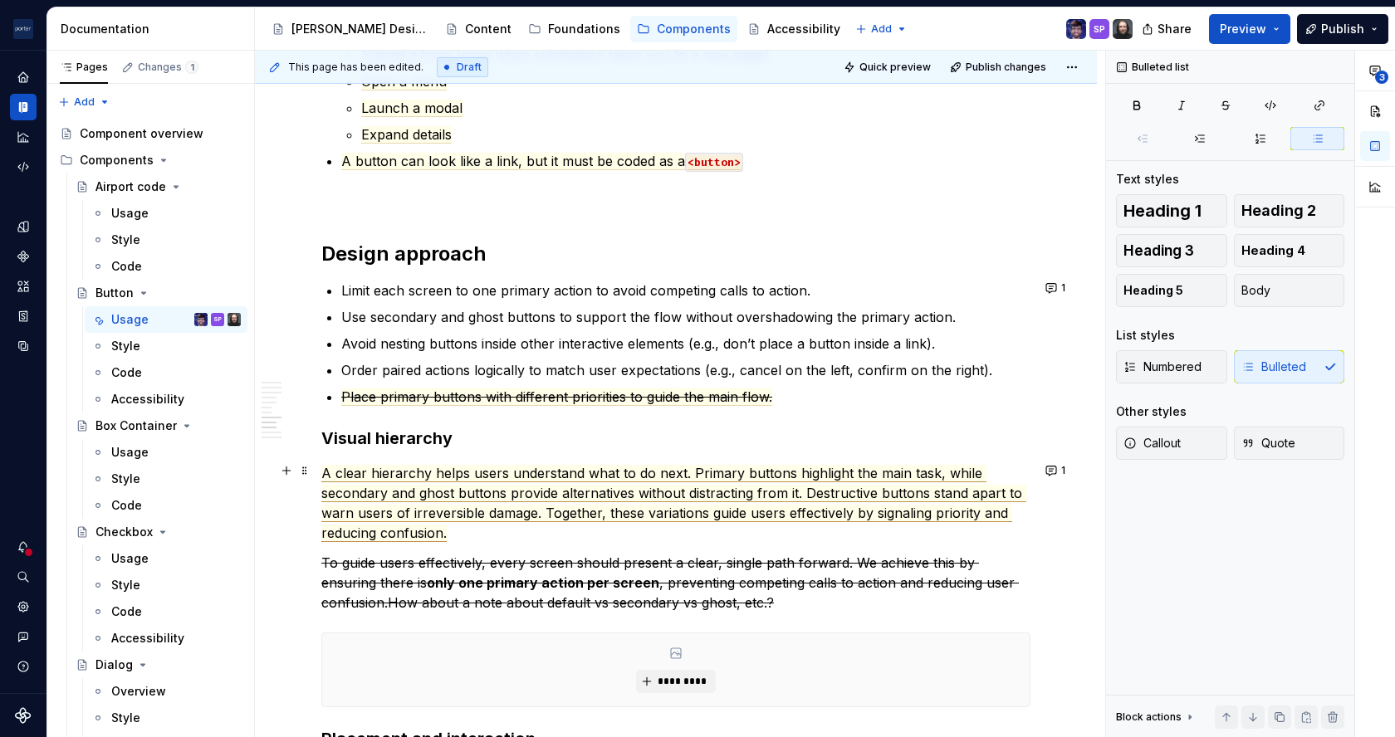
scroll to position [1897, 0]
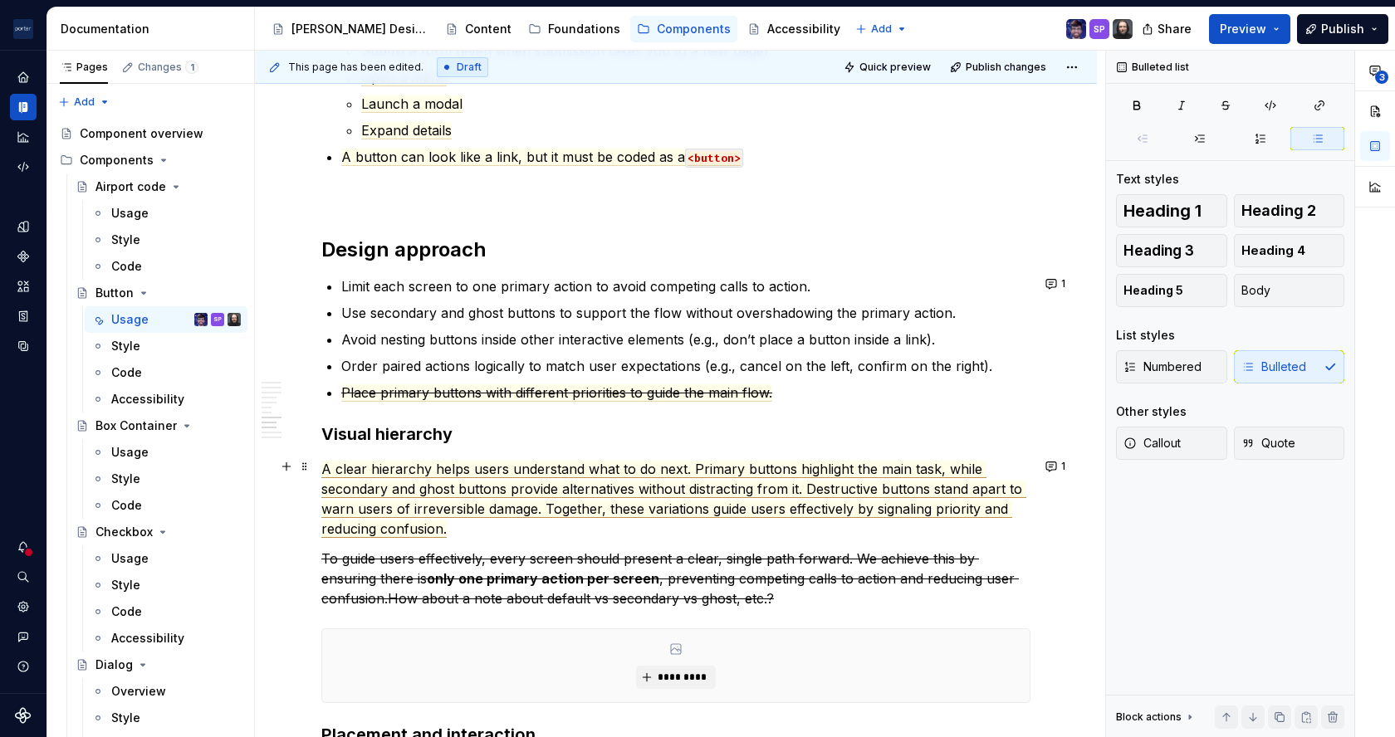
click at [551, 468] on span "A clear hierarchy helps users understand what to do next. Primary buttons highl…" at bounding box center [673, 499] width 705 height 77
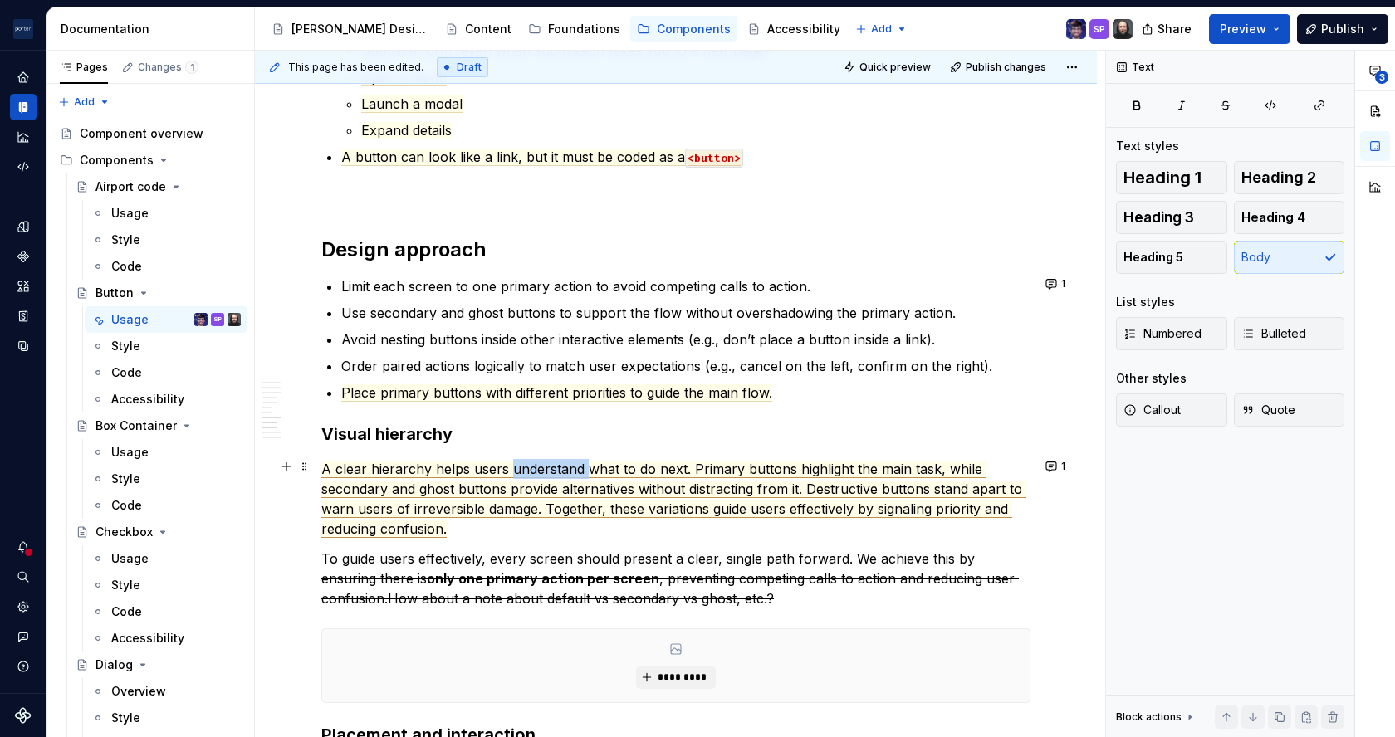
click at [551, 468] on span "A clear hierarchy helps users understand what to do next. Primary buttons highl…" at bounding box center [673, 499] width 705 height 77
click at [745, 485] on span "A clear hierarchy helps users know what to do next. Primary buttons highlight t…" at bounding box center [670, 499] width 699 height 77
click at [909, 491] on span "A clear hierarchy helps users know what to do next. Primary buttons highlight t…" at bounding box center [670, 499] width 699 height 77
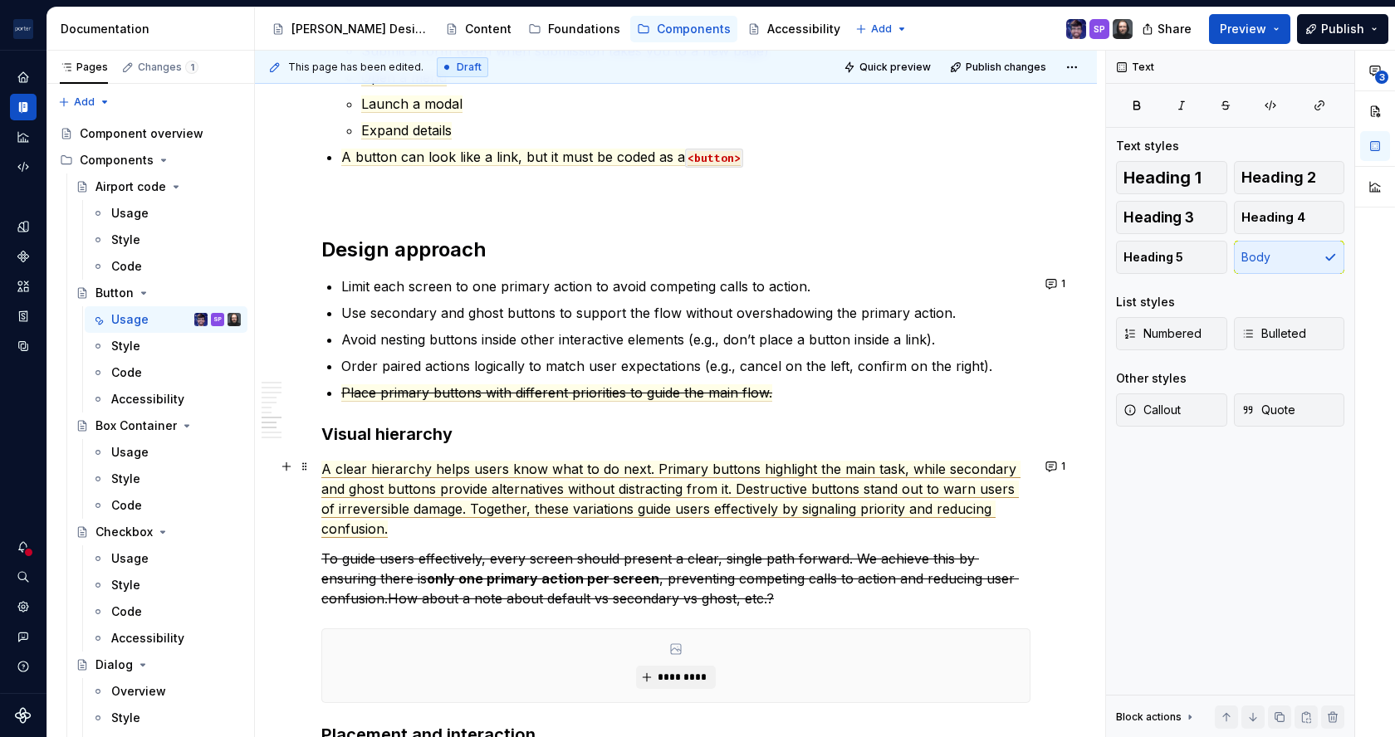
click at [416, 499] on span "A clear hierarchy helps users know what to do next. Primary buttons highlight t…" at bounding box center [670, 499] width 699 height 77
click at [642, 508] on span "A clear hierarchy helps users know what to do next. Primary buttons highlight t…" at bounding box center [670, 499] width 699 height 77
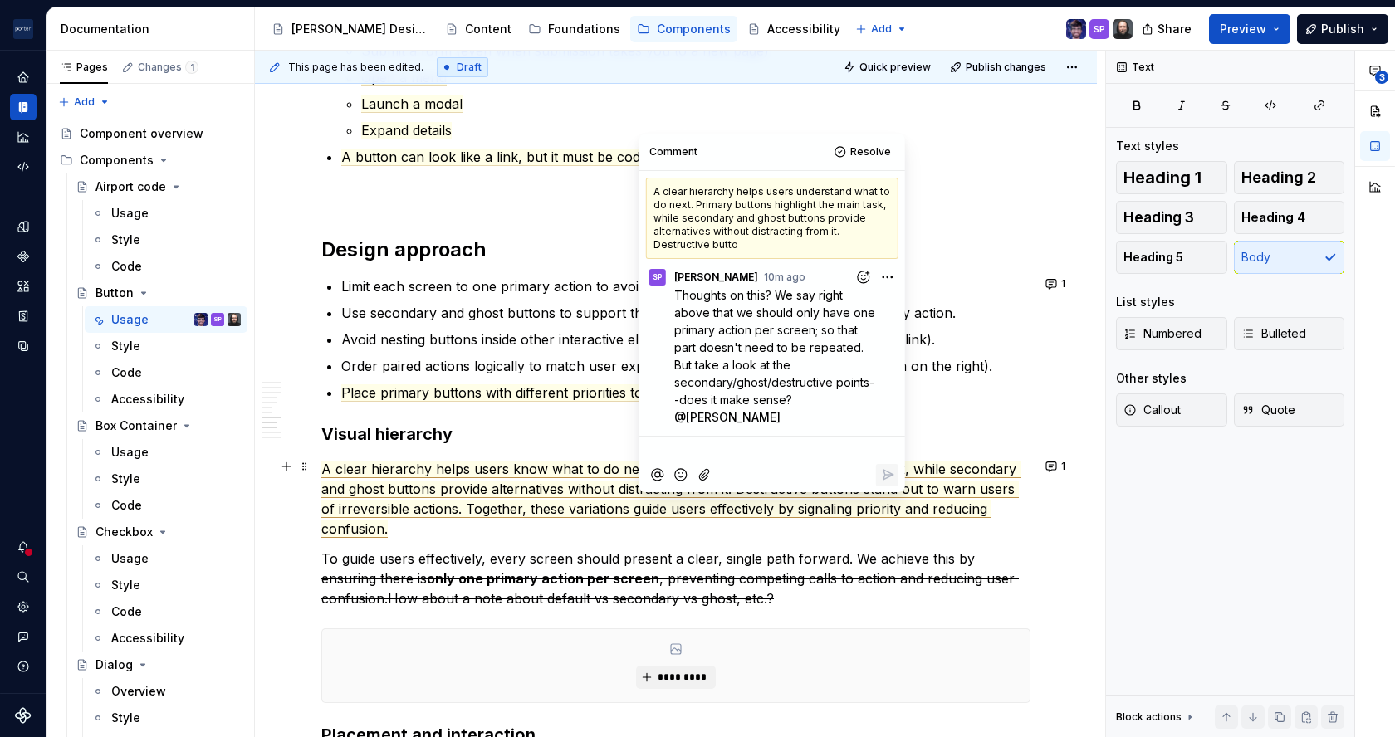
click at [642, 508] on span "A clear hierarchy helps users know what to do next. Primary buttons highlight t…" at bounding box center [670, 499] width 699 height 77
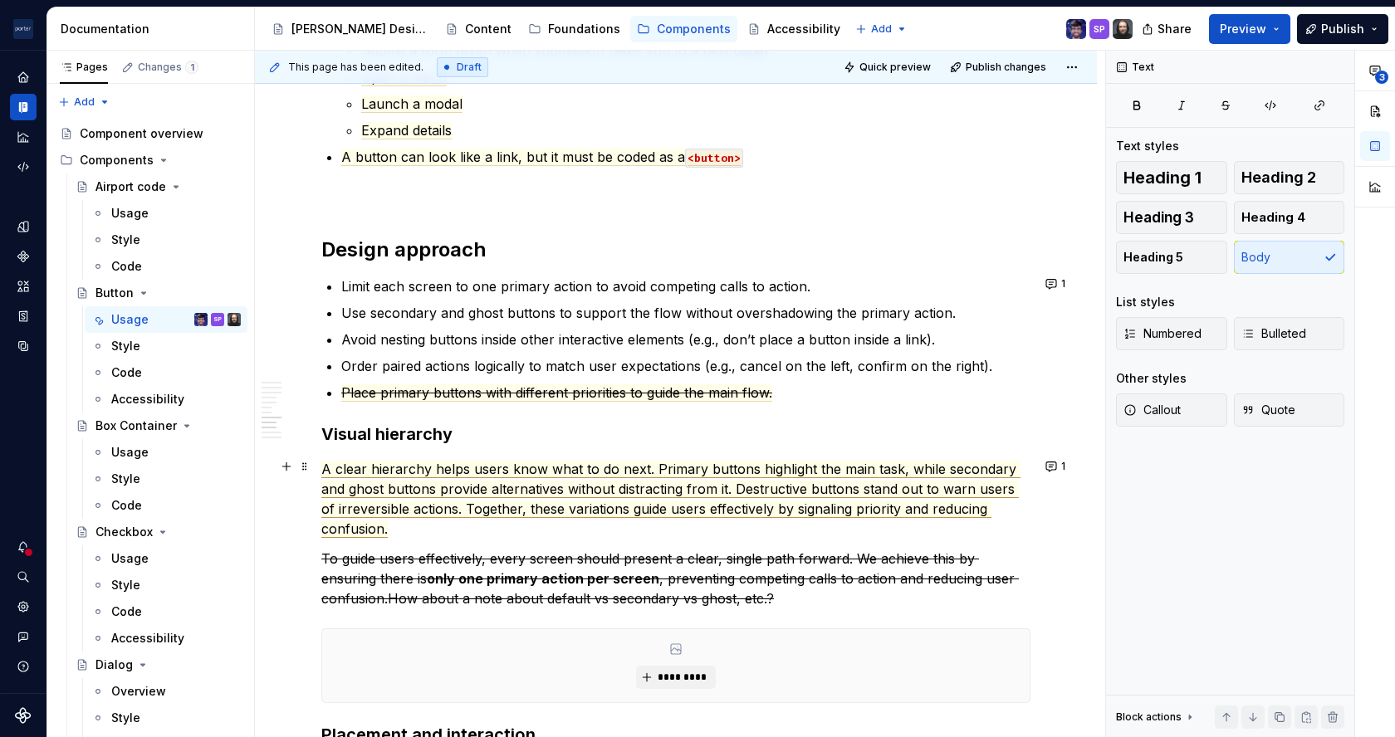
click at [605, 508] on span "A clear hierarchy helps users know what to do next. Primary buttons highlight t…" at bounding box center [670, 499] width 699 height 77
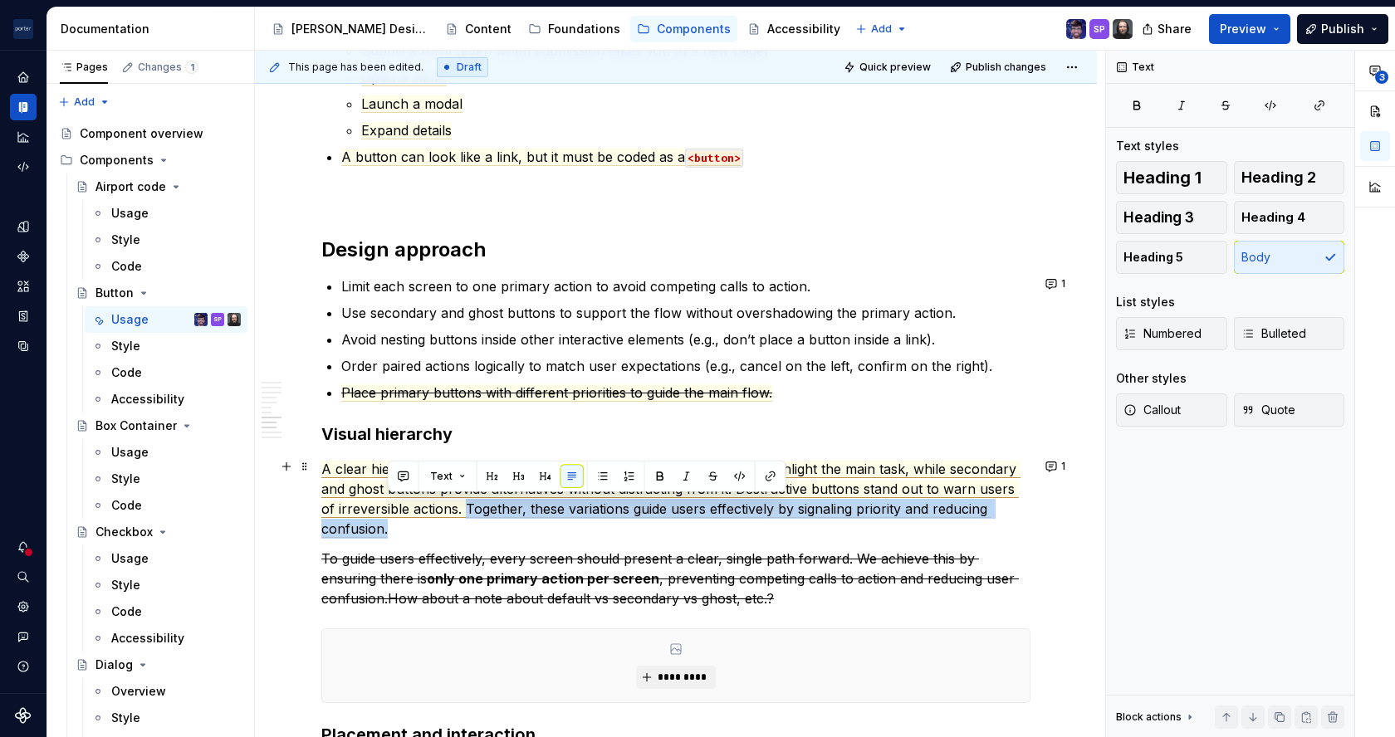
drag, startPoint x: 571, startPoint y: 535, endPoint x: 466, endPoint y: 507, distance: 109.0
click at [466, 507] on p "A clear hierarchy helps users know what to do next. Primary buttons highlight t…" at bounding box center [675, 499] width 709 height 80
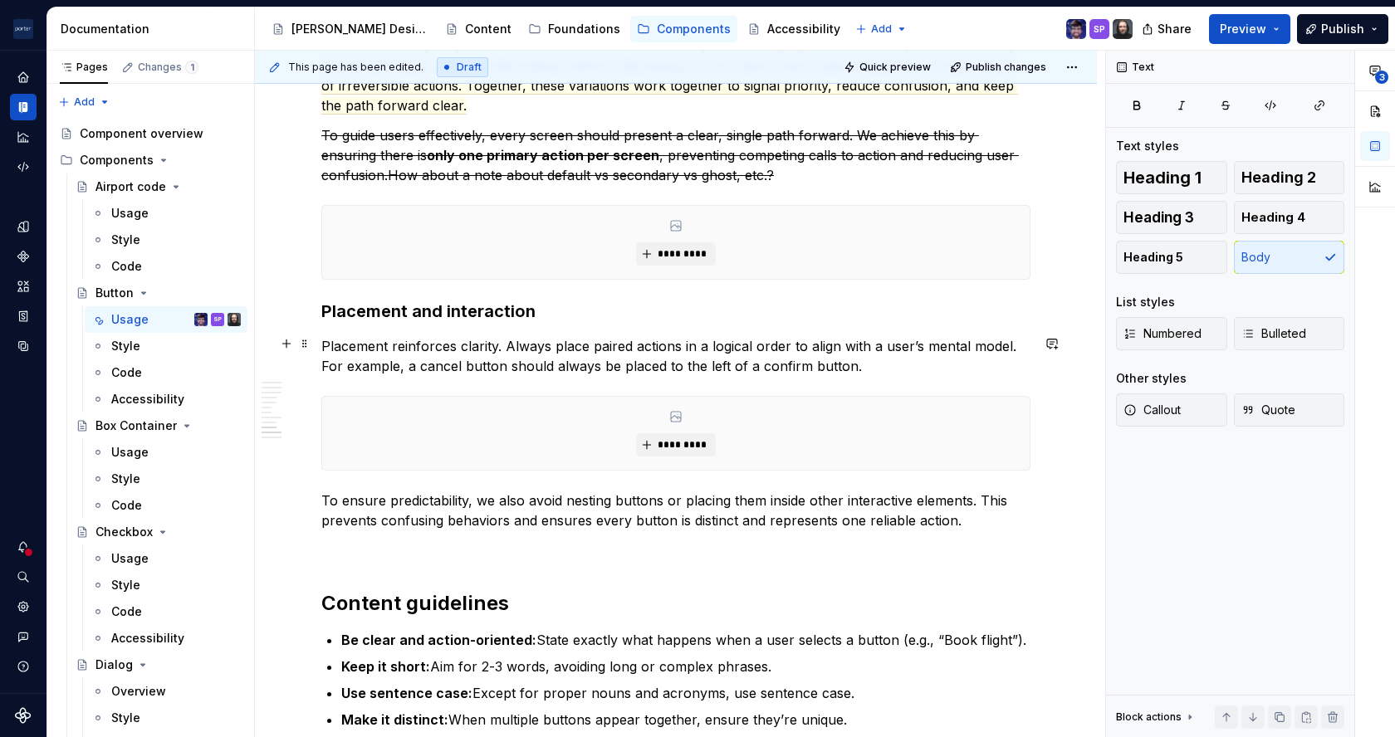
scroll to position [2324, 0]
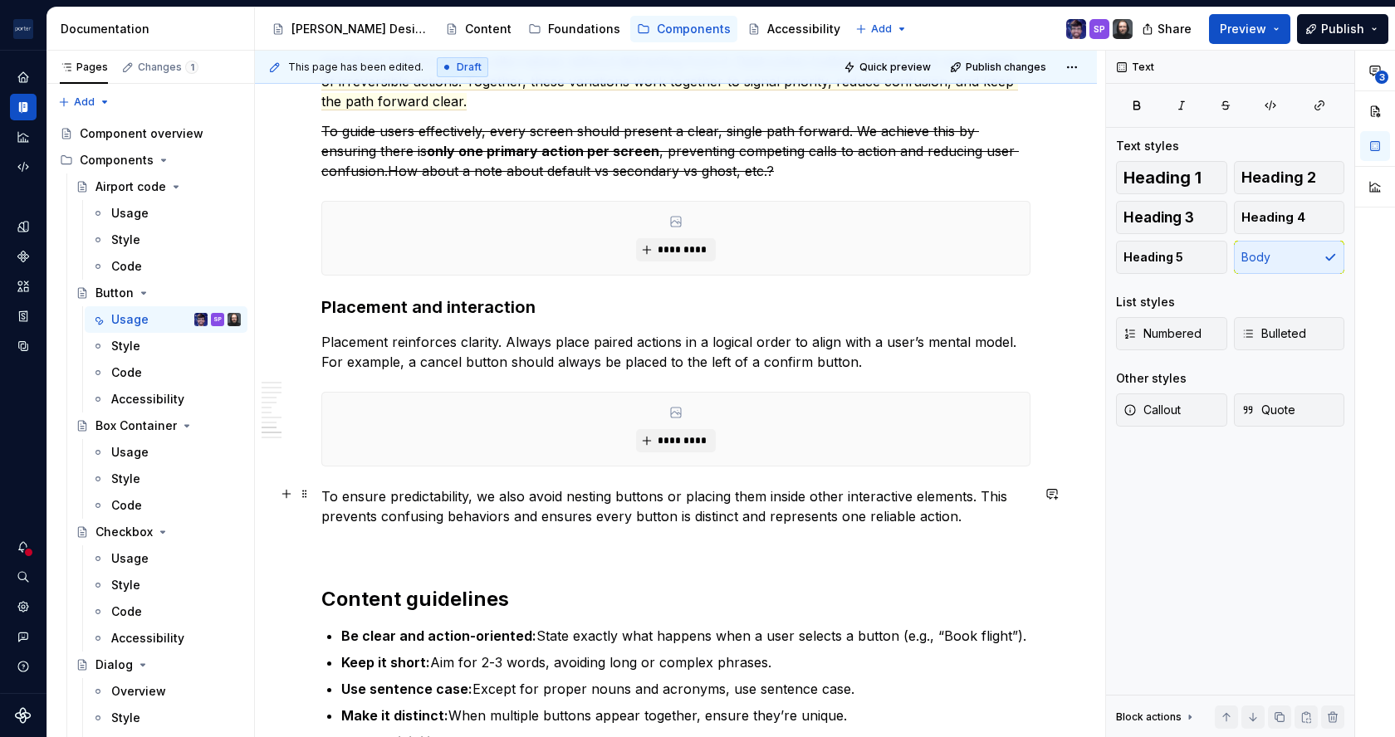
click at [512, 492] on p "To ensure predictability, we also avoid nesting buttons or placing them inside …" at bounding box center [675, 507] width 709 height 40
click at [986, 495] on p "To ensure predictability, avoid nesting buttons or placing them inside other in…" at bounding box center [675, 507] width 709 height 40
click at [1002, 496] on p "To ensure predictability, avoid nesting buttons or placing them inside other in…" at bounding box center [675, 507] width 709 height 40
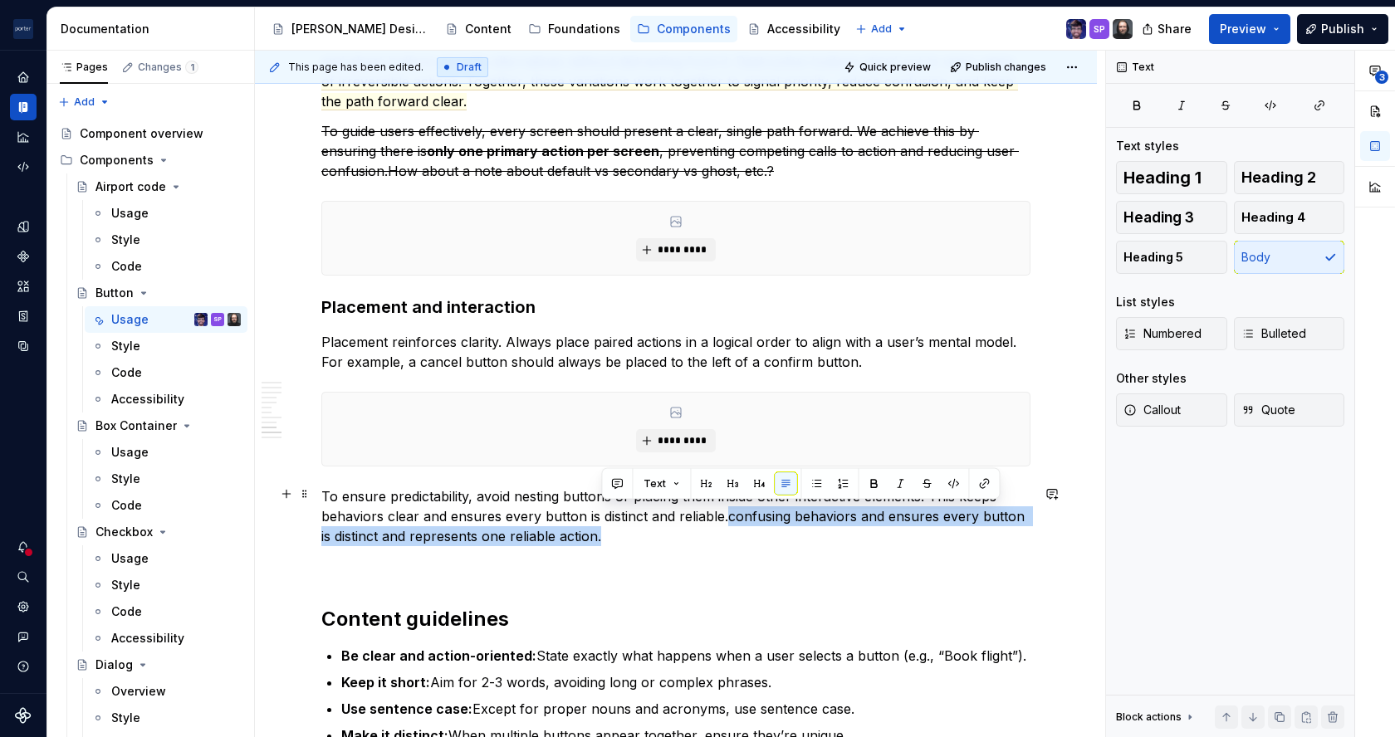
drag, startPoint x: 727, startPoint y: 535, endPoint x: 725, endPoint y: 512, distance: 23.4
click at [725, 512] on p "To ensure predictability, avoid nesting buttons or placing them inside other in…" at bounding box center [675, 517] width 709 height 60
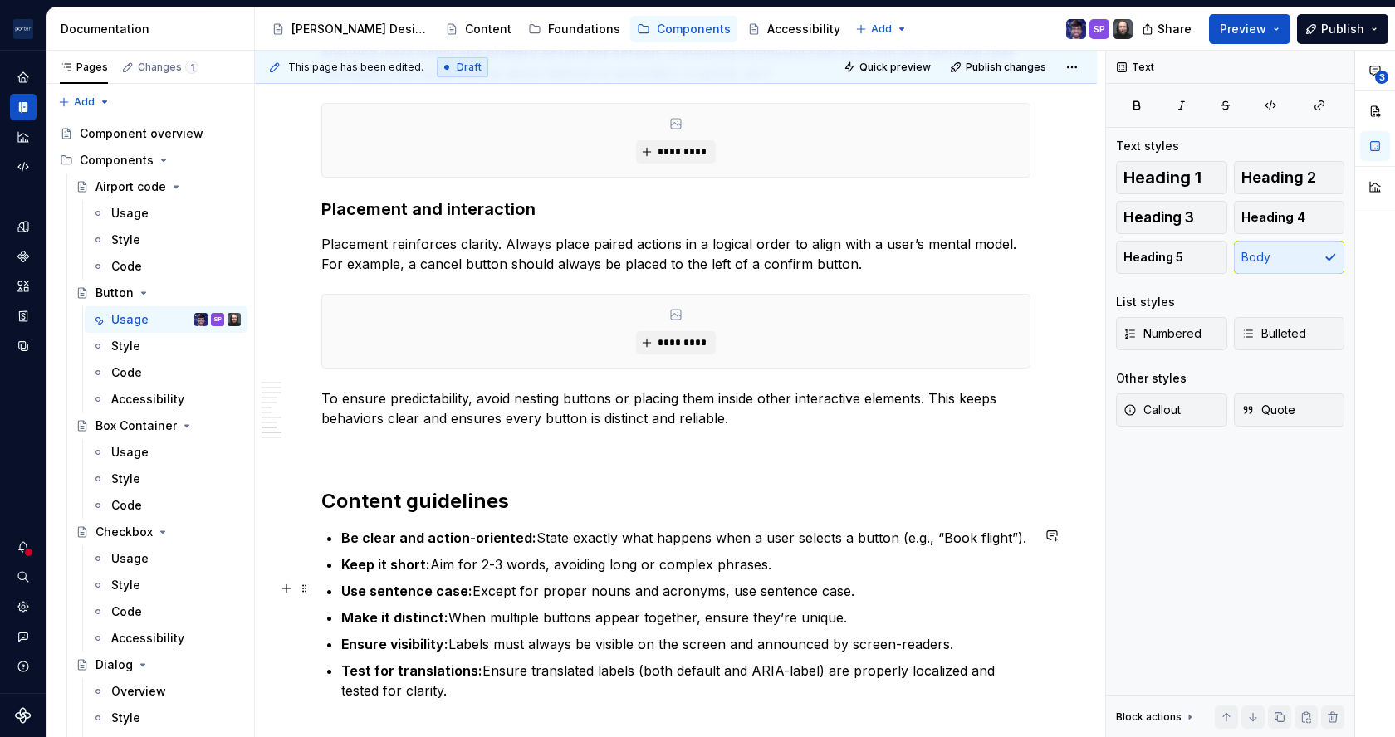
scroll to position [2426, 0]
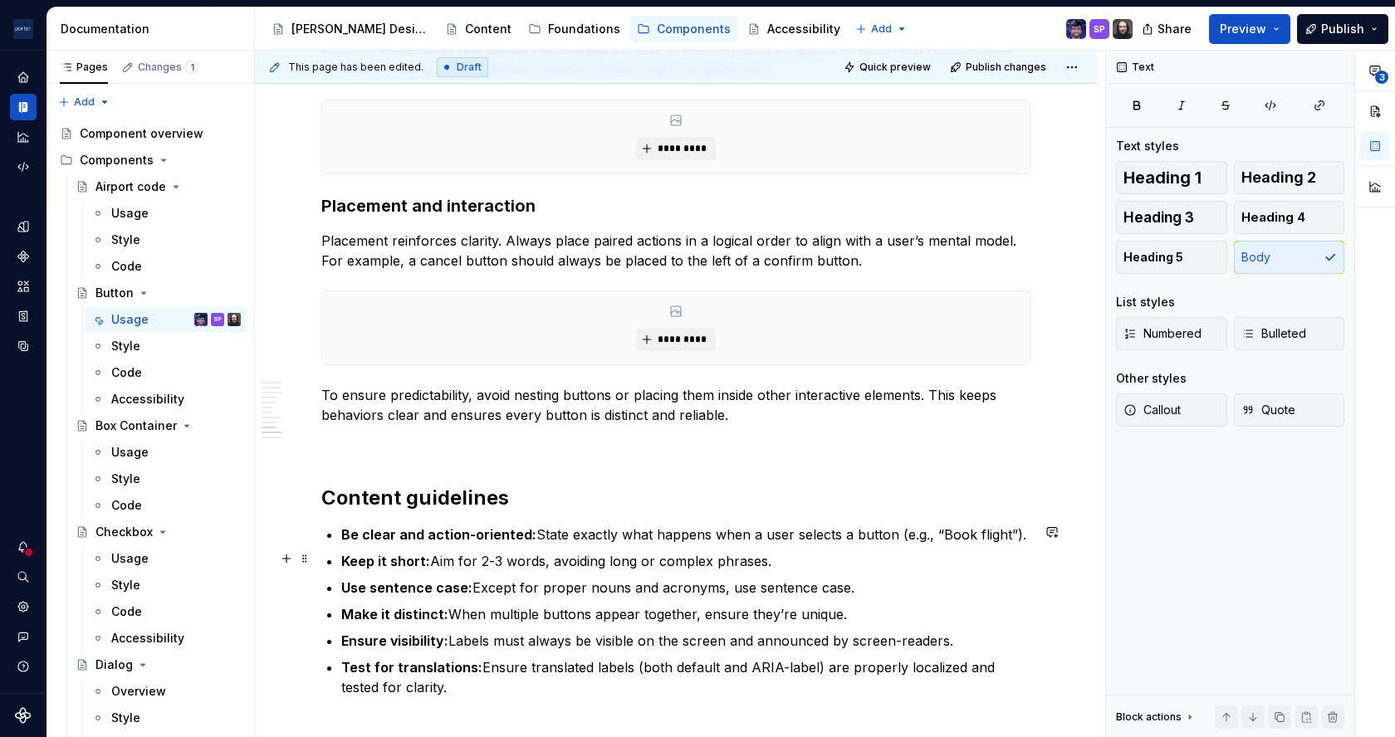
click at [569, 559] on p "Keep it short: Aim for 2-3 words, avoiding long or complex phrases." at bounding box center [685, 561] width 689 height 20
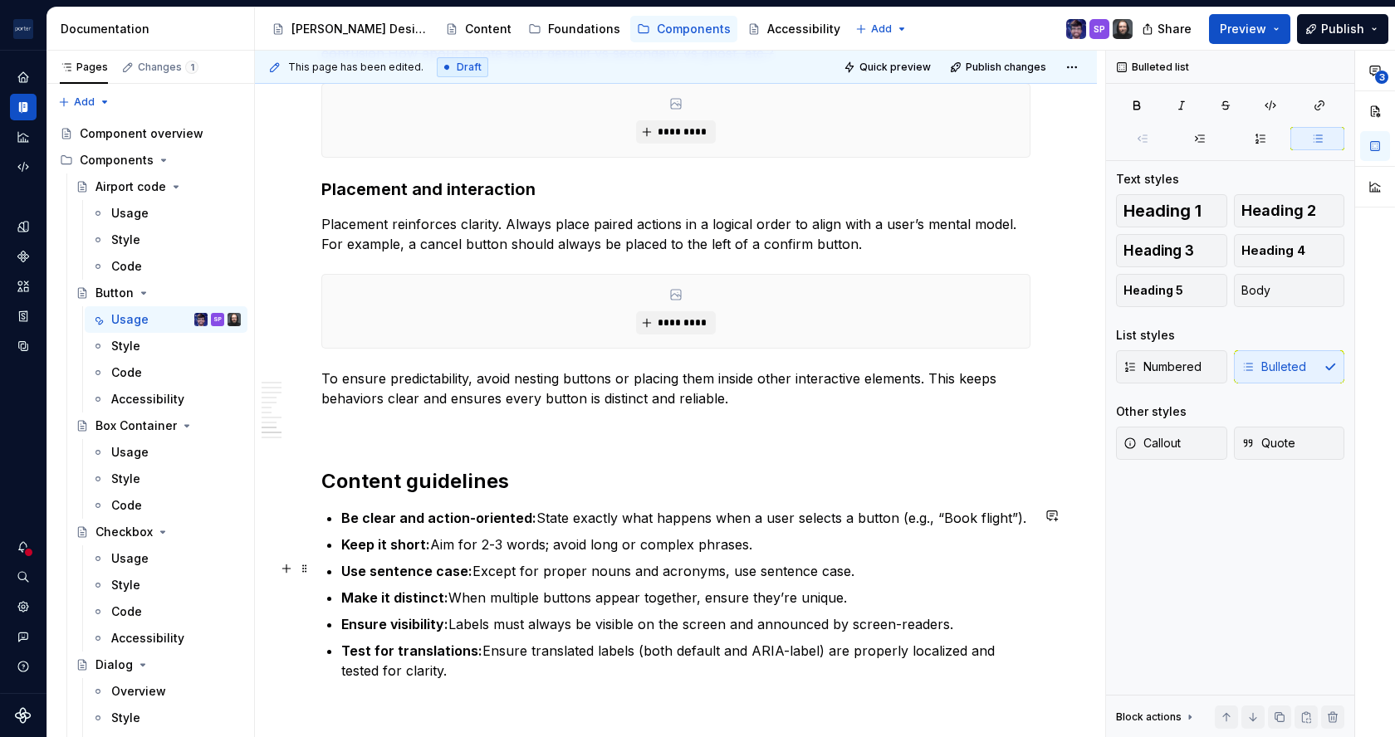
scroll to position [2444, 0]
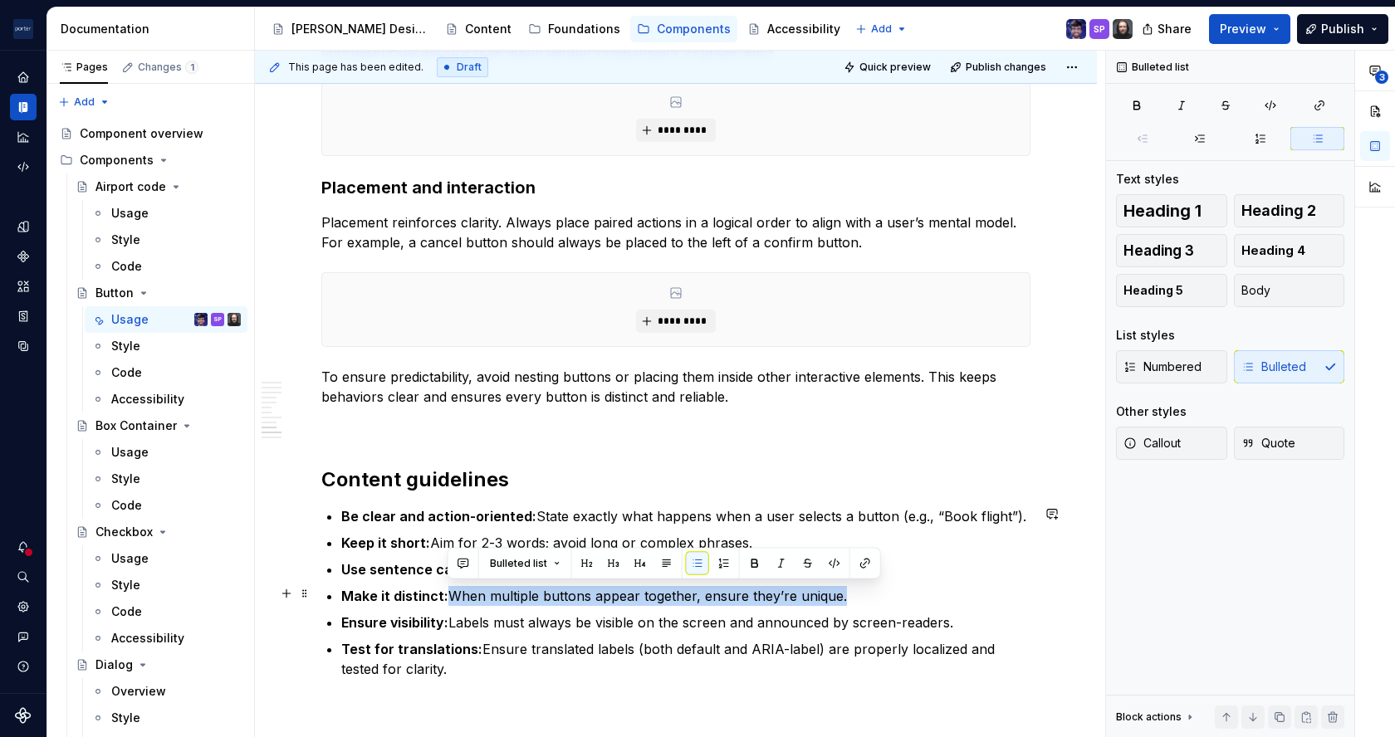
drag, startPoint x: 864, startPoint y: 595, endPoint x: 451, endPoint y: 589, distance: 413.6
click at [451, 589] on p "Make it distinct: When multiple buttons appear together, ensure they’re unique." at bounding box center [685, 596] width 689 height 20
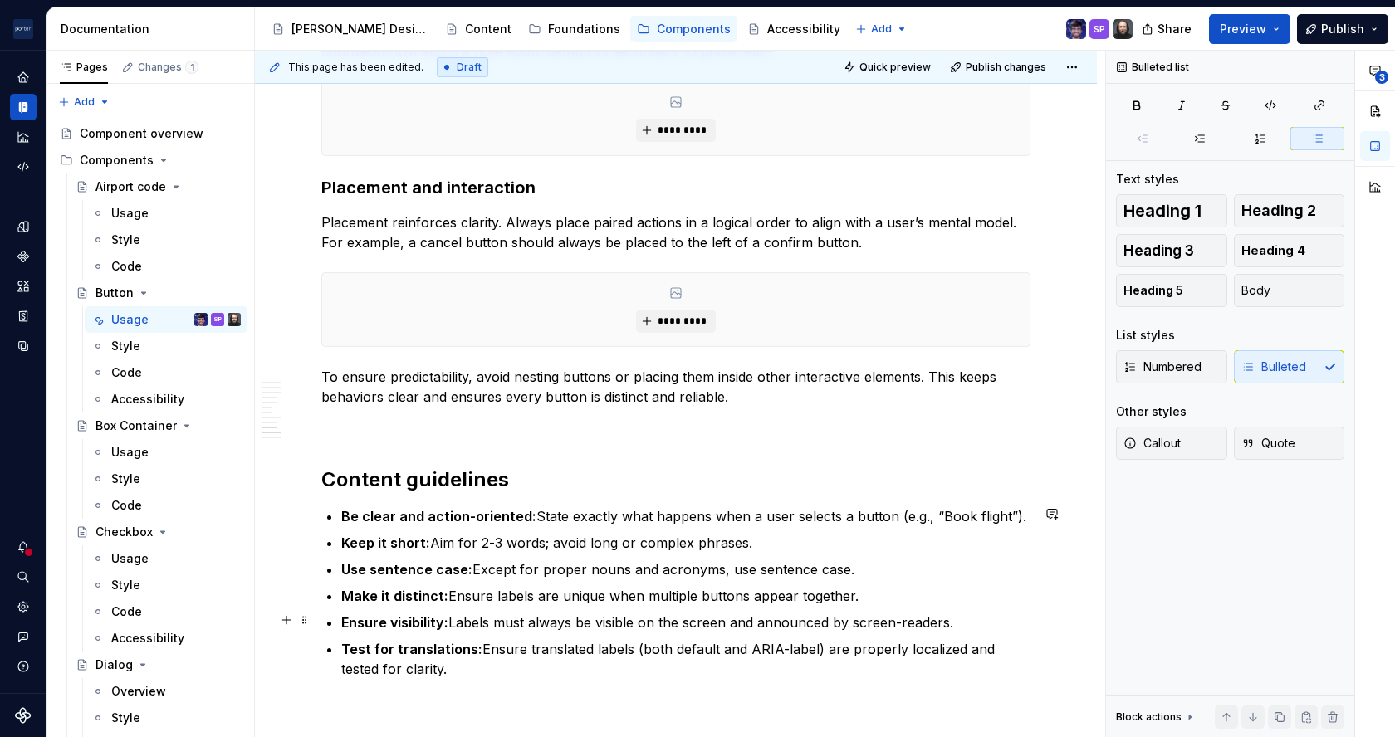
click at [669, 619] on p "Ensure visibility: Labels must always be visible on the screen and announced by…" at bounding box center [685, 623] width 689 height 20
click at [877, 619] on p "Ensure visibility: Labels must always be visible on screen and announced by scr…" at bounding box center [685, 623] width 689 height 20
click at [505, 646] on p "Test for translations: Ensure translated labels (both default and ARIA-label) a…" at bounding box center [685, 659] width 689 height 40
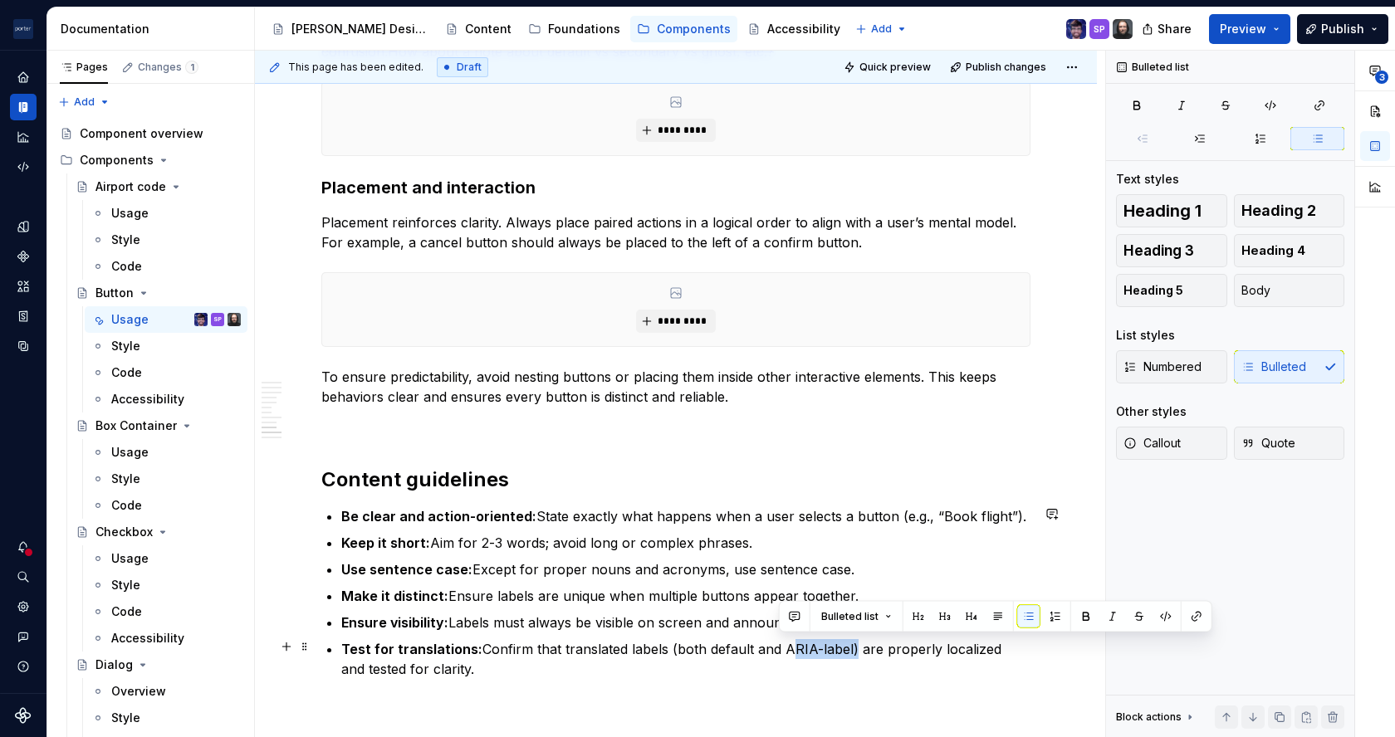
drag, startPoint x: 781, startPoint y: 648, endPoint x: 844, endPoint y: 648, distance: 63.9
click at [844, 648] on p "Test for translations: Confirm that translated labels (both default and ARIA-la…" at bounding box center [685, 659] width 689 height 40
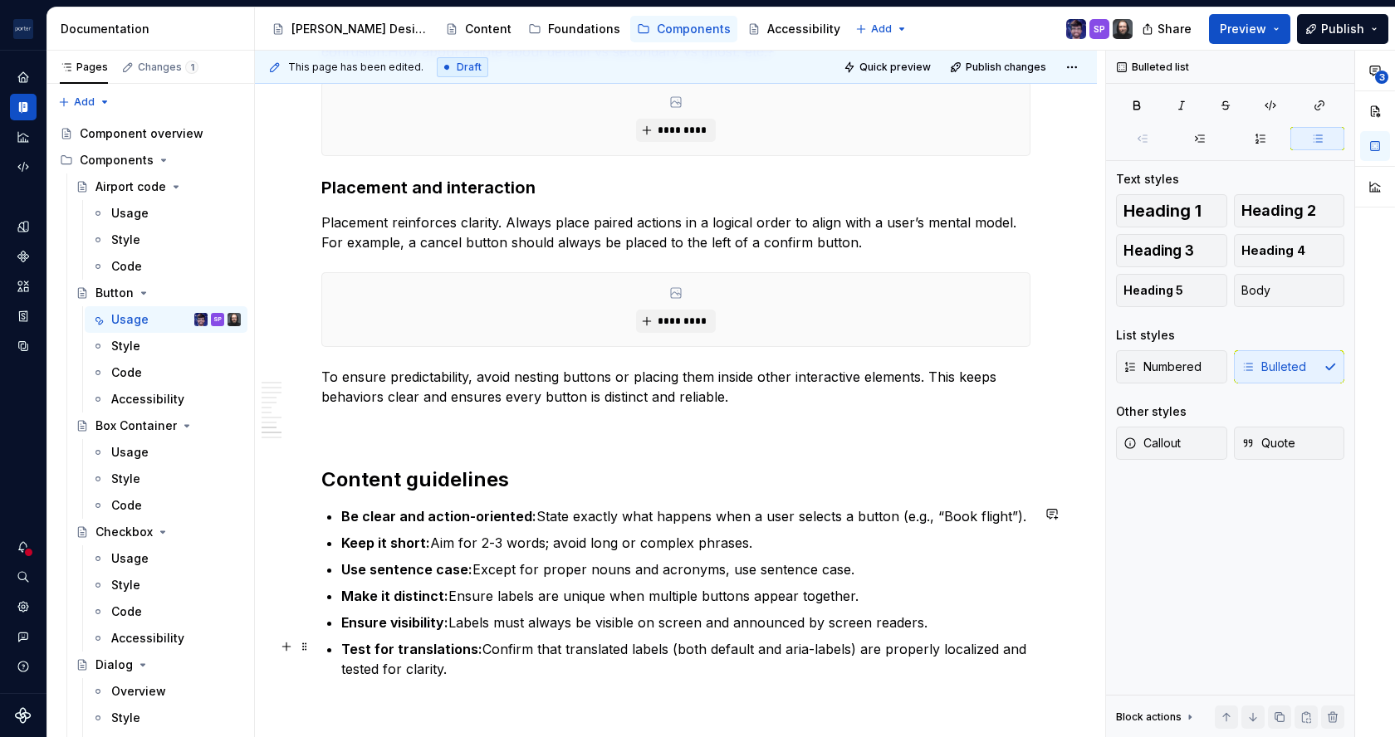
click at [908, 644] on p "Test for translations: Confirm that translated labels (both default and aria-la…" at bounding box center [685, 659] width 689 height 40
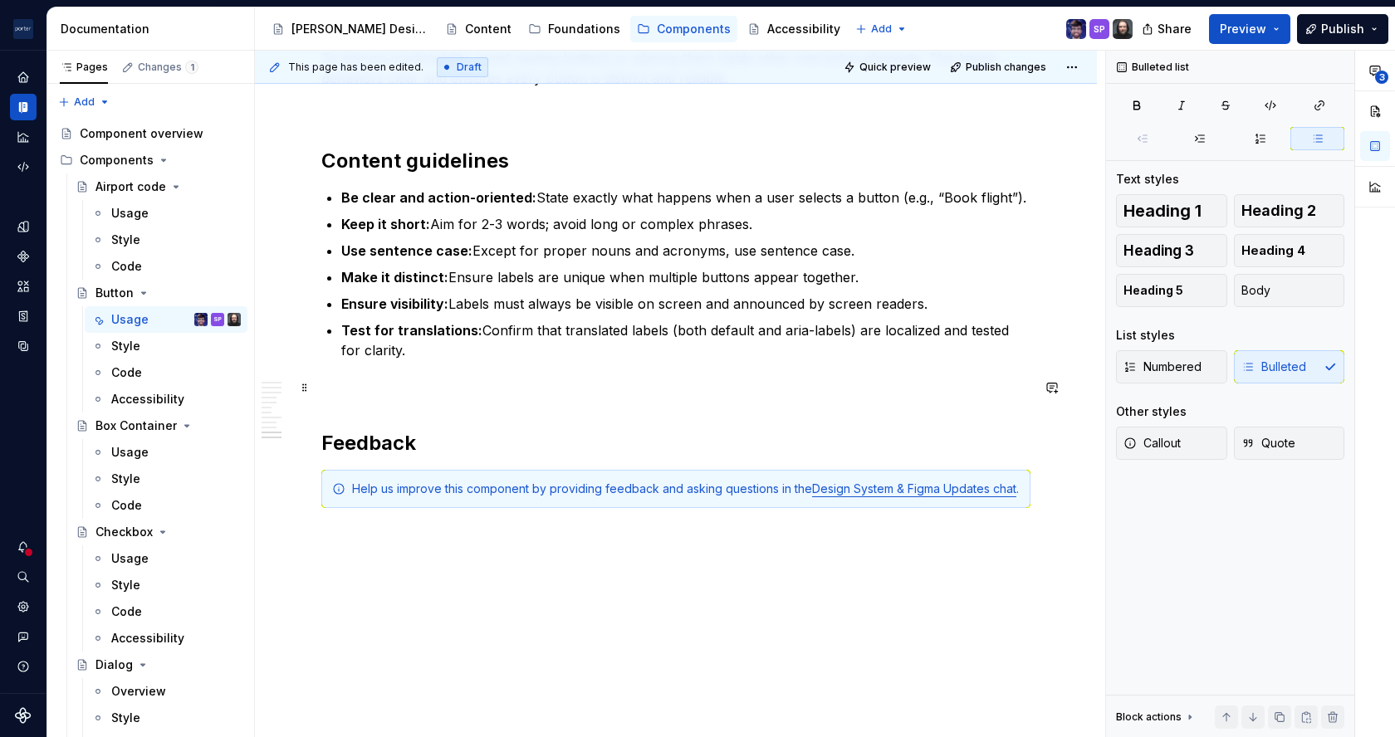
scroll to position [2763, 0]
click at [352, 492] on div "Help us improve this component by providing feedback and asking questions in th…" at bounding box center [686, 488] width 668 height 17
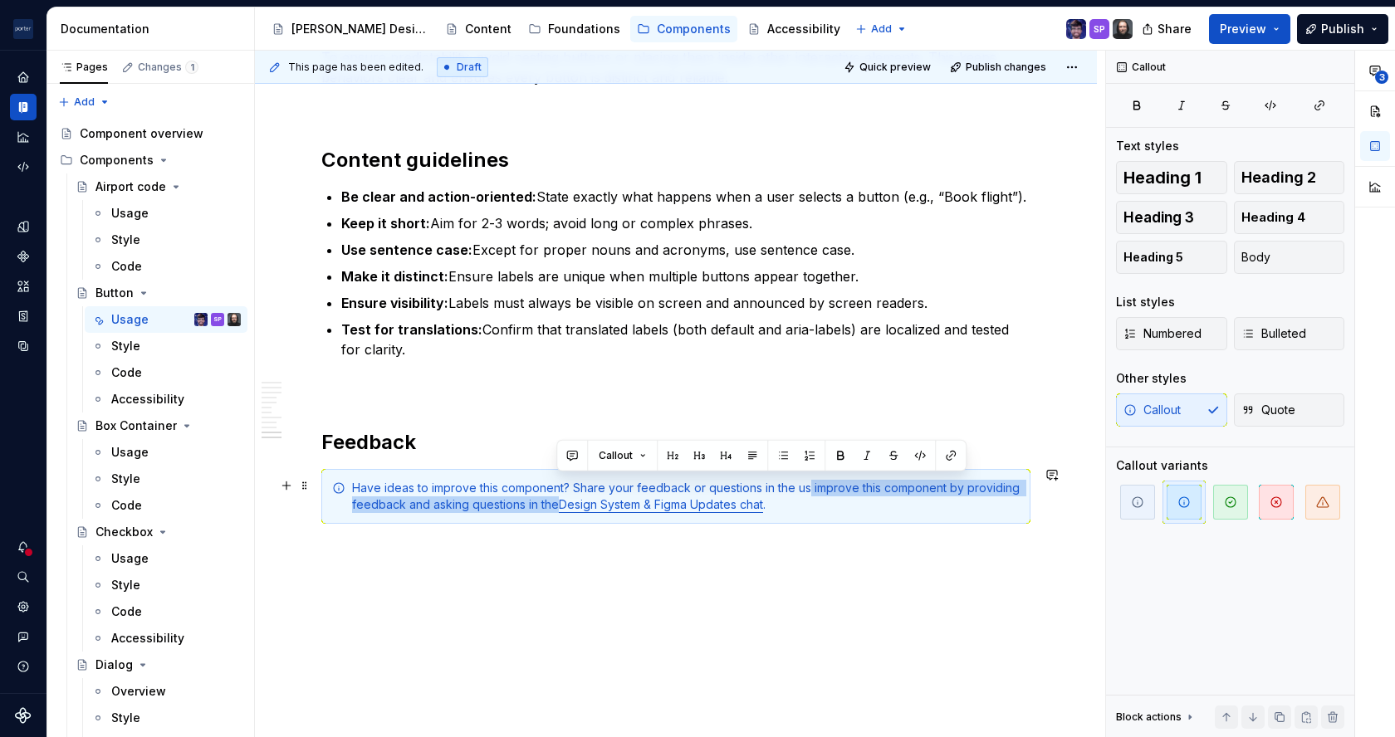
drag, startPoint x: 557, startPoint y: 499, endPoint x: 805, endPoint y: 485, distance: 247.9
click at [805, 485] on div "Have ideas to improve this component? Share your feedback or questions in the u…" at bounding box center [686, 496] width 668 height 33
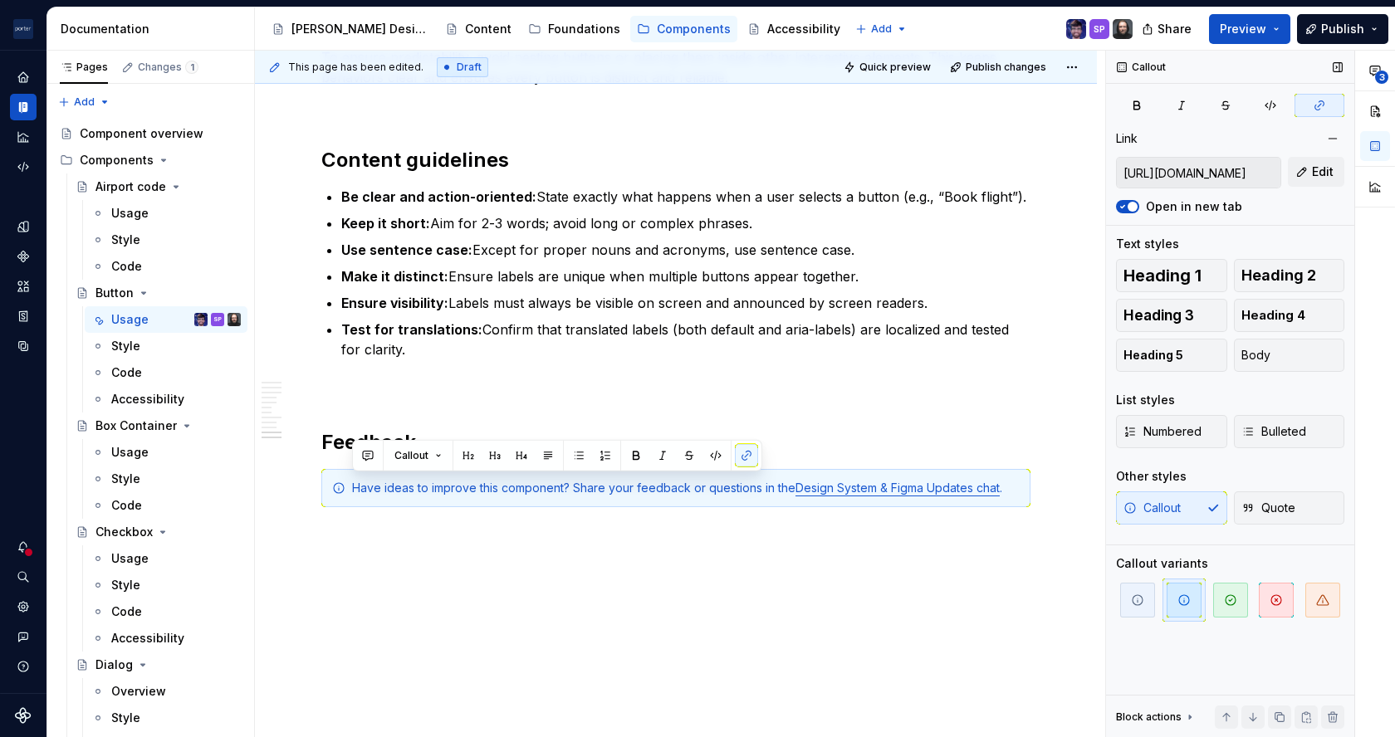
copy div "Have ideas to improve this component? Share your feedback or questions in the D…"
drag, startPoint x: 127, startPoint y: 206, endPoint x: 398, endPoint y: 339, distance: 301.5
click at [127, 206] on div "Usage" at bounding box center [129, 213] width 37 height 17
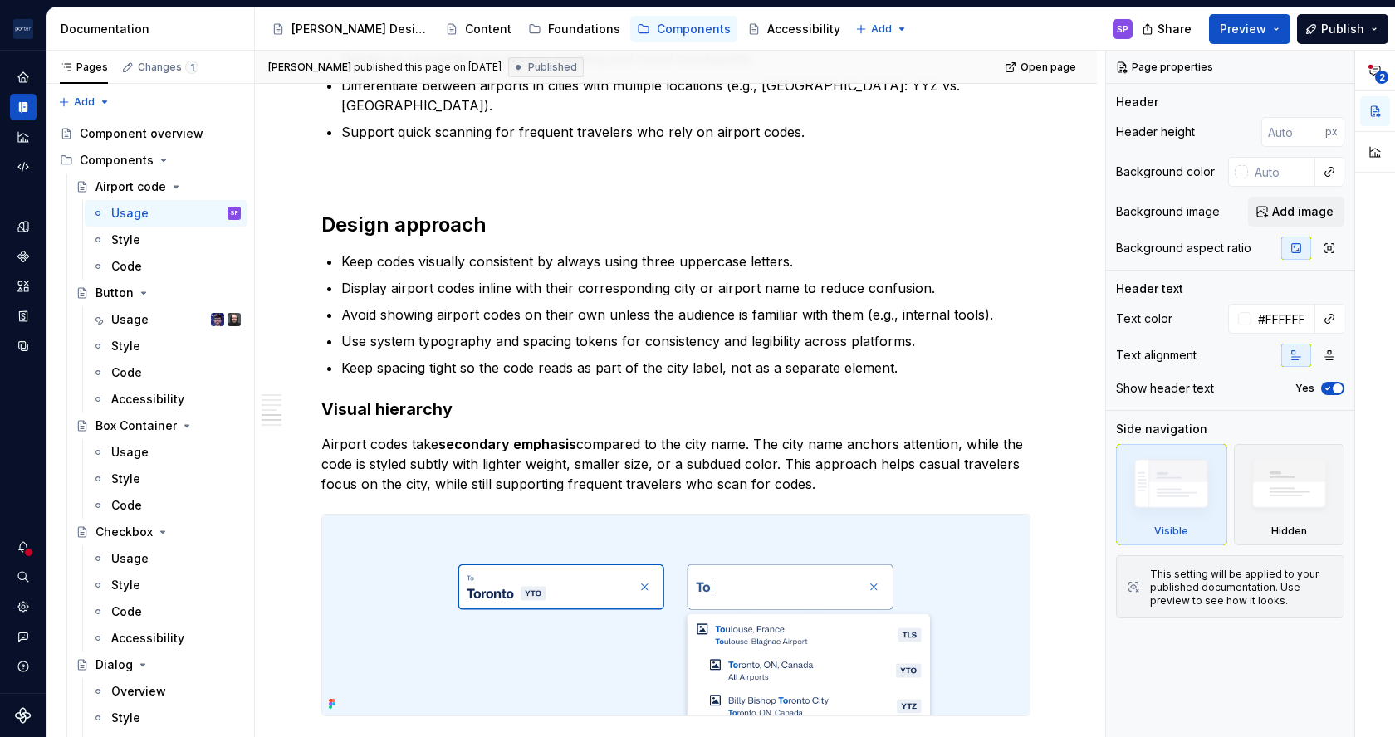
scroll to position [2214, 0]
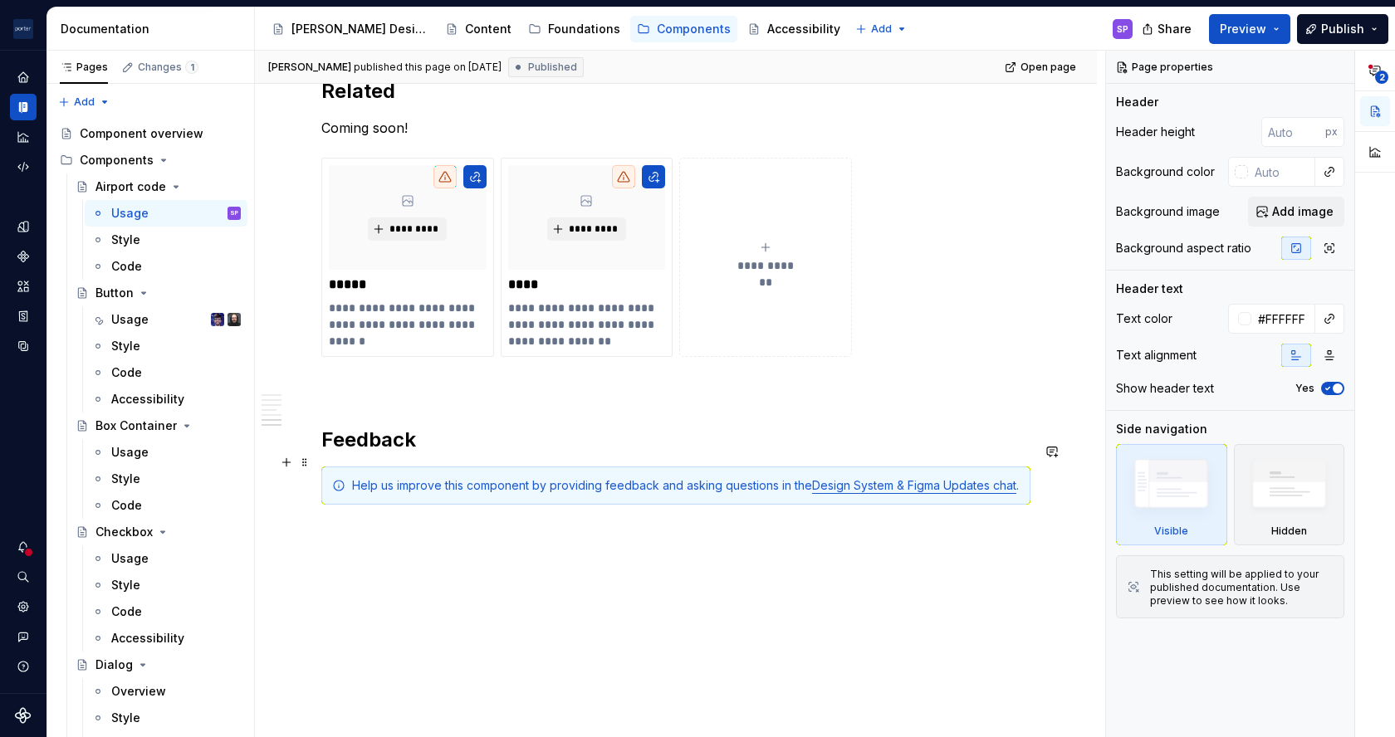
click at [552, 487] on div "Help us improve this component by providing feedback and asking questions in th…" at bounding box center [675, 486] width 709 height 38
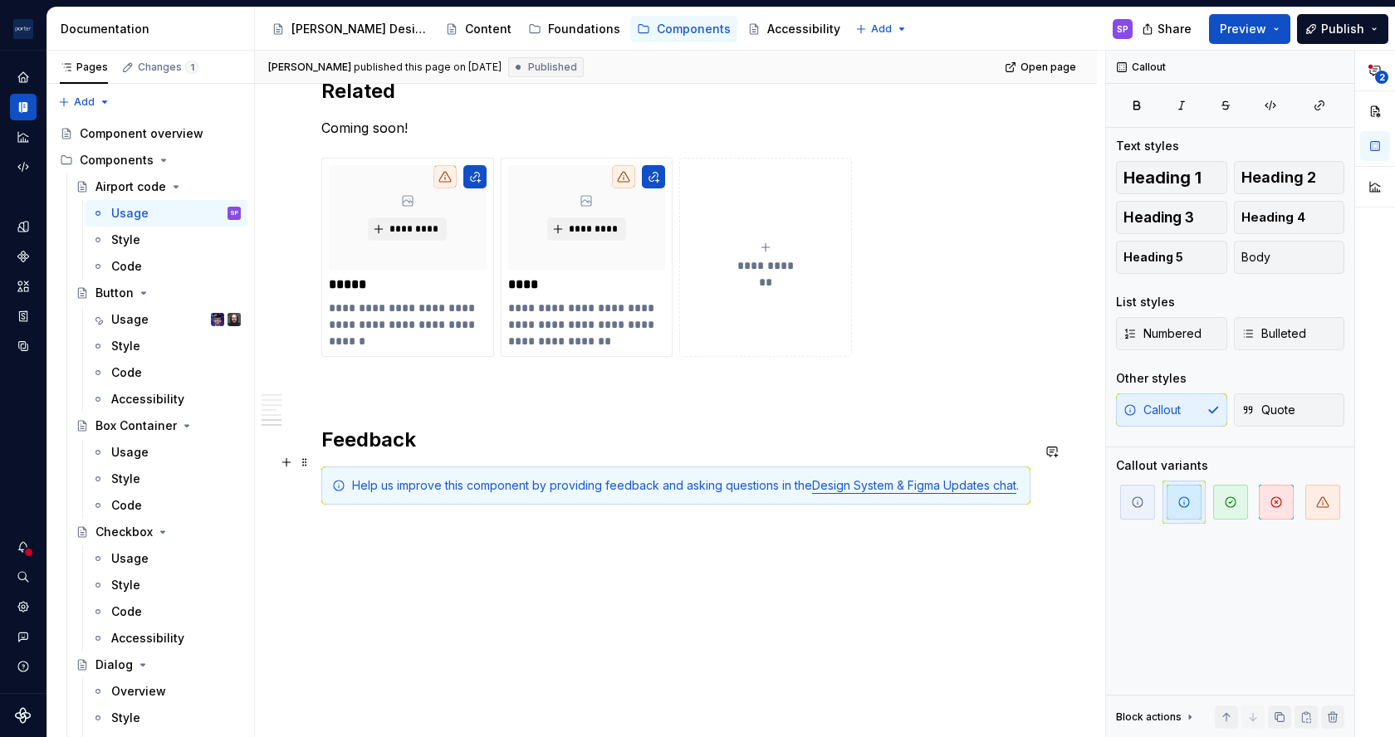
click at [552, 487] on div "Help us improve this component by providing feedback and asking questions in th…" at bounding box center [675, 486] width 709 height 38
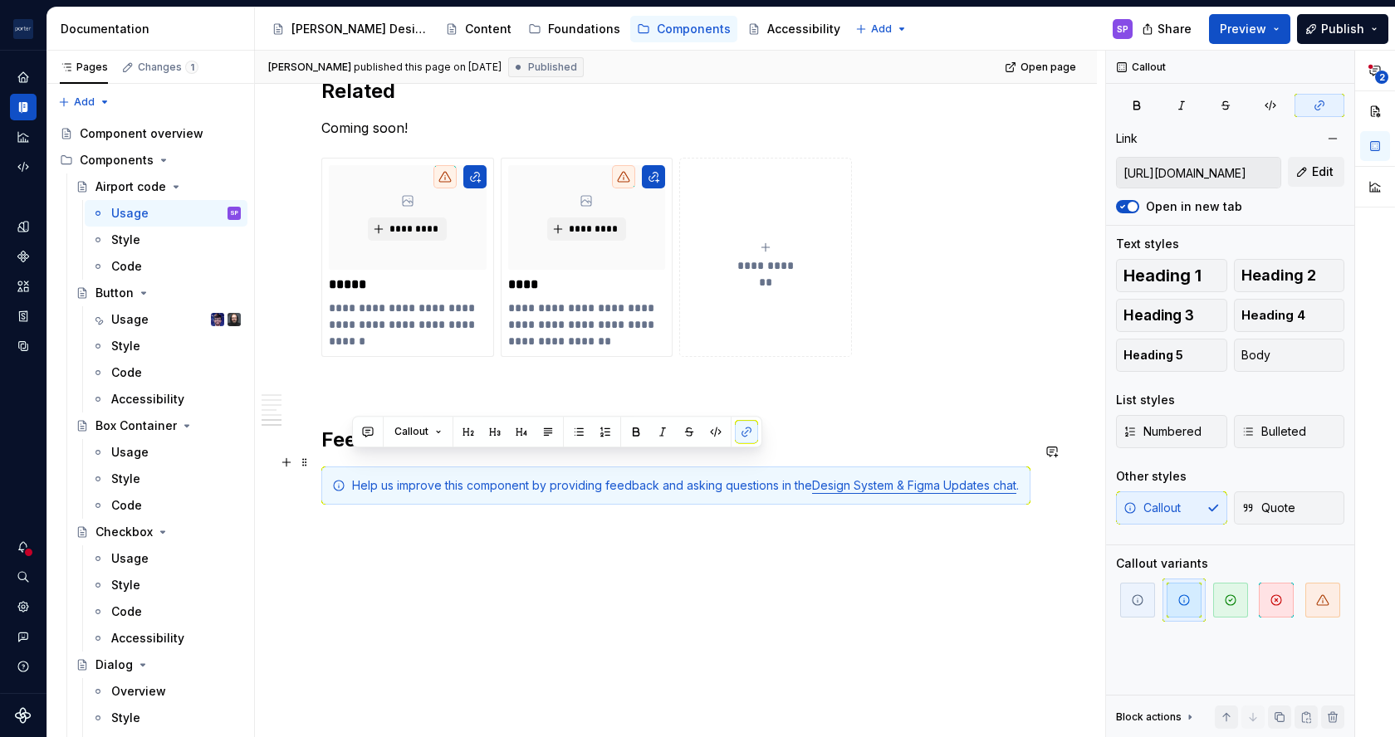
paste div
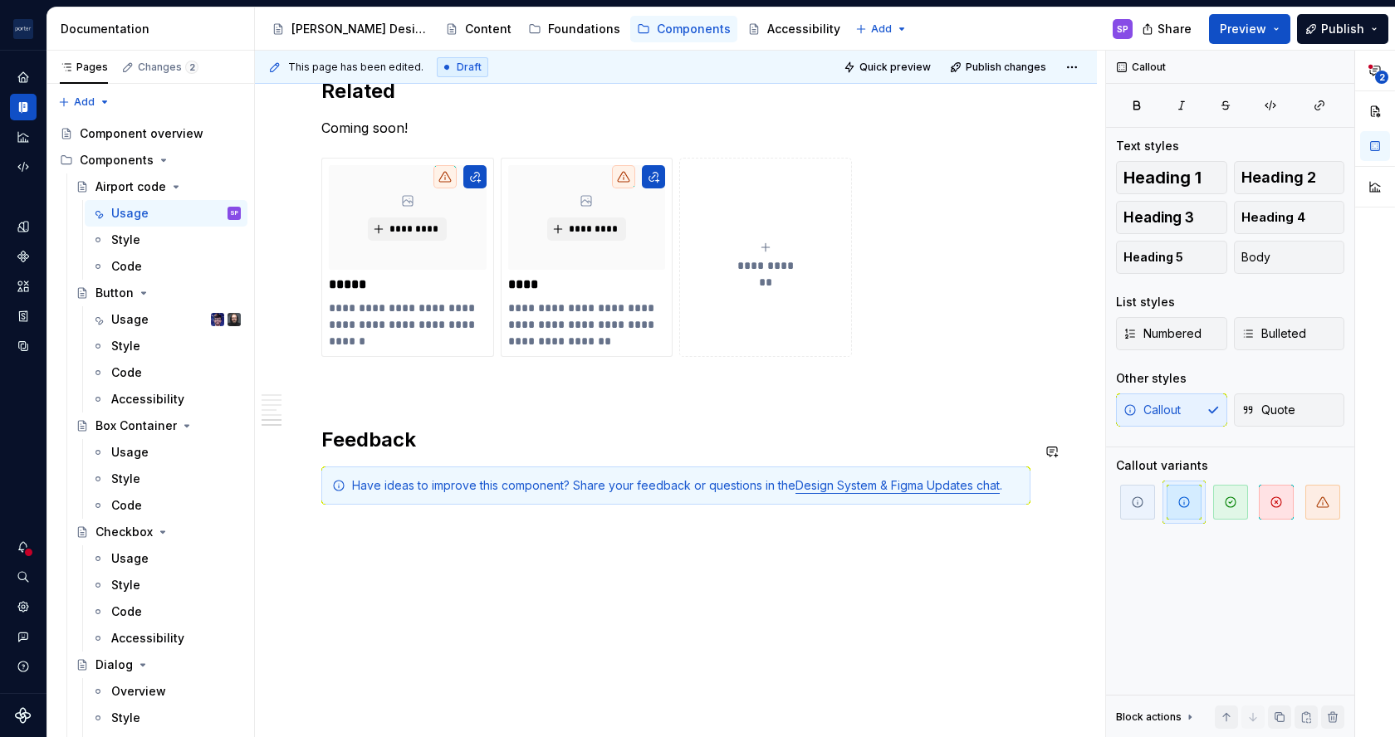
scroll to position [2197, 0]
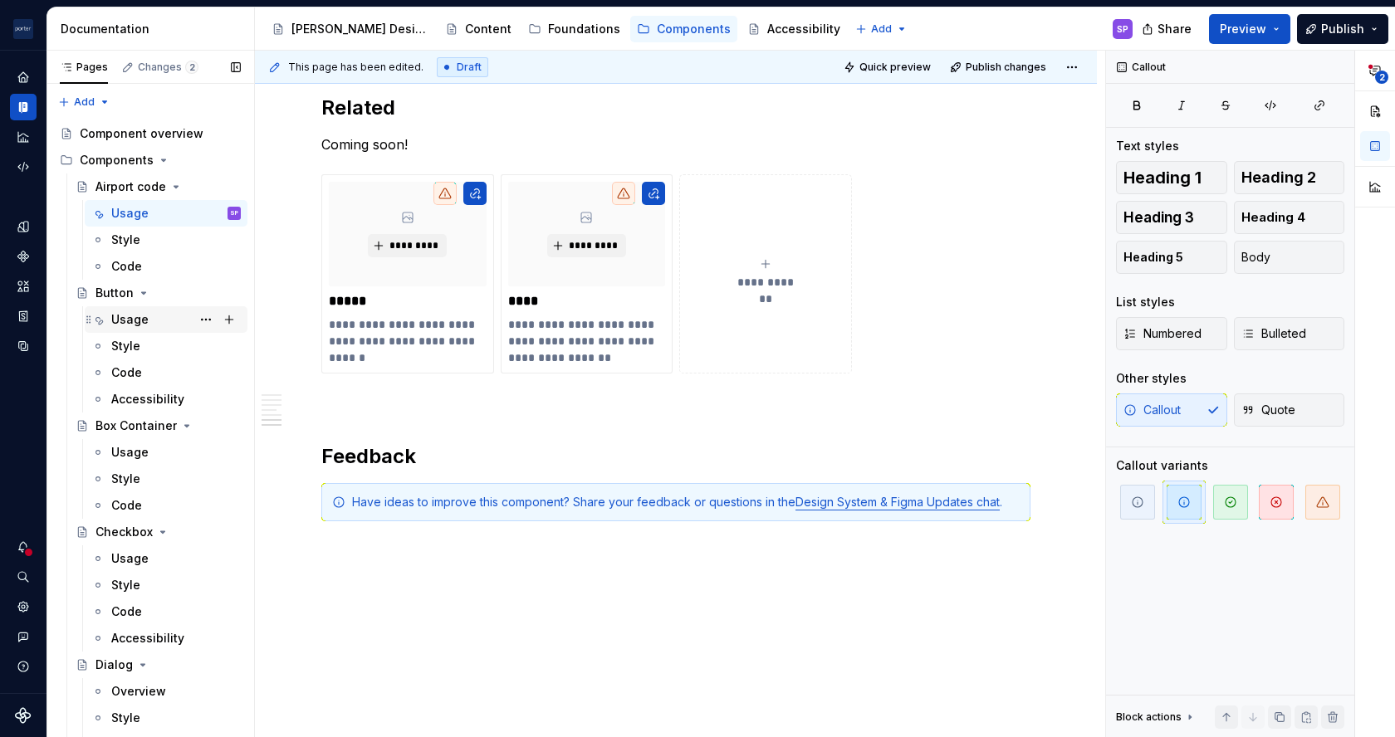
click at [135, 327] on div "Usage" at bounding box center [129, 319] width 37 height 17
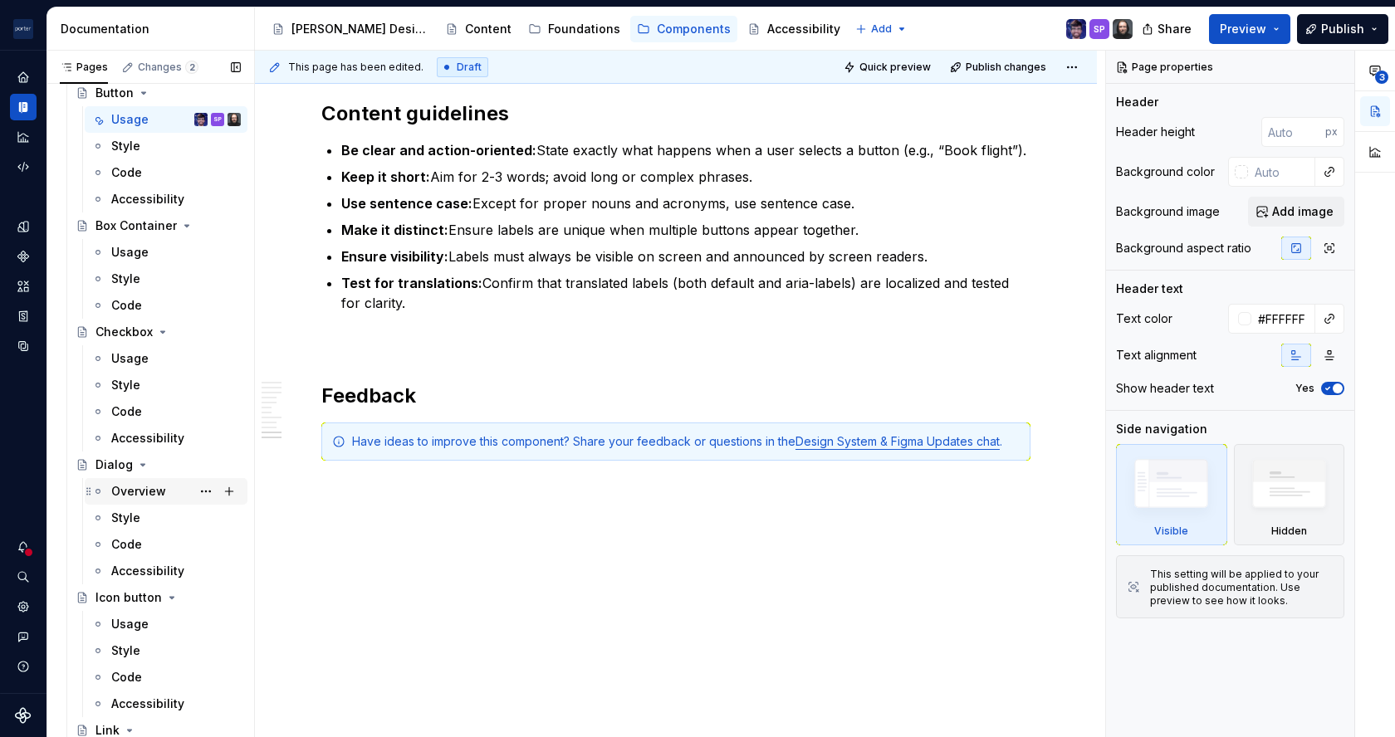
scroll to position [547, 0]
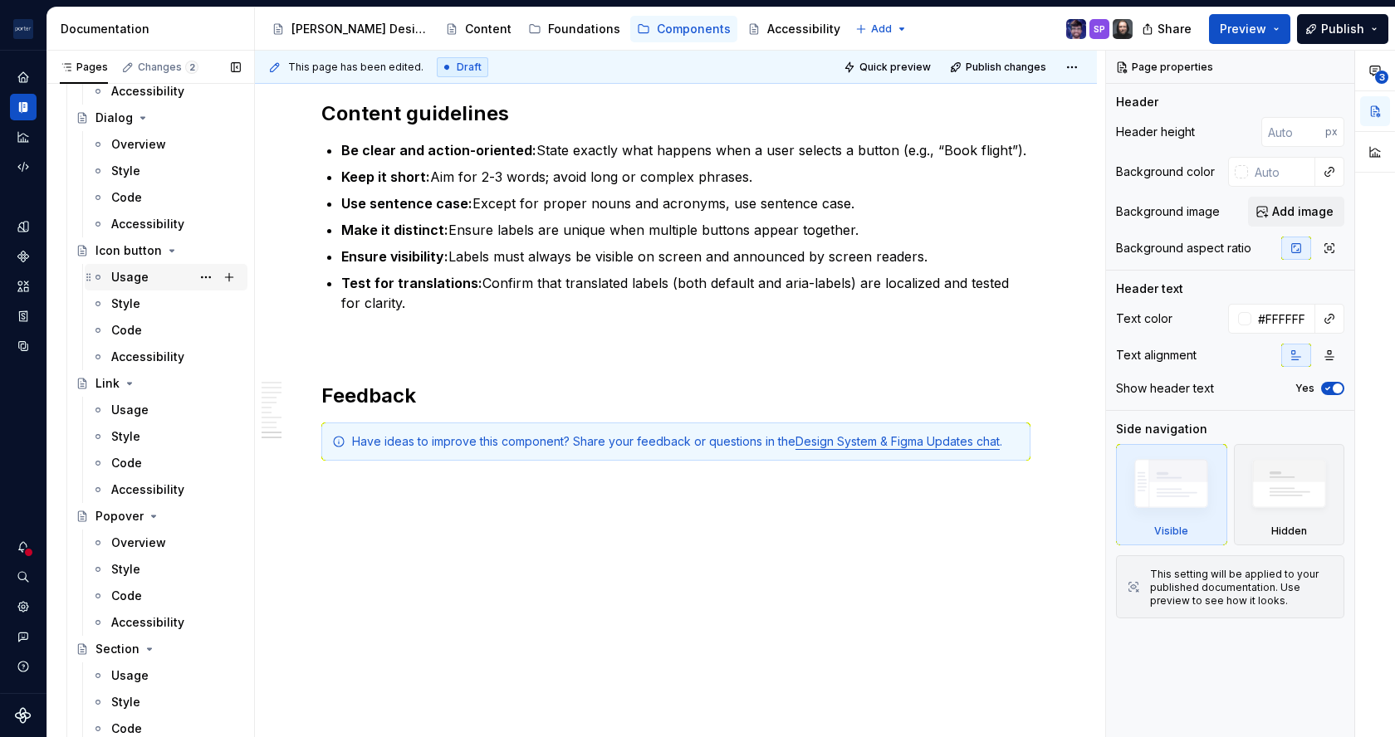
click at [142, 277] on div "Usage" at bounding box center [129, 277] width 37 height 17
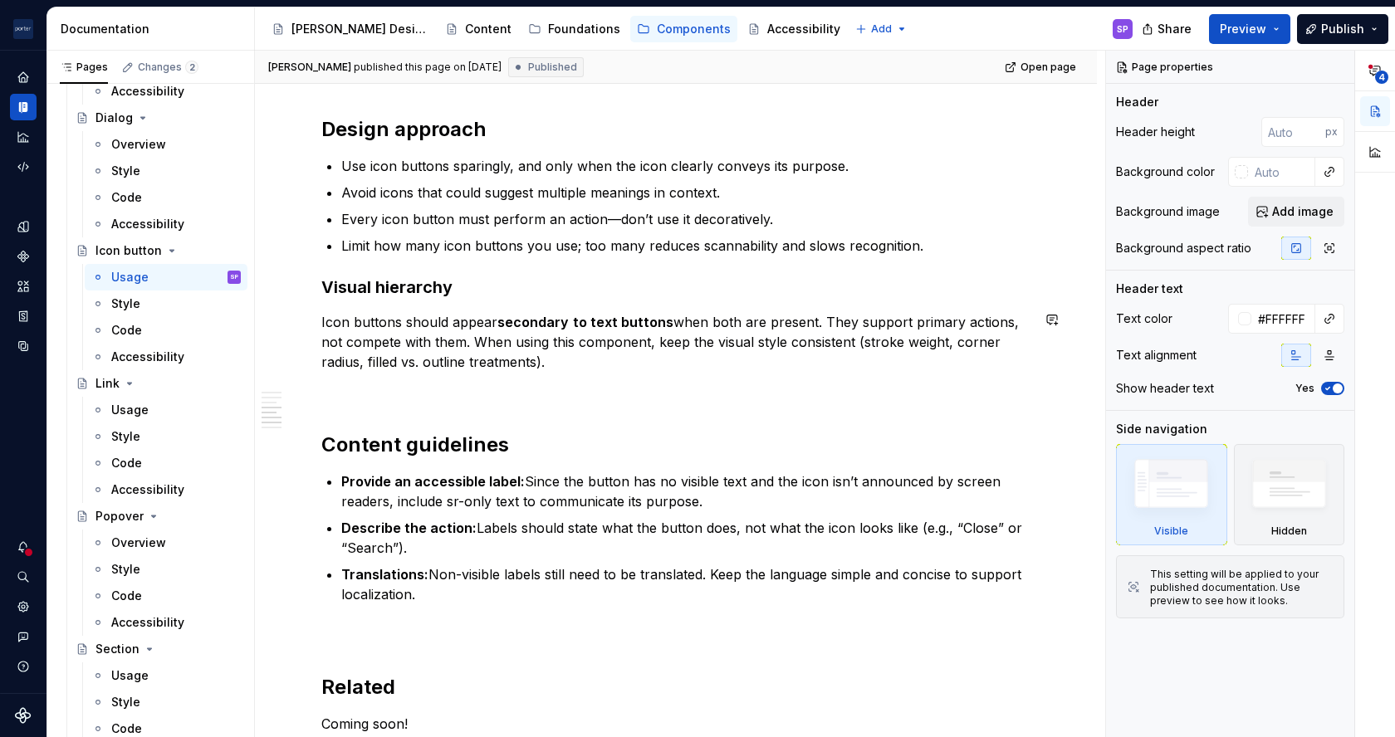
scroll to position [2126, 0]
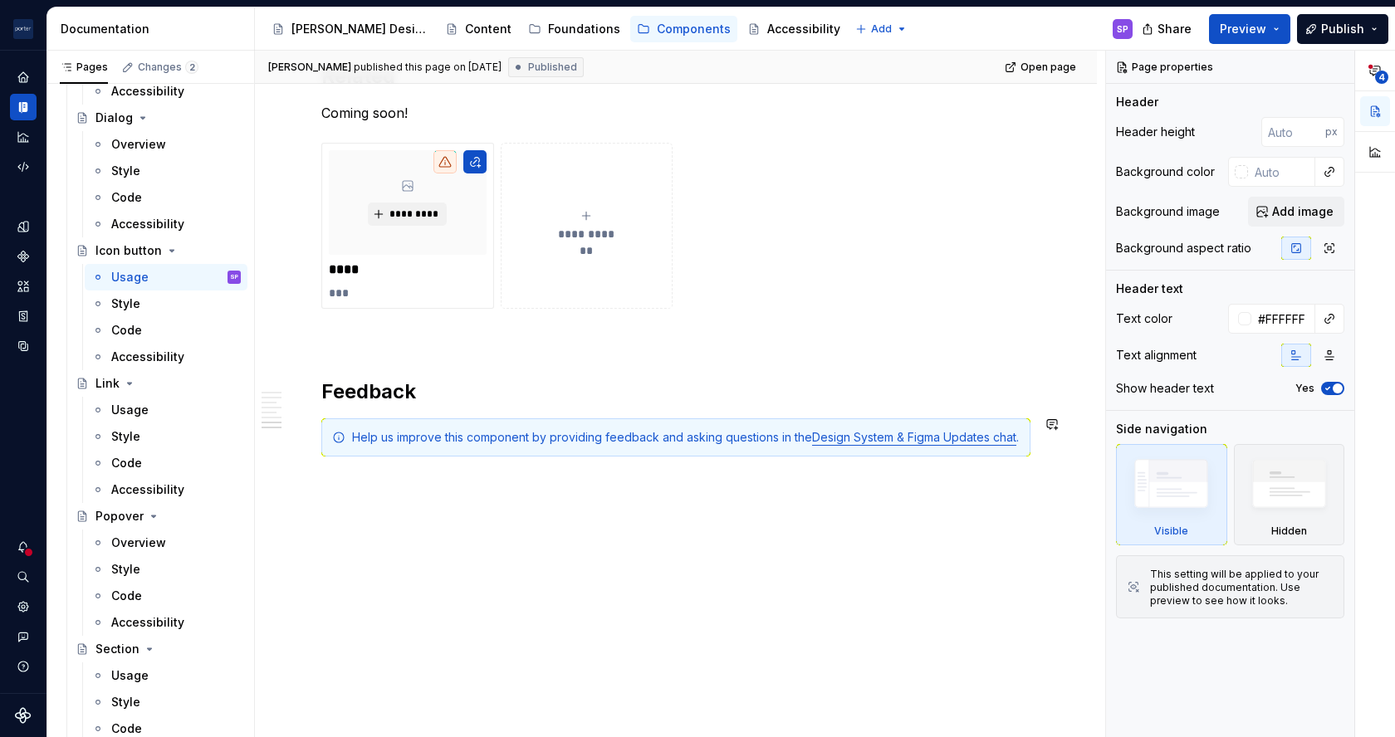
click at [517, 443] on div "Help us improve this component by providing feedback and asking questions in th…" at bounding box center [686, 437] width 668 height 17
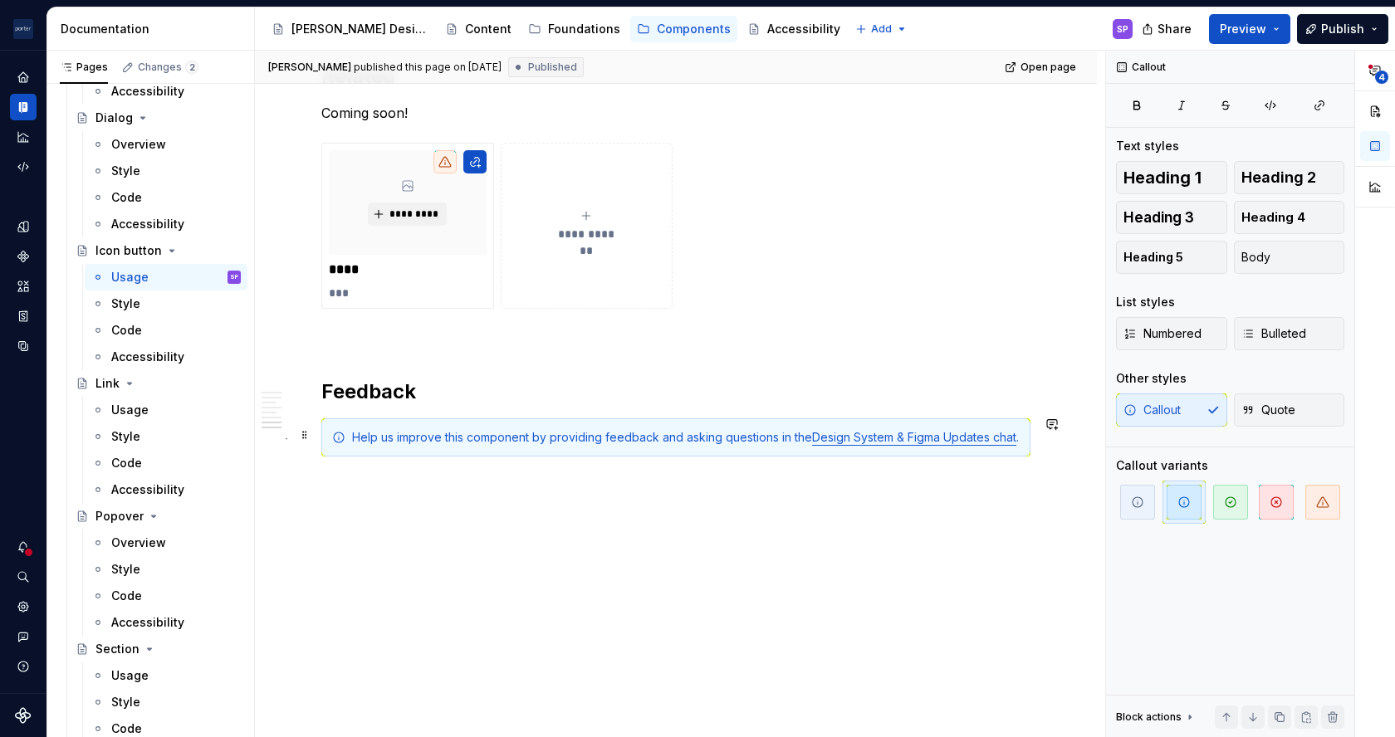
click at [517, 443] on div "Help us improve this component by providing feedback and asking questions in th…" at bounding box center [686, 437] width 668 height 17
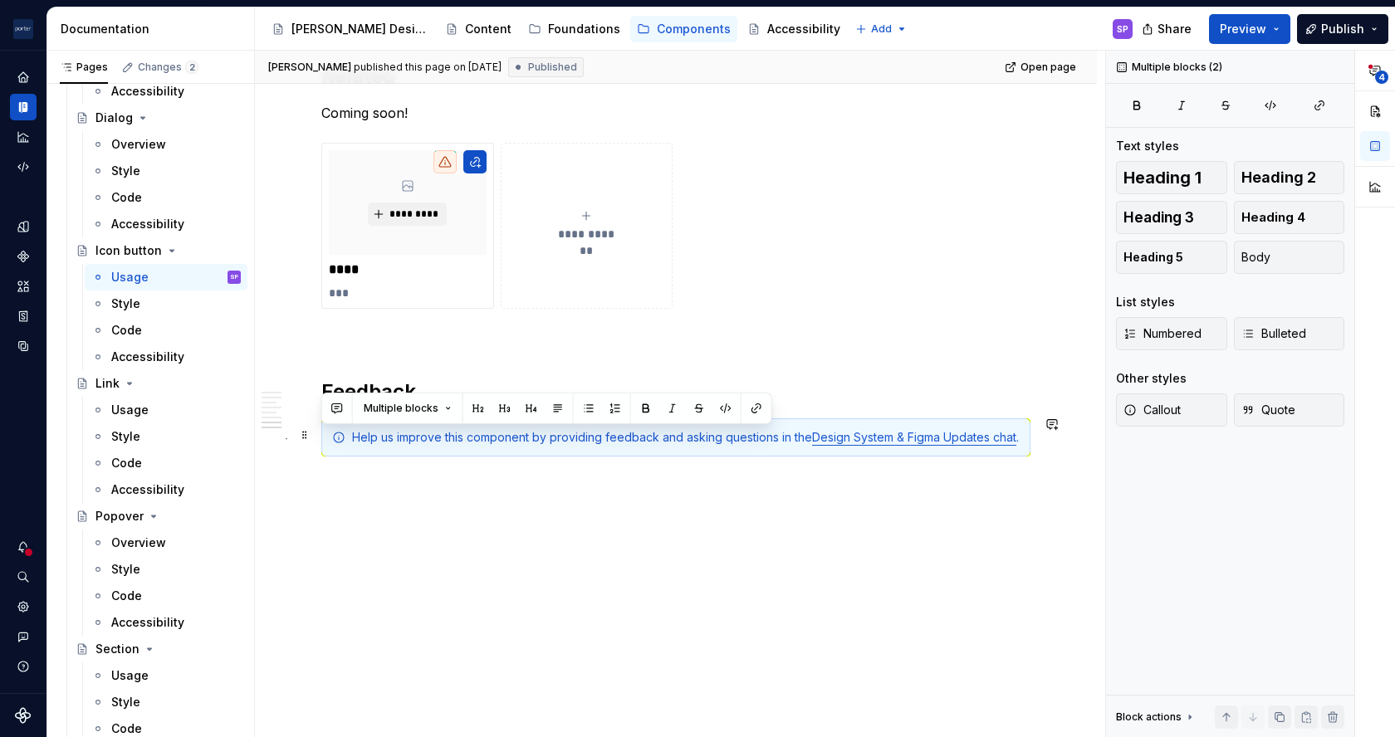
click at [517, 443] on div "Help us improve this component by providing feedback and asking questions in th…" at bounding box center [686, 437] width 668 height 17
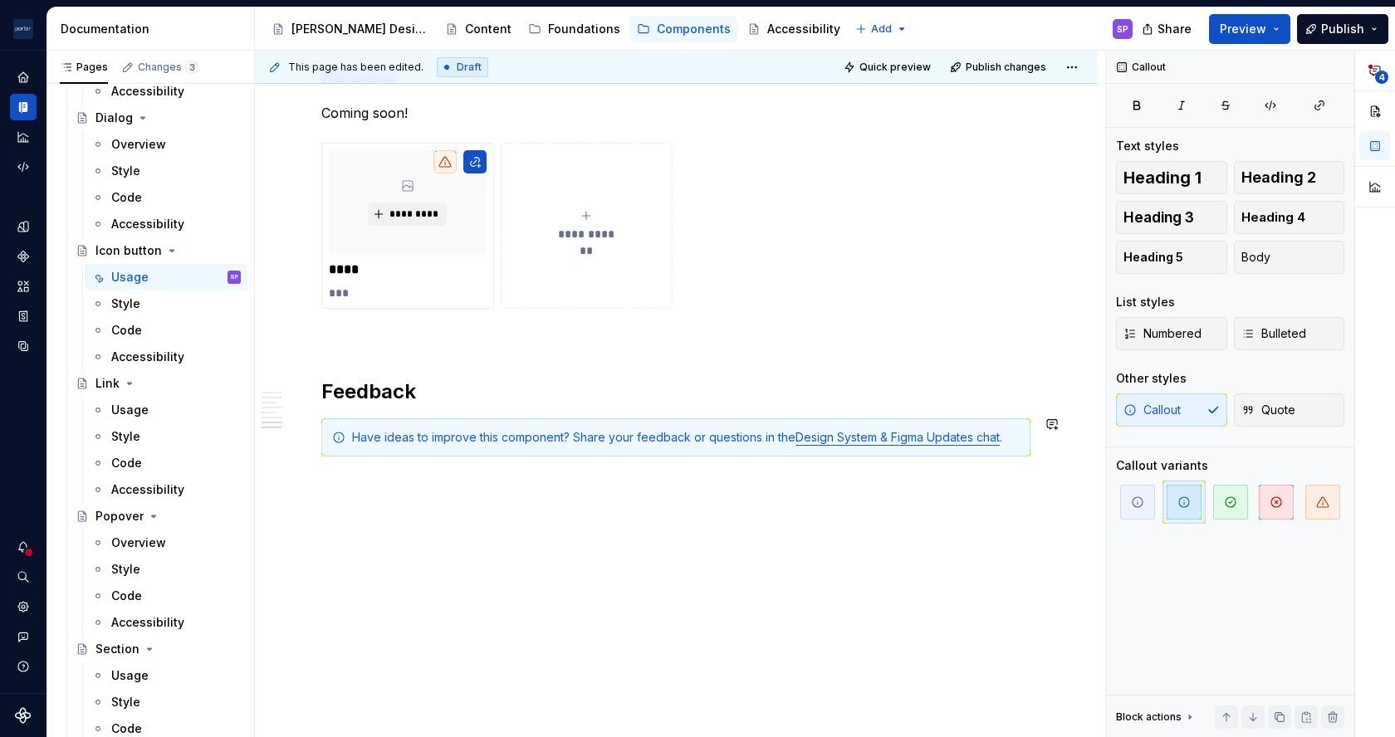
scroll to position [2109, 0]
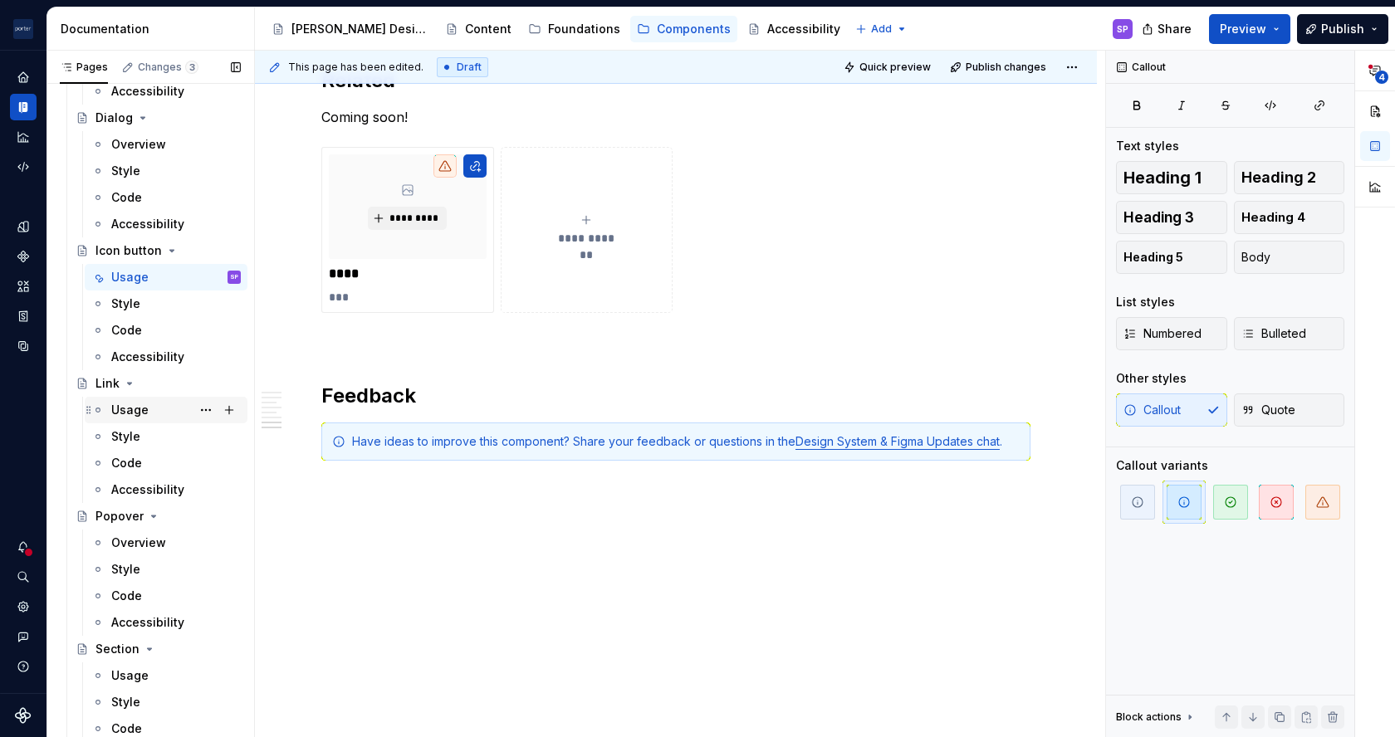
click at [124, 412] on div "Usage" at bounding box center [129, 410] width 37 height 17
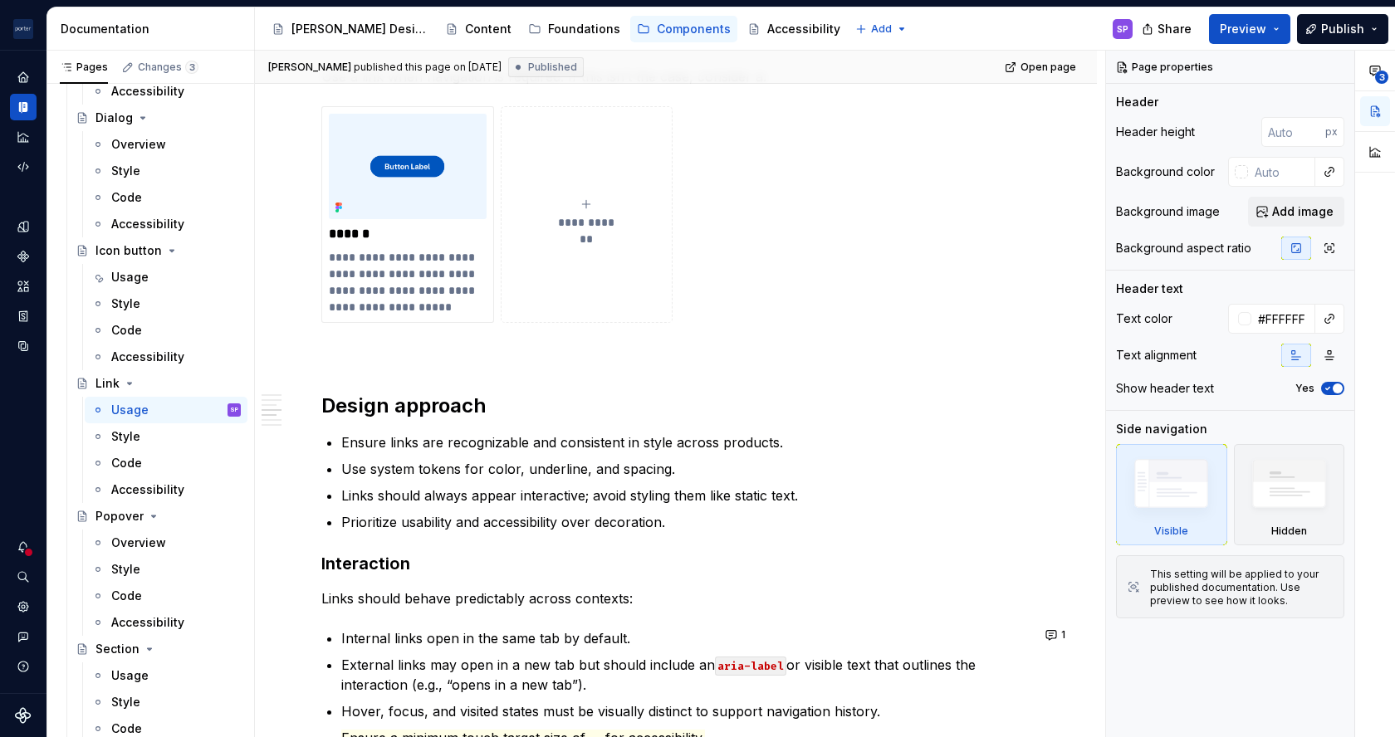
scroll to position [2392, 0]
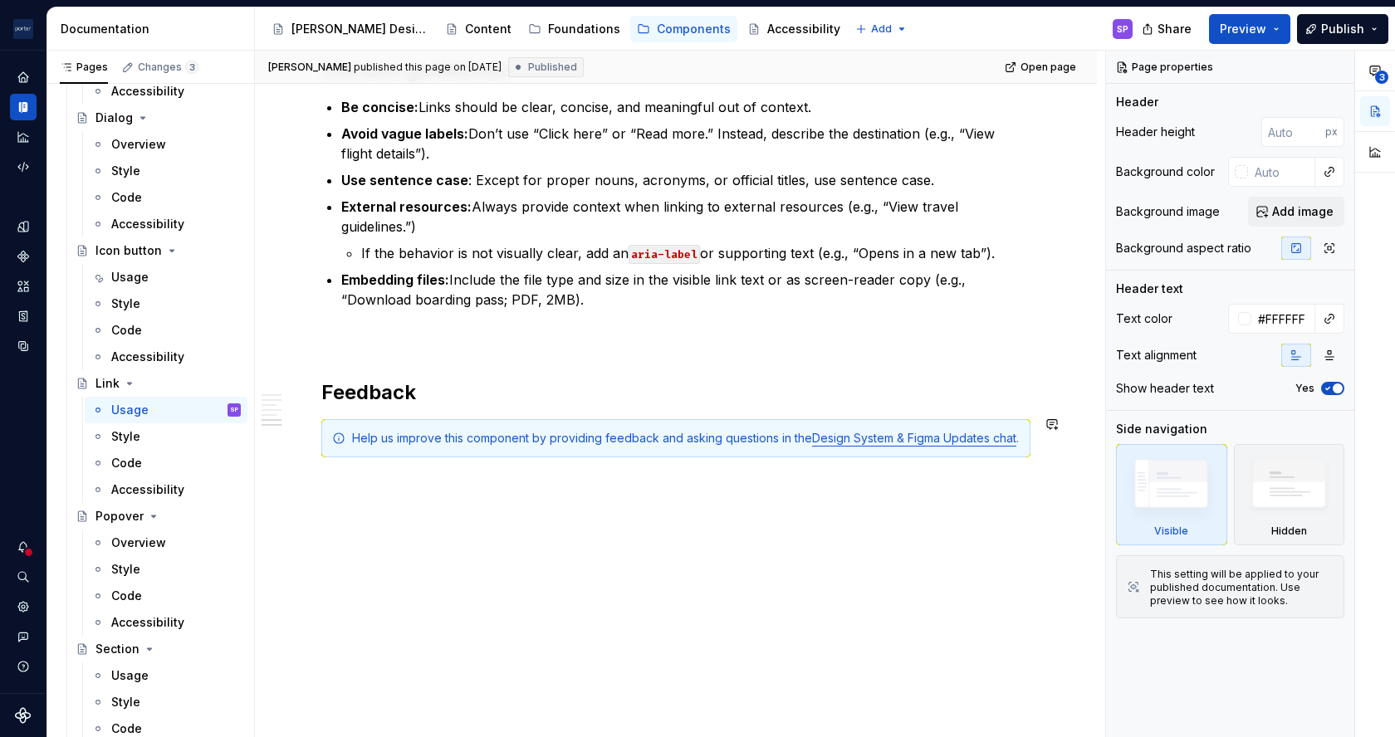
click at [396, 436] on div "Help us improve this component by providing feedback and asking questions in th…" at bounding box center [686, 438] width 668 height 17
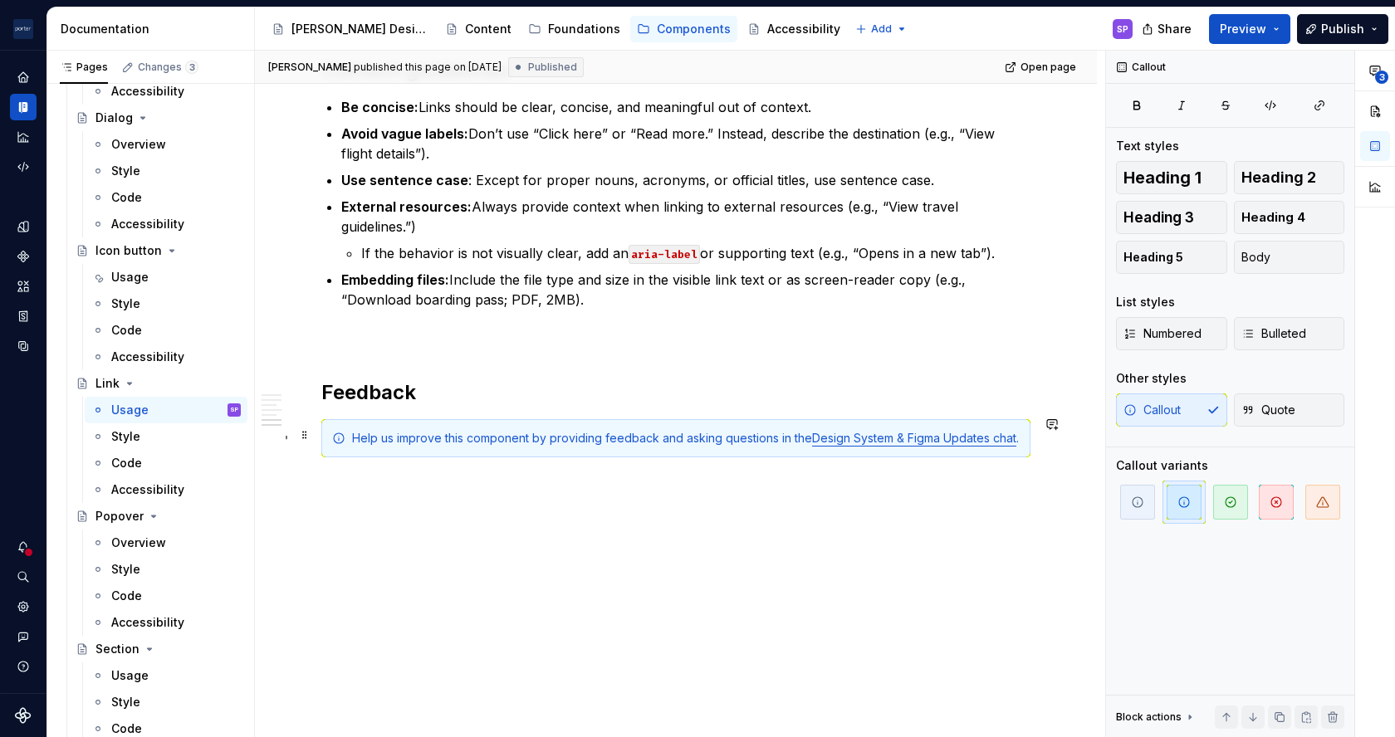
click at [436, 430] on div "Help us improve this component by providing feedback and asking questions in th…" at bounding box center [686, 438] width 668 height 17
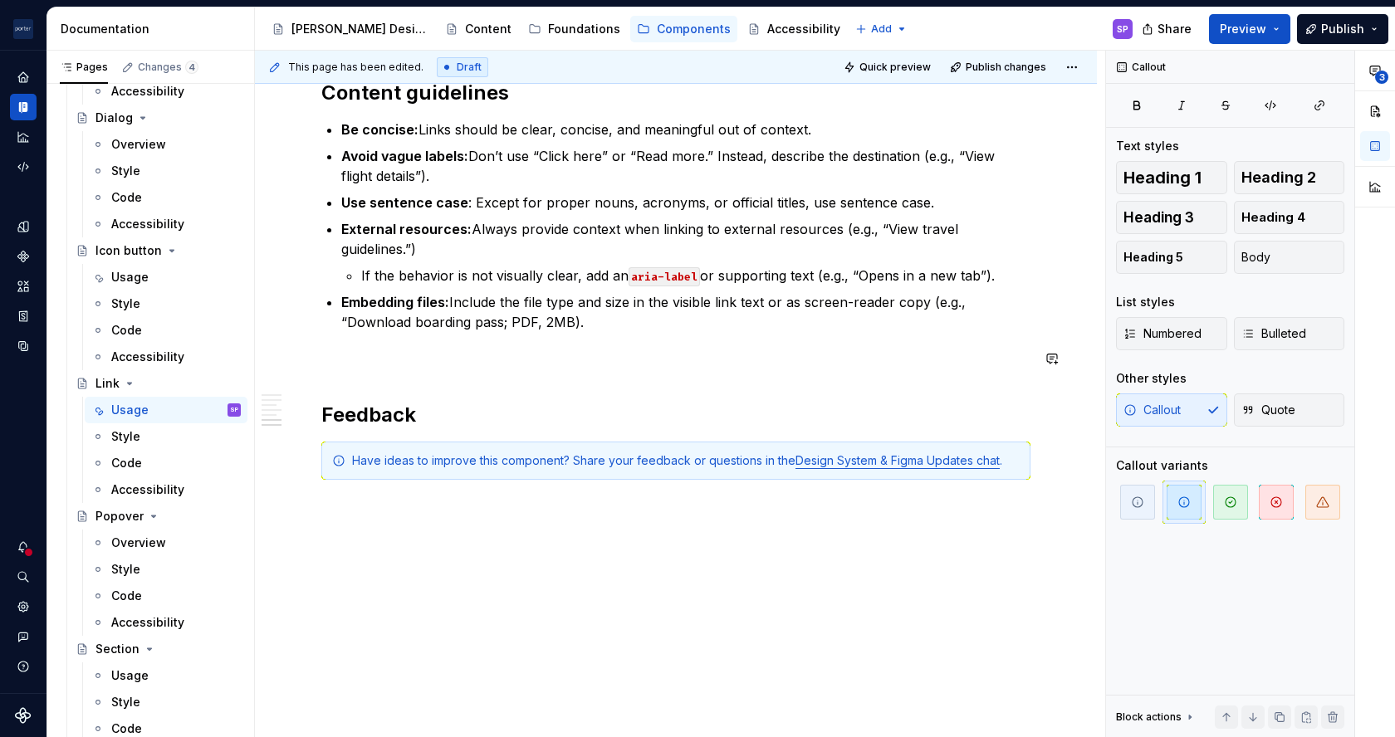
scroll to position [2360, 0]
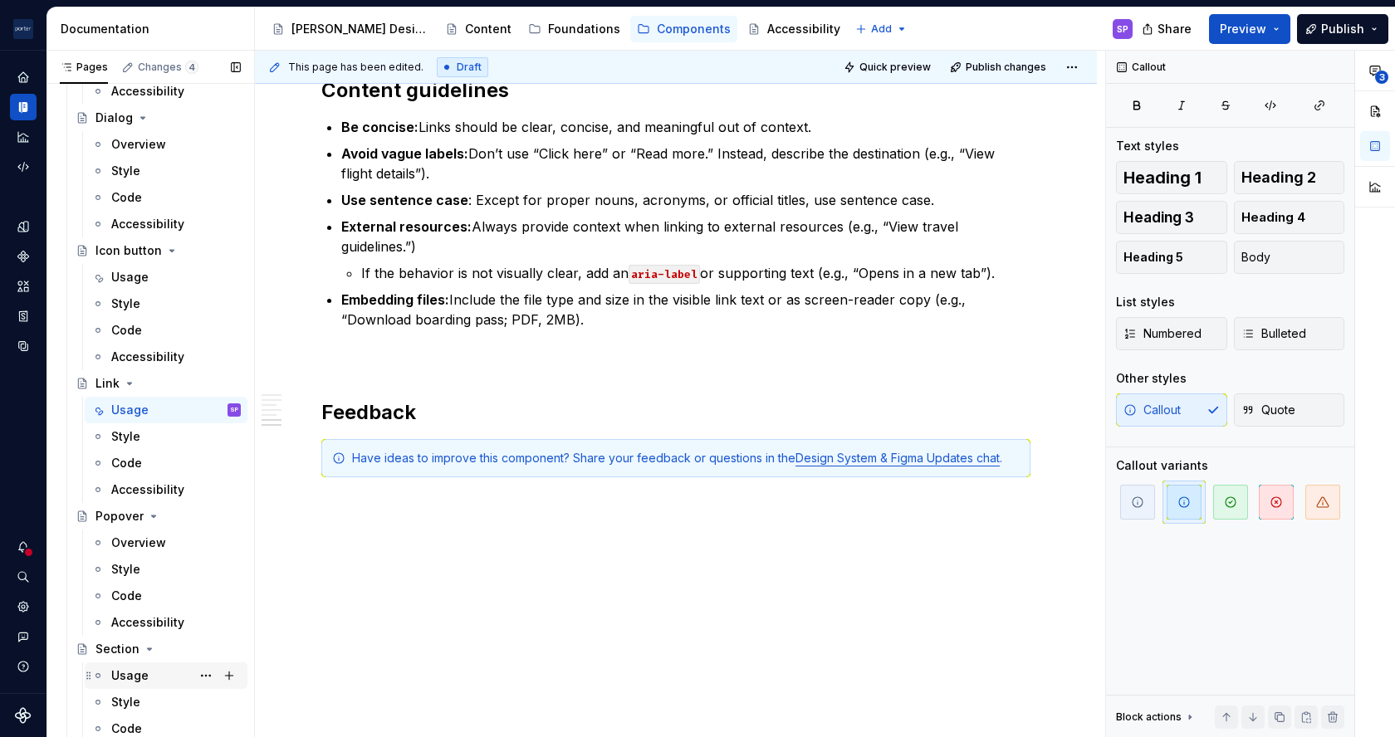
click at [125, 674] on div "Usage" at bounding box center [129, 676] width 37 height 17
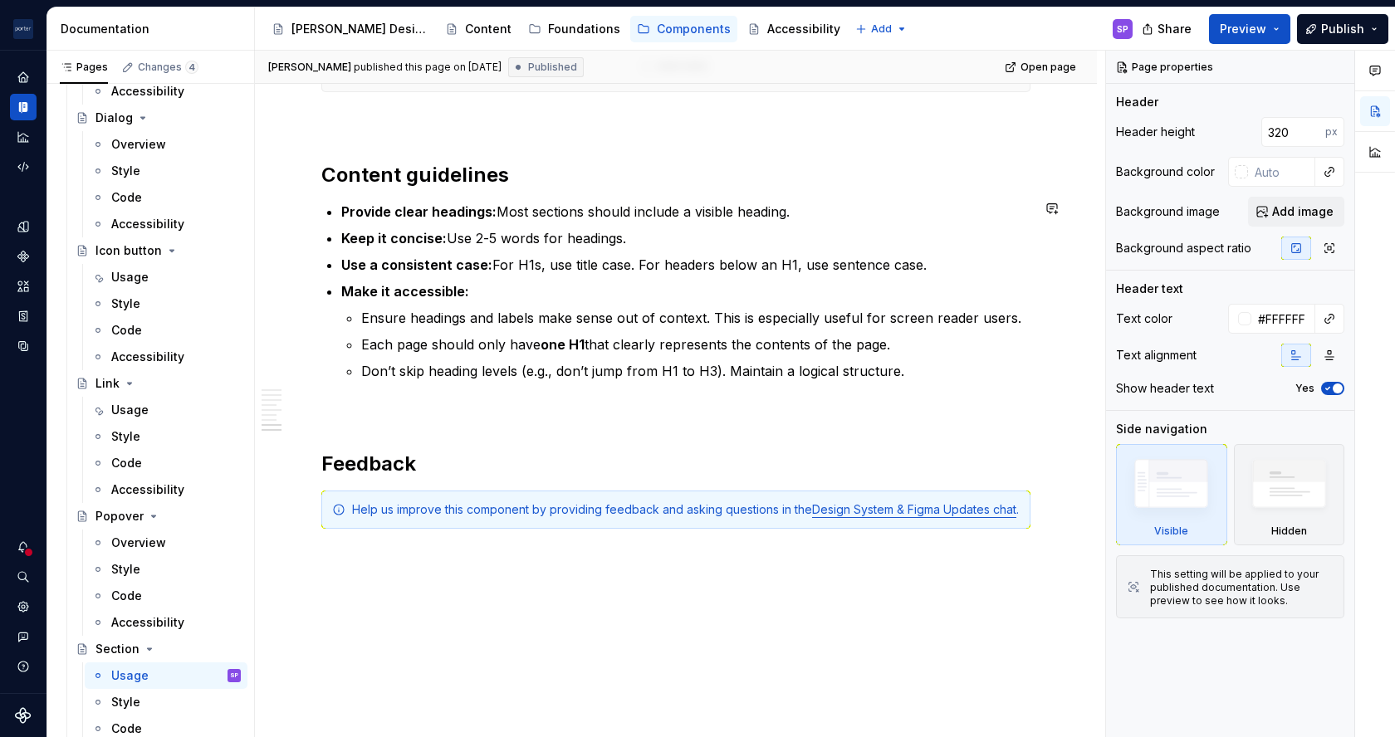
scroll to position [2509, 0]
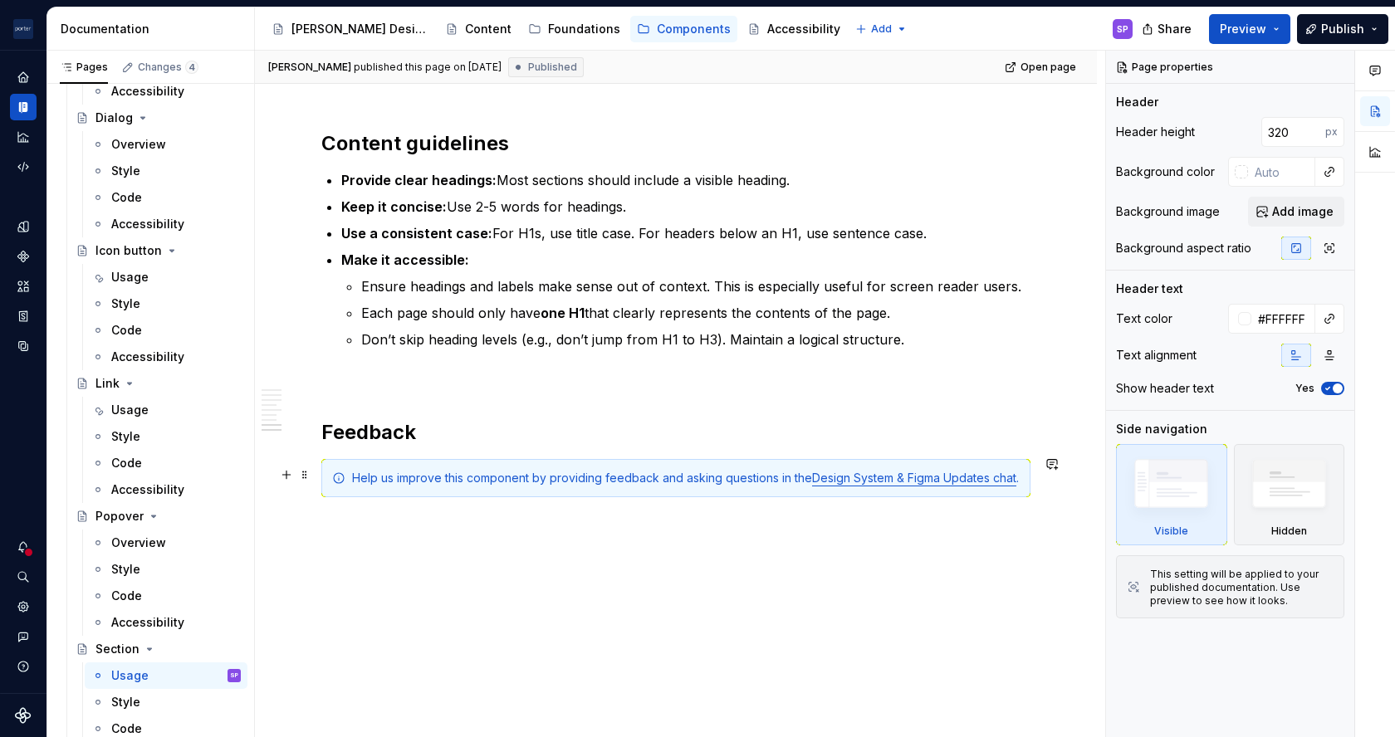
click at [465, 487] on div "Help us improve this component by providing feedback and asking questions in th…" at bounding box center [675, 478] width 709 height 38
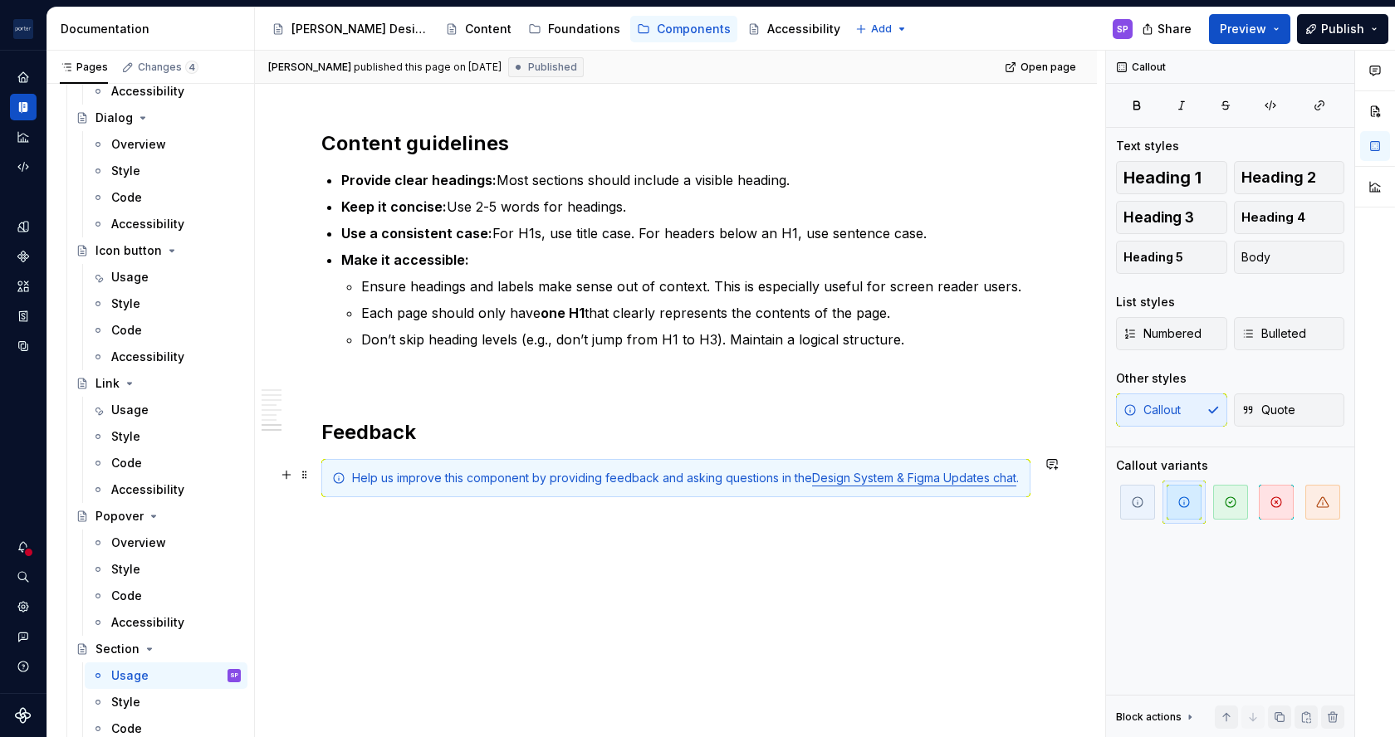
click at [465, 487] on div "Help us improve this component by providing feedback and asking questions in th…" at bounding box center [675, 478] width 709 height 38
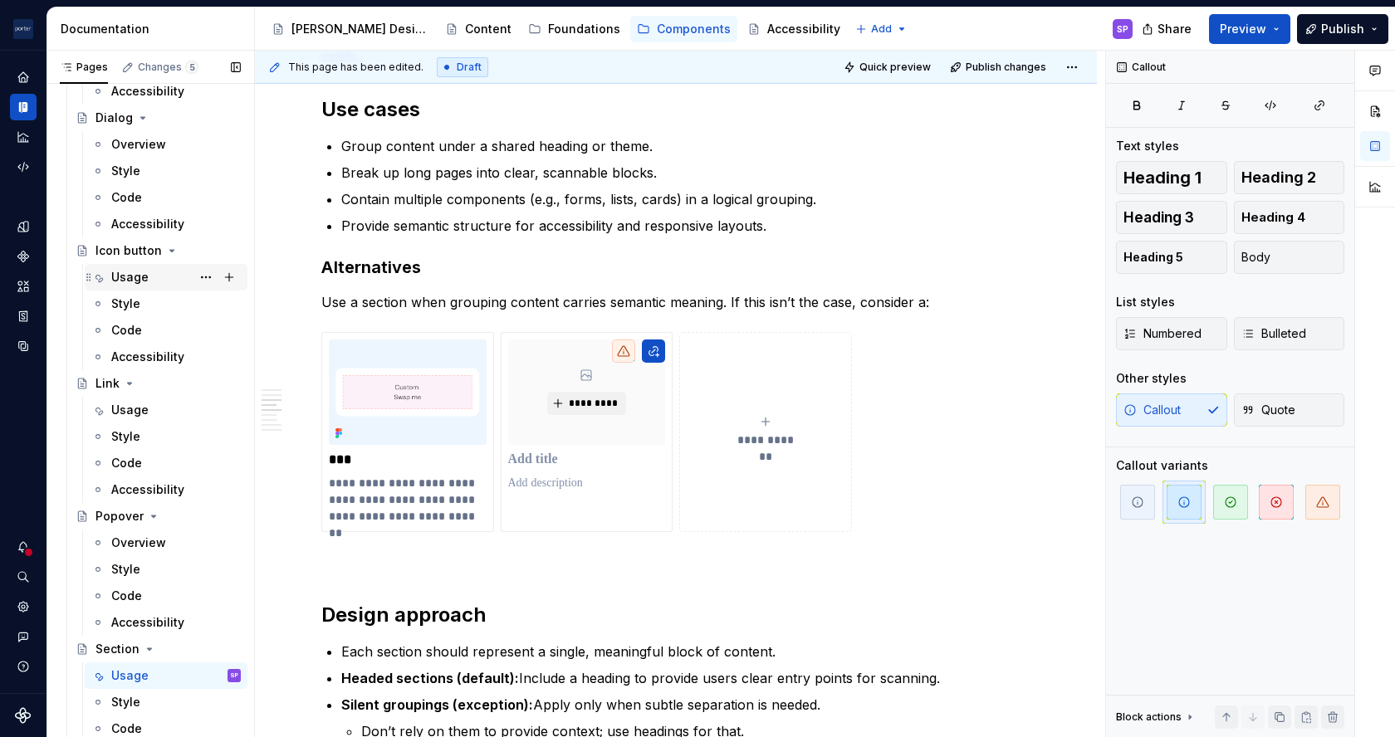
scroll to position [0, 0]
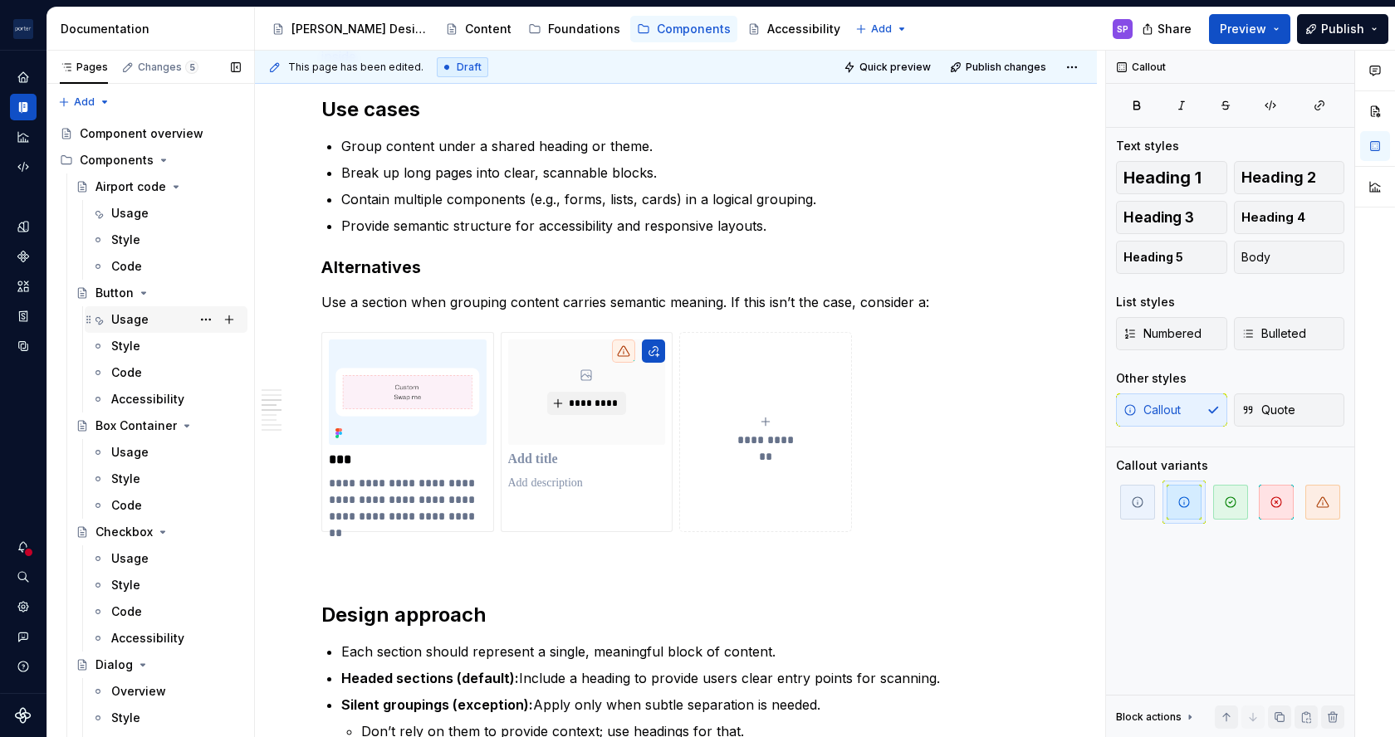
click at [147, 316] on div "Usage" at bounding box center [176, 319] width 130 height 23
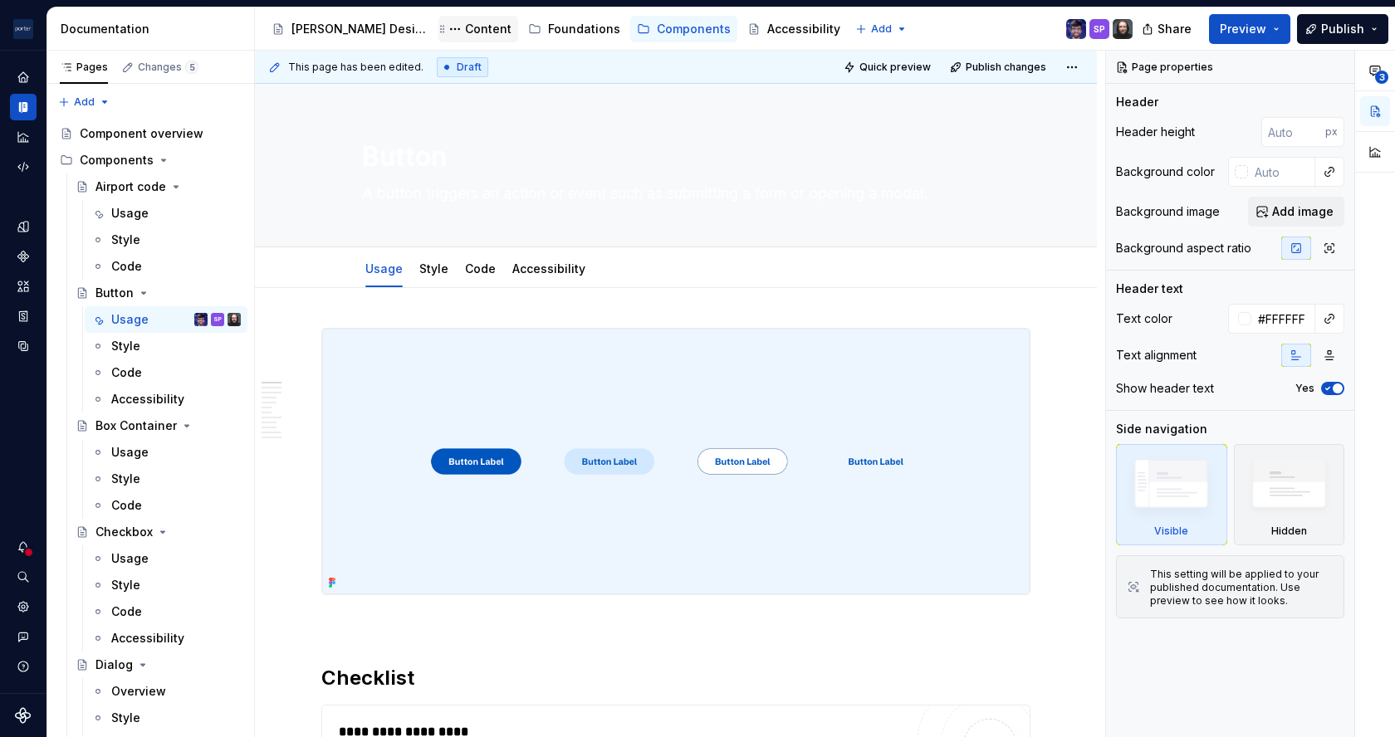
click at [465, 34] on div "Content" at bounding box center [488, 29] width 47 height 17
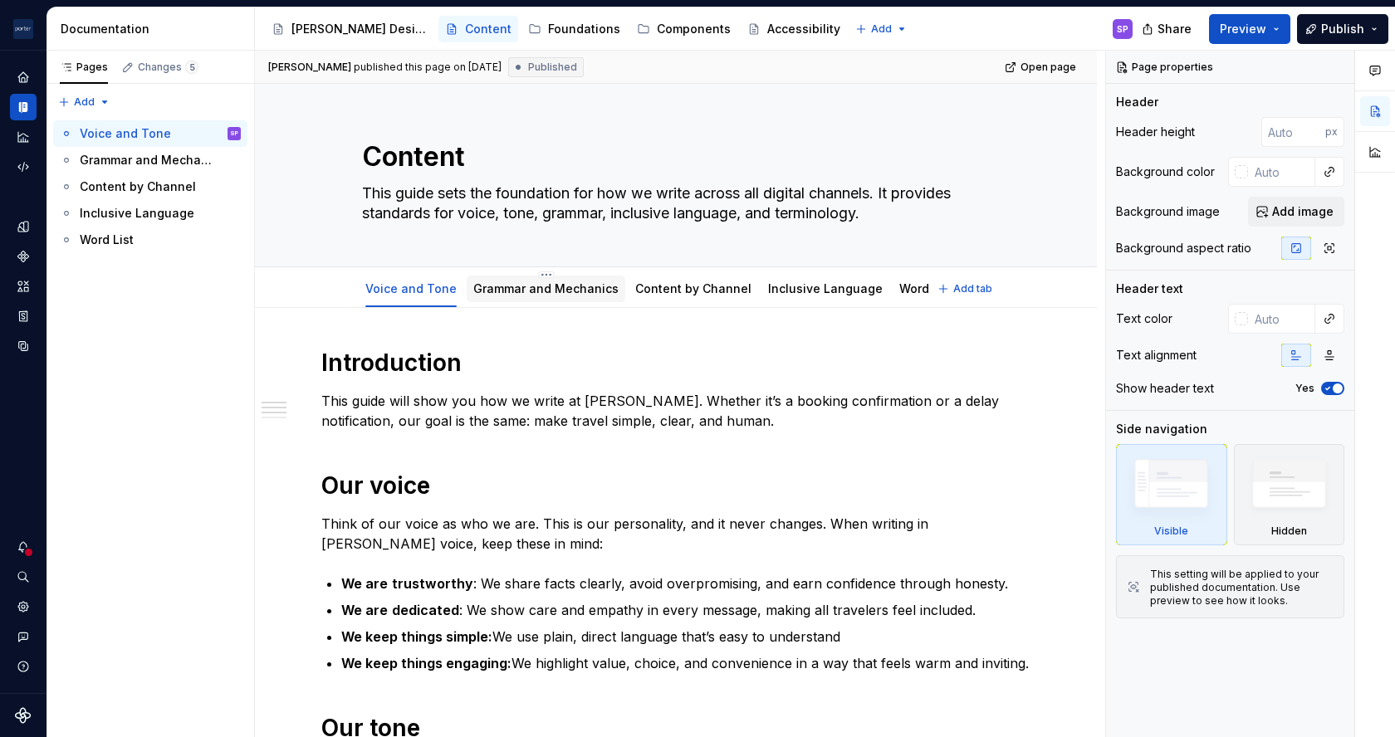
click at [568, 288] on link "Grammar and Mechanics" at bounding box center [545, 288] width 145 height 14
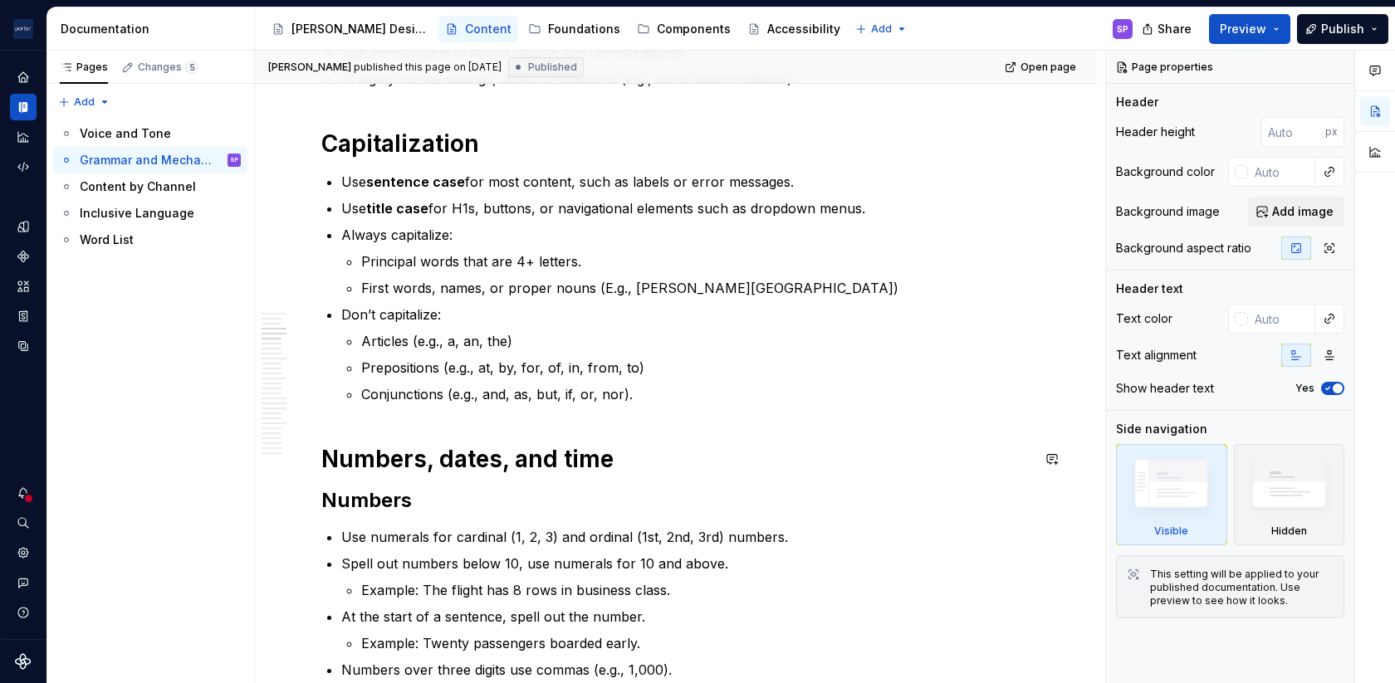
scroll to position [690, 0]
click at [531, 259] on p "Principal words that are 4+ letters." at bounding box center [695, 262] width 669 height 20
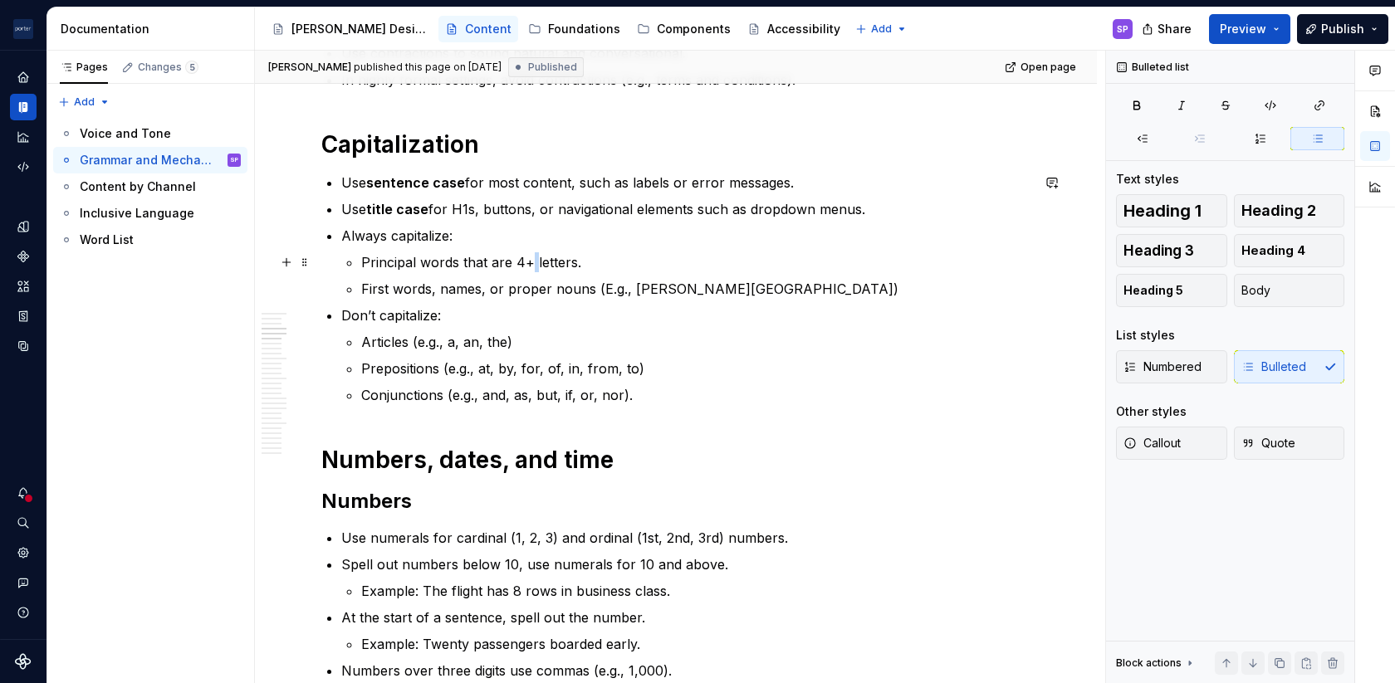
click at [531, 259] on p "Principal words that are 4+ letters." at bounding box center [695, 262] width 669 height 20
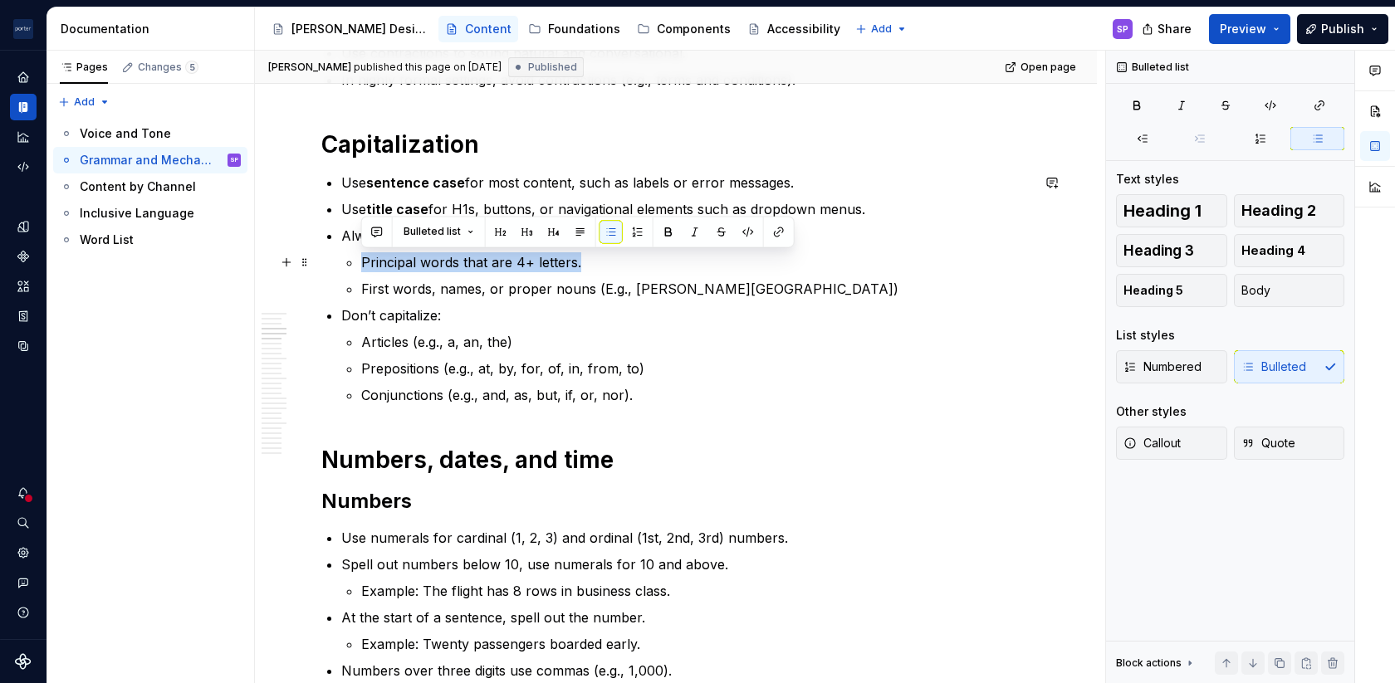
click at [531, 259] on p "Principal words that are 4+ letters." at bounding box center [695, 262] width 669 height 20
click at [635, 272] on ul "Principal words that are 4+ letters. First words, names, or proper nouns (E.g.,…" at bounding box center [695, 275] width 669 height 47
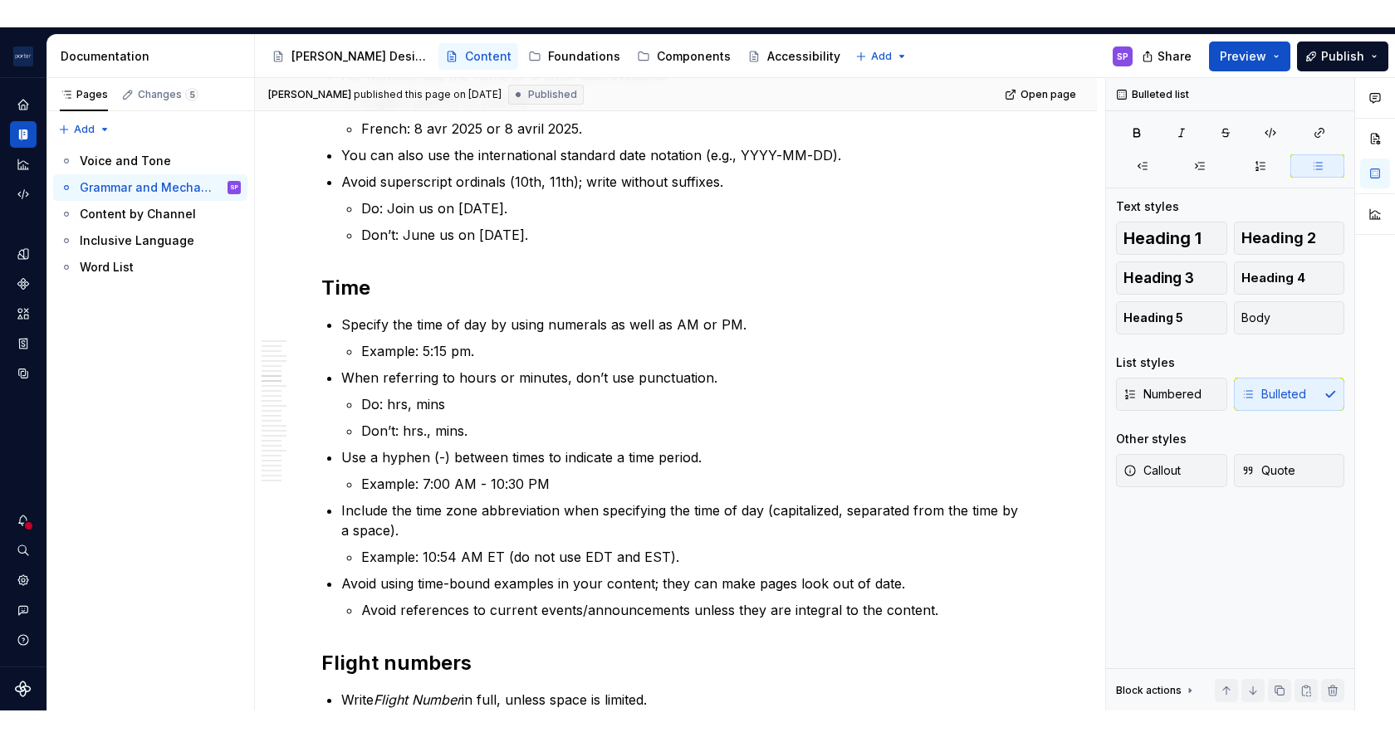
scroll to position [1668, 0]
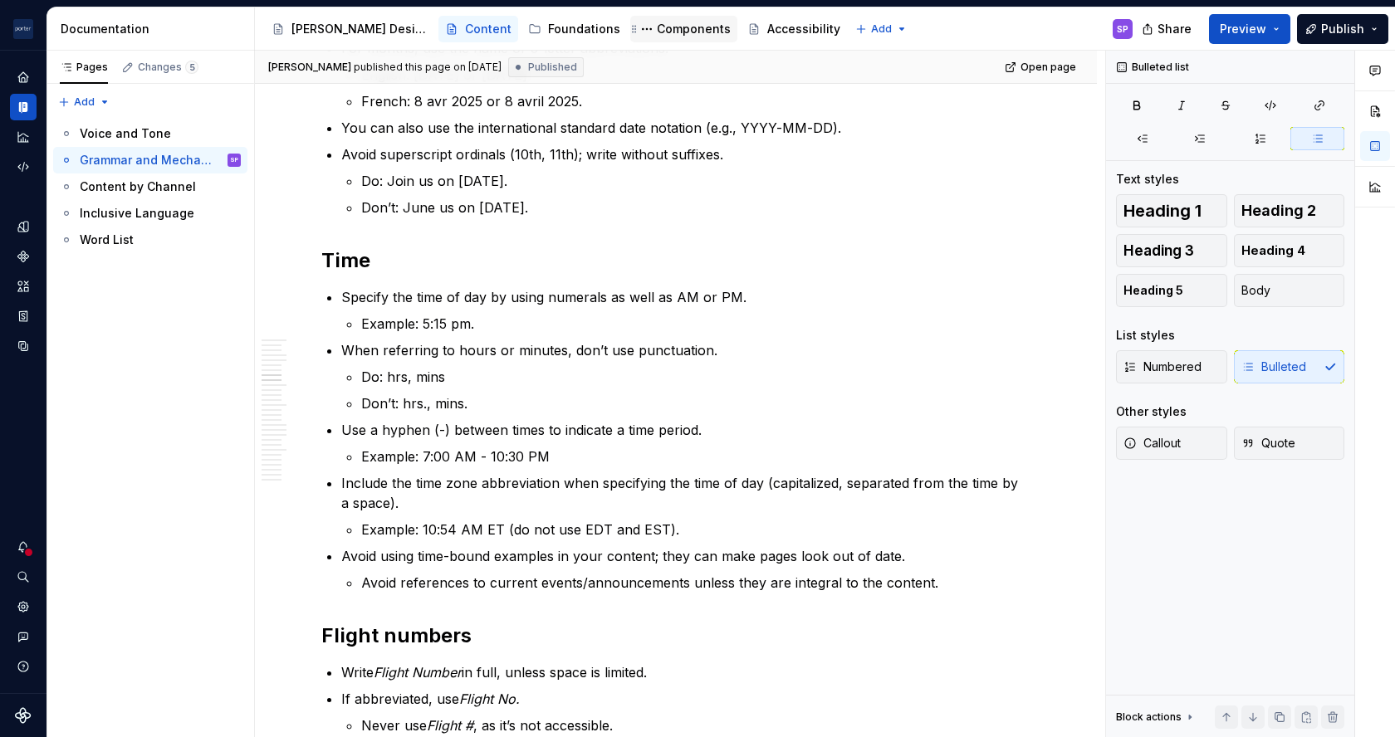
click at [628, 24] on icon "Page tree" at bounding box center [634, 28] width 13 height 13
click at [615, 5] on div "[PERSON_NAME] Airlines SP Design system data Documentation Accessibility guide …" at bounding box center [697, 368] width 1395 height 737
click at [630, 17] on div "Components" at bounding box center [683, 29] width 107 height 27
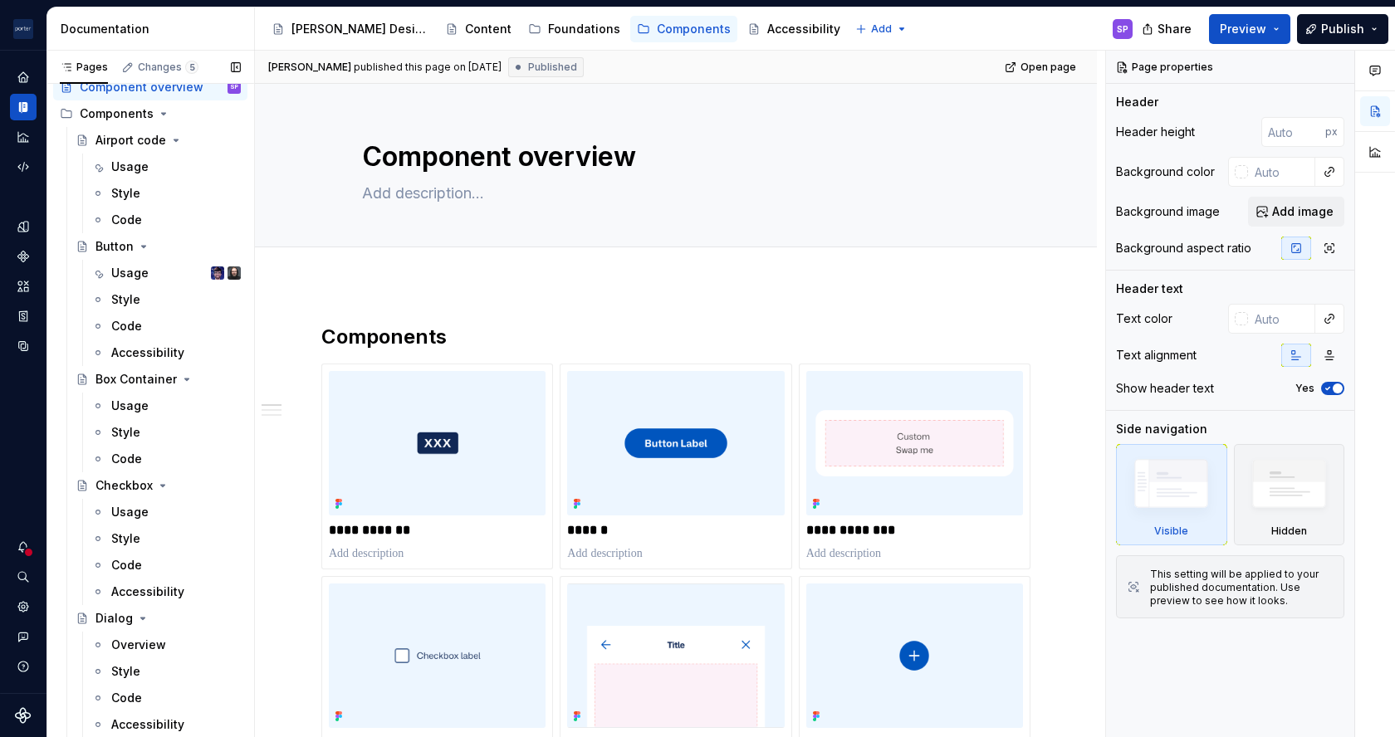
scroll to position [47, 0]
click at [164, 269] on div "Usage" at bounding box center [176, 272] width 130 height 23
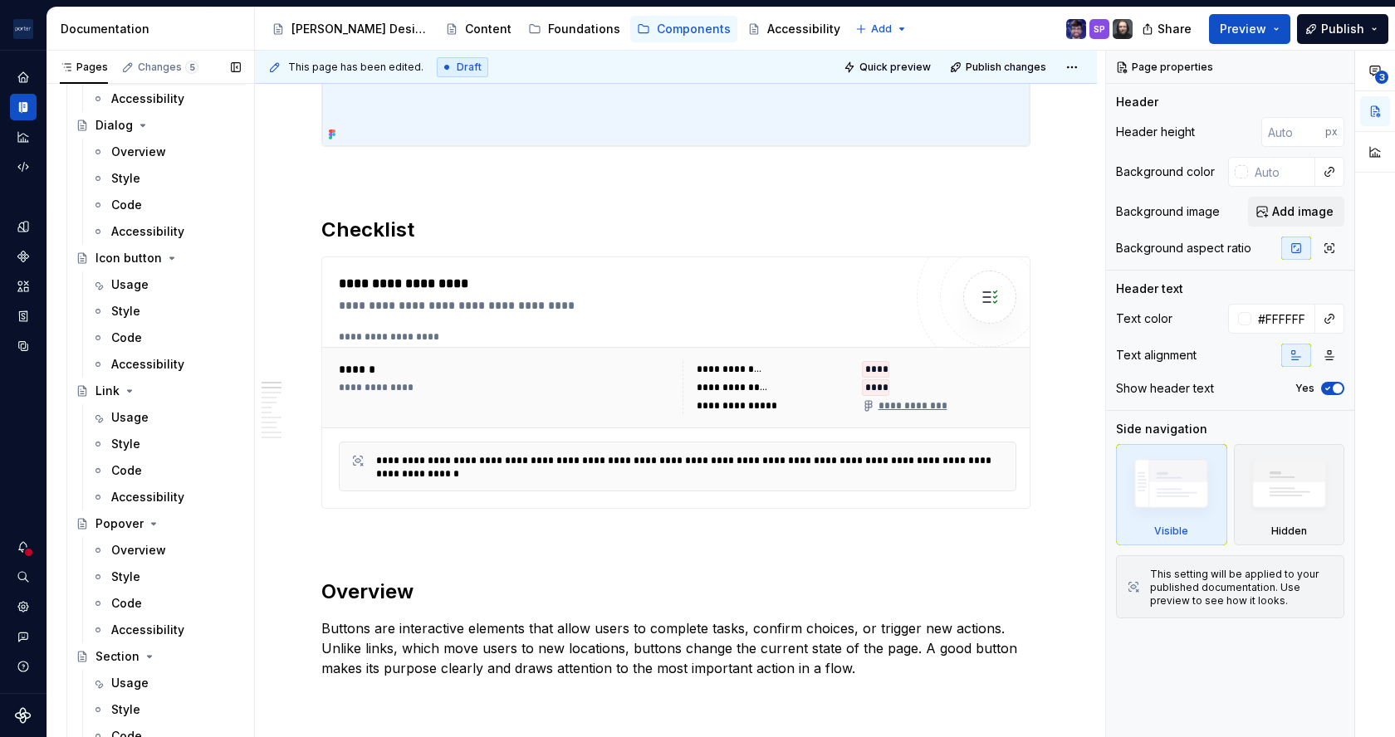
scroll to position [547, 0]
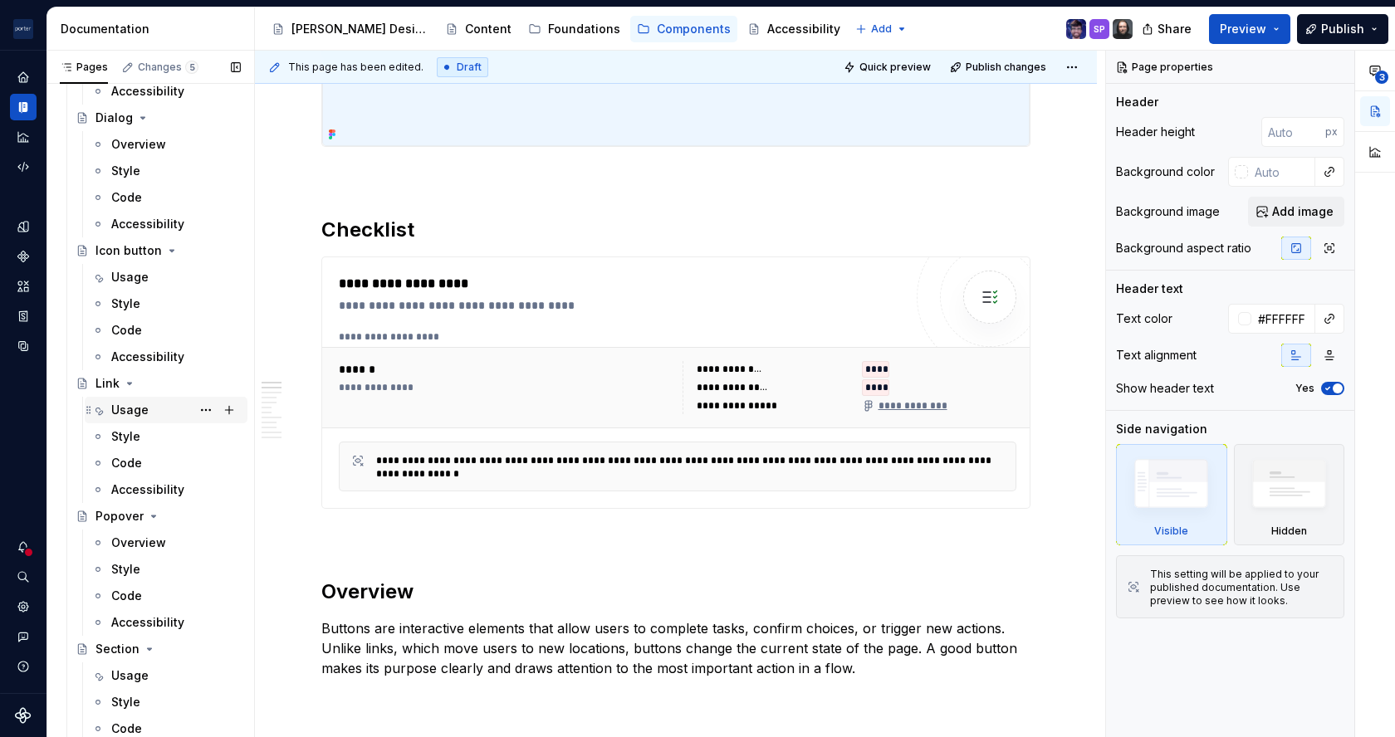
click at [120, 412] on div "Usage" at bounding box center [129, 410] width 37 height 17
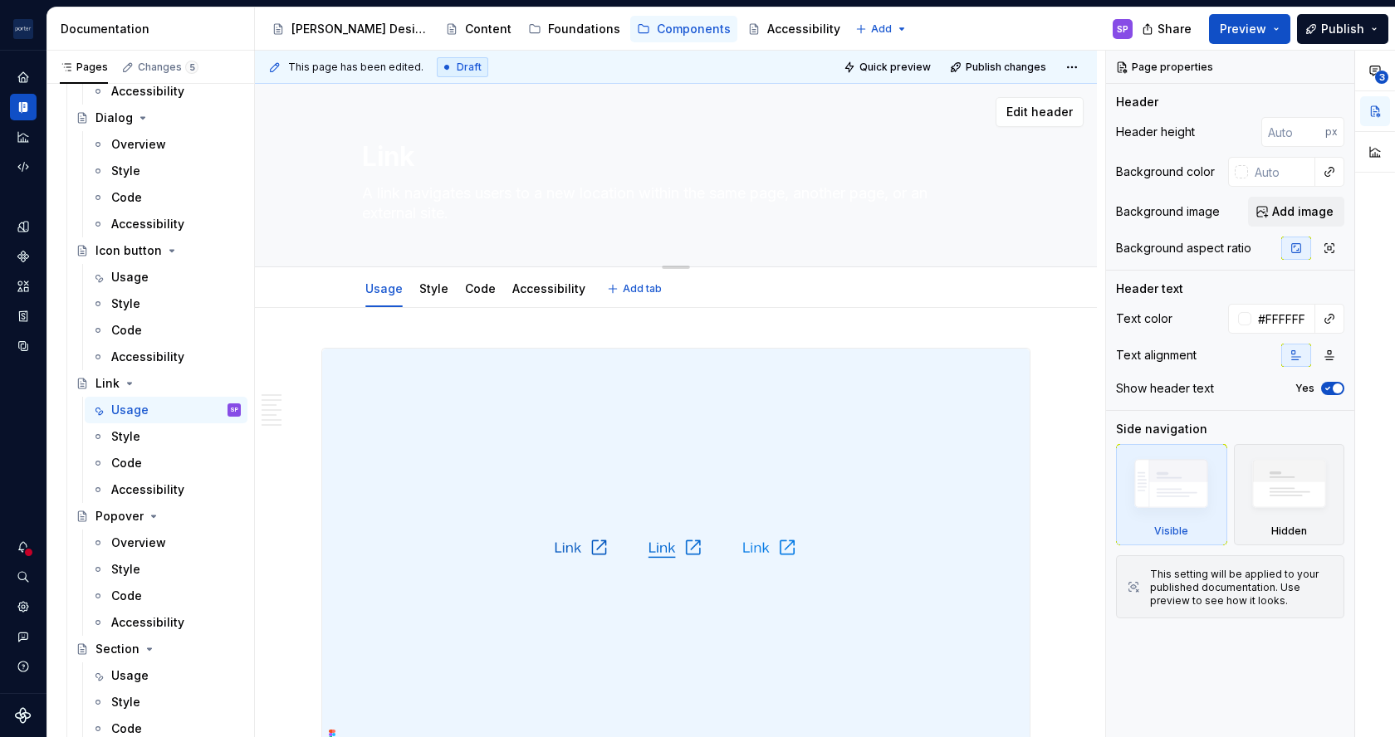
click at [662, 237] on div "Link A link navigates users to a new location within the same page, another pag…" at bounding box center [676, 175] width 628 height 183
click at [642, 196] on textarea "A link navigates users to a new location within the same page, another page, or…" at bounding box center [673, 203] width 628 height 47
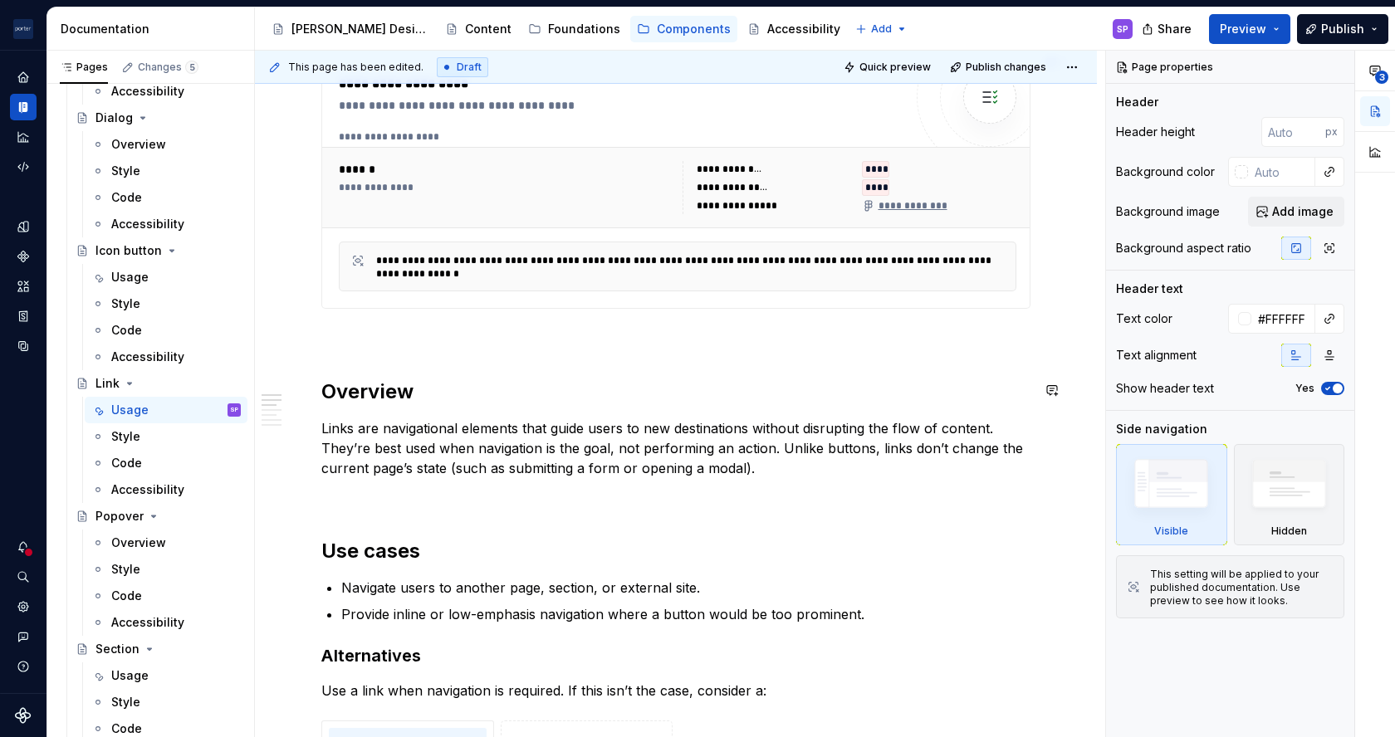
scroll to position [752, 0]
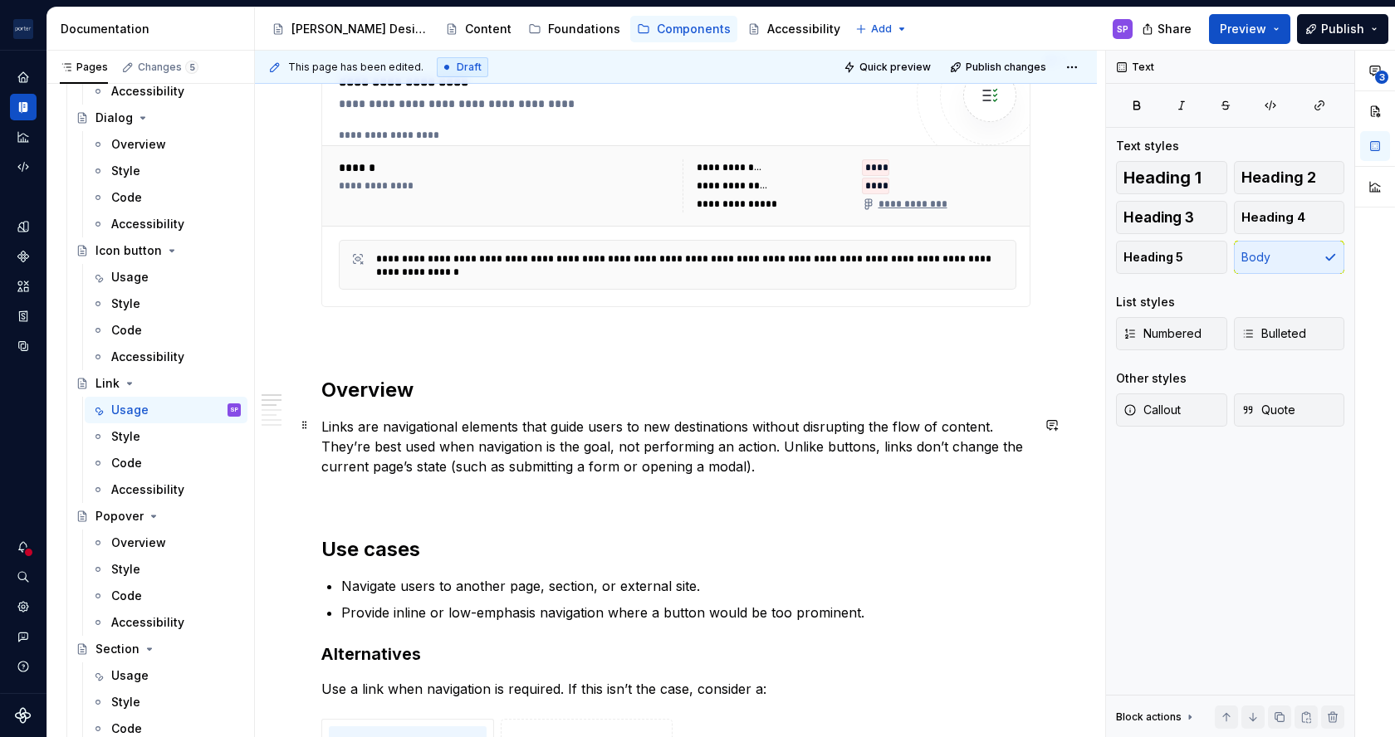
click at [1003, 417] on p "Links are navigational elements that guide users to new destinations without di…" at bounding box center [675, 447] width 709 height 60
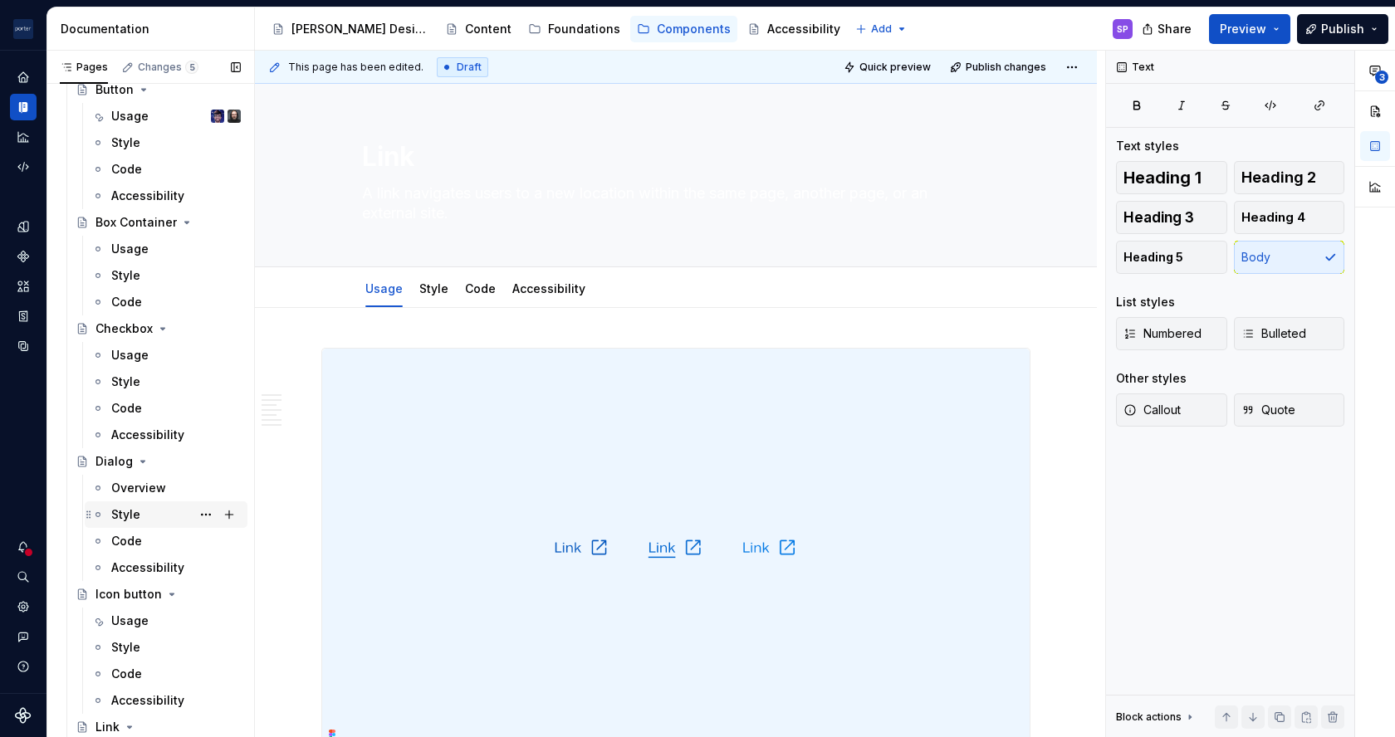
scroll to position [0, 0]
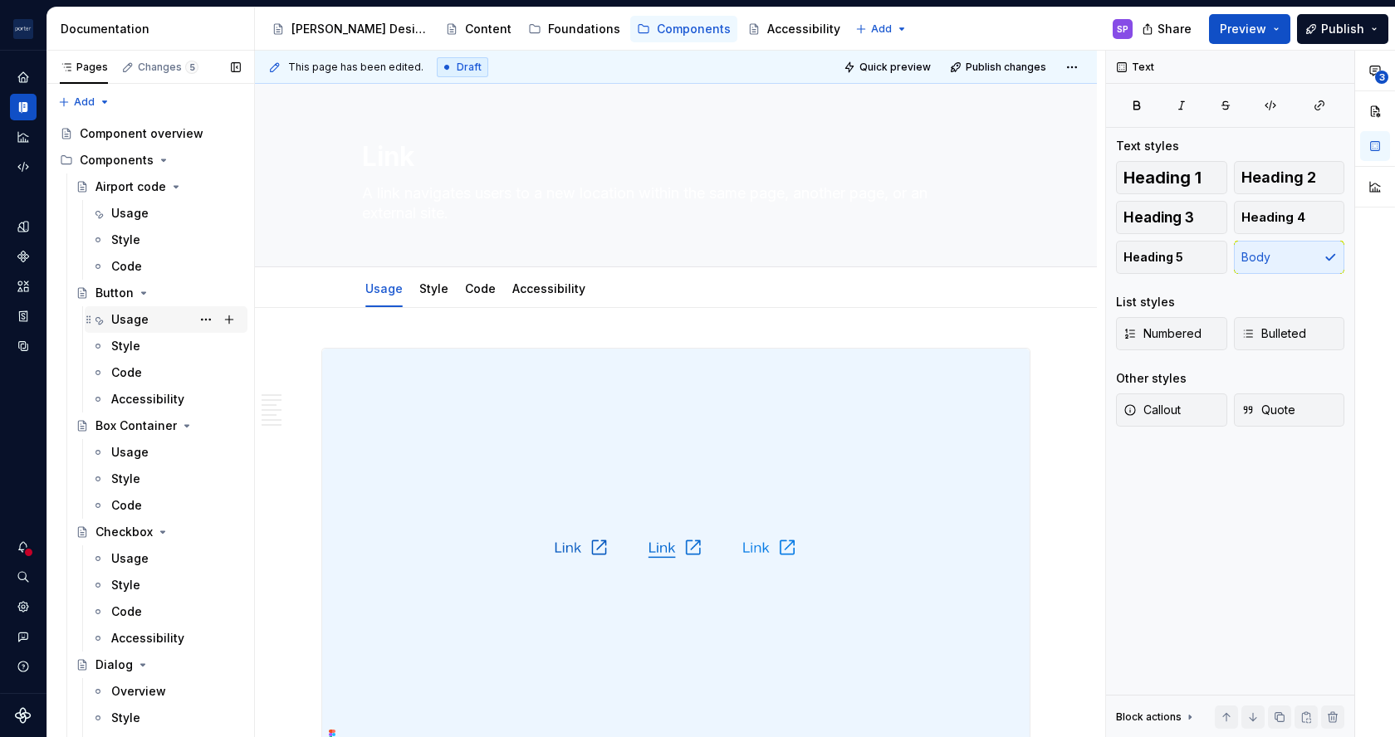
click at [143, 316] on div "Usage" at bounding box center [129, 319] width 37 height 17
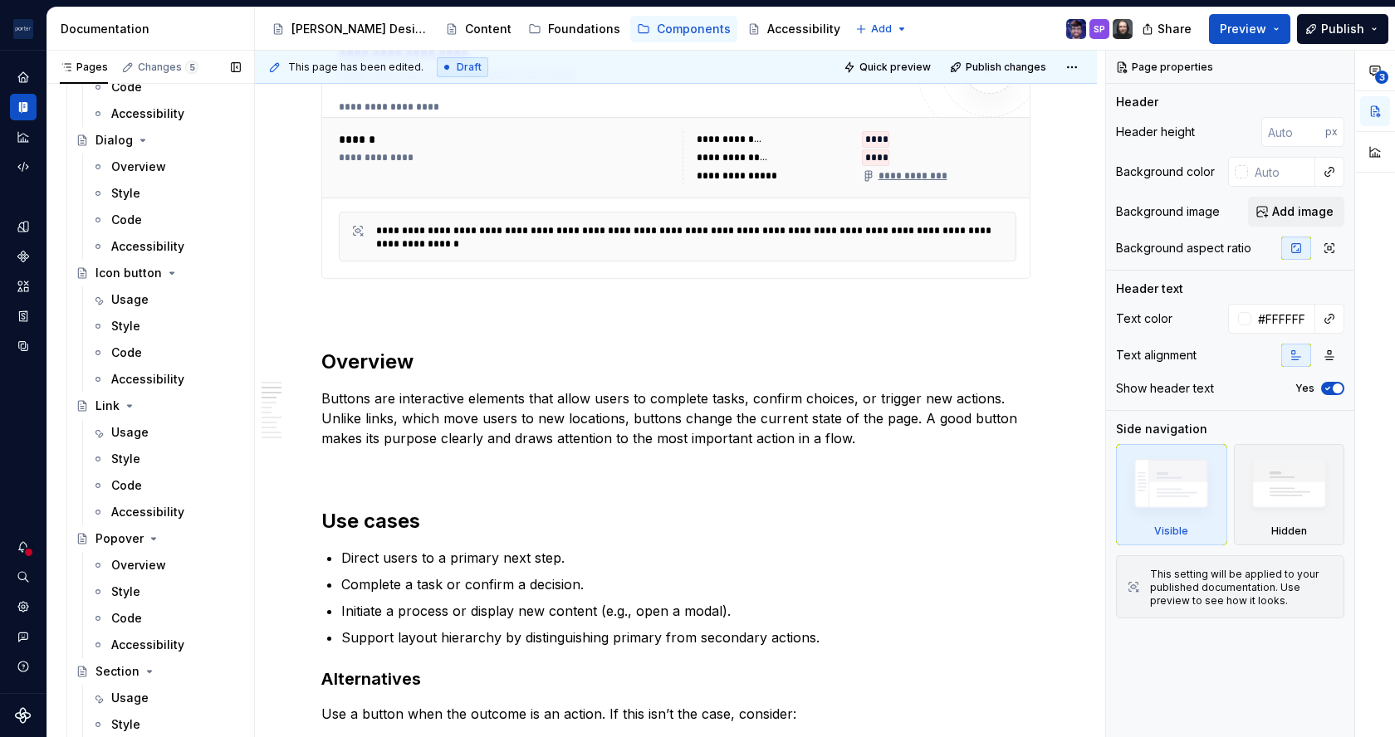
scroll to position [547, 0]
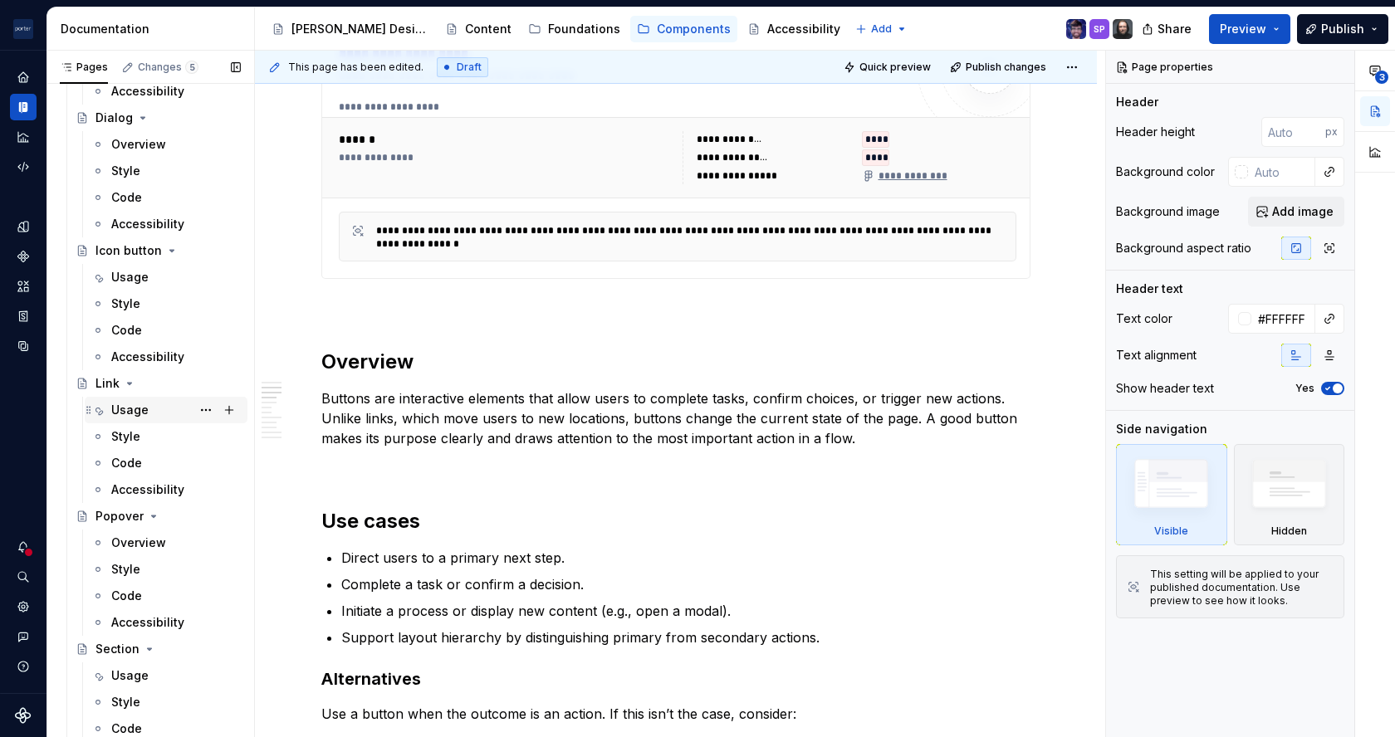
click at [139, 402] on div "Usage" at bounding box center [129, 410] width 37 height 17
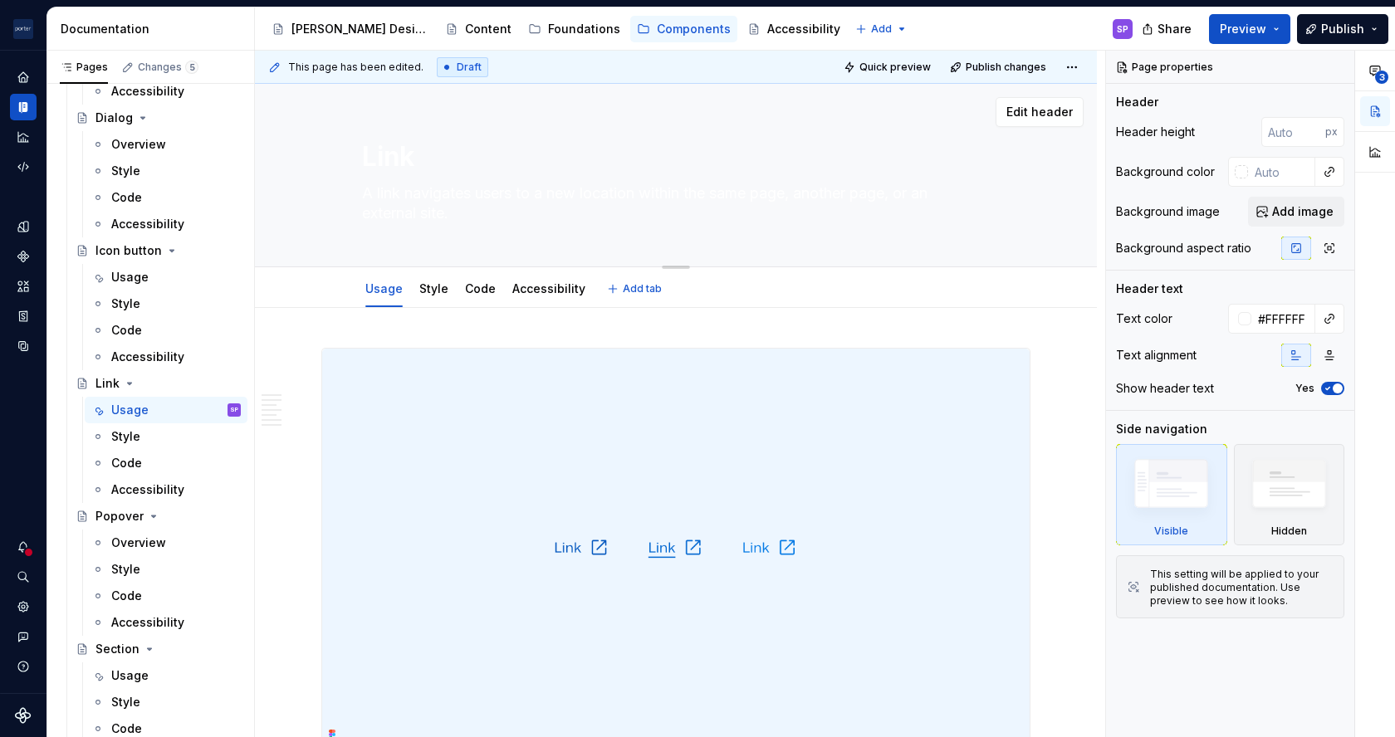
click at [730, 198] on textarea "A link navigates users to a new location within the same page, another page, or…" at bounding box center [673, 203] width 628 height 47
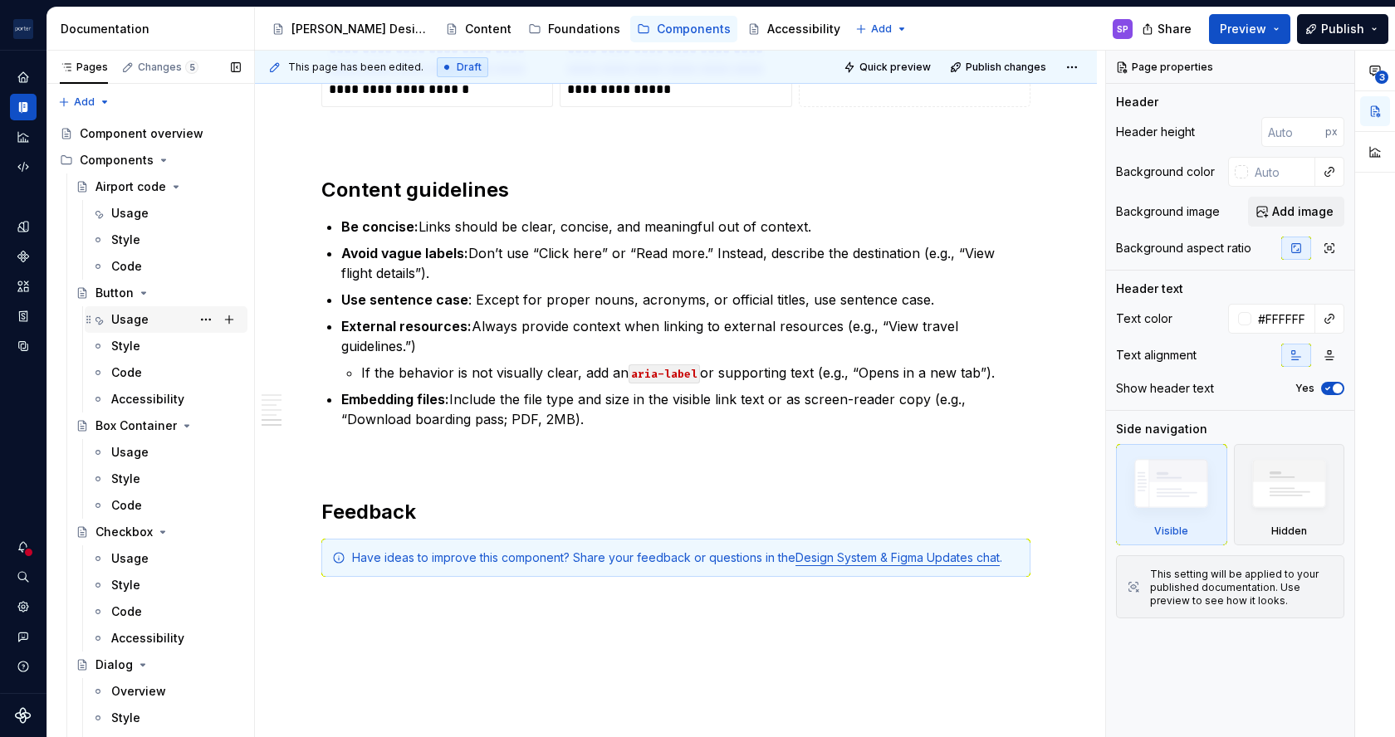
click at [144, 314] on div "Usage" at bounding box center [129, 319] width 37 height 17
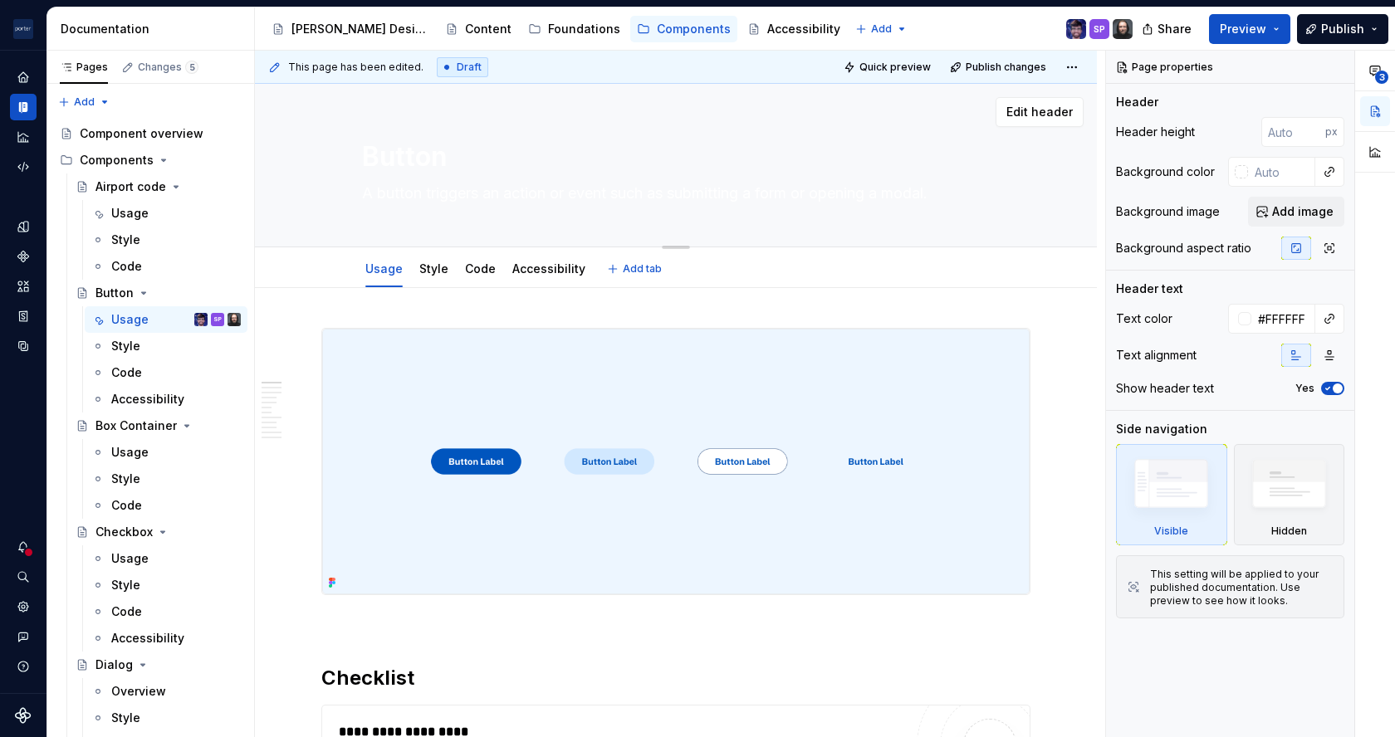
click at [512, 203] on textarea "A button triggers an action or event such as submitting a form or opening a mod…" at bounding box center [673, 193] width 628 height 27
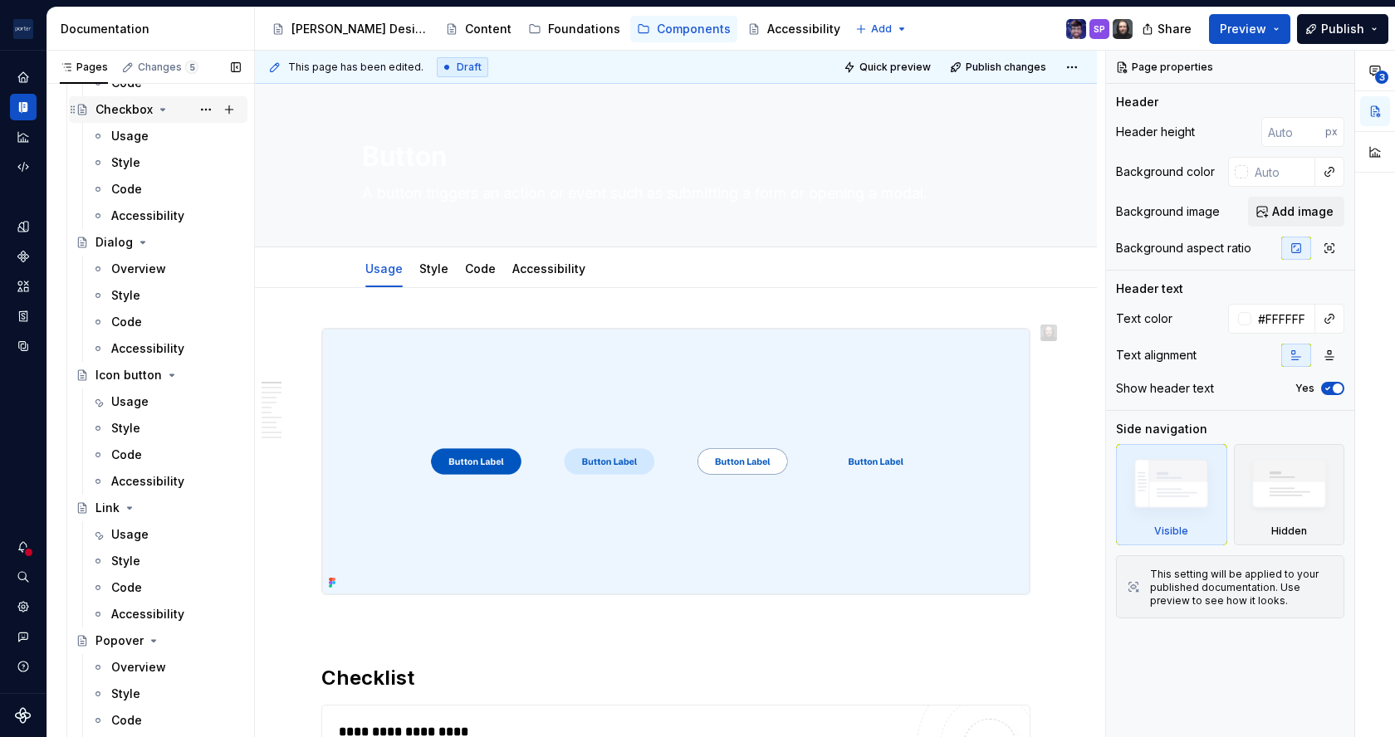
scroll to position [462, 0]
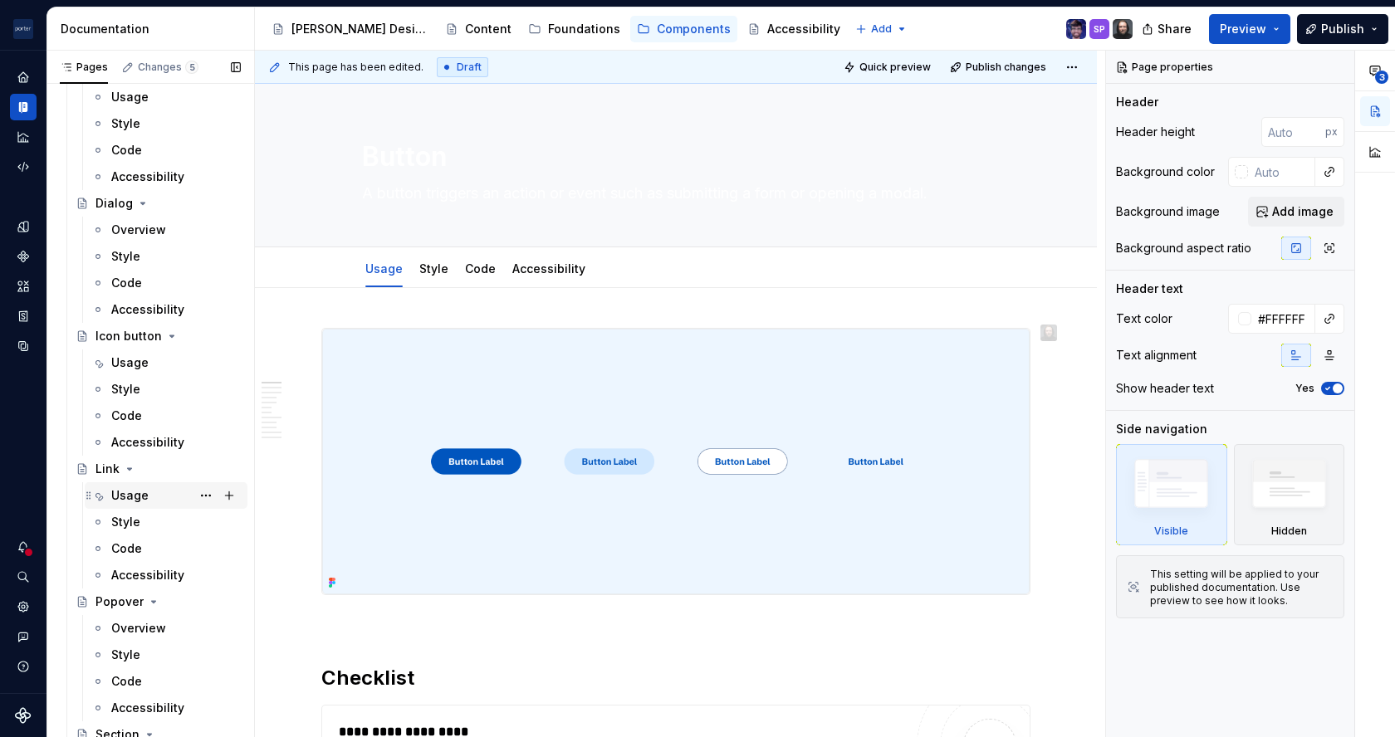
click at [129, 497] on div "Usage" at bounding box center [129, 495] width 37 height 17
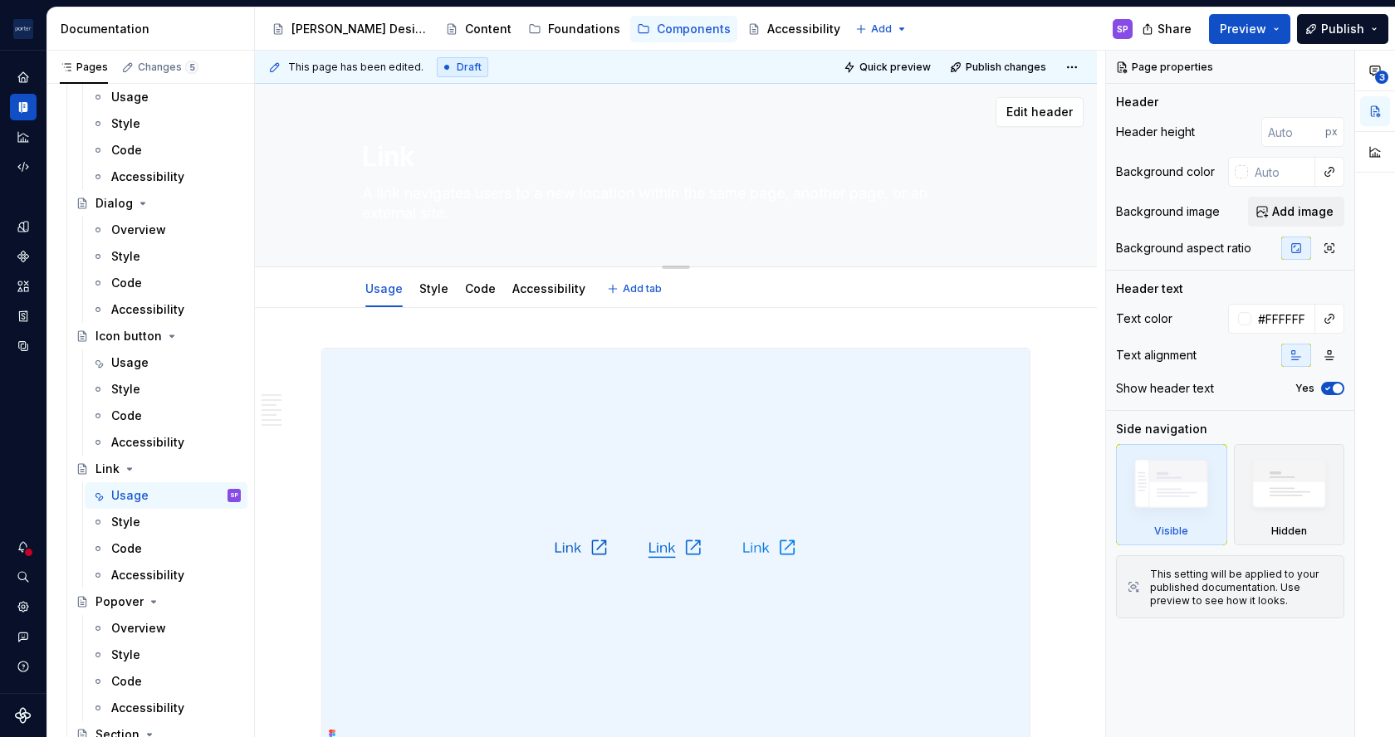
click at [467, 196] on textarea "A link navigates users to a new location within the same page, another page, or…" at bounding box center [673, 203] width 628 height 47
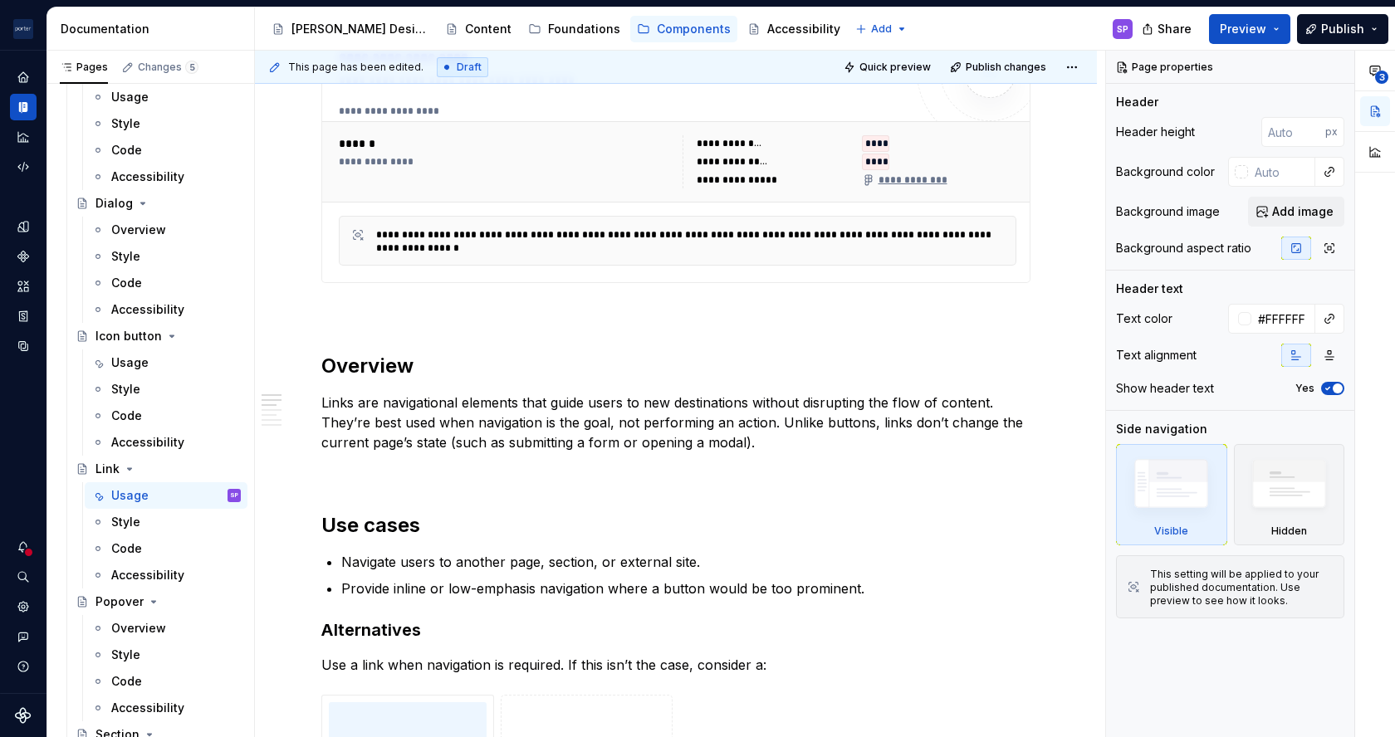
scroll to position [777, 0]
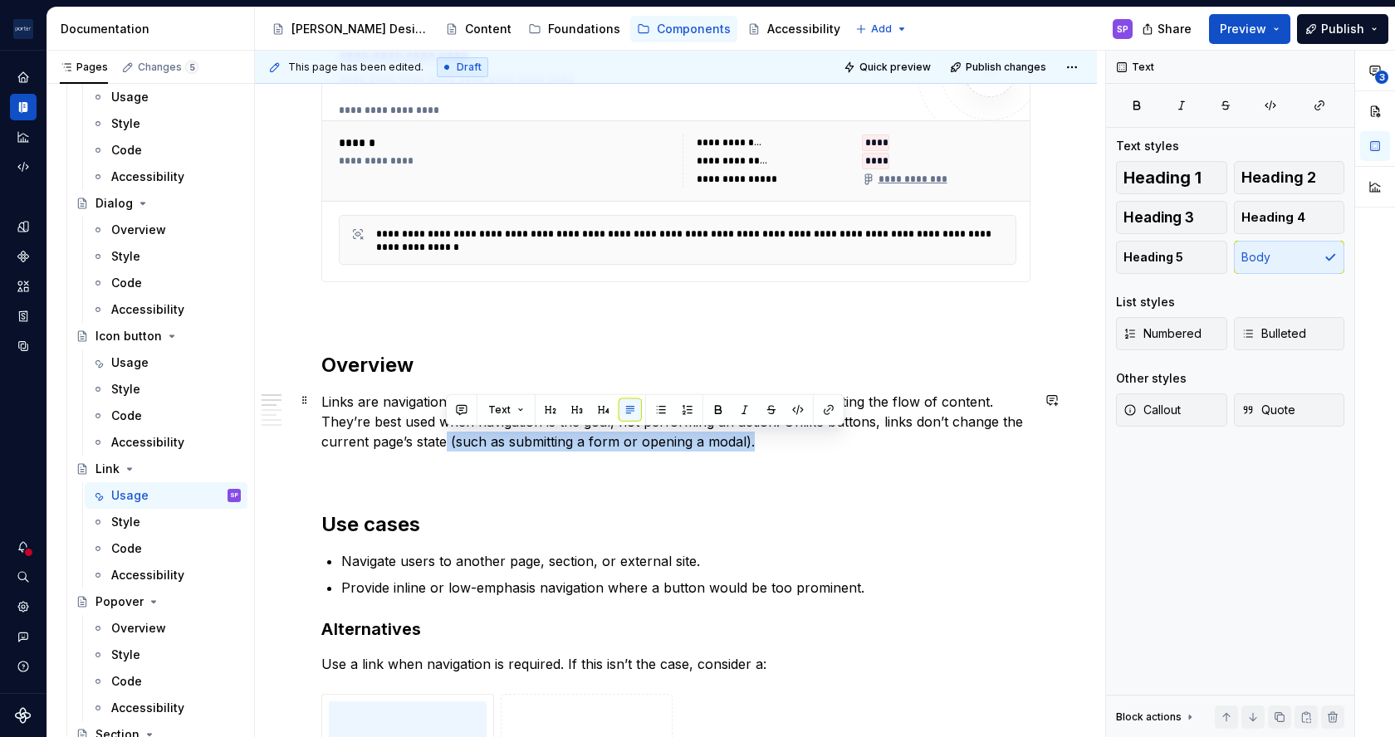
drag, startPoint x: 787, startPoint y: 435, endPoint x: 445, endPoint y: 439, distance: 342.1
click at [445, 439] on p "Links are navigational elements that guide users to new destinations without di…" at bounding box center [675, 422] width 709 height 60
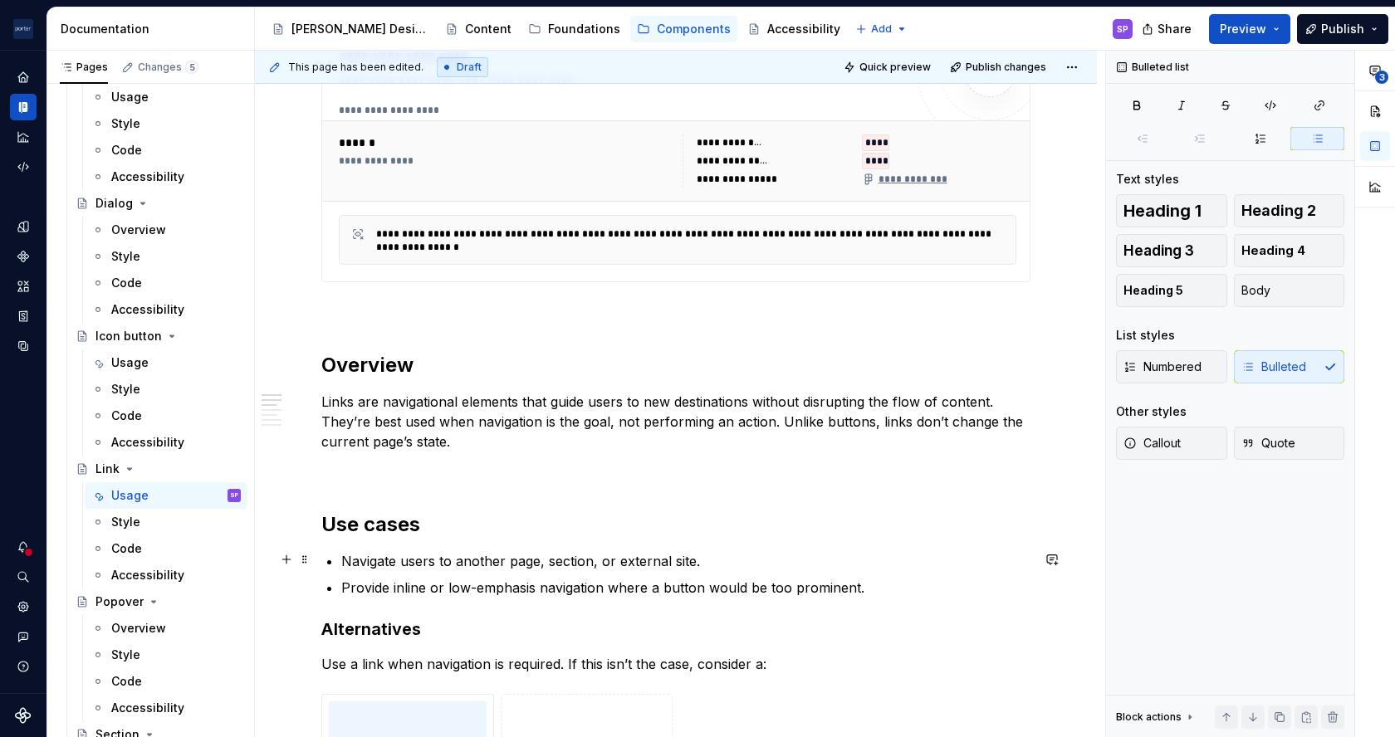
click at [538, 561] on p "Navigate users to another page, section, or external site." at bounding box center [685, 561] width 689 height 20
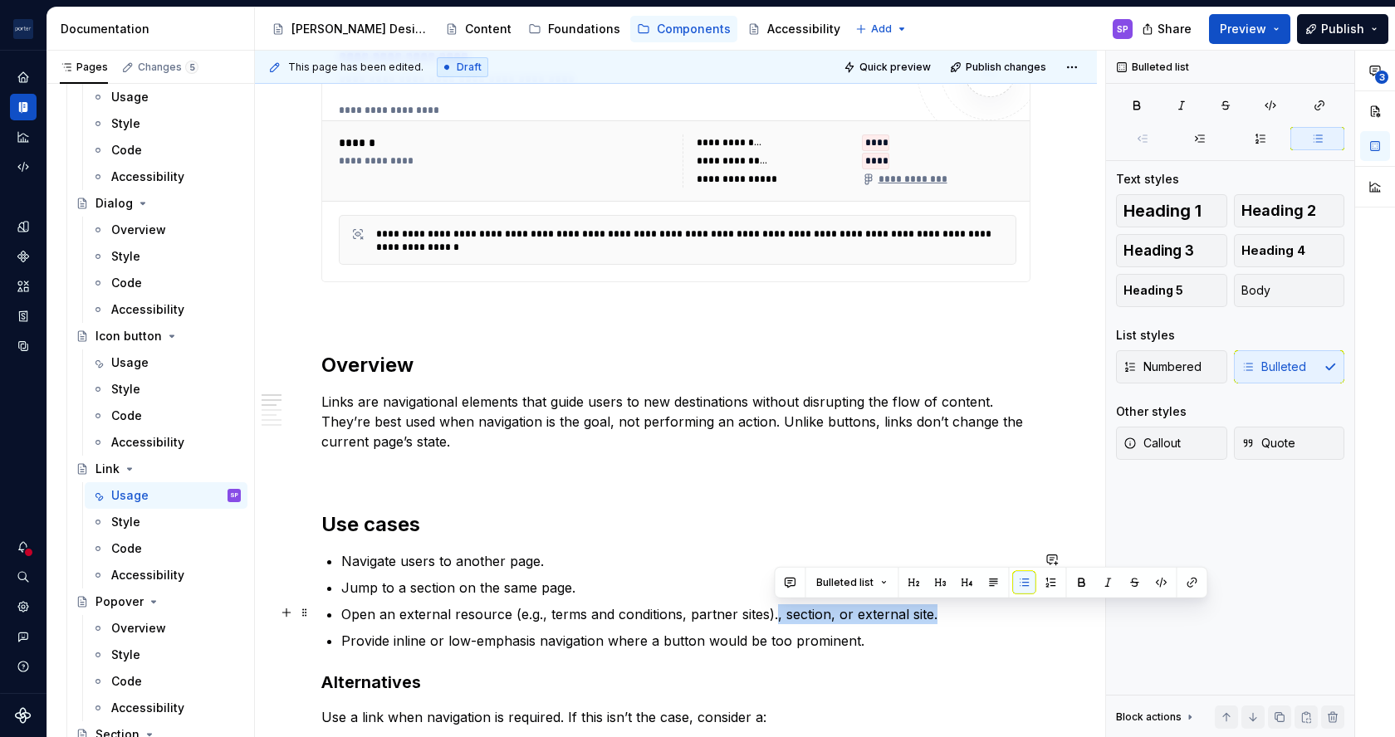
drag, startPoint x: 773, startPoint y: 612, endPoint x: 977, endPoint y: 616, distance: 204.3
click at [977, 616] on p "Open an external resource (e.g., terms and conditions, partner sites)., section…" at bounding box center [685, 615] width 689 height 20
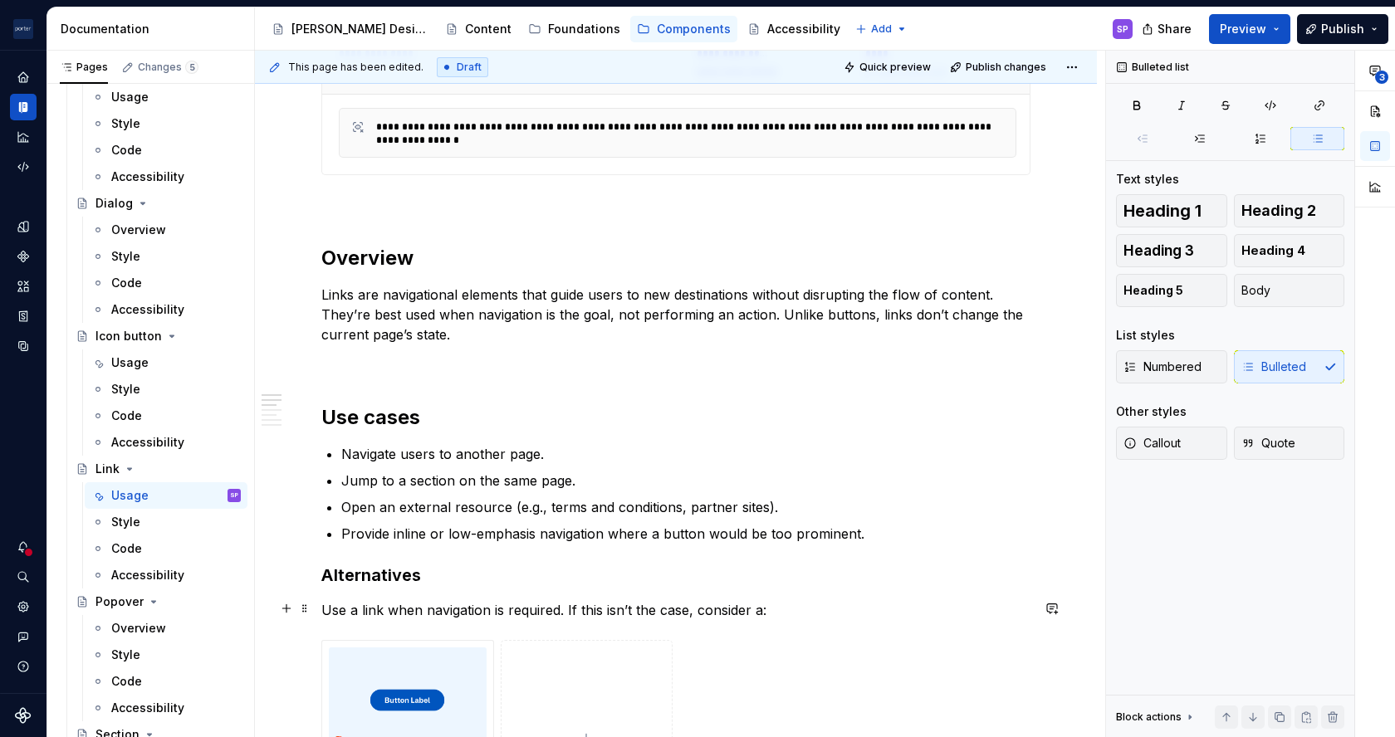
scroll to position [885, 0]
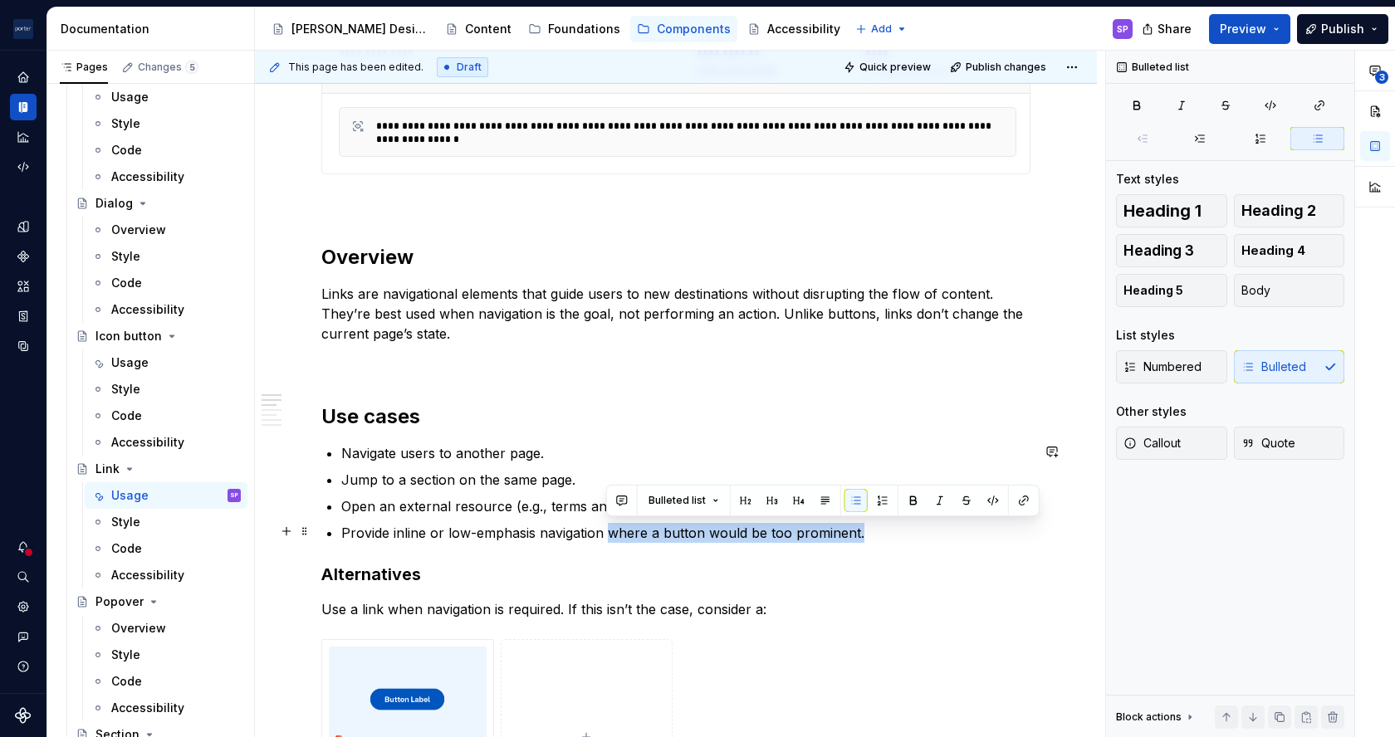
drag, startPoint x: 886, startPoint y: 526, endPoint x: 606, endPoint y: 537, distance: 280.1
click at [606, 537] on p "Provide inline or low-emphasis navigation where a button would be too prominent." at bounding box center [685, 533] width 689 height 20
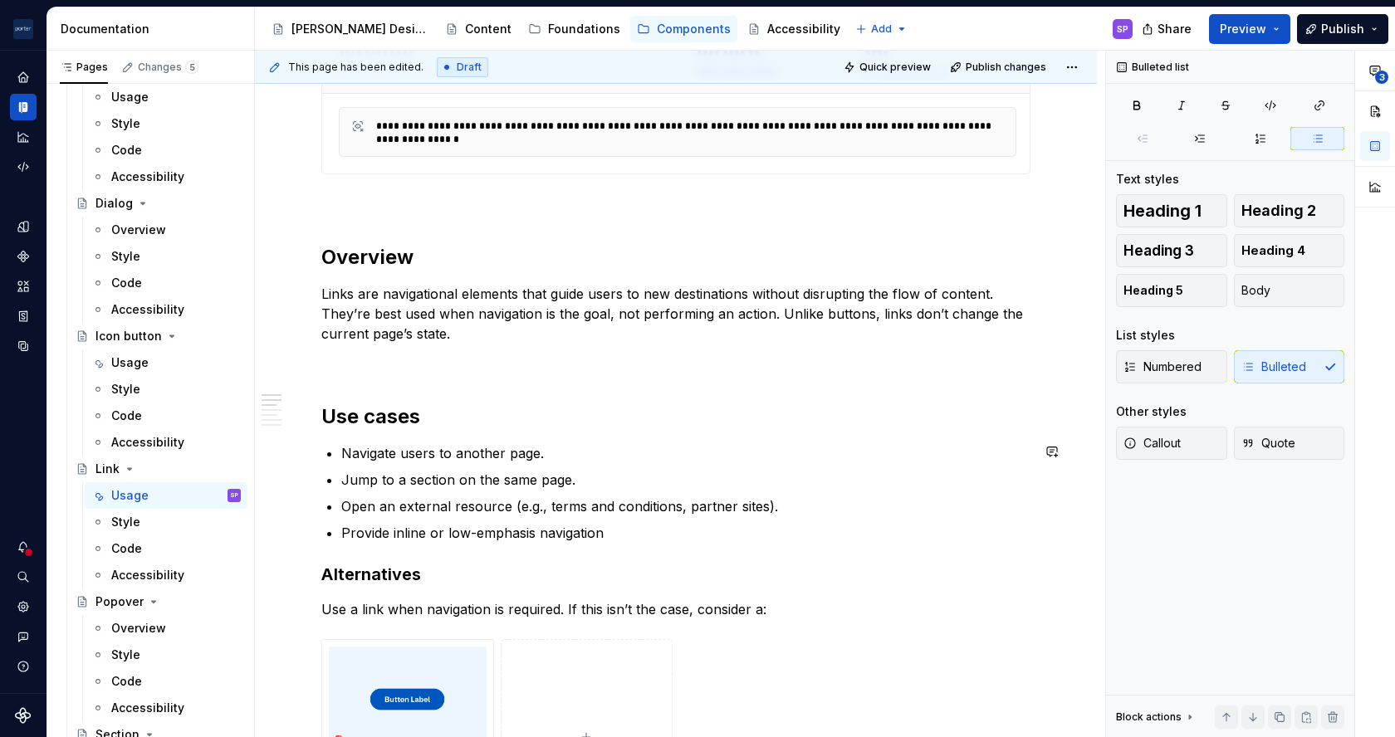
click at [606, 537] on p "Provide inline or low-emphasis navigation" at bounding box center [685, 533] width 689 height 20
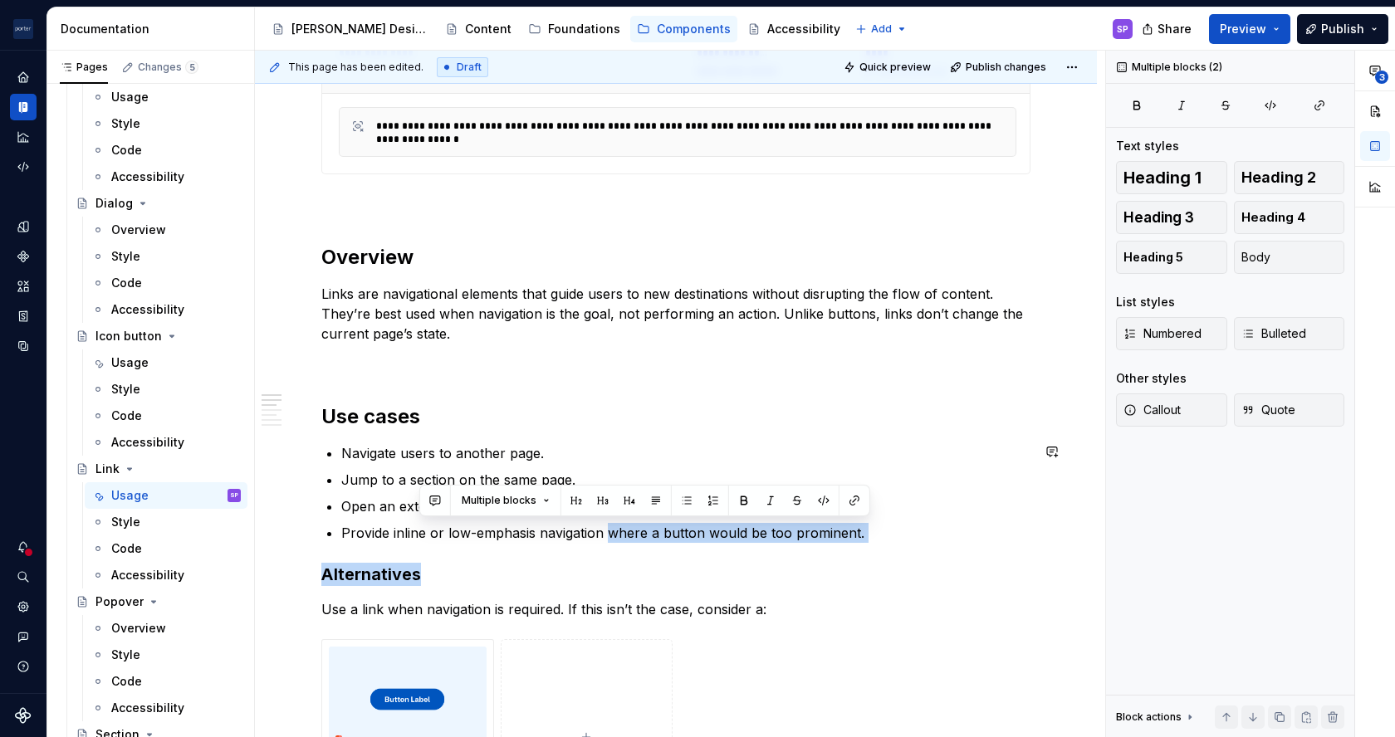
drag, startPoint x: 609, startPoint y: 532, endPoint x: 896, endPoint y: 541, distance: 286.6
click at [870, 531] on p "Provide inline or low-emphasis navigation where a button would be too prominent." at bounding box center [685, 533] width 689 height 20
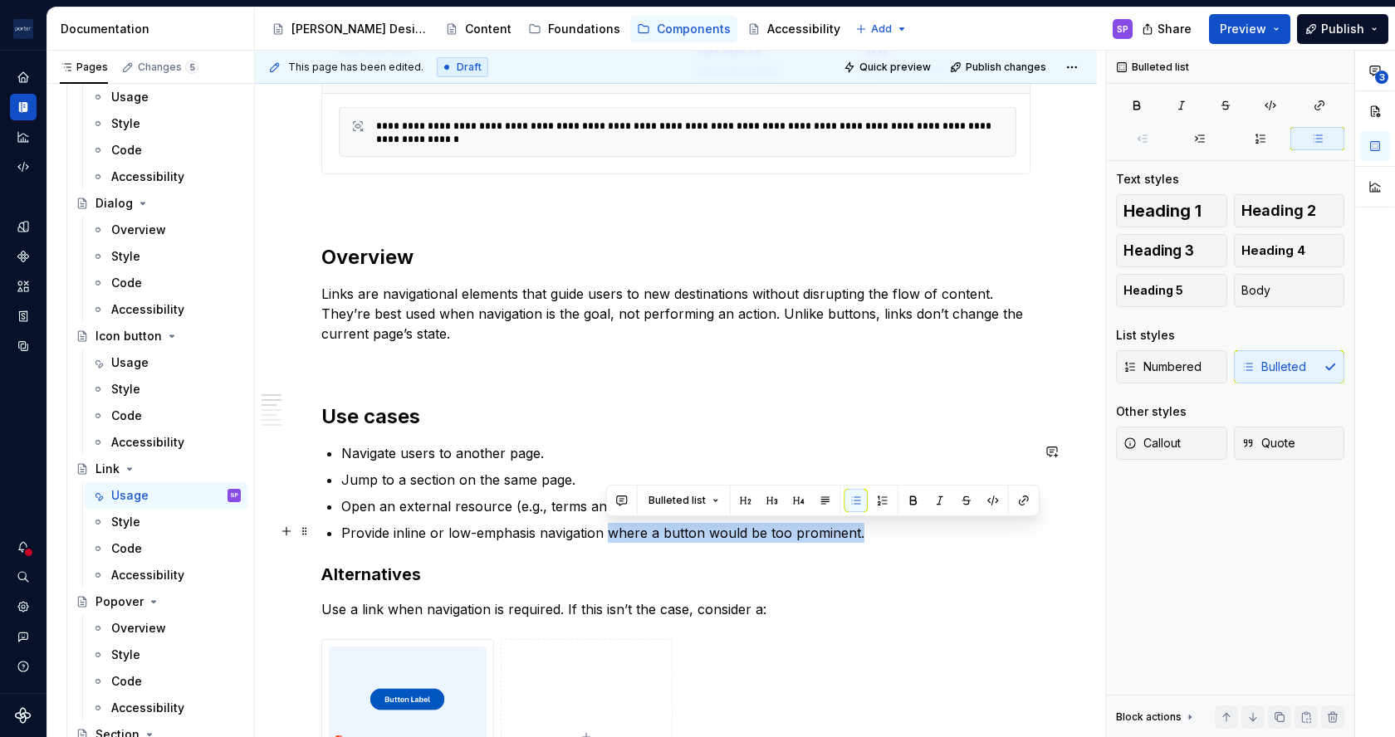
drag, startPoint x: 905, startPoint y: 534, endPoint x: 607, endPoint y: 533, distance: 298.1
click at [607, 533] on p "Provide inline or low-emphasis navigation where a button would be too prominent." at bounding box center [685, 533] width 689 height 20
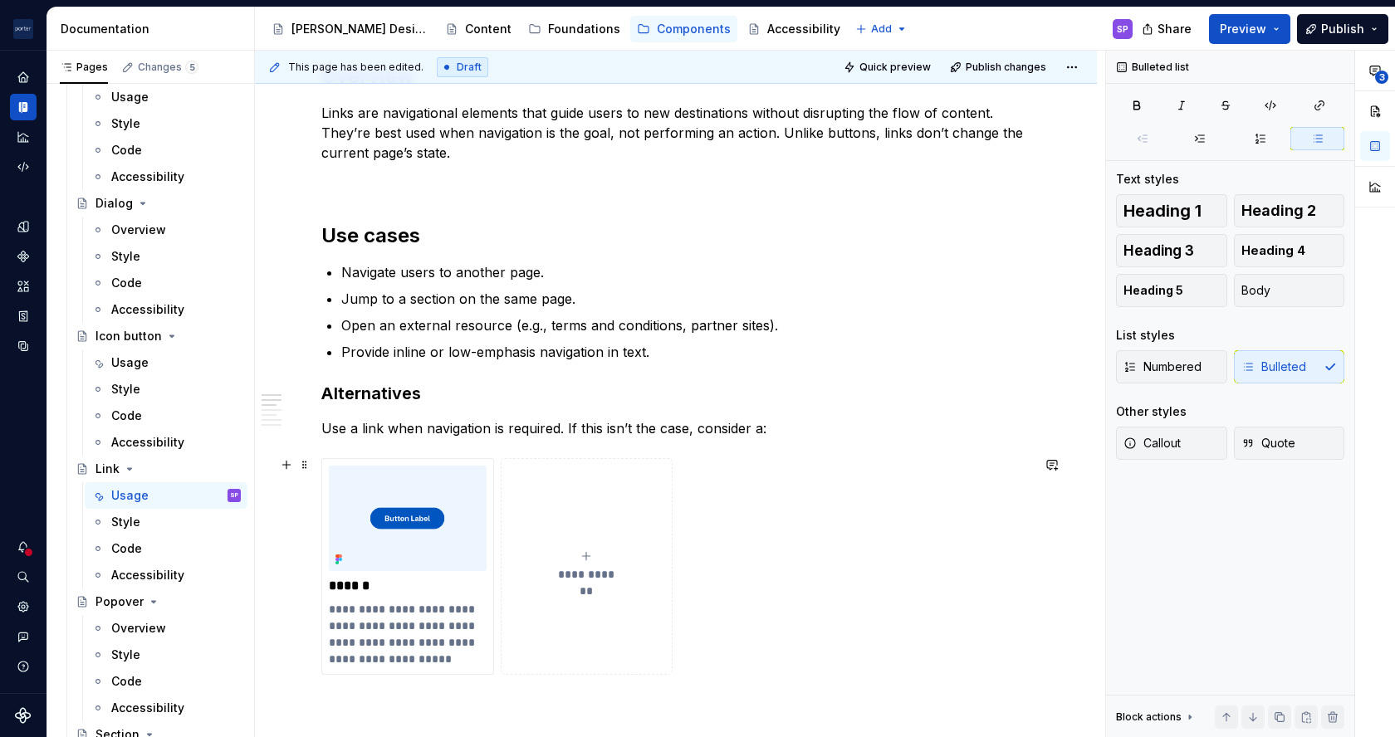
scroll to position [1067, 0]
click at [439, 421] on p "Use a link when navigation is required. If this isn’t the case, consider a:" at bounding box center [675, 428] width 709 height 20
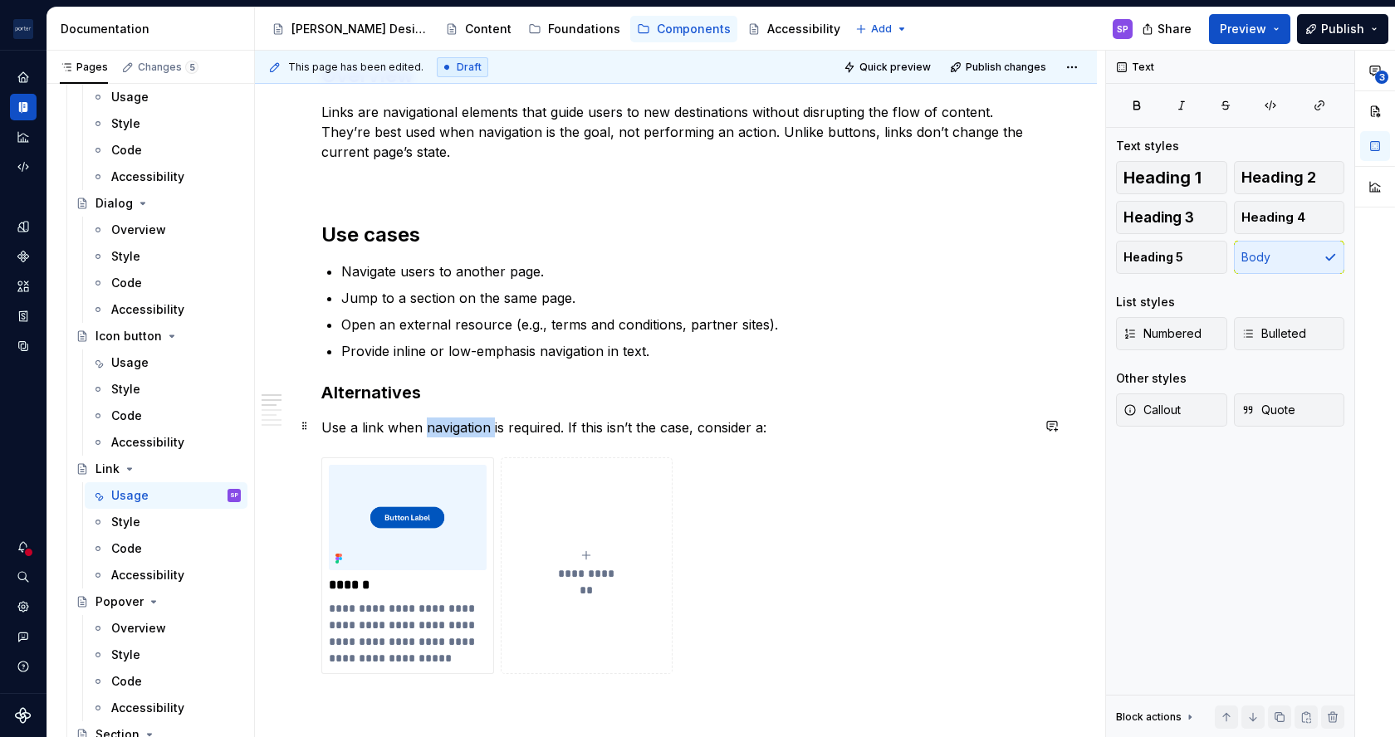
click at [439, 421] on p "Use a link when navigation is required. If this isn’t the case, consider a:" at bounding box center [675, 428] width 709 height 20
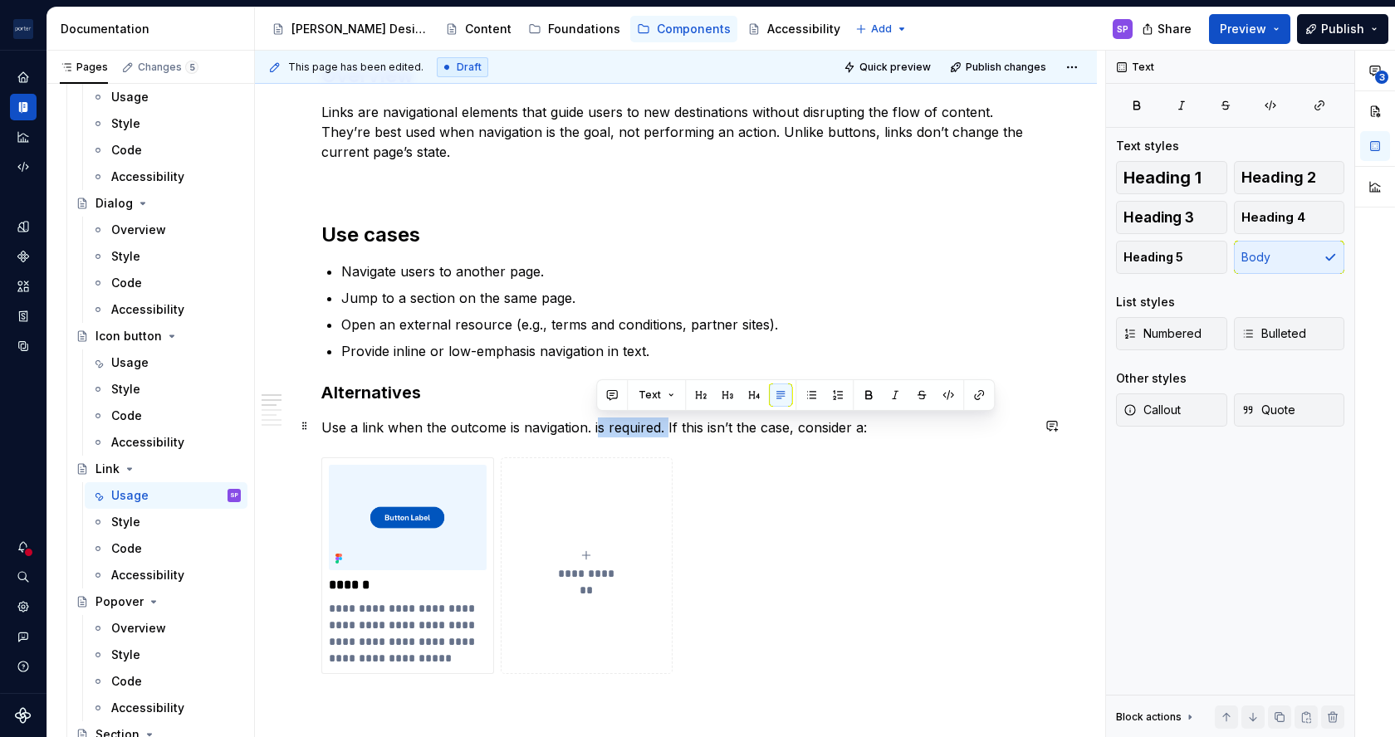
drag, startPoint x: 667, startPoint y: 428, endPoint x: 596, endPoint y: 428, distance: 70.6
click at [596, 428] on p "Use a link when the outcome is navigation. is required. If this isn’t the case,…" at bounding box center [675, 428] width 709 height 20
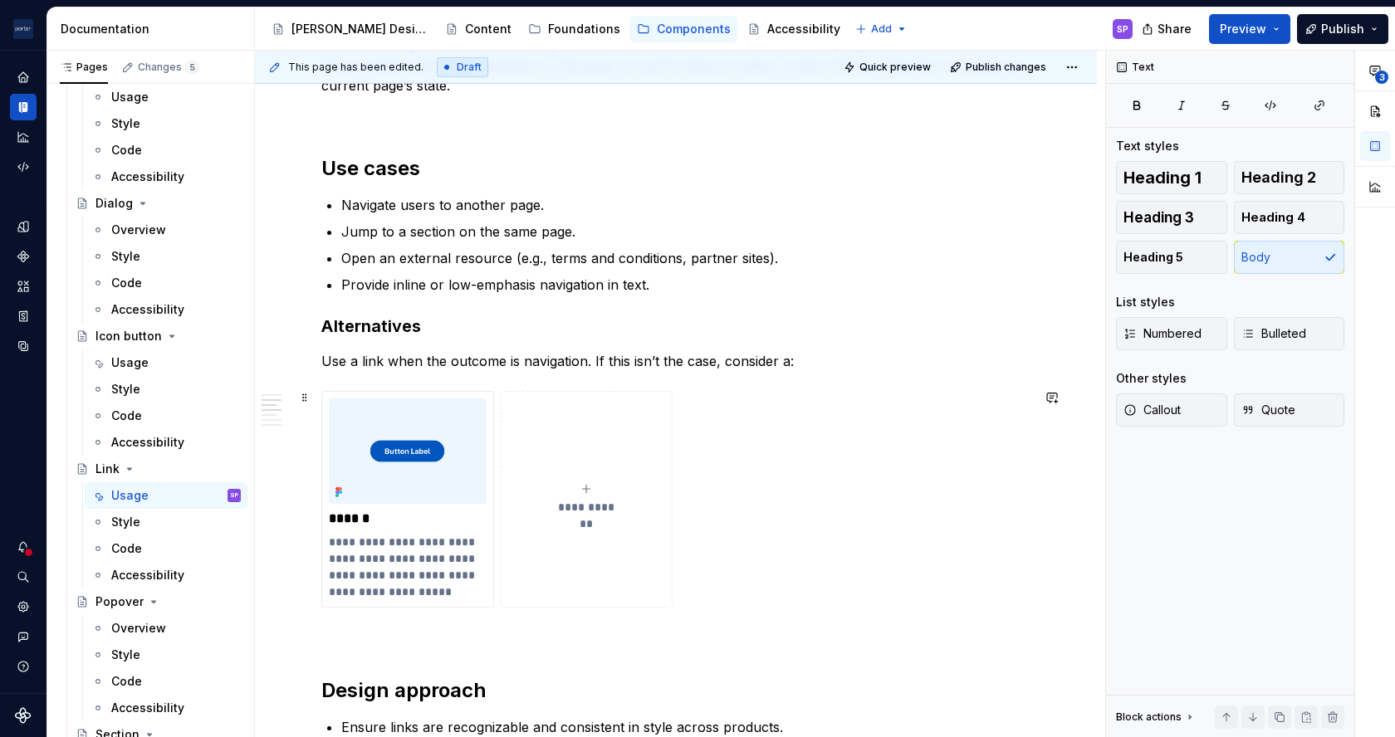
scroll to position [1138, 0]
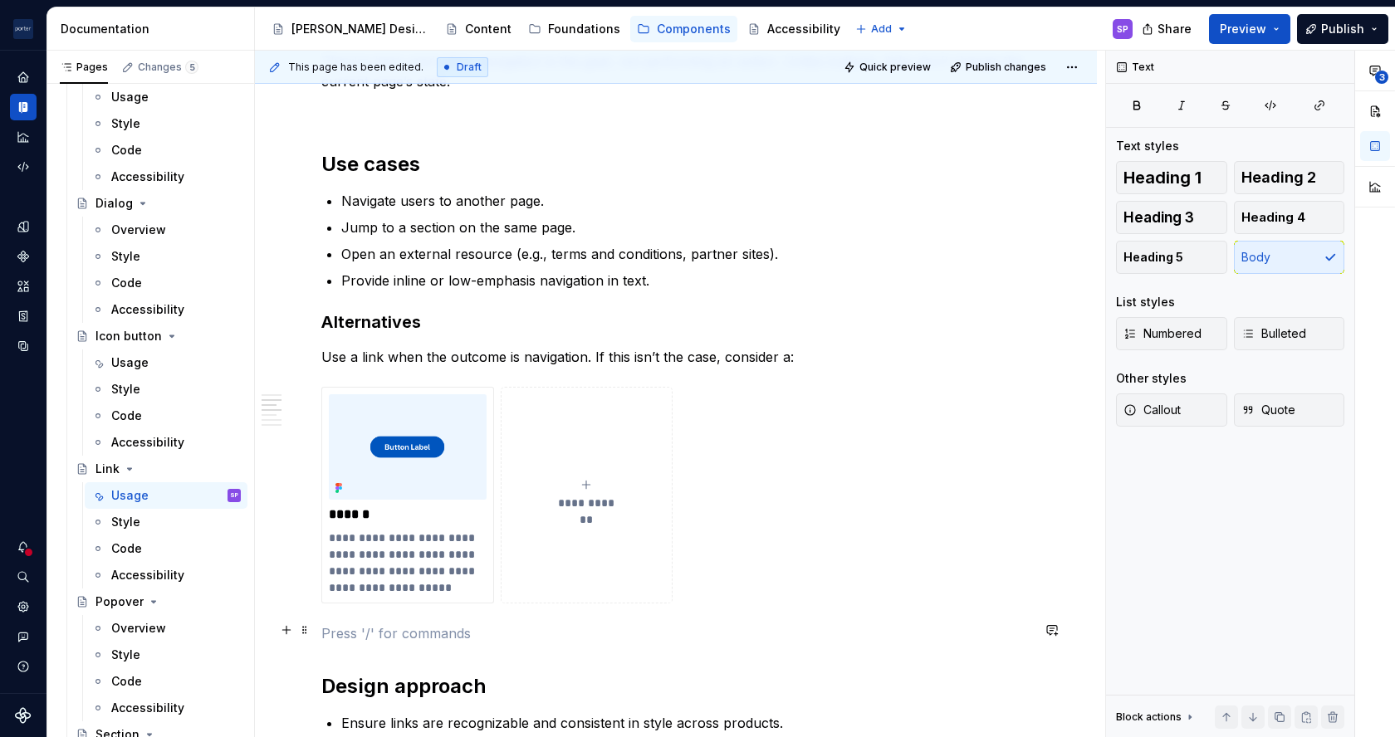
click at [381, 631] on p at bounding box center [675, 634] width 709 height 20
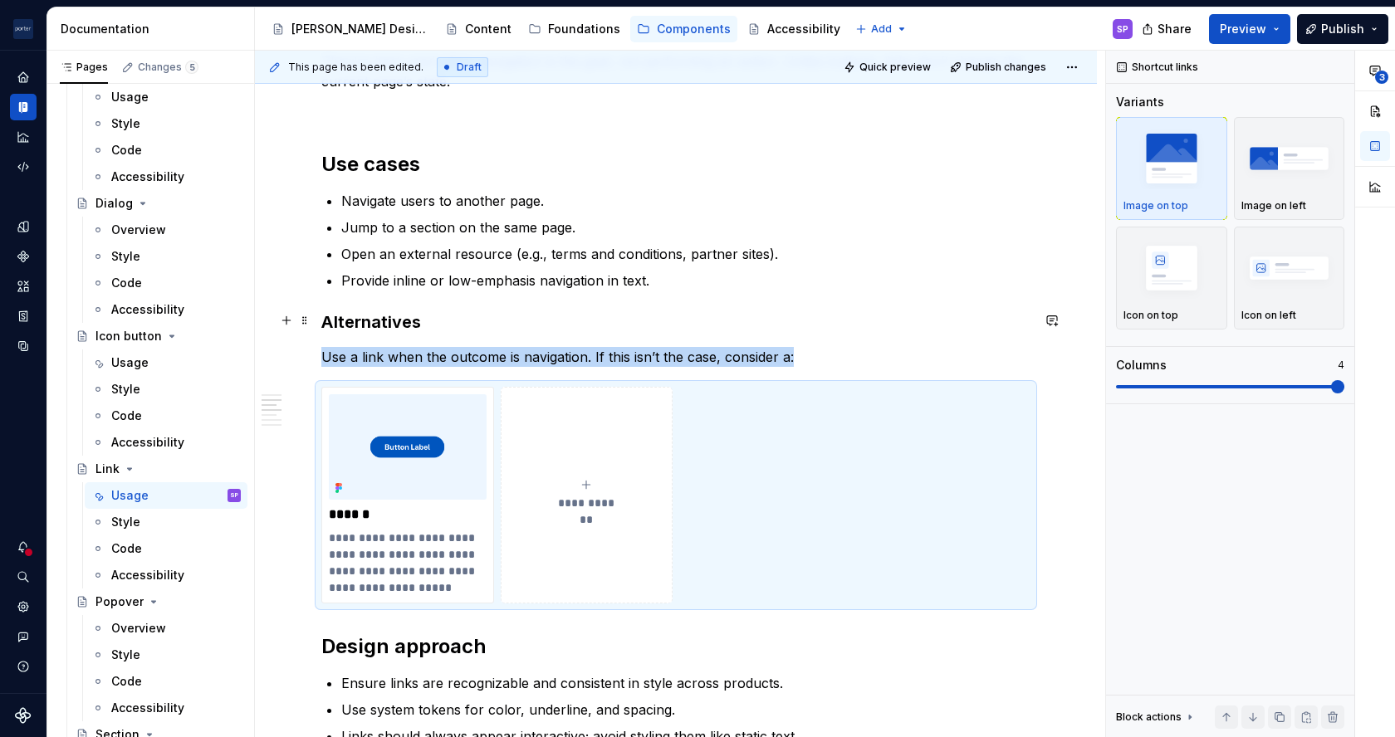
click at [857, 327] on h3 "Alternatives" at bounding box center [675, 322] width 709 height 23
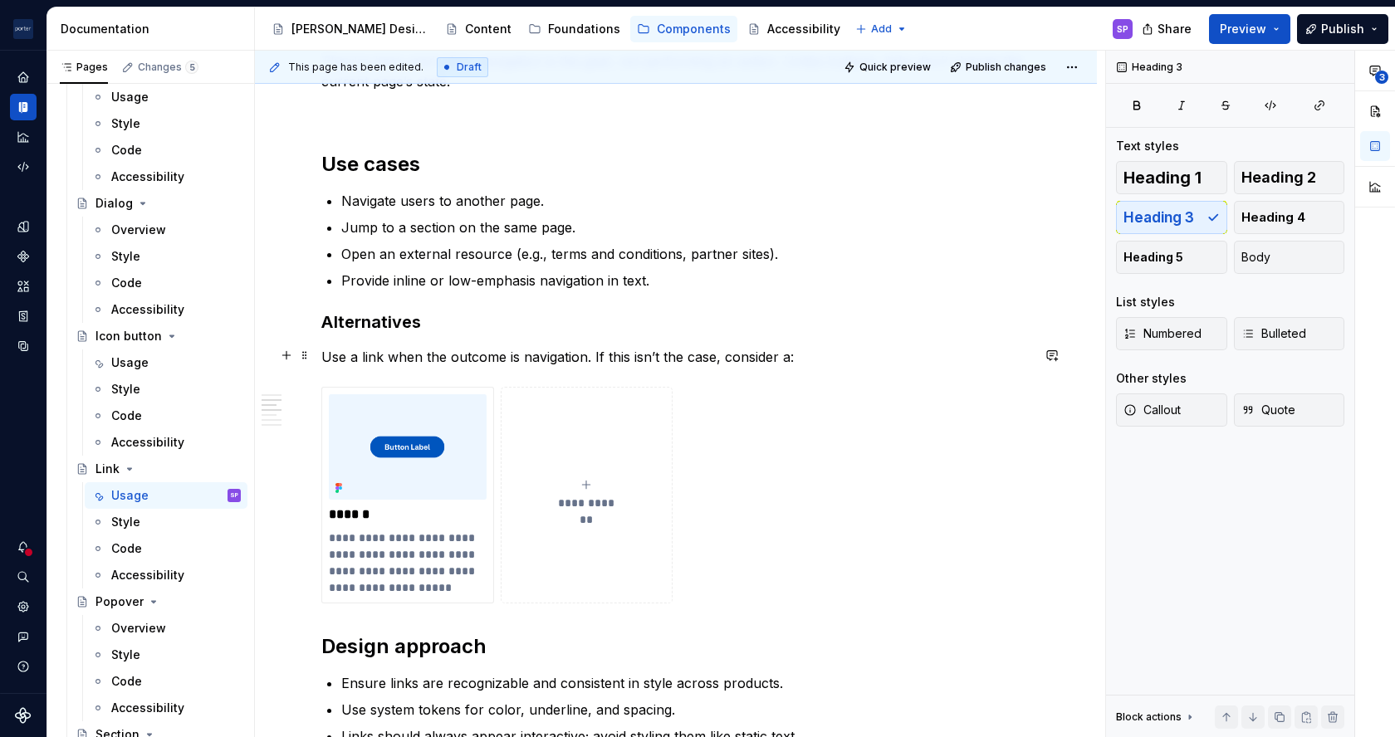
click at [565, 362] on p "Use a link when the outcome is navigation. If this isn’t the case, consider a:" at bounding box center [675, 357] width 709 height 20
click at [468, 613] on div "**********" at bounding box center [675, 481] width 709 height 2543
click at [329, 641] on h2 "Design approach" at bounding box center [675, 647] width 709 height 27
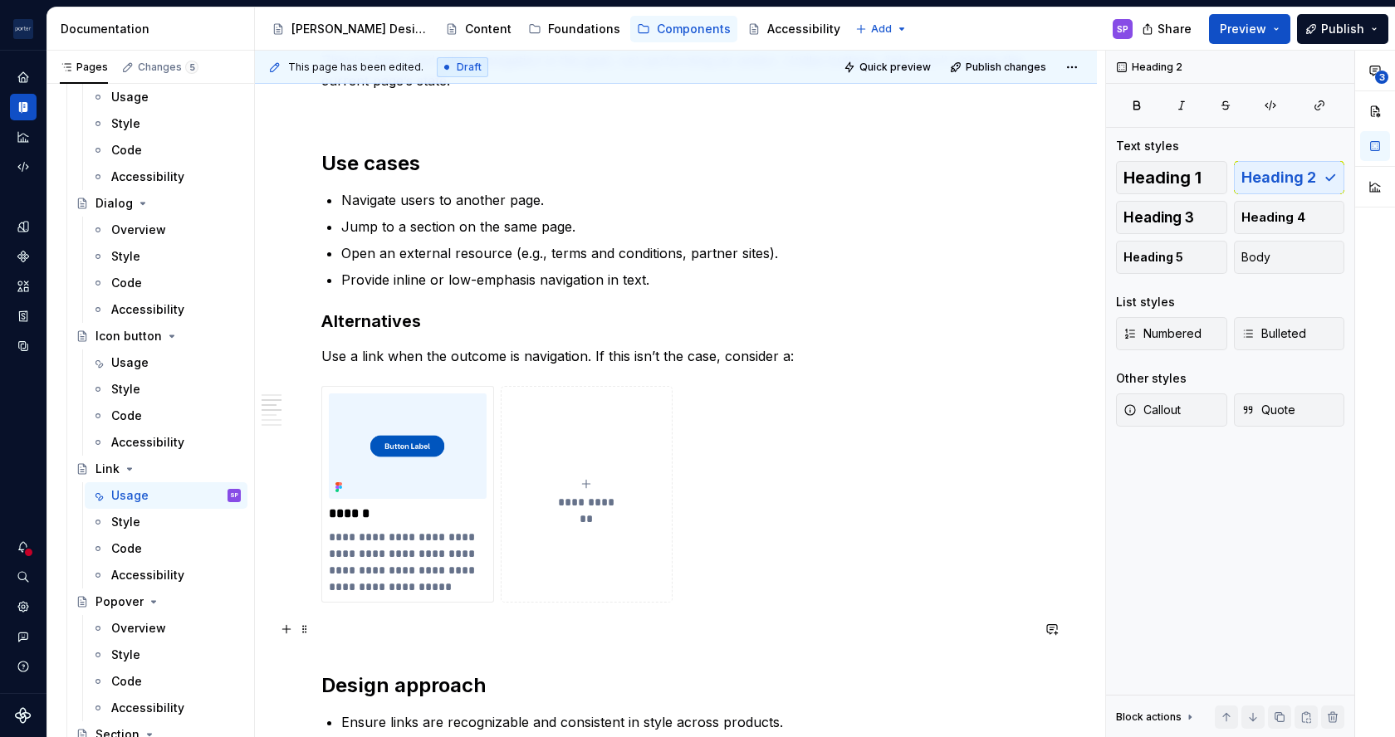
click at [338, 624] on p at bounding box center [675, 633] width 709 height 20
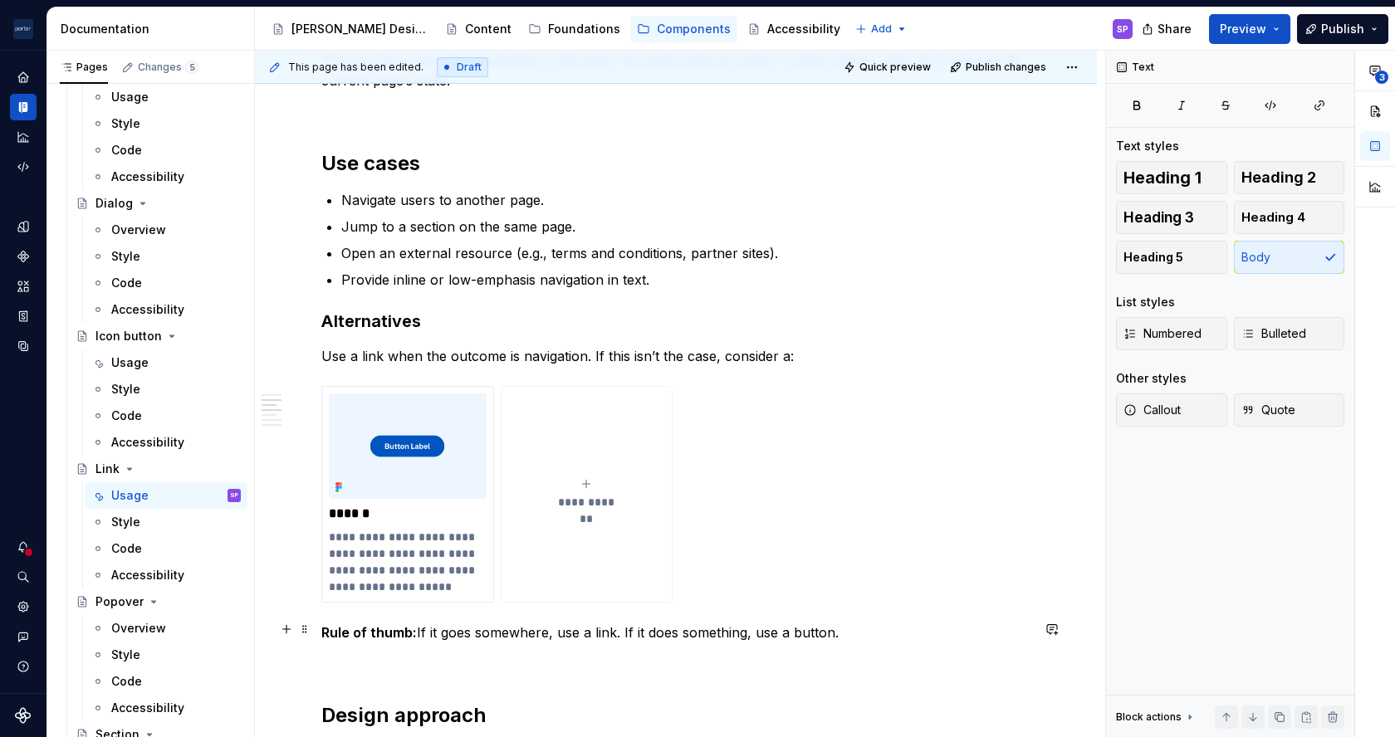
click at [354, 629] on strong "Rule of thumb:" at bounding box center [368, 632] width 95 height 17
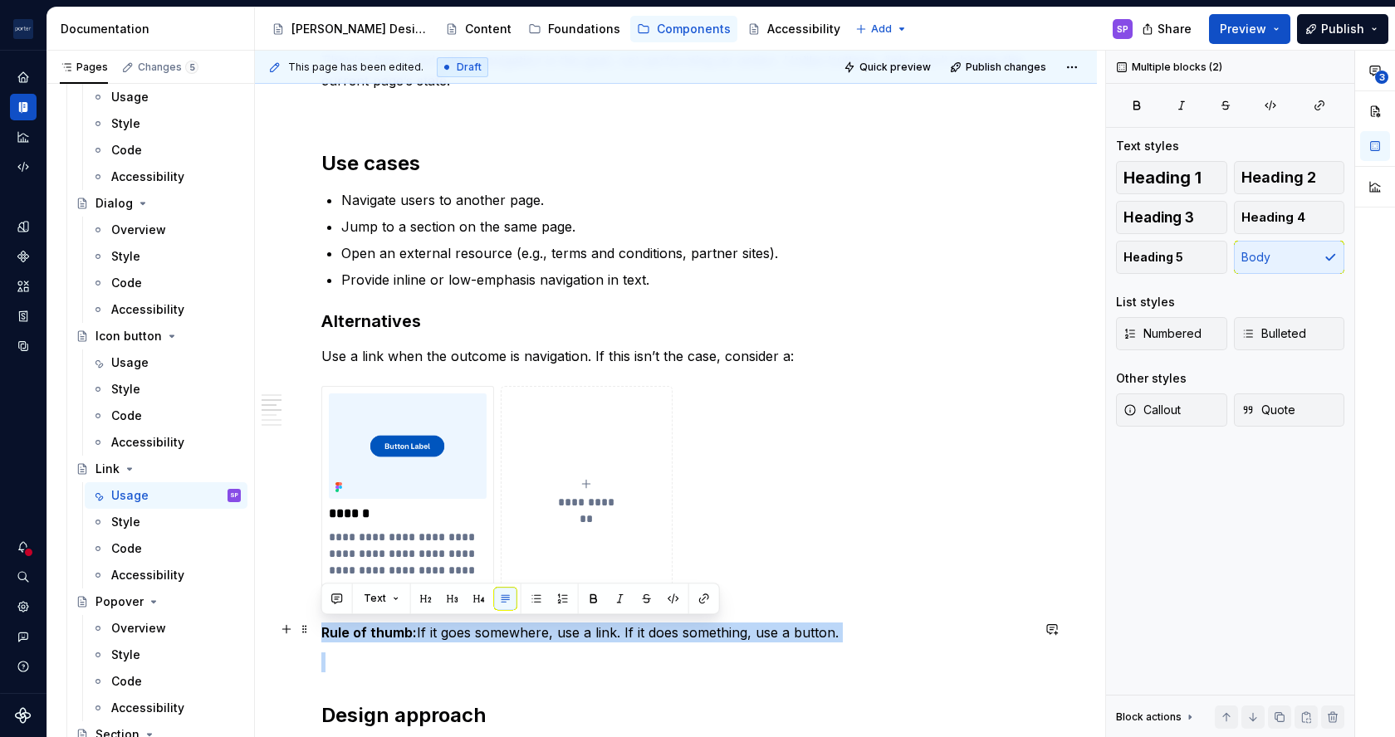
click at [354, 629] on strong "Rule of thumb:" at bounding box center [368, 632] width 95 height 17
click at [734, 639] on div "**********" at bounding box center [675, 515] width 709 height 2612
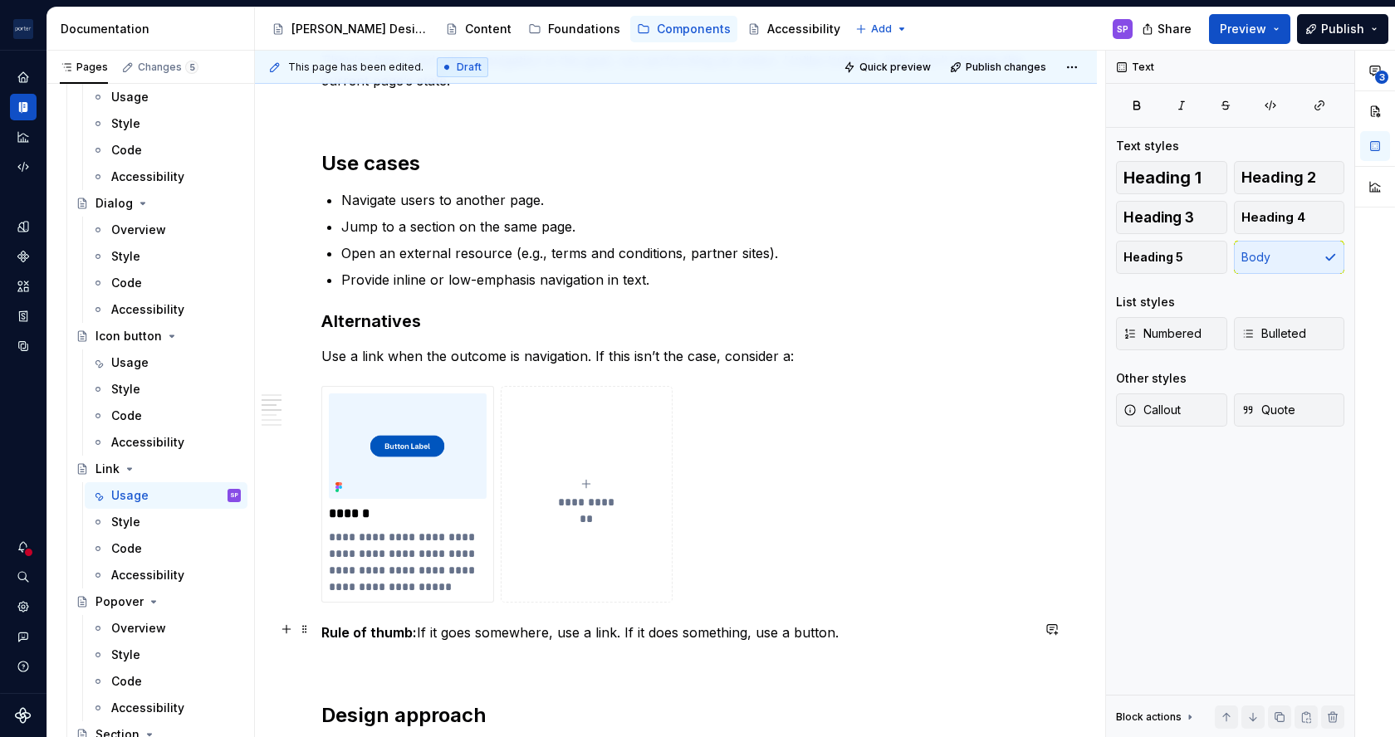
click at [664, 625] on p "Rule of thumb: If it goes somewhere, use a link. If it does something, use a bu…" at bounding box center [675, 633] width 709 height 20
click at [1055, 626] on button "button" at bounding box center [1051, 629] width 23 height 23
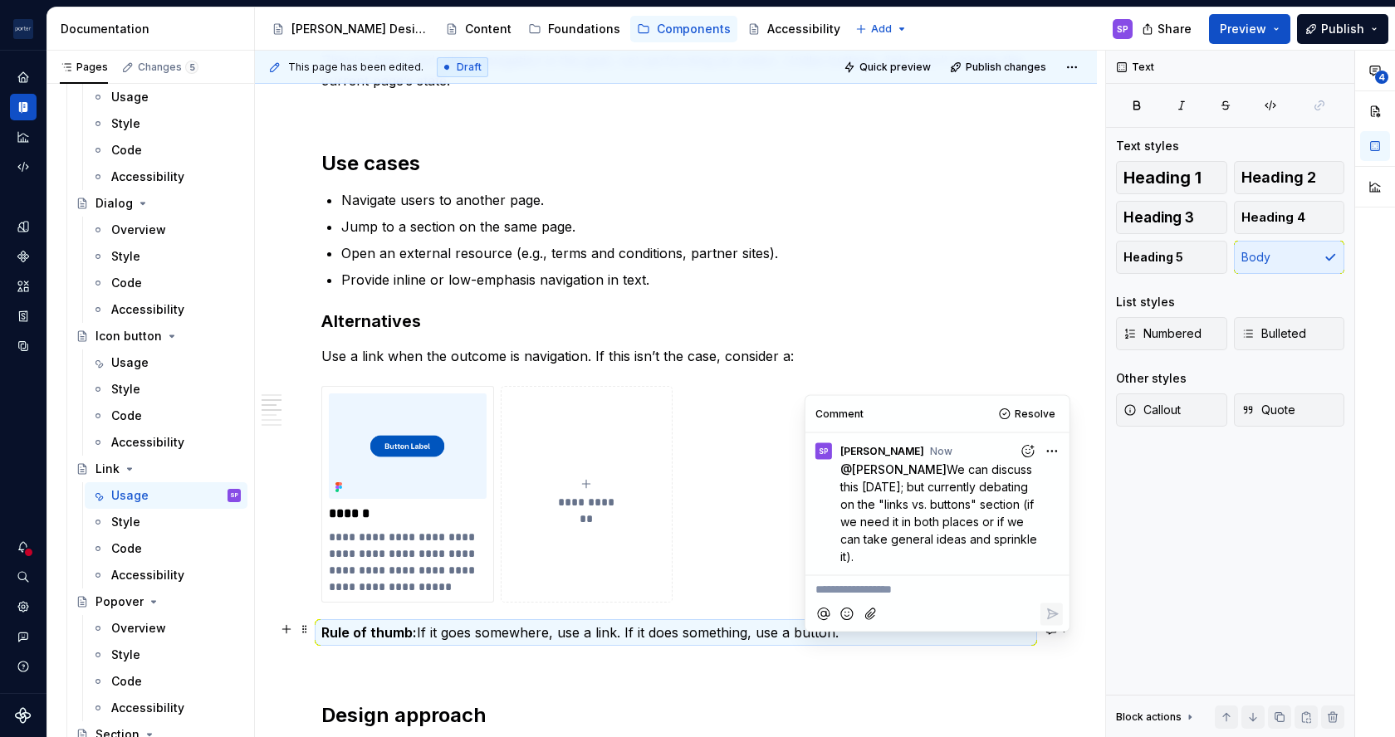
click at [765, 321] on h3 "Alternatives" at bounding box center [675, 321] width 709 height 23
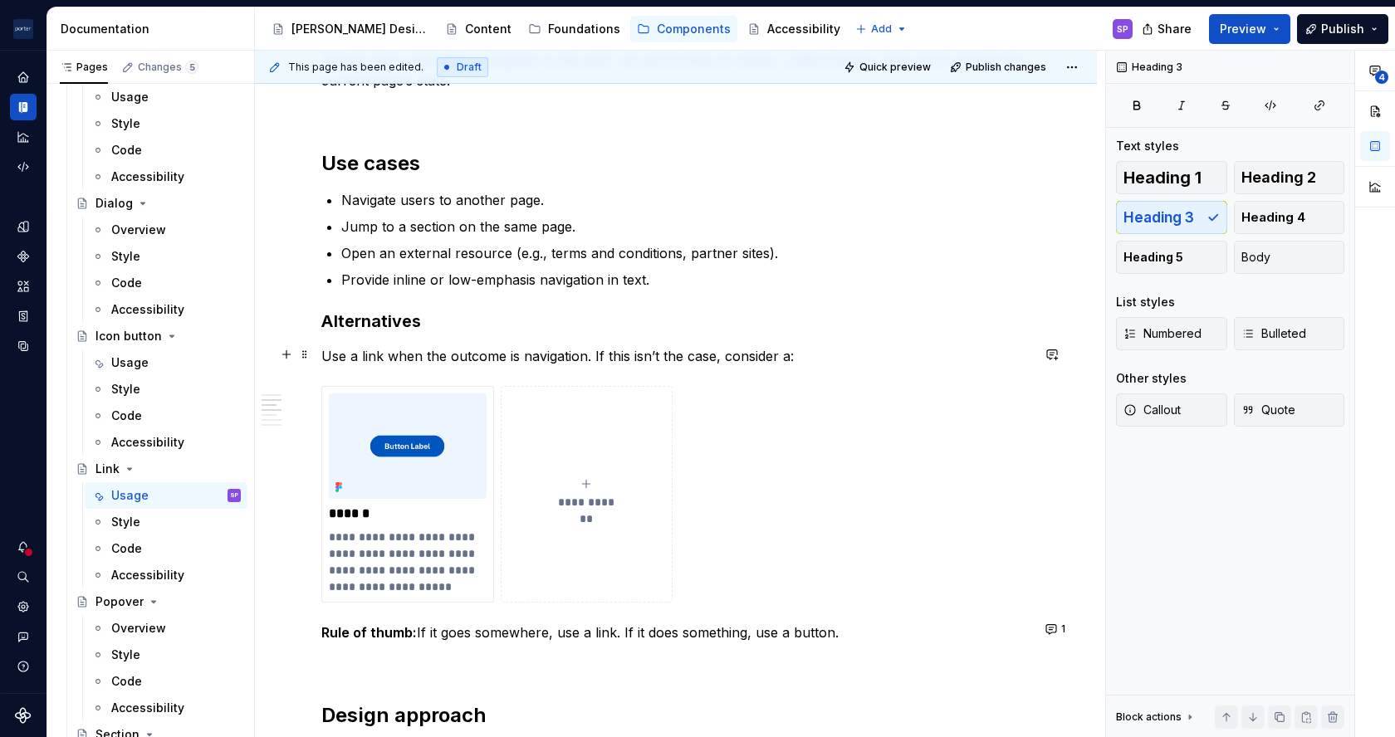
click at [578, 358] on p "Use a link when the outcome is navigation. If this isn’t the case, consider a:" at bounding box center [675, 356] width 709 height 20
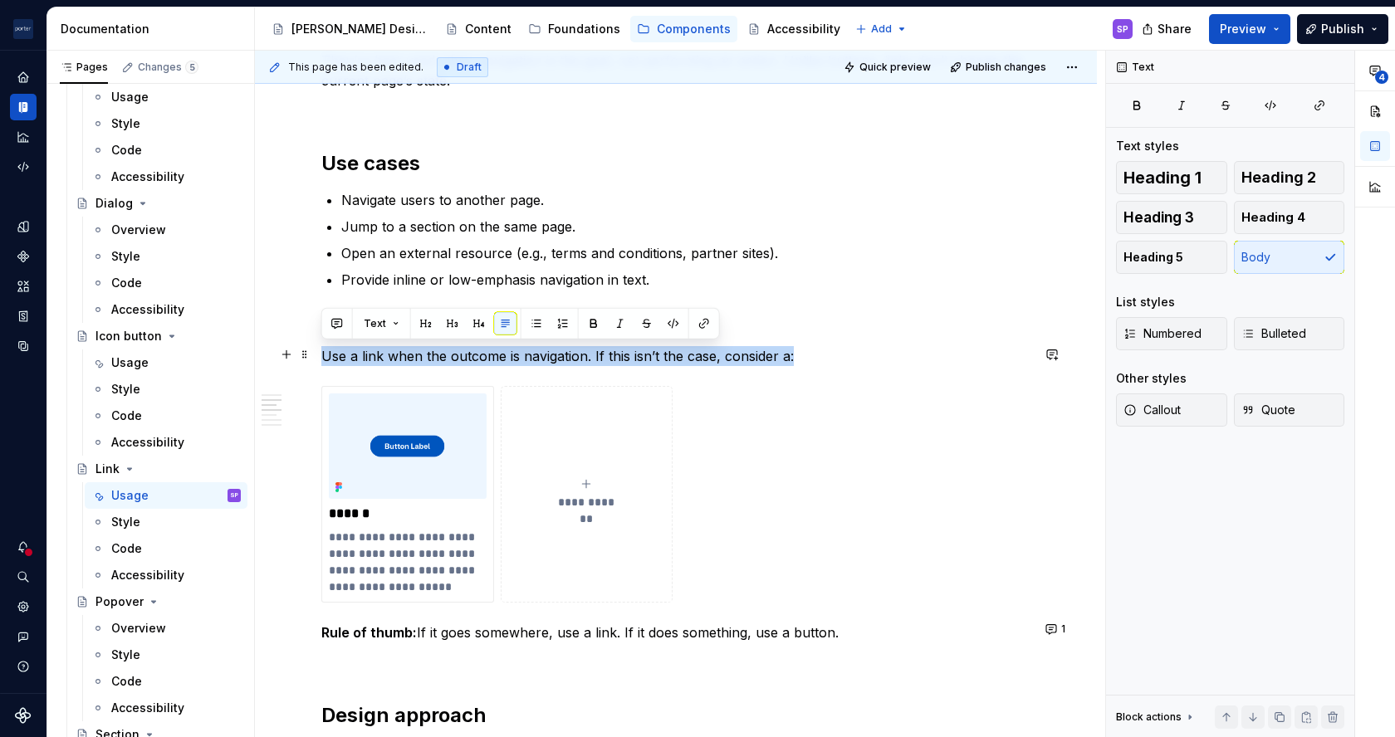
click at [578, 358] on p "Use a link when the outcome is navigation. If this isn’t the case, consider a:" at bounding box center [675, 356] width 709 height 20
click at [450, 349] on p "Use a link when the outcome is navigation. If this isn’t the case, consider a:" at bounding box center [675, 356] width 709 height 20
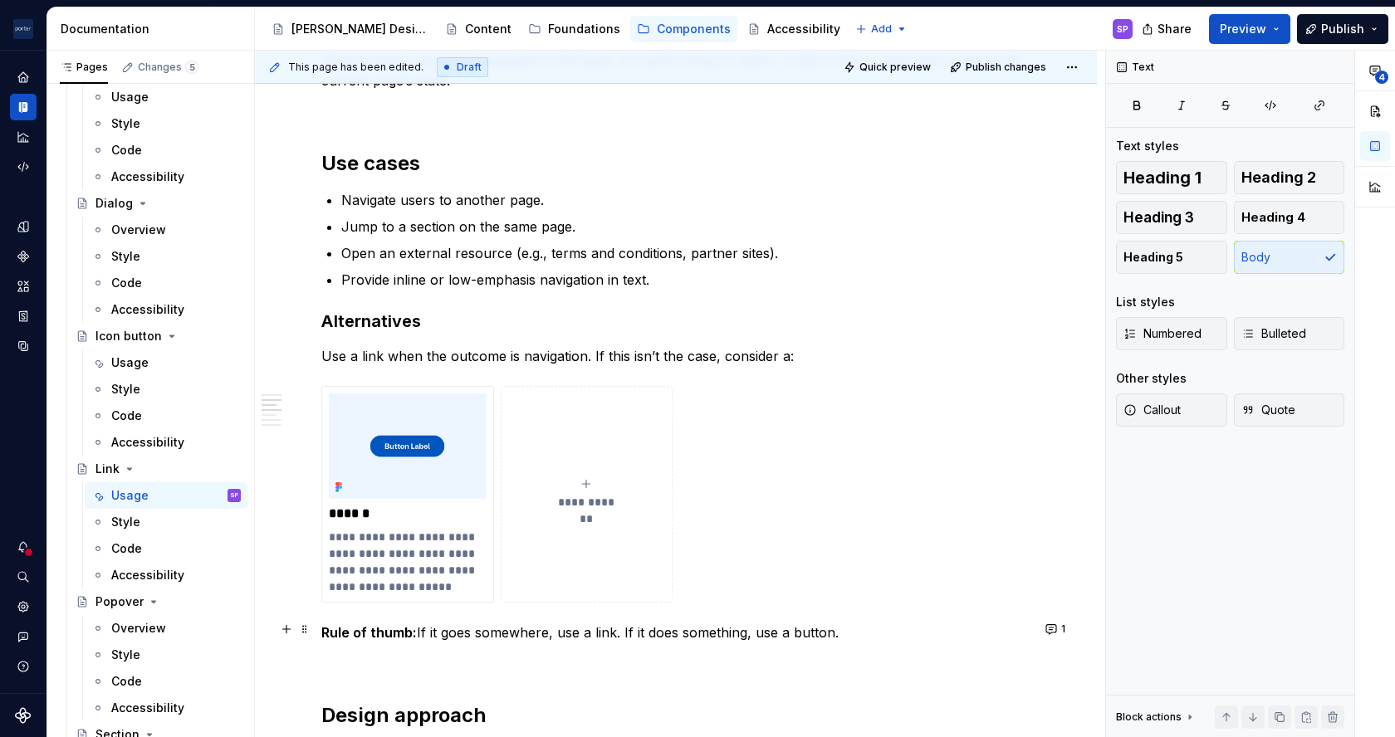
click at [458, 634] on p "Rule of thumb: If it goes somewhere, use a link. If it does something, use a bu…" at bounding box center [675, 633] width 709 height 20
click at [396, 595] on button "Text" at bounding box center [381, 598] width 51 height 23
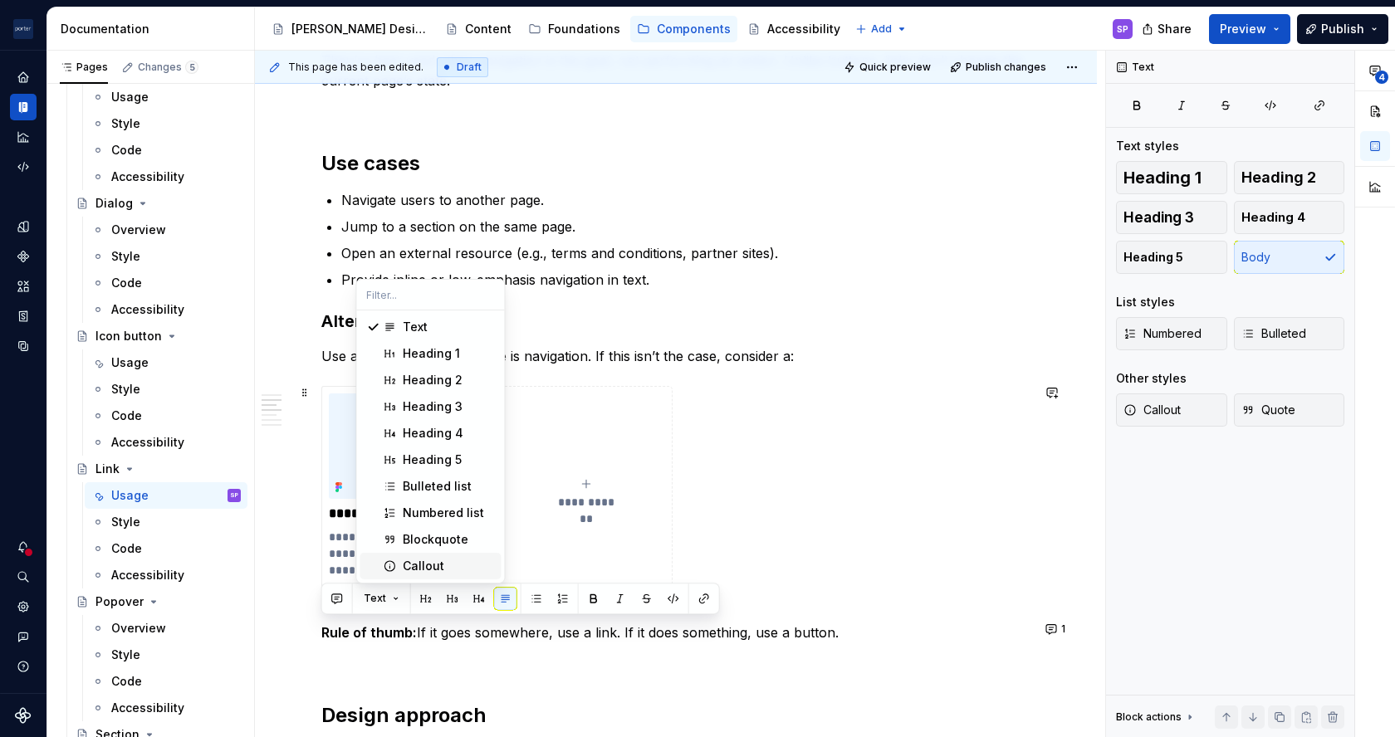
click at [455, 564] on div "Callout" at bounding box center [448, 566] width 91 height 17
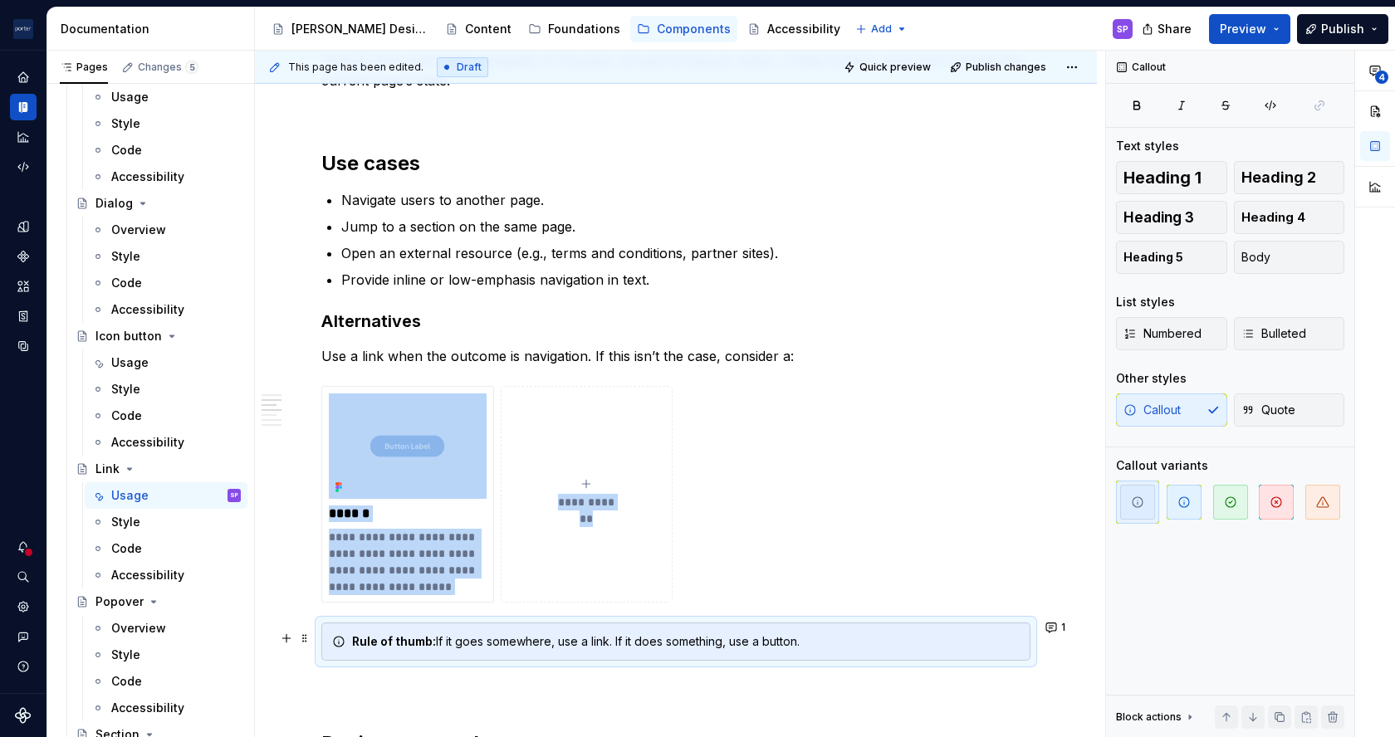
click at [463, 641] on div "Rule of thumb: If it goes somewhere, use a link. If it does something, use a bu…" at bounding box center [686, 642] width 668 height 17
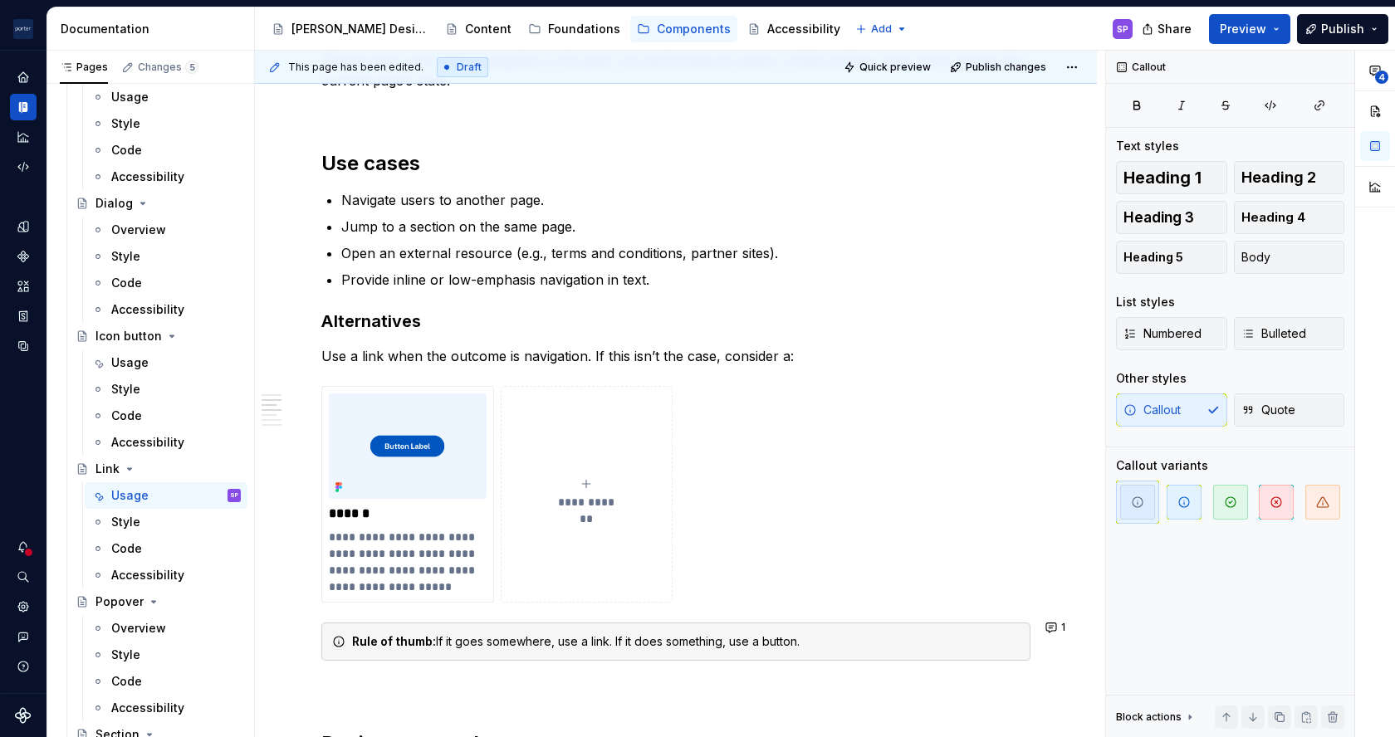
scroll to position [1295, 0]
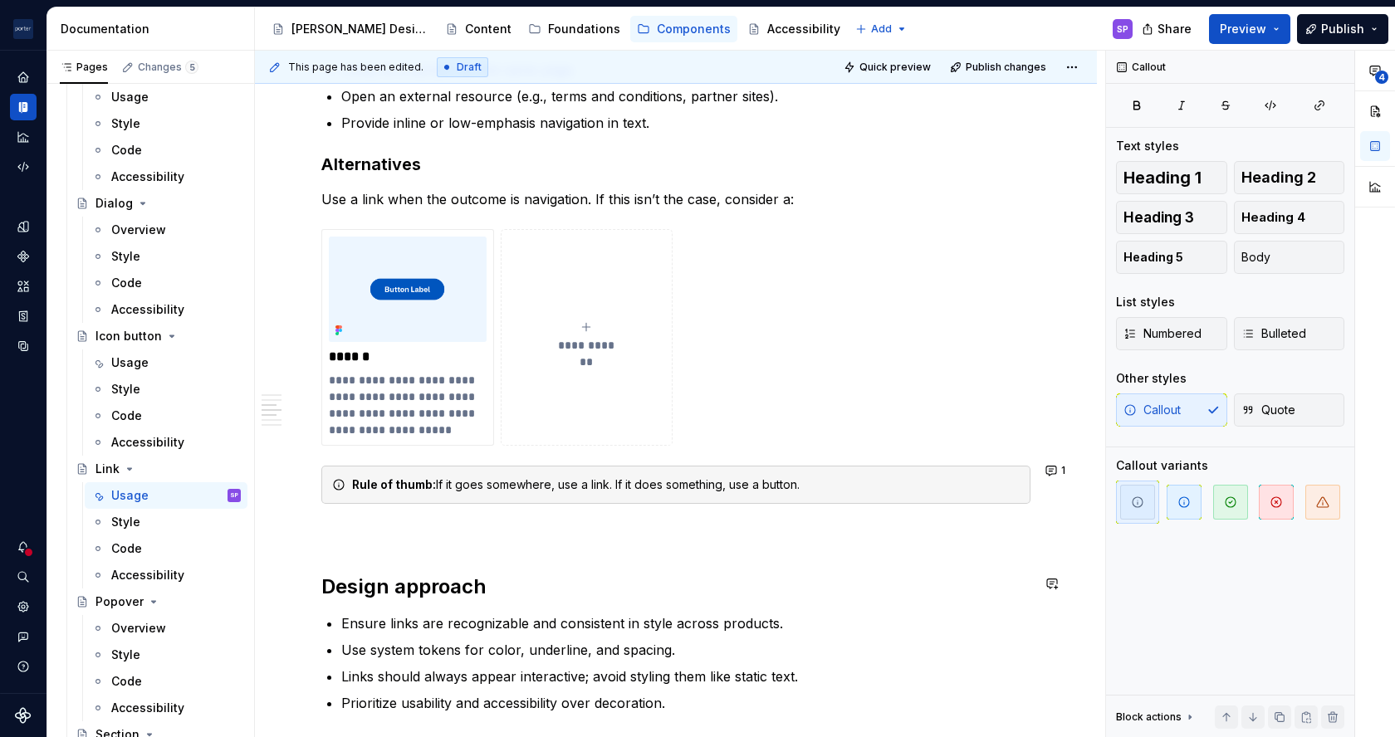
click at [631, 538] on p at bounding box center [675, 534] width 709 height 20
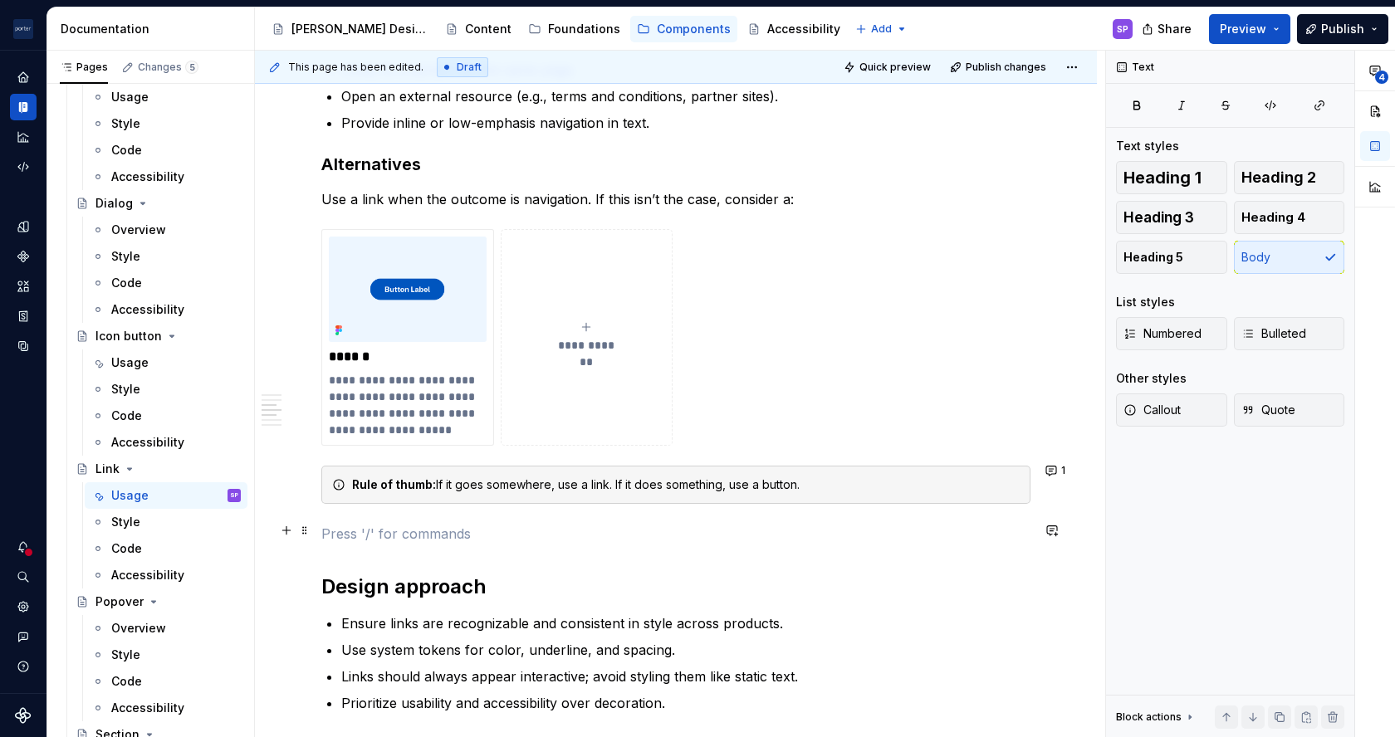
scroll to position [1402, 0]
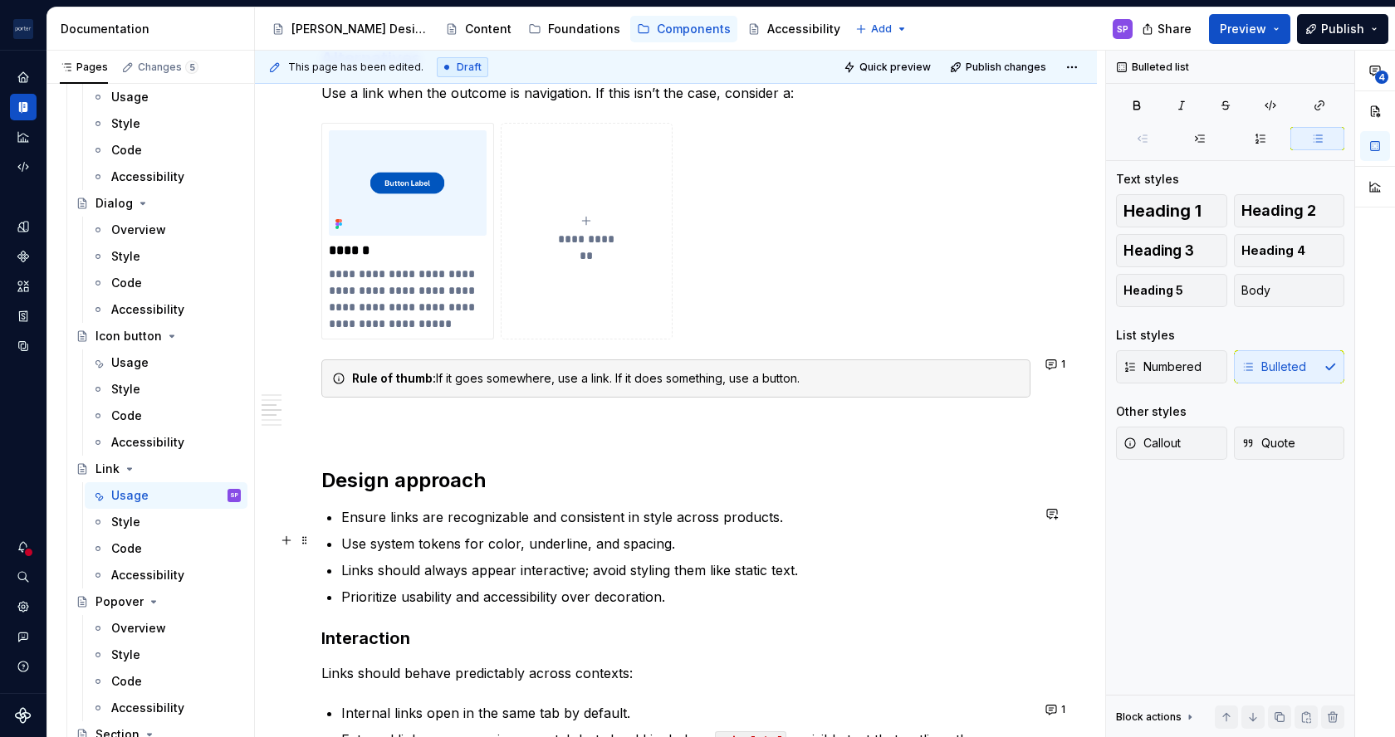
click at [341, 543] on p "Use system tokens for color, underline, and spacing." at bounding box center [685, 544] width 689 height 20
click at [363, 575] on p "Links should always appear interactive; avoid styling them like static text." at bounding box center [685, 570] width 689 height 20
click at [396, 521] on p "Ensure links are recognizable and consistent in style across products." at bounding box center [685, 517] width 689 height 20
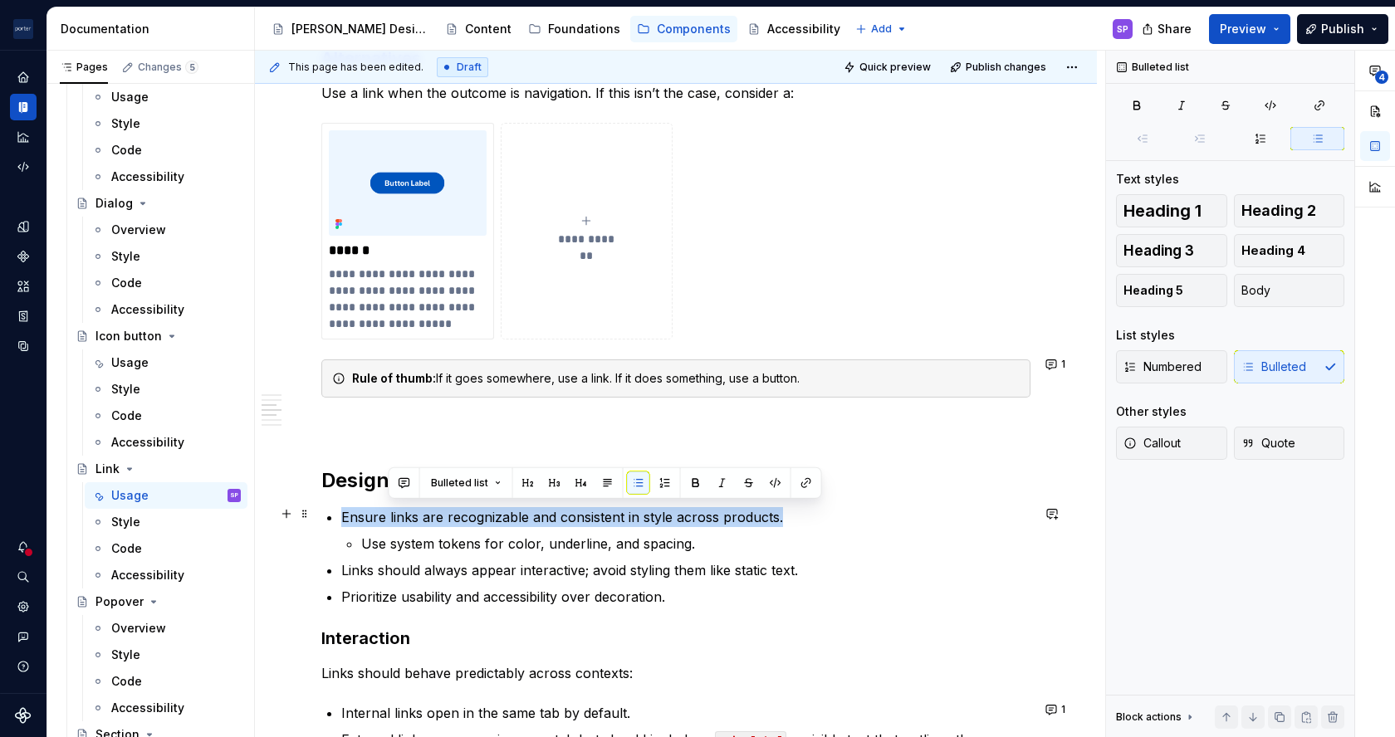
click at [396, 521] on p "Ensure links are recognizable and consistent in style across products." at bounding box center [685, 517] width 689 height 20
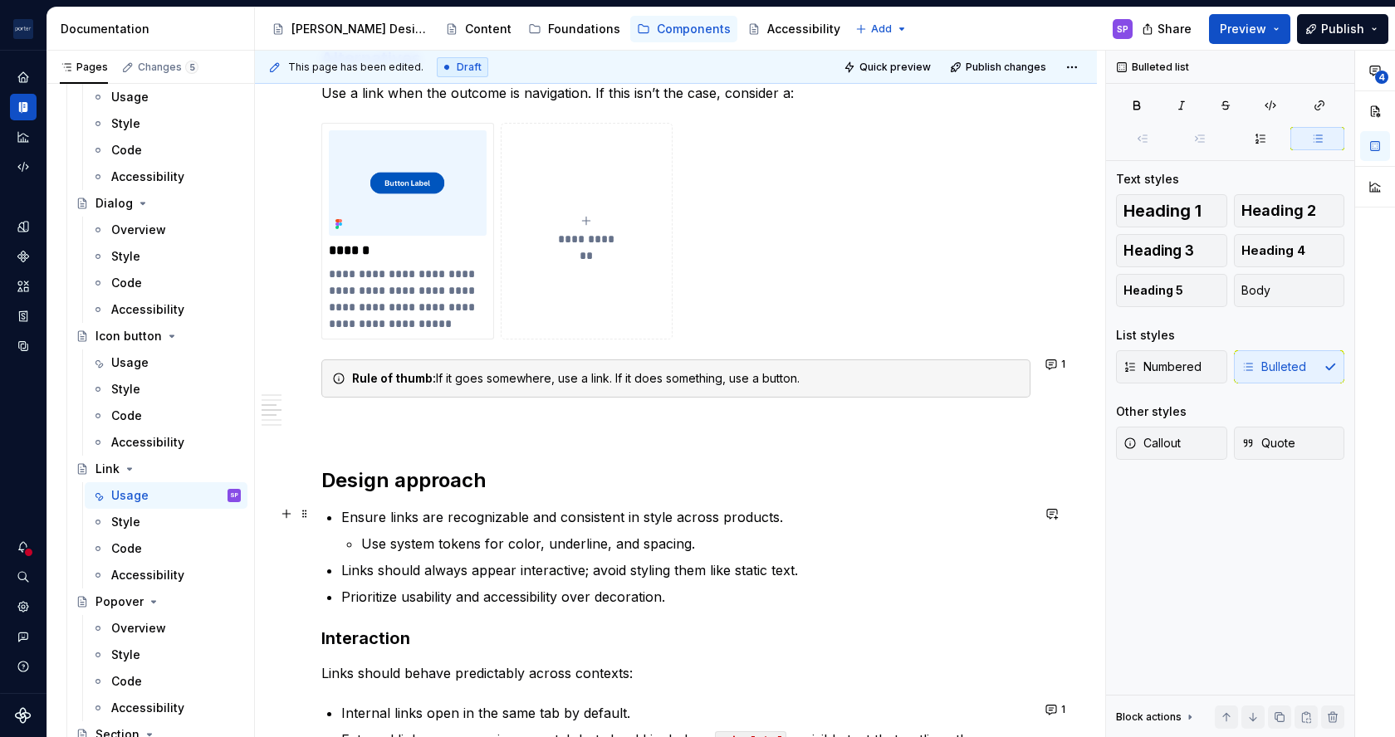
click at [491, 534] on p "Use system tokens for color, underline, and spacing." at bounding box center [695, 544] width 669 height 20
click at [341, 515] on li "Ensure links are recognizable and consistent in style across products. Use syst…" at bounding box center [685, 530] width 689 height 47
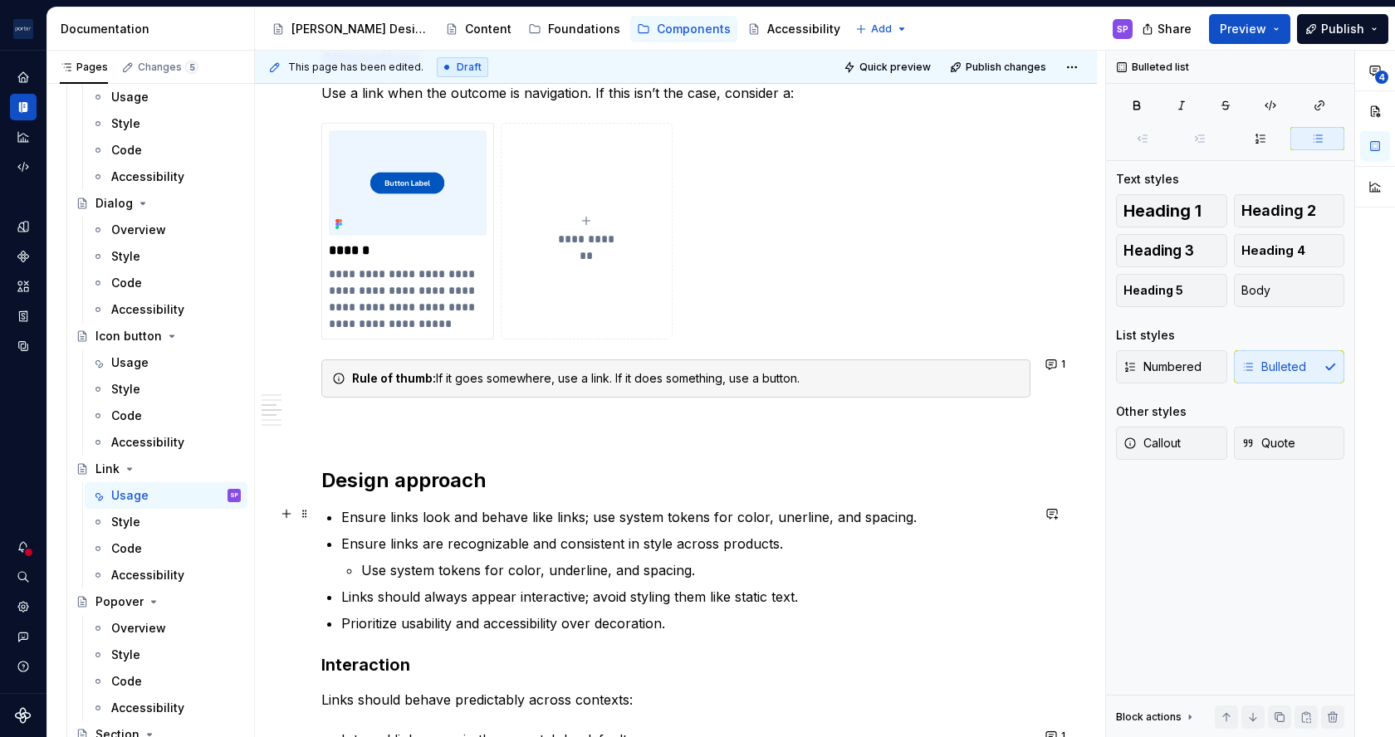
click at [776, 514] on p "Ensure links look and behave like links; use system tokens for color, unerline,…" at bounding box center [685, 517] width 689 height 20
click at [785, 517] on p "Ensure links look and behave like links; use system tokens for color, unerline,…" at bounding box center [685, 517] width 689 height 20
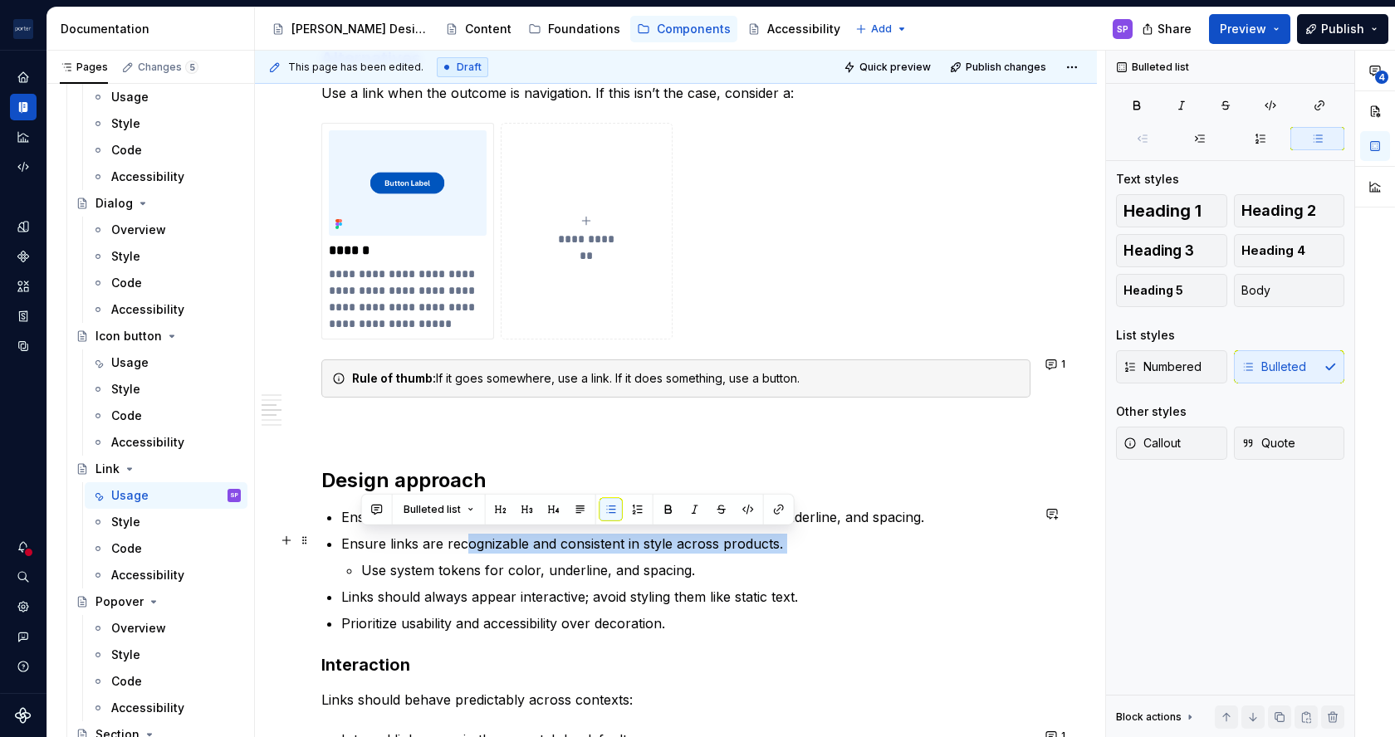
drag, startPoint x: 759, startPoint y: 551, endPoint x: 462, endPoint y: 528, distance: 298.1
click at [462, 528] on ul "Ensure links look and behave like links; use system tokens for color, underline…" at bounding box center [685, 570] width 689 height 126
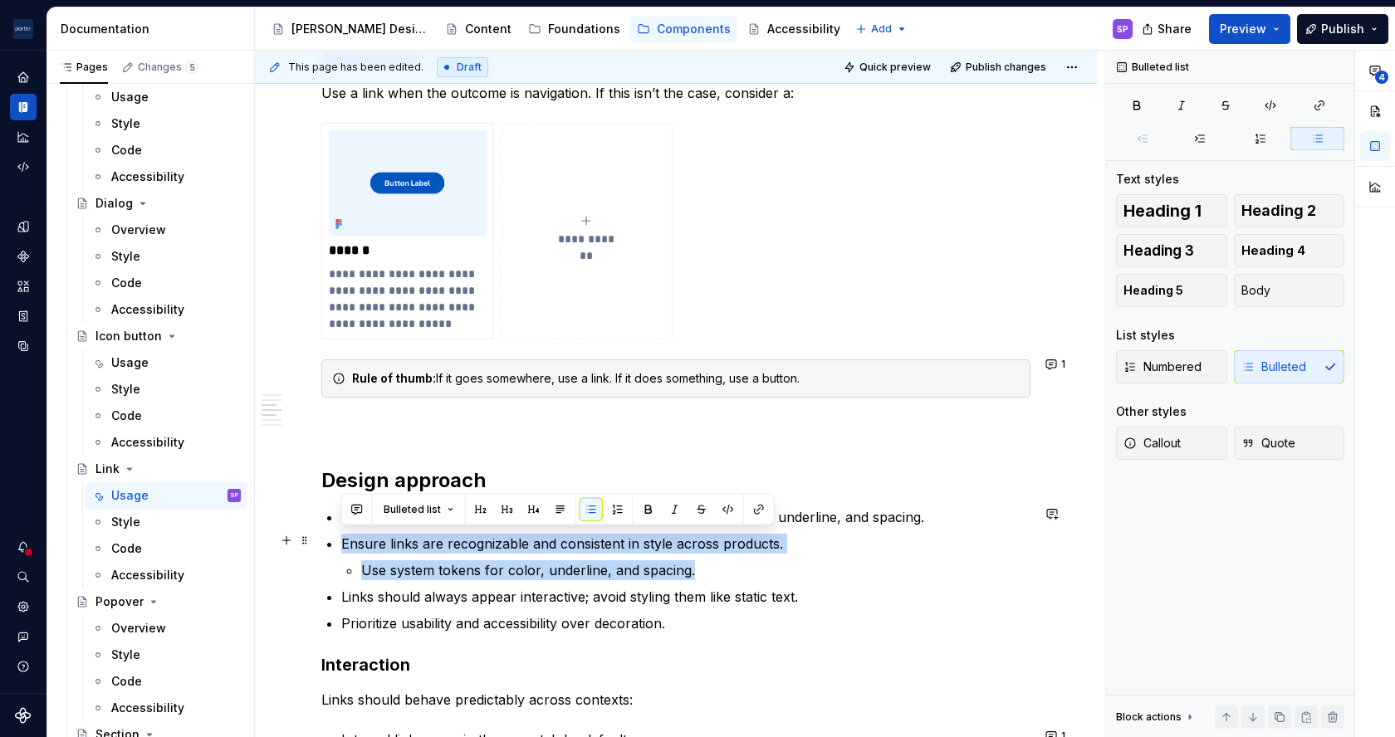
drag, startPoint x: 723, startPoint y: 566, endPoint x: 314, endPoint y: 534, distance: 410.7
click at [314, 534] on div "**********" at bounding box center [676, 380] width 842 height 2948
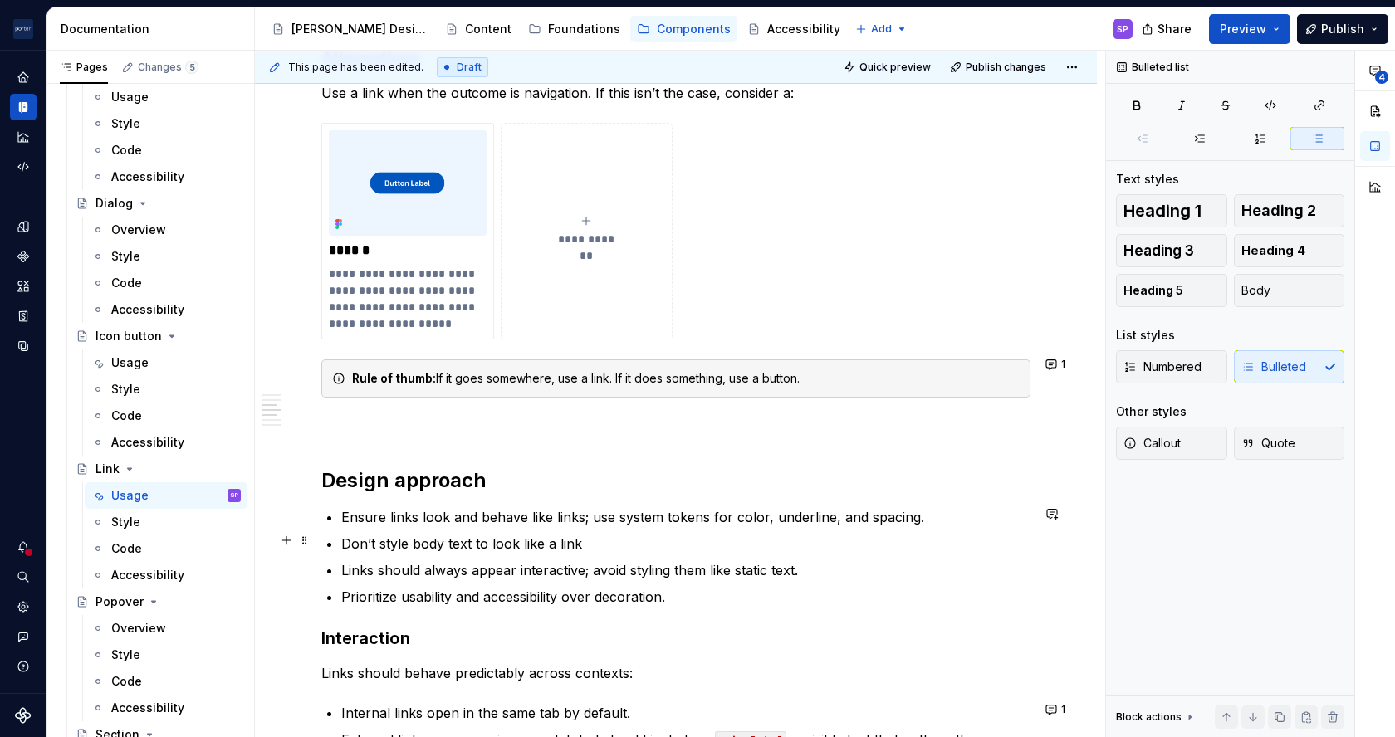
click at [432, 536] on p "Don’t style body text to look like a link" at bounding box center [685, 544] width 689 height 20
click at [428, 568] on p "Links should always appear interactive; avoid styling them like static text." at bounding box center [685, 570] width 689 height 20
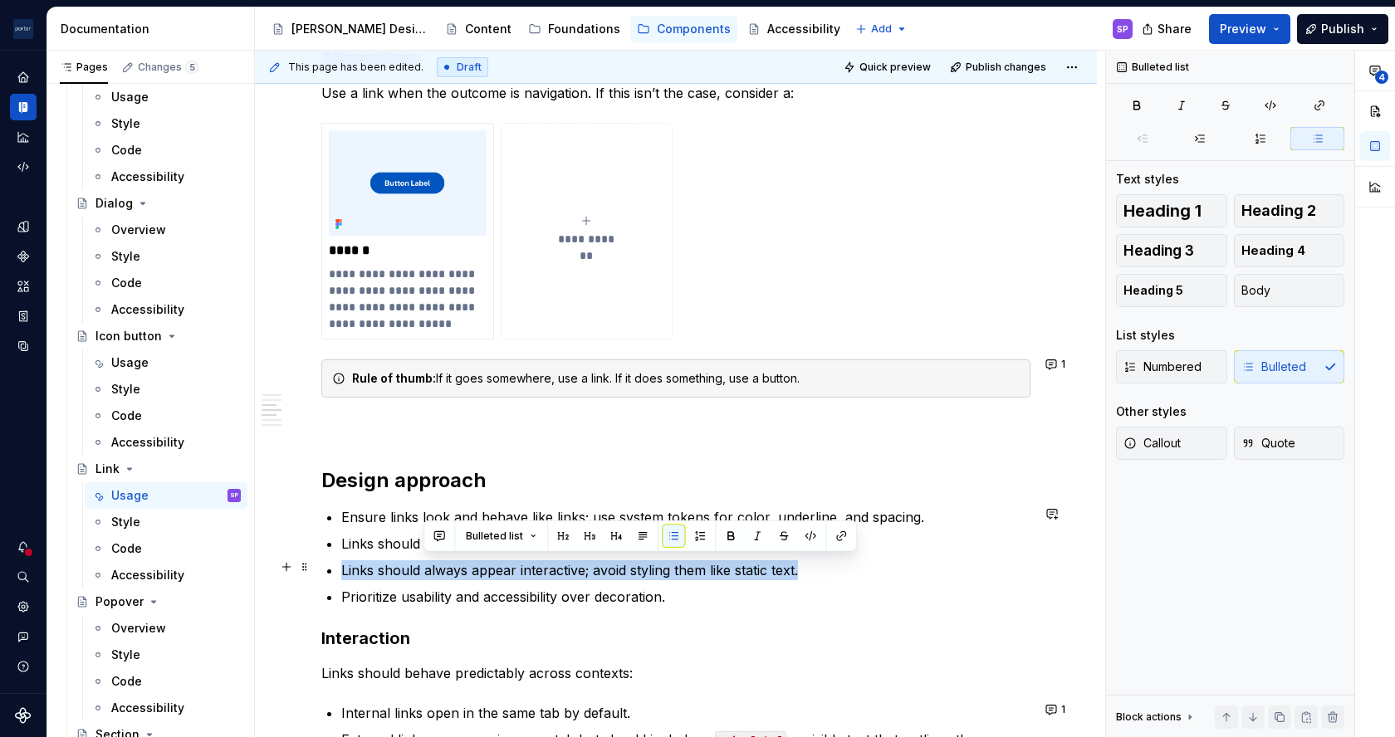
click at [428, 568] on p "Links should always appear interactive; avoid styling them like static text." at bounding box center [685, 570] width 689 height 20
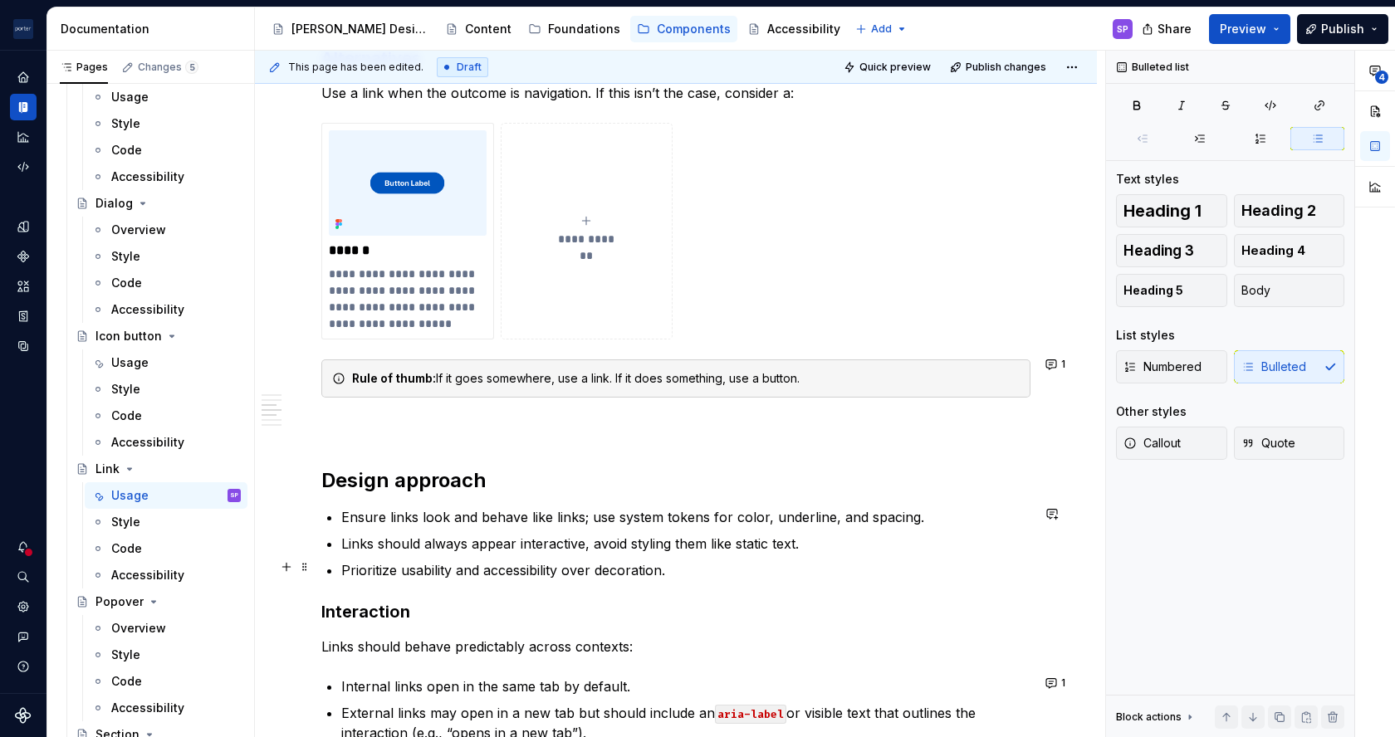
click at [654, 565] on p "Prioritize usability and accessibility over decoration." at bounding box center [685, 570] width 689 height 20
click at [697, 562] on p "Prioritize usability and accessibility over decoration." at bounding box center [685, 570] width 689 height 20
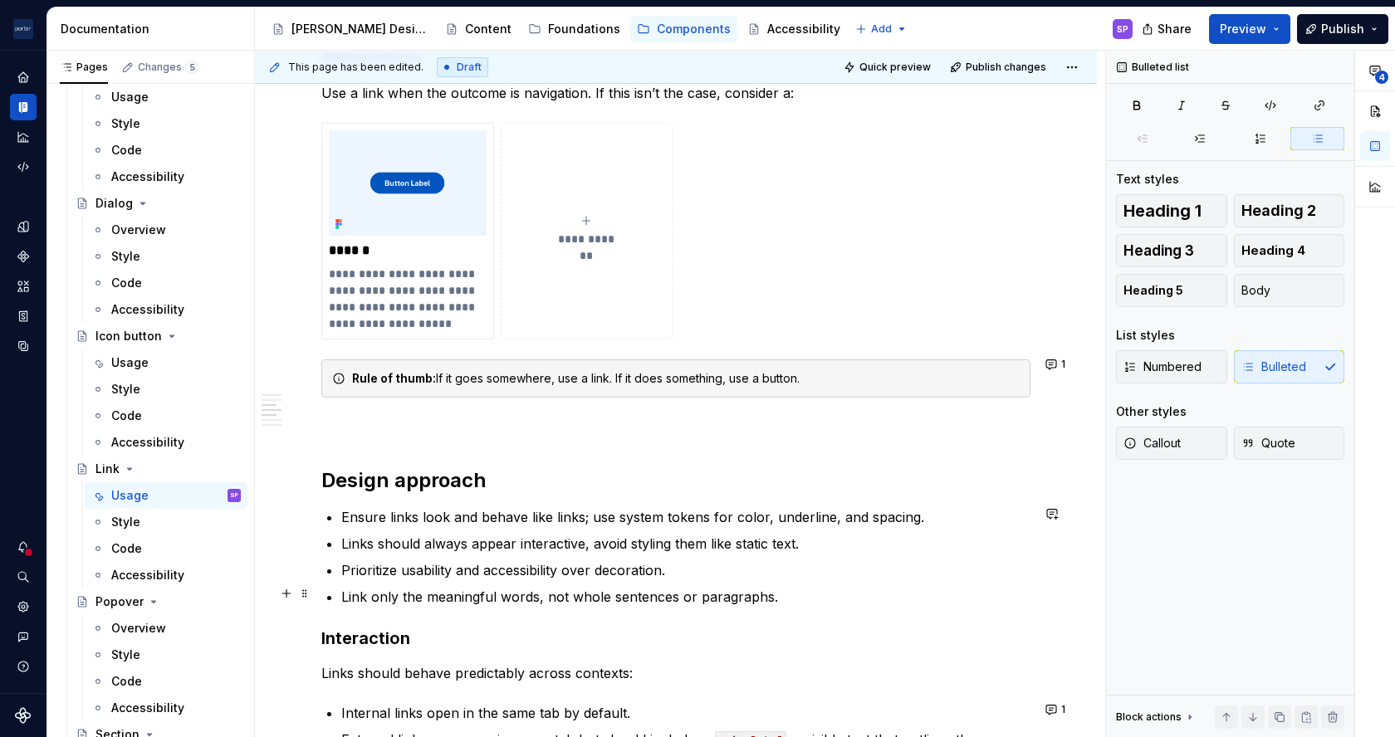
click at [695, 587] on p "Link only the meaningful words, not whole sentences or paragraphs." at bounding box center [685, 597] width 689 height 20
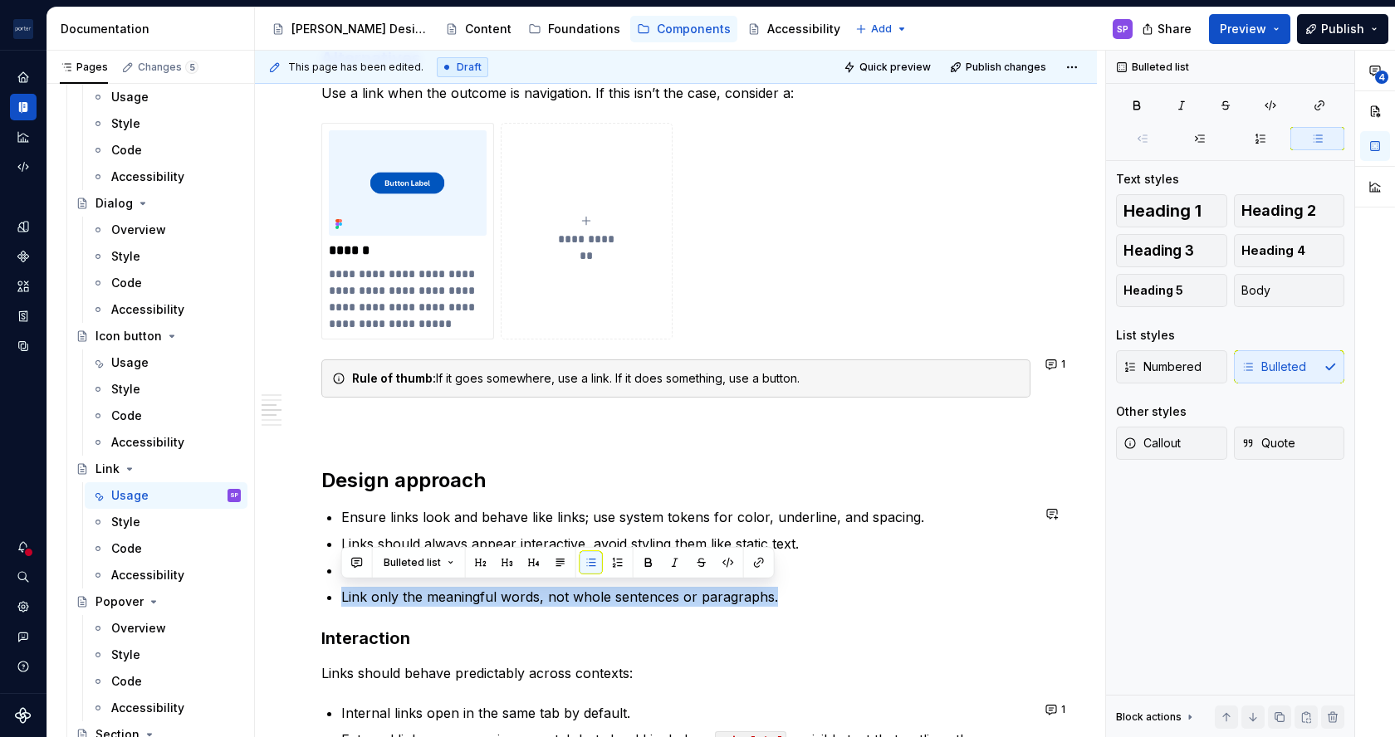
copy p "Link only the meaningful words, not whole sentences or paragraphs."
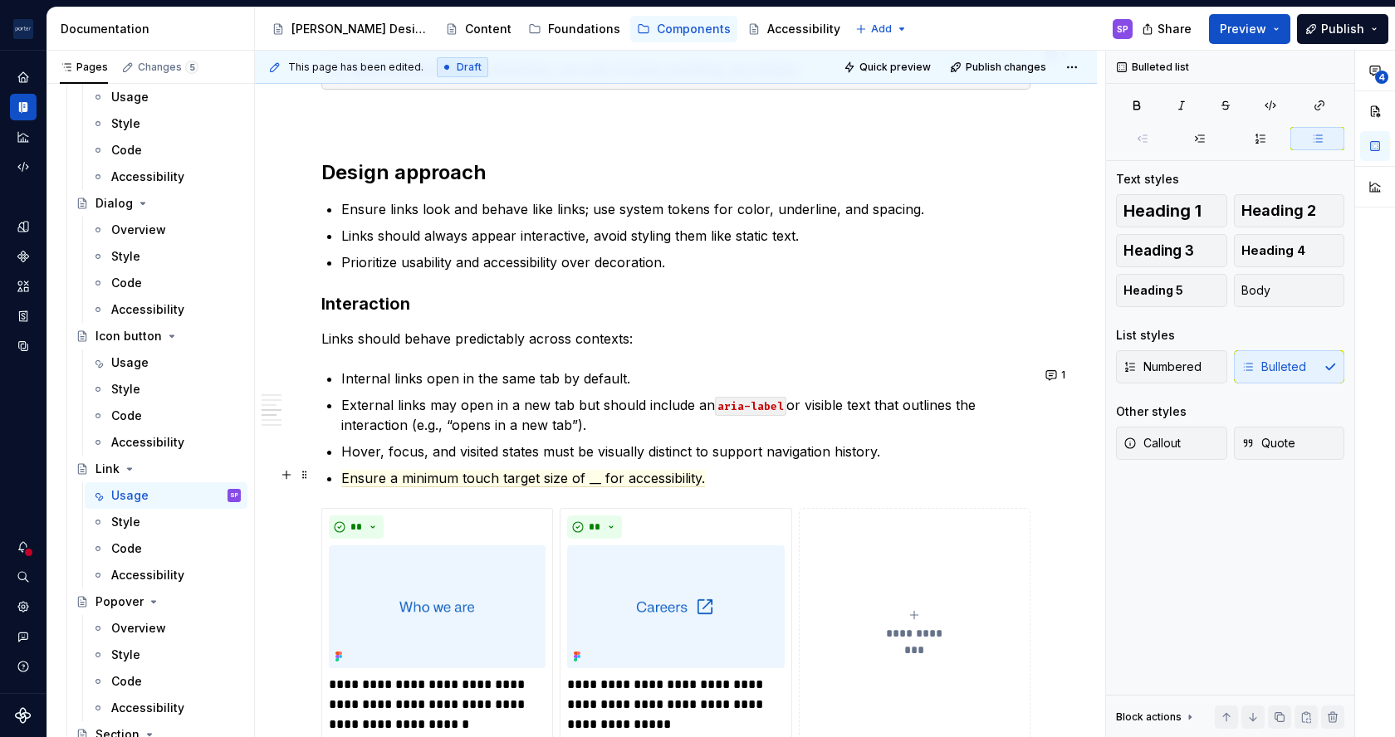
scroll to position [1711, 0]
click at [600, 469] on span "Ensure a minimum touch target size of __ for accessibility." at bounding box center [523, 476] width 364 height 17
click at [492, 448] on p "Hover, focus, and visited states must be visually distinct to support navigatio…" at bounding box center [685, 450] width 689 height 20
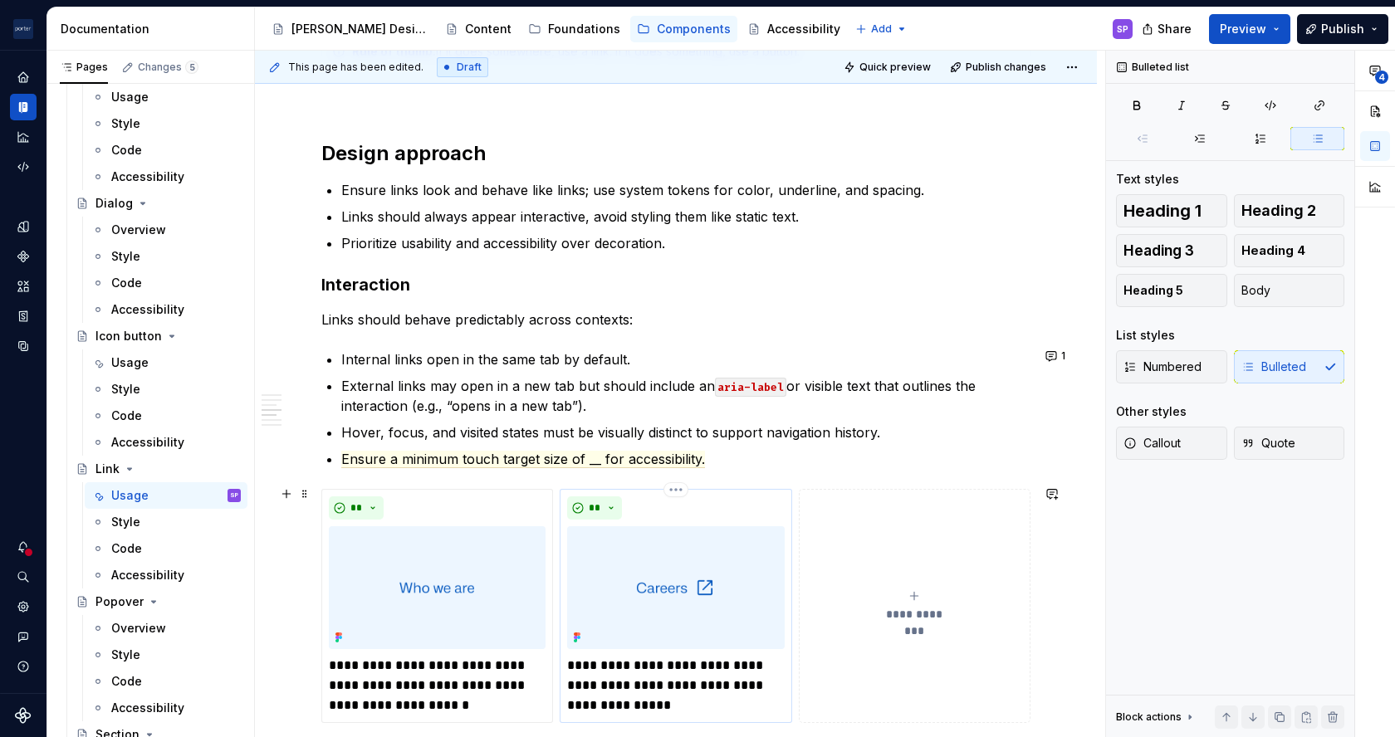
scroll to position [1776, 0]
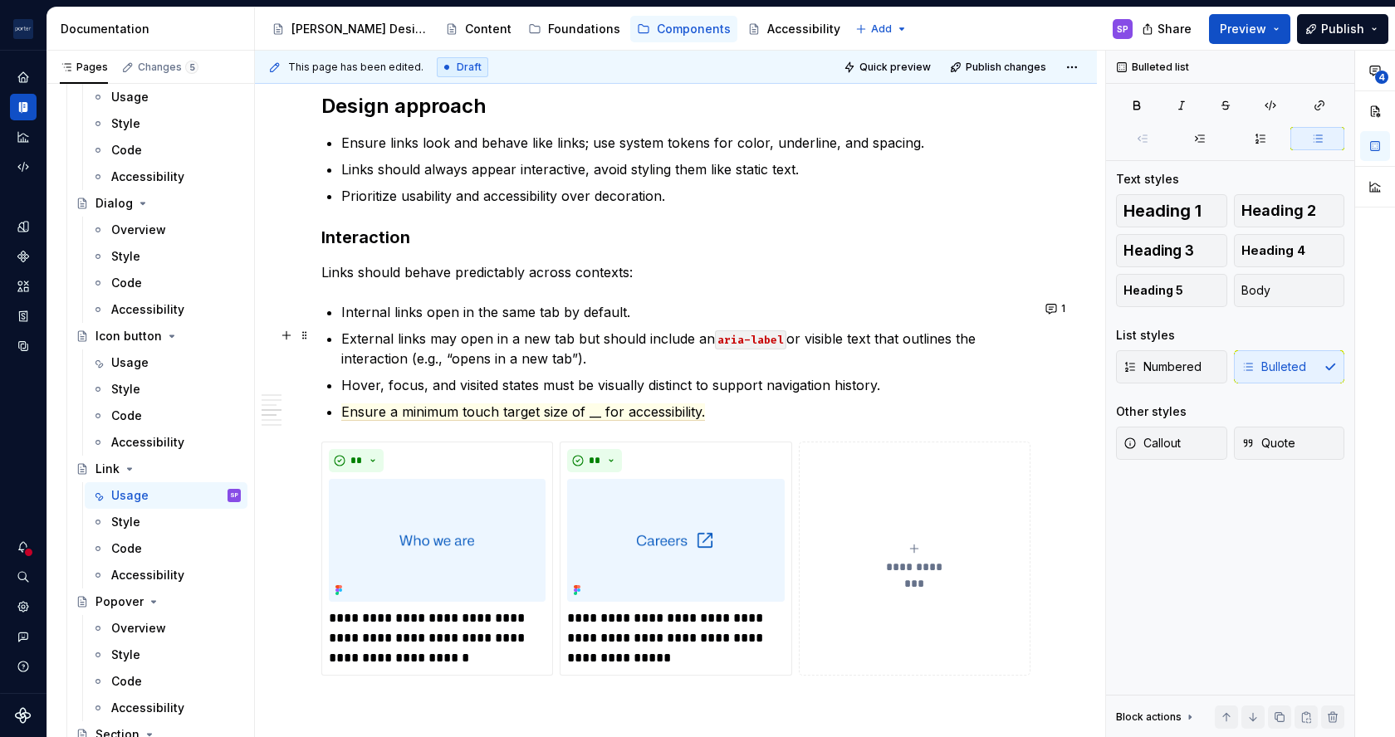
click at [628, 359] on p "External links may open in a new tab but should include an aria-label or visibl…" at bounding box center [685, 349] width 689 height 40
click at [394, 414] on span "Ensure a minimum touch target size of __ for accessibility." at bounding box center [523, 412] width 364 height 17
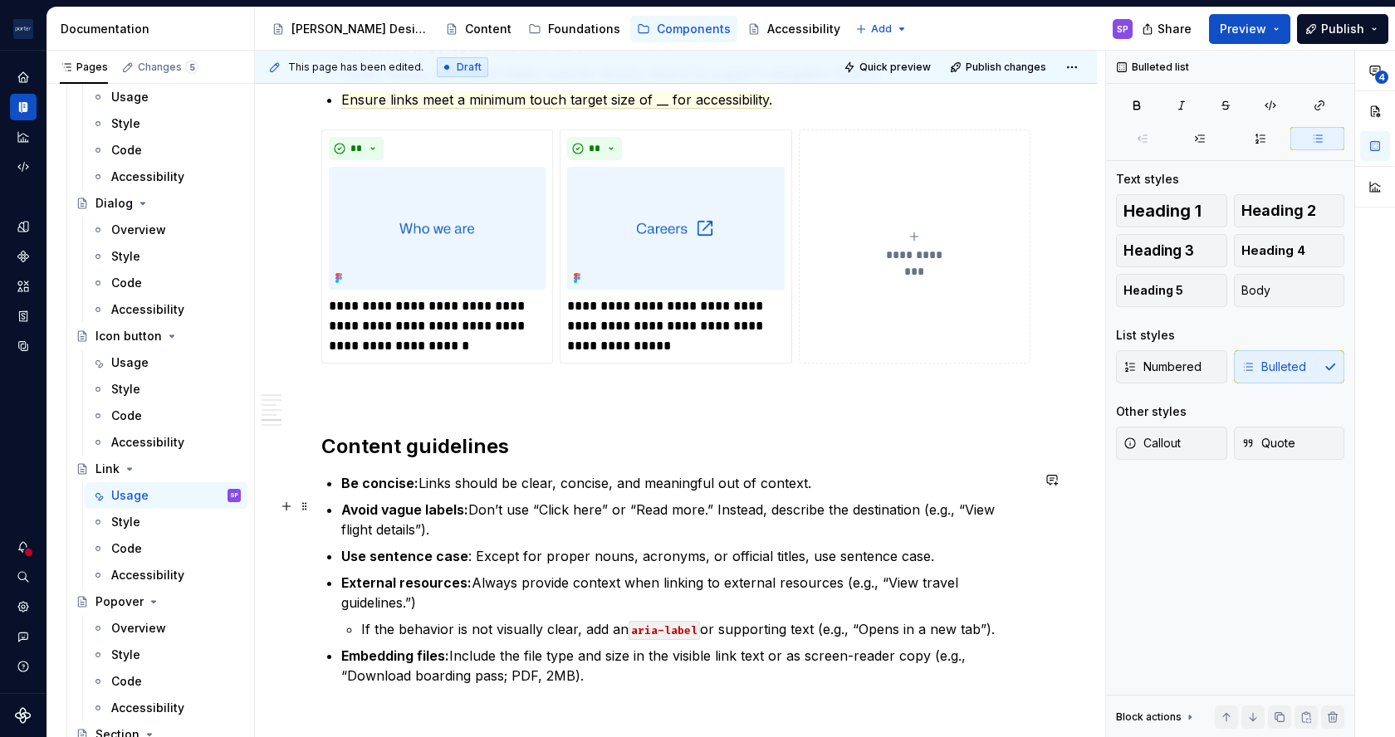
scroll to position [2090, 0]
click at [382, 483] on strong "Be concise:" at bounding box center [379, 481] width 77 height 17
click at [488, 477] on p "Be clear and concise: Links should be clear, concise, and meaningful out of con…" at bounding box center [685, 482] width 689 height 20
click at [488, 475] on p "Be clear and concise: Links should be clear, concise, and meaningful out of con…" at bounding box center [685, 482] width 689 height 20
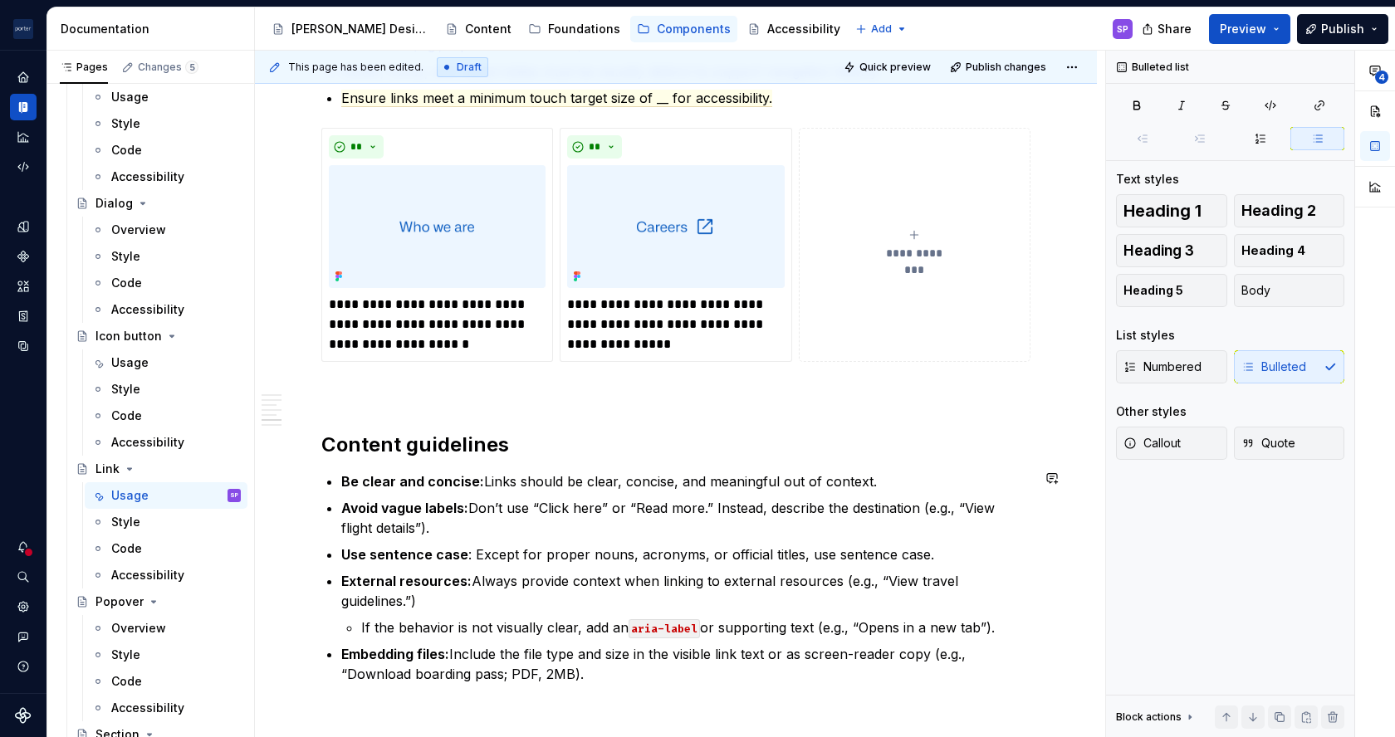
click at [488, 475] on p "Be clear and concise: Links should be clear, concise, and meaningful out of con…" at bounding box center [685, 482] width 689 height 20
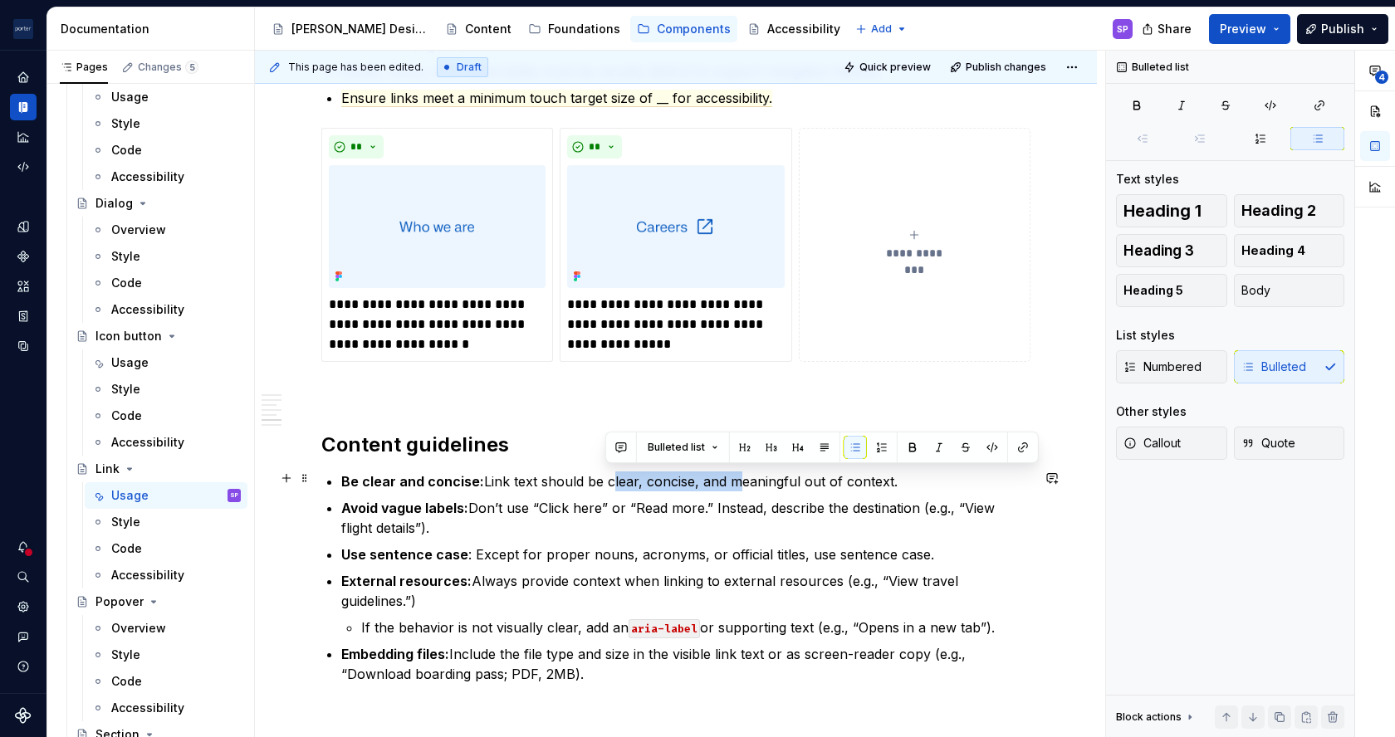
drag, startPoint x: 713, startPoint y: 477, endPoint x: 726, endPoint y: 477, distance: 12.5
click at [726, 477] on p "Be clear and concise: Link text should be clear, concise, and meaningful out of…" at bounding box center [685, 482] width 689 height 20
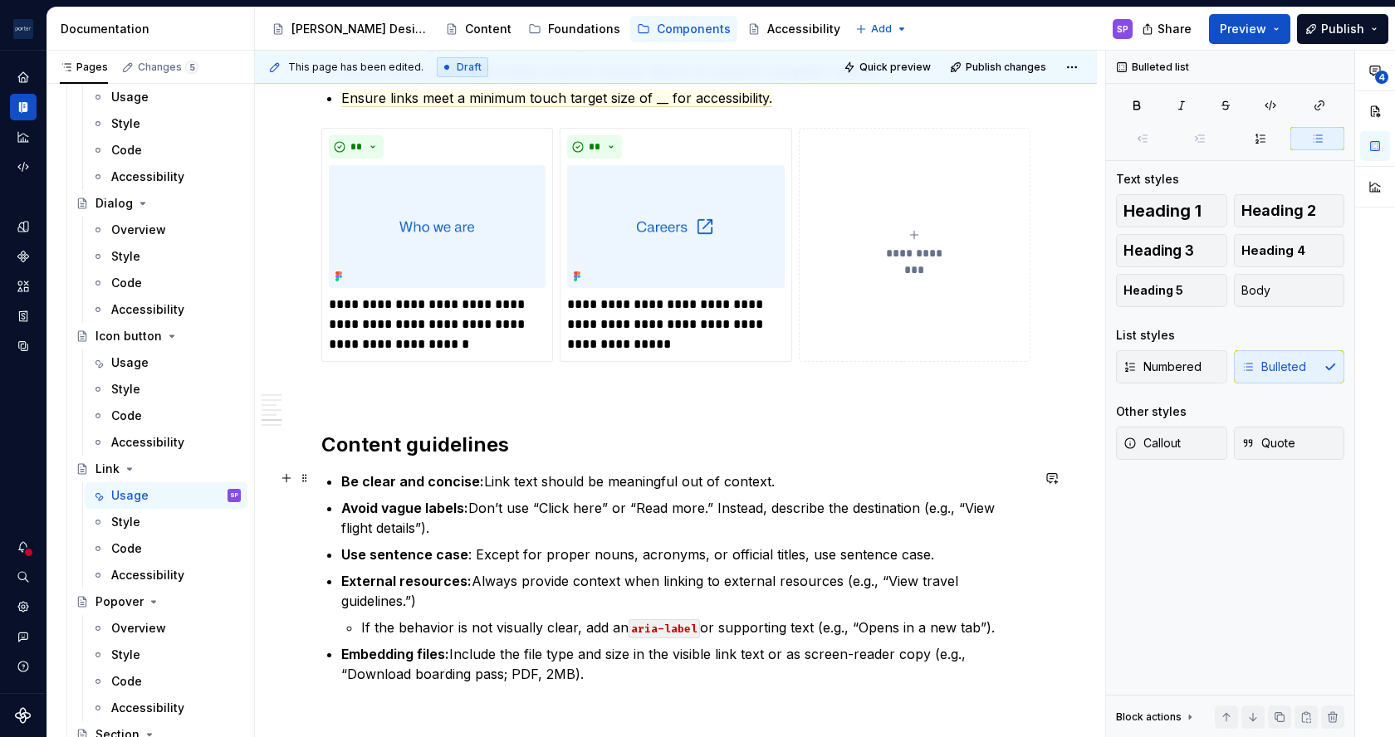
click at [811, 477] on p "Be clear and concise: Link text should be meaningful out of context." at bounding box center [685, 482] width 689 height 20
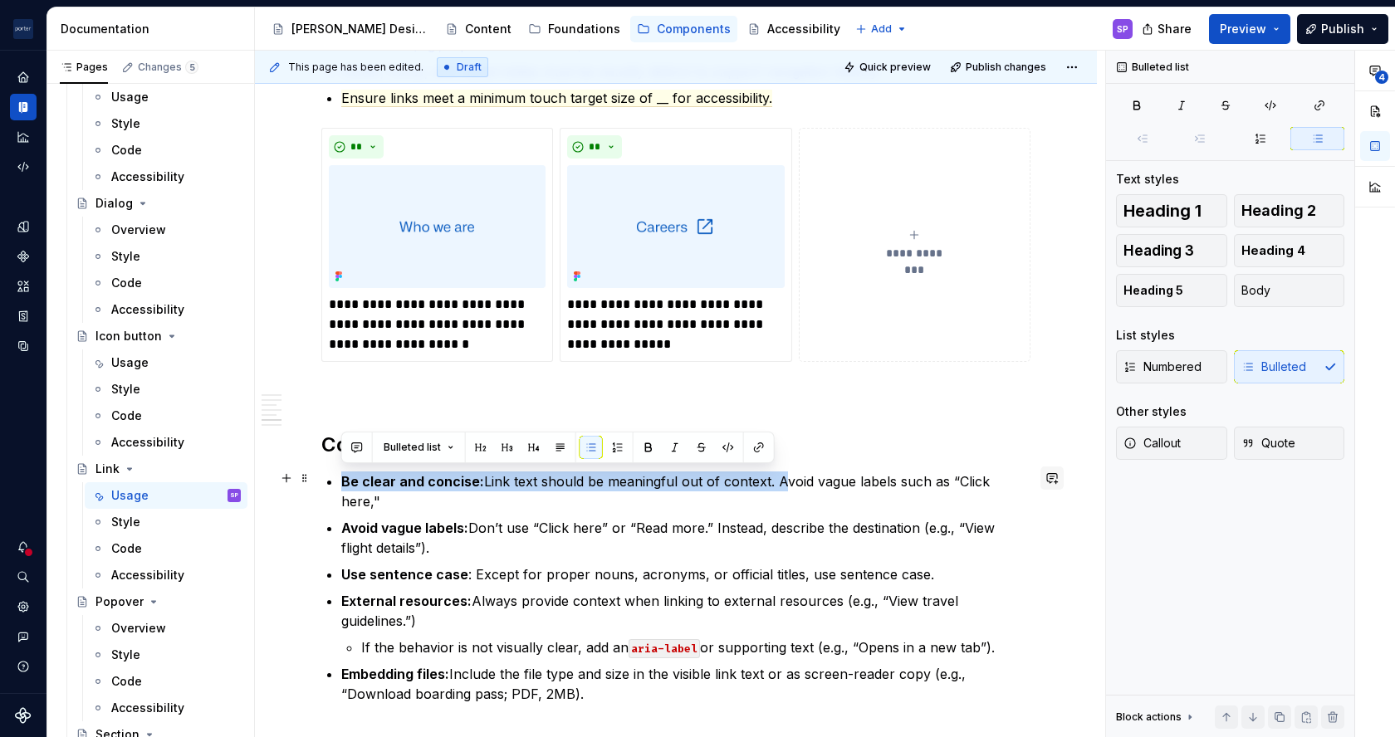
drag, startPoint x: 773, startPoint y: 477, endPoint x: 1044, endPoint y: 475, distance: 270.7
click at [966, 476] on p "Be clear and concise: Link text should be meaningful out of context. Avoid vagu…" at bounding box center [685, 492] width 689 height 40
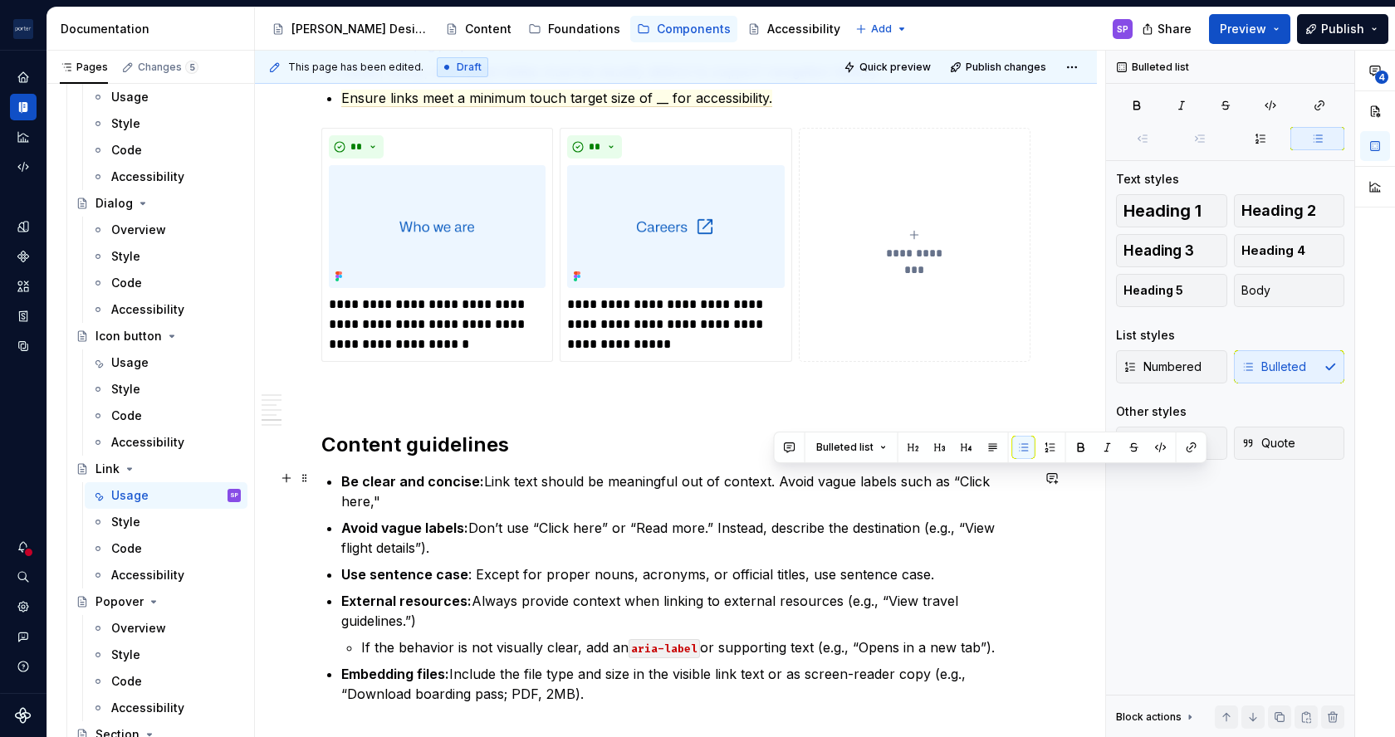
drag, startPoint x: 773, startPoint y: 479, endPoint x: 1023, endPoint y: 476, distance: 250.0
click at [1023, 476] on p "Be clear and concise: Link text should be meaningful out of context. Avoid vagu…" at bounding box center [685, 492] width 689 height 40
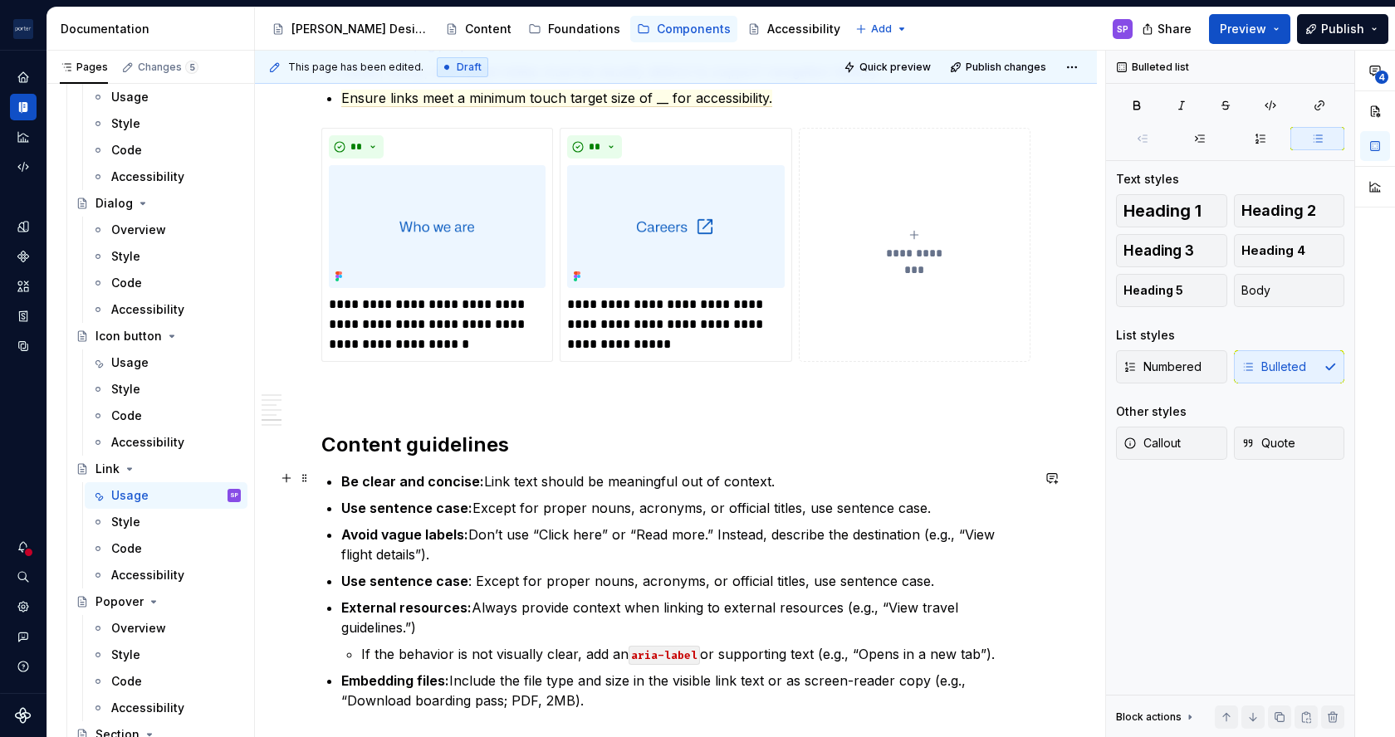
click at [838, 475] on p "Be clear and concise: Link text should be meaningful out of context." at bounding box center [685, 482] width 689 height 20
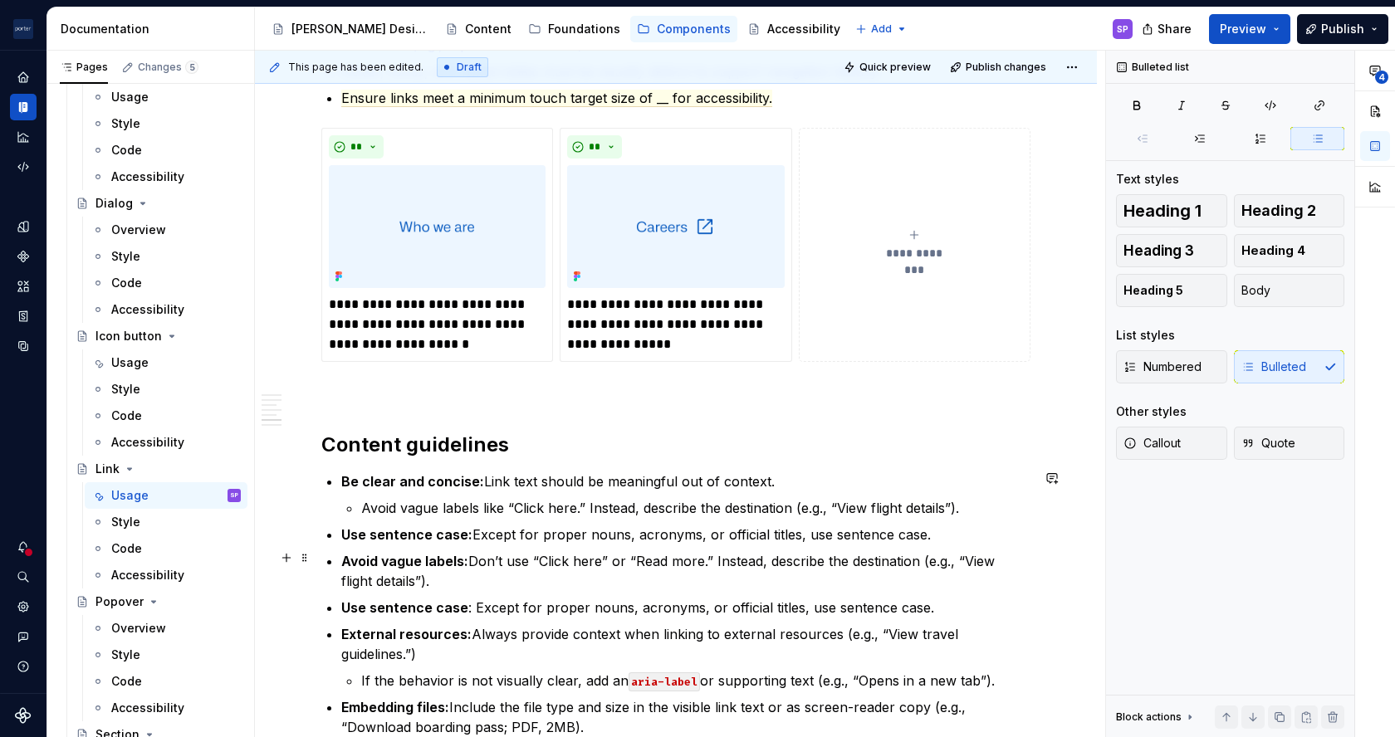
click at [804, 551] on p "Avoid vague labels: Don’t use “Click here” or “Read more.” Instead, describe th…" at bounding box center [685, 571] width 689 height 40
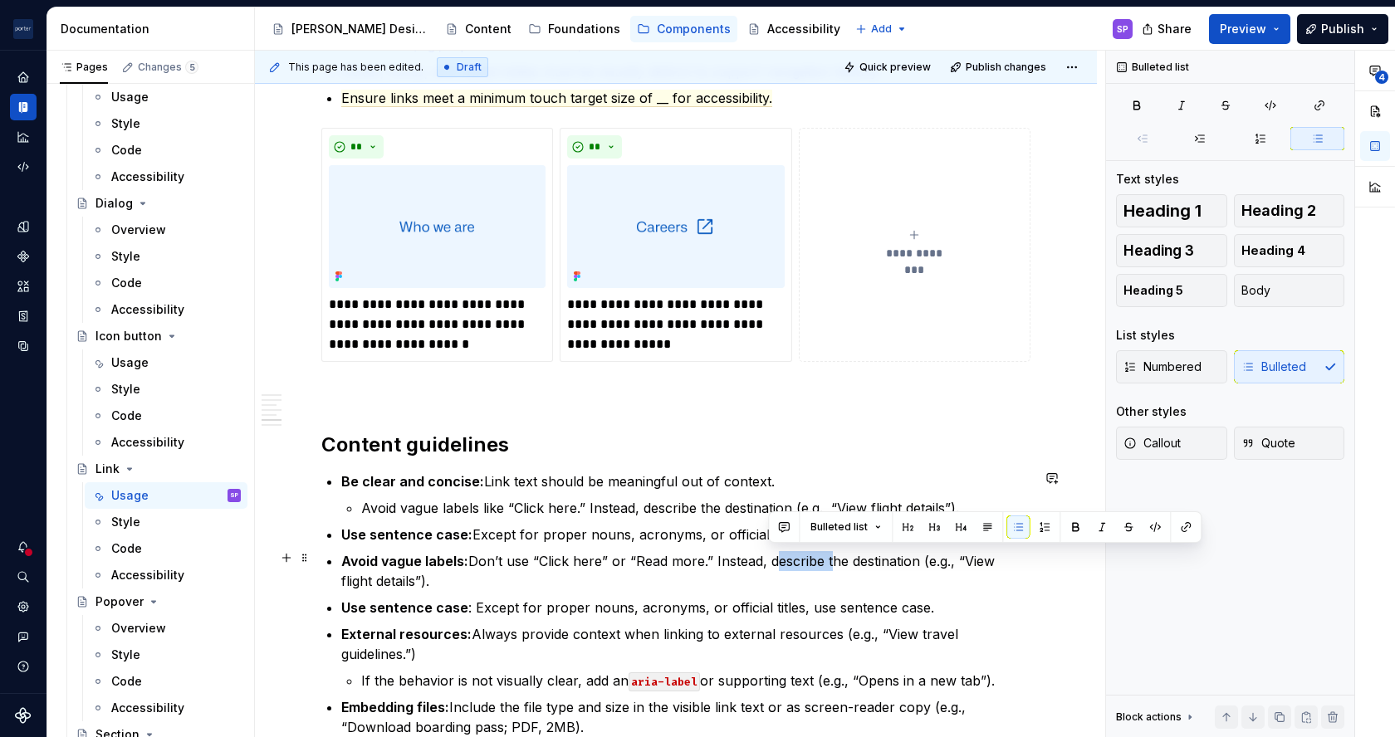
click at [804, 551] on p "Avoid vague labels: Don’t use “Click here” or “Read more.” Instead, describe th…" at bounding box center [685, 571] width 689 height 40
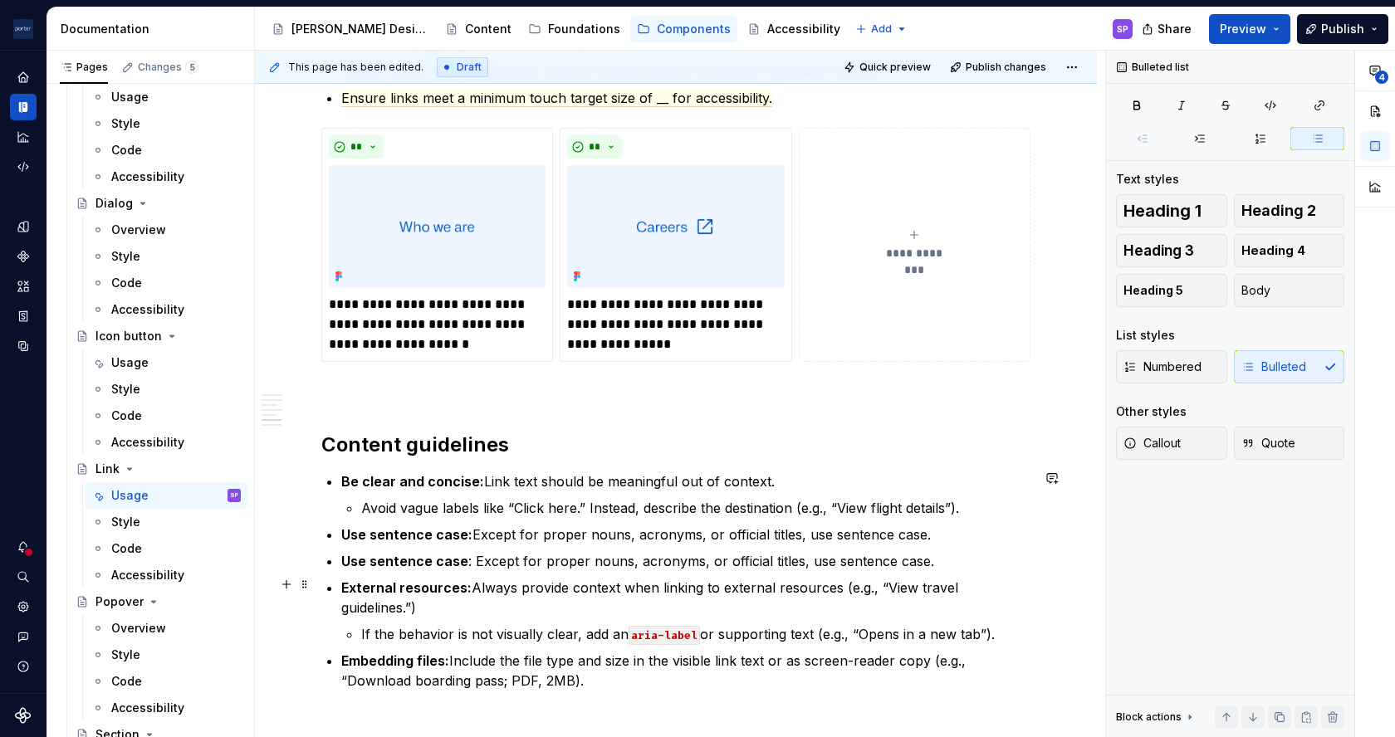
click at [717, 578] on p "External resources: Always provide context when linking to external resources (…" at bounding box center [685, 598] width 689 height 40
click at [712, 568] on ul "Be clear and concise: Link text should be meaningful out of context. Avoid vagu…" at bounding box center [685, 581] width 689 height 219
click at [712, 568] on div "Bulleted list" at bounding box center [557, 554] width 433 height 32
drag, startPoint x: 713, startPoint y: 568, endPoint x: 864, endPoint y: 542, distance: 152.5
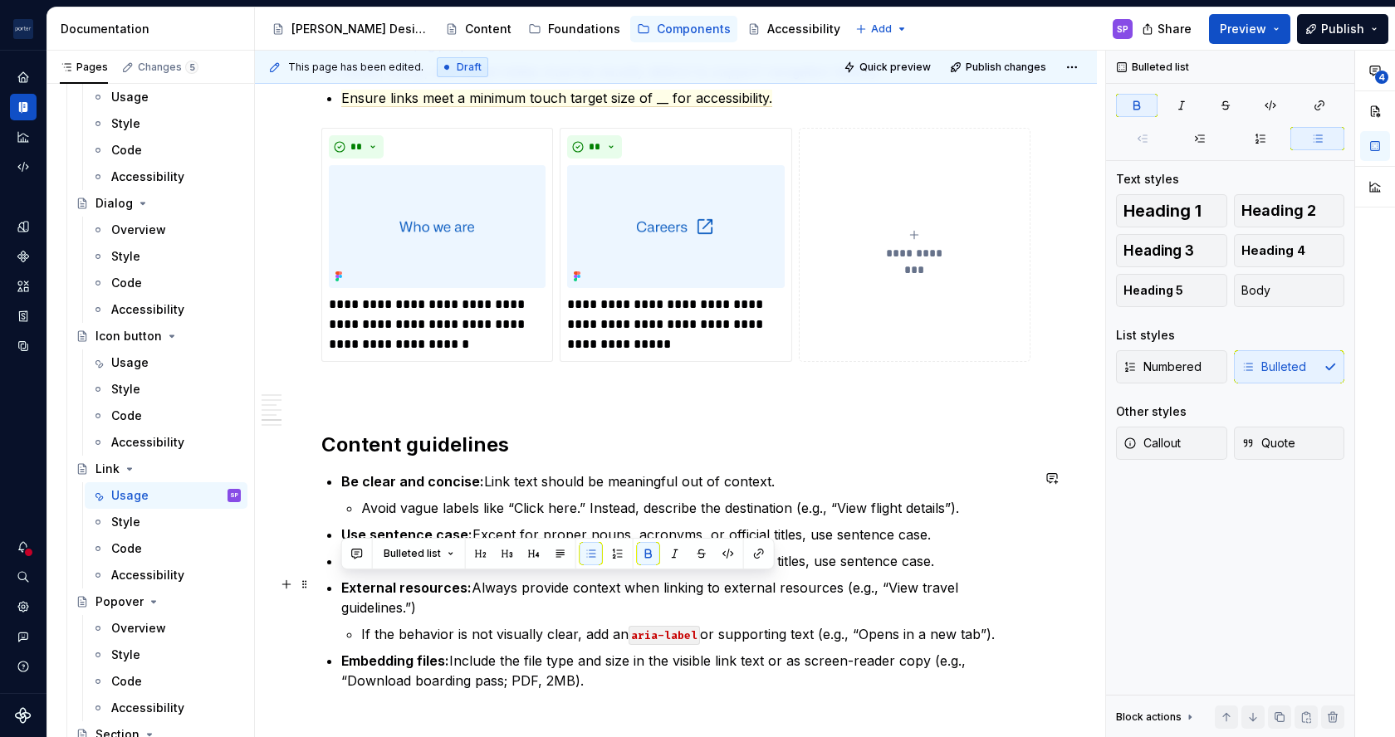
click at [864, 542] on ul "Be clear and concise: Link text should be meaningful out of context. Avoid vagu…" at bounding box center [685, 581] width 689 height 219
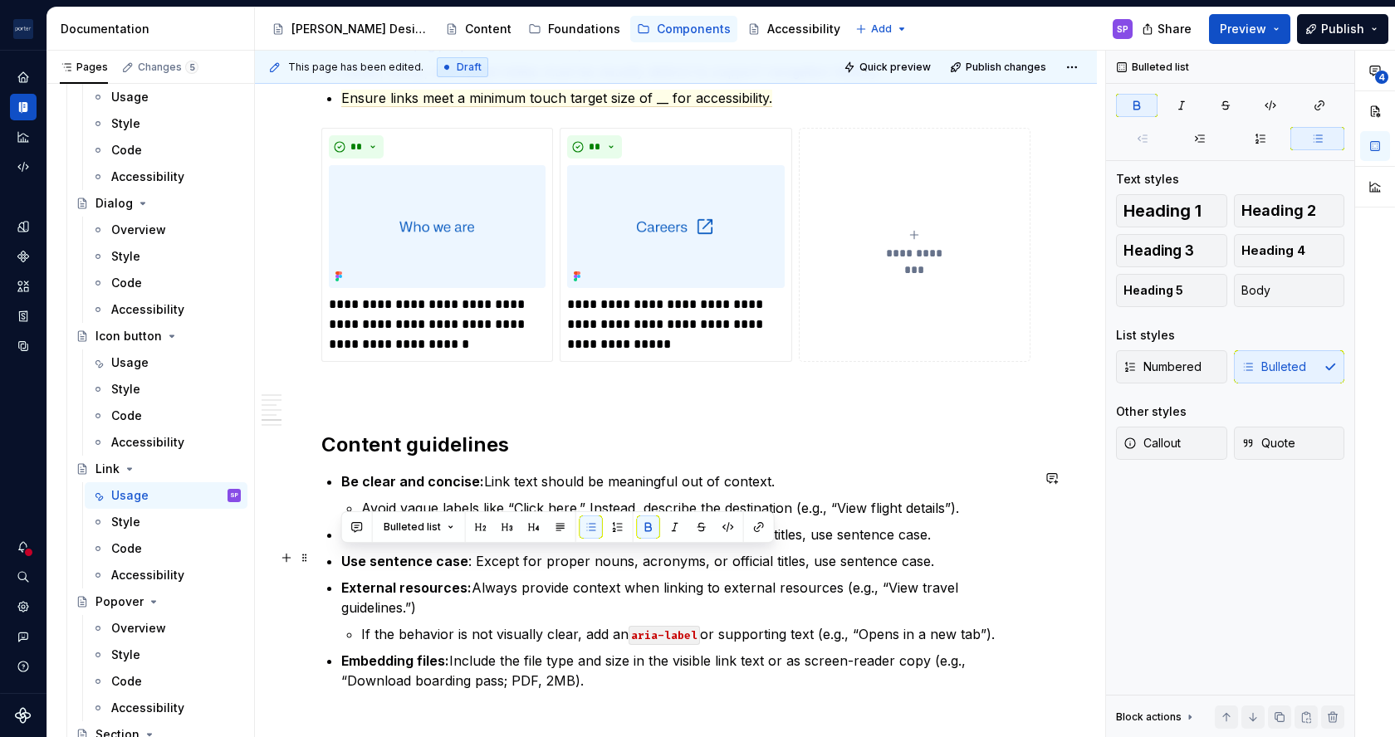
click at [864, 542] on ul "Be clear and concise: Link text should be meaningful out of context. Avoid vagu…" at bounding box center [685, 581] width 689 height 219
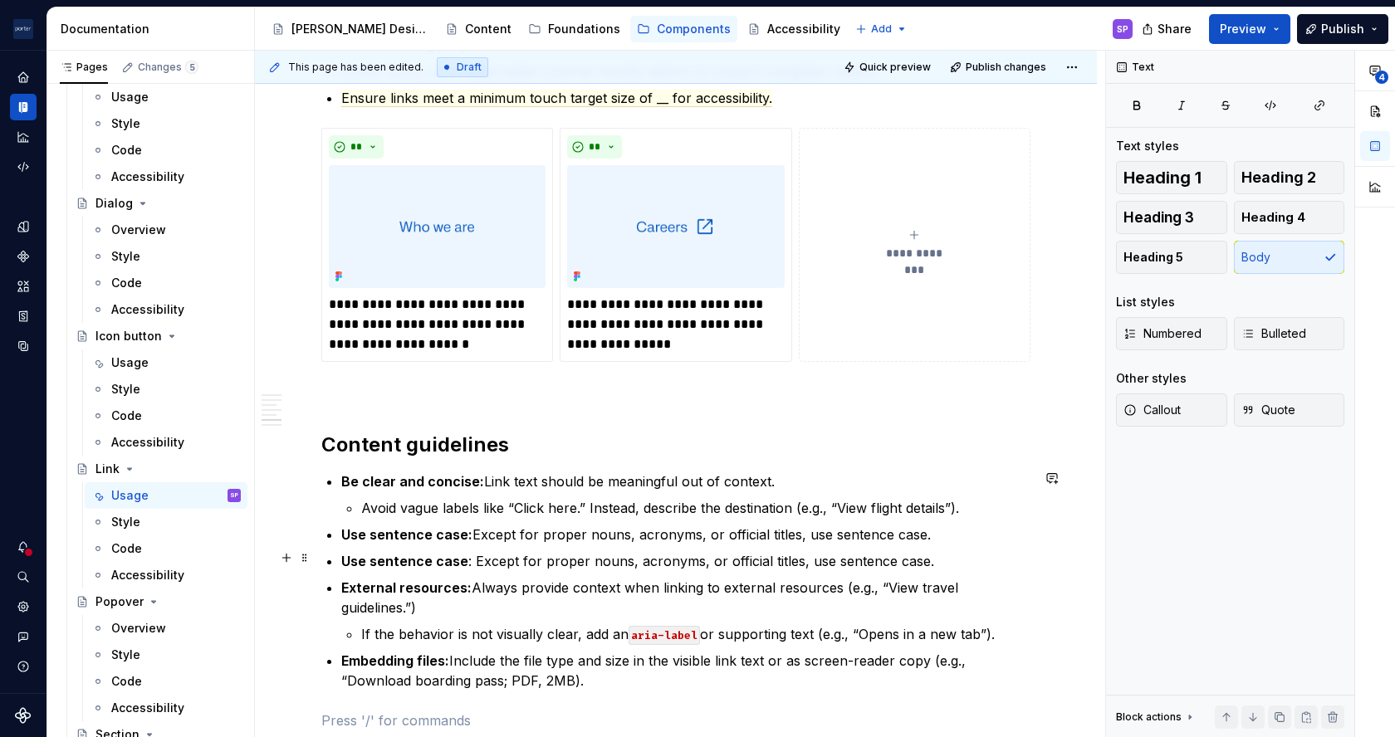
click at [768, 546] on ul "Be clear and concise: Link text should be meaningful out of context. Avoid vagu…" at bounding box center [685, 581] width 689 height 219
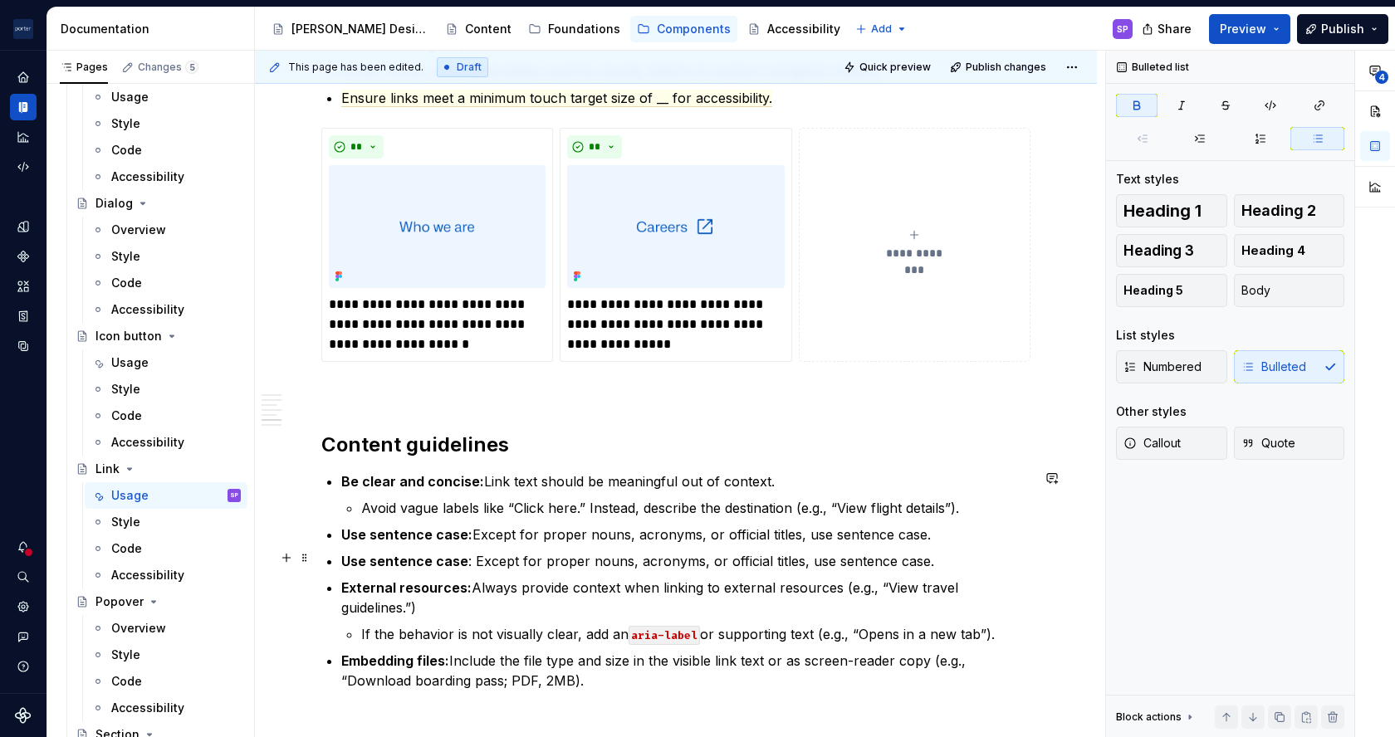
click at [768, 546] on ul "Be clear and concise: Link text should be meaningful out of context. Avoid vagu…" at bounding box center [685, 581] width 689 height 219
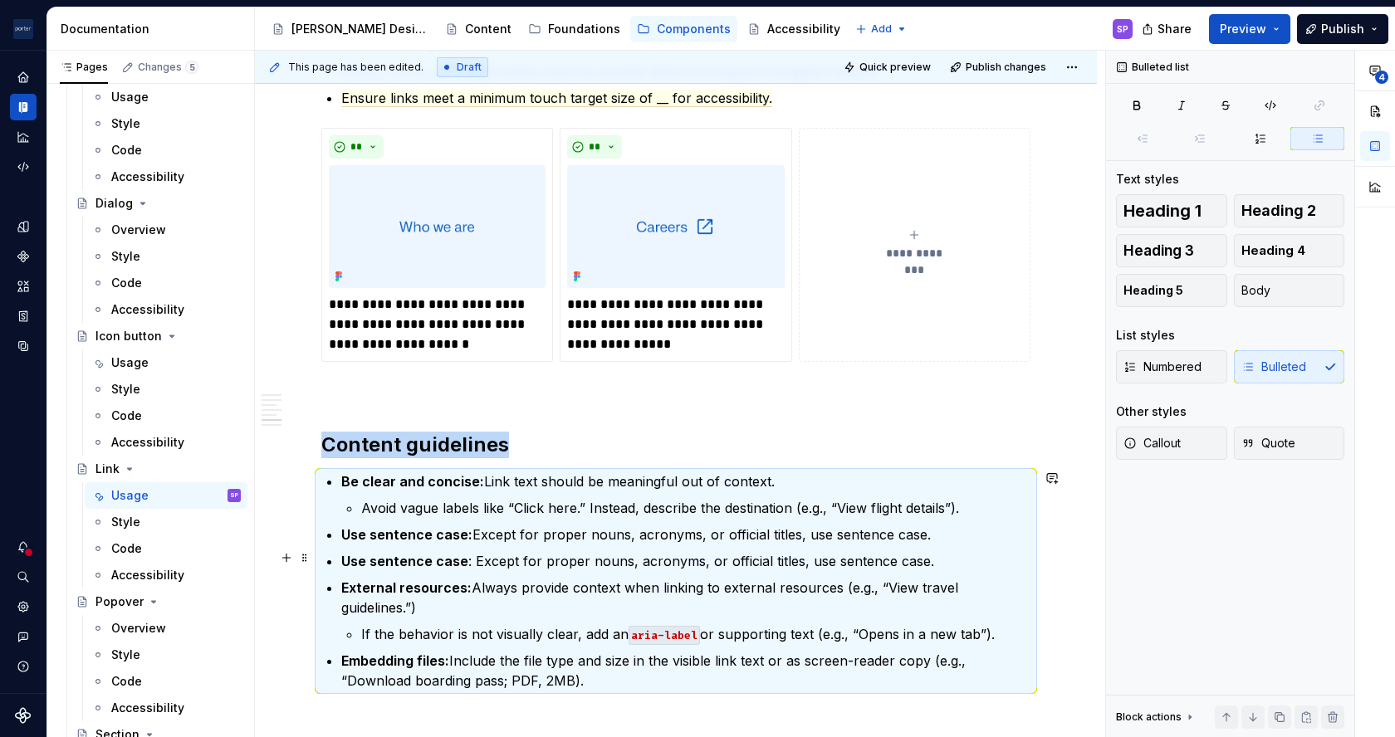
click at [768, 546] on ul "Be clear and concise: Link text should be meaningful out of context. Avoid vagu…" at bounding box center [685, 581] width 689 height 219
click at [724, 551] on p "Use sentence case : Except for proper nouns, acronyms, or official titles, use …" at bounding box center [685, 561] width 689 height 20
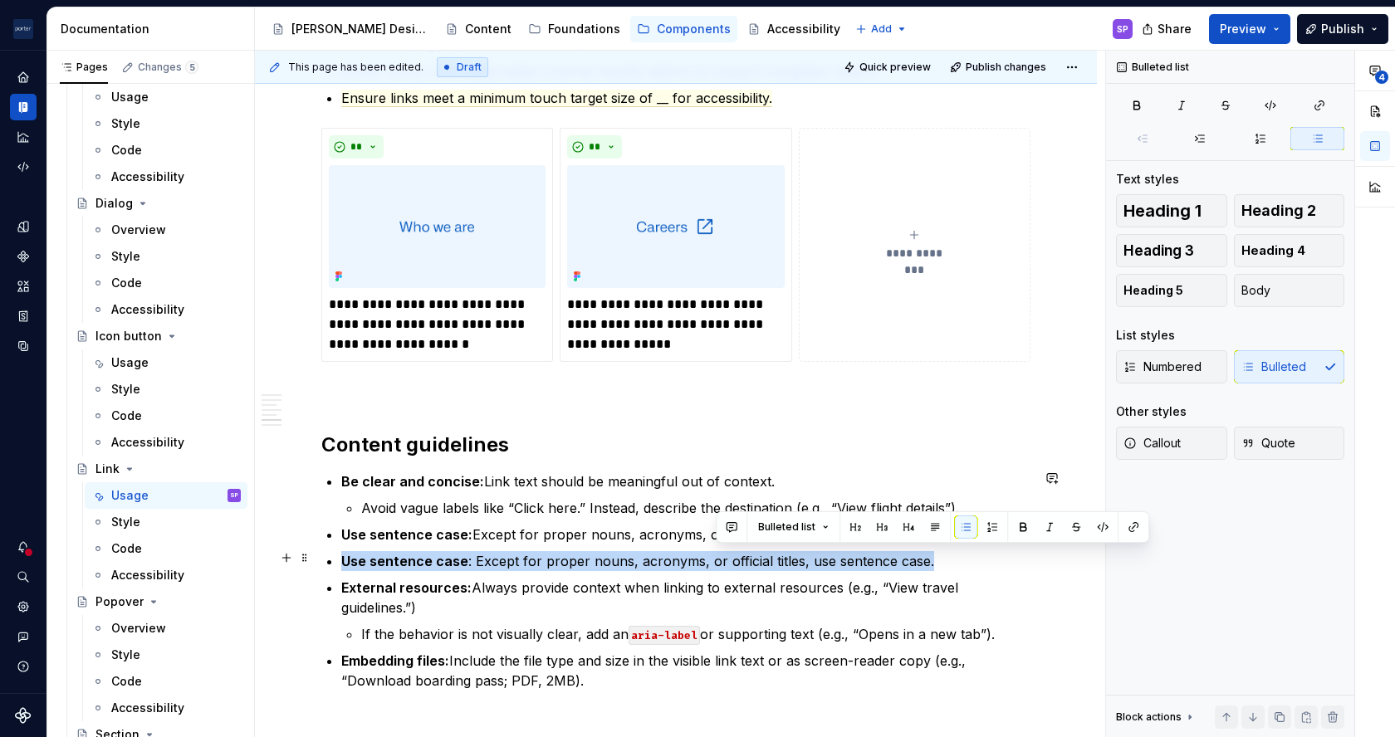
click at [724, 551] on p "Use sentence case : Except for proper nouns, acronyms, or official titles, use …" at bounding box center [685, 561] width 689 height 20
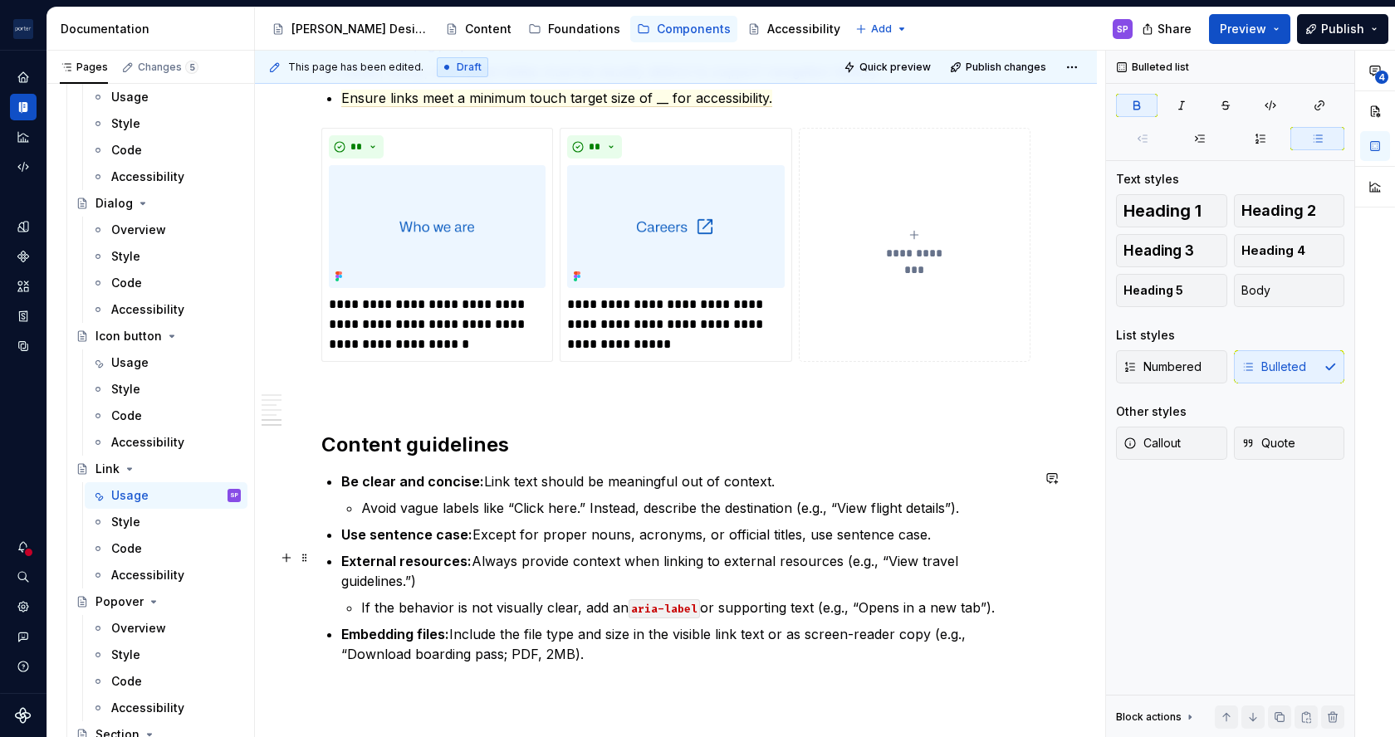
click at [425, 557] on strong "External resources:" at bounding box center [406, 561] width 130 height 17
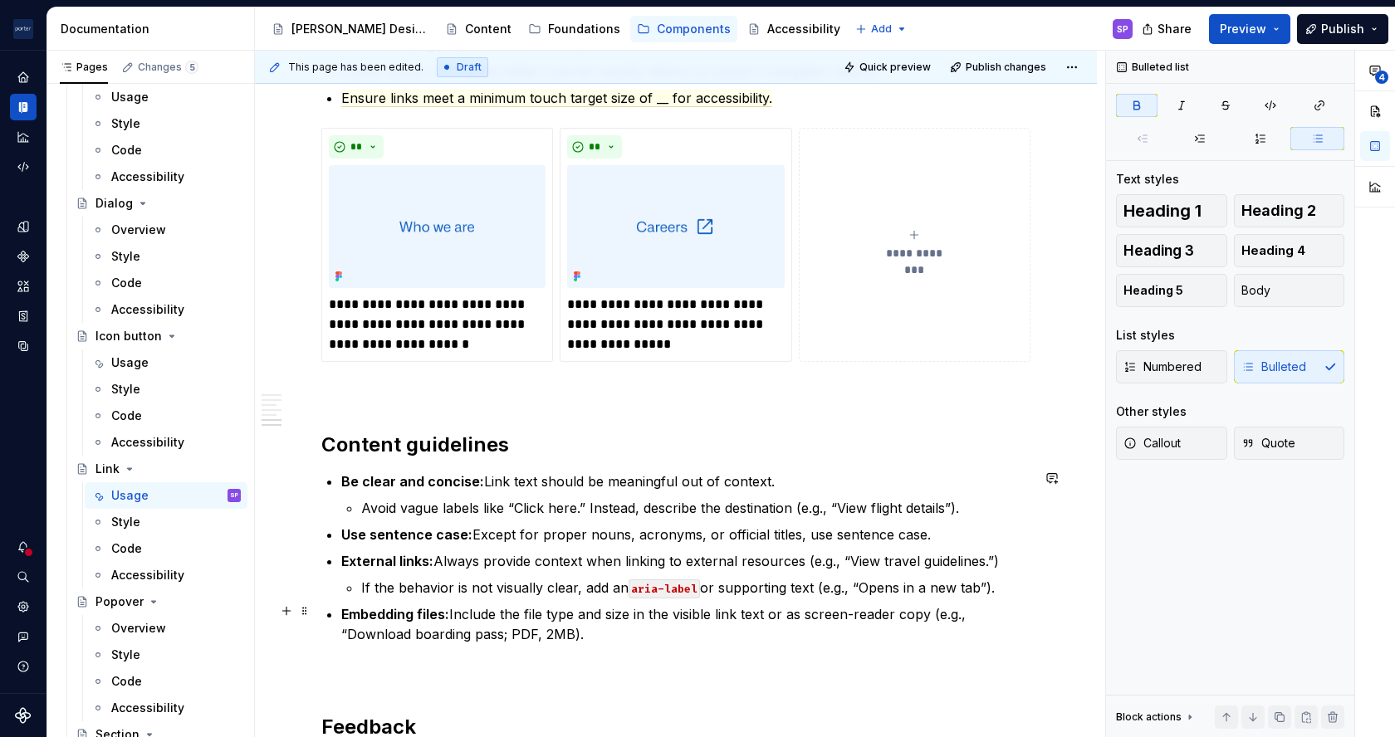
click at [664, 608] on p "Embedding files: Include the file type and size in the visible link text or as …" at bounding box center [685, 625] width 689 height 40
click at [698, 609] on p "Embedding files: Include the file type and size in visible link text or as scre…" at bounding box center [685, 625] width 689 height 40
click at [725, 612] on p "Embedding files: Include the file type and size in visible link text or as scre…" at bounding box center [685, 625] width 689 height 40
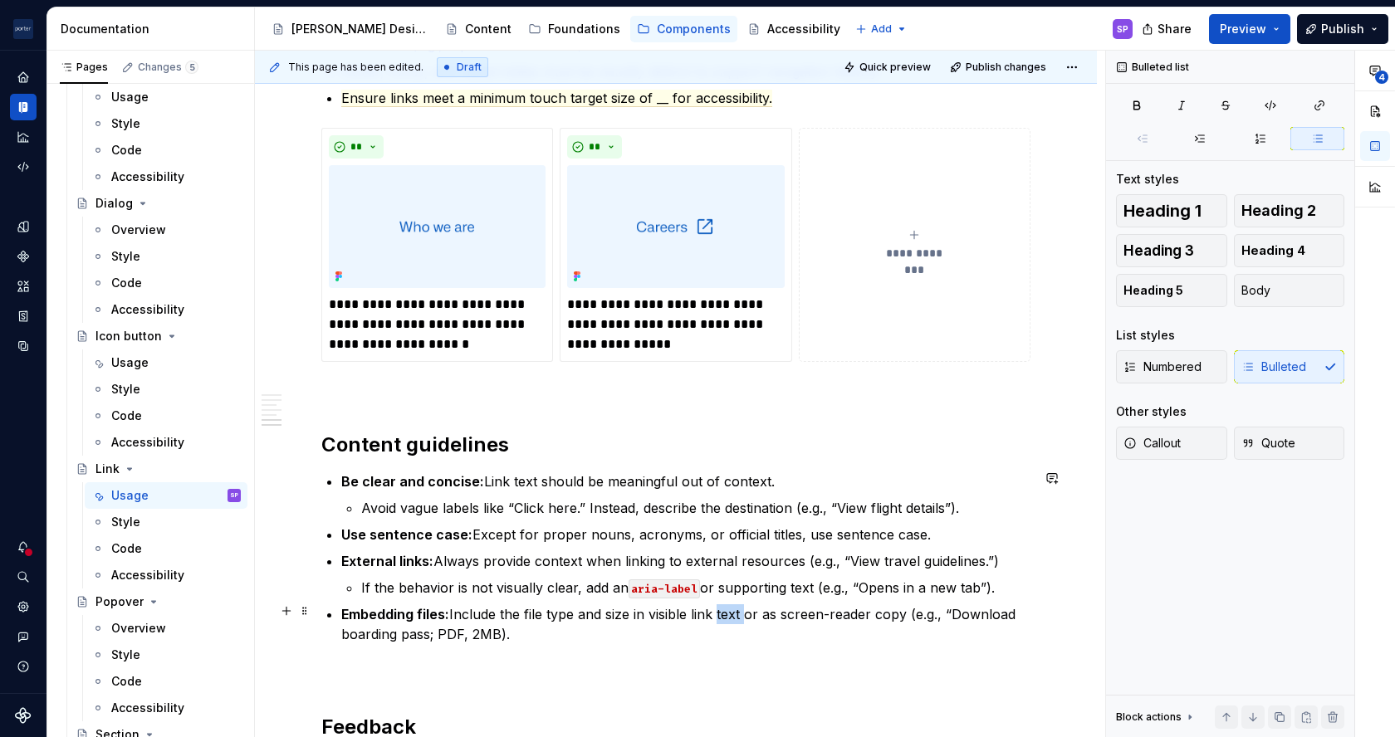
click at [725, 612] on p "Embedding files: Include the file type and size in visible link text or as scre…" at bounding box center [685, 625] width 689 height 40
click at [744, 612] on p "Embedding files: Include the file type and size in visible text or as screen-re…" at bounding box center [685, 625] width 689 height 40
click at [737, 612] on p "Embedding files: Include the file type and size in visible text or as screen-re…" at bounding box center [685, 625] width 689 height 40
click at [631, 629] on p "Embedding files: Include the file type and size in visible text or provide scre…" at bounding box center [685, 625] width 689 height 40
click at [526, 636] on p "Embedding files: Include the file type and size in visible text or provide scre…" at bounding box center [685, 625] width 689 height 40
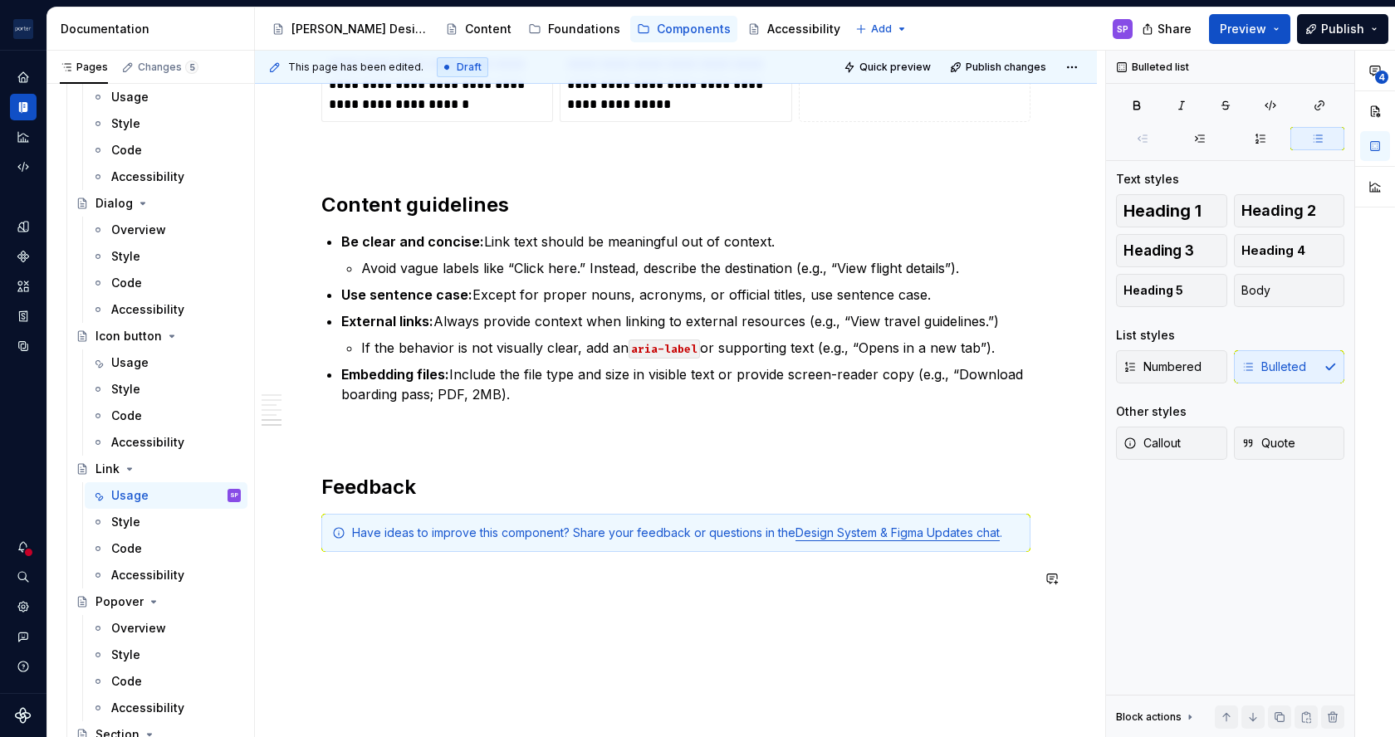
scroll to position [2345, 0]
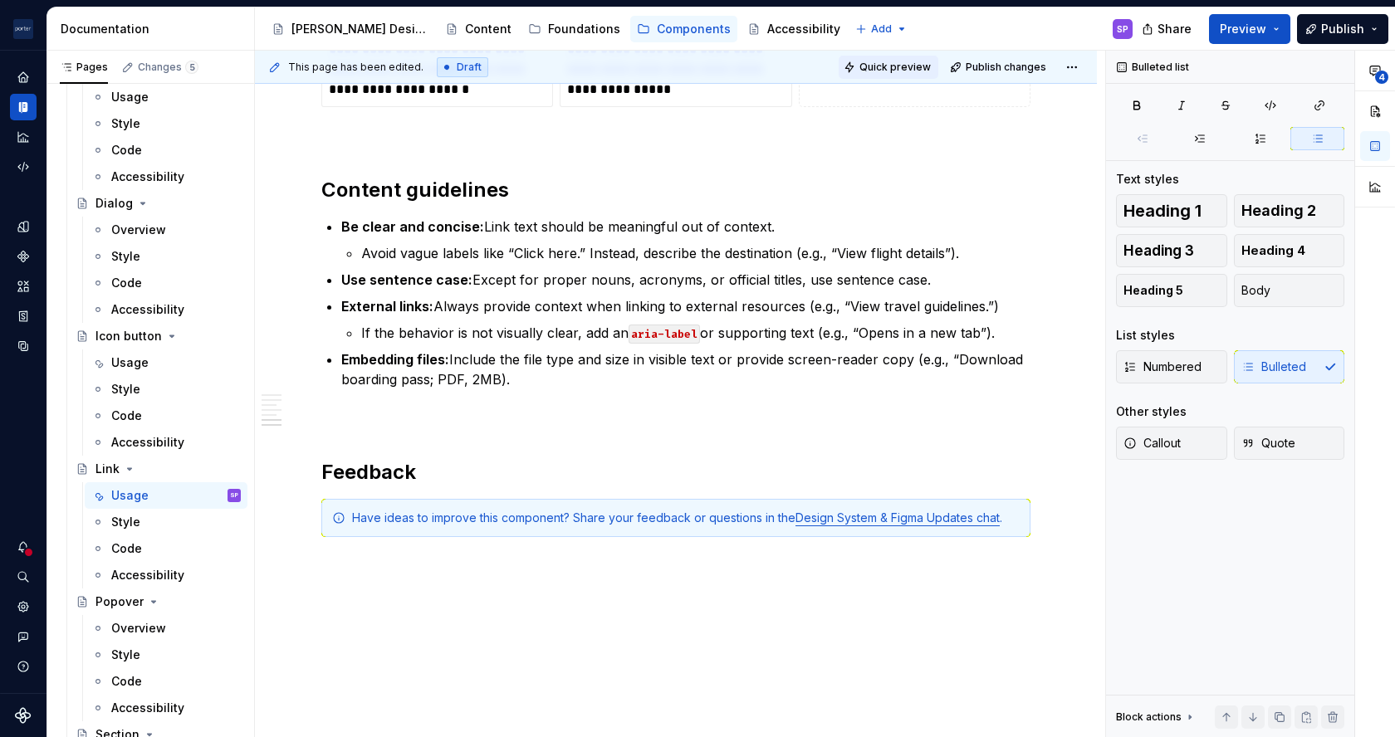
click at [885, 66] on span "Quick preview" at bounding box center [894, 67] width 71 height 13
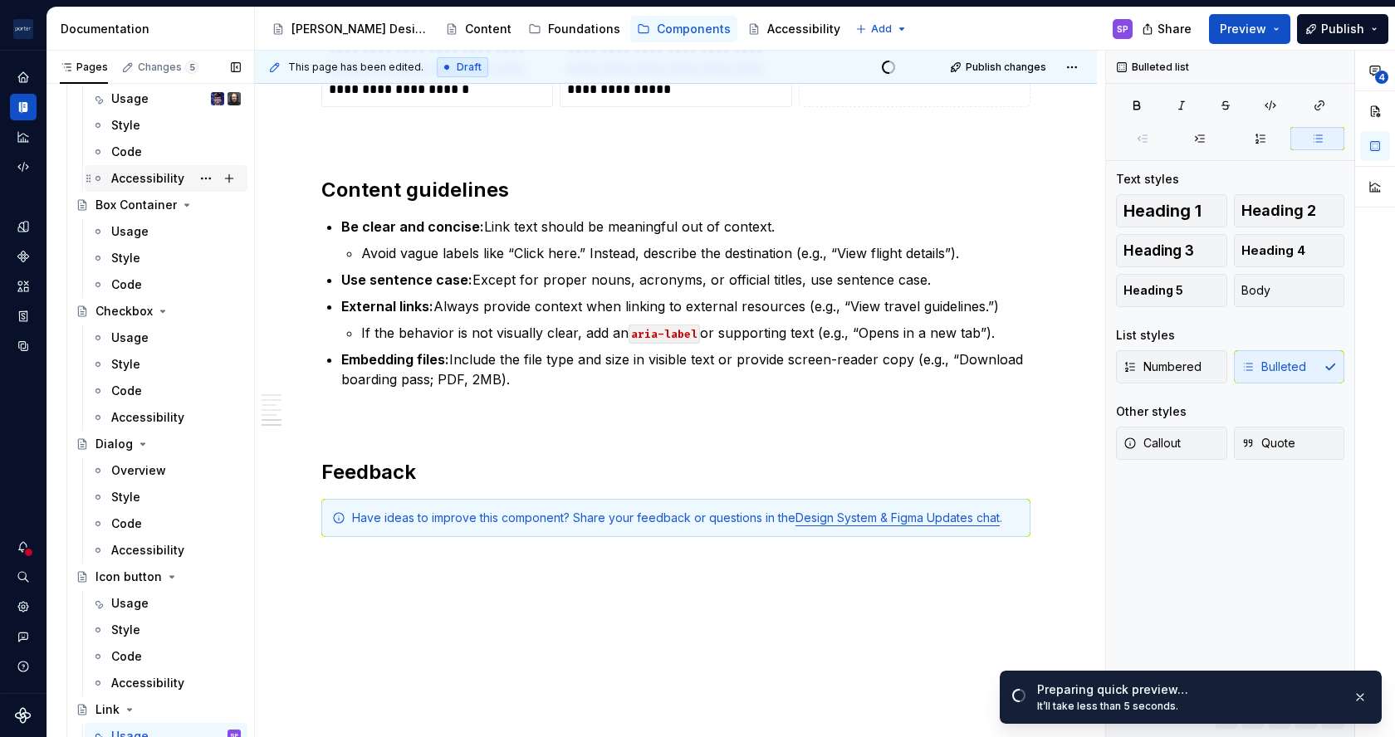
scroll to position [0, 0]
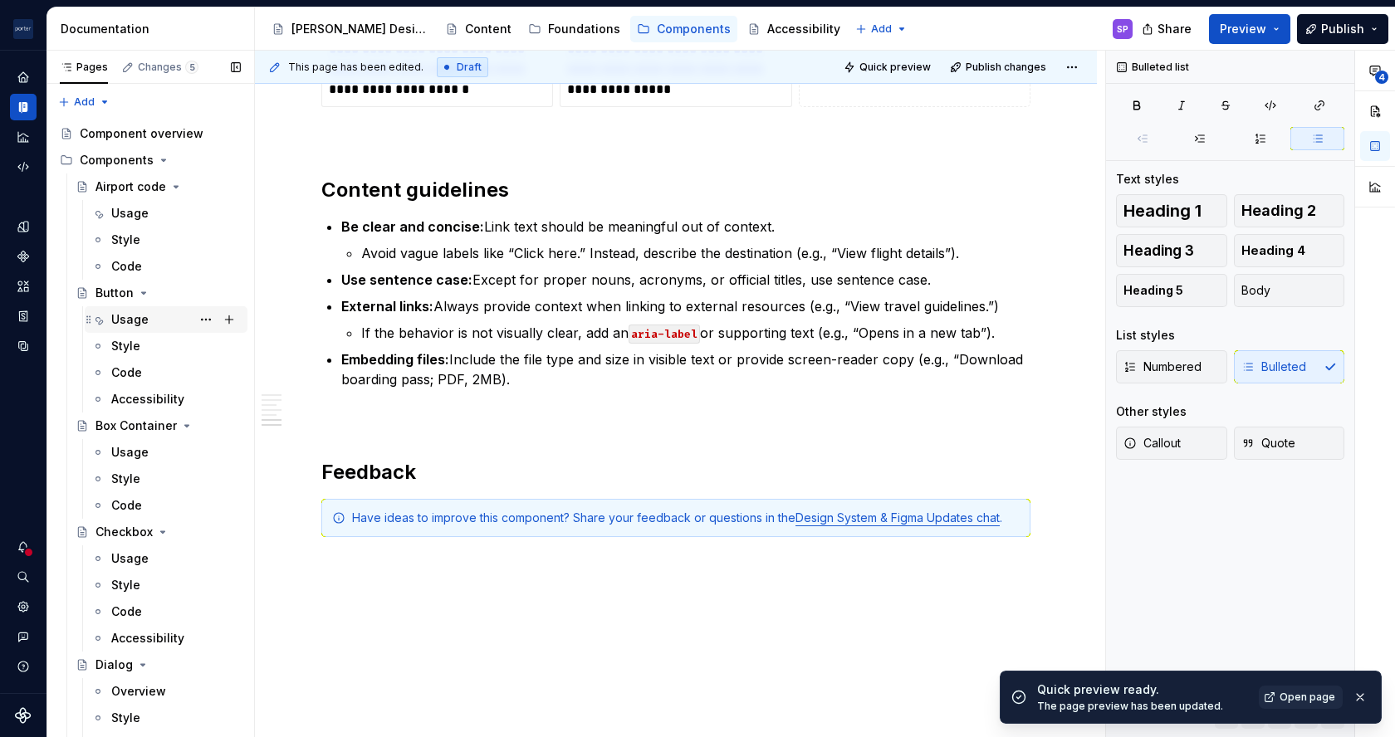
click at [140, 312] on div "Usage" at bounding box center [129, 319] width 37 height 17
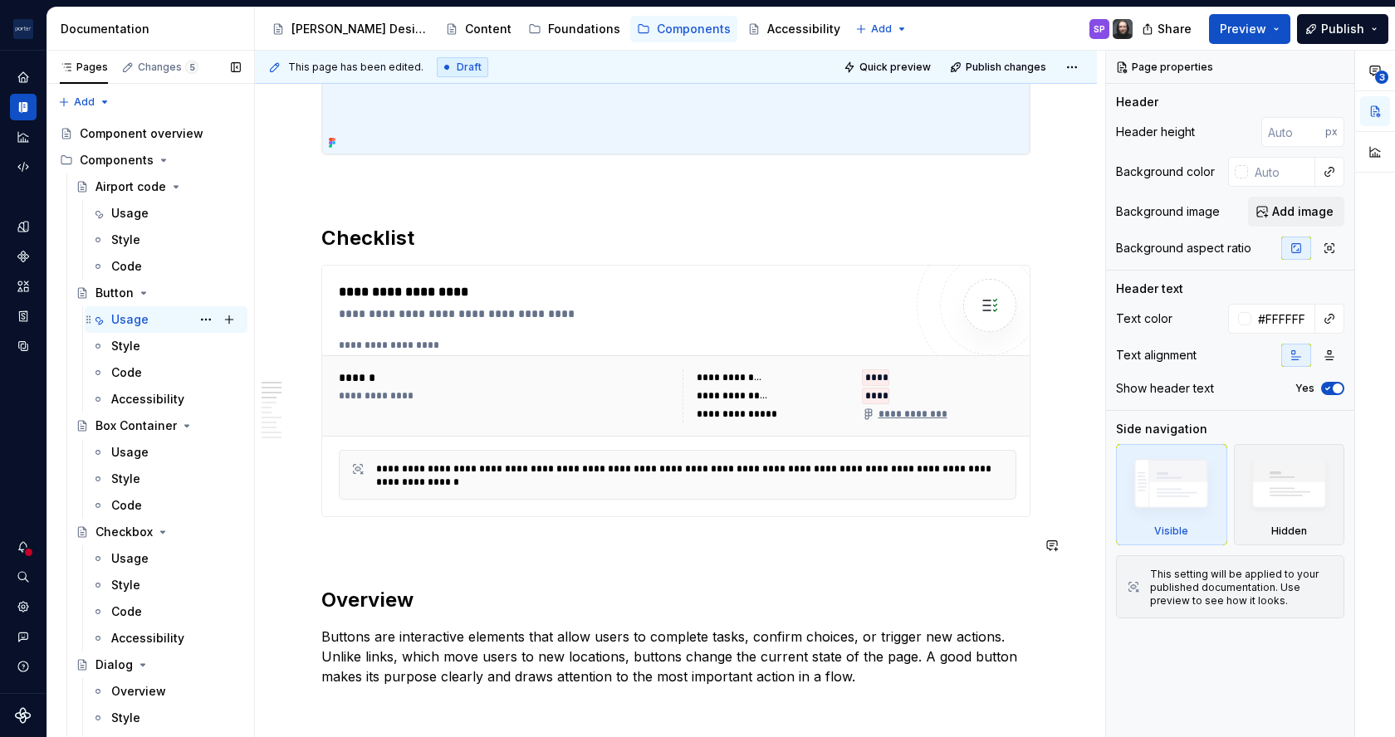
scroll to position [621, 0]
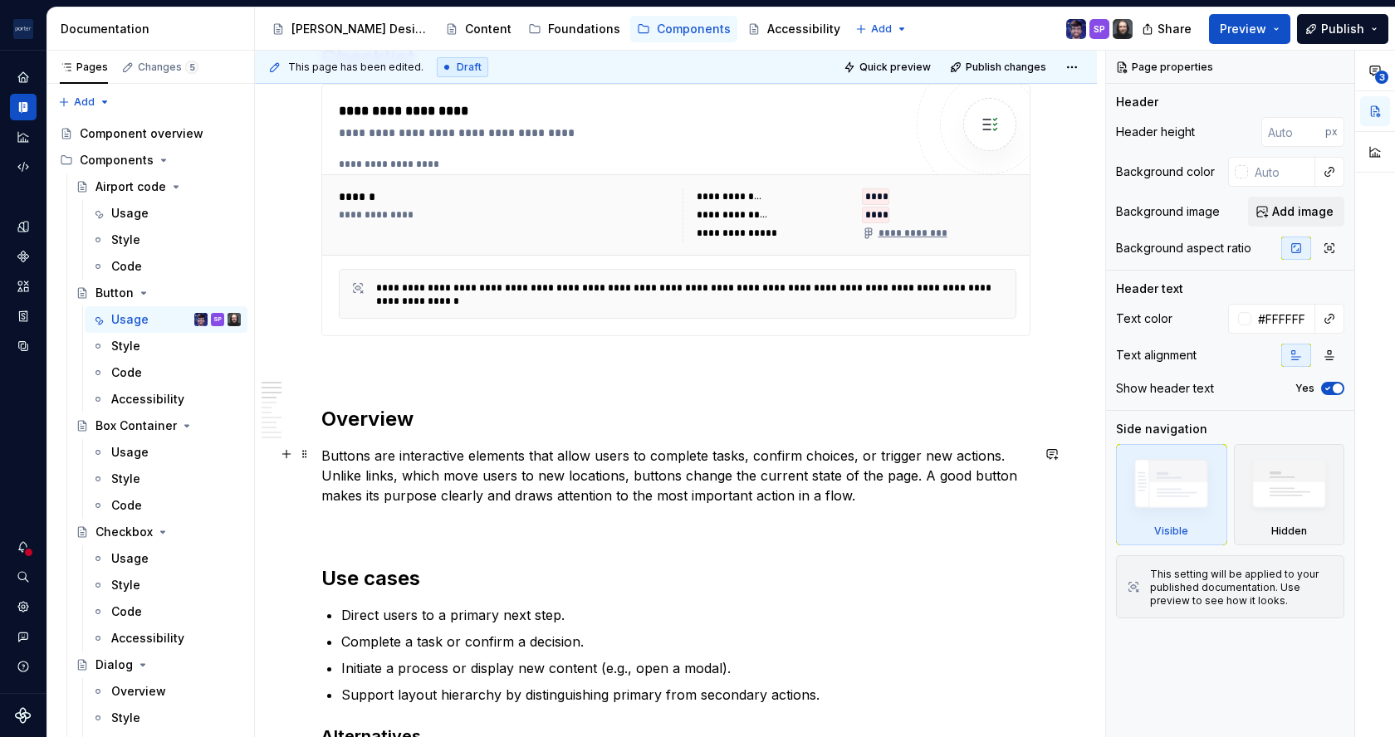
click at [675, 489] on p "Buttons are interactive elements that allow users to complete tasks, confirm ch…" at bounding box center [675, 476] width 709 height 60
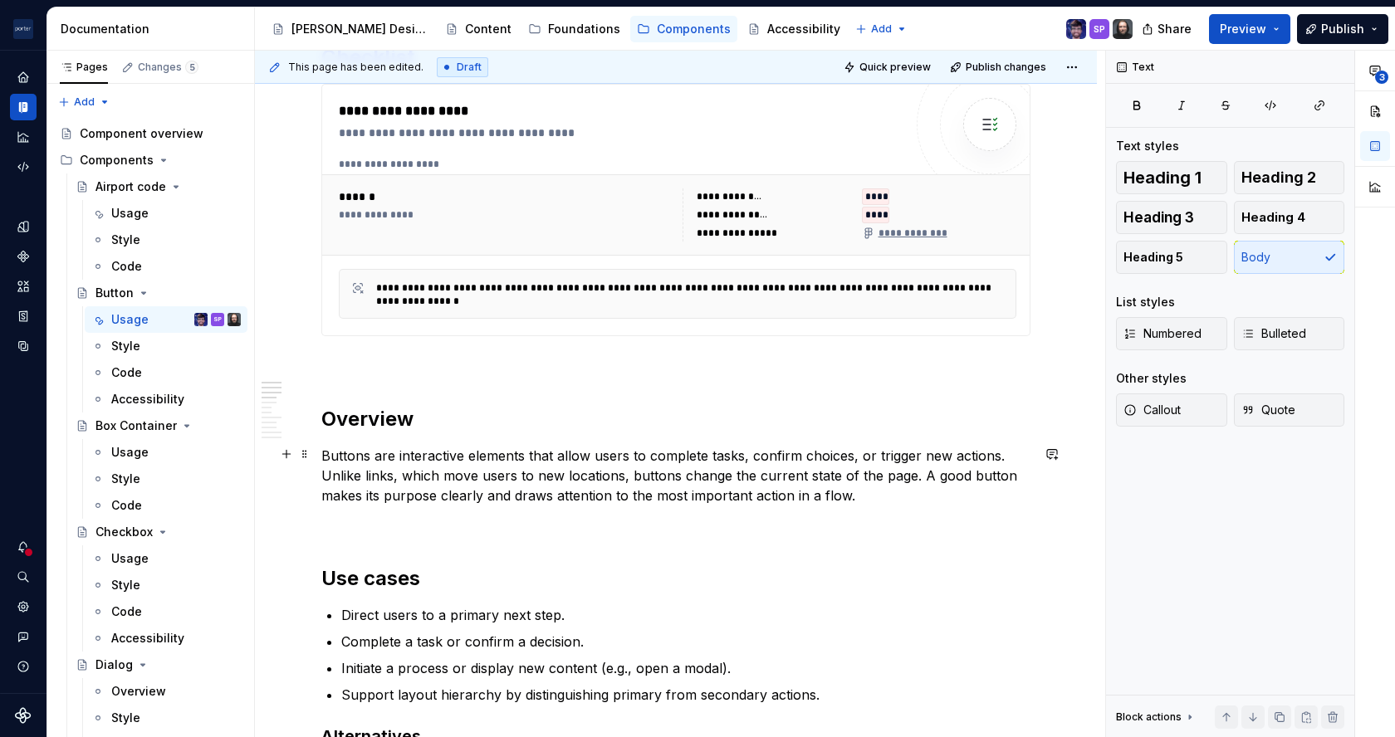
click at [675, 489] on p "Buttons are interactive elements that allow users to complete tasks, confirm ch…" at bounding box center [675, 476] width 709 height 60
click at [689, 471] on p "Buttons are interactive elements that allow users to complete tasks, confirm ch…" at bounding box center [675, 476] width 709 height 60
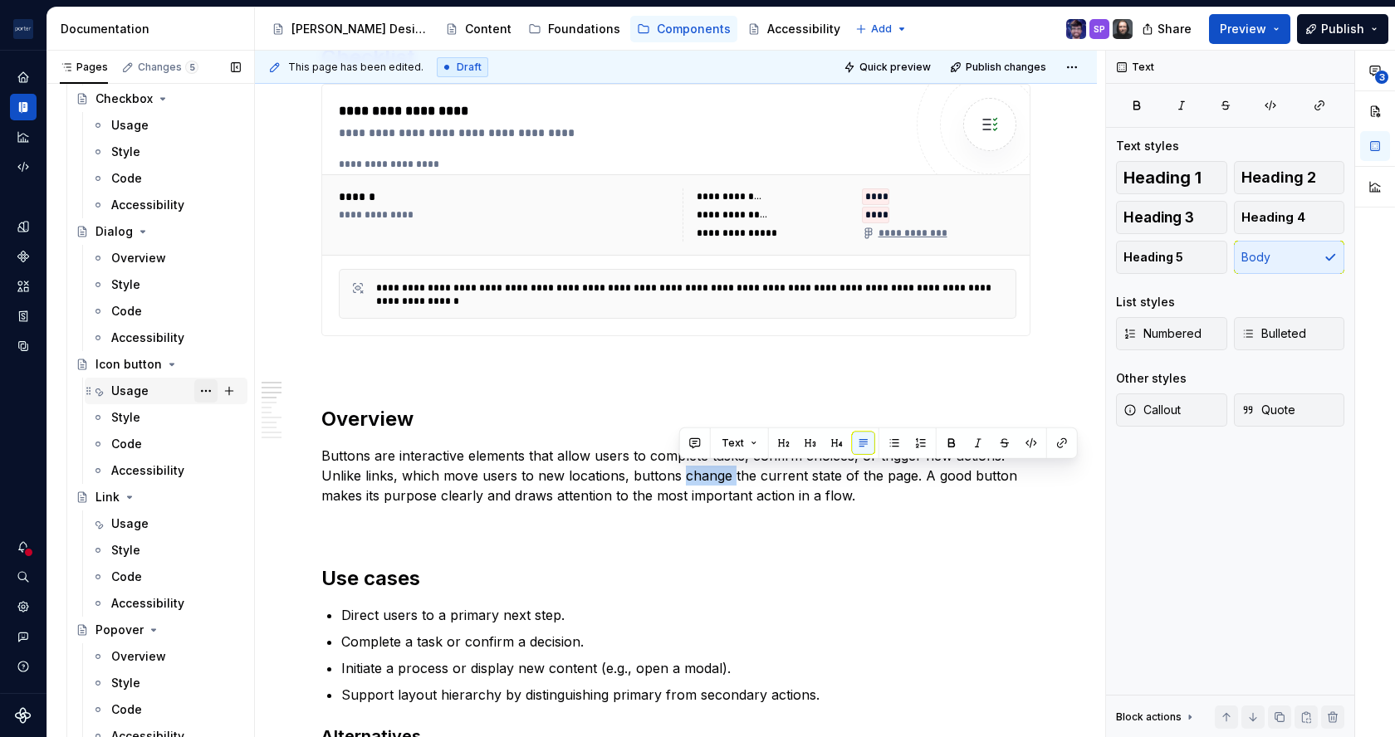
scroll to position [434, 0]
click at [123, 521] on div "Usage" at bounding box center [129, 523] width 37 height 17
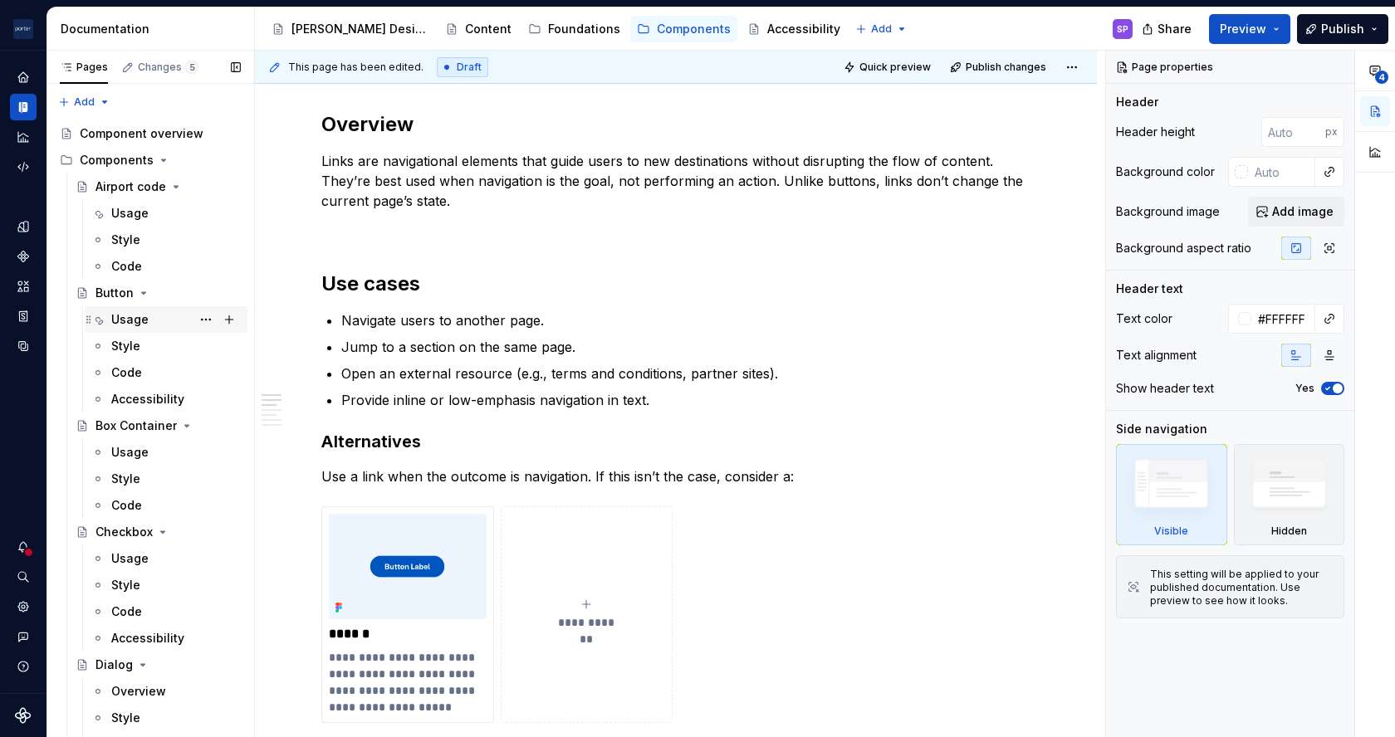
click at [141, 322] on div "Usage" at bounding box center [129, 319] width 37 height 17
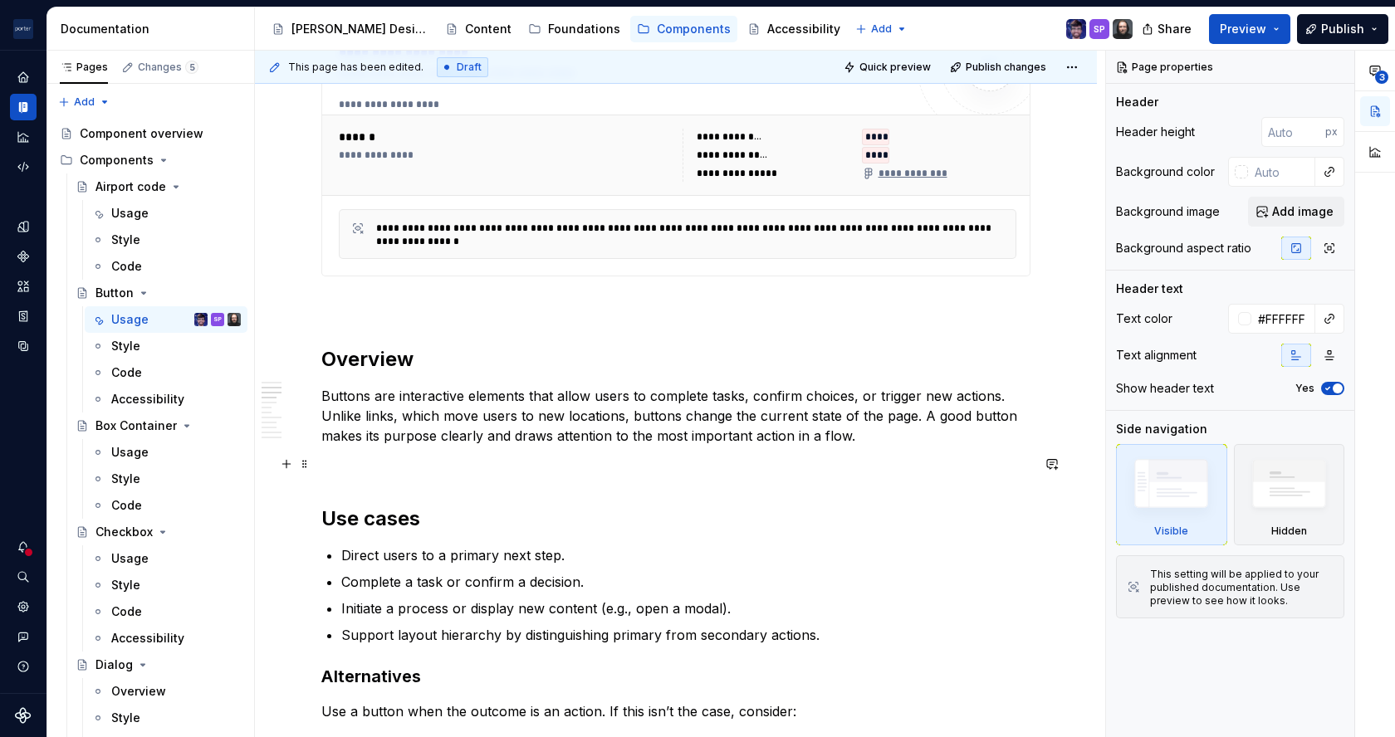
scroll to position [682, 0]
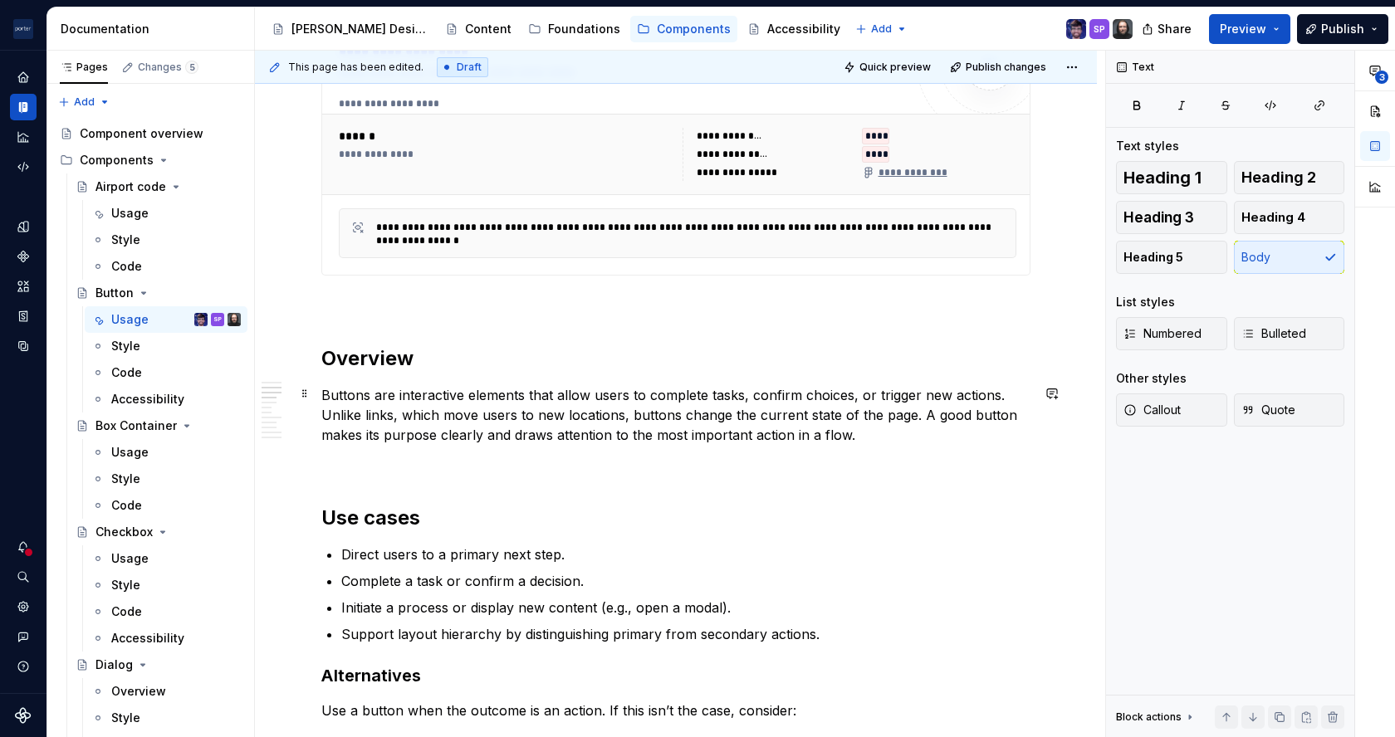
click at [806, 412] on p "Buttons are interactive elements that allow users to complete tasks, confirm ch…" at bounding box center [675, 415] width 709 height 60
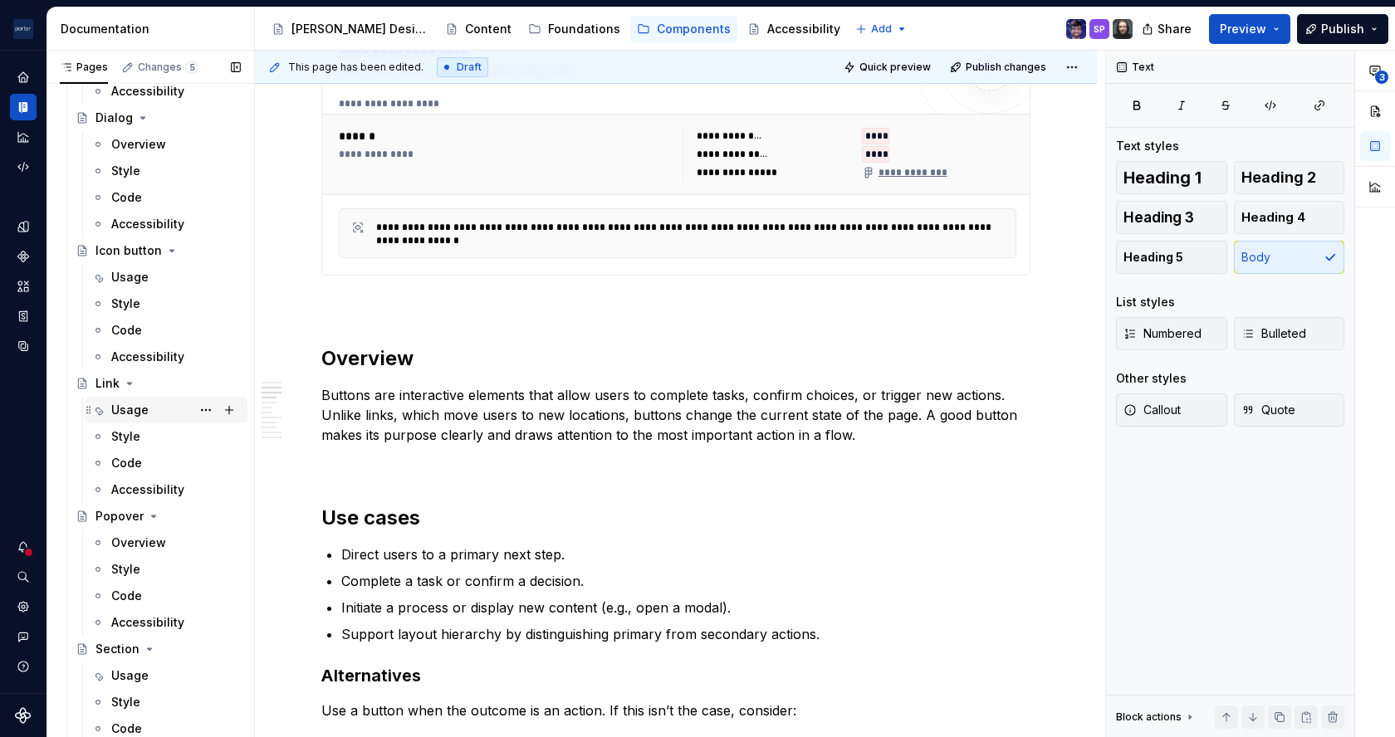
click at [140, 414] on div "Usage" at bounding box center [129, 410] width 37 height 17
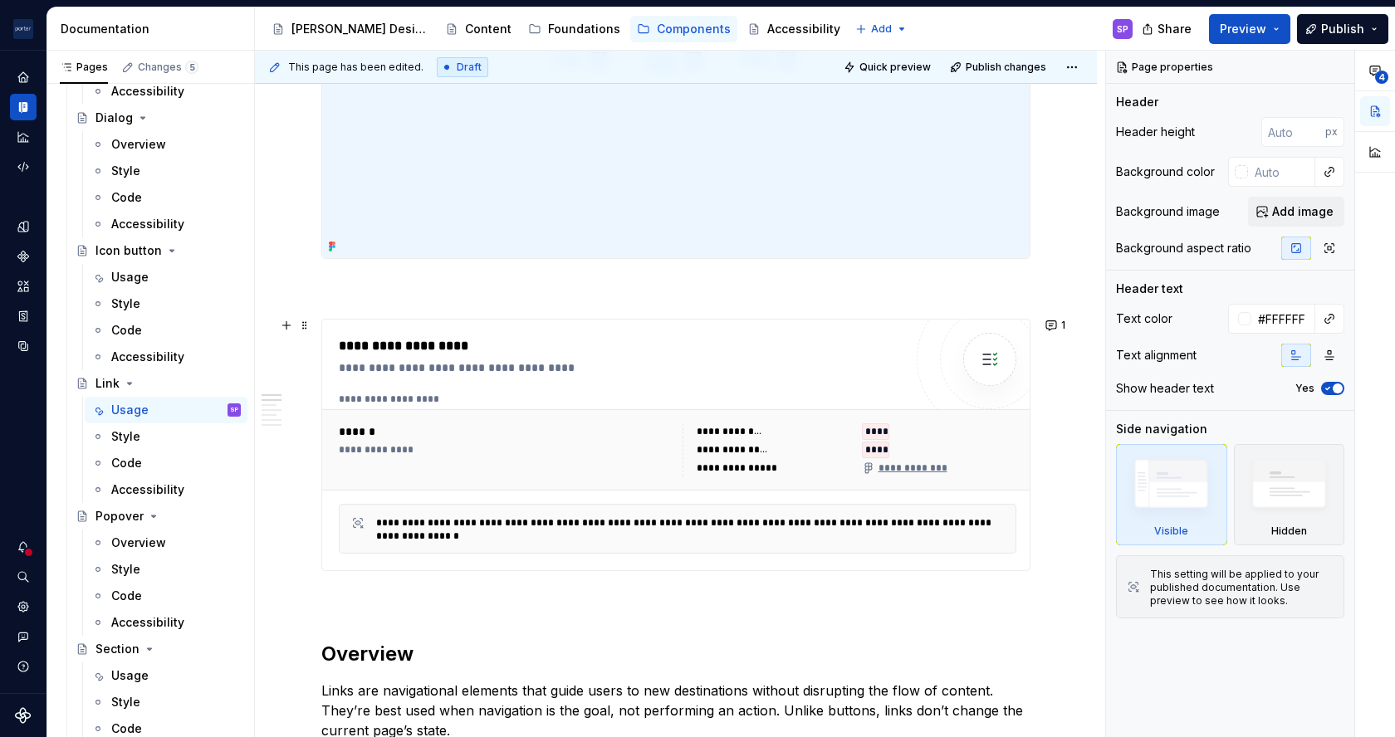
scroll to position [588, 0]
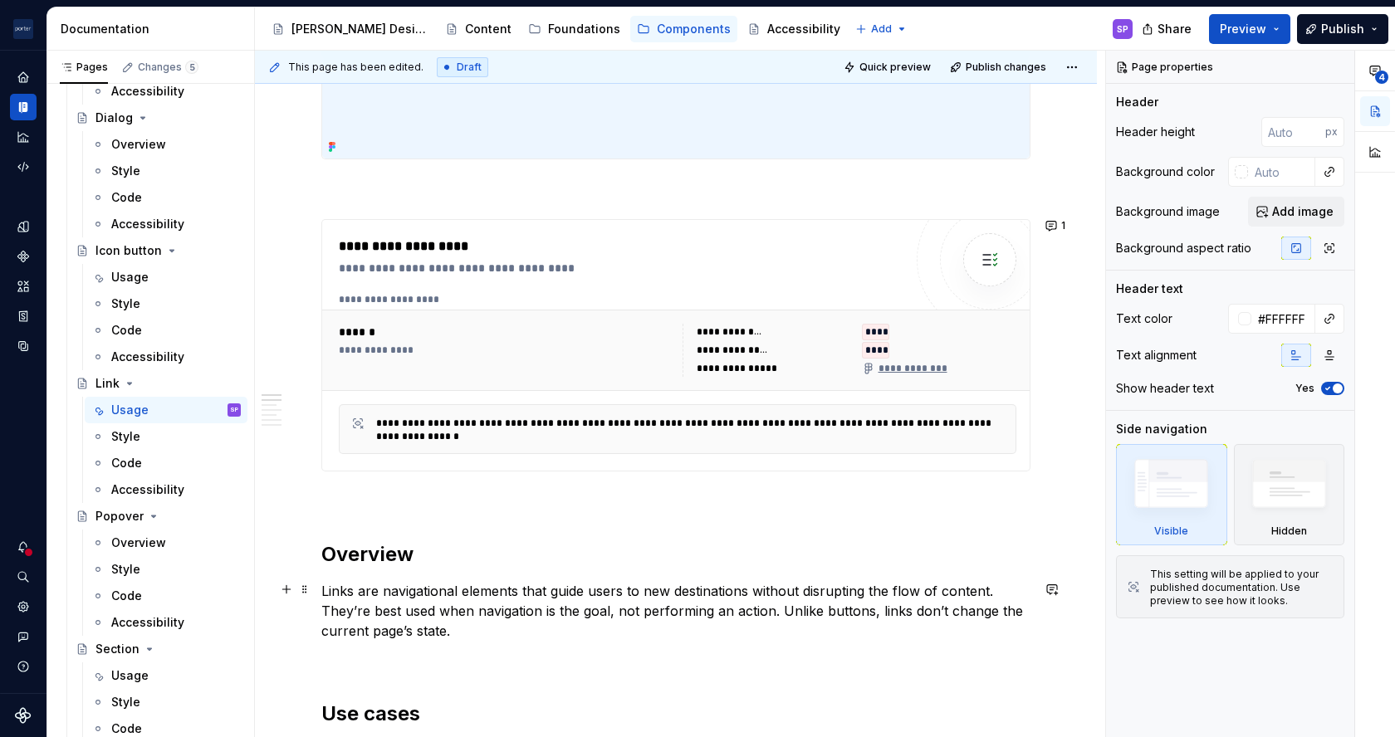
click at [425, 619] on p "Links are navigational elements that guide users to new destinations without di…" at bounding box center [675, 611] width 709 height 60
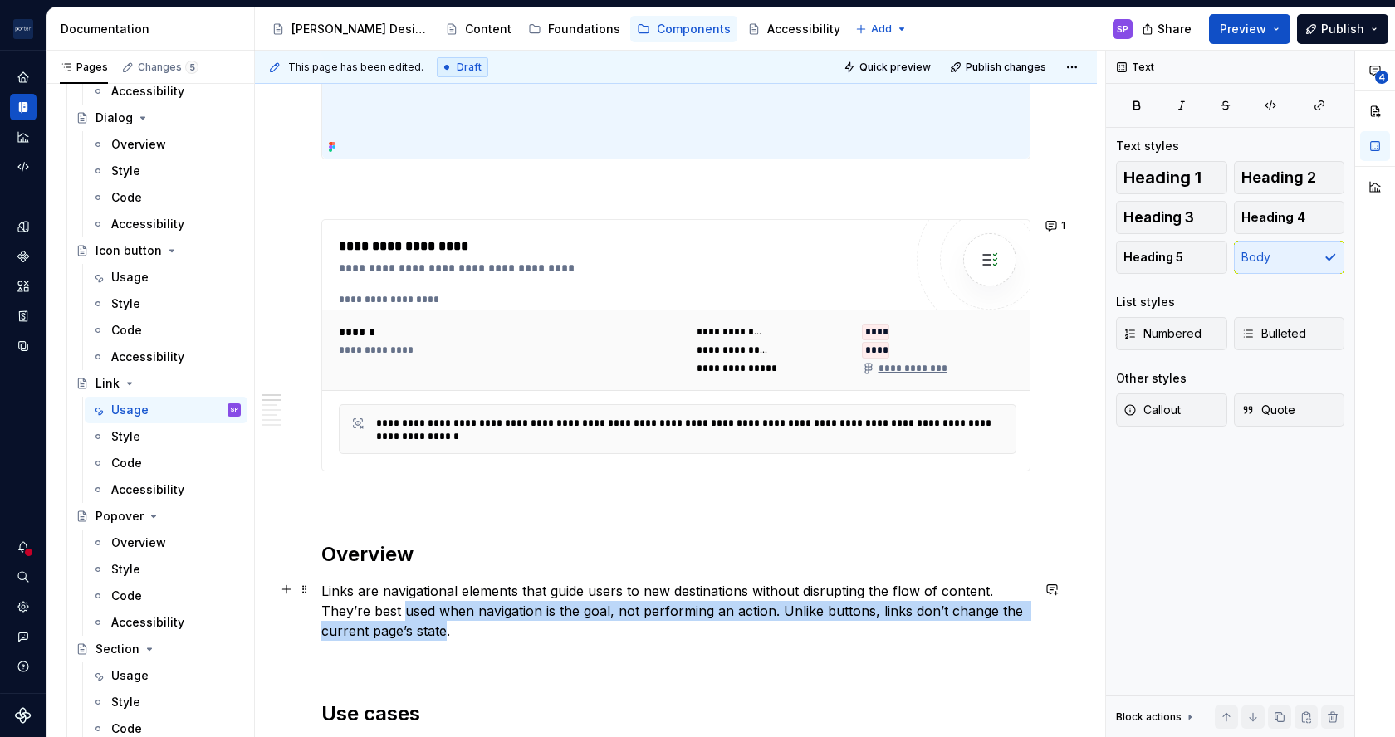
click at [425, 619] on p "Links are navigational elements that guide users to new destinations without di…" at bounding box center [675, 611] width 709 height 60
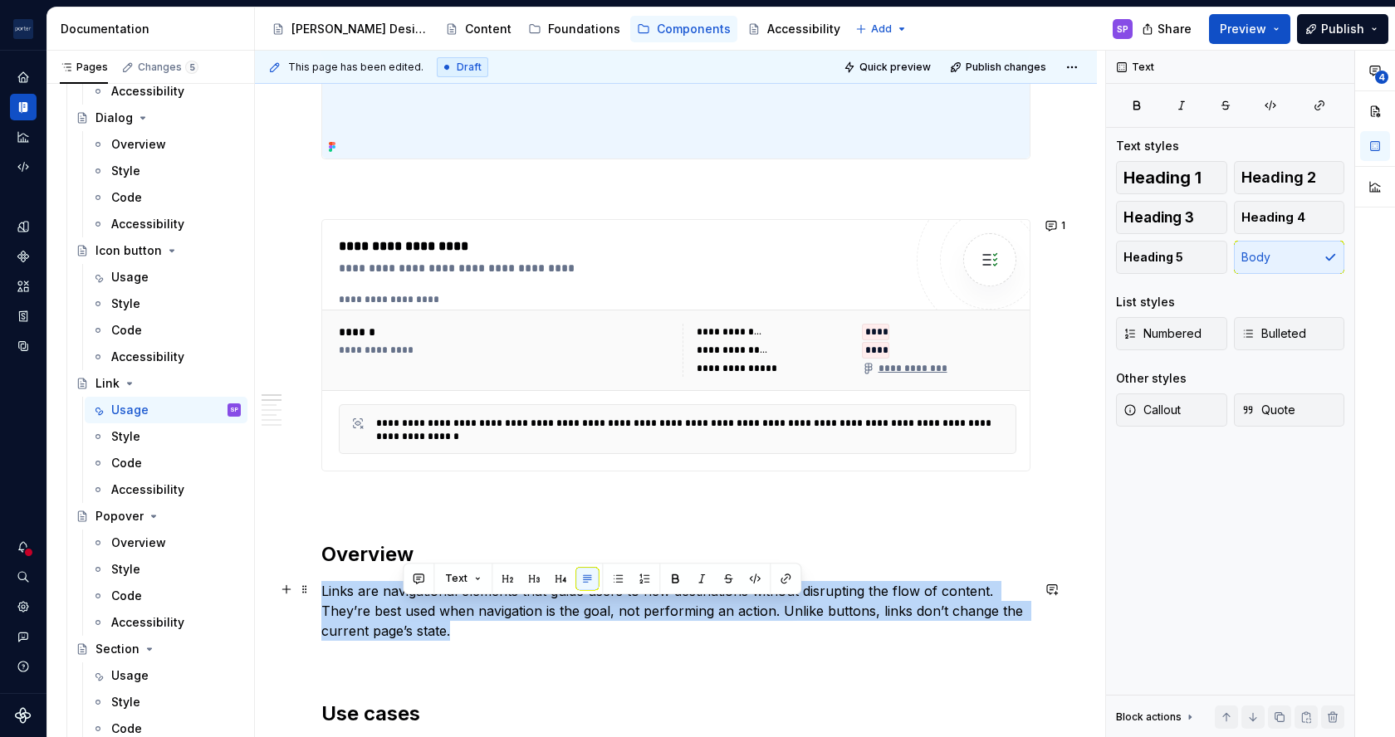
click at [425, 619] on p "Links are navigational elements that guide users to new destinations without di…" at bounding box center [675, 611] width 709 height 60
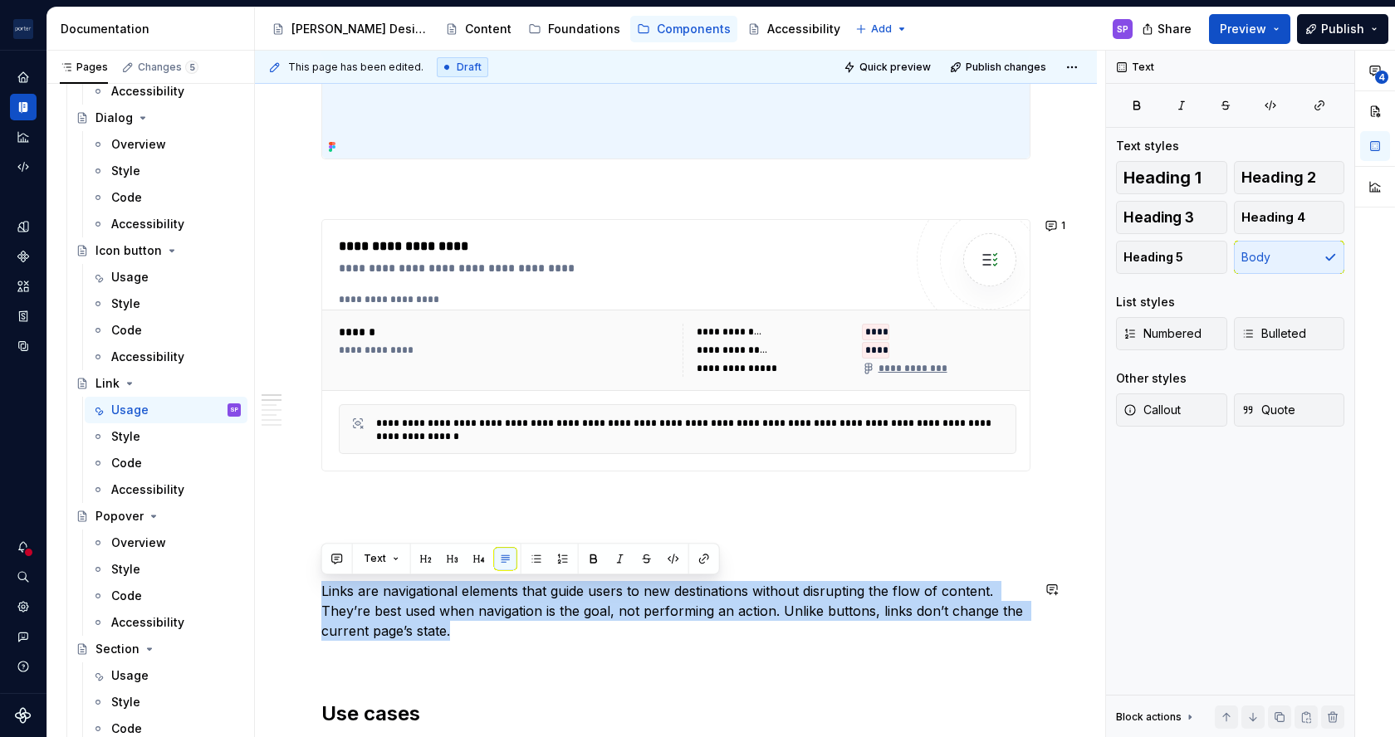
copy p "Links are navigational elements that guide users to new destinations without di…"
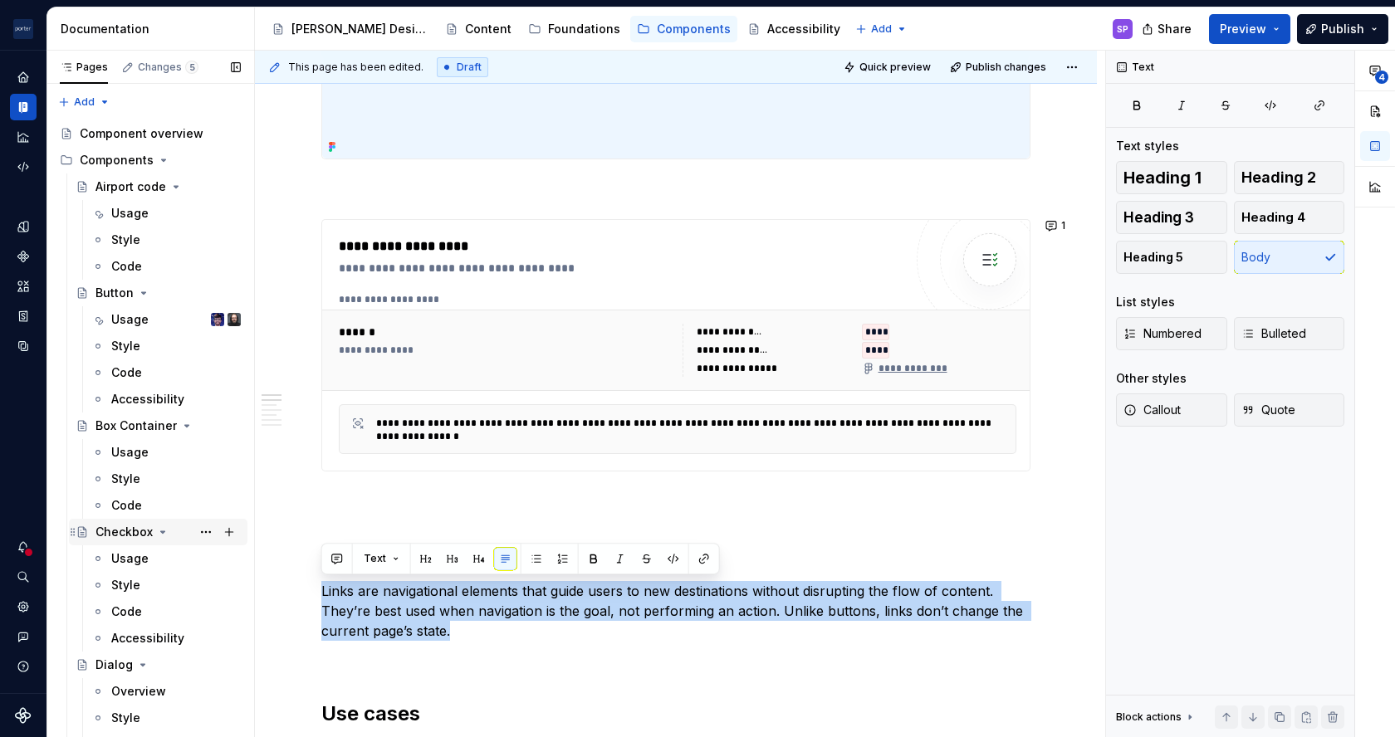
scroll to position [1, 0]
click at [135, 313] on div "Usage" at bounding box center [129, 319] width 37 height 17
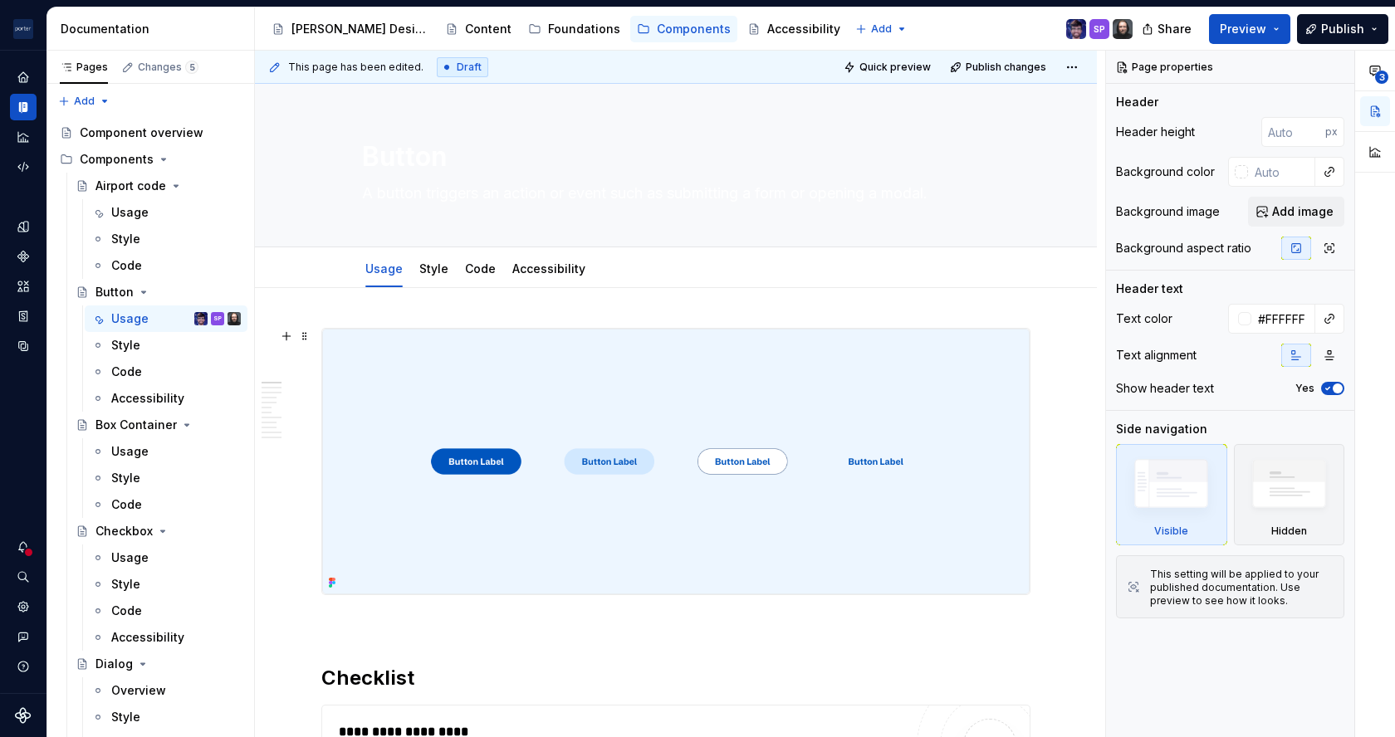
scroll to position [538, 0]
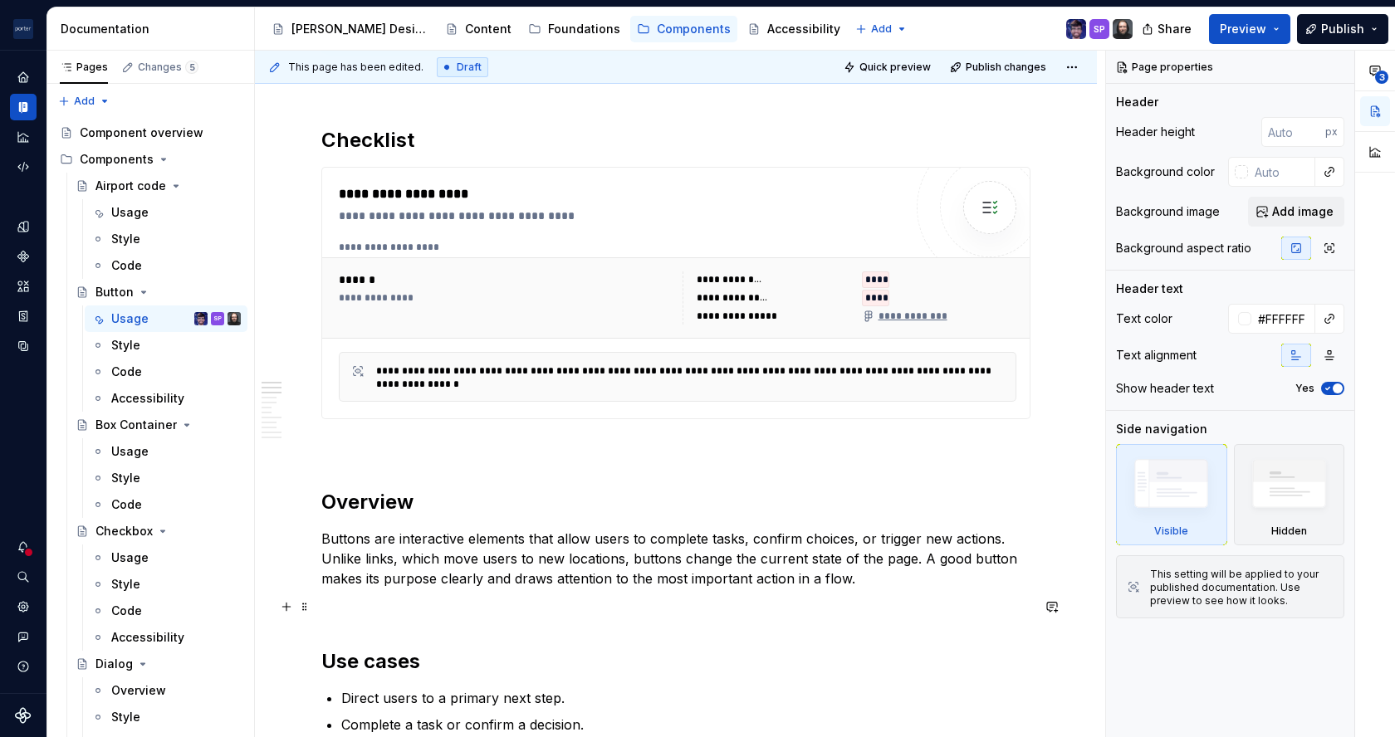
click at [930, 605] on p at bounding box center [675, 609] width 709 height 20
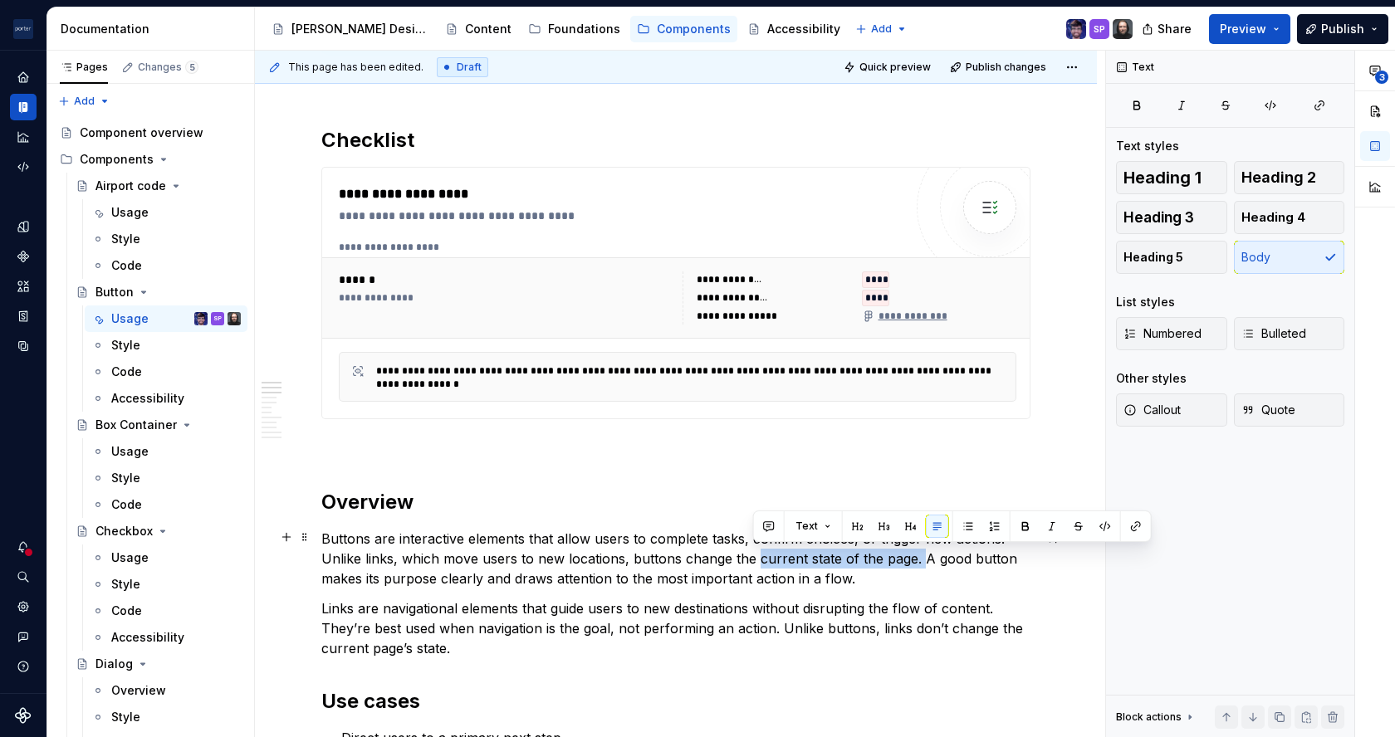
drag, startPoint x: 752, startPoint y: 557, endPoint x: 912, endPoint y: 560, distance: 159.5
click at [912, 560] on p "Buttons are interactive elements that allow users to complete tasks, confirm ch…" at bounding box center [675, 559] width 709 height 60
click at [773, 546] on p "Buttons are interactive elements that allow users to complete tasks, confirm ch…" at bounding box center [675, 559] width 709 height 60
drag, startPoint x: 681, startPoint y: 560, endPoint x: 906, endPoint y: 565, distance: 225.1
click at [906, 565] on p "Buttons are interactive elements that allow users to complete tasks, confirm ch…" at bounding box center [675, 559] width 709 height 60
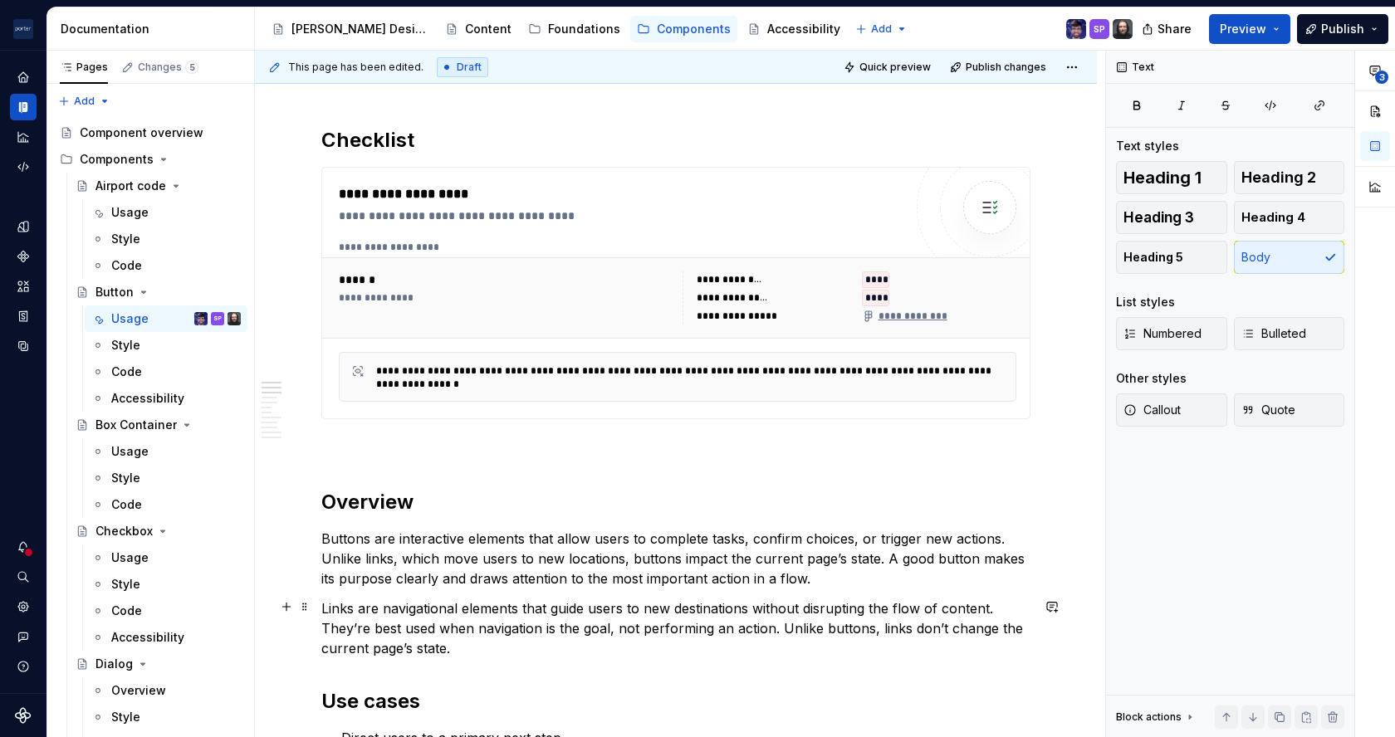
click at [895, 610] on p "Links are navigational elements that guide users to new destinations without di…" at bounding box center [675, 629] width 709 height 60
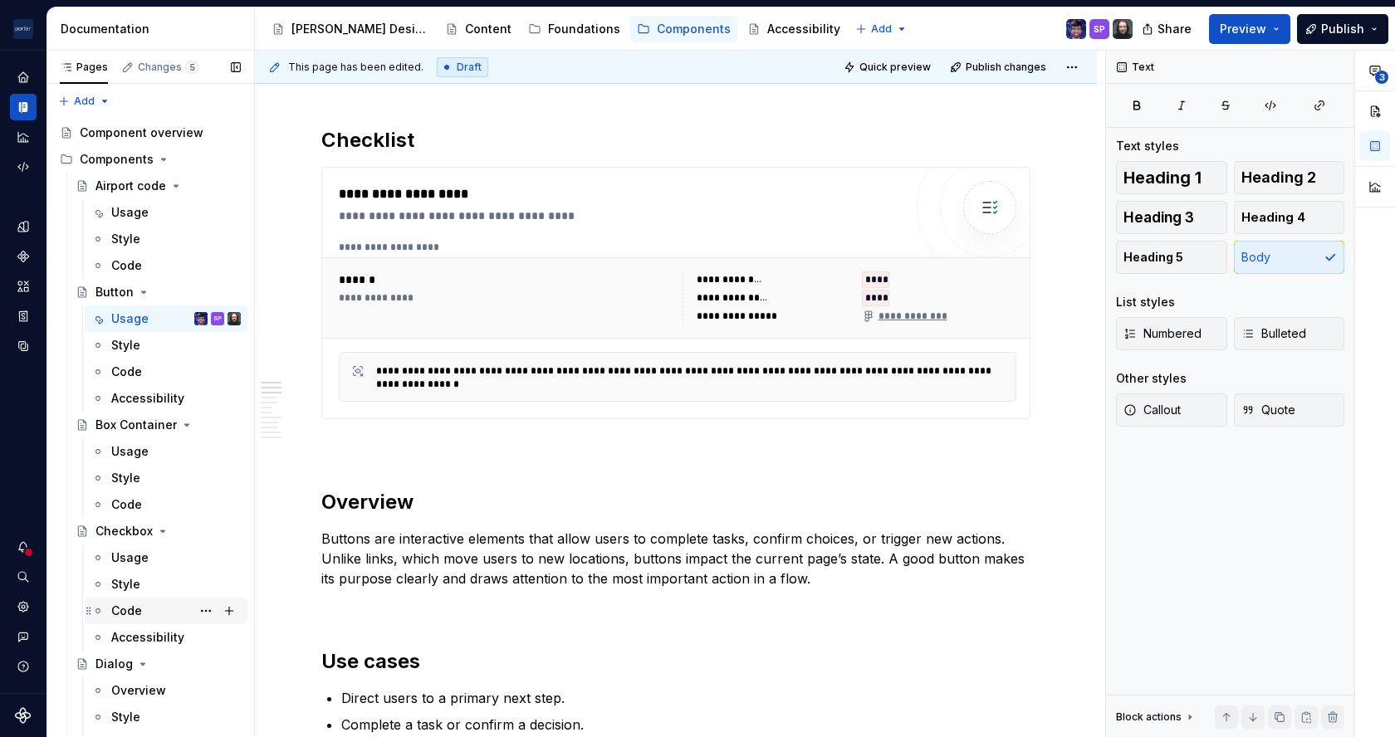
scroll to position [289, 0]
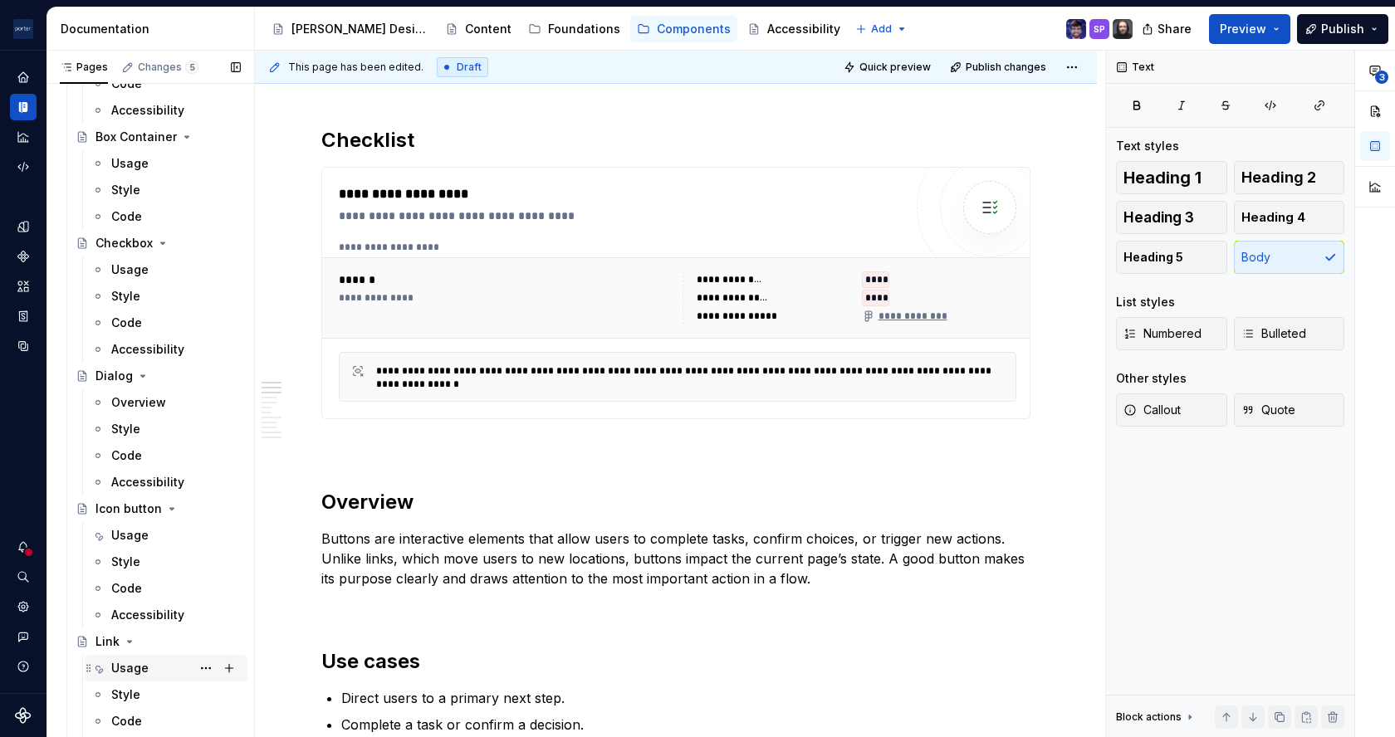
click at [140, 668] on div "Usage" at bounding box center [129, 668] width 37 height 17
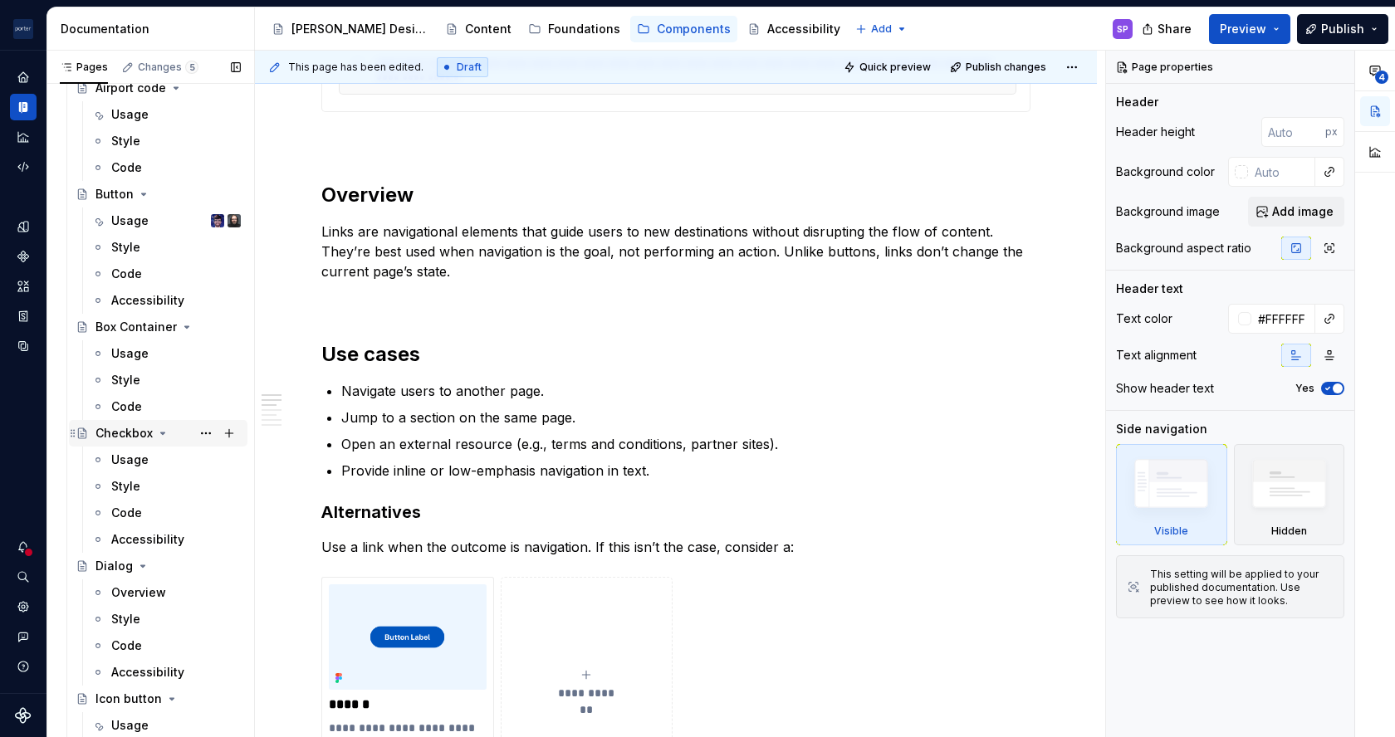
scroll to position [7, 0]
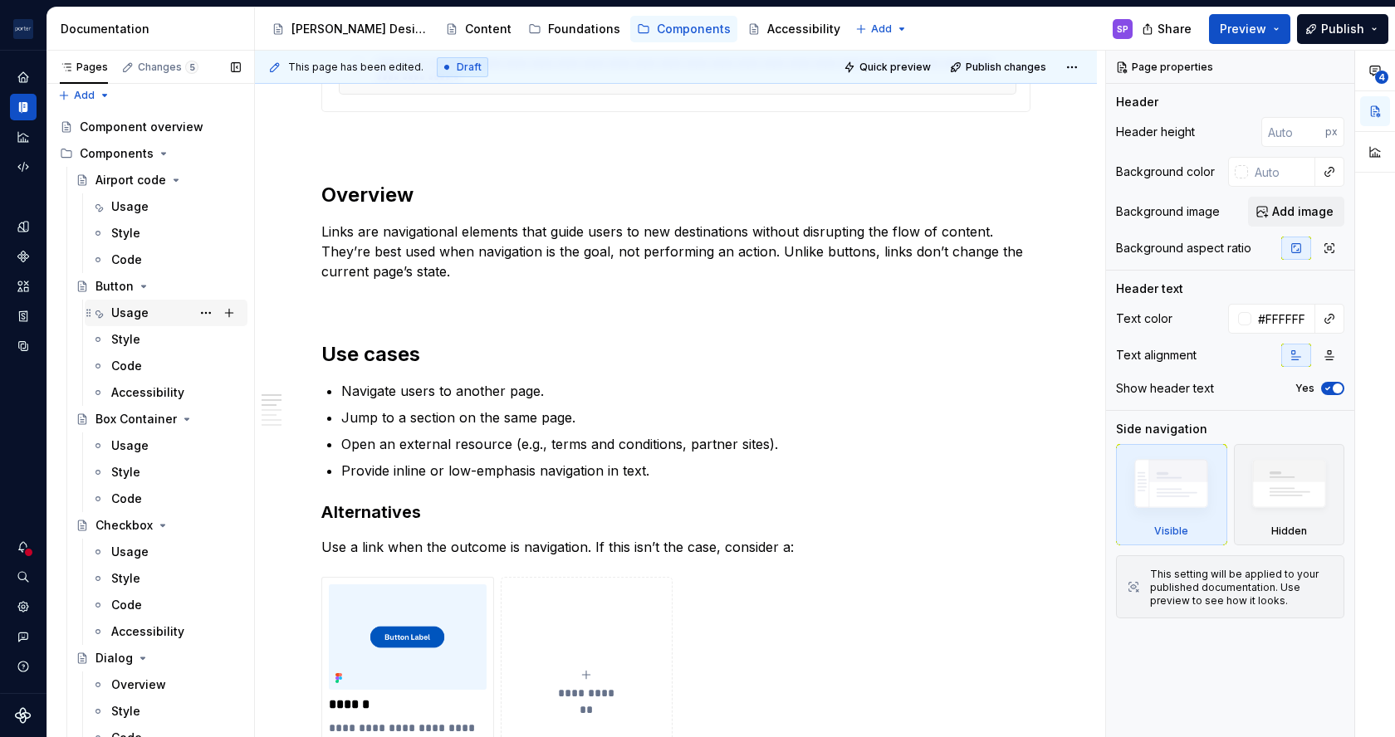
click at [149, 309] on div "Usage" at bounding box center [176, 312] width 130 height 23
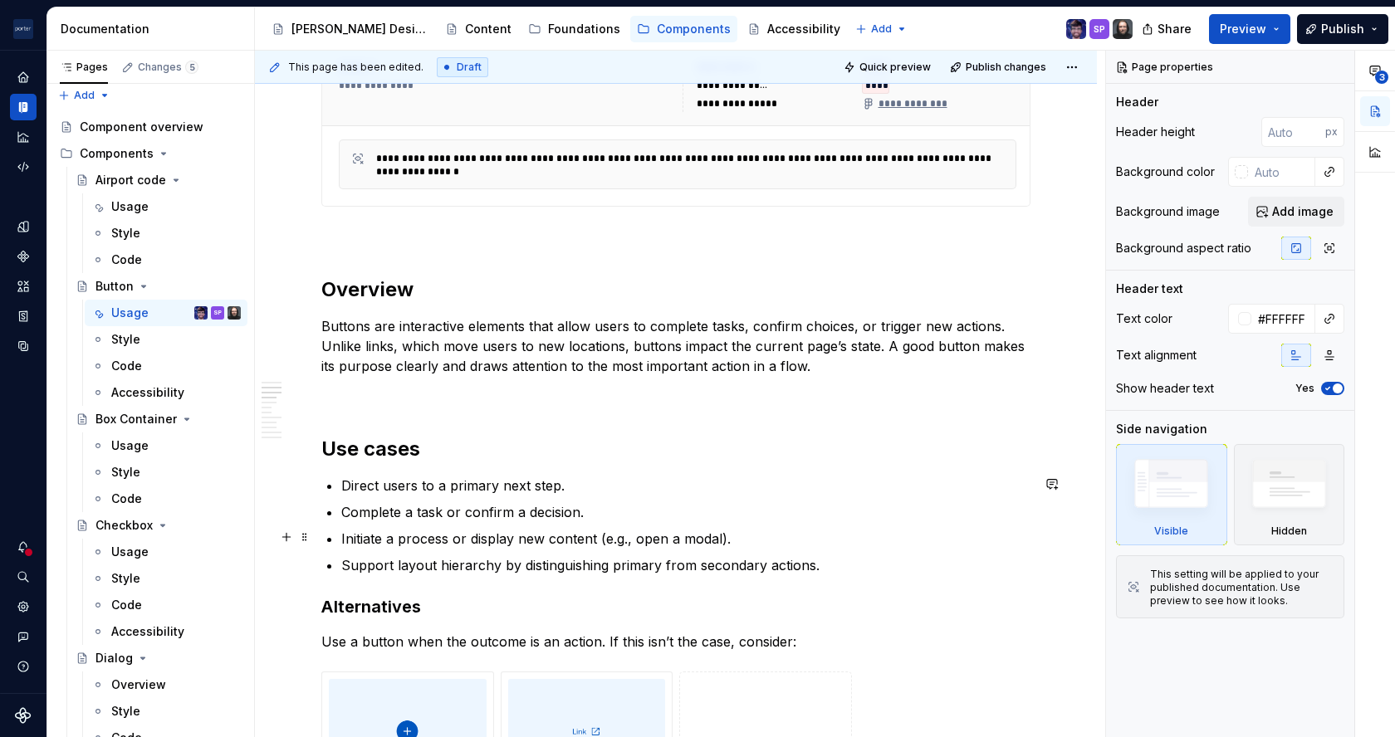
scroll to position [777, 0]
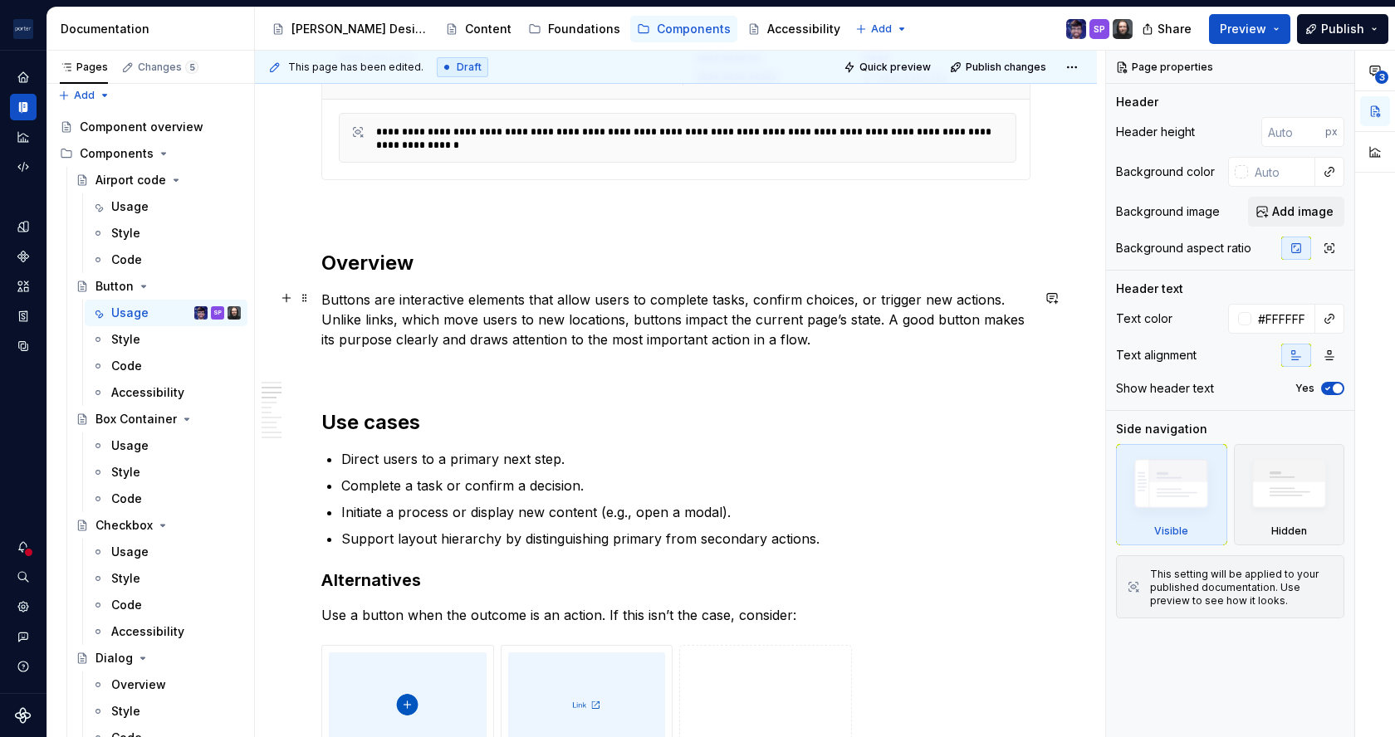
click at [986, 311] on p "Buttons are interactive elements that allow users to complete tasks, confirm ch…" at bounding box center [675, 320] width 709 height 60
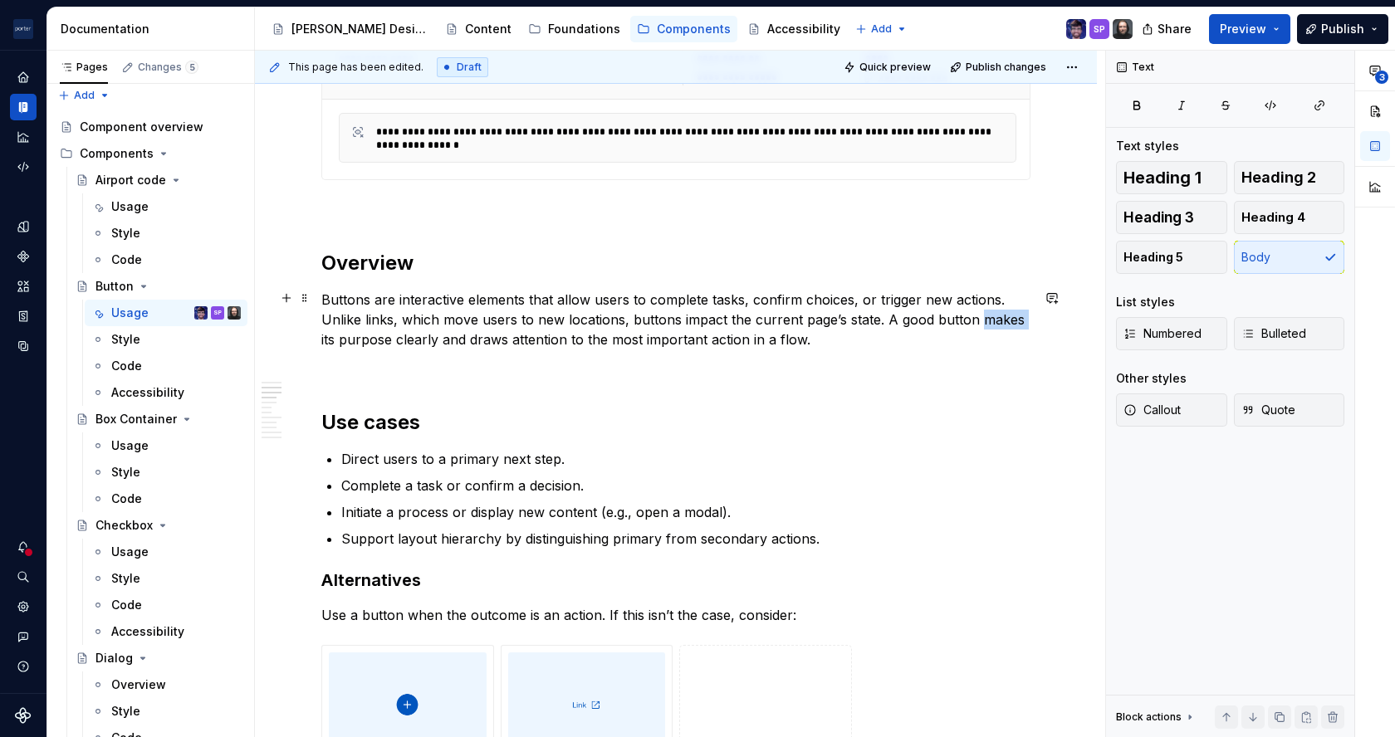
click at [986, 311] on p "Buttons are interactive elements that allow users to complete tasks, confirm ch…" at bounding box center [675, 320] width 709 height 60
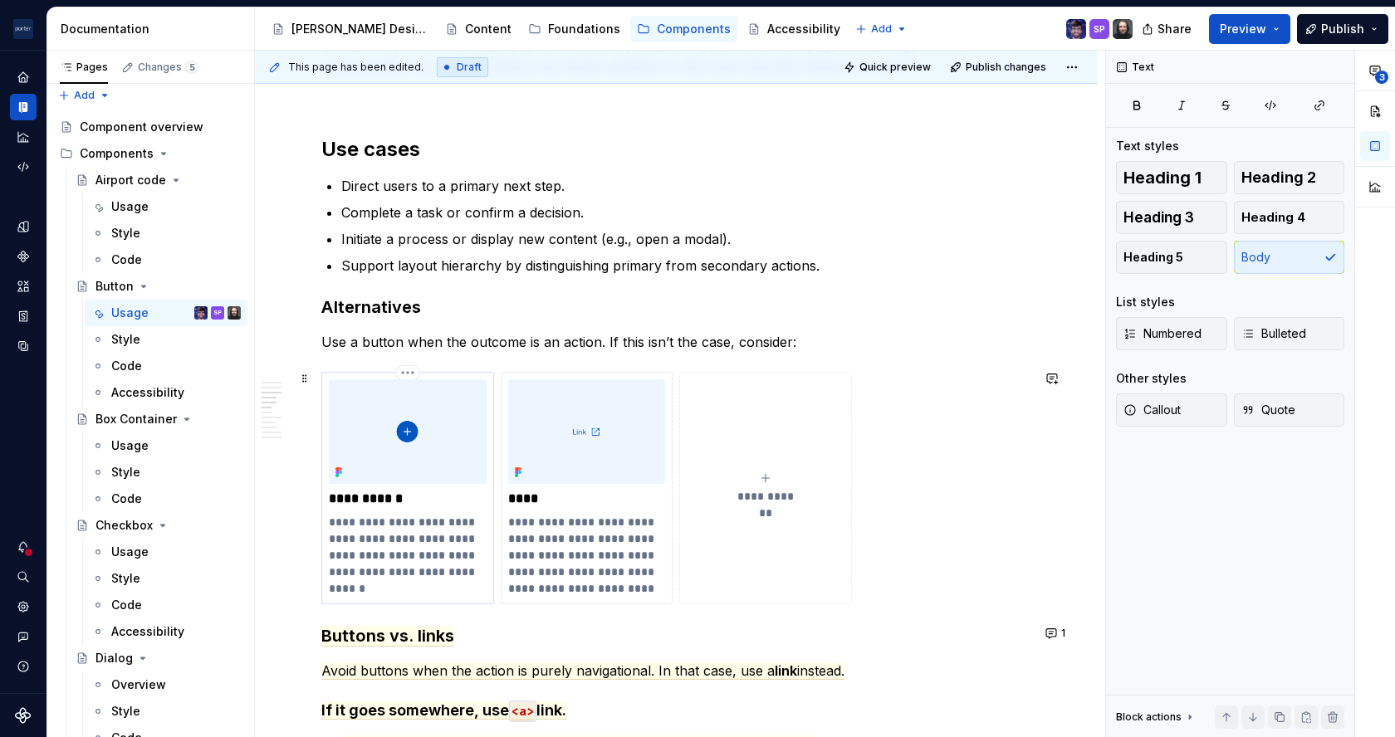
scroll to position [1107, 0]
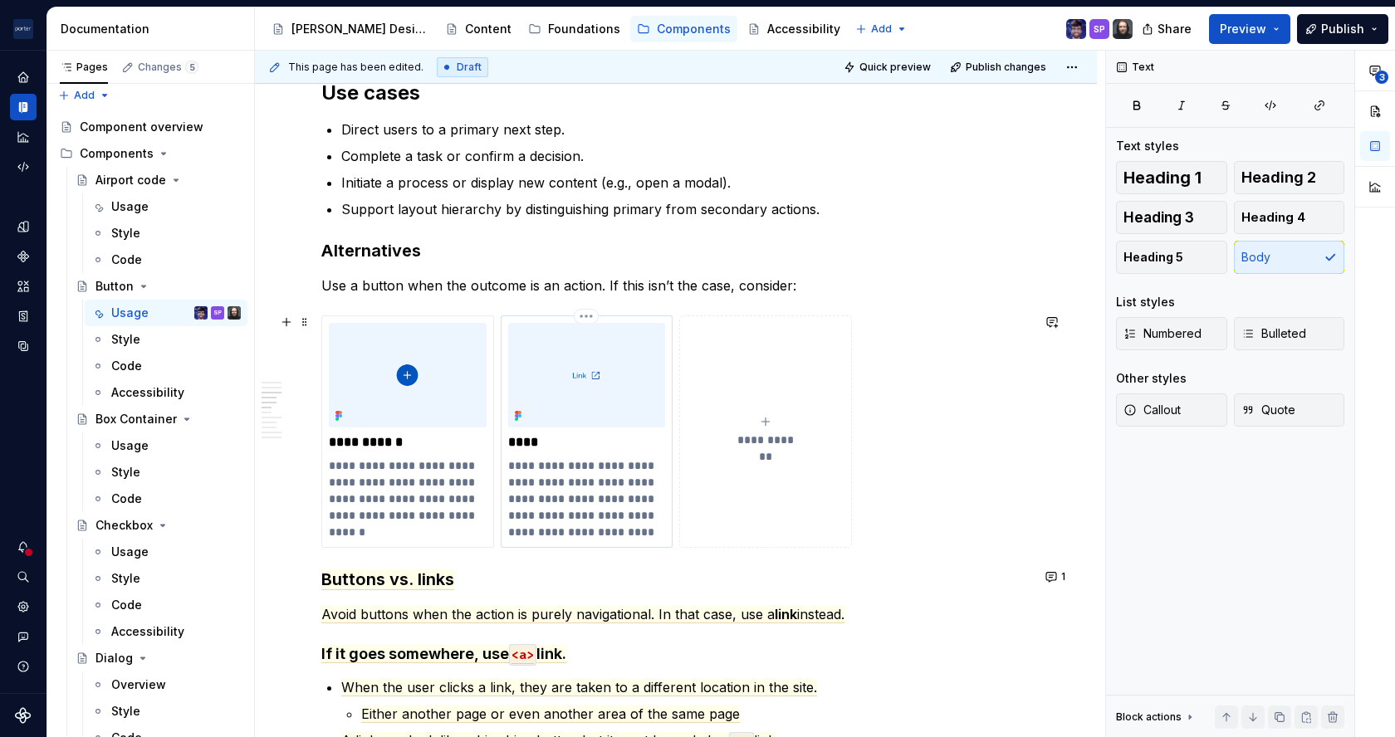
click at [558, 464] on p "**********" at bounding box center [586, 499] width 157 height 83
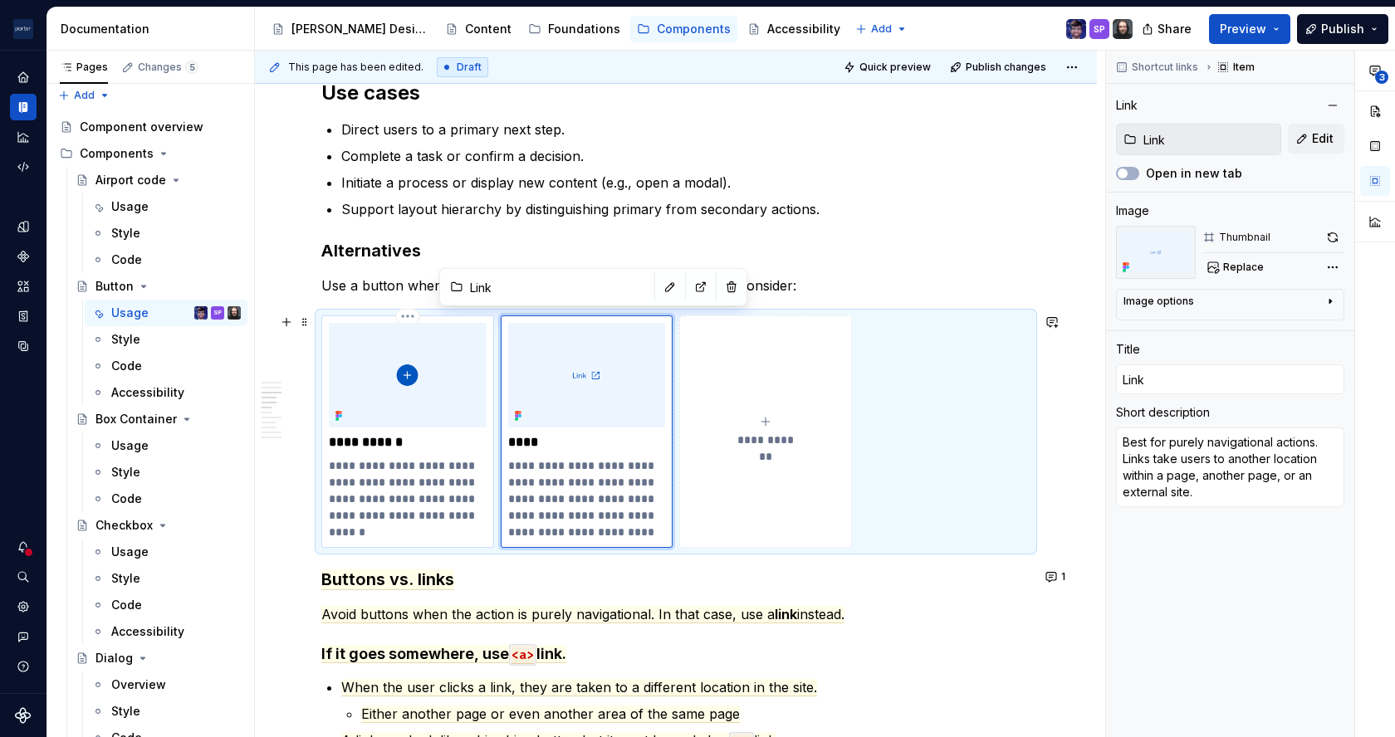
drag, startPoint x: 585, startPoint y: 311, endPoint x: 391, endPoint y: 316, distance: 193.6
click at [391, 316] on div "**********" at bounding box center [675, 432] width 709 height 233
click at [332, 309] on html "[PERSON_NAME] Airlines SP Design system data Documentation Accessibility guide …" at bounding box center [697, 368] width 1395 height 737
click at [430, 343] on html "[PERSON_NAME] Airlines SP Design system data Documentation Accessibility guide …" at bounding box center [697, 368] width 1395 height 737
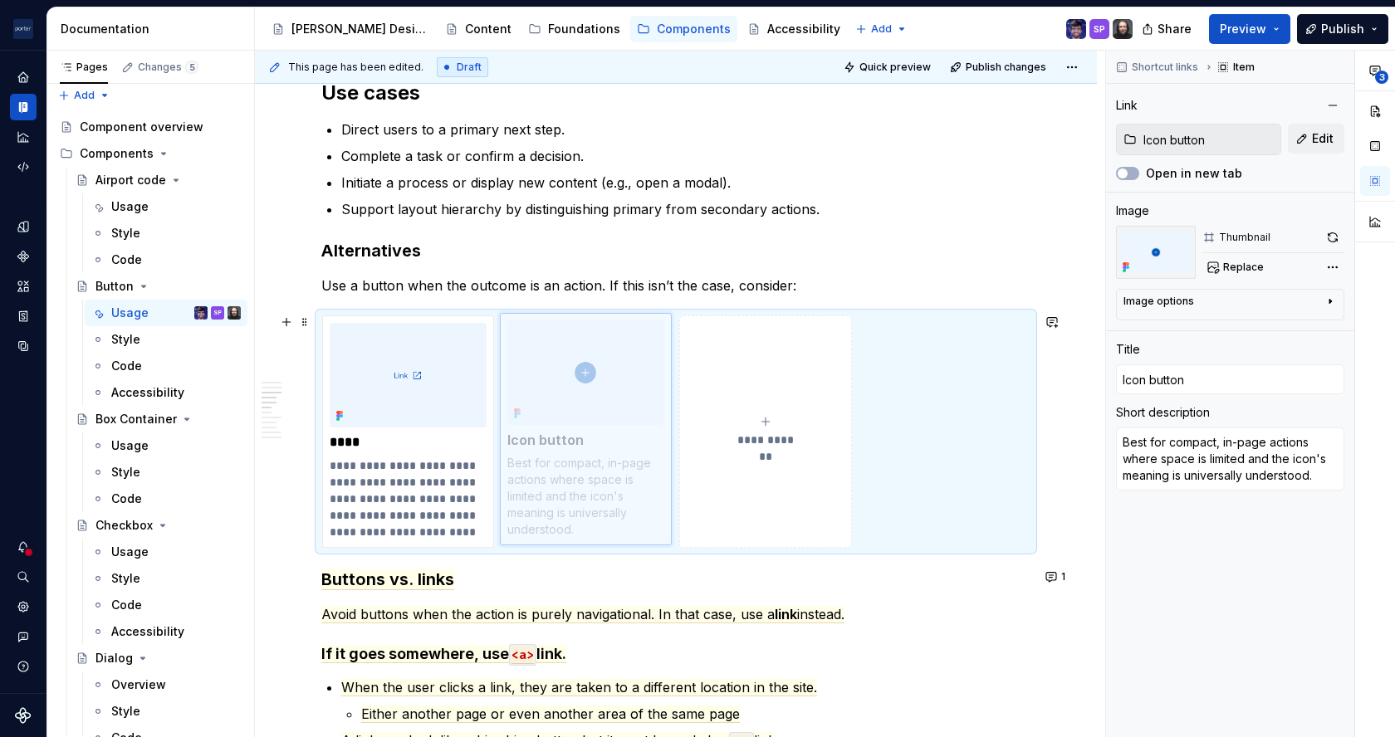
drag, startPoint x: 359, startPoint y: 342, endPoint x: 532, endPoint y: 349, distance: 173.7
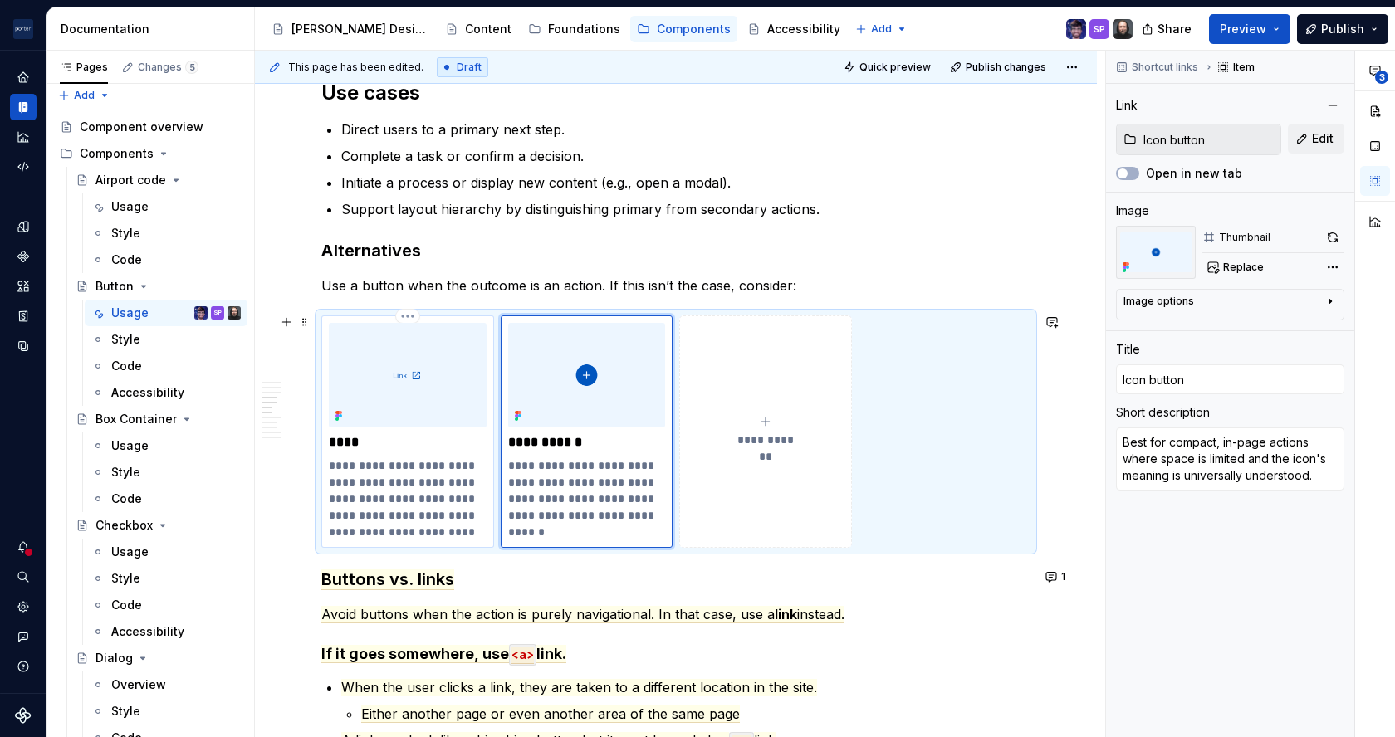
scroll to position [1175, 0]
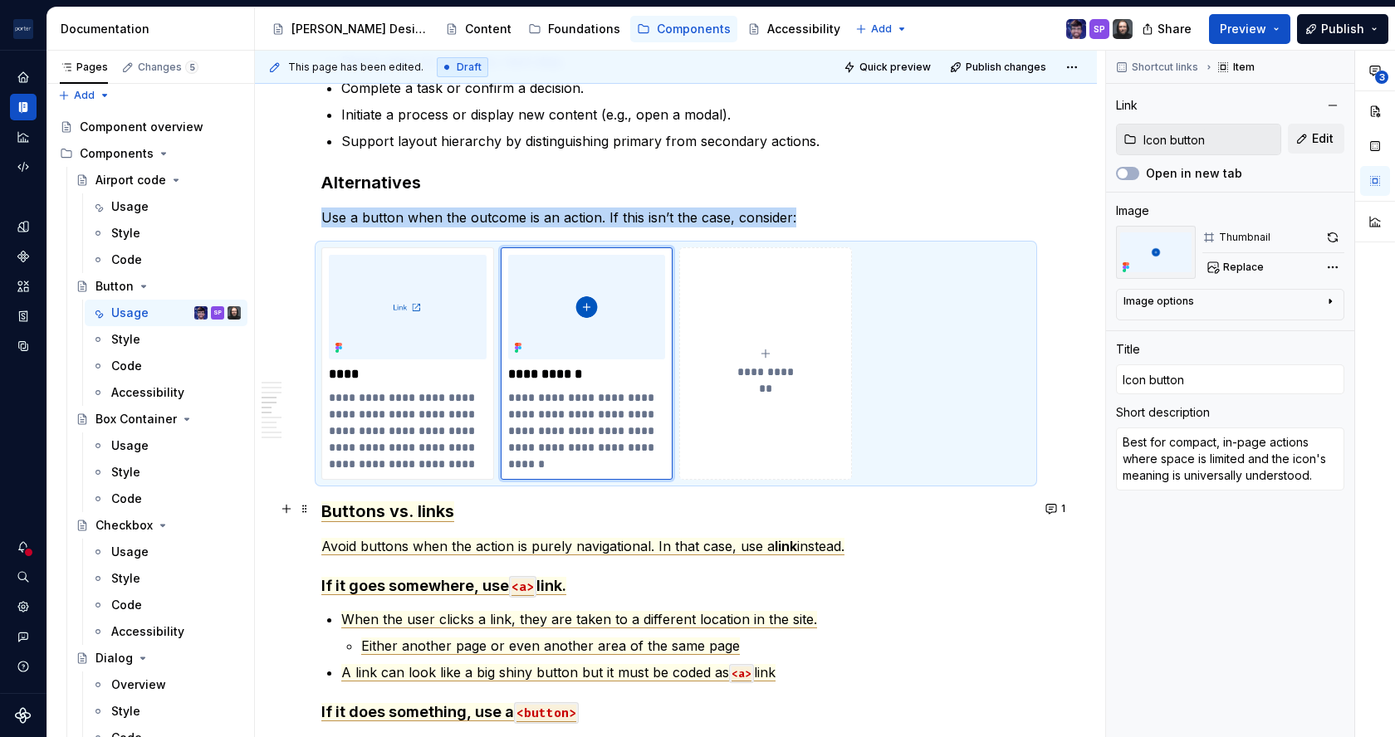
click at [321, 515] on span "Buttons vs. links" at bounding box center [387, 512] width 133 height 21
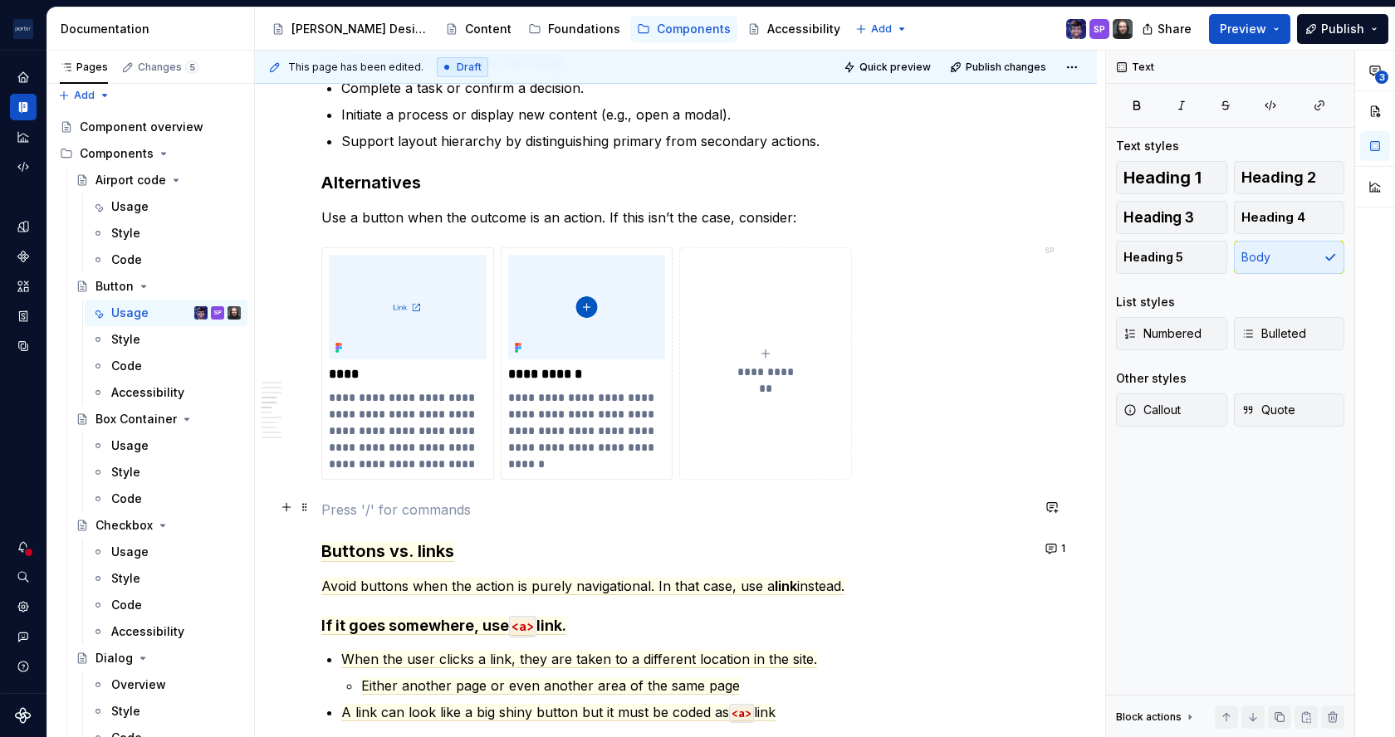
click at [364, 502] on p at bounding box center [675, 510] width 709 height 20
click at [326, 507] on strong "rule of thumb:" at bounding box center [367, 510] width 93 height 17
click at [326, 507] on strong "Rule of thumb:" at bounding box center [368, 510] width 95 height 17
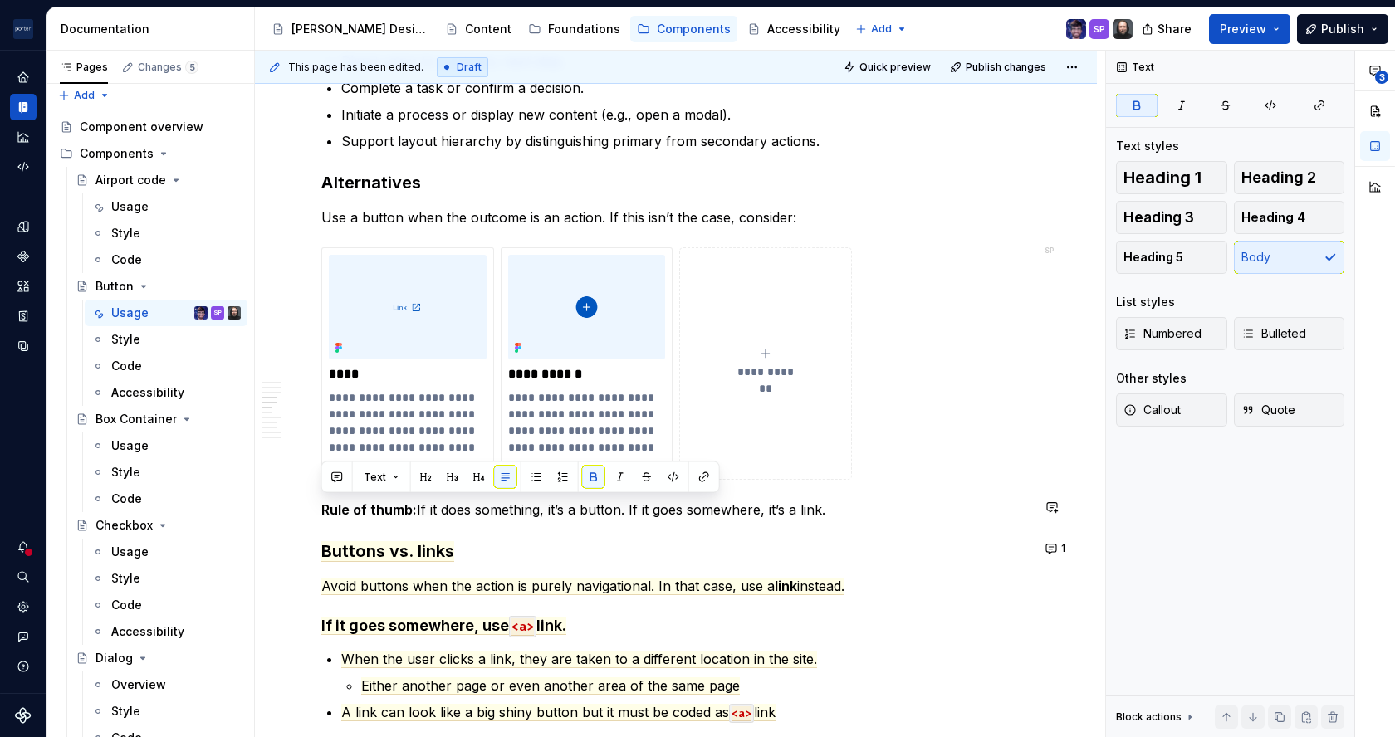
click at [326, 507] on strong "Rule of thumb:" at bounding box center [368, 510] width 95 height 17
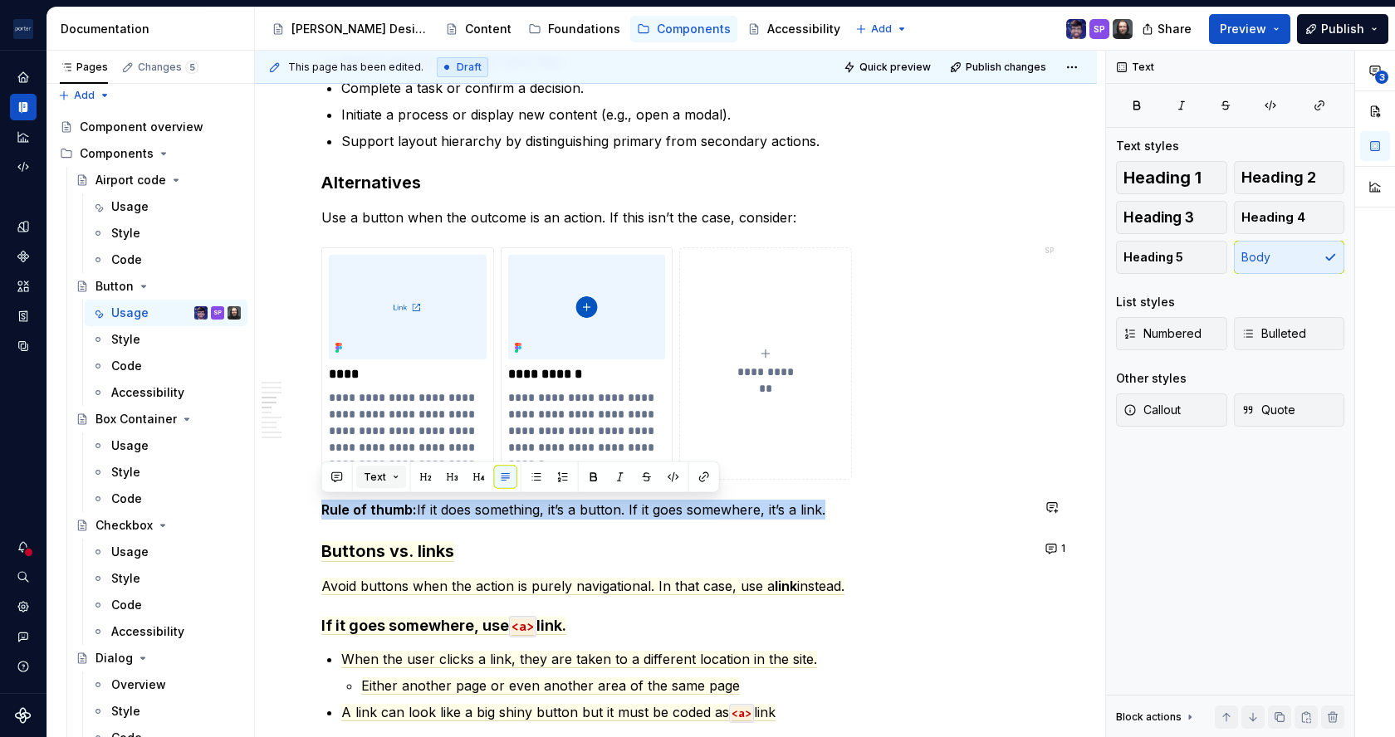
click at [375, 479] on span "Text" at bounding box center [375, 477] width 22 height 13
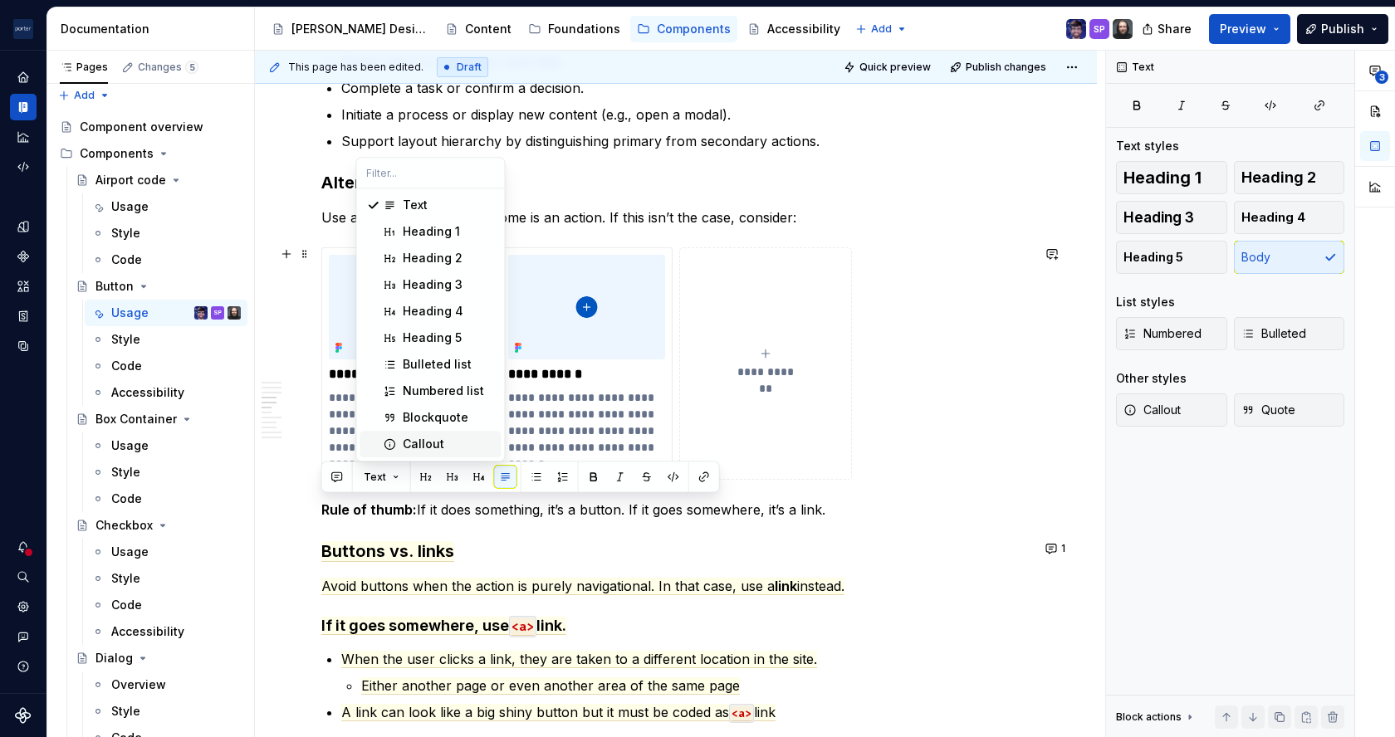
click at [444, 435] on span "Callout" at bounding box center [430, 444] width 141 height 27
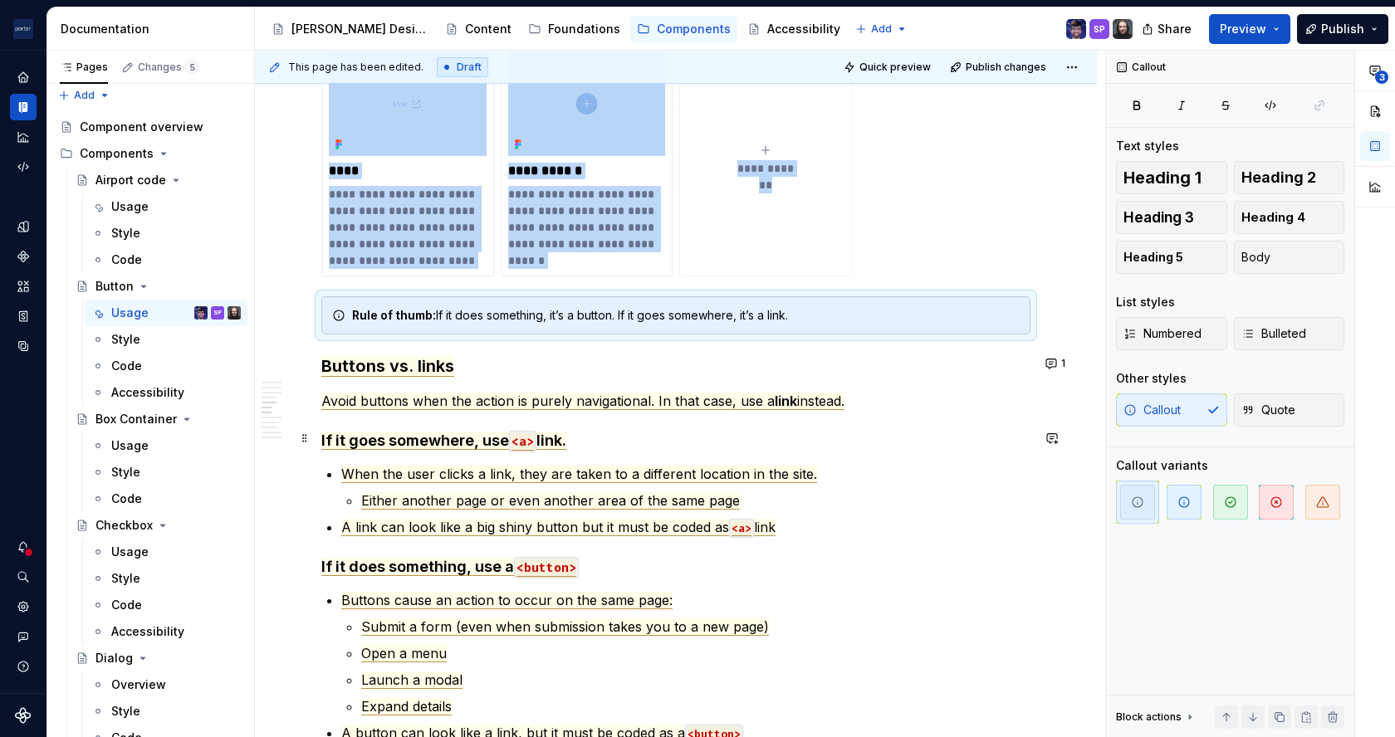
scroll to position [1383, 0]
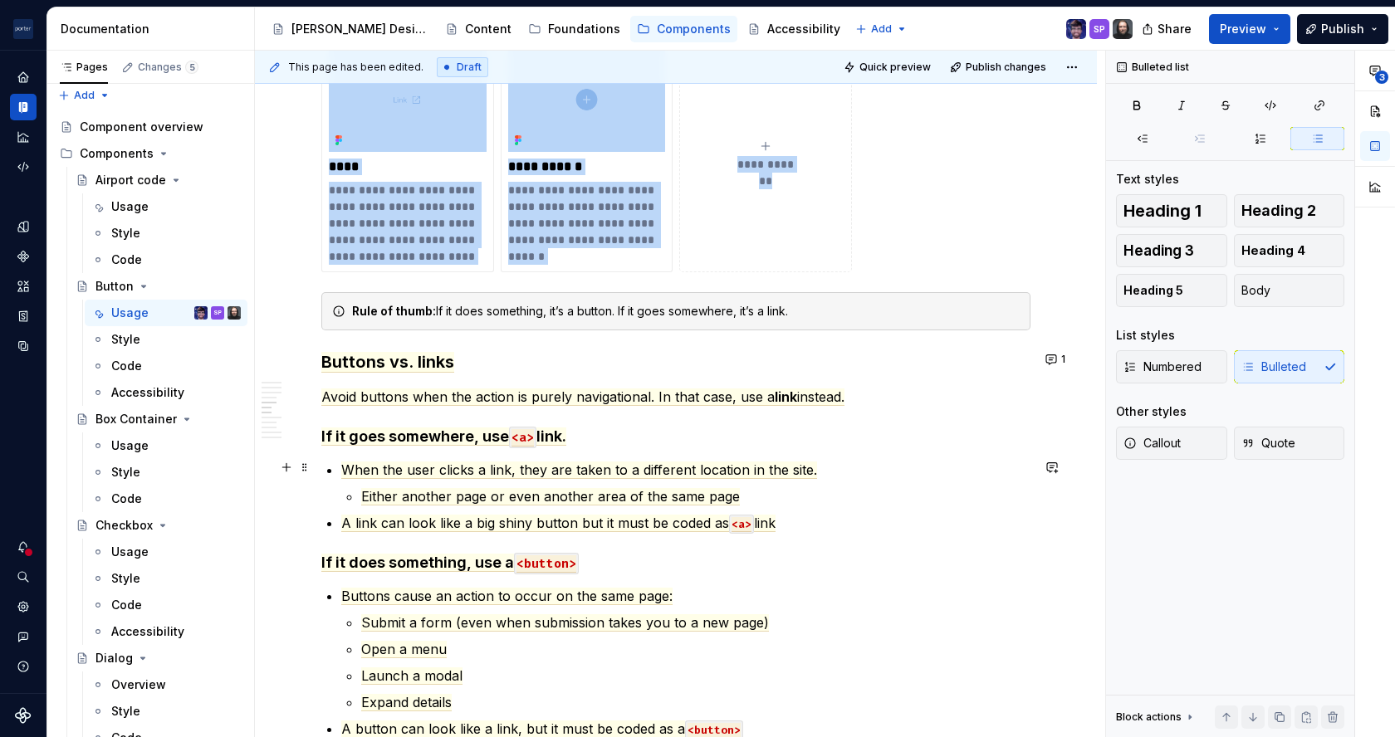
click at [449, 482] on li "When the user clicks a link, they are taken to a different location in the site…" at bounding box center [685, 483] width 689 height 47
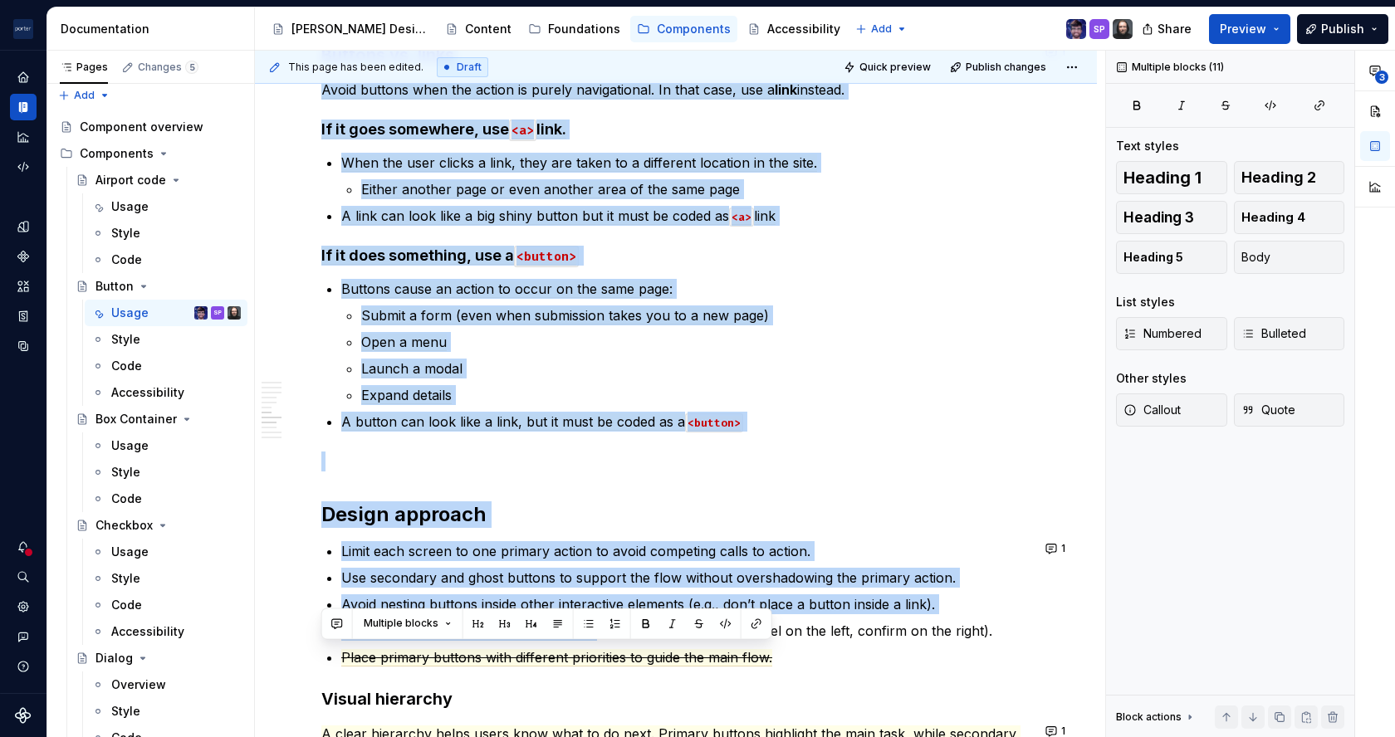
scroll to position [1847, 0]
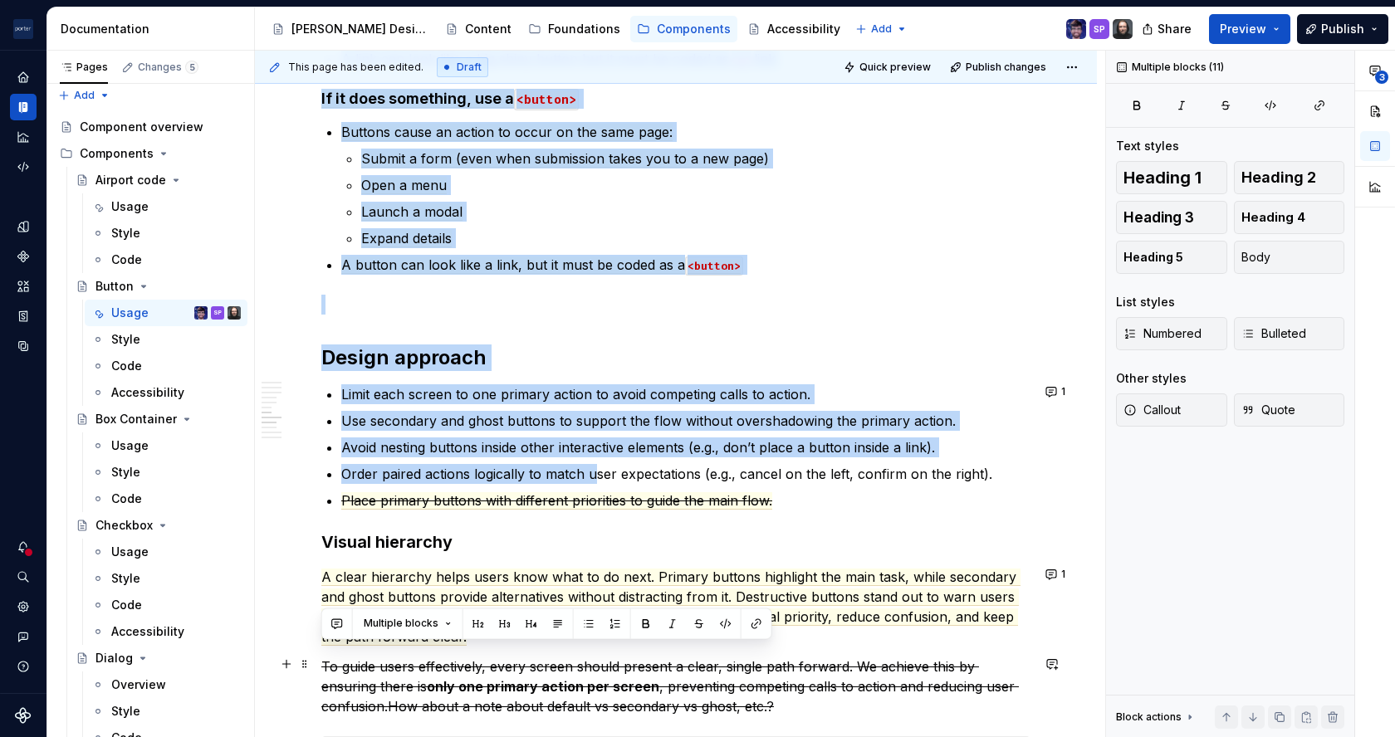
drag, startPoint x: 322, startPoint y: 363, endPoint x: 663, endPoint y: 269, distance: 353.1
click at [663, 269] on div "**********" at bounding box center [675, 1] width 709 height 3041
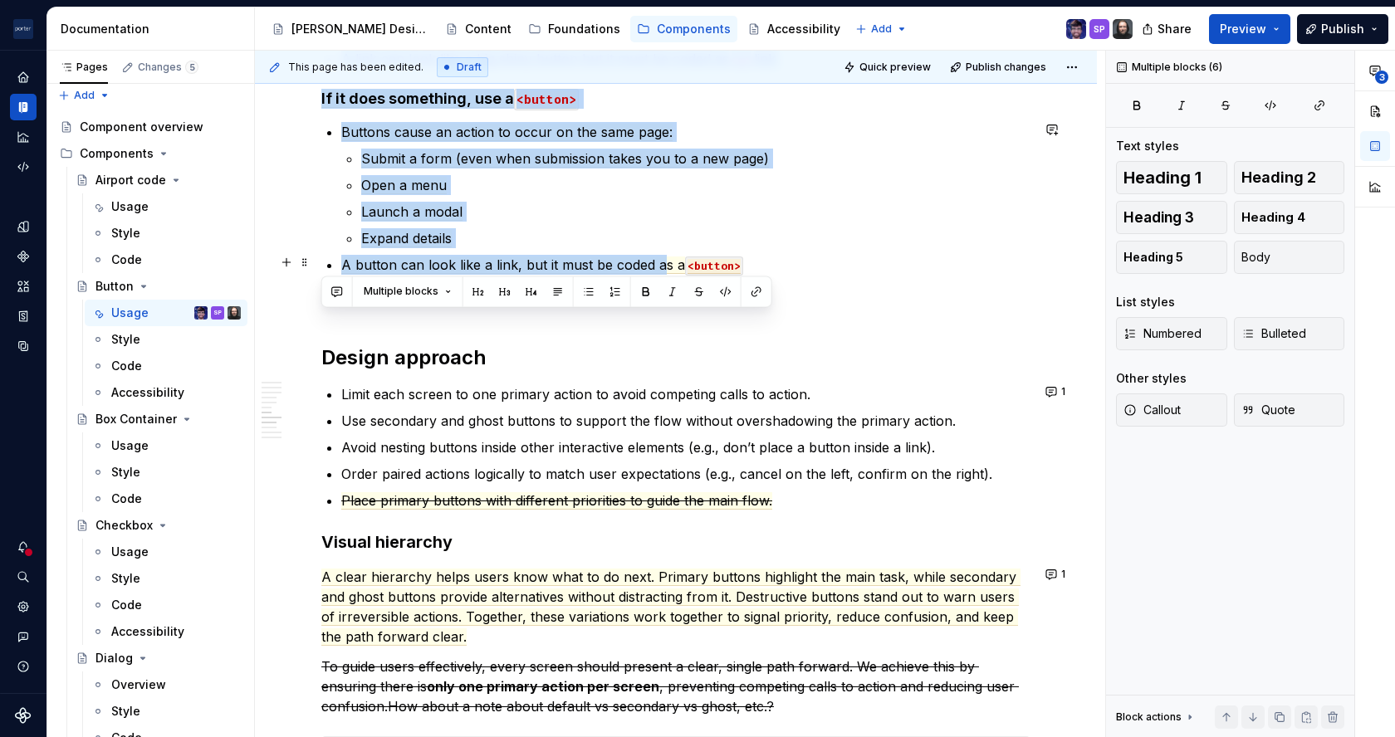
click at [805, 208] on p "Launch a modal" at bounding box center [695, 212] width 669 height 20
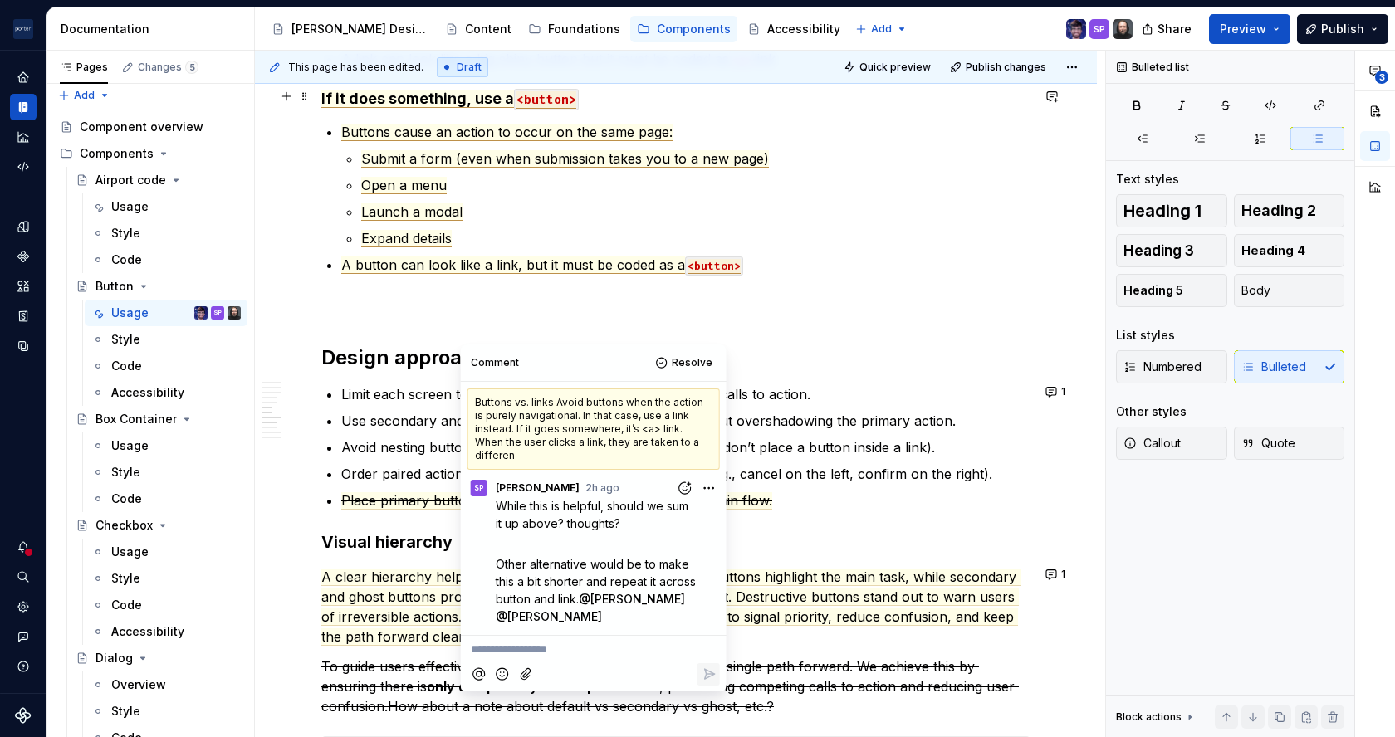
scroll to position [1504, 0]
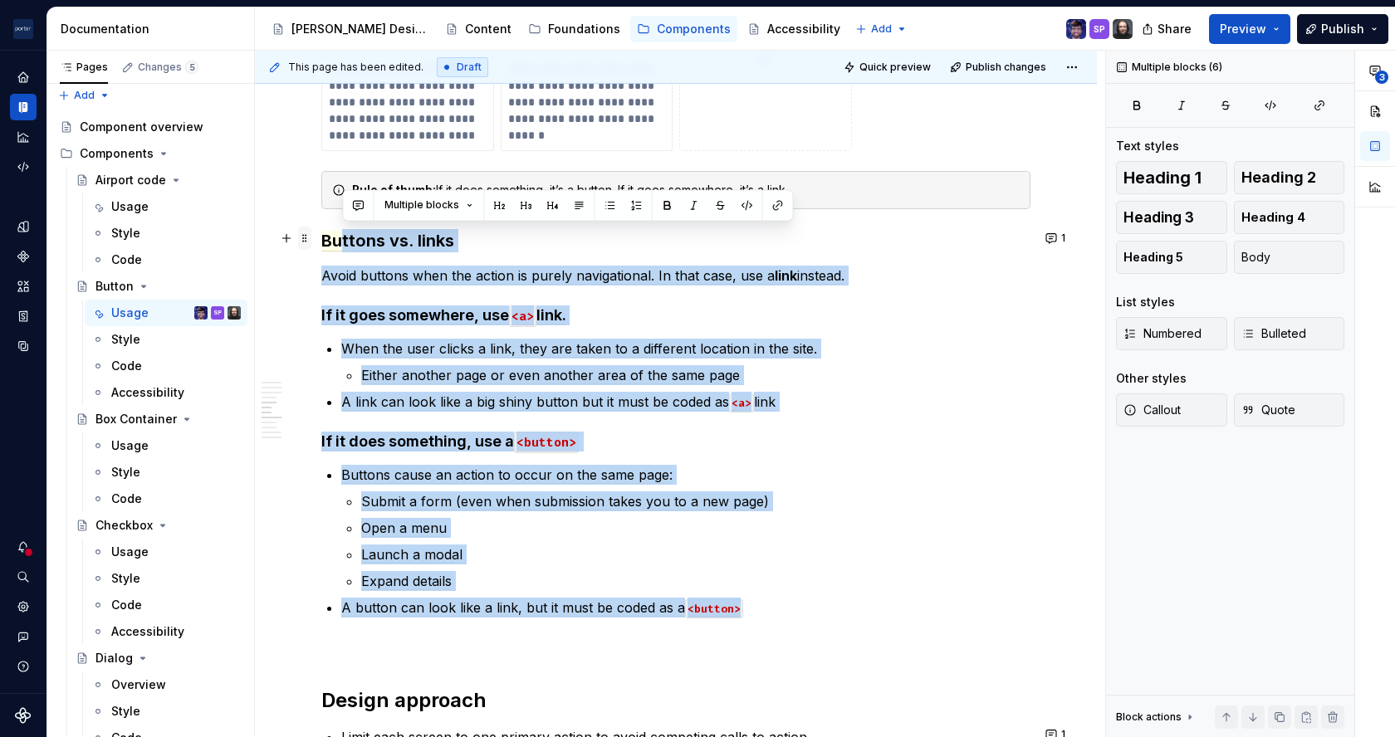
drag, startPoint x: 764, startPoint y: 600, endPoint x: 306, endPoint y: 235, distance: 586.2
click at [321, 235] on div "**********" at bounding box center [675, 354] width 709 height 3061
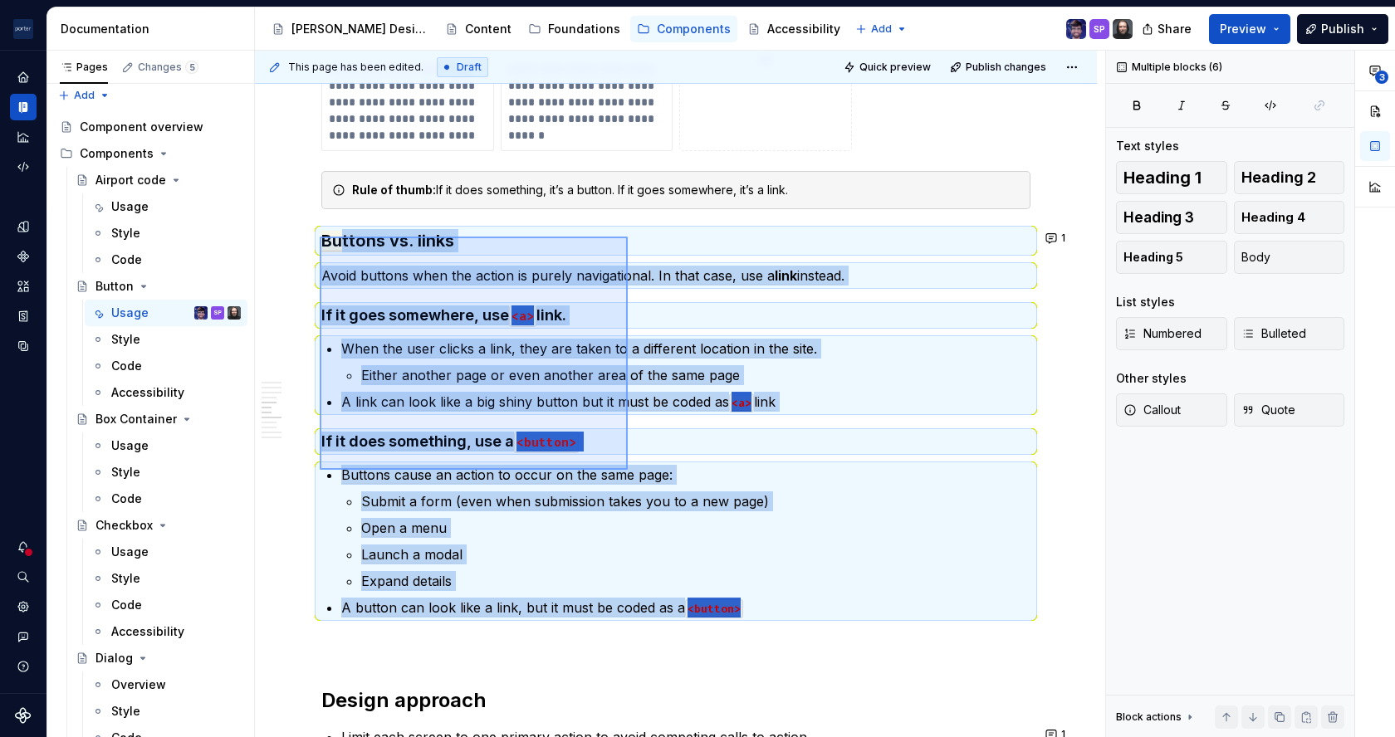
drag, startPoint x: 320, startPoint y: 237, endPoint x: 631, endPoint y: 471, distance: 389.6
click at [631, 471] on div "**********" at bounding box center [680, 395] width 850 height 688
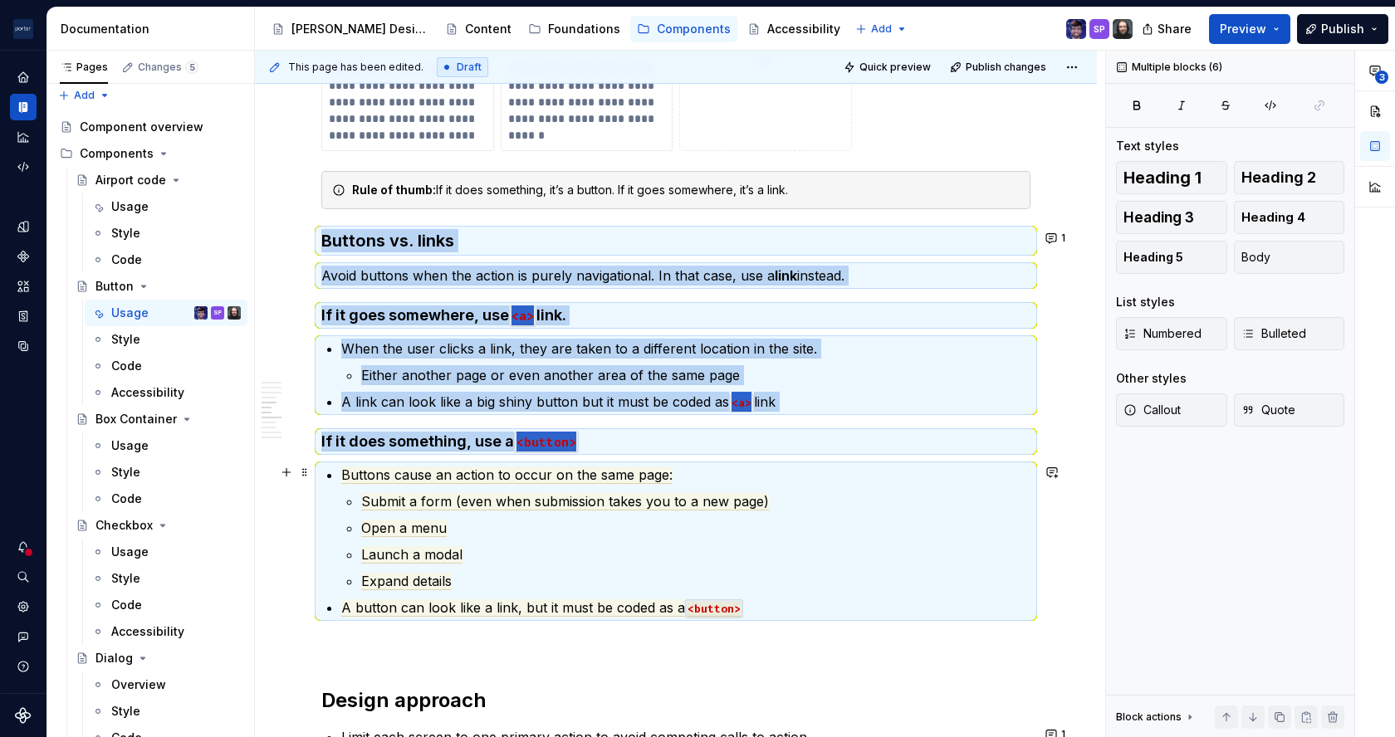
click at [745, 481] on p "Buttons cause an action to occur on the same page:" at bounding box center [685, 475] width 689 height 20
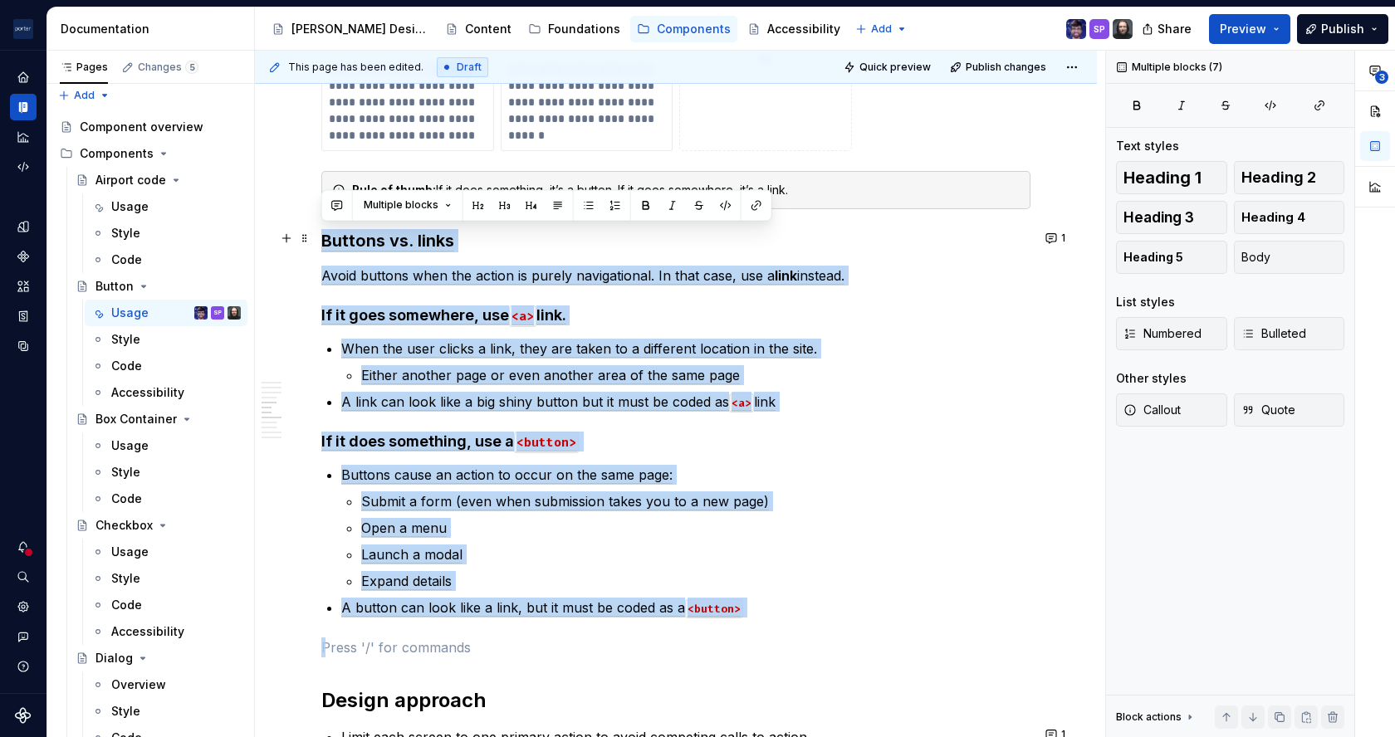
drag, startPoint x: 784, startPoint y: 644, endPoint x: 313, endPoint y: 234, distance: 623.9
click at [313, 234] on div "**********" at bounding box center [676, 444] width 842 height 3321
click at [691, 199] on button "button" at bounding box center [699, 204] width 23 height 23
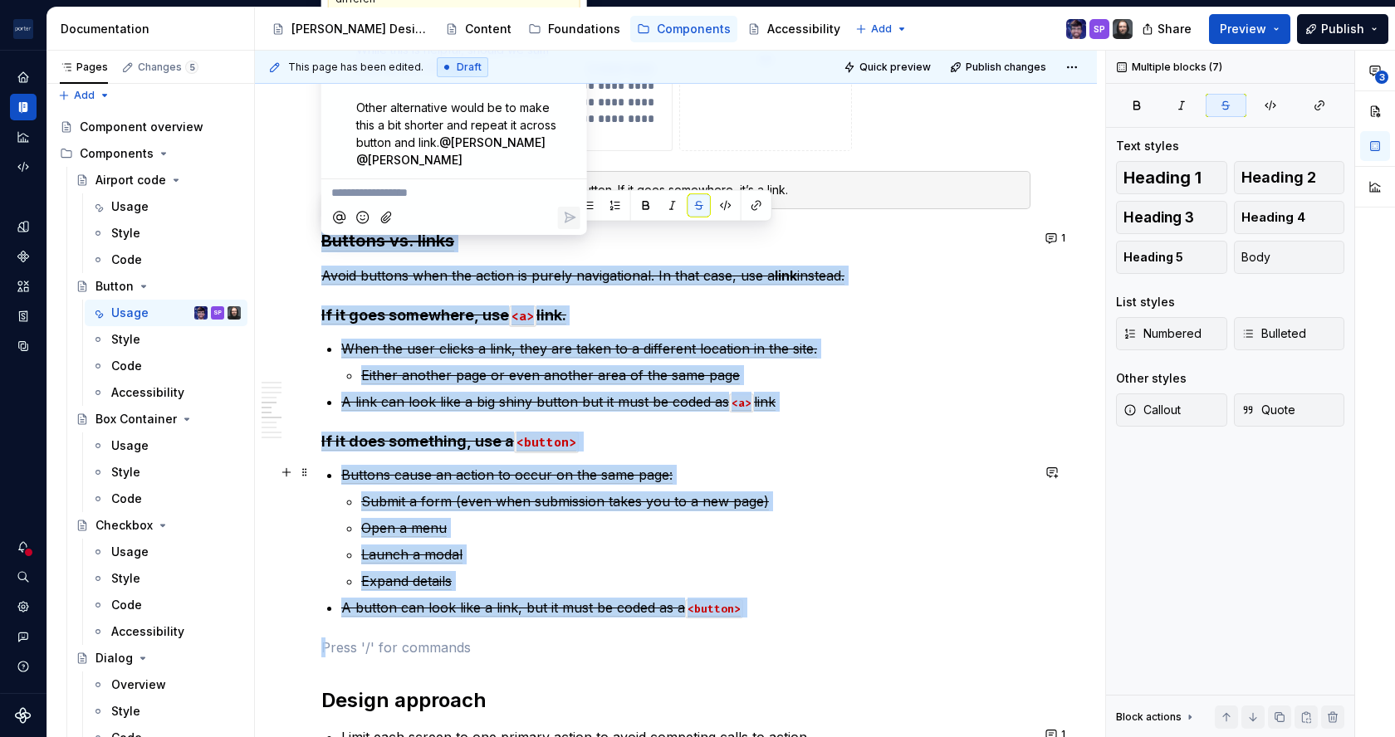
drag, startPoint x: 512, startPoint y: 480, endPoint x: 353, endPoint y: 390, distance: 182.2
click at [353, 394] on span "A link can look like a big shiny button but it must be coded as" at bounding box center [535, 402] width 388 height 17
click at [466, 360] on li "When the user clicks a link, they are taken to a different location in the site…" at bounding box center [685, 362] width 689 height 47
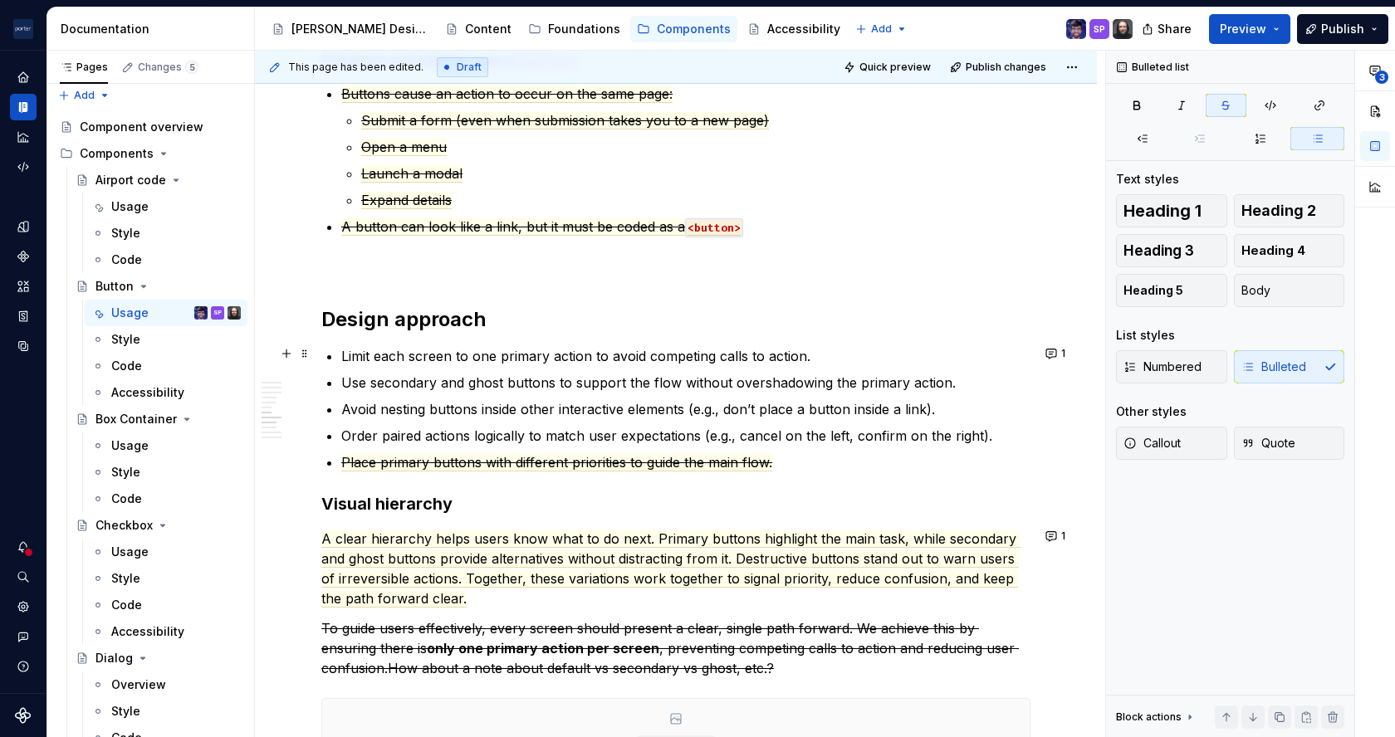
scroll to position [1886, 0]
click at [496, 380] on p "Use secondary and ghost buttons to support the flow without overshadowing the p…" at bounding box center [685, 382] width 689 height 20
click at [1008, 385] on p "Use secondary and ghost/tertiary buttons to support the flow without overshadow…" at bounding box center [685, 382] width 689 height 20
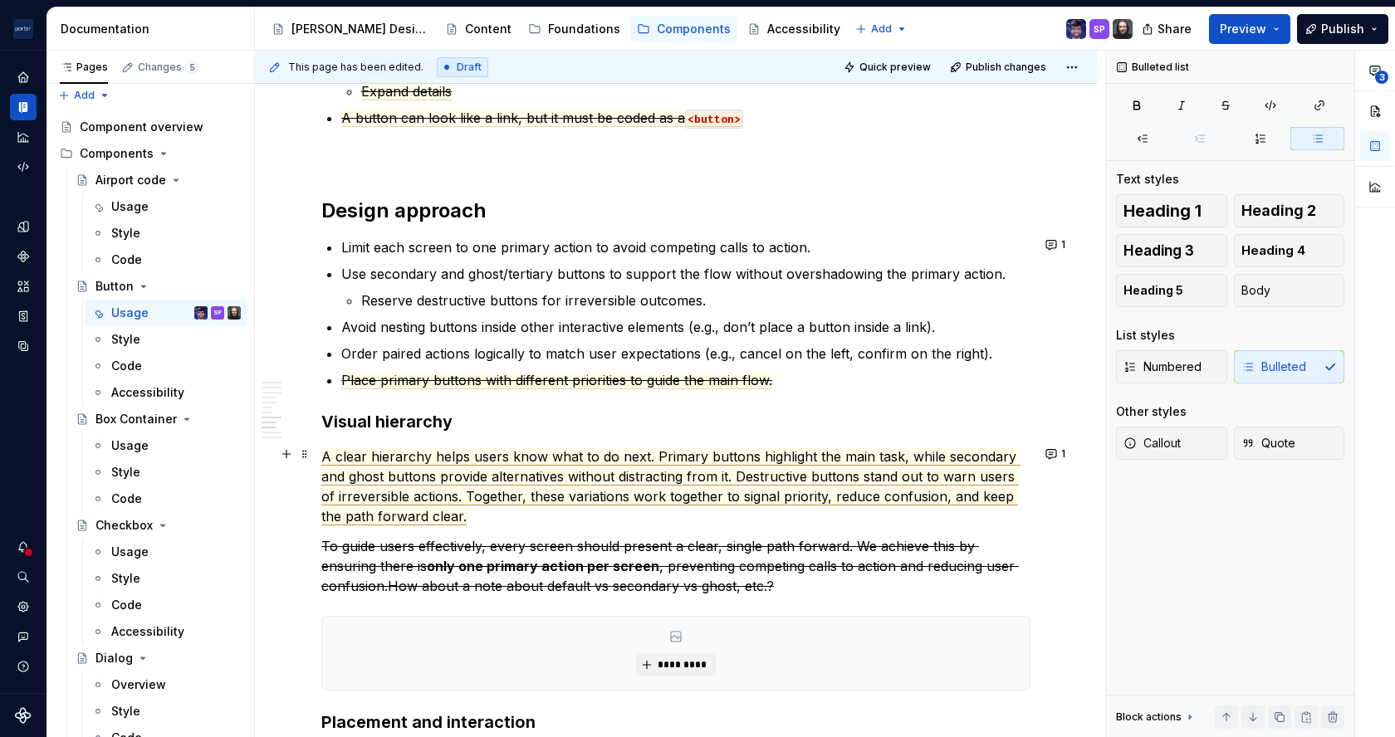
scroll to position [1995, 0]
click at [326, 450] on span "A clear hierarchy helps users know what to do next. Primary buttons highlight t…" at bounding box center [670, 485] width 699 height 77
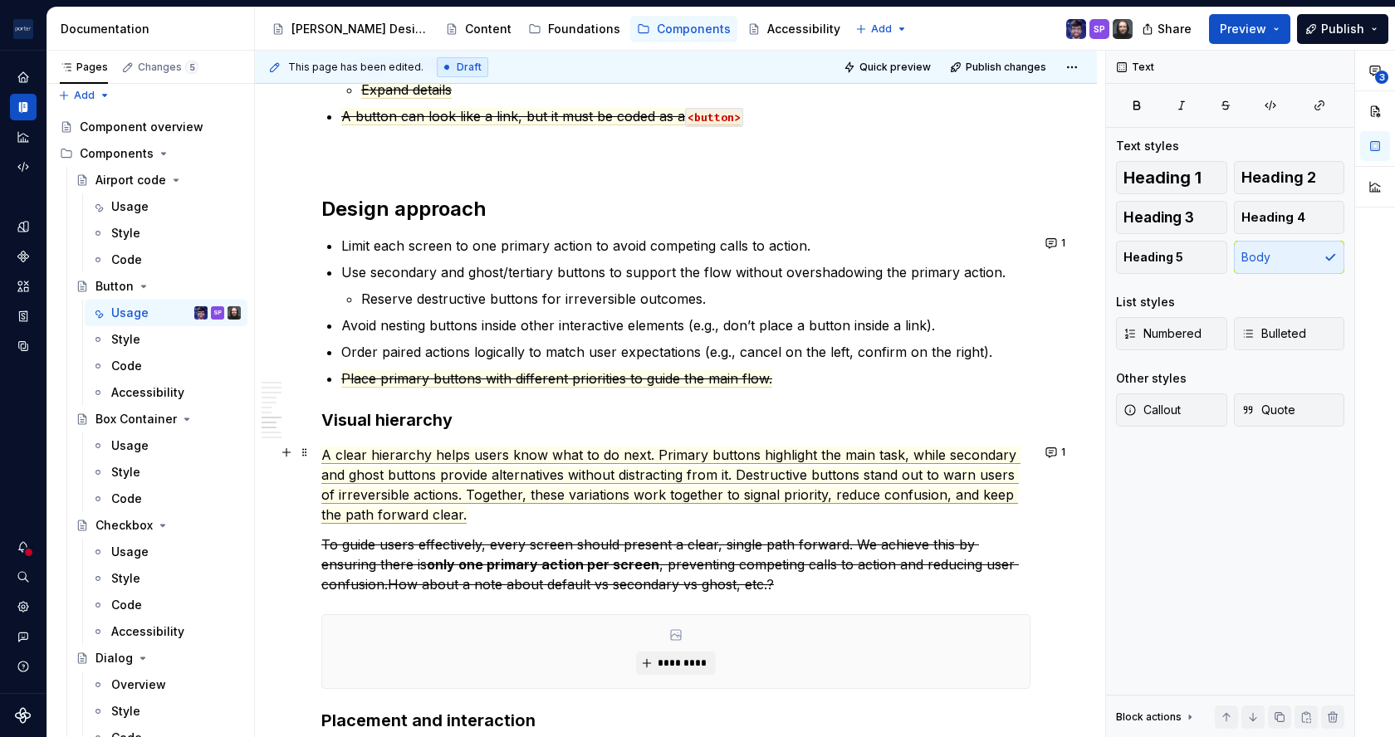
click at [512, 471] on span "A clear hierarchy helps users know what to do next. Primary buttons highlight t…" at bounding box center [670, 485] width 699 height 77
click at [633, 502] on p "A clear hierarchy helps users know what to do next. Primary buttons highlight t…" at bounding box center [675, 485] width 709 height 80
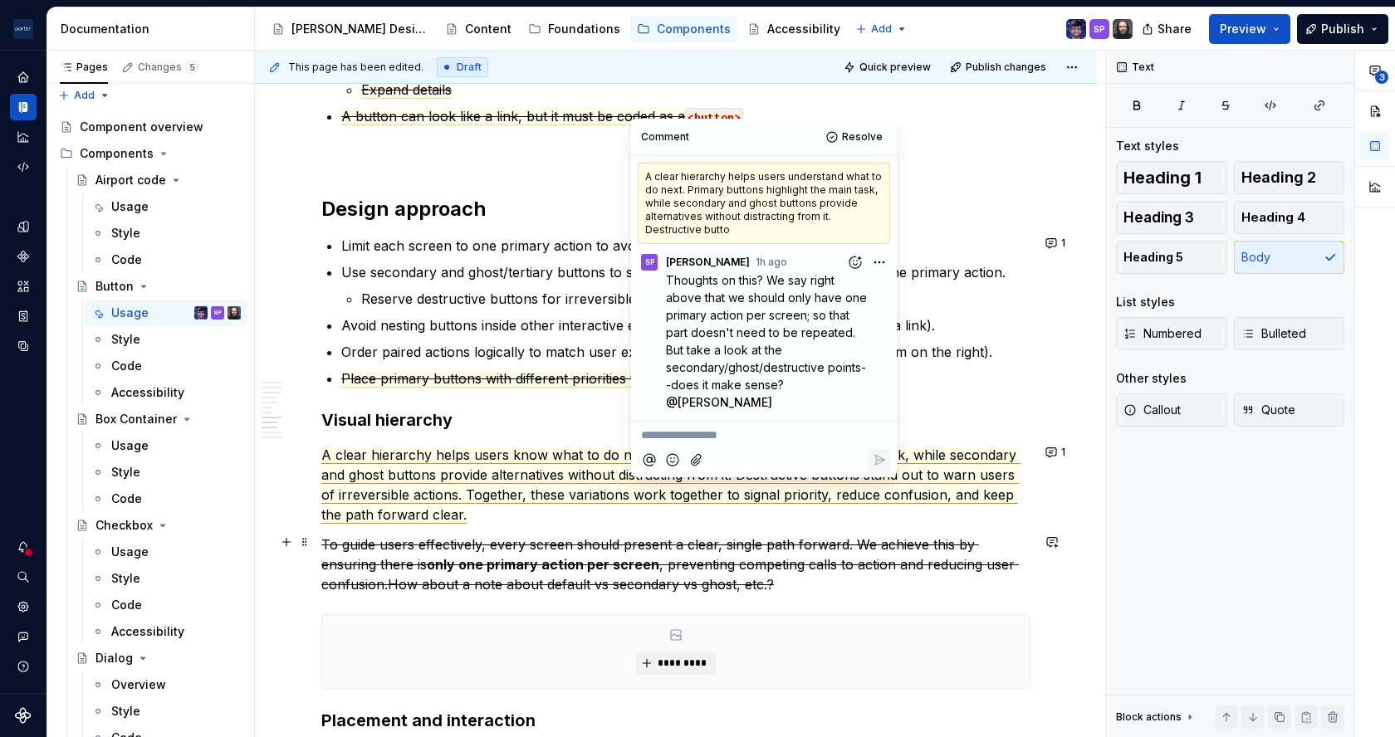
click at [630, 536] on s "To guide users effectively, every screen should present a clear, single path fo…" at bounding box center [650, 554] width 658 height 37
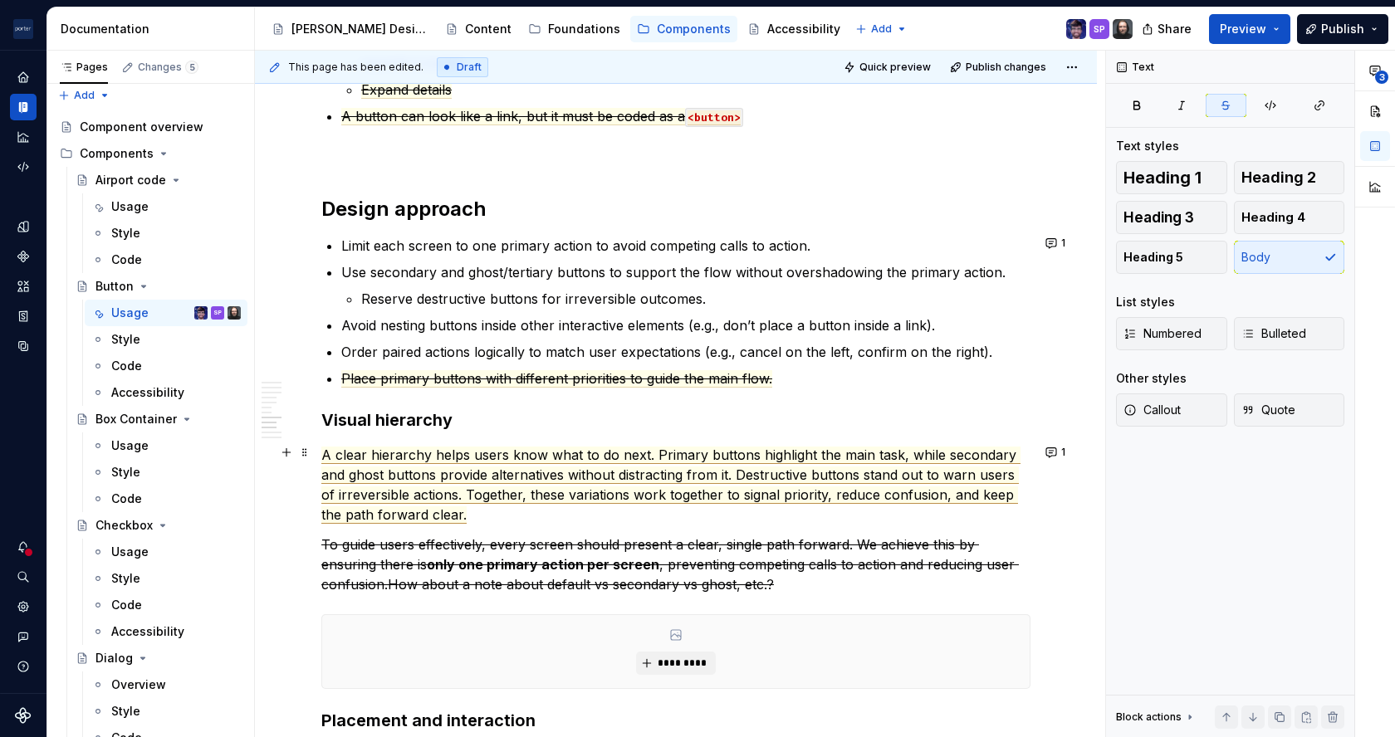
click at [611, 489] on span "A clear hierarchy helps users know what to do next. Primary buttons highlight t…" at bounding box center [670, 485] width 699 height 77
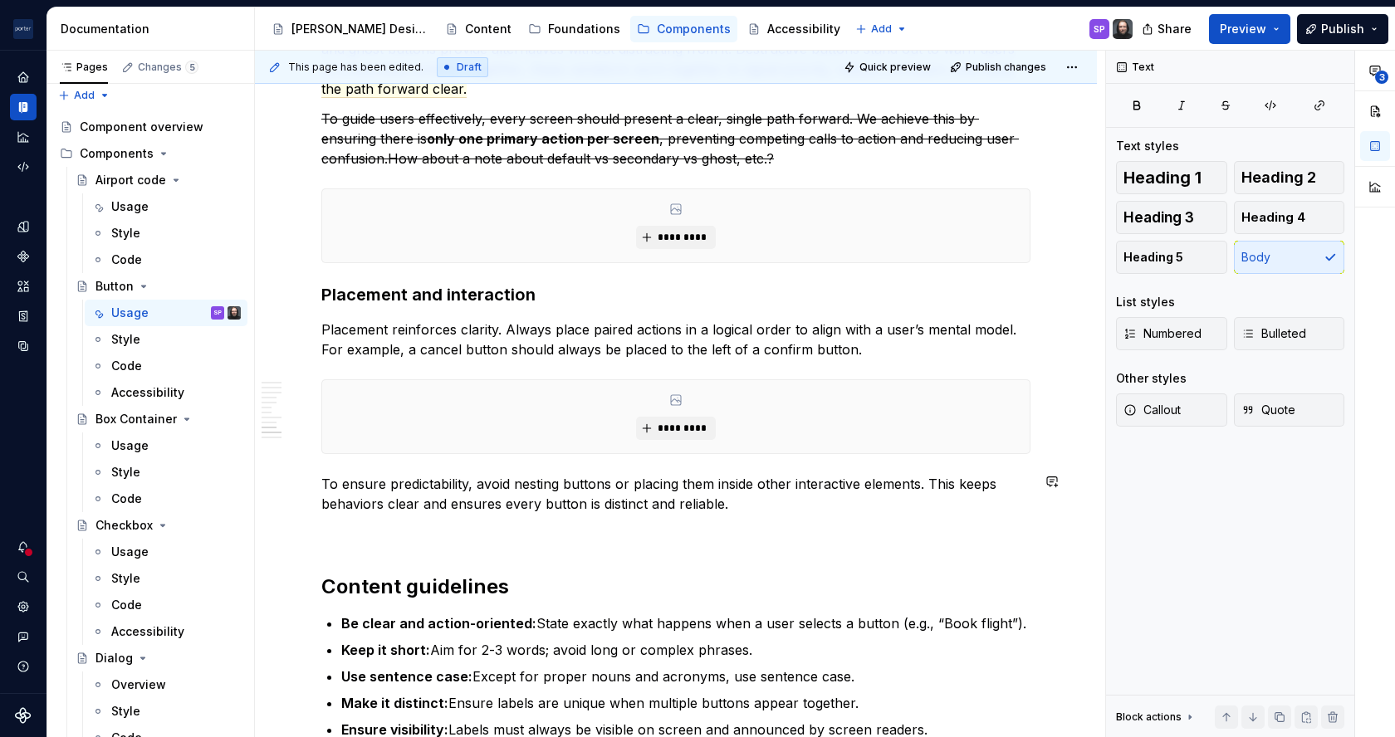
scroll to position [2424, 0]
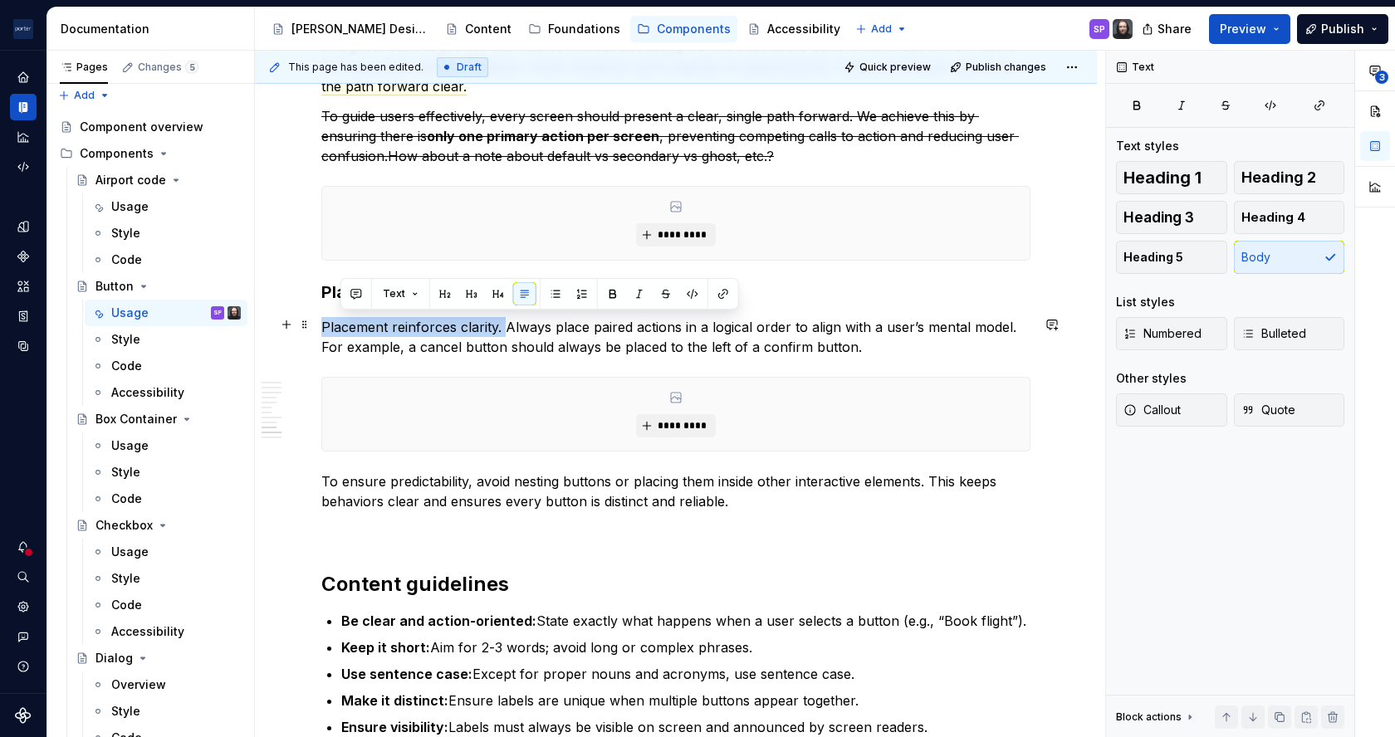
drag, startPoint x: 506, startPoint y: 326, endPoint x: 316, endPoint y: 321, distance: 189.4
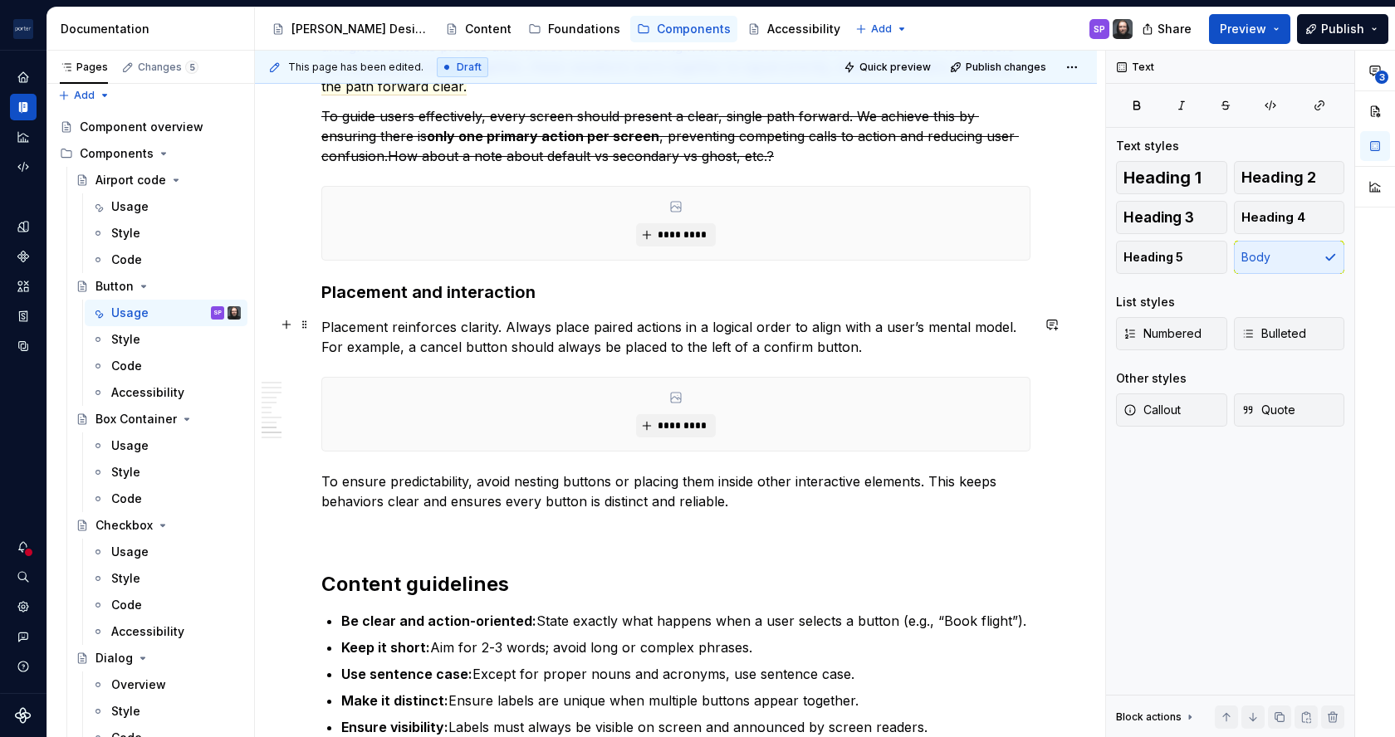
click at [862, 347] on p "Placement reinforces clarity. Always place paired actions in a logical order to…" at bounding box center [675, 337] width 709 height 40
drag, startPoint x: 855, startPoint y: 347, endPoint x: 933, endPoint y: 342, distance: 78.2
click at [933, 342] on p "Placement reinforces clarity. Always place paired actions in a logical order to…" at bounding box center [675, 337] width 709 height 40
drag, startPoint x: 484, startPoint y: 470, endPoint x: 319, endPoint y: 476, distance: 165.3
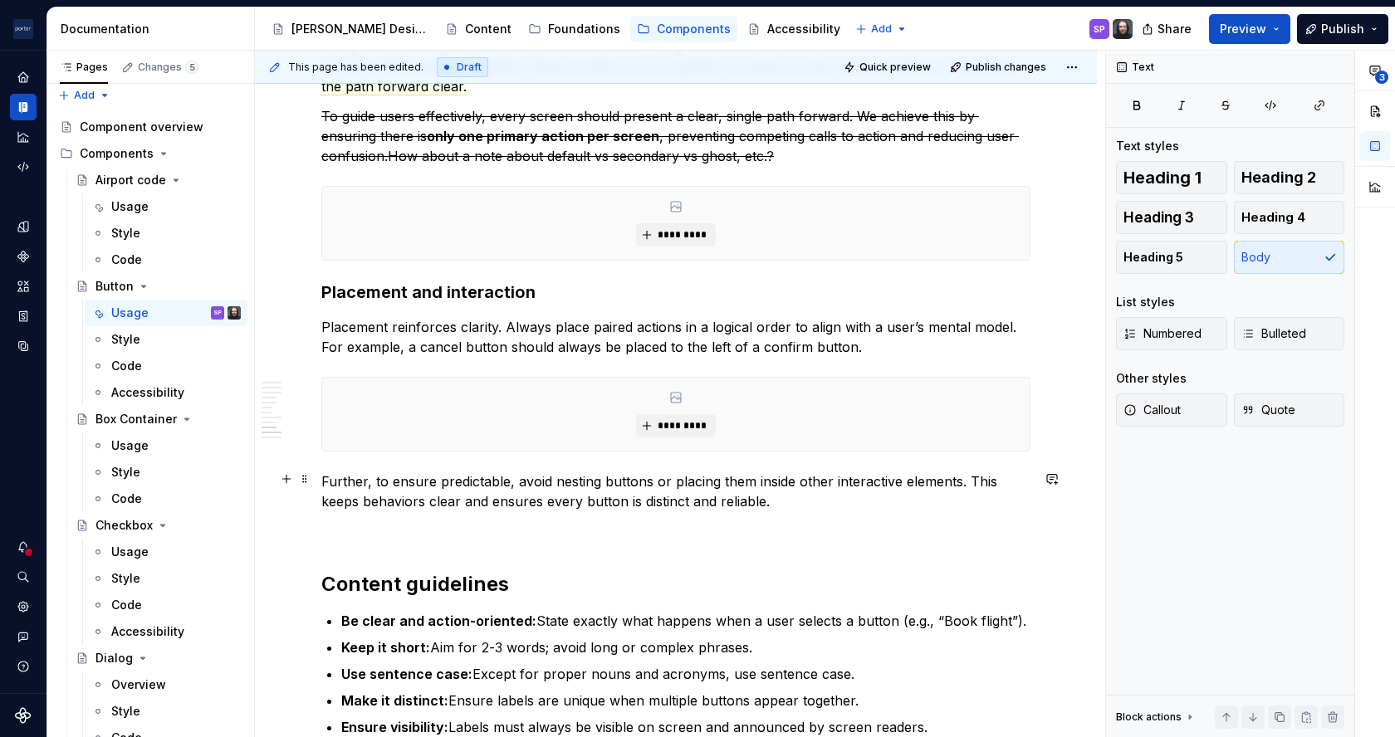
click at [815, 507] on p "Further, to ensure predictable, avoid nesting buttons or placing them inside ot…" at bounding box center [675, 492] width 709 height 40
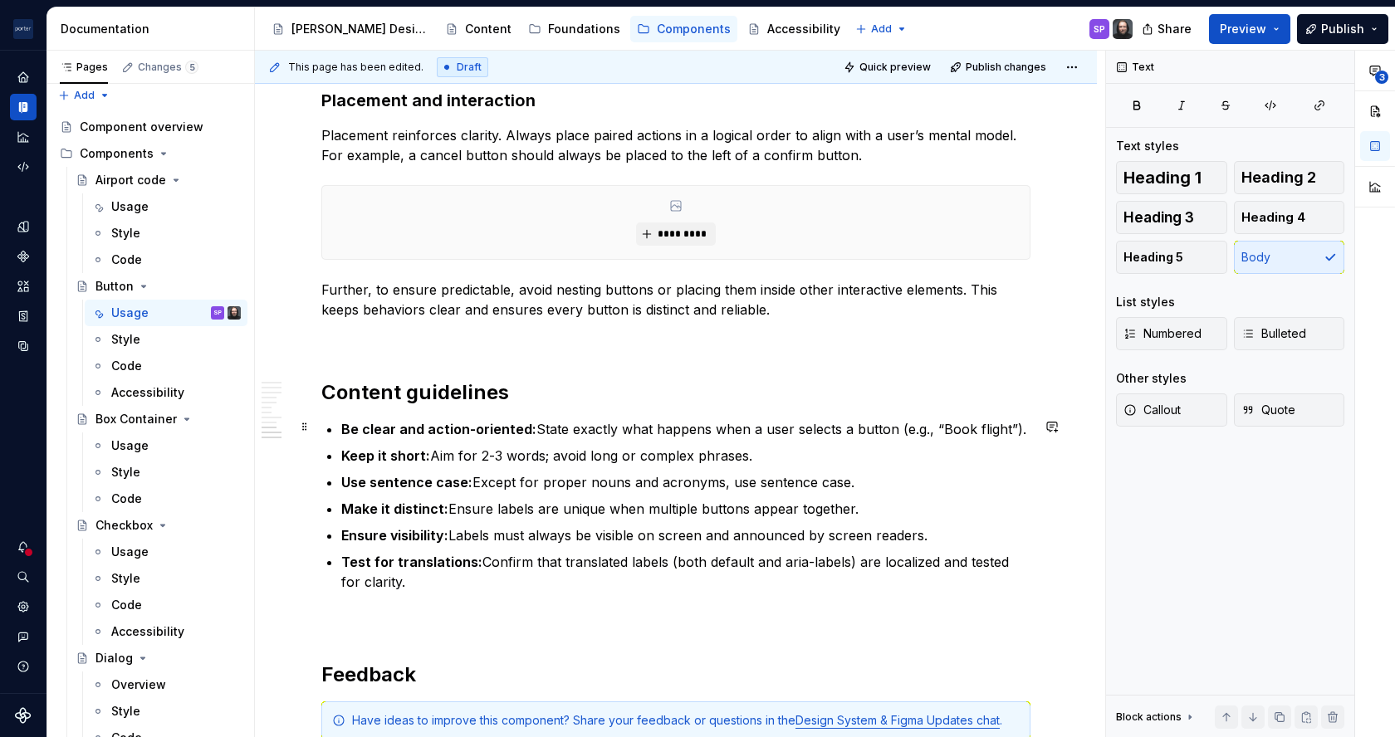
scroll to position [2616, 0]
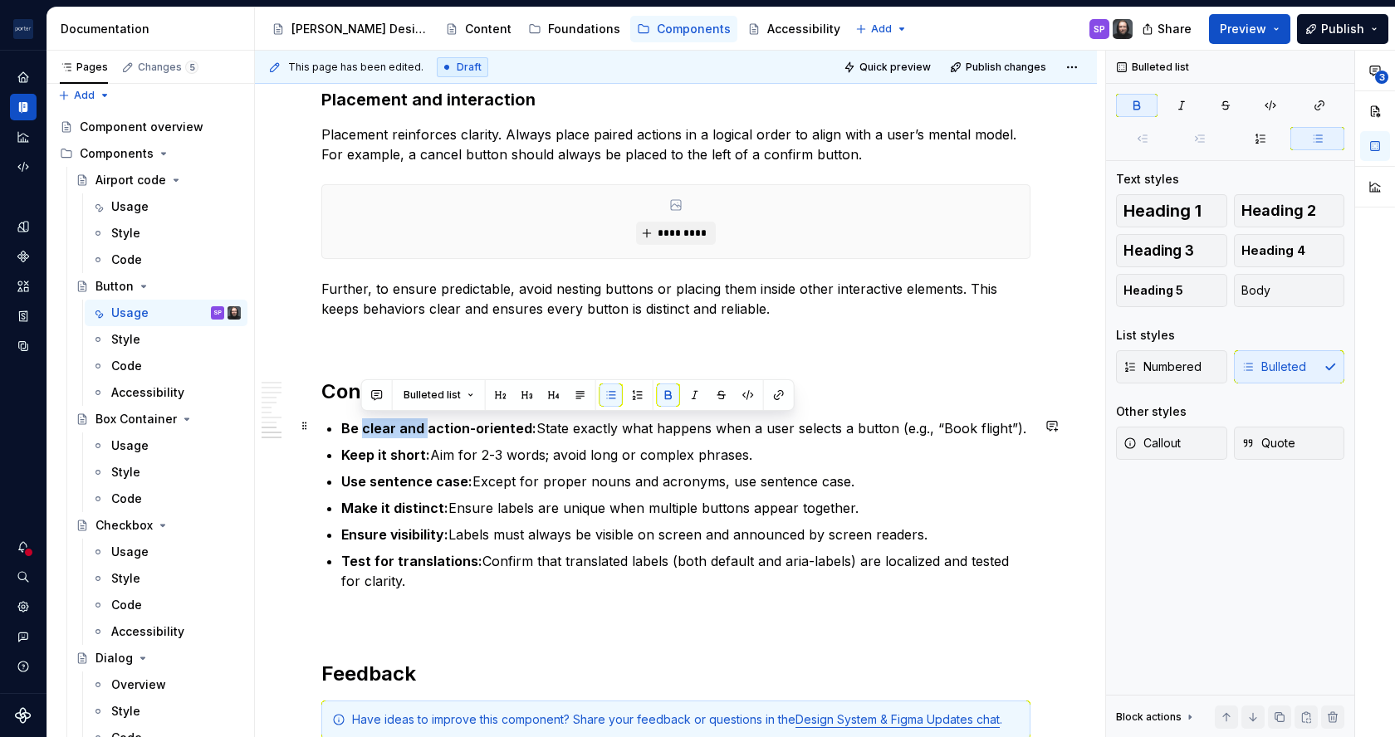
drag, startPoint x: 425, startPoint y: 423, endPoint x: 362, endPoint y: 421, distance: 63.1
click at [362, 421] on strong "Be clear and action-oriented:" at bounding box center [438, 428] width 195 height 17
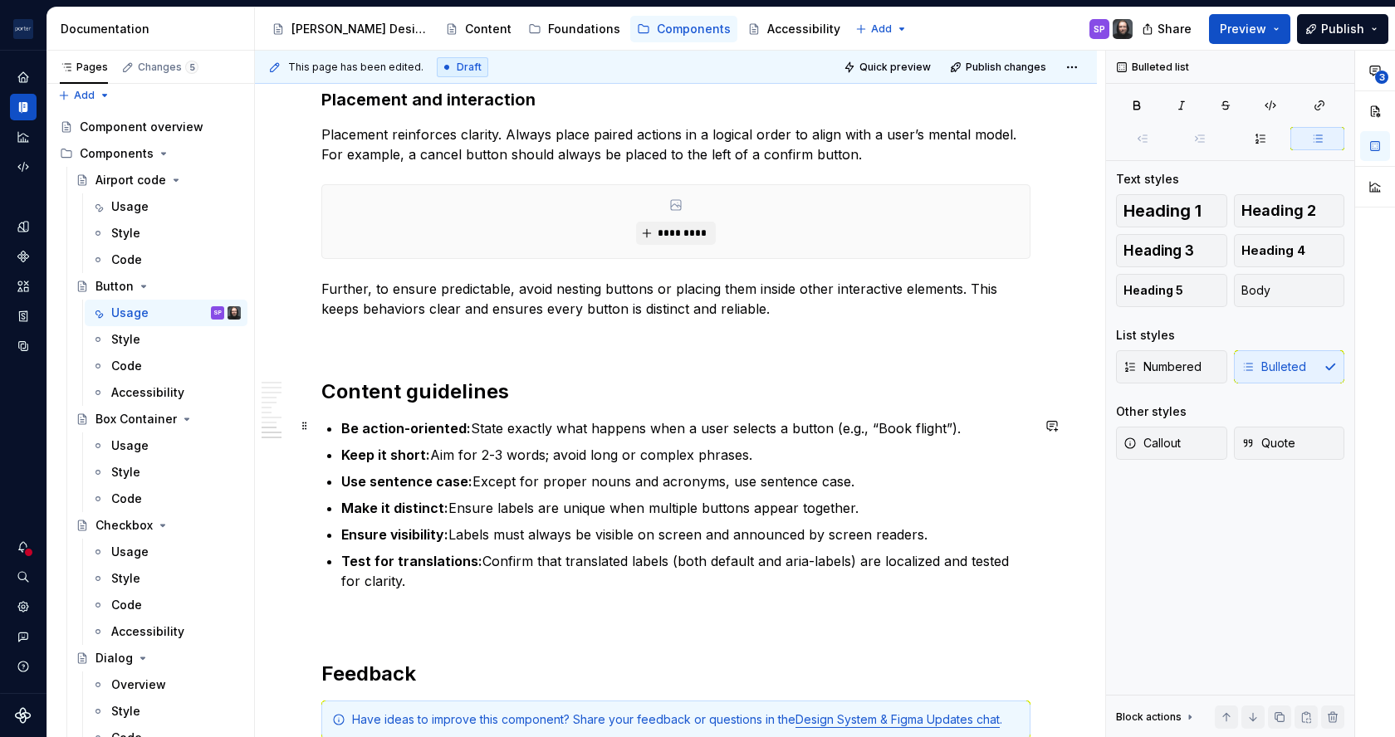
click at [492, 421] on p "Be action-oriented: State exactly what happens when a user selects a button (e.…" at bounding box center [685, 429] width 689 height 20
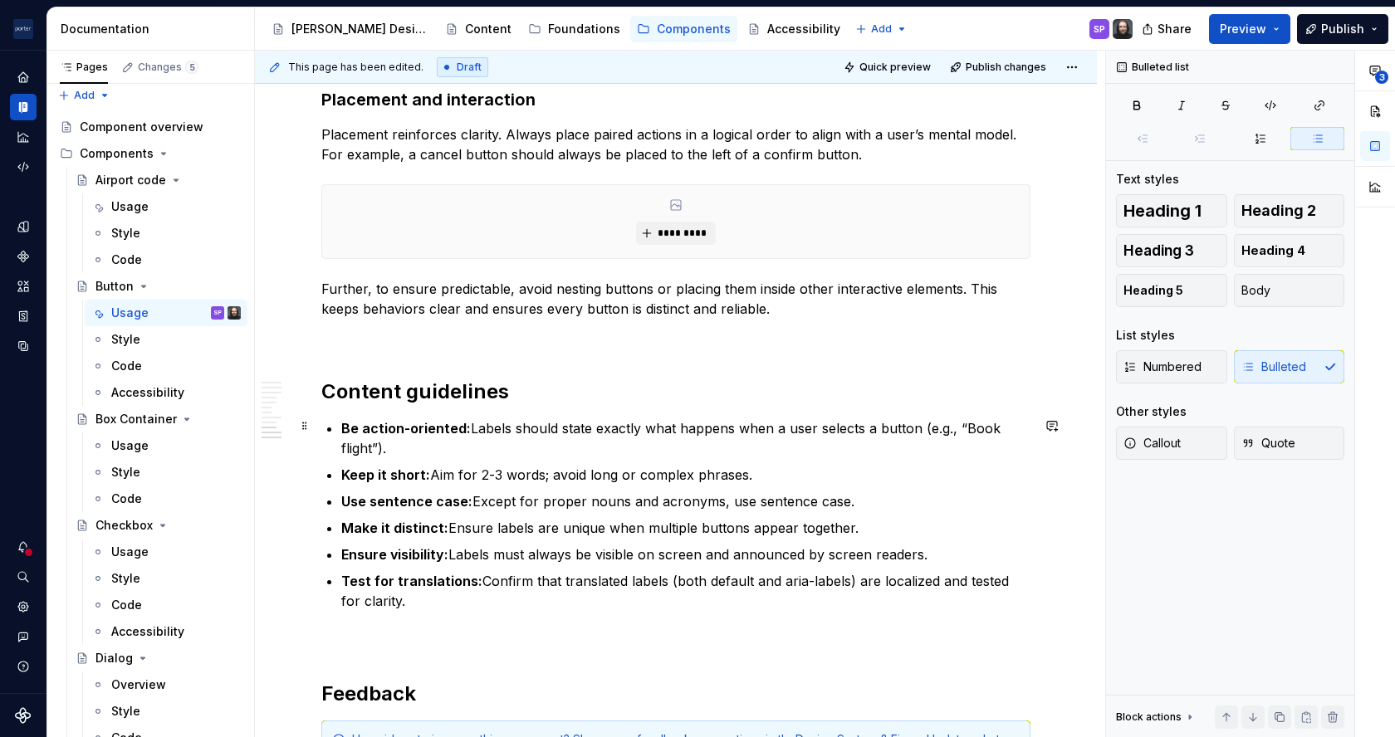
click at [621, 429] on p "Be action-oriented: Labels should state exactly what happens when a user select…" at bounding box center [685, 439] width 689 height 40
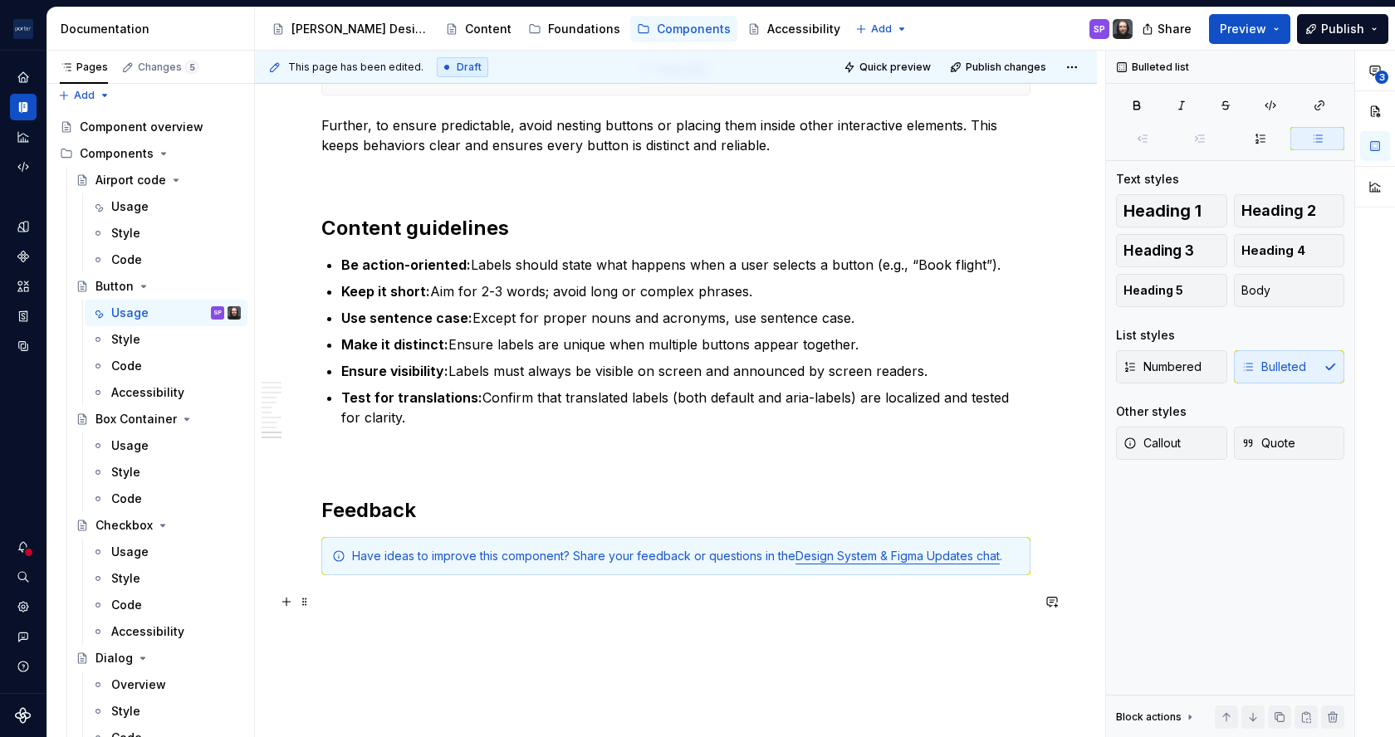
scroll to position [2783, 0]
click at [854, 555] on link "Design System & Figma Updates chat" at bounding box center [897, 553] width 204 height 14
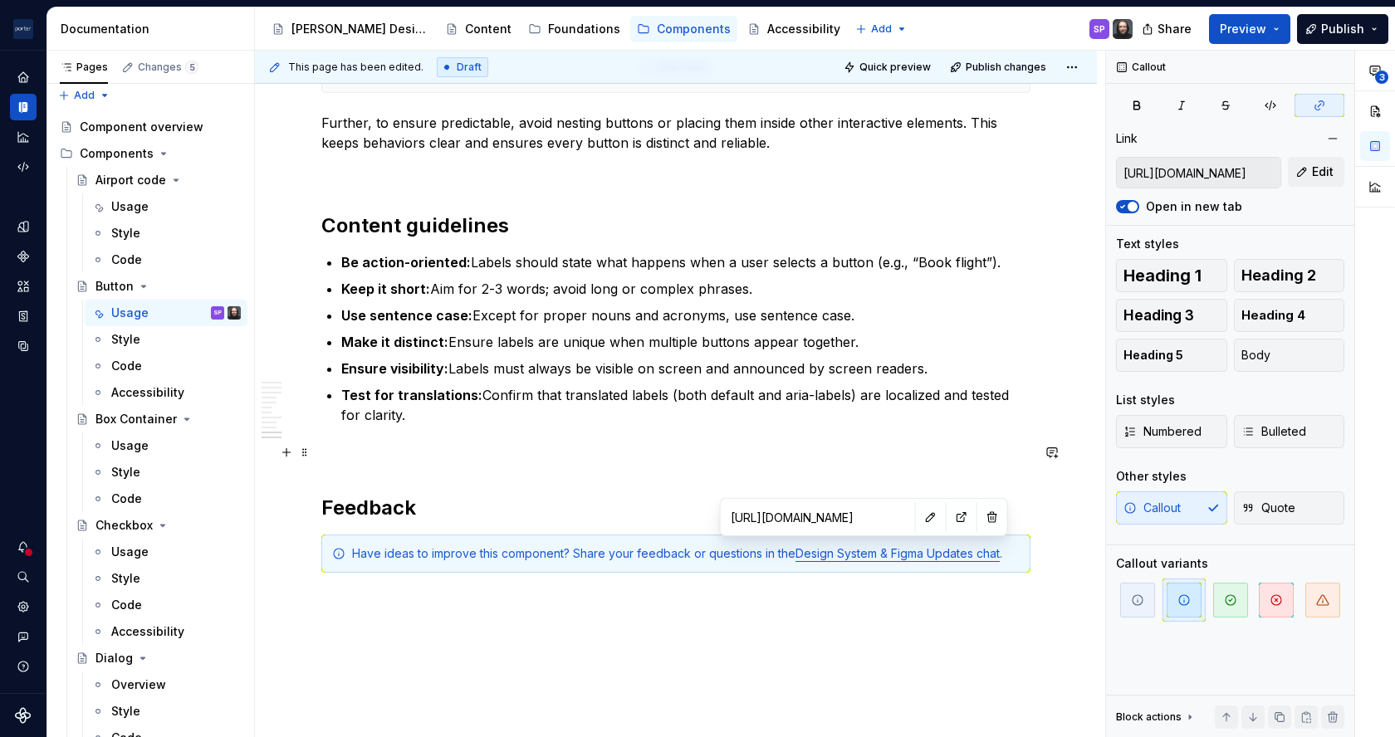
click at [825, 446] on p at bounding box center [675, 455] width 709 height 20
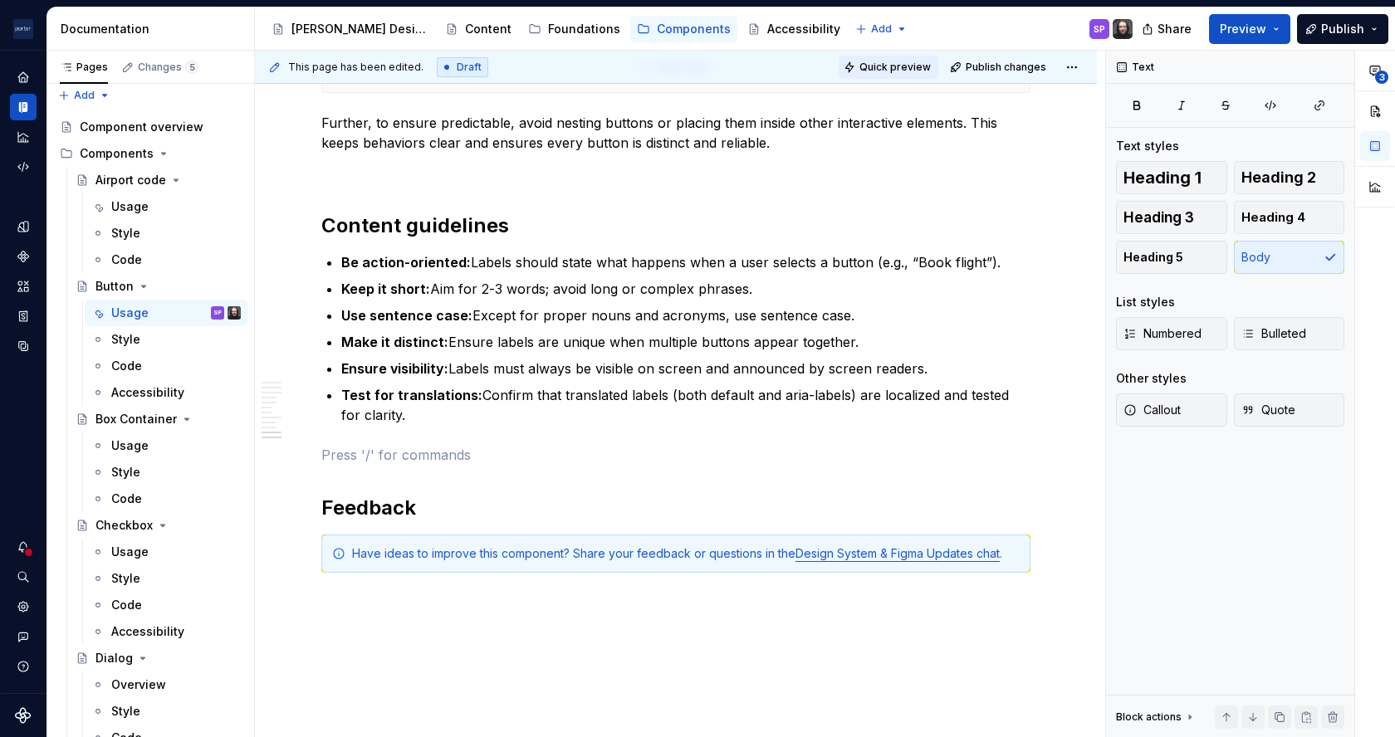
click at [910, 63] on span "Quick preview" at bounding box center [894, 67] width 71 height 13
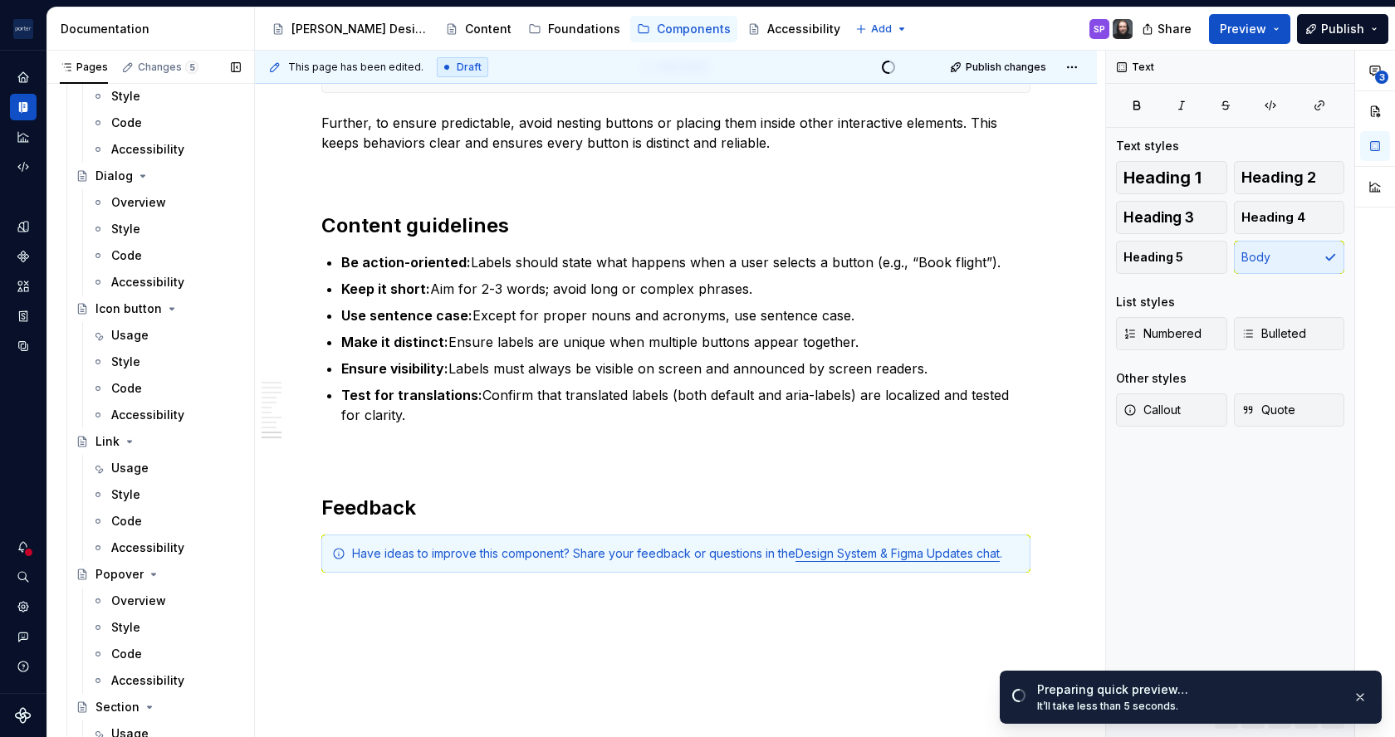
scroll to position [492, 0]
click at [146, 455] on div "Usage" at bounding box center [176, 464] width 130 height 23
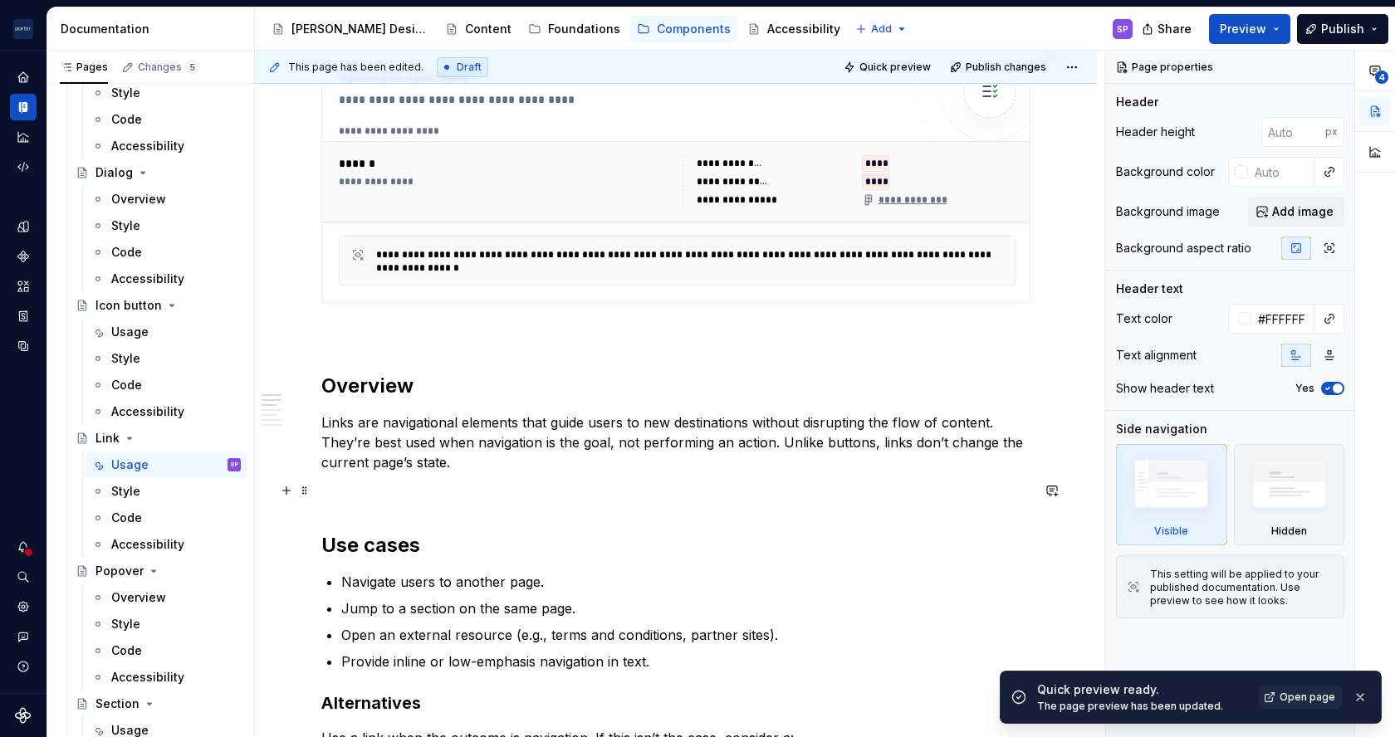
scroll to position [757, 0]
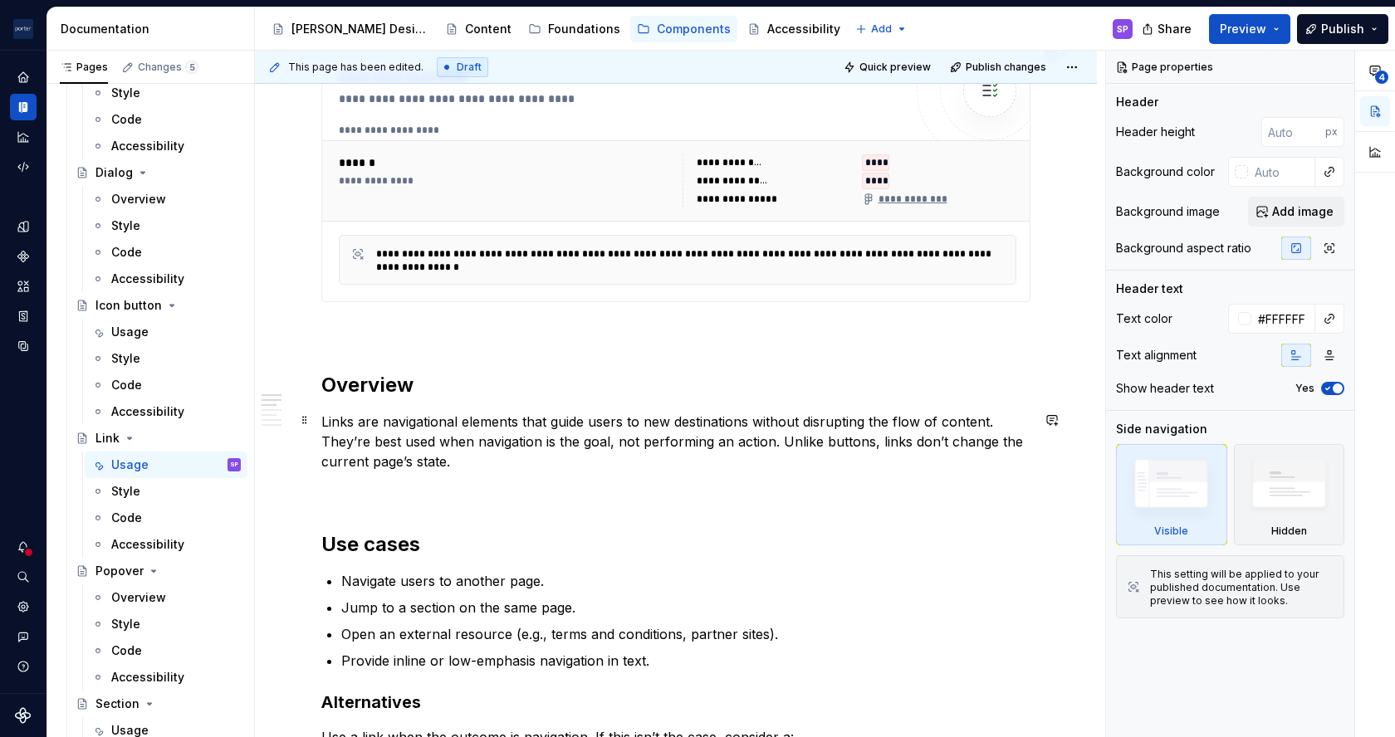
click at [646, 419] on p "Links are navigational elements that guide users to new destinations without di…" at bounding box center [675, 442] width 709 height 60
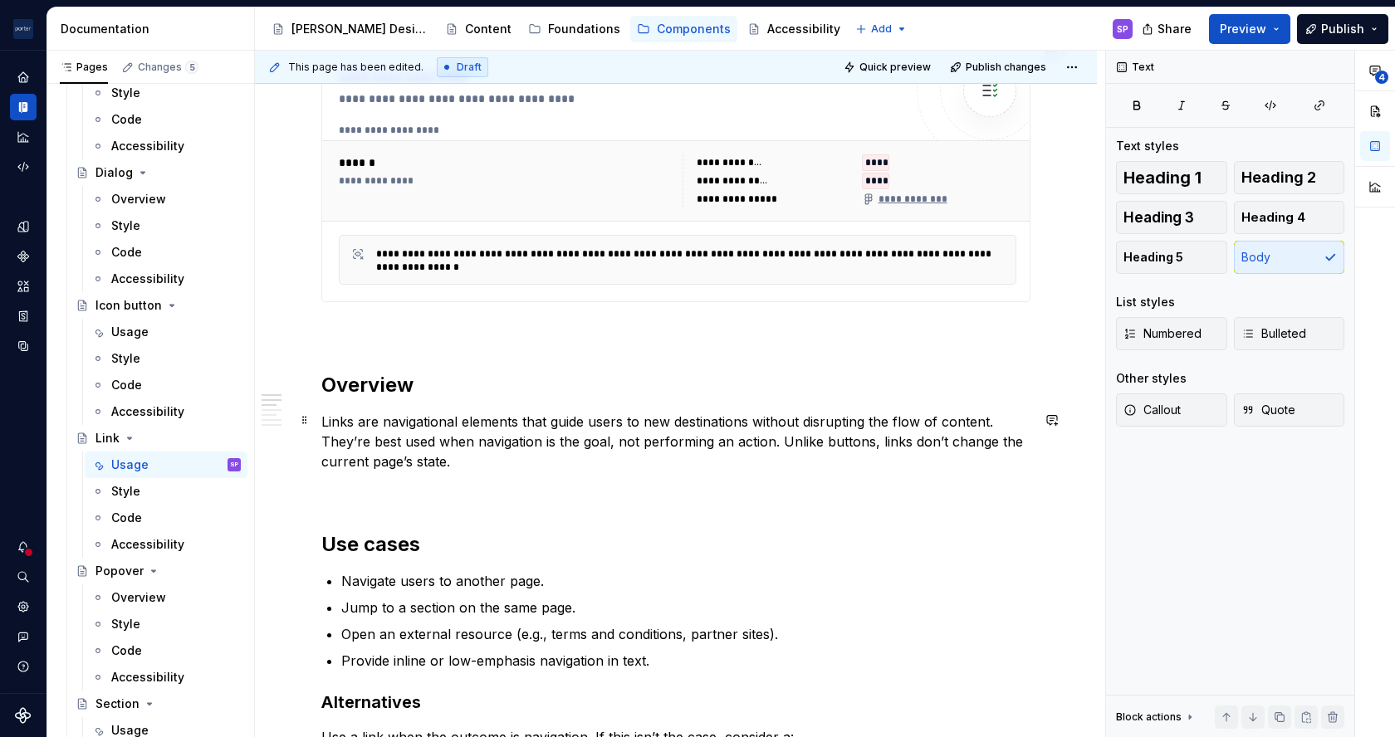
click at [646, 419] on p "Links are navigational elements that guide users to new destinations without di…" at bounding box center [675, 442] width 709 height 60
click at [755, 419] on p "Links are navigational elements that guide users to a new destinations without …" at bounding box center [675, 442] width 709 height 60
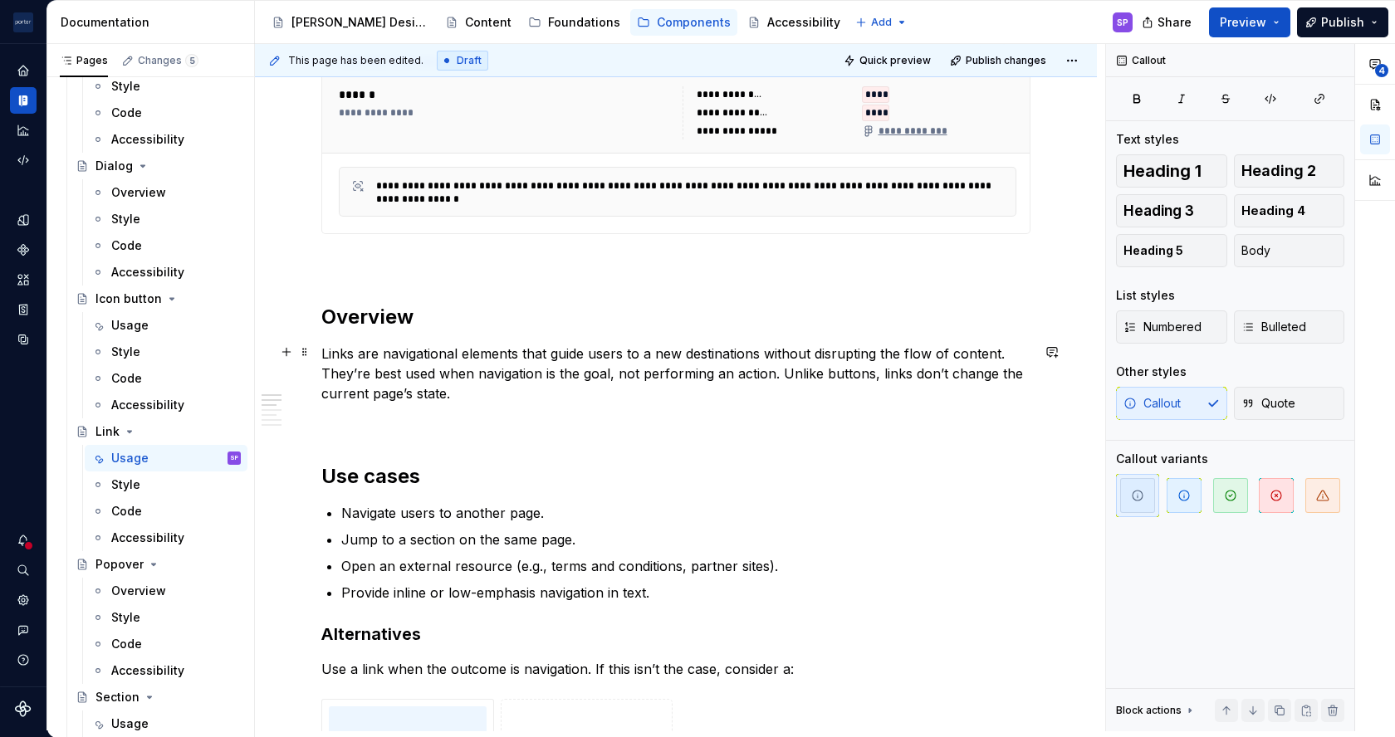
scroll to position [820, 0]
click at [764, 351] on p "Links are navigational elements that guide users to a new destinations without …" at bounding box center [675, 372] width 709 height 60
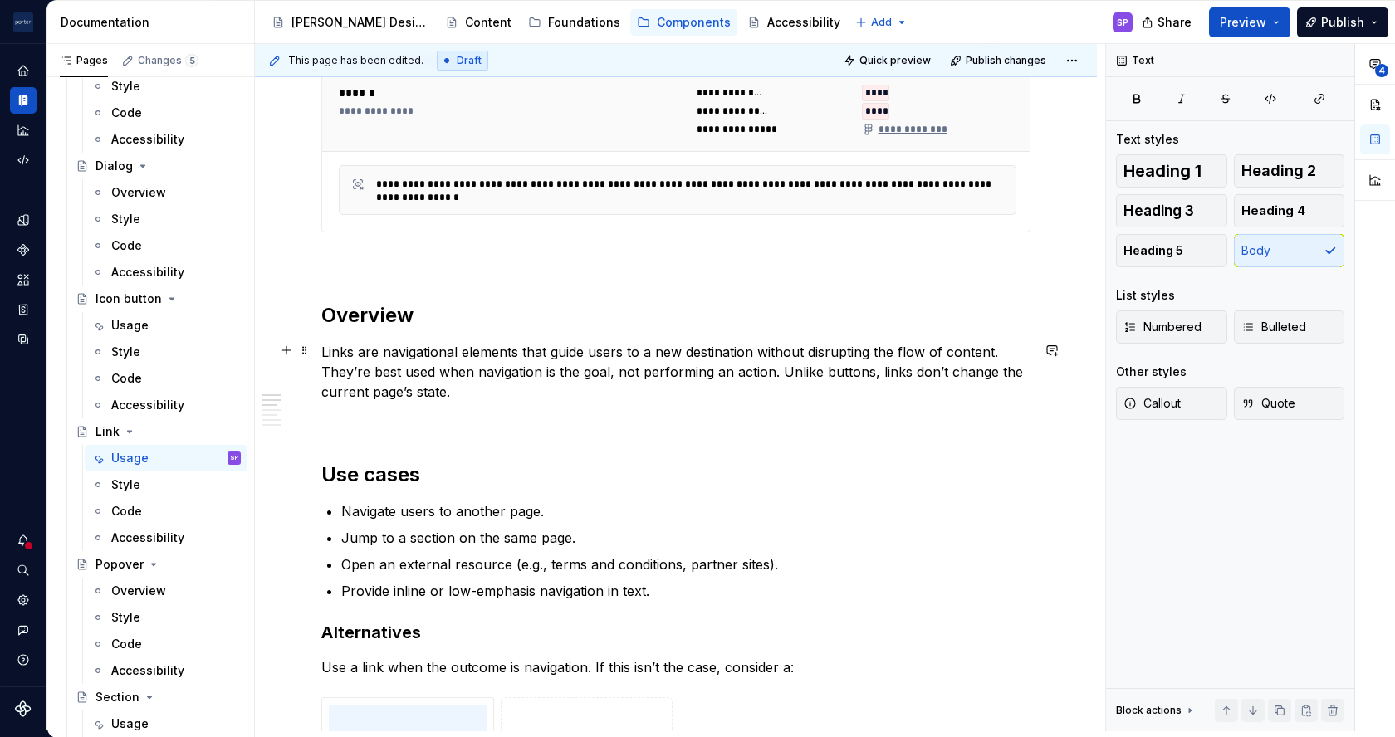
click at [618, 366] on p "Links are navigational elements that guide users to a new destination without d…" at bounding box center [675, 372] width 709 height 60
click at [658, 377] on p "Links are navigational elements that guide users to a new destination without d…" at bounding box center [675, 372] width 709 height 60
click at [667, 350] on p "Links are navigational elements that guide users to a new destination without d…" at bounding box center [675, 372] width 709 height 60
click at [658, 350] on p "Links are navigational elements that guide users to a new destination without d…" at bounding box center [675, 372] width 709 height 60
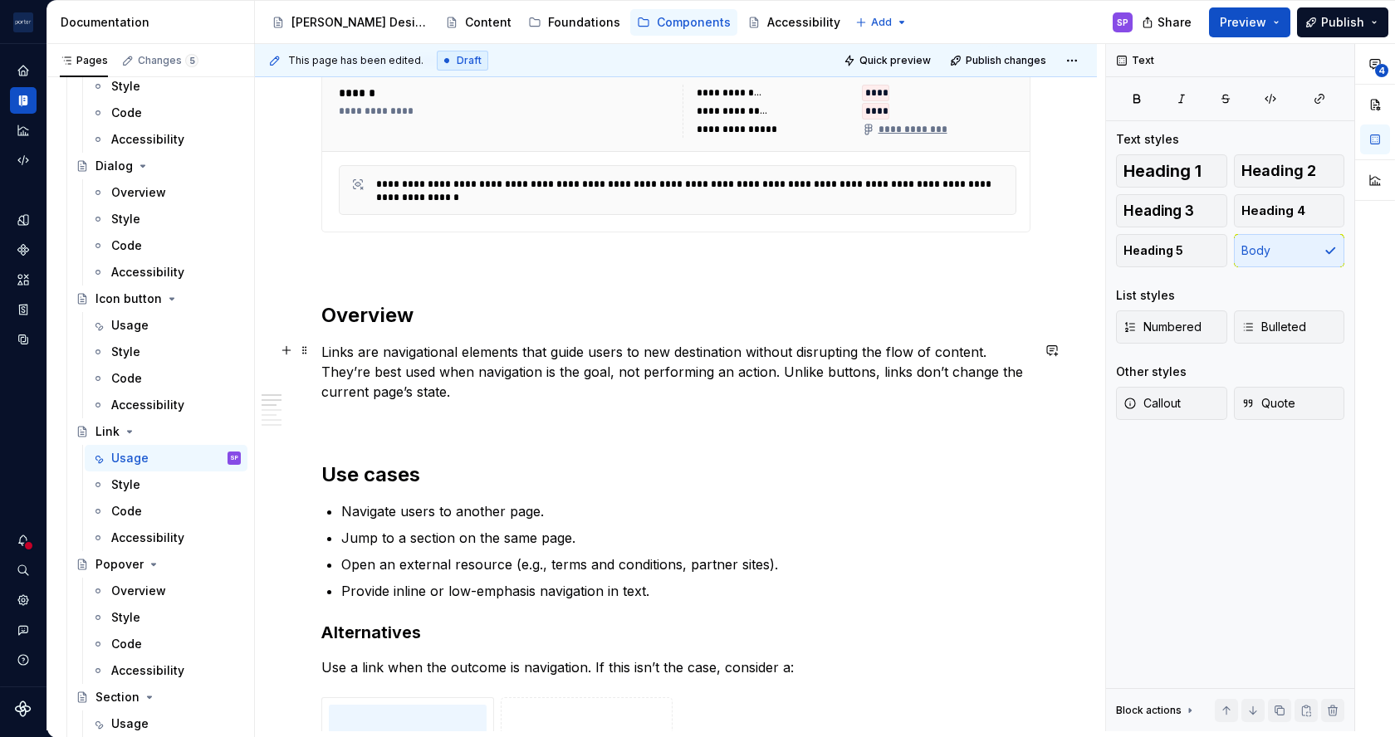
click at [741, 353] on p "Links are navigational elements that guide users to new destination without dis…" at bounding box center [675, 372] width 709 height 60
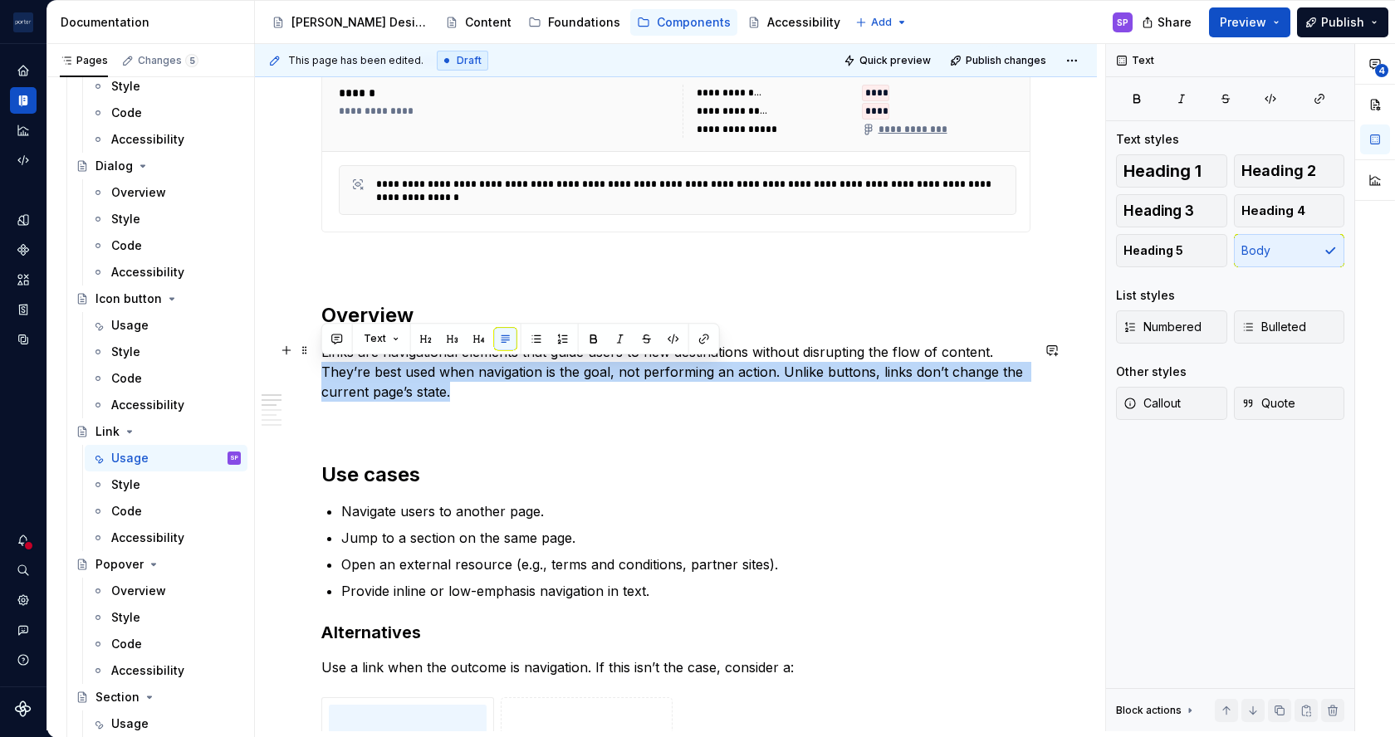
drag, startPoint x: 381, startPoint y: 369, endPoint x: 317, endPoint y: 373, distance: 64.1
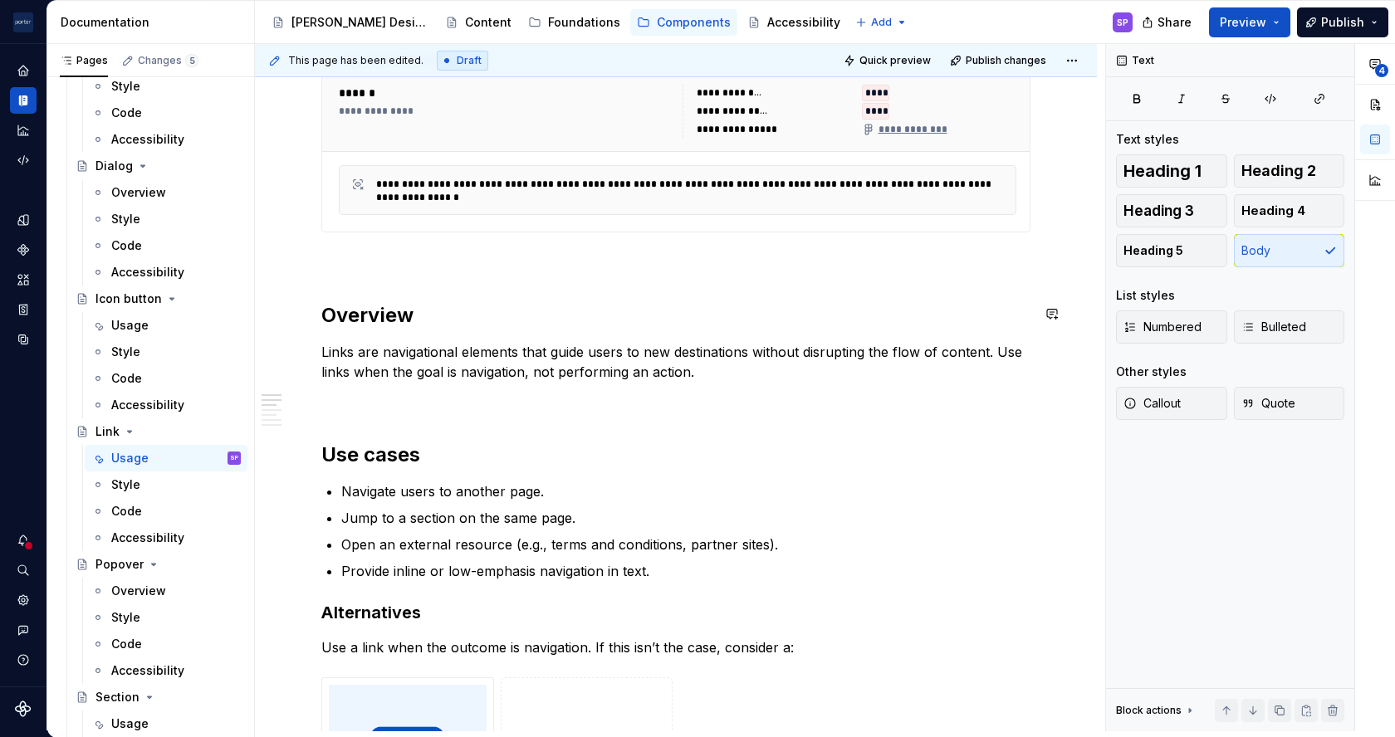
click at [346, 349] on p "Links are navigational elements that guide users to new destinations without di…" at bounding box center [675, 362] width 709 height 40
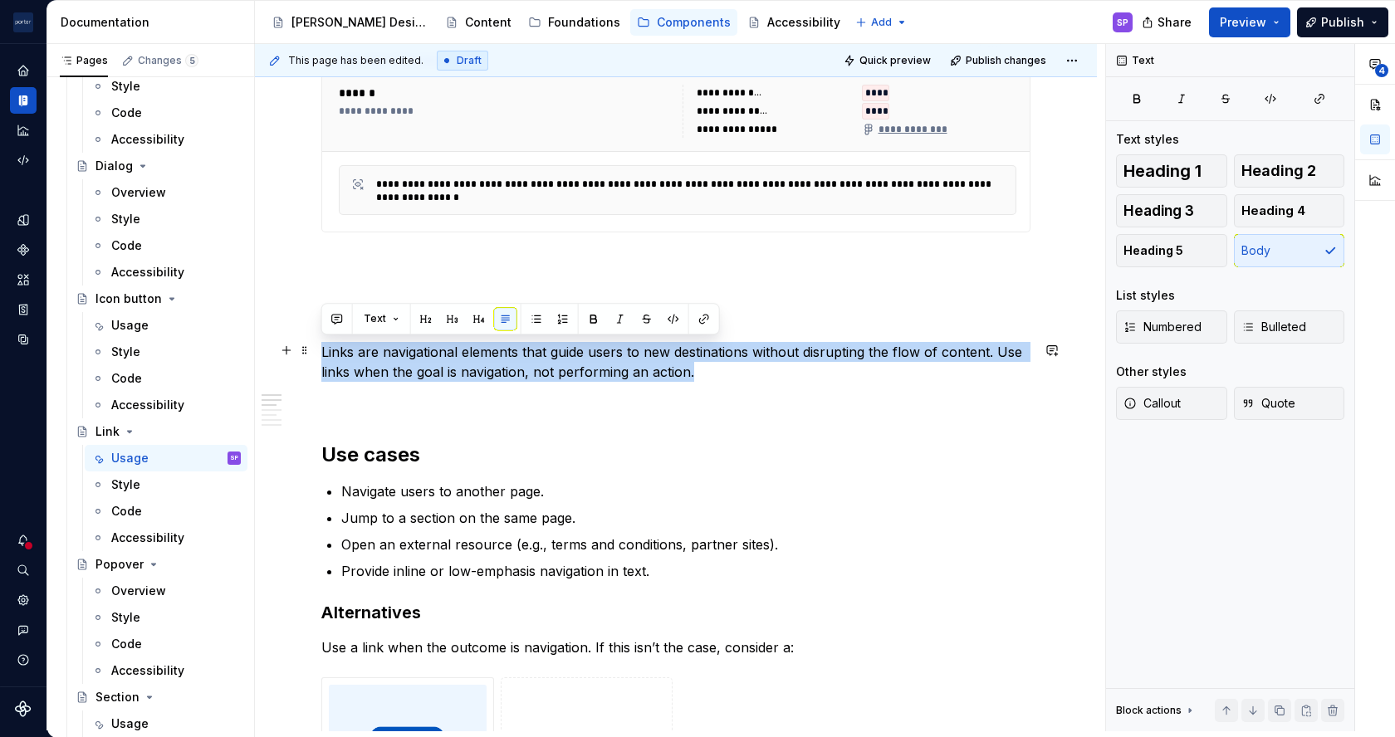
click at [346, 349] on p "Links are navigational elements that guide users to new destinations without di…" at bounding box center [675, 362] width 709 height 40
copy p "Links are navigational elements that guide users to new destinations without di…"
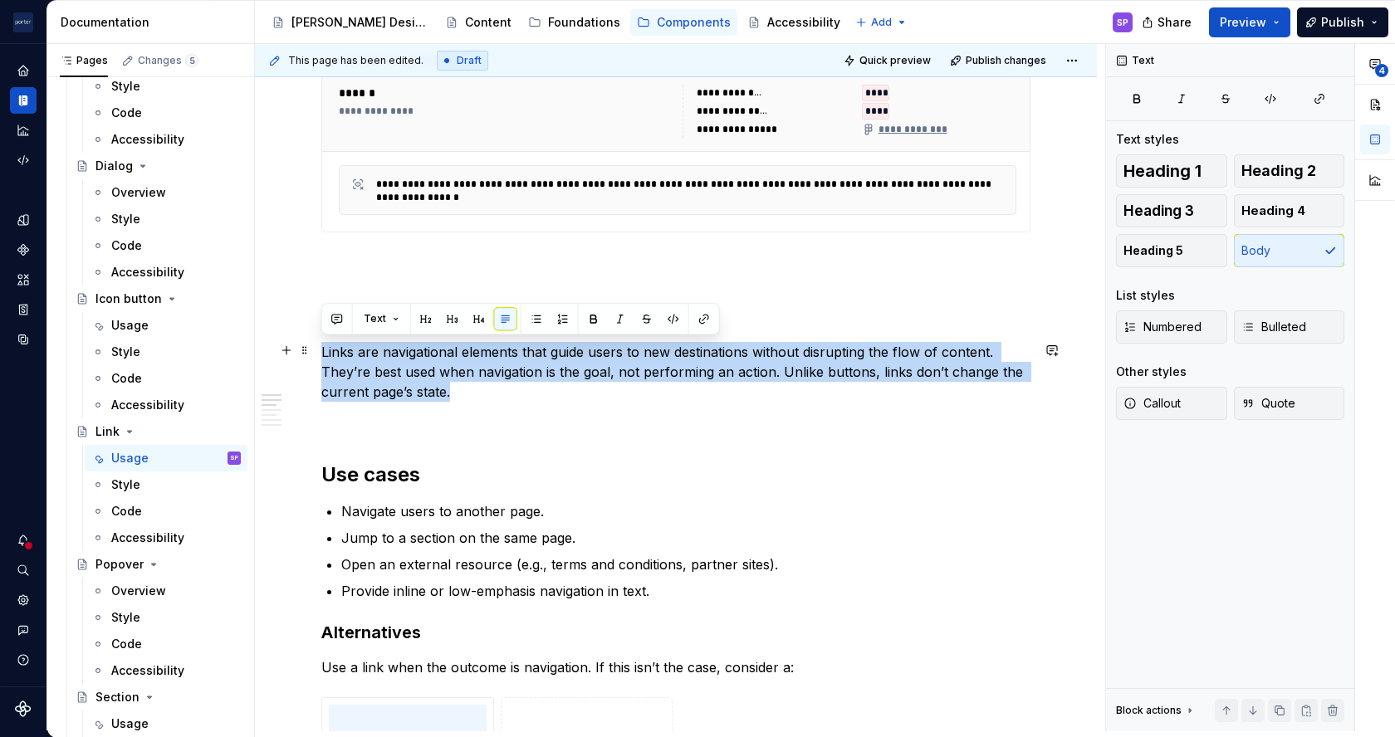
click at [389, 398] on p "Links are navigational elements that guide users to new destinations without di…" at bounding box center [675, 372] width 709 height 60
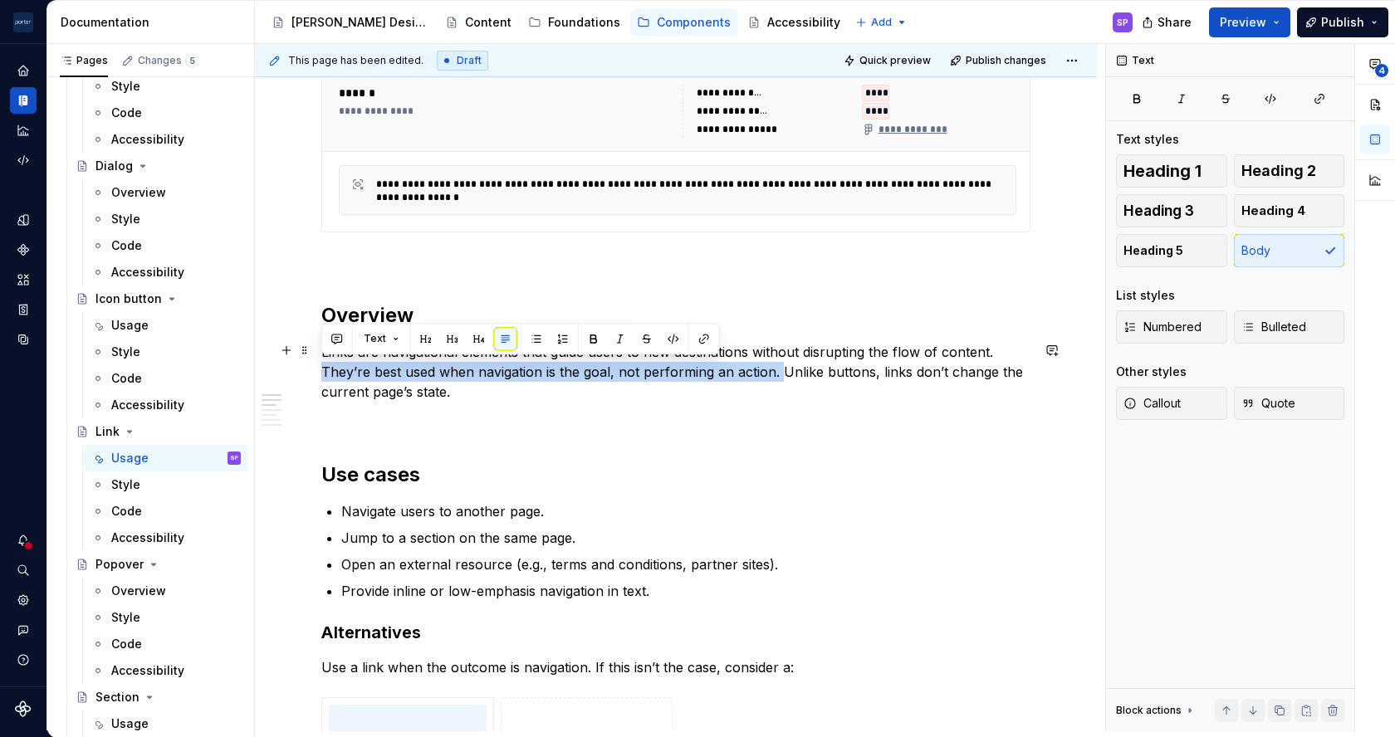
drag, startPoint x: 777, startPoint y: 369, endPoint x: 316, endPoint y: 370, distance: 460.9
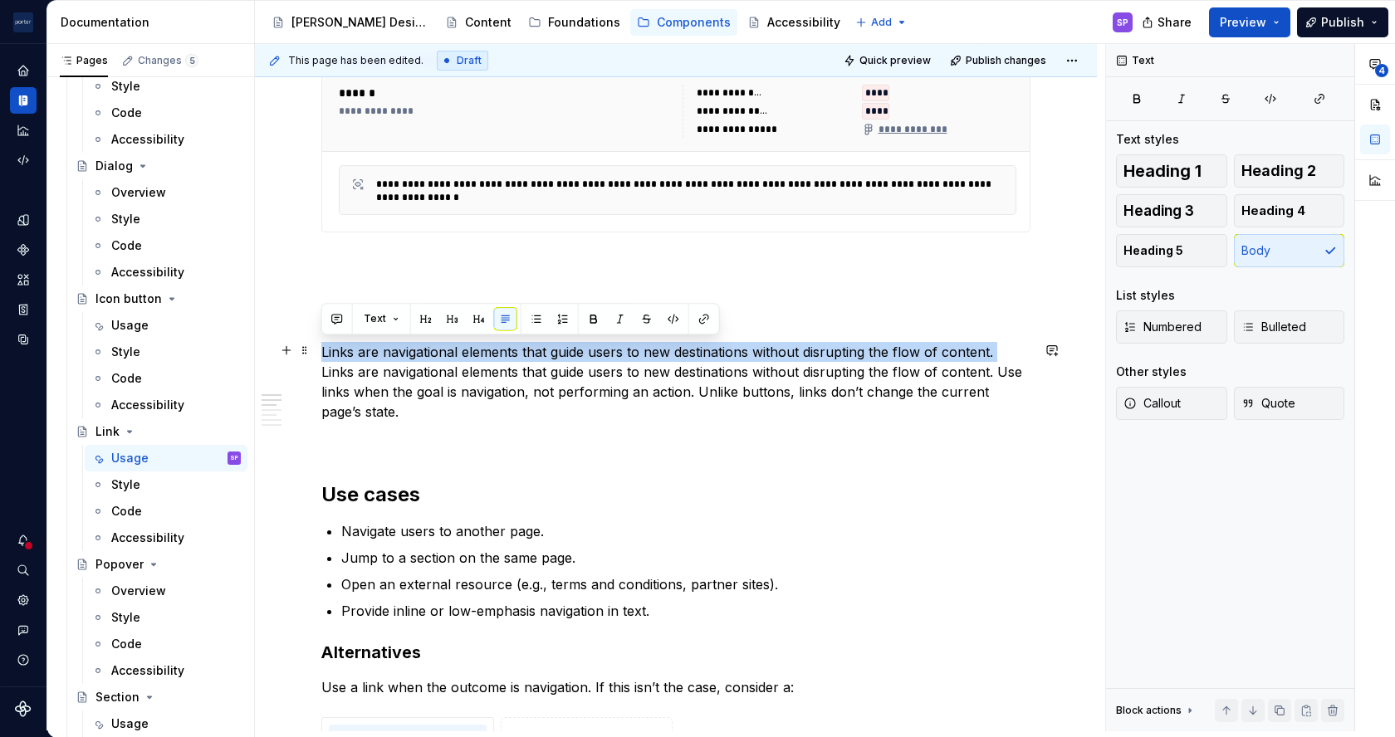
drag, startPoint x: 322, startPoint y: 367, endPoint x: 316, endPoint y: 349, distance: 19.2
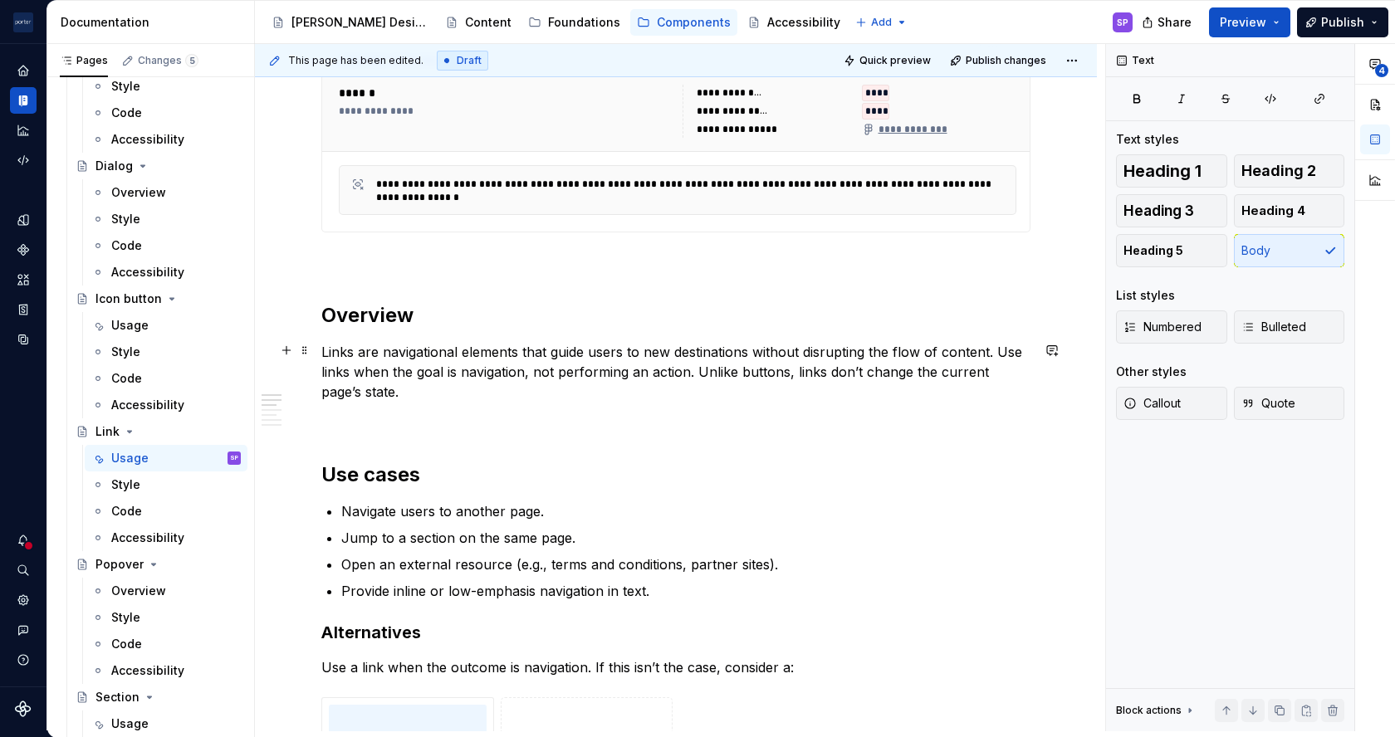
click at [494, 370] on p "Links are navigational elements that guide users to new destinations without di…" at bounding box center [675, 372] width 709 height 60
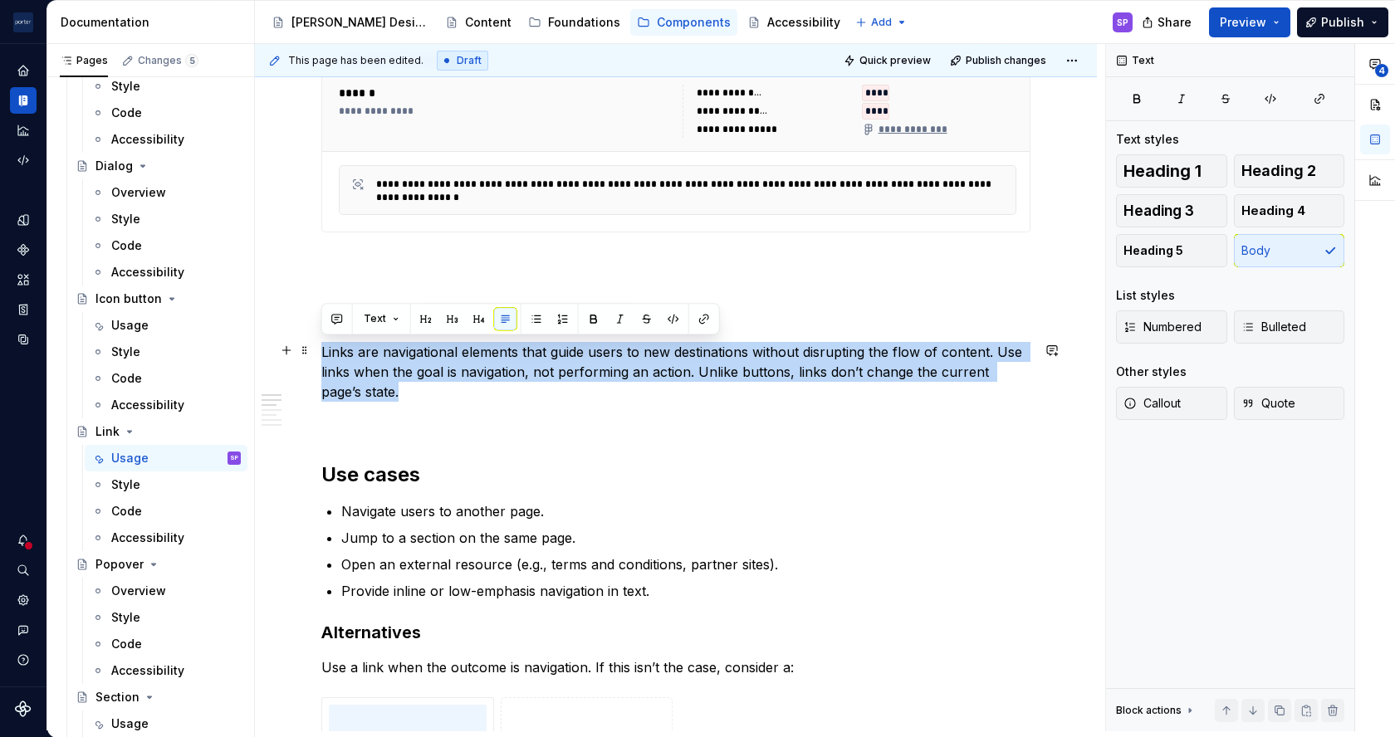
click at [494, 370] on p "Links are navigational elements that guide users to new destinations without di…" at bounding box center [675, 372] width 709 height 60
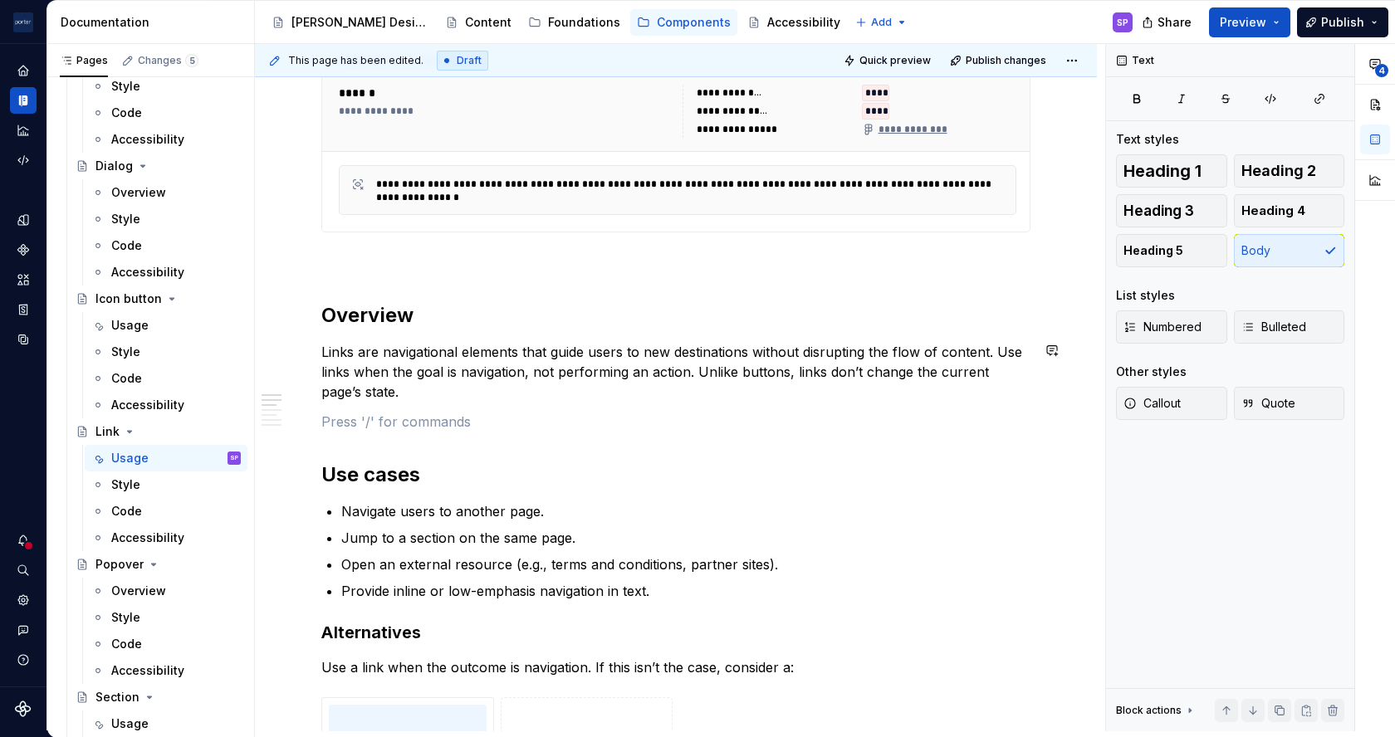
click at [614, 374] on p "Links are navigational elements that guide users to new destinations without di…" at bounding box center [675, 372] width 709 height 60
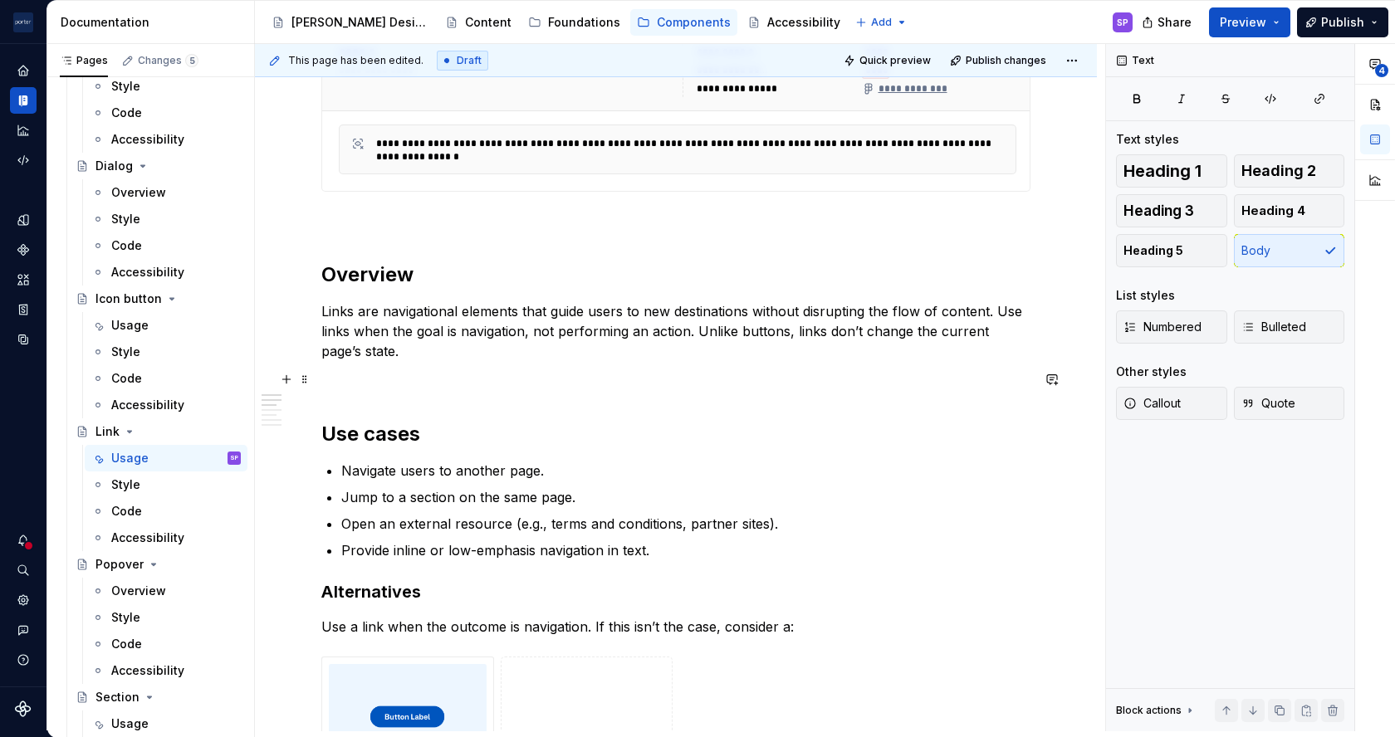
scroll to position [863, 0]
click at [557, 473] on p "Navigate users to another page." at bounding box center [685, 469] width 689 height 20
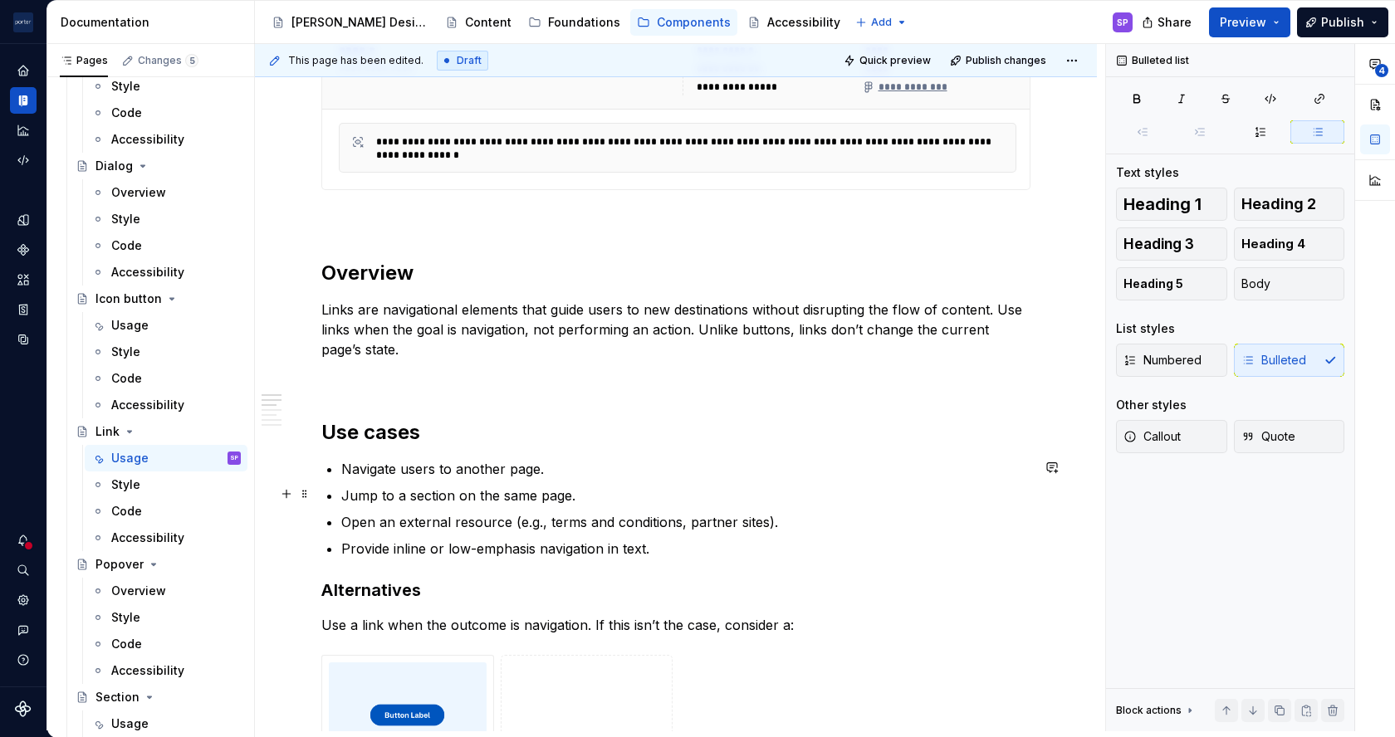
click at [465, 495] on p "Jump to a section on the same page." at bounding box center [685, 496] width 689 height 20
click at [742, 516] on p "Open an external resource (e.g., terms and conditions, partner sites)." at bounding box center [685, 522] width 689 height 20
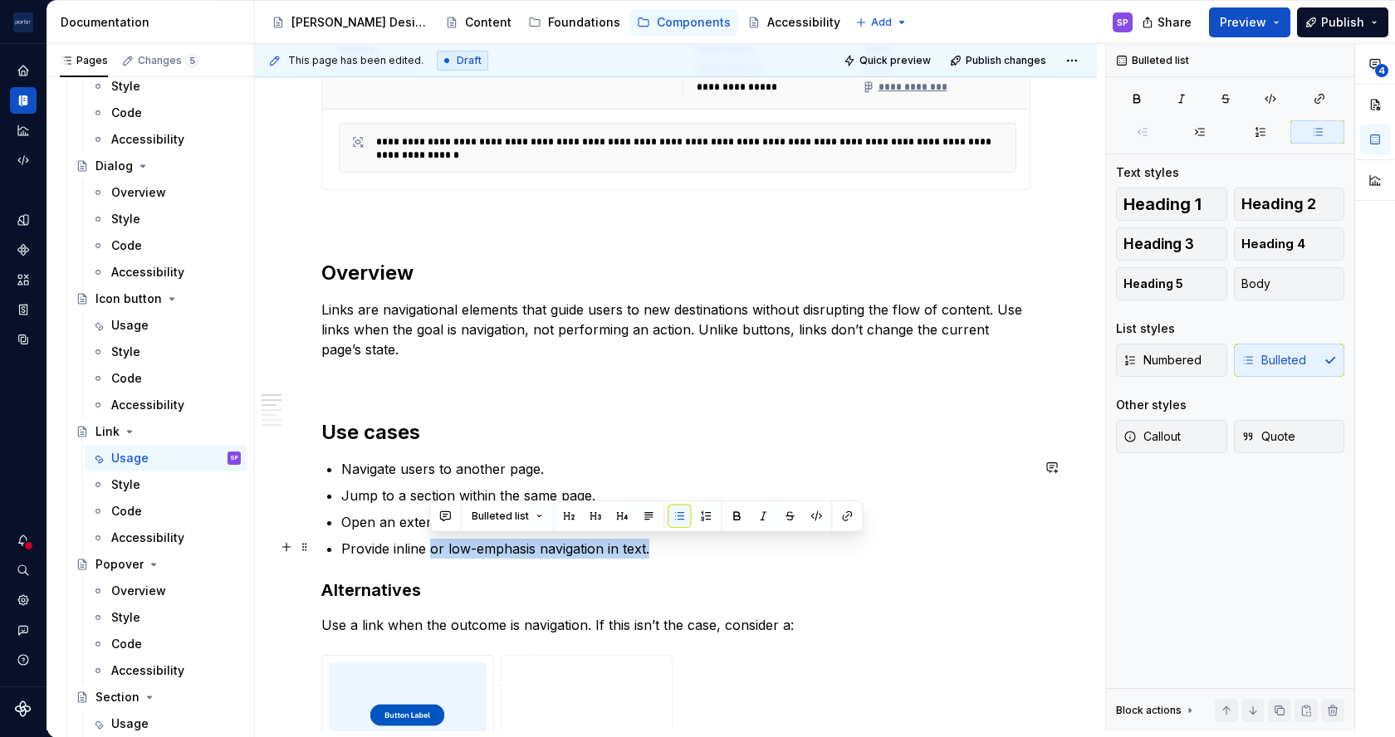
drag, startPoint x: 432, startPoint y: 549, endPoint x: 646, endPoint y: 536, distance: 214.6
click at [646, 539] on p "Provide inline or low-emphasis navigation in text." at bounding box center [685, 549] width 689 height 20
click at [663, 541] on p "Provide inline or low-emphasis navigation in text." at bounding box center [685, 549] width 689 height 20
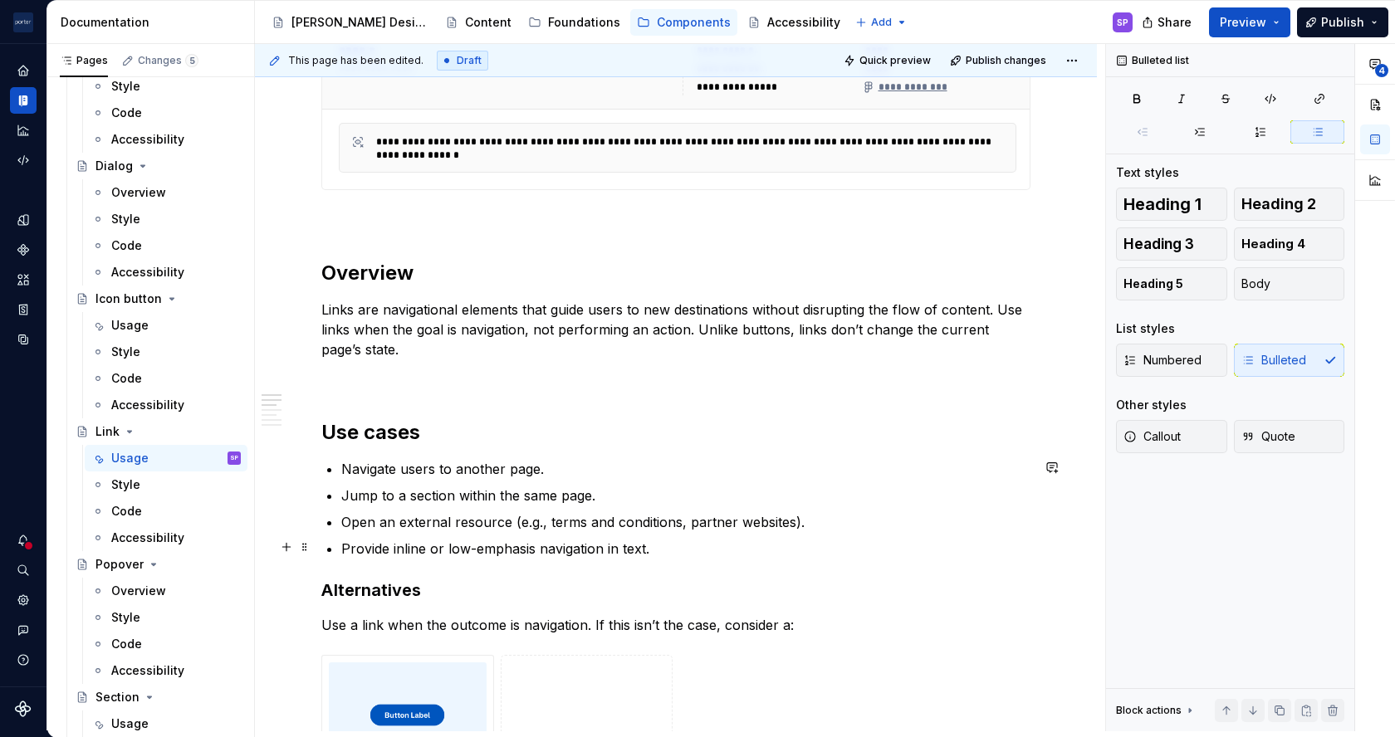
click at [605, 548] on p "Provide inline or low-emphasis navigation in text." at bounding box center [685, 549] width 689 height 20
click at [613, 545] on p "Provide inline or low-emphasis navigation in text." at bounding box center [685, 549] width 689 height 20
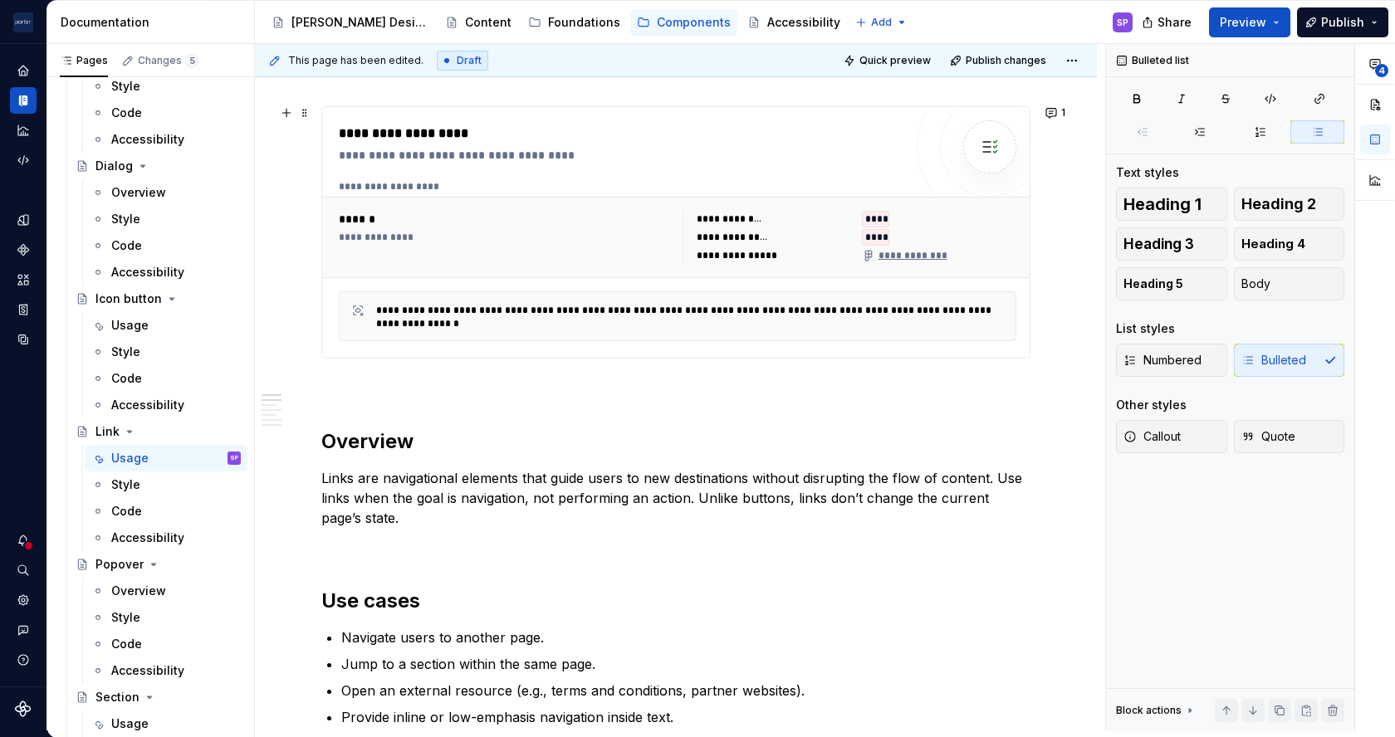
scroll to position [791, 0]
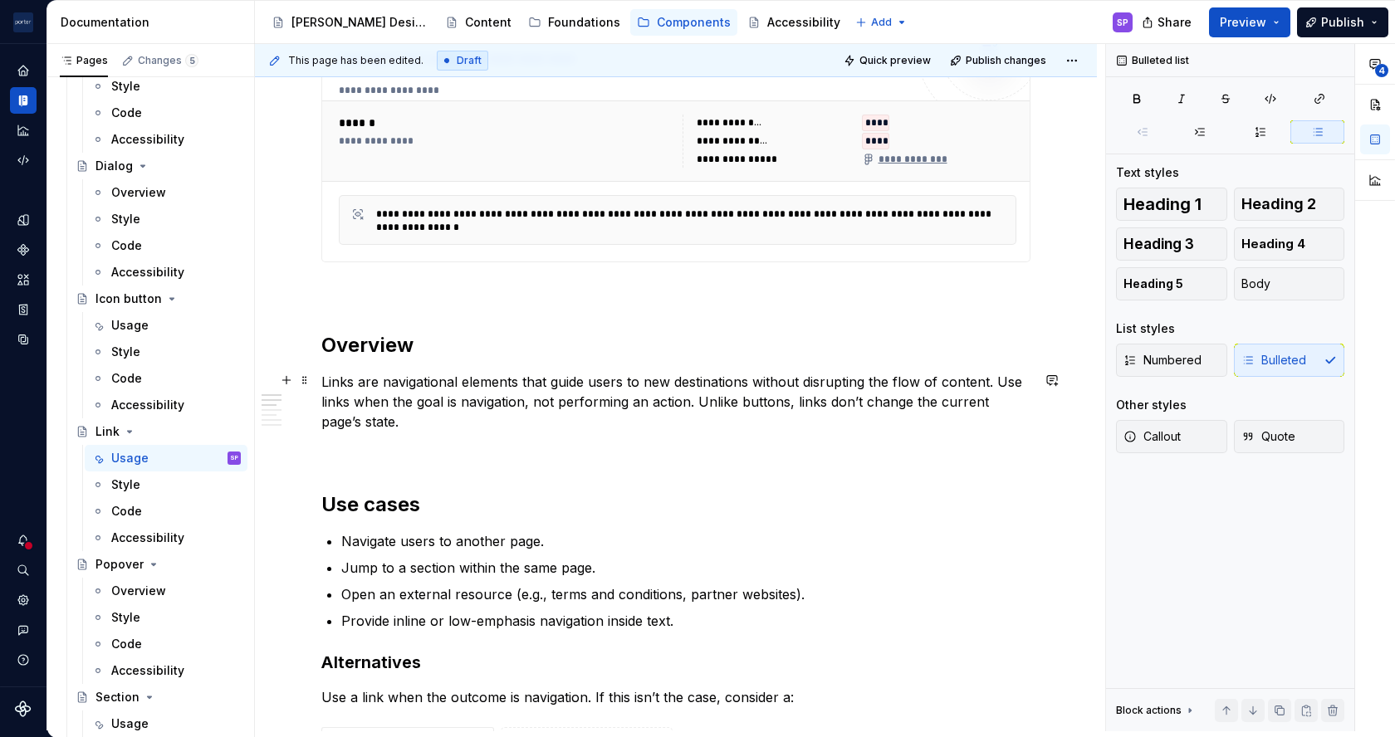
click at [991, 380] on p "Links are navigational elements that guide users to new destinations without di…" at bounding box center [675, 402] width 709 height 60
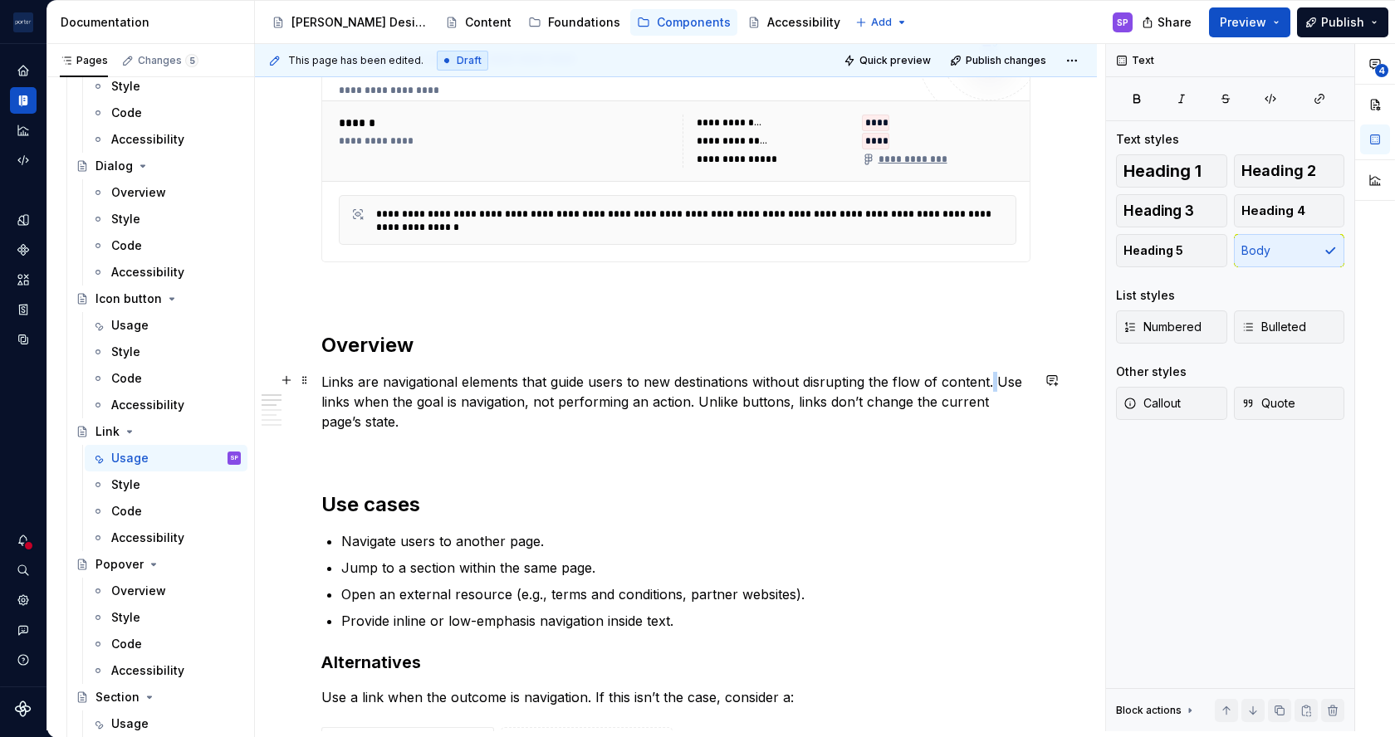
click at [991, 380] on p "Links are navigational elements that guide users to new destinations without di…" at bounding box center [675, 402] width 709 height 60
click at [996, 380] on p "Links are navigational elements that guide users to new destinations without di…" at bounding box center [675, 402] width 709 height 60
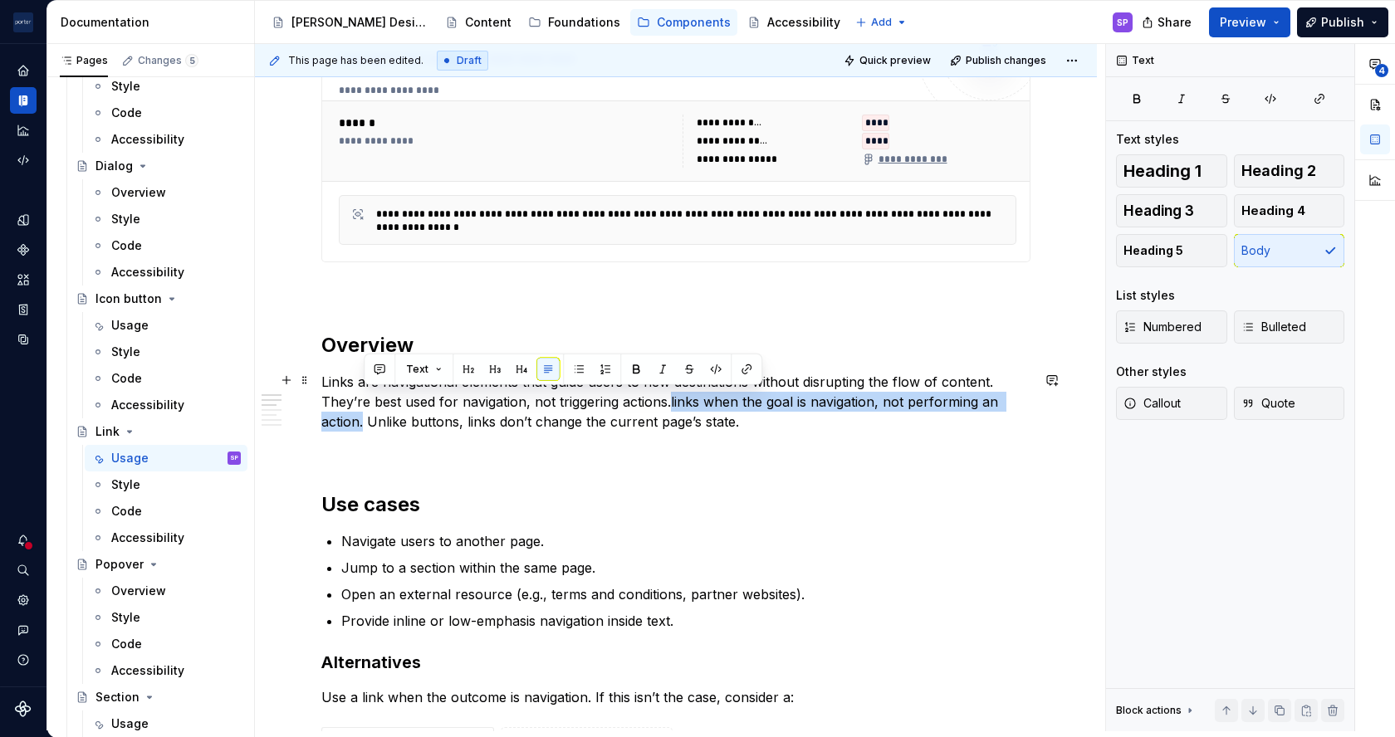
drag, startPoint x: 360, startPoint y: 417, endPoint x: 668, endPoint y: 404, distance: 308.4
click at [668, 404] on p "Links are navigational elements that guide users to new destinations without di…" at bounding box center [675, 402] width 709 height 60
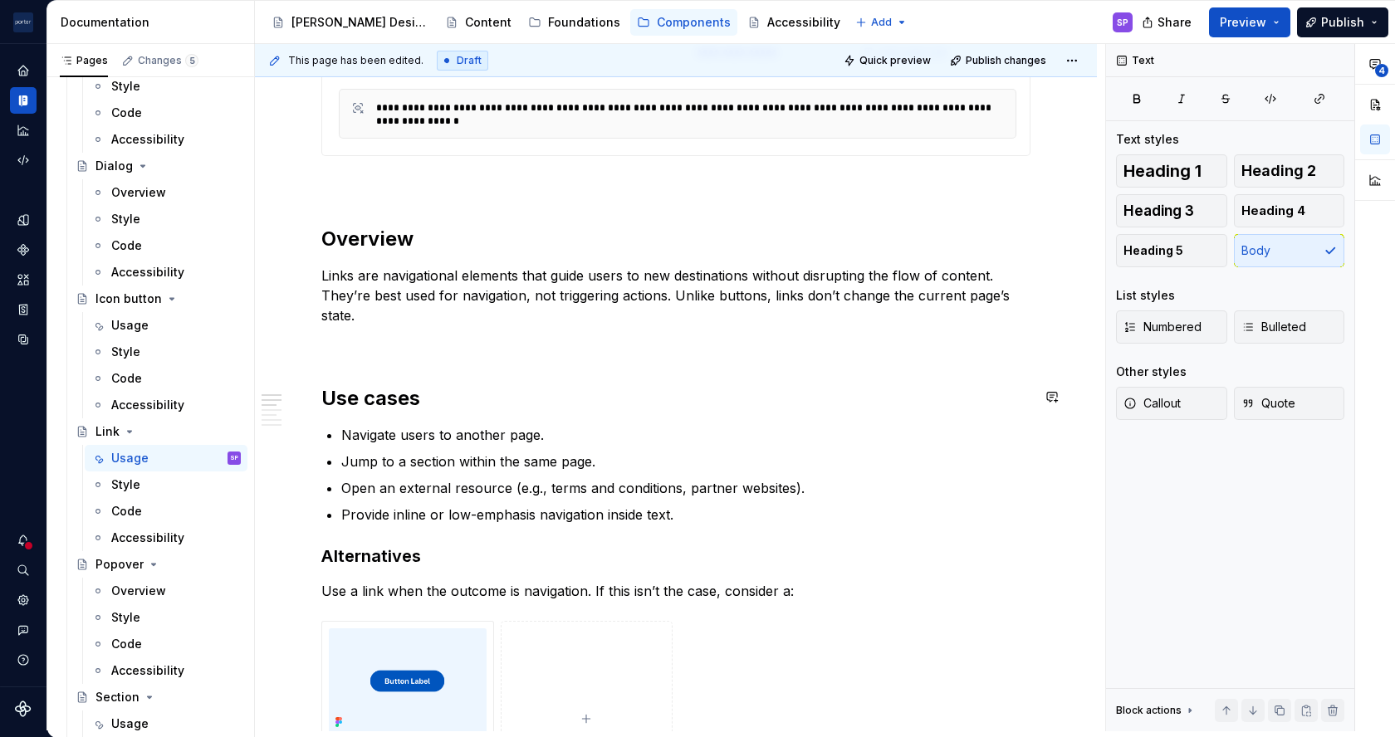
scroll to position [898, 0]
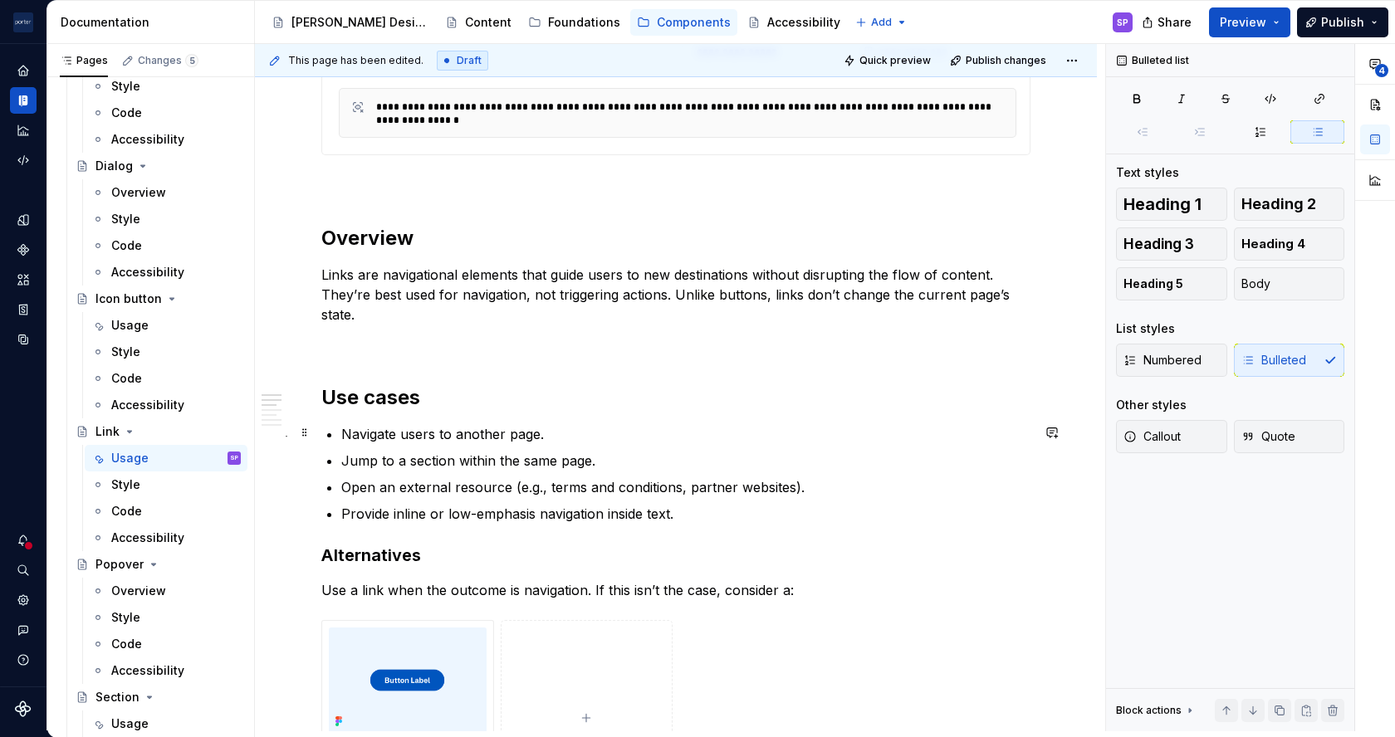
click at [425, 432] on p "Navigate users to another page." at bounding box center [685, 434] width 689 height 20
click at [536, 430] on p "Navigate to another page." at bounding box center [685, 434] width 689 height 20
click at [352, 482] on p "Open an external resource (e.g., terms and conditions, partner websites)." at bounding box center [685, 487] width 689 height 20
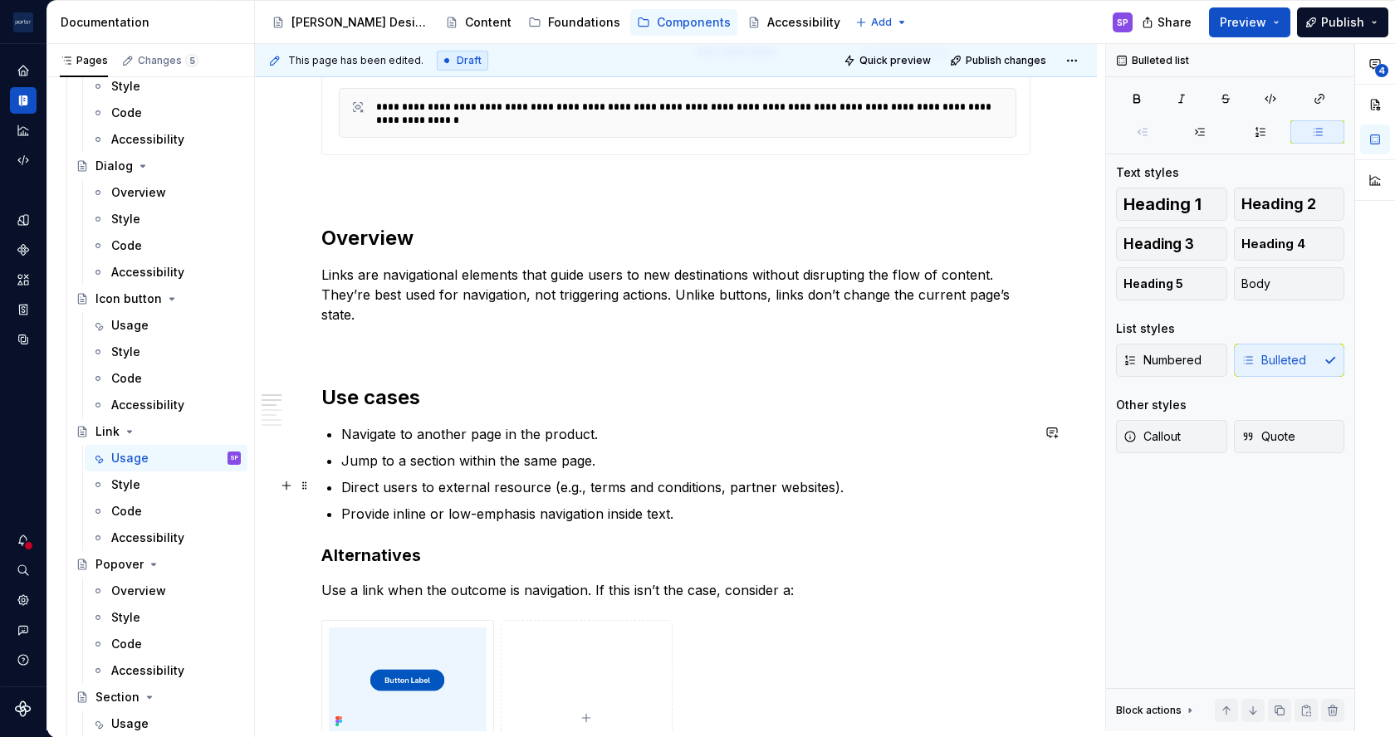
click at [544, 486] on p "Direct users to external resource (e.g., terms and conditions, partner websites…" at bounding box center [685, 487] width 689 height 20
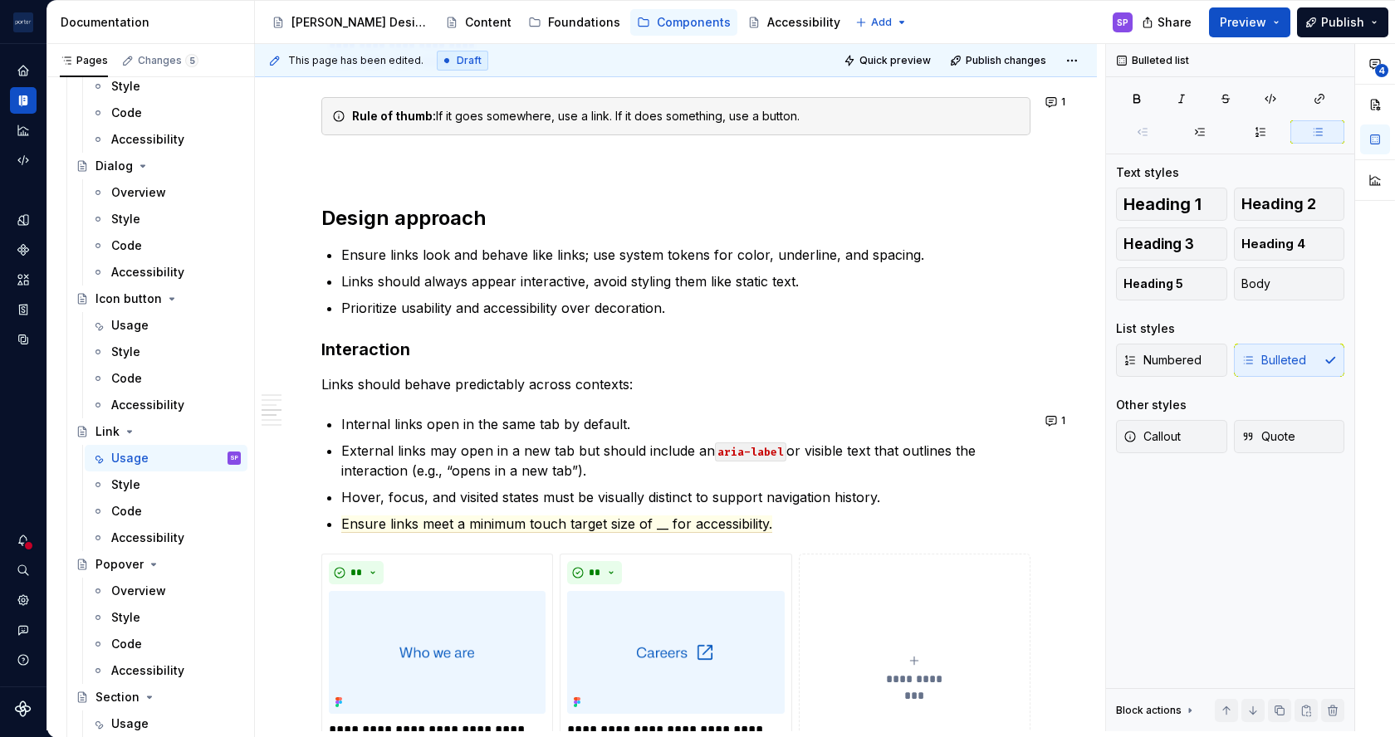
scroll to position [1658, 0]
click at [896, 63] on span "Quick preview" at bounding box center [894, 60] width 71 height 13
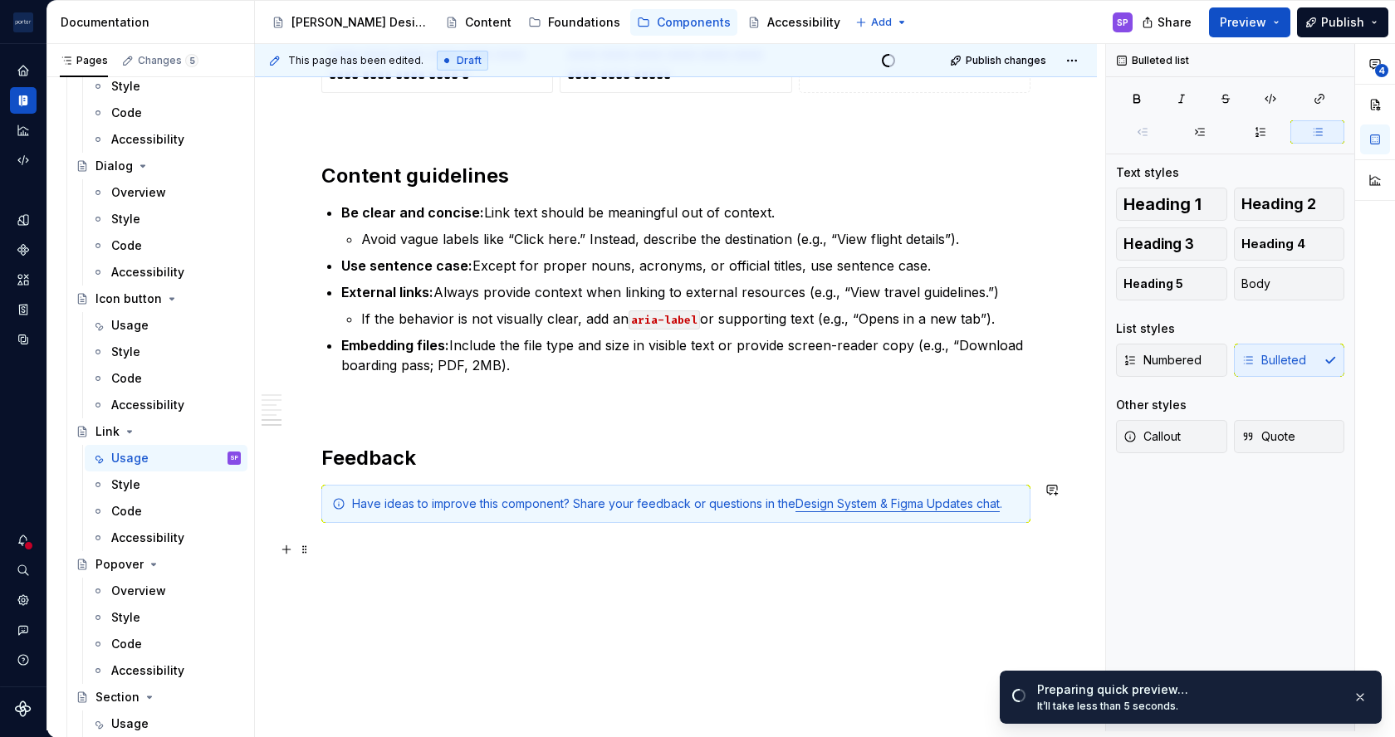
scroll to position [2421, 0]
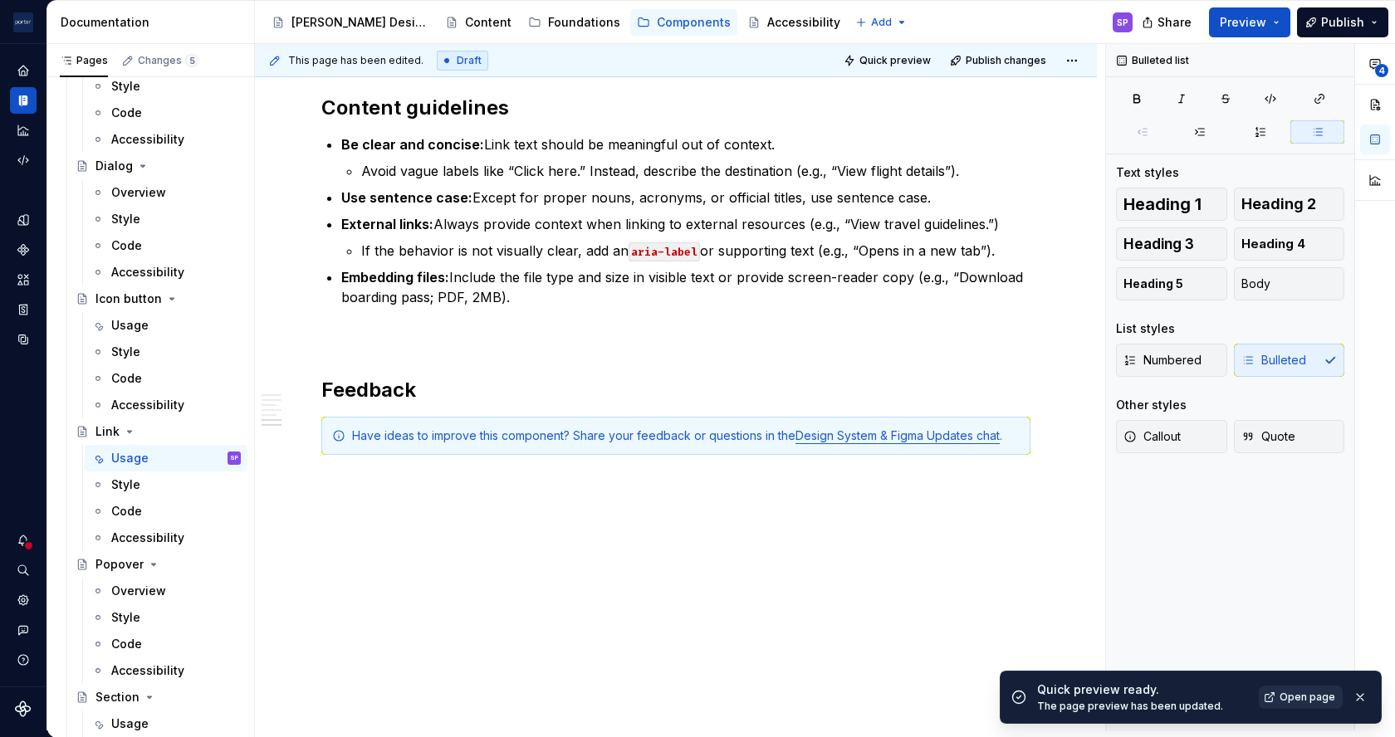
click at [1319, 702] on span "Open page" at bounding box center [1308, 697] width 56 height 13
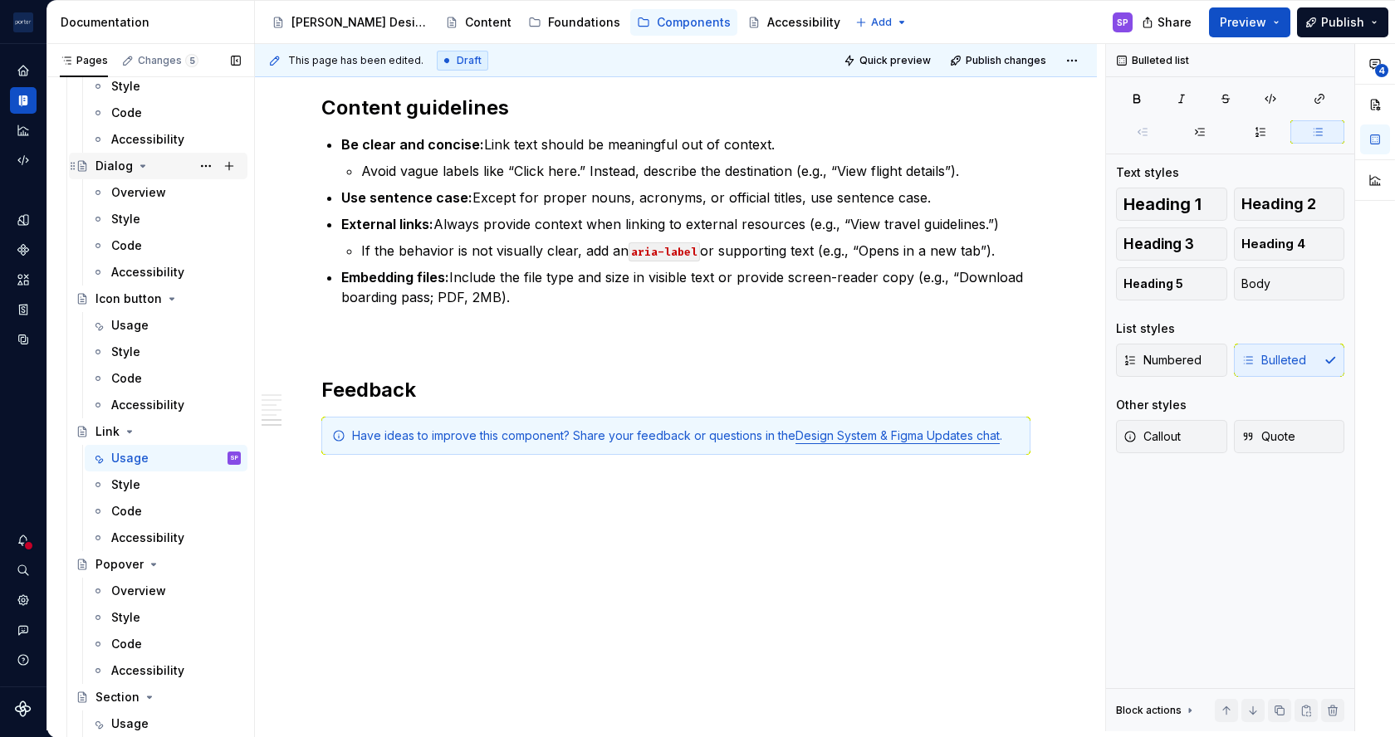
scroll to position [59, 0]
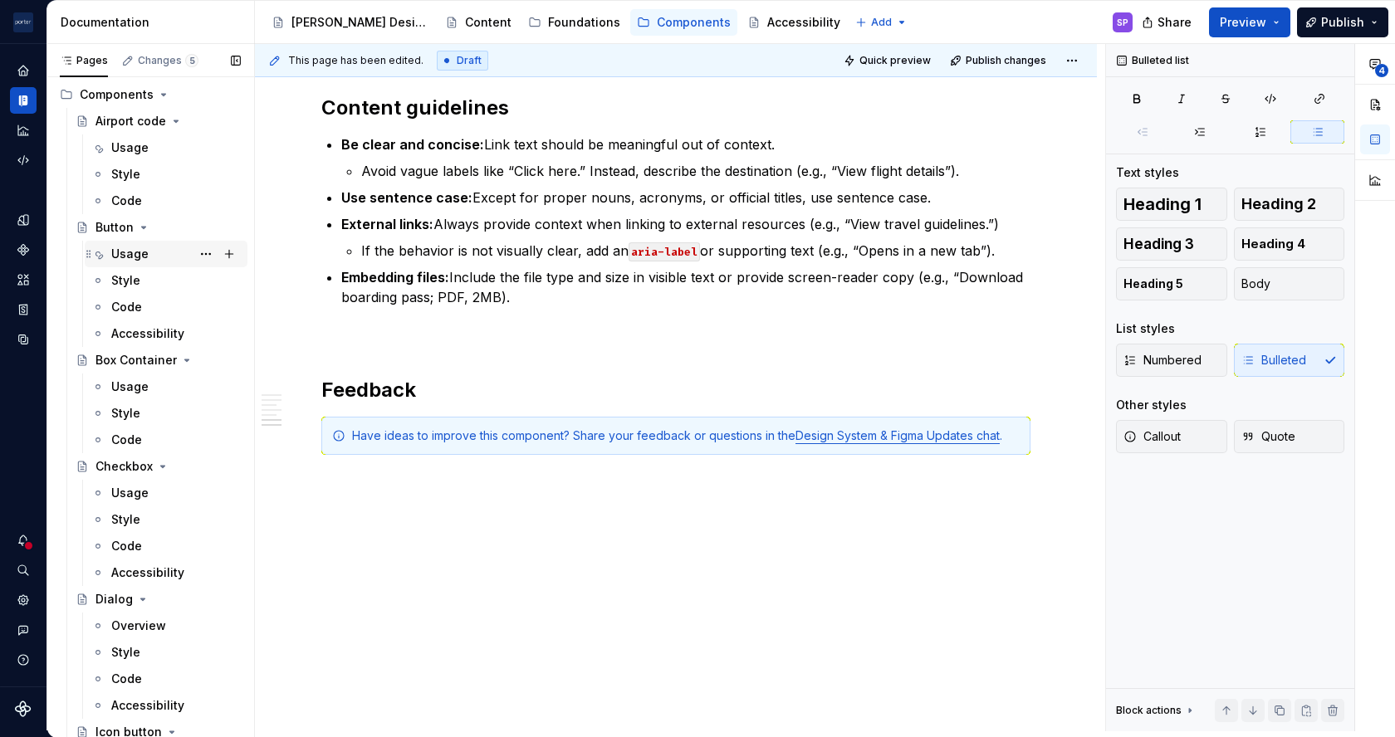
click at [120, 241] on div "Usage" at bounding box center [166, 254] width 163 height 27
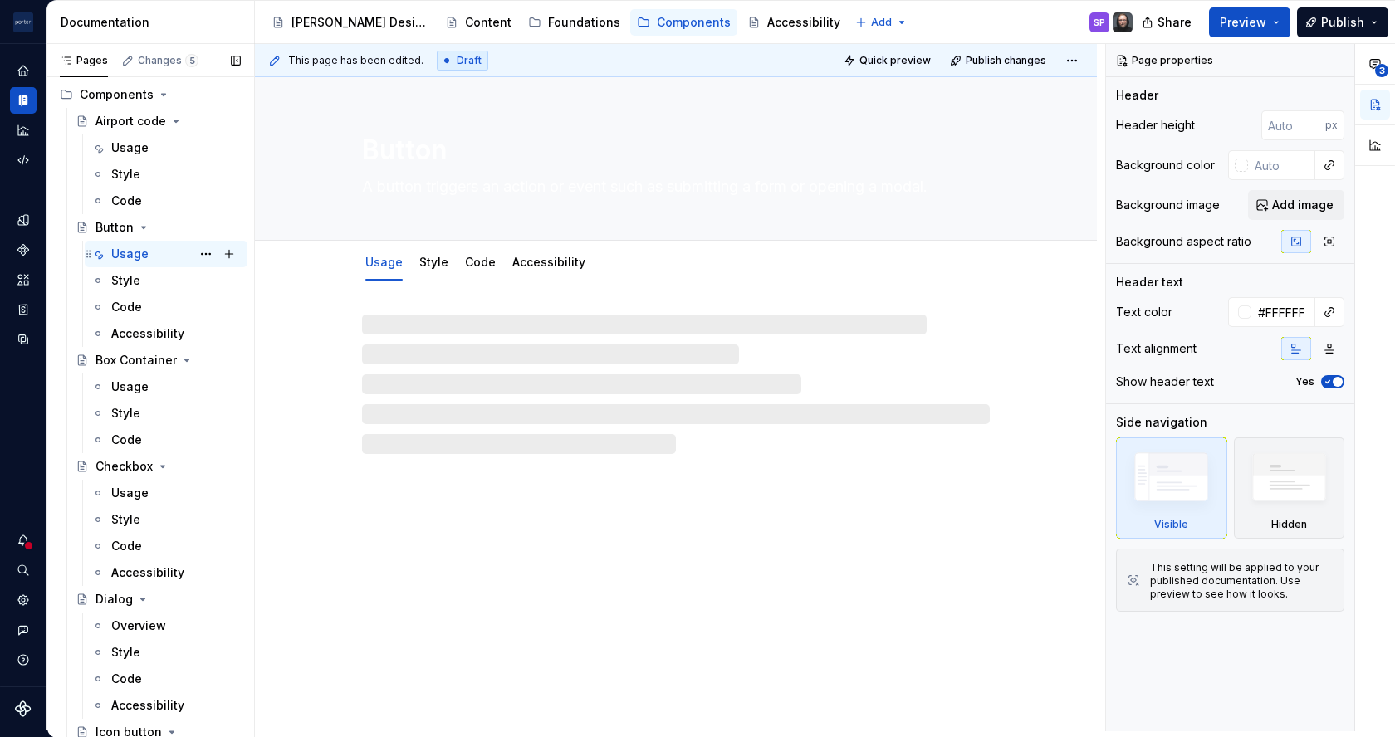
click at [120, 256] on div "Usage" at bounding box center [129, 254] width 37 height 17
click at [867, 60] on span "Quick preview" at bounding box center [894, 60] width 71 height 13
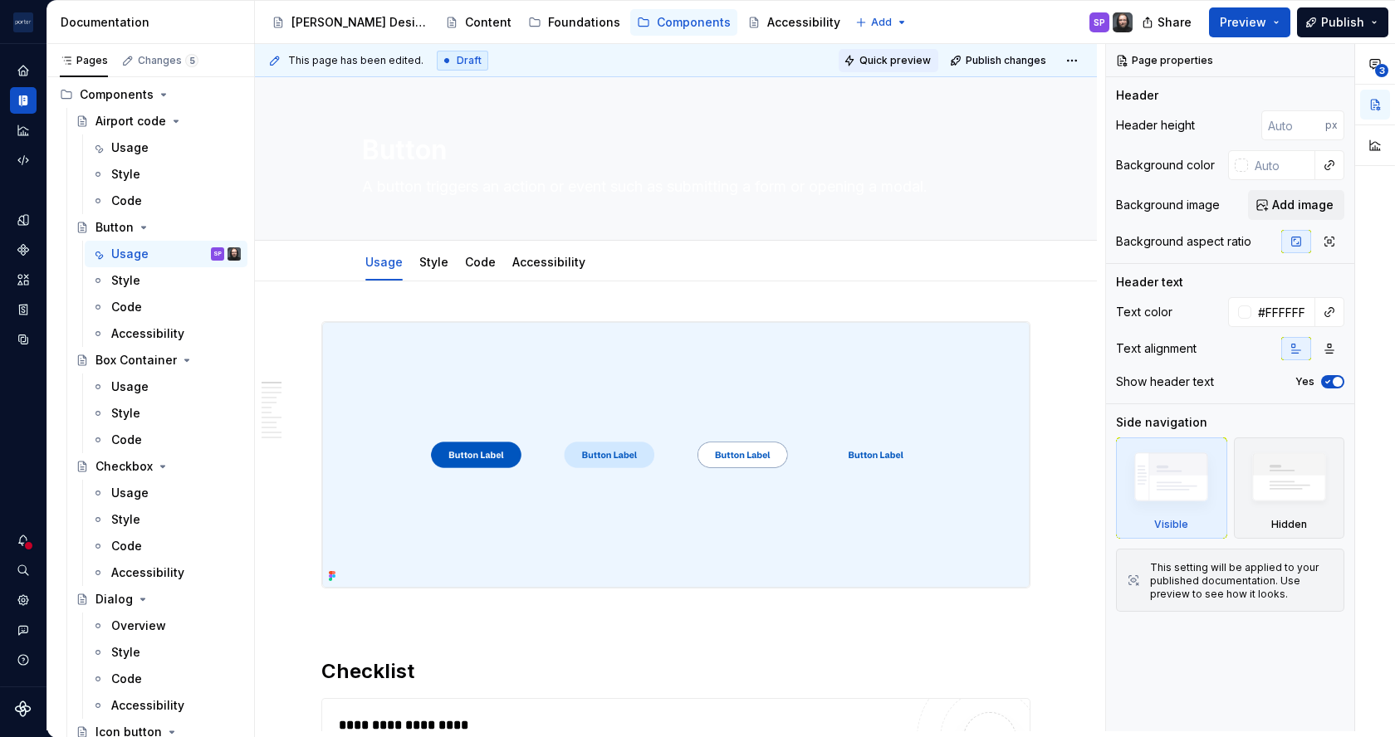
click at [884, 51] on button "Quick preview" at bounding box center [889, 60] width 100 height 23
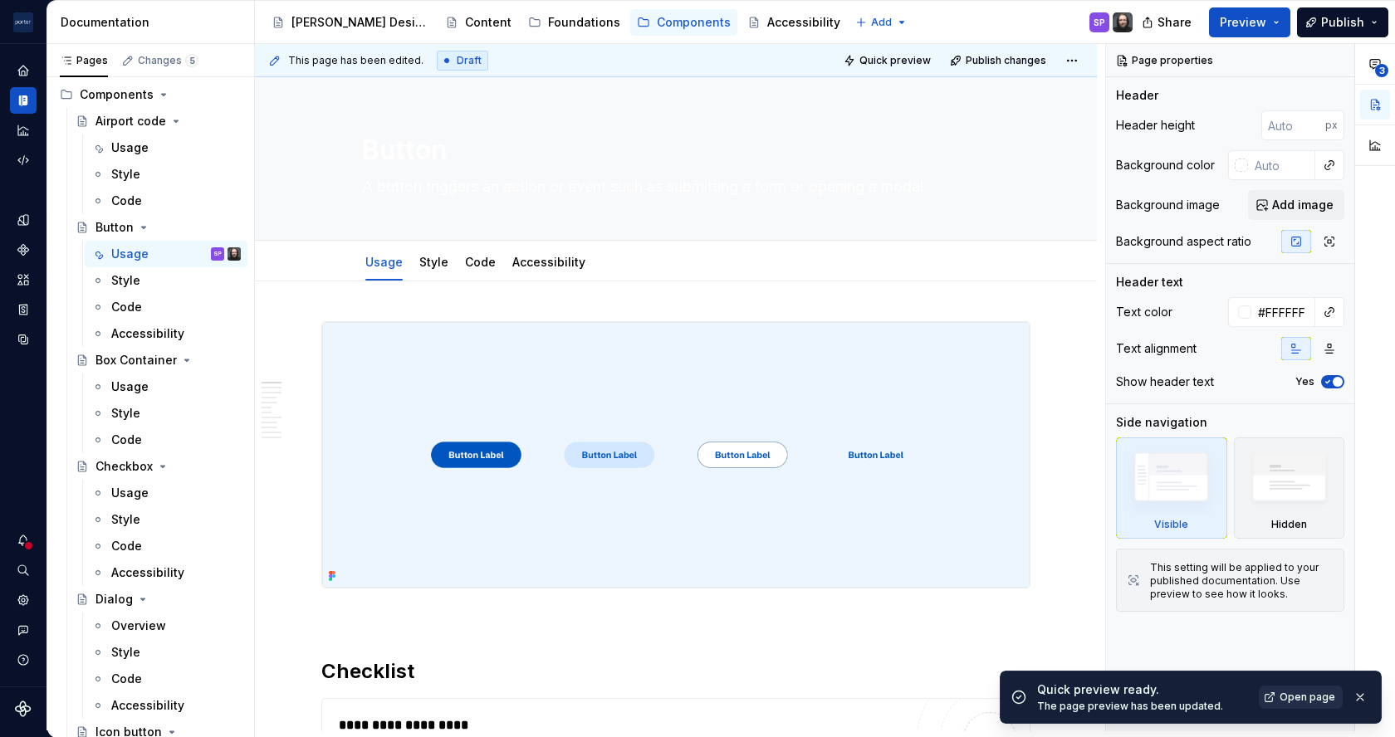
click at [1298, 697] on span "Open page" at bounding box center [1308, 697] width 56 height 13
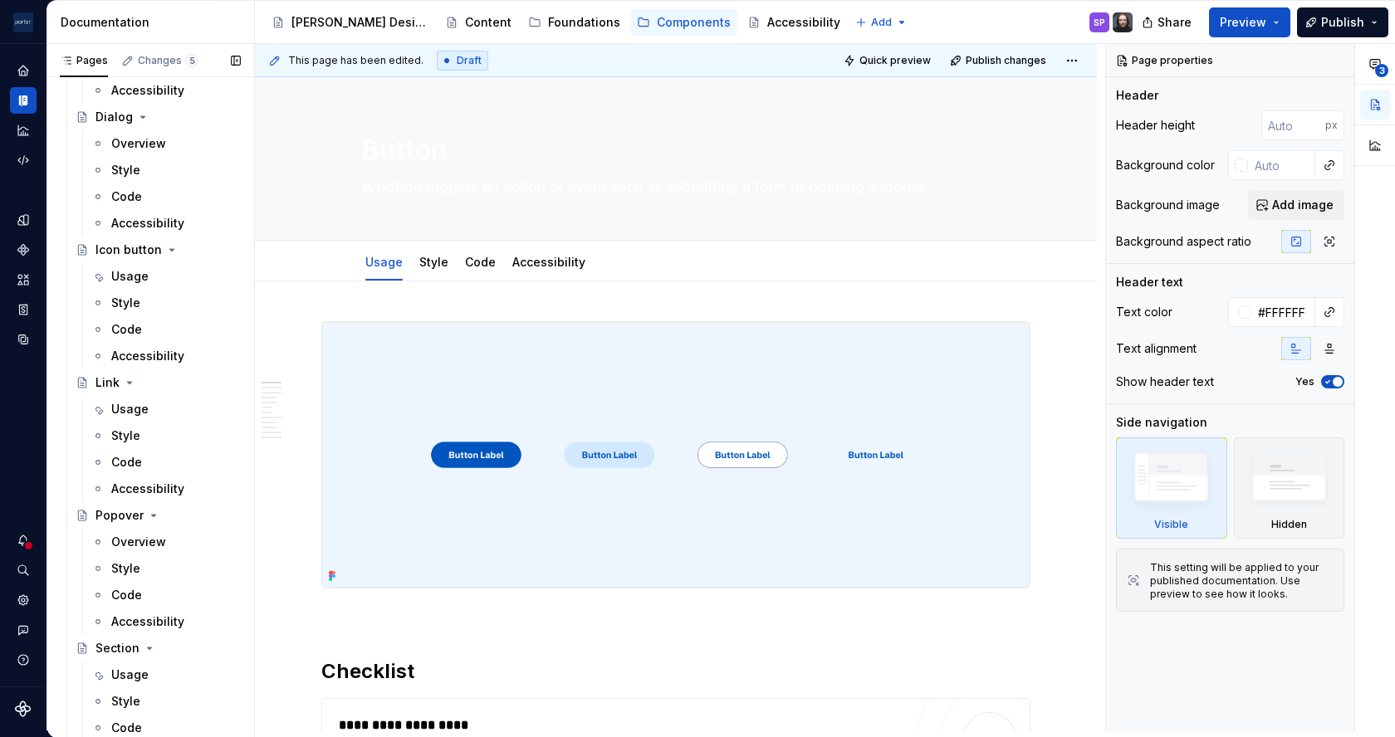
scroll to position [545, 0]
click at [128, 408] on div "Usage" at bounding box center [129, 406] width 37 height 17
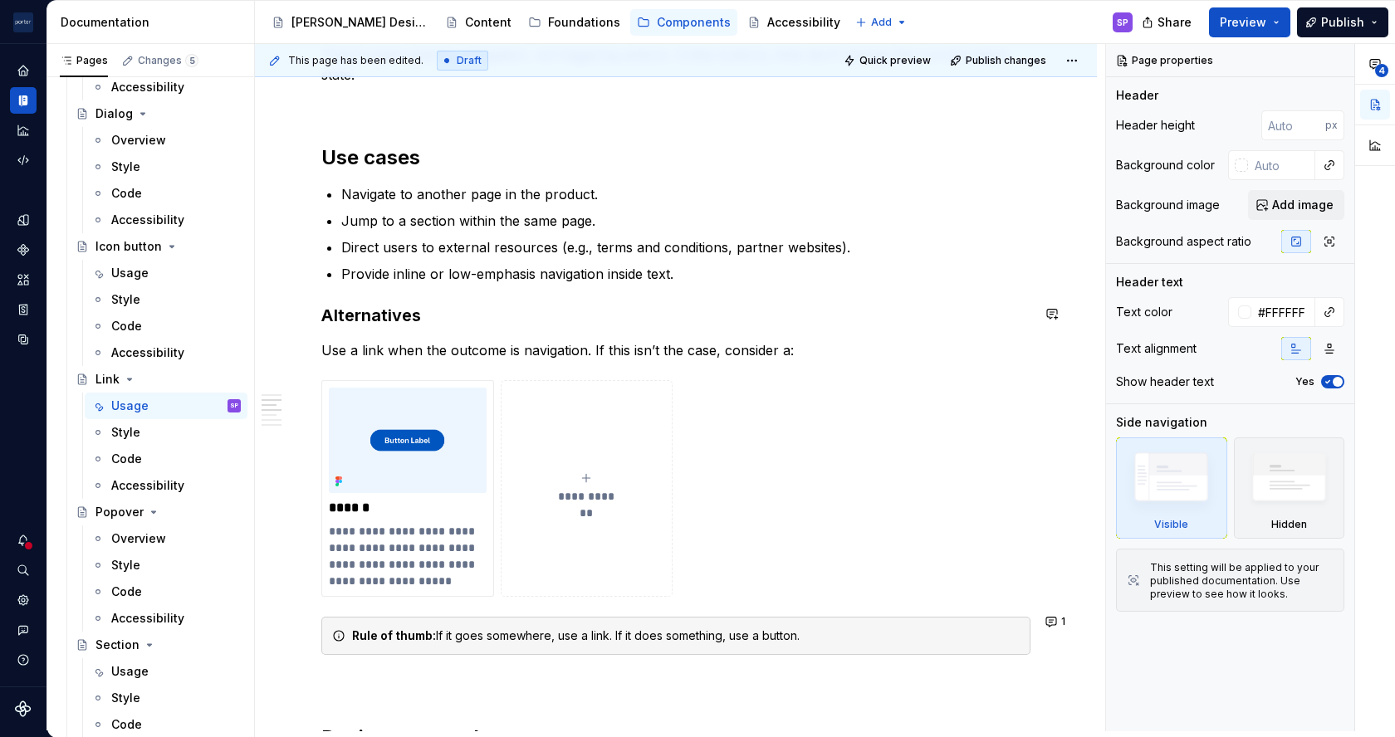
scroll to position [1140, 0]
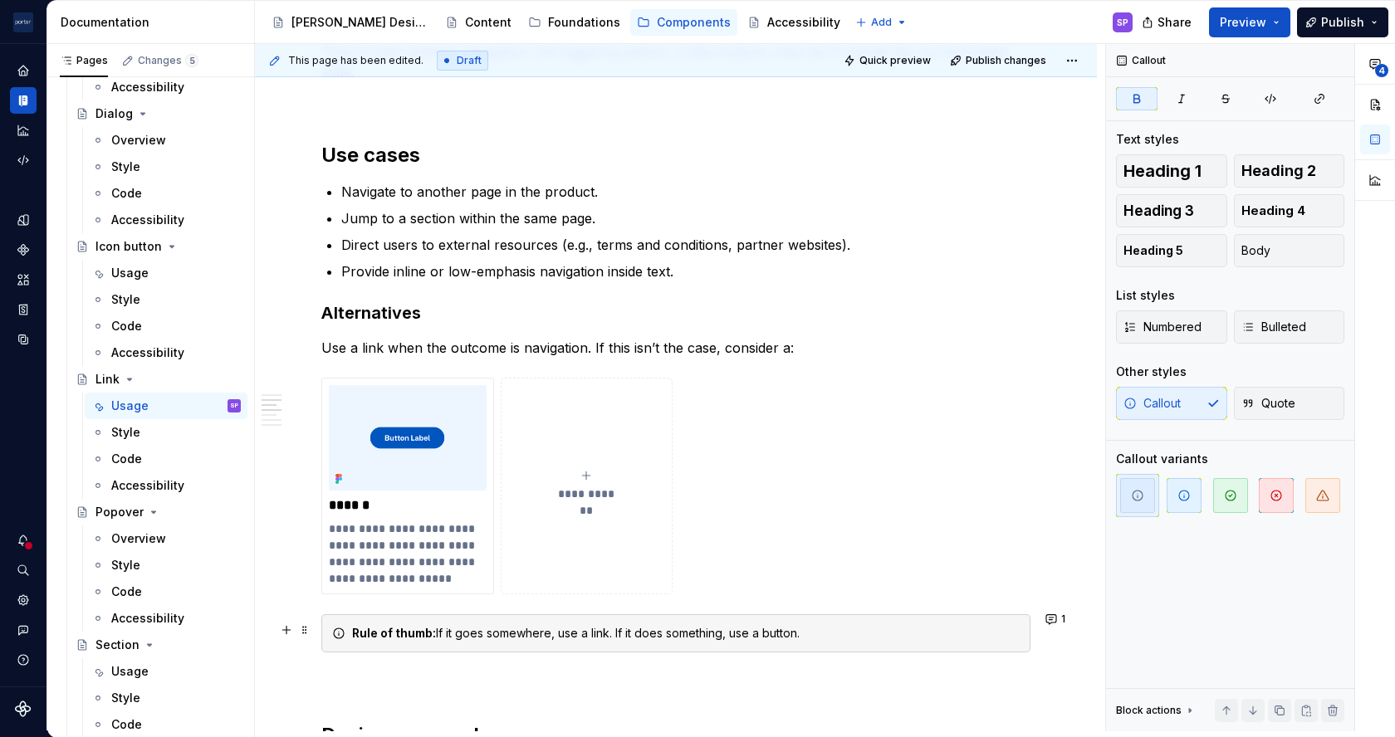
click at [409, 629] on strong "Rule of thumb:" at bounding box center [394, 633] width 84 height 14
copy div "Rule of thumb: If it goes somewhere, use a link. If it does something, use a bu…"
click at [839, 342] on p "Use a link when the outcome is navigation. If this isn’t the case, consider a:" at bounding box center [675, 348] width 709 height 20
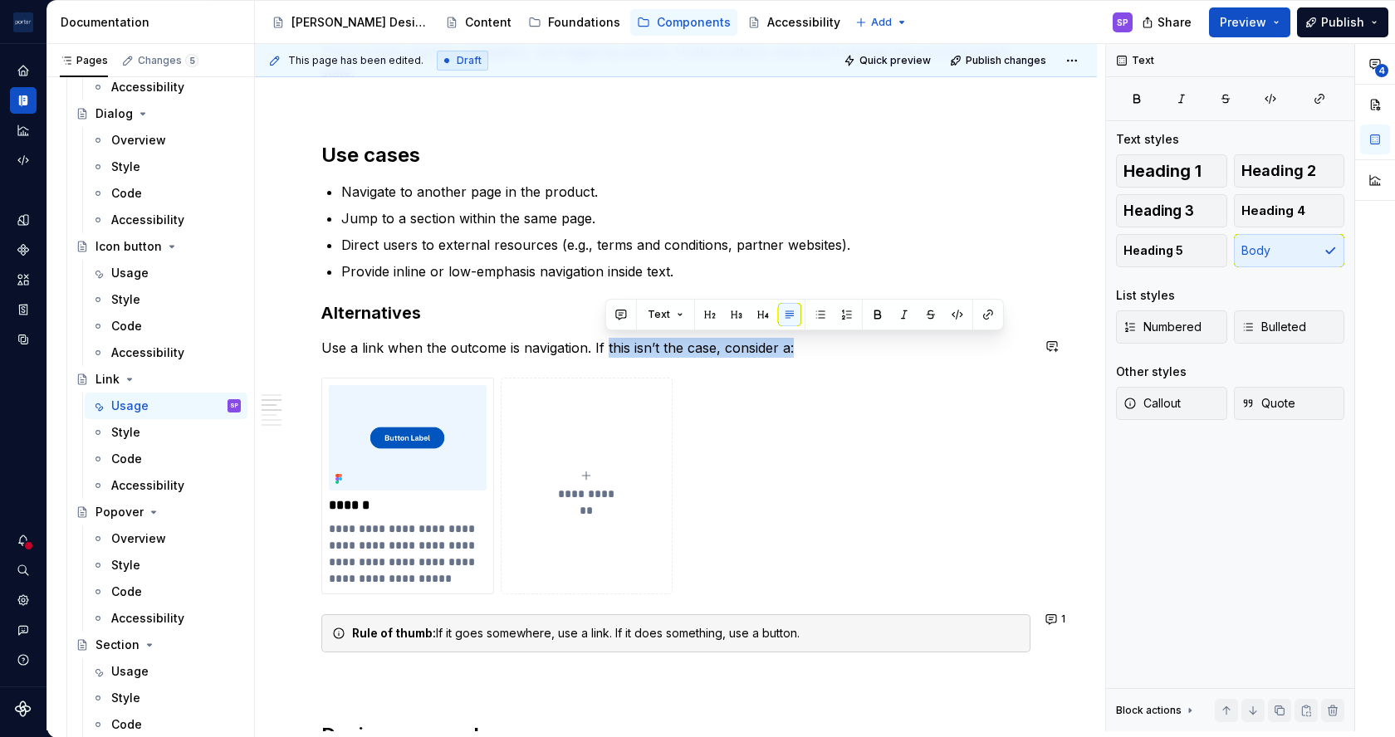
drag, startPoint x: 605, startPoint y: 343, endPoint x: 857, endPoint y: 335, distance: 252.5
click at [857, 338] on p "Use a link when the outcome is navigation. If this isn’t the case, consider a:" at bounding box center [675, 348] width 709 height 20
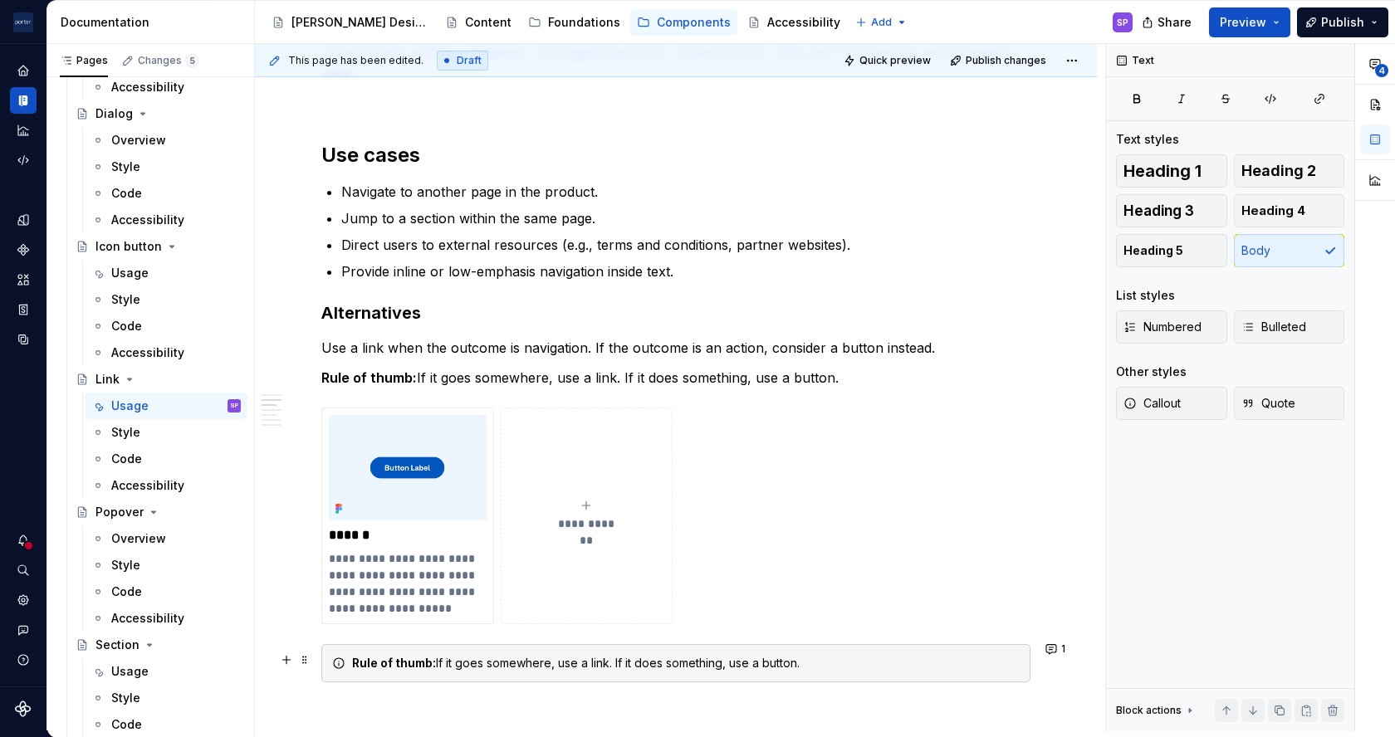
click at [864, 649] on div "Rule of thumb: If it goes somewhere, use a link. If it does something, use a bu…" at bounding box center [675, 663] width 709 height 38
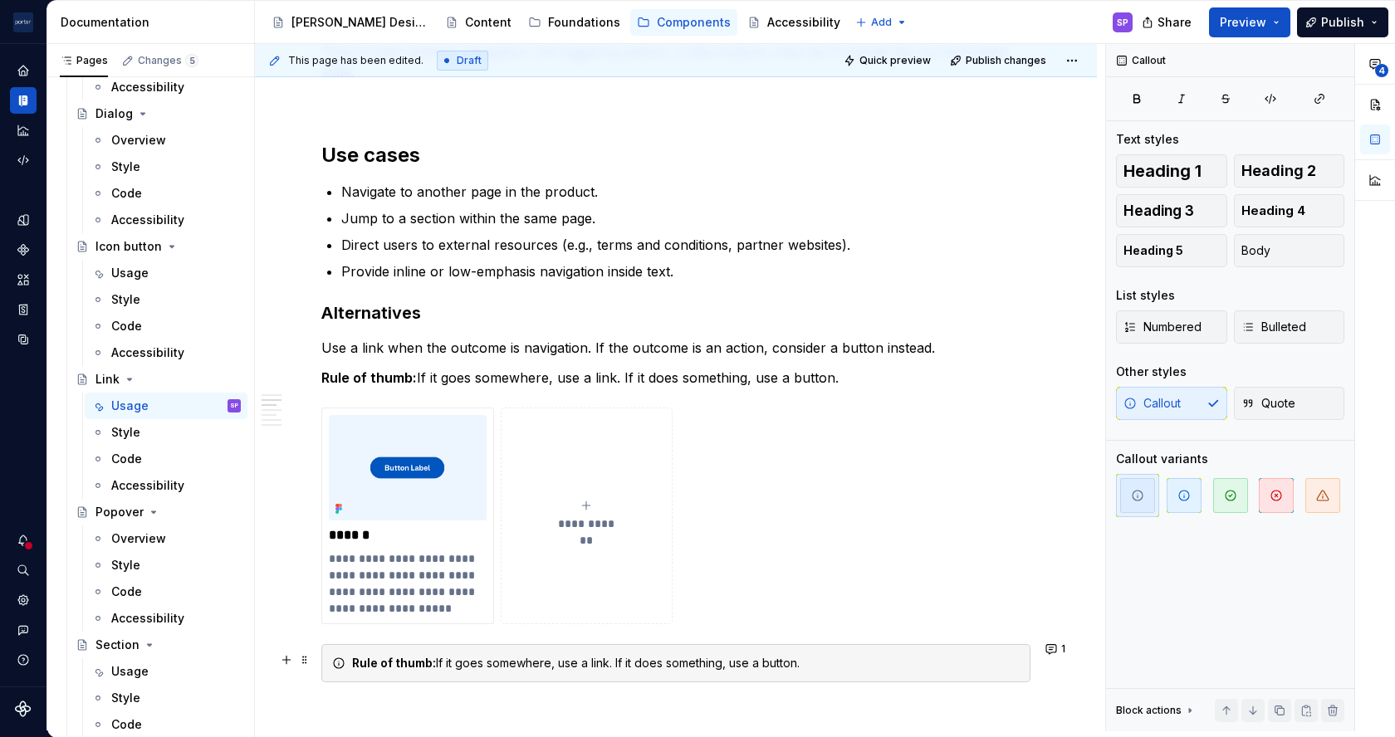
click at [864, 649] on div "Rule of thumb: If it goes somewhere, use a link. If it does something, use a bu…" at bounding box center [675, 663] width 709 height 38
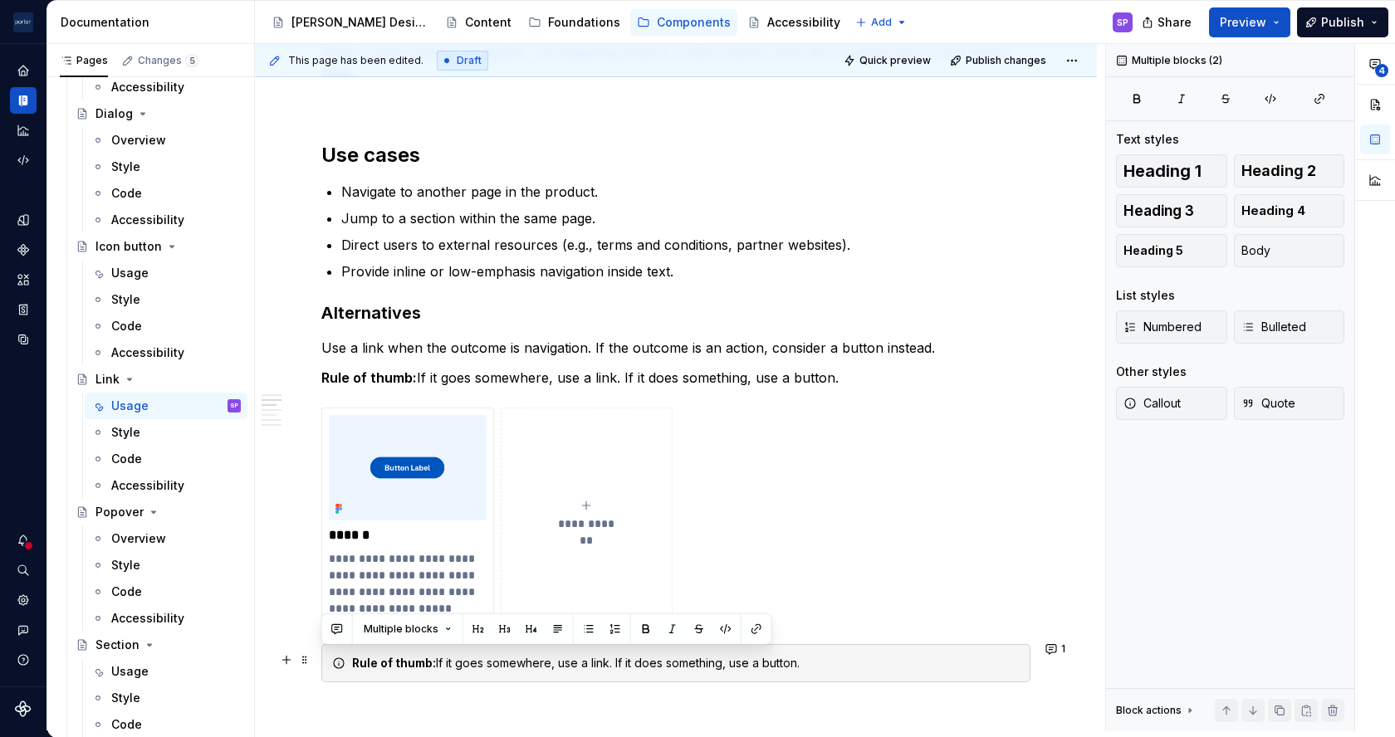
click at [864, 649] on div "Rule of thumb: If it goes somewhere, use a link. If it does something, use a bu…" at bounding box center [675, 663] width 709 height 38
drag, startPoint x: 297, startPoint y: 654, endPoint x: 303, endPoint y: 646, distance: 10.1
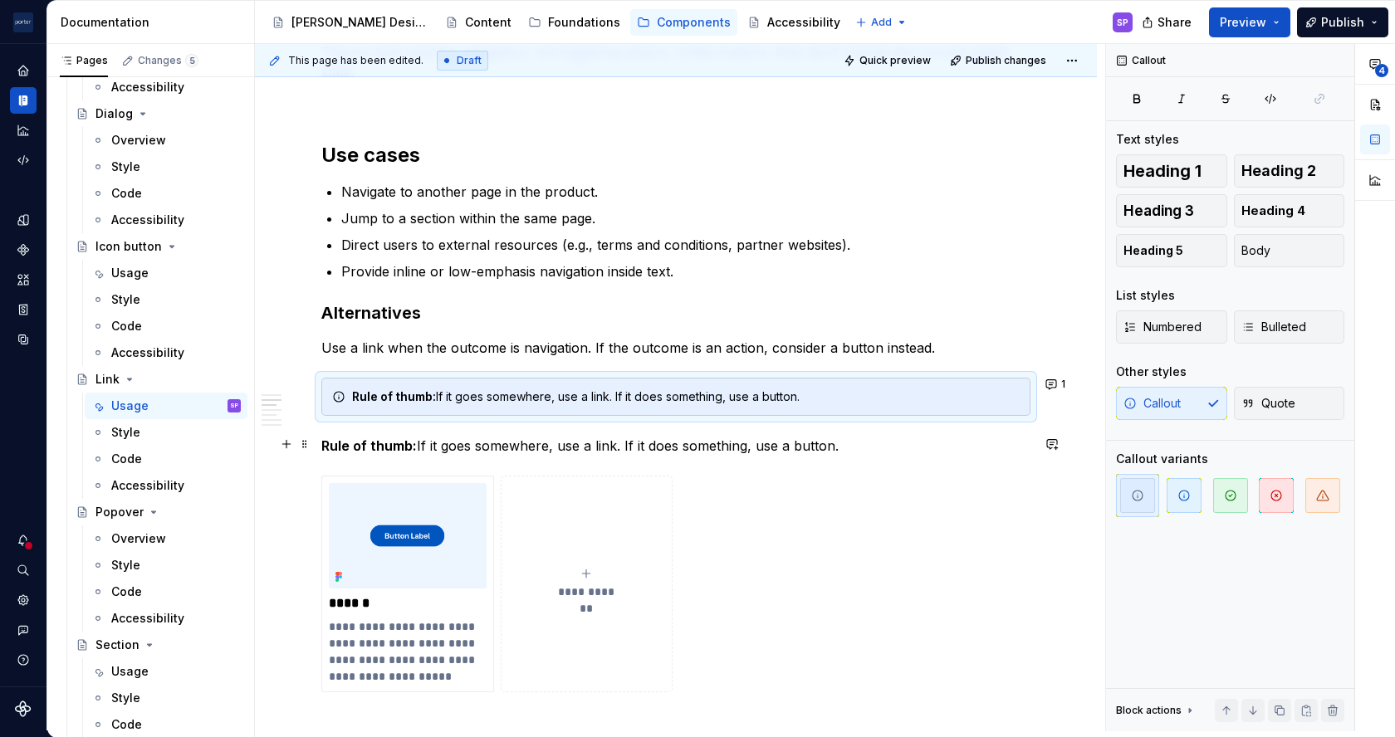
click at [394, 443] on strong "Rule of thumb:" at bounding box center [368, 446] width 95 height 17
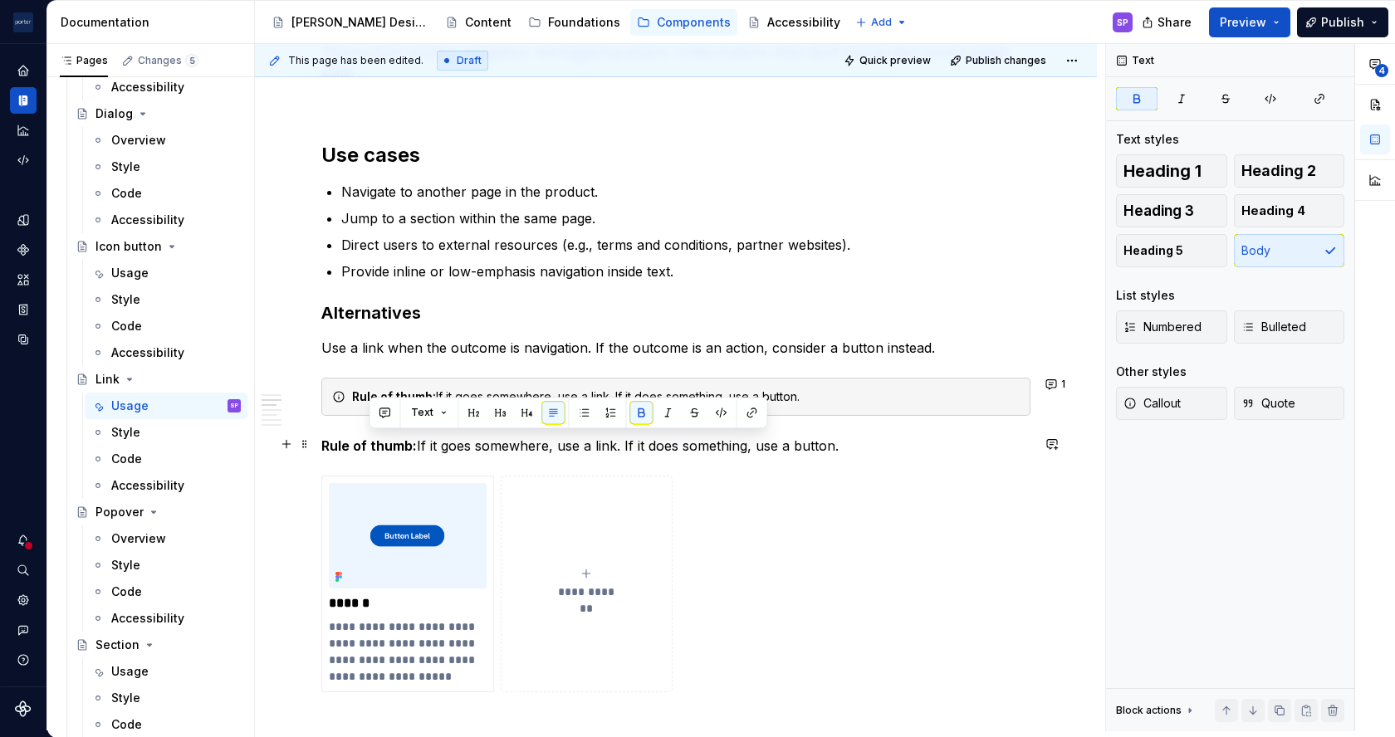
click at [394, 443] on strong "Rule of thumb:" at bounding box center [368, 446] width 95 height 17
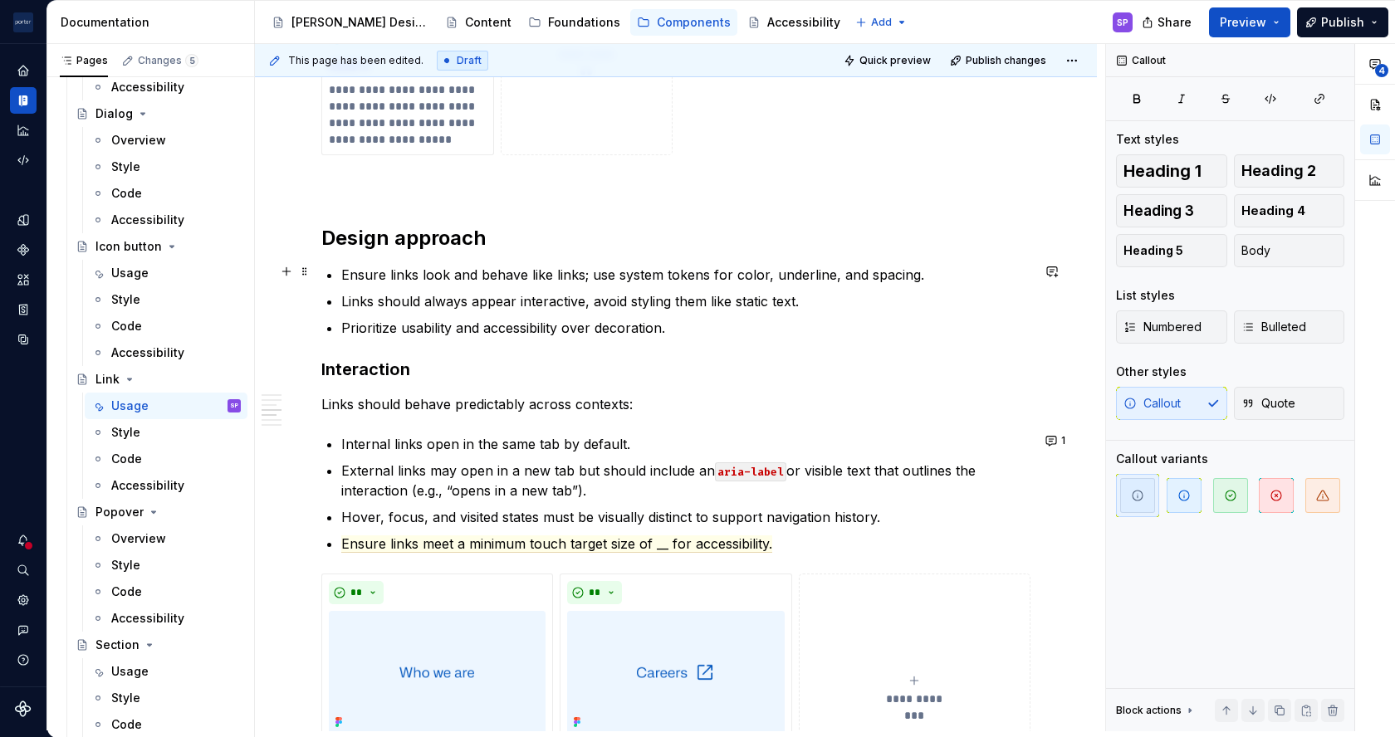
scroll to position [1638, 0]
click at [596, 271] on p "Ensure links look and behave like links; use system tokens for color, underline…" at bounding box center [685, 274] width 689 height 20
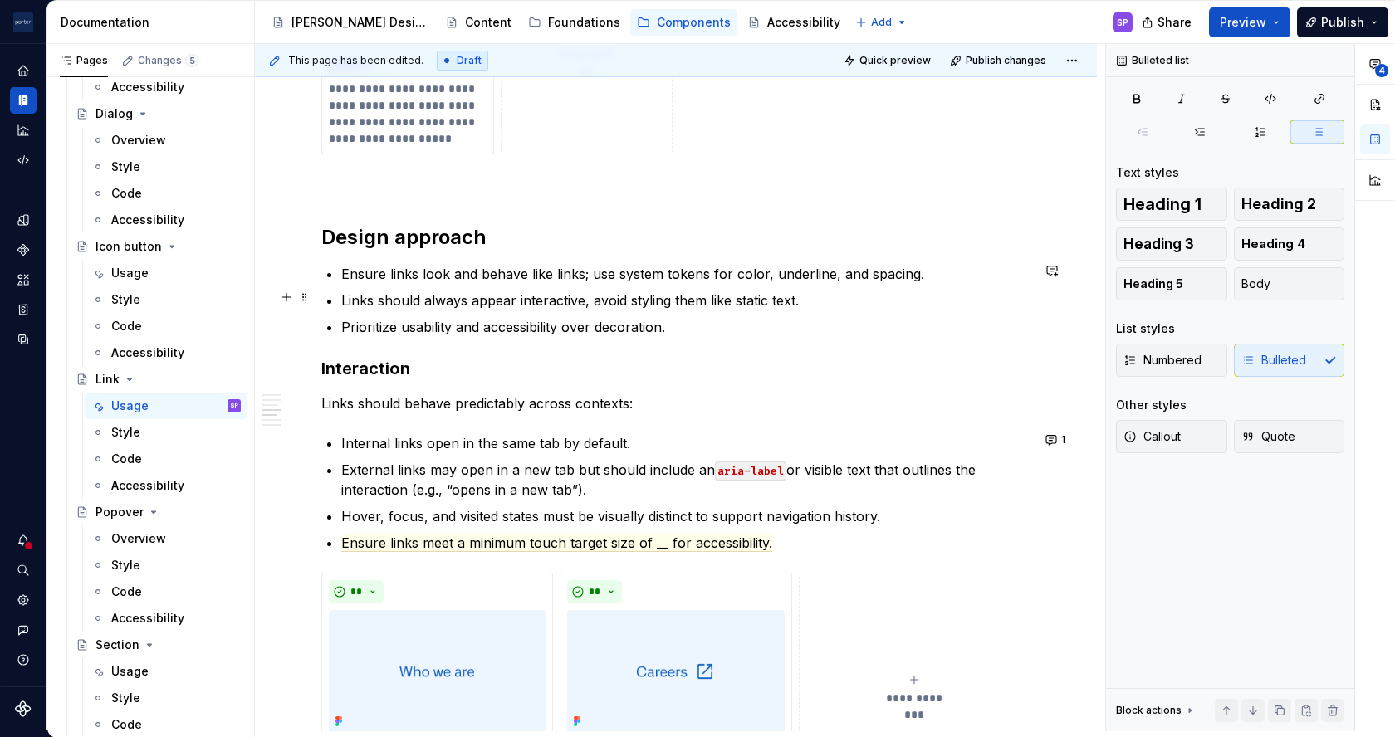
click at [350, 296] on p "Links should always appear interactive, avoid styling them like static text." at bounding box center [685, 301] width 689 height 20
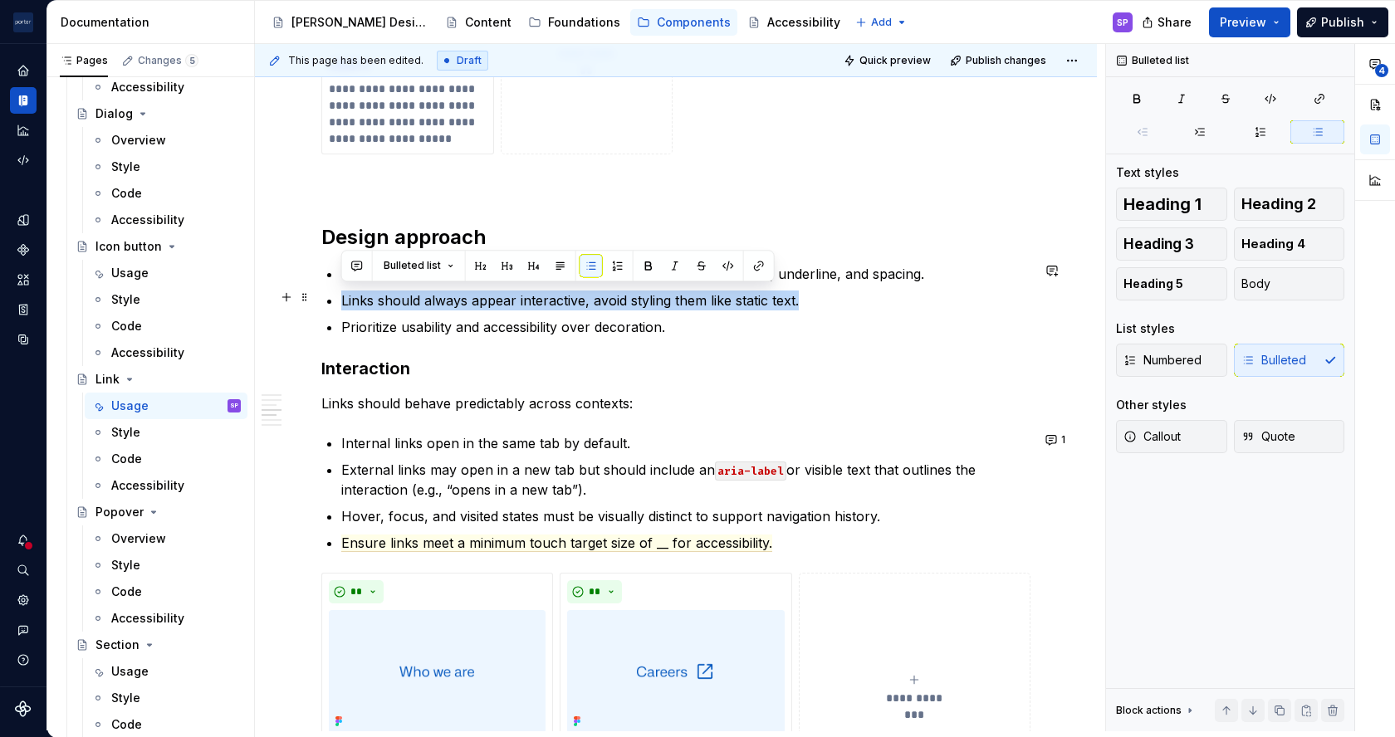
click at [350, 296] on p "Links should always appear interactive, avoid styling them like static text." at bounding box center [685, 301] width 689 height 20
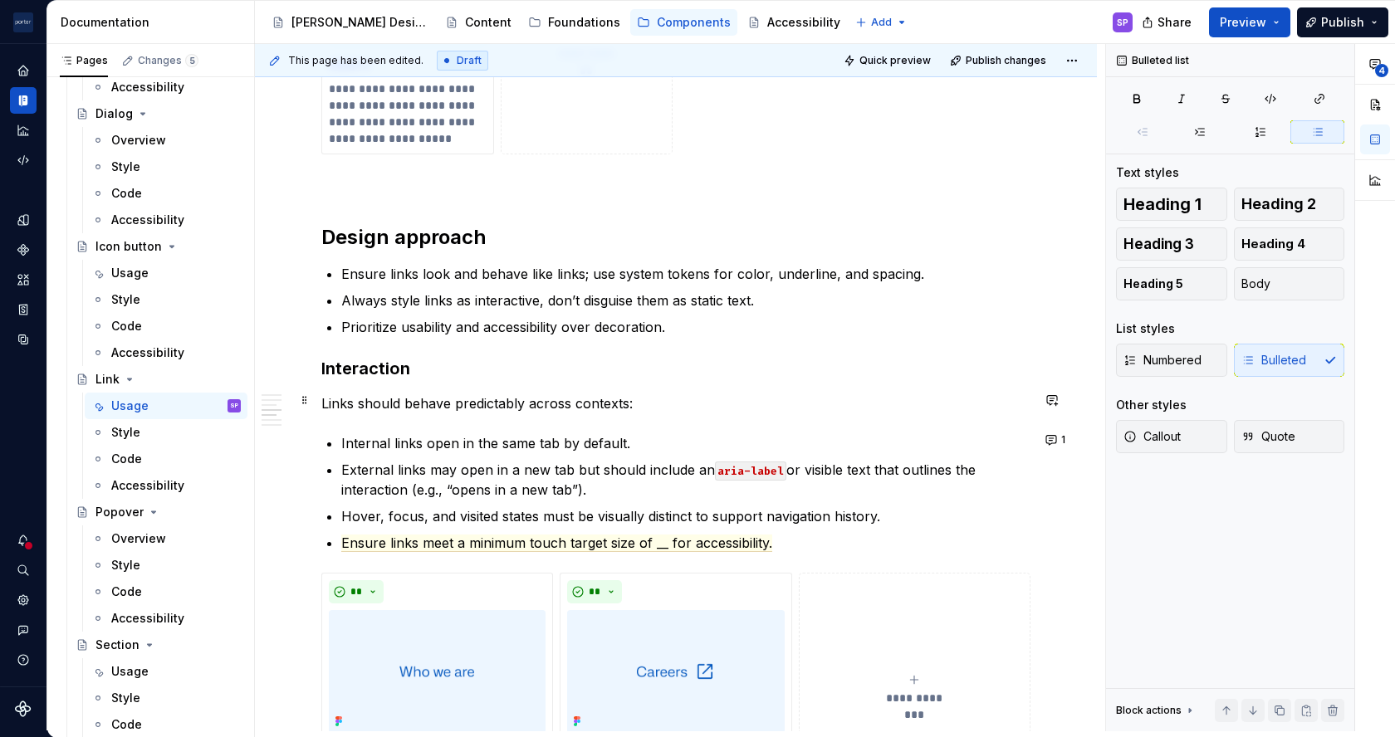
scroll to position [1755, 0]
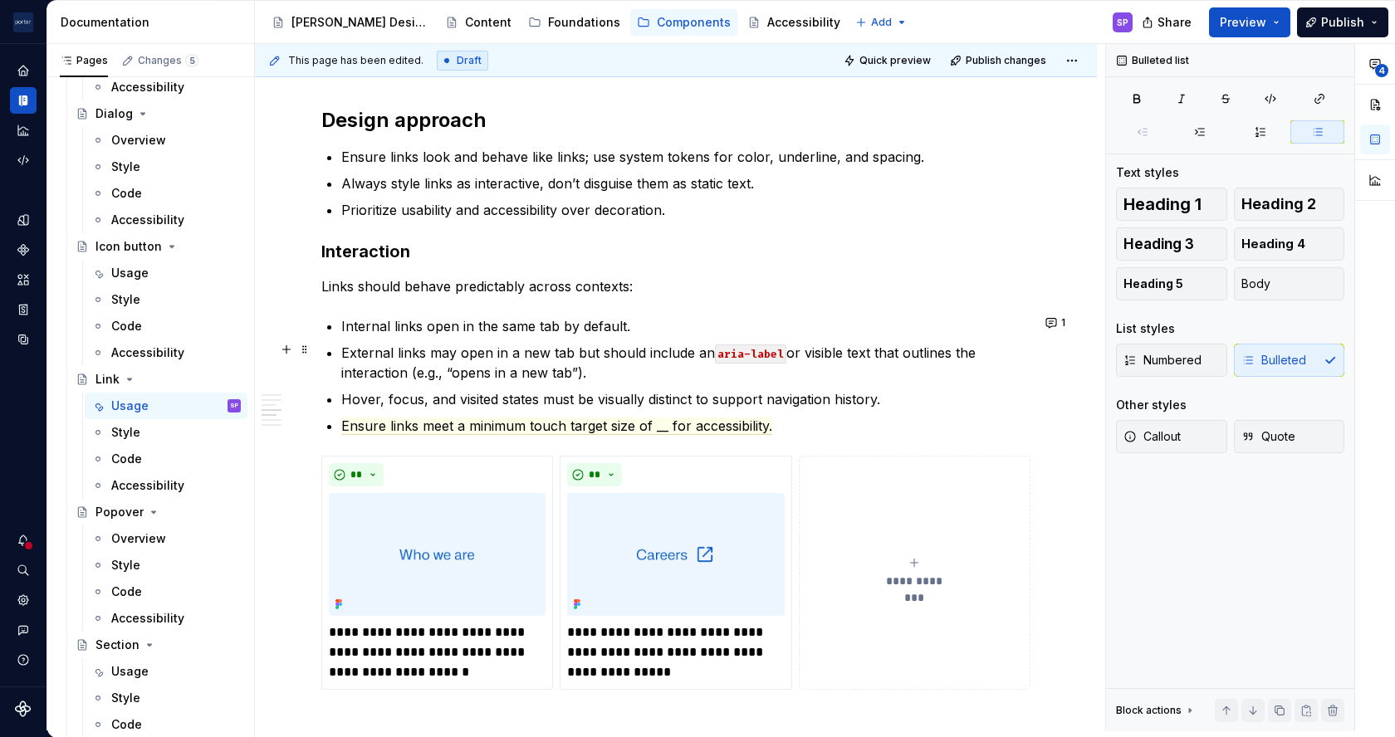
click at [698, 353] on p "External links may open in a new tab but should include an aria-label or visibl…" at bounding box center [685, 363] width 689 height 40
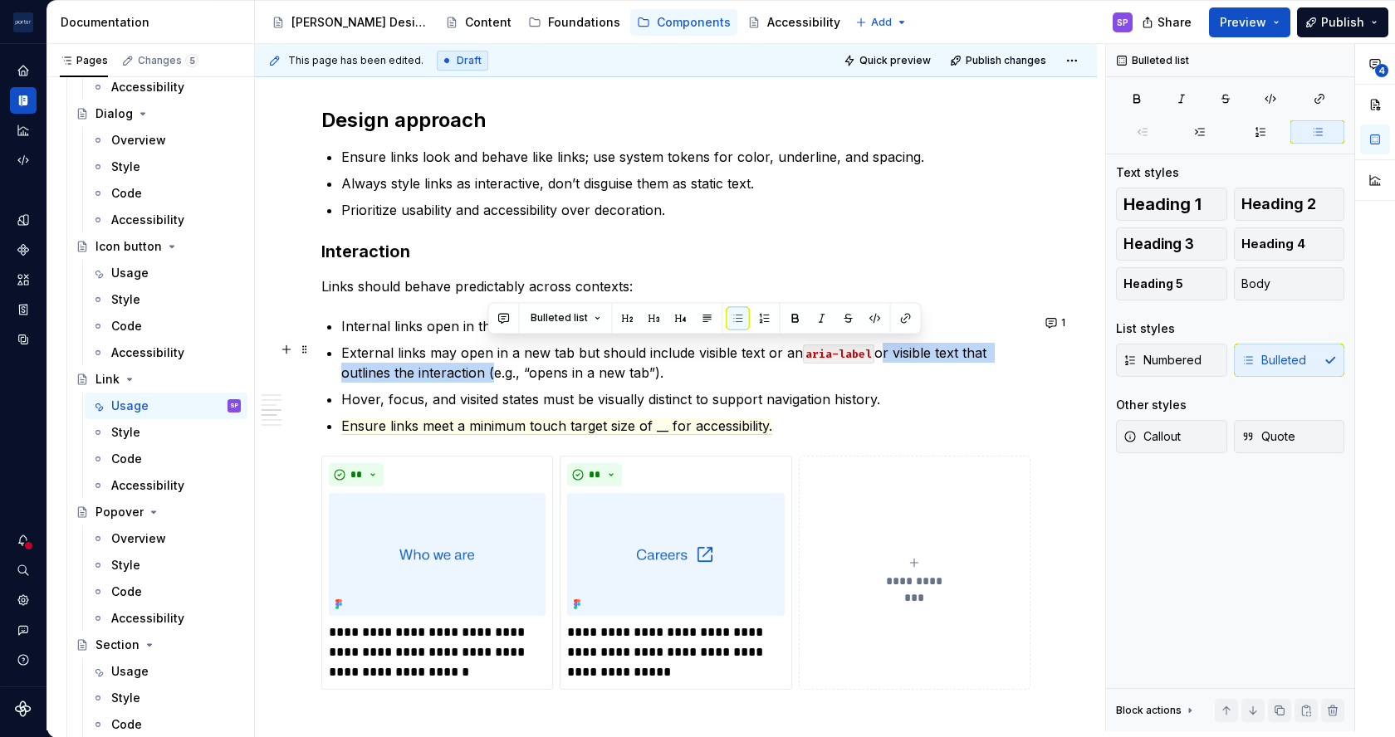
drag, startPoint x: 877, startPoint y: 350, endPoint x: 486, endPoint y: 368, distance: 391.5
click at [486, 368] on p "External links may open in a new tab but should include visible text or an aria…" at bounding box center [685, 363] width 689 height 40
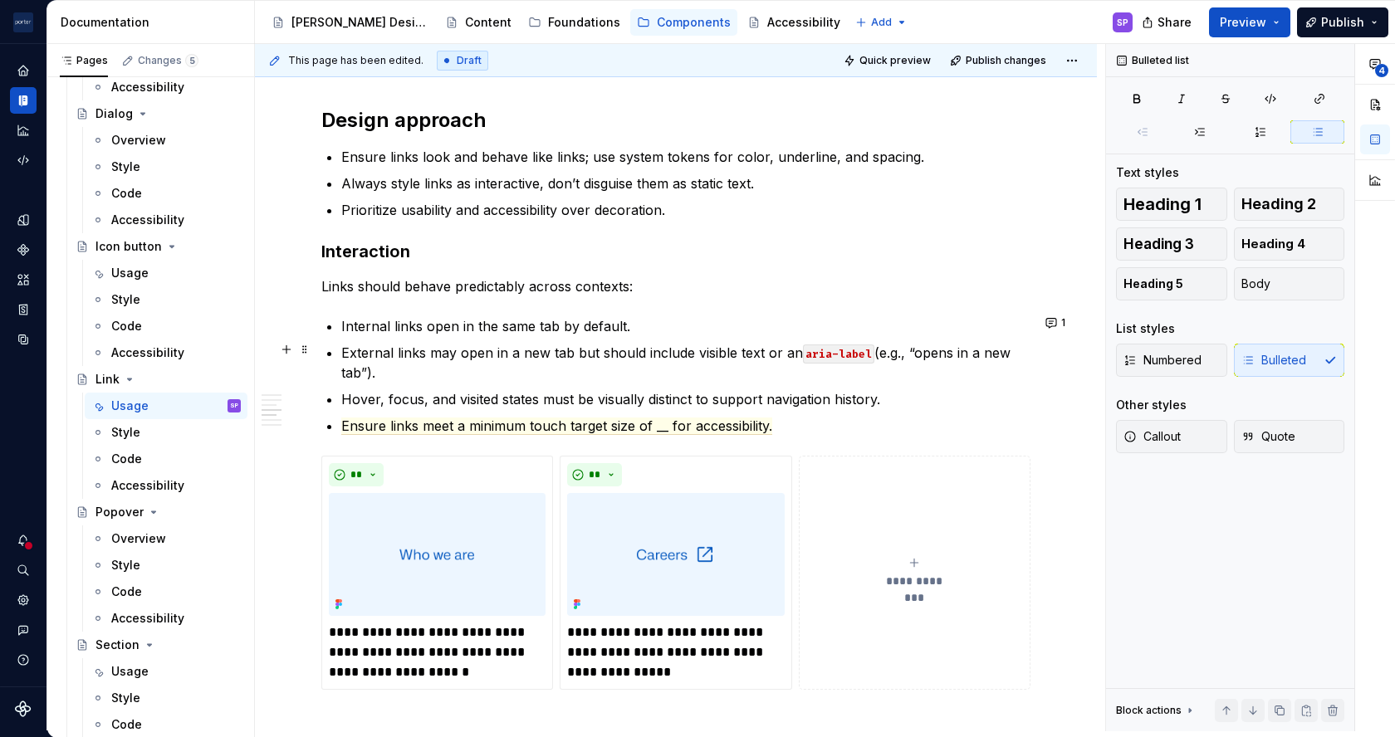
click at [552, 359] on p "External links may open in a new tab but should include visible text or an aria…" at bounding box center [685, 363] width 689 height 40
click at [407, 418] on span "Ensure links meet a minimum touch target size of __ for accessibility." at bounding box center [556, 426] width 431 height 17
click at [349, 421] on span "Ensure links meet a minimum touch target size of __ for accessibility." at bounding box center [556, 426] width 431 height 17
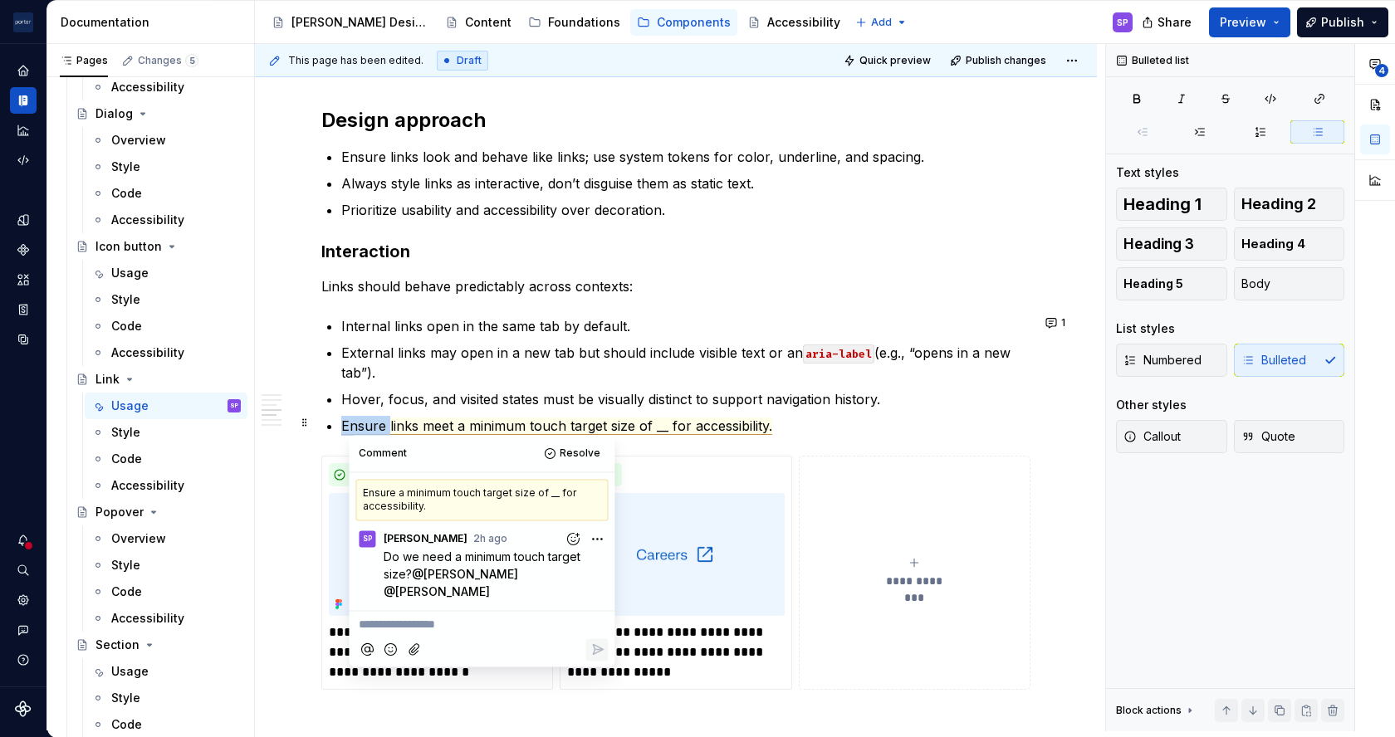
click at [349, 421] on span "Ensure links meet a minimum touch target size of __ for accessibility." at bounding box center [556, 426] width 431 height 17
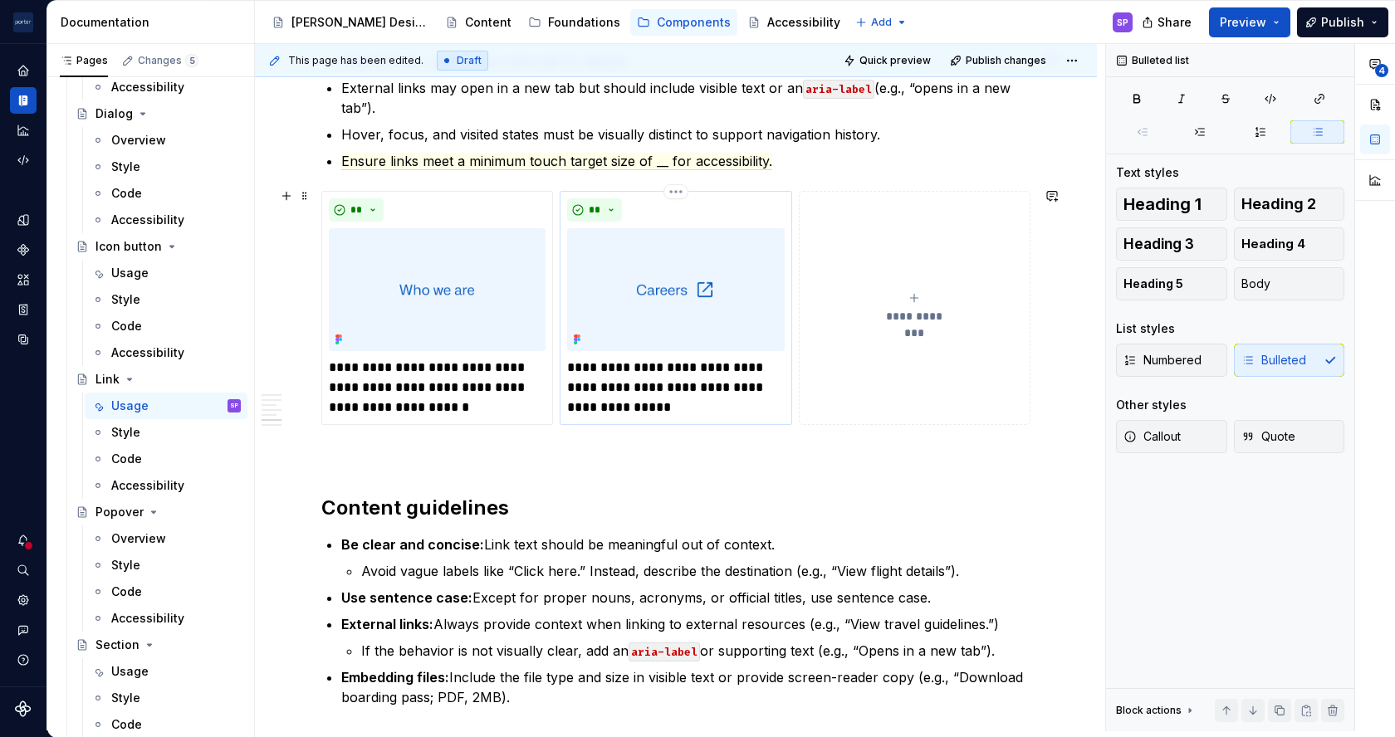
scroll to position [2074, 0]
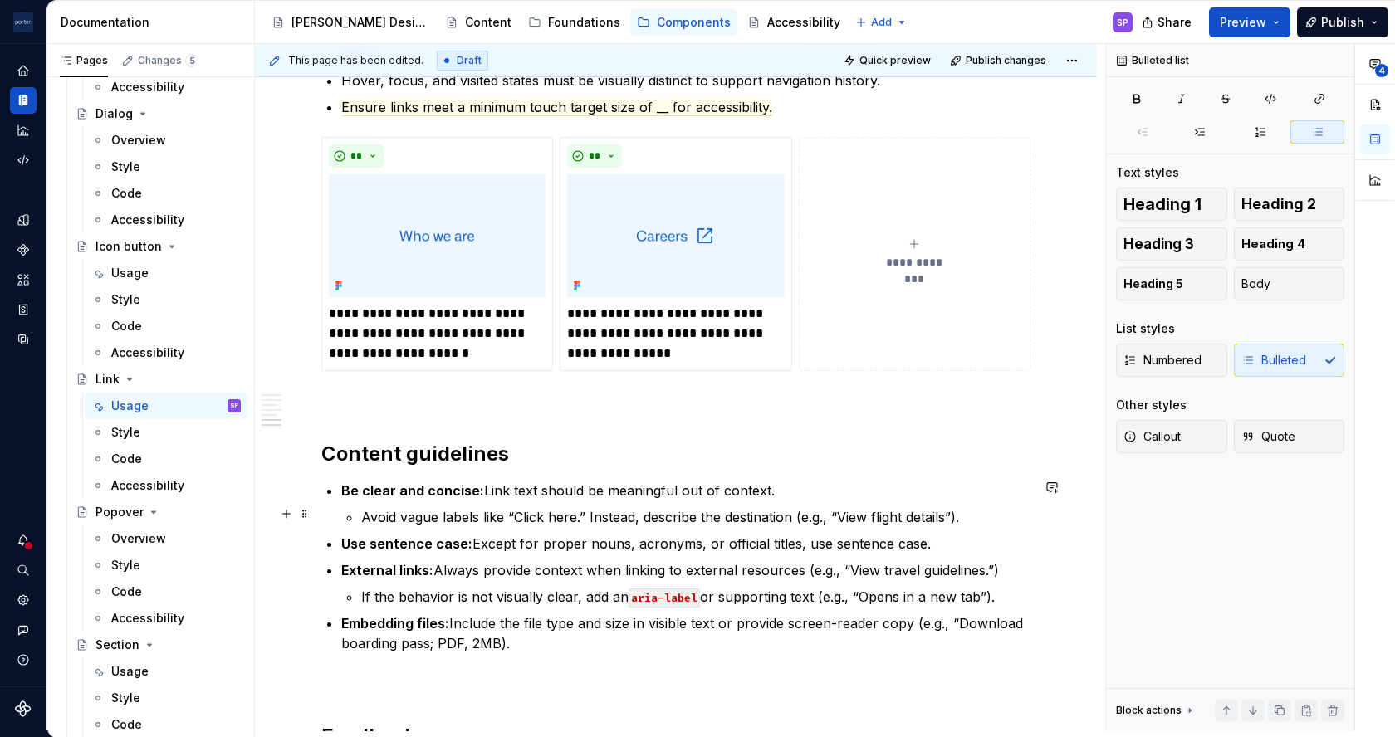
click at [372, 516] on p "Avoid vague labels like “Click here.” Instead, describe the destination (e.g., …" at bounding box center [695, 517] width 669 height 20
click at [451, 516] on p "Avoid vague labels like “Click here.” Instead, describe the destination (e.g., …" at bounding box center [695, 517] width 669 height 20
click at [963, 545] on p "Use sentence case: Except for proper nouns, acronyms, or official titles, use s…" at bounding box center [685, 544] width 689 height 20
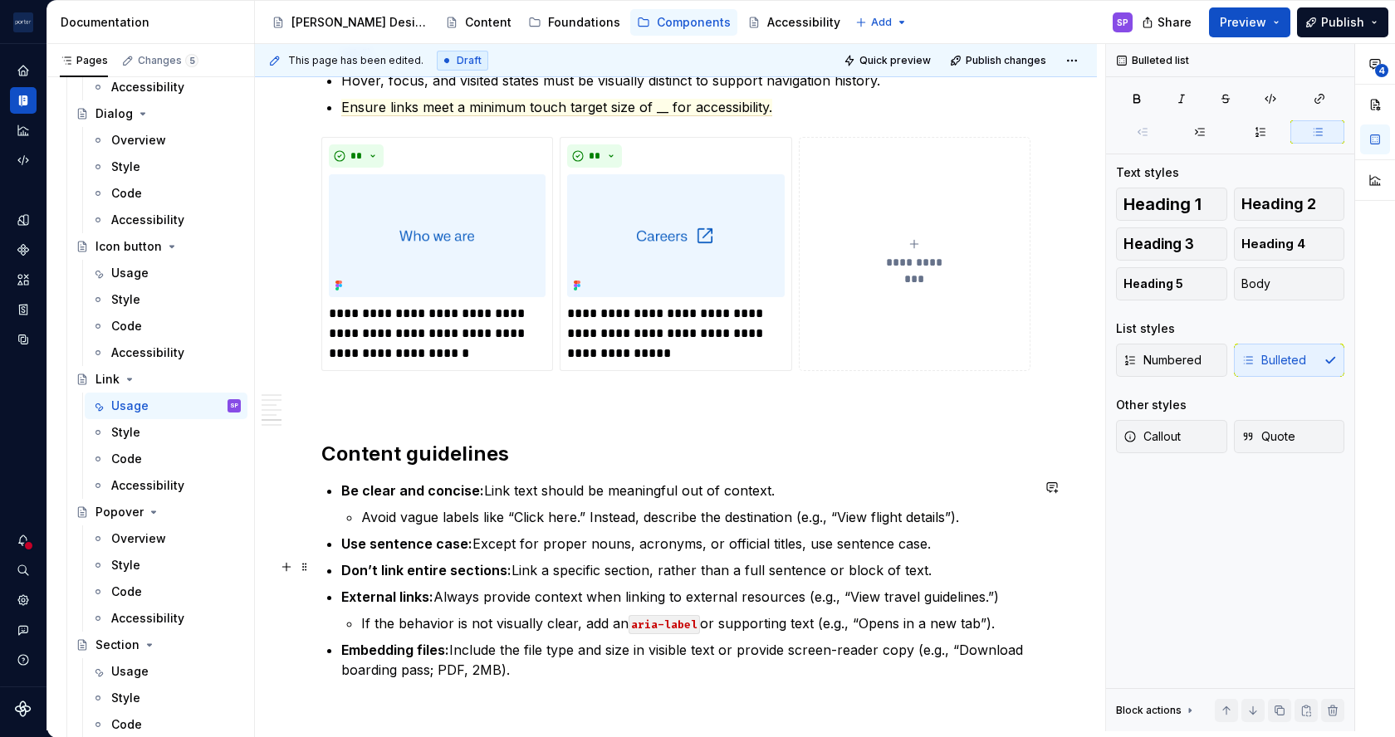
click at [702, 565] on p "Don’t link entire sections: Link a specific section, rather than a full sentenc…" at bounding box center [685, 570] width 689 height 20
copy p "Don’t link entire sections: Link a specific section, rather than a full sentenc…"
click at [986, 512] on p "Avoid vague labels like “Click here.” Instead, describe the destination (e.g., …" at bounding box center [695, 517] width 669 height 20
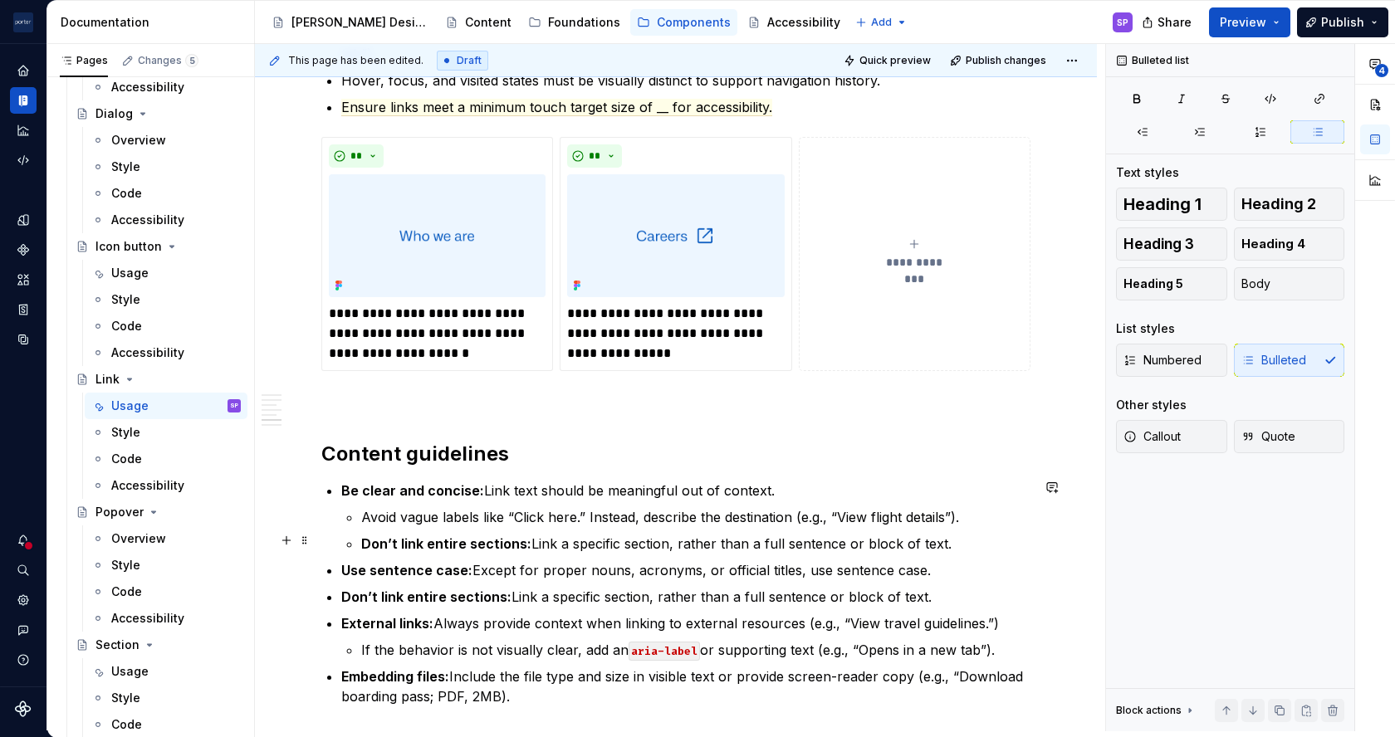
click at [359, 547] on li "Be clear and concise: Link text should be meaningful out of context. Avoid vagu…" at bounding box center [685, 517] width 689 height 73
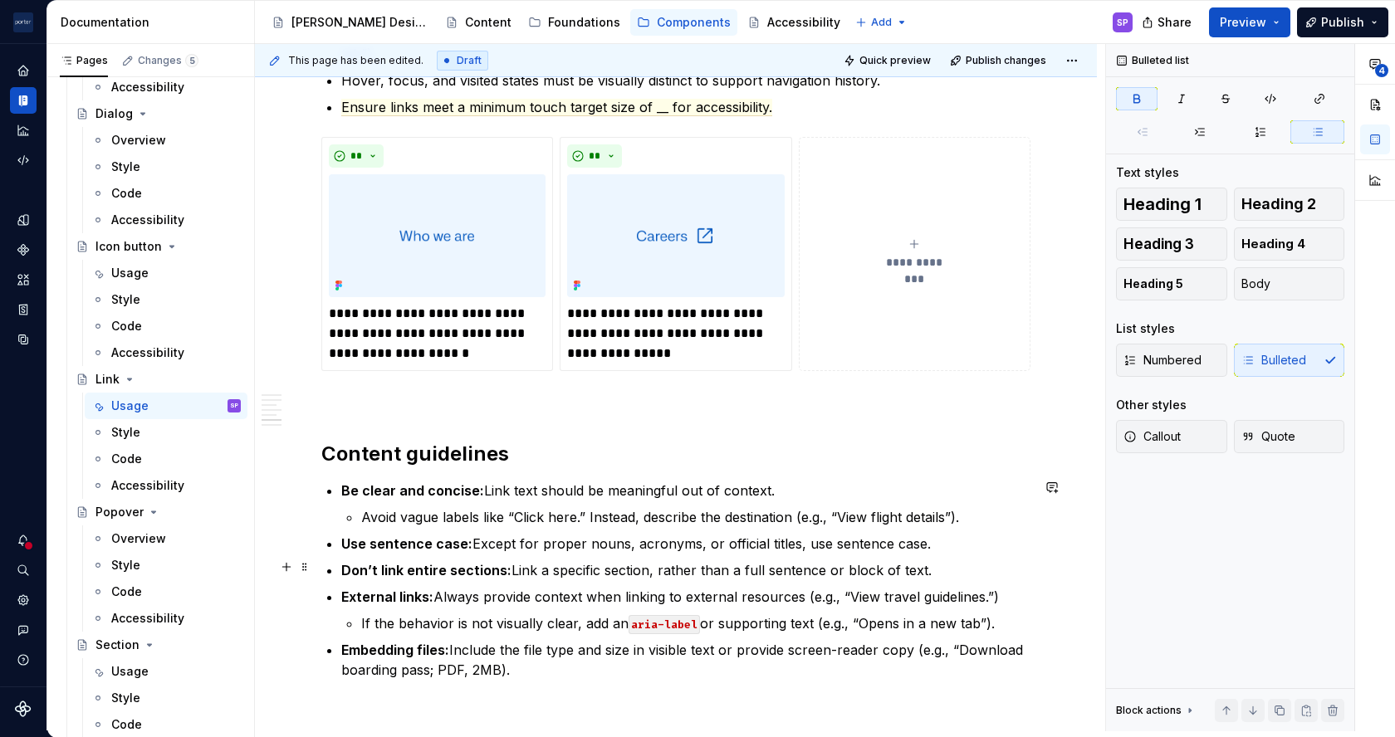
click at [395, 562] on strong "Don’t link entire sections:" at bounding box center [426, 570] width 170 height 17
drag, startPoint x: 301, startPoint y: 568, endPoint x: 301, endPoint y: 556, distance: 12.5
click at [361, 521] on li "Don’t link entire sections: Link a specific section, rather than a full sentenc…" at bounding box center [695, 517] width 669 height 20
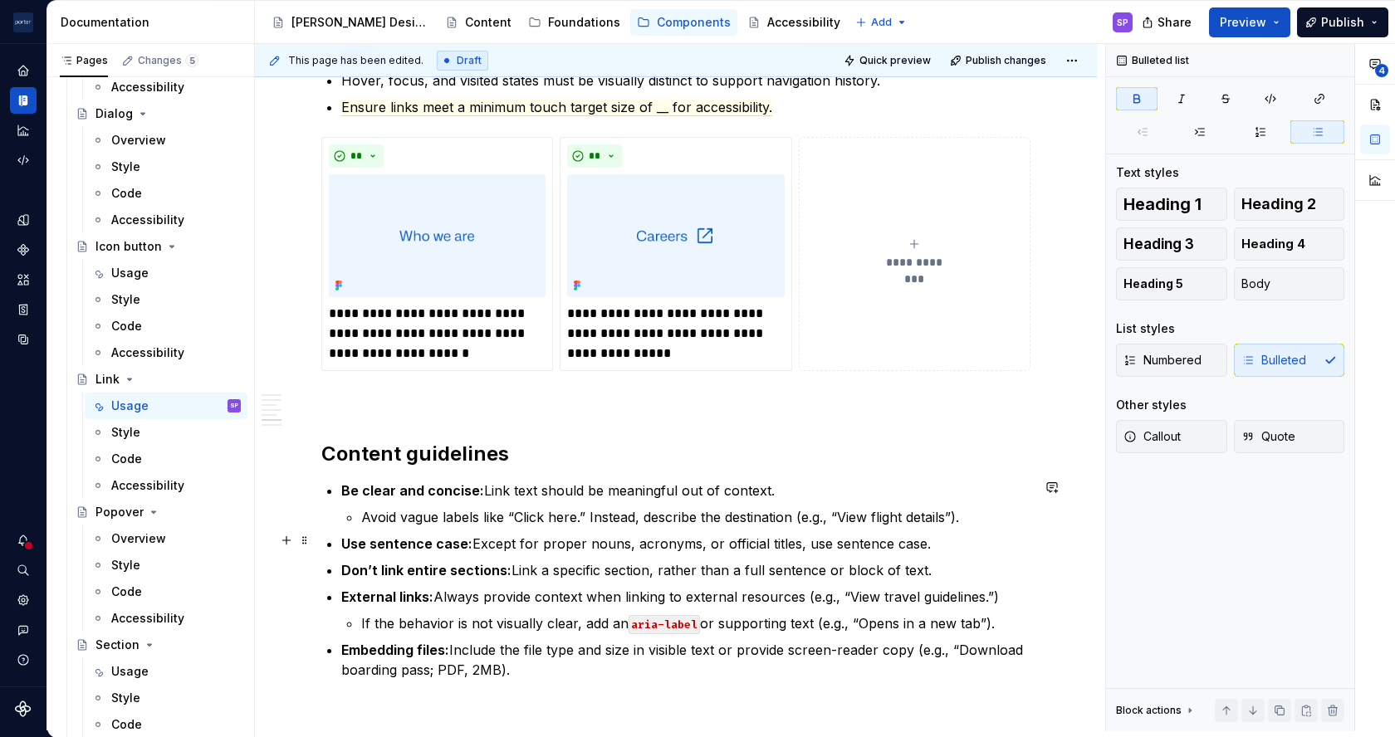
click at [358, 539] on strong "Use sentence case:" at bounding box center [406, 544] width 131 height 17
click at [341, 541] on li "Use sentence case: Except for proper nouns, acronyms, or official titles, use s…" at bounding box center [685, 544] width 689 height 20
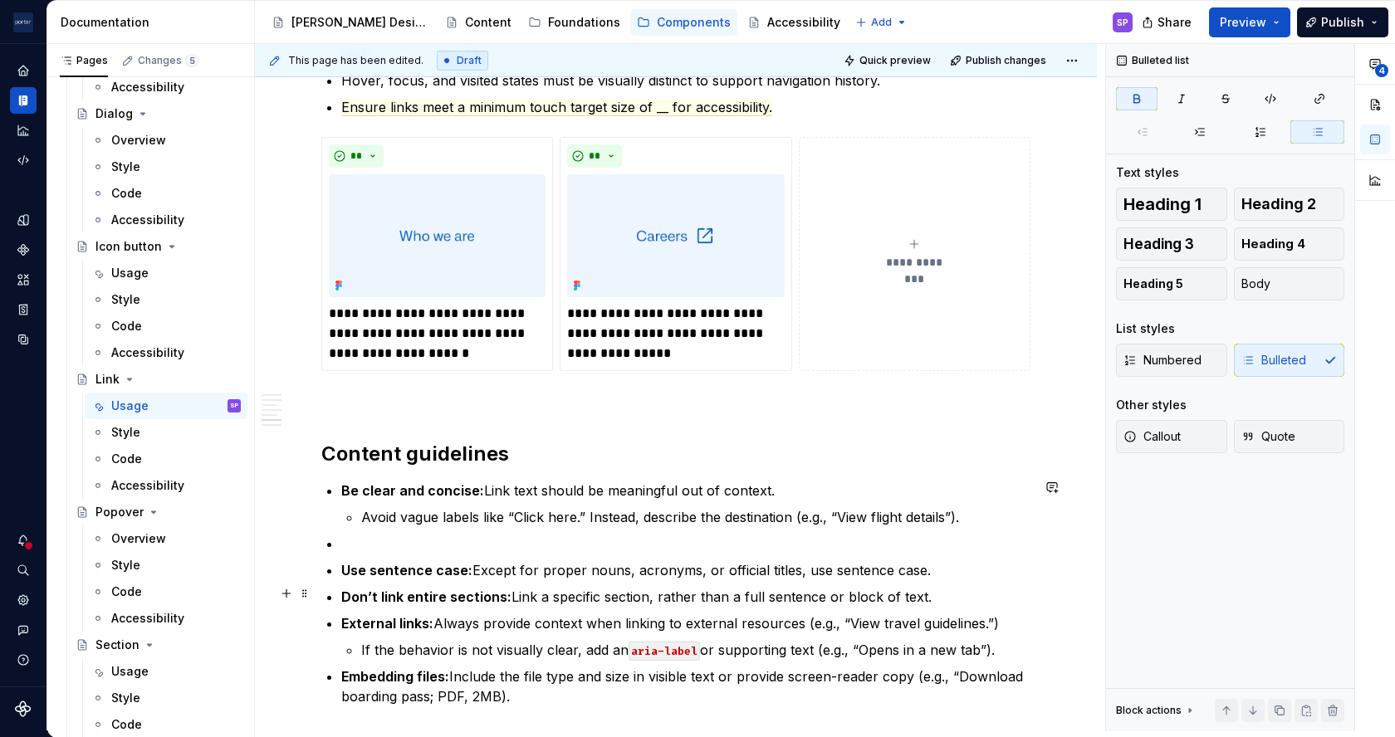
click at [390, 600] on p "Don’t link entire sections: Link a specific section, rather than a full sentenc…" at bounding box center [685, 597] width 689 height 20
copy p "Don’t link entire sections: Link a specific section, rather than a full sentenc…"
click at [369, 526] on ul "Be clear and concise: Link text should be meaningful out of context. Avoid vagu…" at bounding box center [685, 594] width 689 height 226
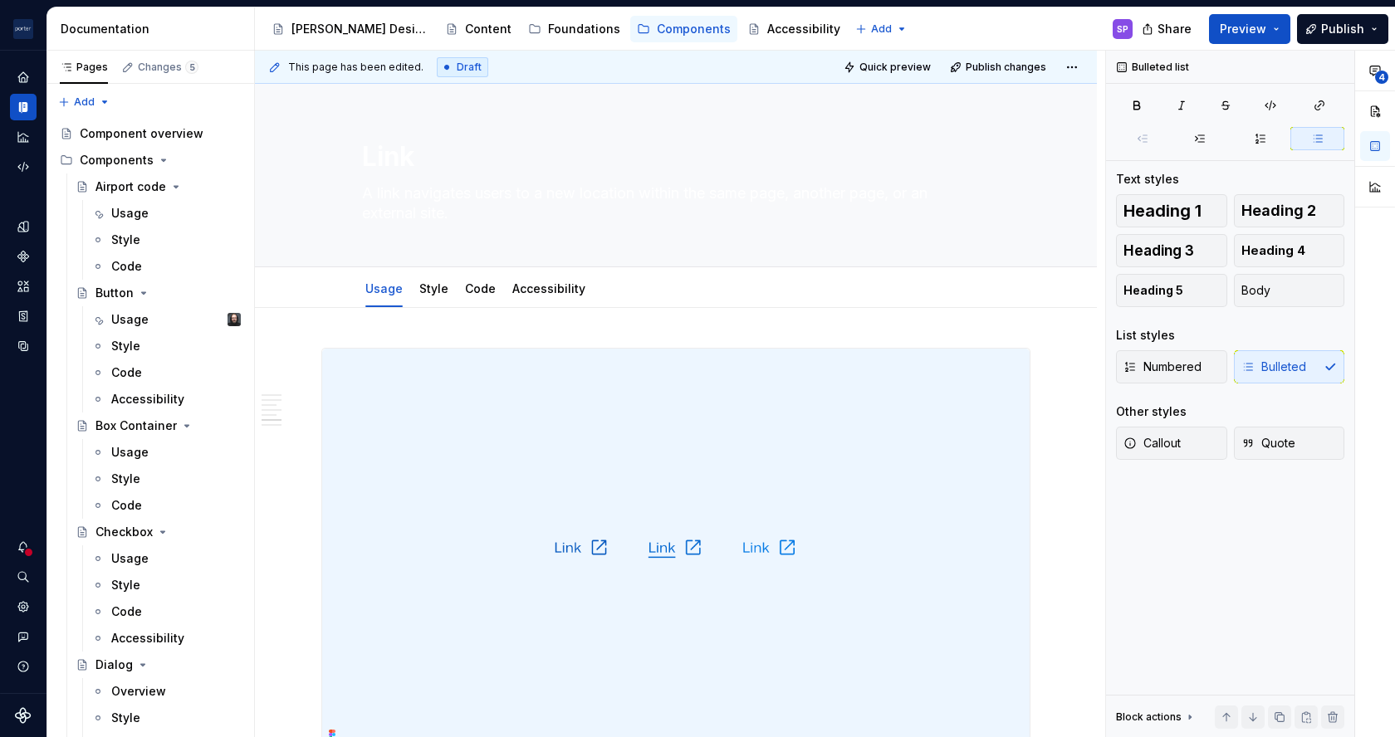
scroll to position [2074, 0]
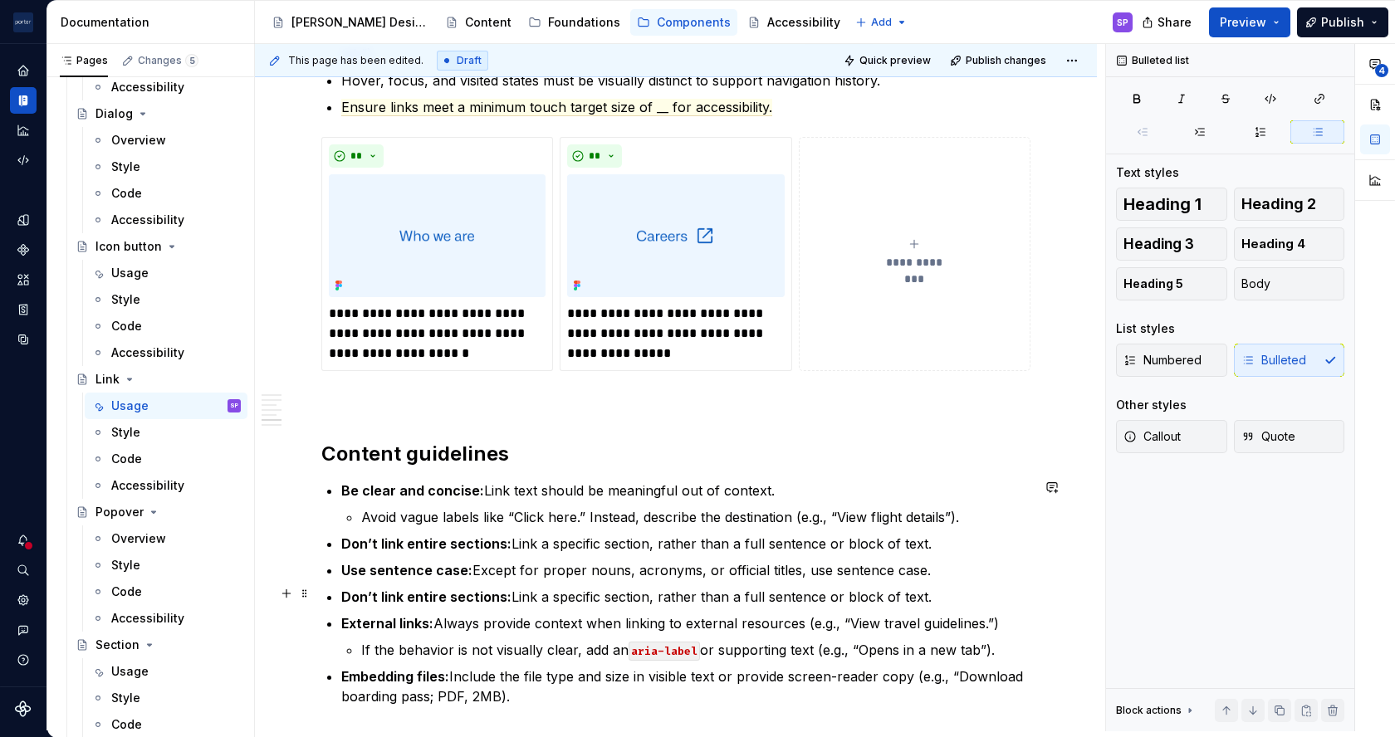
click at [385, 600] on p "Don’t link entire sections: Link a specific section, rather than a full sentenc…" at bounding box center [685, 597] width 689 height 20
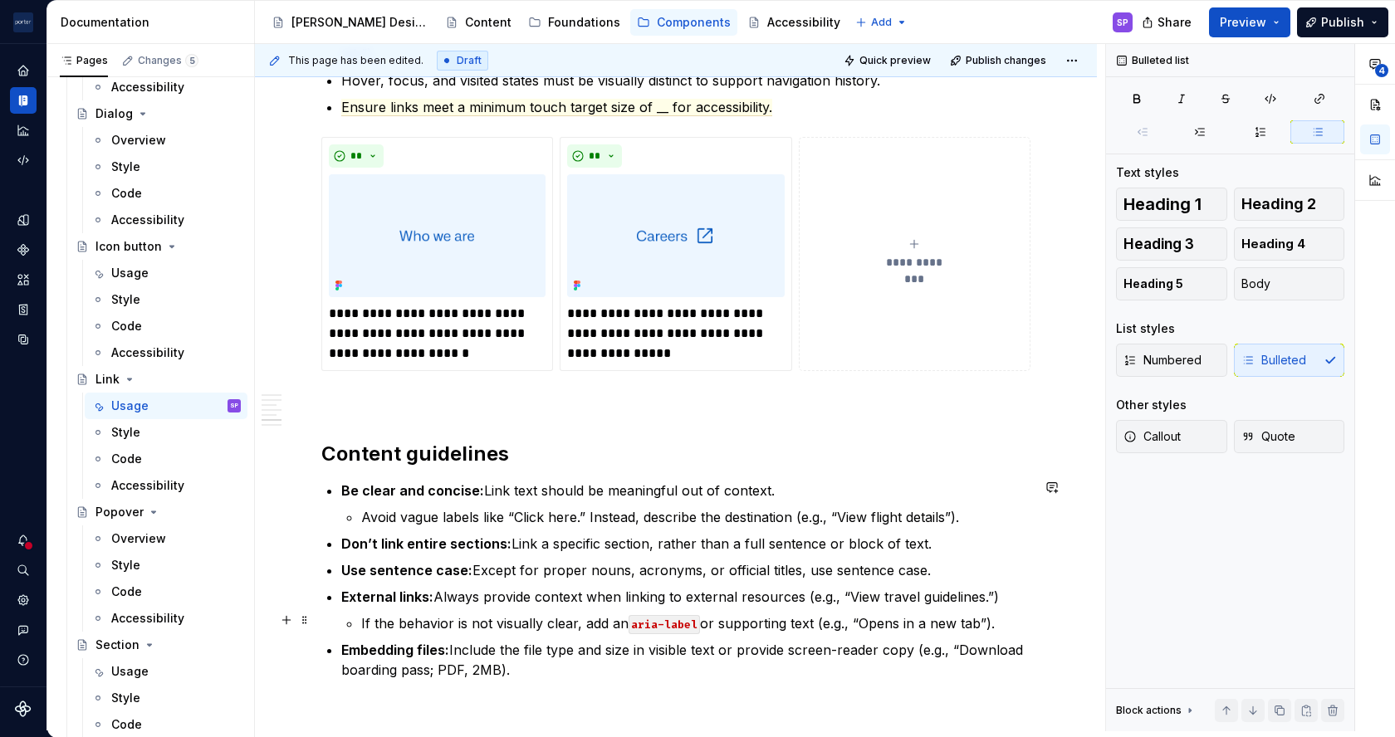
scroll to position [2086, 0]
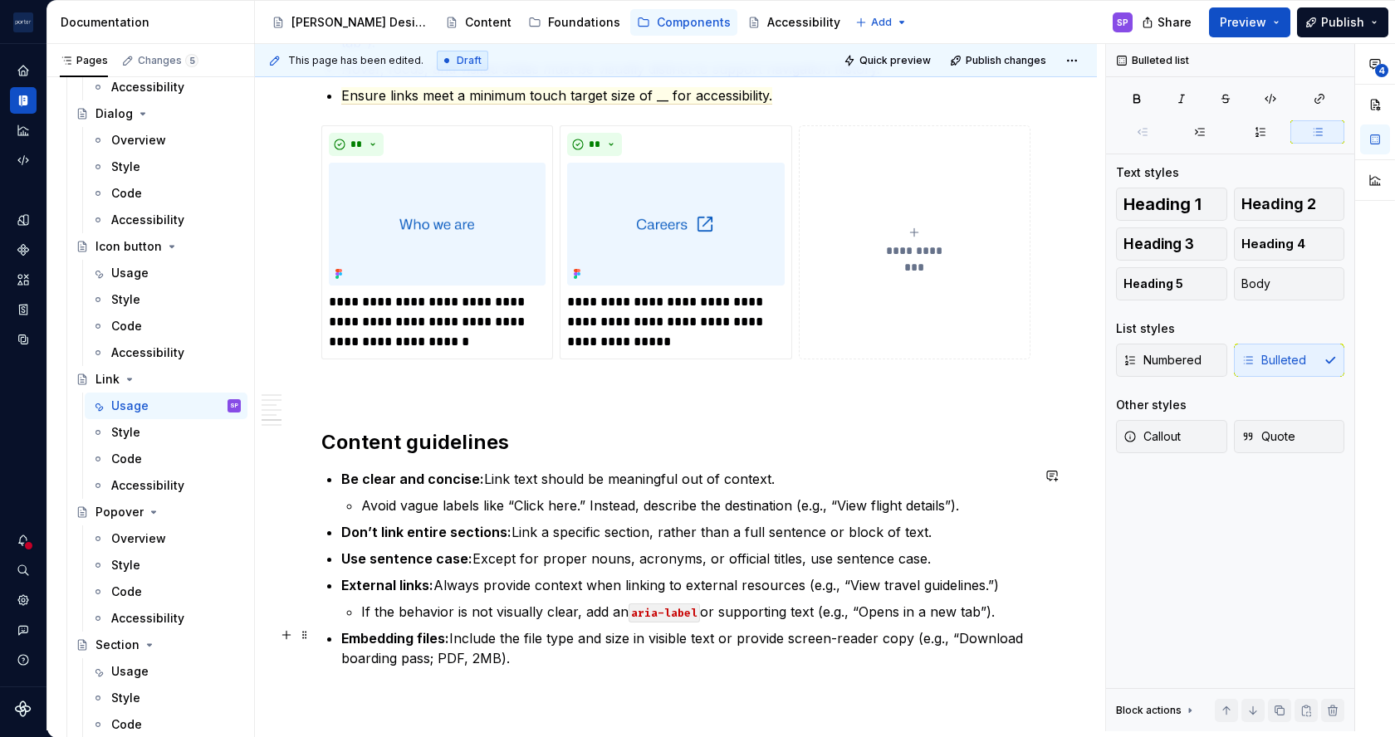
click at [501, 654] on p "Embedding files: Include the file type and size in visible text or provide scre…" at bounding box center [685, 649] width 689 height 40
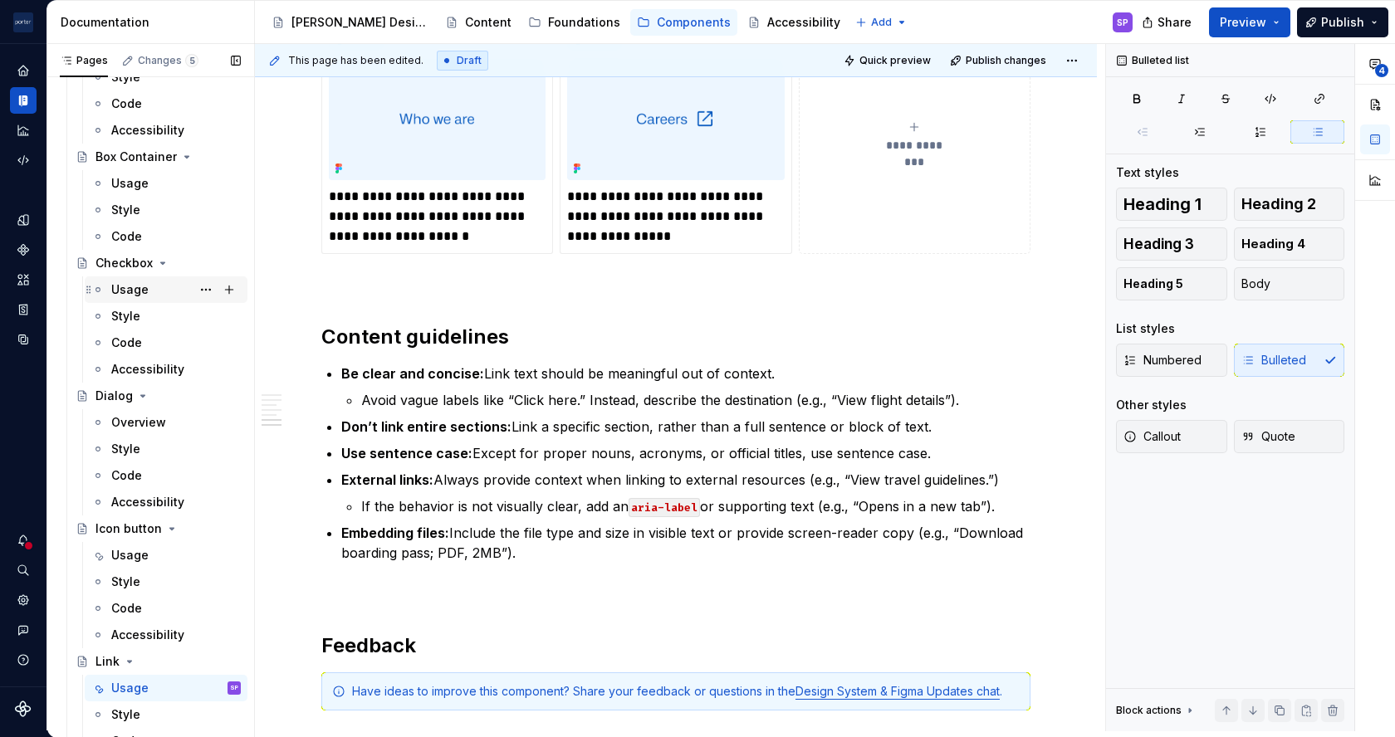
scroll to position [24, 0]
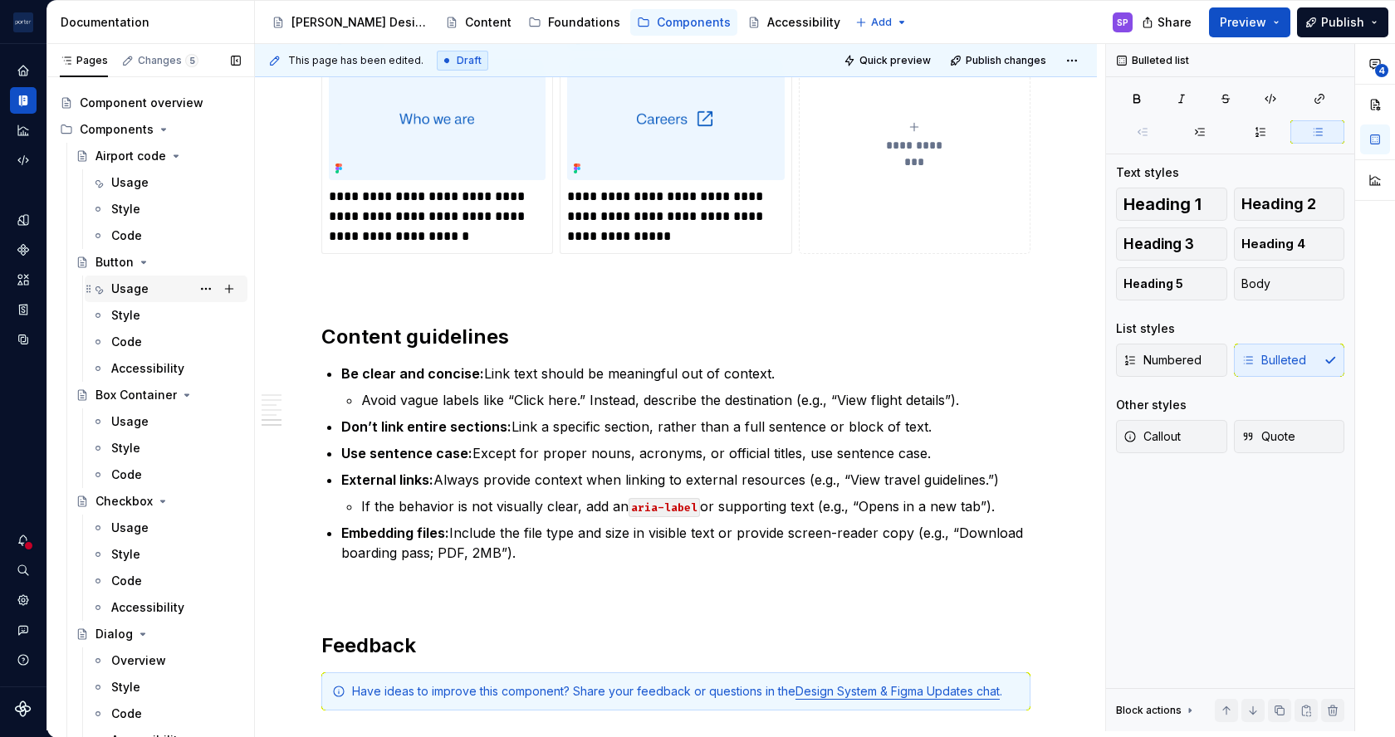
click at [129, 289] on div "Usage" at bounding box center [129, 289] width 37 height 17
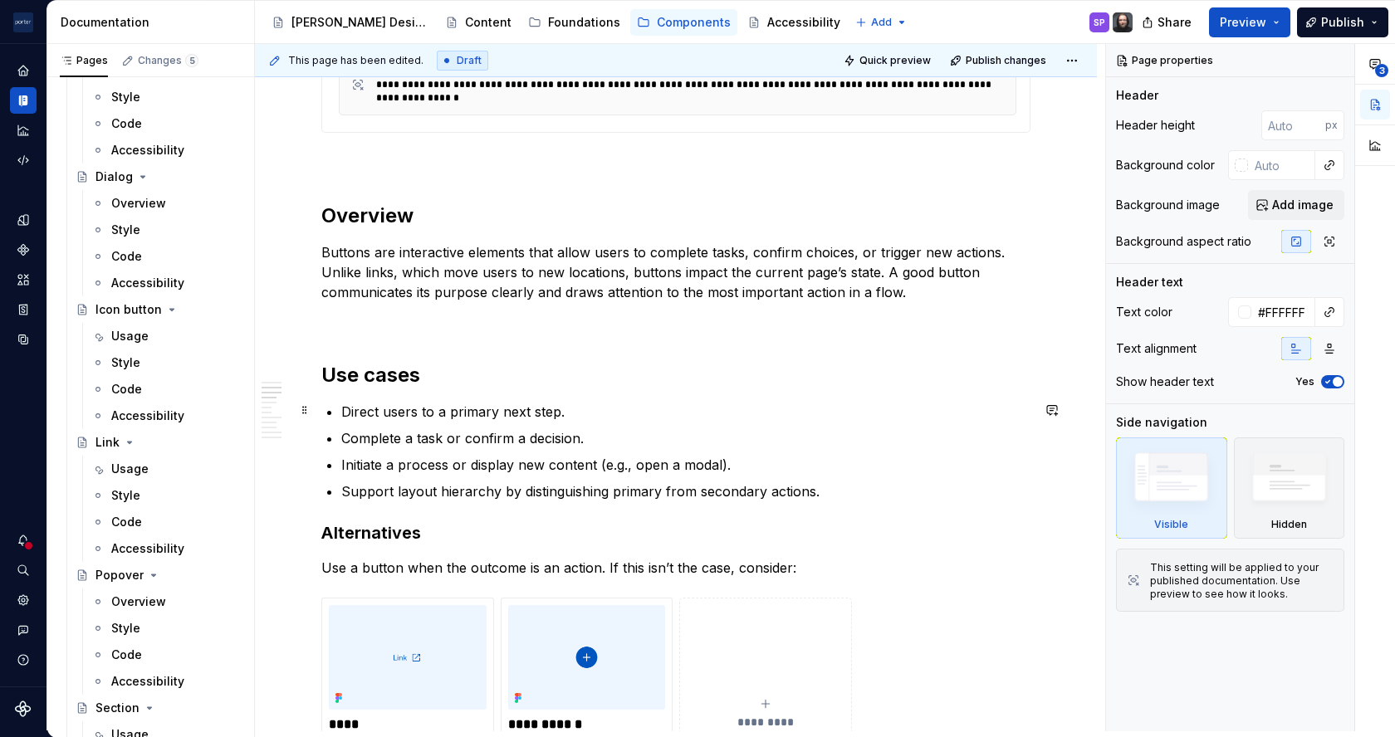
scroll to position [819, 0]
click at [396, 409] on p "Direct users to a primary next step." at bounding box center [685, 411] width 689 height 20
type textarea "*"
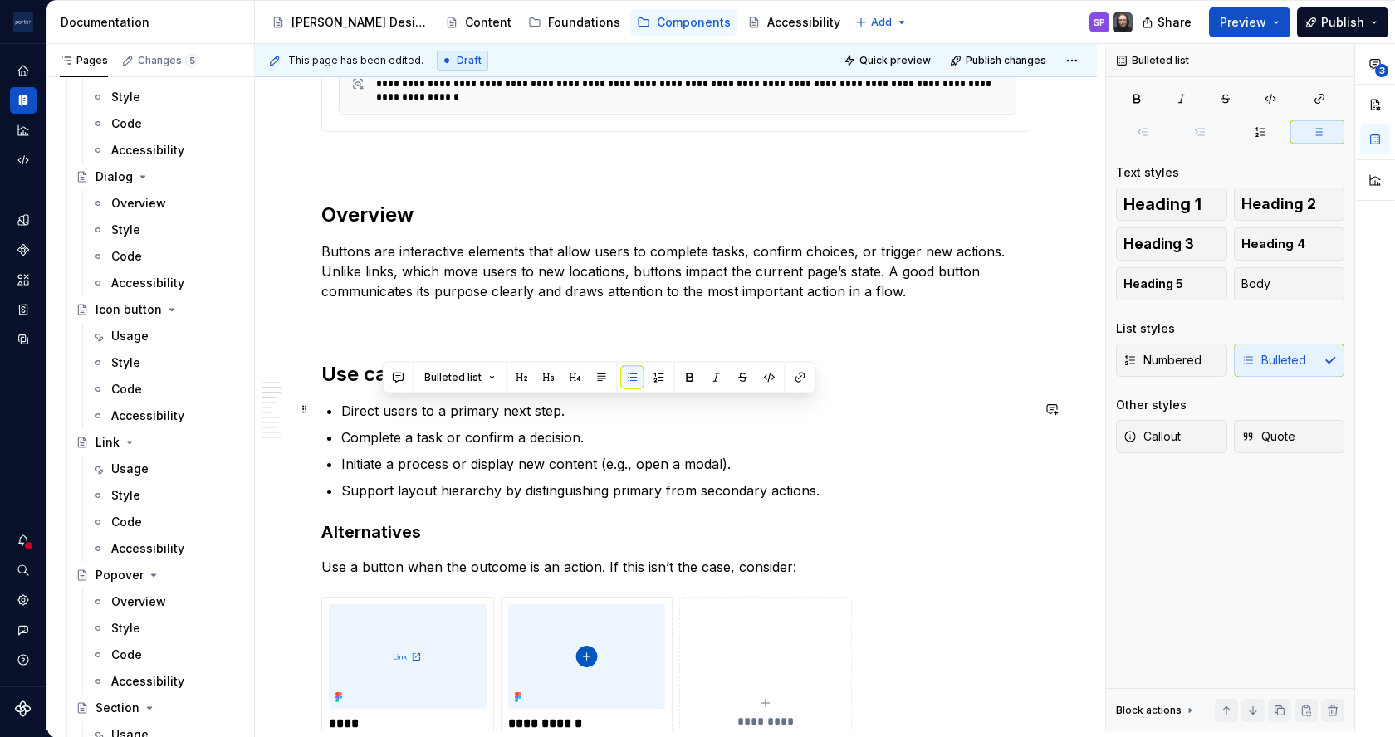
click at [396, 409] on p "Direct users to a primary next step." at bounding box center [685, 411] width 689 height 20
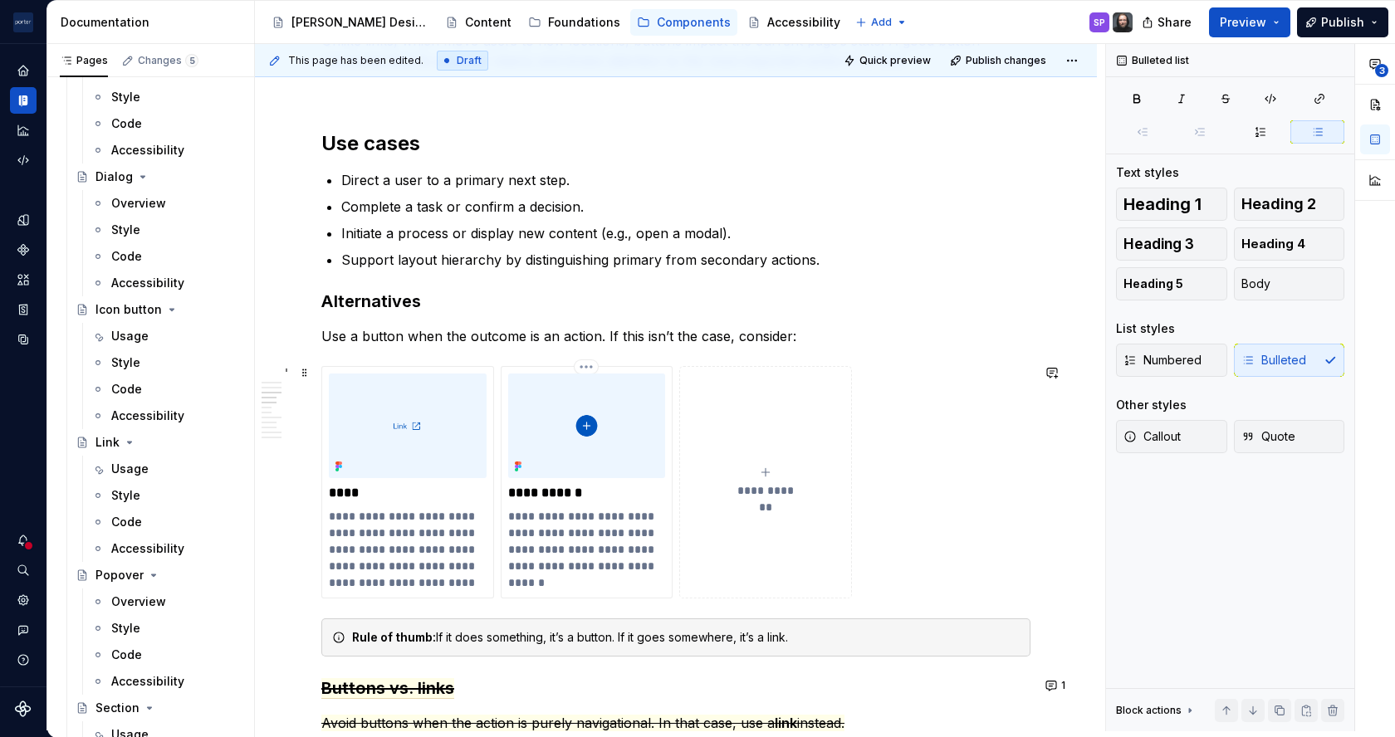
scroll to position [1069, 0]
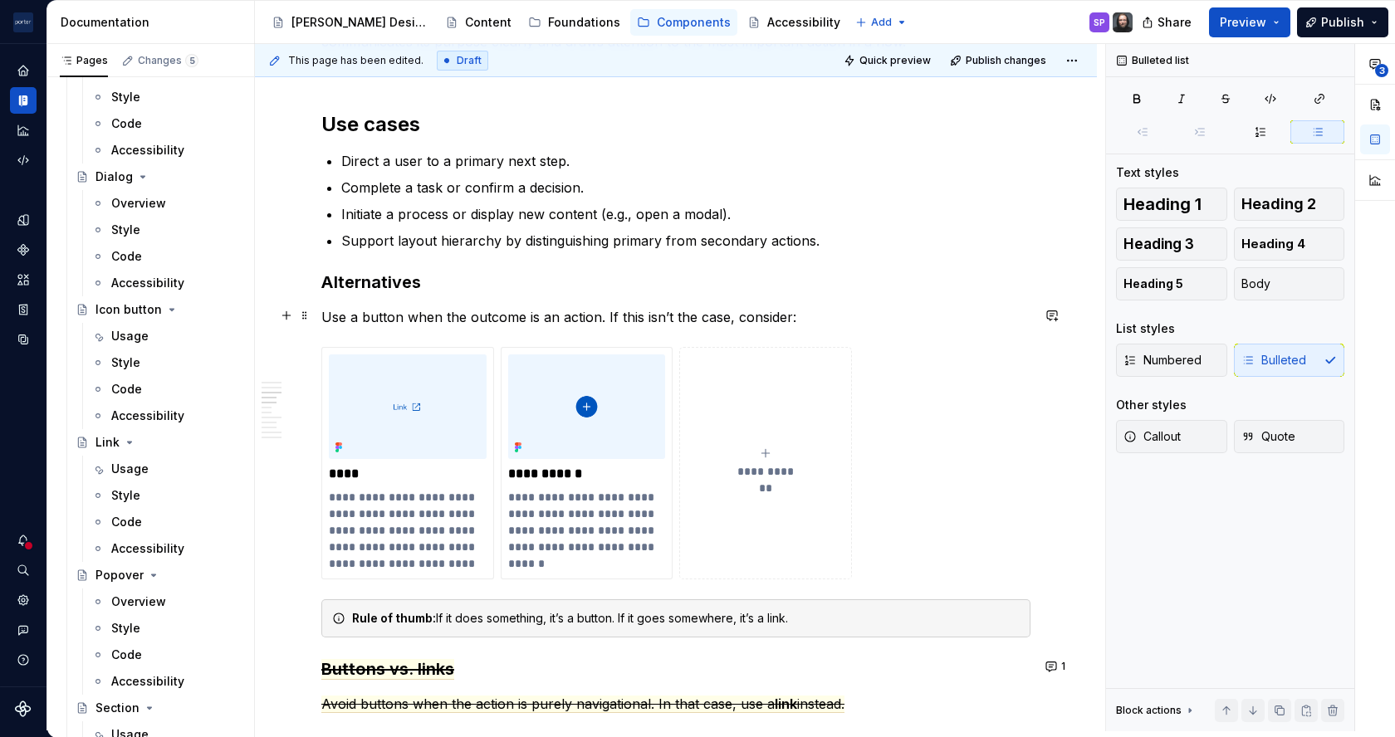
click at [602, 317] on p "Use a button when the outcome is an action. If this isn’t the case, consider:" at bounding box center [675, 317] width 709 height 20
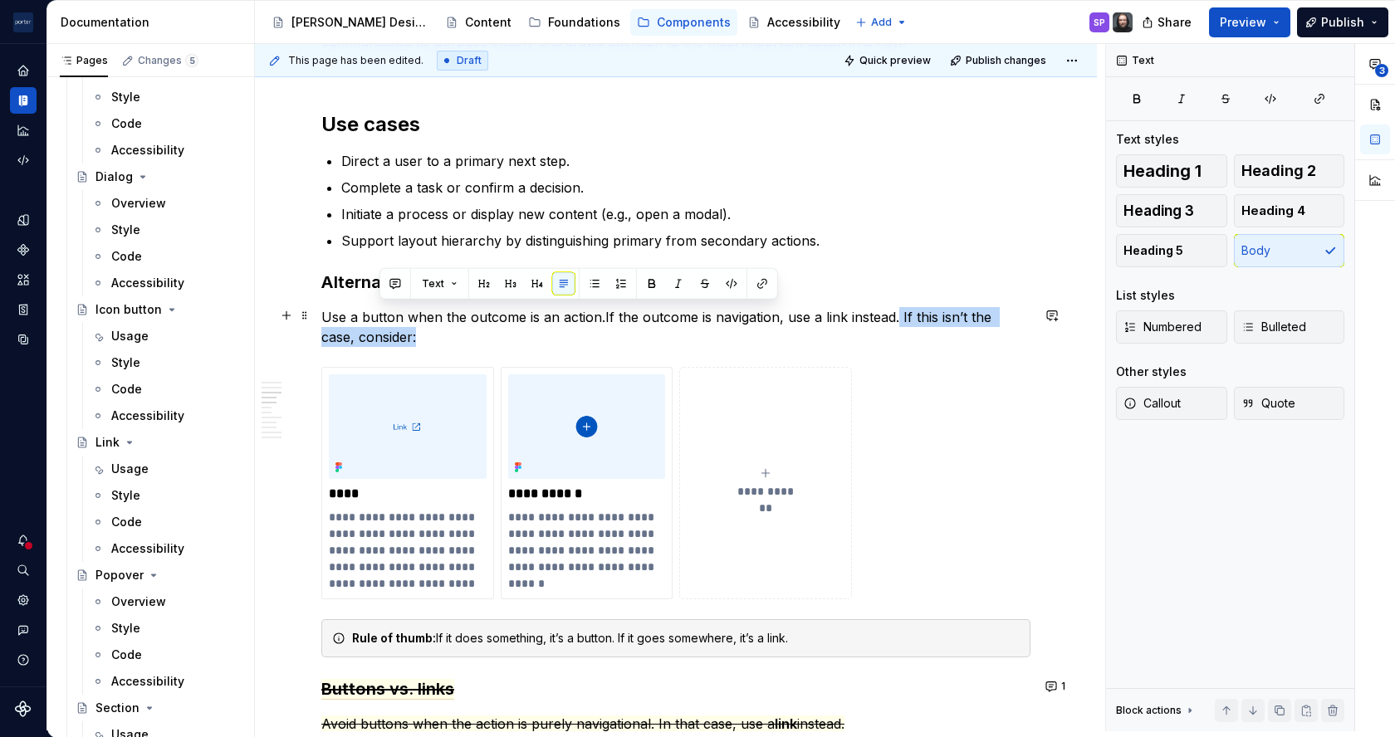
drag, startPoint x: 619, startPoint y: 337, endPoint x: 894, endPoint y: 312, distance: 276.8
click at [894, 312] on p "Use a button when the outcome is an action.If the outcome is navigation, use a …" at bounding box center [675, 327] width 709 height 40
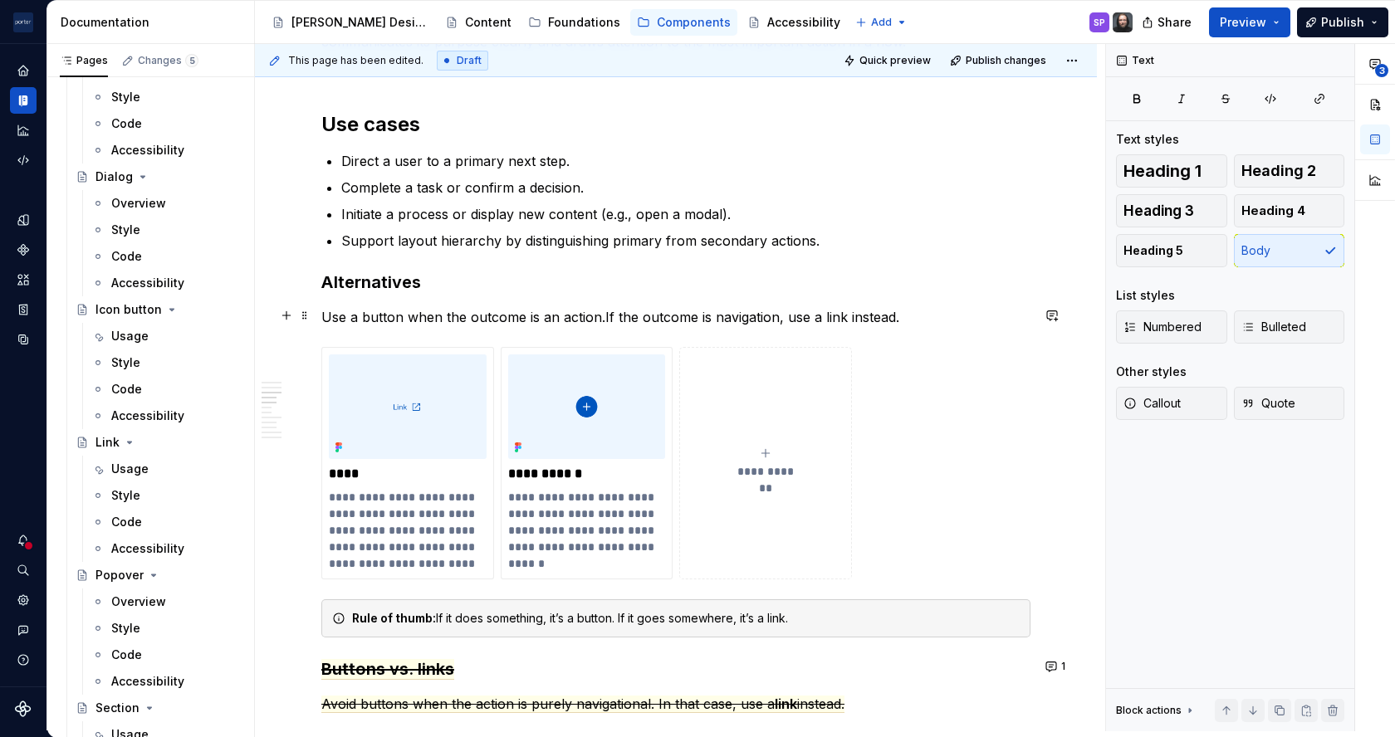
click at [598, 313] on p "Use a button when the outcome is an action.If the outcome is navigation, use a …" at bounding box center [675, 317] width 709 height 20
drag, startPoint x: 302, startPoint y: 612, endPoint x: 344, endPoint y: 329, distance: 286.2
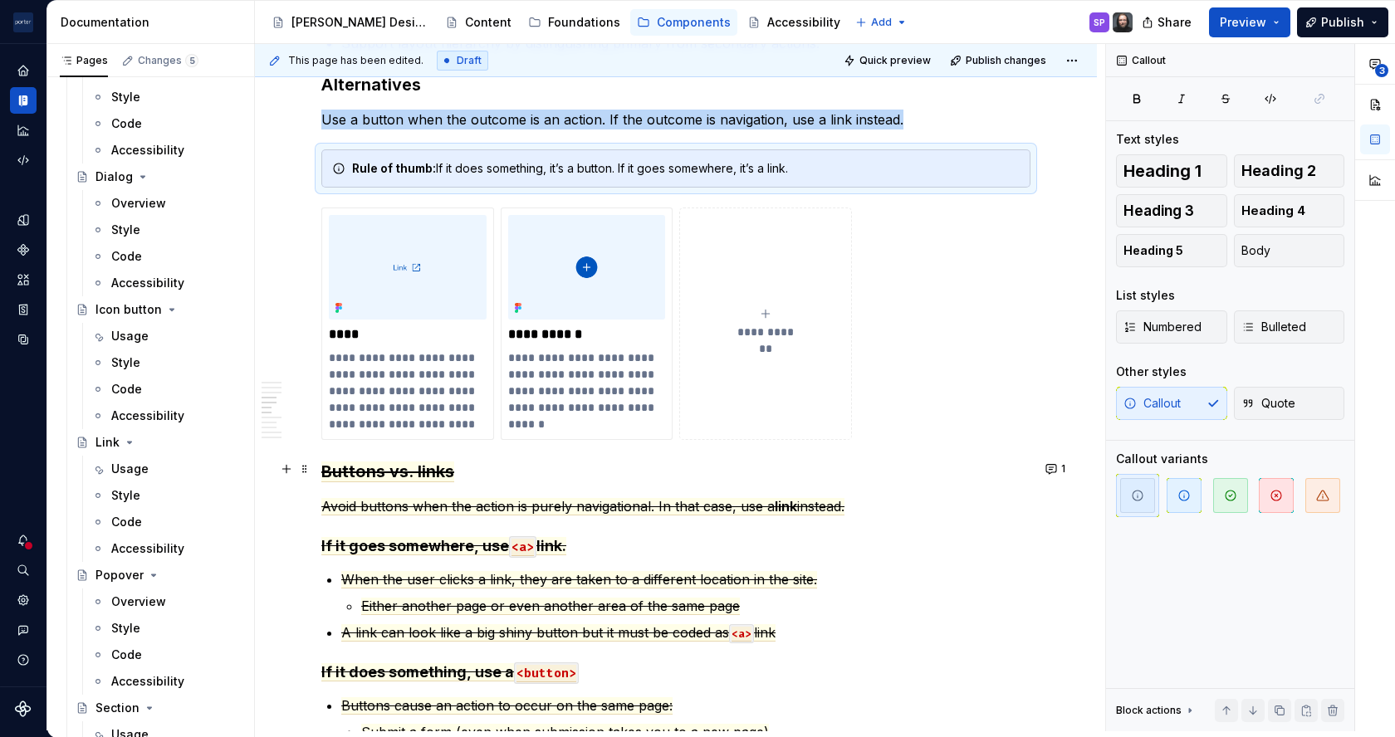
scroll to position [1280, 0]
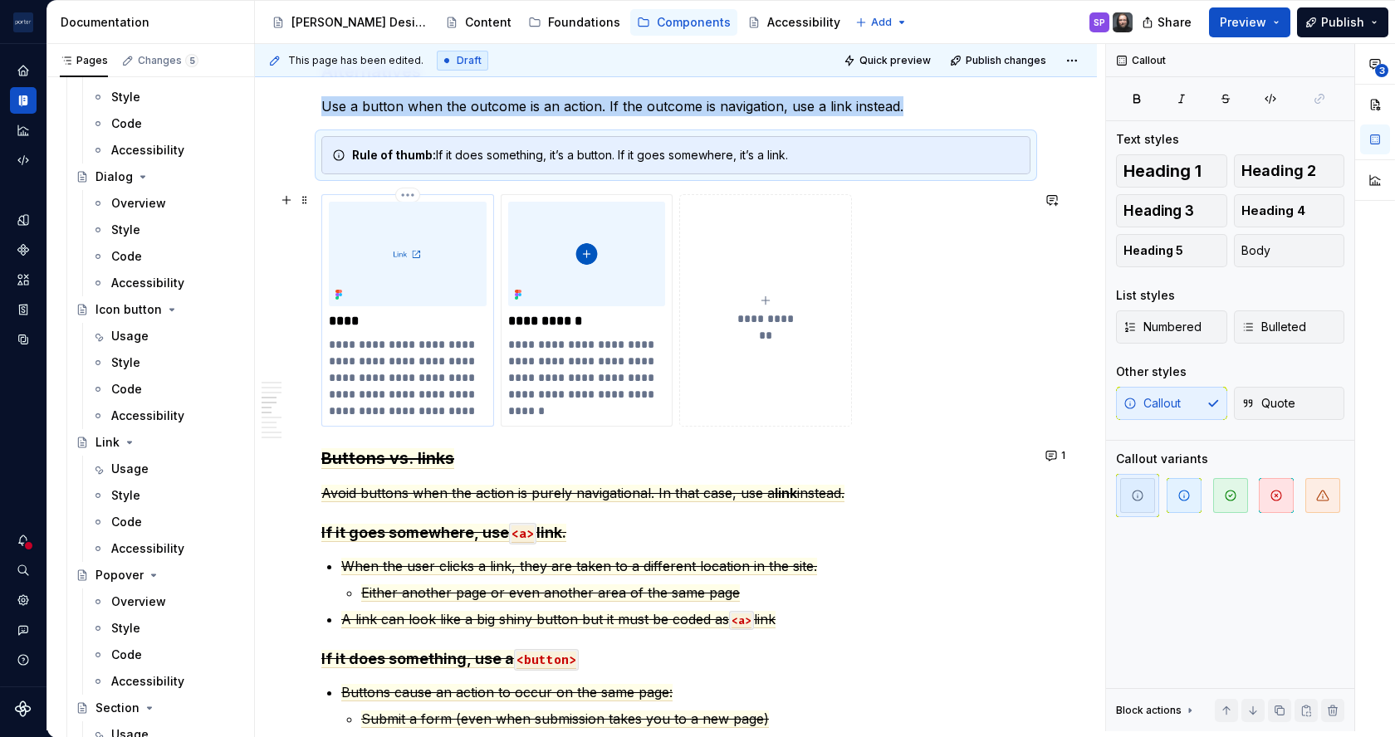
type textarea "*"
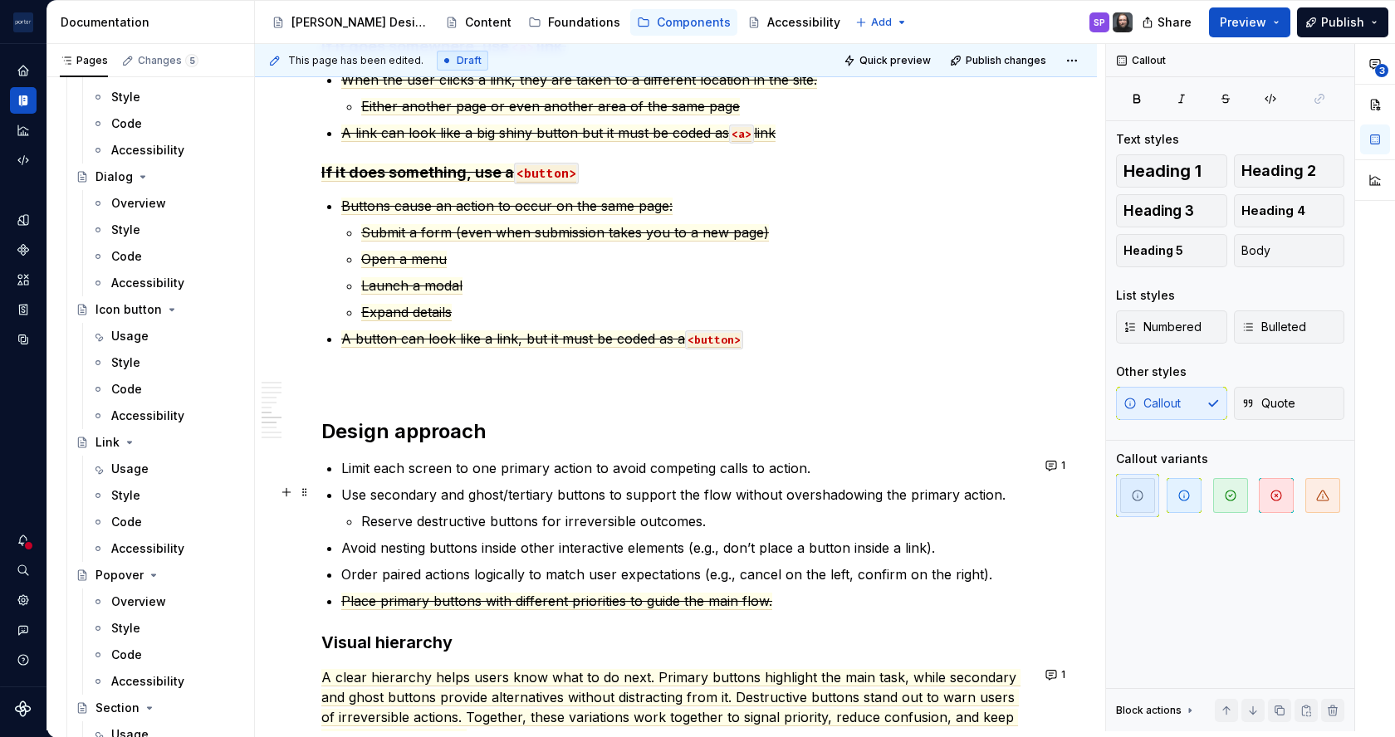
scroll to position [1819, 0]
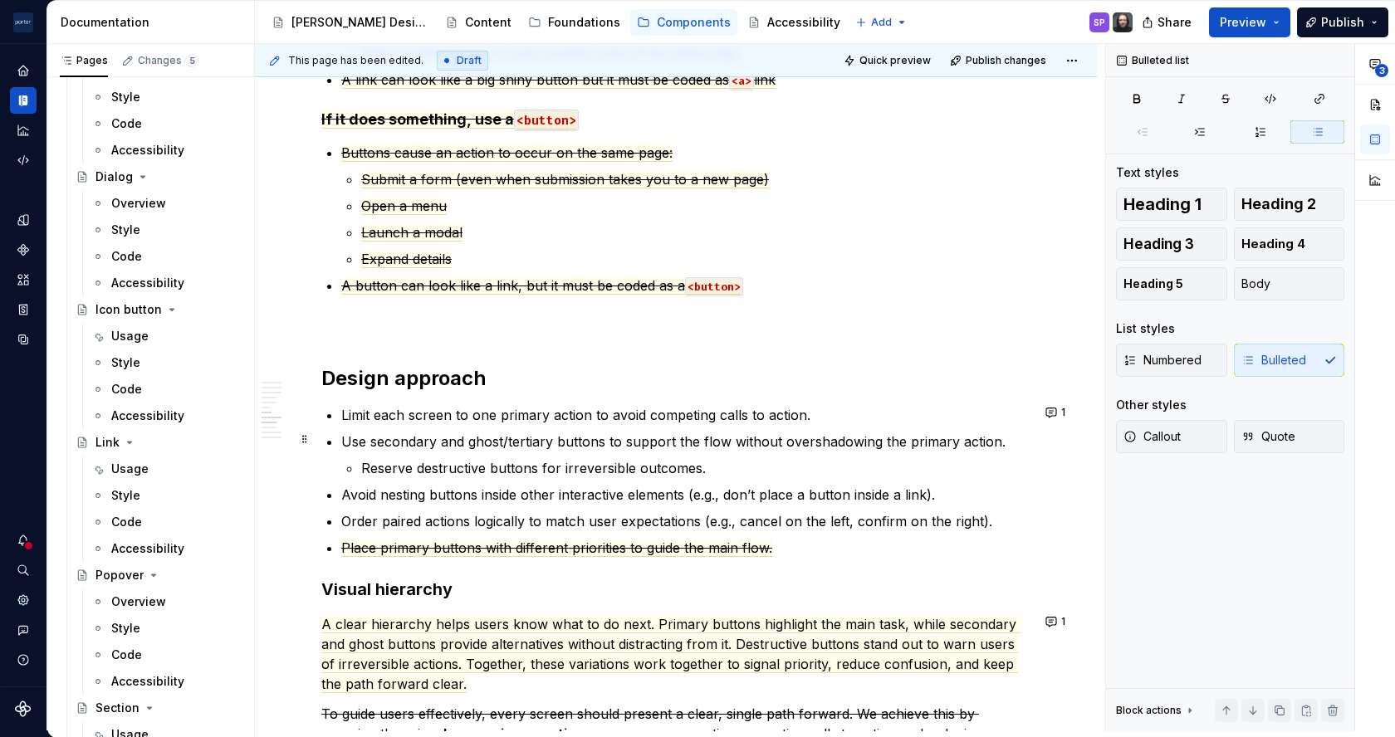
click at [362, 442] on p "Use secondary and ghost/tertiary buttons to support the flow without overshadow…" at bounding box center [685, 442] width 689 height 20
click at [481, 490] on p "Avoid nesting buttons inside other interactive elements (e.g., don’t place a bu…" at bounding box center [685, 495] width 689 height 20
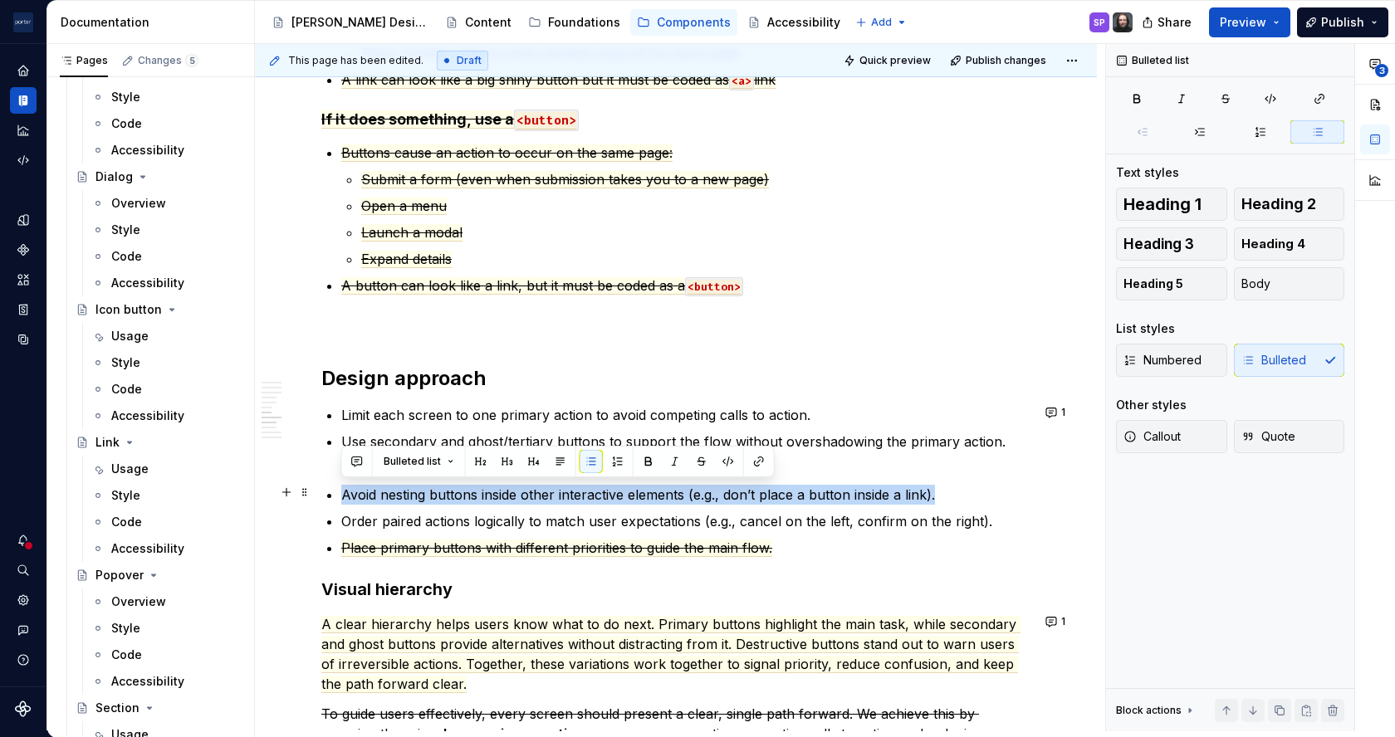
copy p "Avoid nesting buttons inside other interactive elements (e.g., don’t place a bu…"
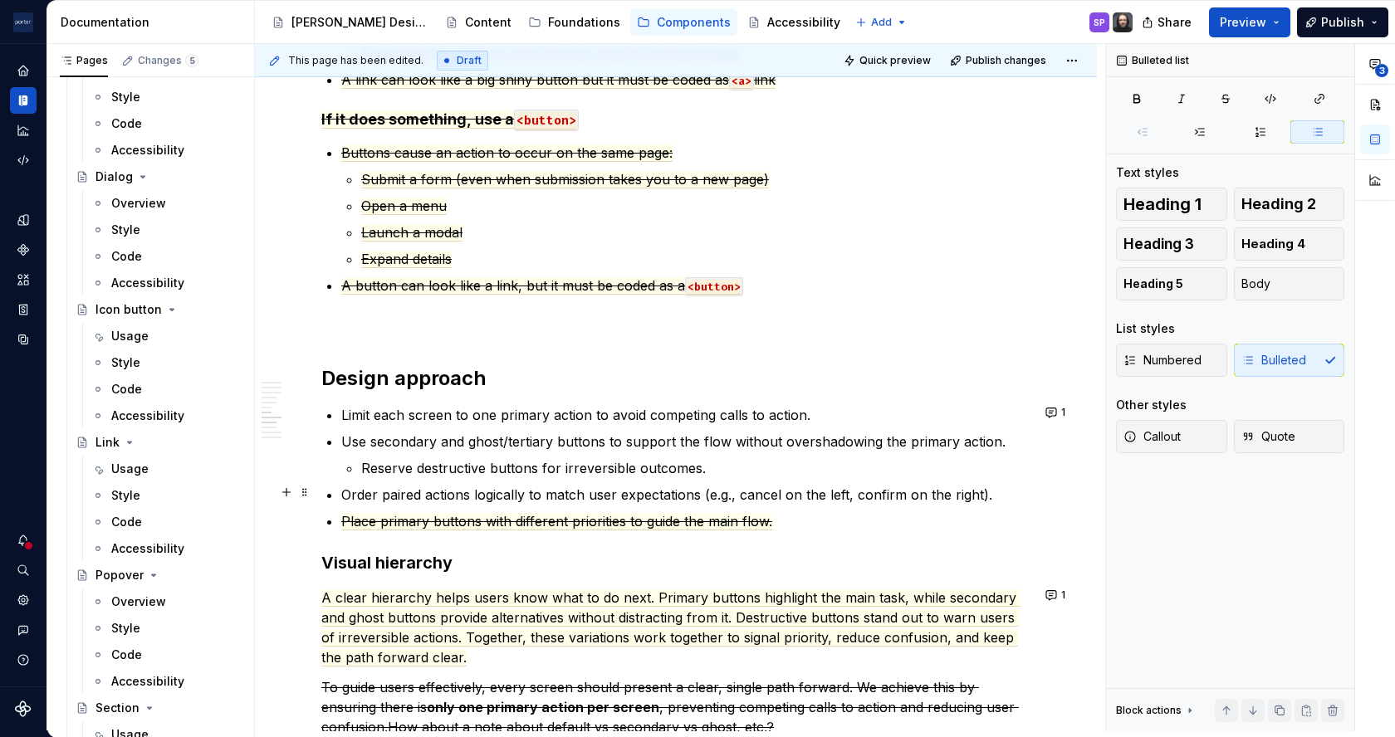
click at [996, 493] on p "Order paired actions logically to match user expectations (e.g., cancel on the …" at bounding box center [685, 495] width 689 height 20
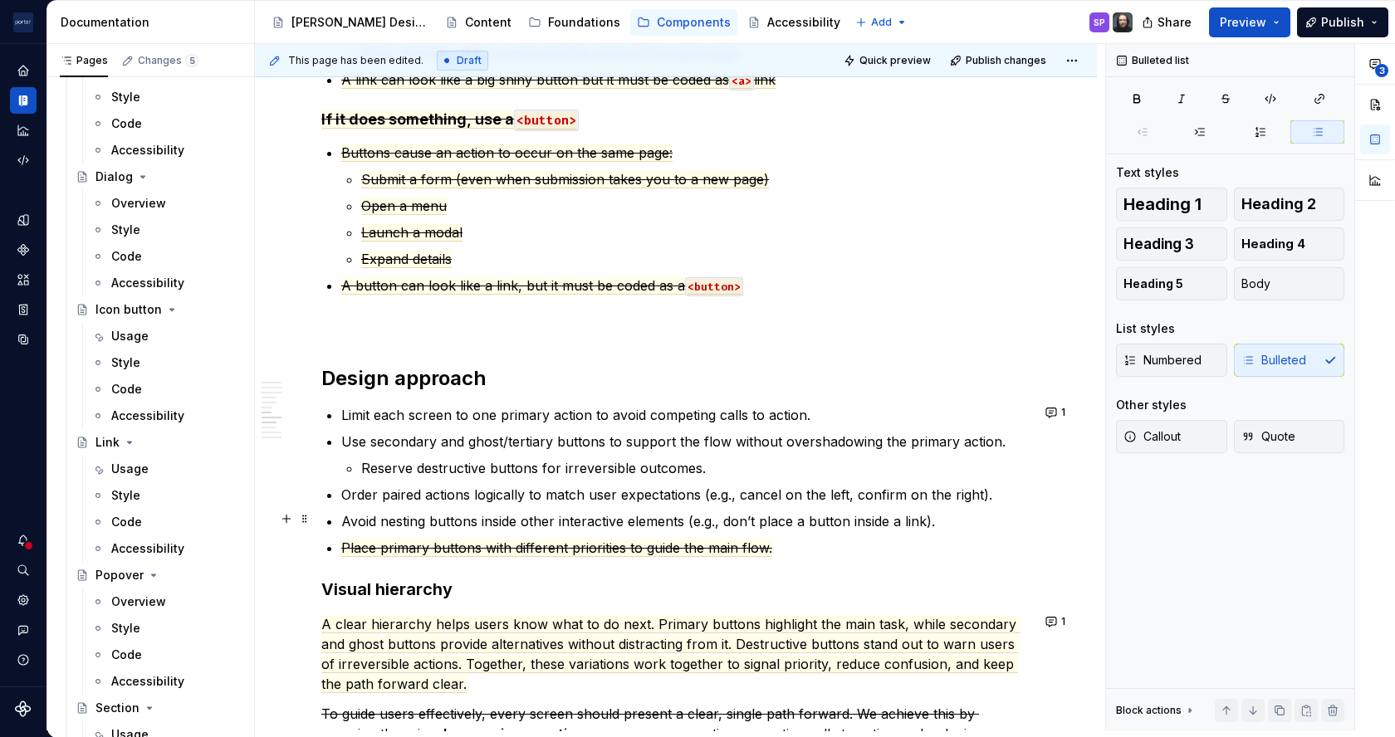
click at [871, 521] on p "Avoid nesting buttons inside other interactive elements (e.g., don’t place a bu…" at bounding box center [685, 522] width 689 height 20
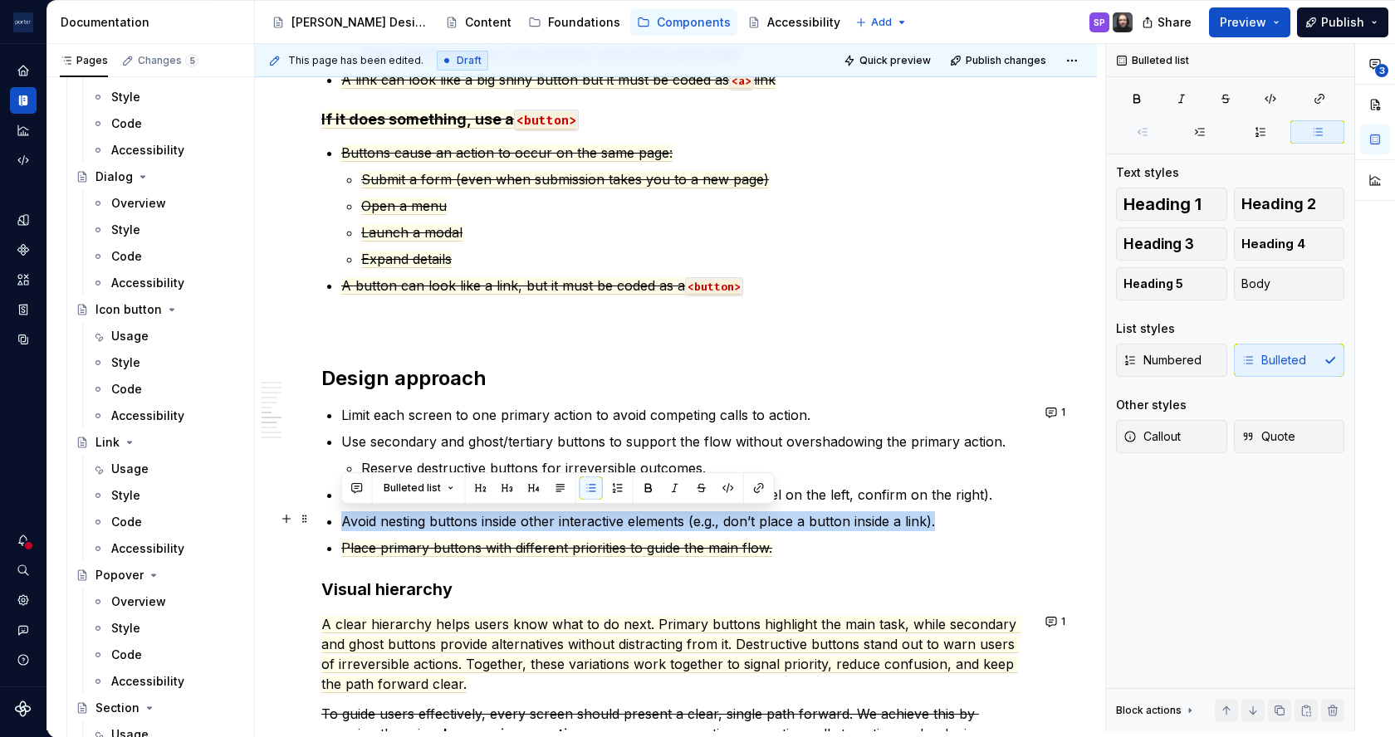
click at [871, 521] on p "Avoid nesting buttons inside other interactive elements (e.g., don’t place a bu…" at bounding box center [685, 522] width 689 height 20
click at [704, 487] on button "button" at bounding box center [701, 488] width 23 height 23
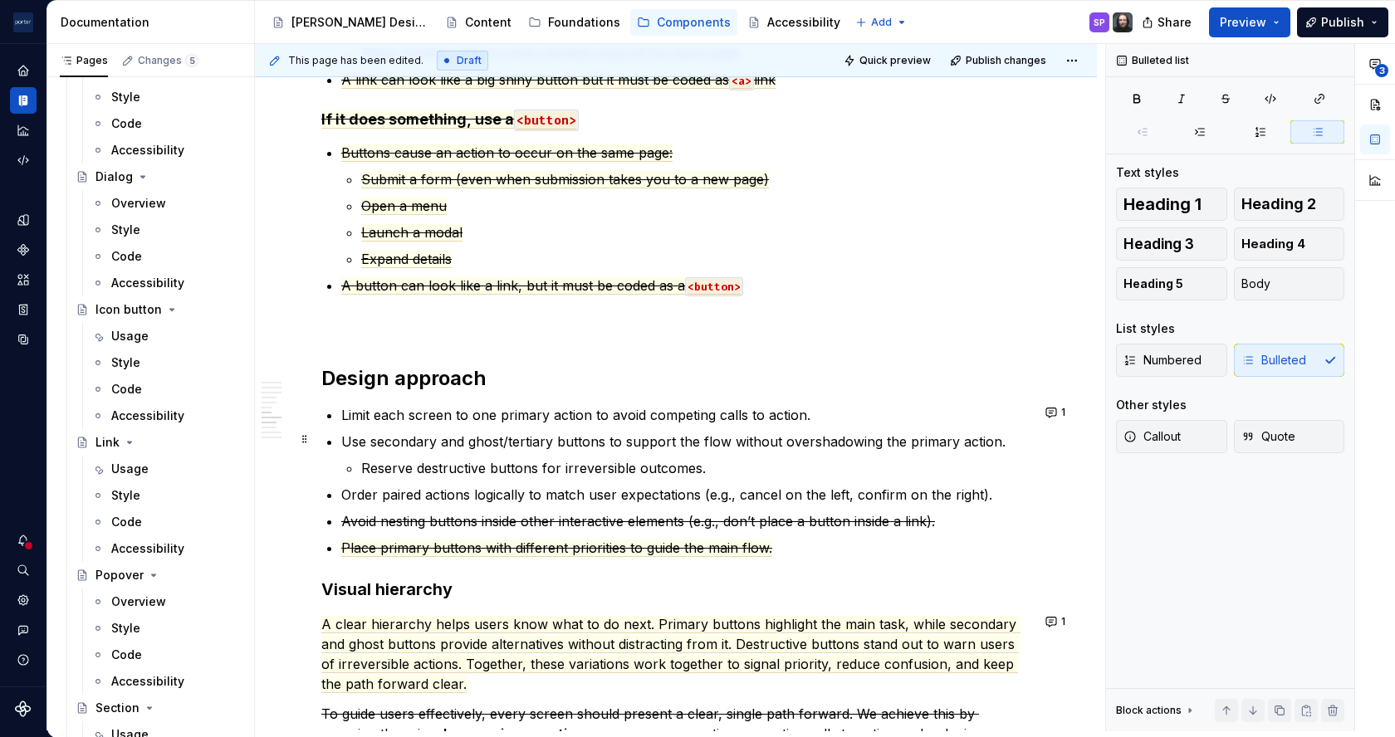
click at [685, 439] on p "Use secondary and ghost/tertiary buttons to support the flow without overshadow…" at bounding box center [685, 442] width 689 height 20
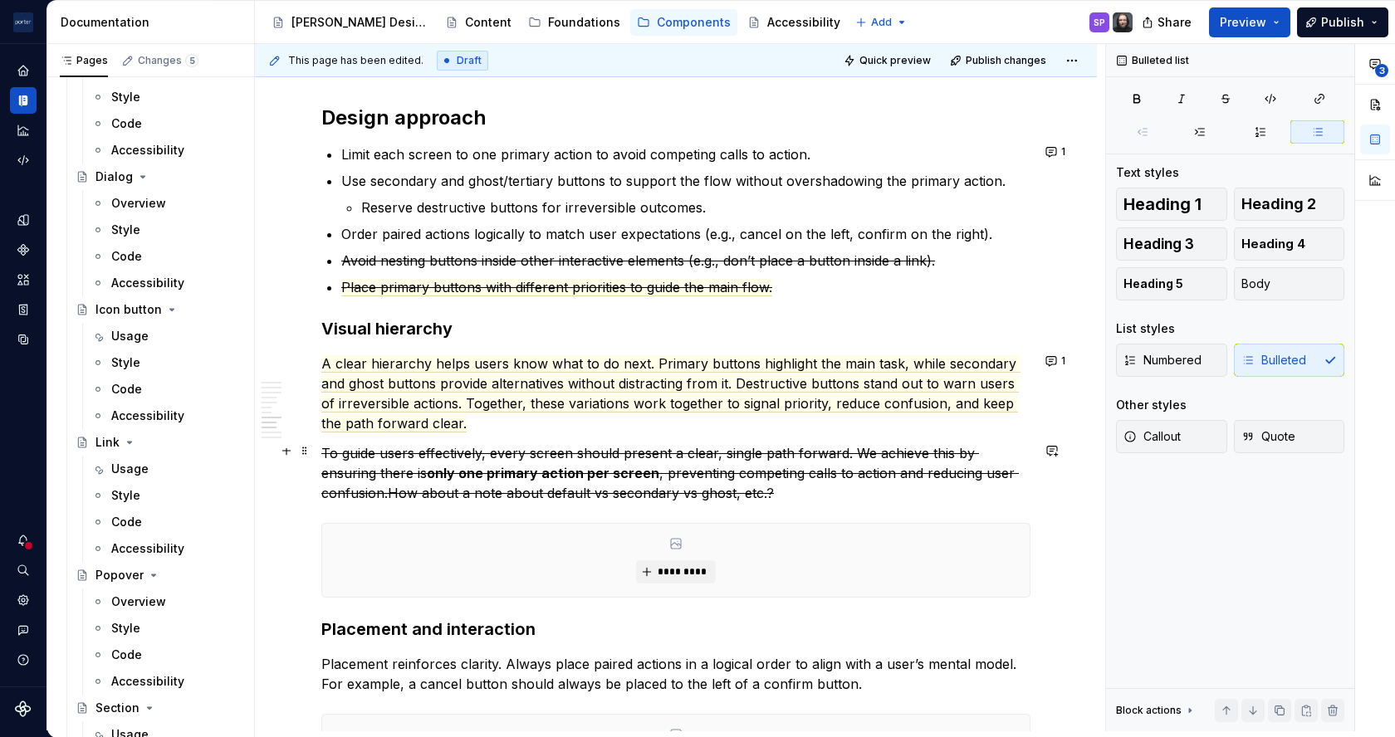
scroll to position [2085, 0]
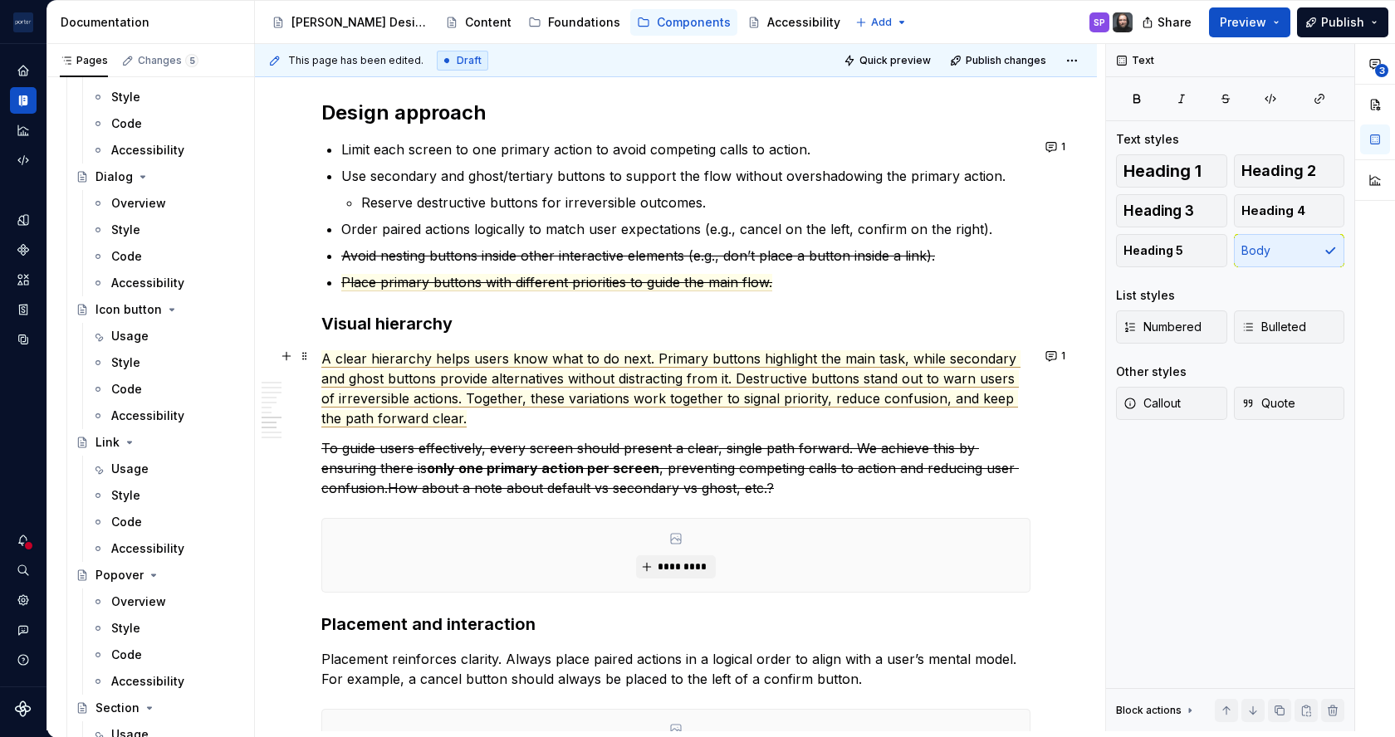
click at [524, 355] on span "A clear hierarchy helps users know what to do next. Primary buttons highlight t…" at bounding box center [670, 388] width 699 height 77
click at [766, 403] on span "A clear hierarchy helps users understand what to do next. Primary buttons highl…" at bounding box center [667, 388] width 693 height 77
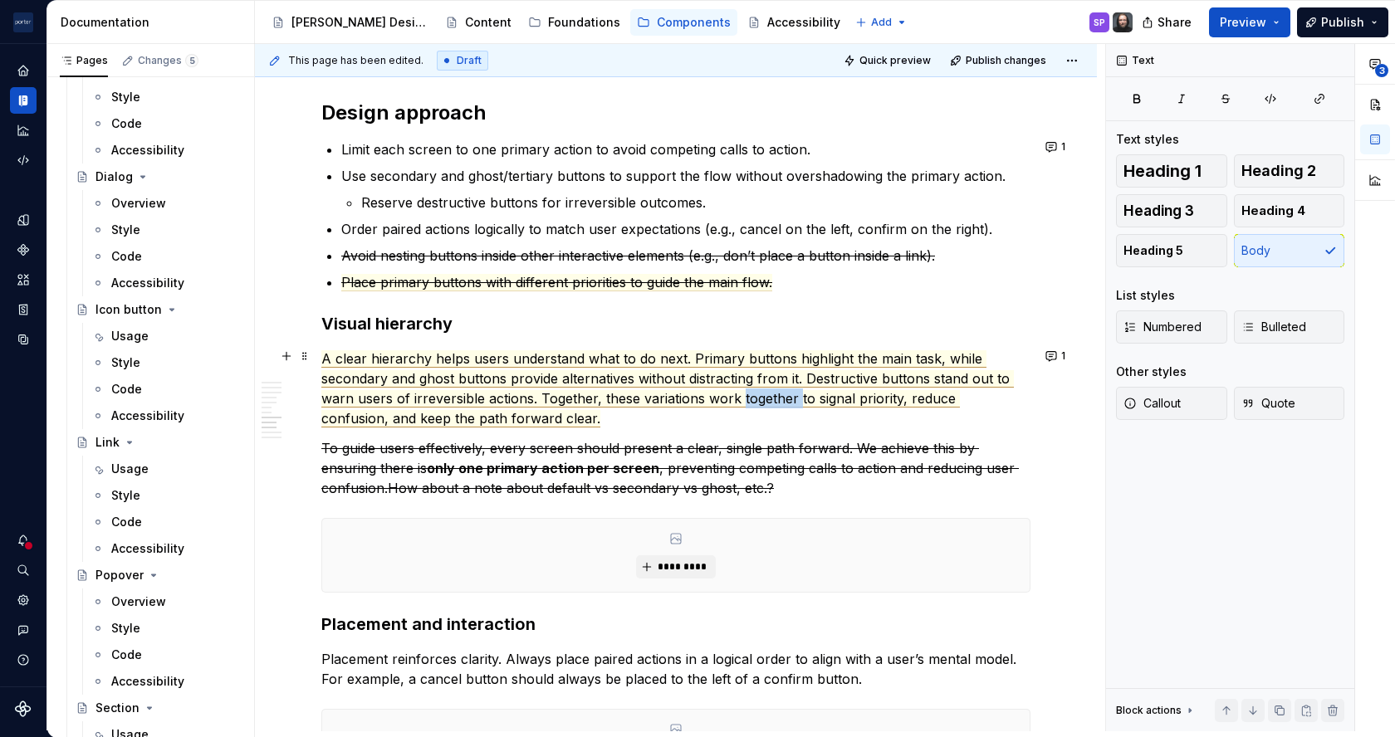
click at [766, 403] on span "A clear hierarchy helps users understand what to do next. Primary buttons highl…" at bounding box center [667, 388] width 693 height 77
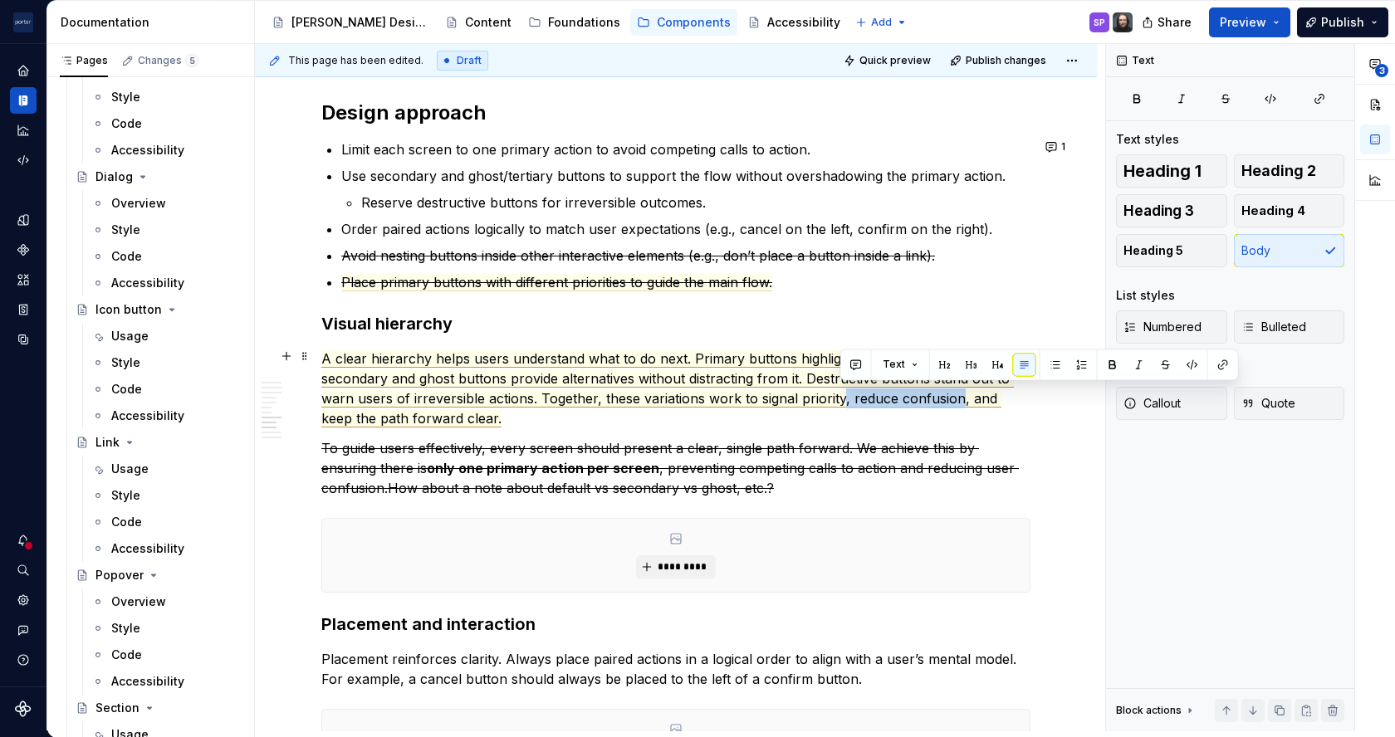
drag, startPoint x: 840, startPoint y: 395, endPoint x: 957, endPoint y: 400, distance: 118.0
click at [957, 400] on span "A clear hierarchy helps users understand what to do next. Primary buttons highl…" at bounding box center [667, 388] width 693 height 77
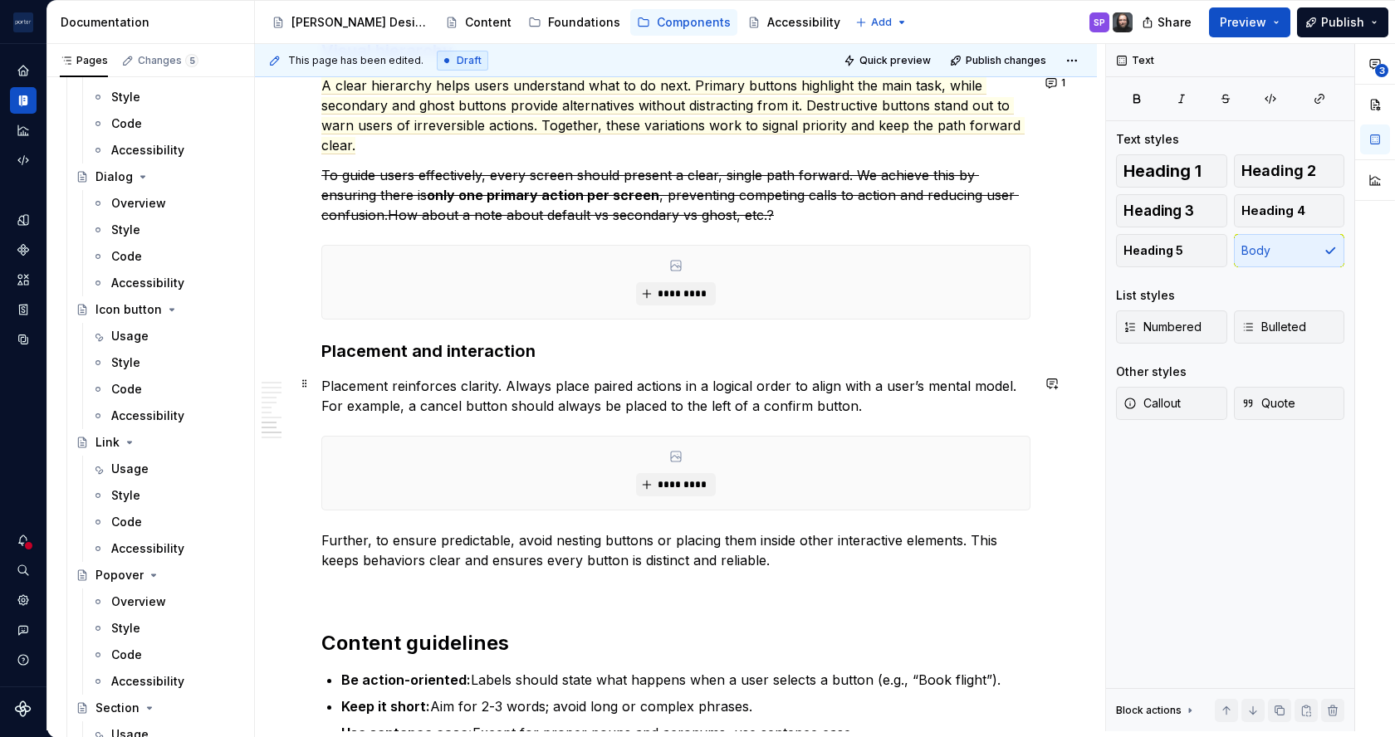
scroll to position [2359, 0]
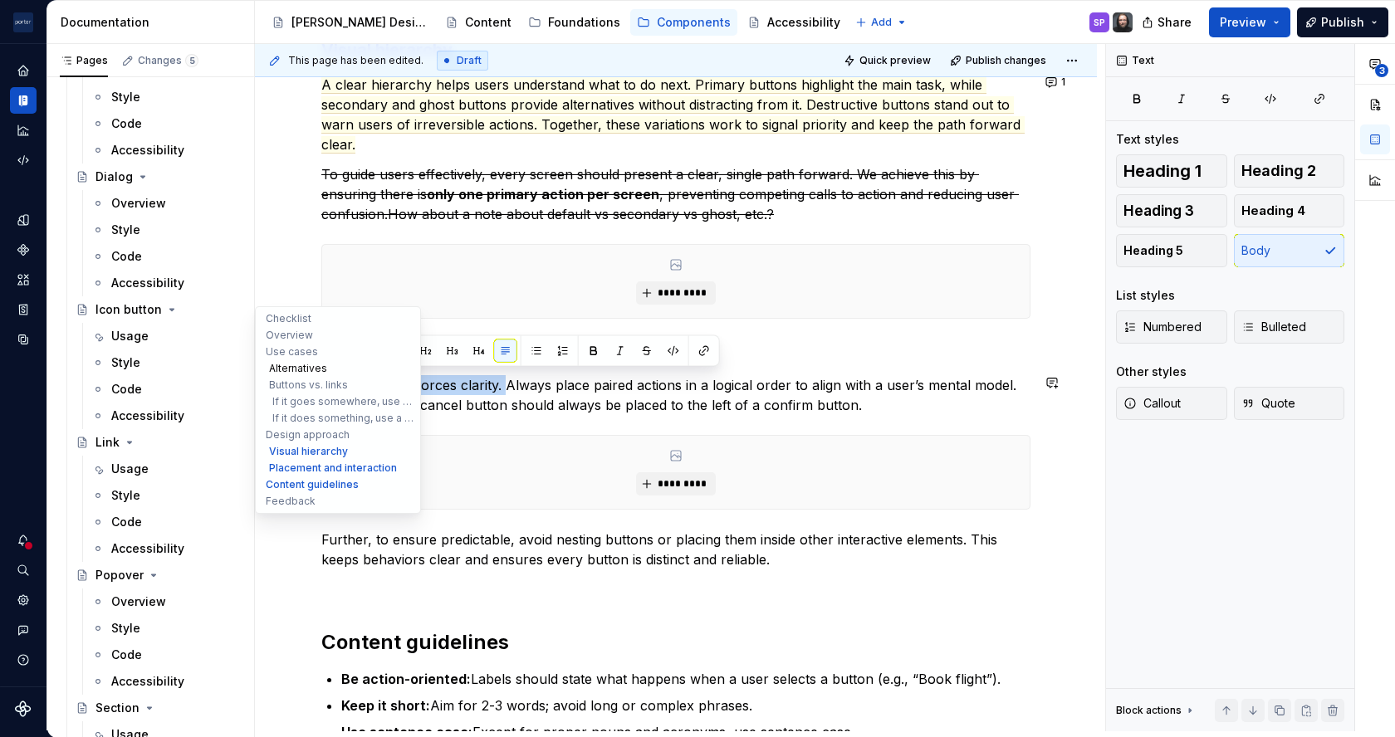
drag, startPoint x: 505, startPoint y: 379, endPoint x: 283, endPoint y: 371, distance: 221.8
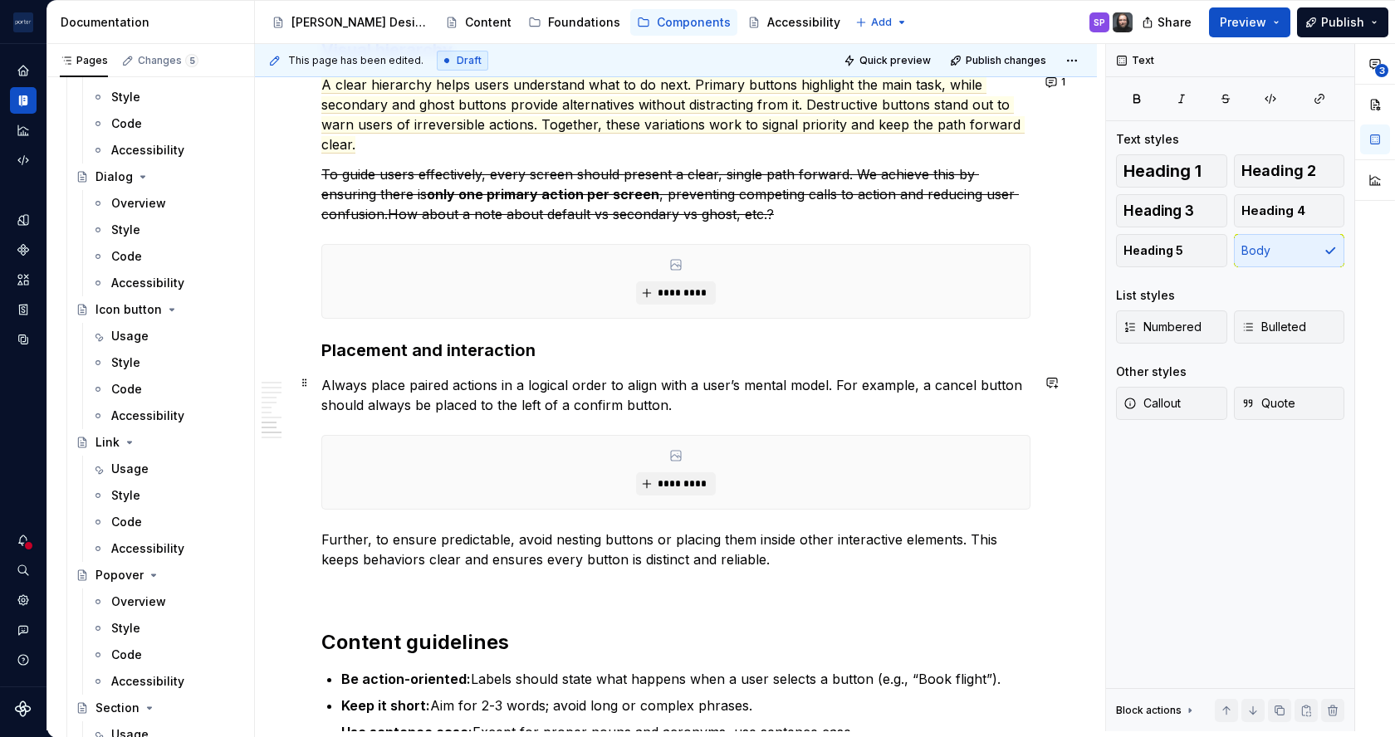
click at [583, 389] on p "Always place paired actions in a logical order to align with a user’s mental mo…" at bounding box center [675, 395] width 709 height 40
click at [684, 400] on p "Always place paired actions in a logical order to align with a user’s mental mo…" at bounding box center [675, 395] width 709 height 40
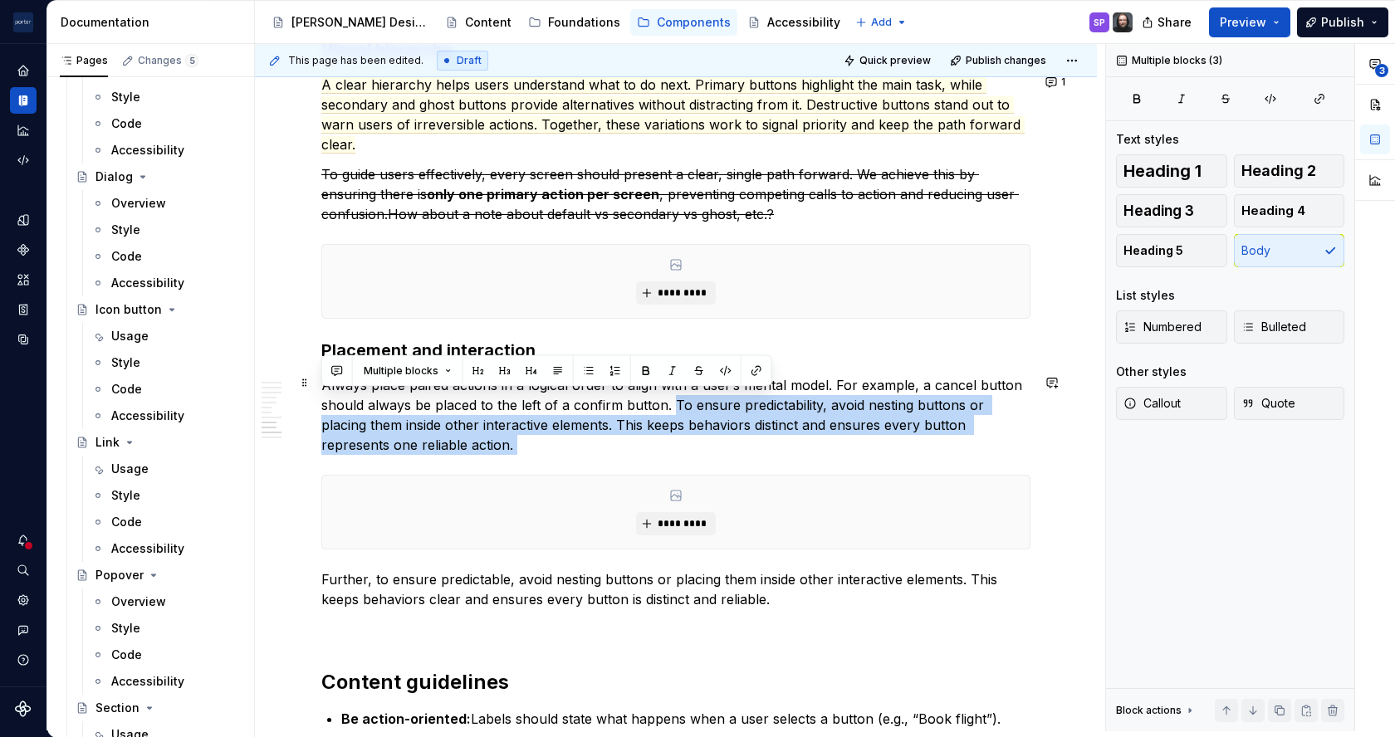
drag, startPoint x: 675, startPoint y: 462, endPoint x: 669, endPoint y: 404, distance: 58.4
copy div "To ensure predictability, avoid nesting buttons or placing them inside other in…"
drag, startPoint x: 664, startPoint y: 417, endPoint x: 665, endPoint y: 409, distance: 8.3
click at [665, 409] on p "Always place paired actions in a logical order to align with a user’s mental mo…" at bounding box center [675, 415] width 709 height 80
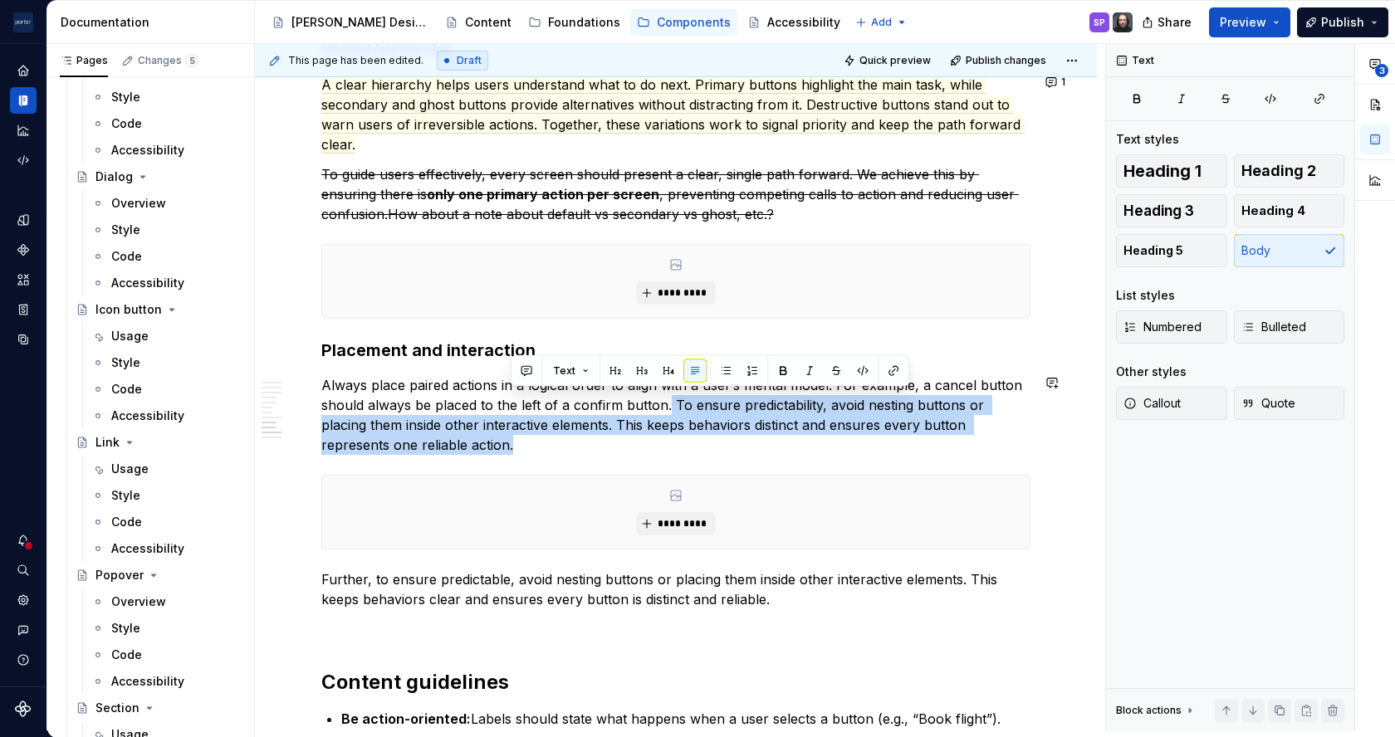
copy p "To ensure predictability, avoid nesting buttons or placing them inside other in…"
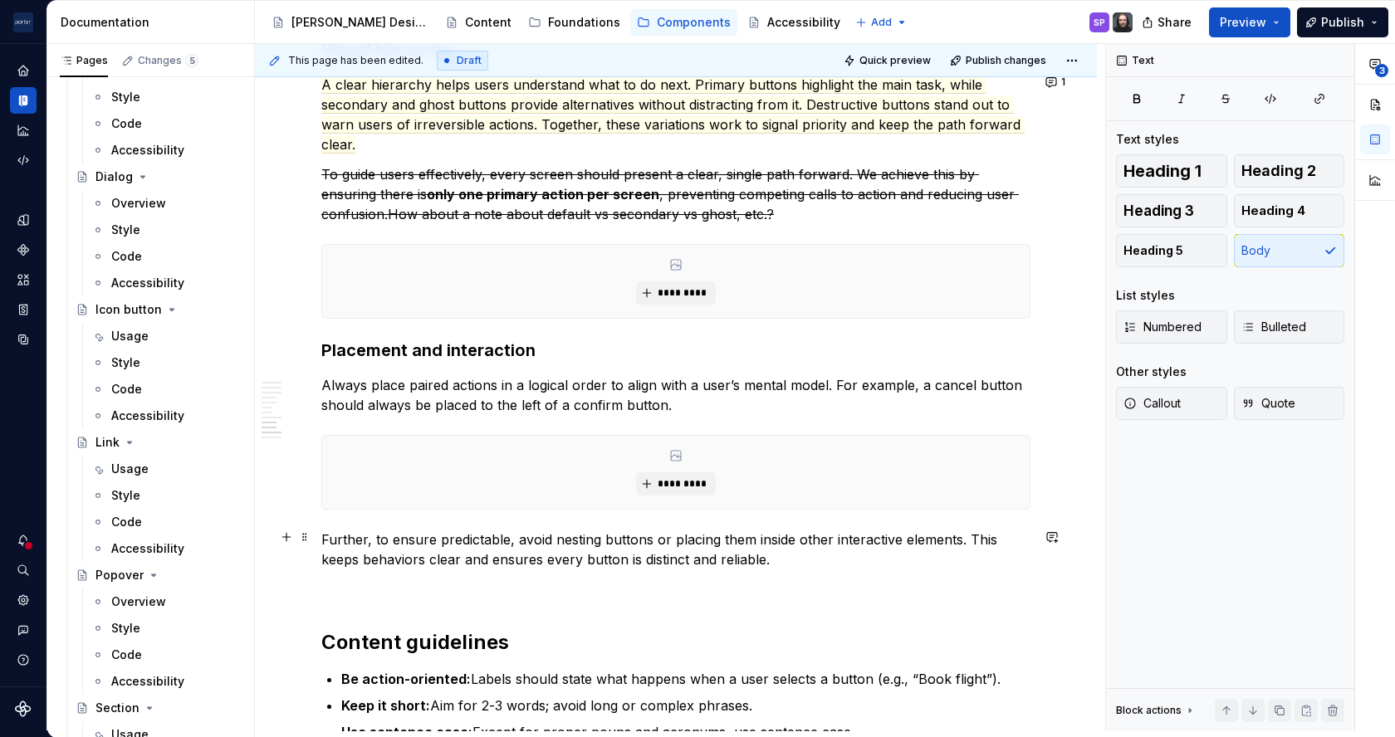
click at [629, 541] on p "Further, to ensure predictable, avoid nesting buttons or placing them inside ot…" at bounding box center [675, 550] width 709 height 40
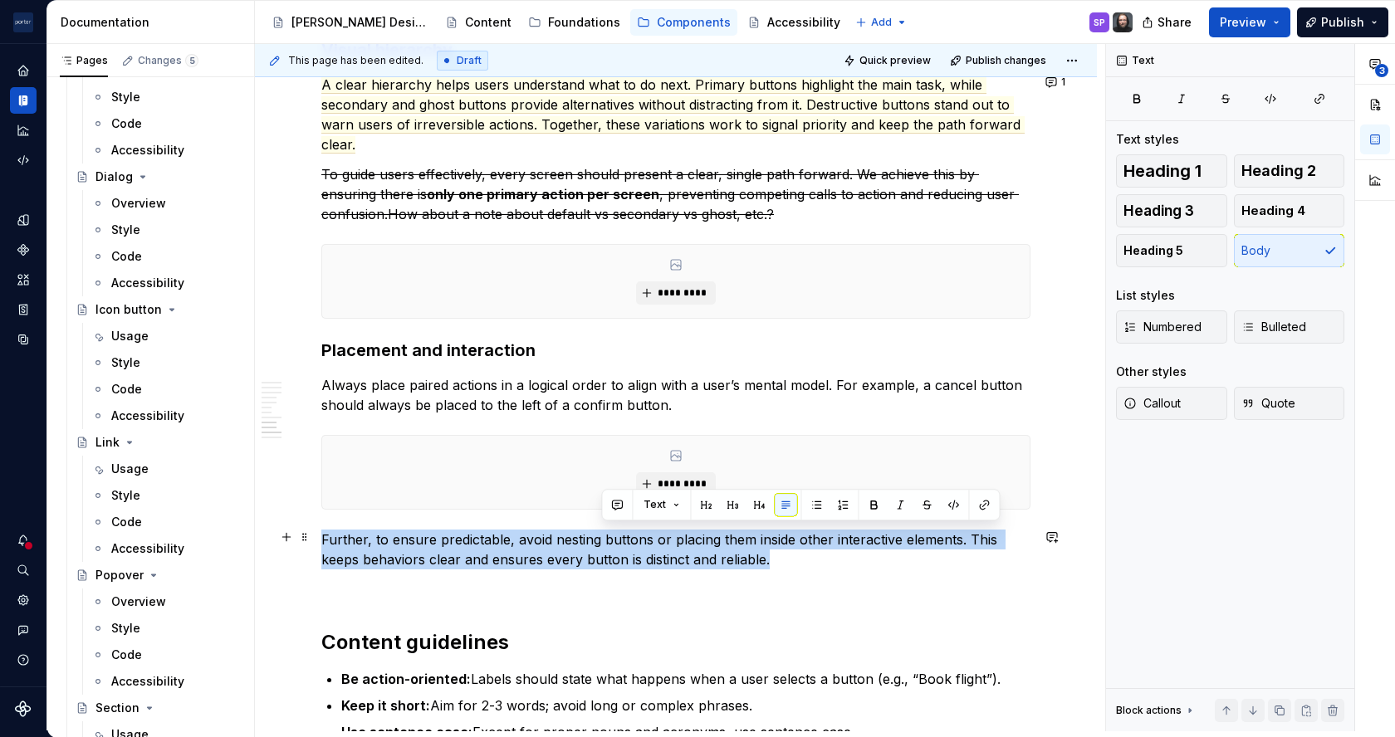
click at [629, 541] on p "Further, to ensure predictable, avoid nesting buttons or placing them inside ot…" at bounding box center [675, 550] width 709 height 40
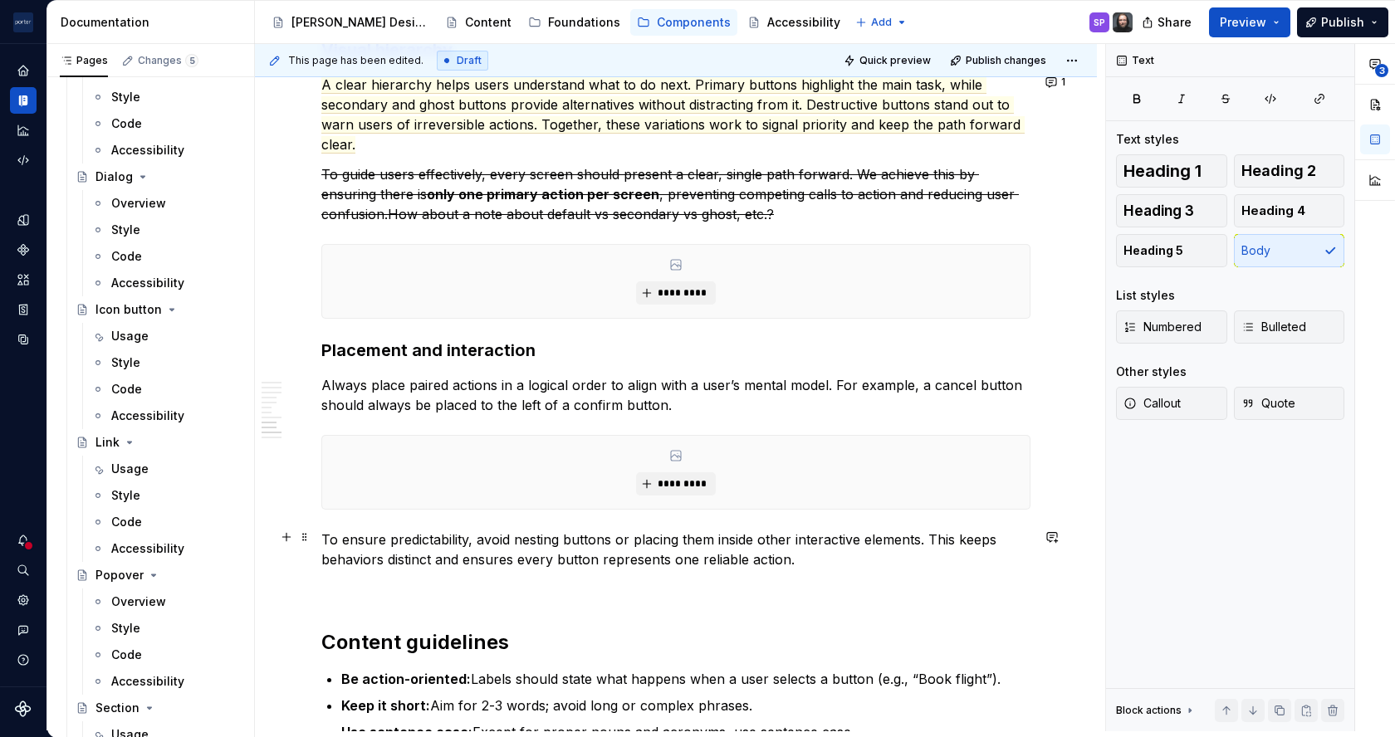
click at [329, 535] on p "To ensure predictability, avoid nesting buttons or placing them inside other in…" at bounding box center [675, 550] width 709 height 40
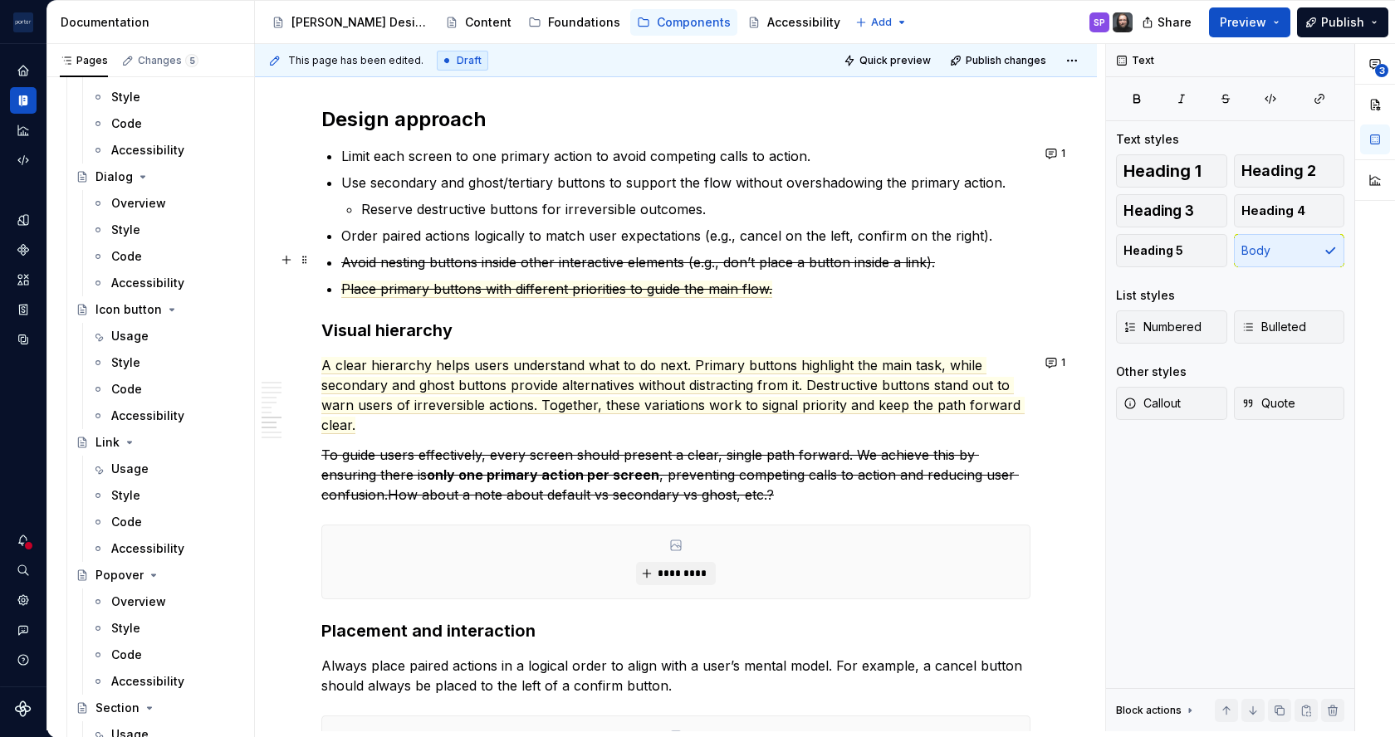
scroll to position [2070, 0]
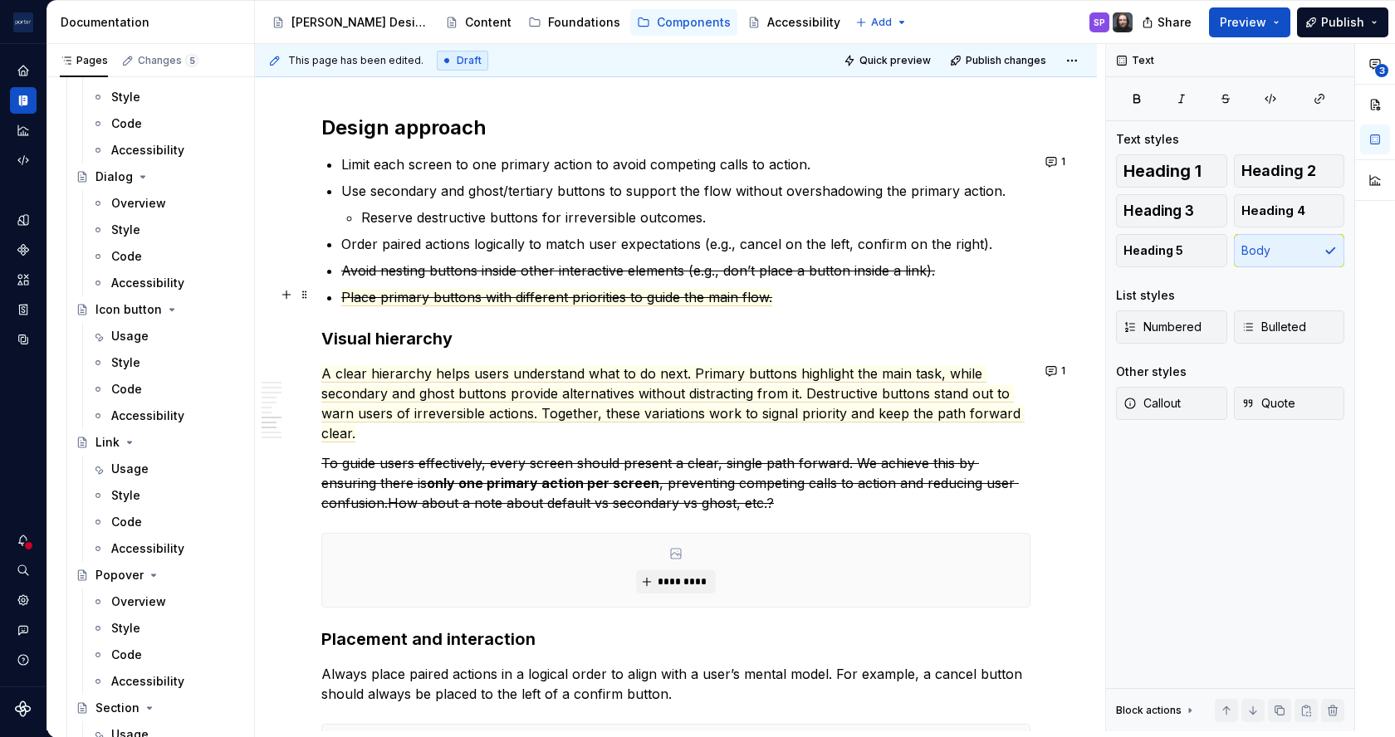
click at [468, 262] on s "Avoid nesting buttons inside other interactive elements (e.g., don’t place a bu…" at bounding box center [638, 270] width 594 height 17
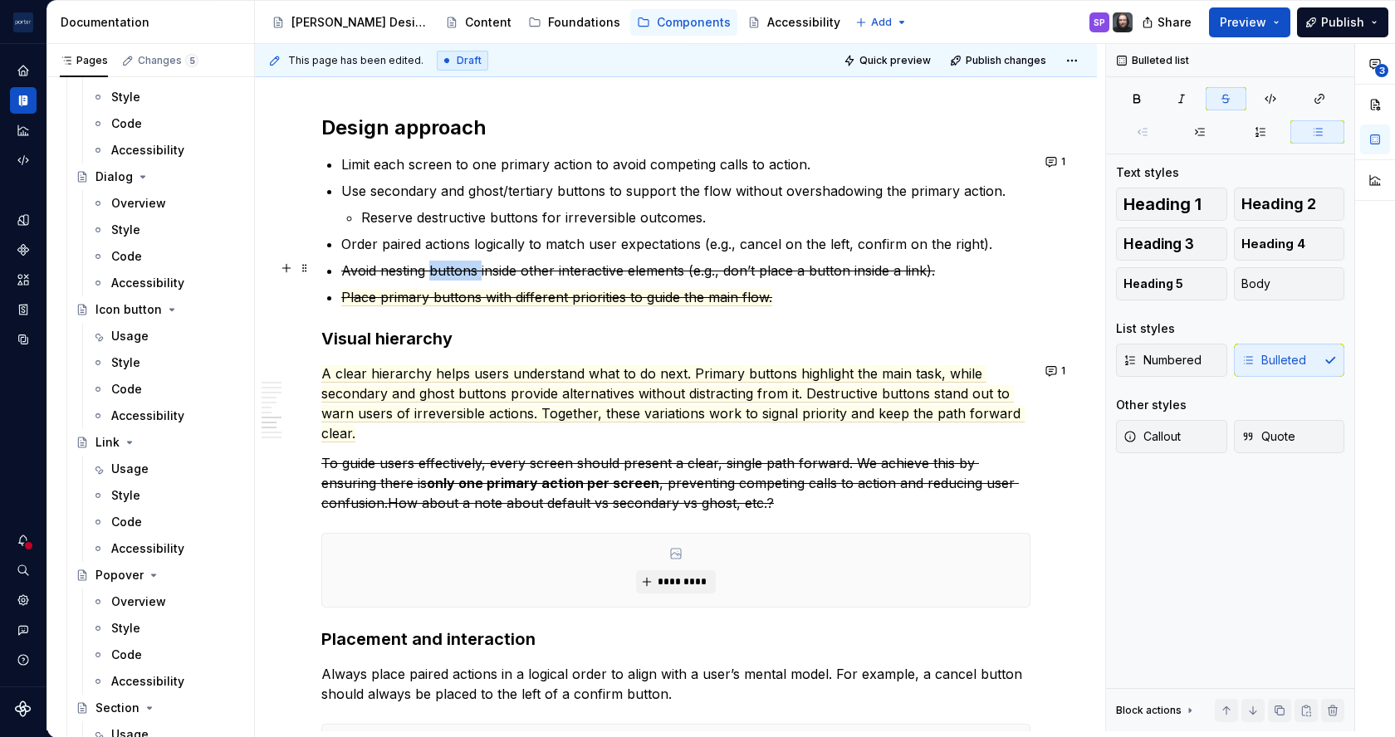
click at [468, 262] on s "Avoid nesting buttons inside other interactive elements (e.g., don’t place a bu…" at bounding box center [638, 270] width 594 height 17
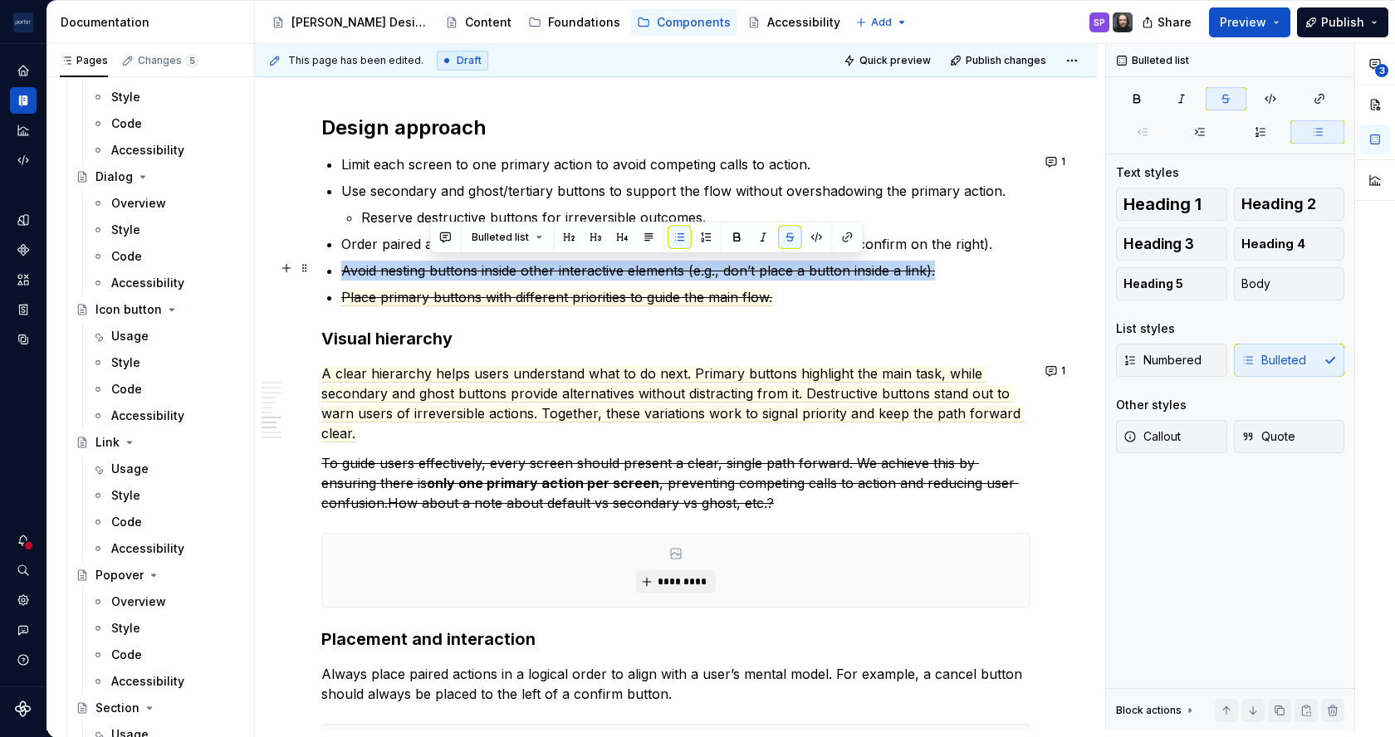
click at [468, 262] on s "Avoid nesting buttons inside other interactive elements (e.g., don’t place a bu…" at bounding box center [638, 270] width 594 height 17
click at [355, 231] on button "button" at bounding box center [356, 237] width 23 height 23
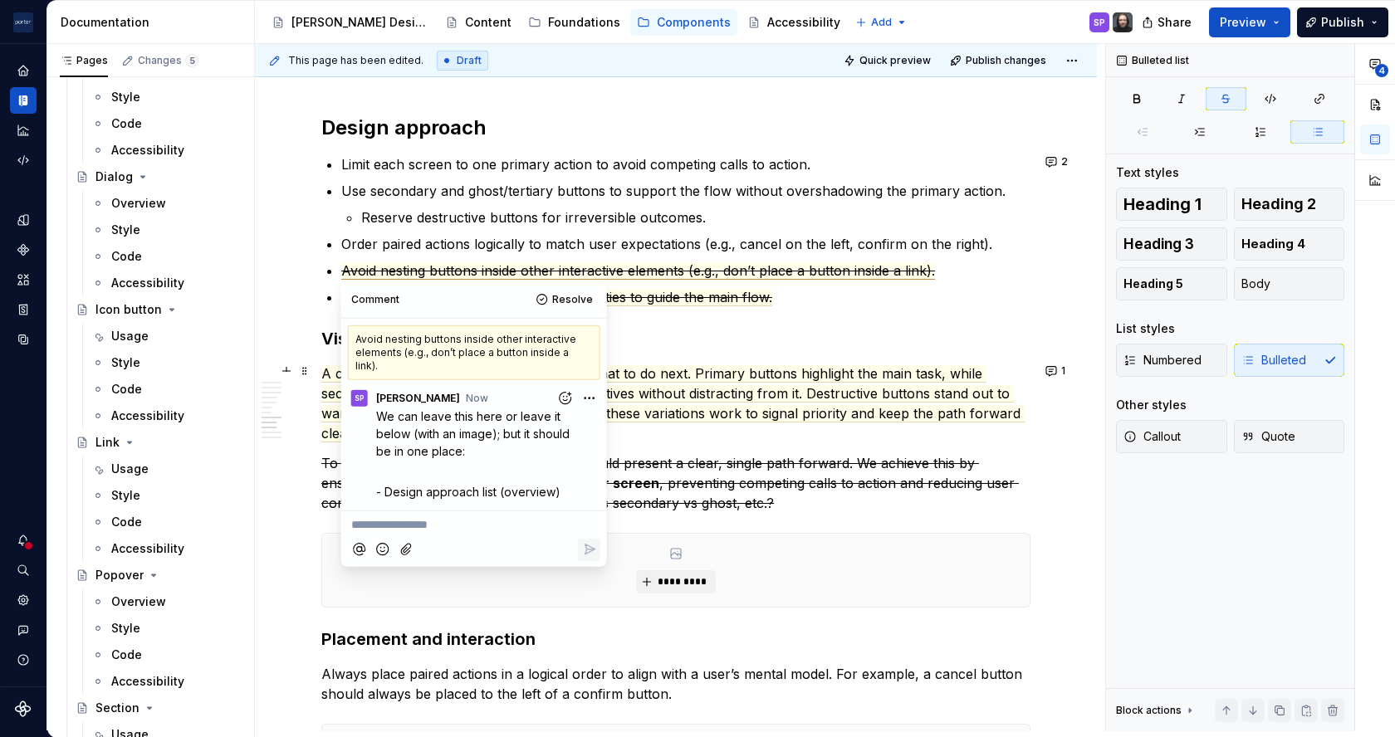
click at [590, 385] on html "[PERSON_NAME] Airlines SP Design system data Documentation Accessibility guide …" at bounding box center [697, 368] width 1395 height 737
click at [561, 421] on span "Edit comment" at bounding box center [536, 416] width 78 height 17
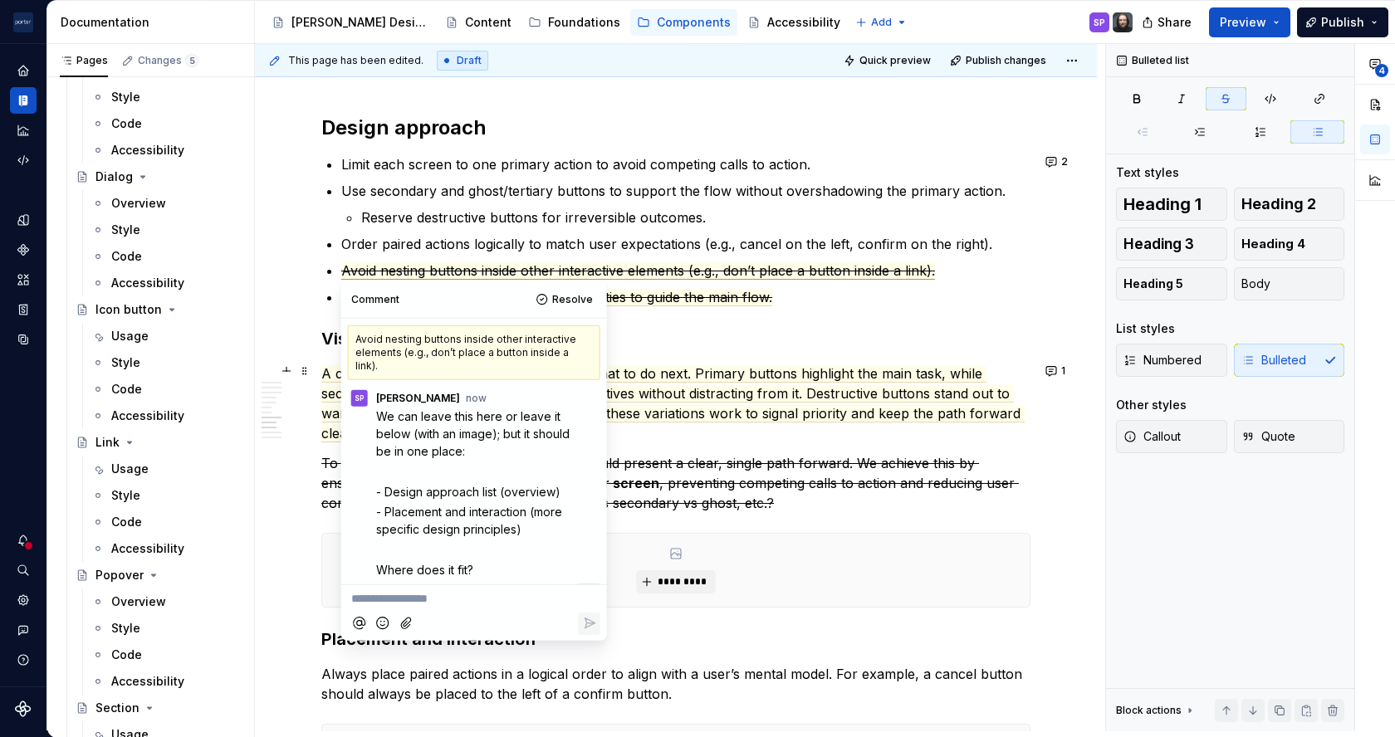
scroll to position [38, 0]
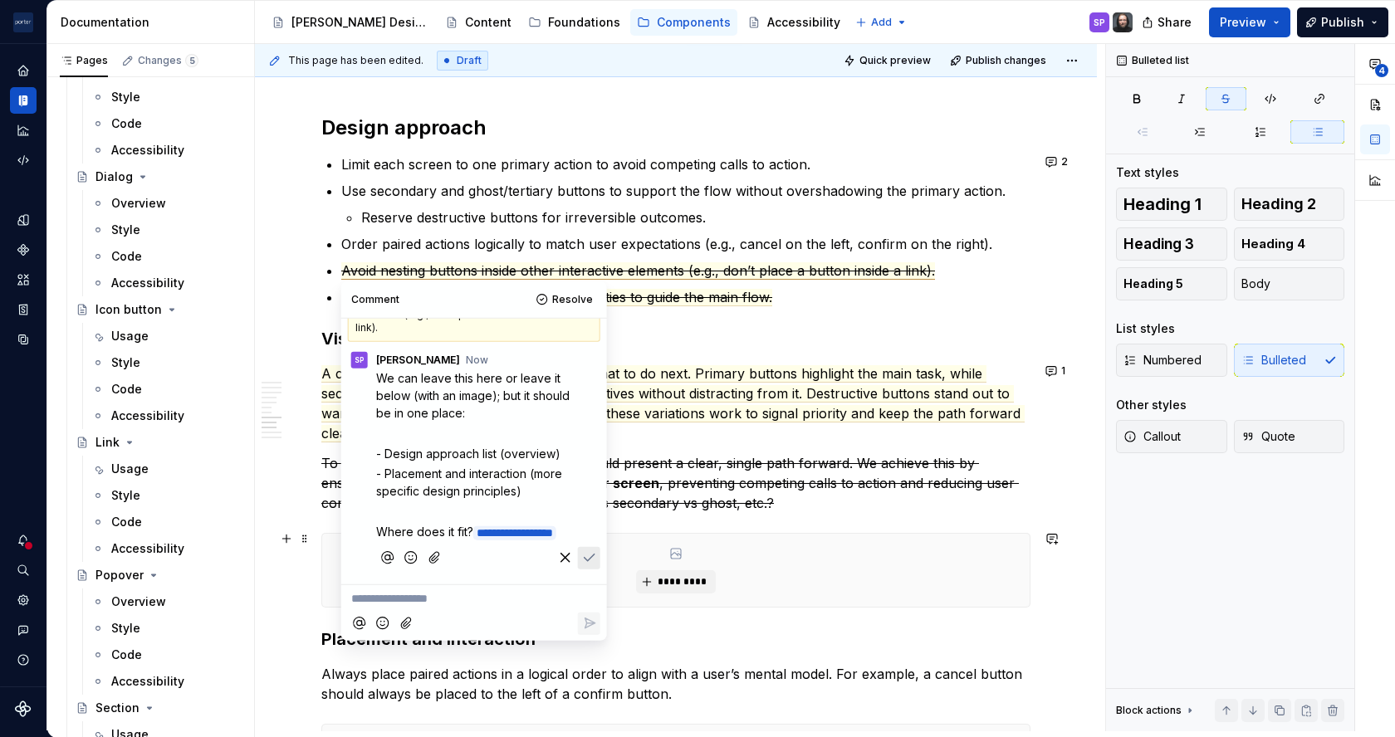
click at [581, 585] on div "**********" at bounding box center [474, 596] width 252 height 22
click at [580, 566] on icon "Save" at bounding box center [588, 558] width 17 height 17
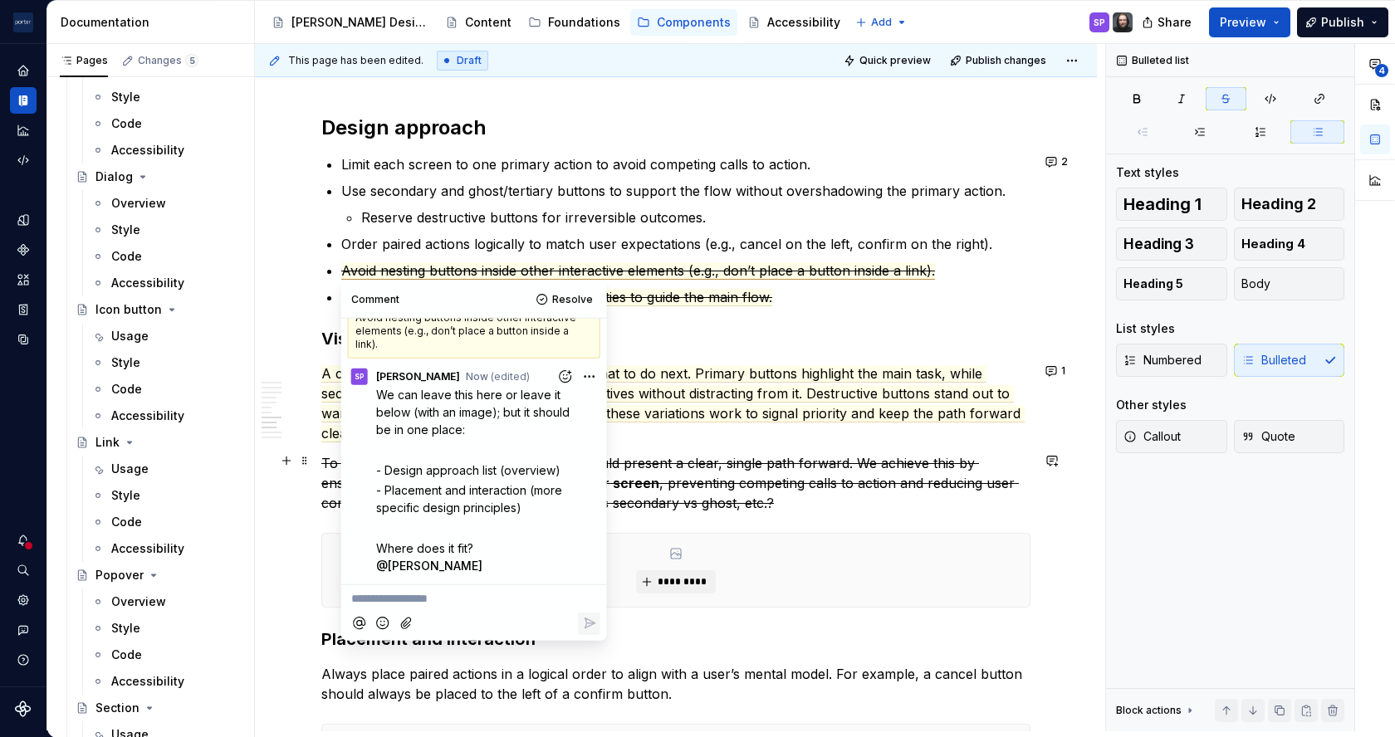
scroll to position [21, 0]
click at [705, 433] on p "A clear hierarchy helps users understand what to do next. Primary buttons highl…" at bounding box center [675, 404] width 709 height 80
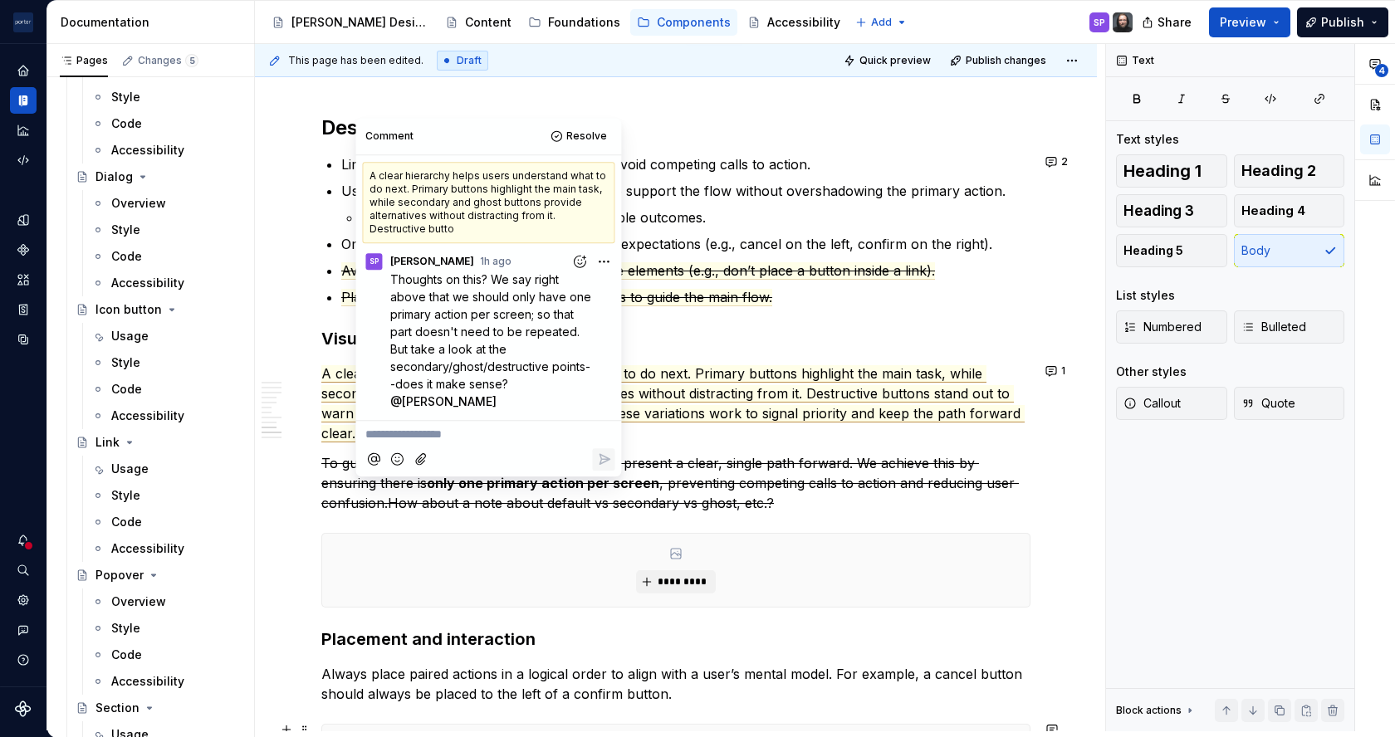
scroll to position [2398, 0]
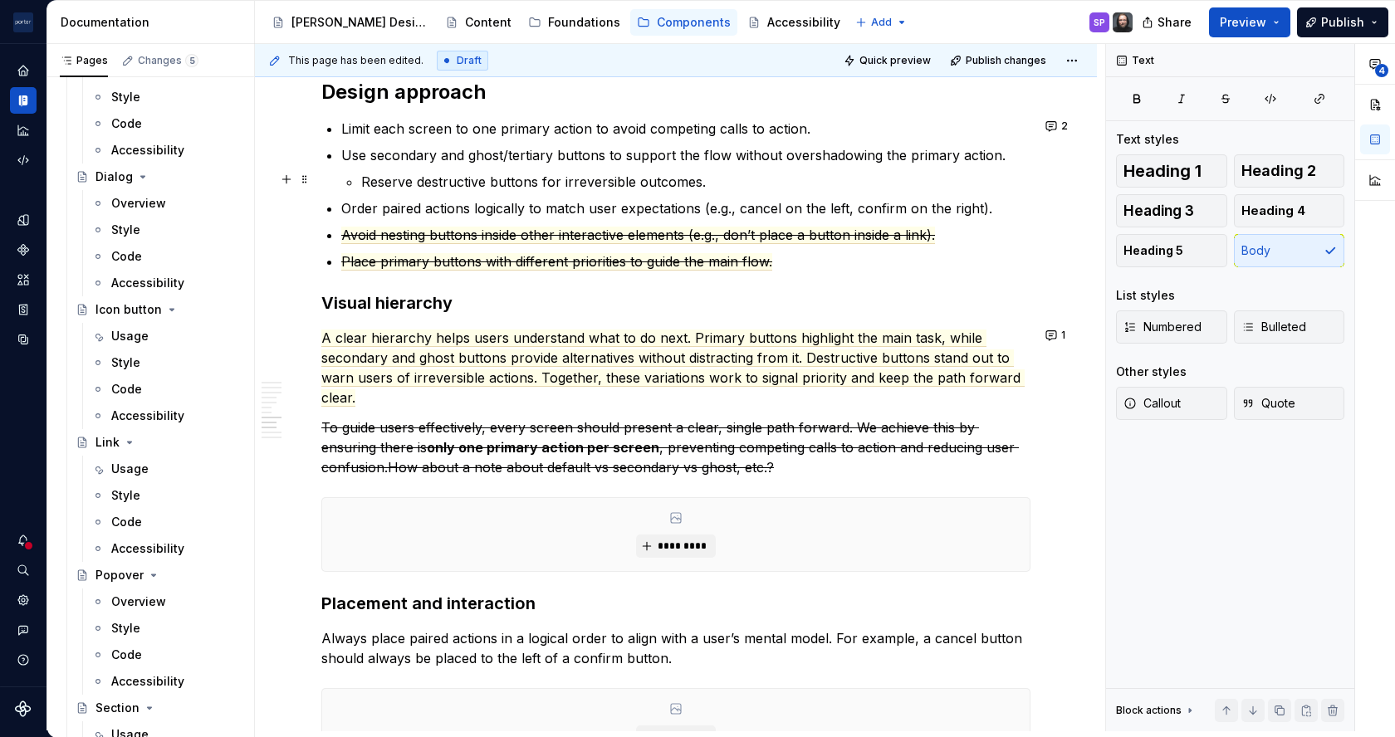
scroll to position [2107, 0]
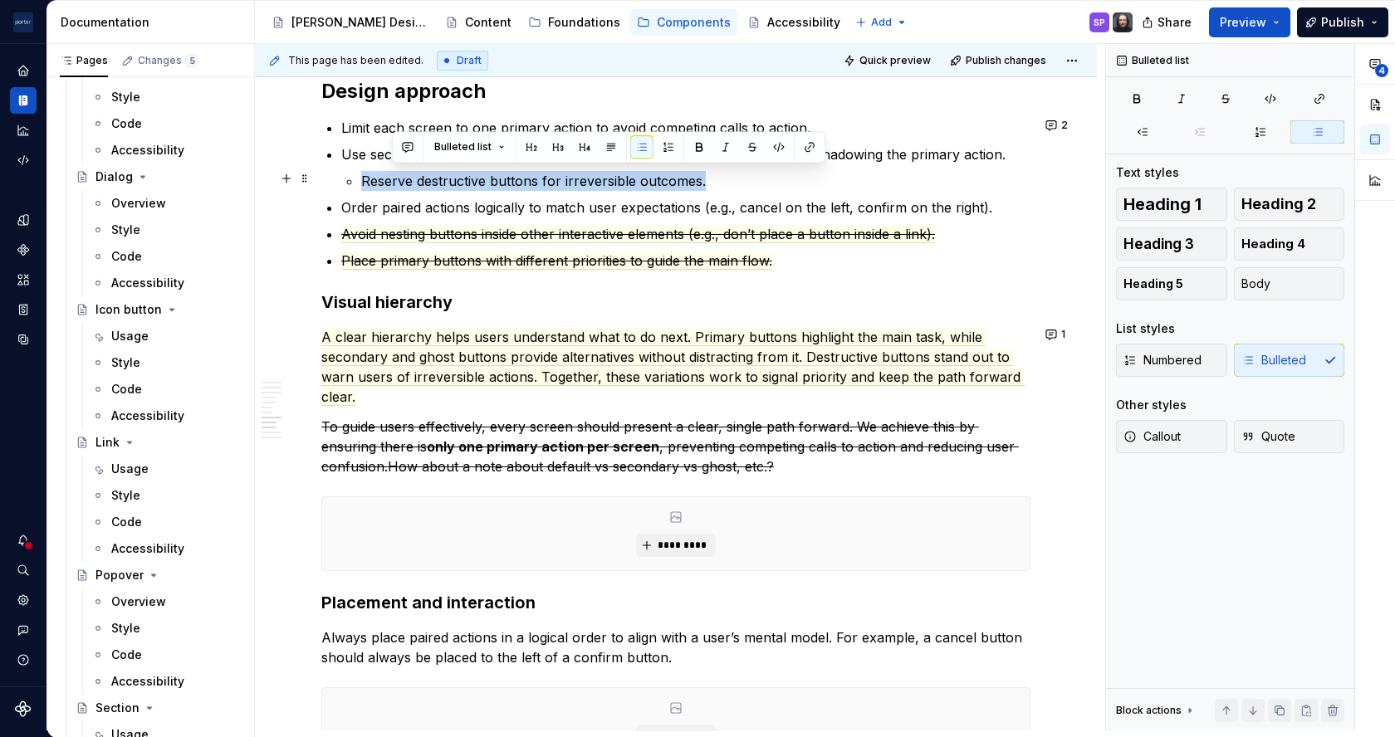
drag, startPoint x: 538, startPoint y: 198, endPoint x: 372, endPoint y: 160, distance: 170.2
click at [372, 160] on li "Use secondary and ghost/tertiary buttons to support the flow without overshadow…" at bounding box center [685, 167] width 689 height 47
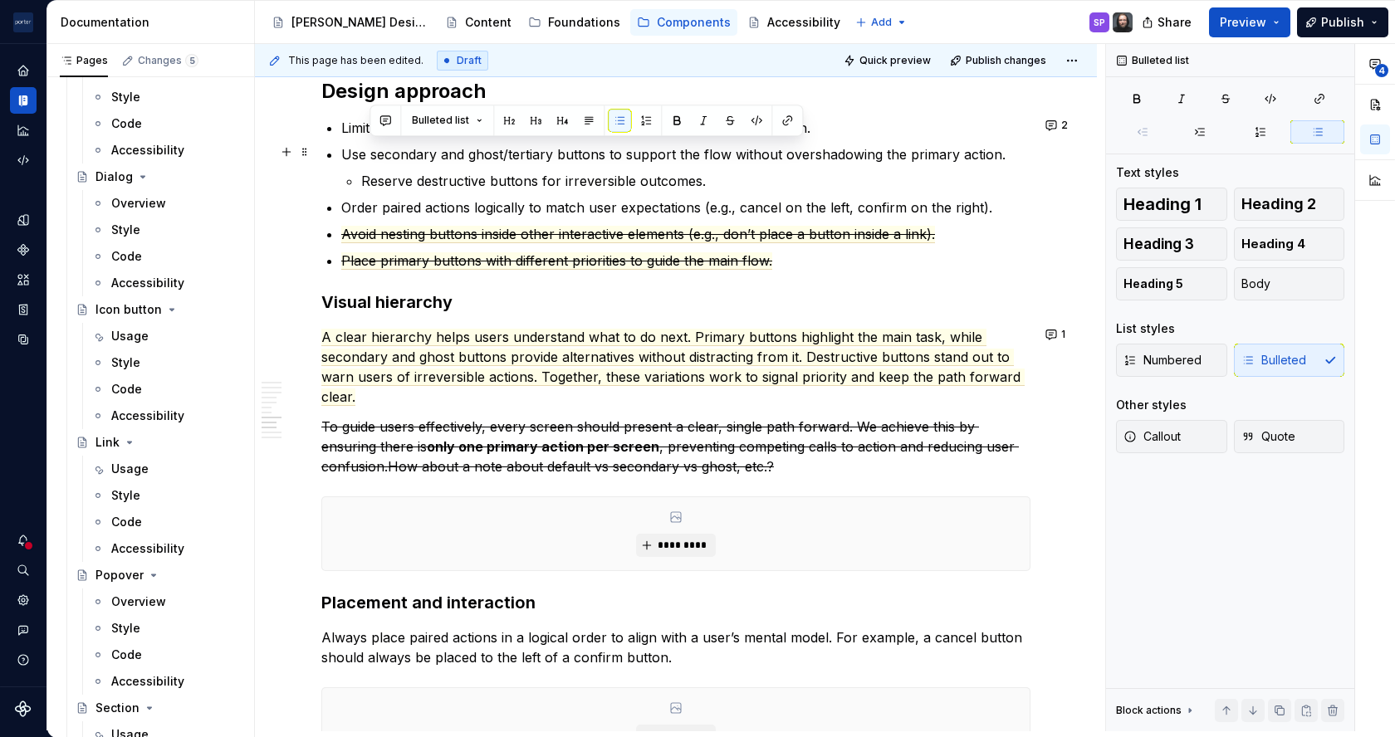
click at [364, 136] on ul "Limit each screen to one primary action to avoid competing calls to action. Use…" at bounding box center [685, 194] width 689 height 153
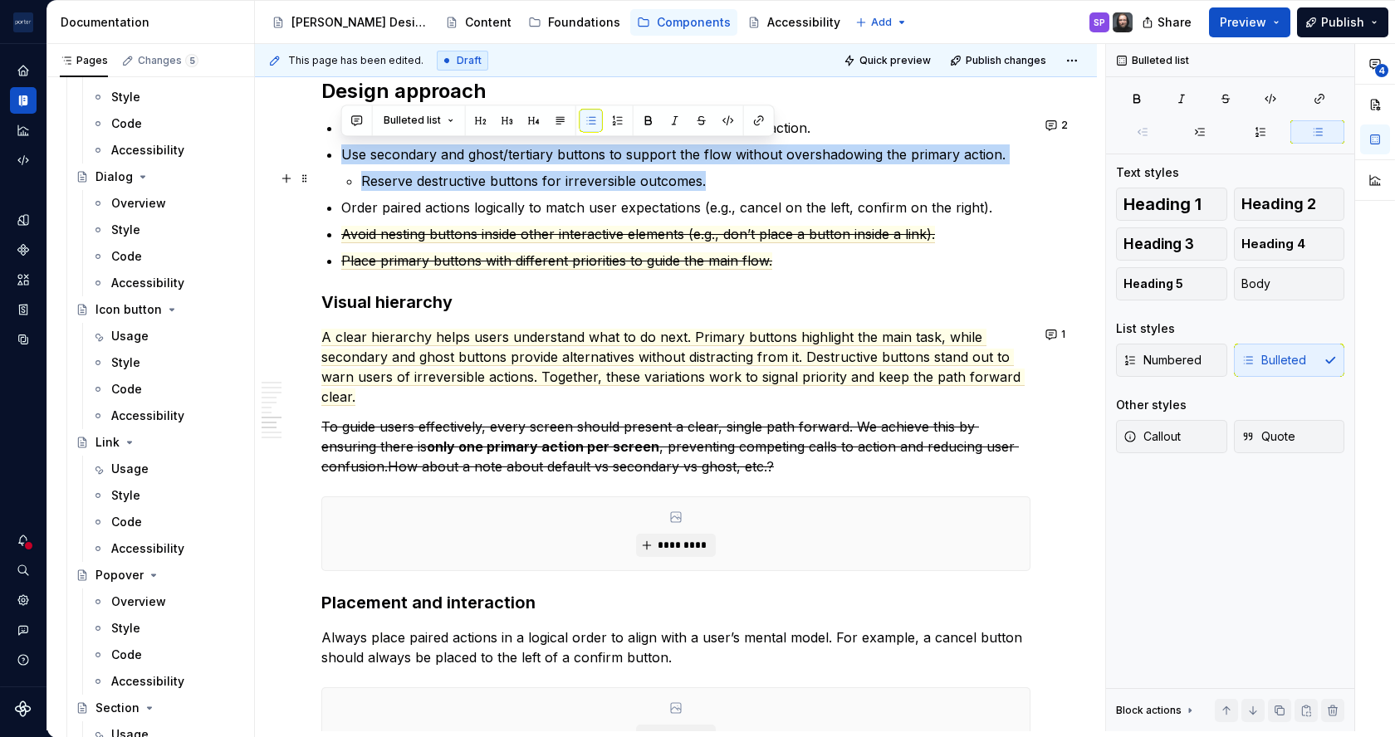
drag, startPoint x: 338, startPoint y: 151, endPoint x: 735, endPoint y: 180, distance: 398.0
click at [693, 120] on button "button" at bounding box center [701, 120] width 23 height 23
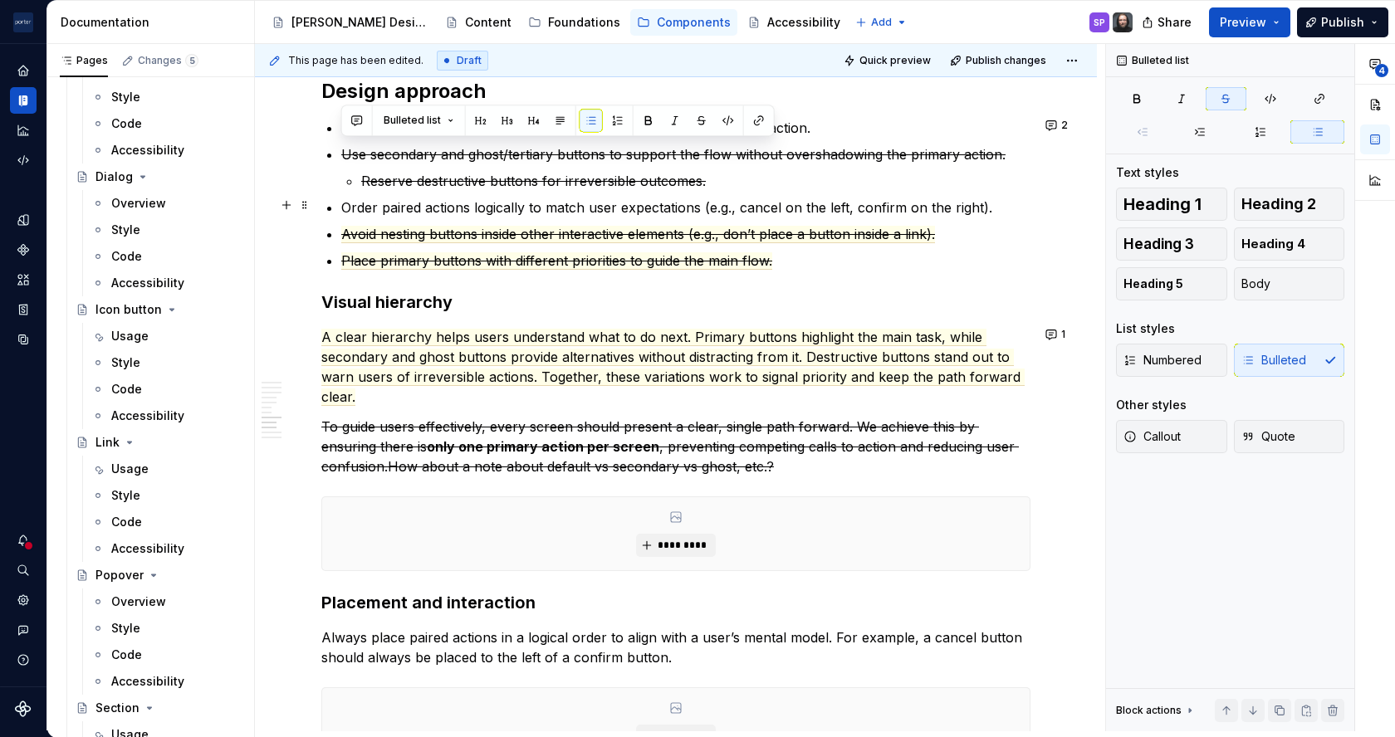
click at [700, 205] on p "Order paired actions logically to match user expectations (e.g., cancel on the …" at bounding box center [685, 208] width 689 height 20
click at [616, 203] on p "Order paired actions logically to match user expectations (e.g., cancel on the …" at bounding box center [685, 208] width 689 height 20
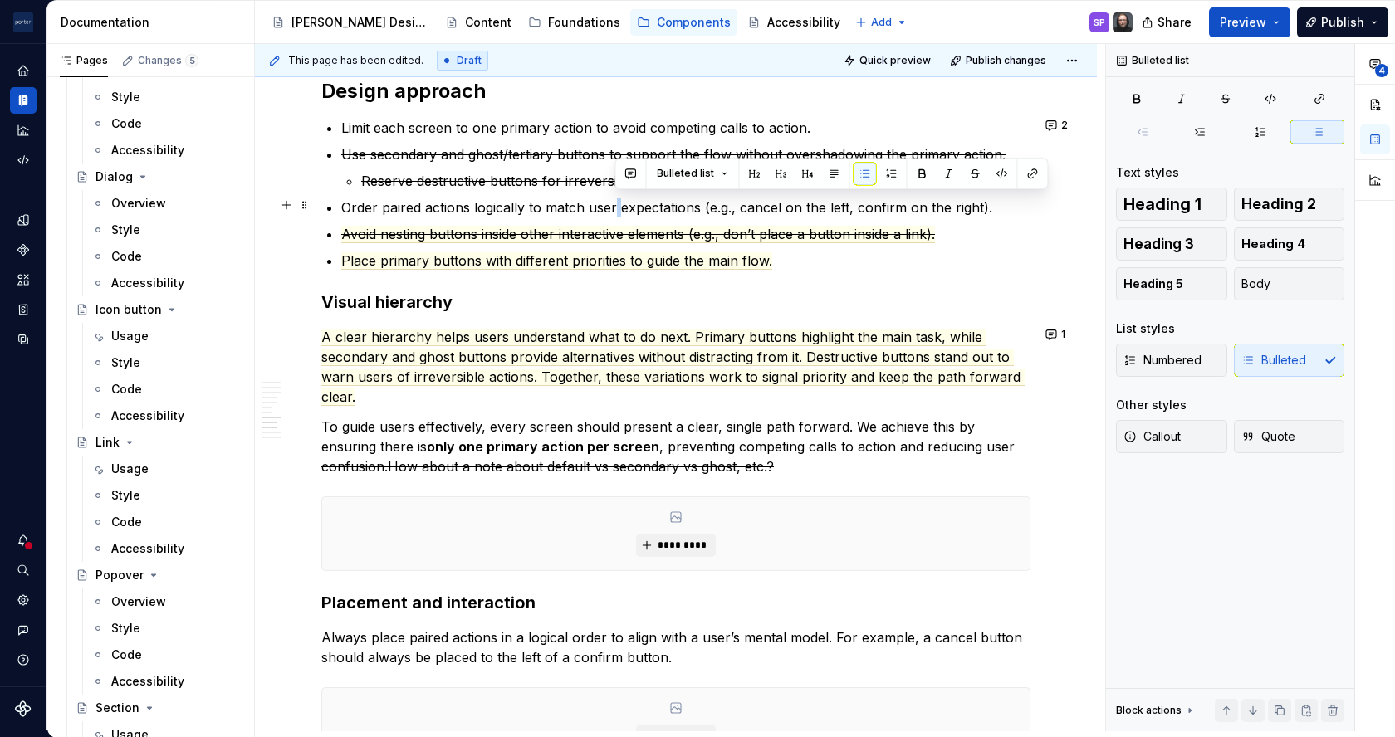
click at [616, 203] on p "Order paired actions logically to match user expectations (e.g., cancel on the …" at bounding box center [685, 208] width 689 height 20
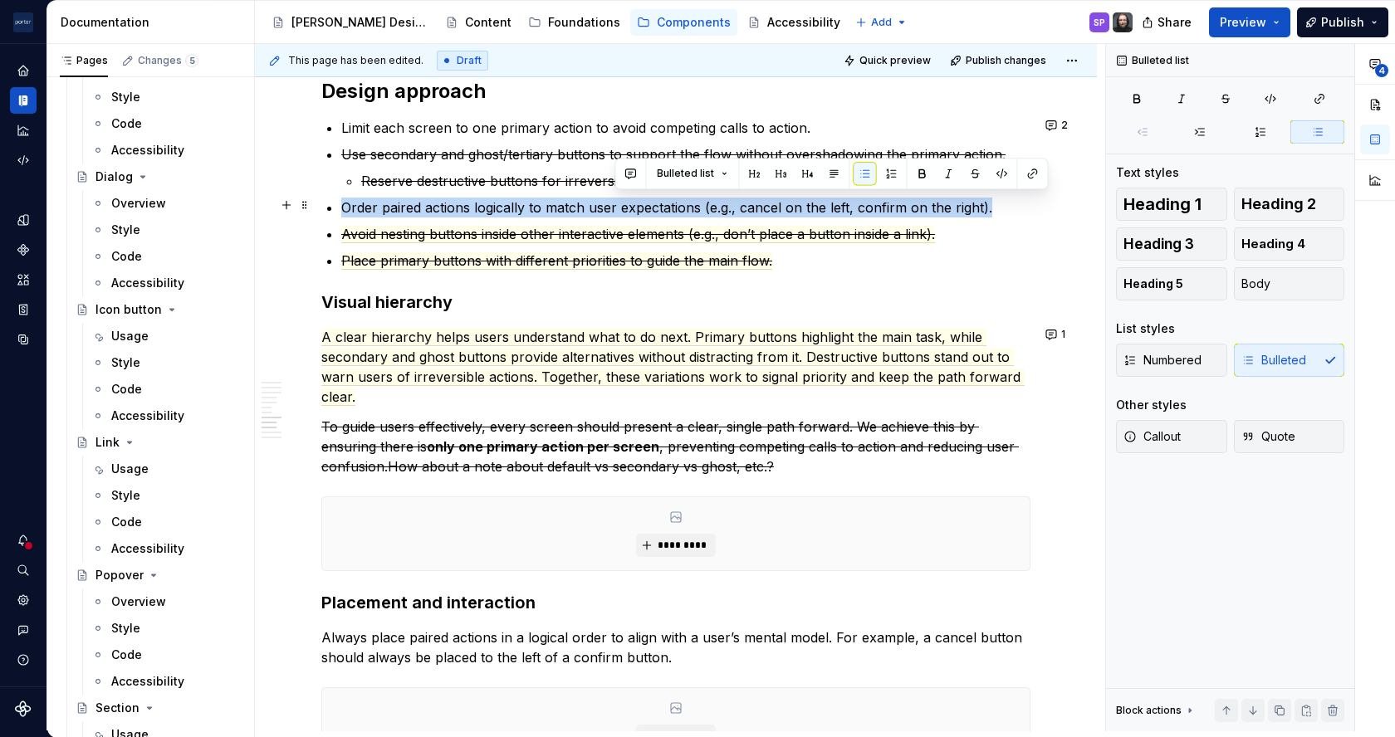
click at [616, 203] on p "Order paired actions logically to match user expectations (e.g., cancel on the …" at bounding box center [685, 208] width 689 height 20
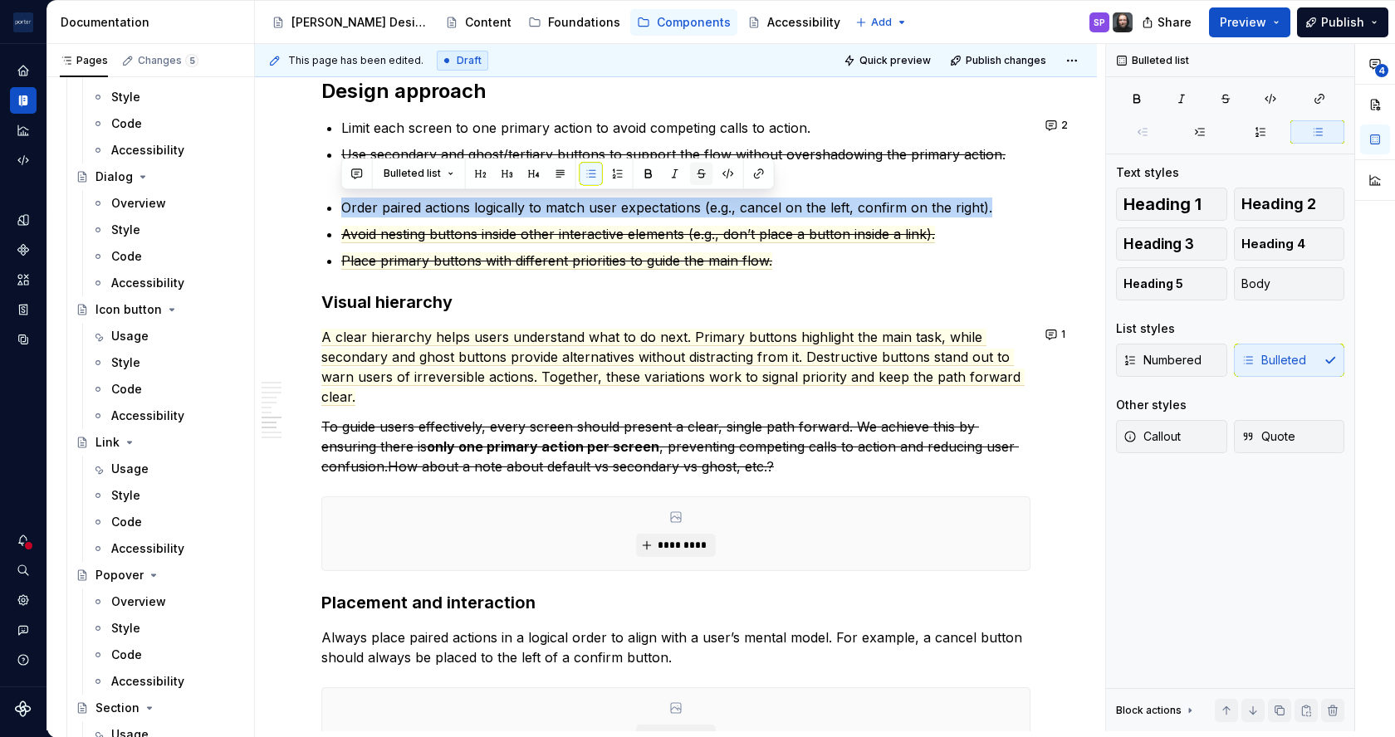
click at [704, 176] on button "button" at bounding box center [701, 173] width 23 height 23
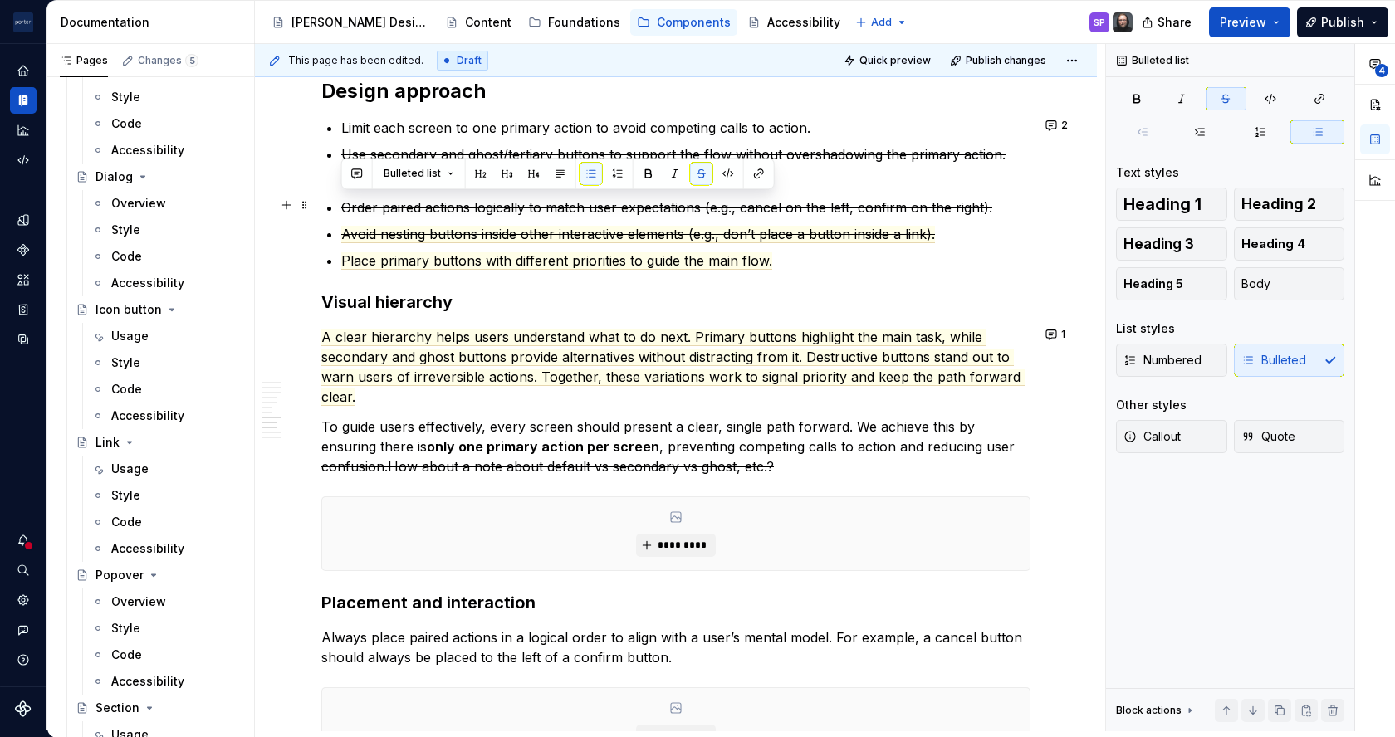
click at [692, 207] on s "Order paired actions logically to match user expectations (e.g., cancel on the …" at bounding box center [666, 207] width 651 height 17
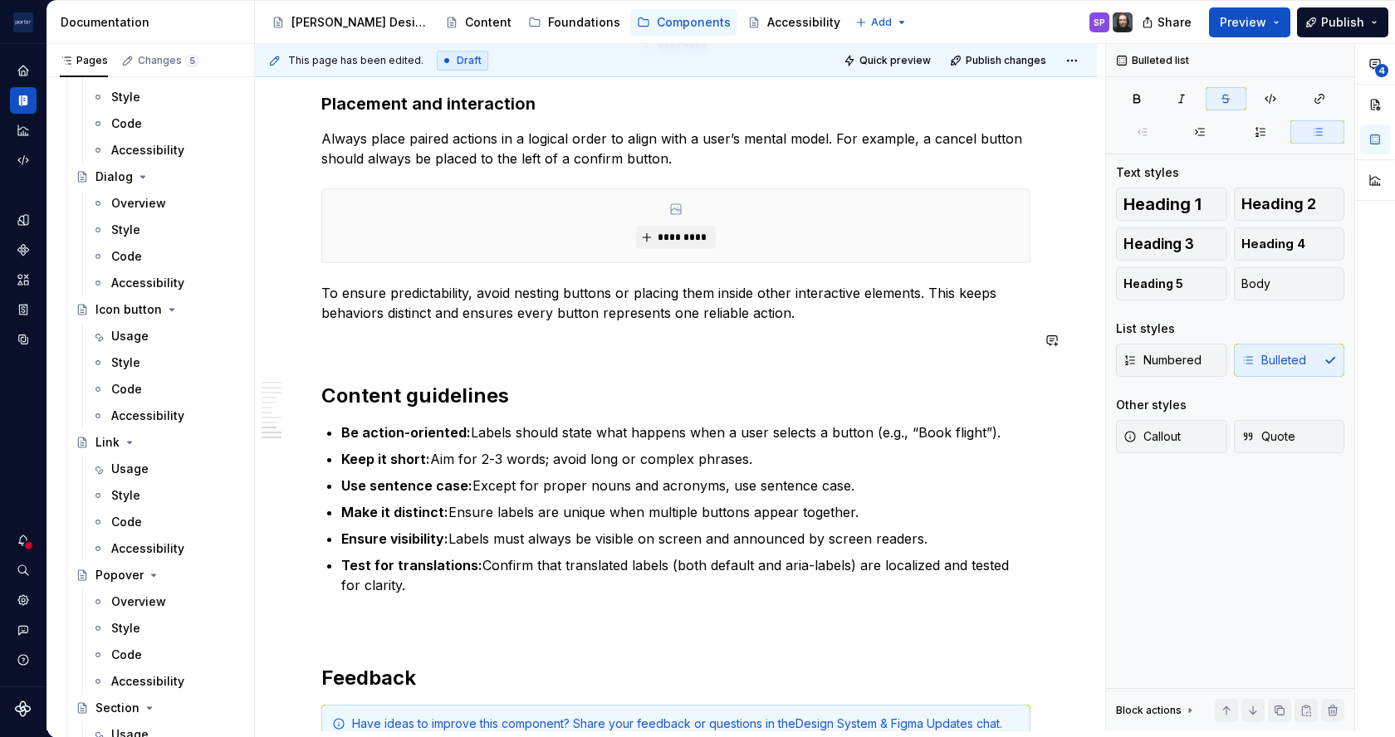
scroll to position [2607, 0]
click at [581, 448] on p "Keep it short: Aim for 2-3 words; avoid long or complex phrases." at bounding box center [685, 458] width 689 height 20
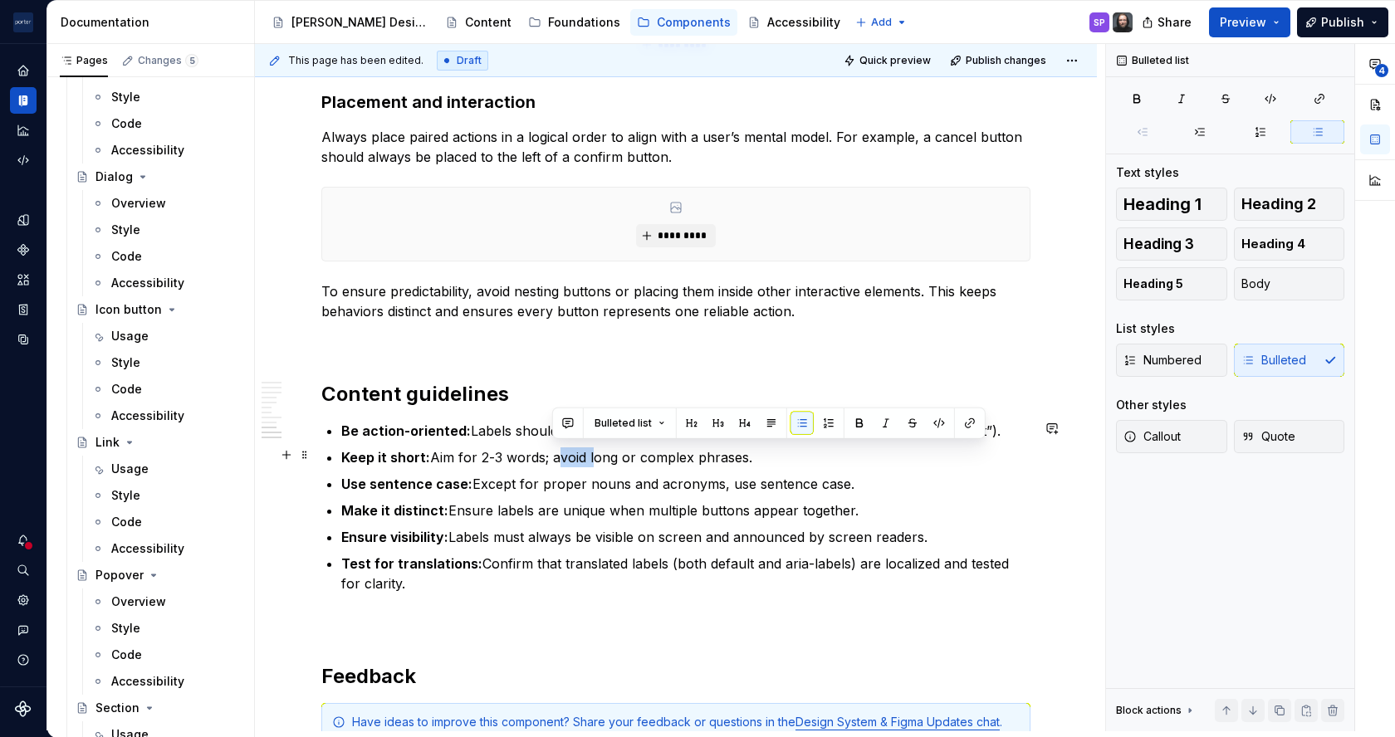
click at [581, 448] on p "Keep it short: Aim for 2-3 words; avoid long or complex phrases." at bounding box center [685, 458] width 689 height 20
click at [559, 454] on p "Keep it short: Aim for 2-3 words; avoiding long or complex phrases." at bounding box center [685, 458] width 689 height 20
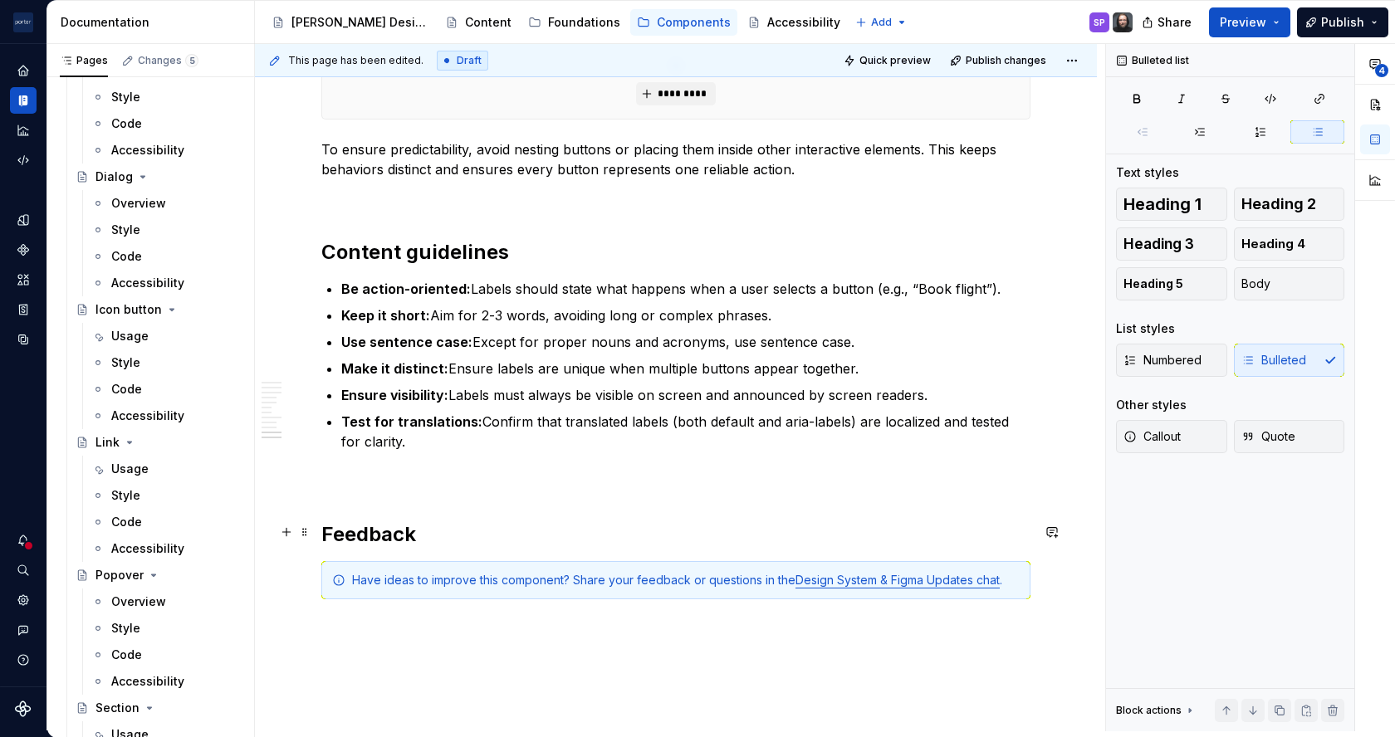
scroll to position [2754, 0]
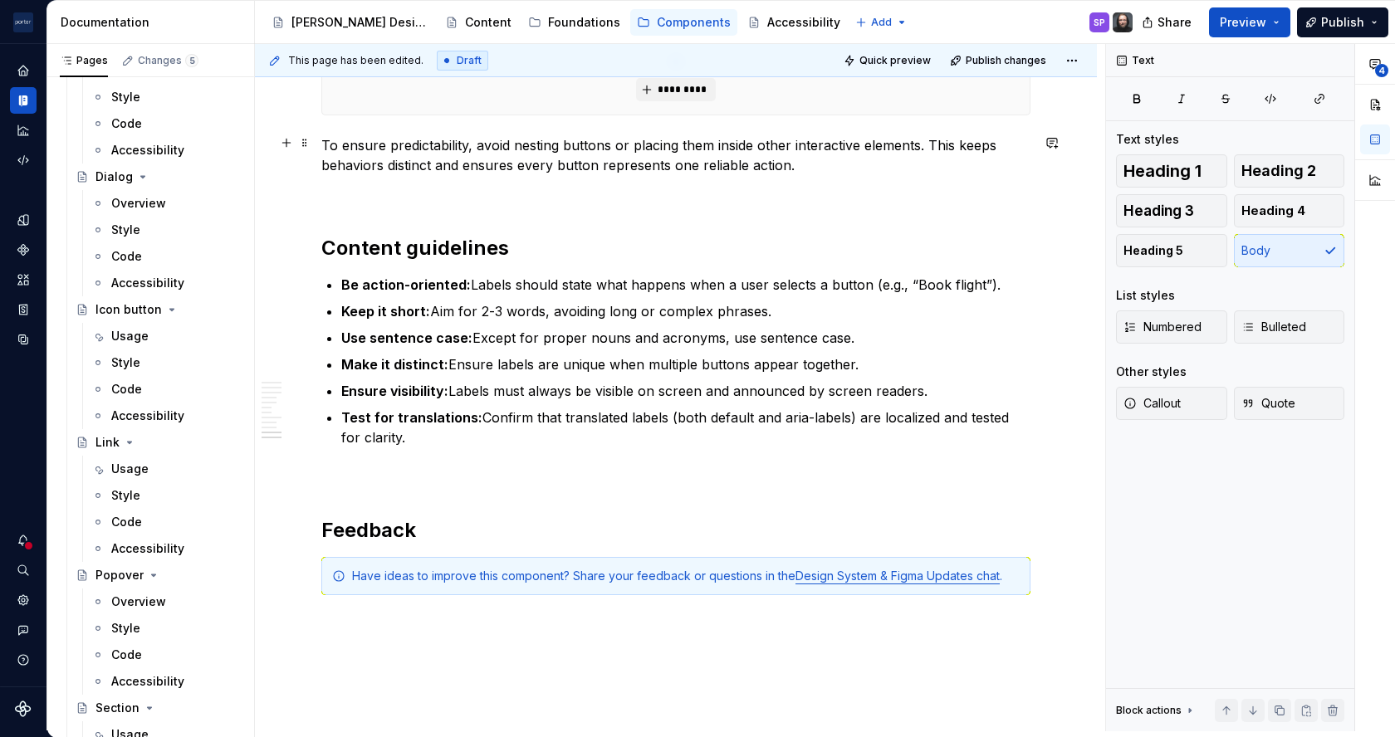
drag, startPoint x: 744, startPoint y: 176, endPoint x: 548, endPoint y: 151, distance: 197.5
click at [548, 151] on p "To ensure predictability, avoid nesting buttons or placing them inside other in…" at bounding box center [675, 155] width 709 height 40
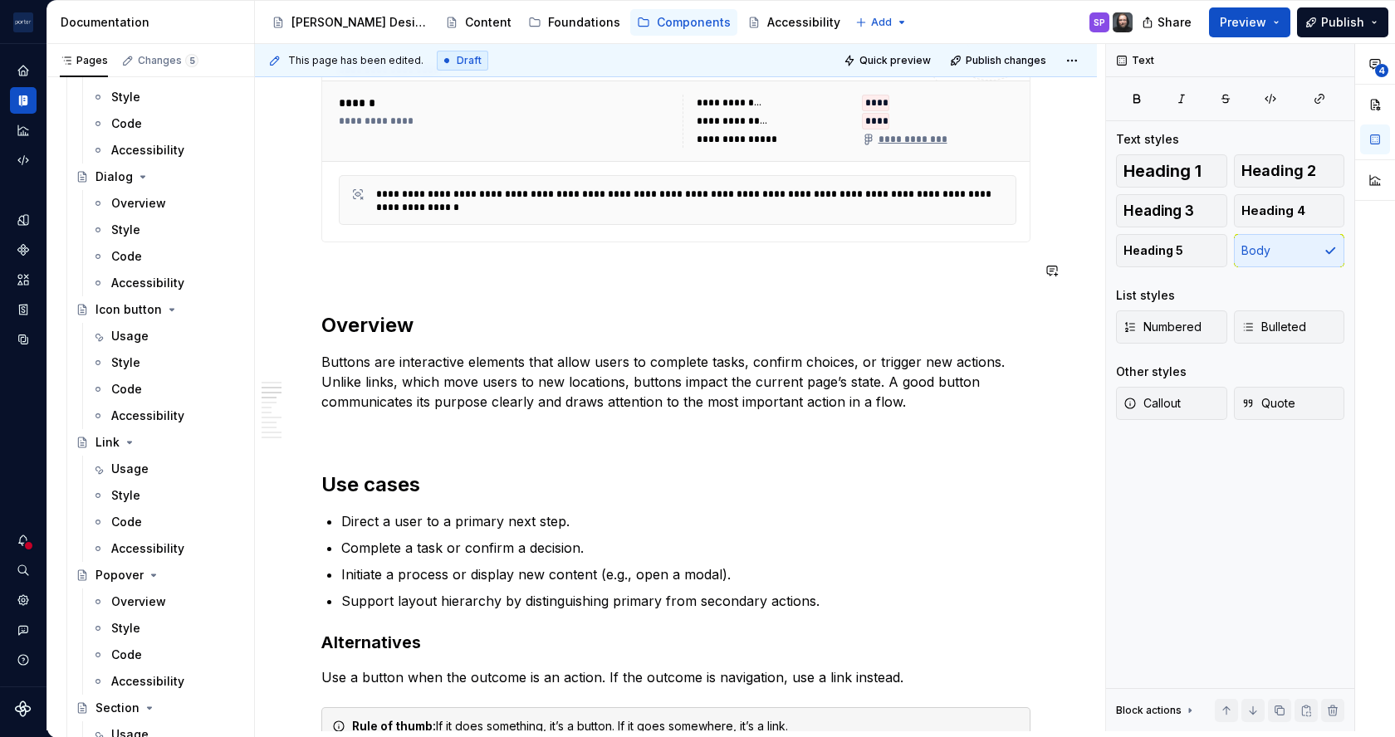
scroll to position [864, 0]
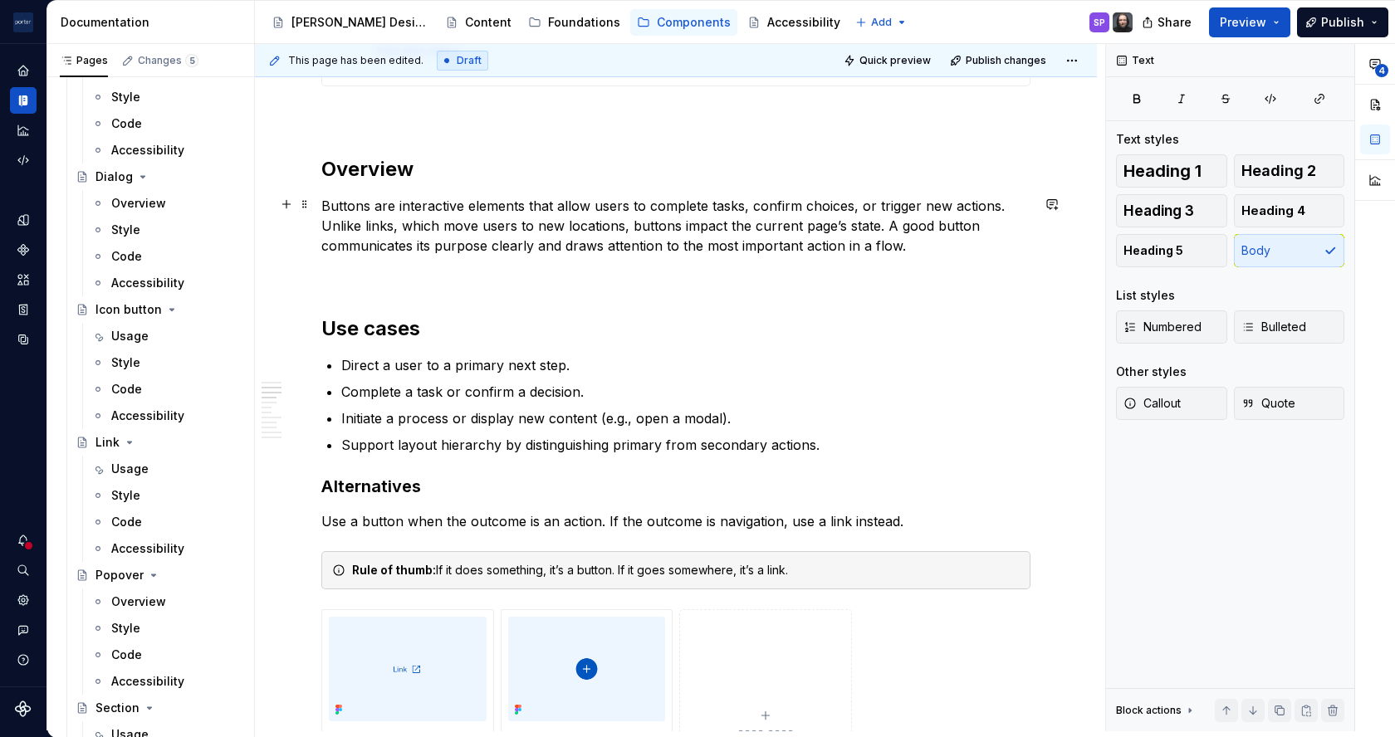
click at [561, 198] on p "Buttons are interactive elements that allow users to complete tasks, confirm ch…" at bounding box center [675, 226] width 709 height 60
click at [611, 201] on p "Buttons are interactive elements that let users to complete tasks, confirm choi…" at bounding box center [675, 226] width 709 height 60
click at [655, 220] on p "Buttons are interactive elements that let users complete tasks, confirm choices…" at bounding box center [675, 226] width 709 height 60
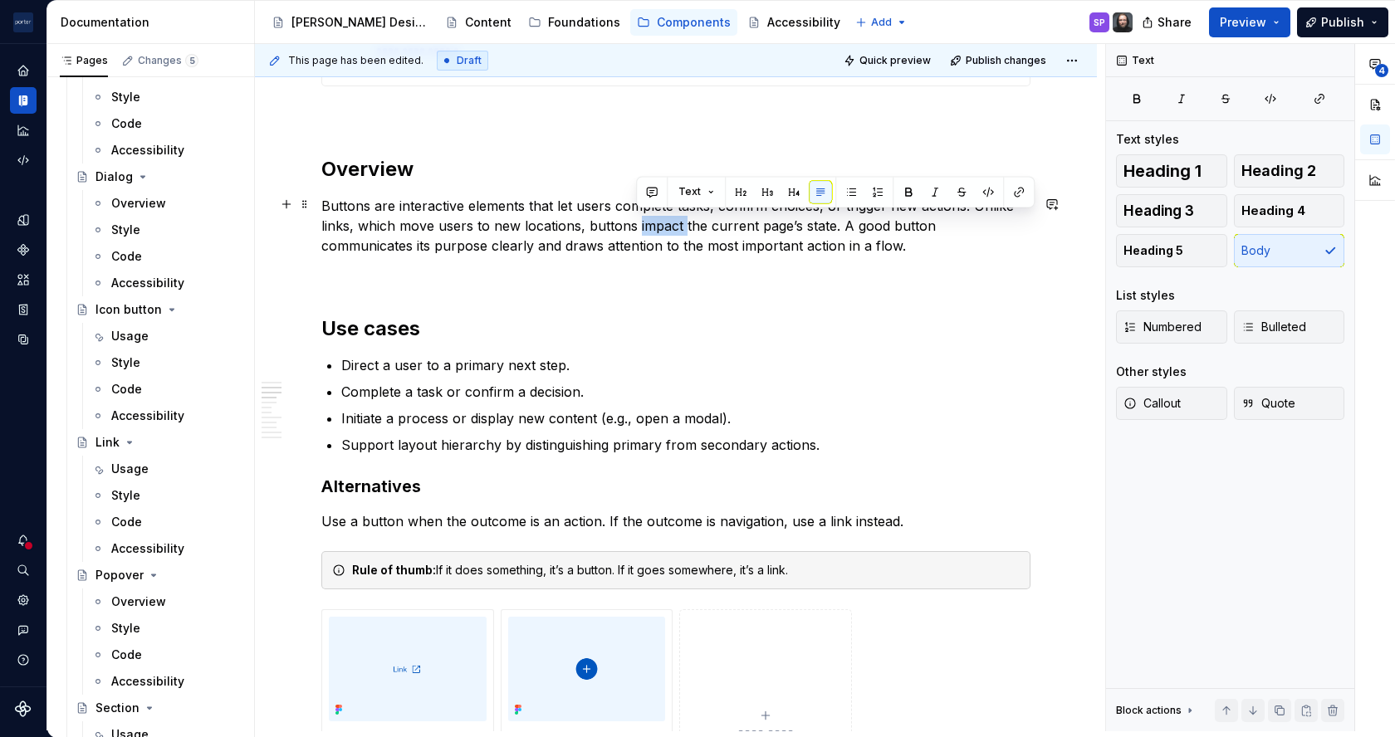
click at [655, 220] on p "Buttons are interactive elements that let users complete tasks, confirm choices…" at bounding box center [675, 226] width 709 height 60
click at [713, 223] on p "Buttons are interactive elements that let users complete tasks, confirm choices…" at bounding box center [675, 226] width 709 height 60
drag, startPoint x: 865, startPoint y: 222, endPoint x: 910, endPoint y: 223, distance: 44.8
click at [910, 223] on p "Buttons are interactive elements that let users complete tasks, confirm choices…" at bounding box center [675, 226] width 709 height 60
click at [510, 246] on p "Buttons are interactive elements that let users complete tasks, confirm choices…" at bounding box center [675, 226] width 709 height 60
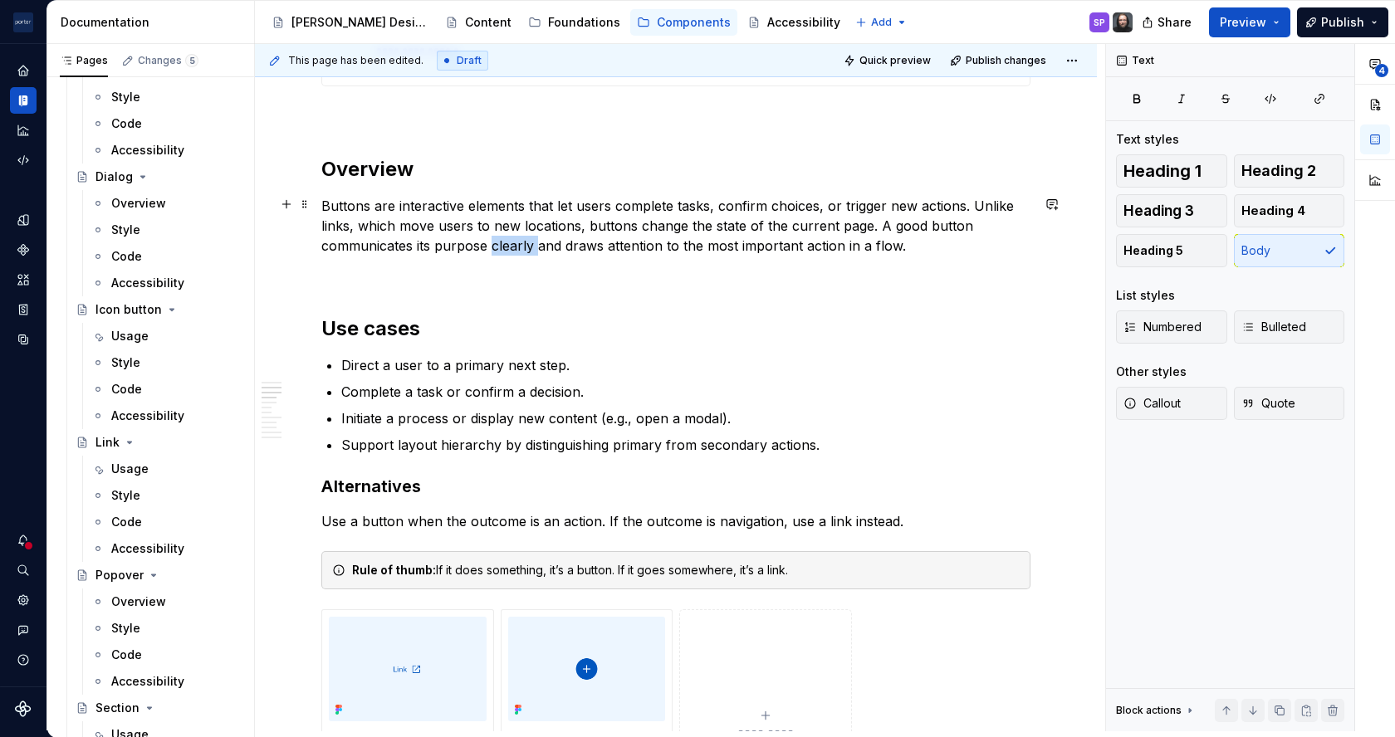
click at [510, 246] on p "Buttons are interactive elements that let users complete tasks, confirm choices…" at bounding box center [675, 226] width 709 height 60
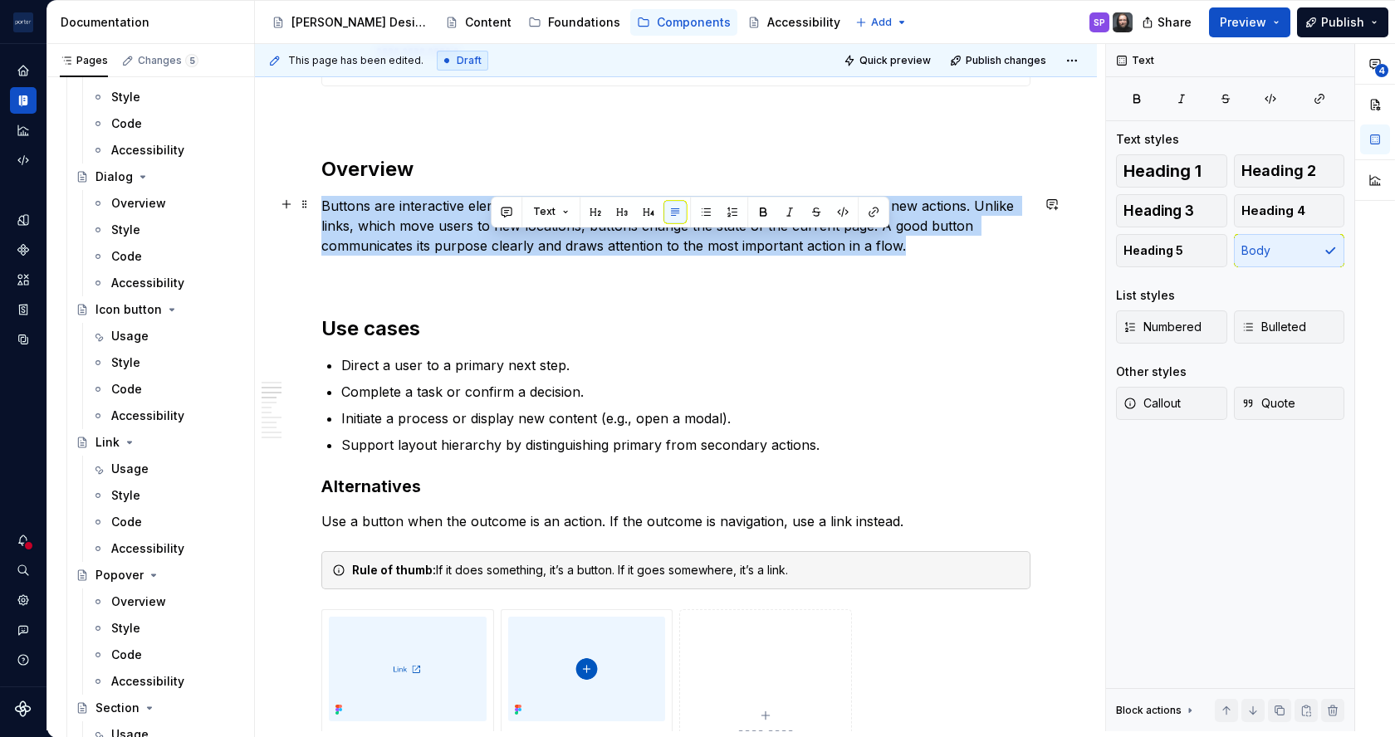
click at [510, 246] on p "Buttons are interactive elements that let users complete tasks, confirm choices…" at bounding box center [675, 226] width 709 height 60
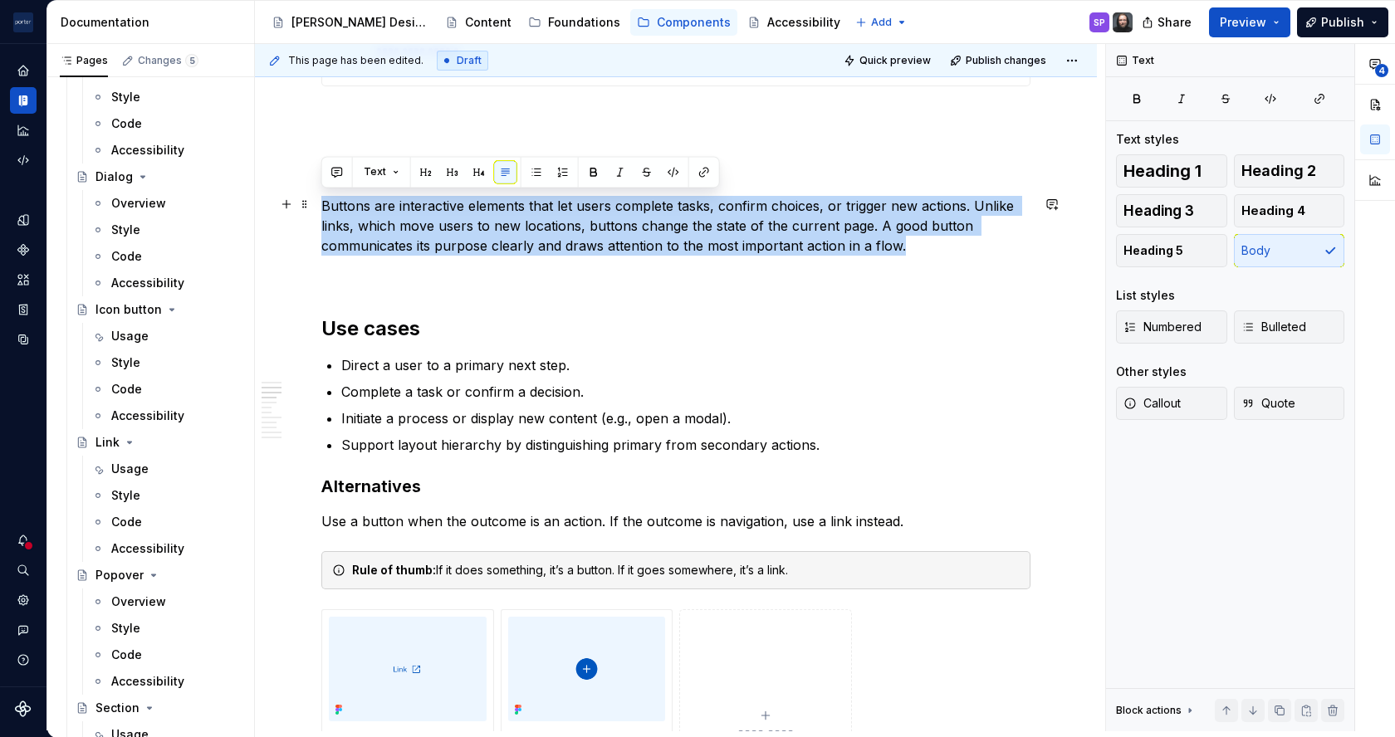
click at [598, 237] on p "Buttons are interactive elements that let users complete tasks, confirm choices…" at bounding box center [675, 226] width 709 height 60
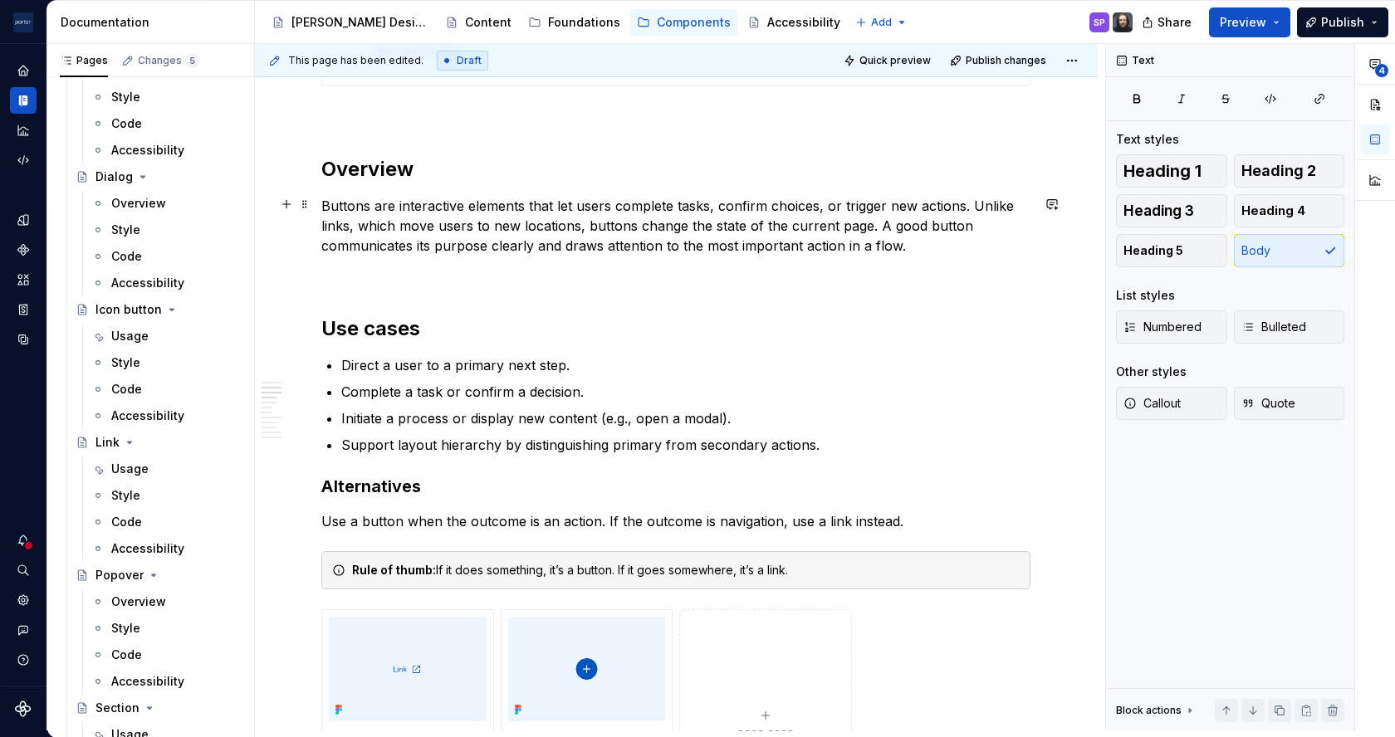
click at [585, 239] on p "Buttons are interactive elements that let users complete tasks, confirm choices…" at bounding box center [675, 226] width 709 height 60
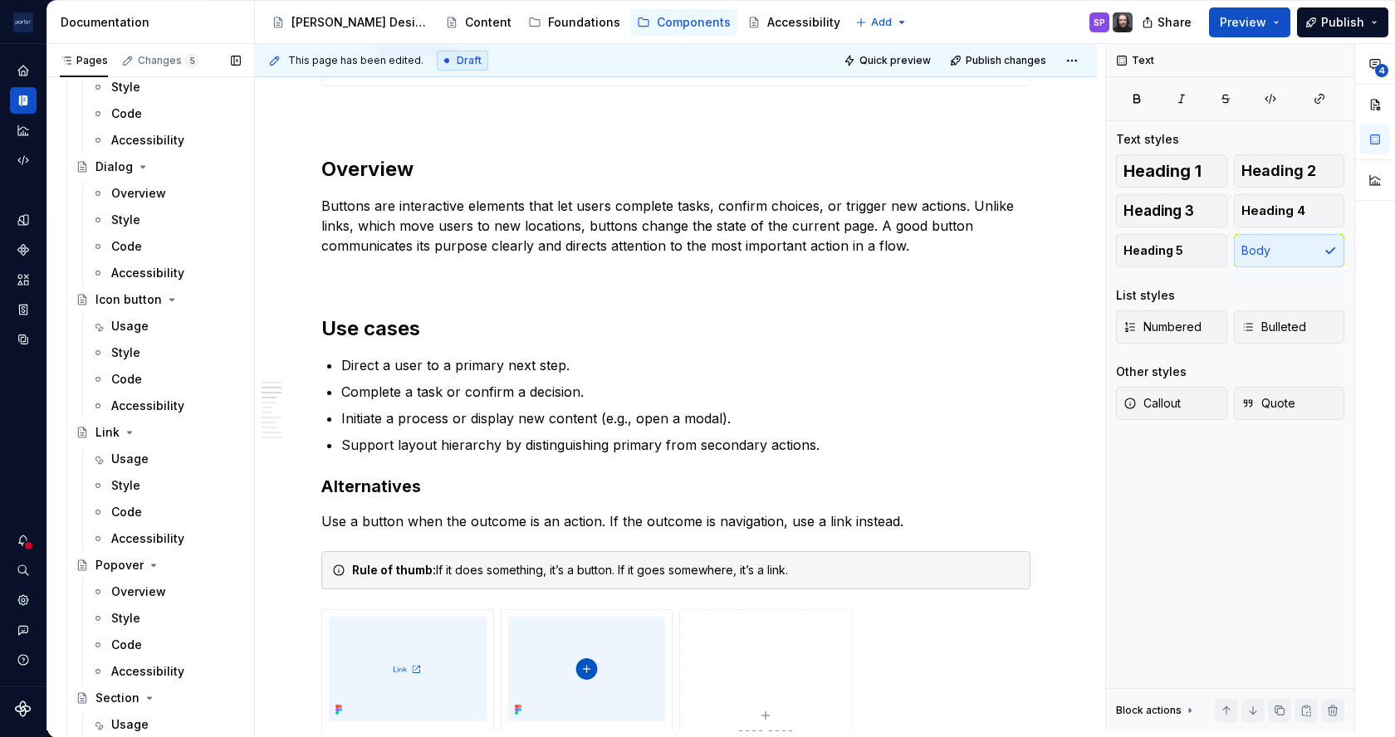
scroll to position [492, 0]
click at [137, 453] on div "Usage" at bounding box center [129, 458] width 37 height 17
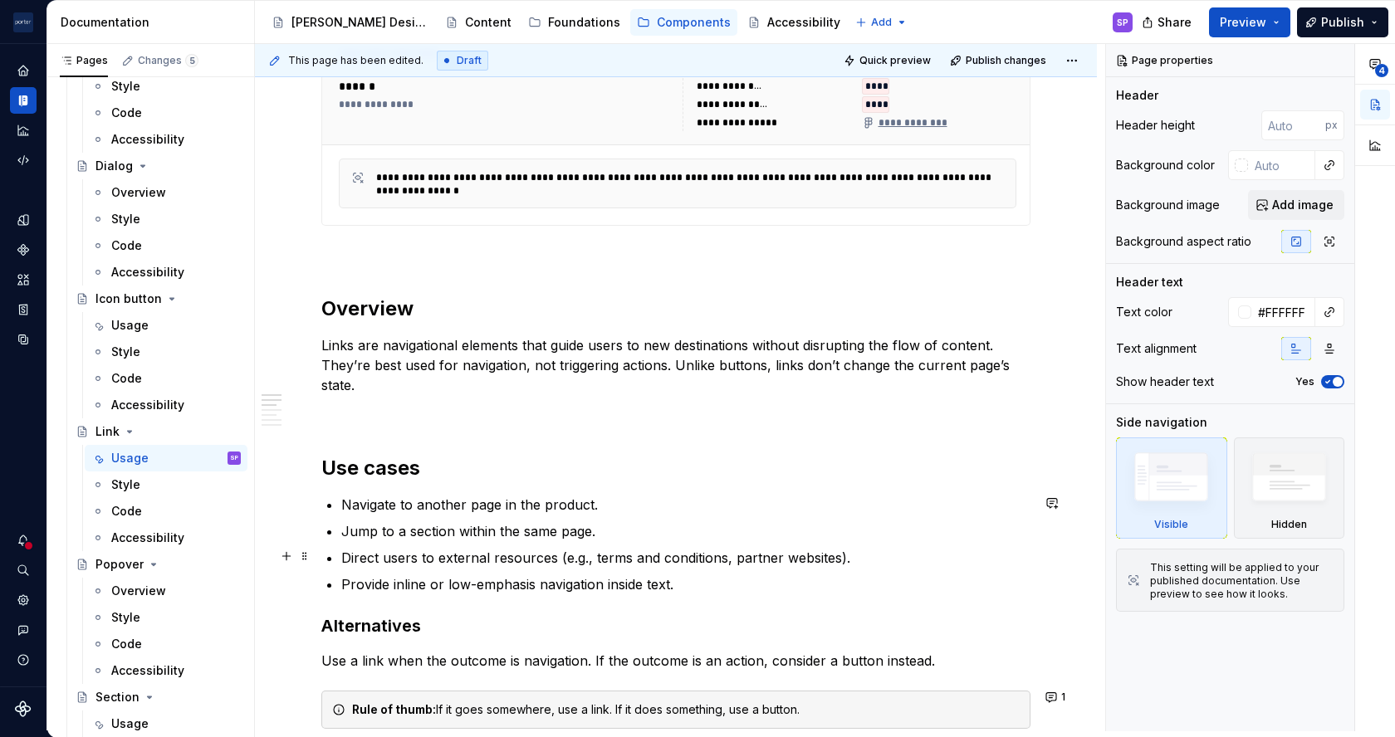
scroll to position [889, 0]
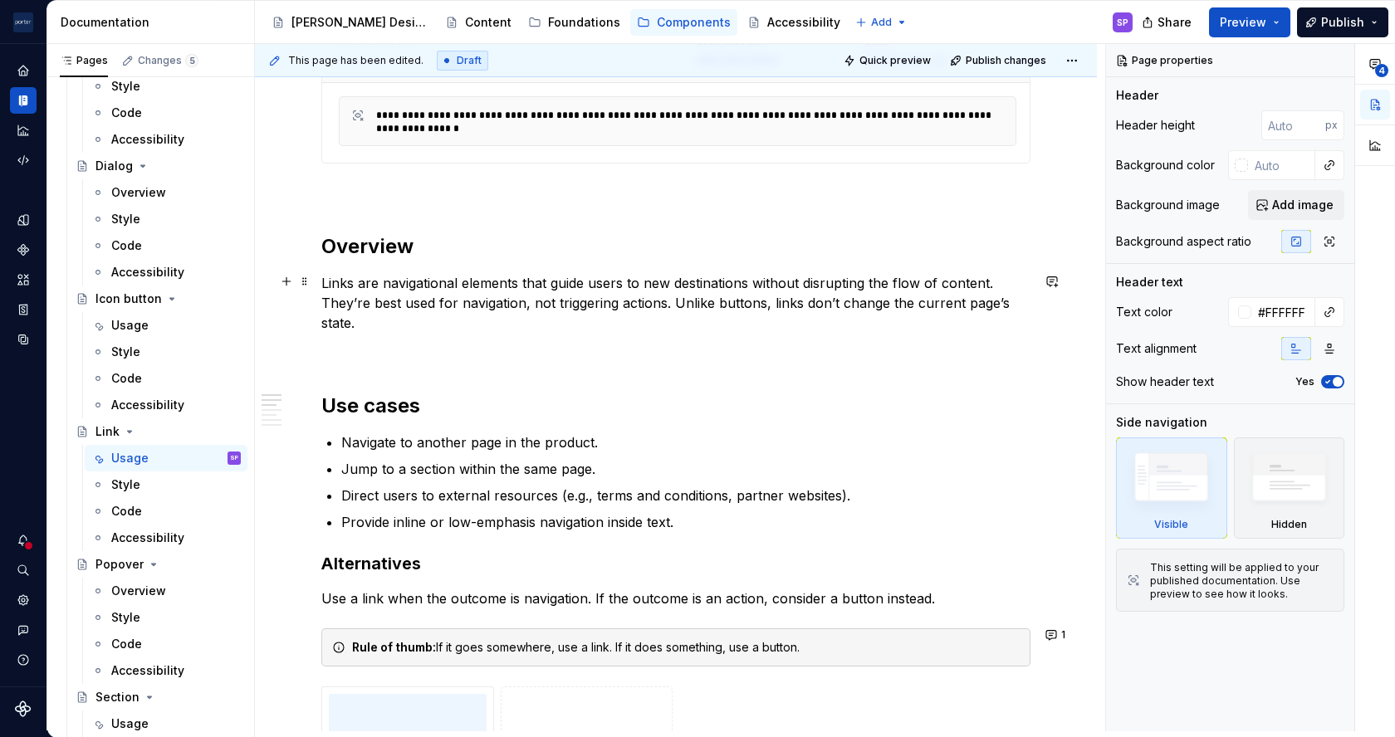
click at [933, 301] on p "Links are navigational elements that guide users to new destinations without di…" at bounding box center [675, 303] width 709 height 60
type textarea "*"
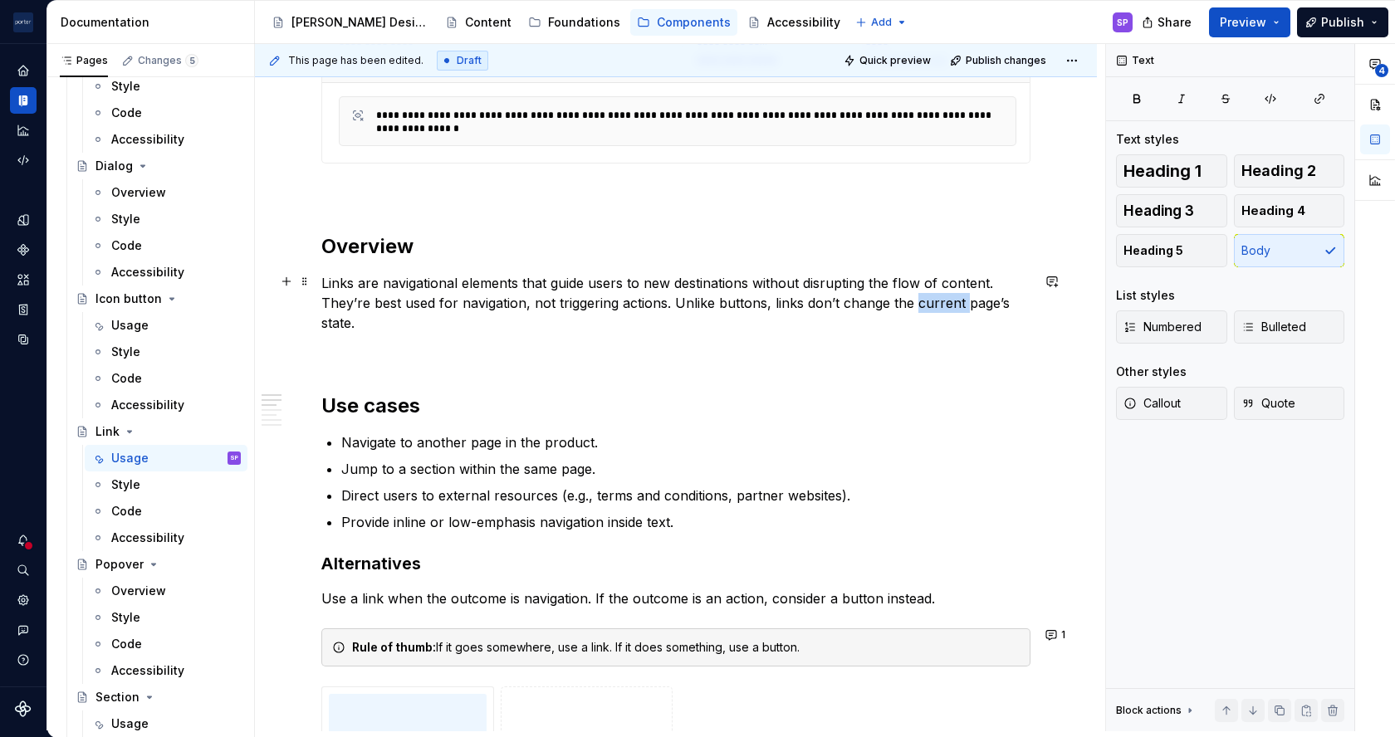
click at [933, 301] on p "Links are navigational elements that guide users to new destinations without di…" at bounding box center [675, 303] width 709 height 60
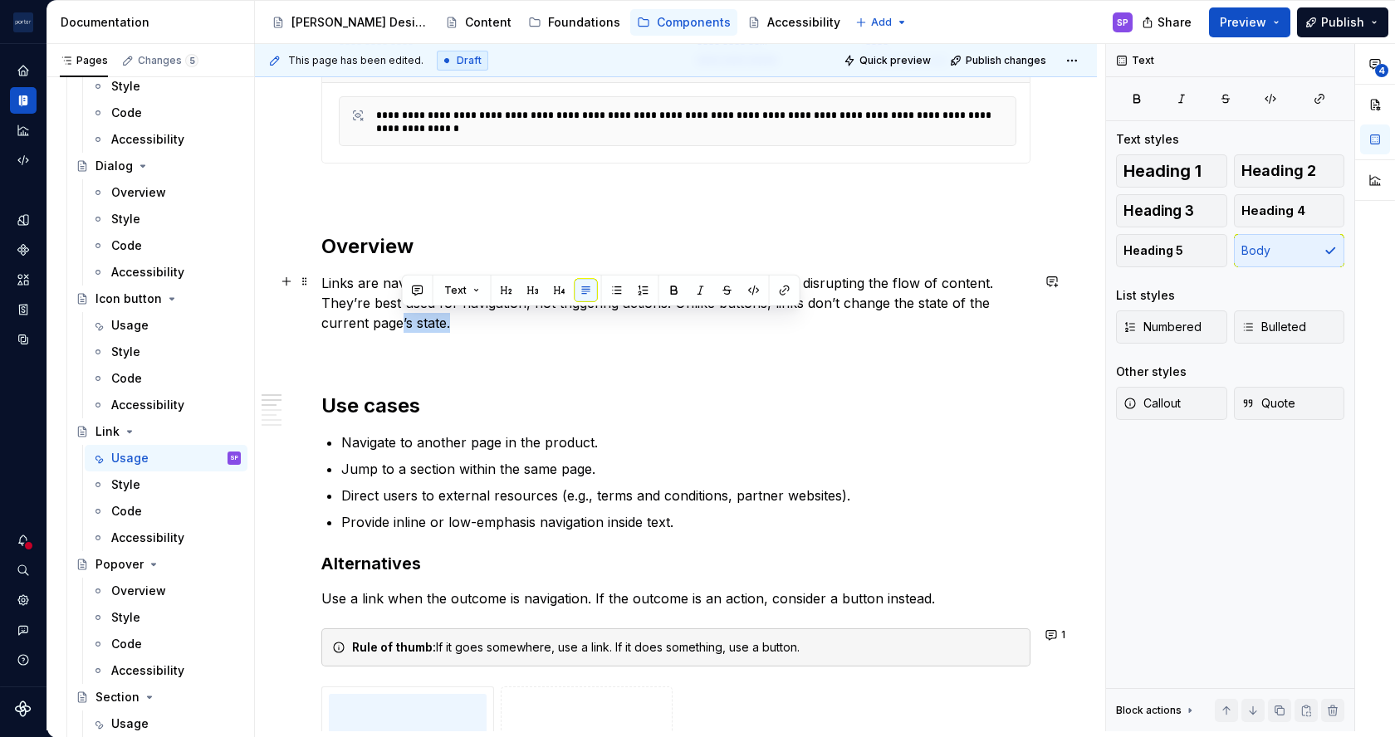
drag, startPoint x: 461, startPoint y: 327, endPoint x: 402, endPoint y: 316, distance: 60.1
click at [402, 316] on p "Links are navigational elements that guide users to new destinations without di…" at bounding box center [675, 303] width 709 height 60
click at [340, 321] on p "Links are navigational elements that guide users to new destinations without di…" at bounding box center [675, 303] width 709 height 60
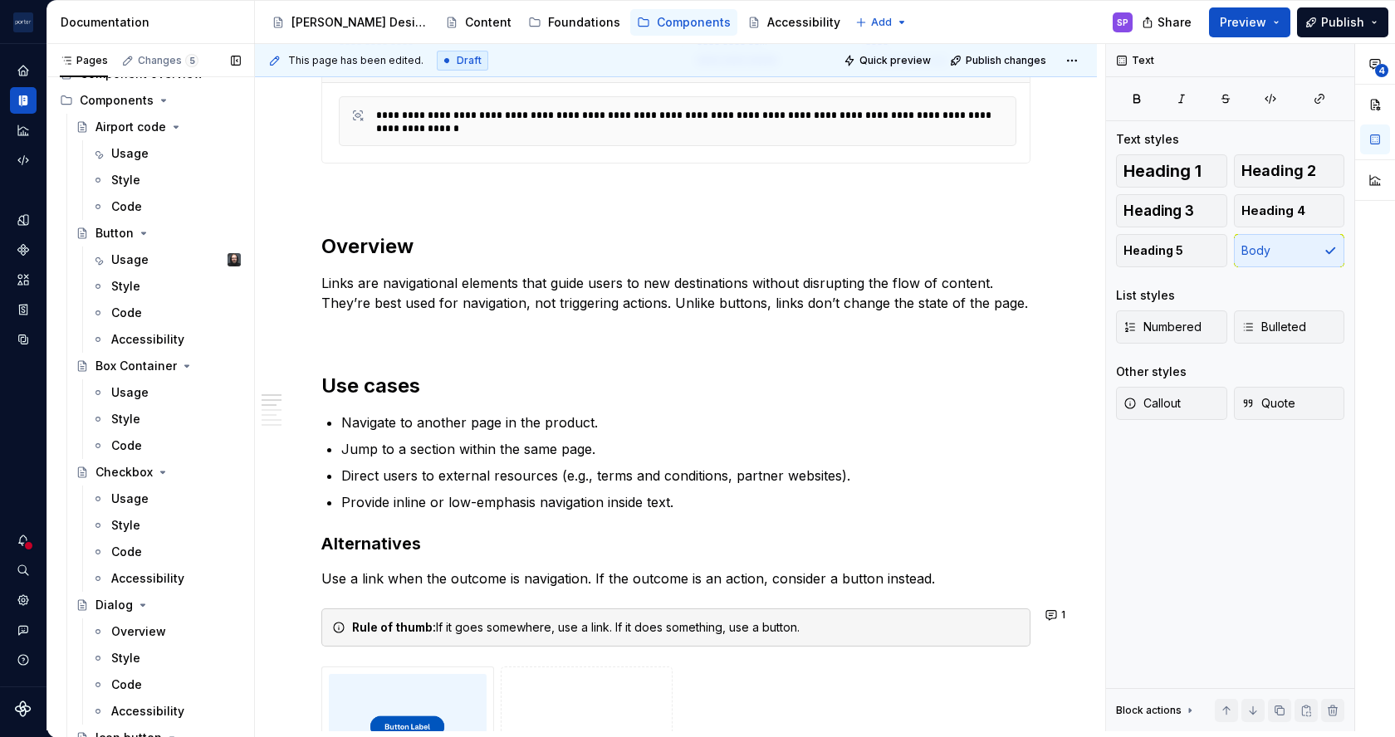
scroll to position [30, 0]
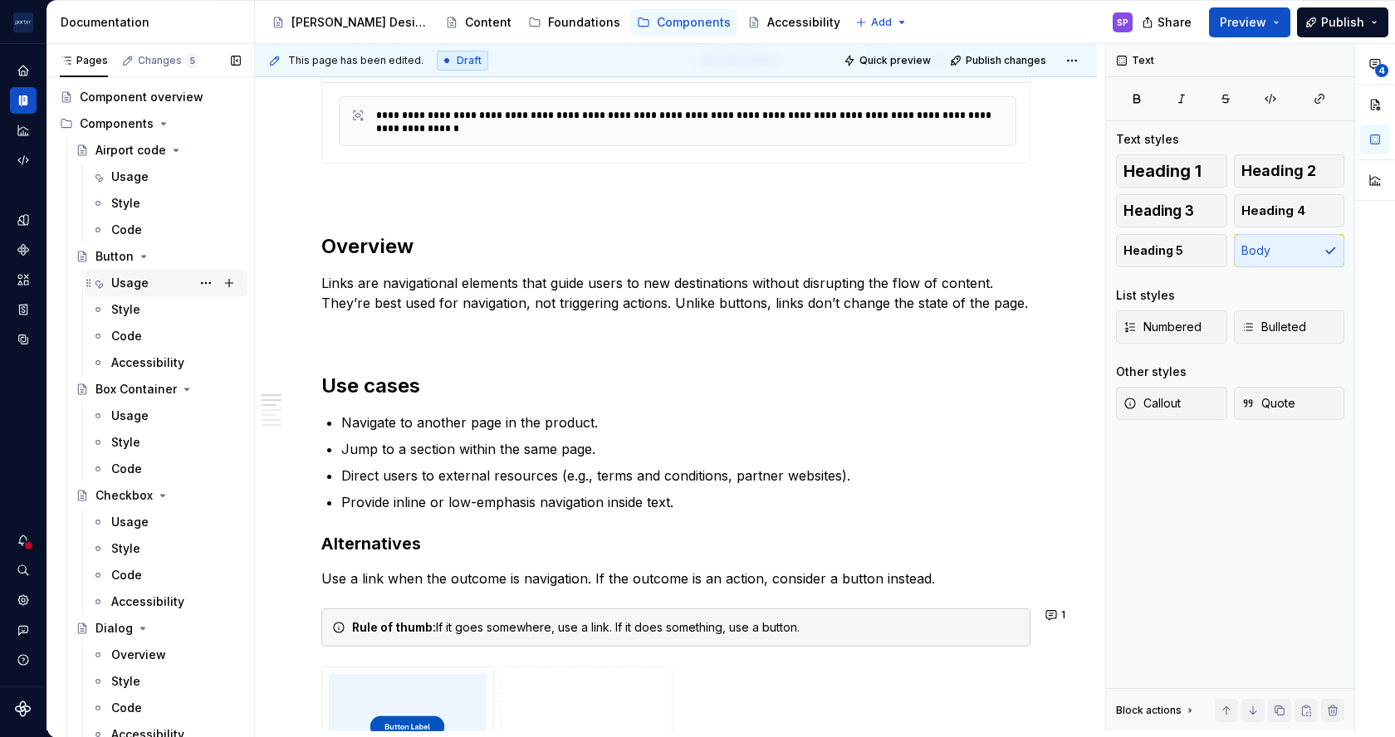
click at [137, 272] on div "Usage" at bounding box center [176, 283] width 130 height 23
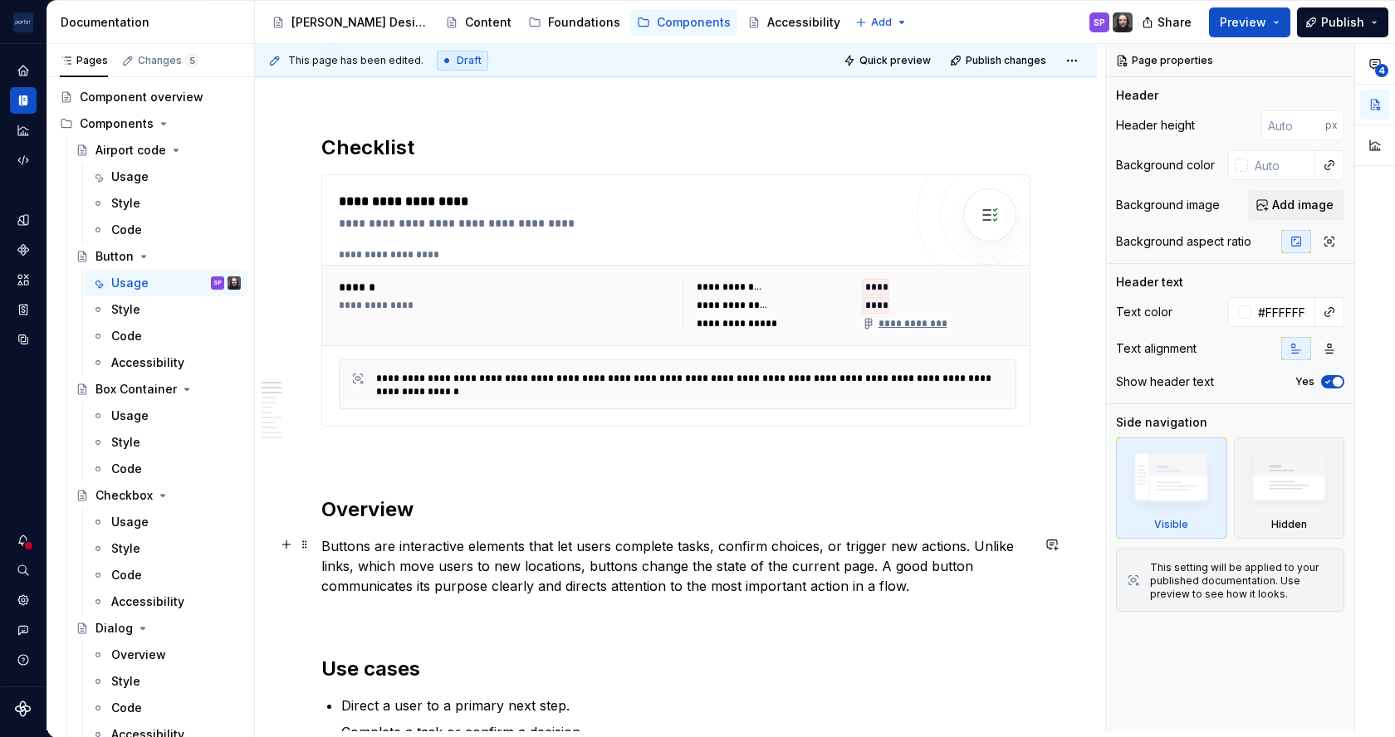
scroll to position [624, 0]
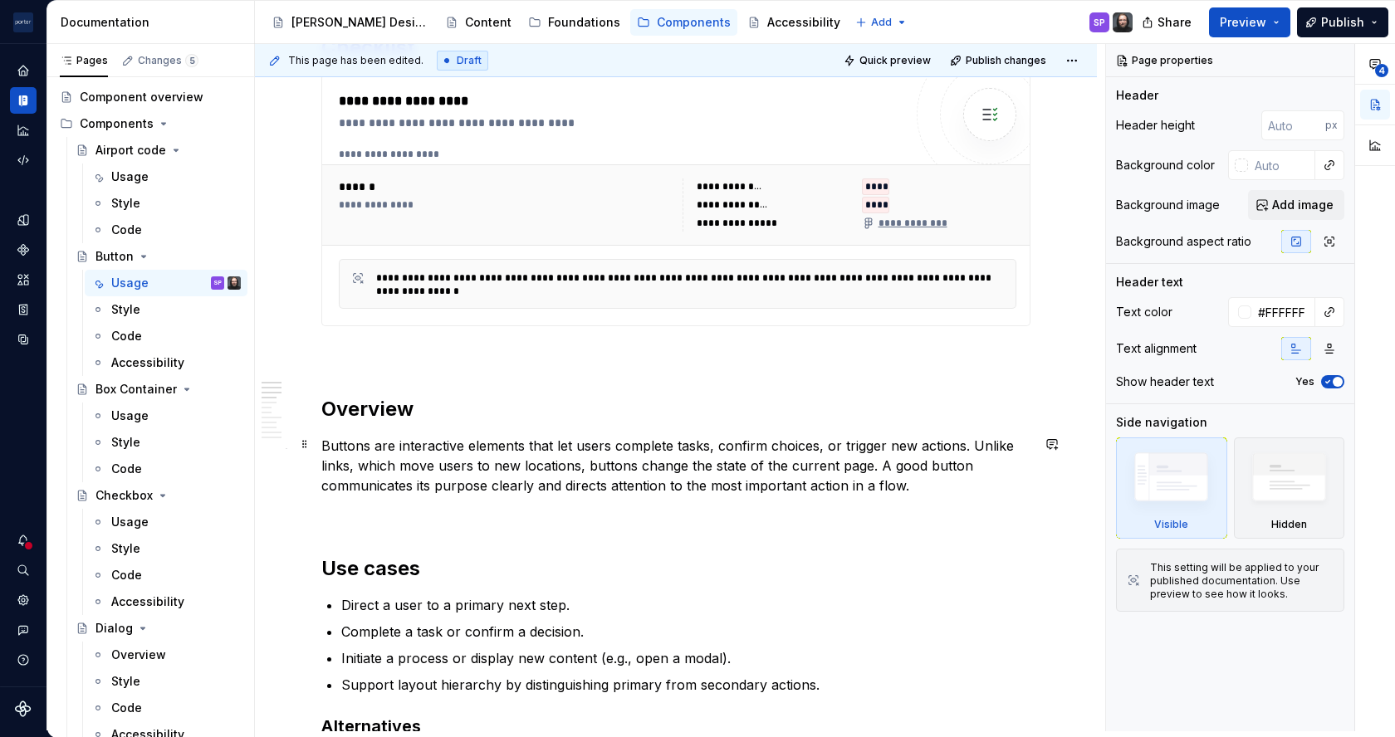
click at [797, 461] on p "Buttons are interactive elements that let users complete tasks, confirm choices…" at bounding box center [675, 466] width 709 height 60
type textarea "*"
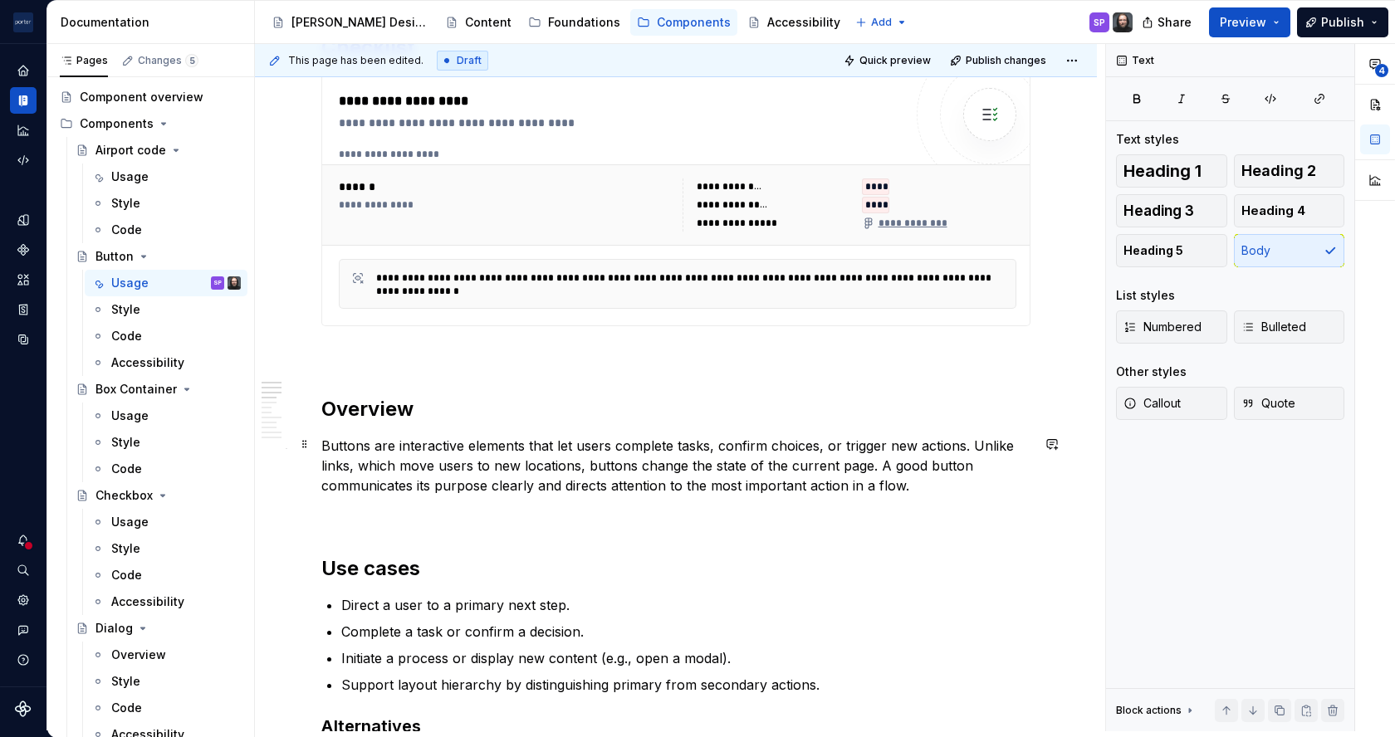
click at [797, 461] on p "Buttons are interactive elements that let users complete tasks, confirm choices…" at bounding box center [675, 466] width 709 height 60
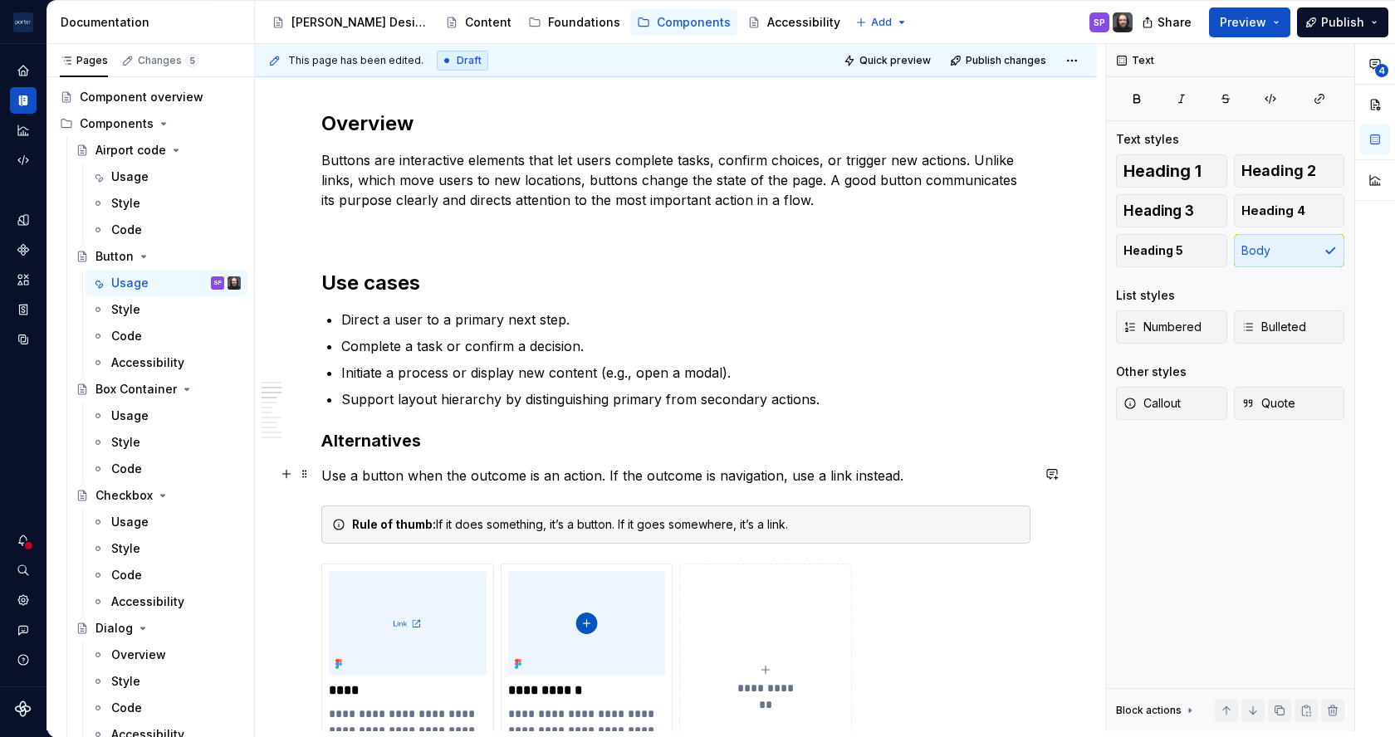
scroll to position [911, 0]
click at [447, 315] on p "Direct a user to a primary next step." at bounding box center [685, 319] width 689 height 20
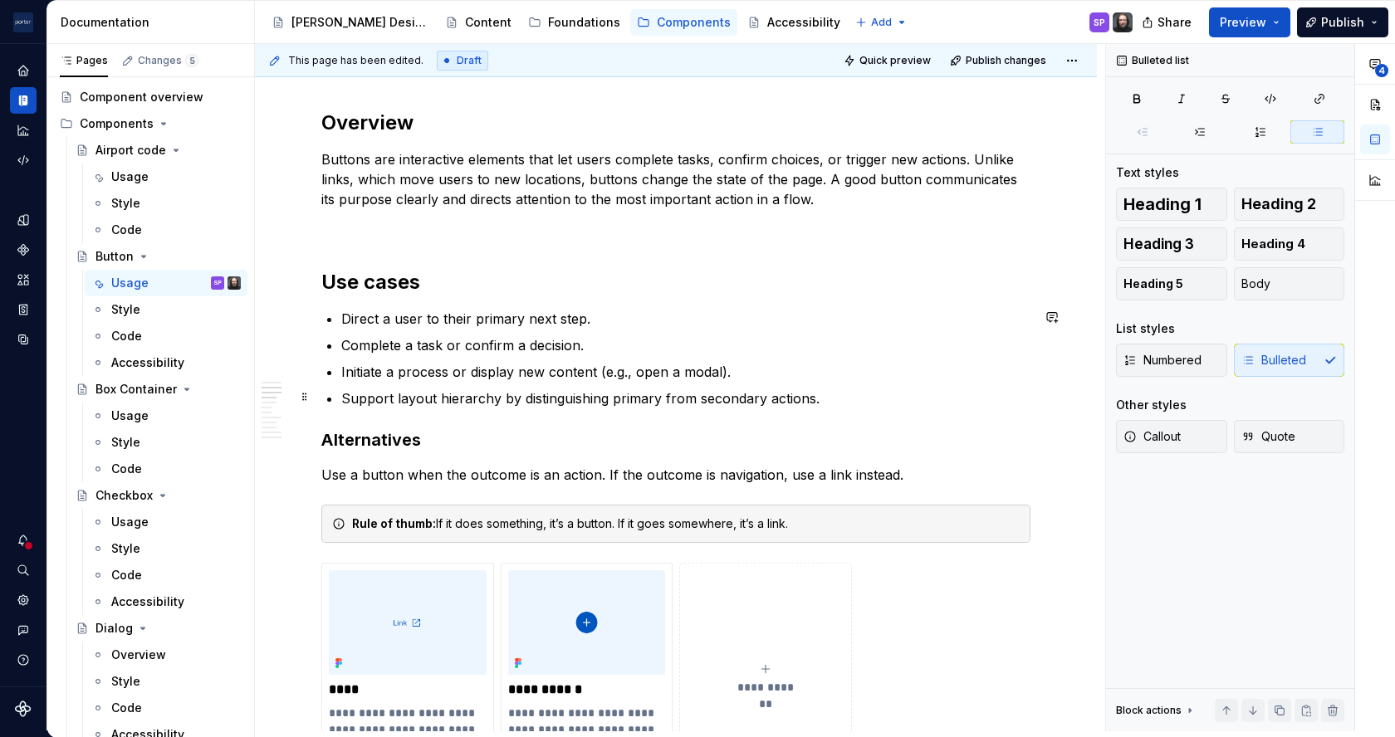
click at [384, 394] on p "Support layout hierarchy by distinguishing primary from secondary actions." at bounding box center [685, 399] width 689 height 20
drag, startPoint x: 579, startPoint y: 391, endPoint x: 438, endPoint y: 350, distance: 146.9
click at [438, 350] on p "Complete a task or confirm a decision." at bounding box center [685, 345] width 689 height 20
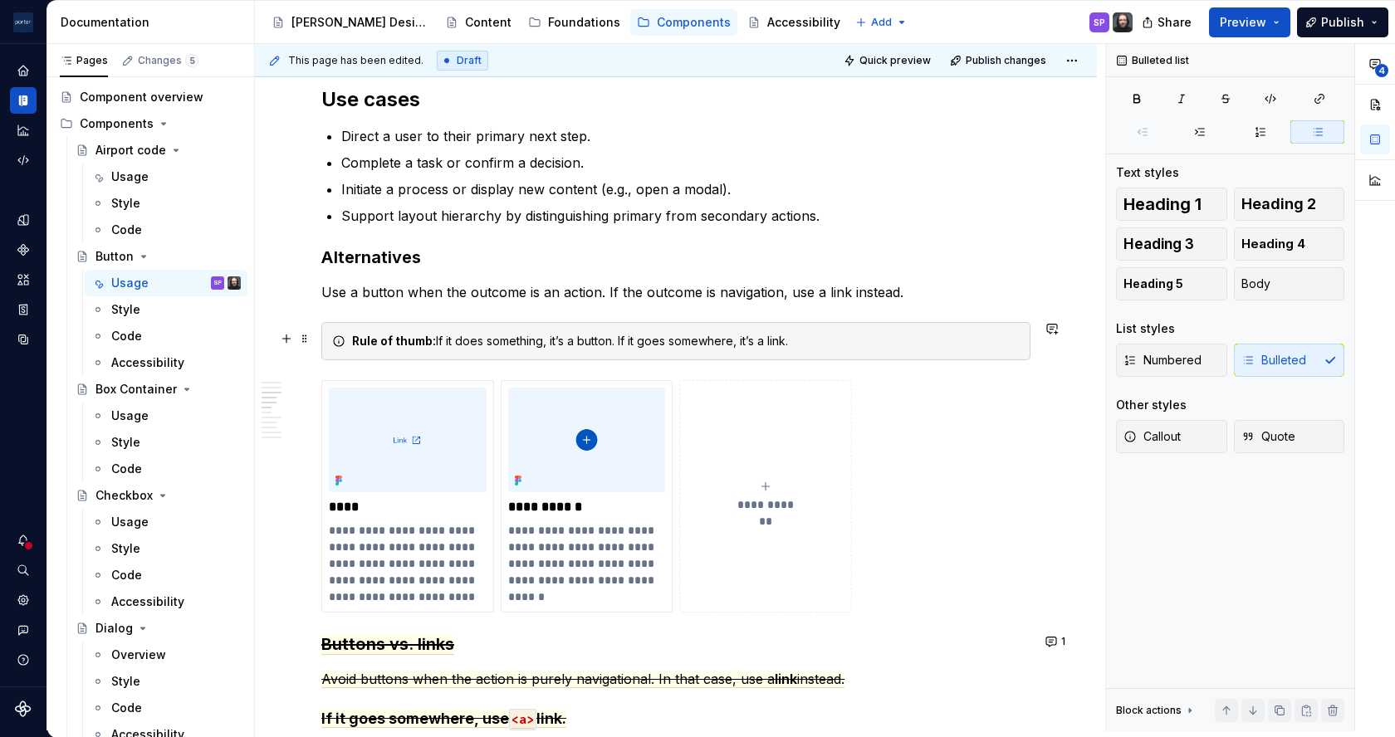
scroll to position [1098, 0]
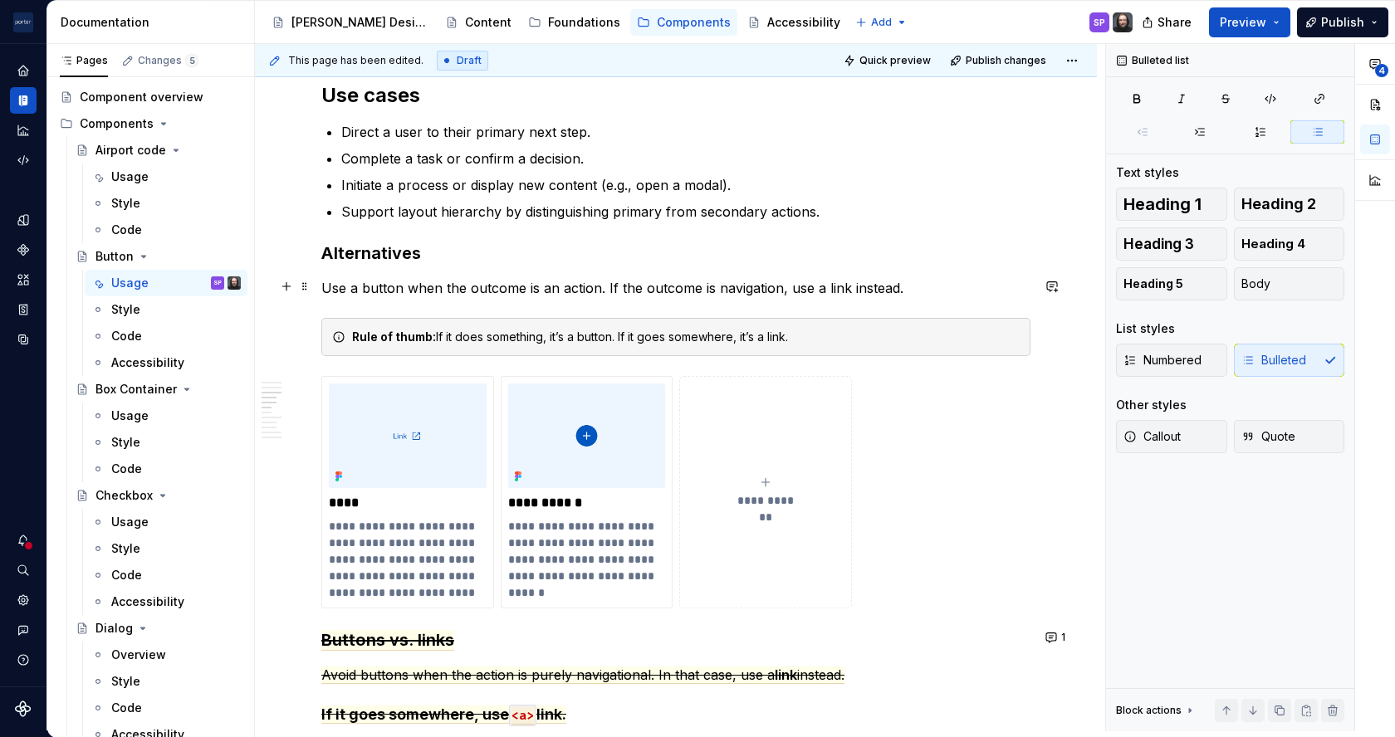
click at [717, 285] on p "Use a button when the outcome is an action. If the outcome is navigation, use a…" at bounding box center [675, 288] width 709 height 20
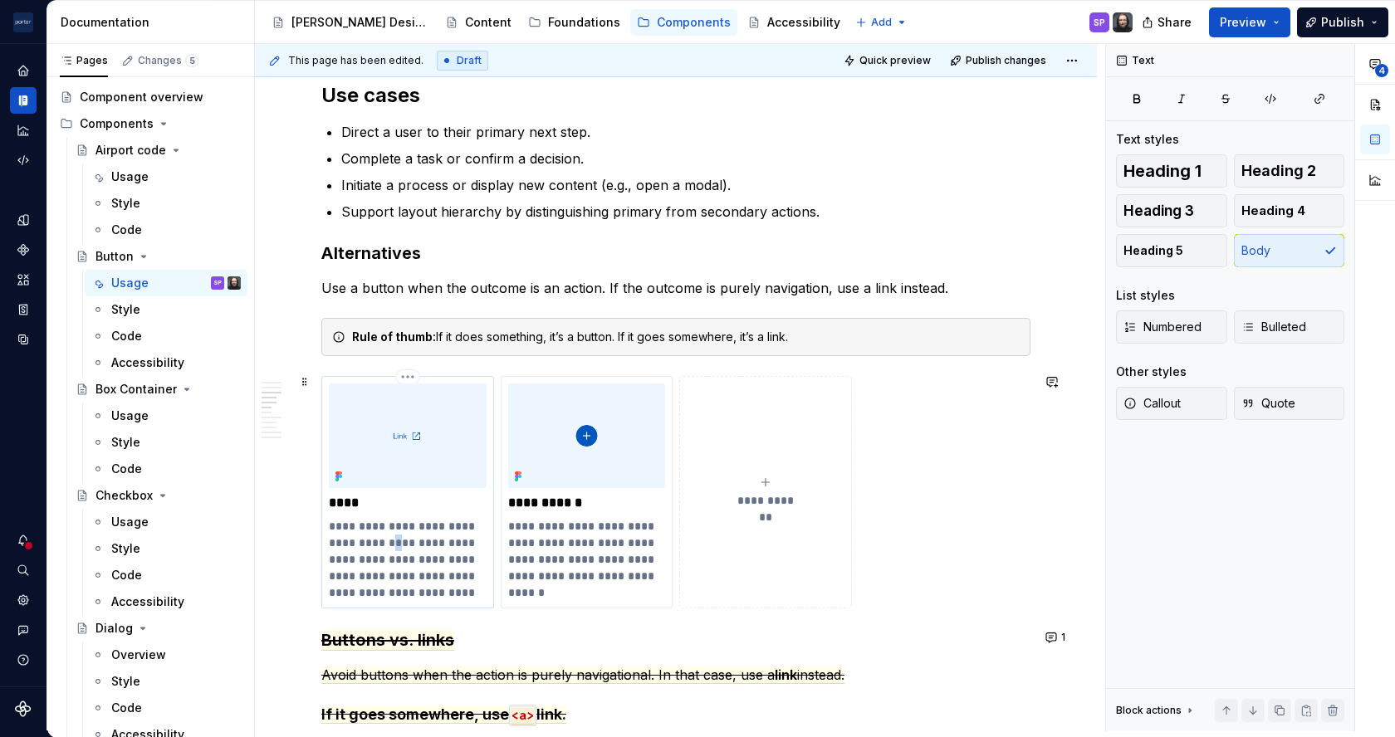
drag, startPoint x: 371, startPoint y: 544, endPoint x: 366, endPoint y: 536, distance: 9.7
click at [366, 536] on p "**********" at bounding box center [407, 559] width 157 height 83
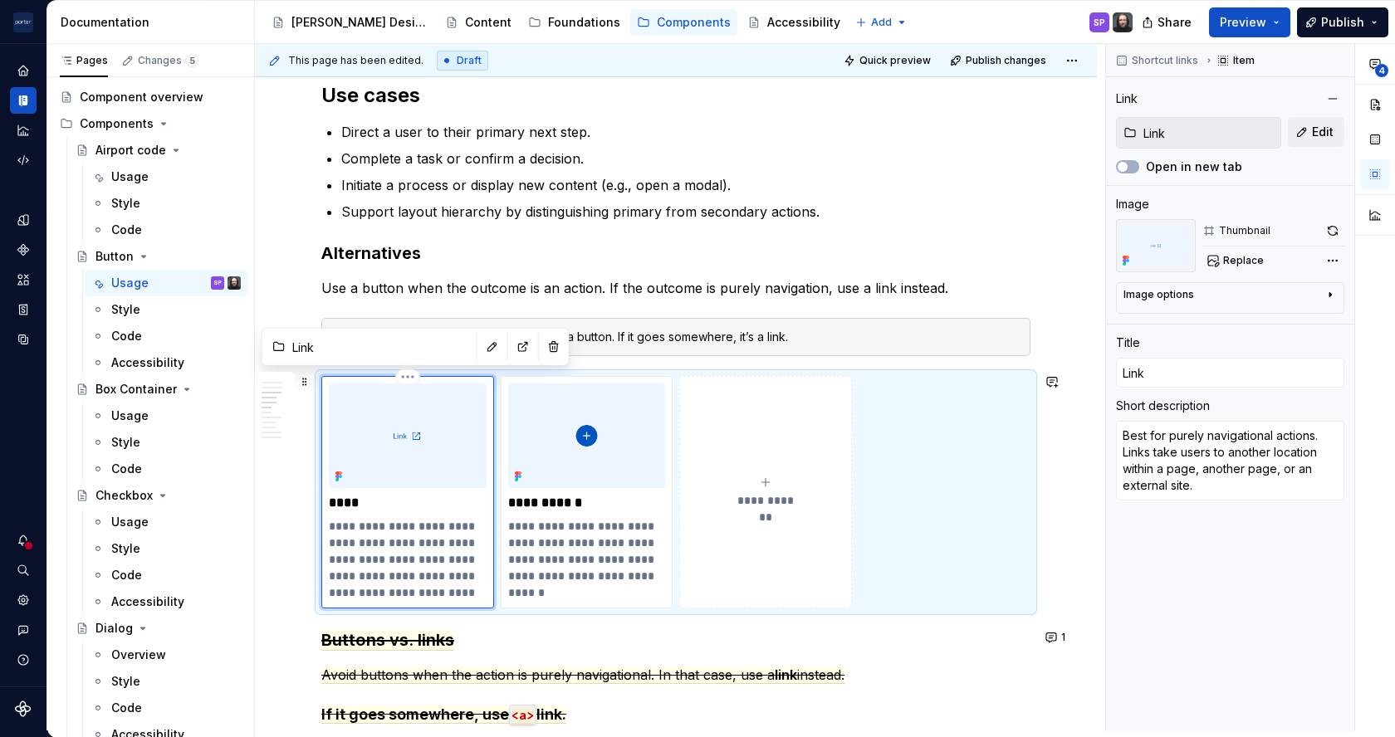
click at [379, 546] on p "**********" at bounding box center [407, 559] width 157 height 83
click at [399, 521] on p "**********" at bounding box center [407, 559] width 157 height 83
type textarea "*"
type textarea "Best for navigational actions. Links take users to another location within a pa…"
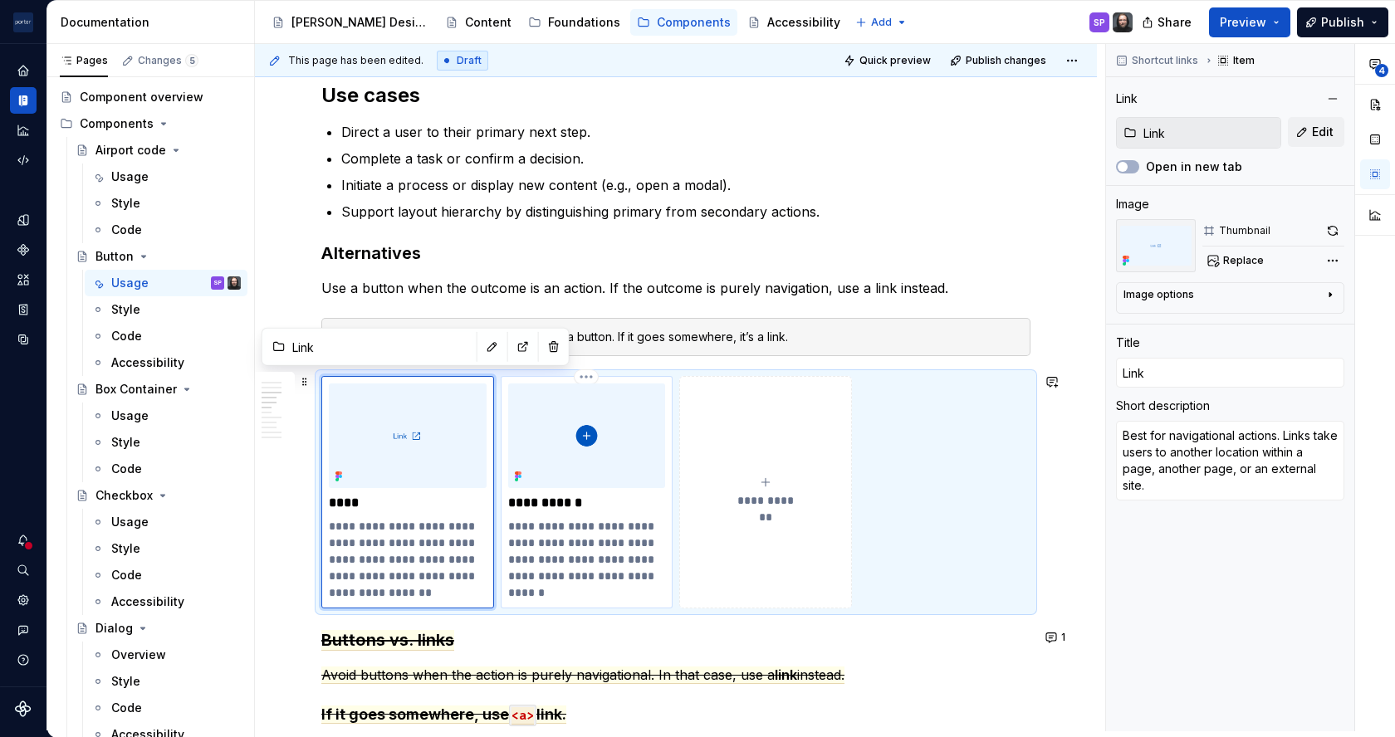
click at [620, 560] on p "**********" at bounding box center [586, 559] width 157 height 83
type textarea "*"
type input "Icon button"
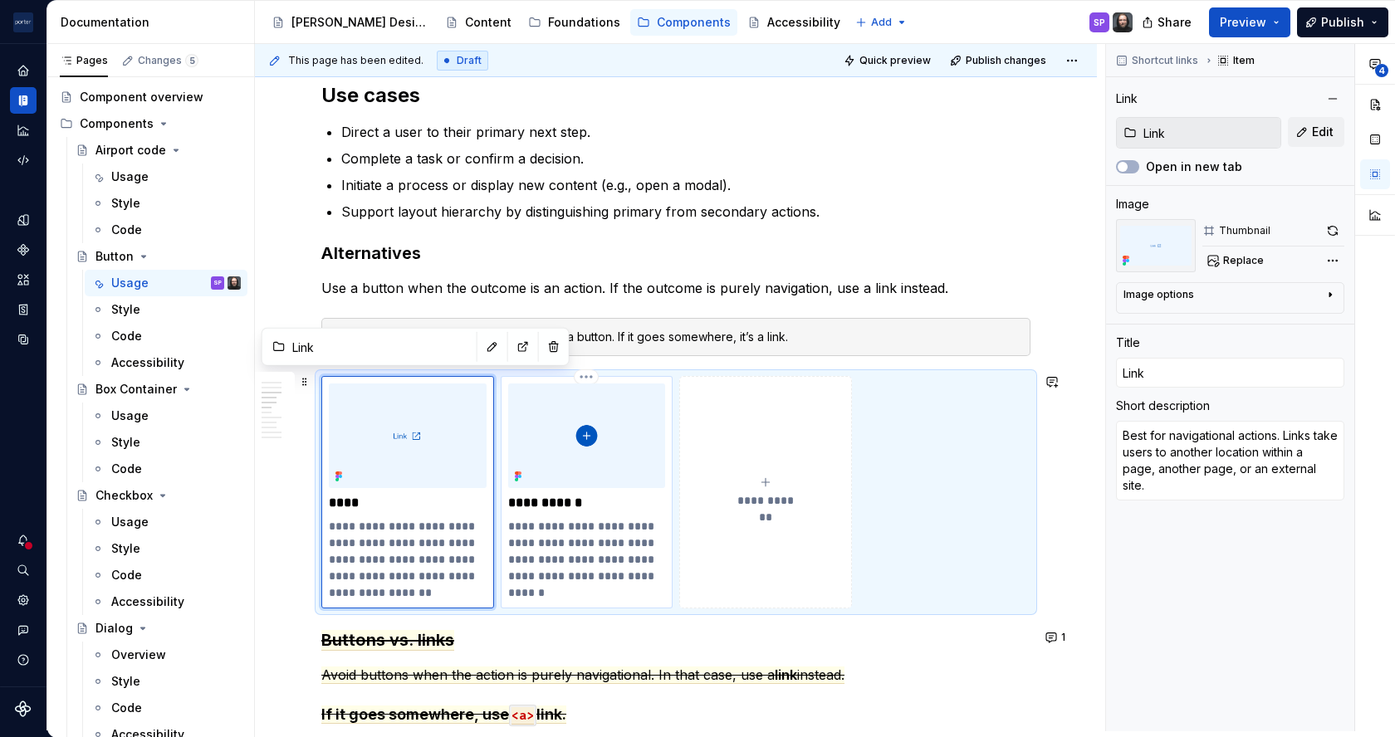
type textarea "Best for compact, in-page actions where space is limited and the icon's meaning…"
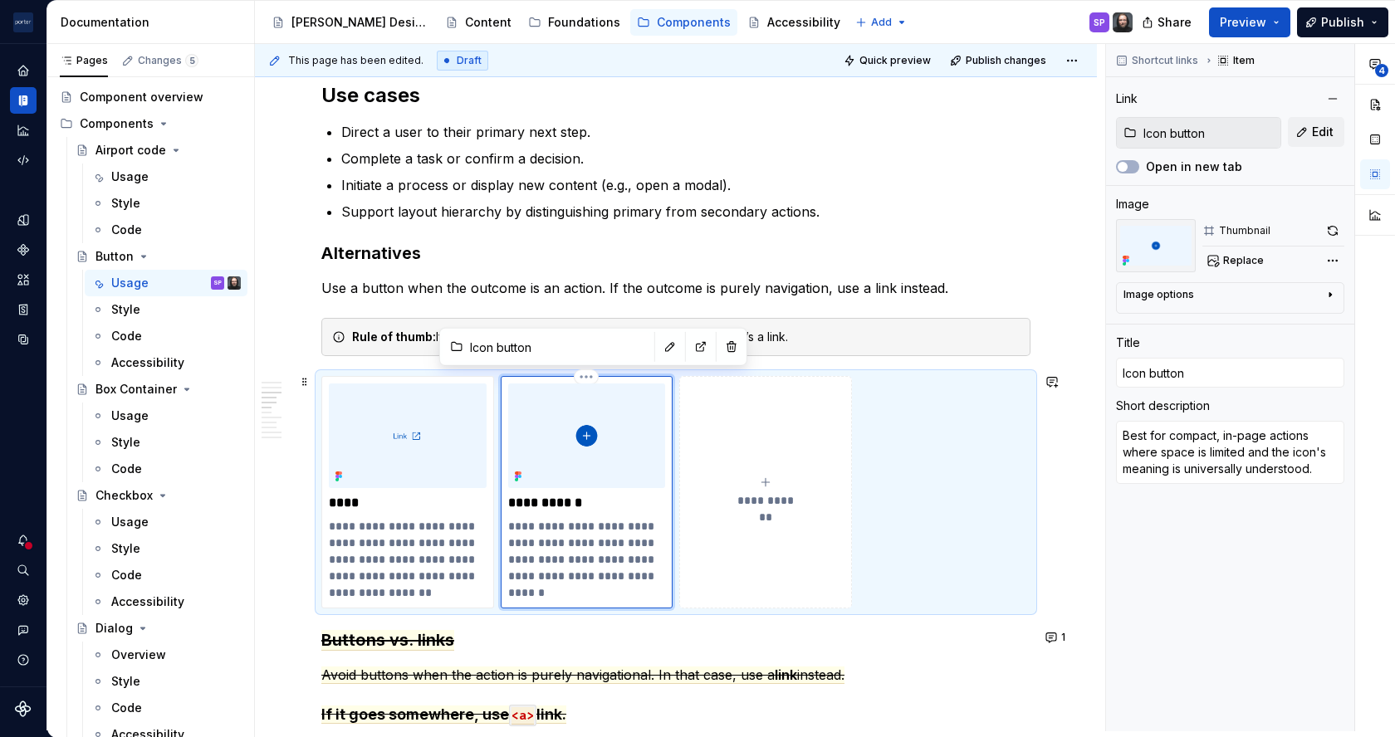
type textarea "*"
type textarea "Best for compact, in-page actions where space is limited and the icons meaning …"
type textarea "*"
type textarea "Best for compact, in-page actions where space is limited and the icon meaning i…"
click at [524, 565] on p "**********" at bounding box center [586, 559] width 157 height 83
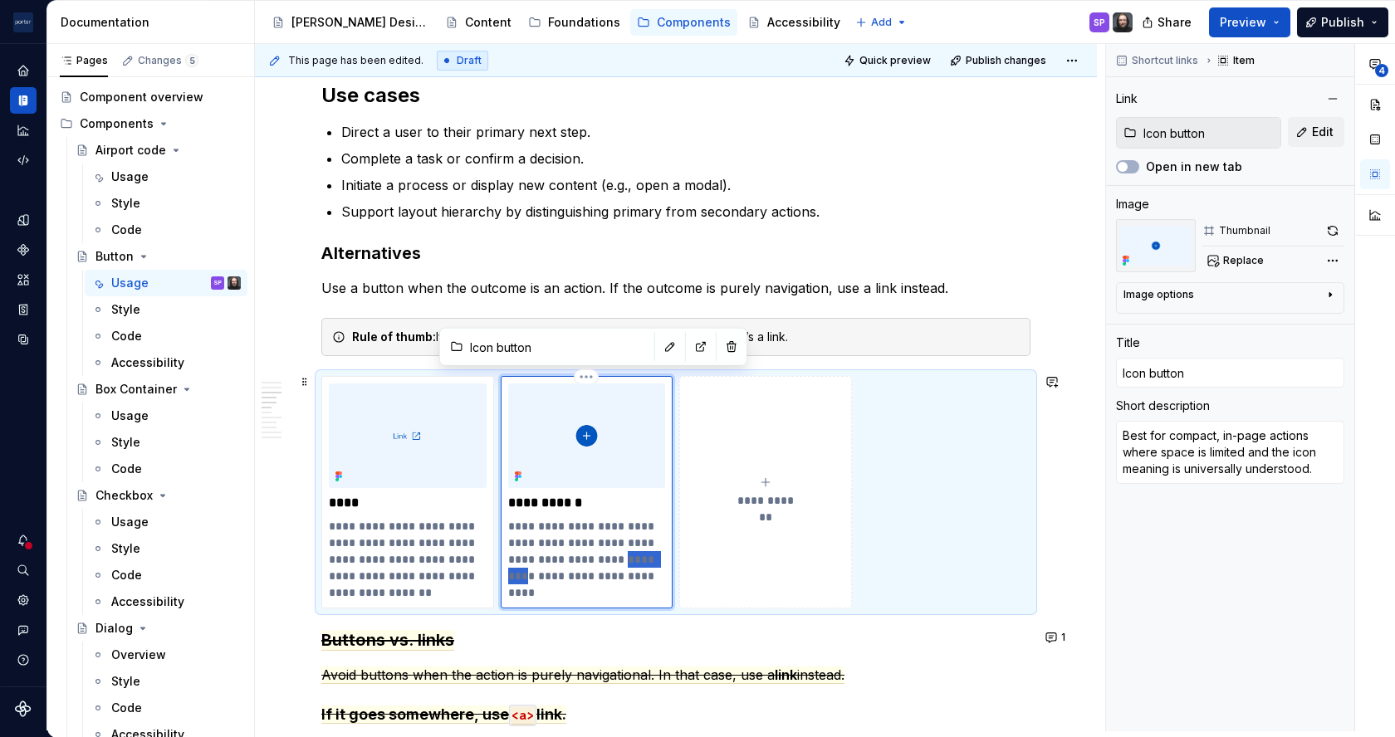
click at [524, 565] on p "**********" at bounding box center [586, 559] width 157 height 83
type textarea "*"
type textarea "Best for compact, in-page actions where space is limited and the icon is univer…"
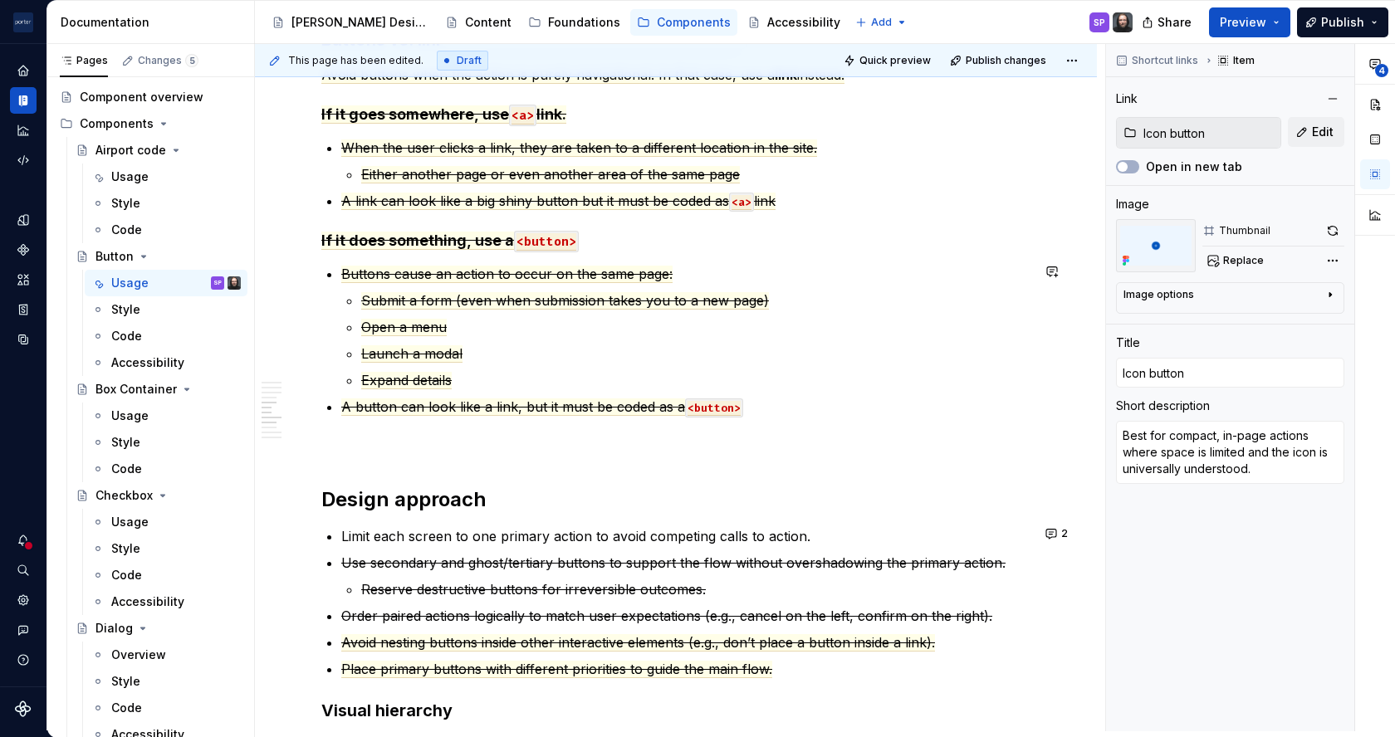
scroll to position [1802, 0]
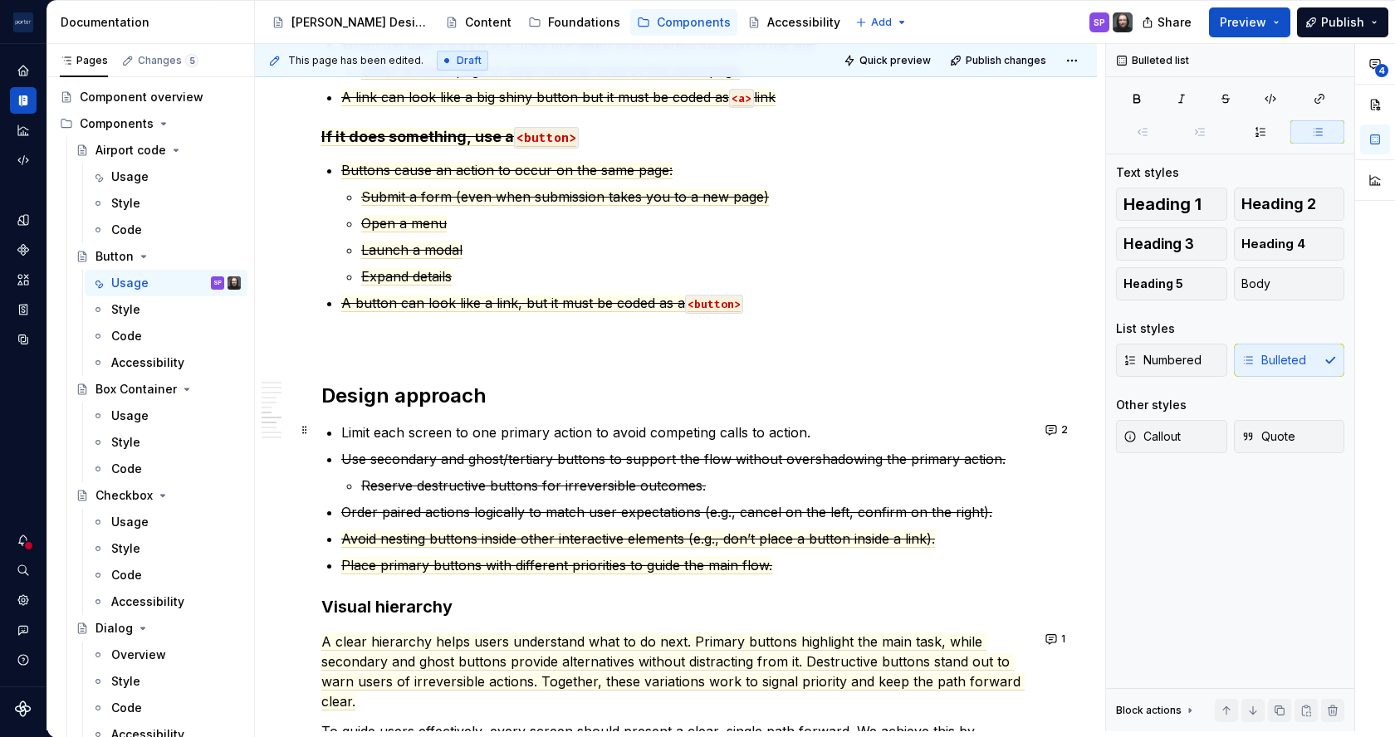
click at [339, 426] on div "**********" at bounding box center [675, 52] width 709 height 3067
click at [855, 428] on p "Limit each screen to one primary action to avoid competing calls to action." at bounding box center [685, 433] width 689 height 20
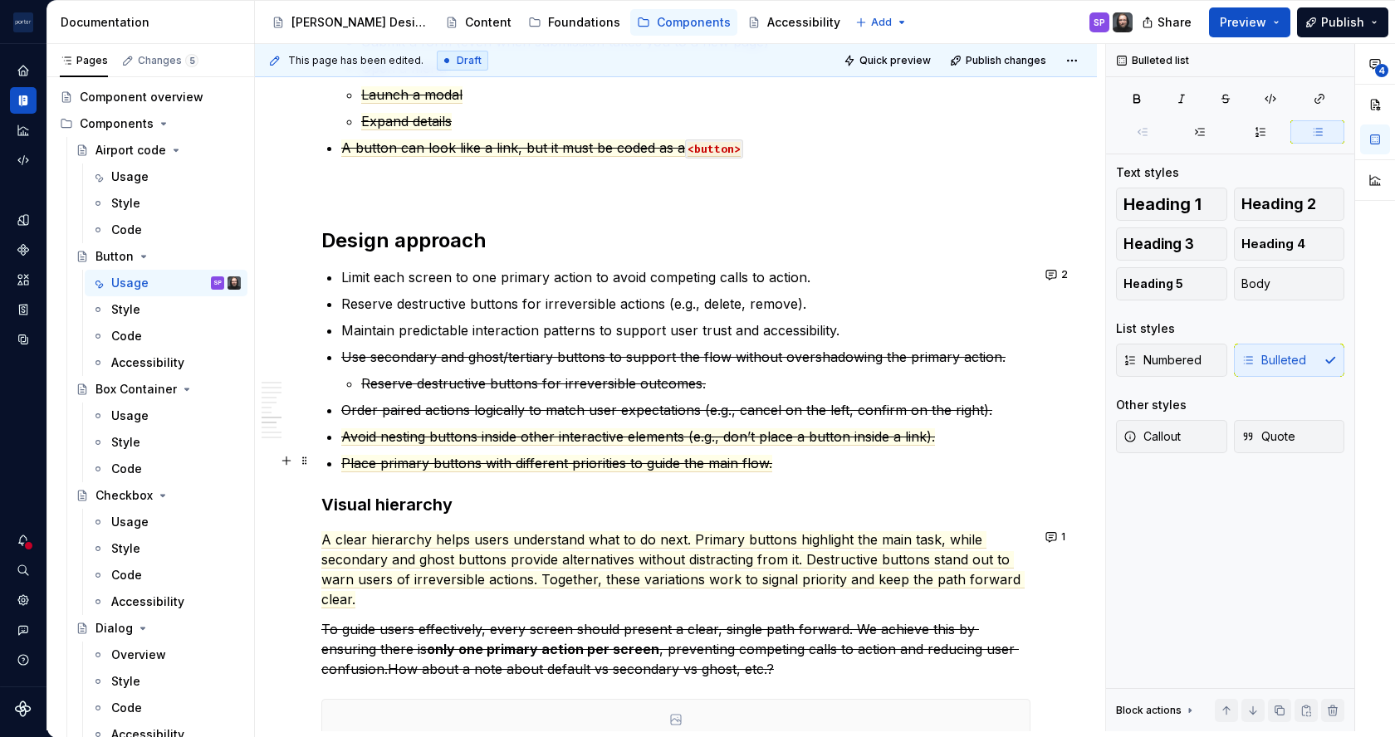
scroll to position [1985, 0]
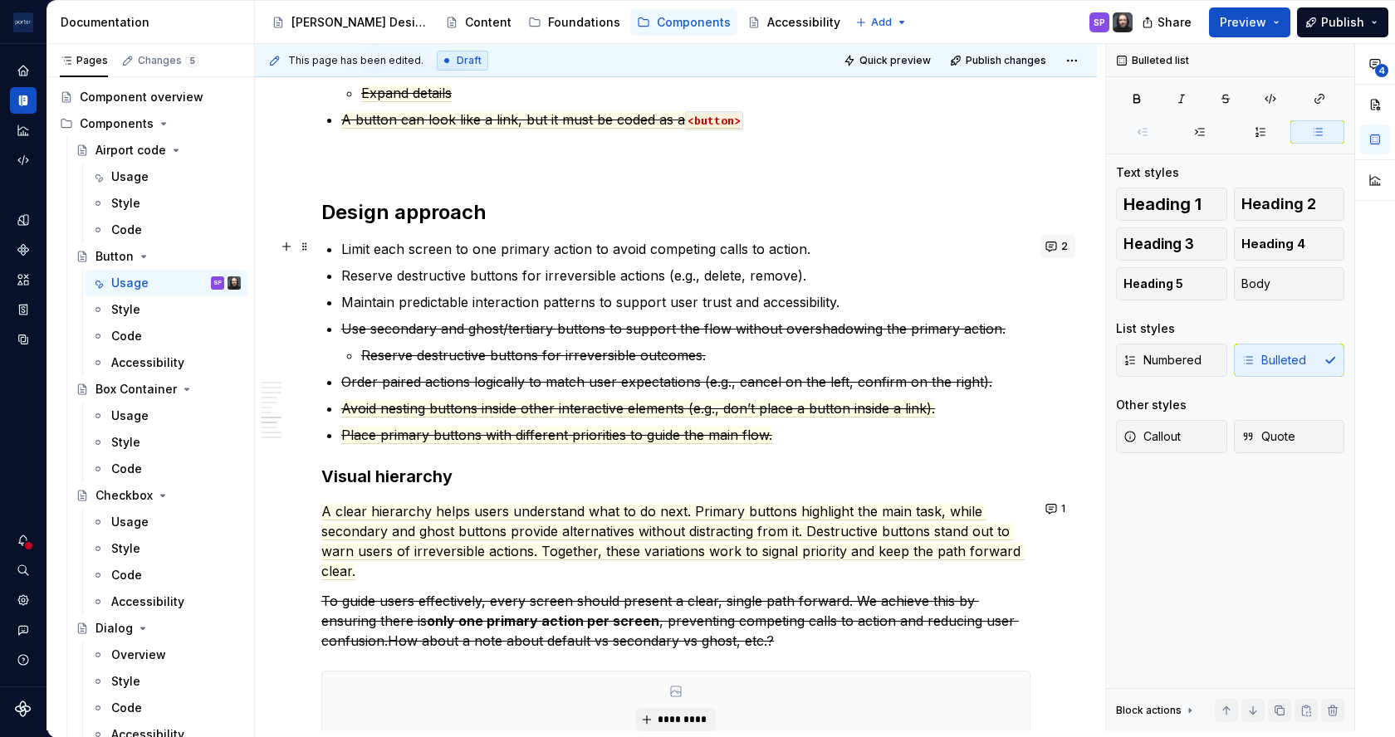
click at [1046, 240] on button "2" at bounding box center [1057, 246] width 35 height 23
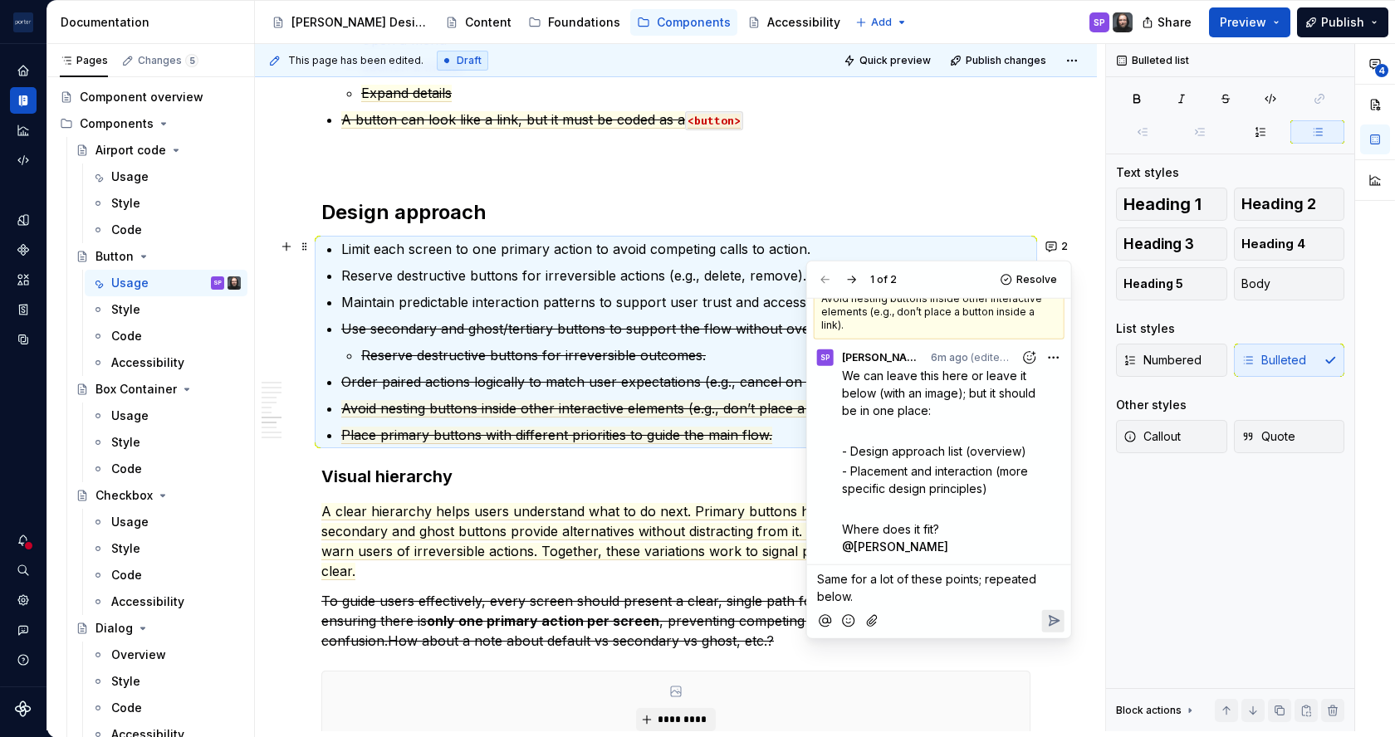
scroll to position [86, 0]
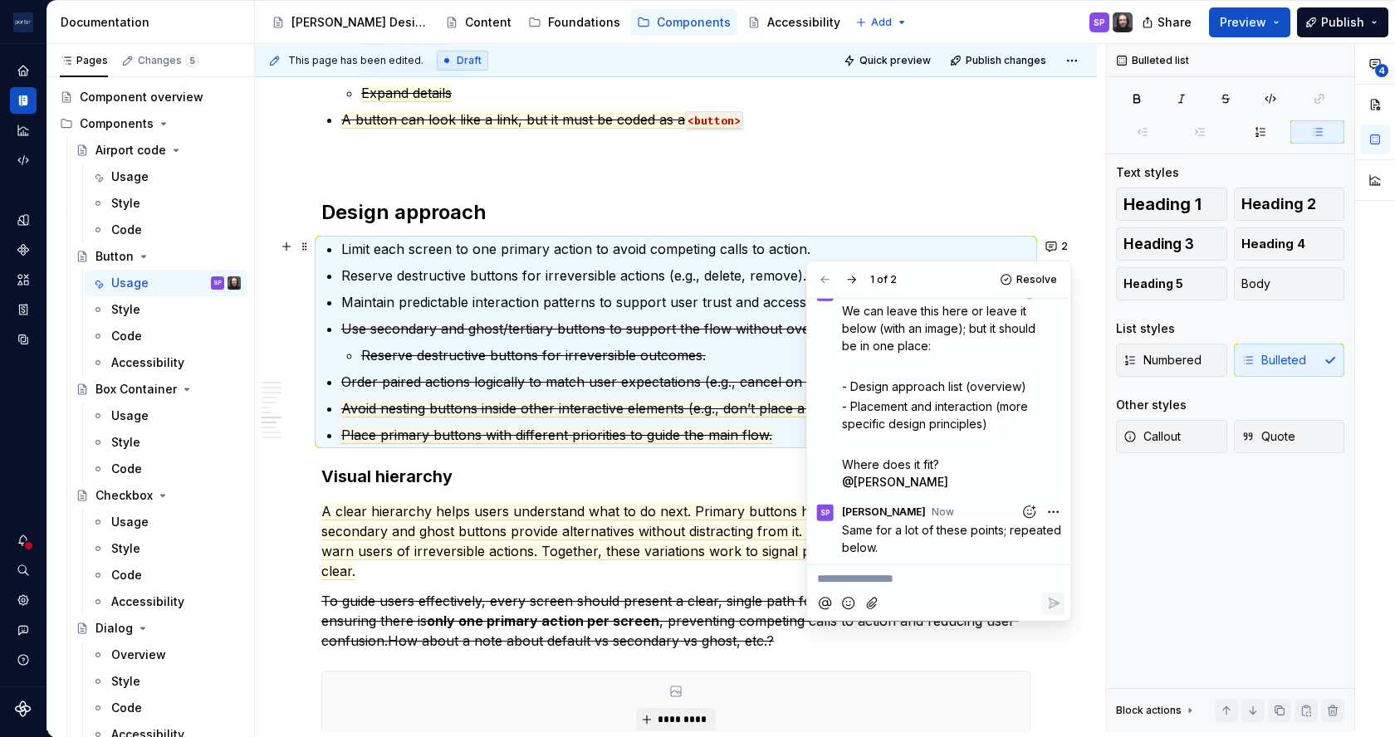
click at [531, 382] on s "Order paired actions logically to match user expectations (e.g., cancel on the …" at bounding box center [666, 382] width 651 height 17
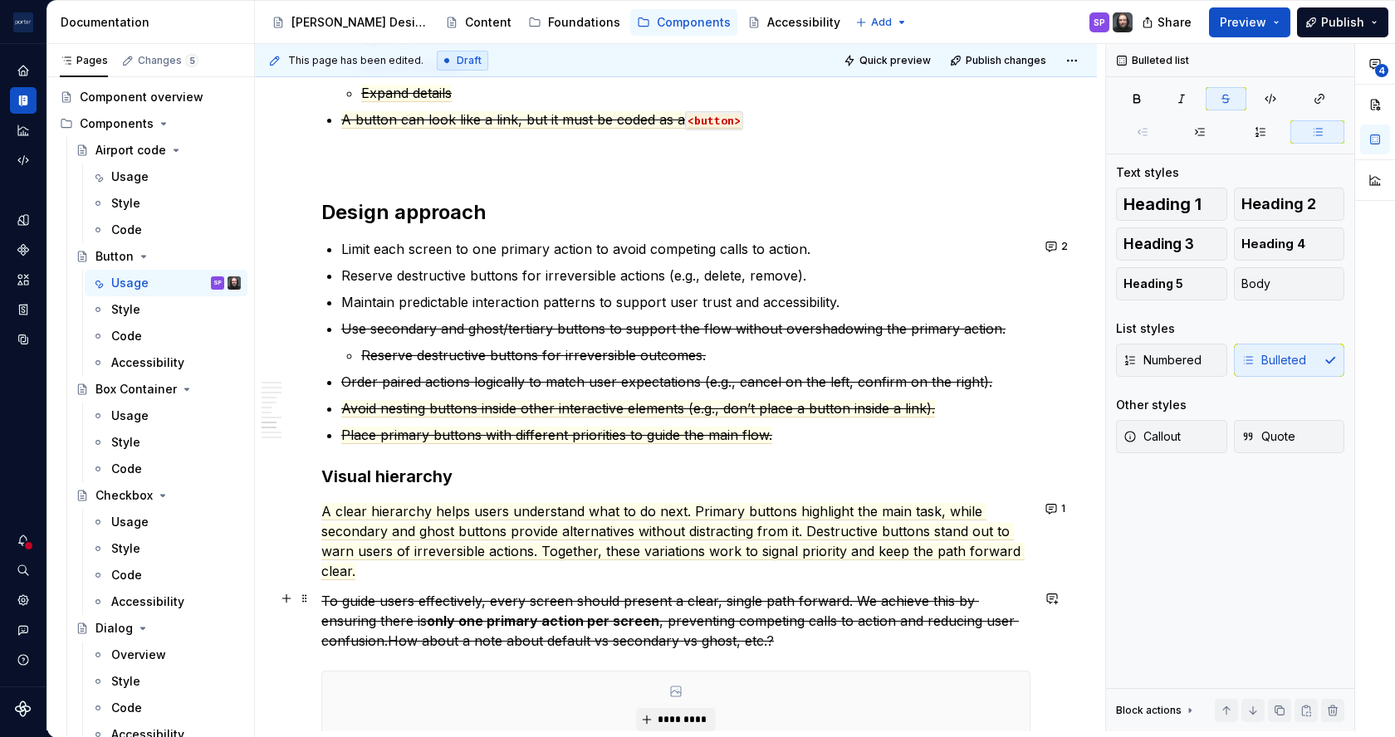
scroll to position [2233, 0]
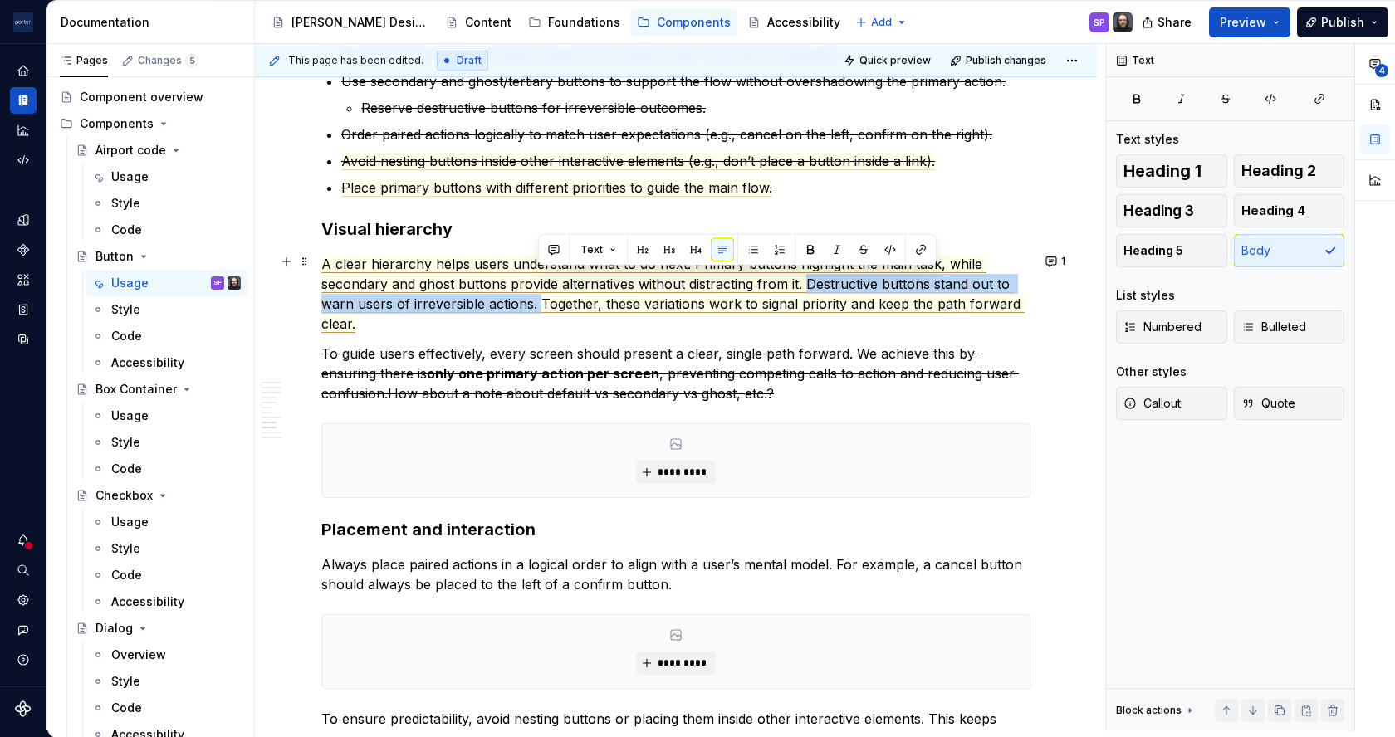
drag, startPoint x: 805, startPoint y: 281, endPoint x: 538, endPoint y: 305, distance: 268.4
click at [538, 305] on span "A clear hierarchy helps users understand what to do next. Primary buttons highl…" at bounding box center [672, 294] width 703 height 77
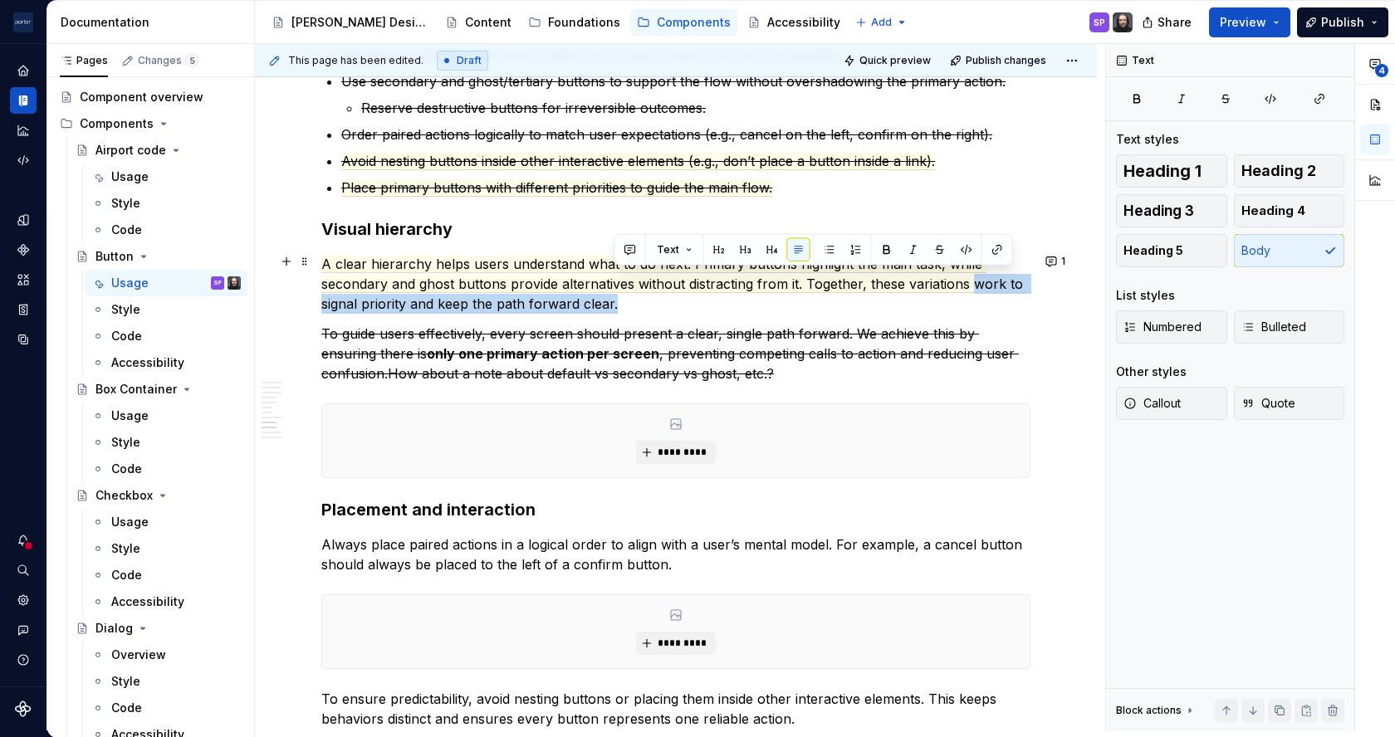
drag, startPoint x: 971, startPoint y: 282, endPoint x: 982, endPoint y: 301, distance: 22.4
click at [982, 301] on p "A clear hierarchy helps users understand what to do next. Primary buttons highl…" at bounding box center [675, 284] width 709 height 60
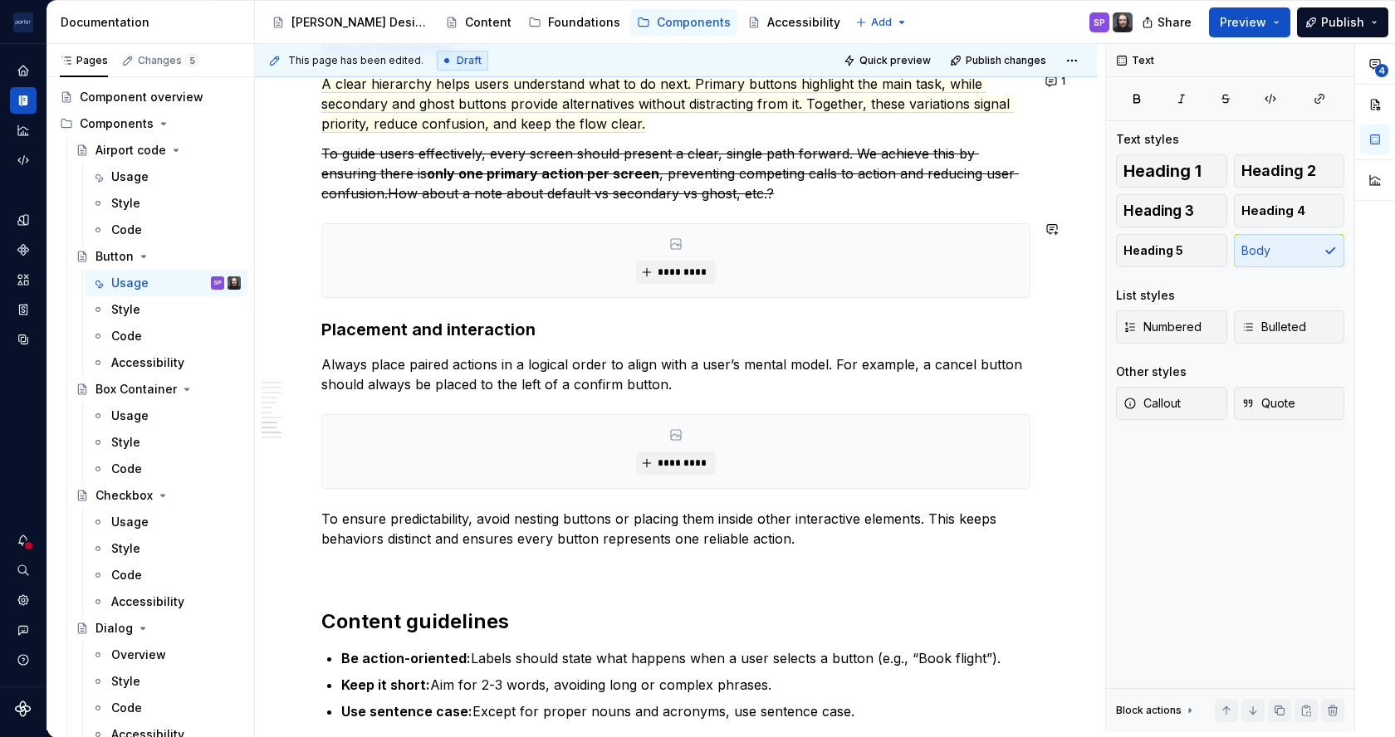
scroll to position [2415, 0]
click at [468, 514] on p "To ensure predictability, avoid nesting buttons or placing them inside other in…" at bounding box center [675, 527] width 709 height 40
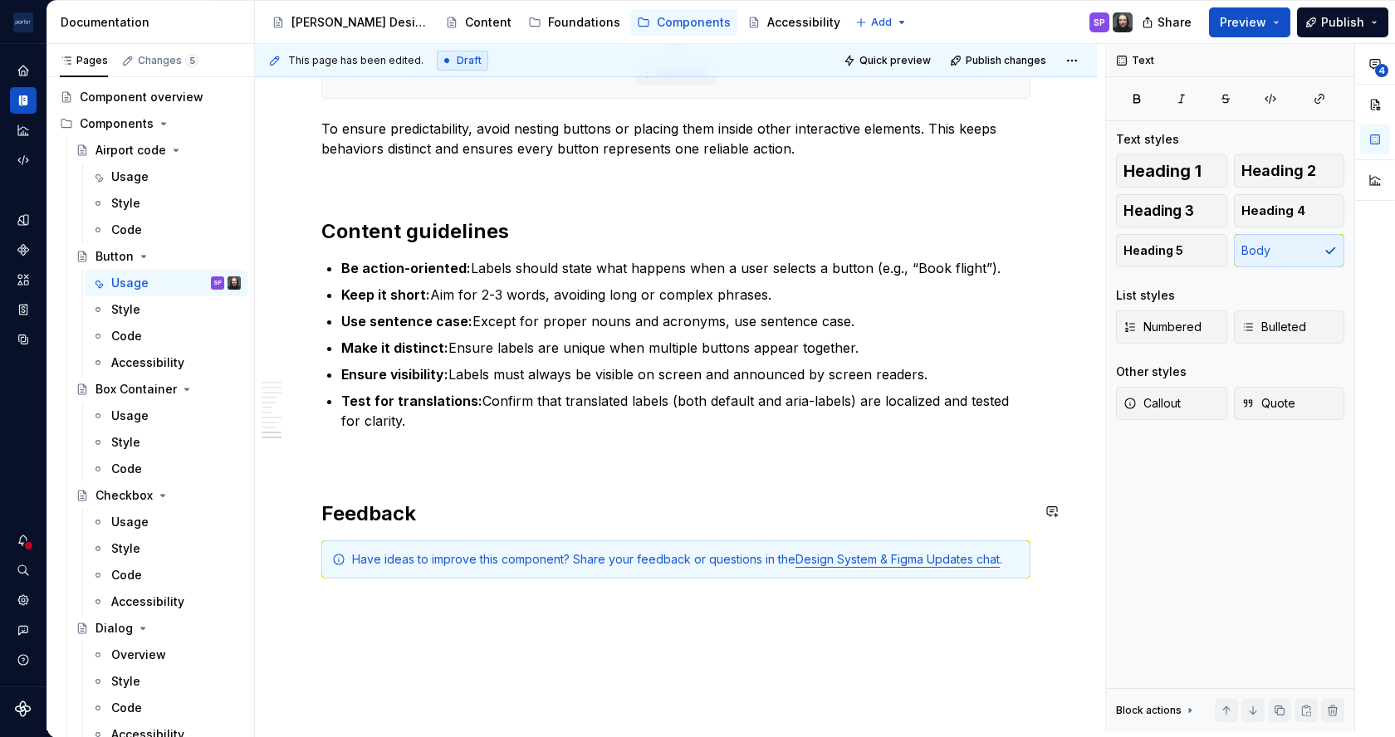
scroll to position [2804, 0]
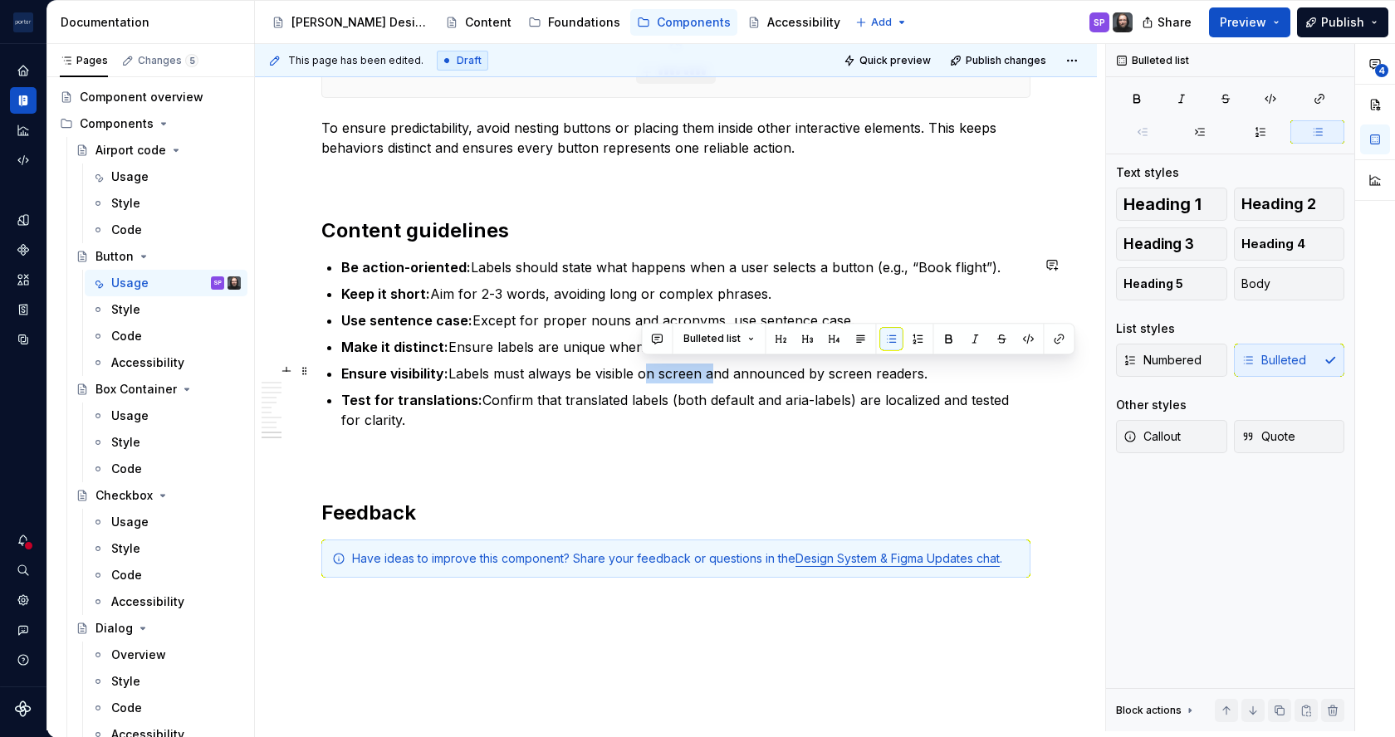
drag, startPoint x: 644, startPoint y: 374, endPoint x: 705, endPoint y: 371, distance: 60.7
click at [705, 371] on p "Ensure visibility: Labels must always be visible on screen and announced by scr…" at bounding box center [685, 374] width 689 height 20
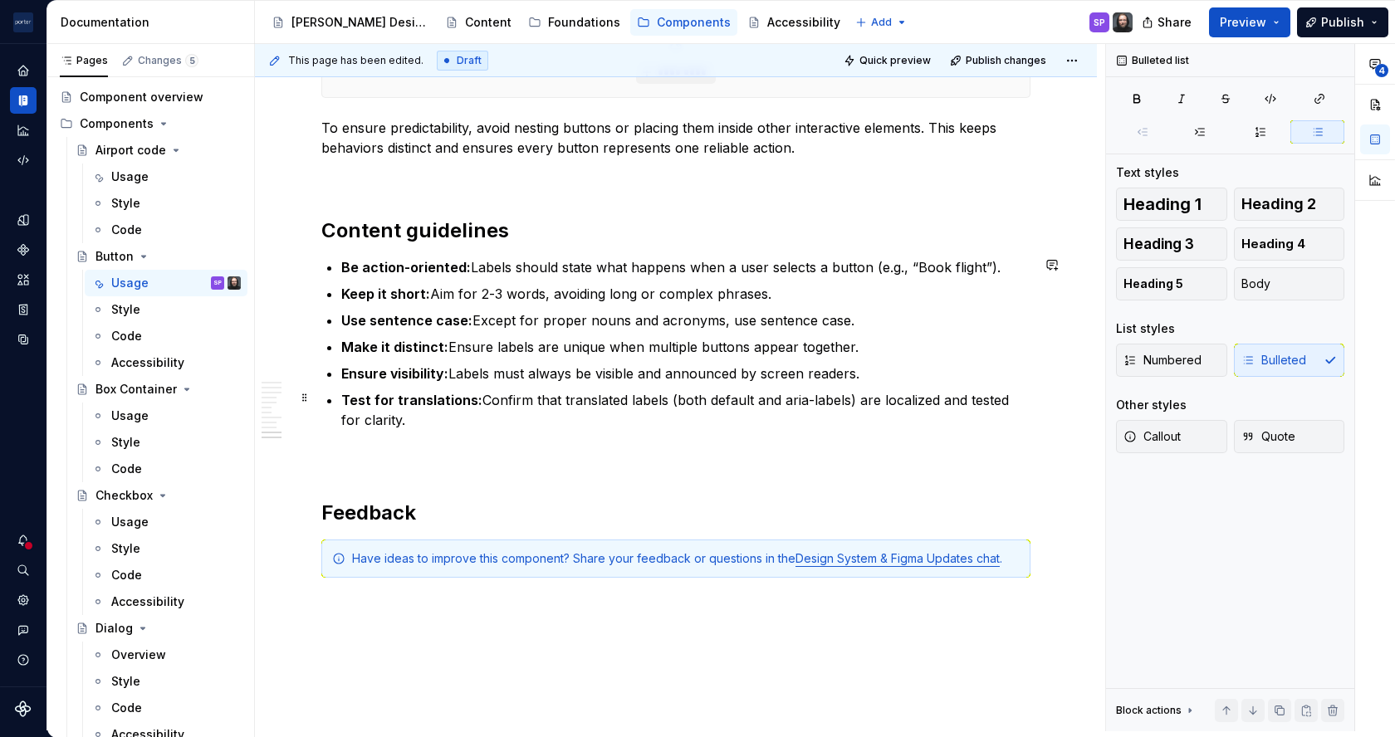
click at [560, 399] on p "Test for translations: Confirm that translated labels (both default and aria-la…" at bounding box center [685, 410] width 689 height 40
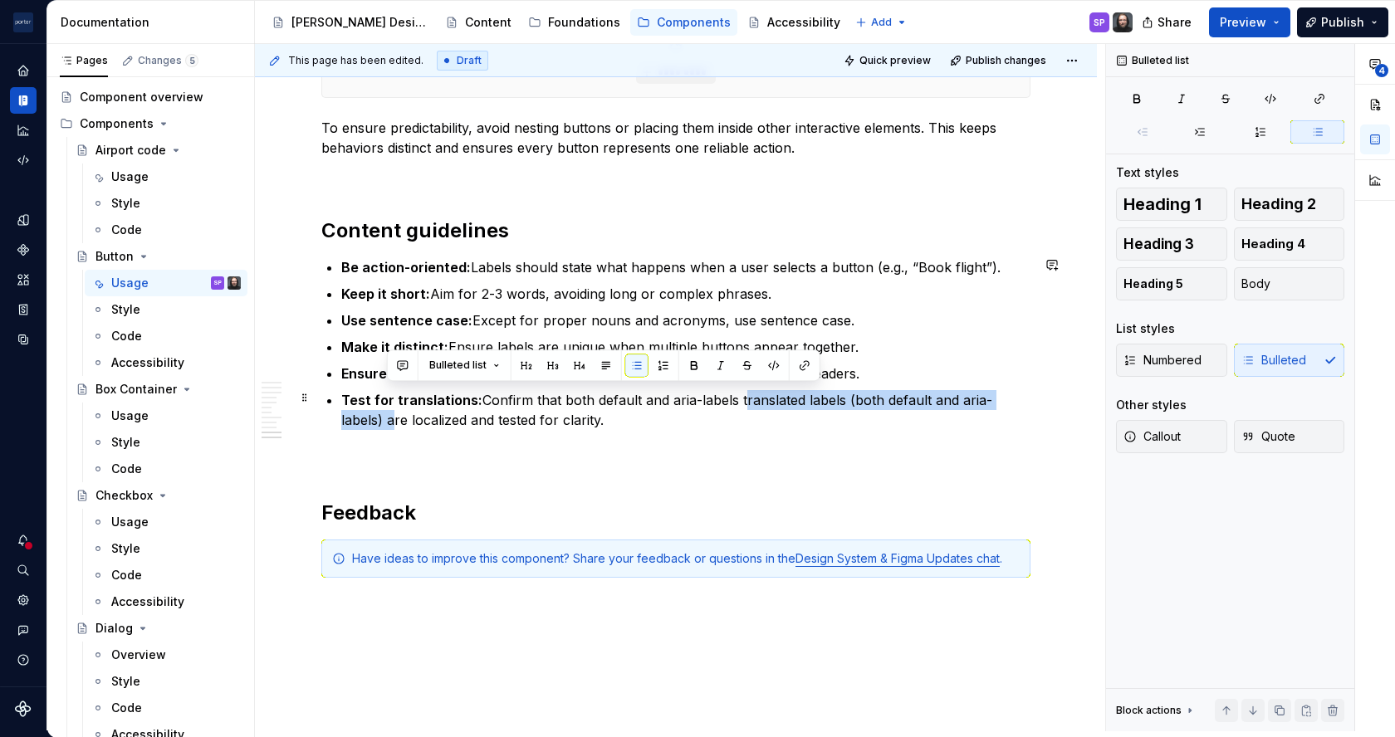
drag, startPoint x: 737, startPoint y: 396, endPoint x: 385, endPoint y: 419, distance: 352.0
click at [385, 419] on p "Test for translations: Confirm that both default and aria-labels translated lab…" at bounding box center [685, 410] width 689 height 40
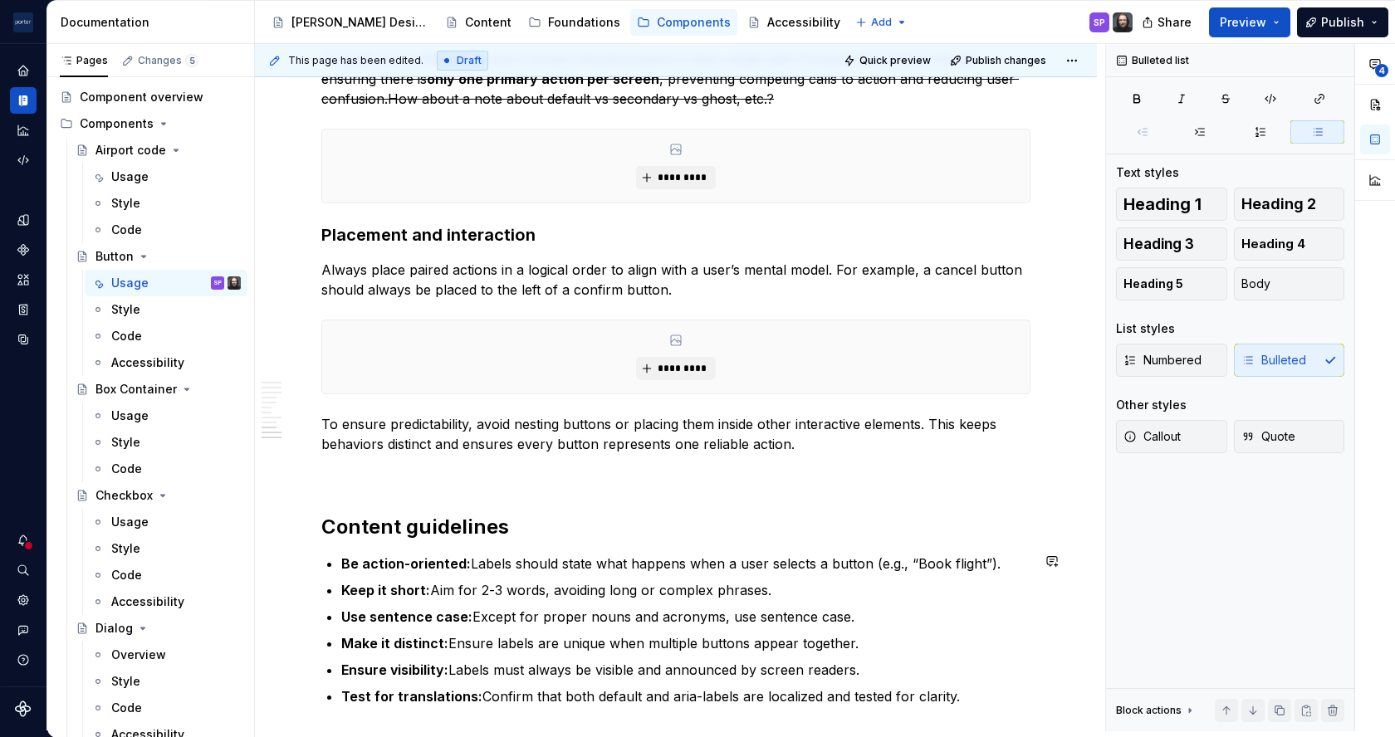
scroll to position [2821, 0]
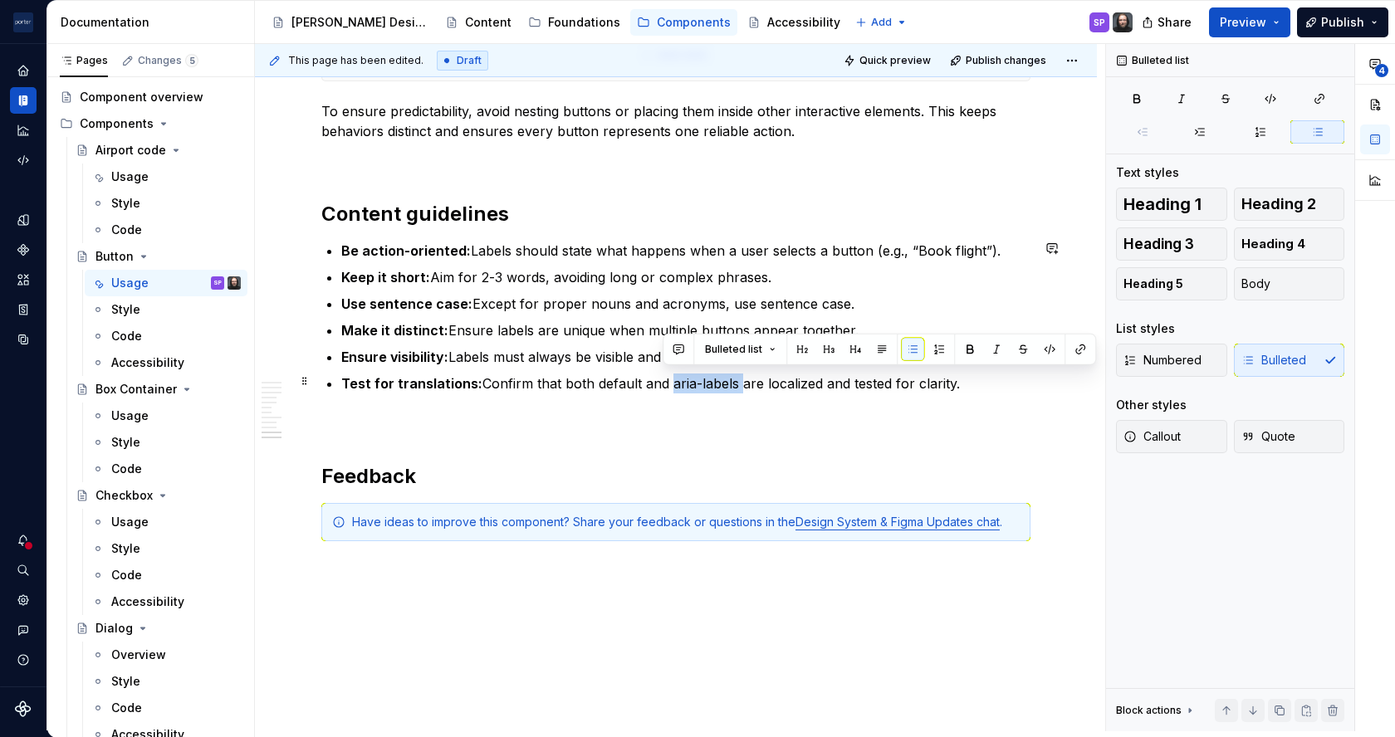
drag, startPoint x: 664, startPoint y: 384, endPoint x: 731, endPoint y: 377, distance: 66.8
click at [731, 377] on p "Test for translations: Confirm that both default and aria-labels are localized …" at bounding box center [685, 384] width 689 height 20
click at [741, 384] on p "Test for translations: Confirm that both default and aria-labels are localized …" at bounding box center [685, 384] width 689 height 20
drag, startPoint x: 730, startPoint y: 383, endPoint x: 668, endPoint y: 386, distance: 61.5
click at [668, 386] on p "Test for translations: Confirm that both default and aria-labels are localized …" at bounding box center [685, 384] width 689 height 20
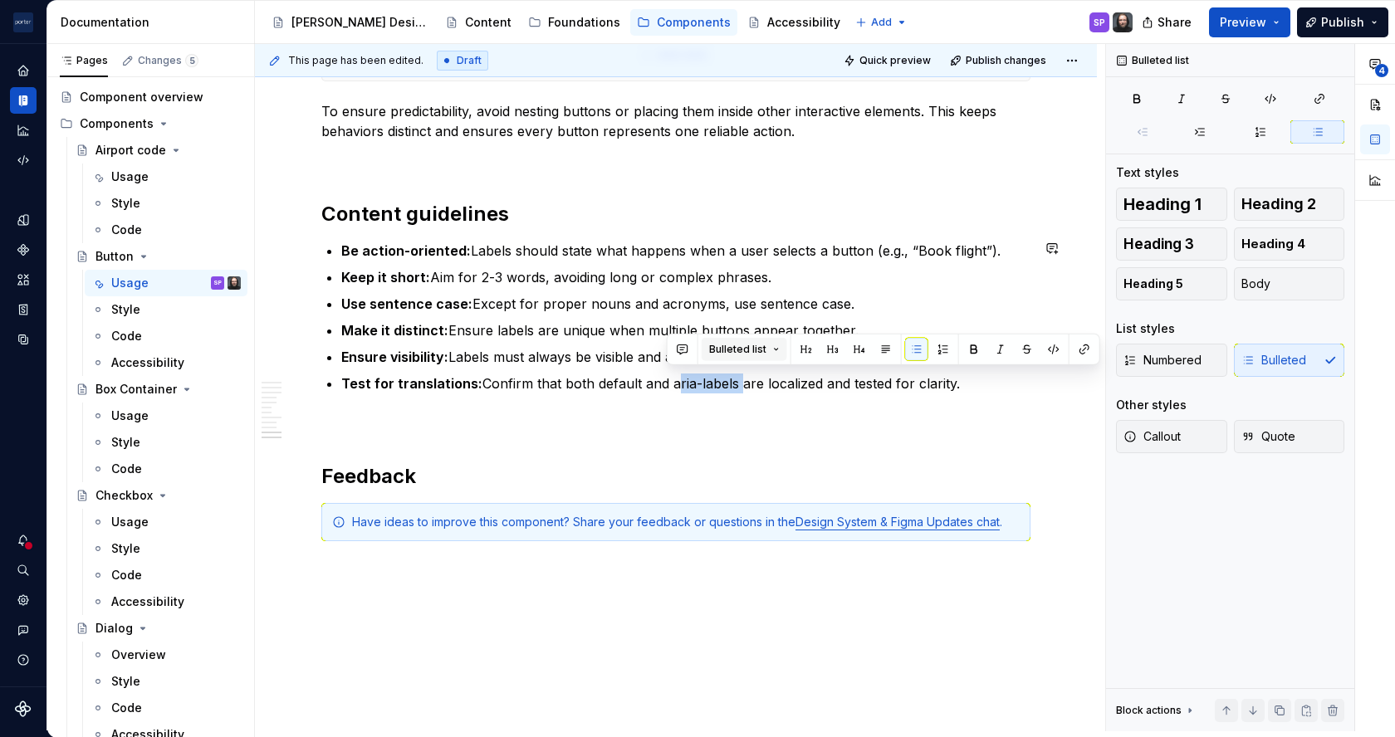
click at [763, 343] on span "Bulleted list" at bounding box center [737, 349] width 57 height 13
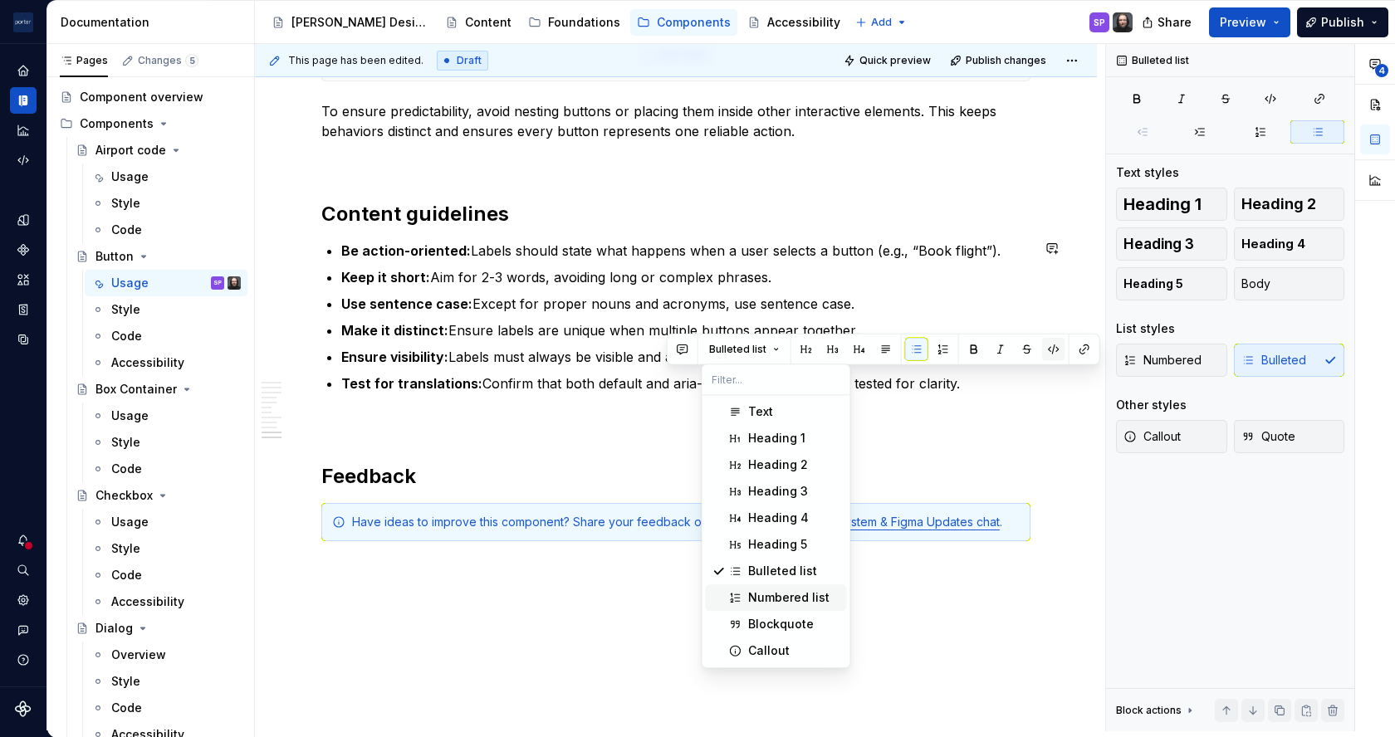
click at [1052, 354] on button "button" at bounding box center [1053, 349] width 23 height 23
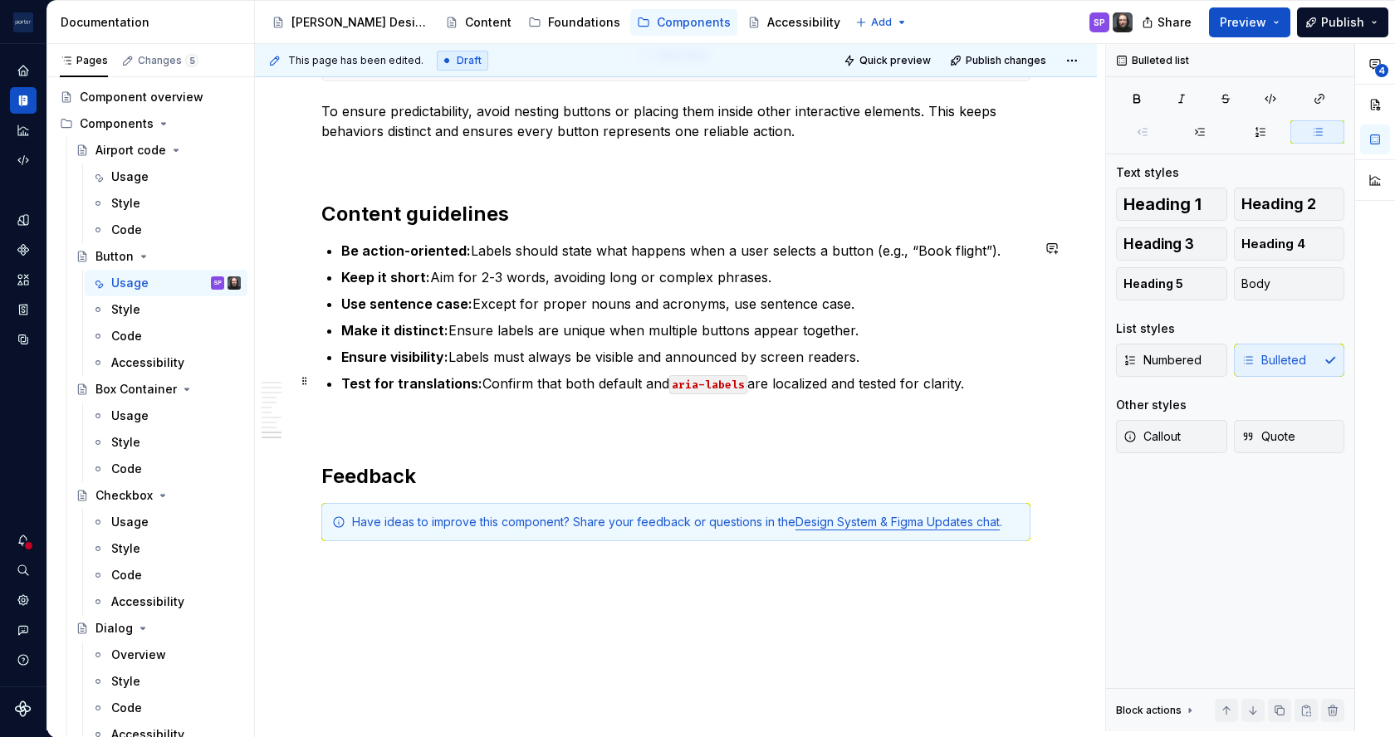
click at [779, 386] on p "Test for translations: Confirm that both default and aria-labels are localized …" at bounding box center [685, 384] width 689 height 20
click at [877, 54] on span "Quick preview" at bounding box center [894, 60] width 71 height 13
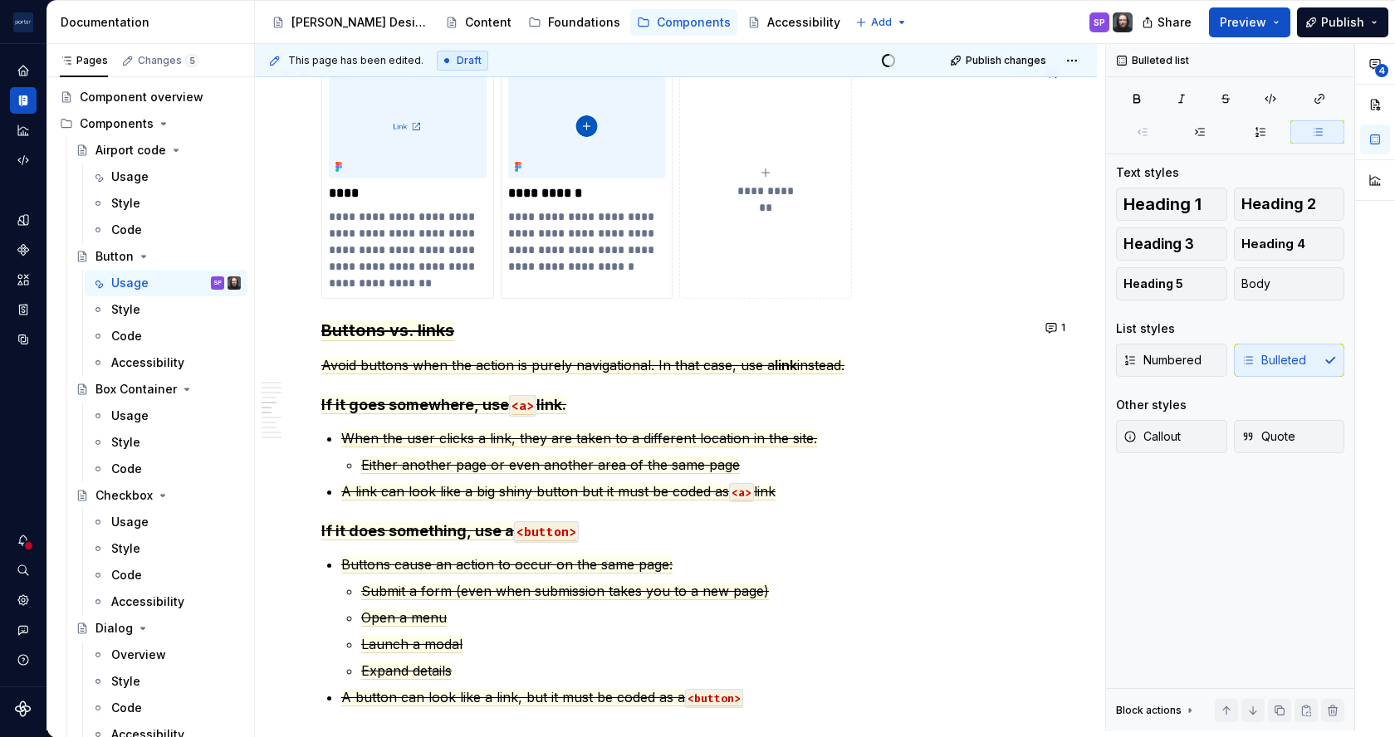
scroll to position [1328, 0]
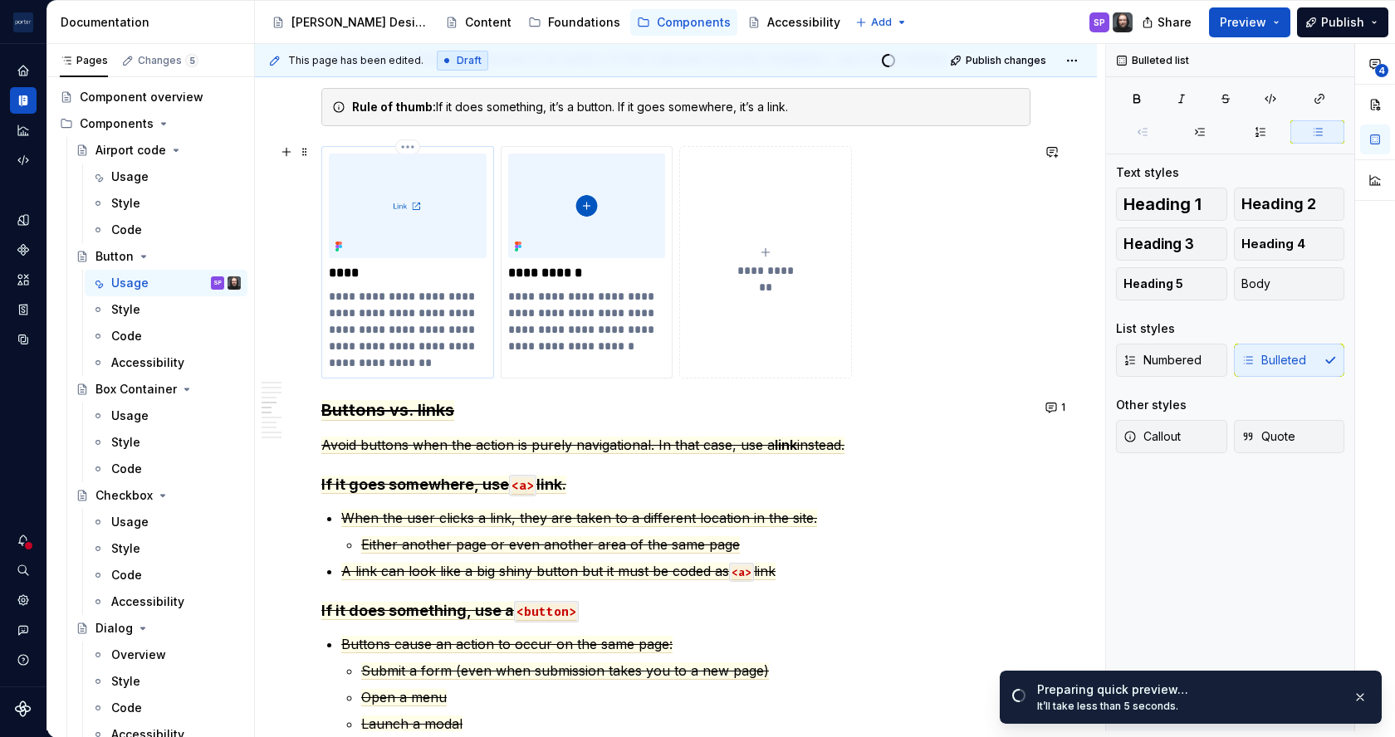
click at [359, 306] on p "**********" at bounding box center [407, 329] width 157 height 83
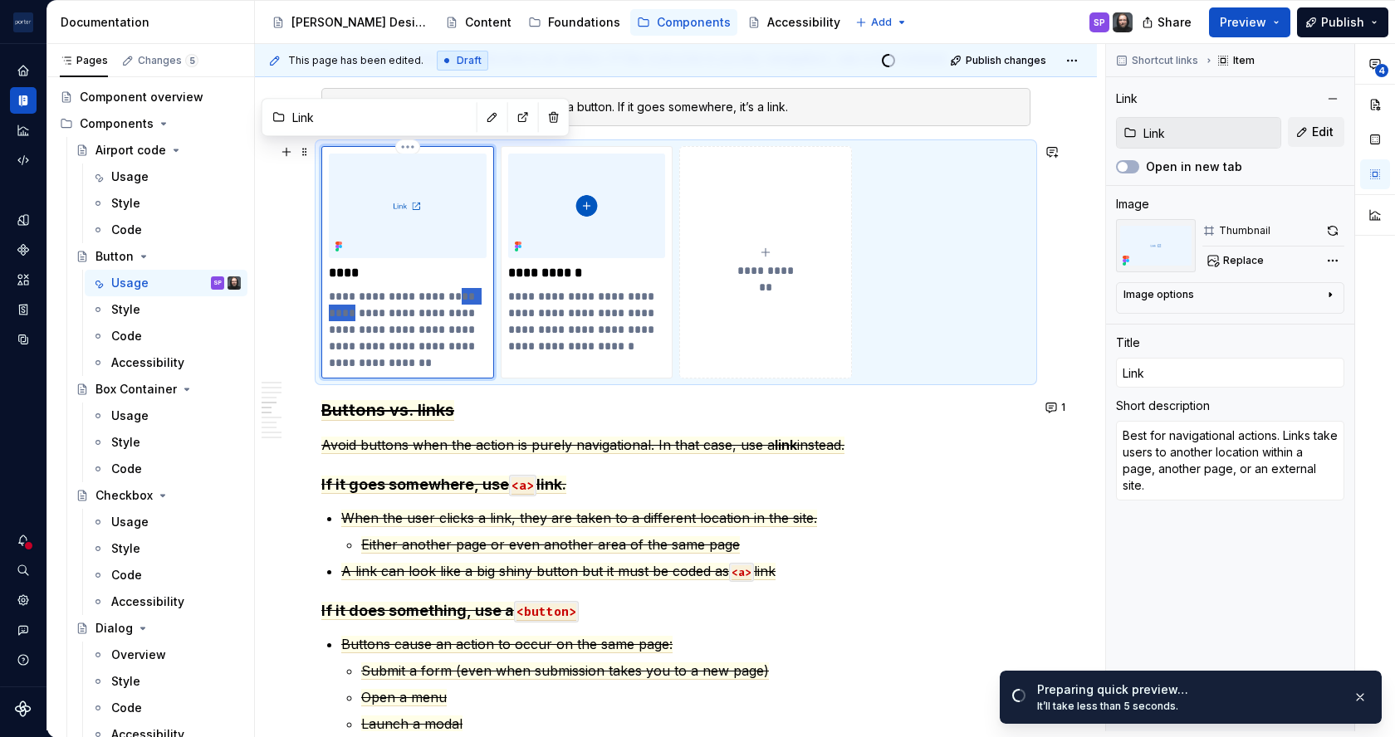
type textarea "*"
type textarea "Best for navigational . Links take users to another location within a page, ano…"
type textarea "*"
type textarea "Best for navigational. Links take users to another location within a page, anot…"
type textarea "*"
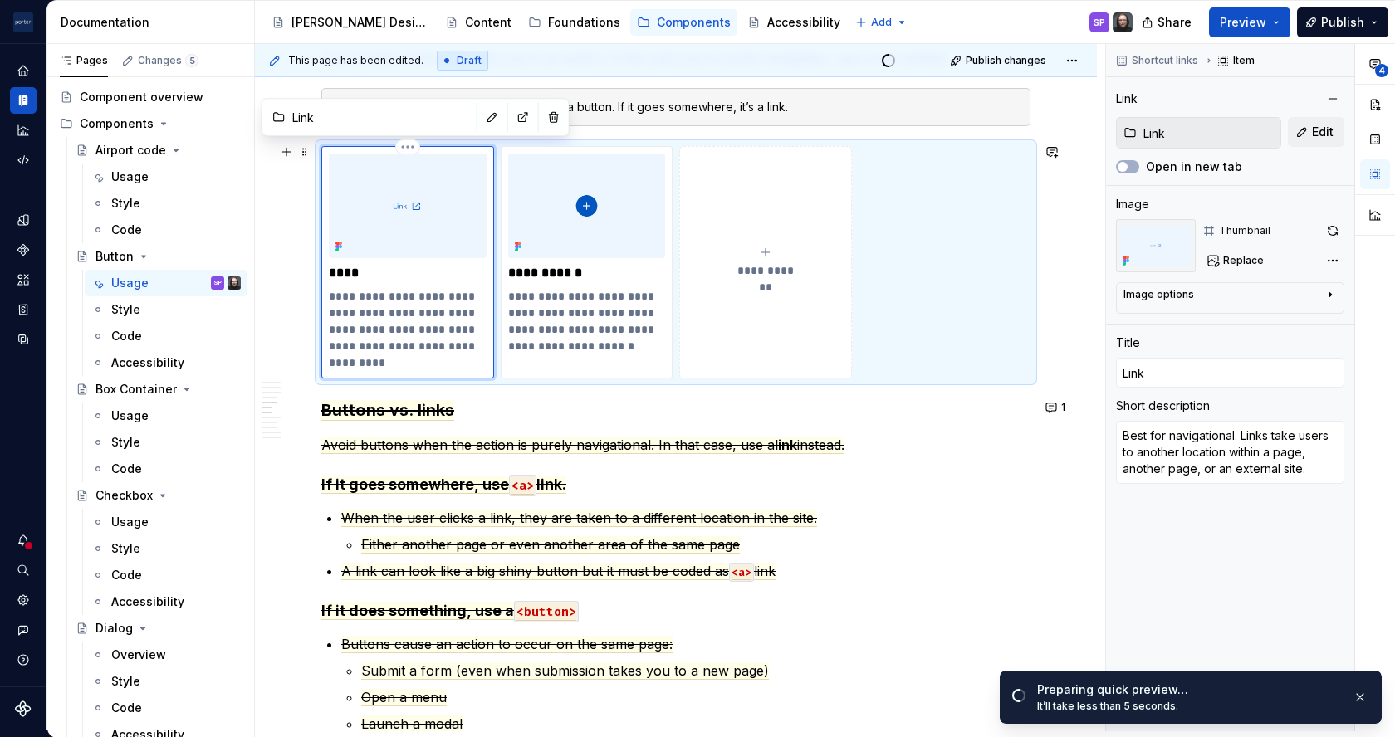
type textarea "Best for navigationa. Links take users to another location within a page, anoth…"
type textarea "*"
type textarea "Best for navigation. Links take users to another location within a page, anothe…"
click at [347, 326] on p "**********" at bounding box center [407, 329] width 157 height 83
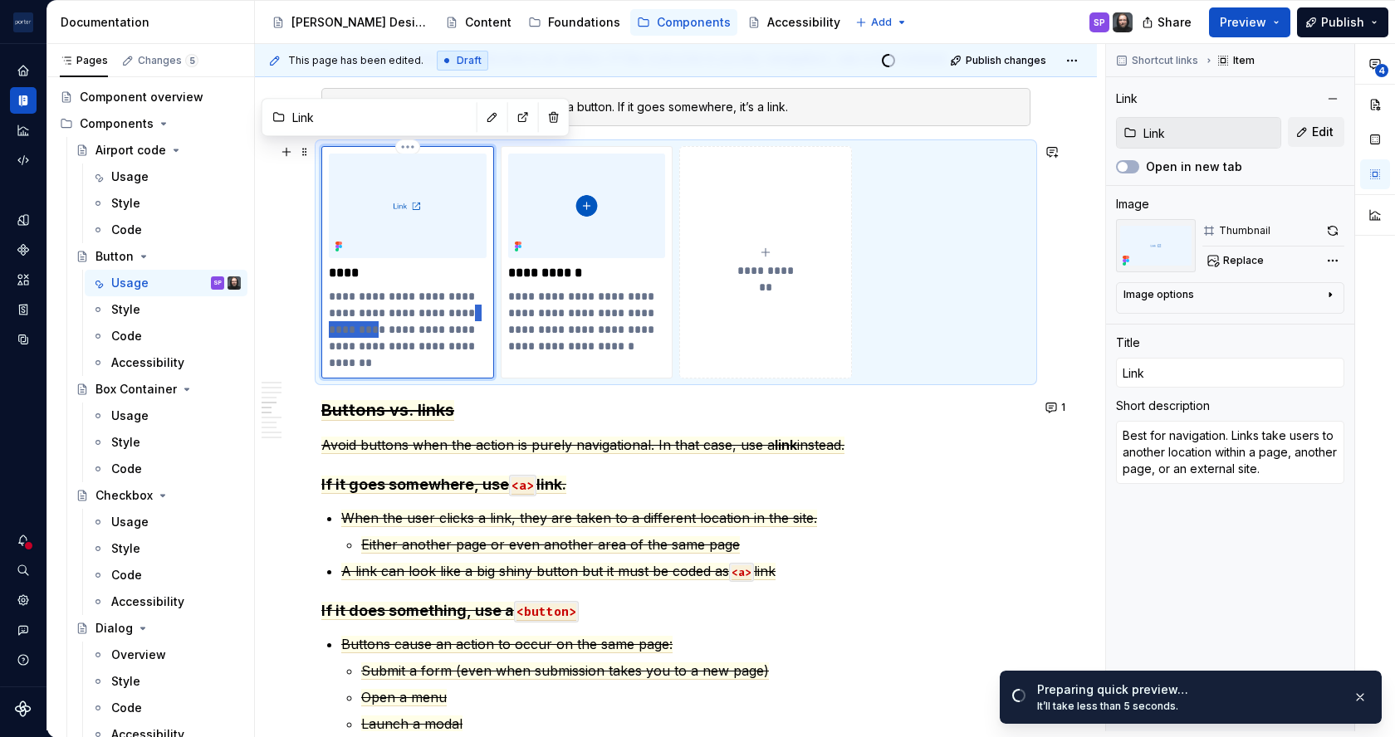
type textarea "*"
type textarea "Best for navigation. Links take users to another plawithin a page, another page…"
type textarea "*"
type textarea "Best for navigation. Links take users to another placewithin a page, another pa…"
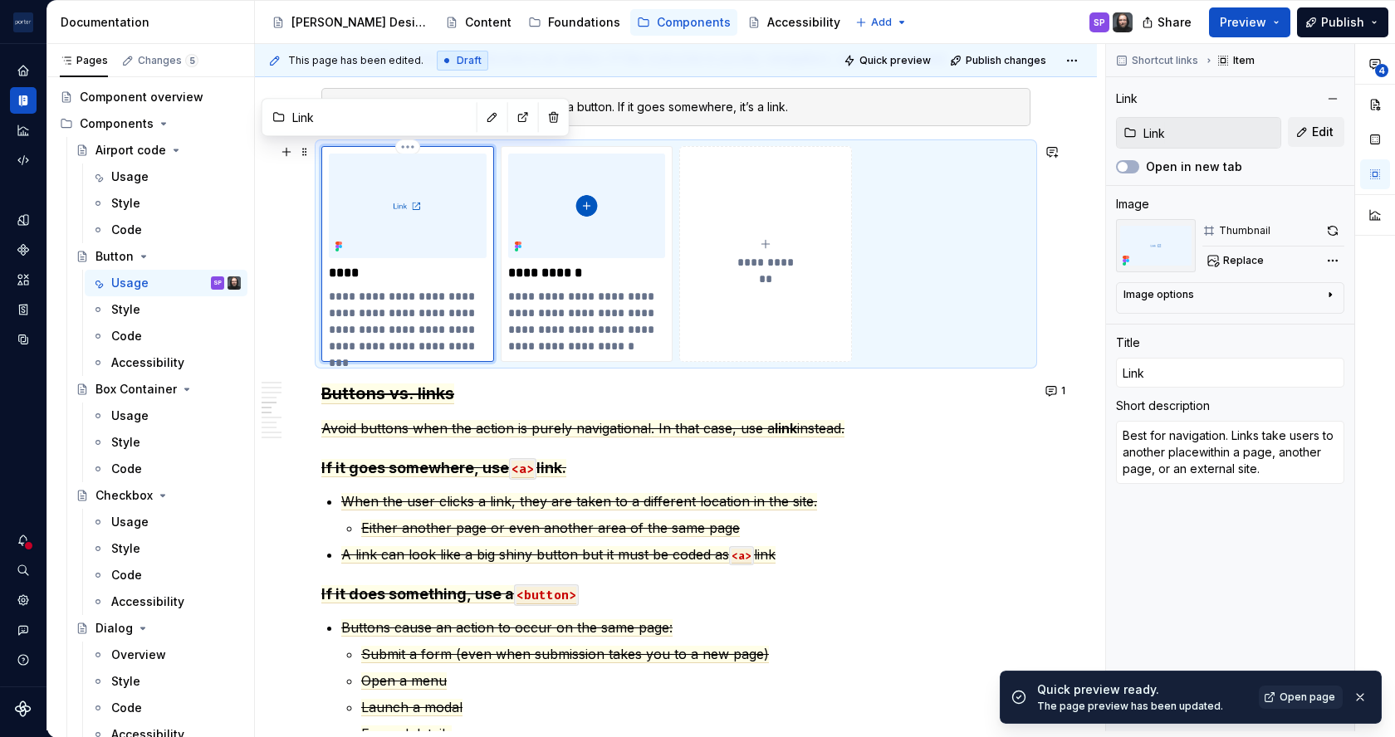
type textarea "*"
type textarea "Best for navigation. Links take users to another place within a page, another p…"
click at [346, 326] on p "**********" at bounding box center [407, 321] width 157 height 66
type textarea "*"
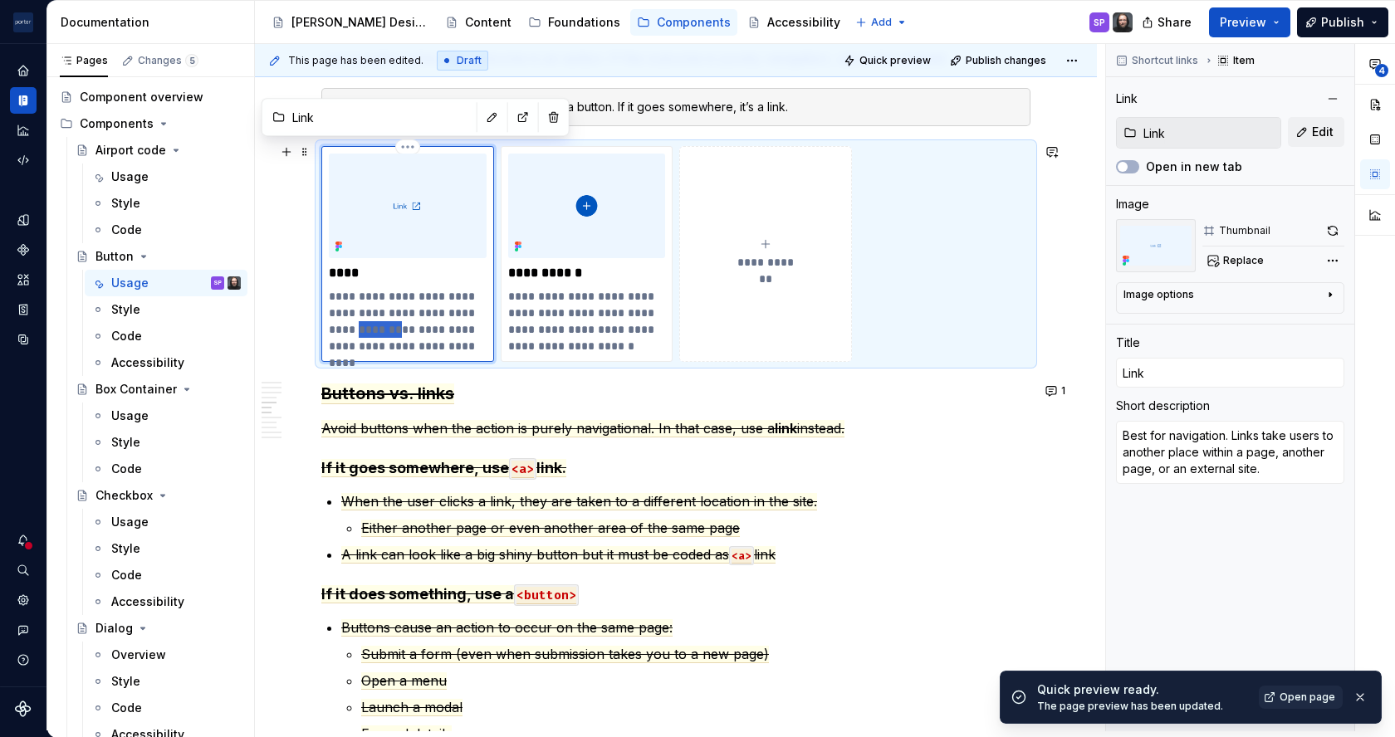
type textarea "Best for navigation. Links take users to another place ona page, another page, …"
type textarea "*"
type textarea "Best for navigation. Links take users to another place on a page, another page,…"
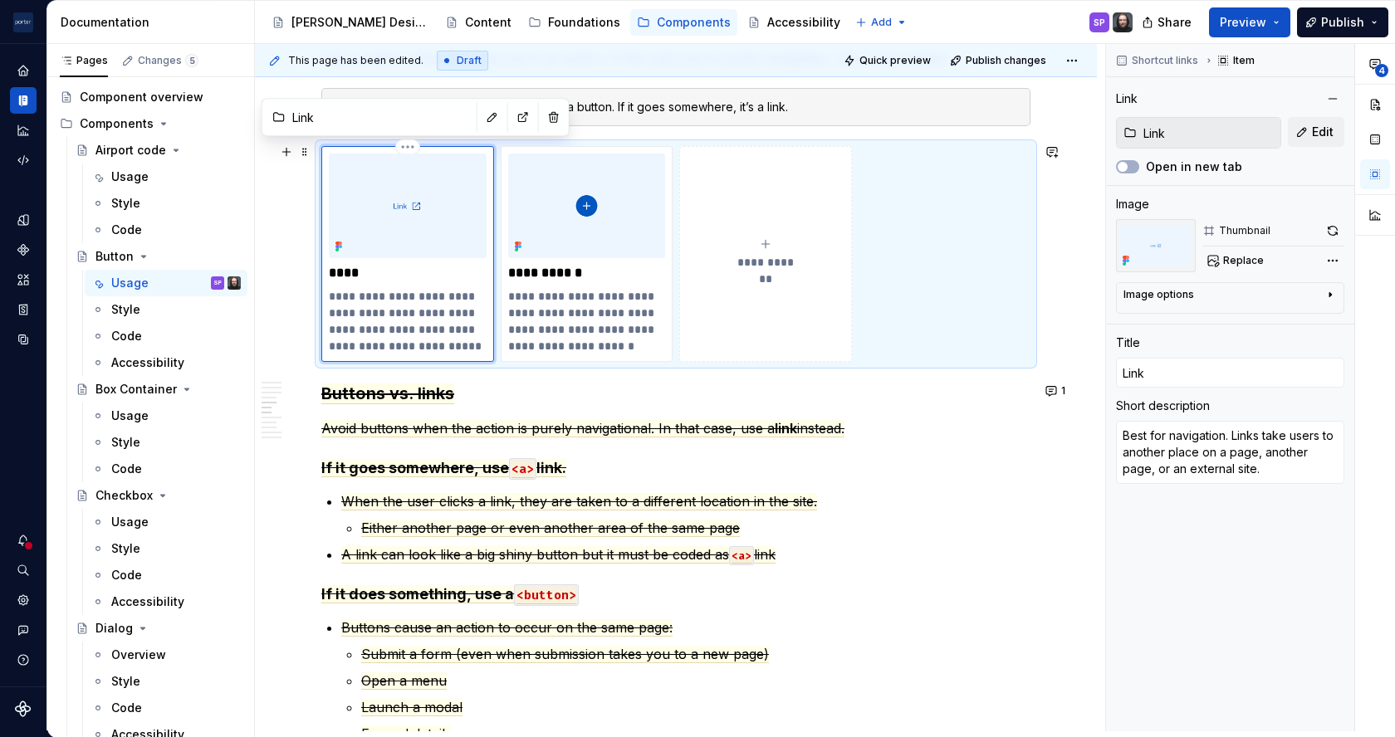
click at [465, 311] on p "**********" at bounding box center [407, 321] width 157 height 66
type textarea "*"
type textarea "Best for navigation. Links take users to another son a page, another page, or a…"
type textarea "*"
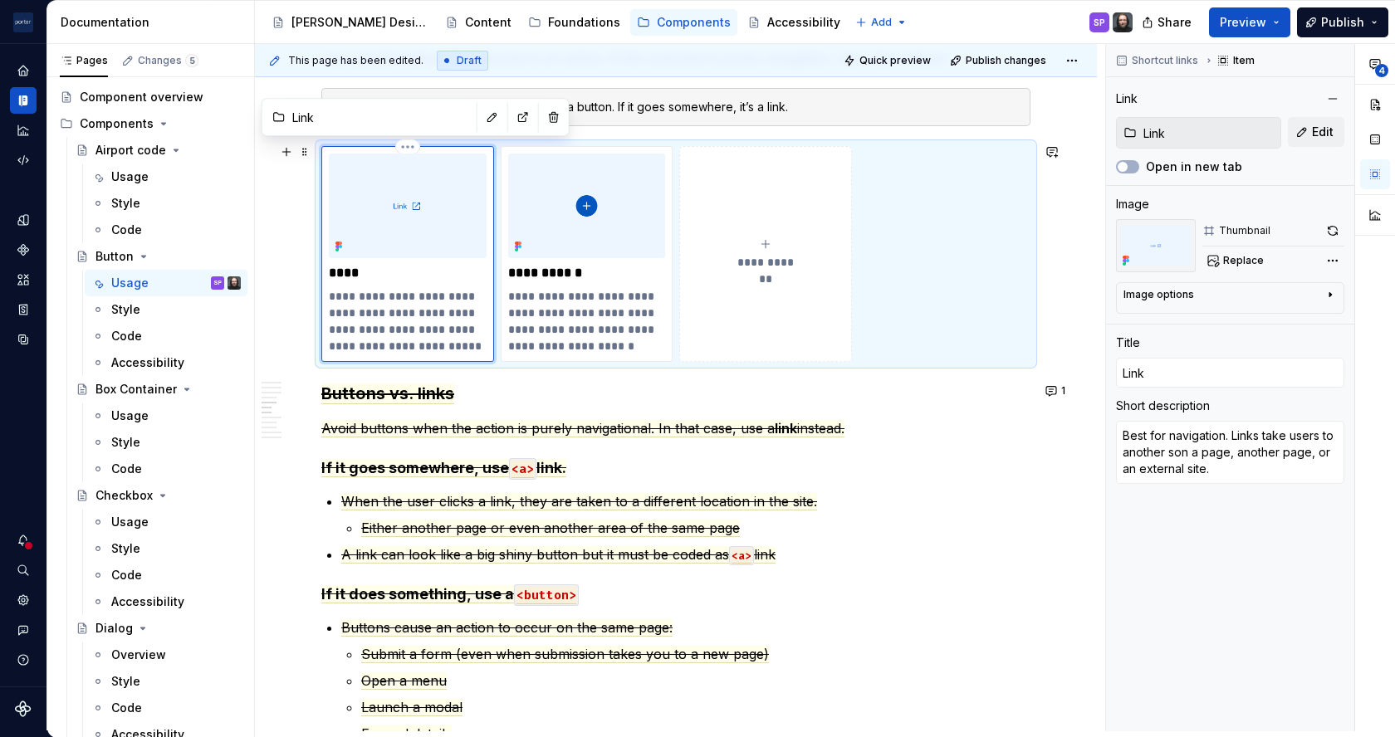
type textarea "Best for navigation. Links take users to another spon a page, another page, or …"
type textarea "*"
type textarea "Best for navigation. Links take users to another spoon a page, another page, or…"
type textarea "*"
type textarea "Best for navigation. Links take users to another spoton a page, another page, o…"
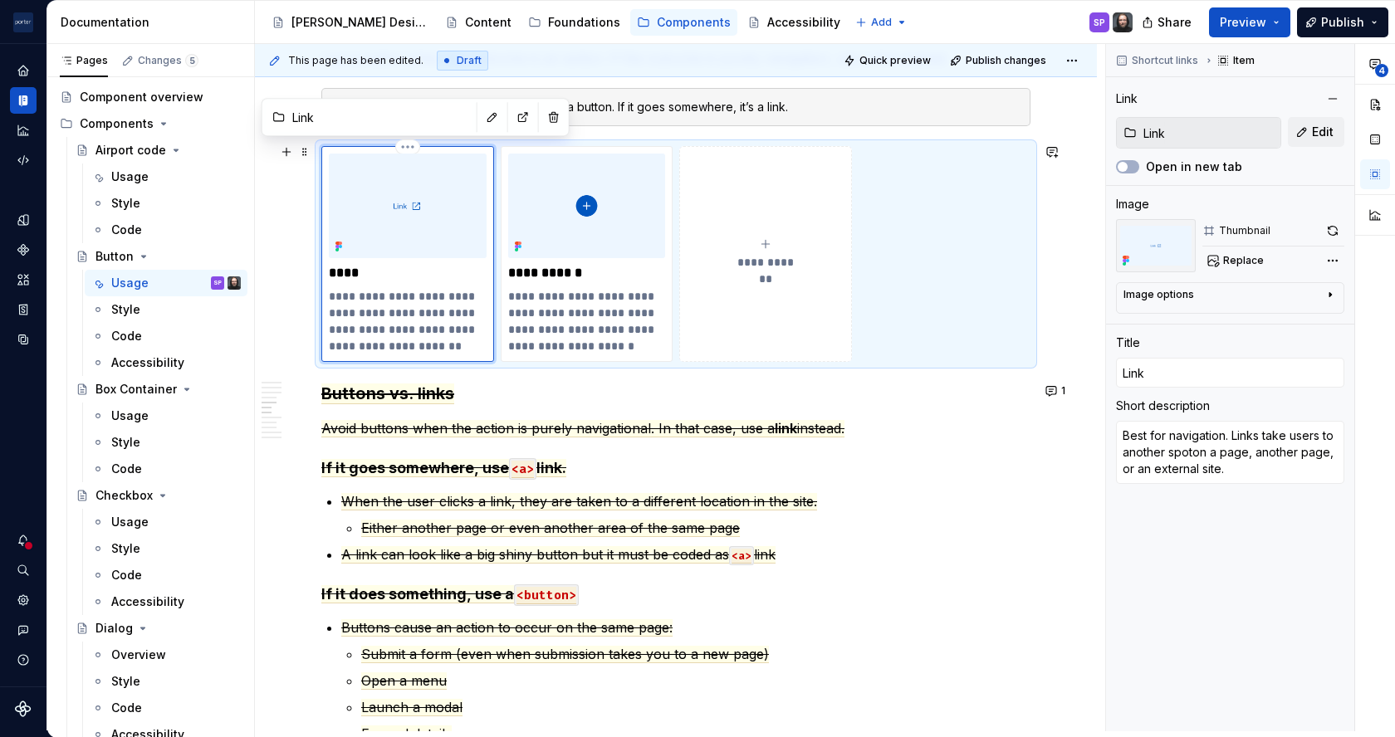
type textarea "*"
type textarea "Best for navigation. Links take users to another spot on a page, another page, …"
click at [398, 325] on p "**********" at bounding box center [407, 321] width 157 height 66
type textarea "*"
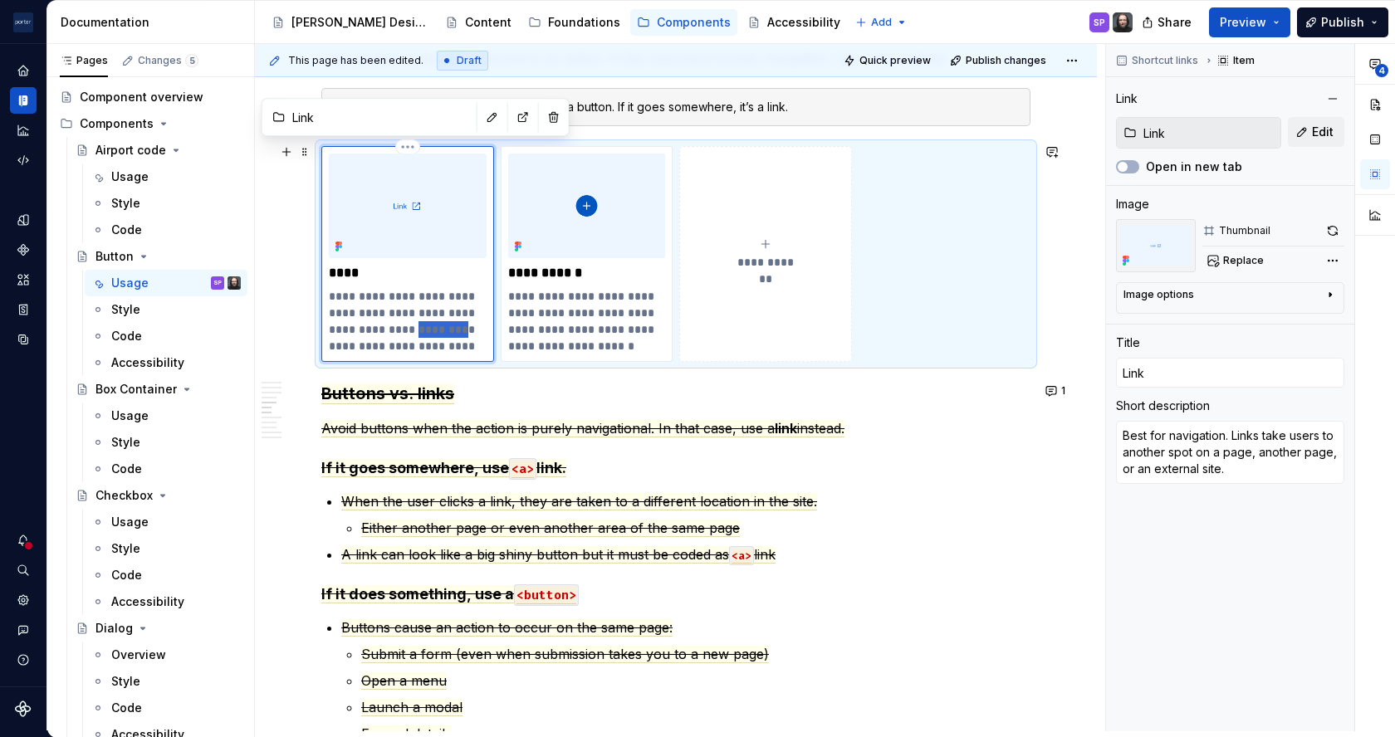
type textarea "Best for navigation. Links take users to another spot on a page, apage, or an e…"
type textarea "*"
type textarea "Best for navigation. Links take users to another spot on a page, a page, or an …"
type textarea "*"
type textarea "Best for navigation. Links take users to another spot on a page, a dpage, or an…"
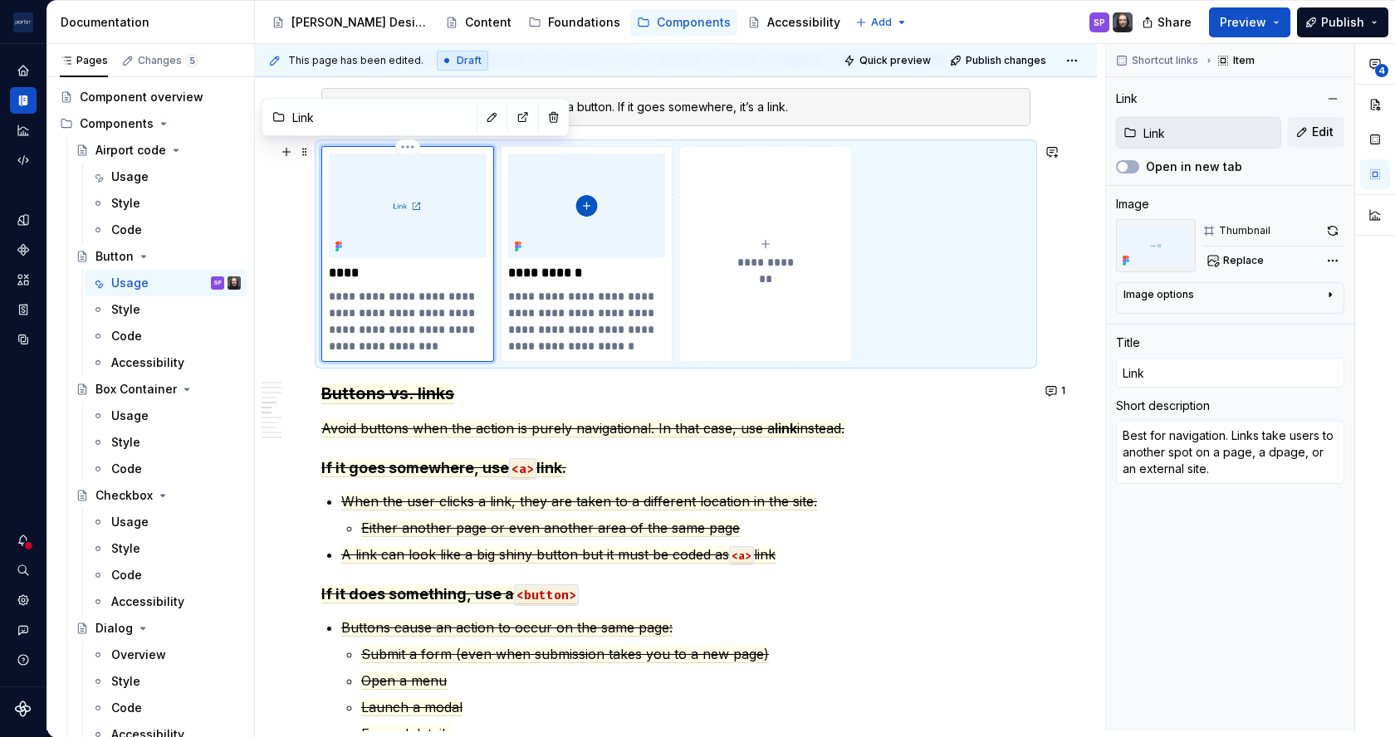
type textarea "*"
type textarea "Best for navigation. Links take users to another spot on a page, a dipage, or a…"
type textarea "*"
type textarea "Best for navigation. Links take users to another spot on a page, a difpage, or …"
type textarea "*"
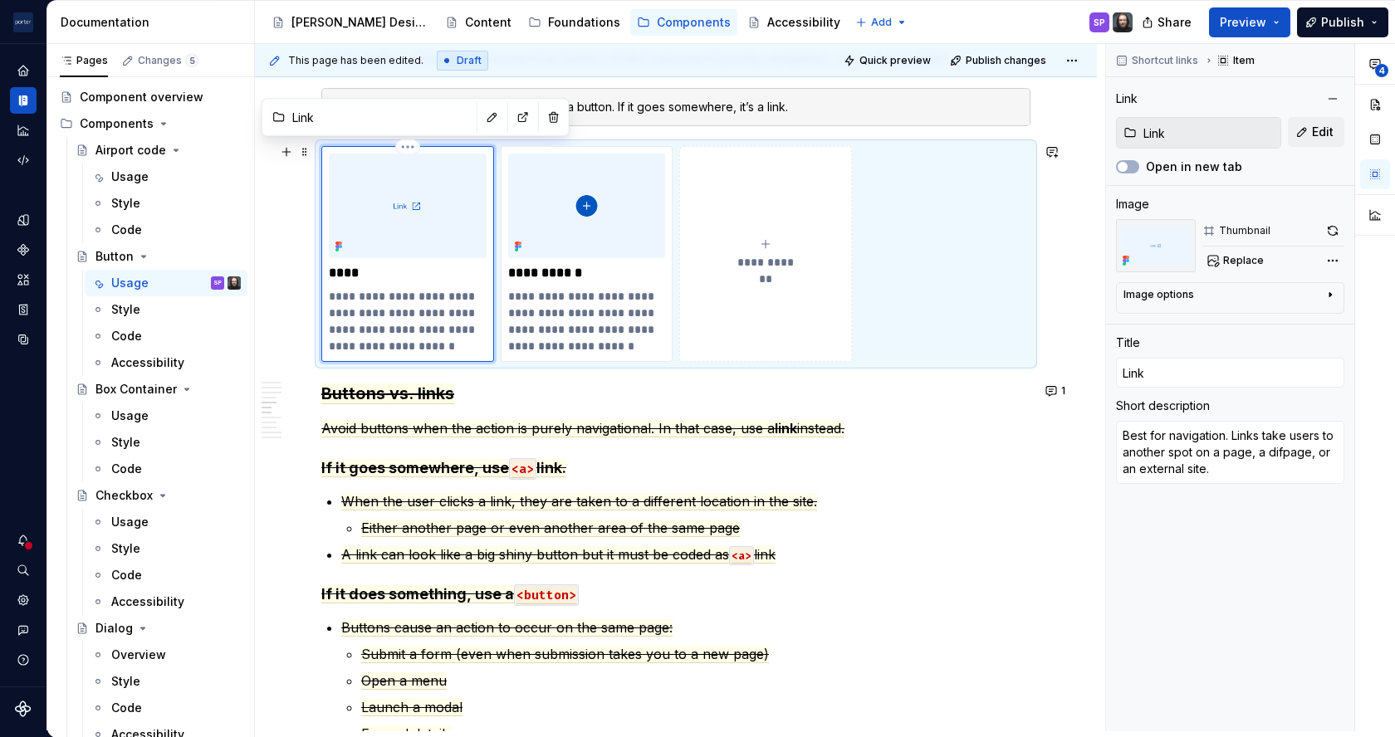
type textarea "Best for navigation. Links take users to another spot on a page, a diffpage, or…"
type textarea "*"
type textarea "Best for navigation. Links take users to another spot on a page, a diffepage, o…"
type textarea "*"
type textarea "Best for navigation. Links take users to another spot on a page, a differpage, …"
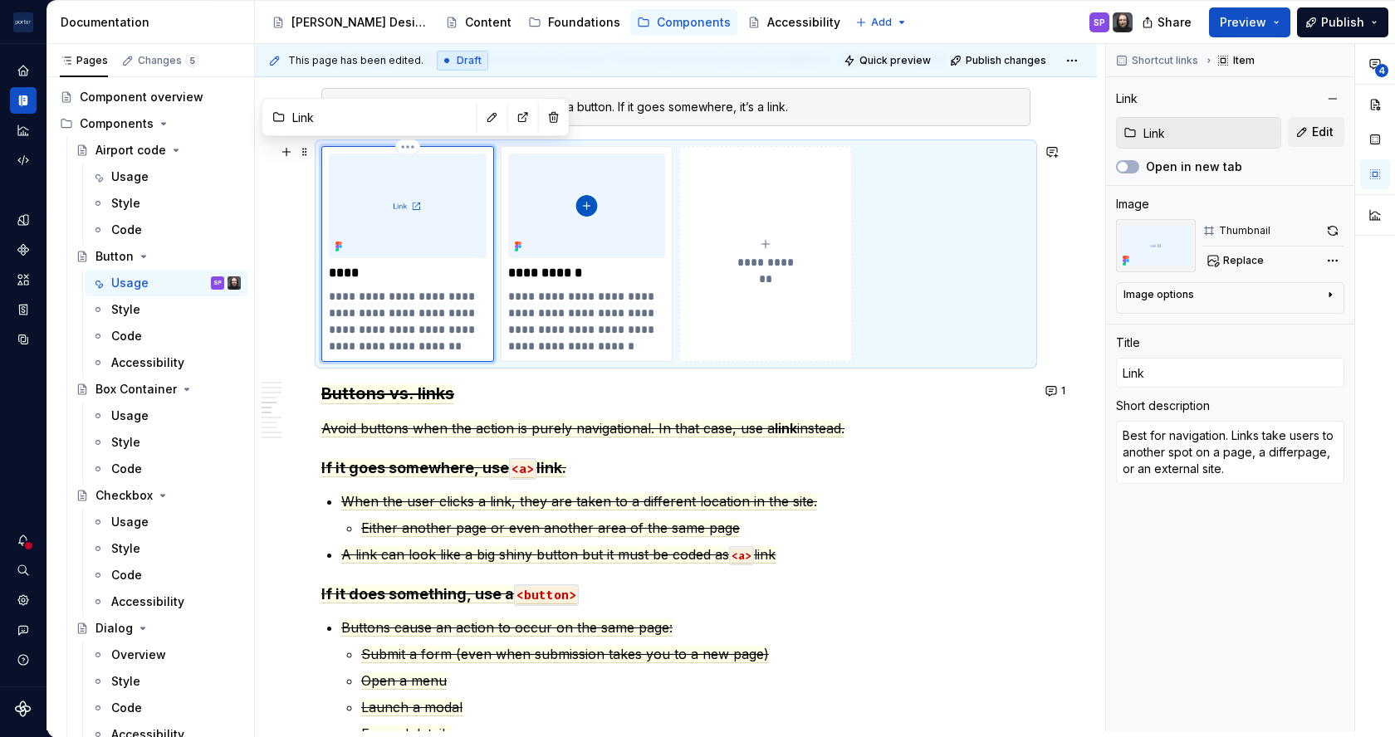
type textarea "*"
type textarea "Best for navigation. Links take users to another spot on a page, a differenpage…"
type textarea "*"
type textarea "Best for navigation. Links take users to another spot on a page, a differentpag…"
type textarea "*"
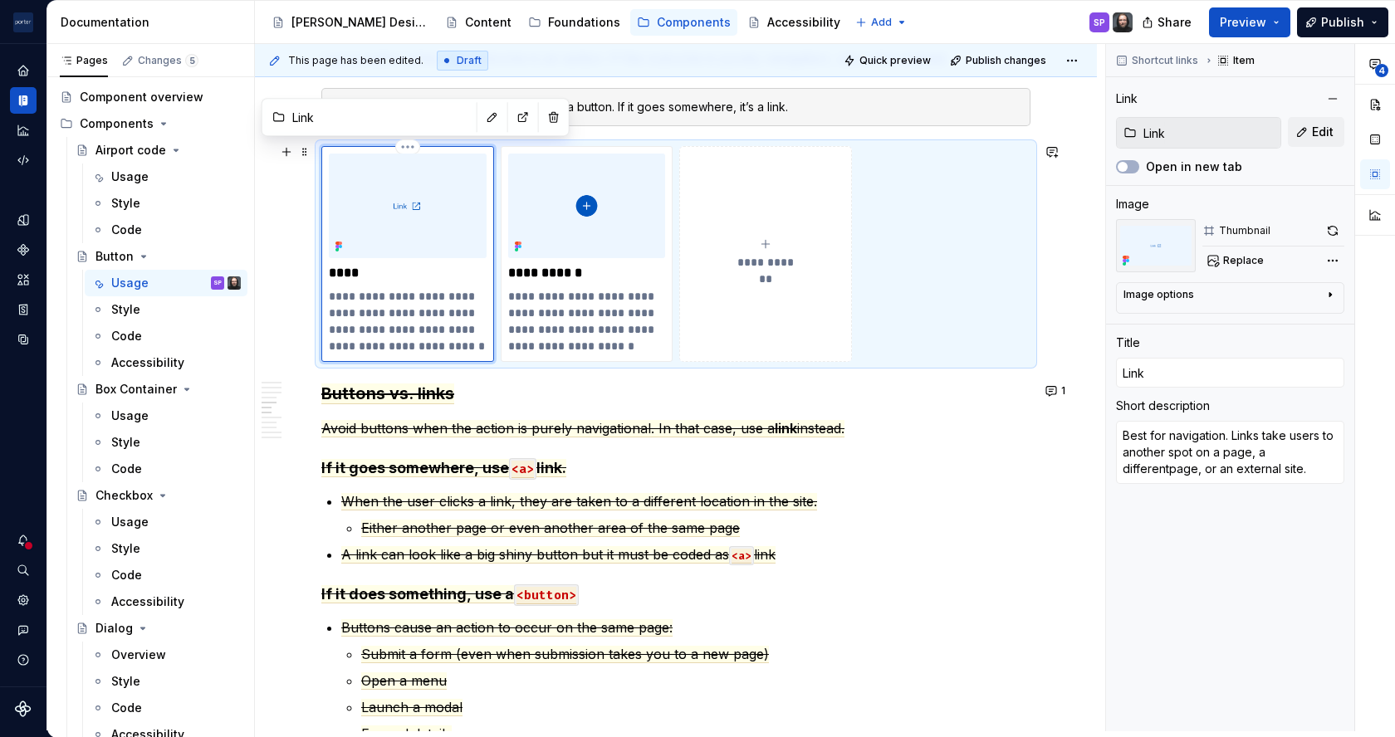
type textarea "Best for navigation. Links take users to another spot on a page, a different pa…"
click at [468, 350] on p "**********" at bounding box center [407, 321] width 157 height 66
click at [875, 51] on button "Quick preview" at bounding box center [889, 60] width 100 height 23
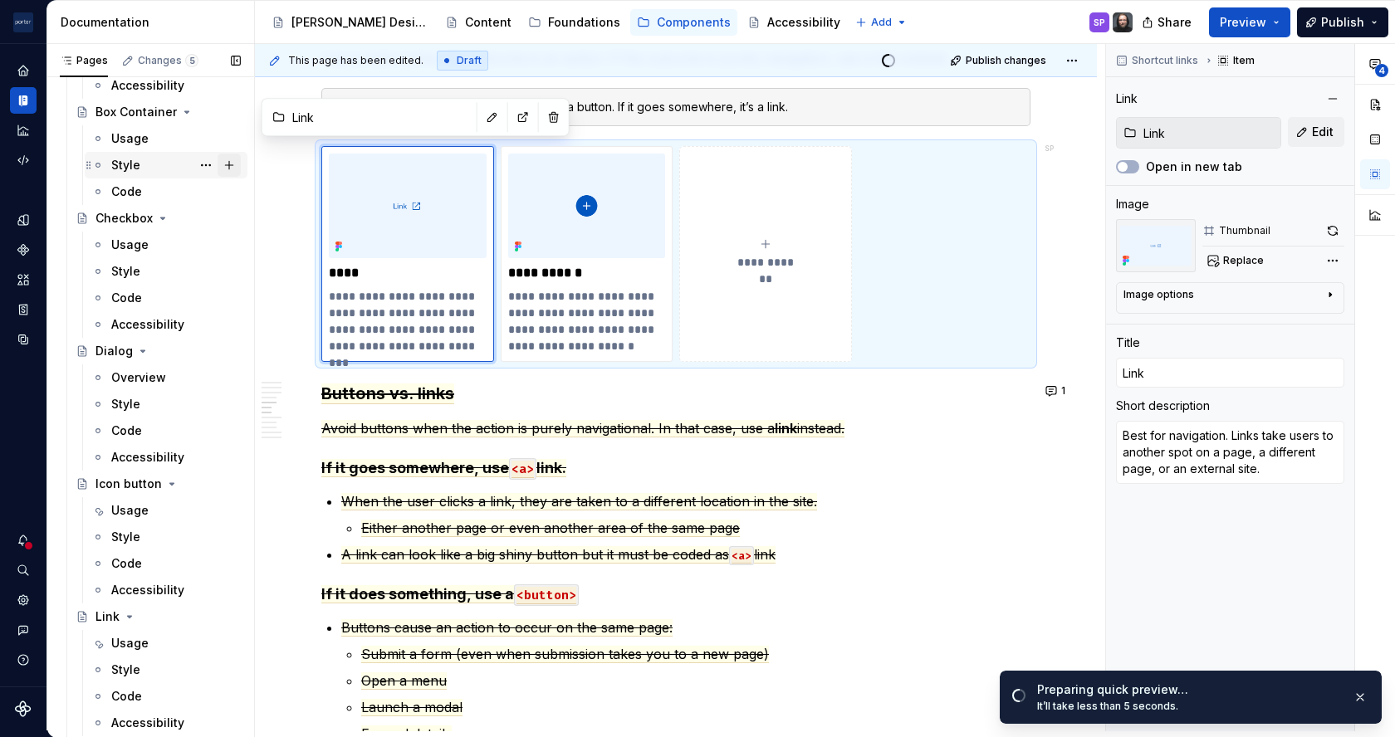
scroll to position [455, 0]
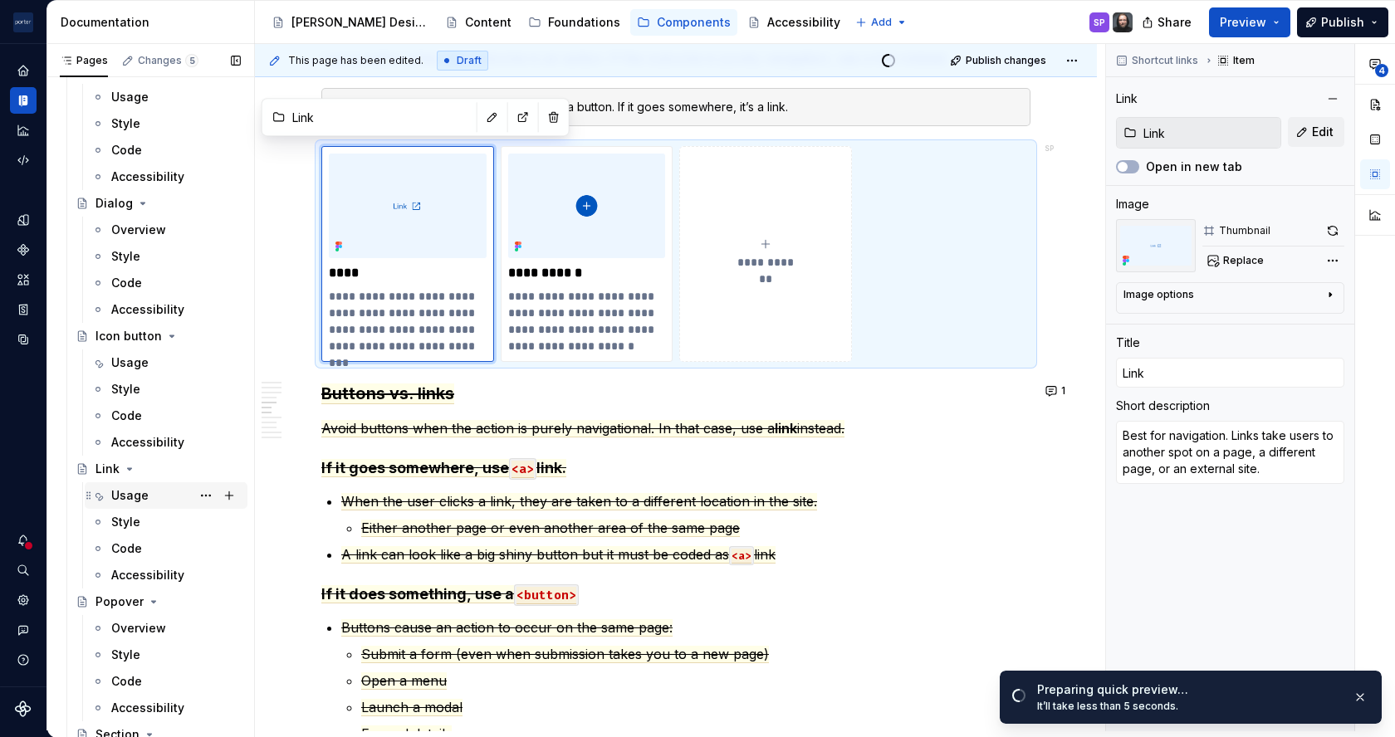
click at [162, 487] on div "Usage" at bounding box center [176, 495] width 130 height 23
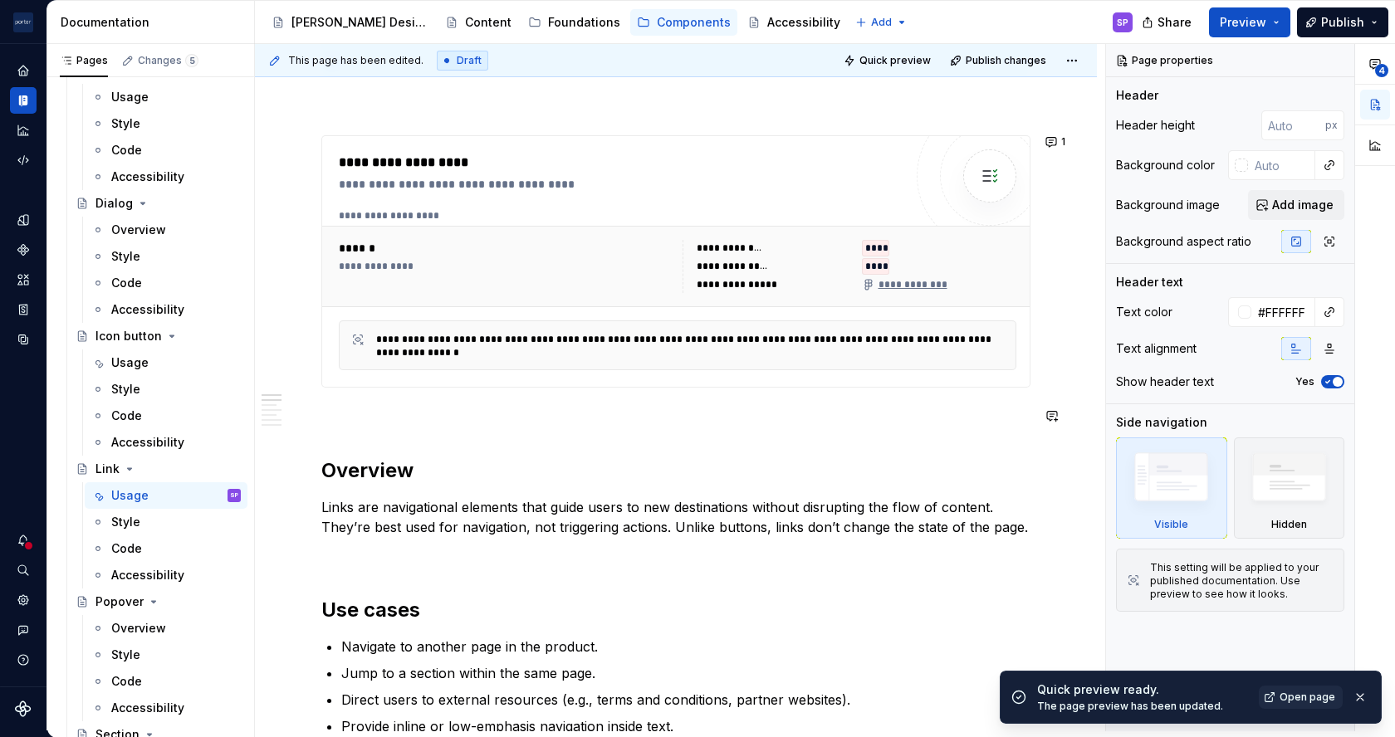
scroll to position [666, 0]
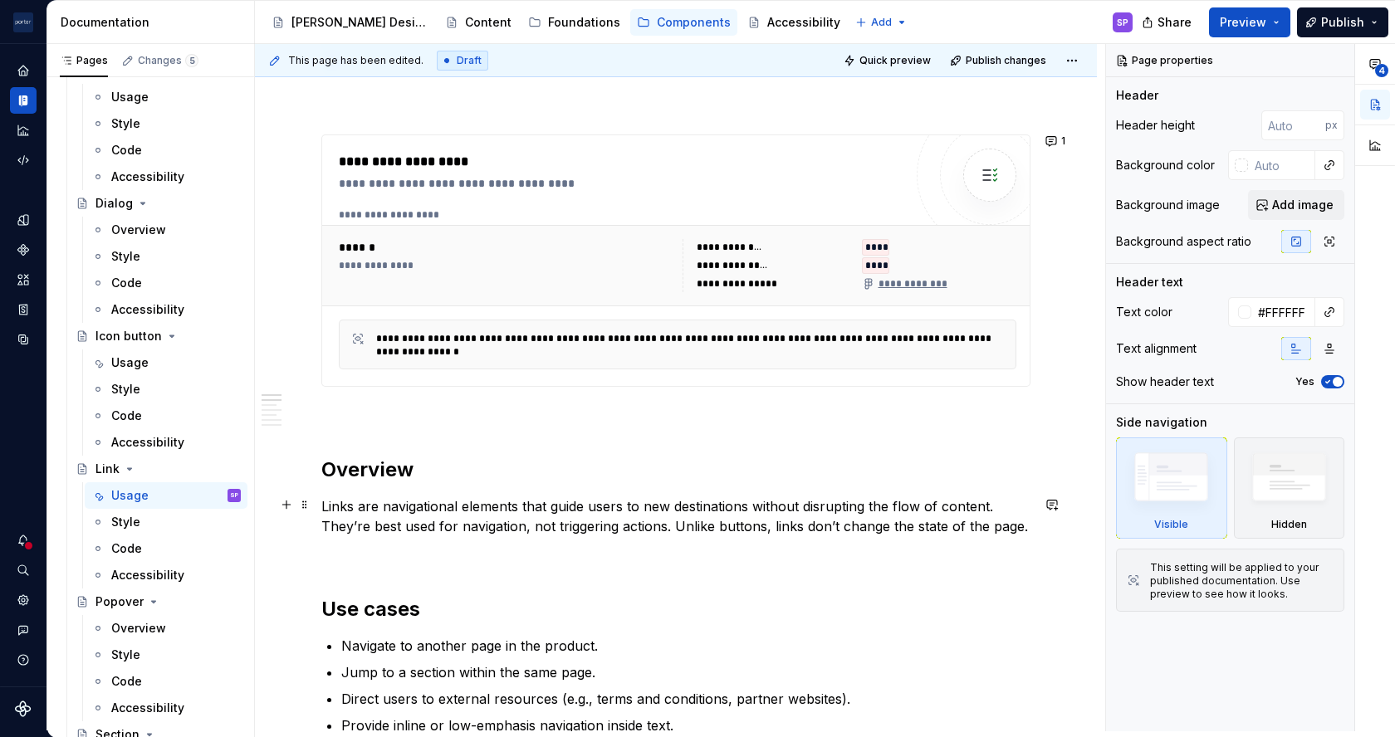
click at [548, 521] on p "Links are navigational elements that guide users to new destinations without di…" at bounding box center [675, 517] width 709 height 40
type textarea "*"
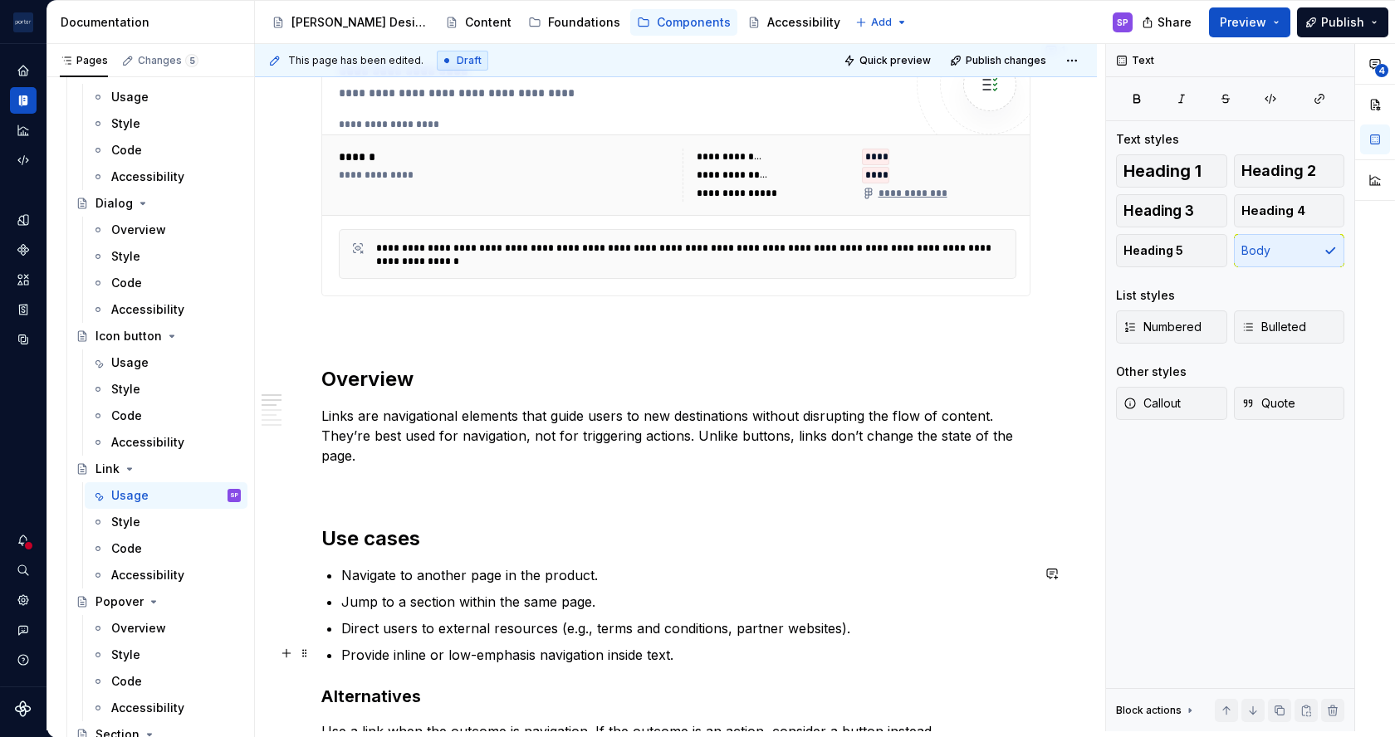
scroll to position [759, 0]
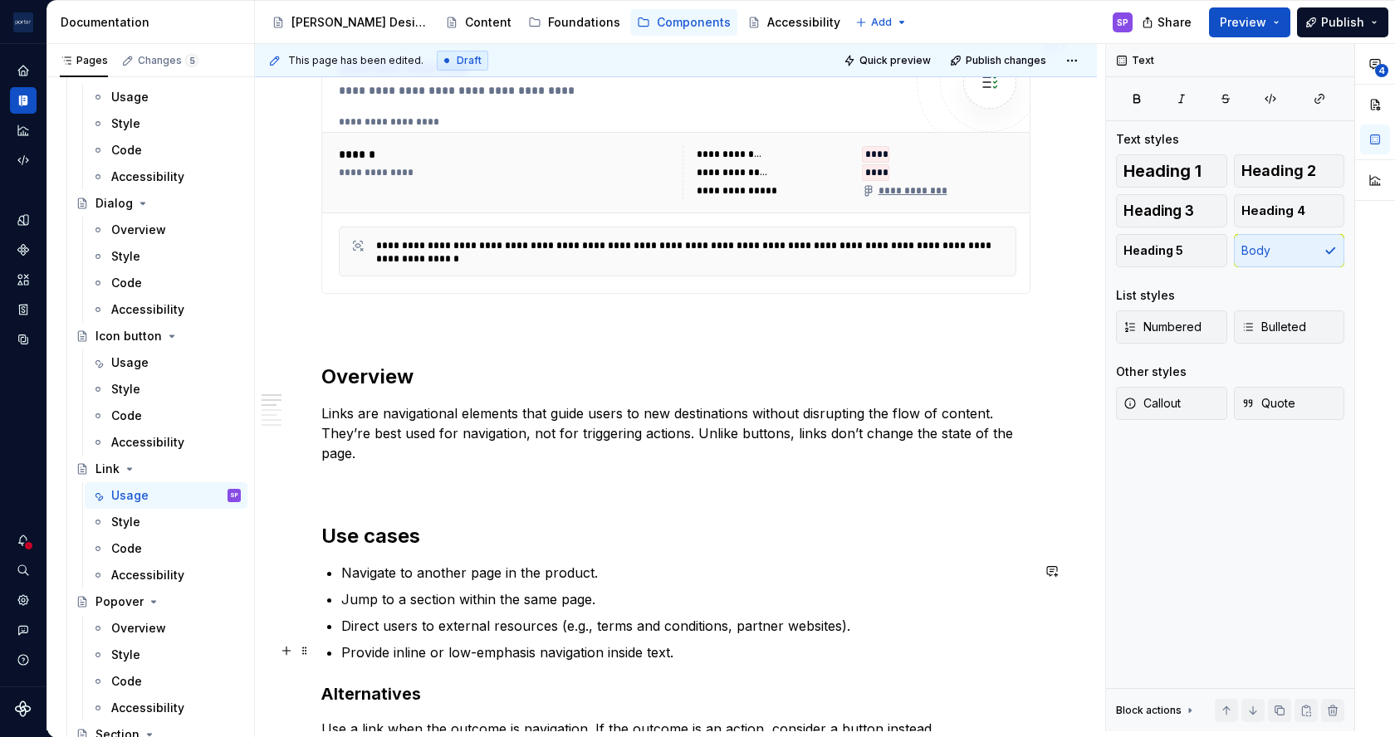
click at [615, 645] on p "Provide inline or low-emphasis navigation inside text." at bounding box center [685, 653] width 689 height 20
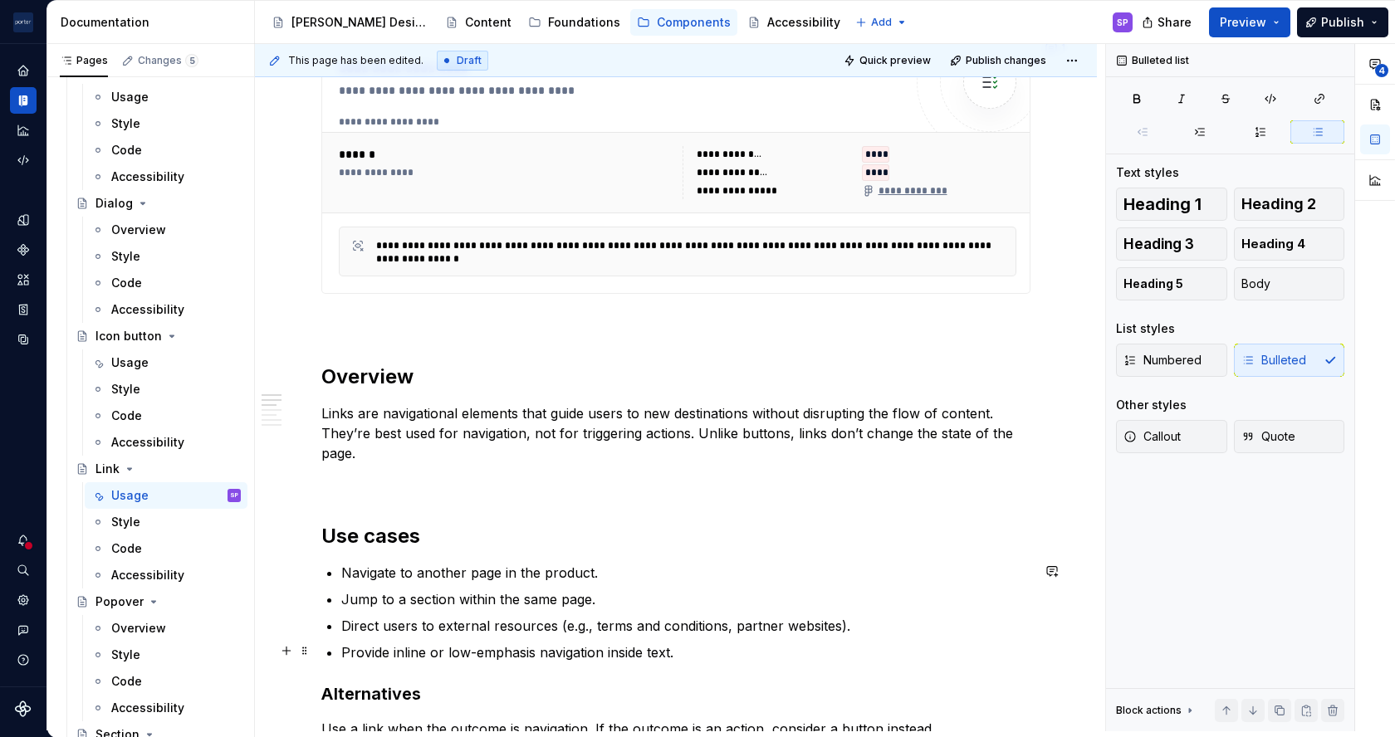
click at [615, 645] on p "Provide inline or low-emphasis navigation inside text." at bounding box center [685, 653] width 689 height 20
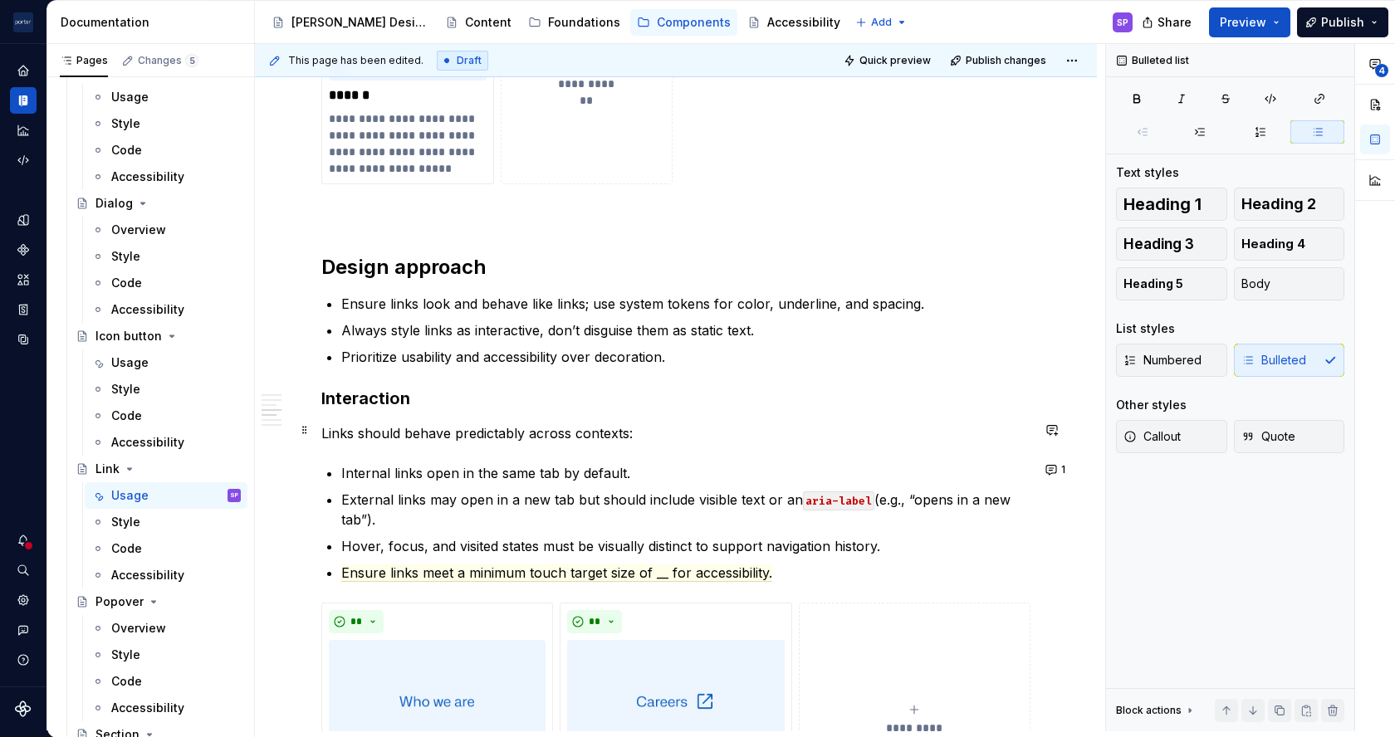
scroll to position [1613, 0]
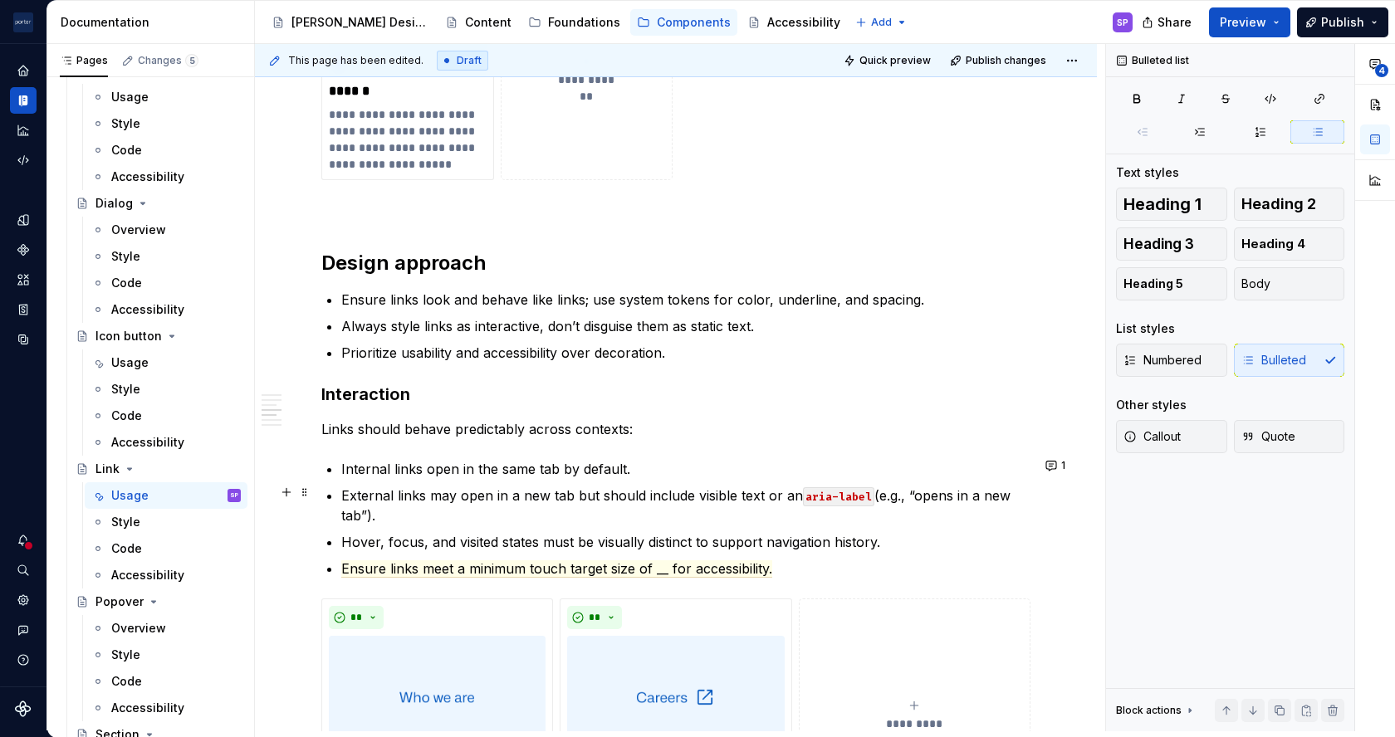
click at [873, 494] on p "External links may open in a new tab but should include visible text or an aria…" at bounding box center [685, 506] width 689 height 40
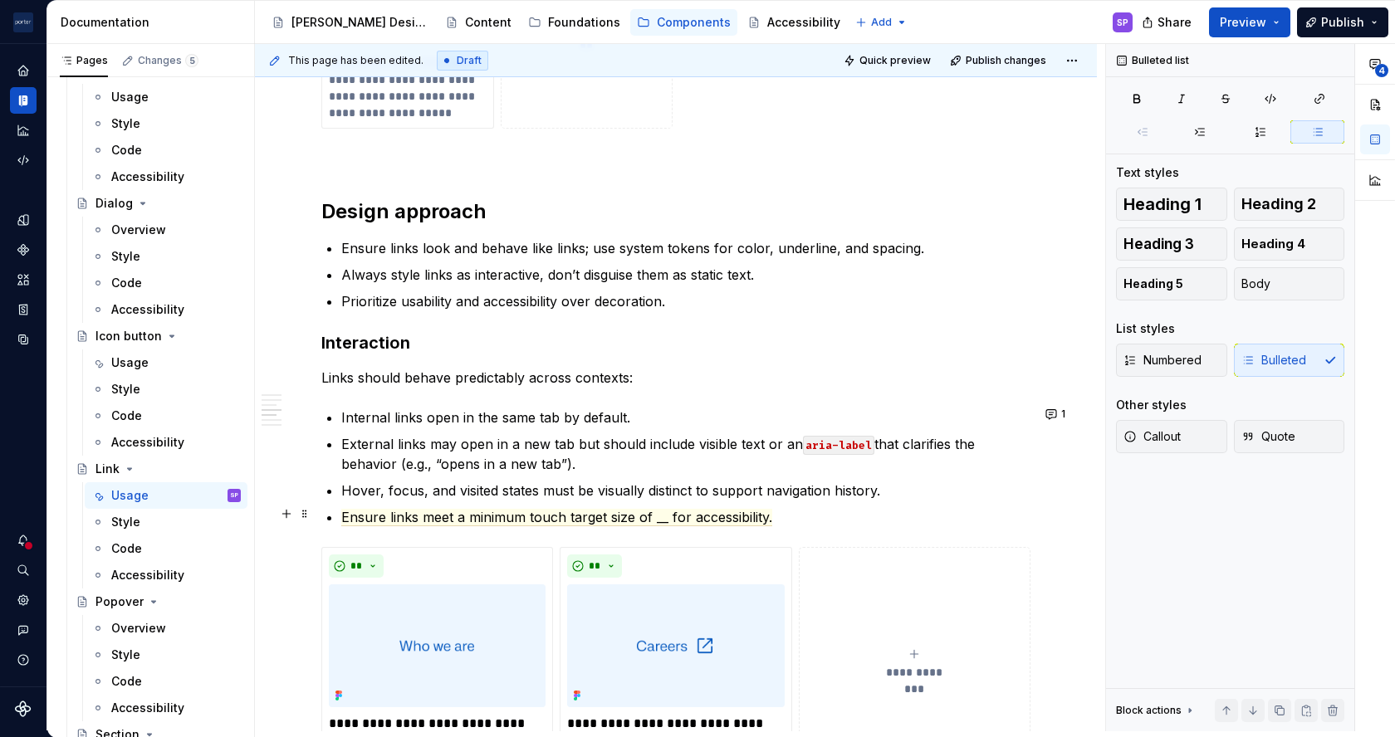
scroll to position [1677, 0]
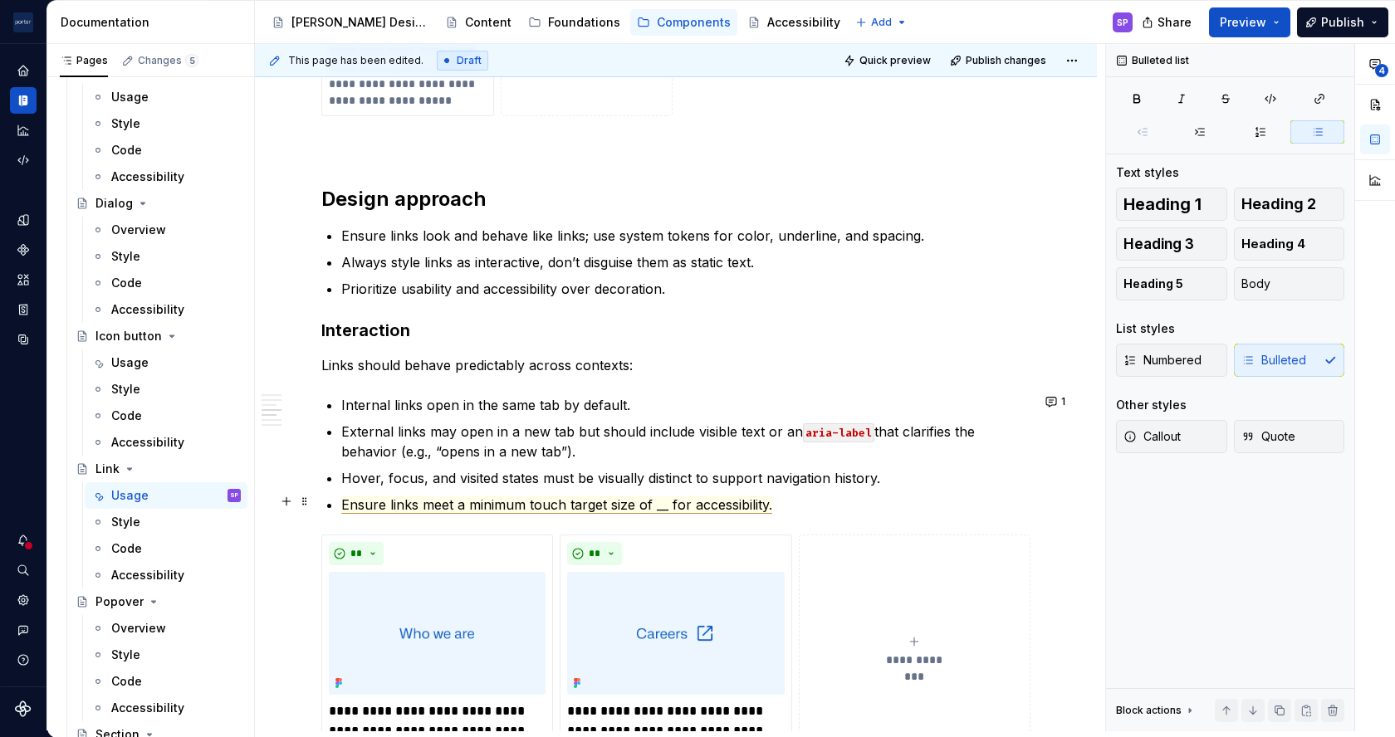
click at [465, 502] on span "Ensure links meet a minimum touch target size of __ for accessibility." at bounding box center [556, 505] width 431 height 17
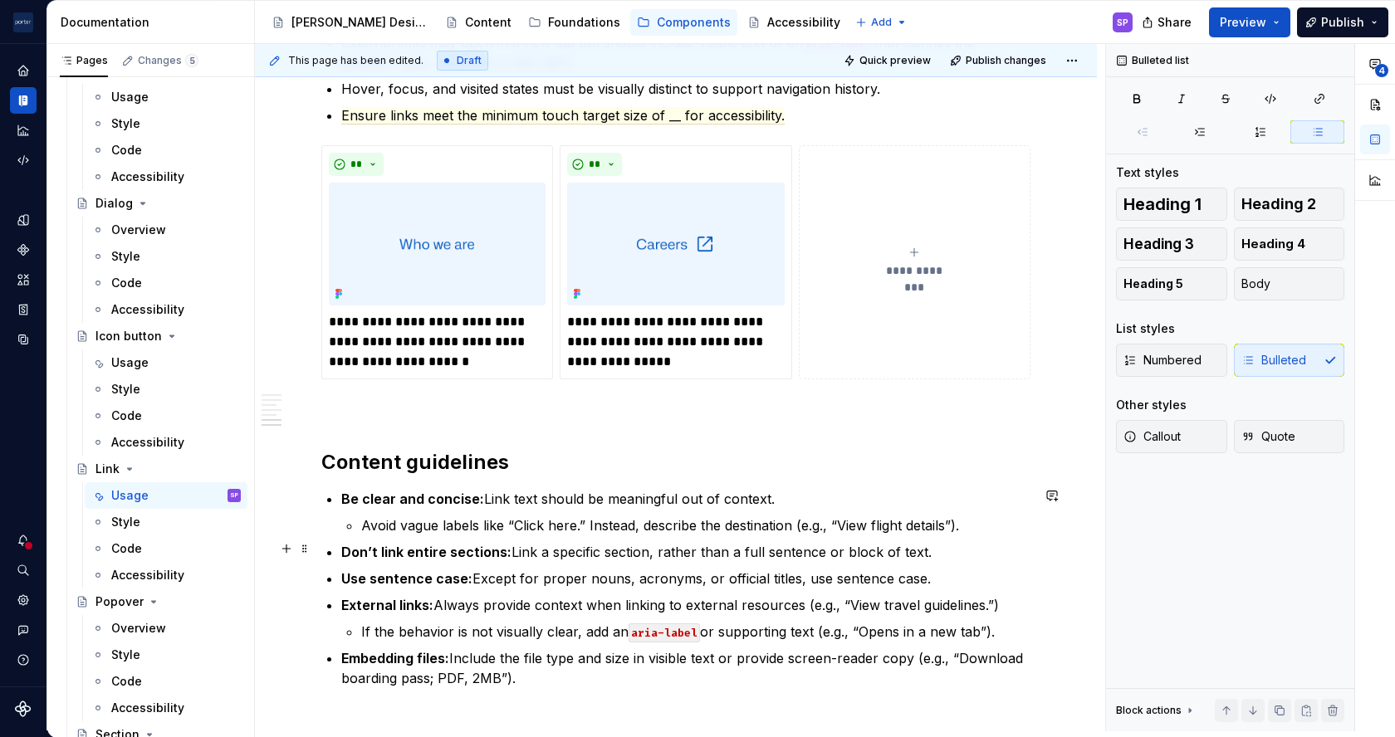
scroll to position [2112, 0]
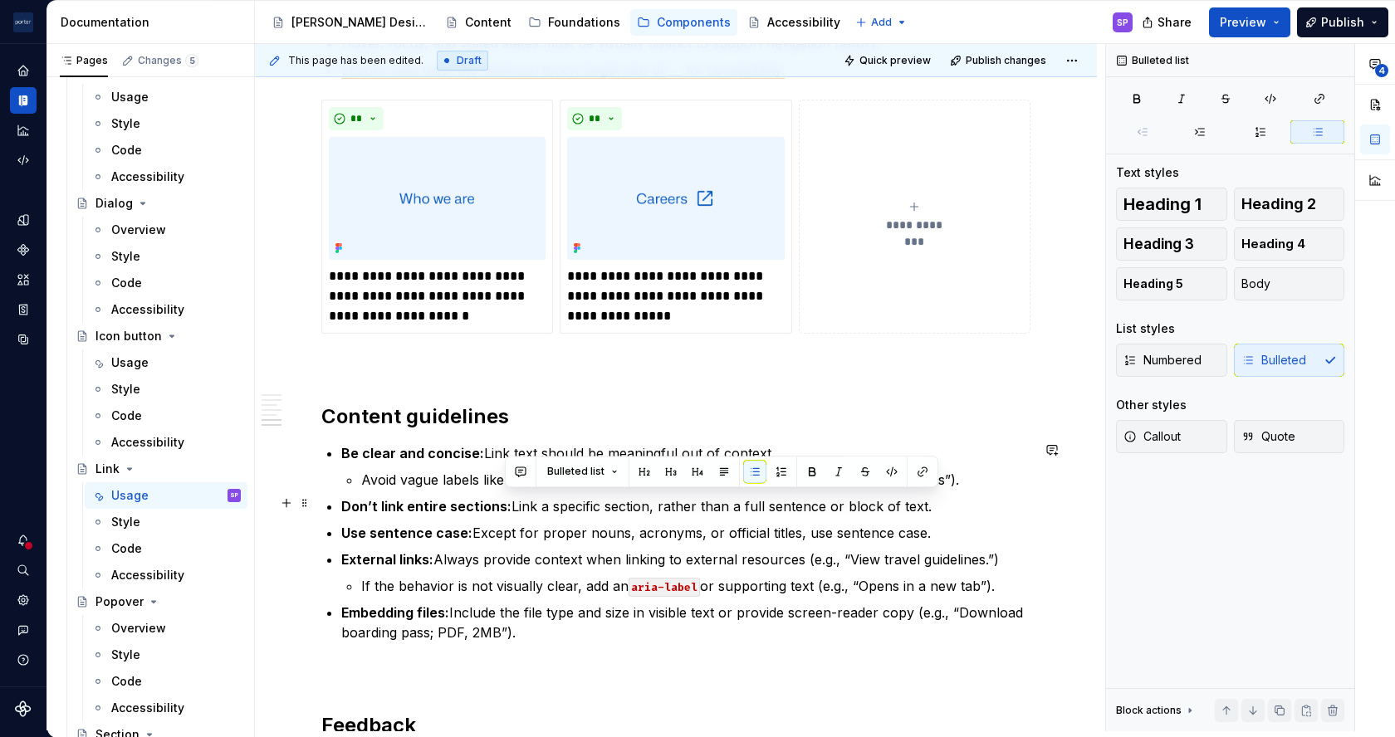
drag, startPoint x: 658, startPoint y: 508, endPoint x: 928, endPoint y: 502, distance: 269.1
click at [928, 502] on p "Don’t link entire sections: Link a specific section, rather than a full sentenc…" at bounding box center [685, 507] width 689 height 20
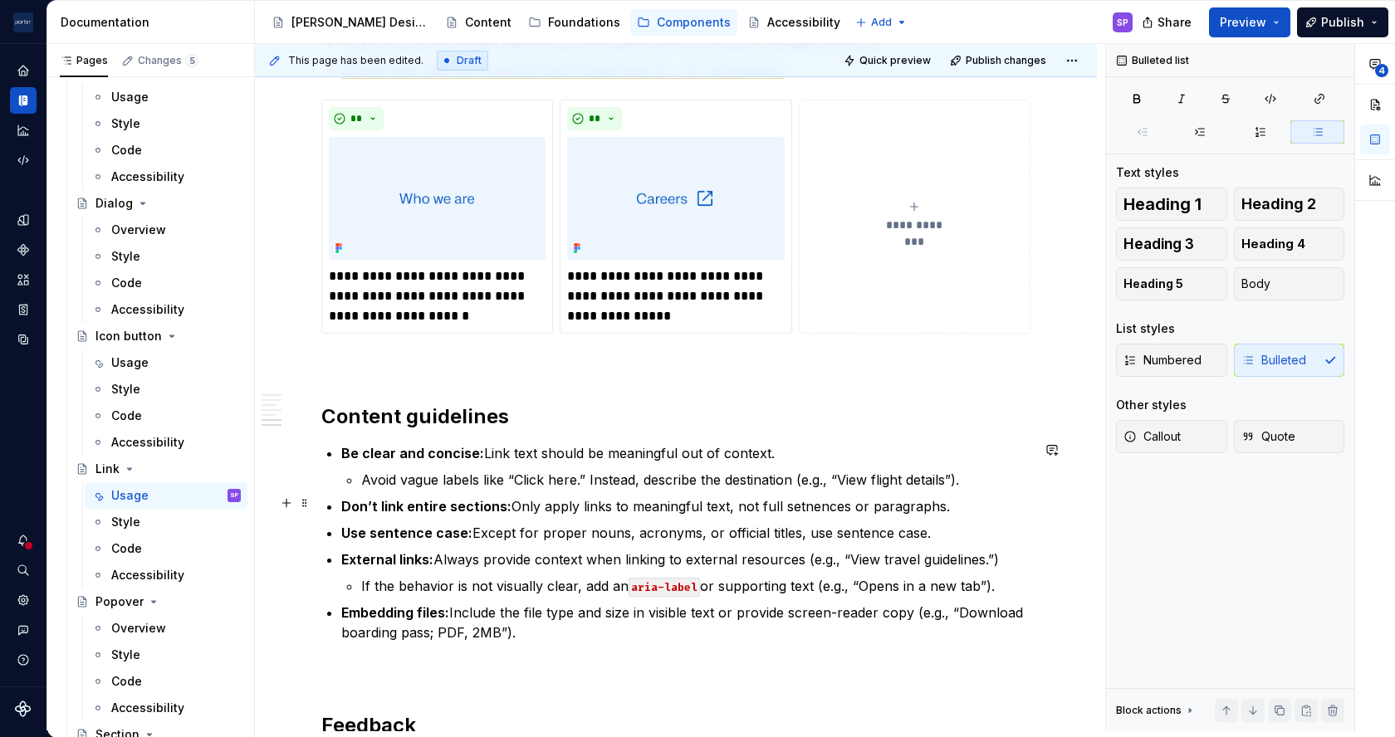
click at [791, 501] on p "Don’t link entire sections: Only apply links to meaningful text, not full setne…" at bounding box center [685, 507] width 689 height 20
click at [478, 583] on p "If the behavior is not visually clear, add an aria-label or supporting text (e.…" at bounding box center [695, 586] width 669 height 20
click at [607, 584] on p "If the behavior isn’t visually clear, add an aria-label or supporting text (e.g…" at bounding box center [695, 586] width 669 height 20
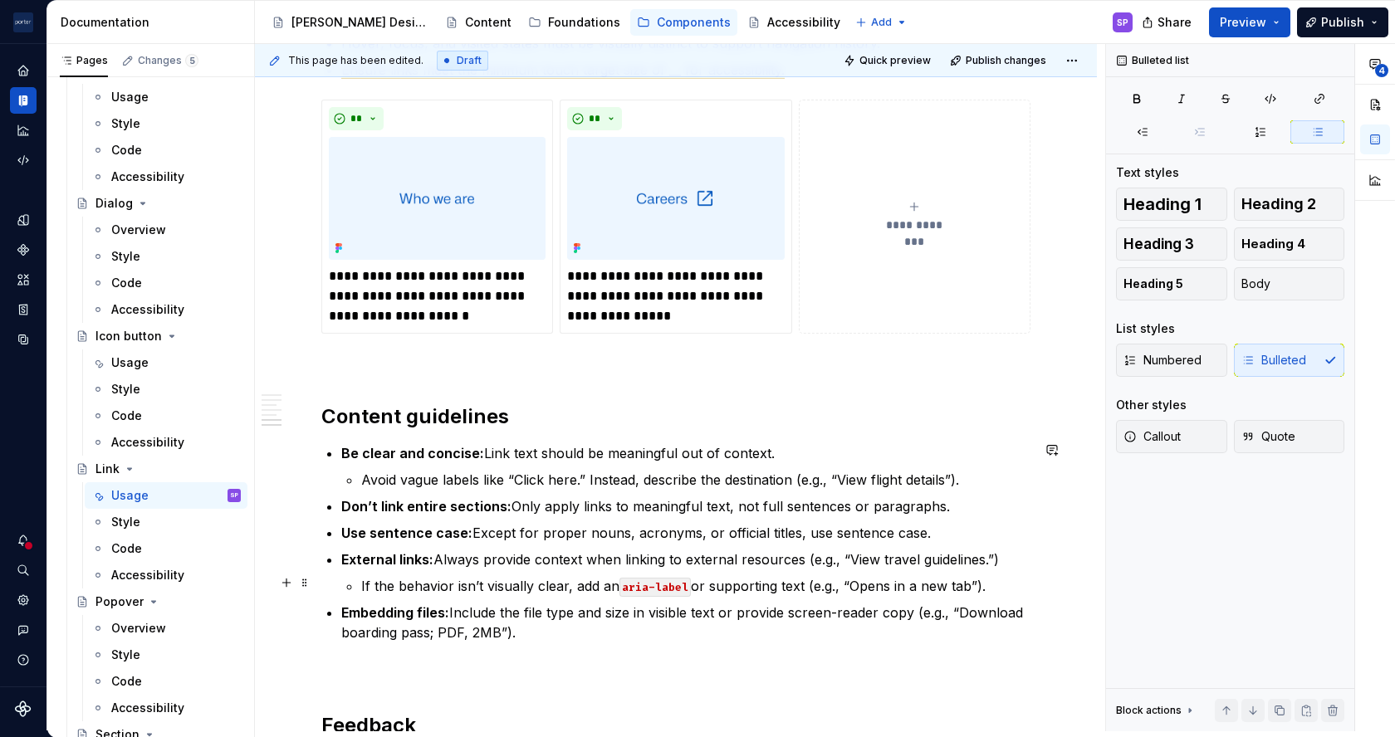
click at [607, 584] on p "If the behavior isn’t visually clear, add an aria-label or supporting text (e.g…" at bounding box center [695, 586] width 669 height 20
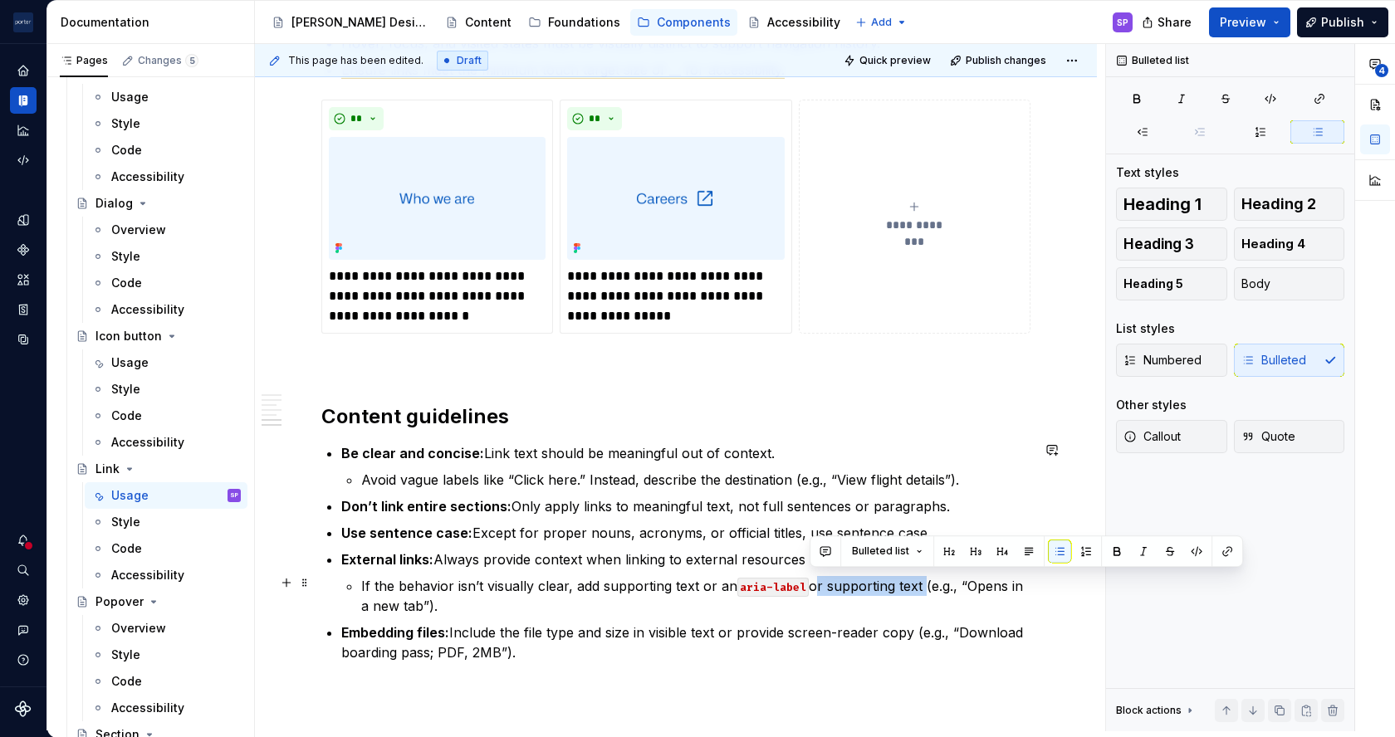
drag, startPoint x: 813, startPoint y: 584, endPoint x: 920, endPoint y: 576, distance: 107.4
click at [920, 576] on p "If the behavior isn’t visually clear, add supporting text or an aria-label or s…" at bounding box center [695, 596] width 669 height 40
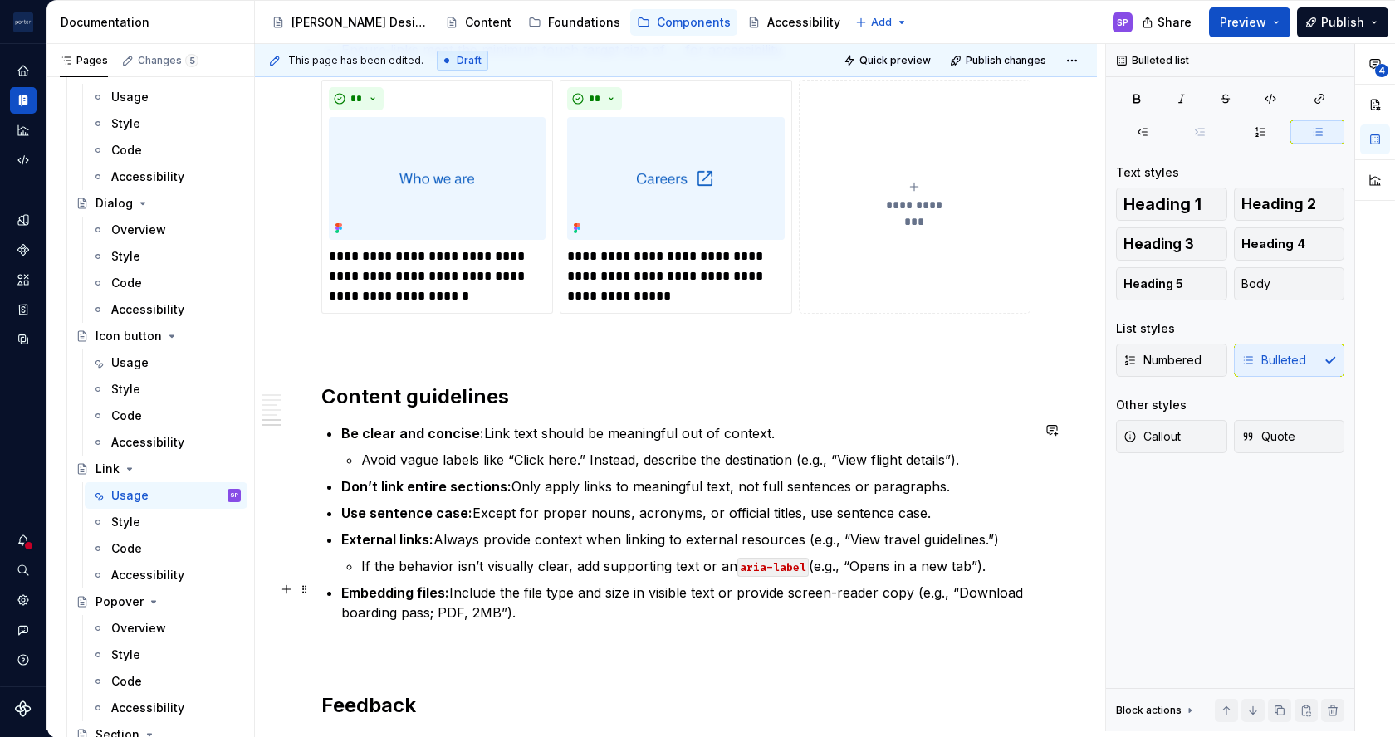
scroll to position [2132, 0]
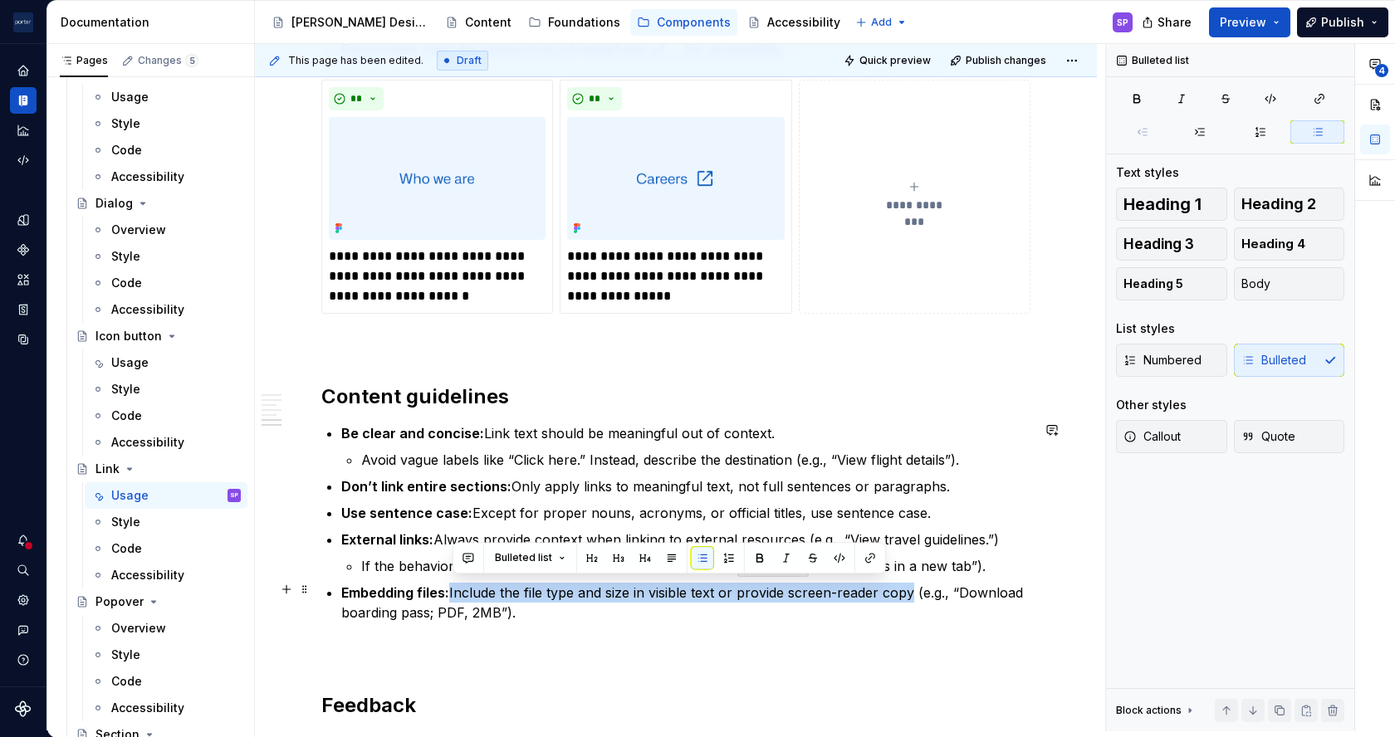
drag, startPoint x: 452, startPoint y: 588, endPoint x: 913, endPoint y: 591, distance: 461.7
click at [913, 591] on p "Embedding files: Include the file type and size in visible text or provide scre…" at bounding box center [685, 603] width 689 height 40
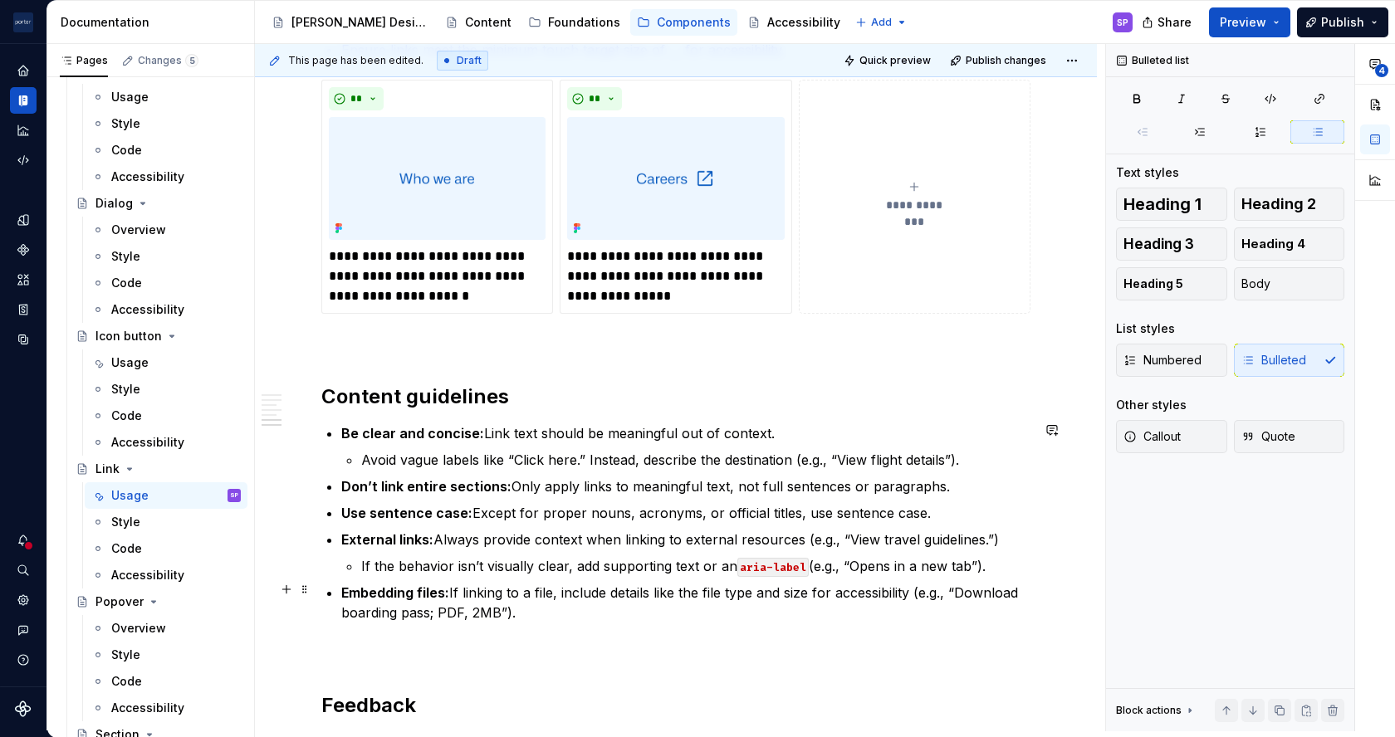
click at [458, 586] on p "Embedding files: If linking to a file, include details like the file type and s…" at bounding box center [685, 603] width 689 height 40
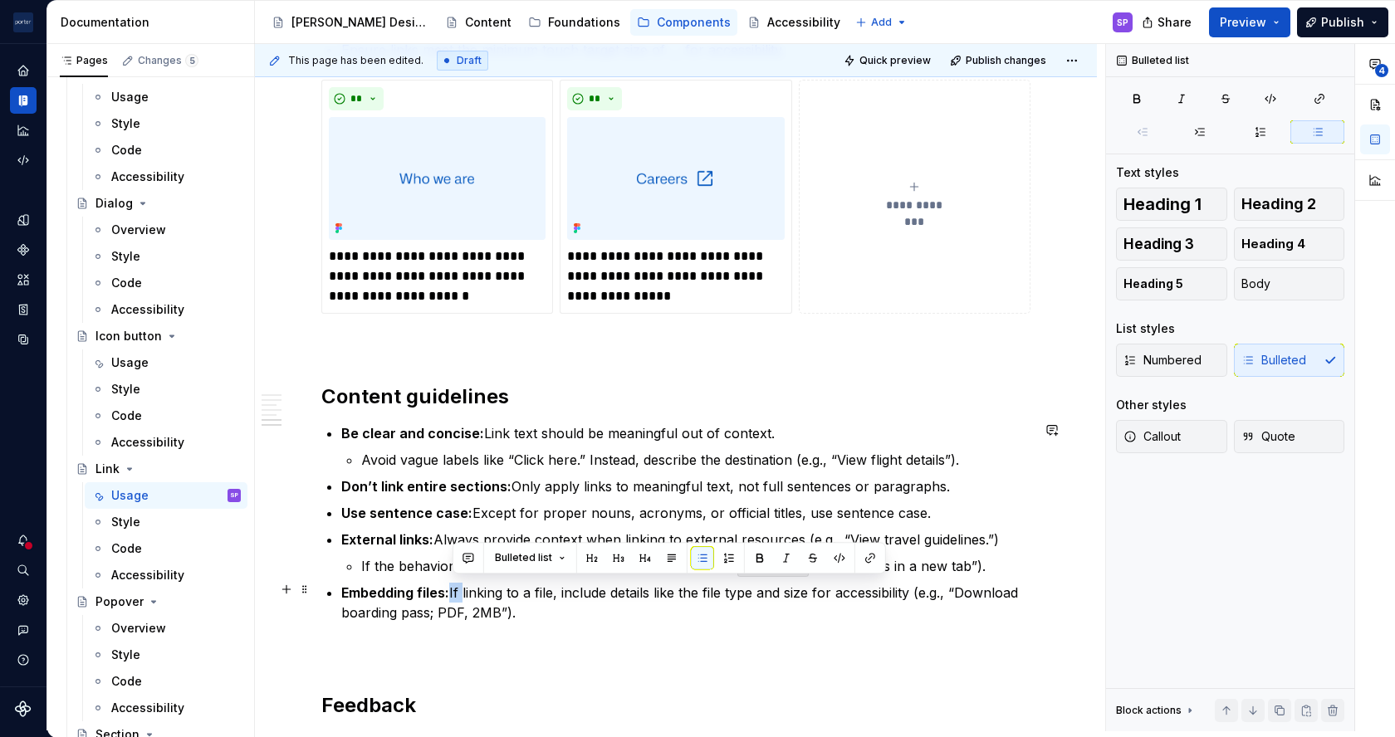
click at [458, 586] on p "Embedding files: If linking to a file, include details like the file type and s…" at bounding box center [685, 603] width 689 height 40
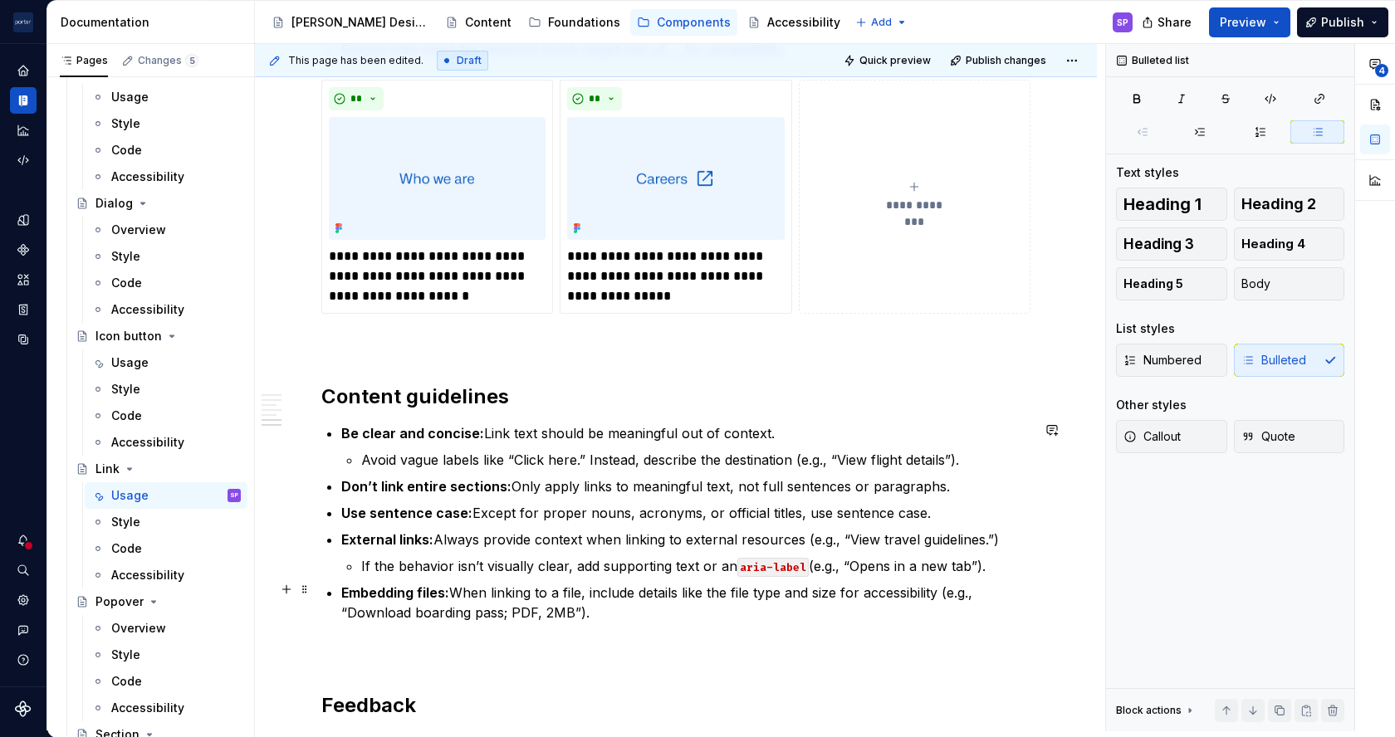
click at [746, 587] on p "Embedding files: When linking to a file, include details like the file type and…" at bounding box center [685, 603] width 689 height 40
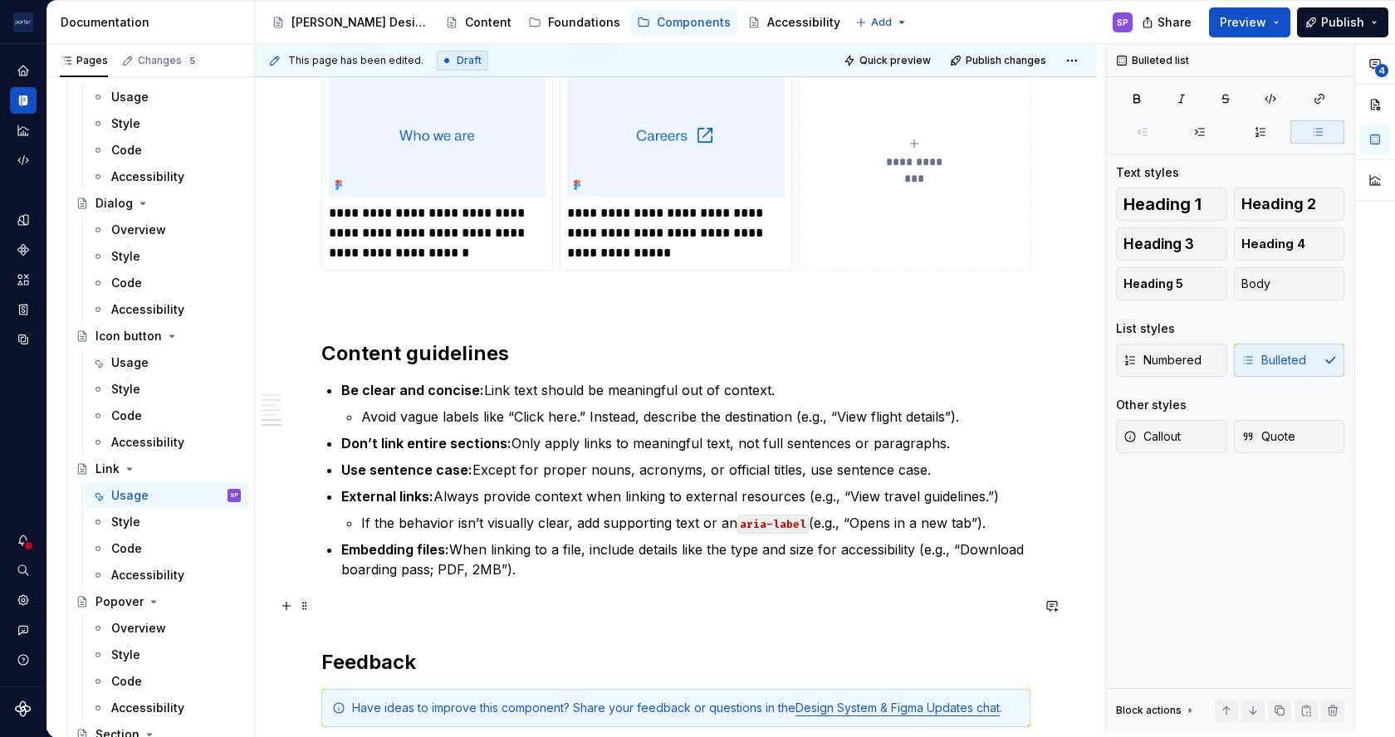
scroll to position [2177, 0]
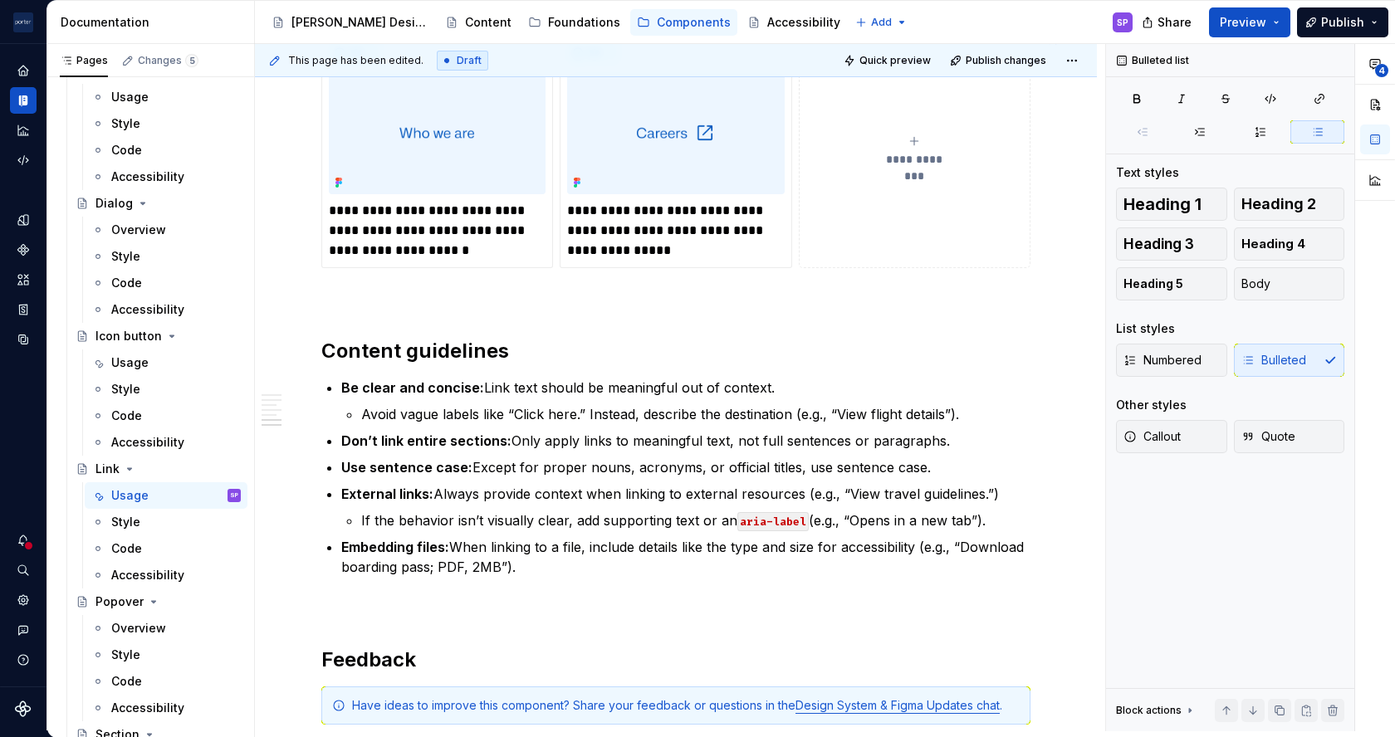
click at [883, 75] on div "This page has been edited. Draft Quick preview Publish changes" at bounding box center [676, 60] width 842 height 33
click at [880, 66] on button "Quick preview" at bounding box center [889, 60] width 100 height 23
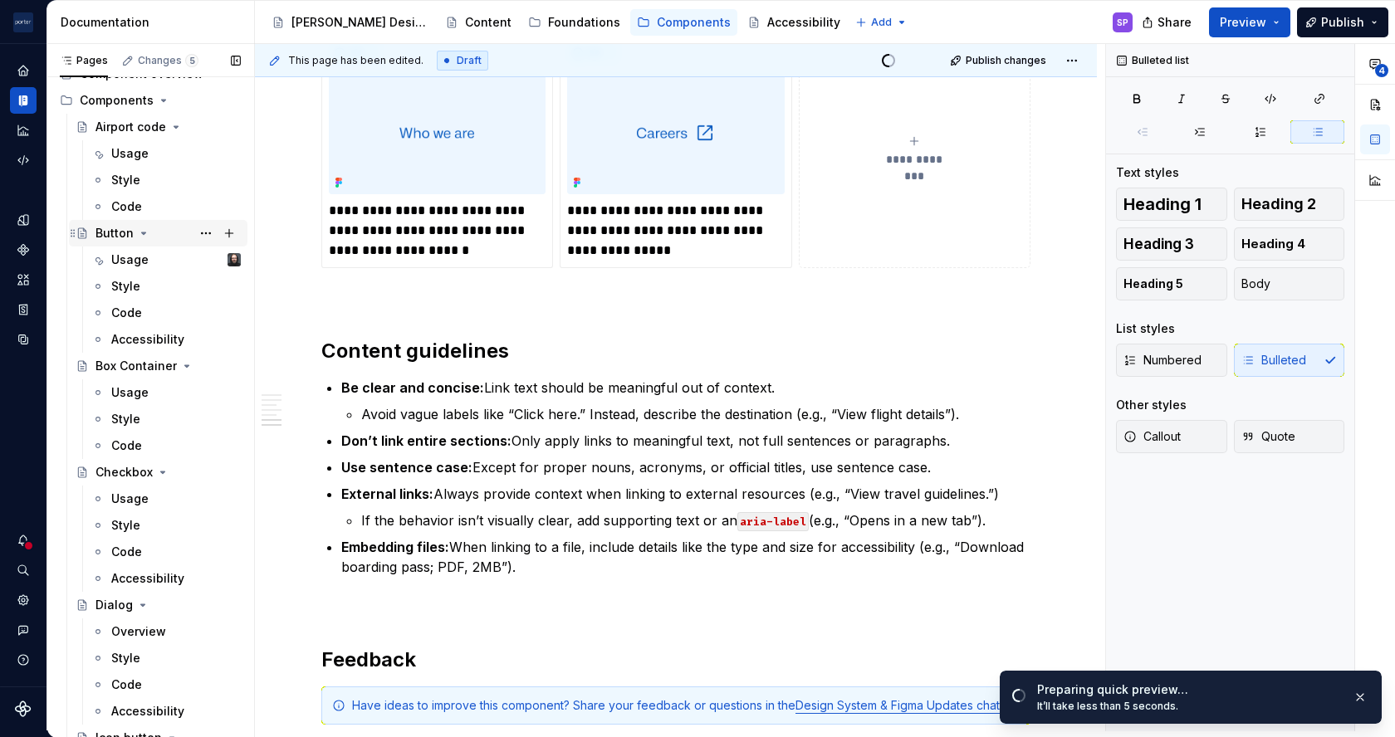
scroll to position [52, 0]
click at [131, 262] on div "Usage" at bounding box center [129, 260] width 37 height 17
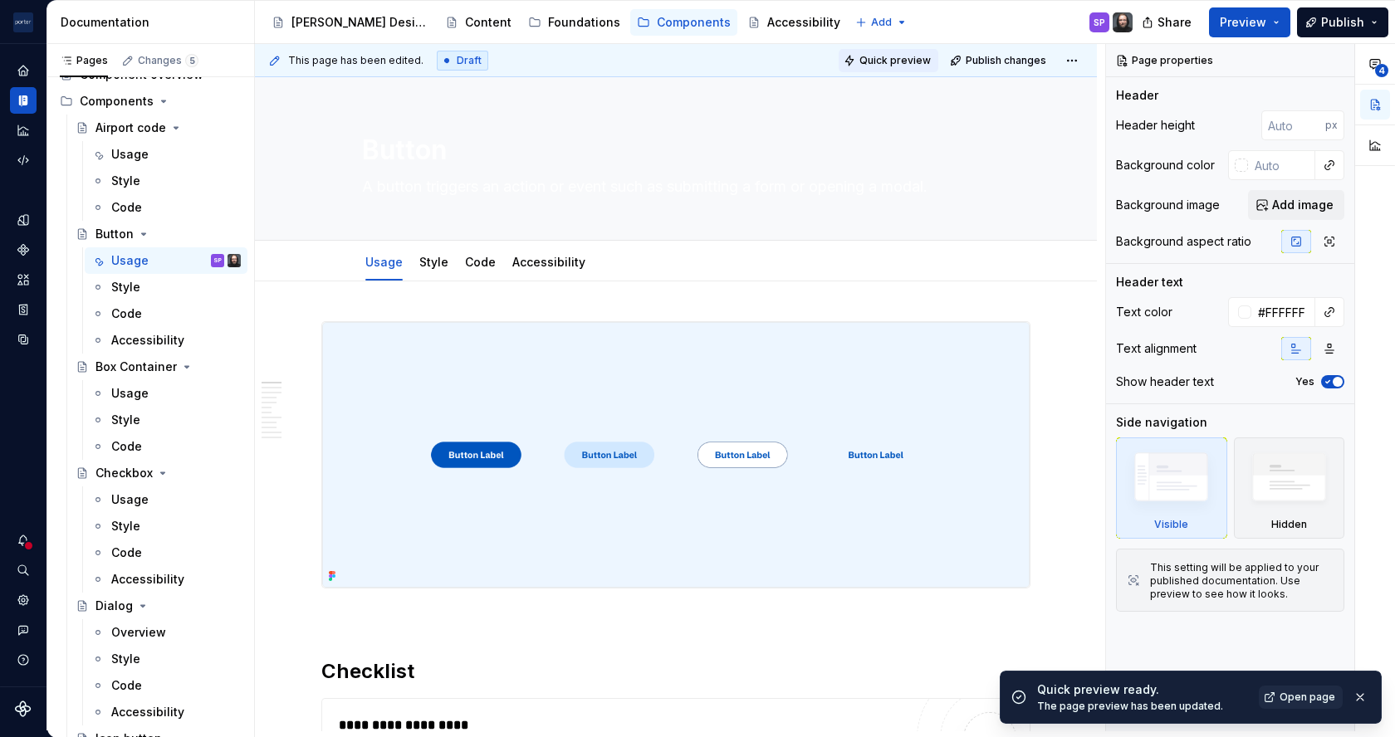
click at [891, 56] on span "Quick preview" at bounding box center [894, 60] width 71 height 13
type textarea "*"
